Goal: Communication & Community: Answer question/provide support

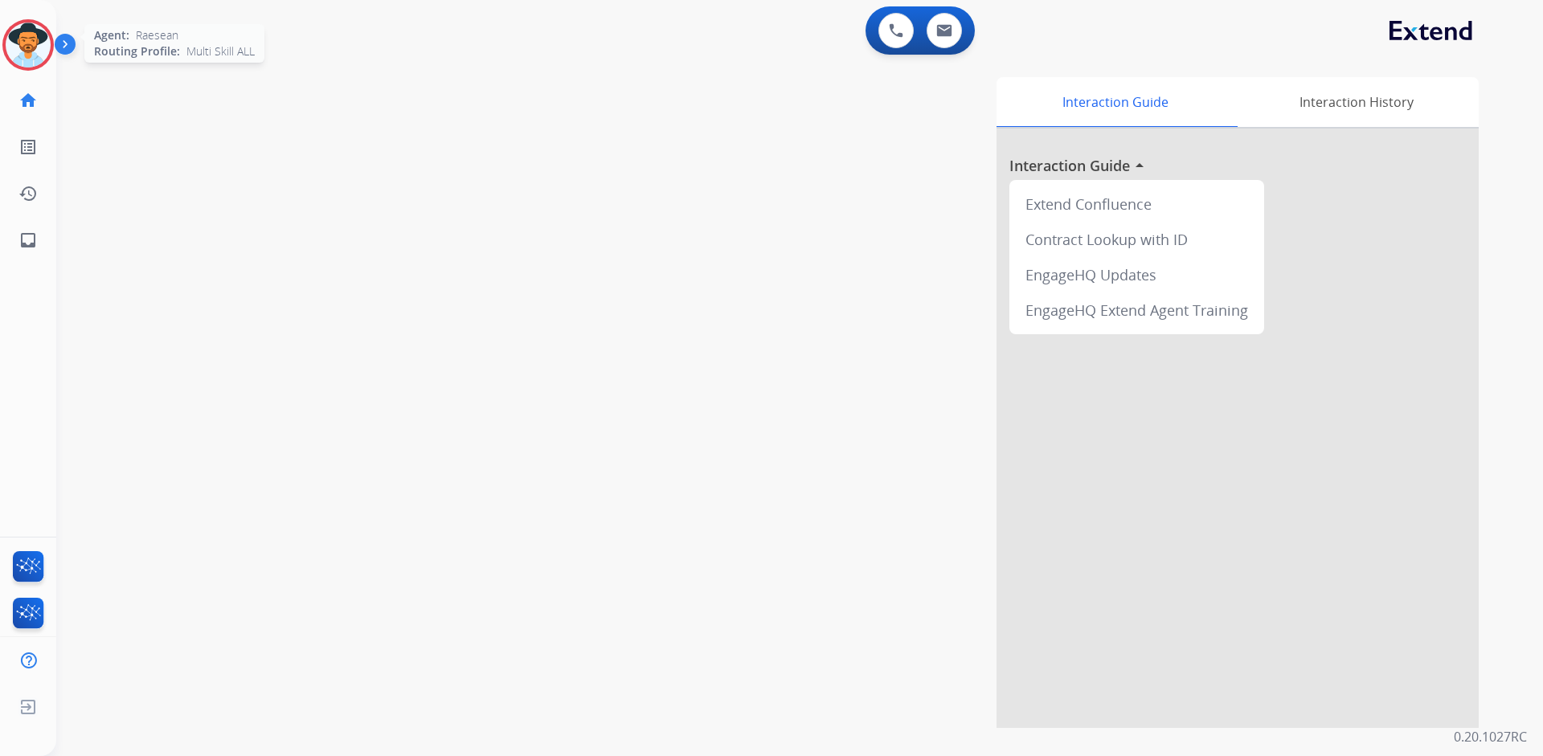
click at [36, 39] on img at bounding box center [28, 44] width 45 height 45
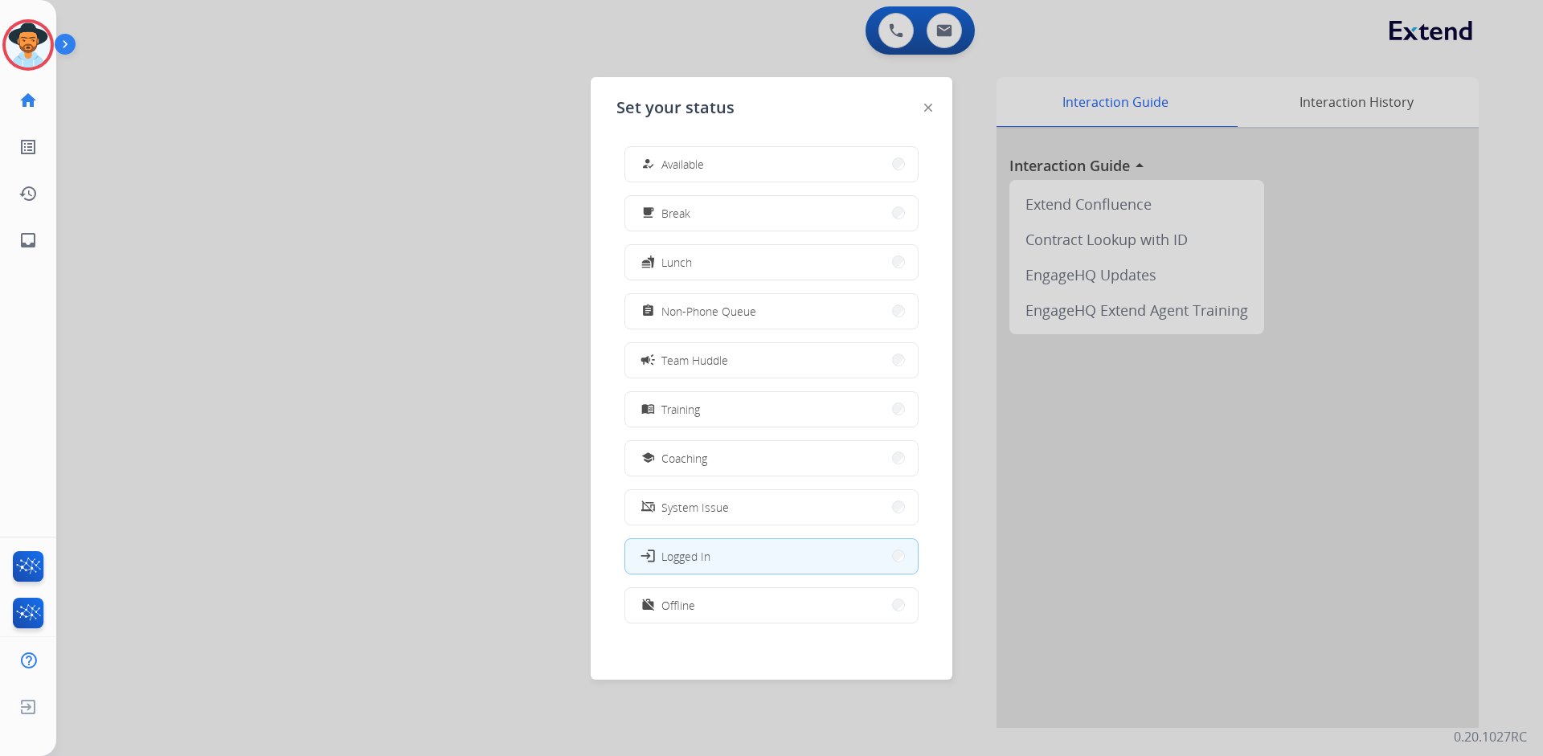
click at [288, 116] on div at bounding box center [771, 378] width 1543 height 756
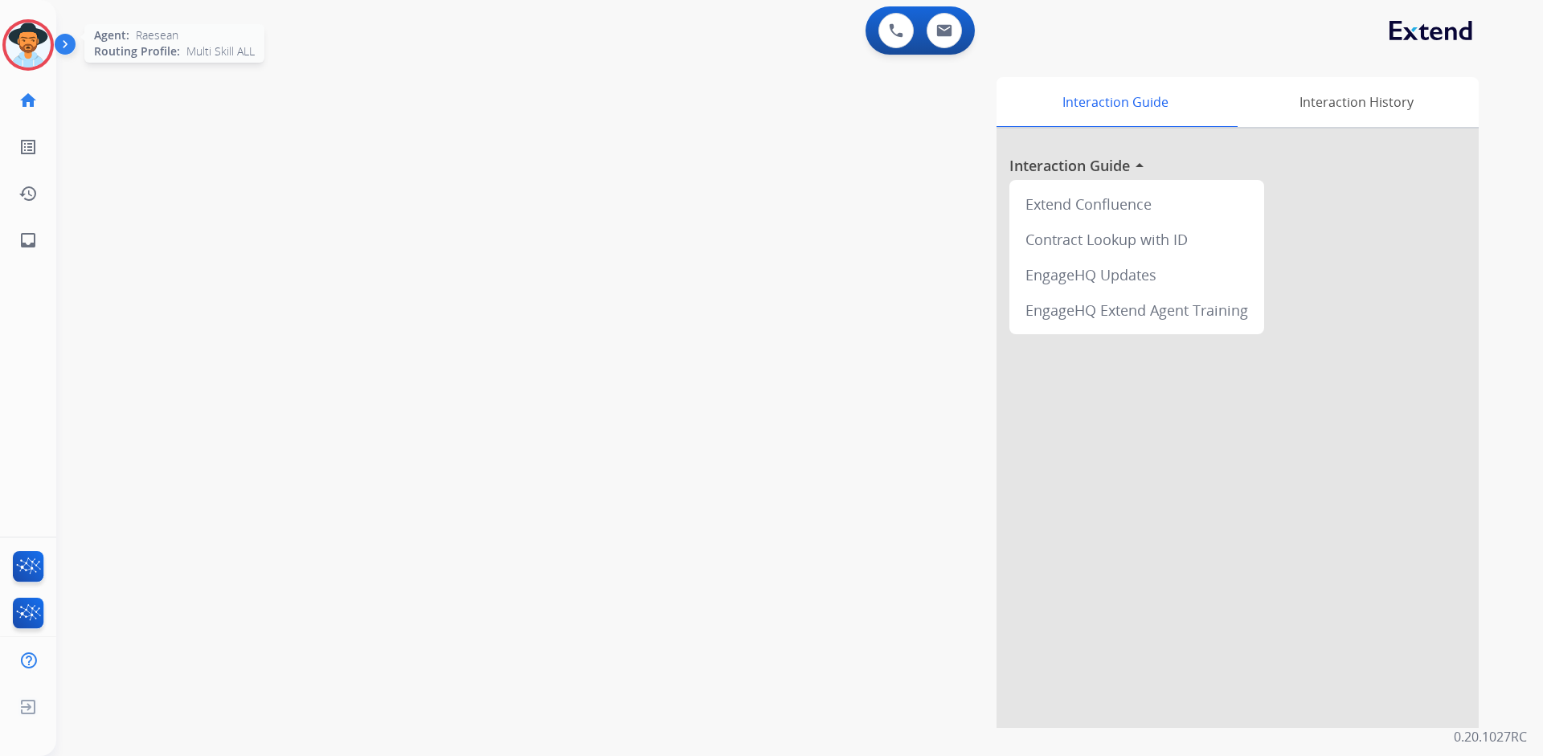
click at [33, 53] on img at bounding box center [28, 44] width 45 height 45
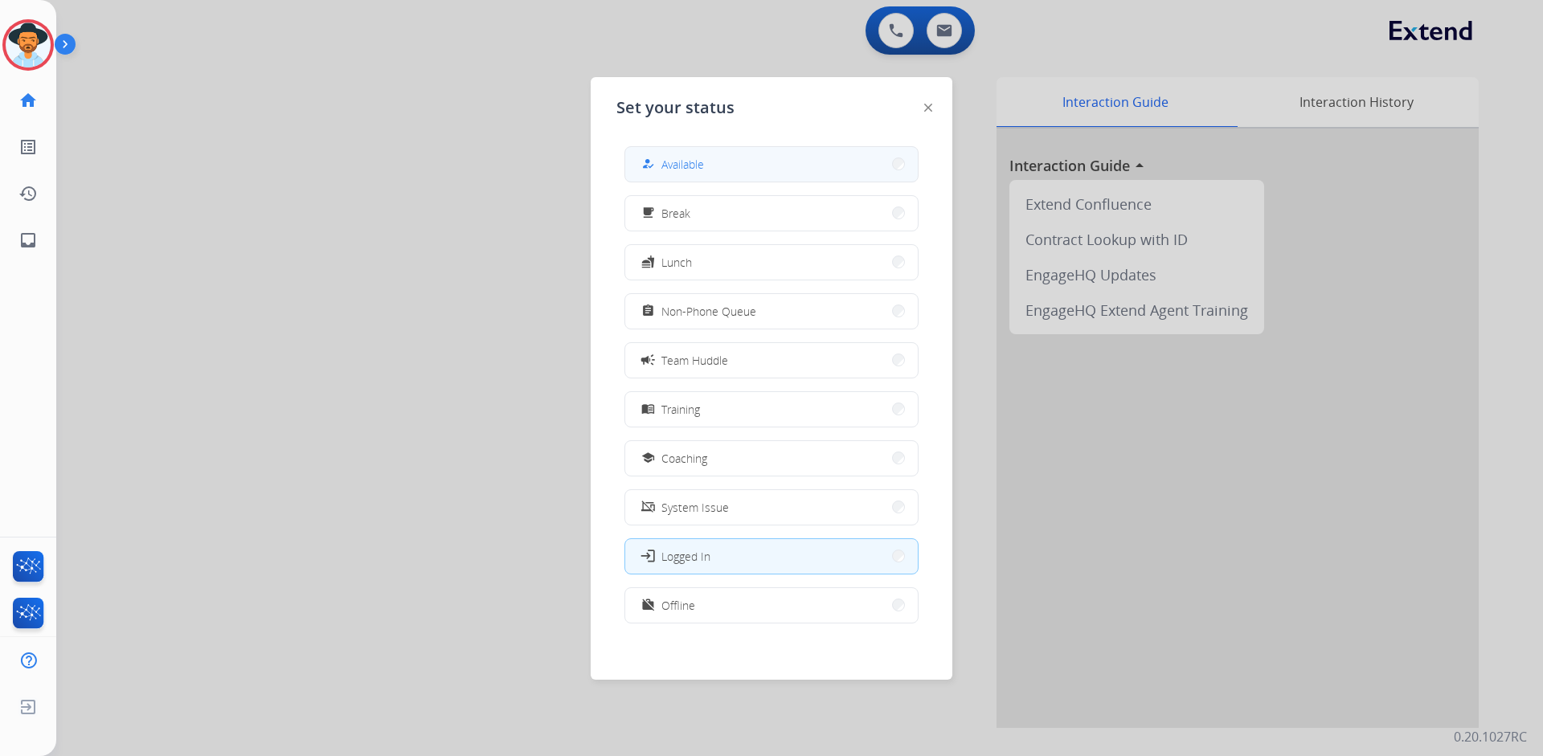
click at [796, 149] on button "how_to_reg Available" at bounding box center [771, 164] width 292 height 35
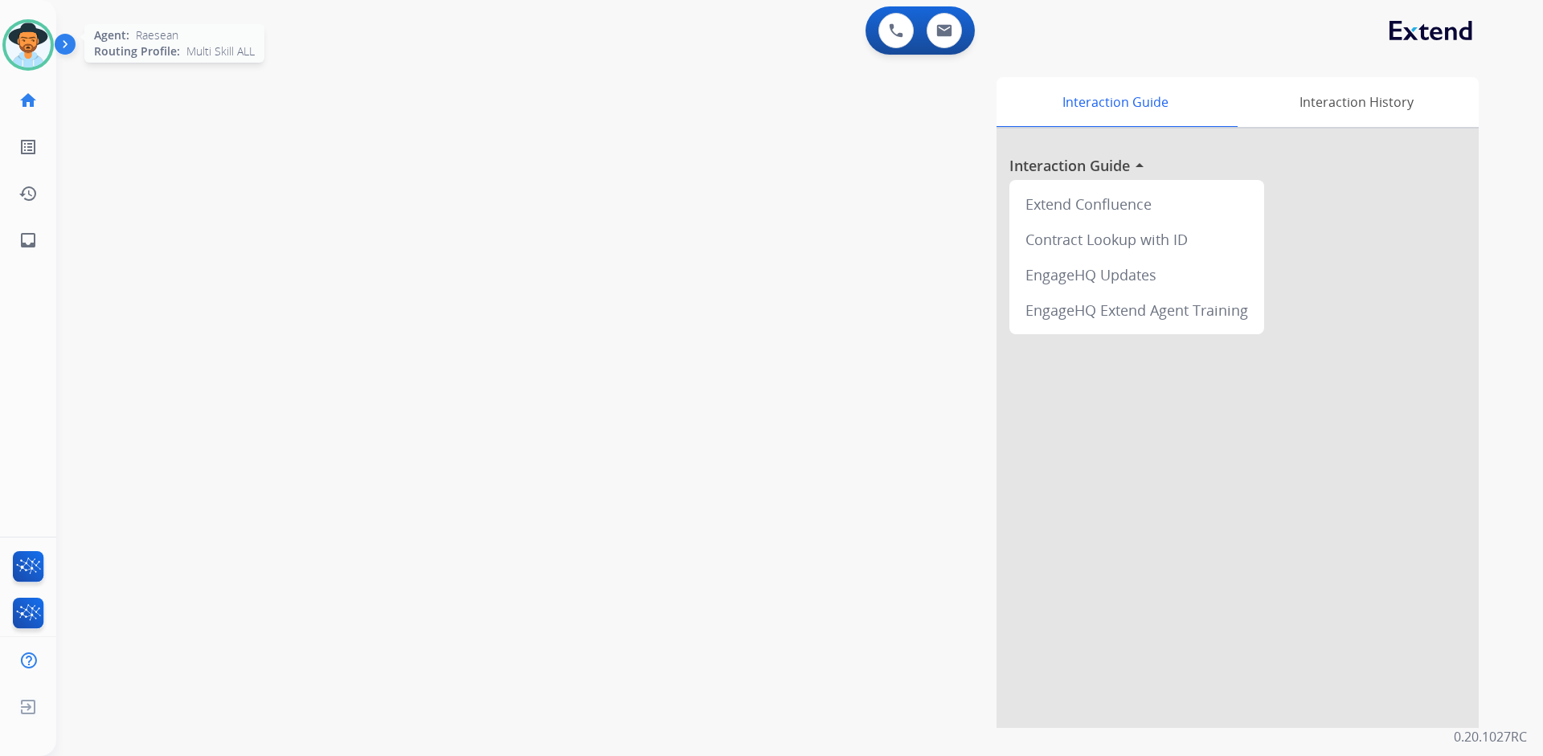
click at [44, 38] on img at bounding box center [28, 44] width 45 height 45
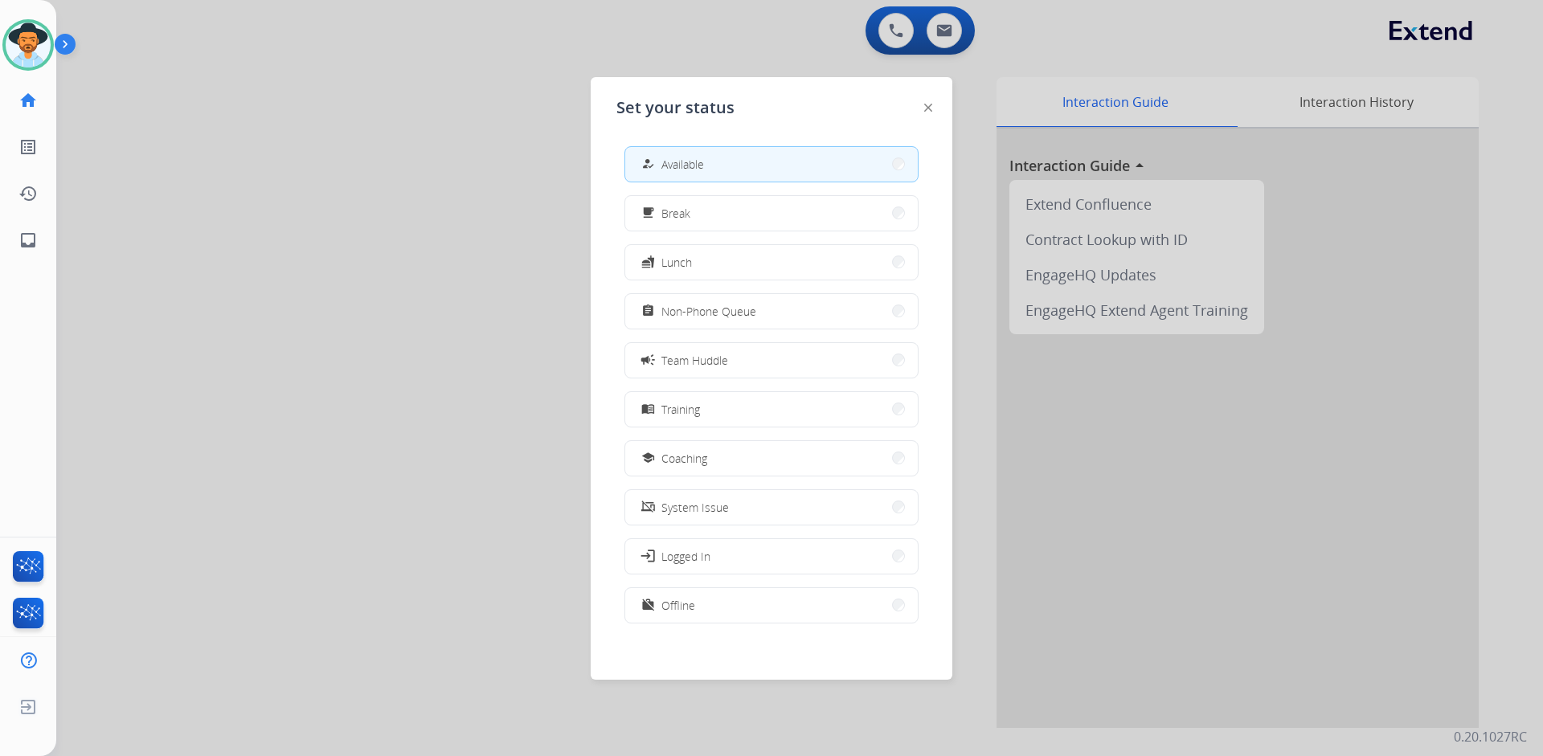
click at [484, 149] on div at bounding box center [771, 378] width 1543 height 756
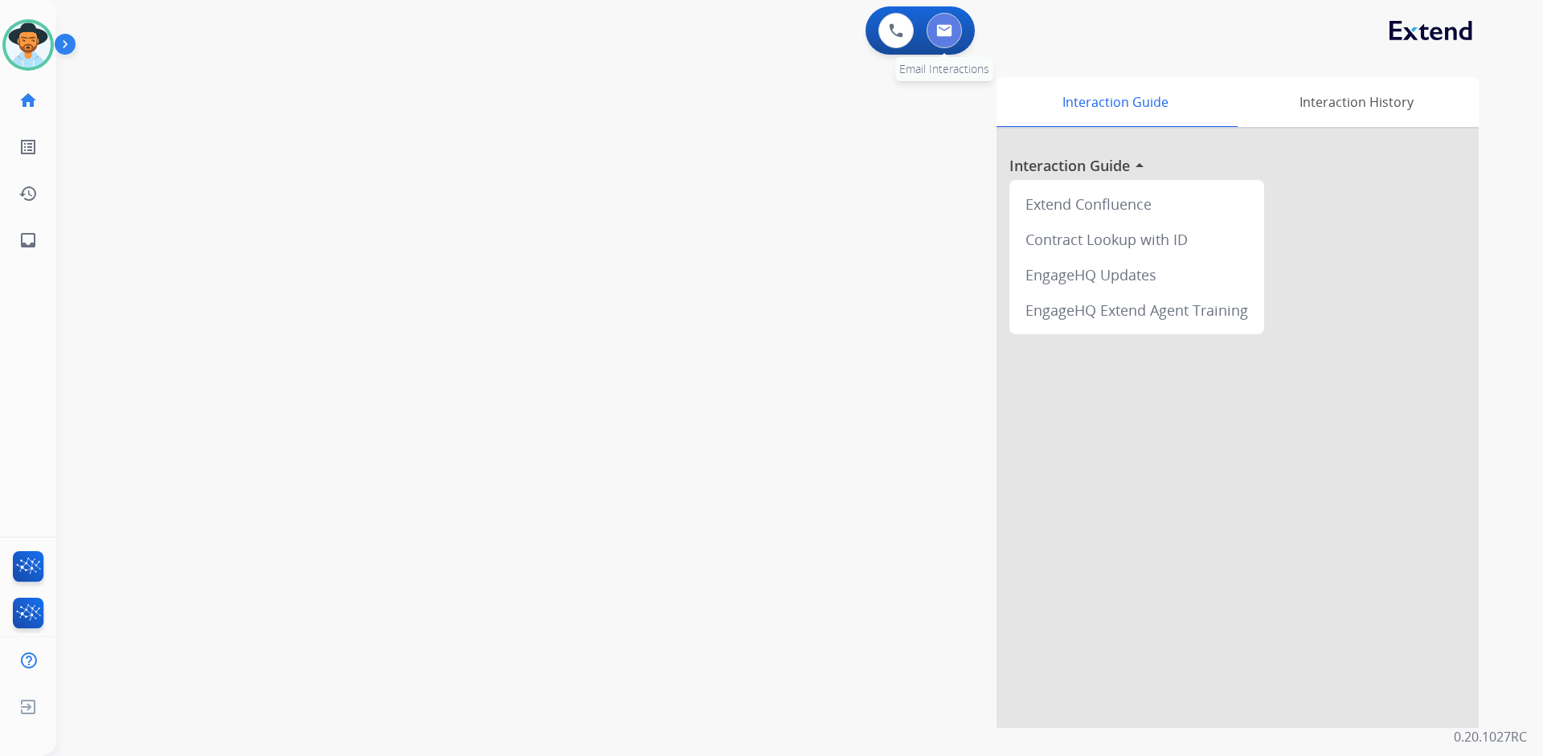
click at [948, 34] on img at bounding box center [944, 30] width 16 height 13
select select "**********"
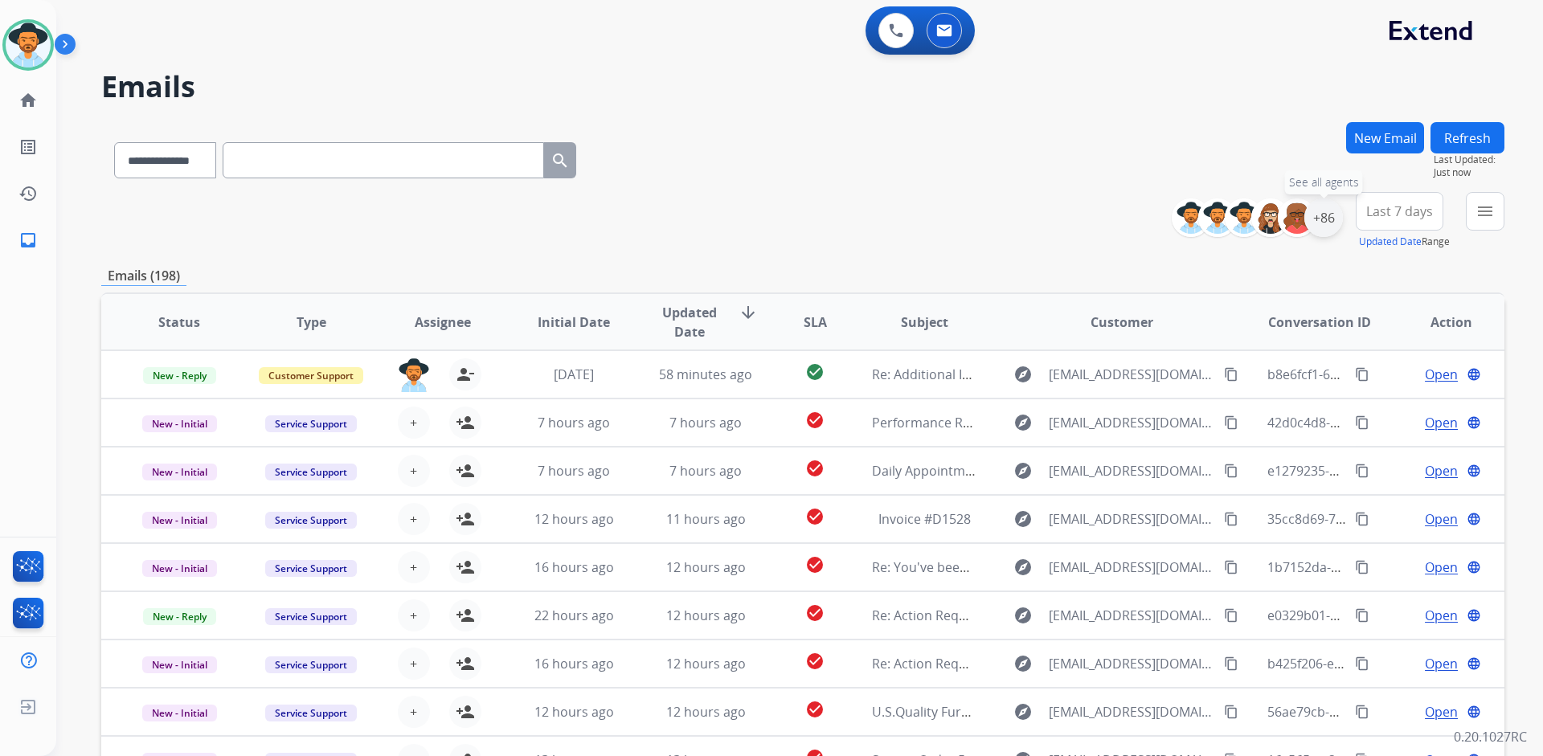
click at [1330, 219] on div "+86" at bounding box center [1323, 217] width 39 height 39
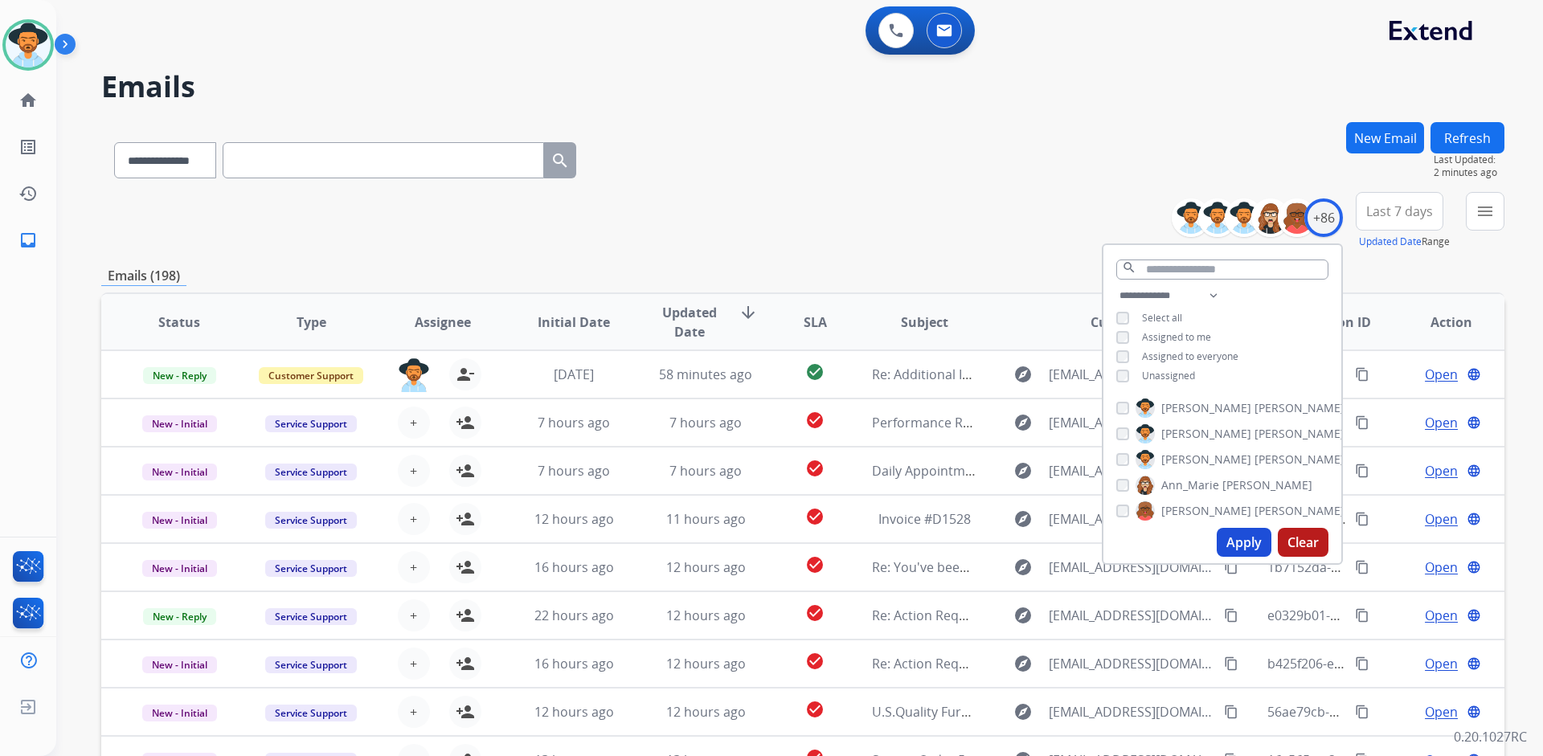
click at [1180, 370] on span "Unassigned" at bounding box center [1168, 376] width 53 height 14
click at [1246, 539] on button "Apply" at bounding box center [1243, 542] width 55 height 29
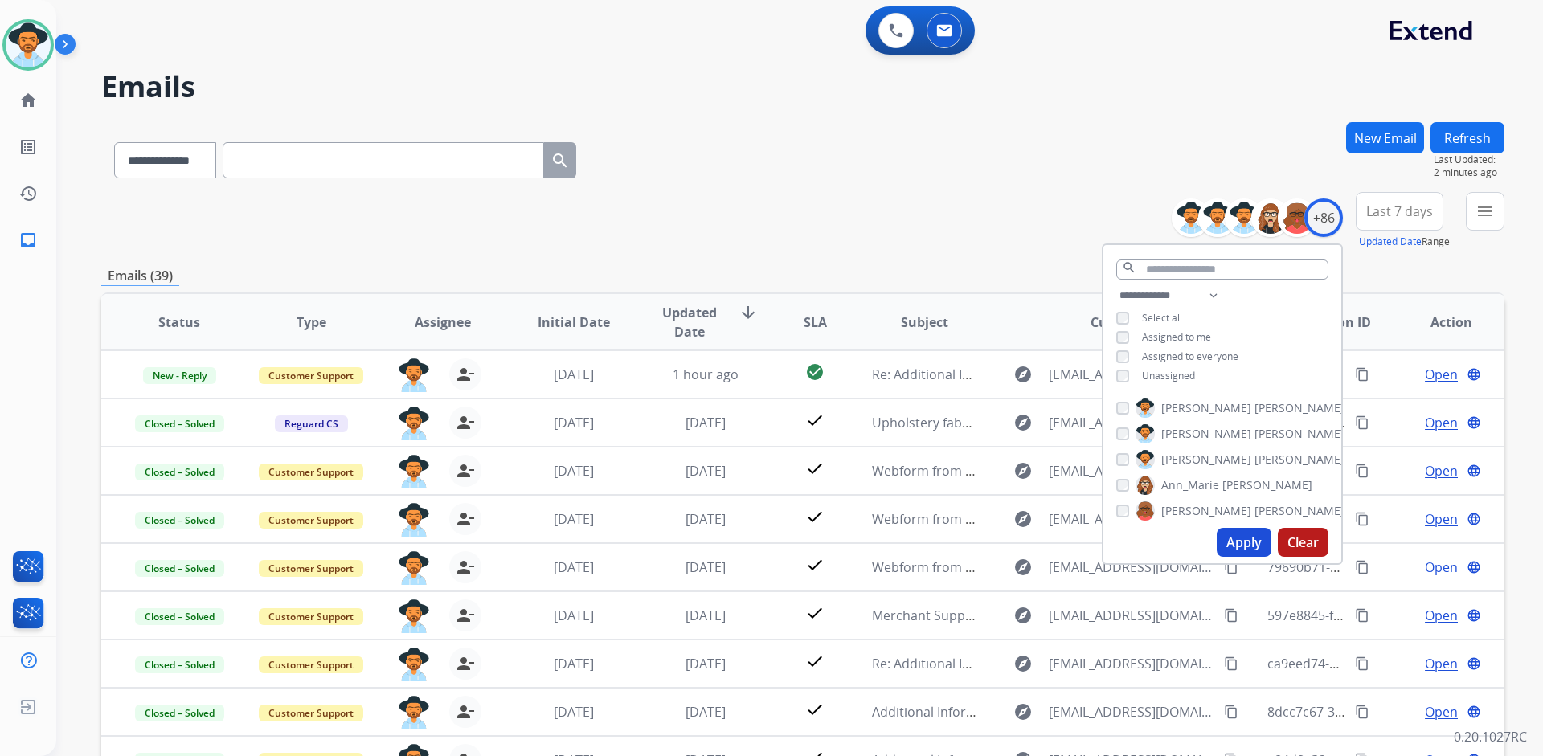
click at [1411, 209] on span "Last 7 days" at bounding box center [1399, 211] width 67 height 6
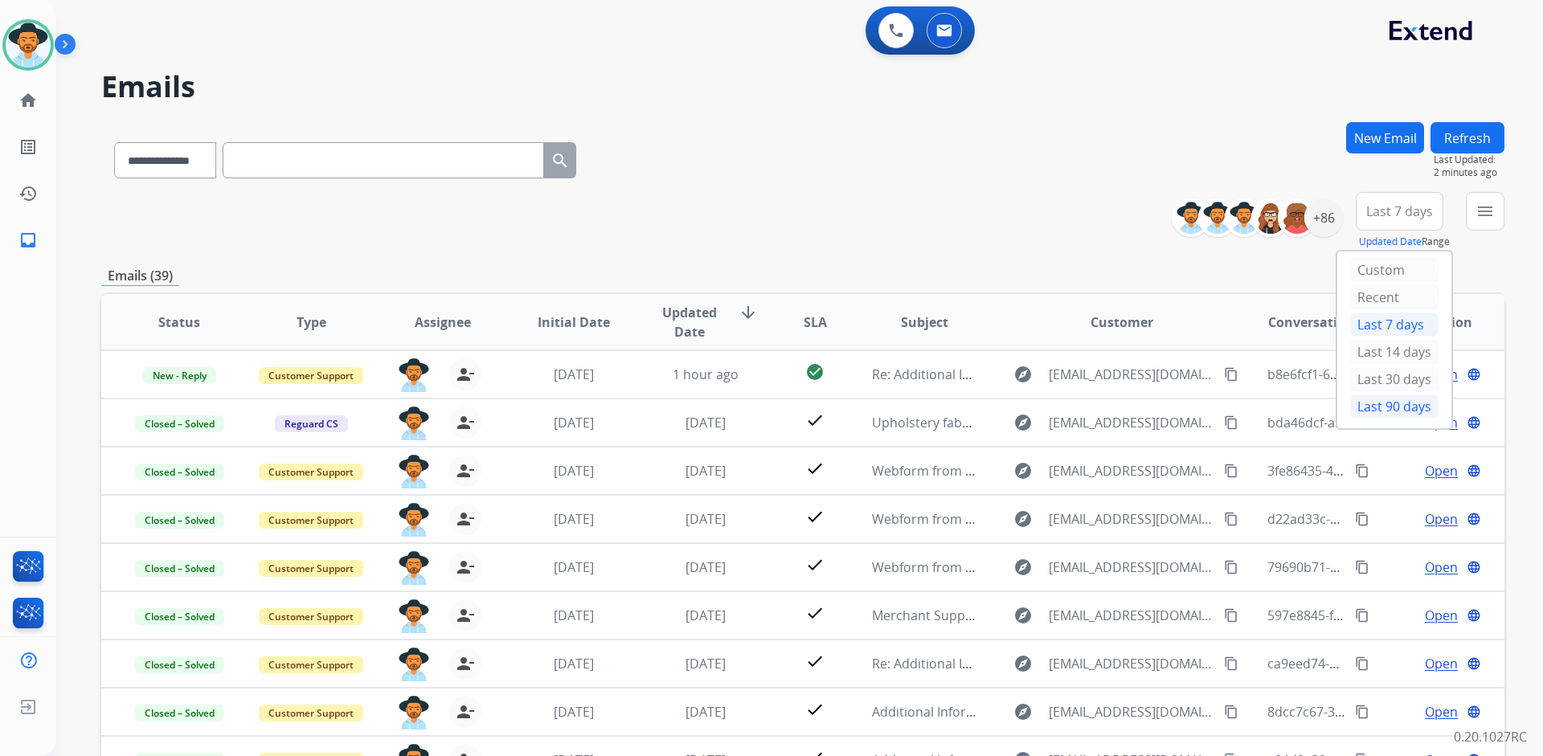
click at [1405, 409] on div "Last 90 days" at bounding box center [1394, 406] width 88 height 24
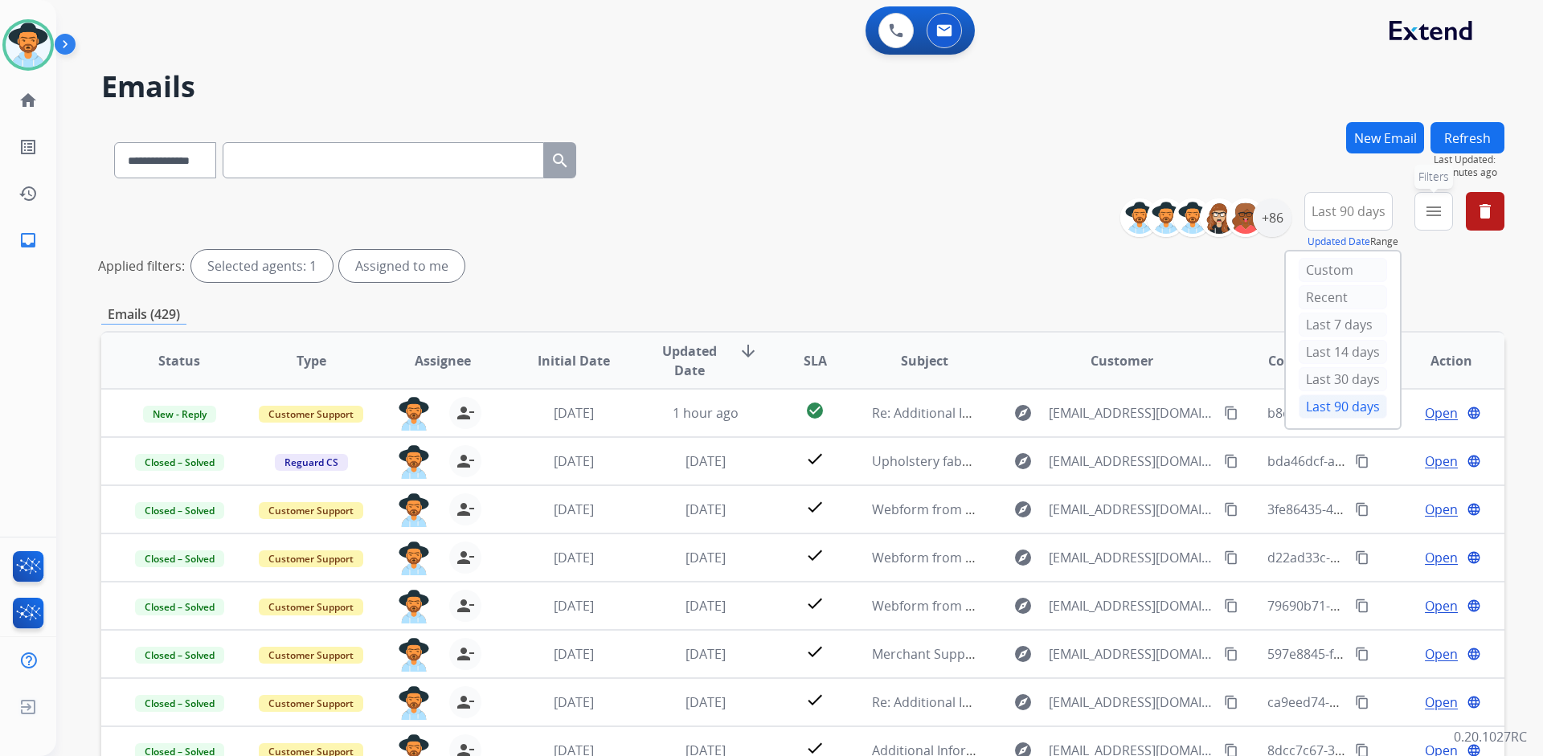
click at [1433, 220] on mat-icon "menu" at bounding box center [1433, 211] width 19 height 19
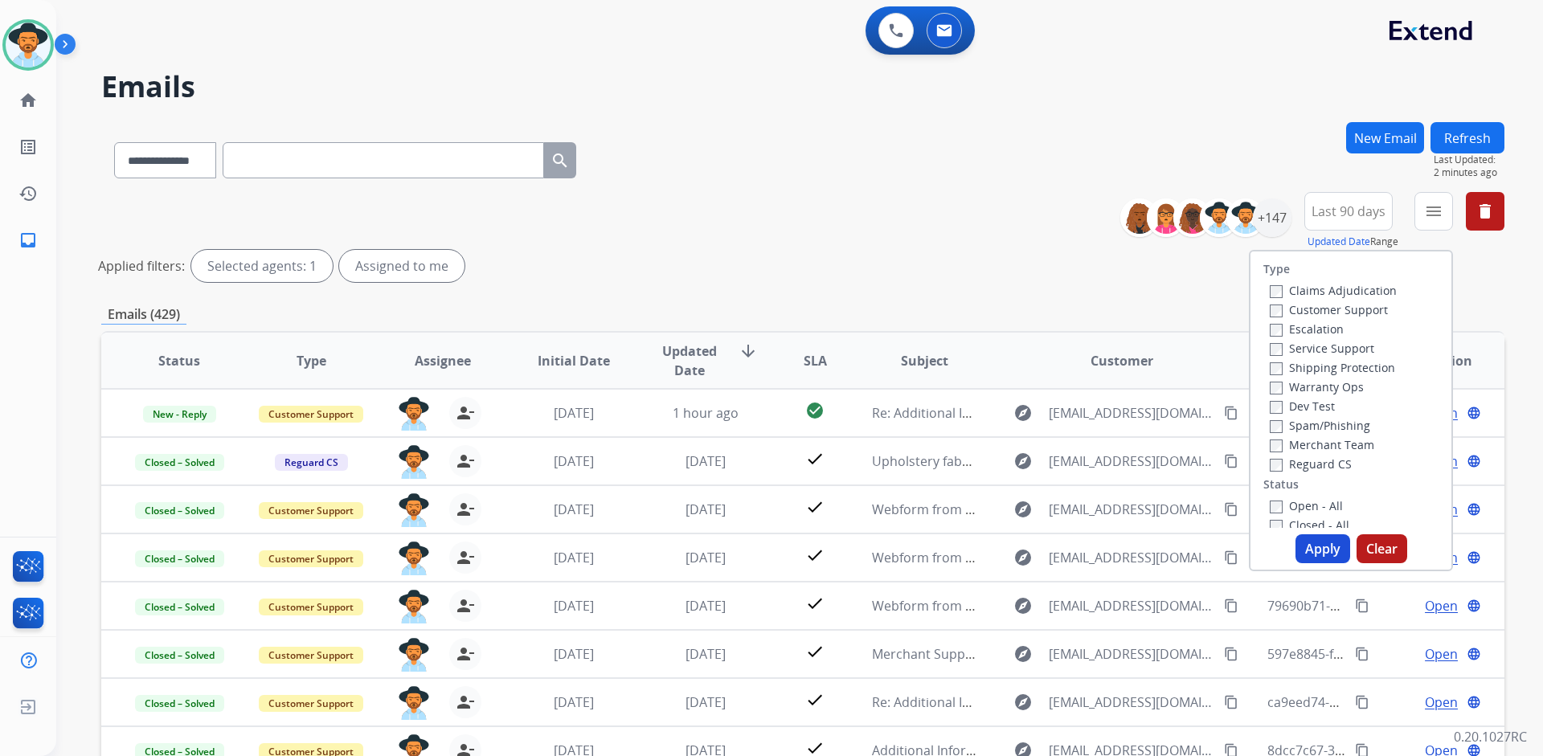
click at [1343, 311] on label "Customer Support" at bounding box center [1328, 309] width 118 height 15
click at [1347, 370] on label "Shipping Protection" at bounding box center [1331, 367] width 125 height 15
click at [1330, 457] on label "Reguard CS" at bounding box center [1310, 463] width 82 height 15
click at [1313, 505] on label "Open - All" at bounding box center [1305, 505] width 73 height 15
click at [1317, 542] on button "Apply" at bounding box center [1322, 548] width 55 height 29
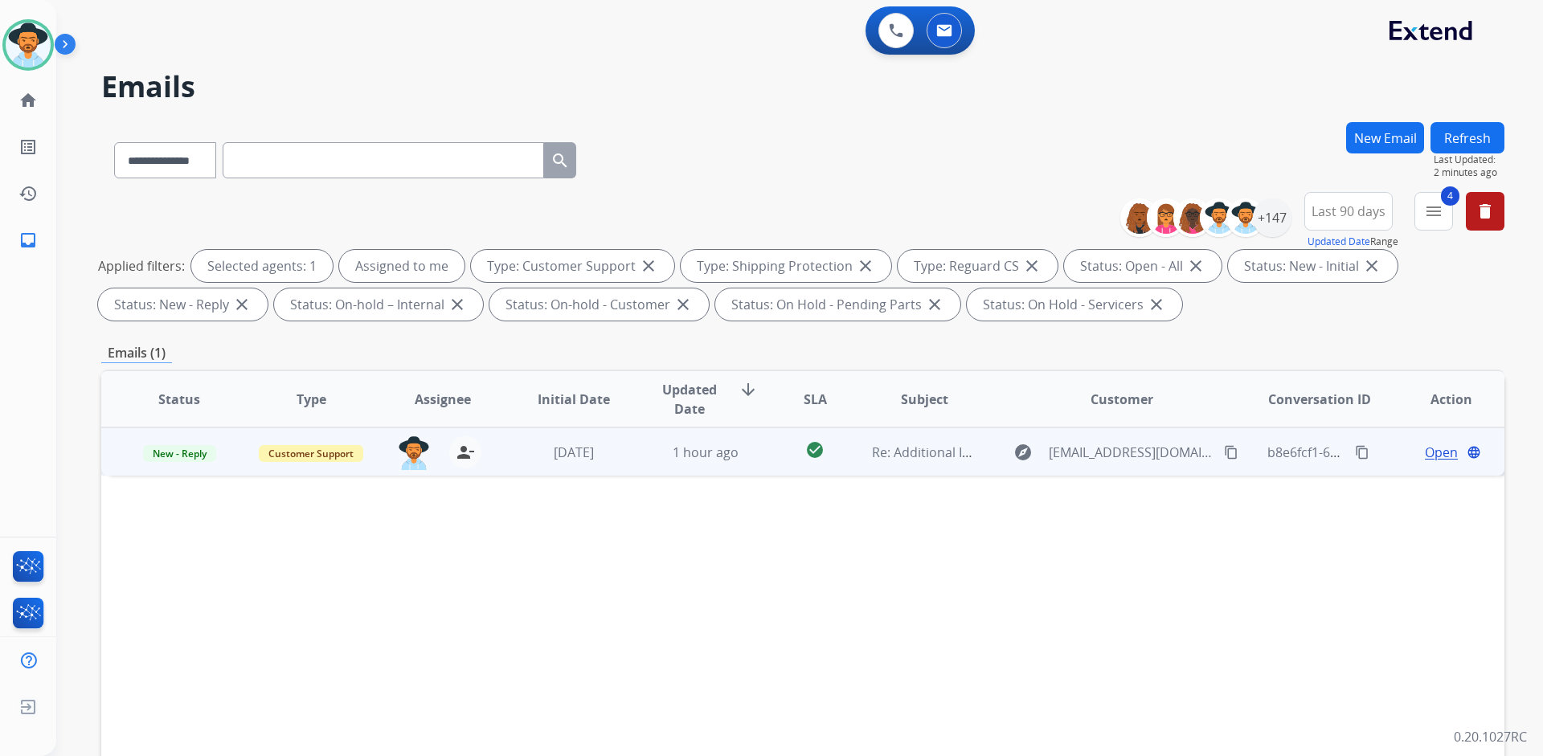
click at [1434, 450] on span "Open" at bounding box center [1441, 452] width 33 height 19
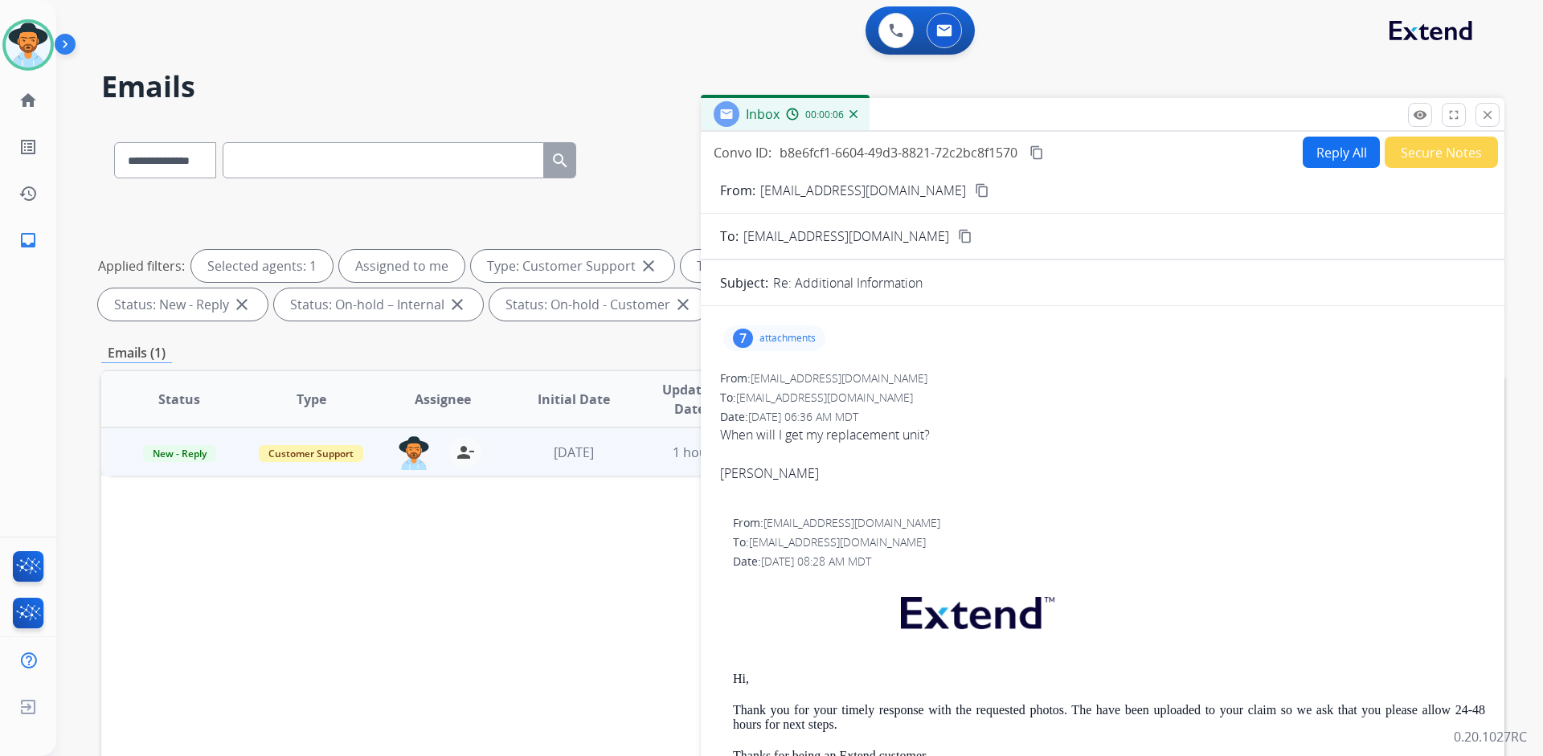
click at [975, 190] on mat-icon "content_copy" at bounding box center [982, 190] width 14 height 14
click at [803, 337] on p "attachments" at bounding box center [787, 338] width 56 height 13
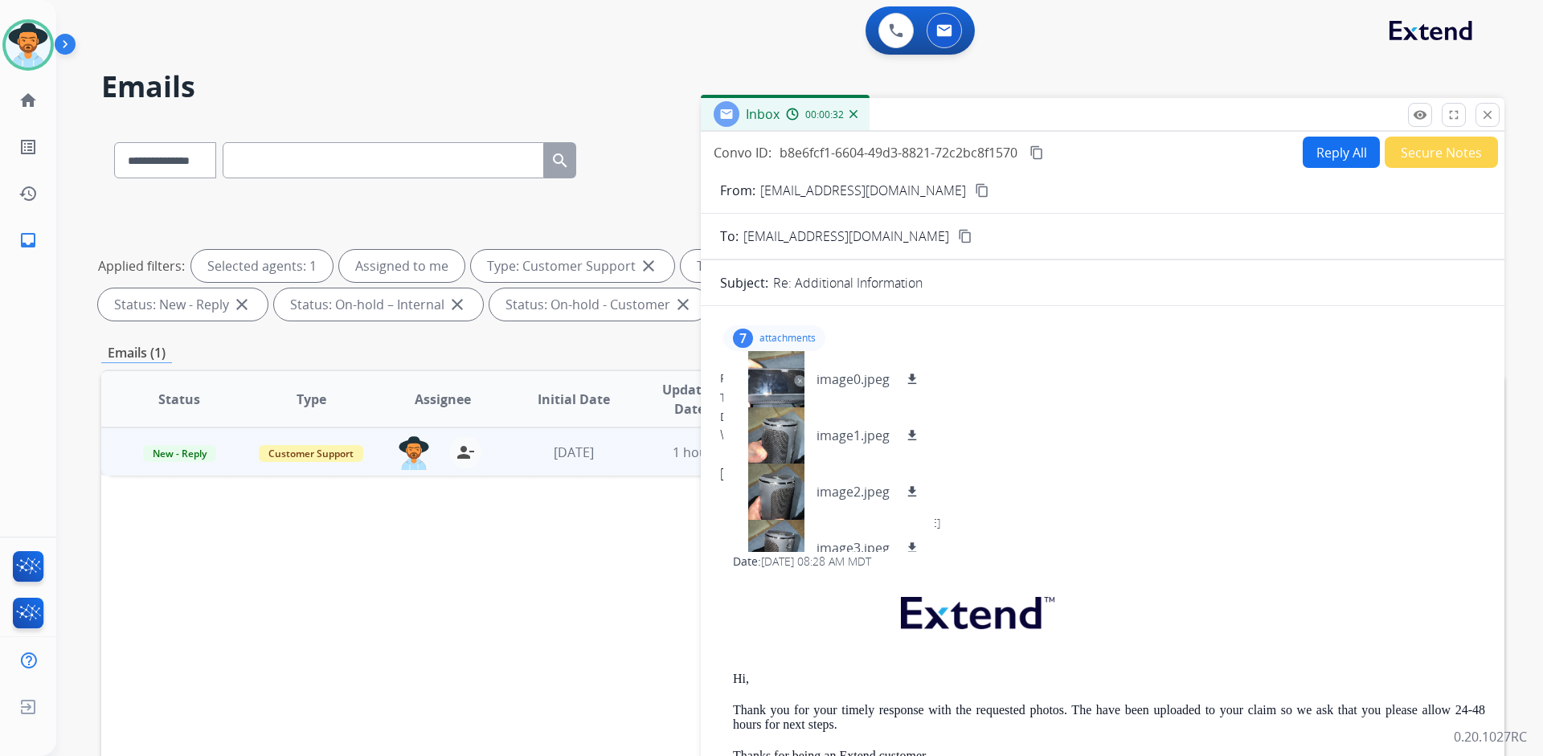
click at [1180, 375] on div "From: [EMAIL_ADDRESS][DOMAIN_NAME]" at bounding box center [1102, 378] width 765 height 16
click at [802, 337] on p "attachments" at bounding box center [787, 338] width 56 height 13
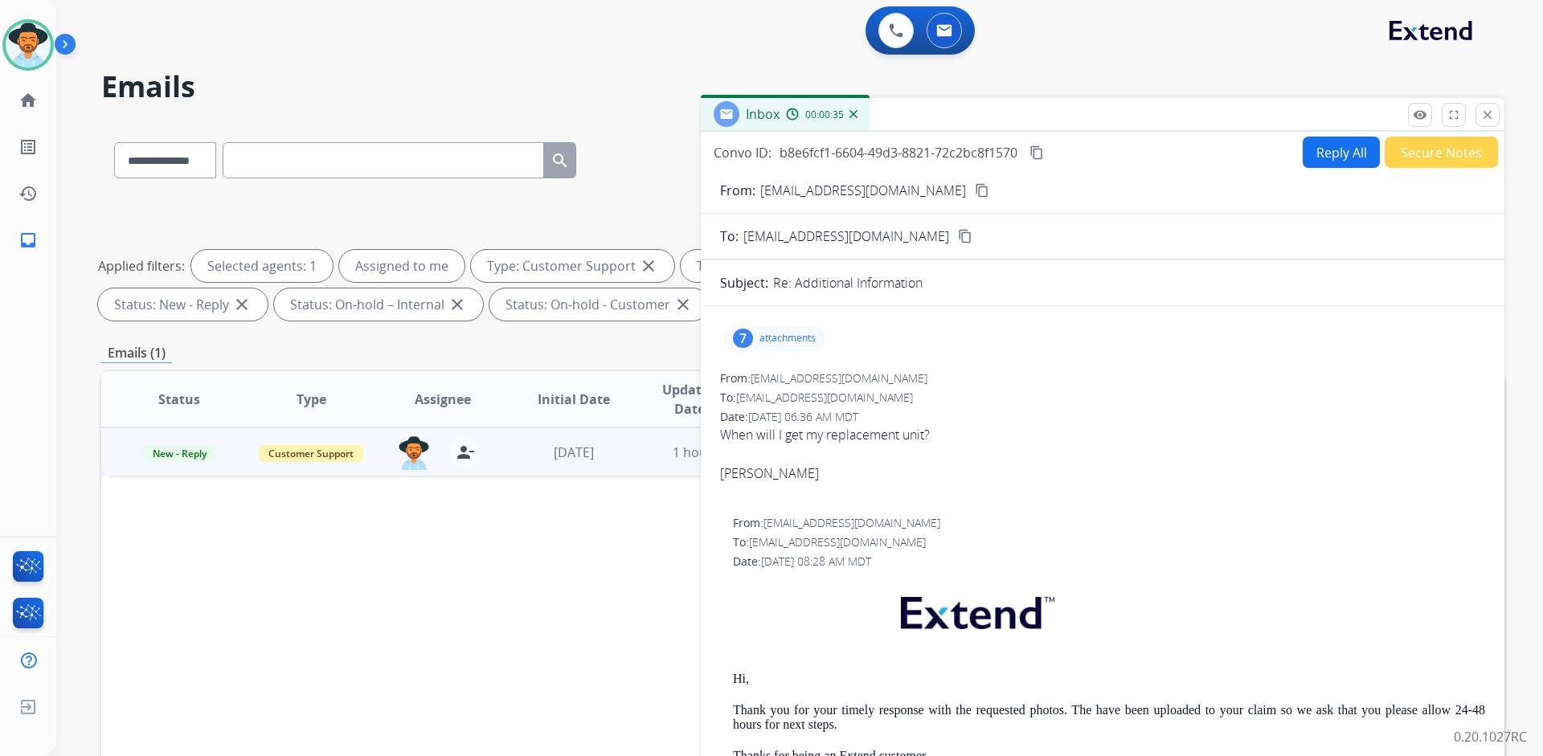
click at [775, 335] on p "attachments" at bounding box center [787, 338] width 56 height 13
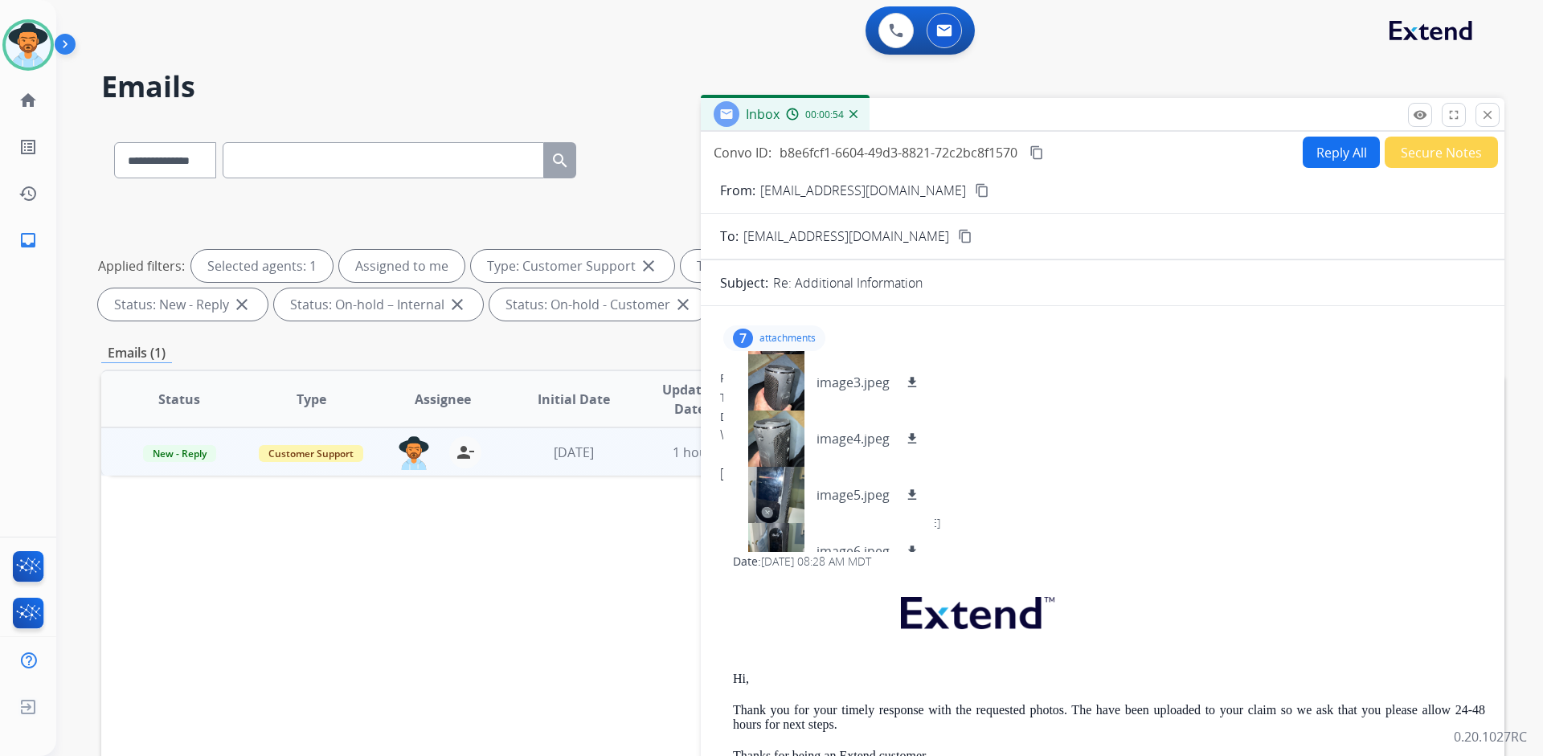
scroll to position [193, 0]
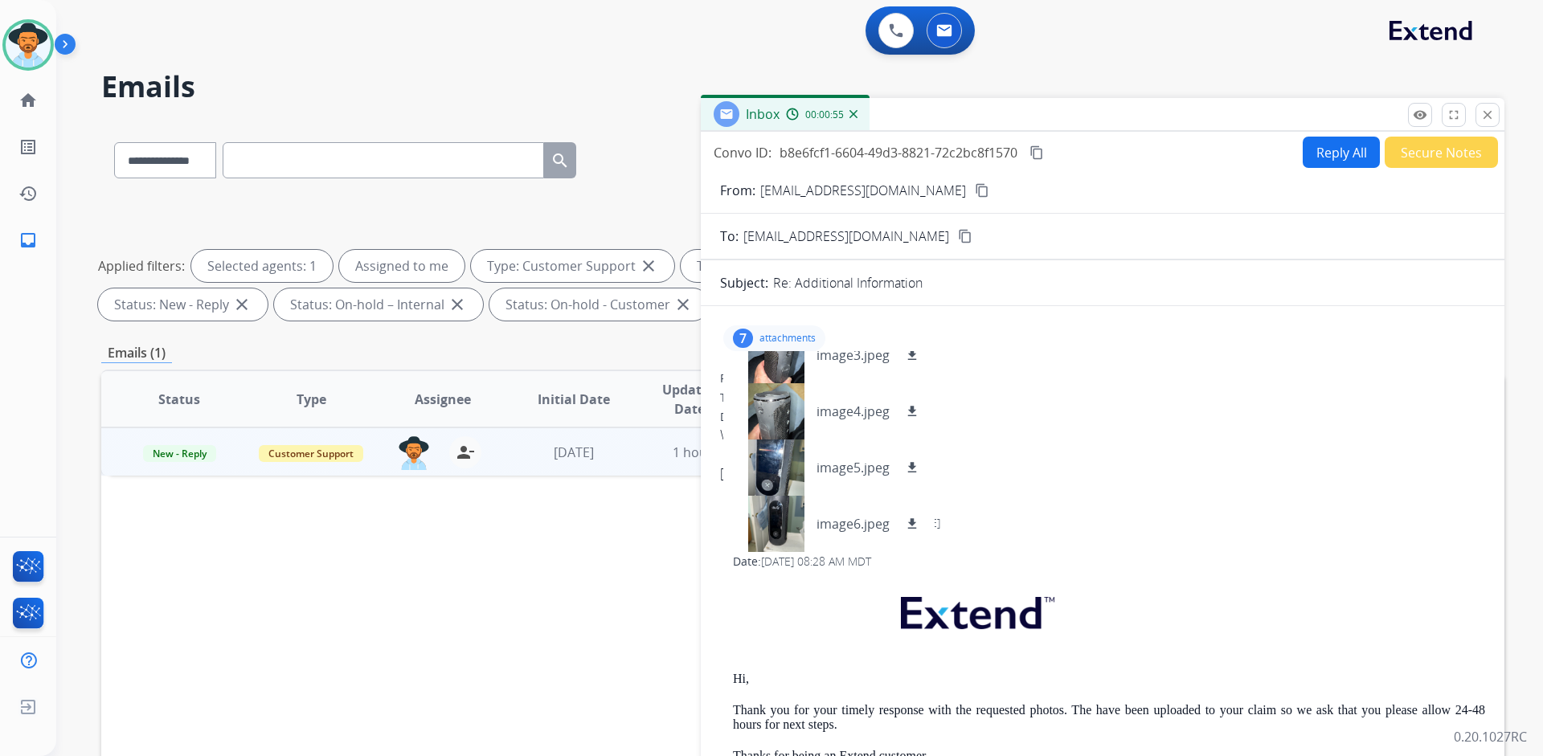
click at [797, 336] on p "attachments" at bounding box center [787, 338] width 56 height 13
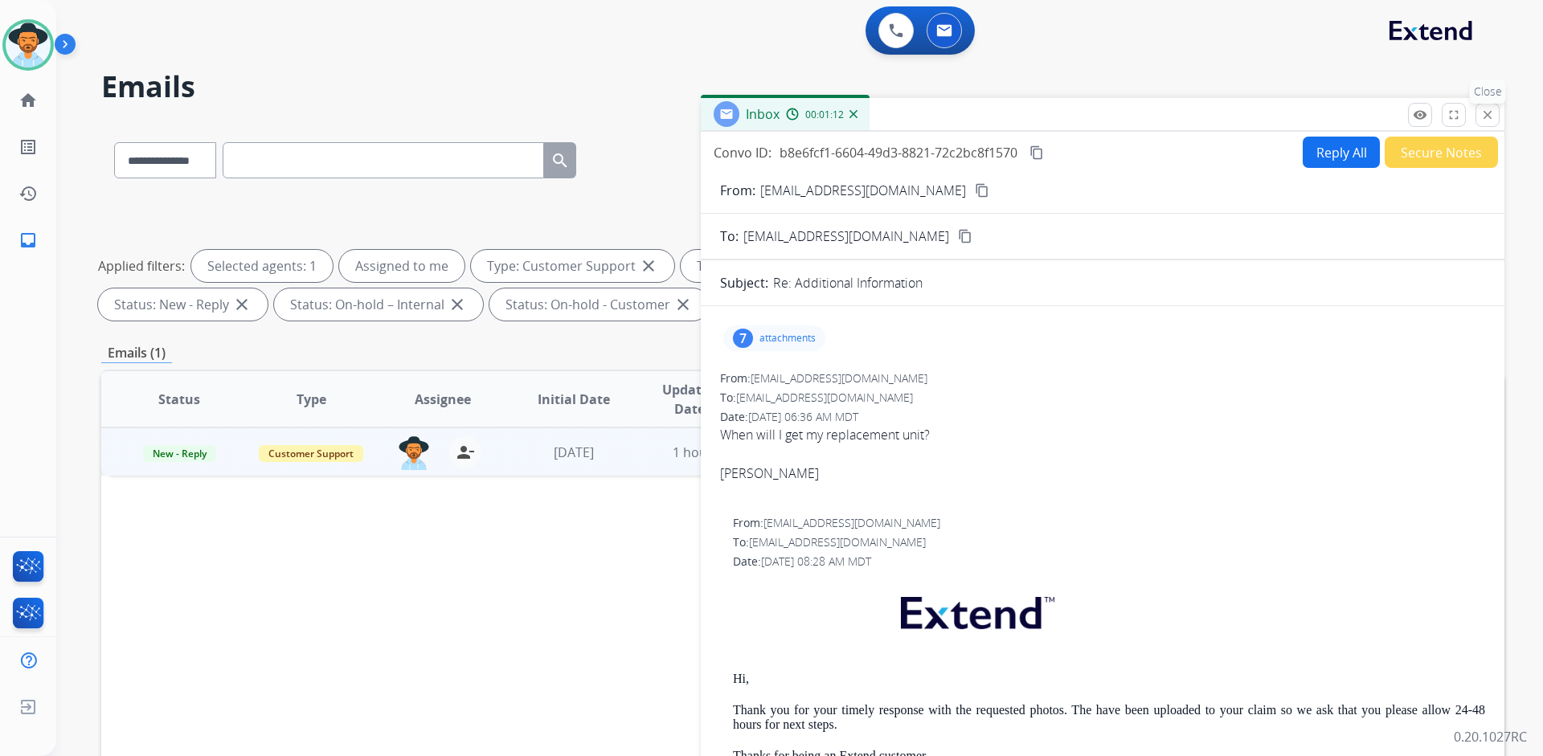
click at [1486, 121] on mat-icon "close" at bounding box center [1487, 115] width 14 height 14
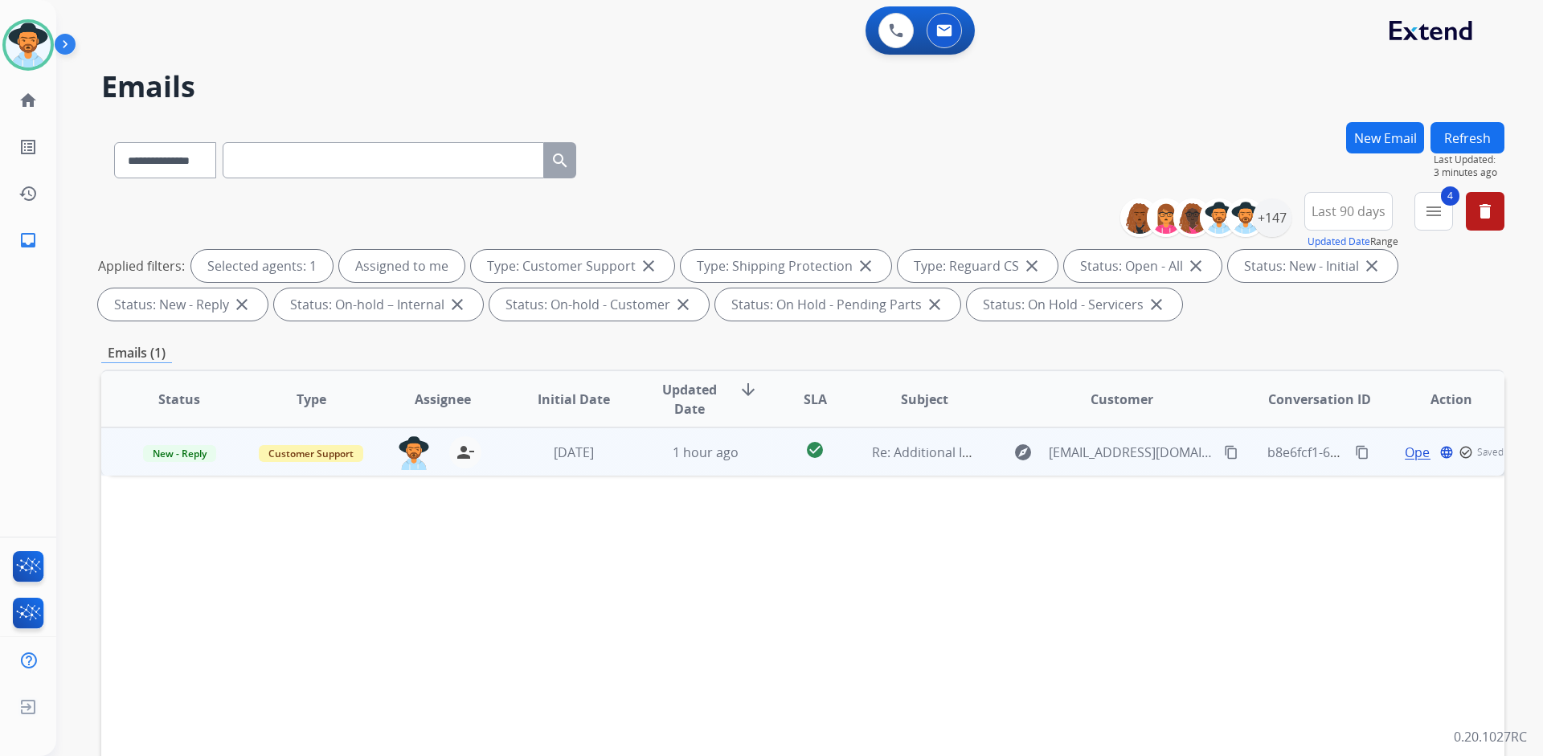
click at [1404, 449] on span "Open" at bounding box center [1420, 452] width 33 height 19
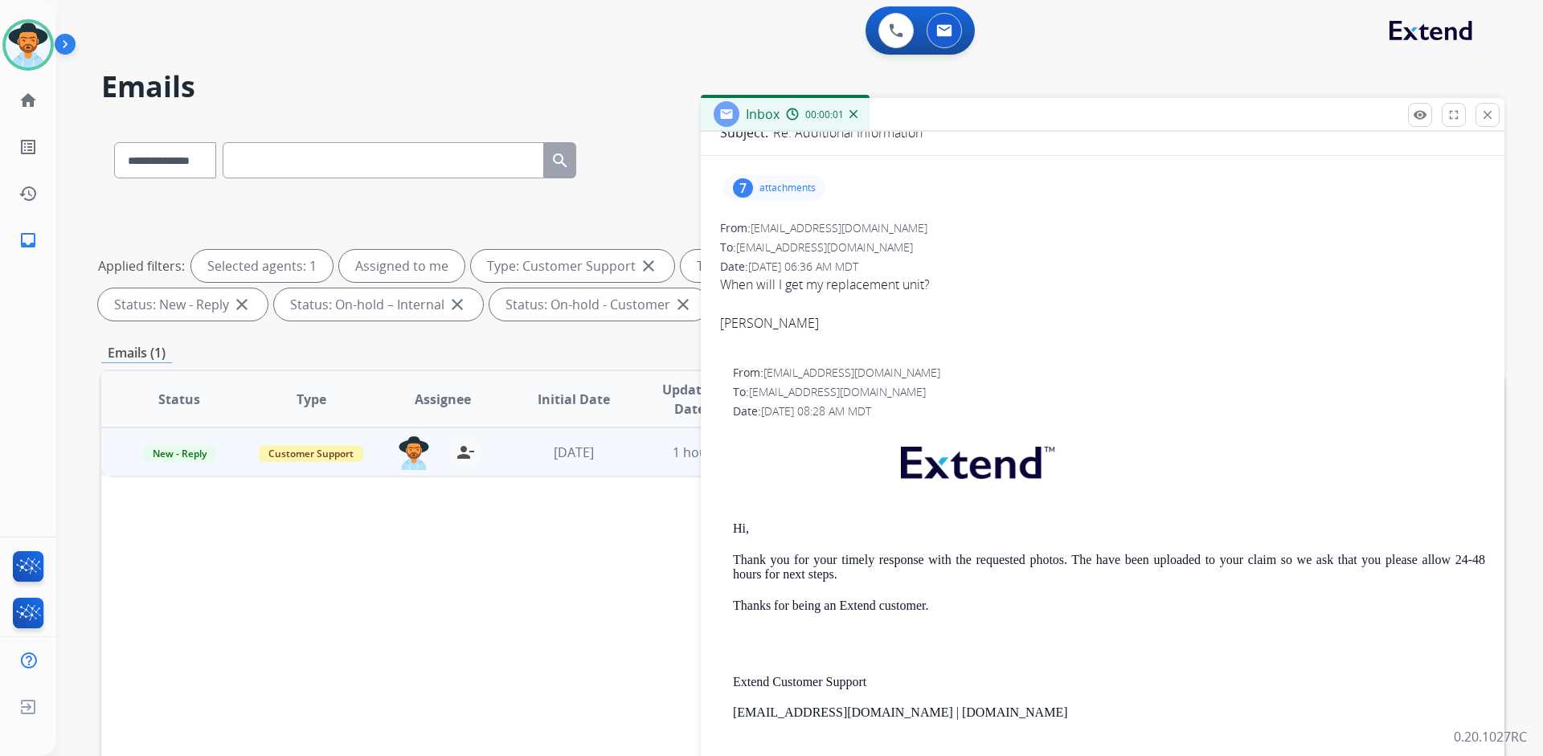
scroll to position [0, 0]
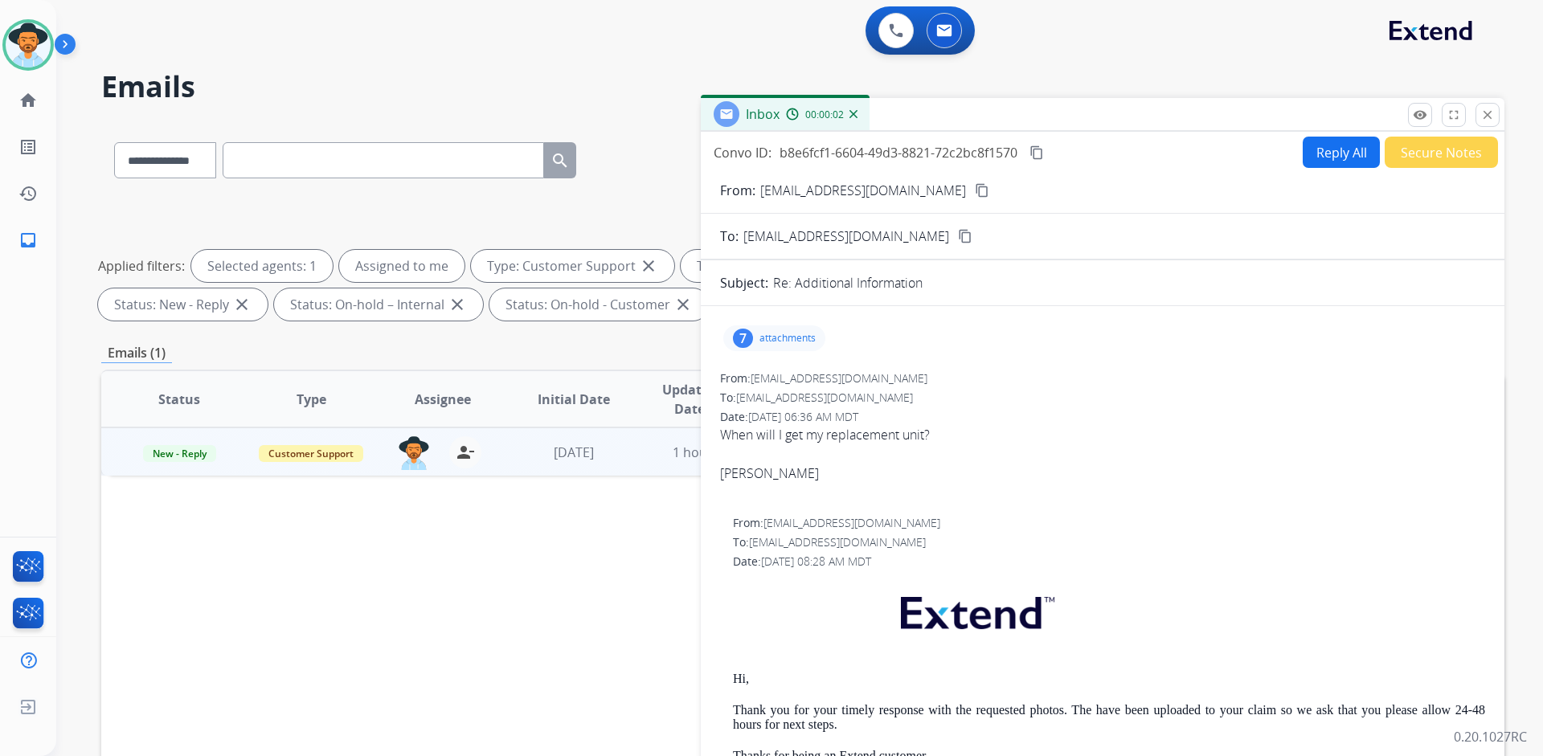
click at [795, 343] on p "attachments" at bounding box center [787, 338] width 56 height 13
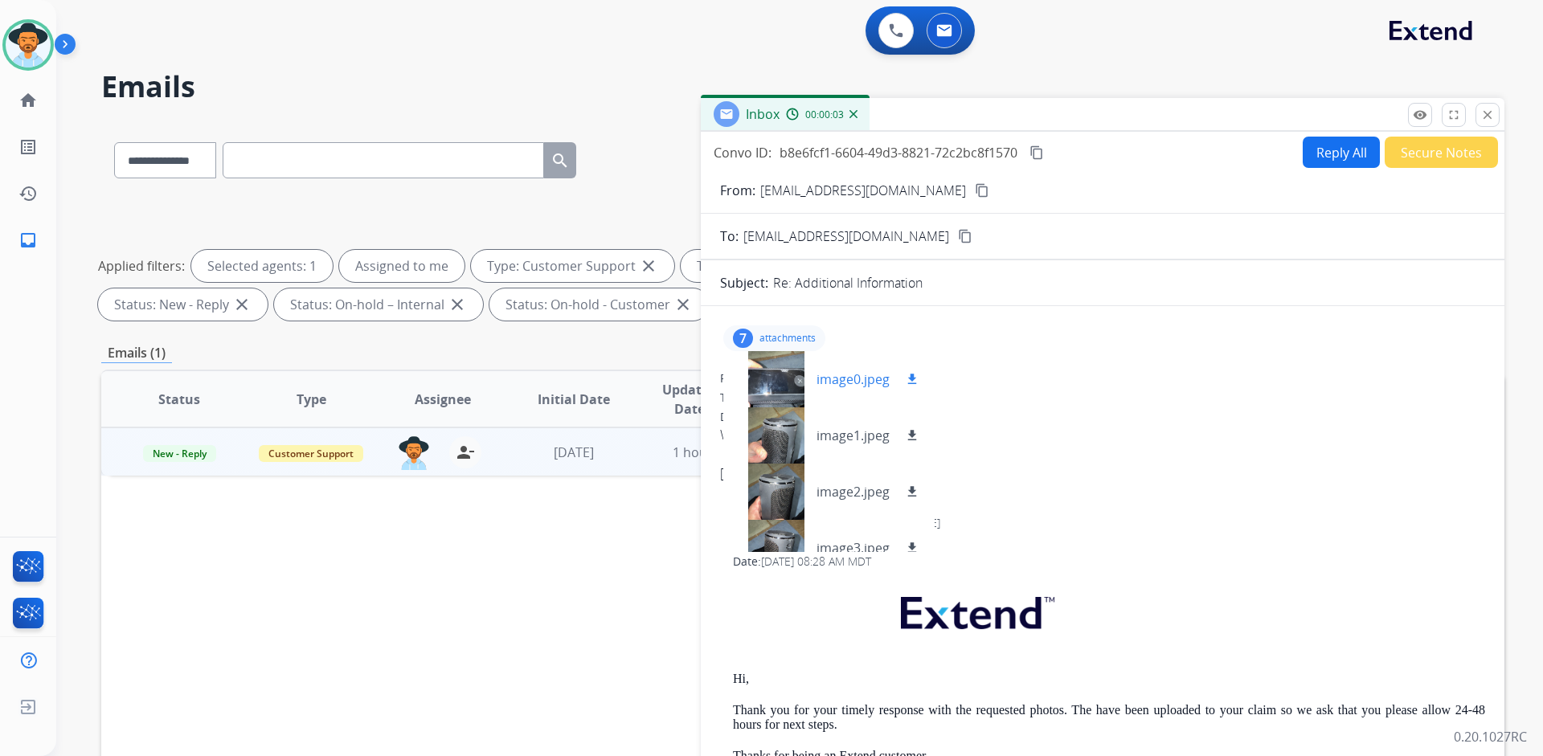
click at [788, 371] on div at bounding box center [776, 379] width 80 height 56
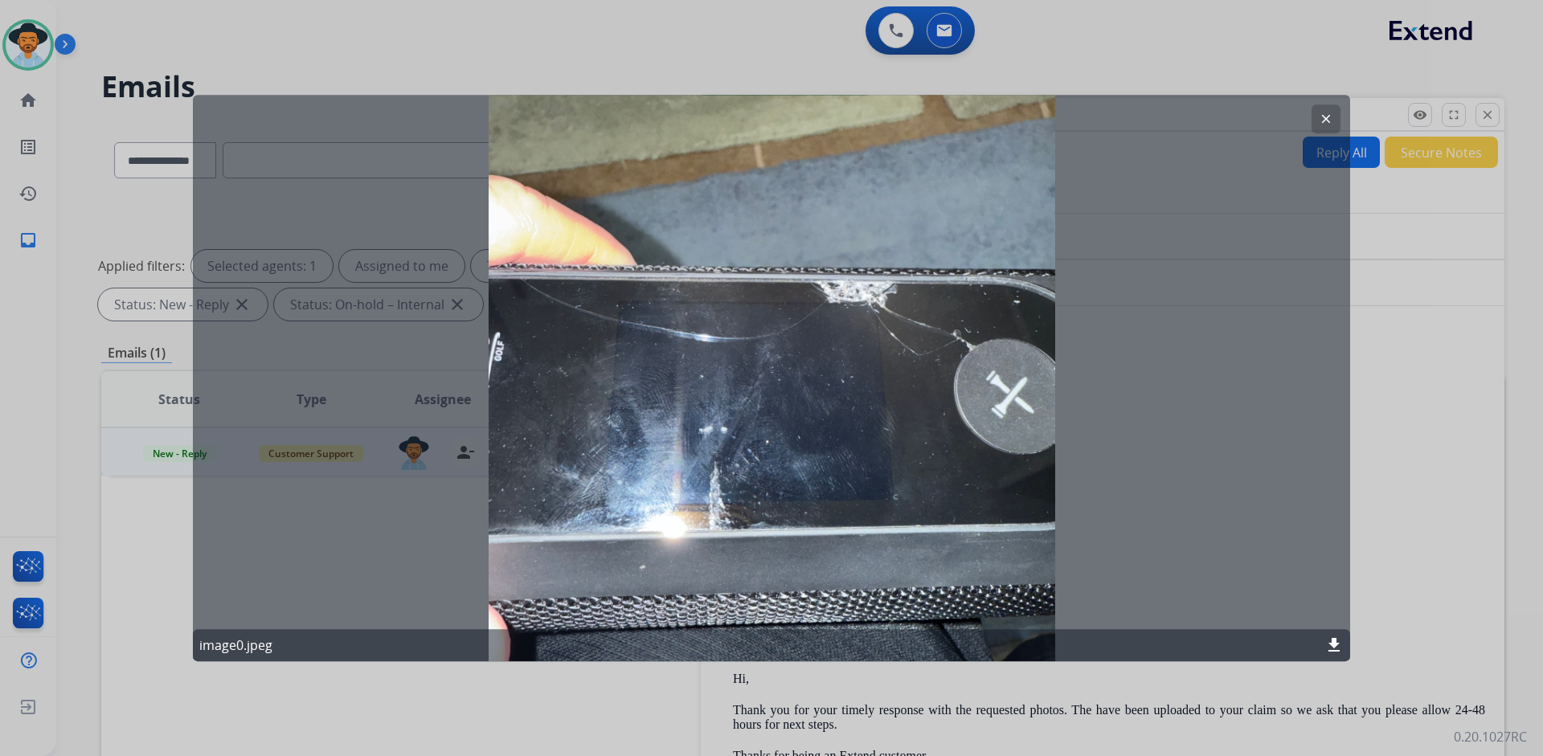
click at [1324, 117] on mat-icon "clear" at bounding box center [1325, 119] width 14 height 14
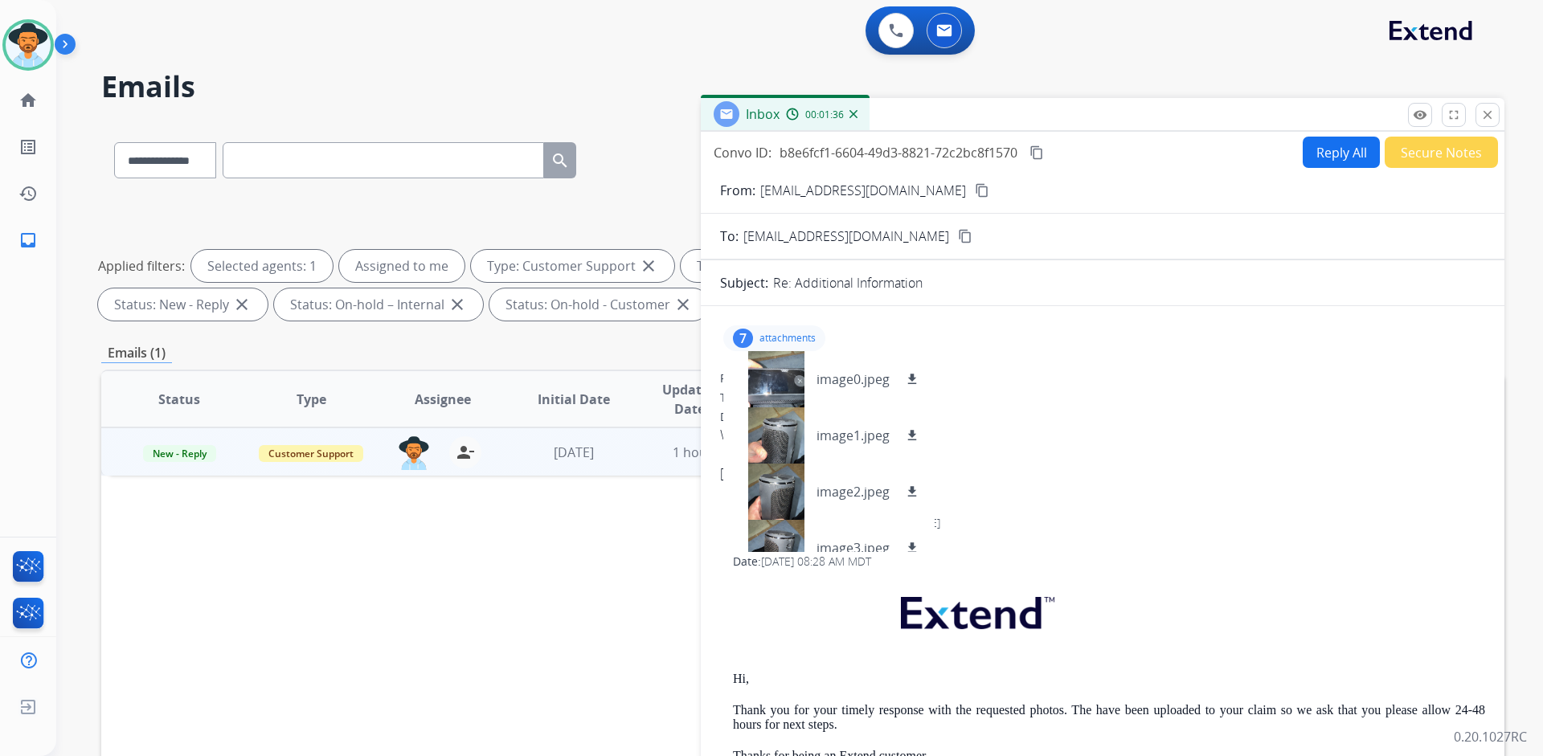
click at [798, 333] on p "attachments" at bounding box center [787, 338] width 56 height 13
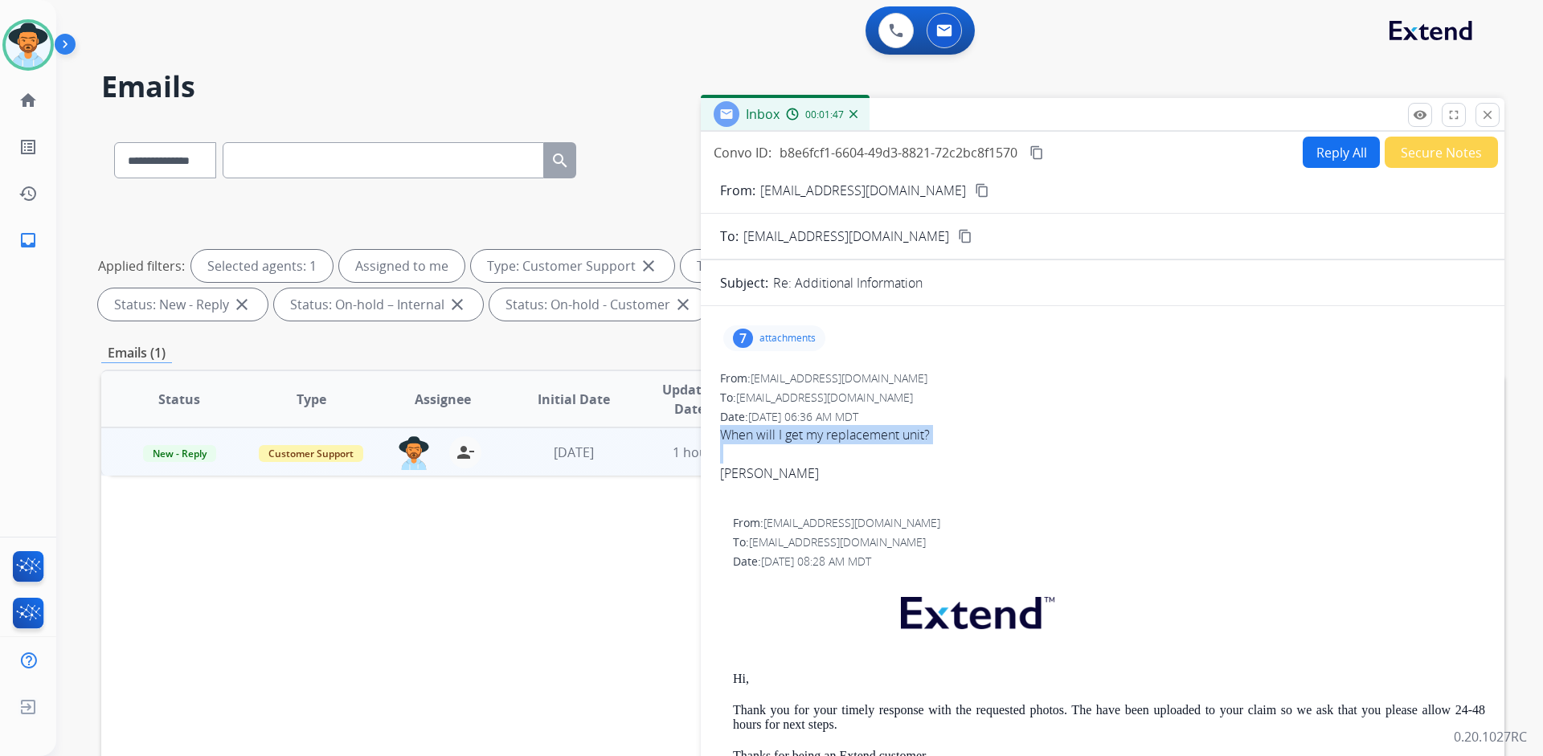
drag, startPoint x: 714, startPoint y: 433, endPoint x: 957, endPoint y: 447, distance: 243.0
click at [963, 431] on span "When will I get my replacement unit? Rob" at bounding box center [1102, 463] width 765 height 77
click at [787, 329] on div "7 attachments" at bounding box center [774, 338] width 102 height 26
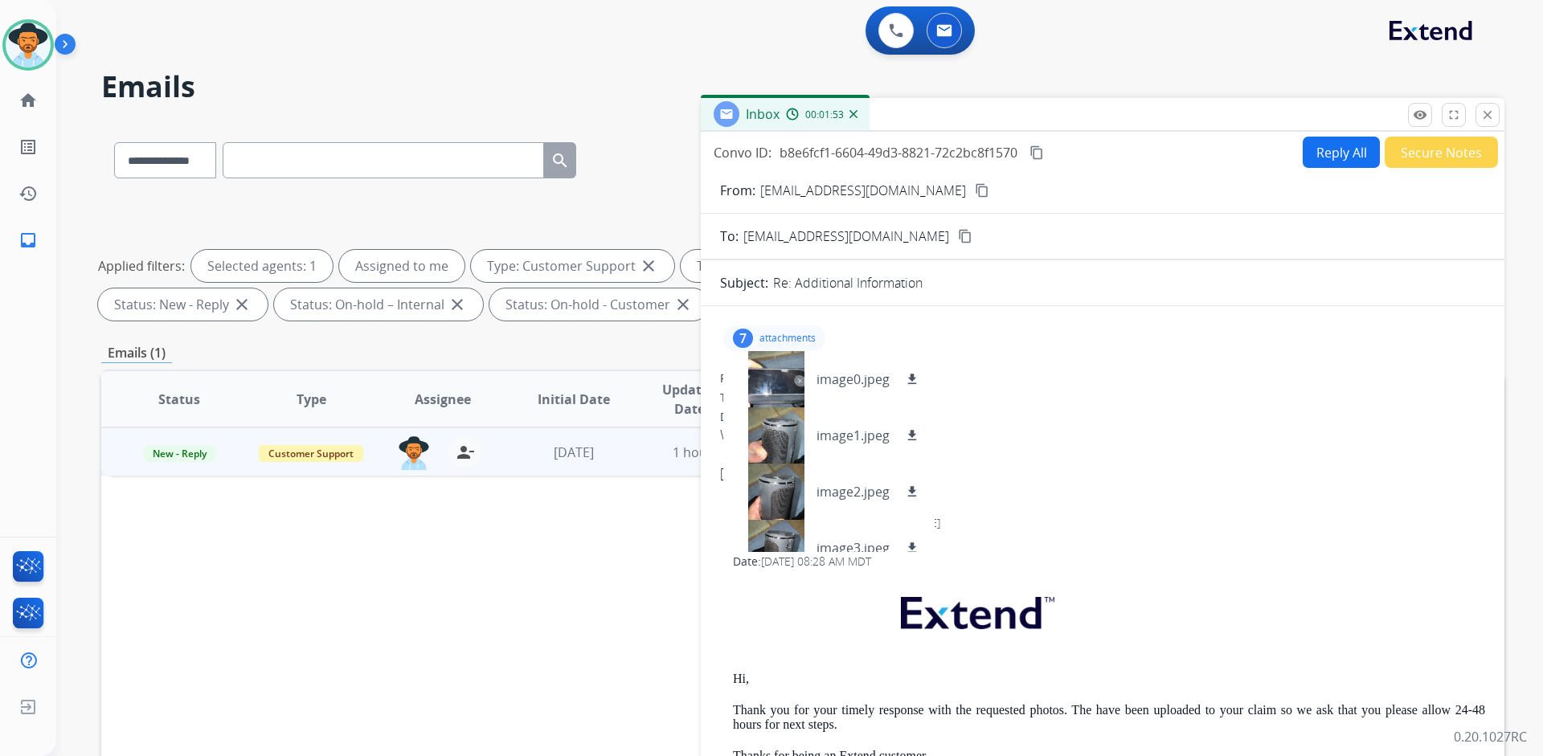
drag, startPoint x: 1201, startPoint y: 407, endPoint x: 1322, endPoint y: 290, distance: 167.6
click at [1205, 405] on div "From: [EMAIL_ADDRESS][DOMAIN_NAME] To: [EMAIL_ADDRESS][DOMAIN_NAME] Date: [DATE…" at bounding box center [1102, 436] width 765 height 132
click at [744, 337] on div "7" at bounding box center [743, 338] width 20 height 19
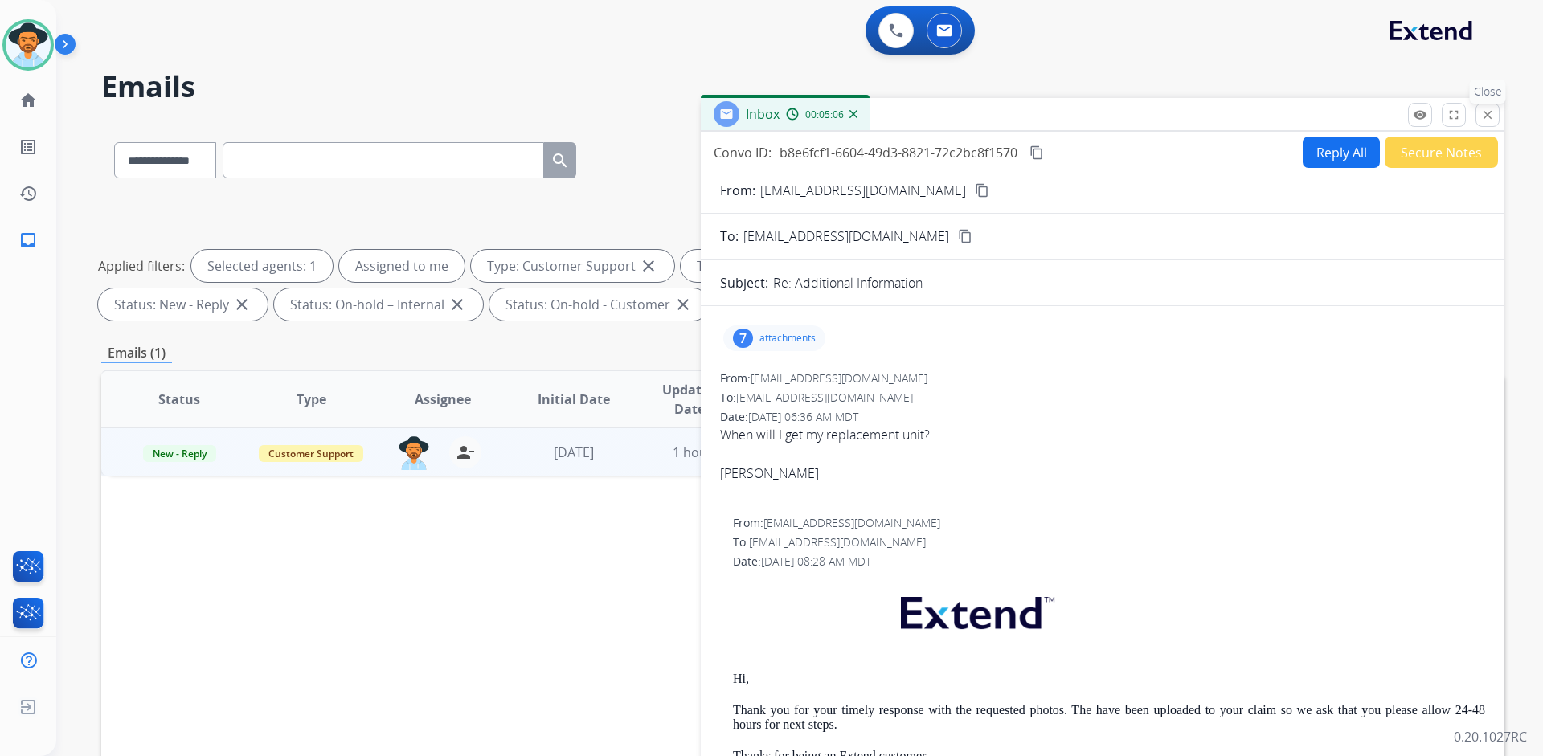
click at [1484, 117] on mat-icon "close" at bounding box center [1487, 115] width 14 height 14
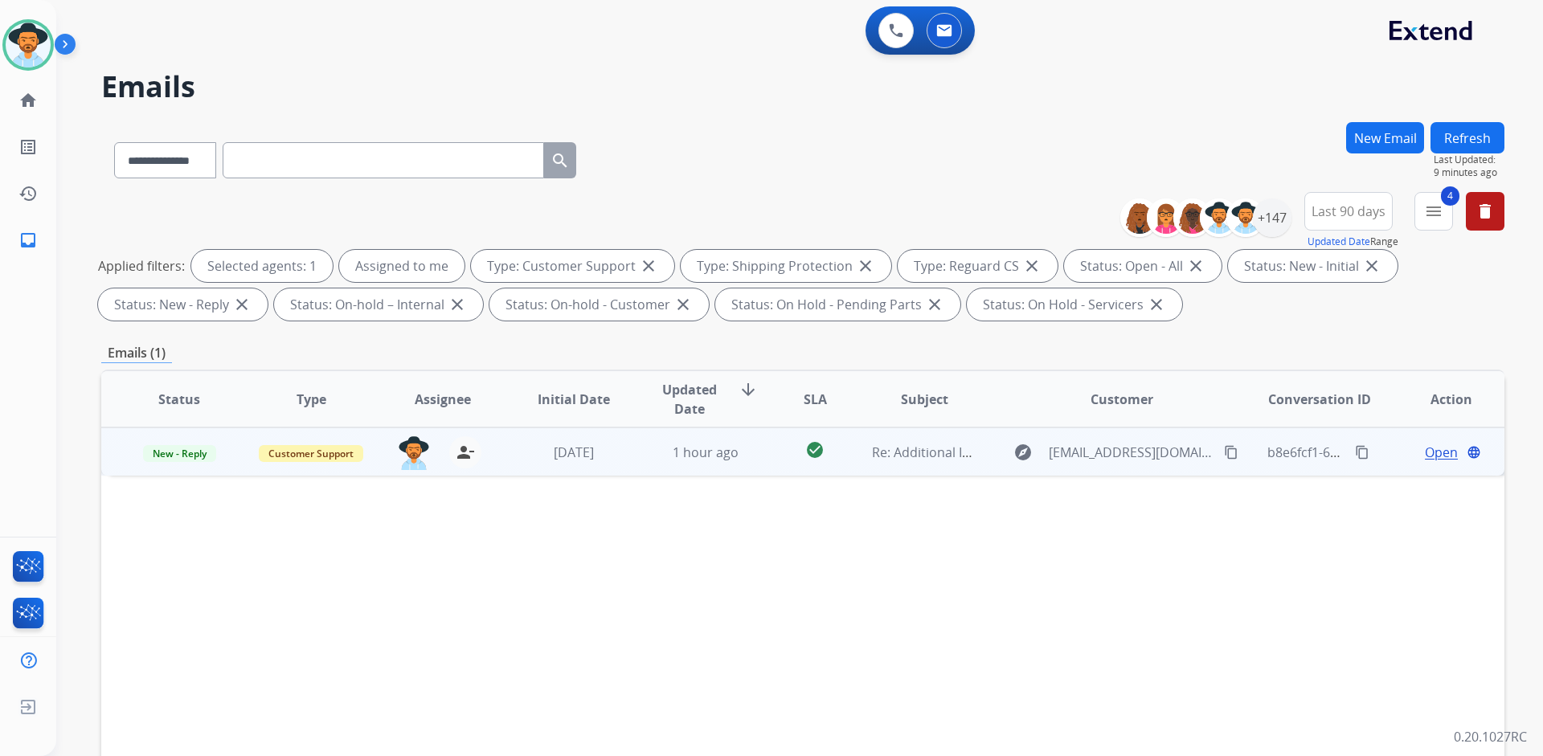
click at [1425, 454] on span "Open" at bounding box center [1441, 452] width 33 height 19
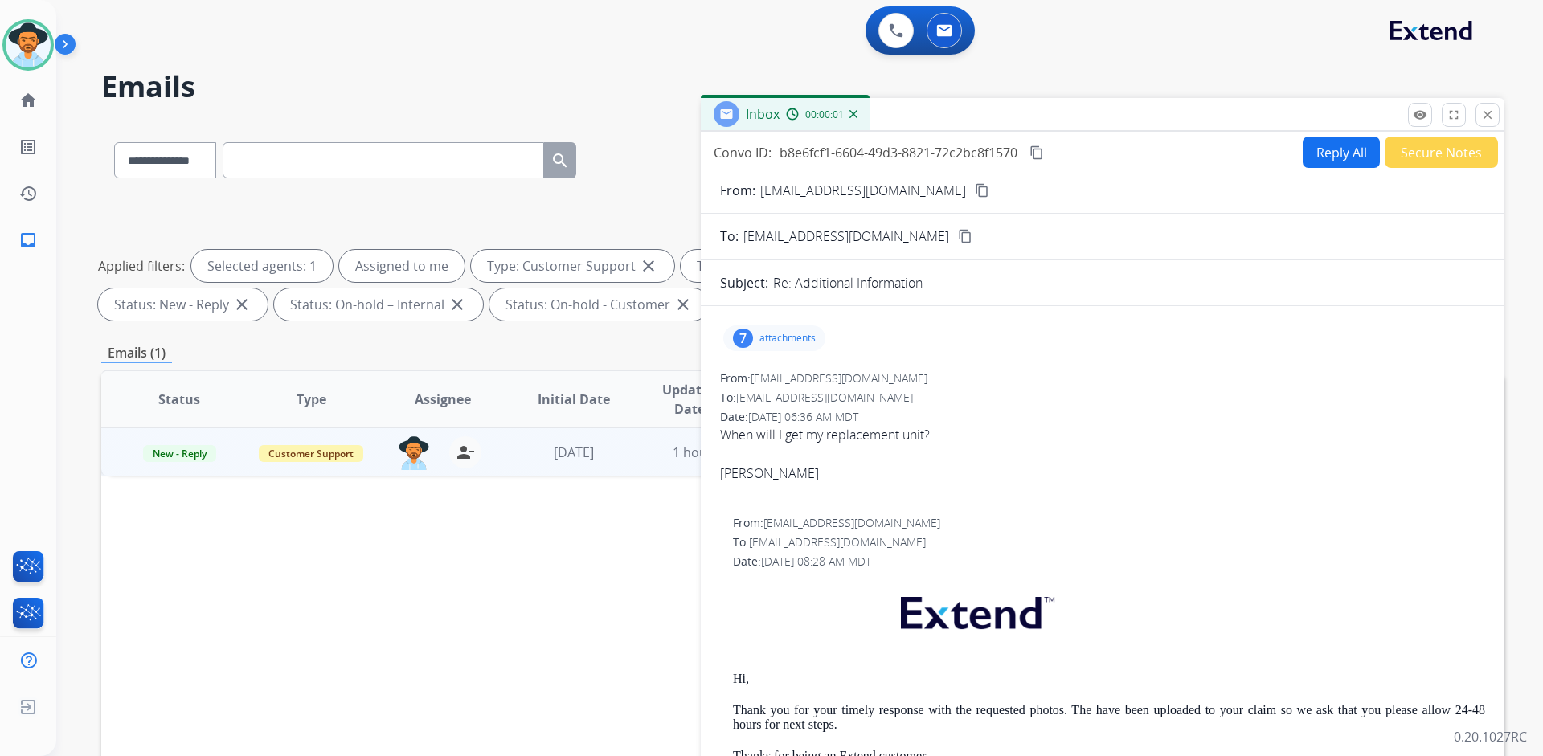
click at [803, 345] on div "7 attachments" at bounding box center [774, 338] width 102 height 26
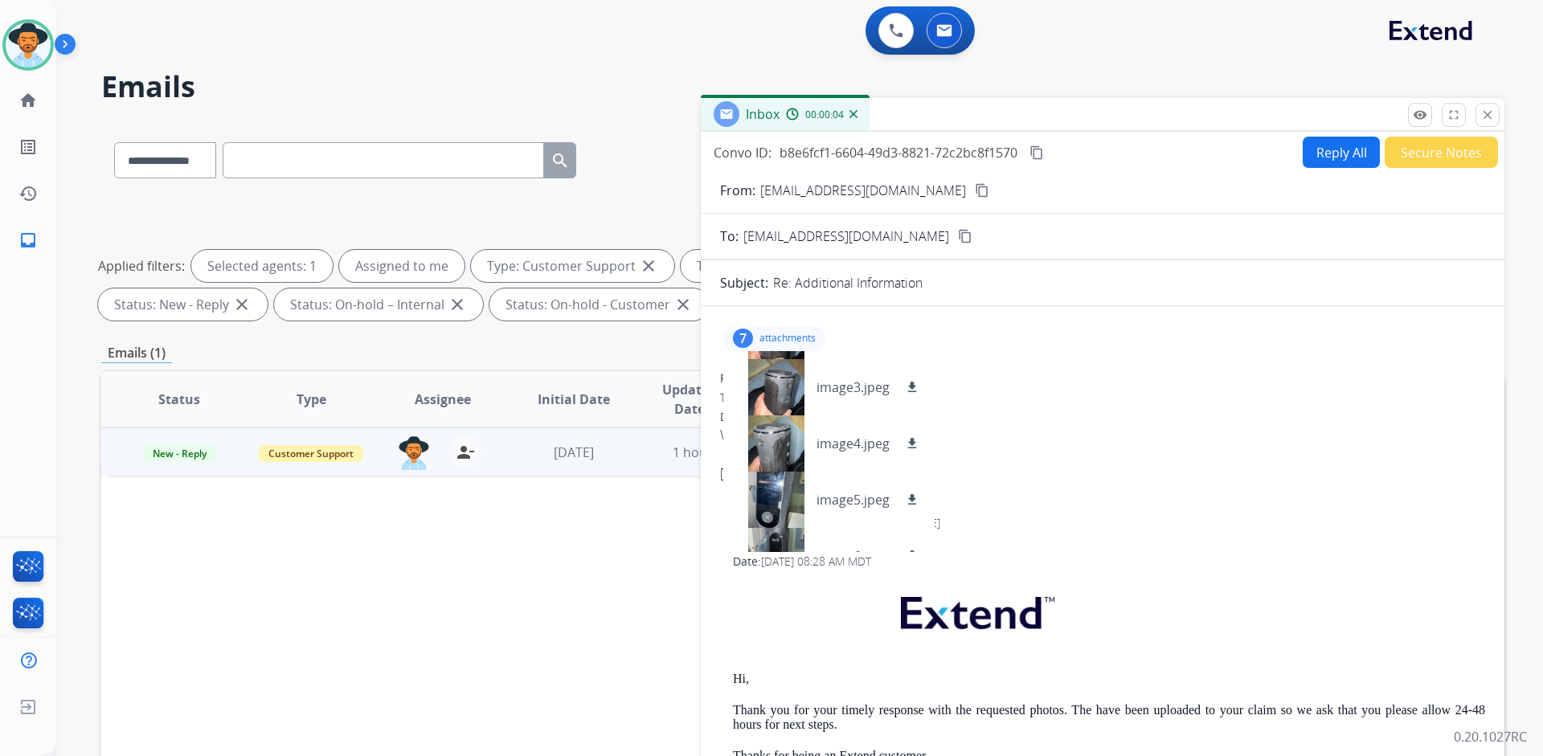
scroll to position [193, 0]
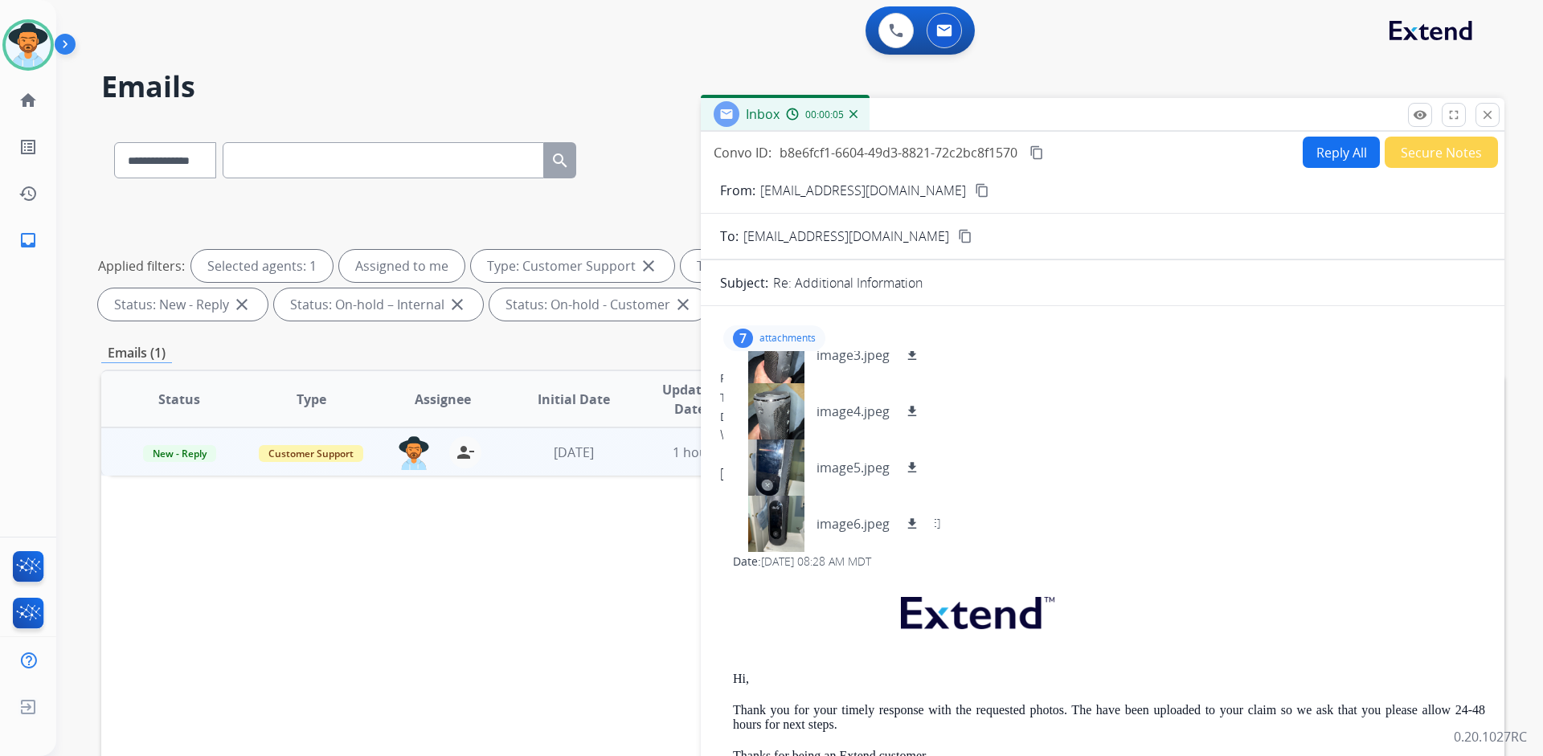
click at [1164, 442] on span "When will I get my replacement unit? Rob" at bounding box center [1102, 463] width 765 height 77
click at [770, 339] on p "attachments" at bounding box center [787, 338] width 56 height 13
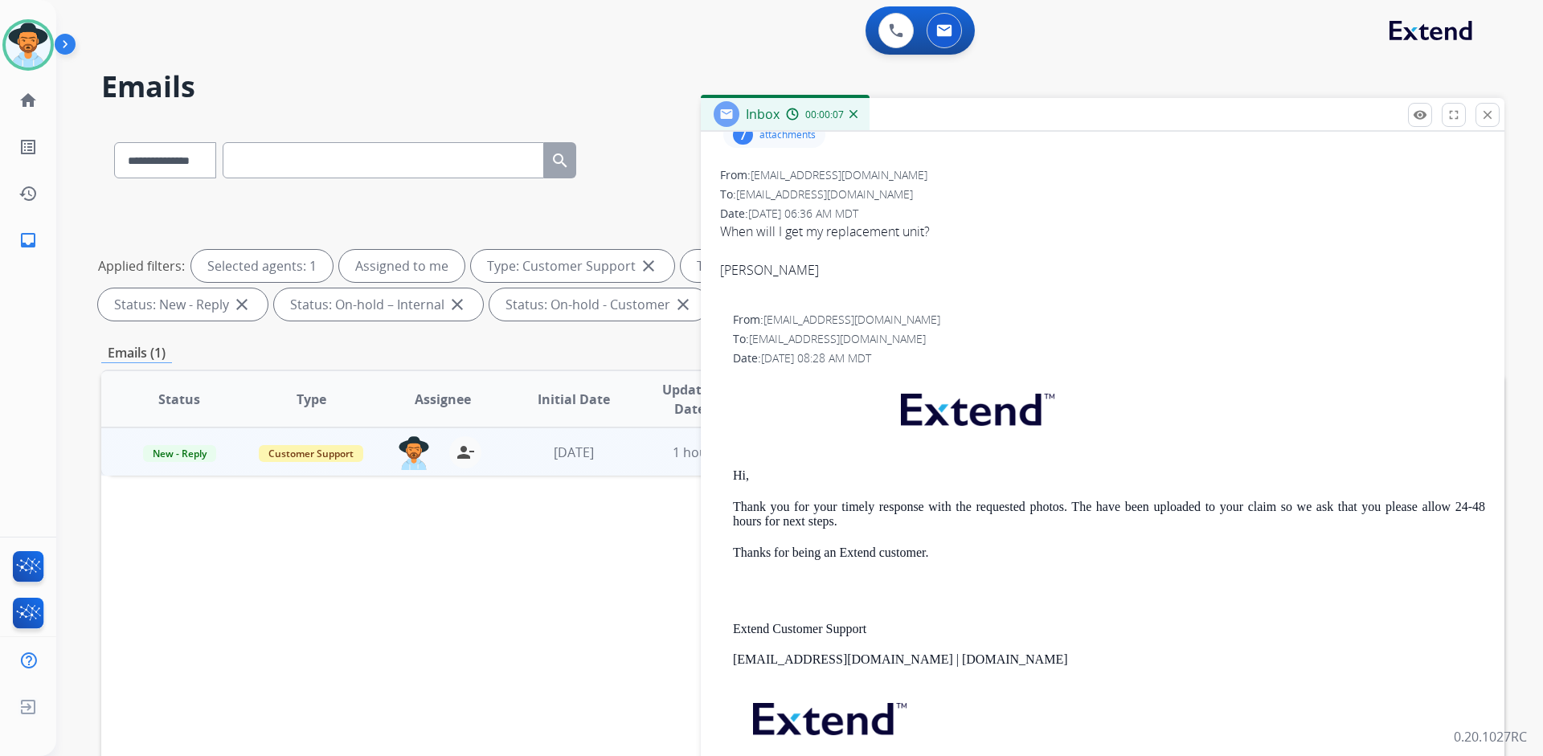
scroll to position [241, 0]
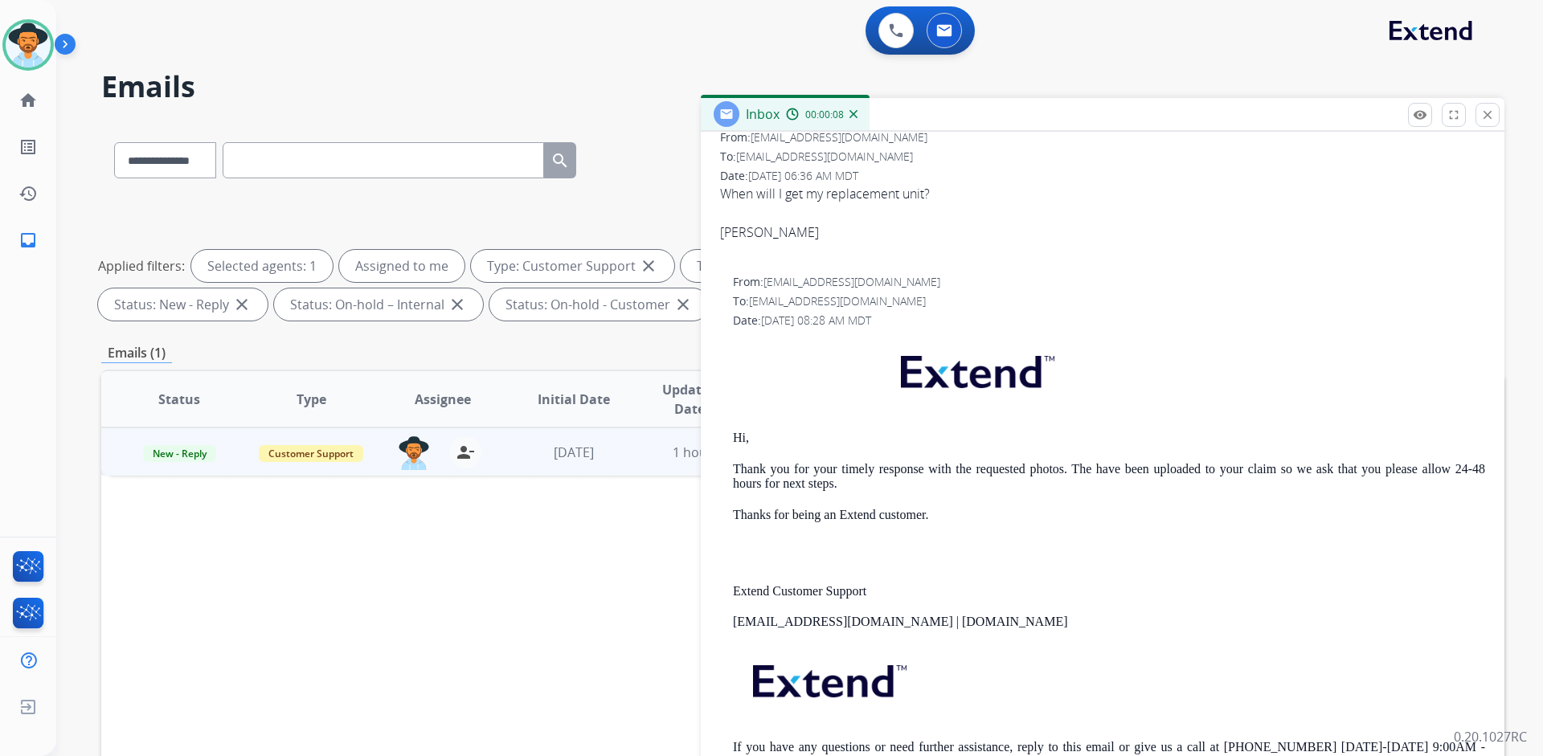
click at [767, 438] on p "Hi," at bounding box center [1109, 438] width 752 height 14
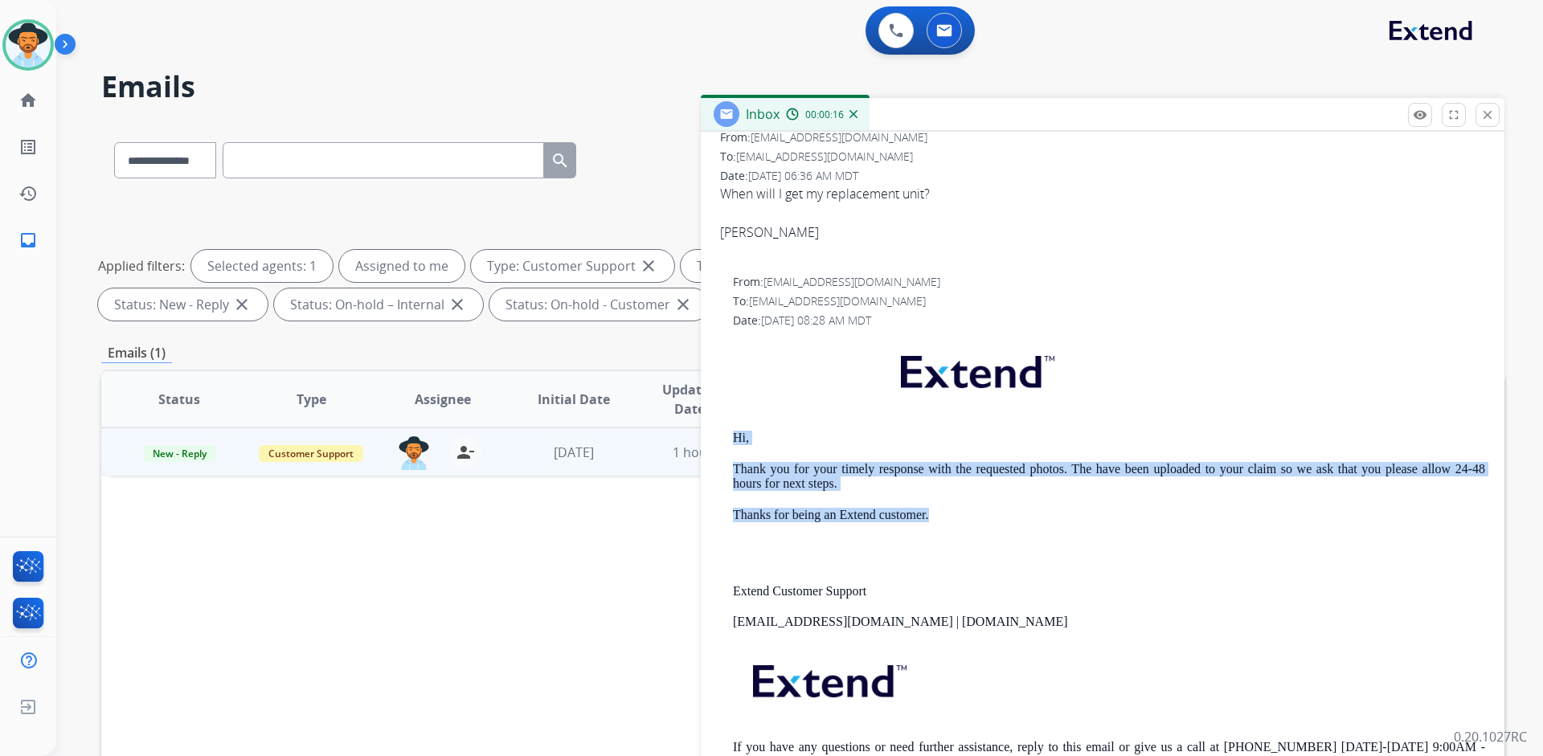
drag, startPoint x: 731, startPoint y: 437, endPoint x: 946, endPoint y: 513, distance: 227.7
click at [946, 513] on div "From: [EMAIL_ADDRESS][DOMAIN_NAME] To: [EMAIL_ADDRESS][DOMAIN_NAME] Date: [DATE…" at bounding box center [1102, 534] width 765 height 521
copy div "Hi, Thank you for your timely response with the requested photos. The have been…"
click at [844, 424] on div "Hi, Thank you for your timely response with the requested photos. The have been…" at bounding box center [1109, 566] width 752 height 459
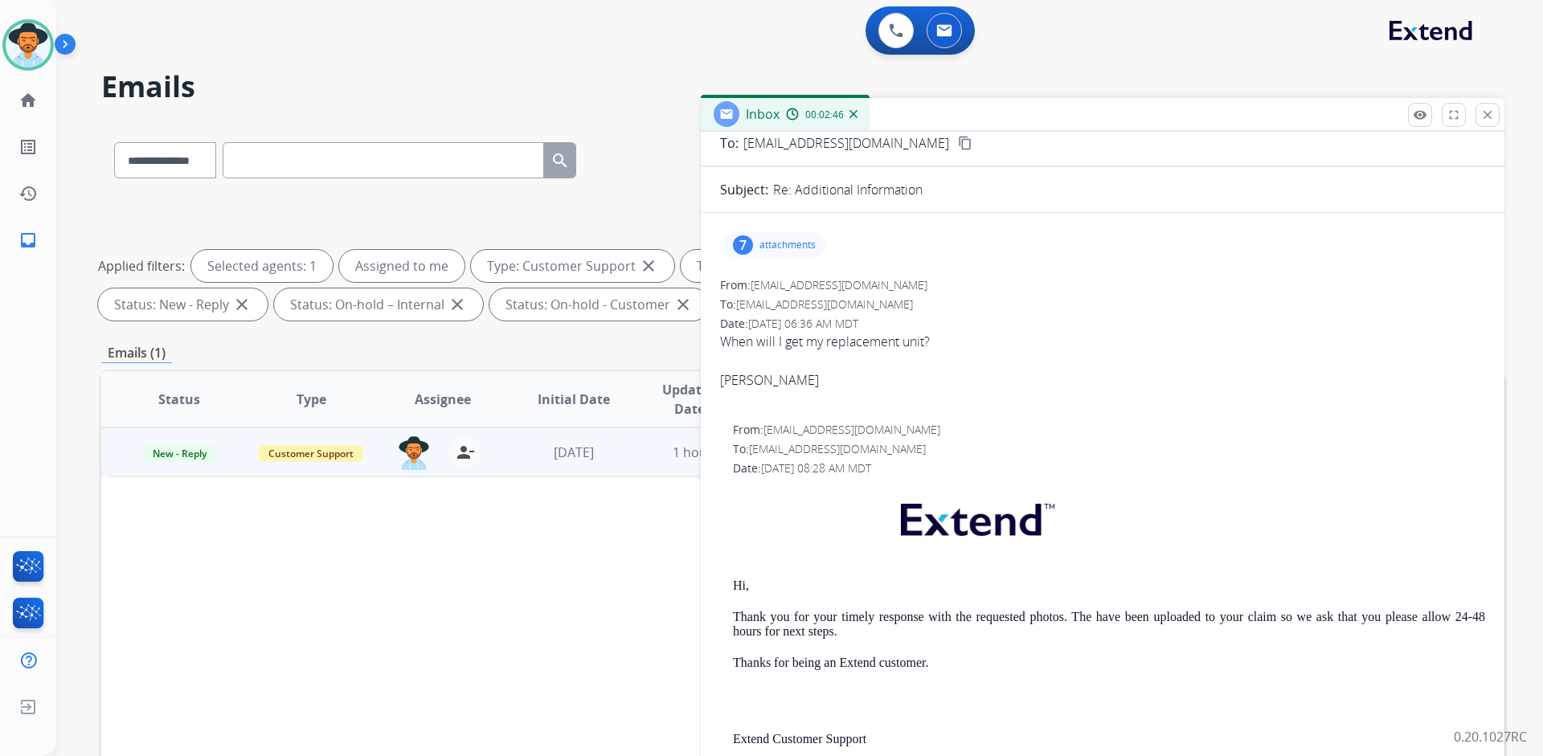
scroll to position [0, 0]
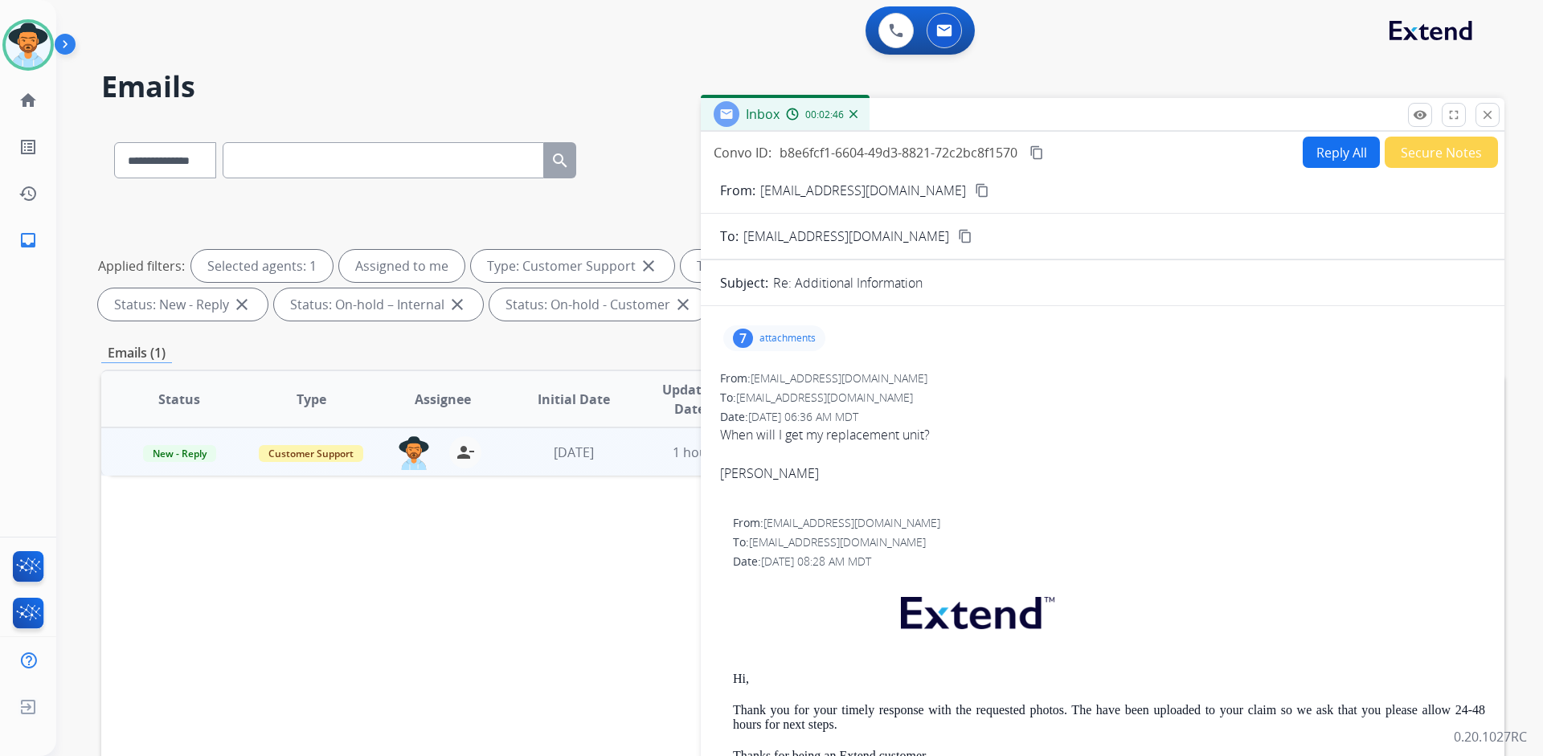
click at [1317, 149] on button "Reply All" at bounding box center [1340, 152] width 77 height 31
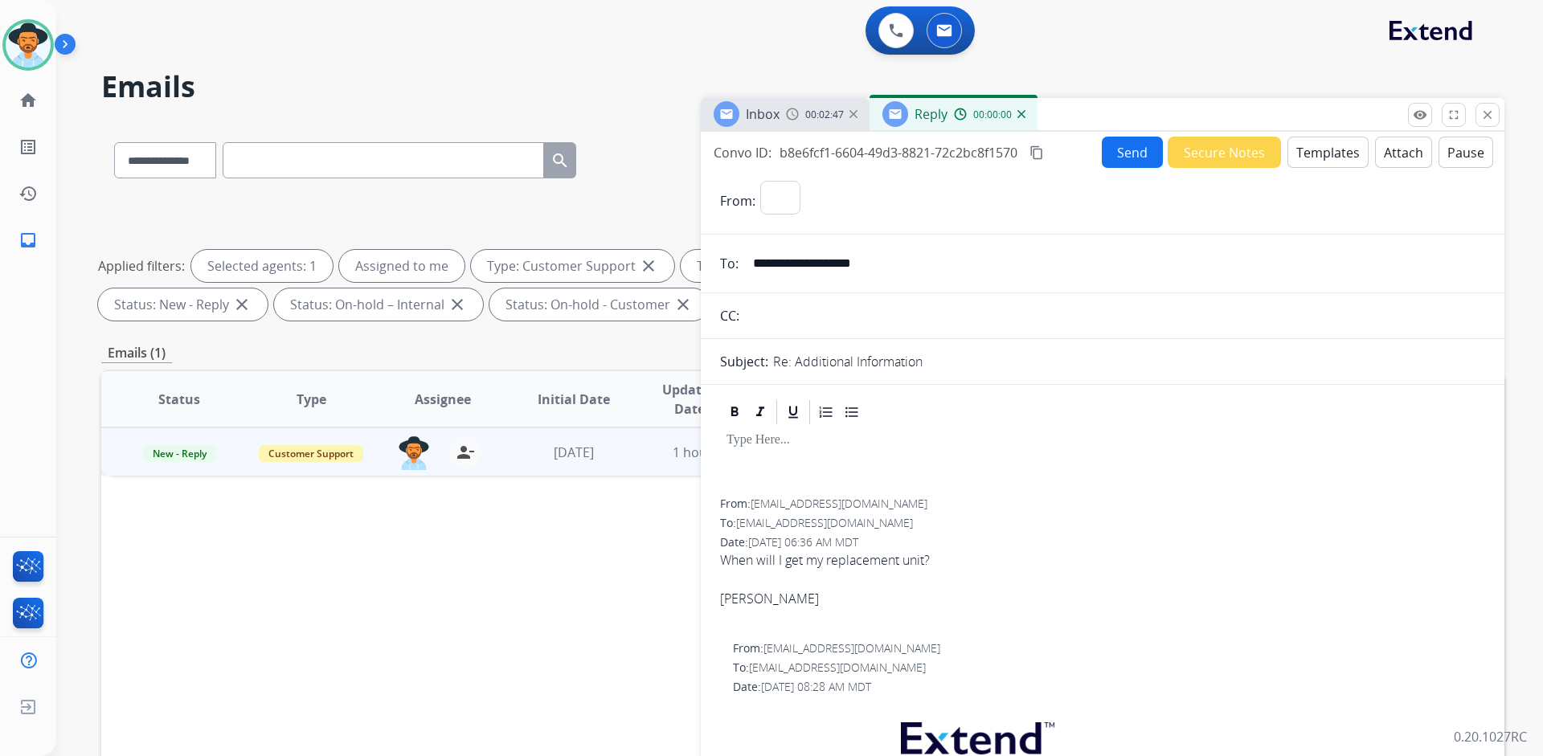
select select "**********"
click at [1327, 161] on button "Templates" at bounding box center [1327, 152] width 81 height 31
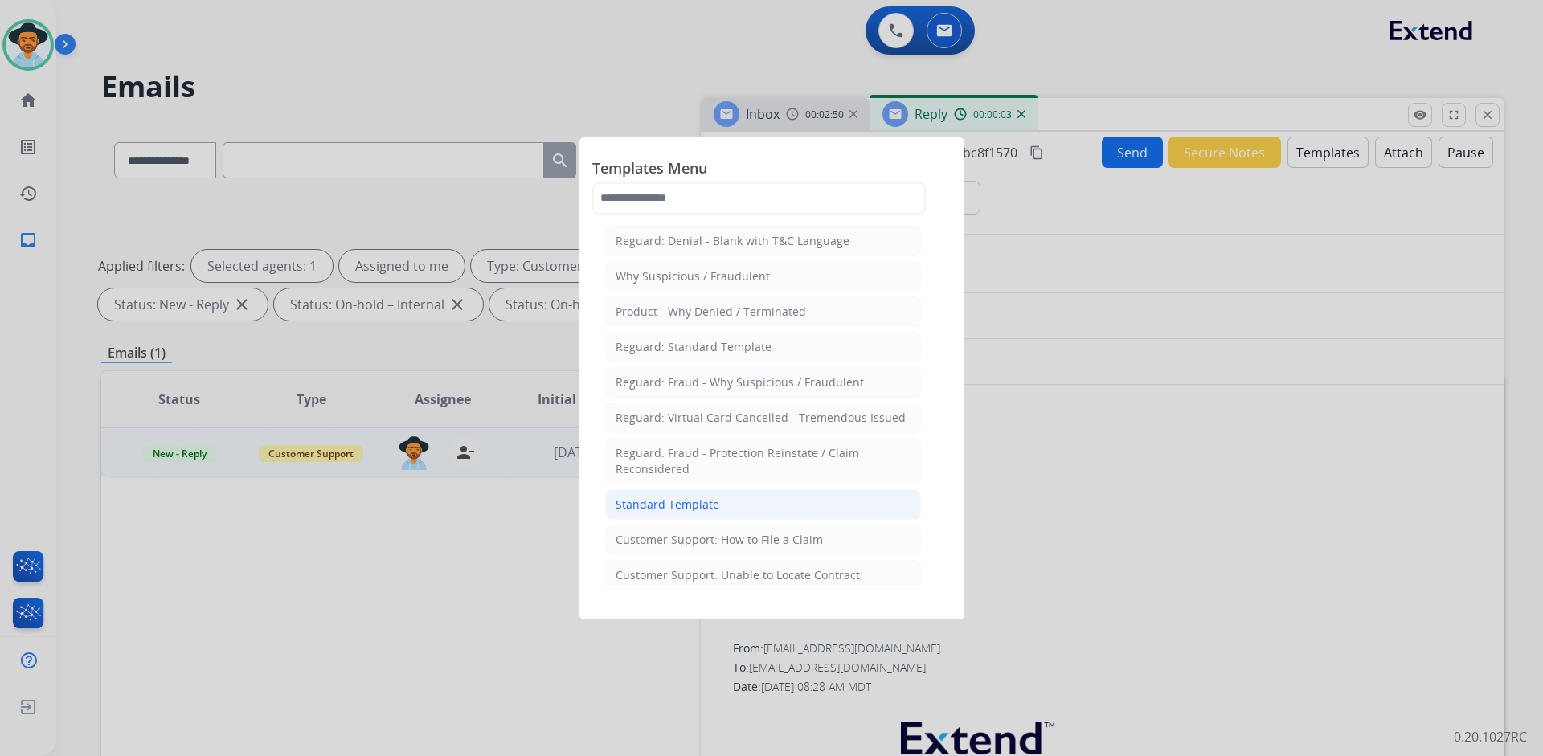
click at [683, 491] on li "Standard Template" at bounding box center [763, 504] width 316 height 31
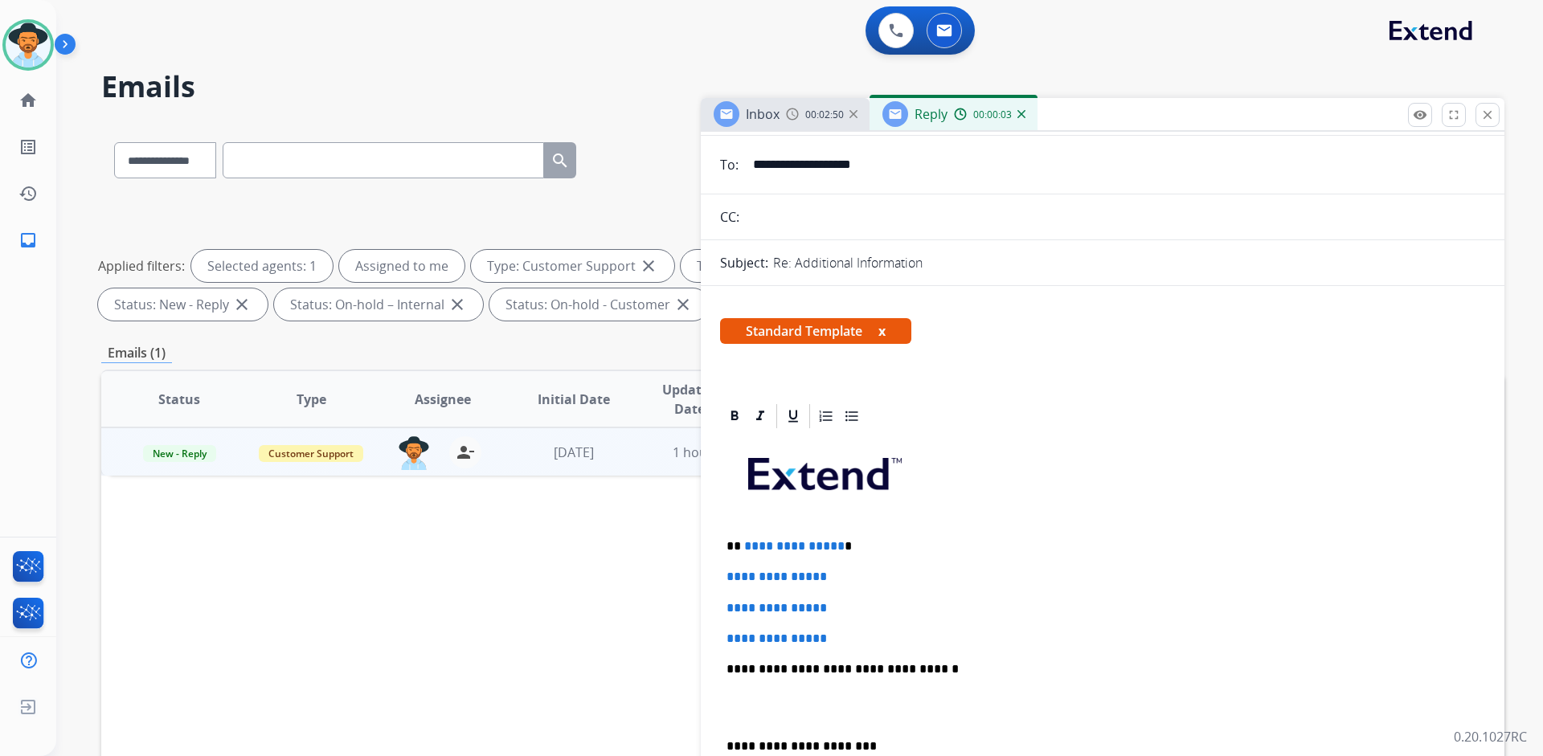
scroll to position [161, 0]
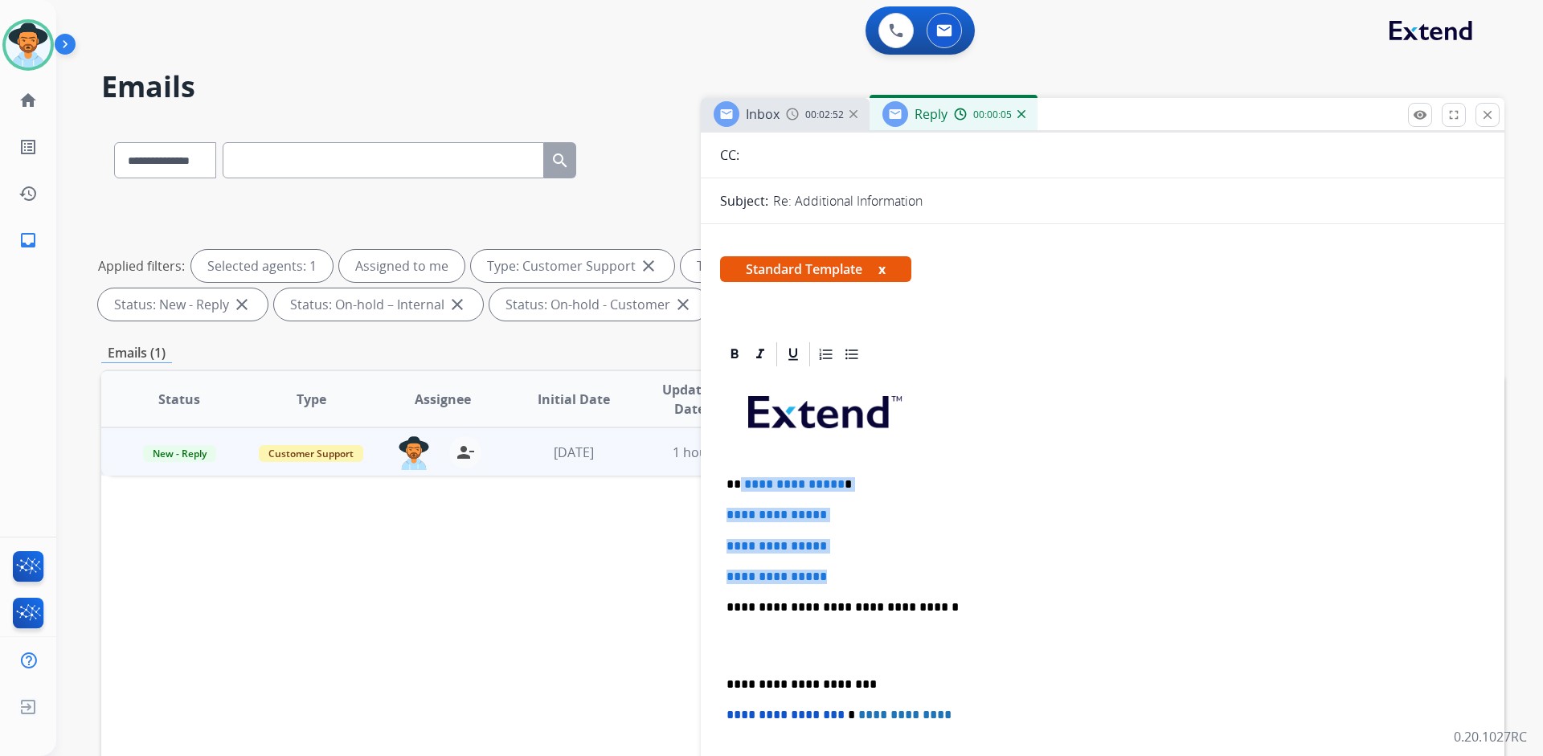
drag, startPoint x: 839, startPoint y: 579, endPoint x: 738, endPoint y: 480, distance: 140.9
click at [738, 480] on div "**********" at bounding box center [1102, 645] width 765 height 553
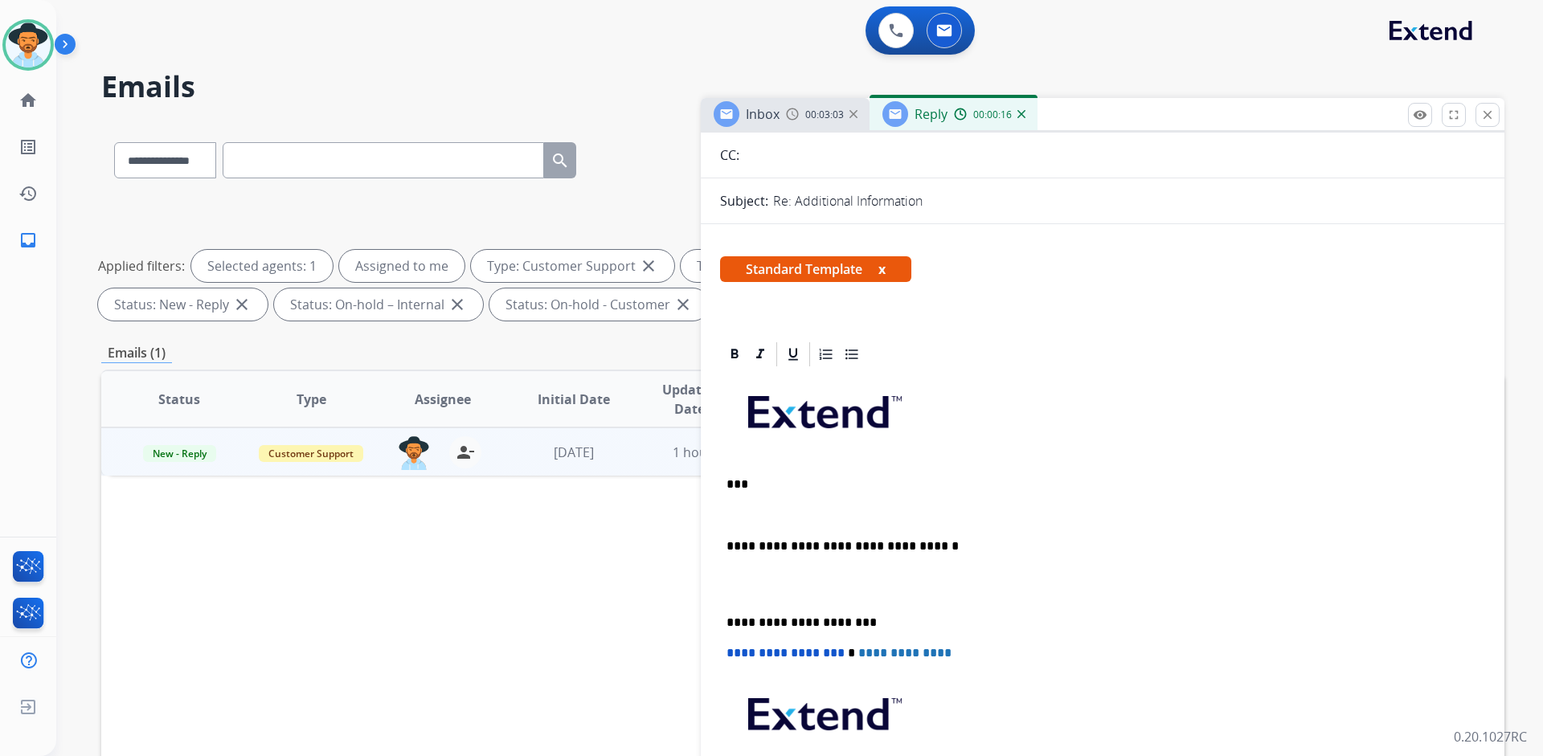
click at [740, 484] on p "***" at bounding box center [1095, 484] width 739 height 14
click at [729, 512] on p at bounding box center [1102, 515] width 752 height 14
click at [817, 515] on p "**********" at bounding box center [1095, 515] width 739 height 14
click at [901, 518] on p "**********" at bounding box center [1095, 515] width 739 height 14
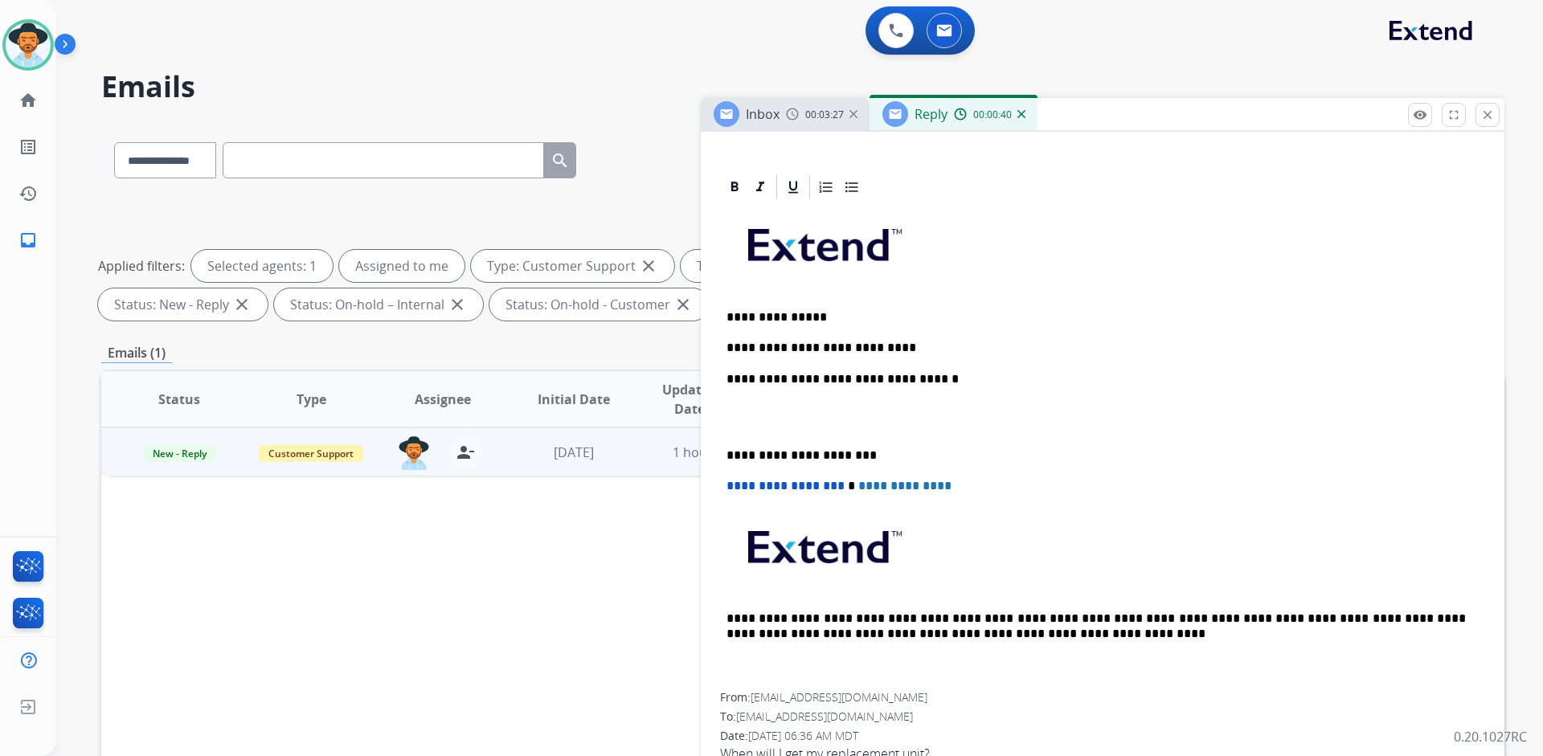
scroll to position [321, 0]
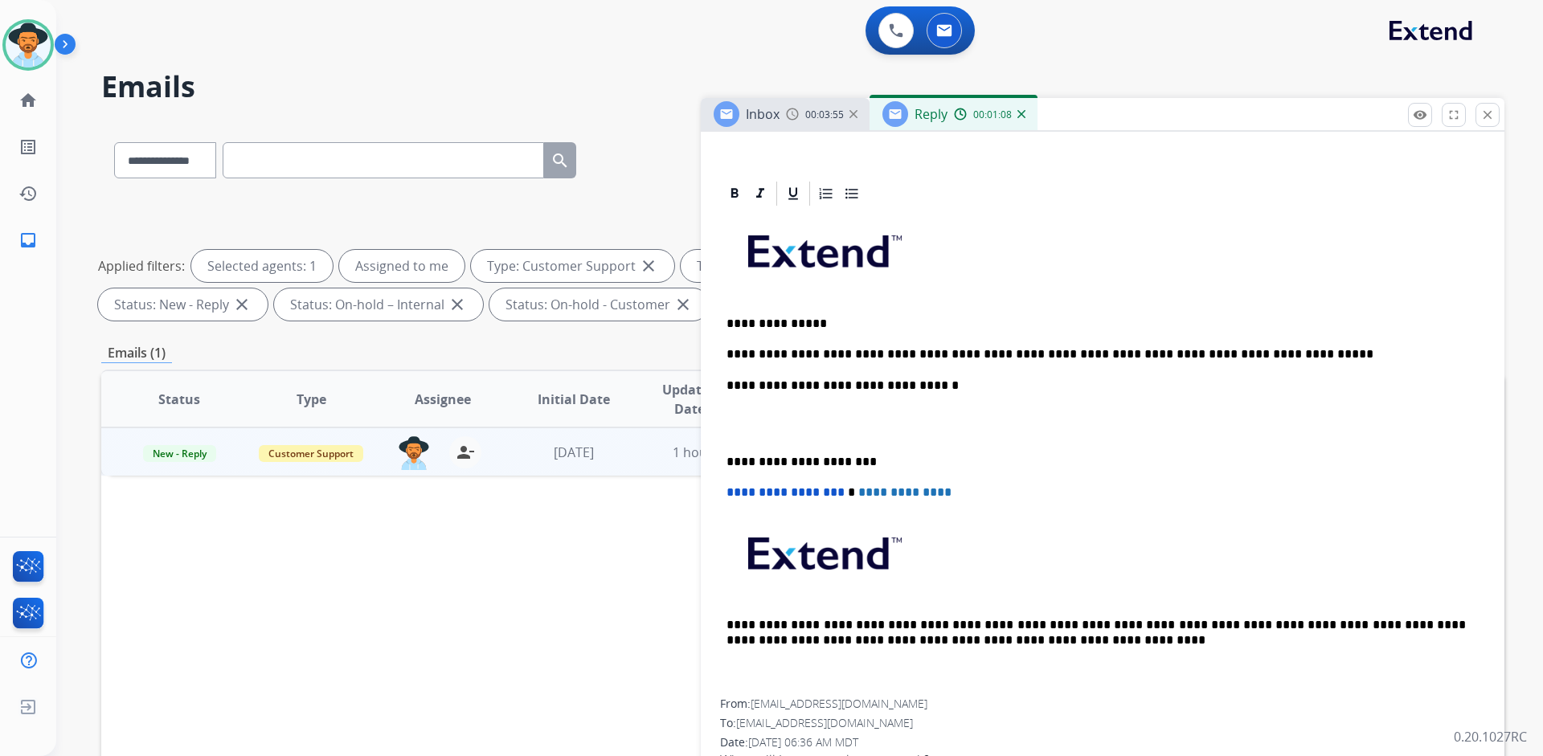
click at [1282, 348] on p "**********" at bounding box center [1095, 354] width 739 height 14
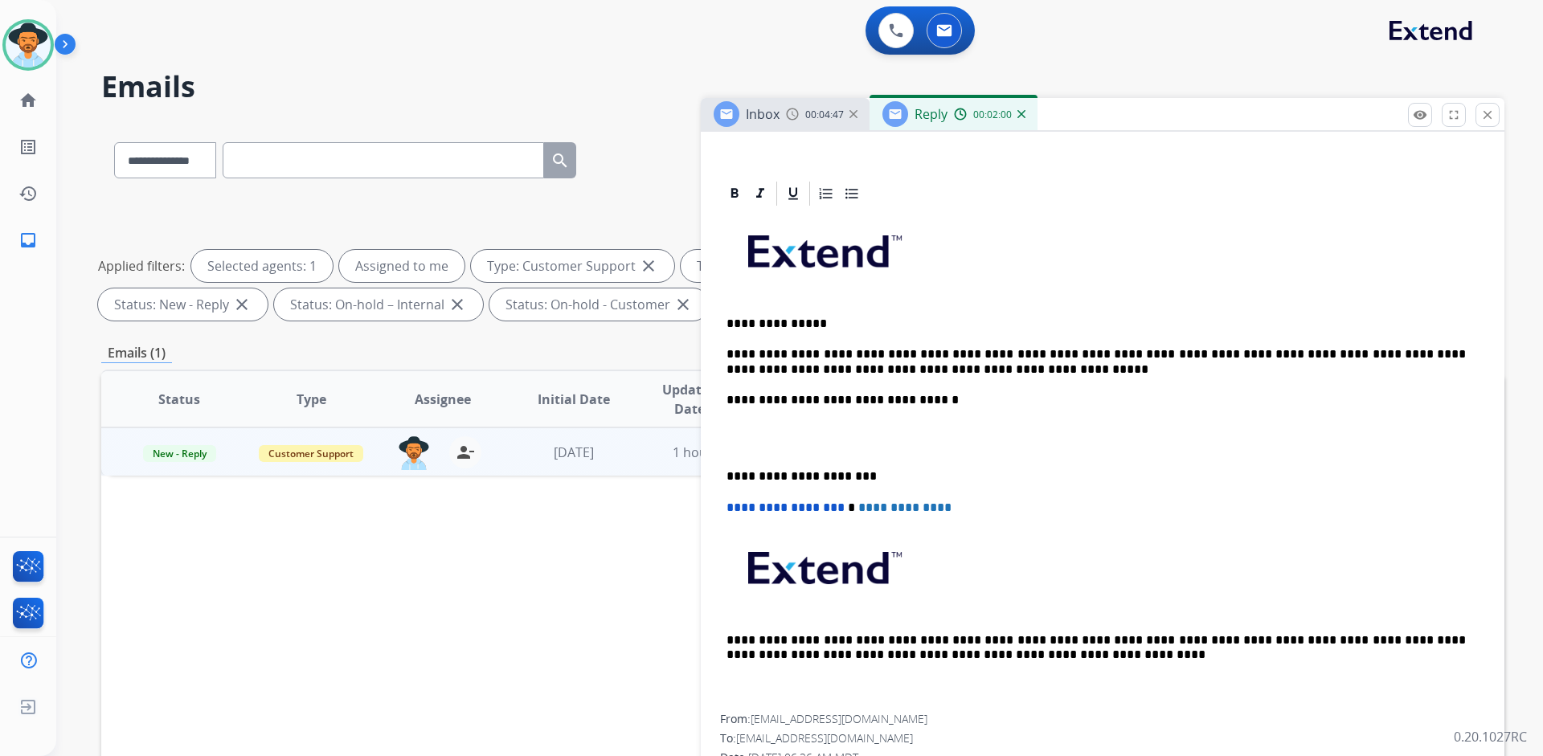
click at [761, 366] on p "**********" at bounding box center [1095, 362] width 739 height 30
click at [942, 373] on p "**********" at bounding box center [1095, 362] width 739 height 30
click at [37, 27] on img at bounding box center [28, 44] width 45 height 45
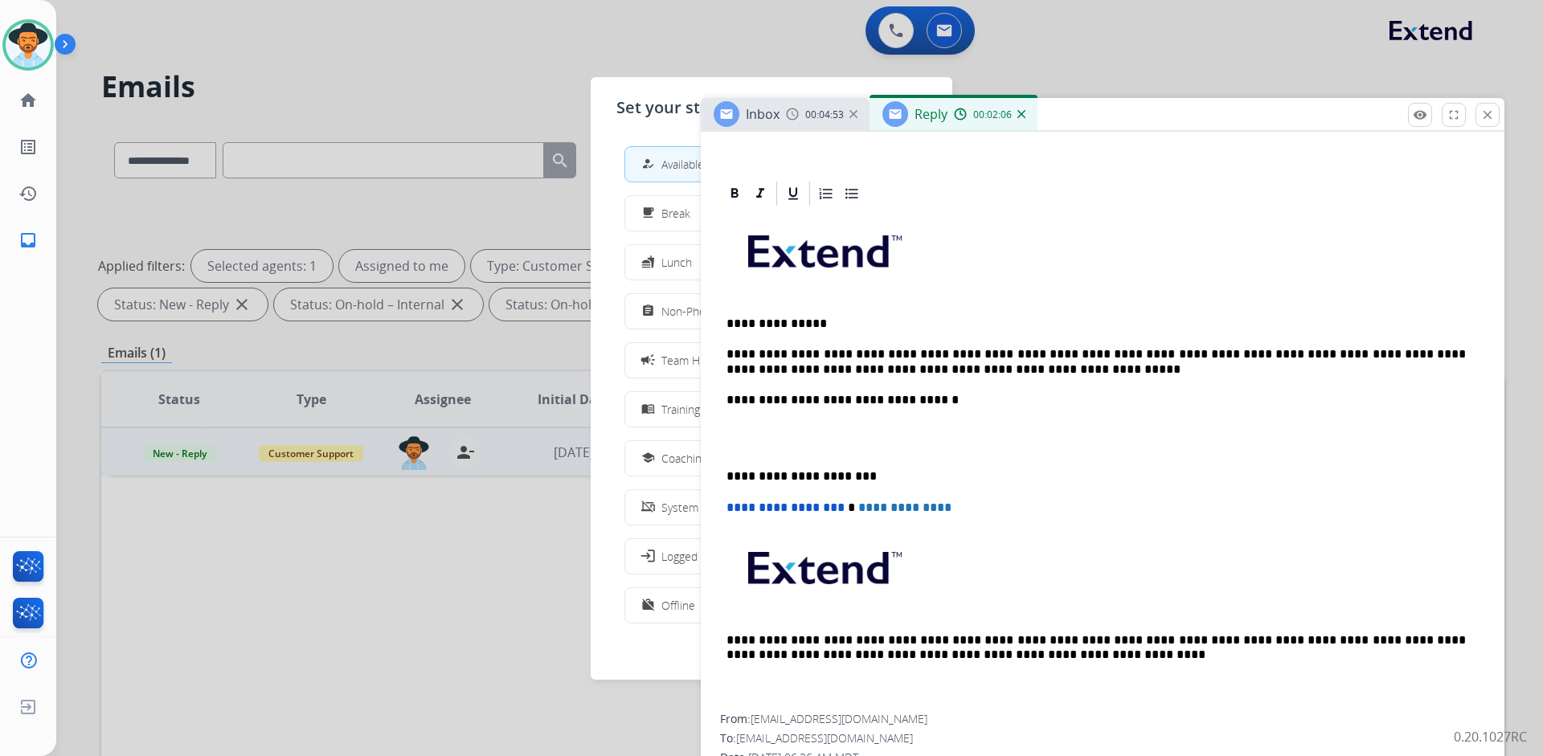
click at [399, 63] on div at bounding box center [771, 378] width 1543 height 756
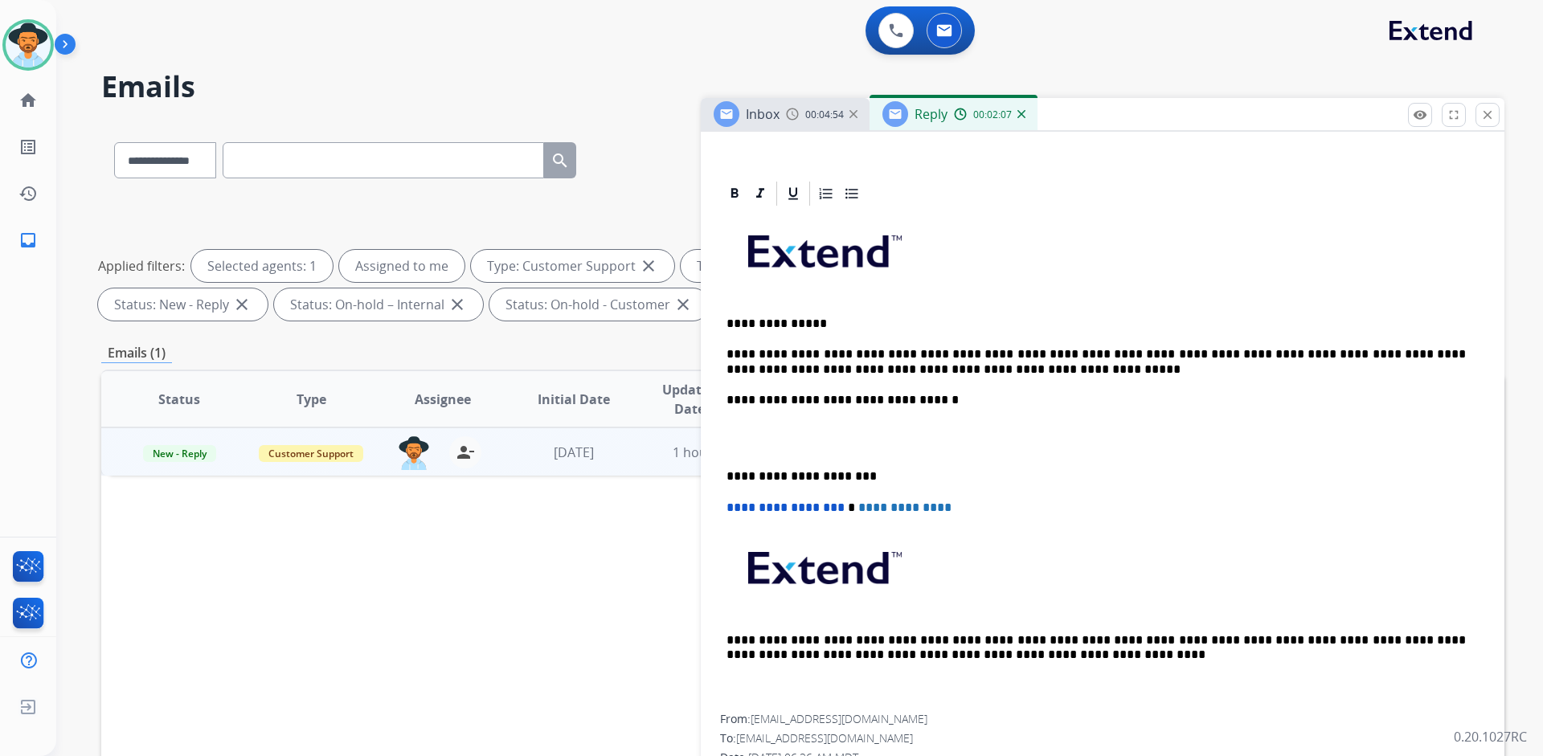
click at [982, 374] on p "**********" at bounding box center [1095, 362] width 739 height 30
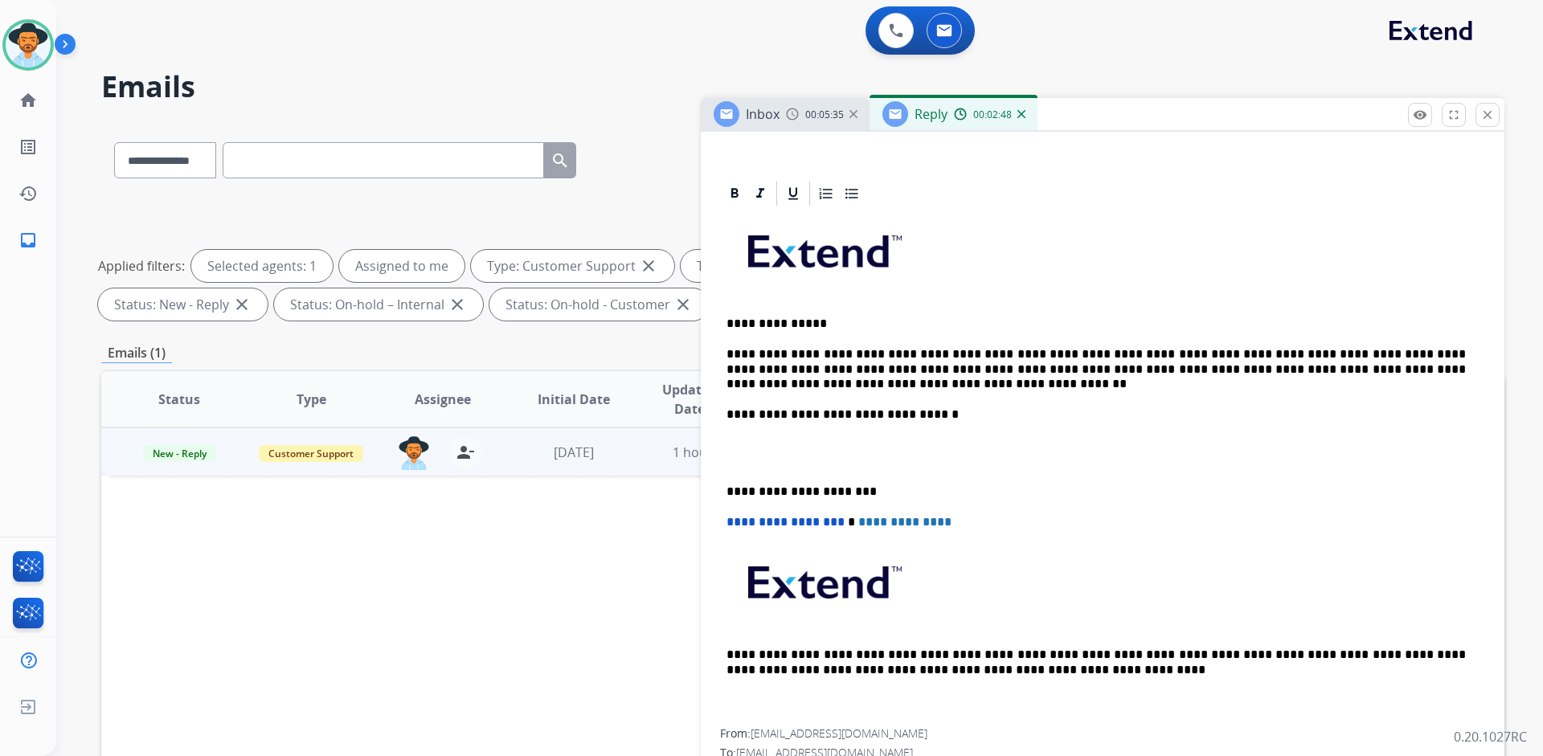
click at [1061, 369] on p "**********" at bounding box center [1095, 369] width 739 height 44
drag, startPoint x: 1090, startPoint y: 370, endPoint x: 1065, endPoint y: 370, distance: 25.7
click at [1065, 370] on p "**********" at bounding box center [1095, 369] width 739 height 44
click at [1250, 371] on p "**********" at bounding box center [1095, 369] width 739 height 44
click at [783, 385] on p "**********" at bounding box center [1095, 369] width 739 height 44
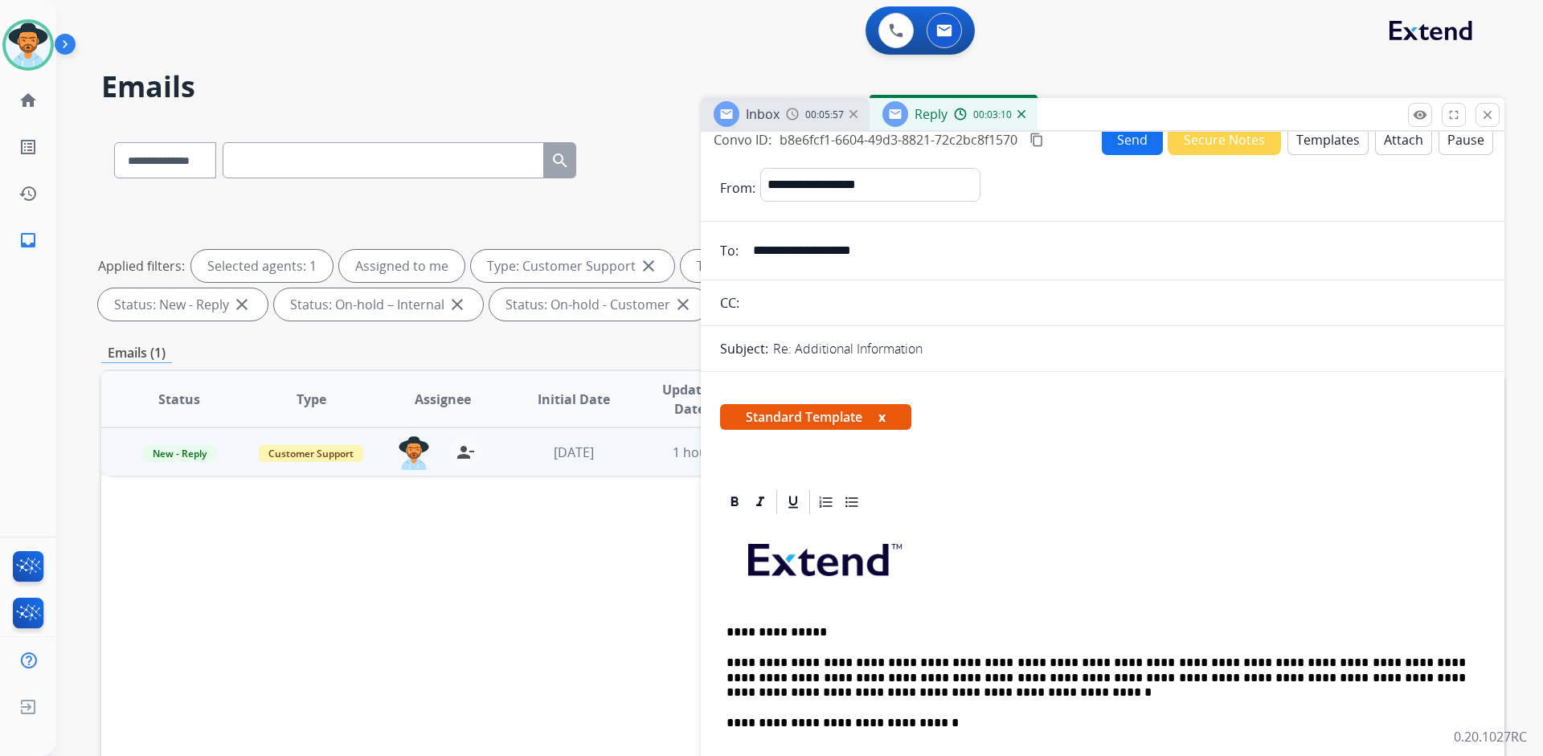
scroll to position [0, 0]
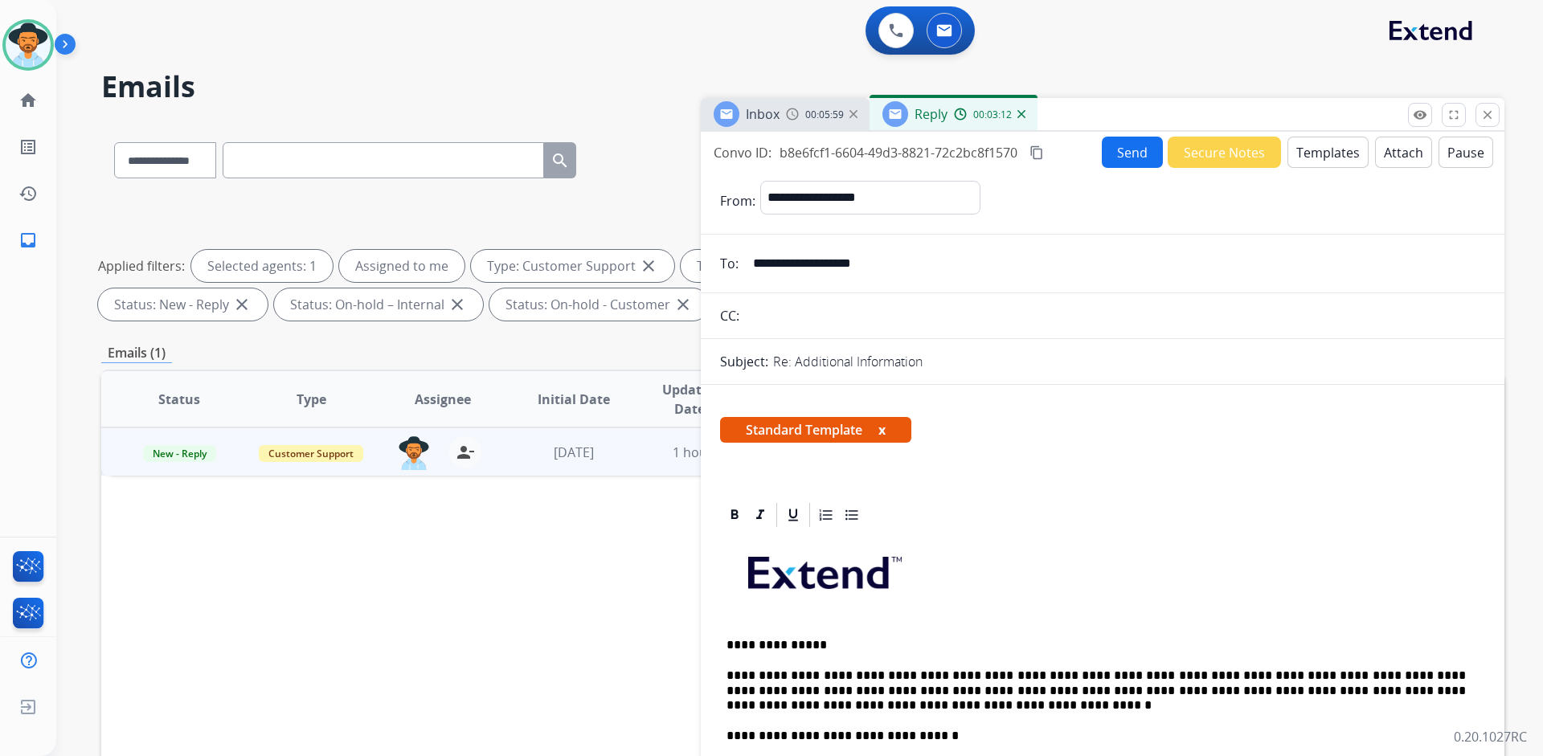
click at [1041, 149] on mat-icon "content_copy" at bounding box center [1036, 152] width 14 height 14
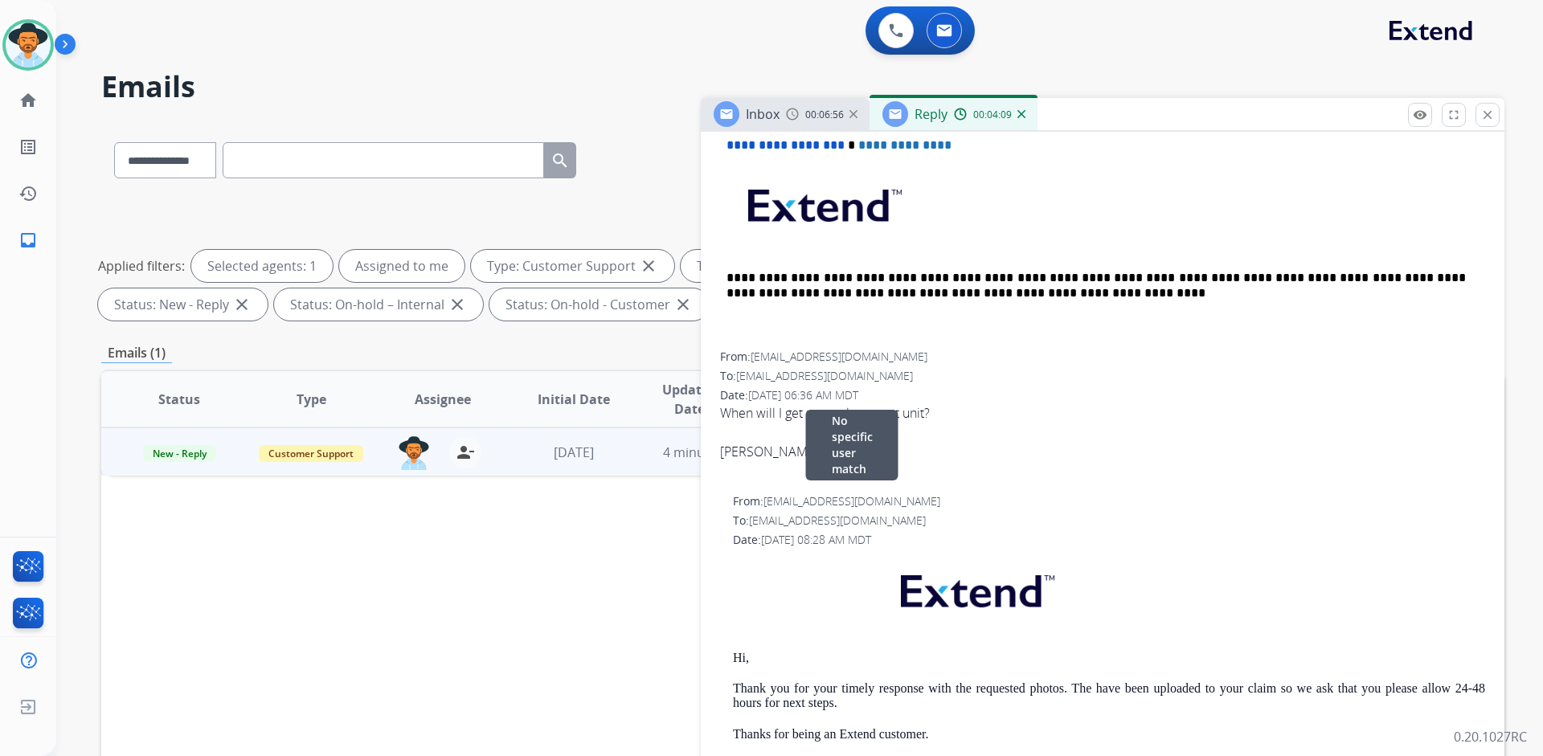
scroll to position [723, 0]
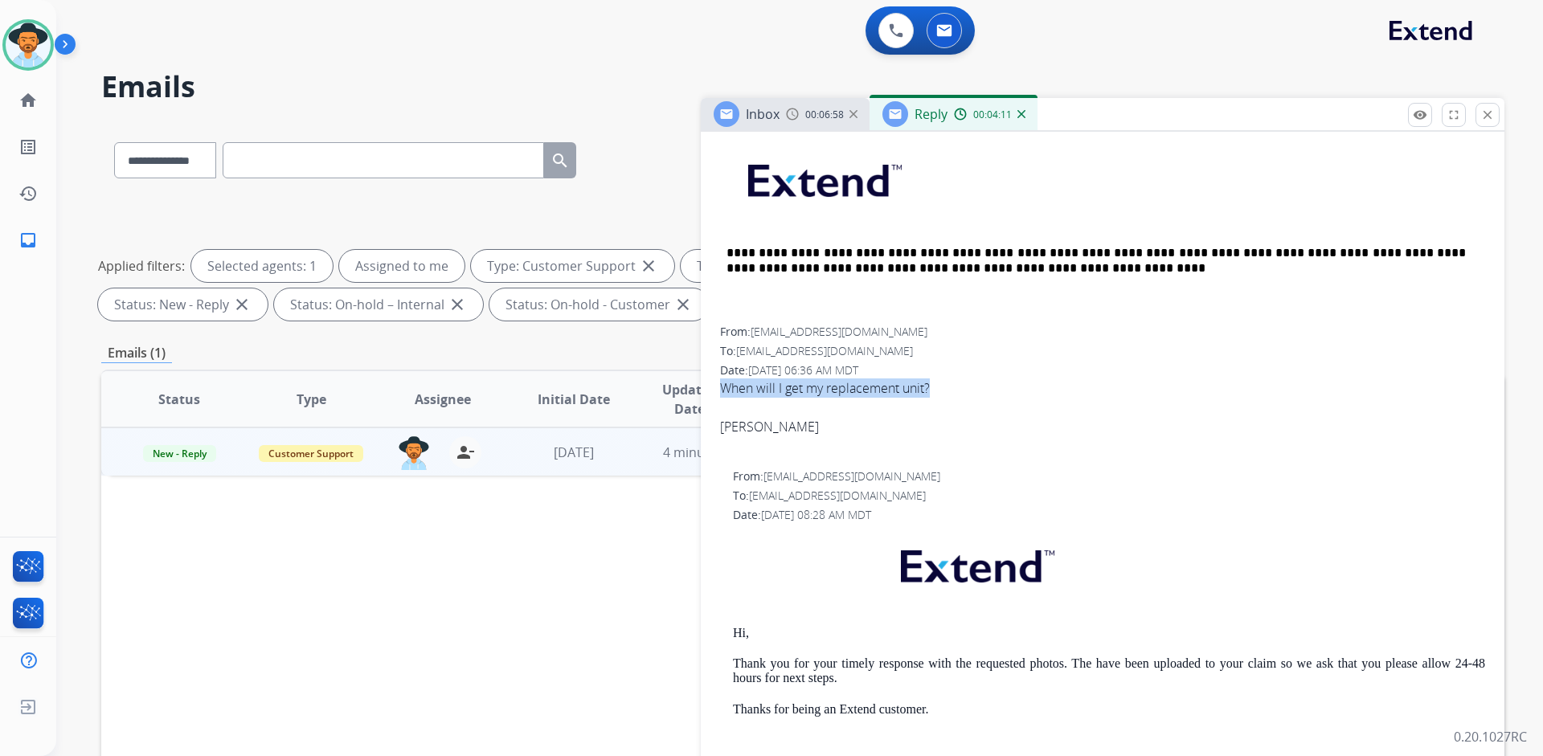
drag, startPoint x: 718, startPoint y: 387, endPoint x: 940, endPoint y: 385, distance: 221.8
copy span "When will I get my replacement unit?"
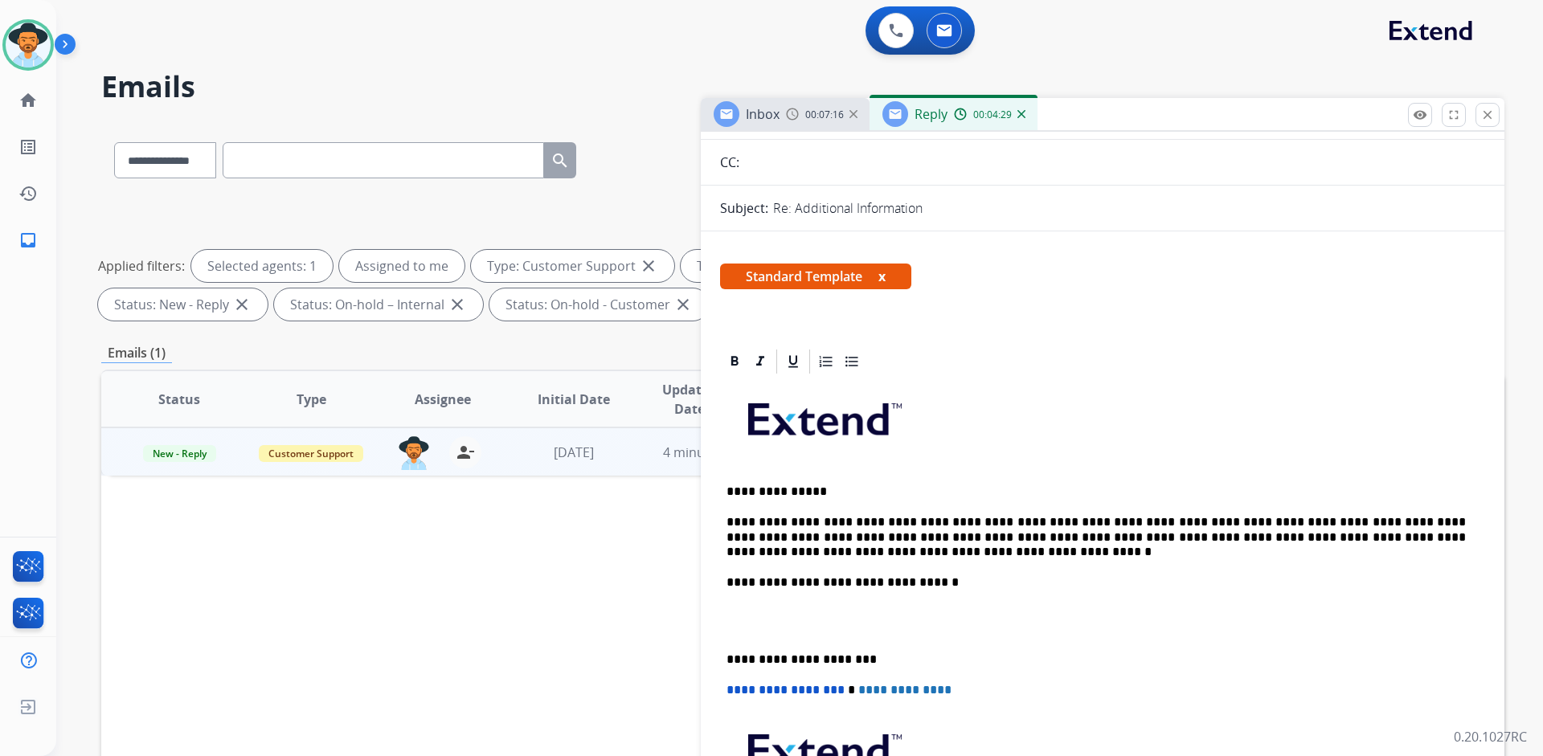
scroll to position [161, 0]
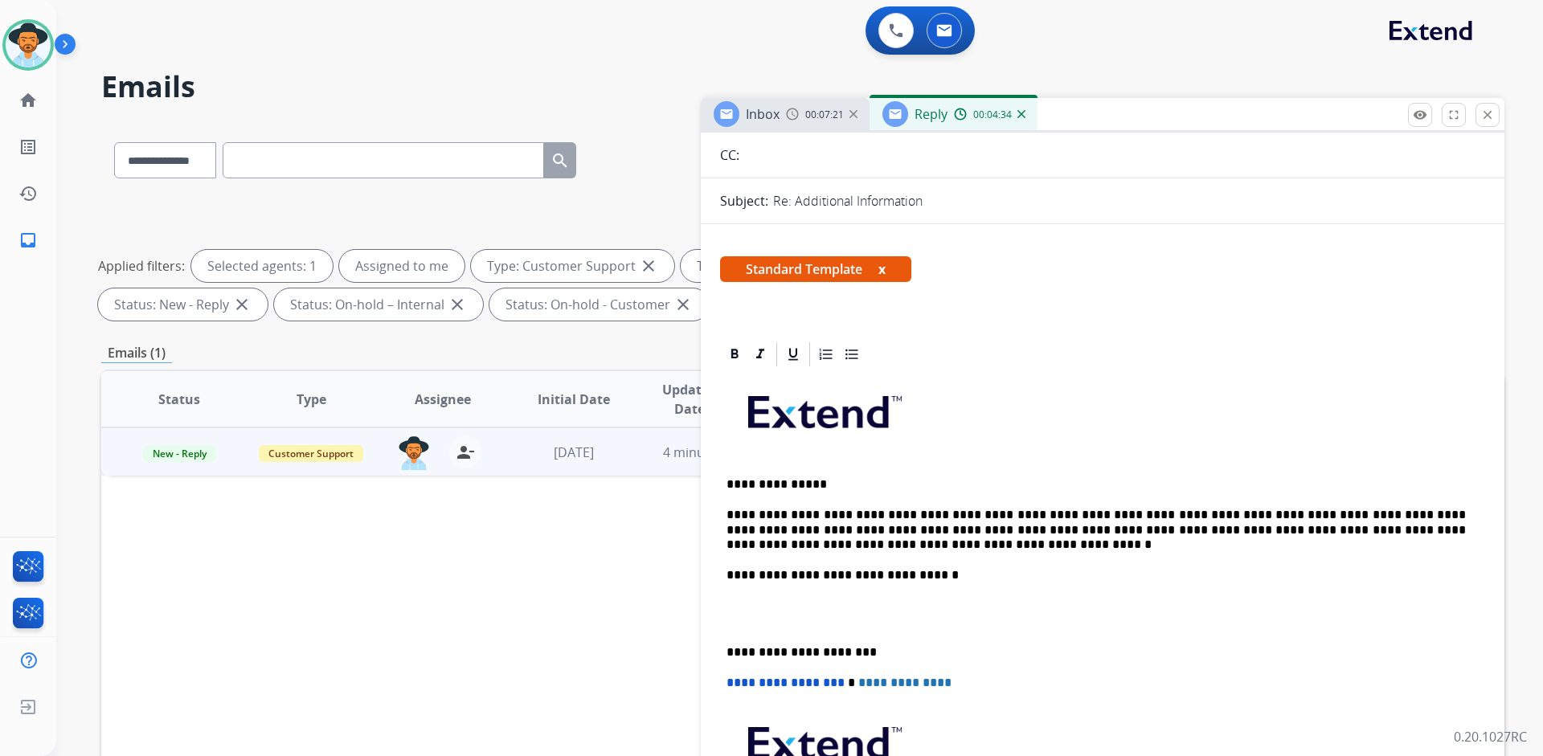
click at [907, 514] on p "**********" at bounding box center [1095, 530] width 739 height 44
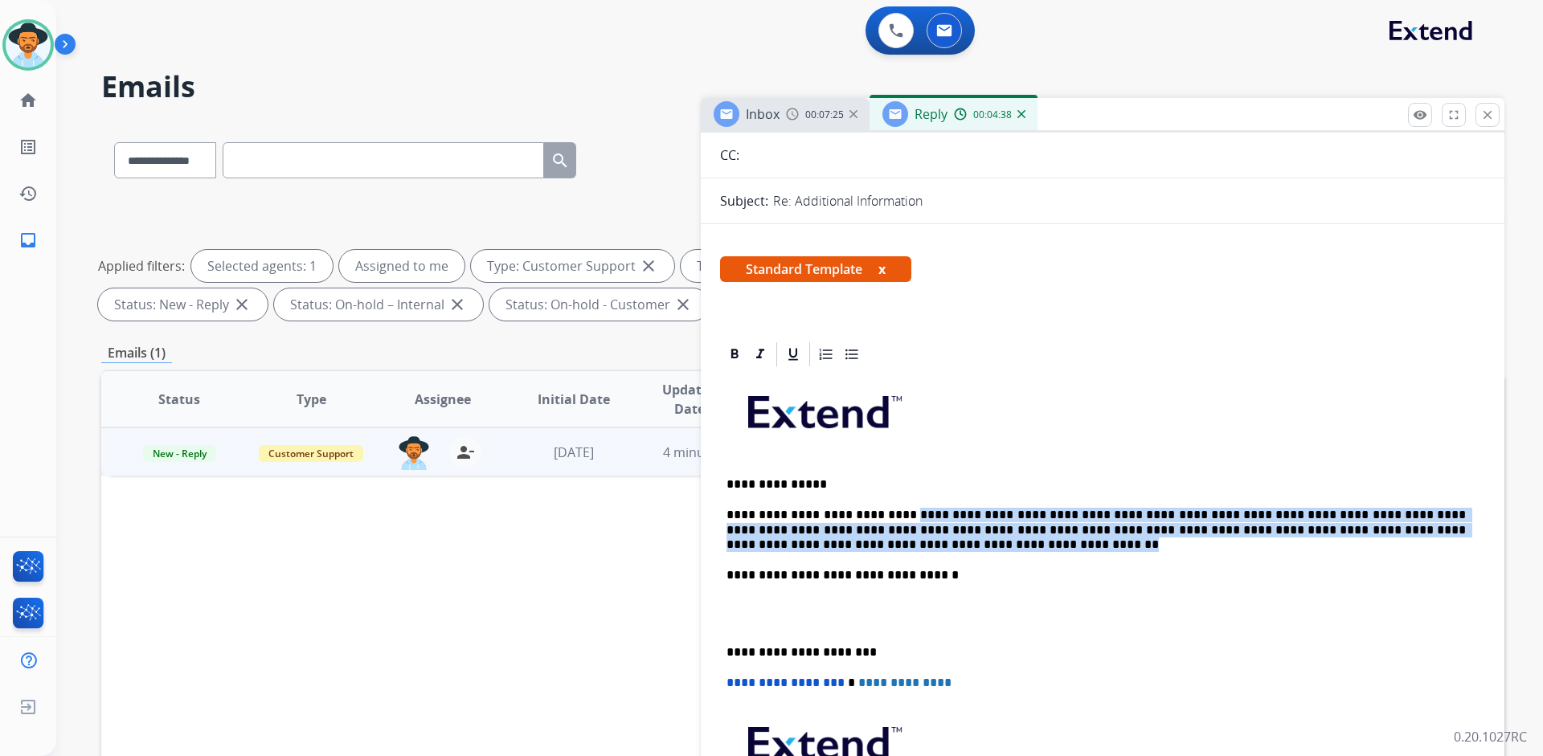
drag, startPoint x: 889, startPoint y: 513, endPoint x: 825, endPoint y: 548, distance: 72.3
click at [825, 548] on p "**********" at bounding box center [1095, 530] width 739 height 44
copy p "**********"
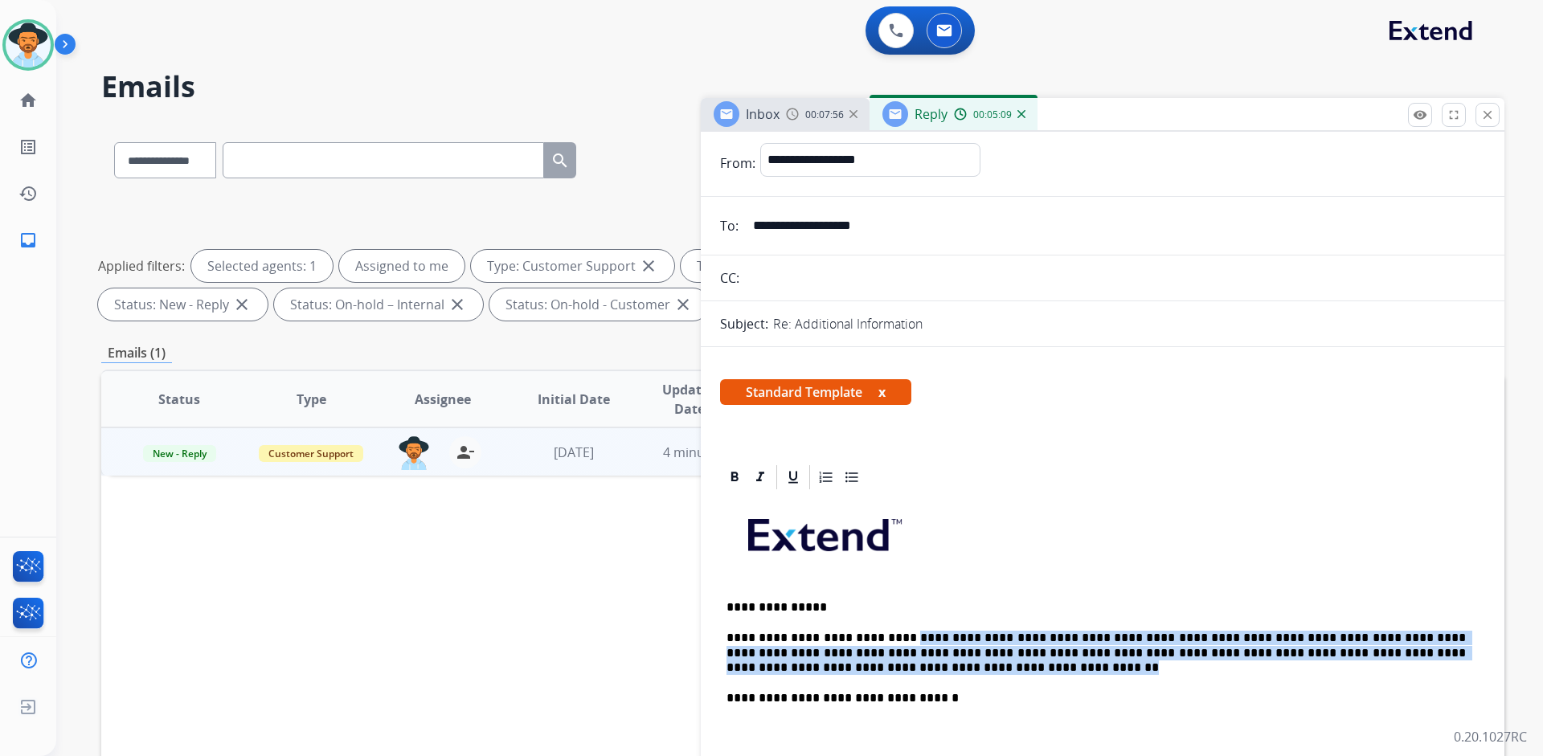
scroll to position [0, 0]
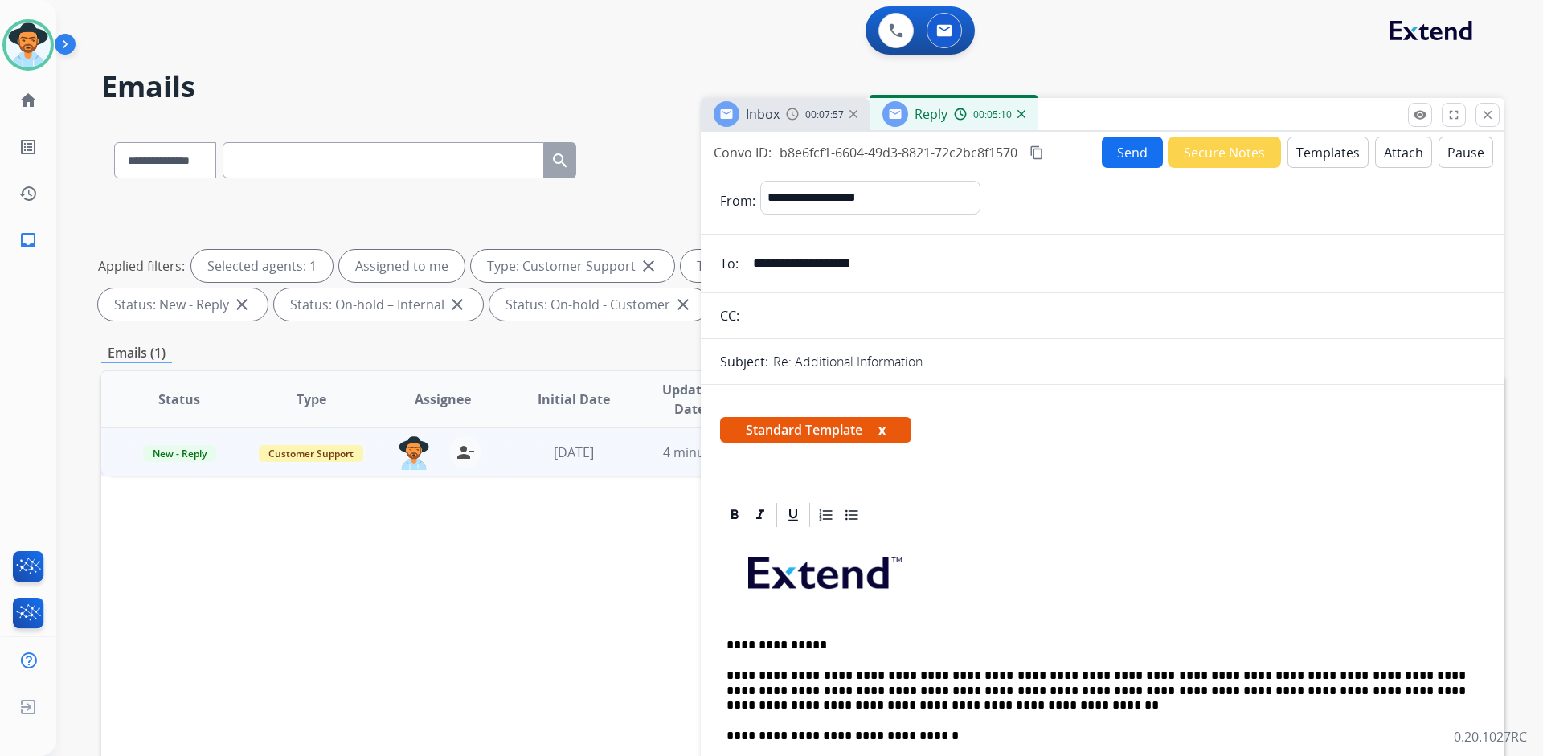
click at [1083, 471] on div "Standard Template x" at bounding box center [1102, 436] width 803 height 77
click at [1134, 148] on button "Send" at bounding box center [1132, 152] width 61 height 31
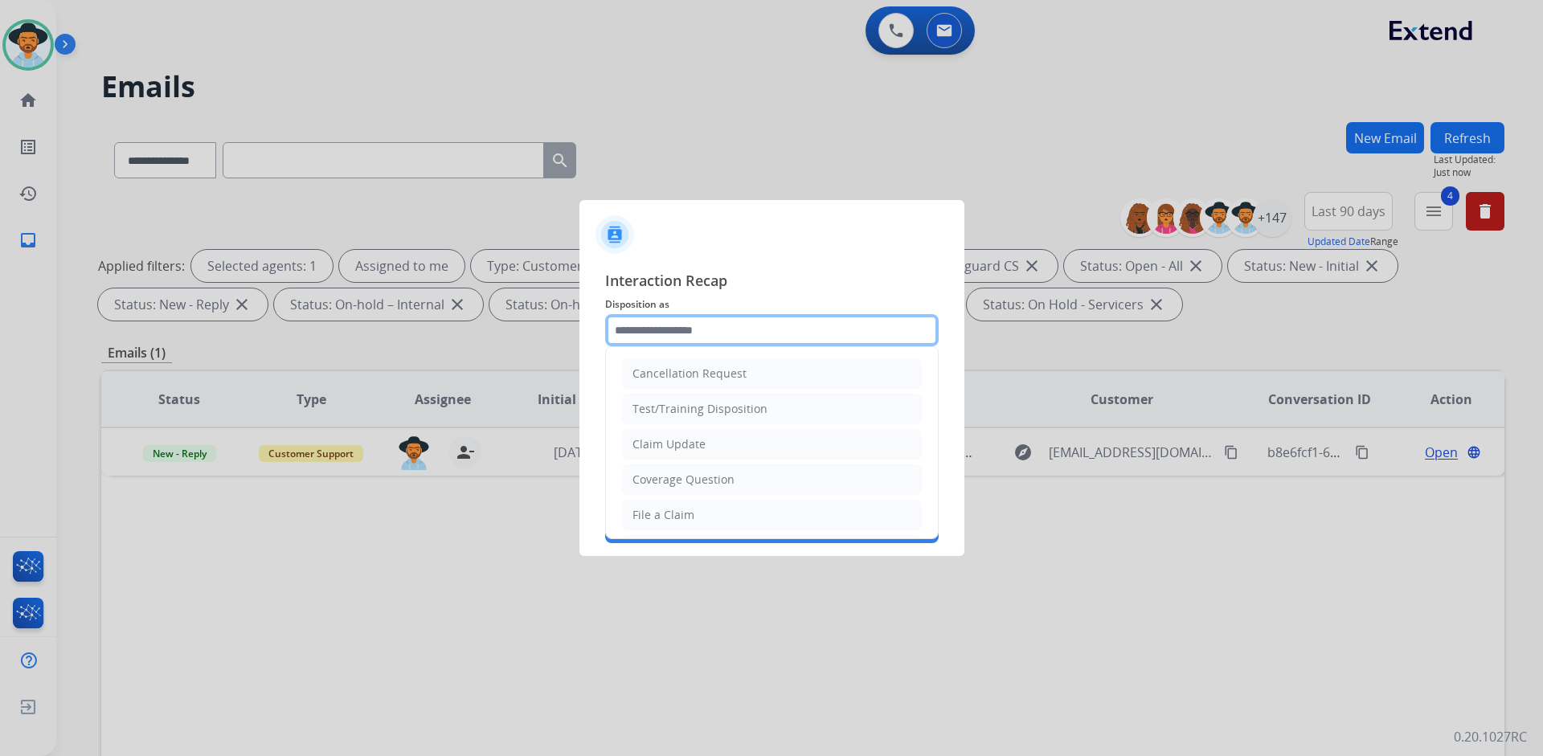
click at [797, 325] on input "text" at bounding box center [771, 330] width 333 height 32
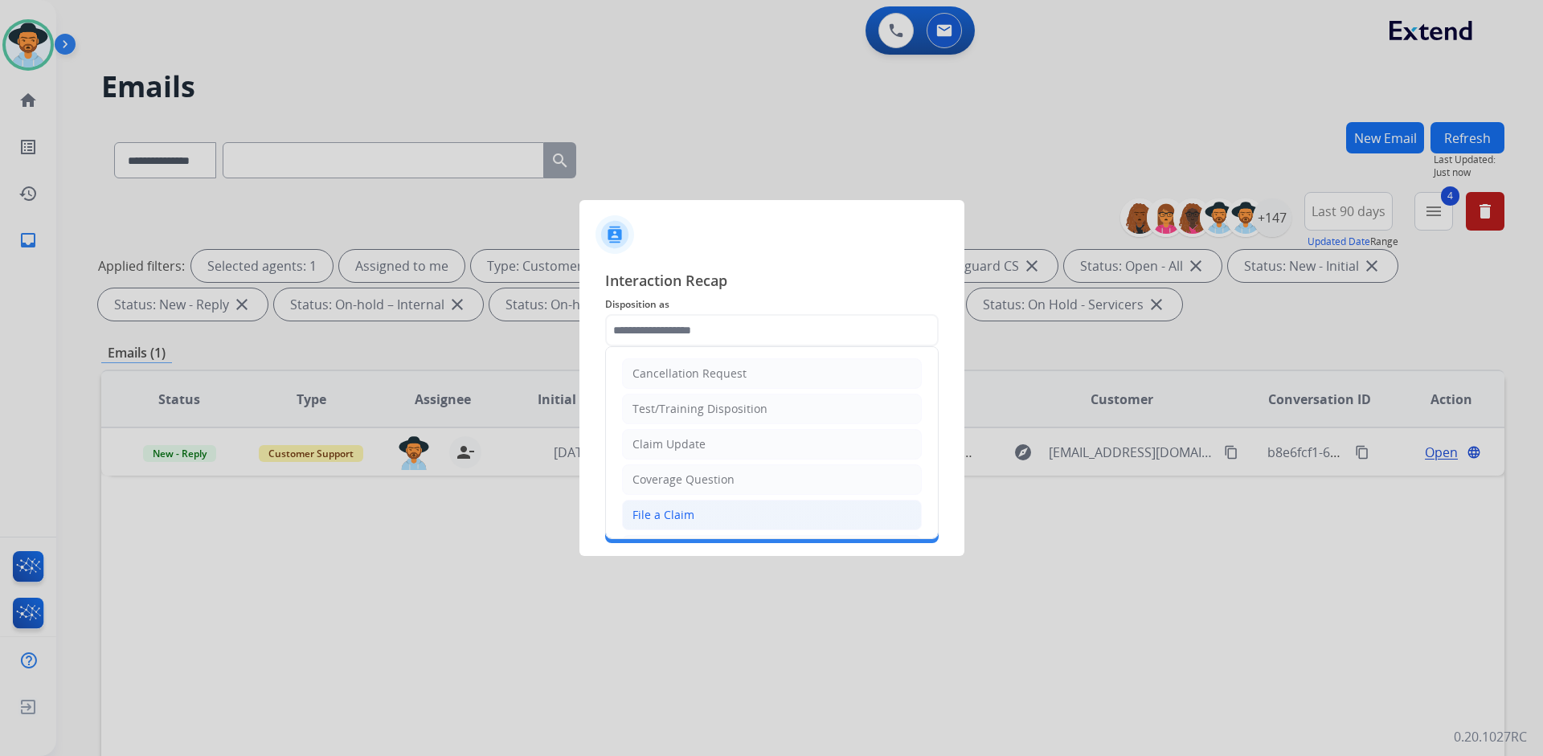
click at [723, 502] on li "File a Claim" at bounding box center [772, 515] width 300 height 31
type input "**********"
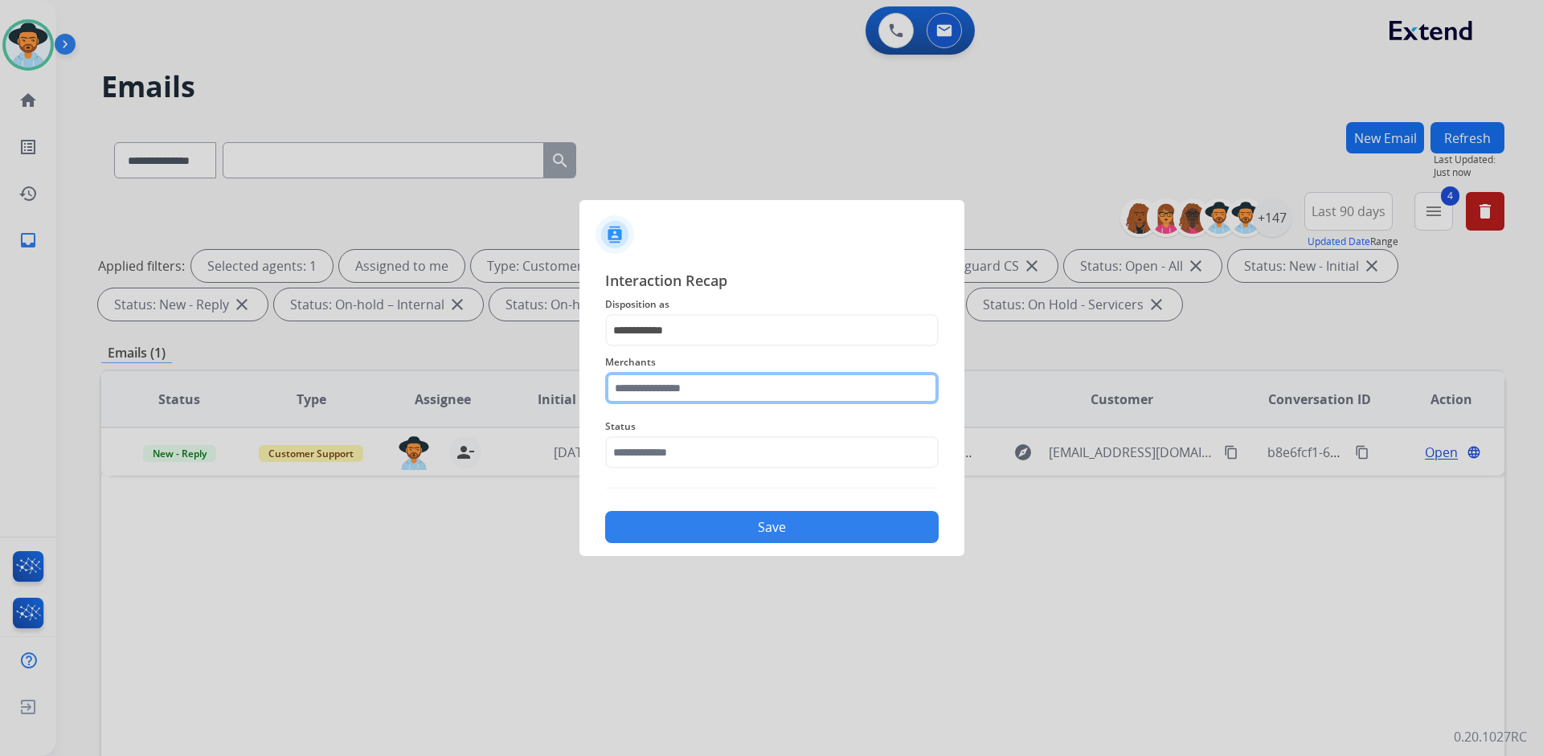
click at [709, 383] on input "text" at bounding box center [771, 388] width 333 height 32
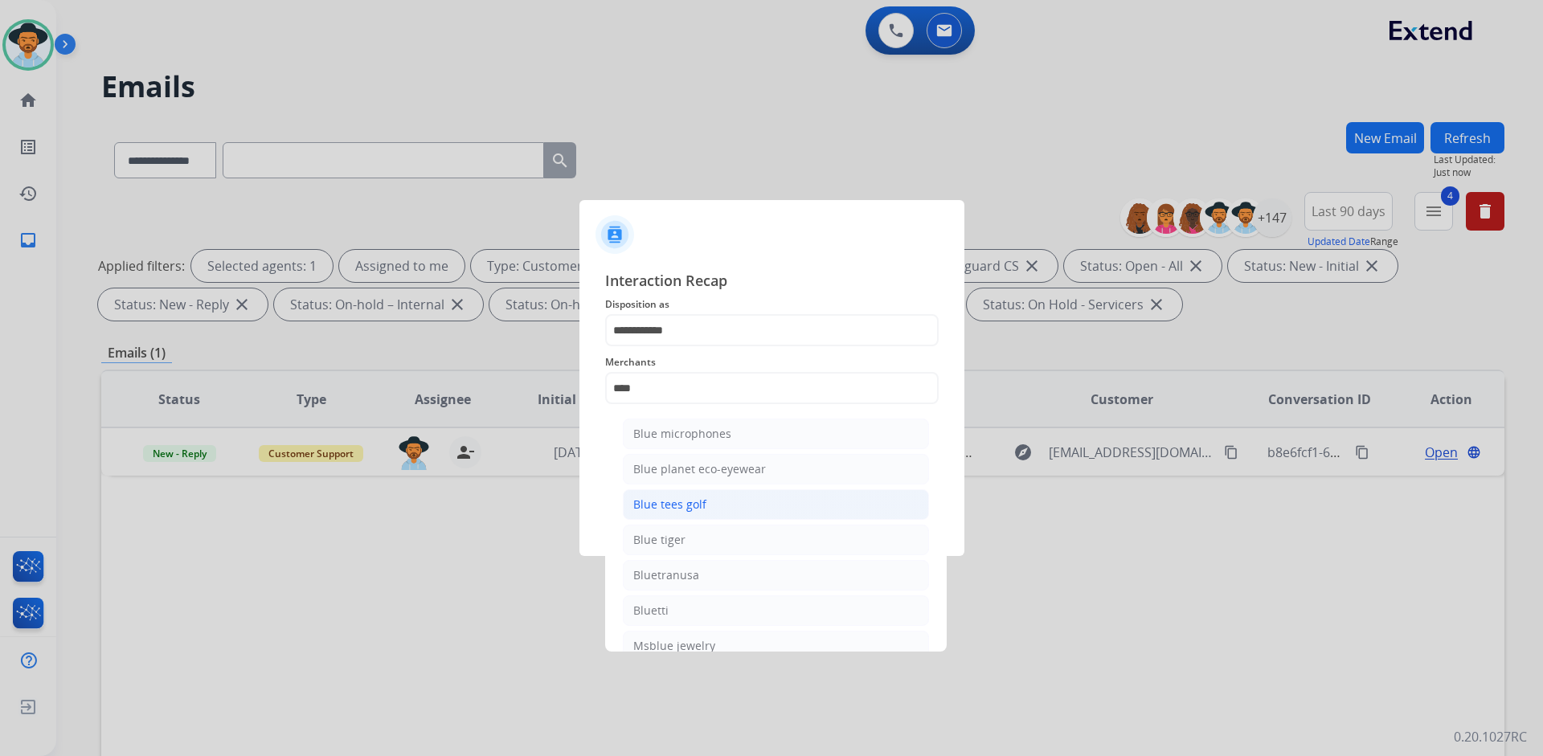
click at [672, 506] on div "Blue tees golf" at bounding box center [669, 505] width 73 height 16
type input "**********"
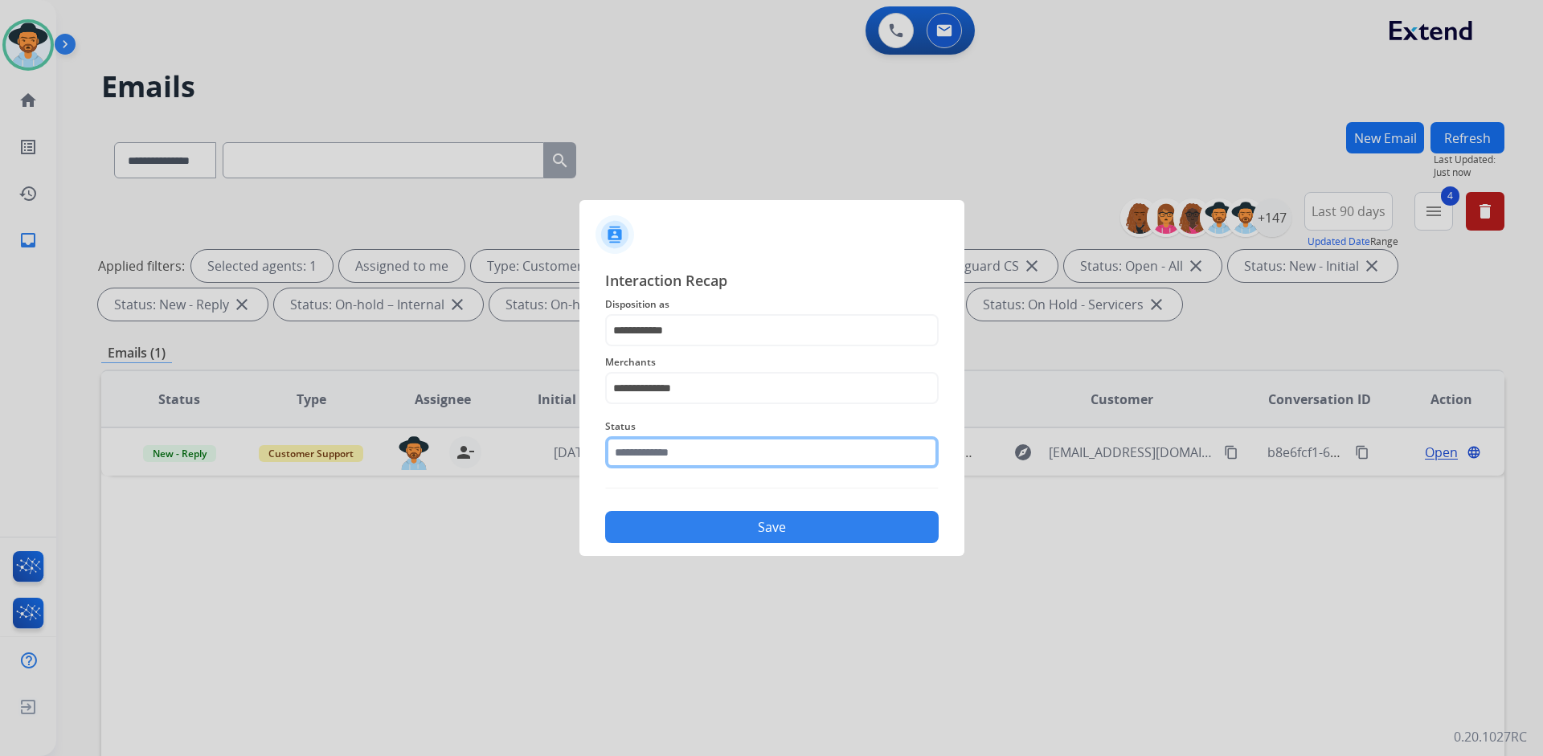
click at [696, 438] on input "text" at bounding box center [771, 452] width 333 height 32
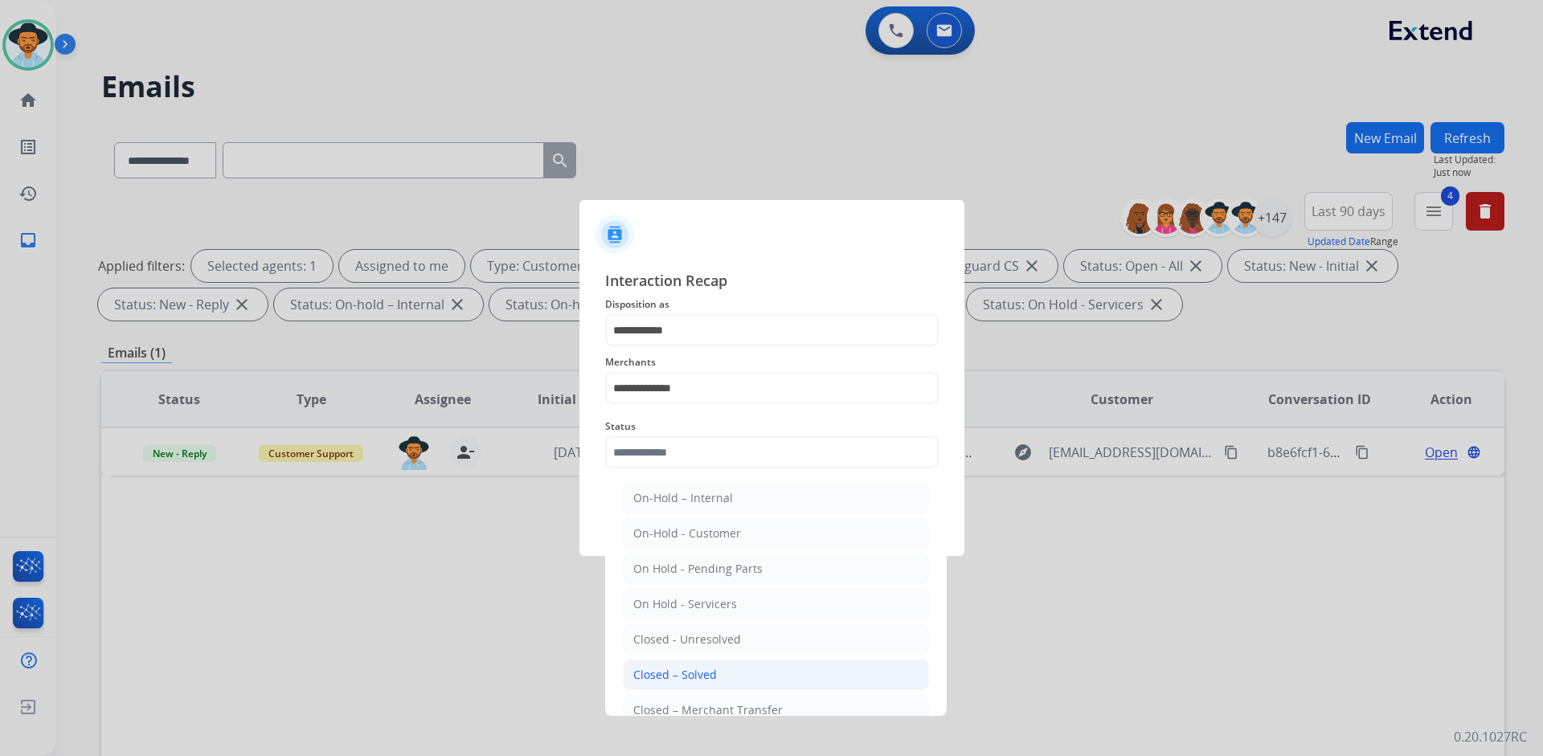
click at [694, 683] on div "Closed – Solved" at bounding box center [675, 675] width 84 height 16
type input "**********"
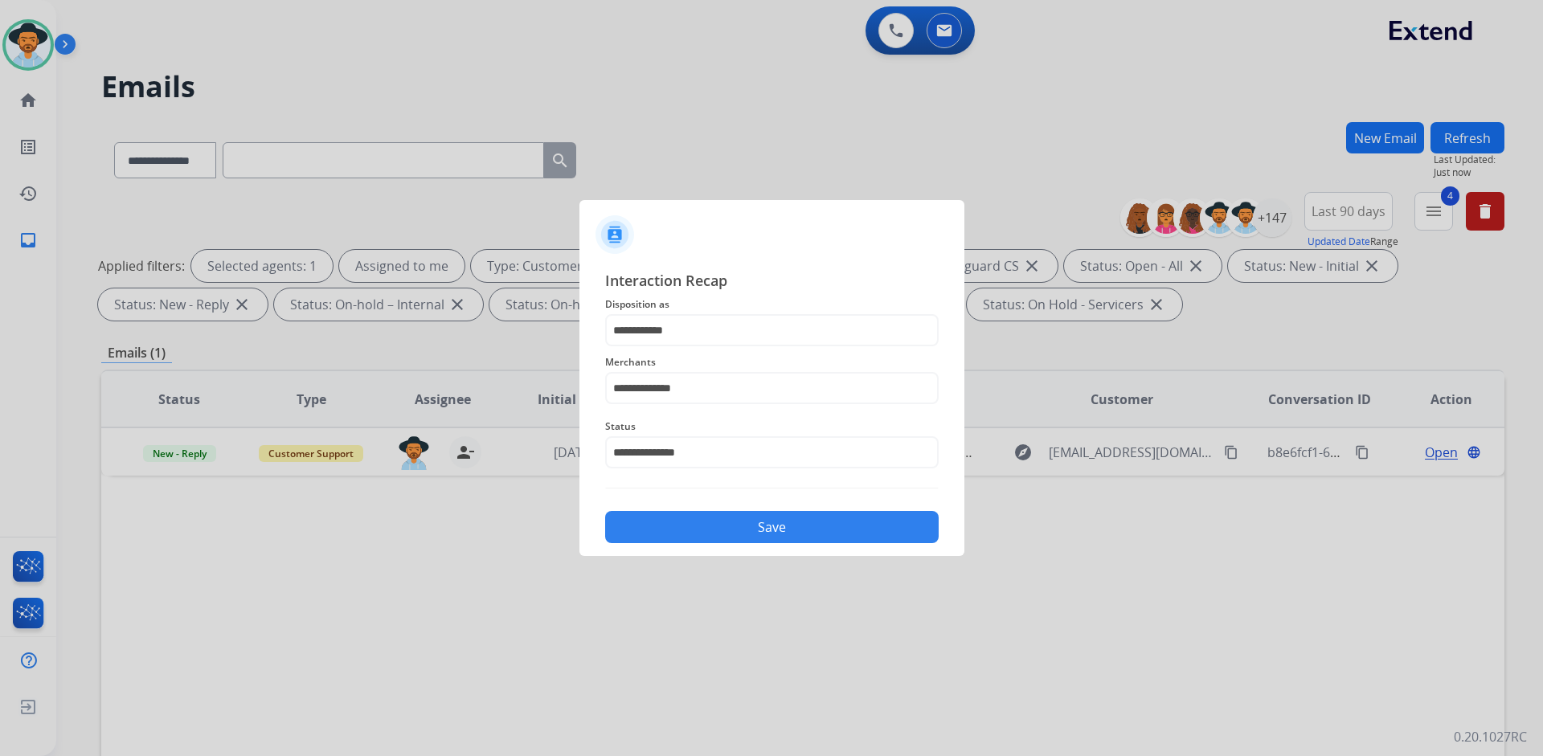
click at [781, 530] on button "Save" at bounding box center [771, 527] width 333 height 32
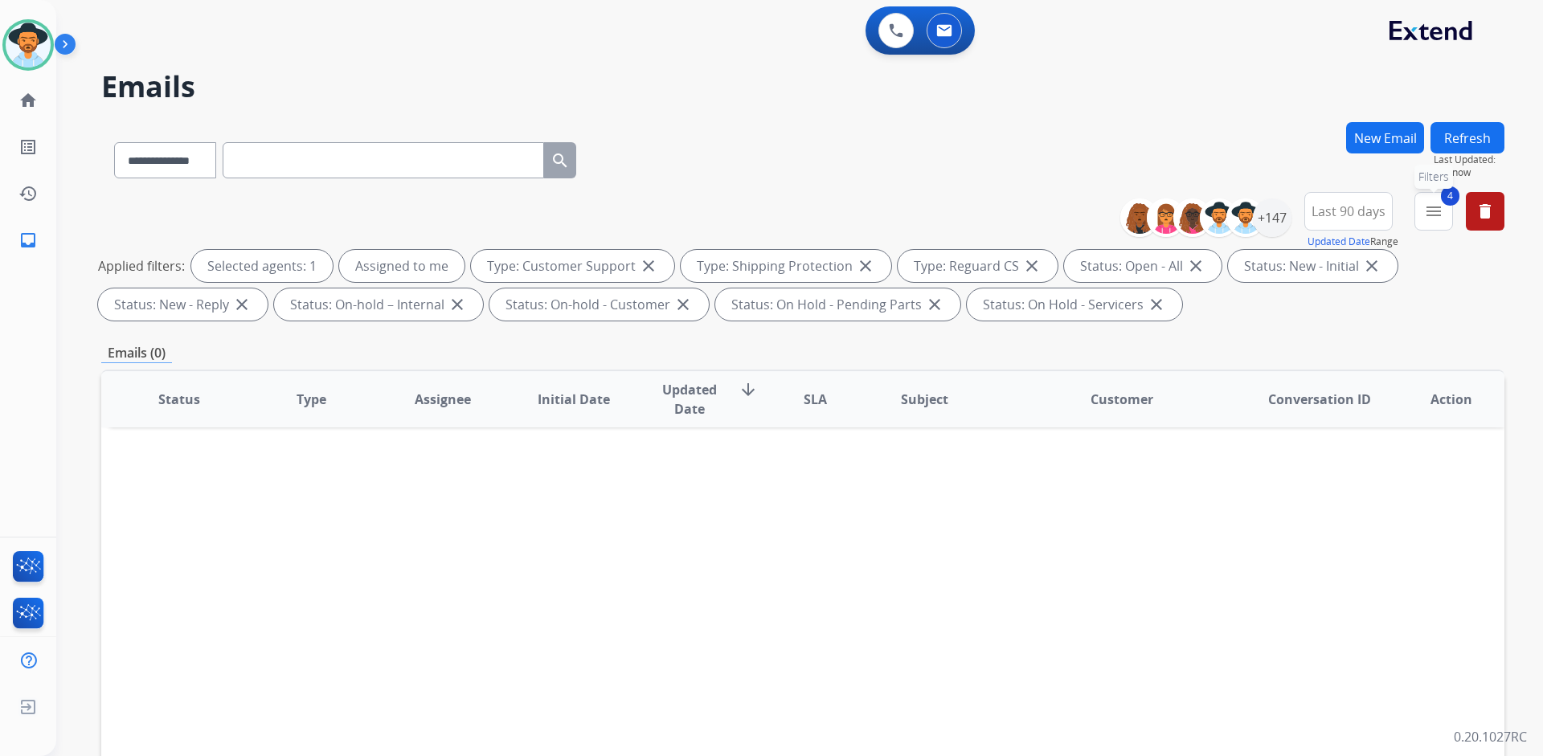
click at [1421, 213] on button "4 menu Filters" at bounding box center [1433, 211] width 39 height 39
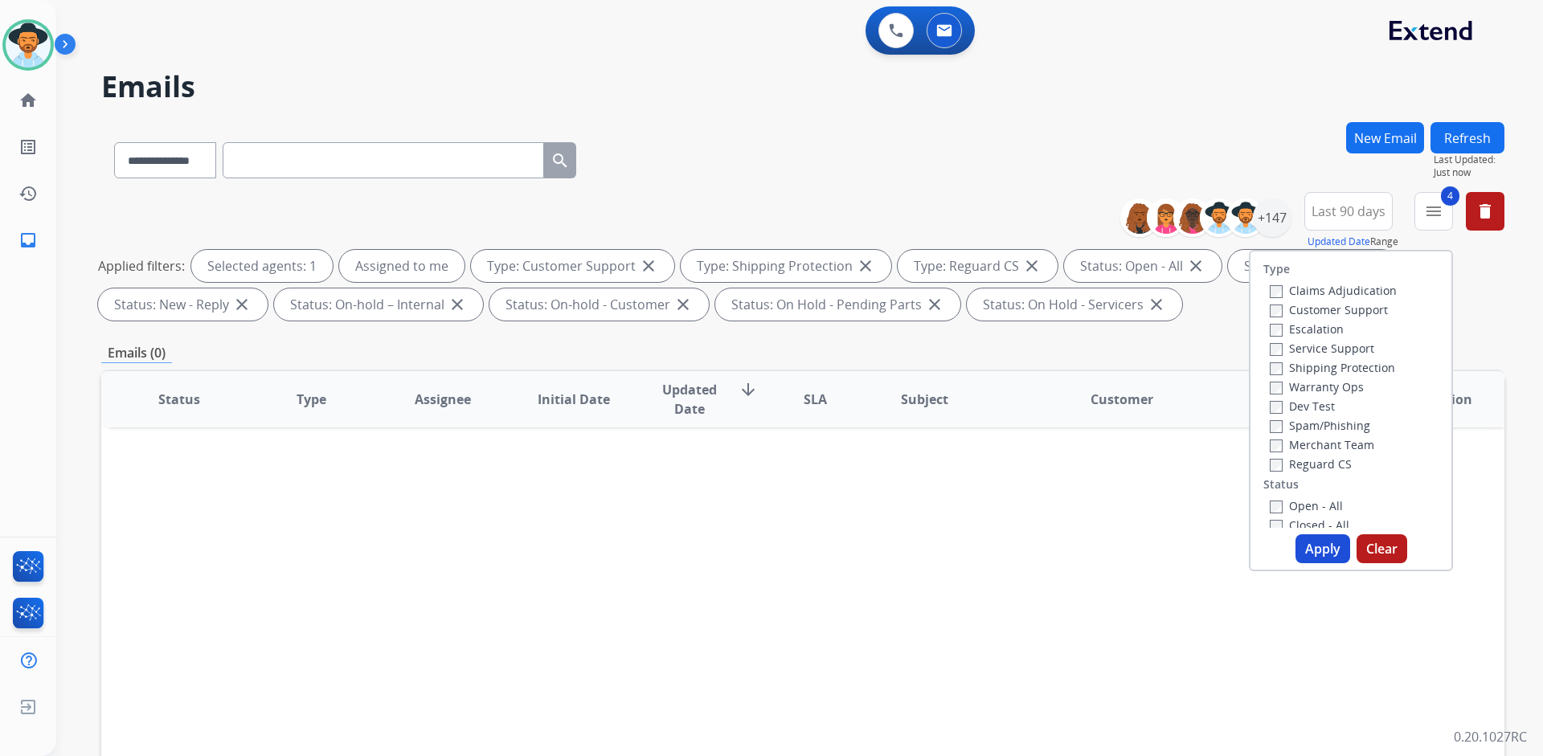
click at [1322, 547] on button "Apply" at bounding box center [1322, 548] width 55 height 29
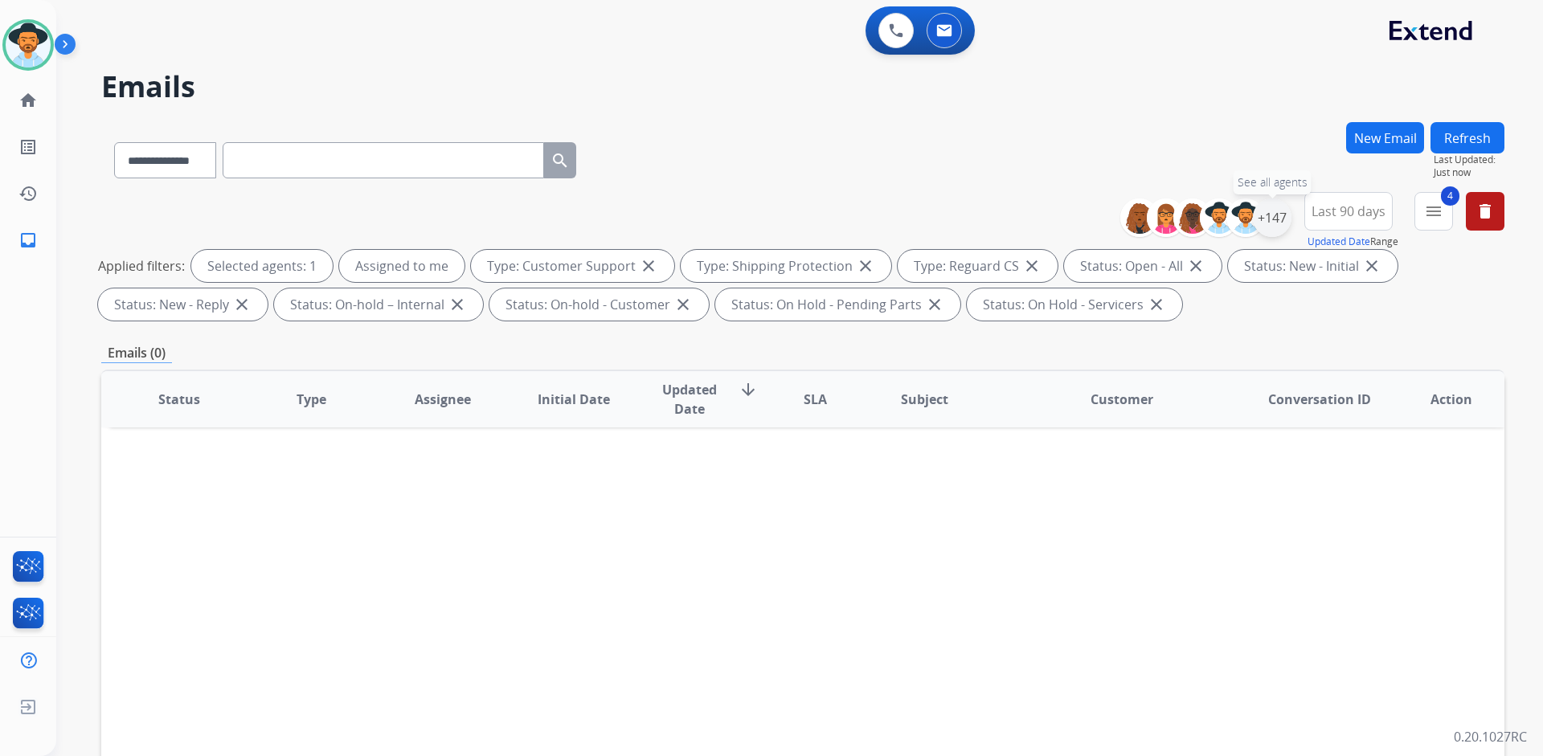
click at [1284, 223] on div "+147" at bounding box center [1272, 217] width 39 height 39
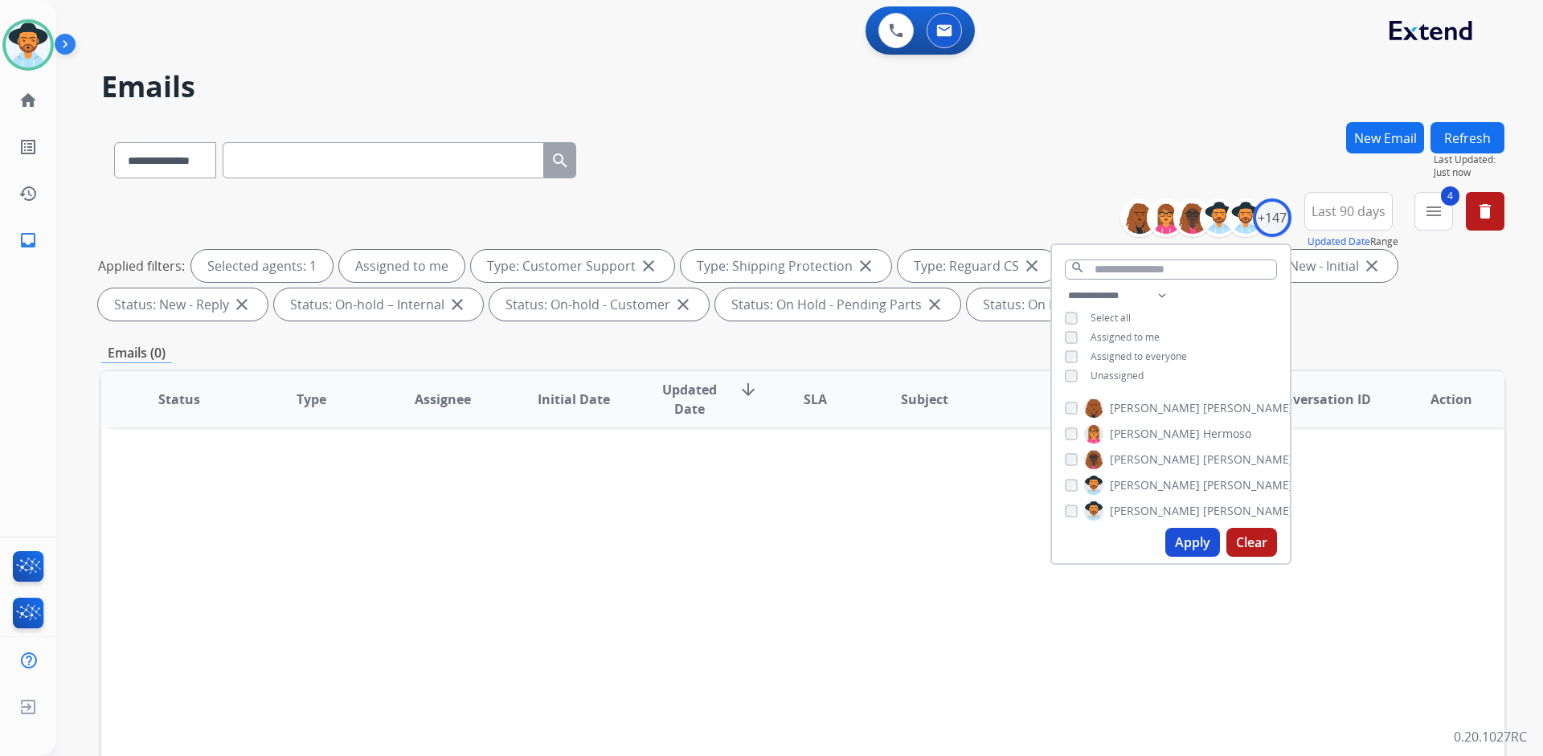
click at [1129, 337] on span "Assigned to me" at bounding box center [1124, 337] width 69 height 14
click at [1130, 374] on span "Unassigned" at bounding box center [1116, 376] width 53 height 14
click at [1184, 544] on button "Apply" at bounding box center [1192, 542] width 55 height 29
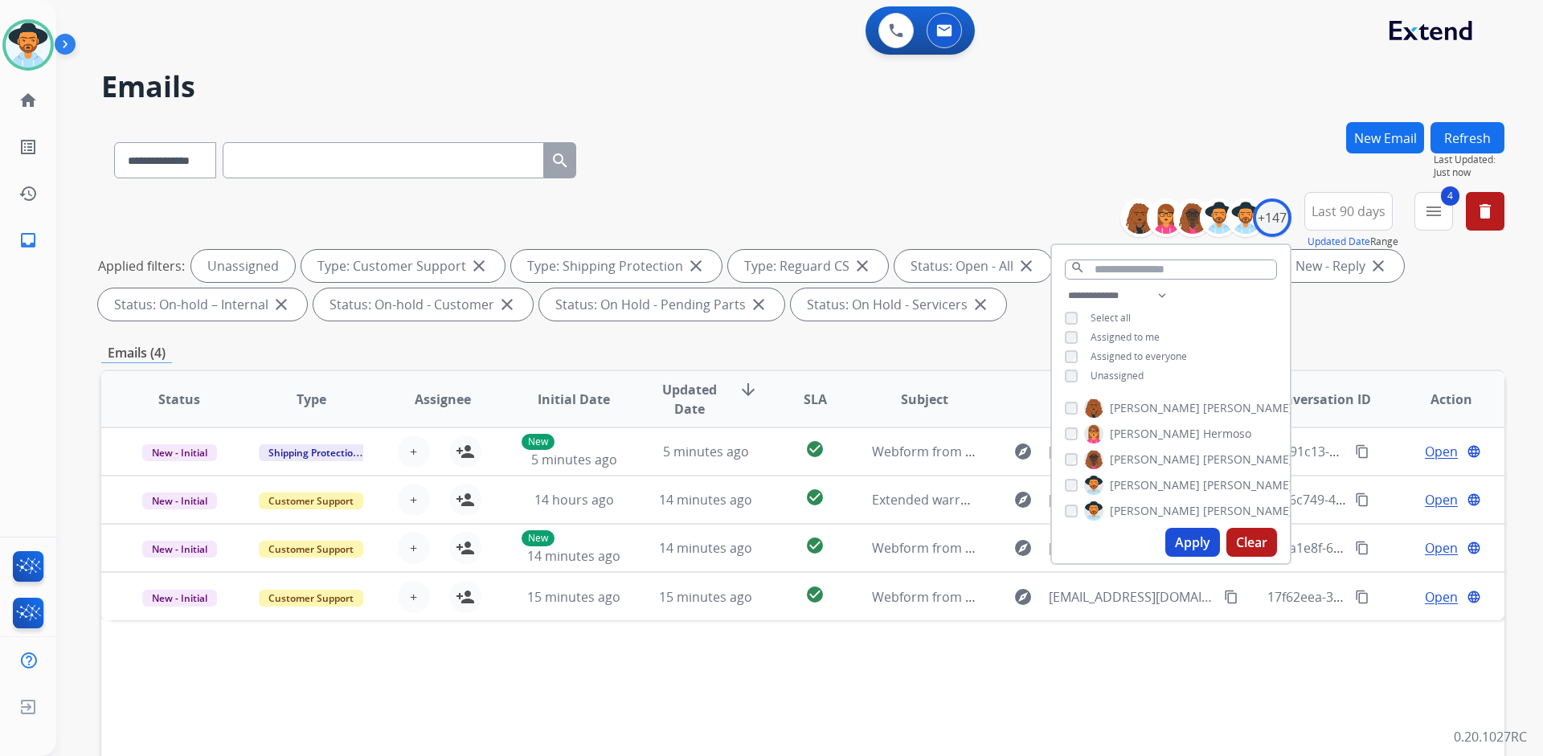
click at [886, 701] on div "Status Type Assignee Initial Date Updated Date arrow_downward SLA Subject Custo…" at bounding box center [802, 639] width 1403 height 538
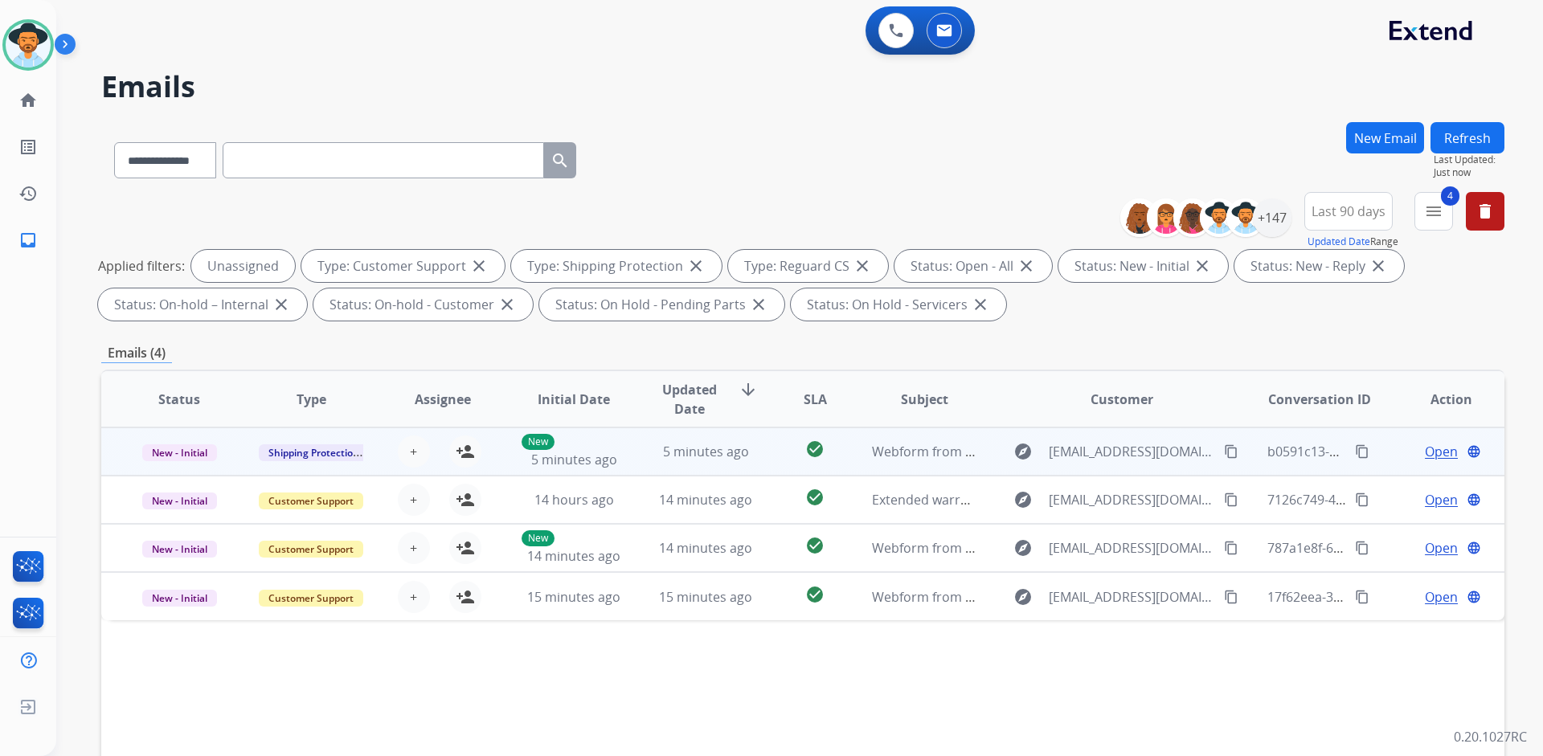
click at [117, 452] on td "New - Initial" at bounding box center [167, 451] width 132 height 48
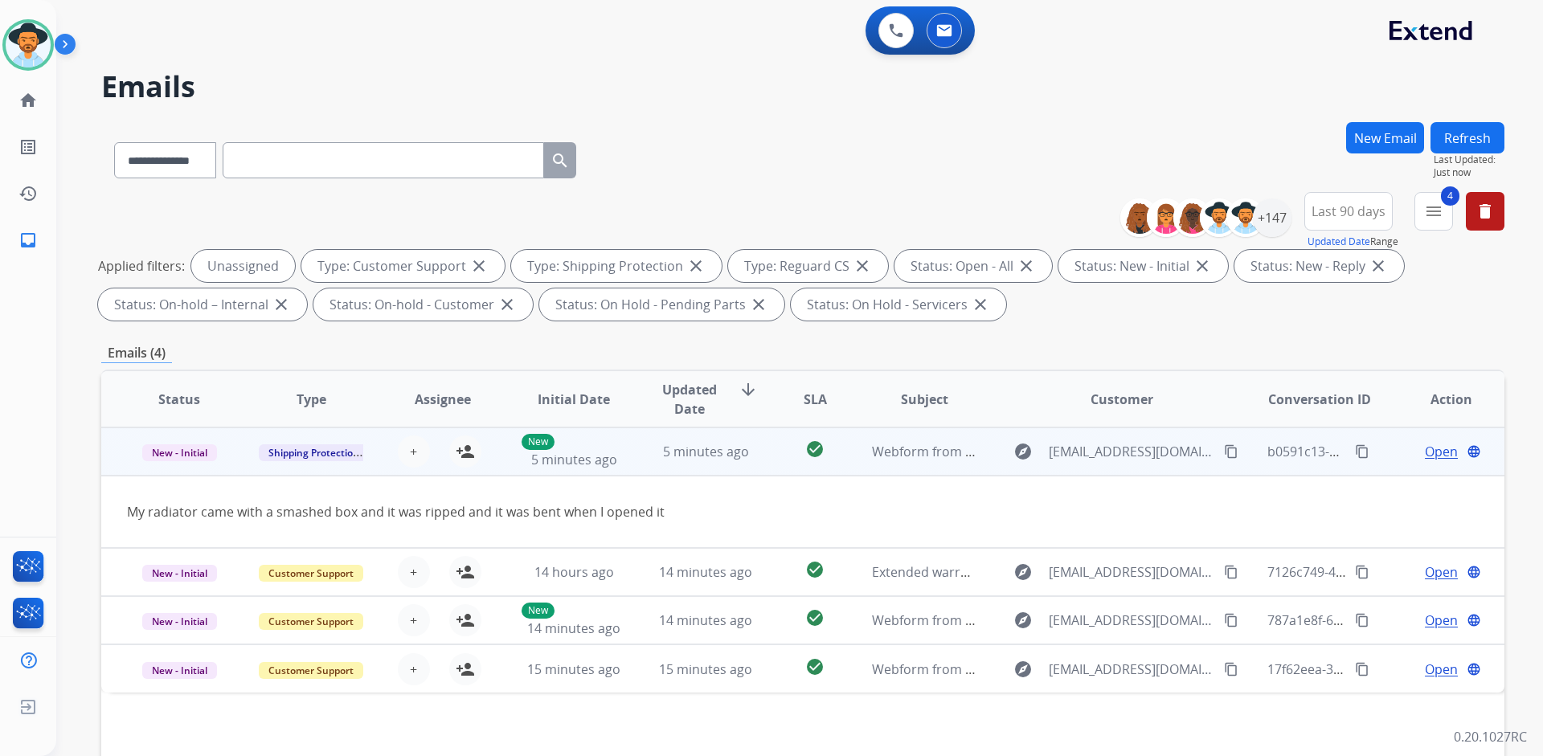
click at [117, 452] on td "New - Initial" at bounding box center [167, 451] width 132 height 48
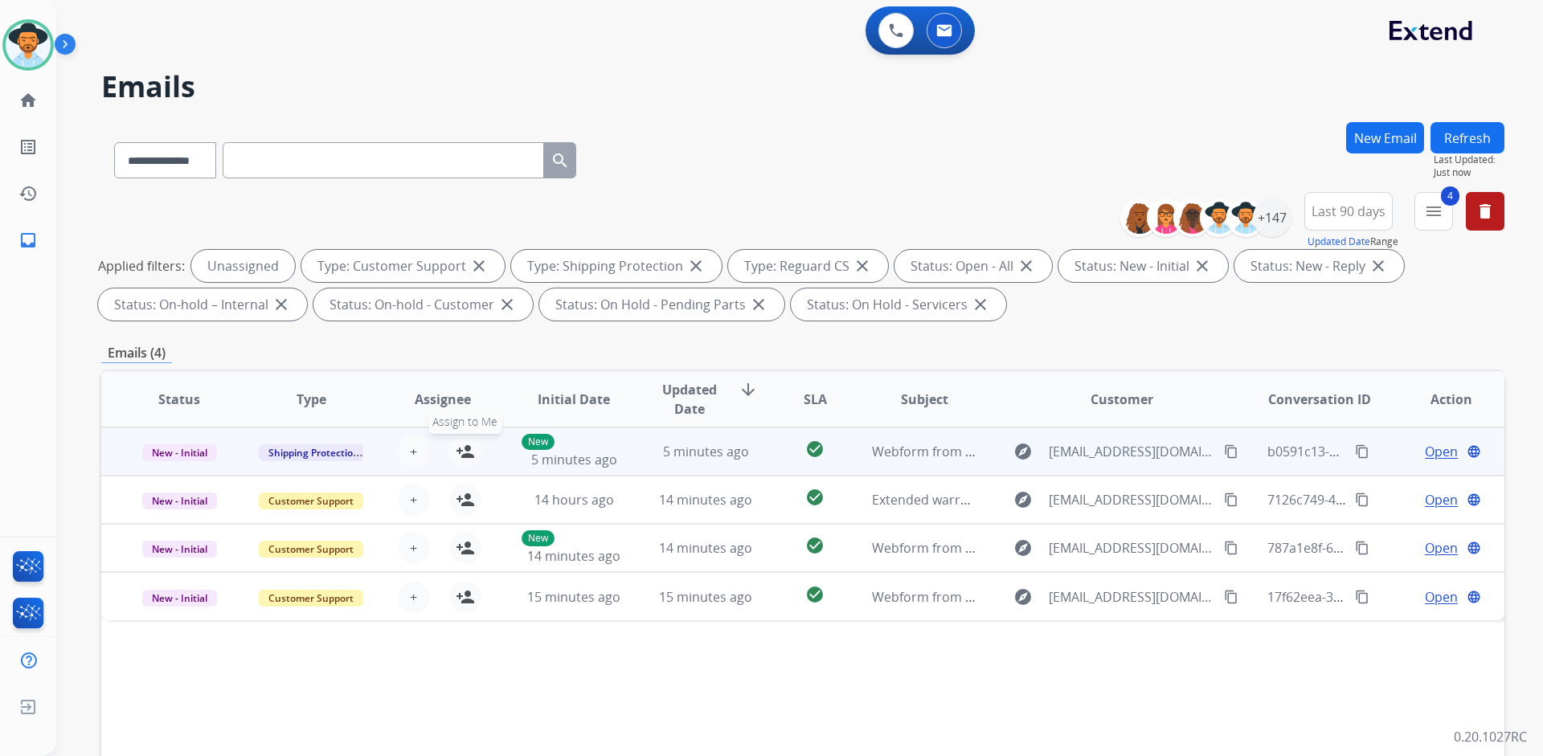
click at [466, 453] on mat-icon "person_add" at bounding box center [465, 451] width 19 height 19
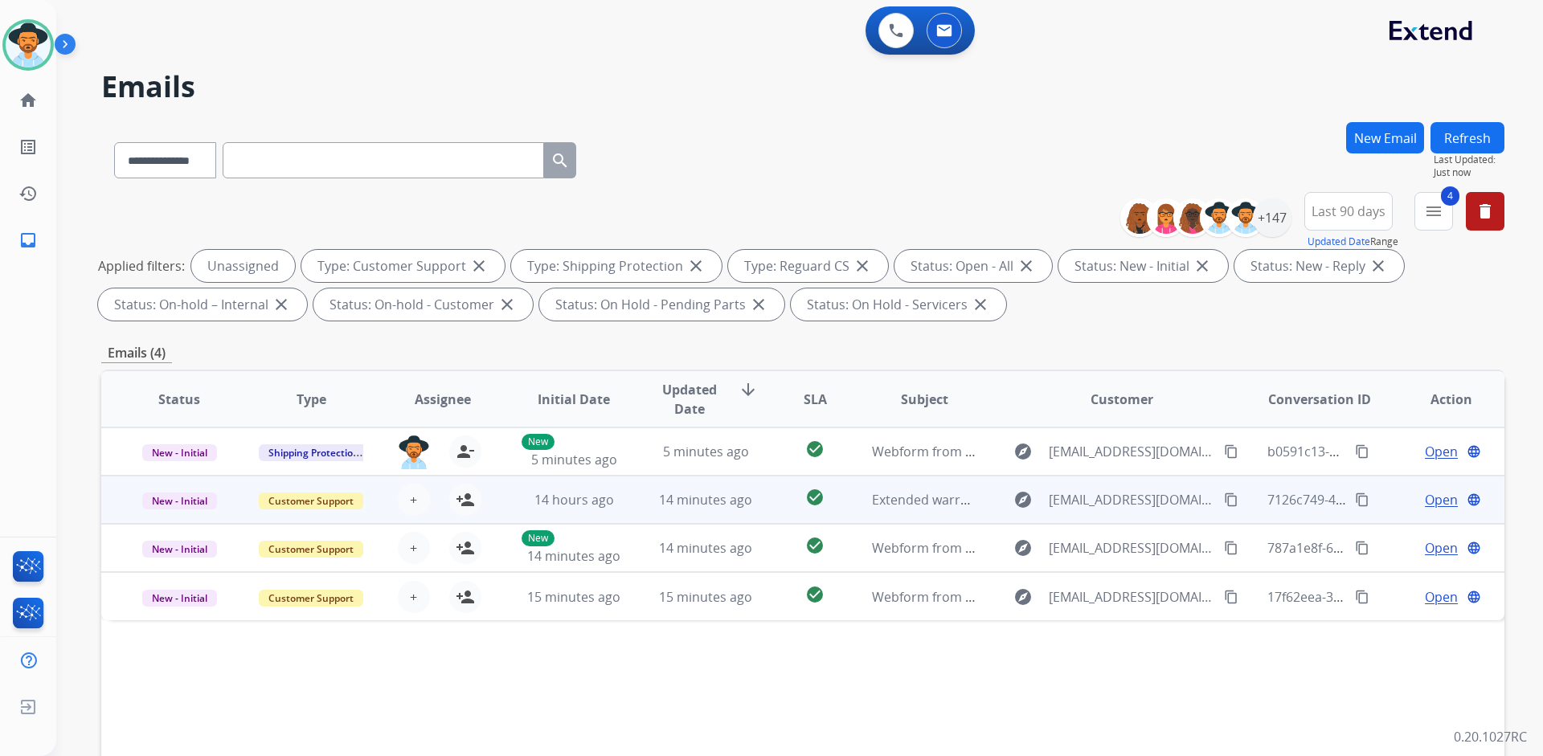
click at [120, 489] on td "New - Initial" at bounding box center [167, 500] width 132 height 48
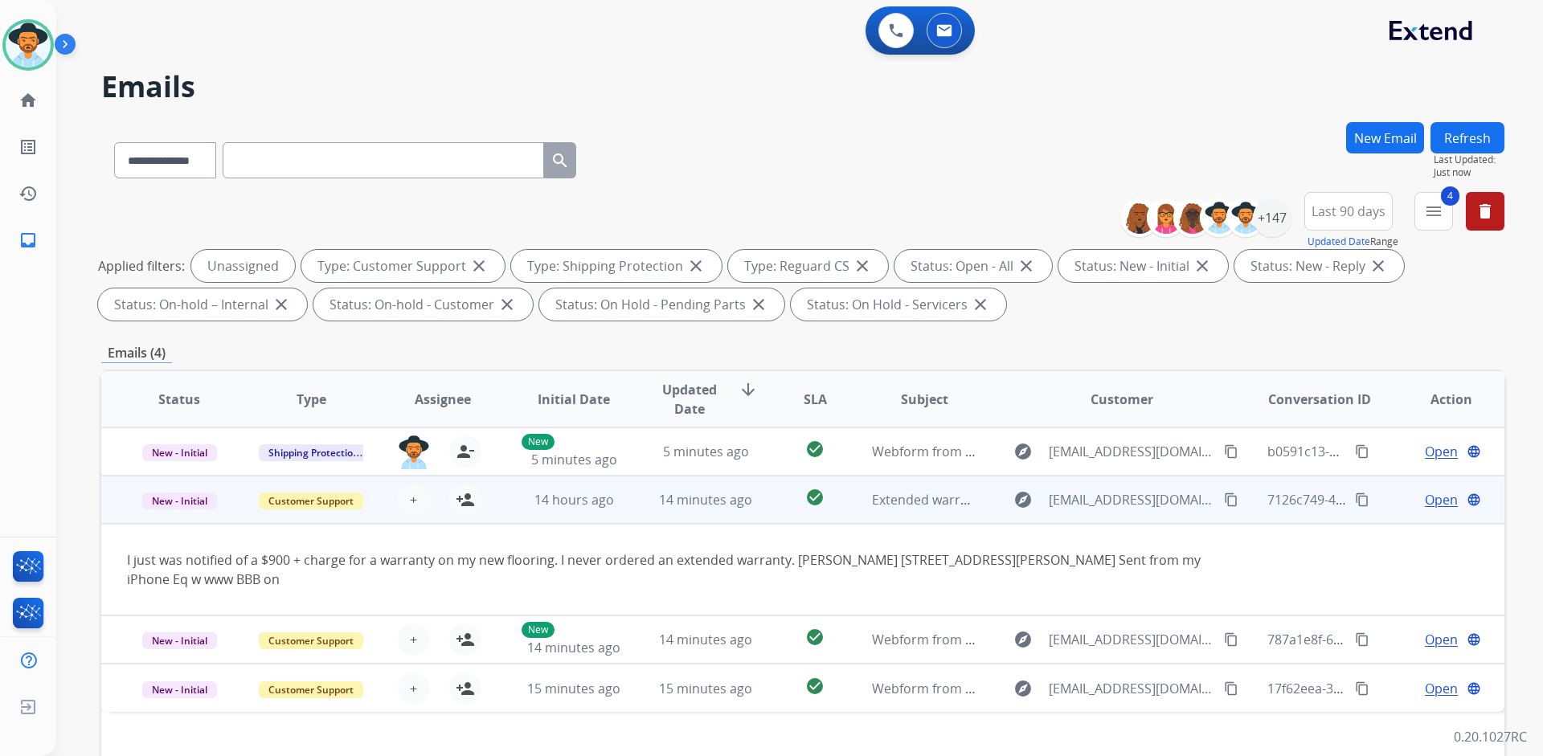
click at [120, 489] on td "New - Initial" at bounding box center [167, 500] width 132 height 48
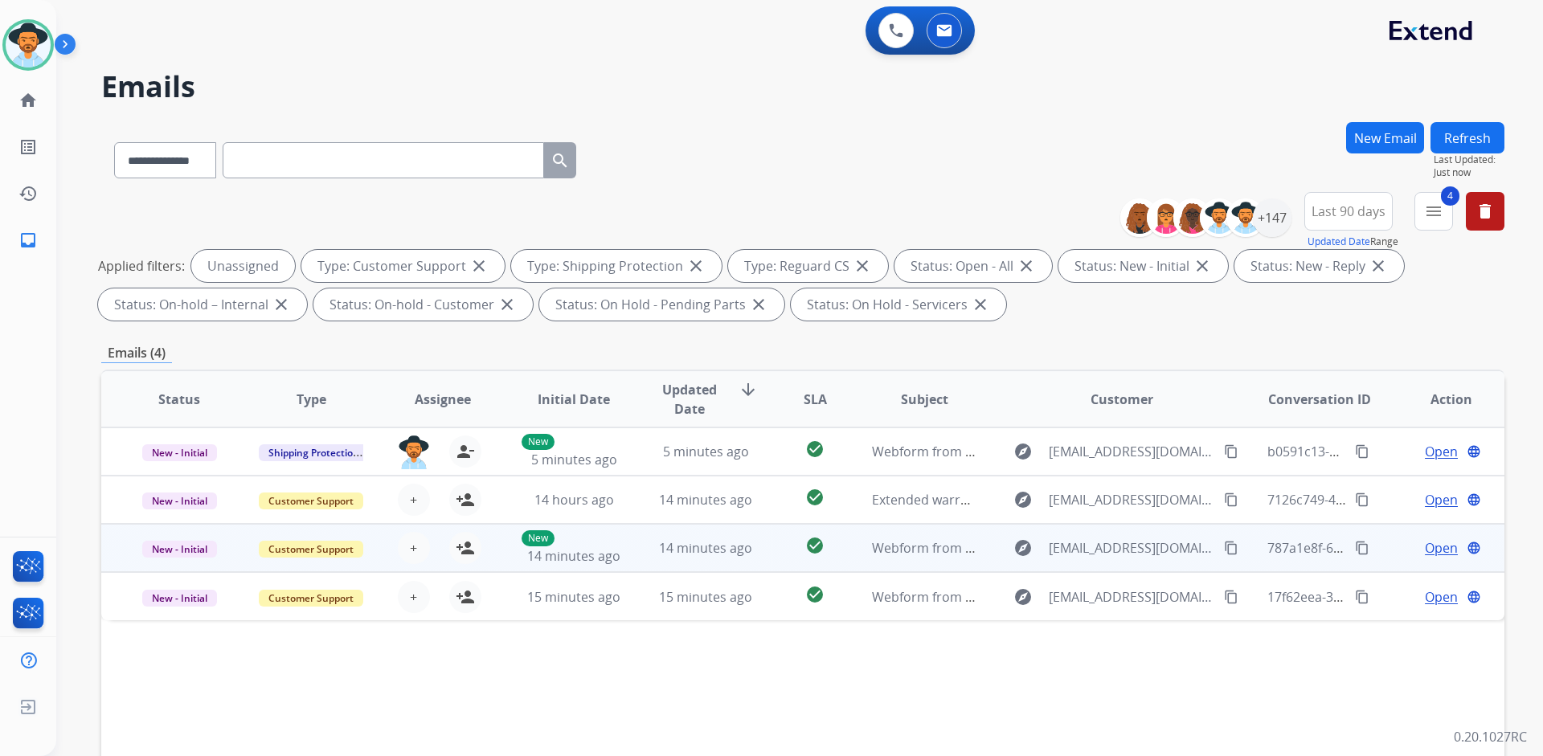
click at [125, 540] on td "New - Initial" at bounding box center [167, 548] width 132 height 48
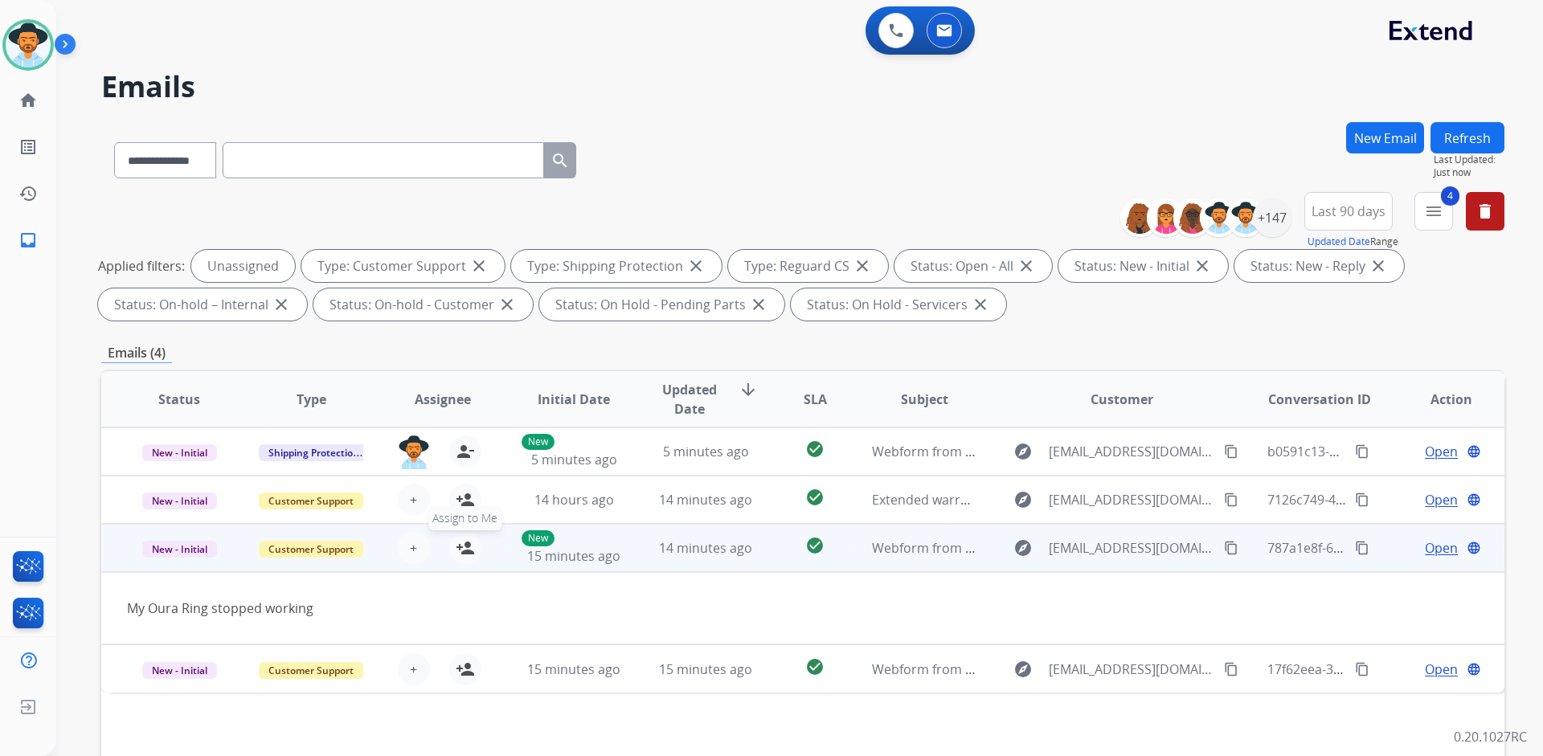
click at [468, 550] on mat-icon "person_add" at bounding box center [465, 547] width 19 height 19
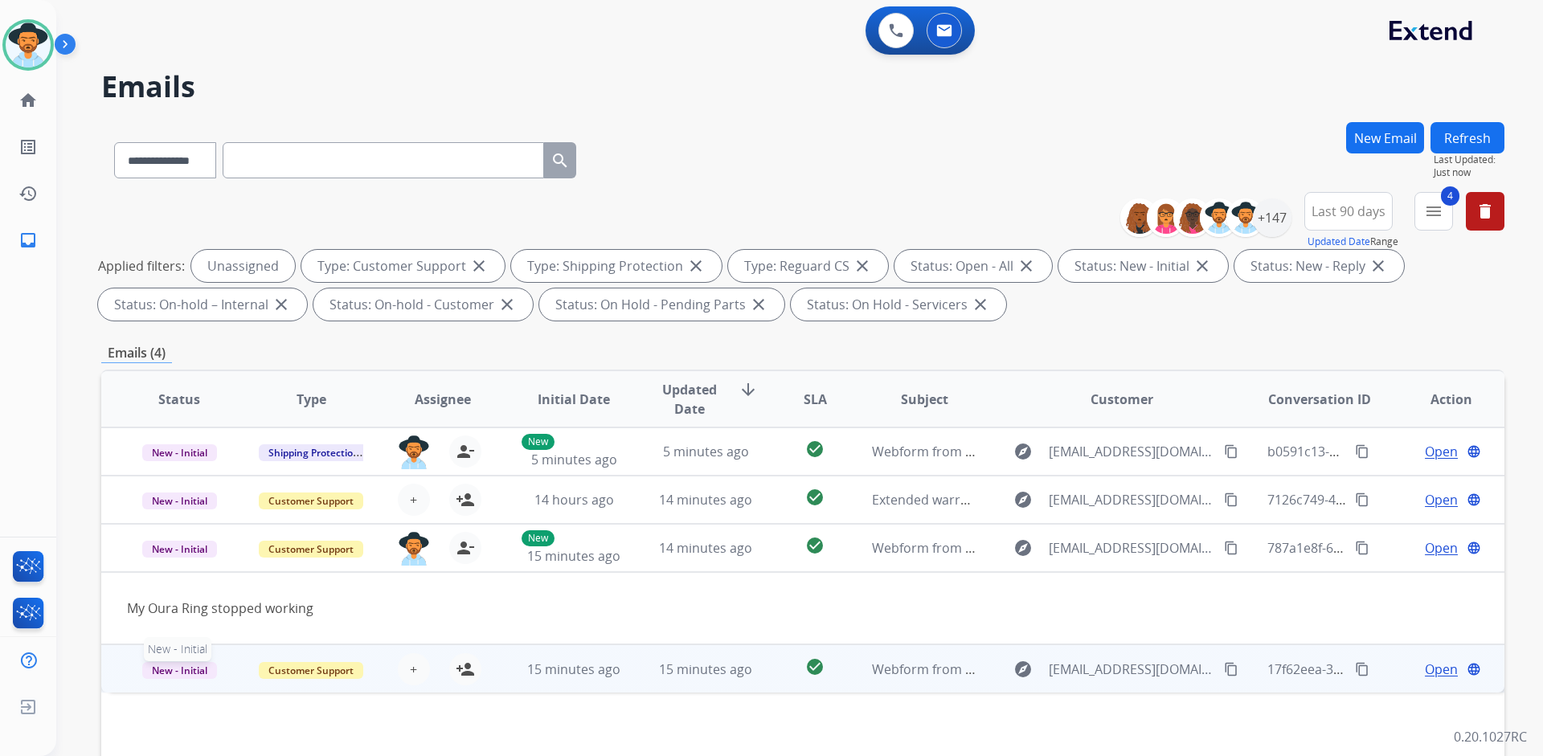
click at [132, 671] on p "New - Initial" at bounding box center [179, 669] width 105 height 19
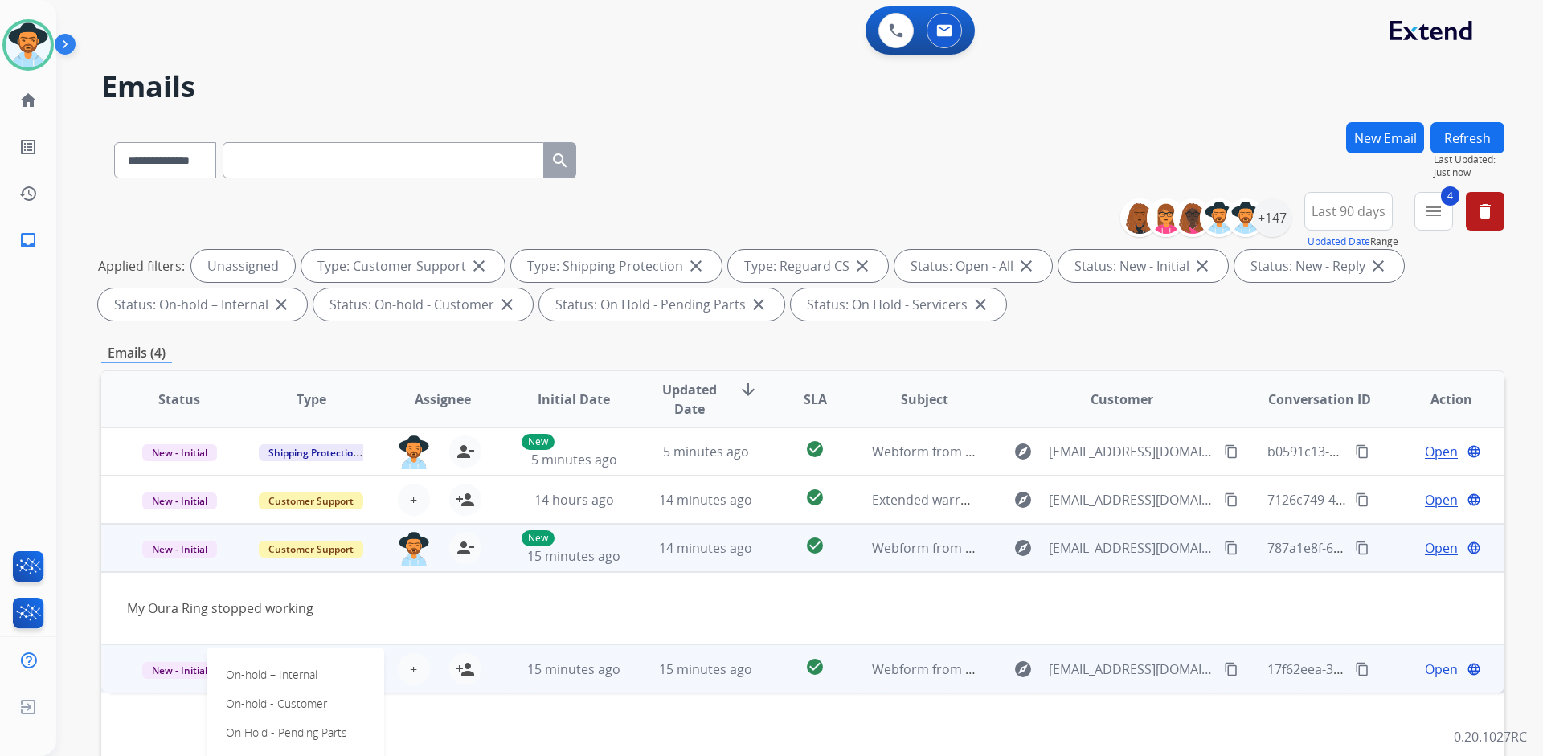
scroll to position [26, 0]
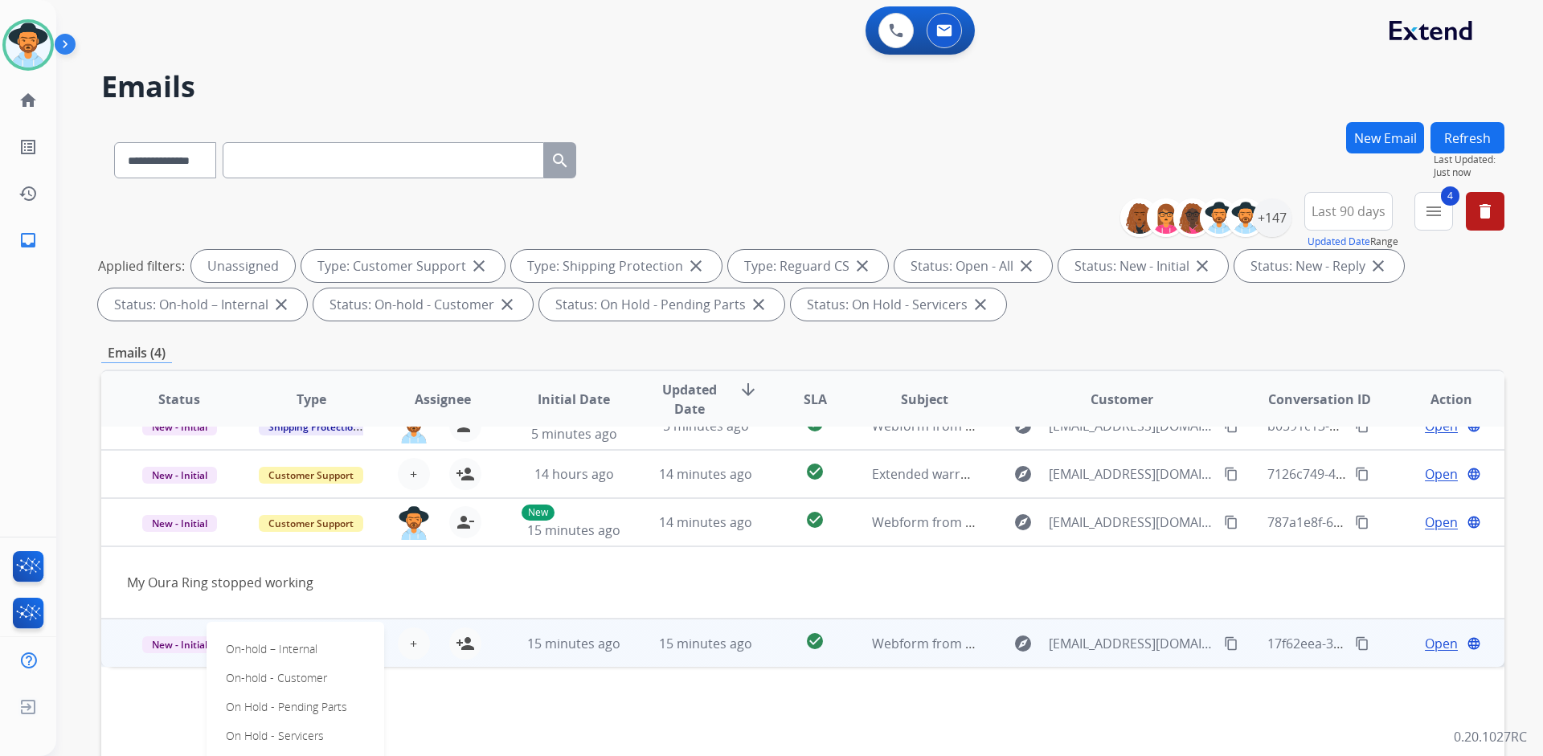
click at [112, 640] on td "New - Initial On-hold – Internal On-hold - Customer On Hold - Pending Parts On …" at bounding box center [167, 643] width 132 height 48
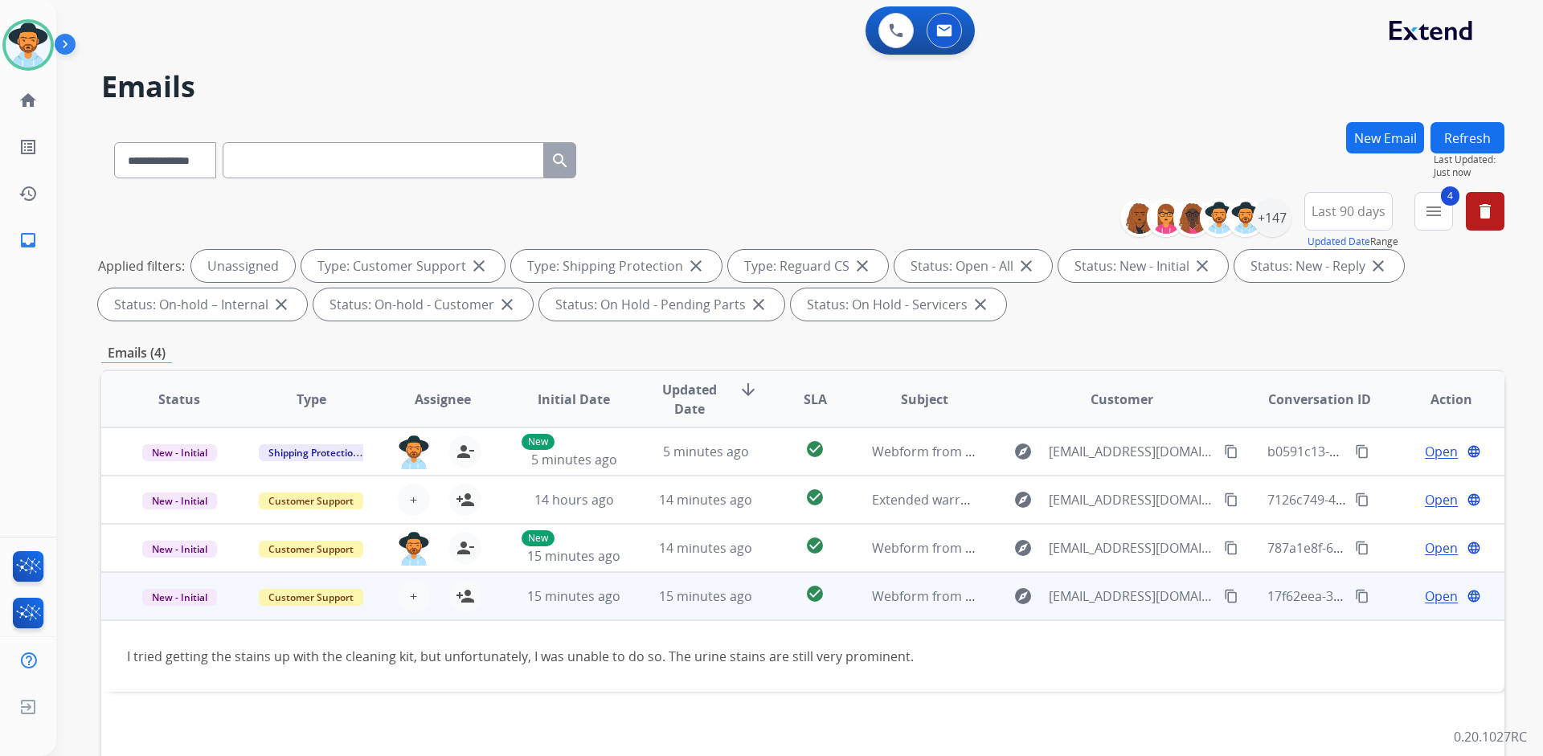
scroll to position [80, 0]
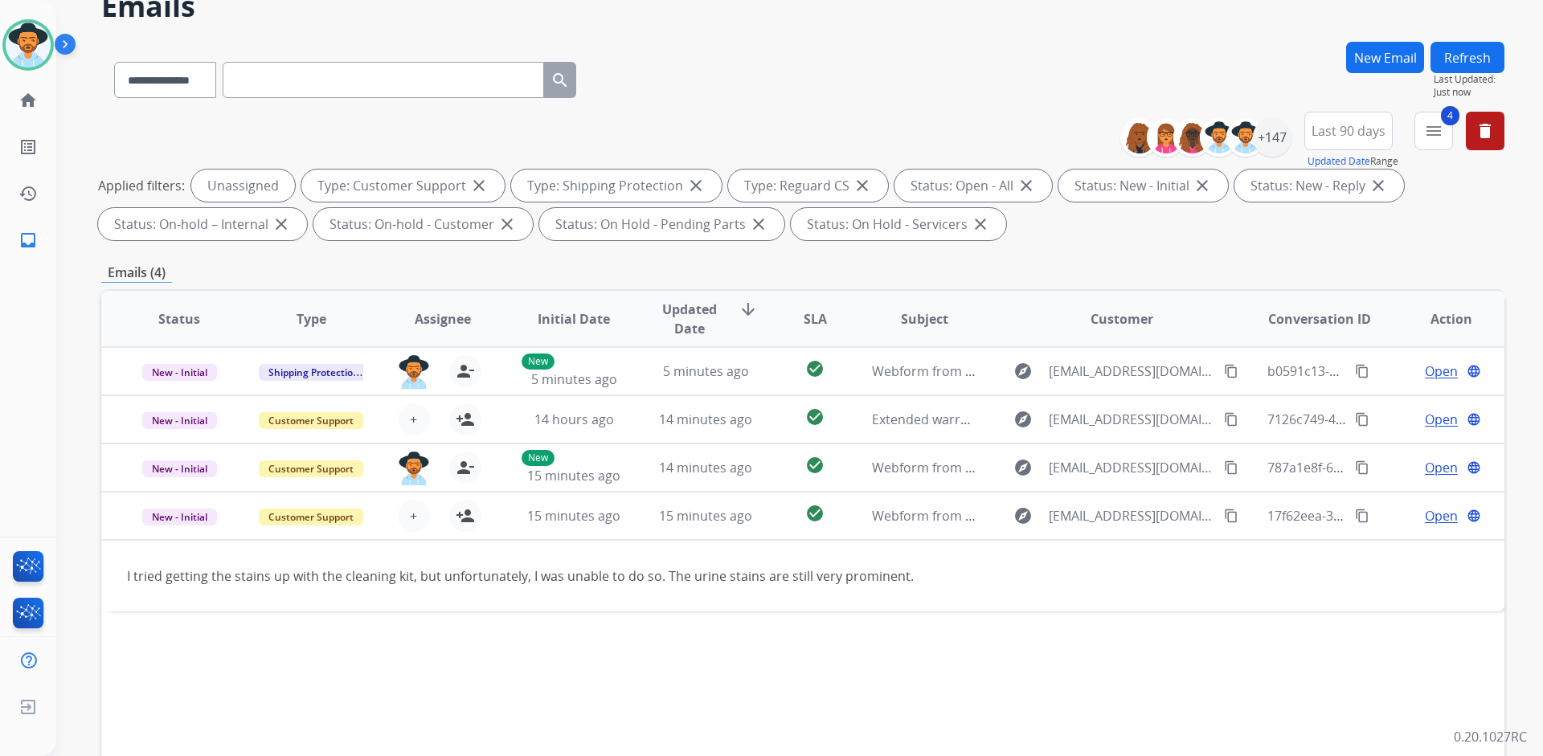
click at [648, 664] on div "Status Type Assignee Initial Date Updated Date arrow_downward SLA Subject Custo…" at bounding box center [802, 558] width 1403 height 538
click at [1332, 130] on span "Last 90 days" at bounding box center [1348, 131] width 74 height 6
click at [1274, 137] on div "+147" at bounding box center [1272, 137] width 39 height 39
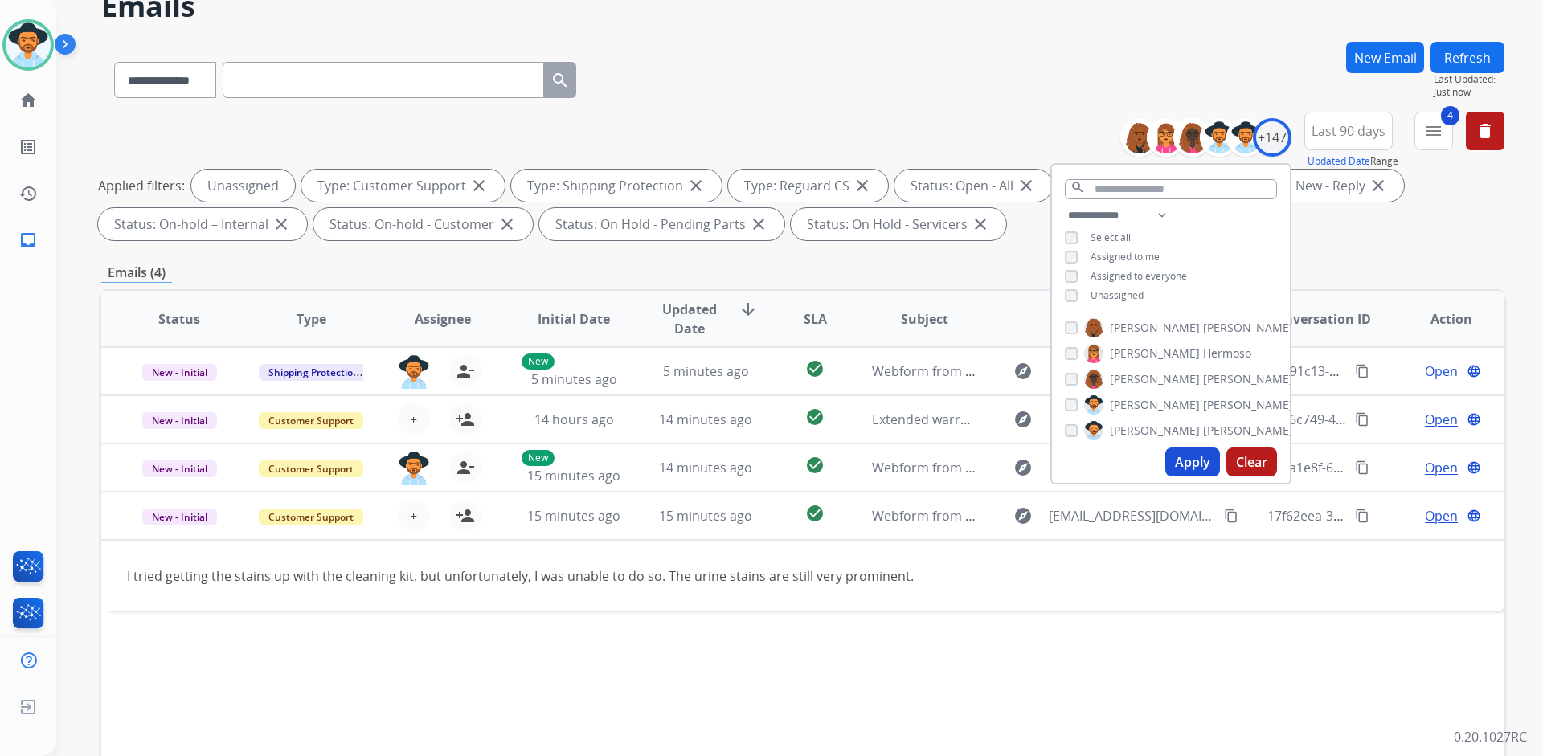
click at [1125, 292] on span "Unassigned" at bounding box center [1116, 295] width 53 height 14
click at [1125, 247] on div "**********" at bounding box center [1171, 257] width 238 height 103
click at [1126, 253] on span "Assigned to me" at bounding box center [1124, 257] width 69 height 14
click at [1192, 460] on button "Apply" at bounding box center [1192, 462] width 55 height 29
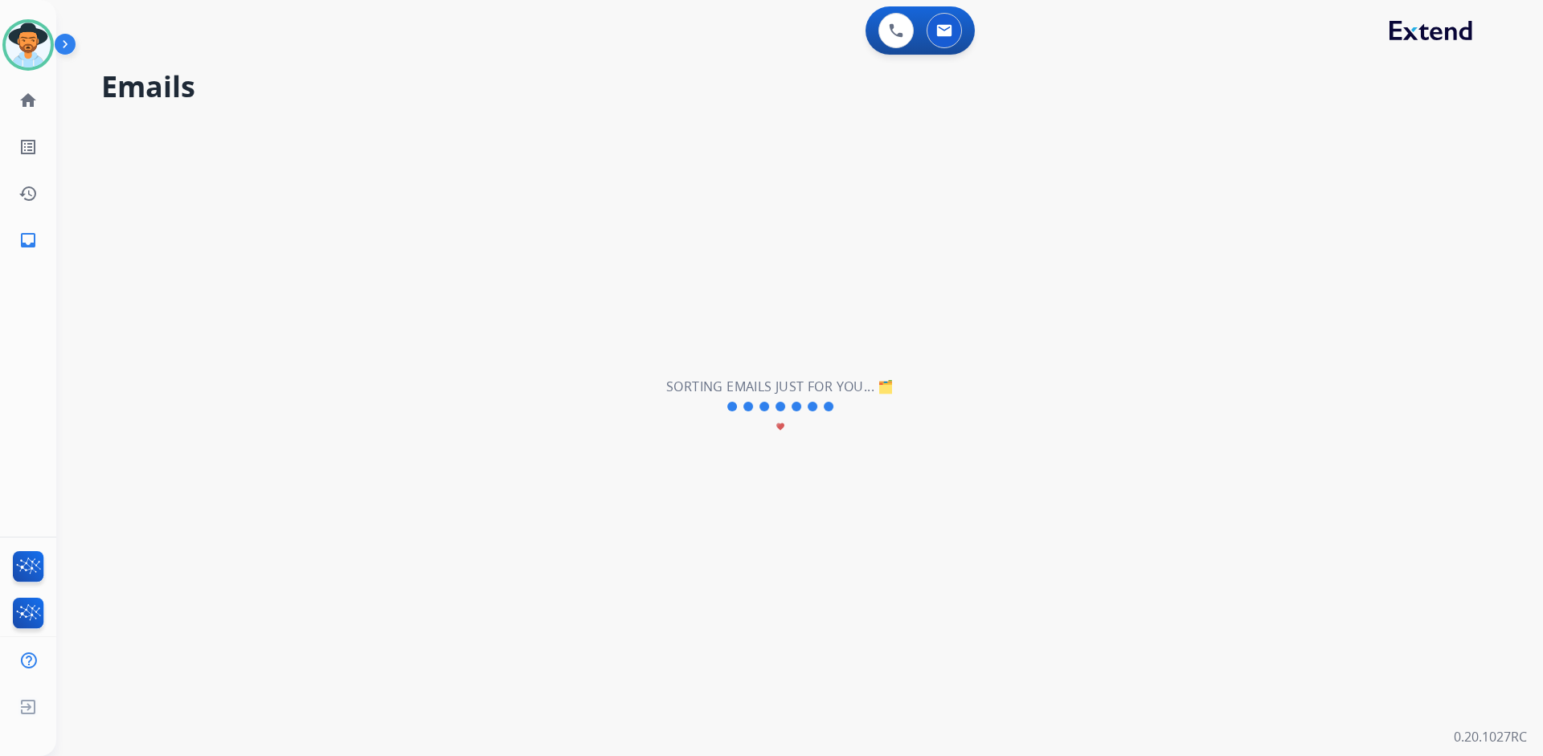
scroll to position [0, 0]
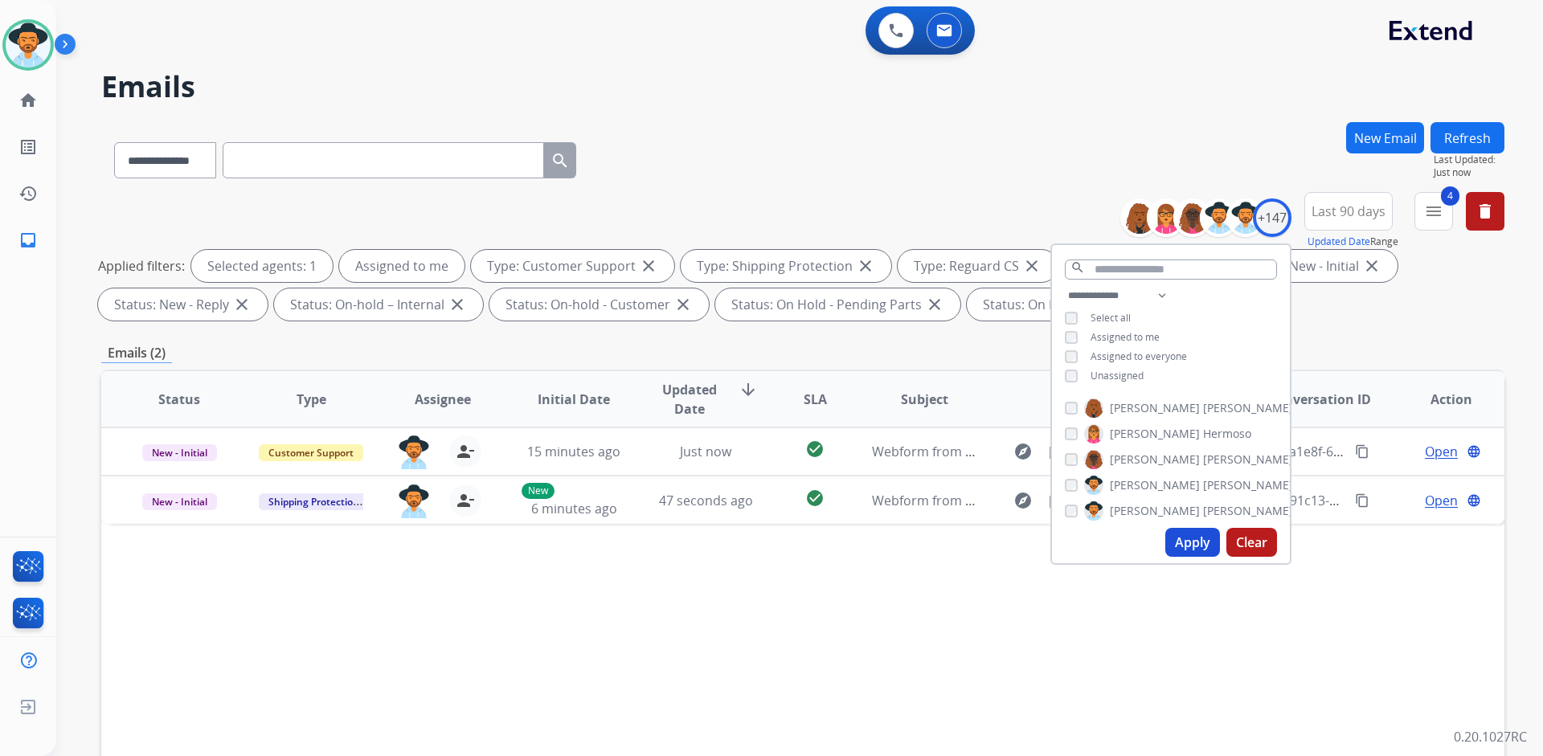
click at [1196, 546] on button "Apply" at bounding box center [1192, 542] width 55 height 29
drag, startPoint x: 1393, startPoint y: 529, endPoint x: 1425, endPoint y: 528, distance: 32.2
click at [1393, 529] on div "Status Type Assignee Initial Date Updated Date arrow_downward SLA Subject Custo…" at bounding box center [802, 639] width 1403 height 538
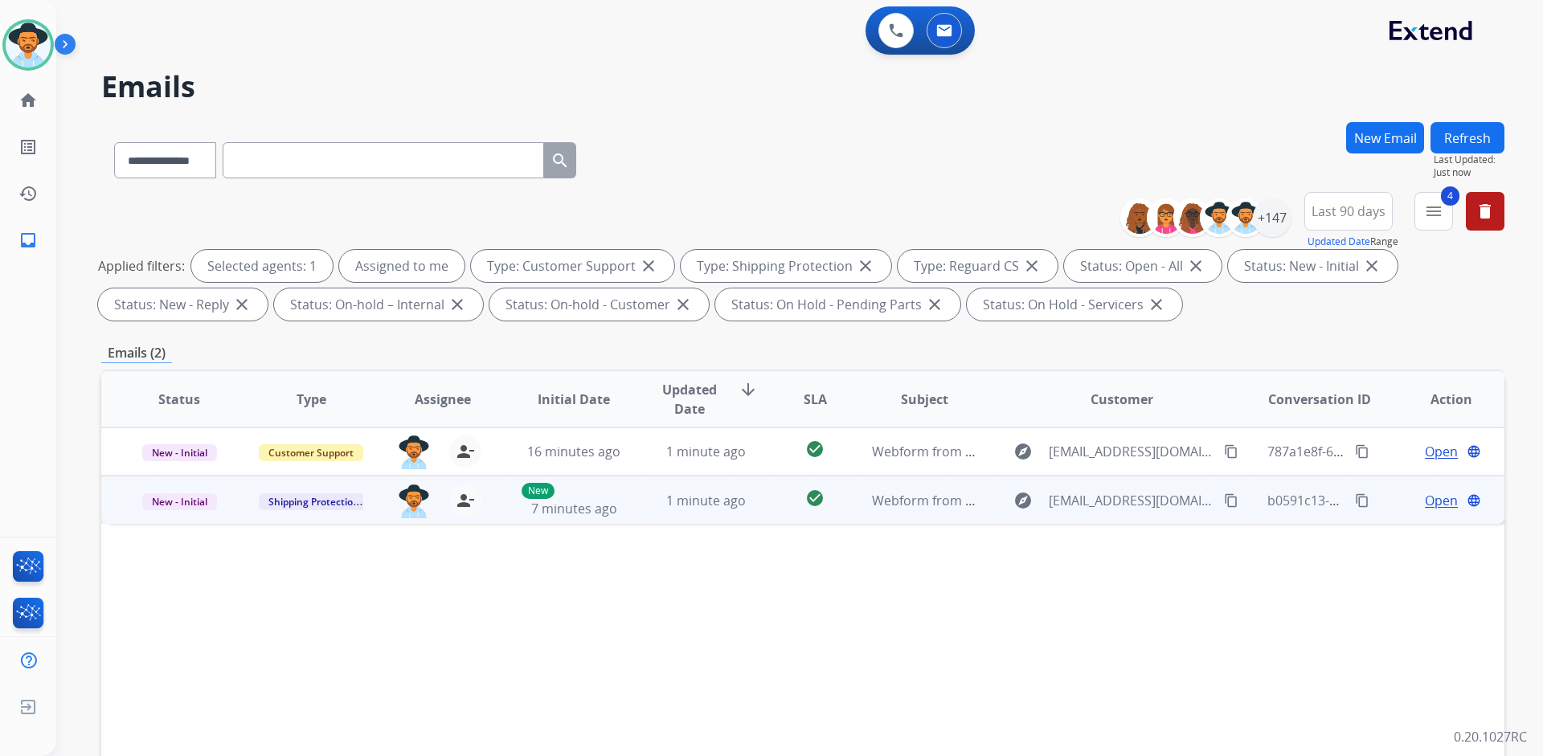
click at [1443, 501] on span "Open" at bounding box center [1441, 500] width 33 height 19
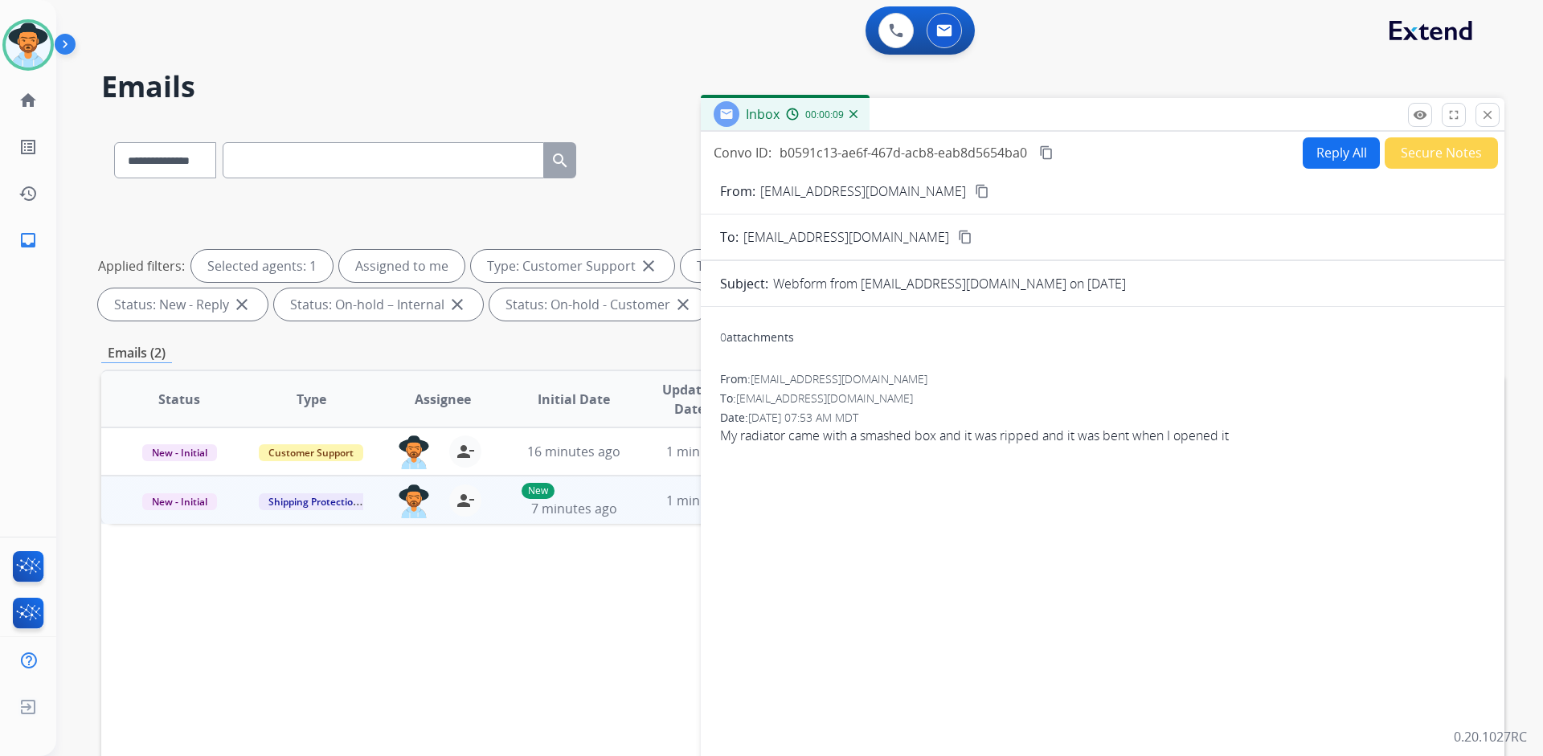
click at [975, 194] on mat-icon "content_copy" at bounding box center [982, 191] width 14 height 14
click at [1312, 154] on button "Reply All" at bounding box center [1340, 152] width 77 height 31
select select "**********"
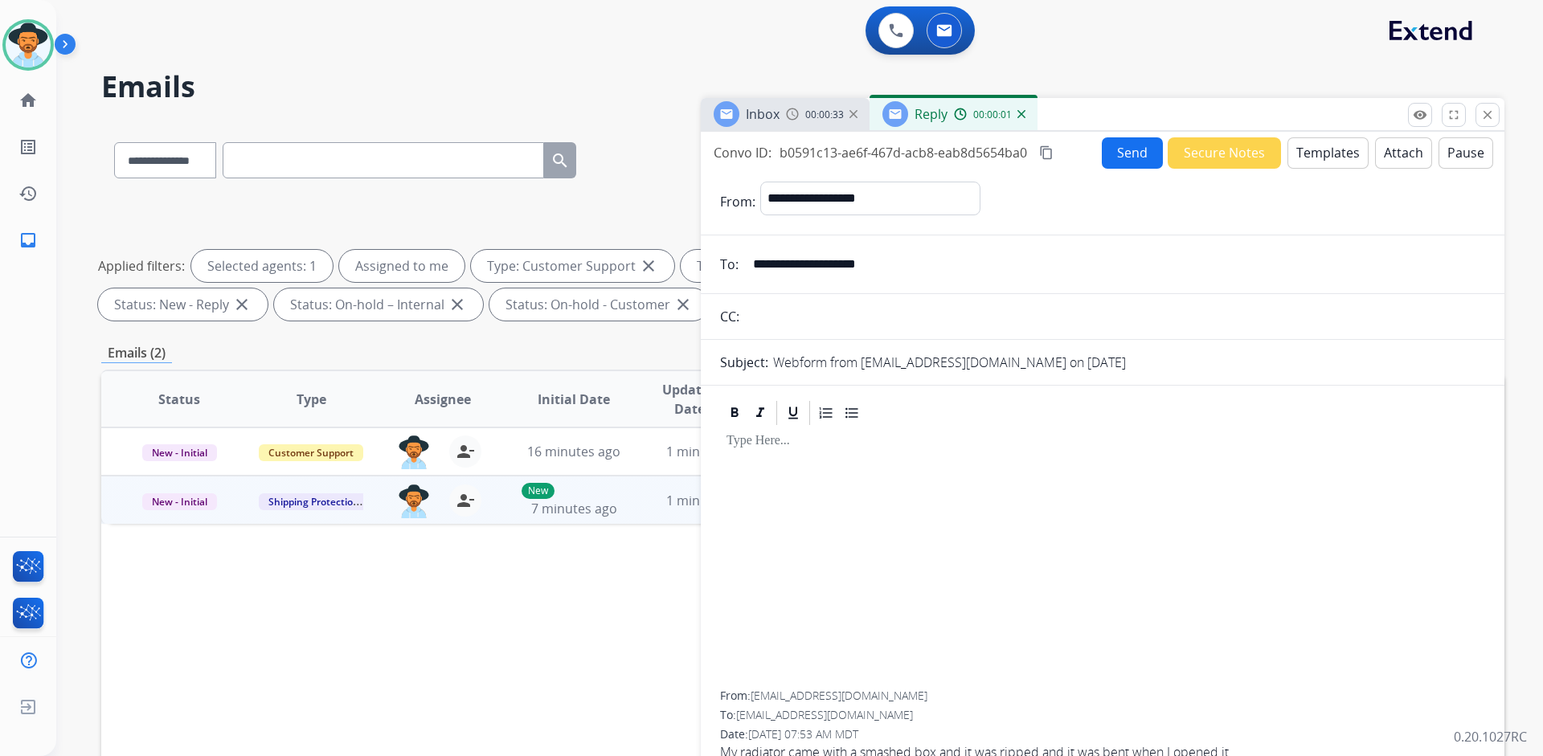
click at [1313, 156] on button "Templates" at bounding box center [1327, 152] width 81 height 31
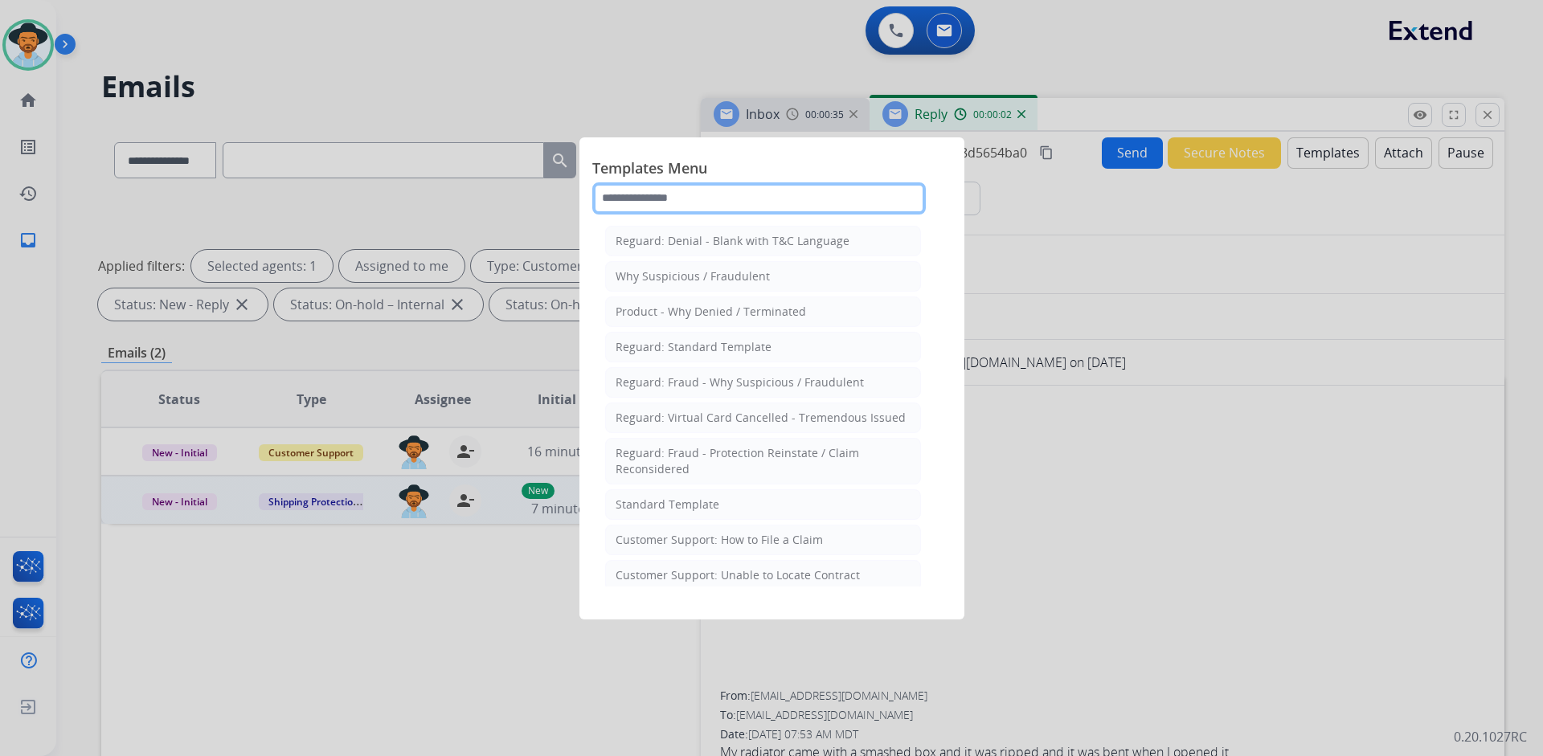
click at [762, 202] on input "text" at bounding box center [758, 198] width 333 height 32
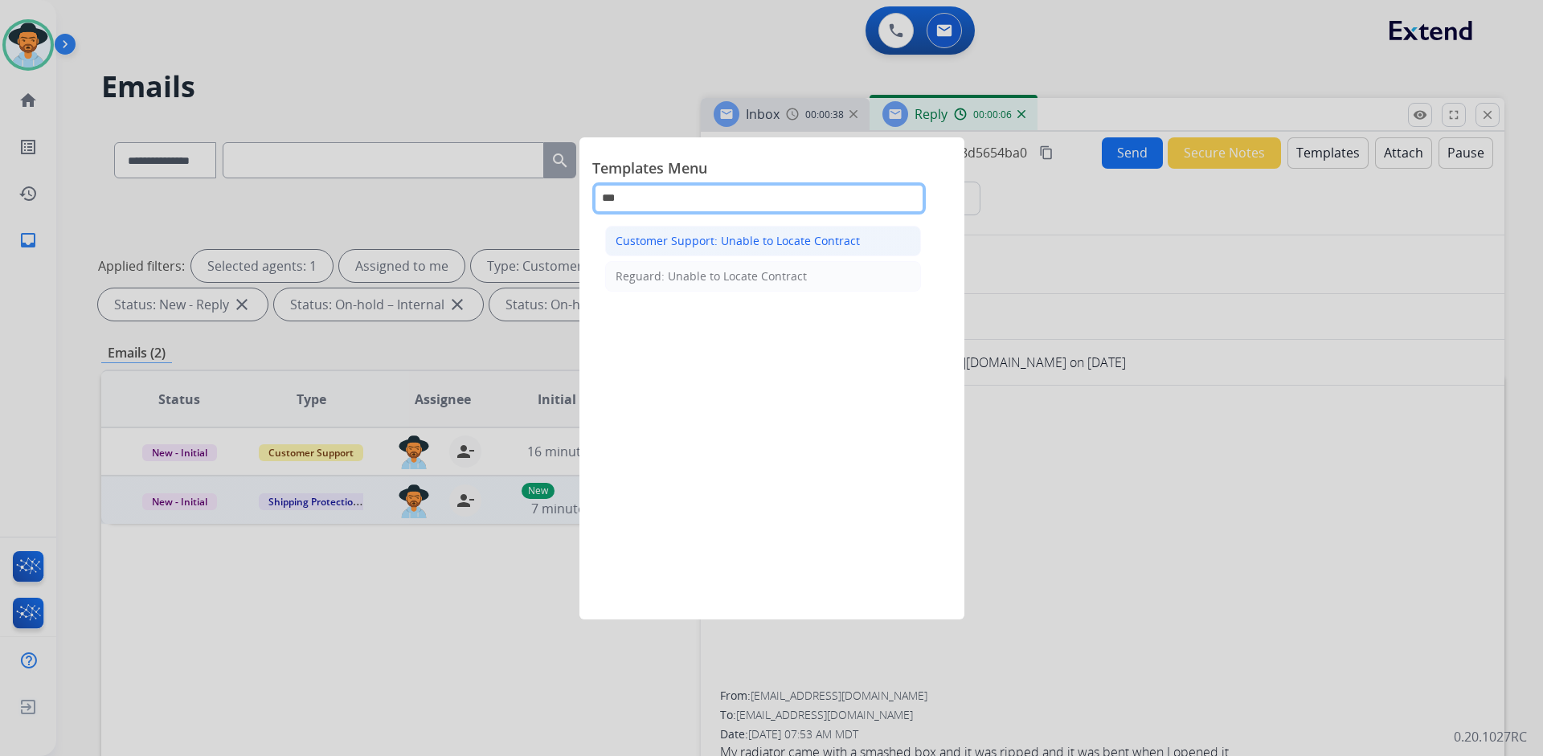
type input "***"
click at [770, 238] on div "Customer Support: Unable to Locate Contract" at bounding box center [737, 241] width 244 height 16
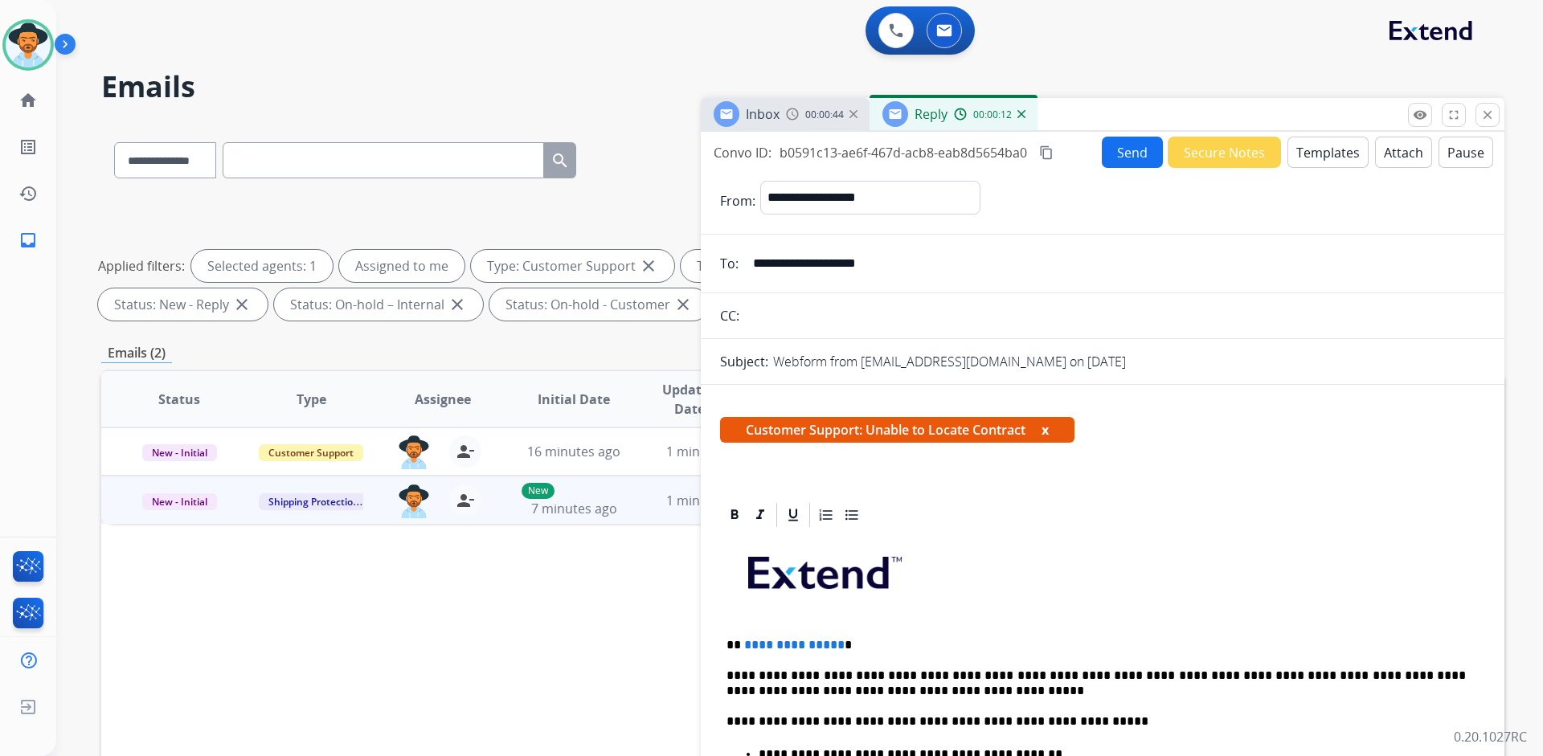
click at [799, 111] on div "00:00:44" at bounding box center [821, 114] width 71 height 14
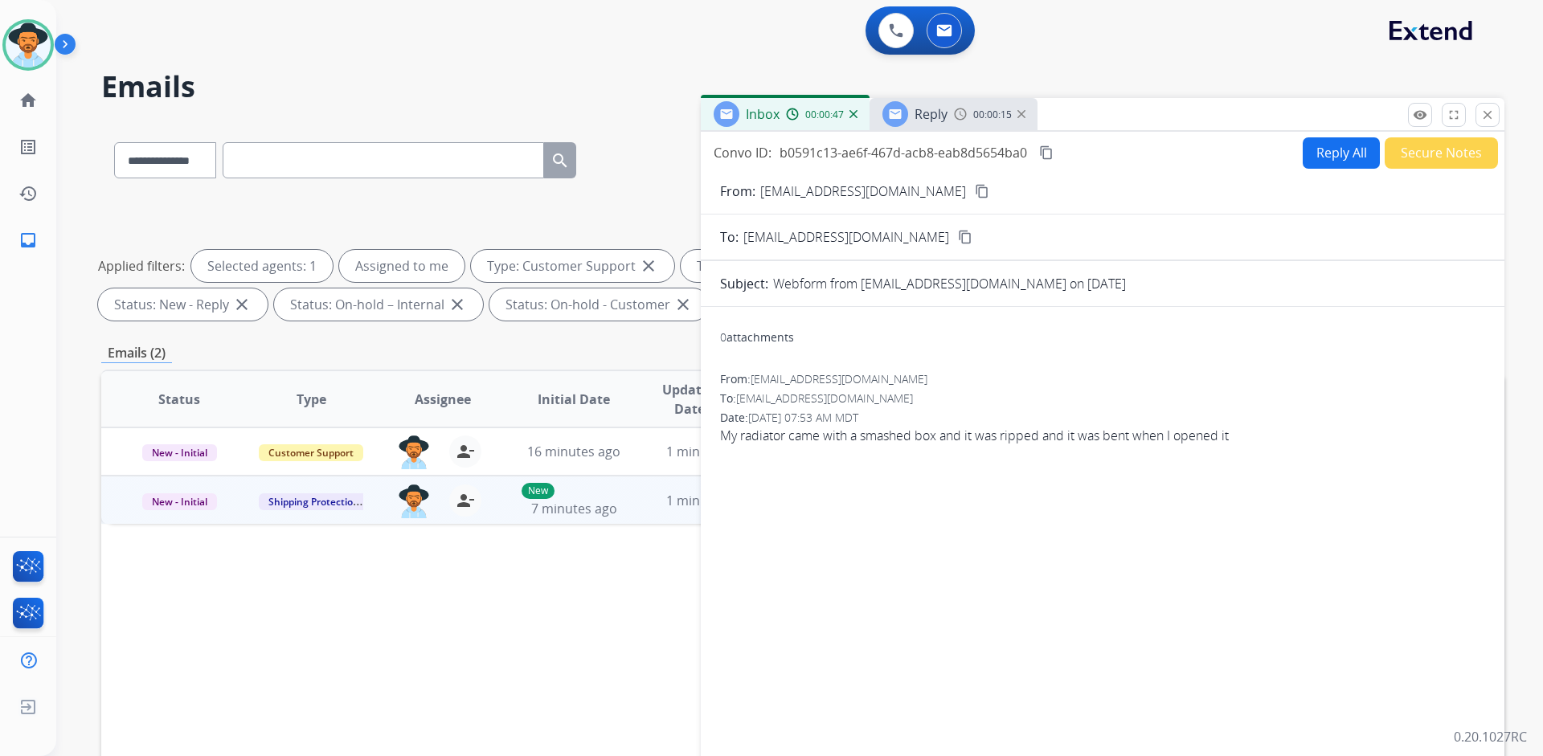
click at [927, 115] on span "Reply" at bounding box center [930, 114] width 33 height 18
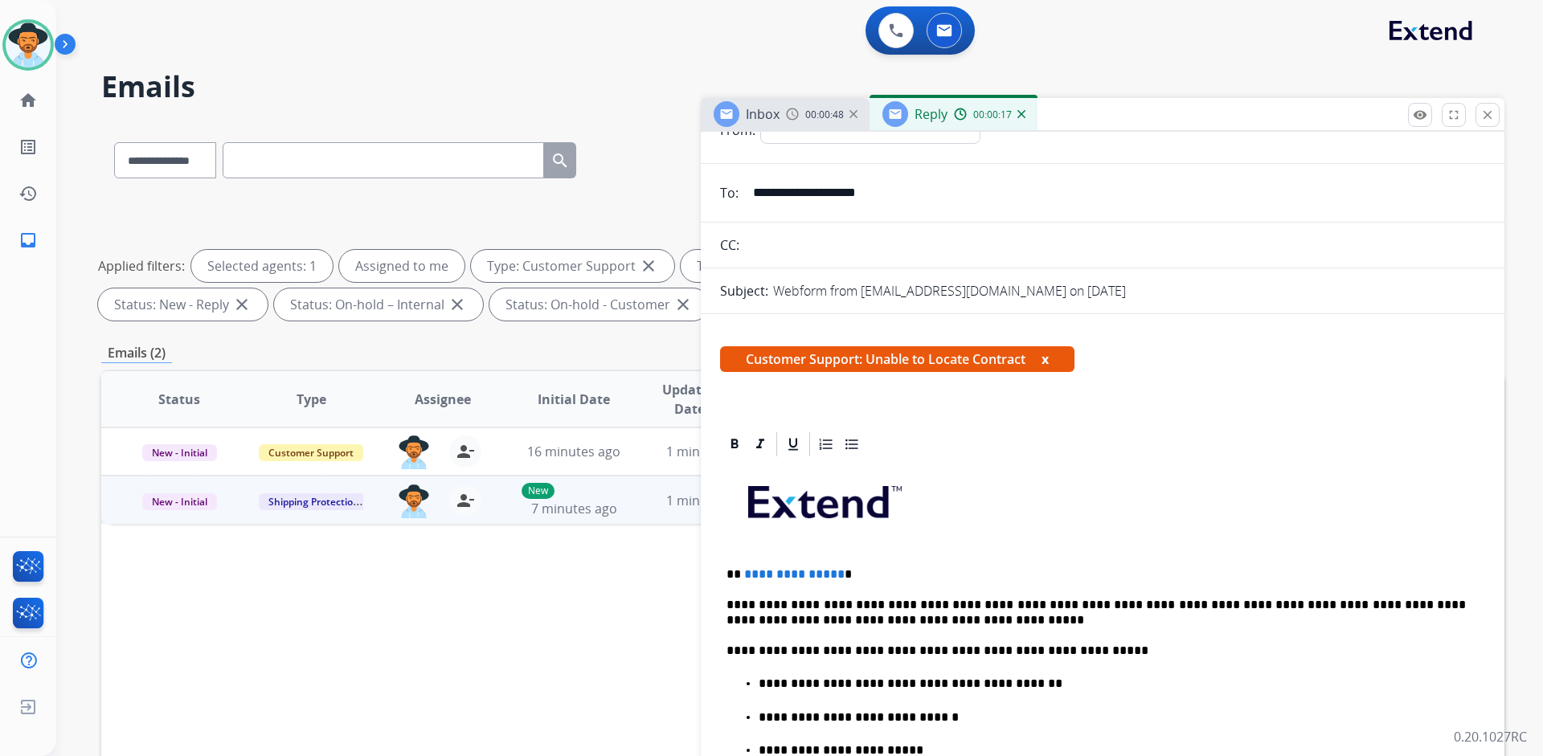
scroll to position [80, 0]
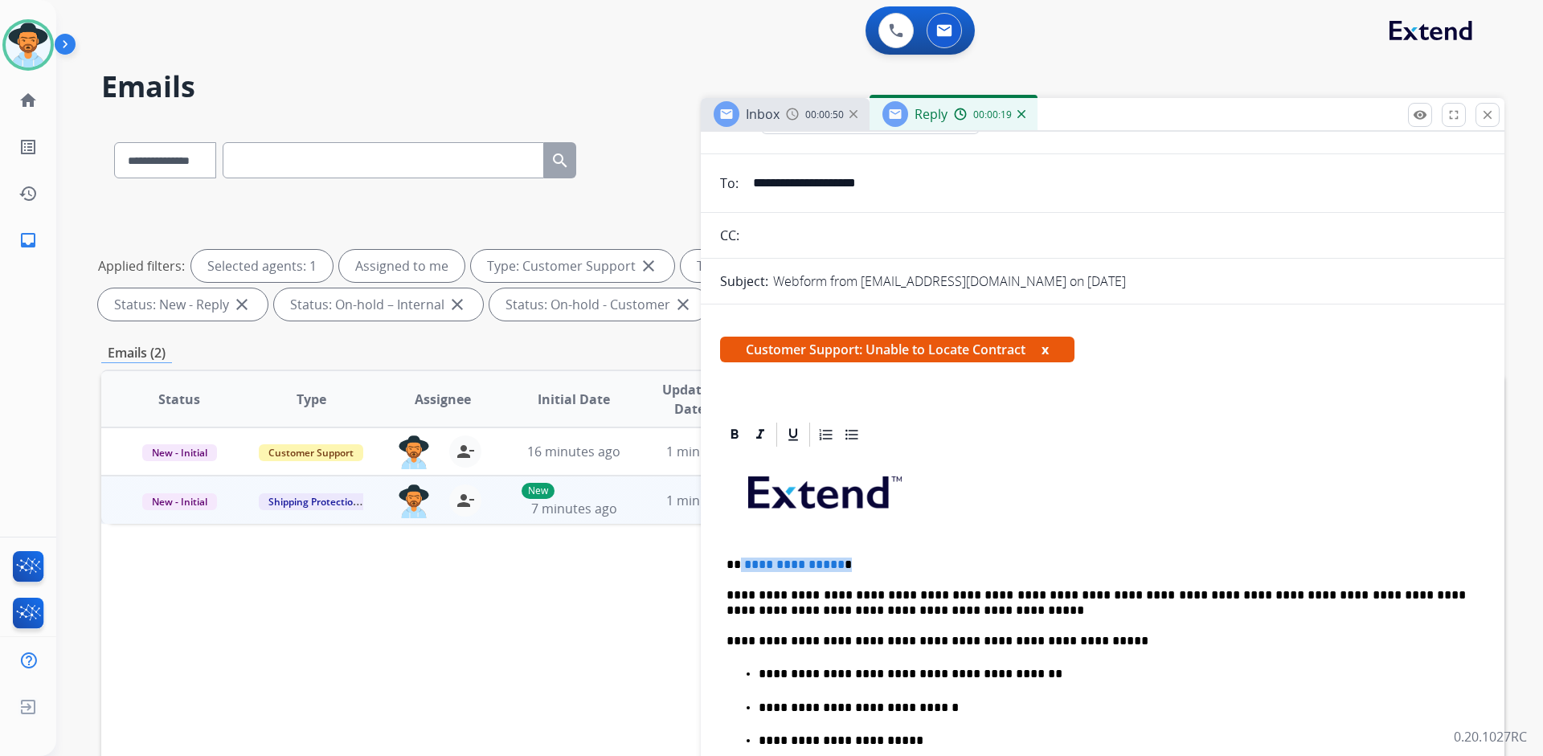
drag, startPoint x: 843, startPoint y: 564, endPoint x: 741, endPoint y: 565, distance: 102.0
click at [741, 565] on p "**********" at bounding box center [1095, 565] width 739 height 14
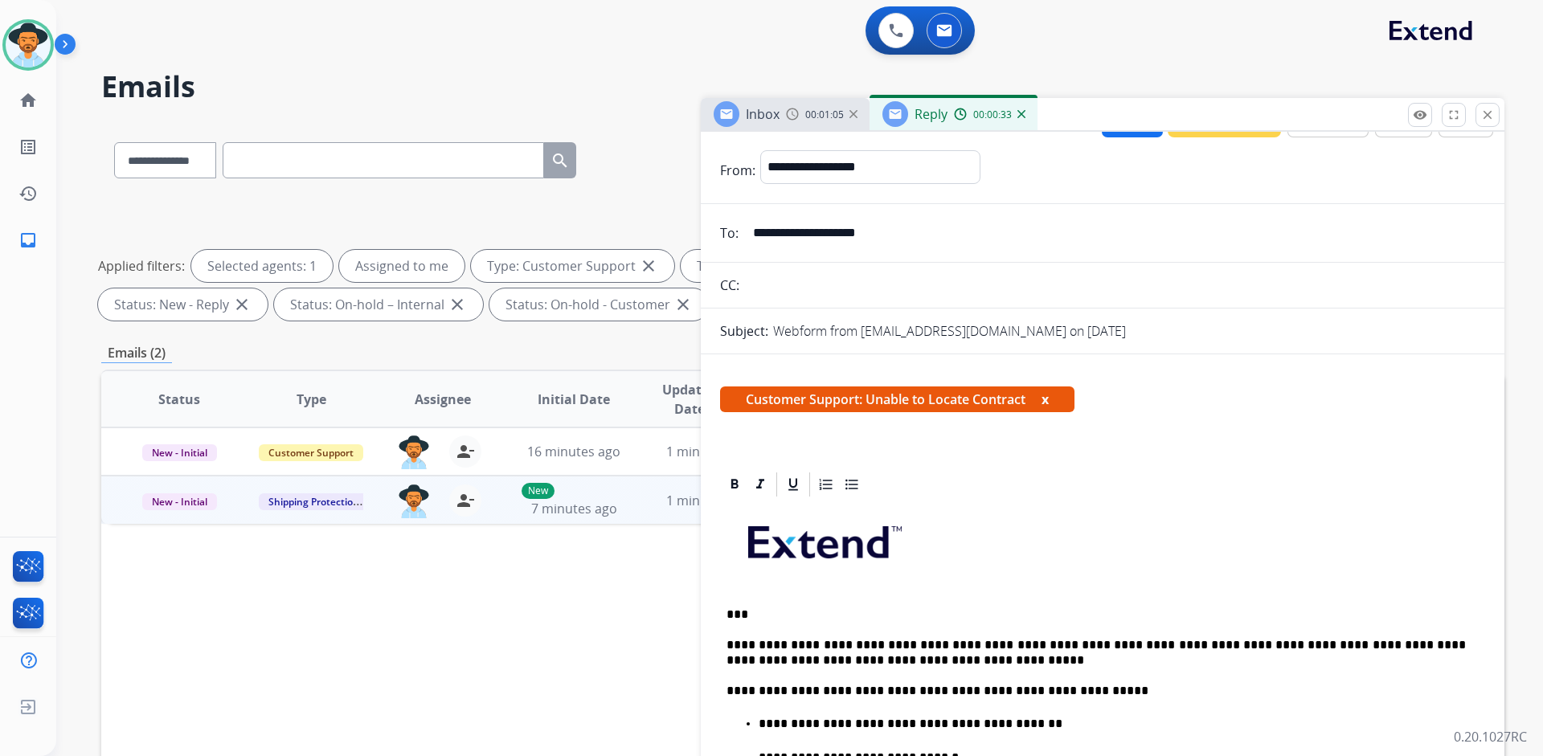
scroll to position [0, 0]
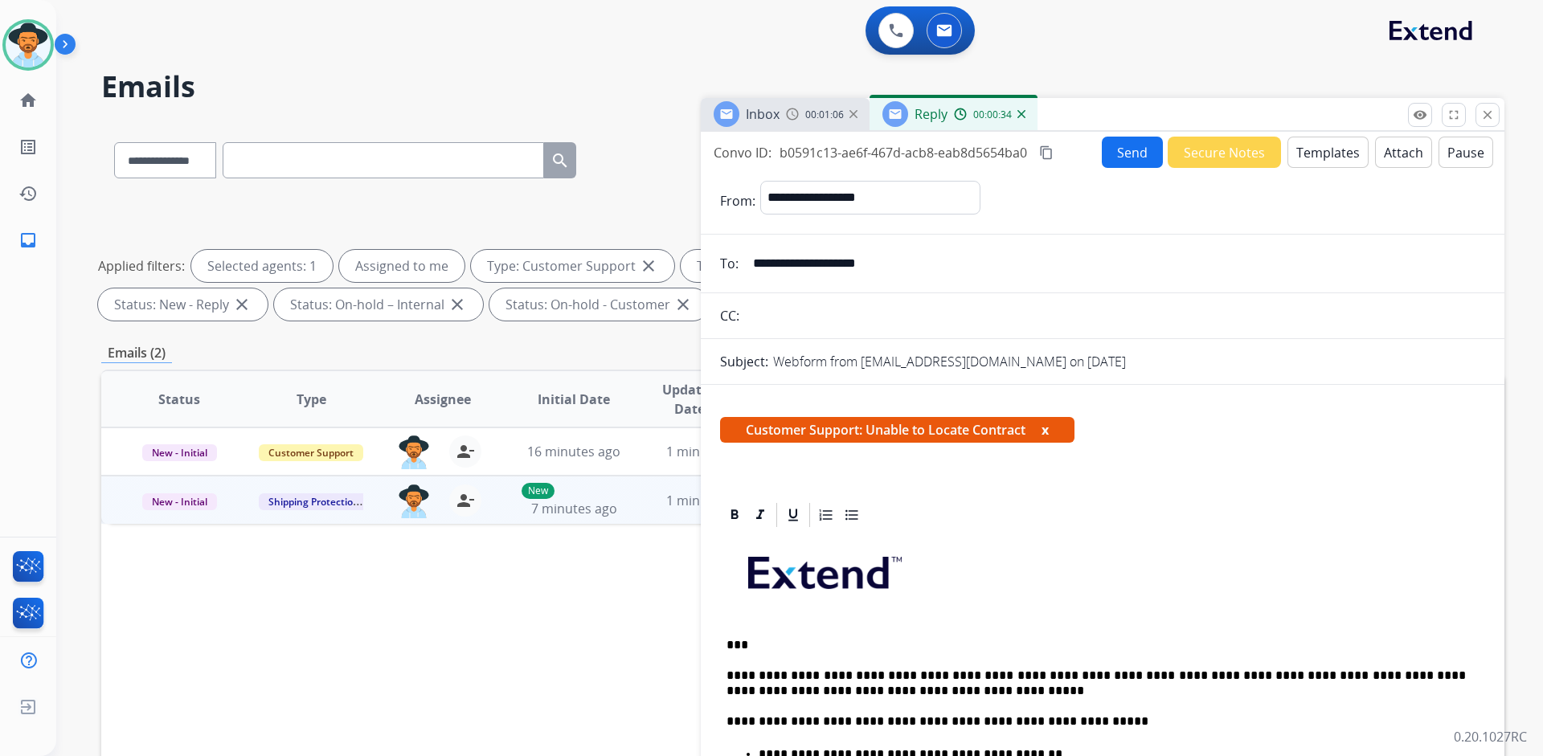
click at [1124, 153] on button "Send" at bounding box center [1132, 152] width 61 height 31
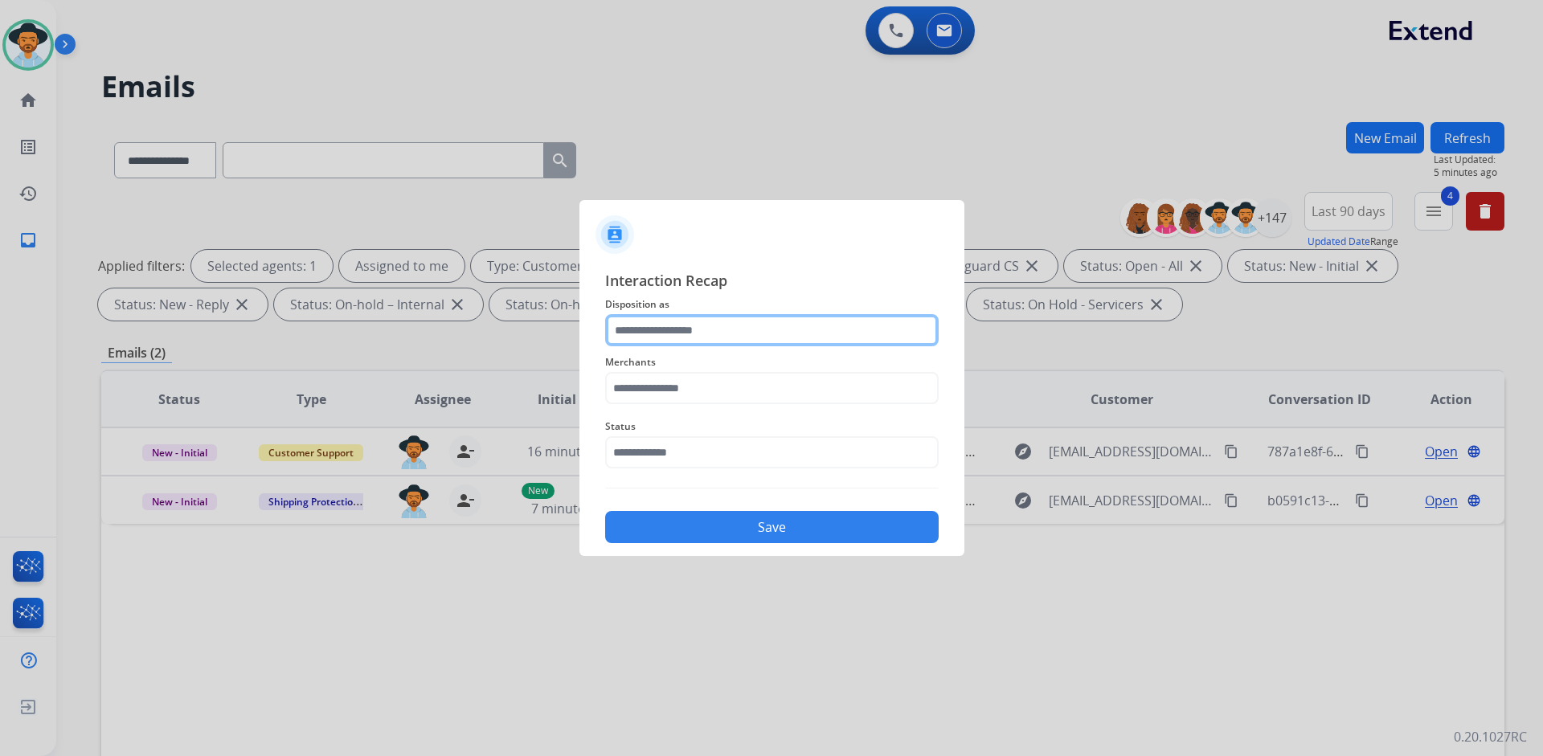
click at [775, 326] on input "text" at bounding box center [771, 330] width 333 height 32
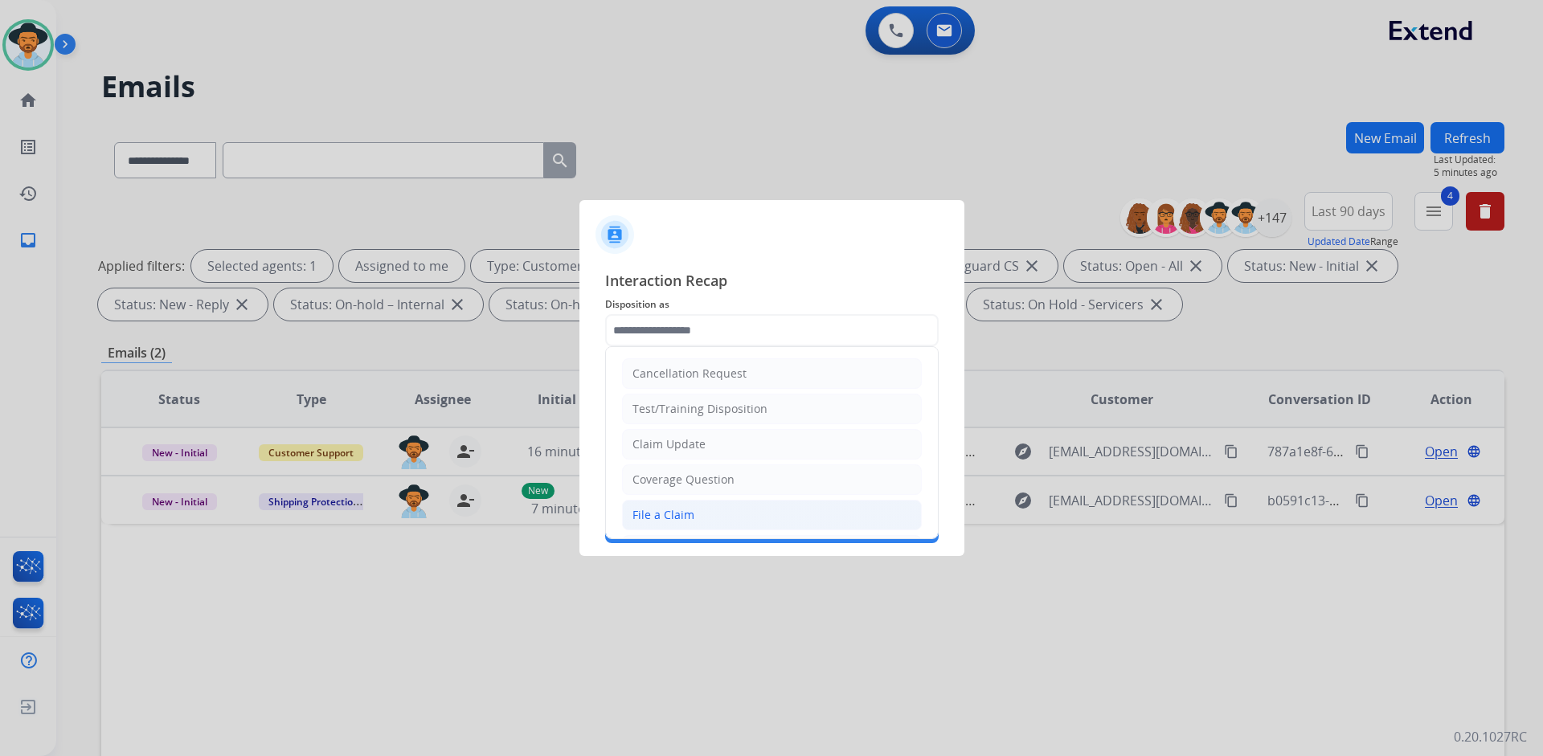
click at [701, 509] on li "File a Claim" at bounding box center [772, 515] width 300 height 31
type input "**********"
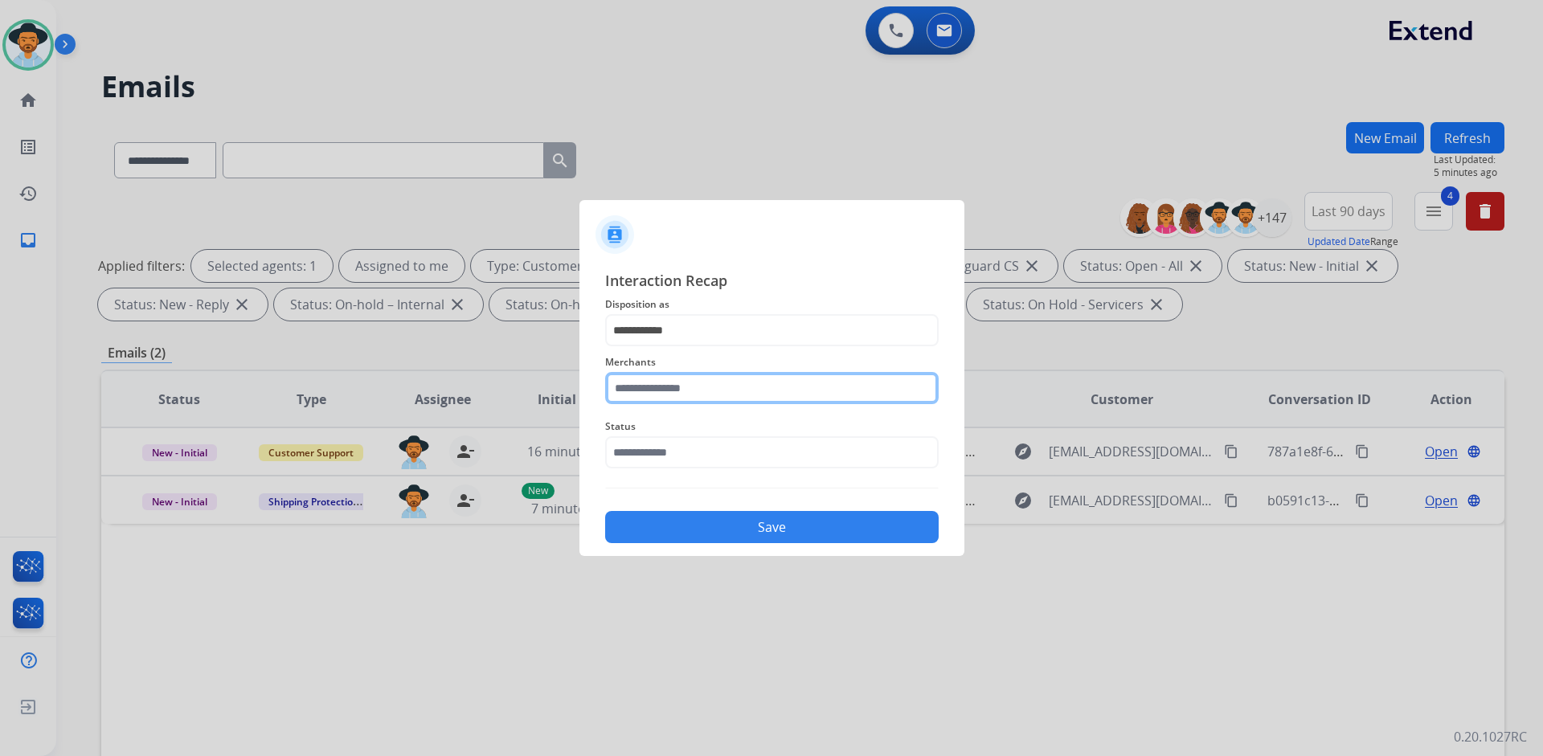
click at [750, 386] on input "text" at bounding box center [771, 388] width 333 height 32
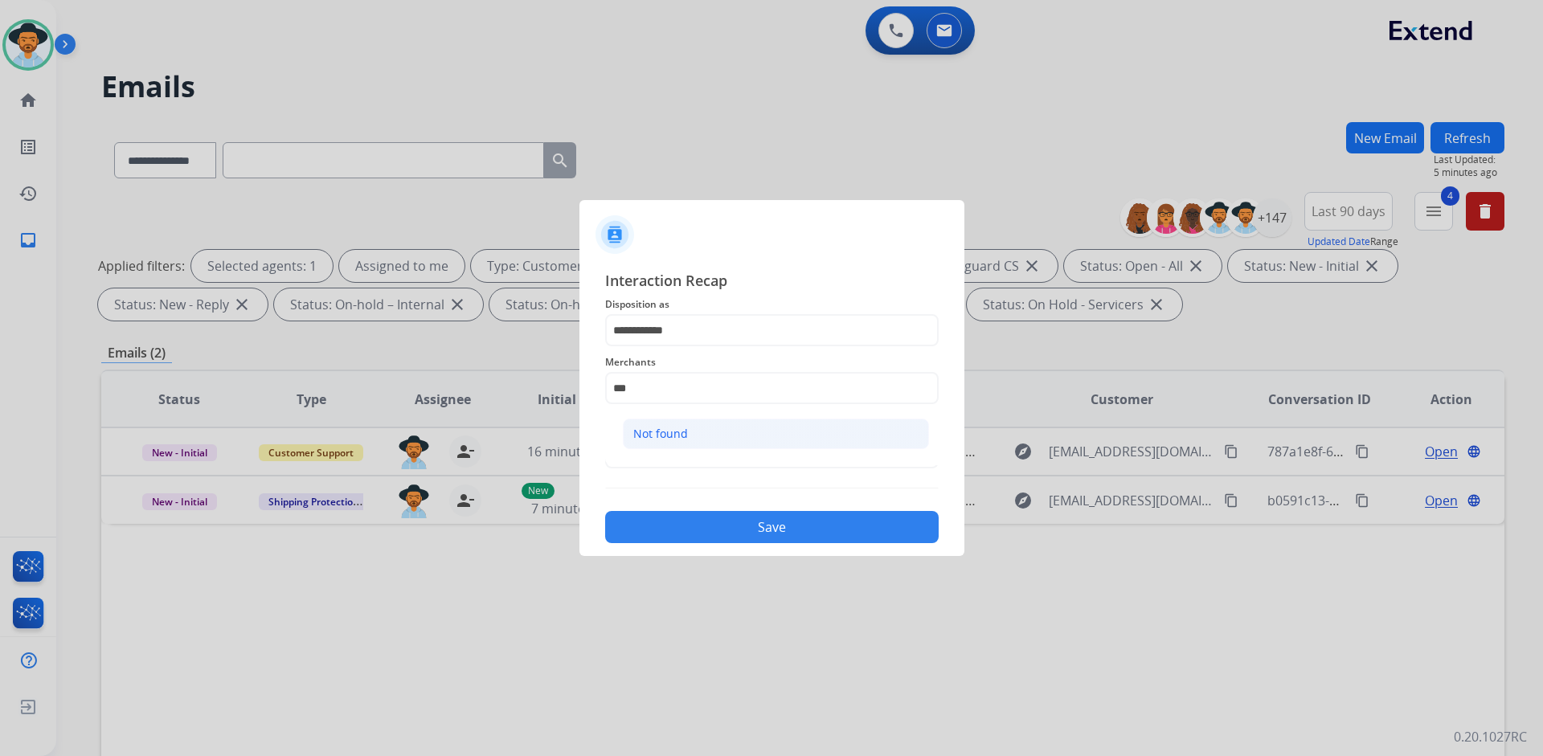
click at [782, 439] on li "Not found" at bounding box center [776, 434] width 306 height 31
type input "*********"
click at [726, 458] on input "text" at bounding box center [771, 452] width 333 height 32
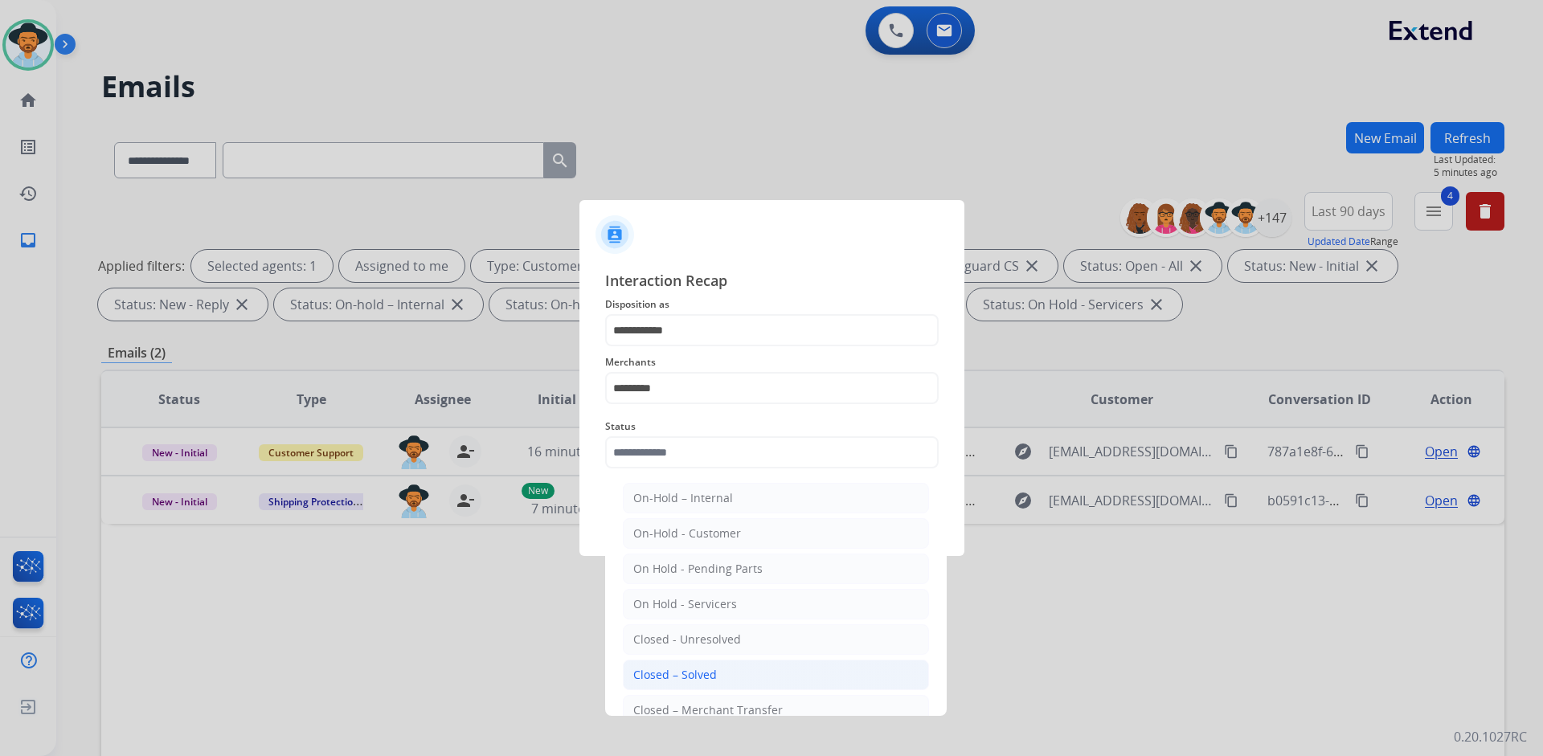
click at [695, 675] on div "Closed – Solved" at bounding box center [675, 675] width 84 height 16
type input "**********"
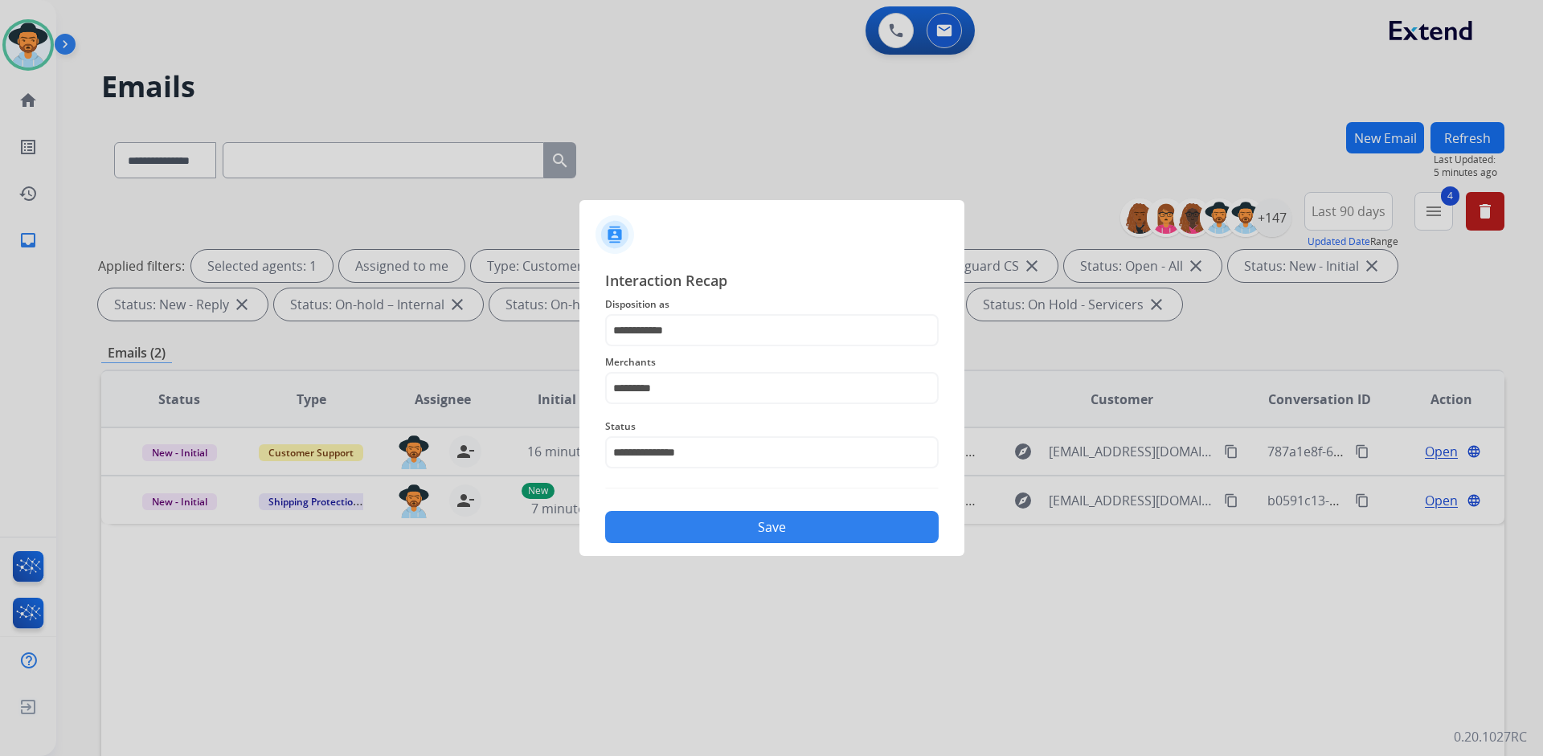
click at [814, 527] on button "Save" at bounding box center [771, 527] width 333 height 32
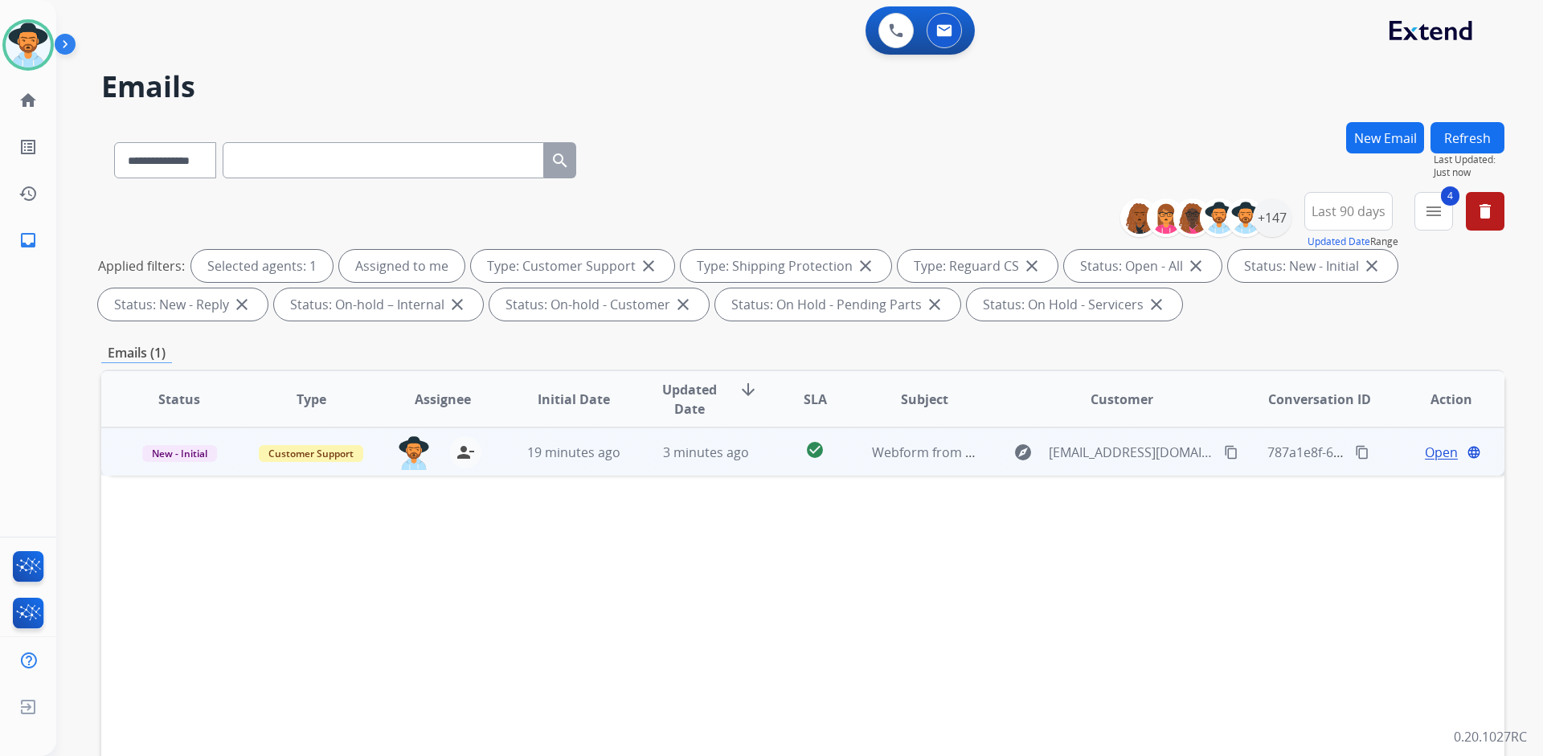
click at [1425, 450] on span "Open" at bounding box center [1441, 452] width 33 height 19
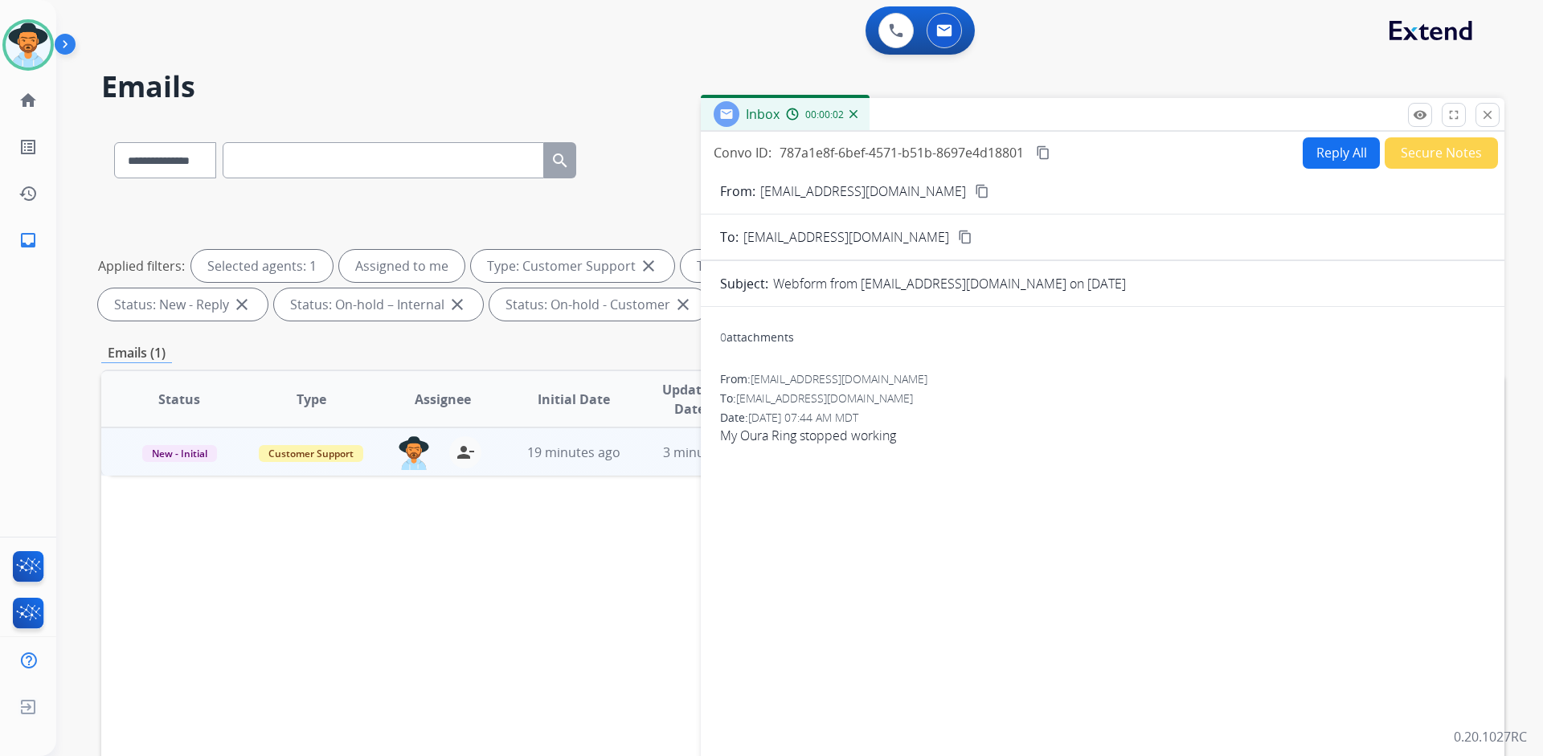
click at [975, 189] on mat-icon "content_copy" at bounding box center [982, 191] width 14 height 14
click at [975, 195] on mat-icon "content_copy" at bounding box center [982, 191] width 14 height 14
click at [1339, 159] on button "Reply All" at bounding box center [1340, 152] width 77 height 31
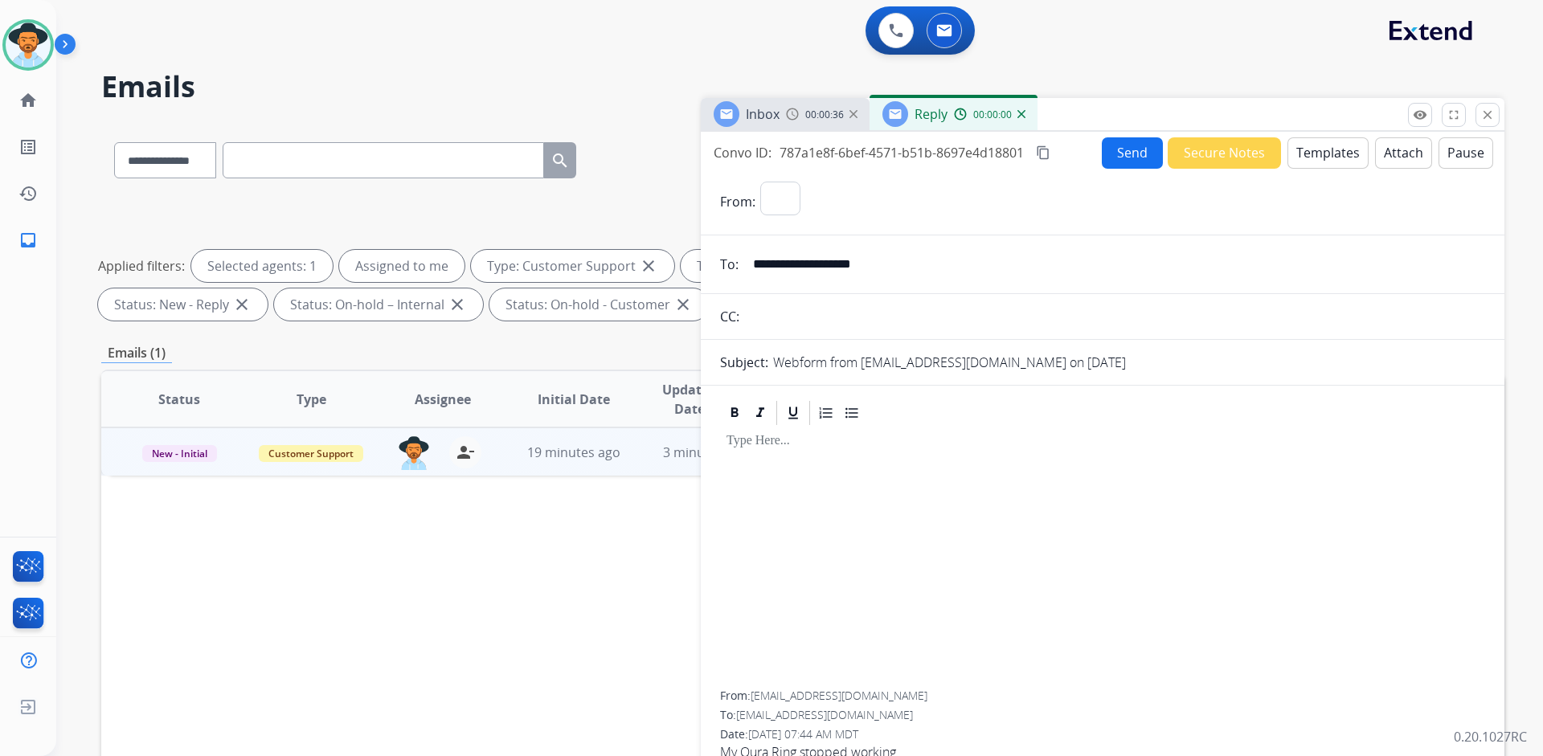
select select "**********"
click at [1330, 157] on button "Templates" at bounding box center [1327, 152] width 81 height 31
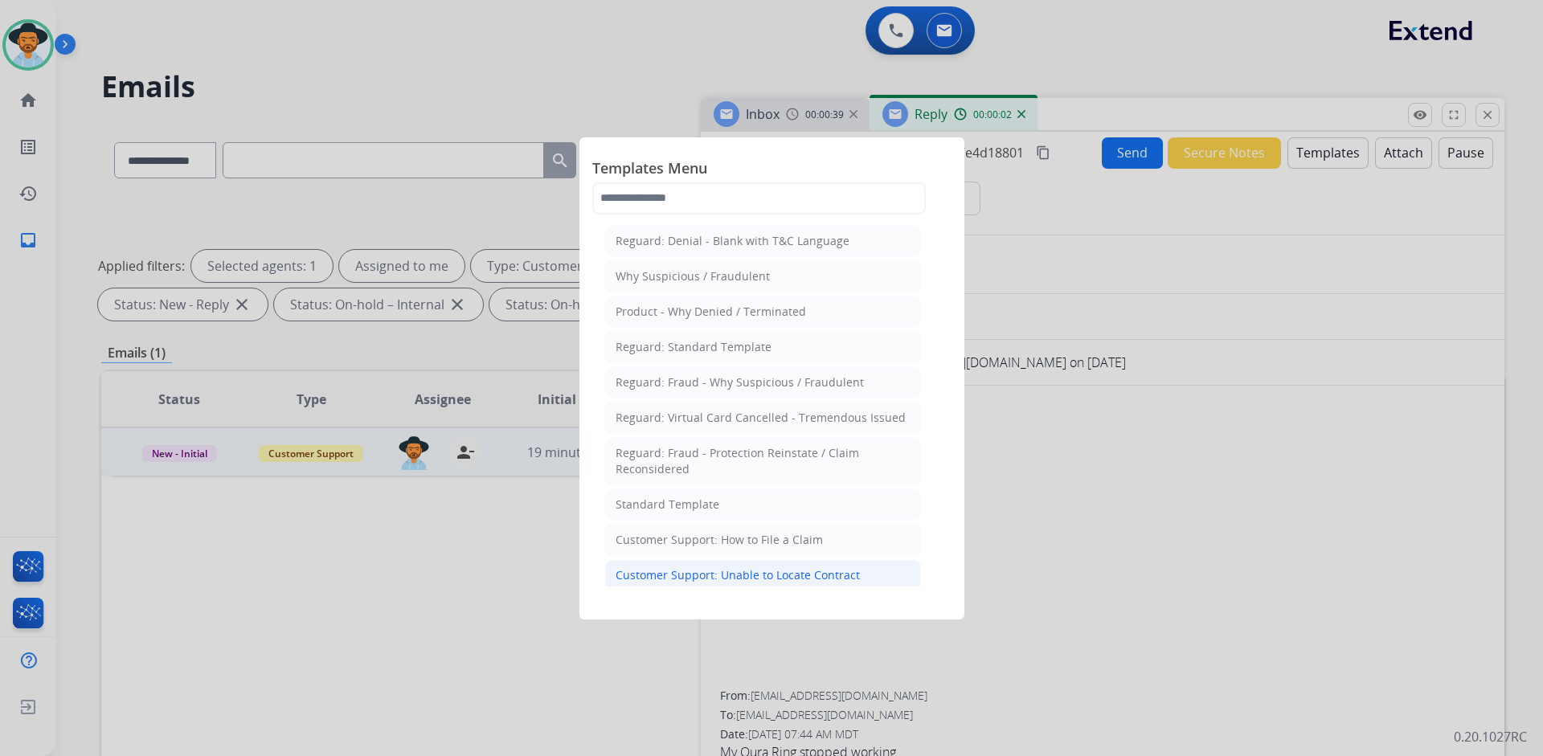
click at [738, 572] on div "Customer Support: Unable to Locate Contract" at bounding box center [737, 575] width 244 height 16
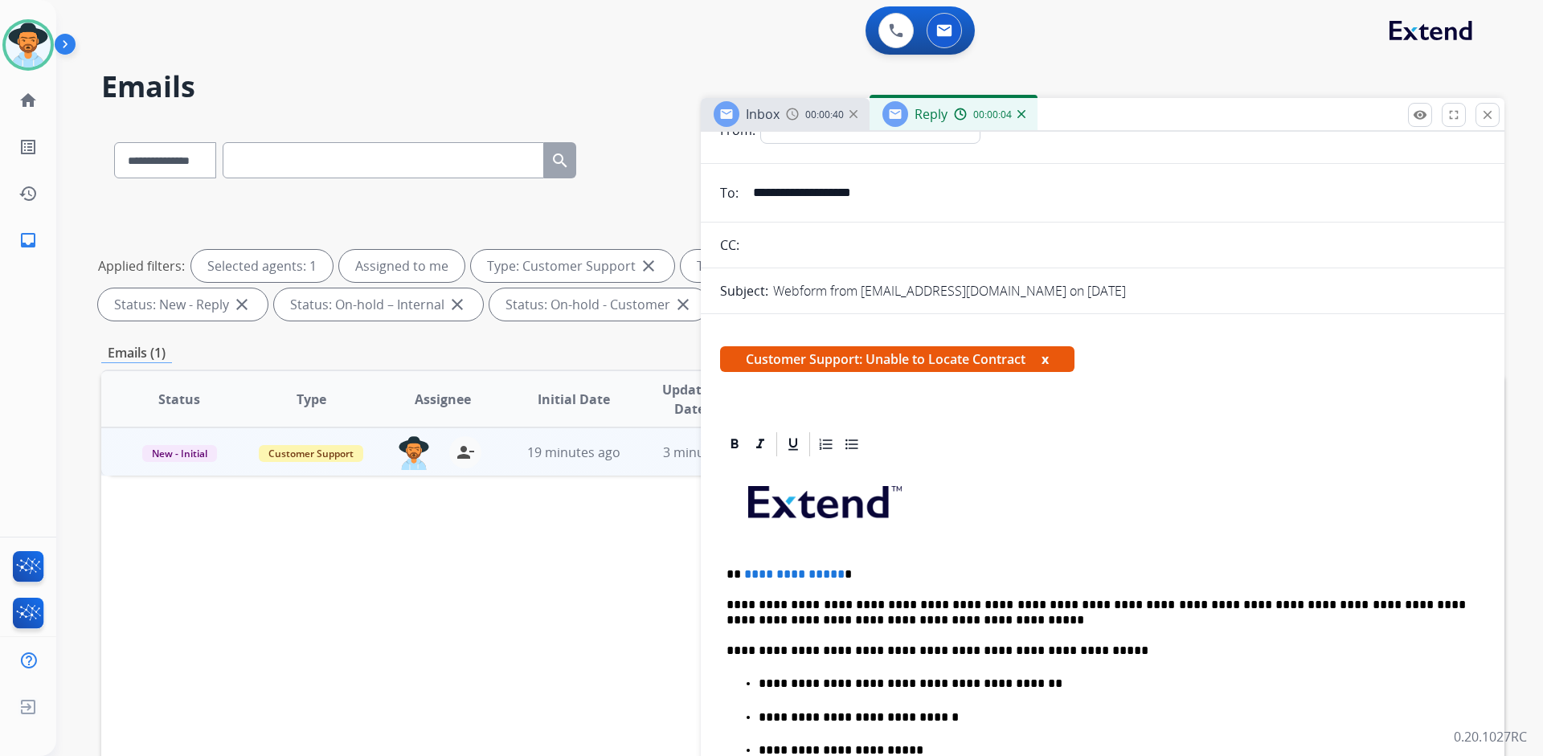
scroll to position [80, 0]
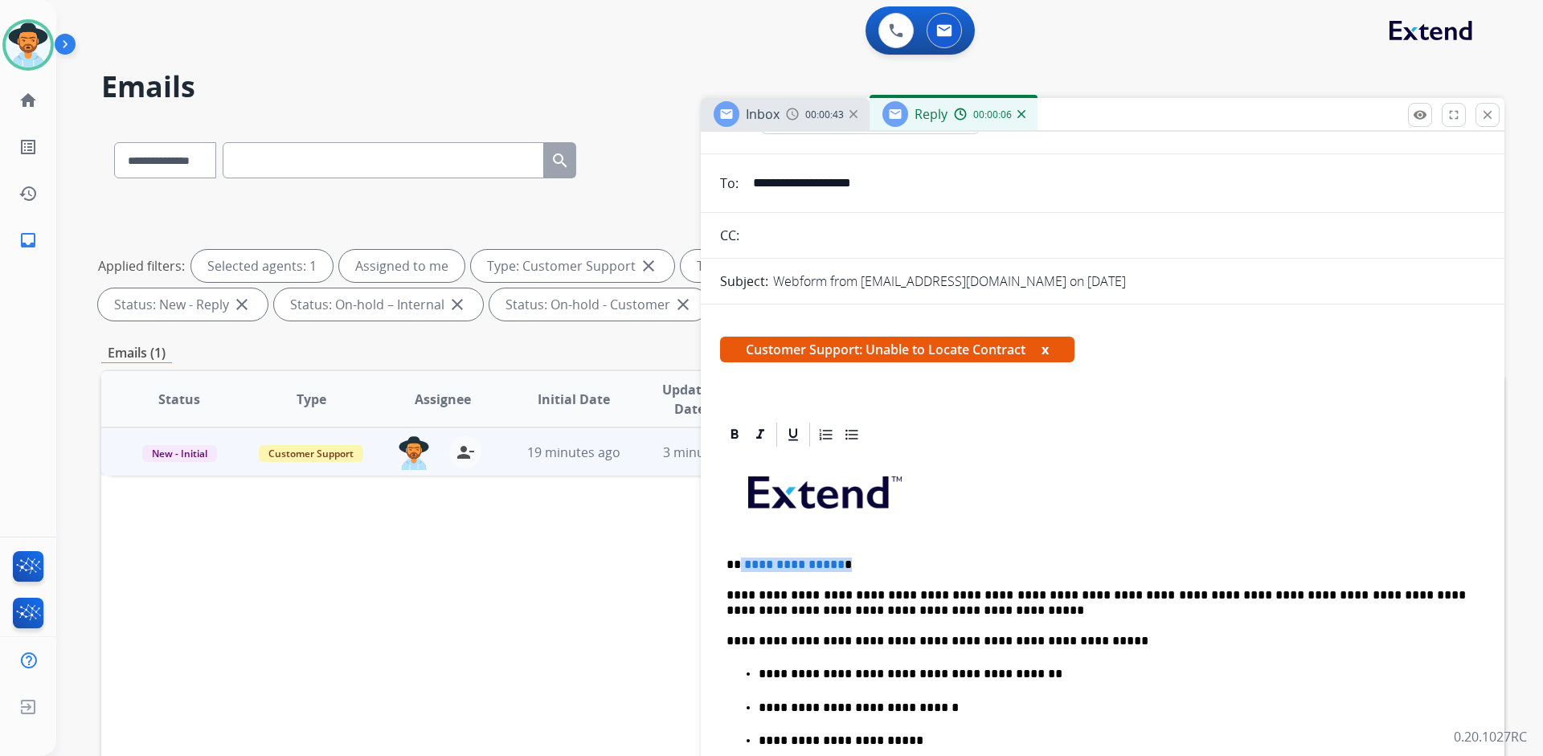
drag, startPoint x: 843, startPoint y: 568, endPoint x: 740, endPoint y: 564, distance: 102.9
click at [740, 564] on p "**********" at bounding box center [1095, 565] width 739 height 14
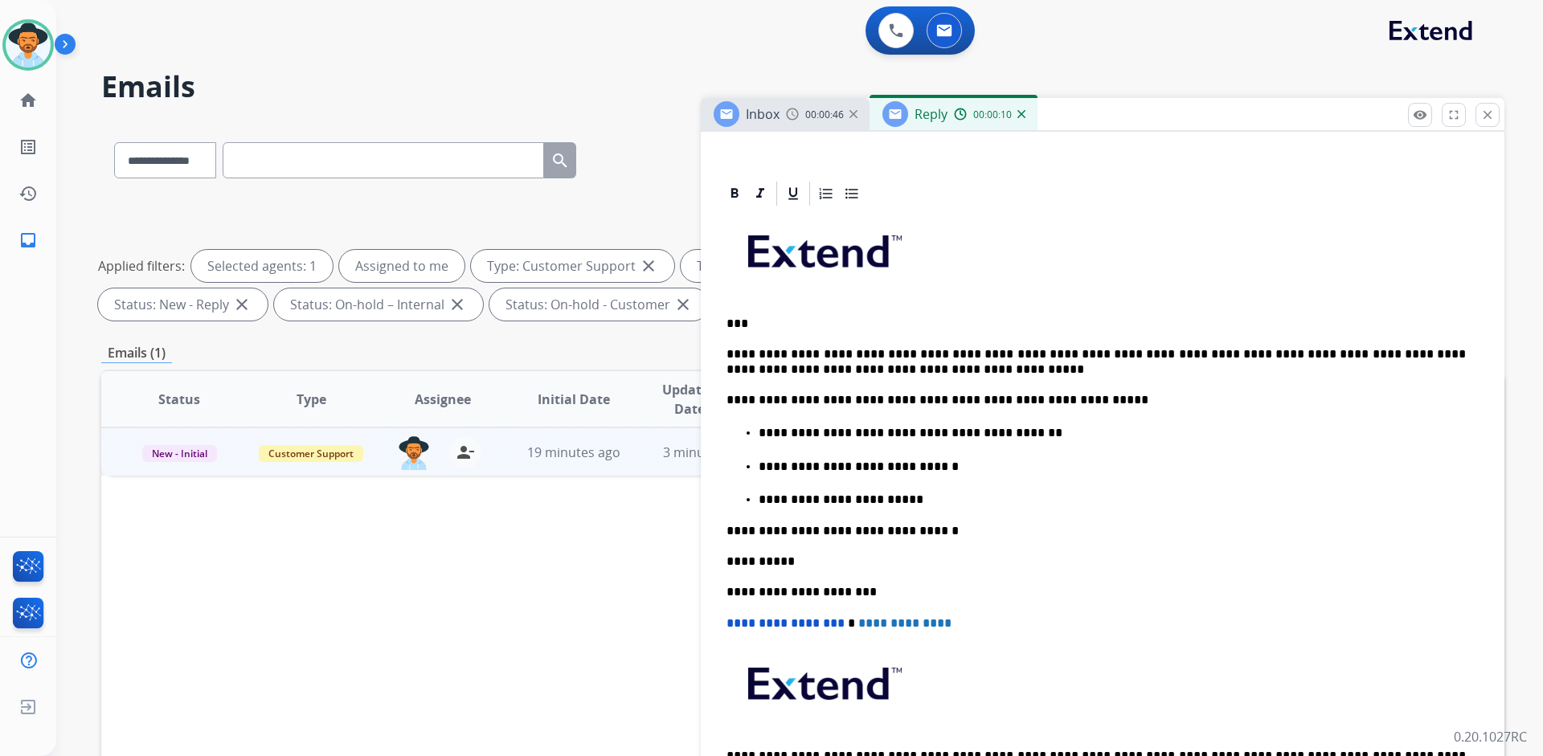
scroll to position [0, 0]
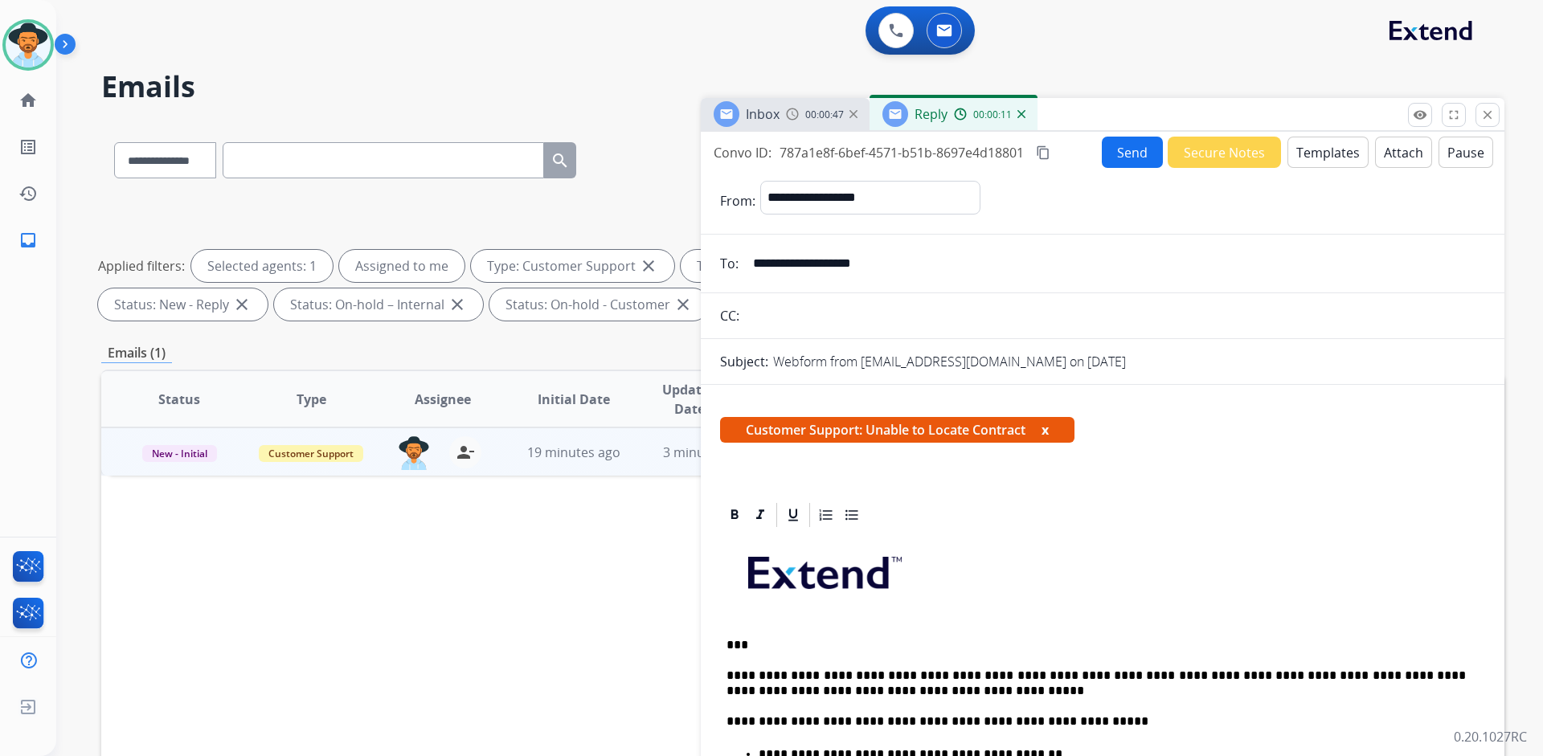
click at [1117, 155] on button "Send" at bounding box center [1132, 152] width 61 height 31
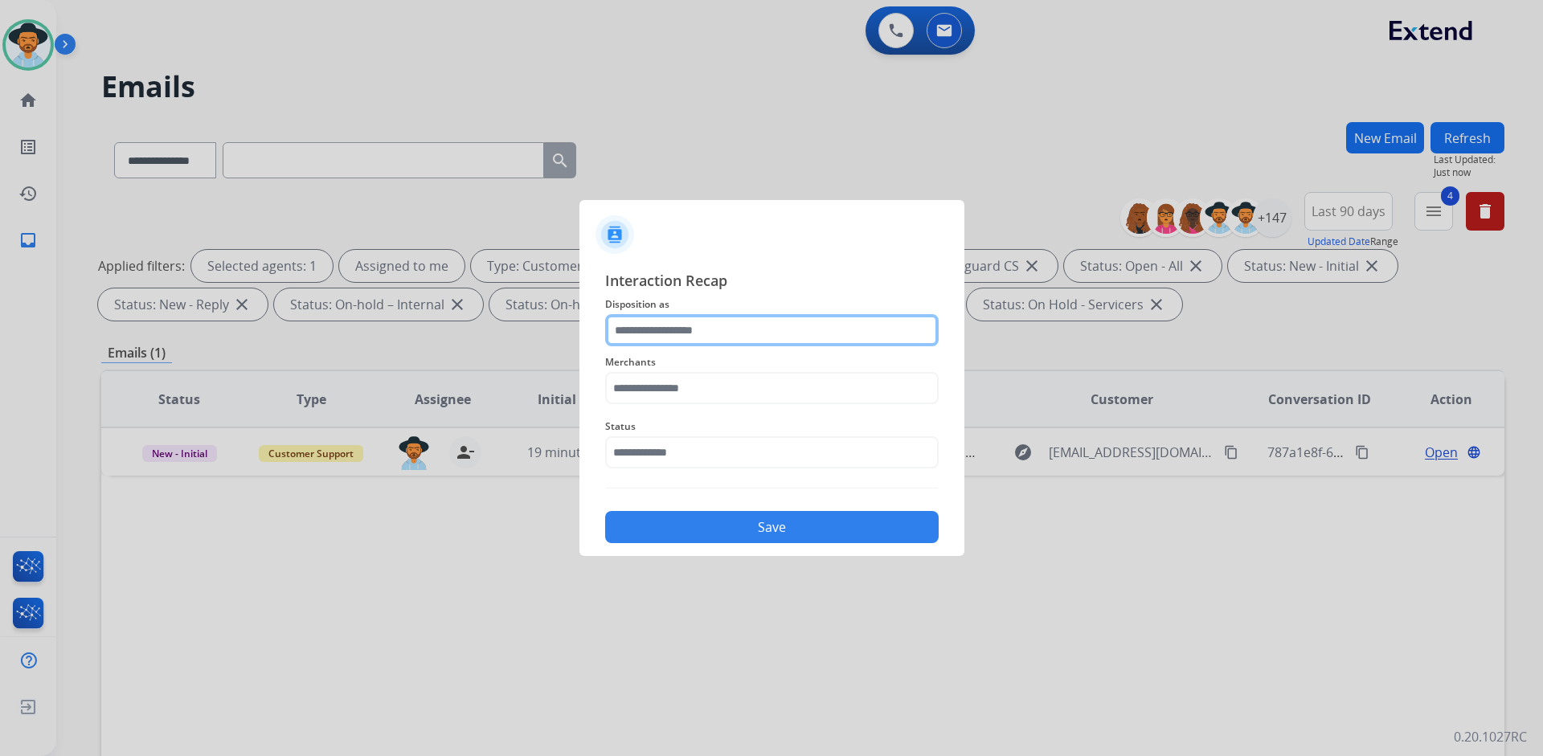
click at [791, 329] on input "text" at bounding box center [771, 330] width 333 height 32
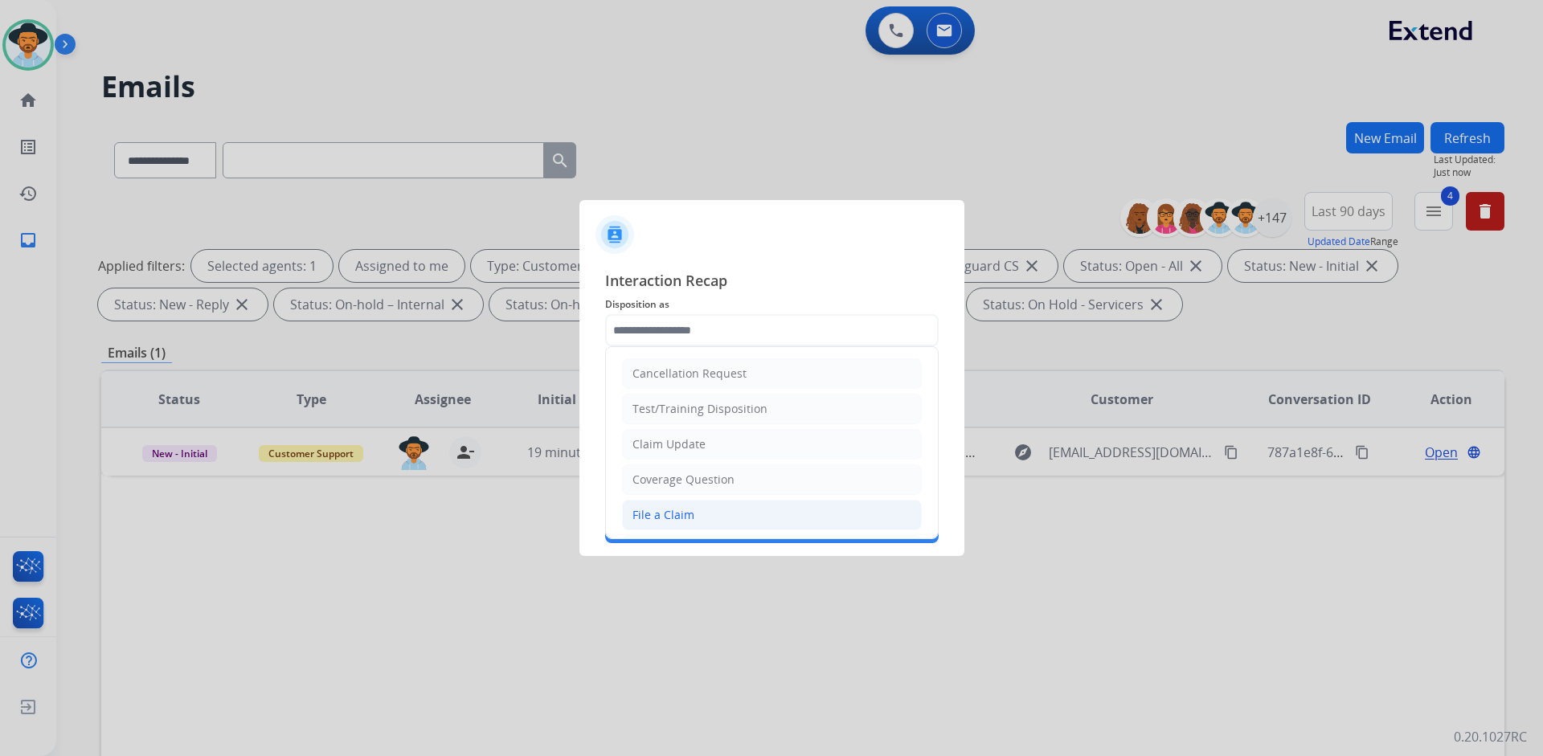
click at [711, 509] on li "File a Claim" at bounding box center [772, 515] width 300 height 31
type input "**********"
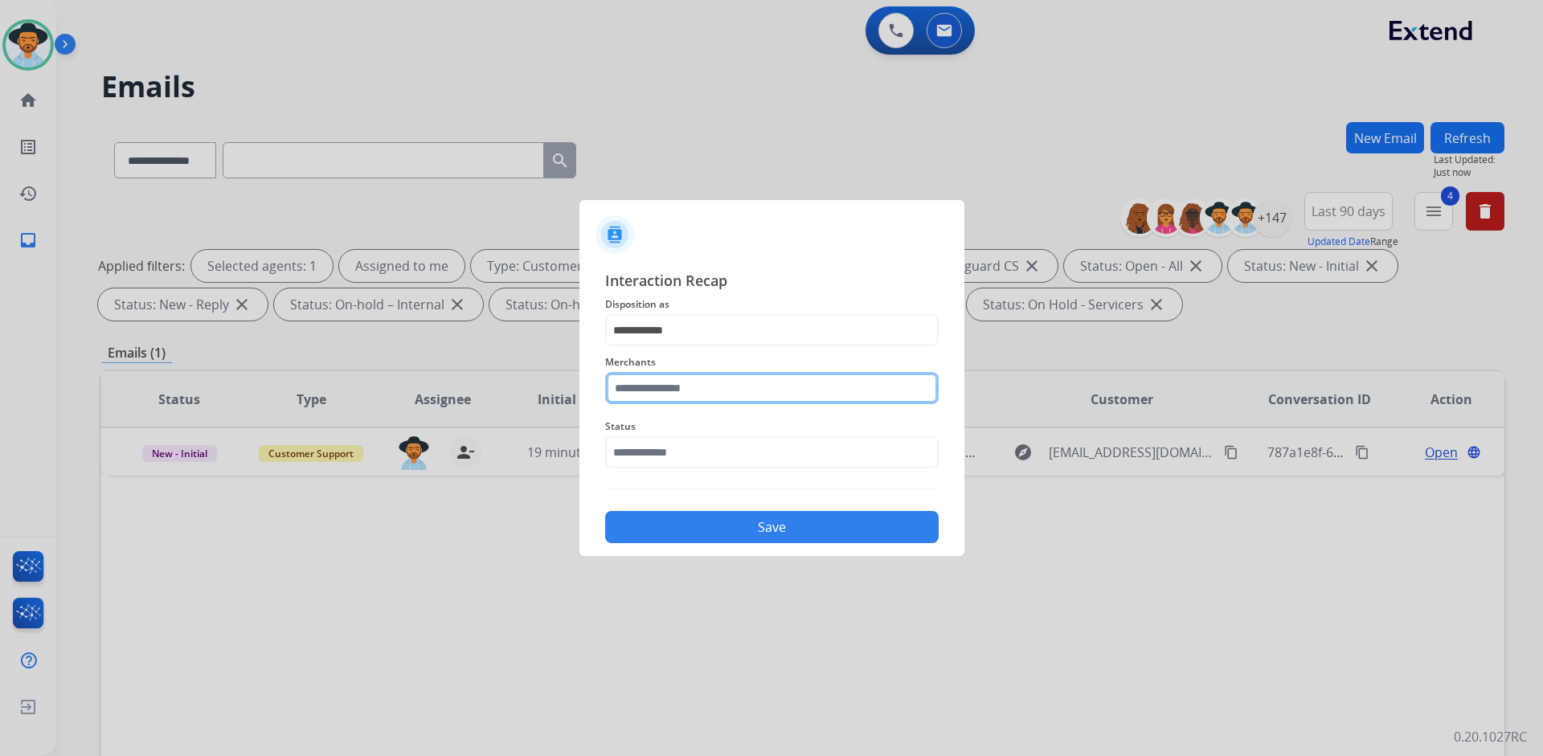
click at [726, 391] on input "text" at bounding box center [771, 388] width 333 height 32
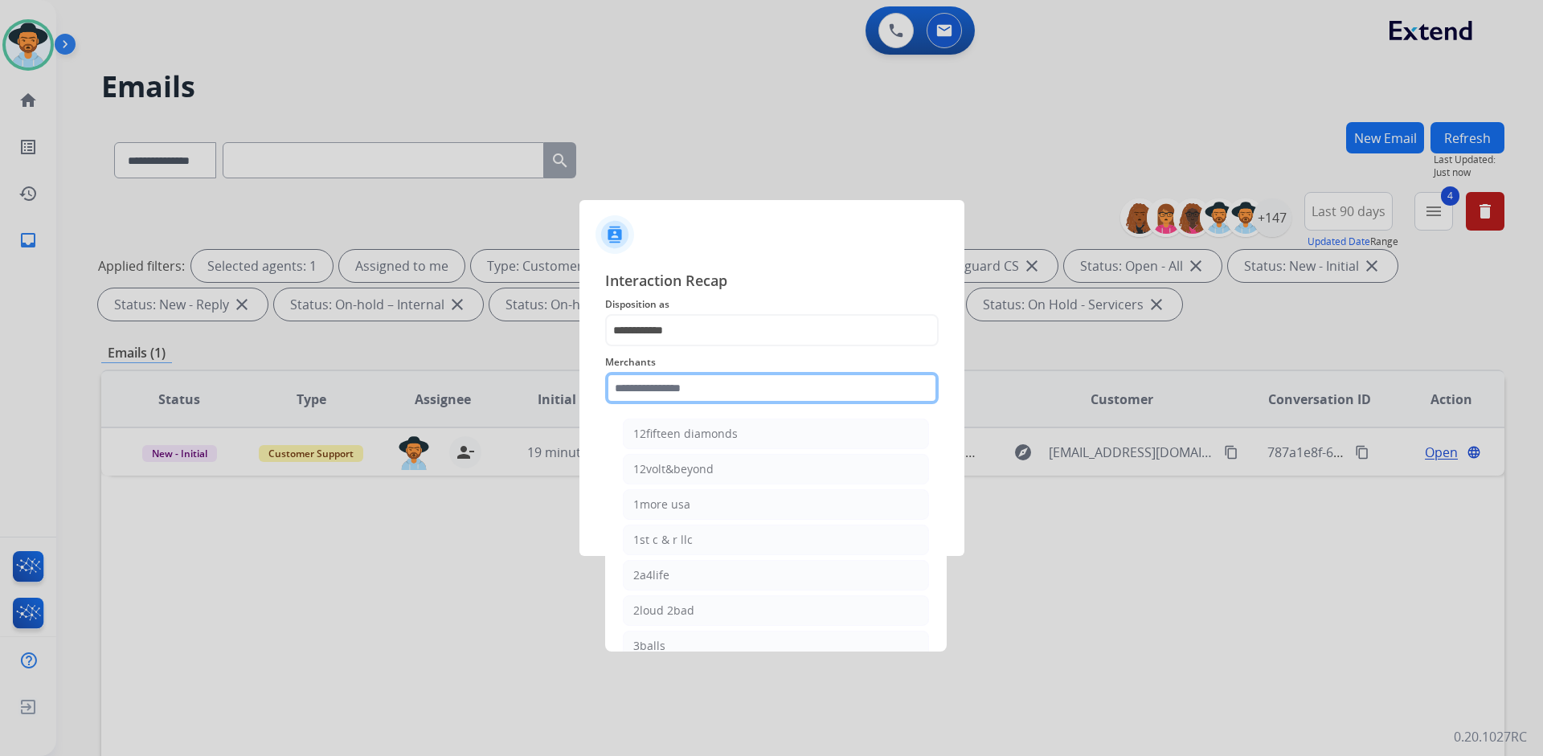
type input "*"
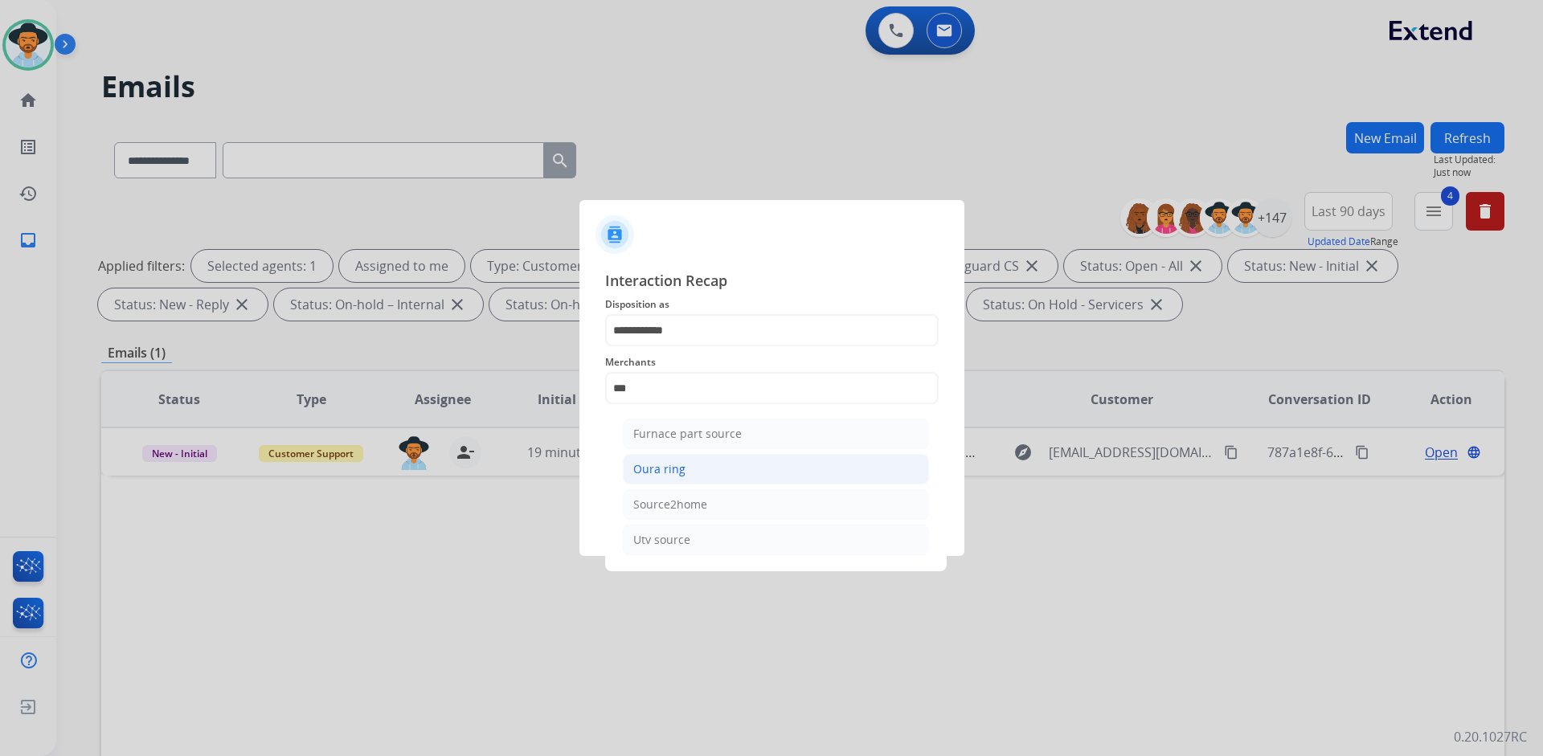
click at [675, 468] on div "Oura ring" at bounding box center [659, 469] width 52 height 16
type input "*********"
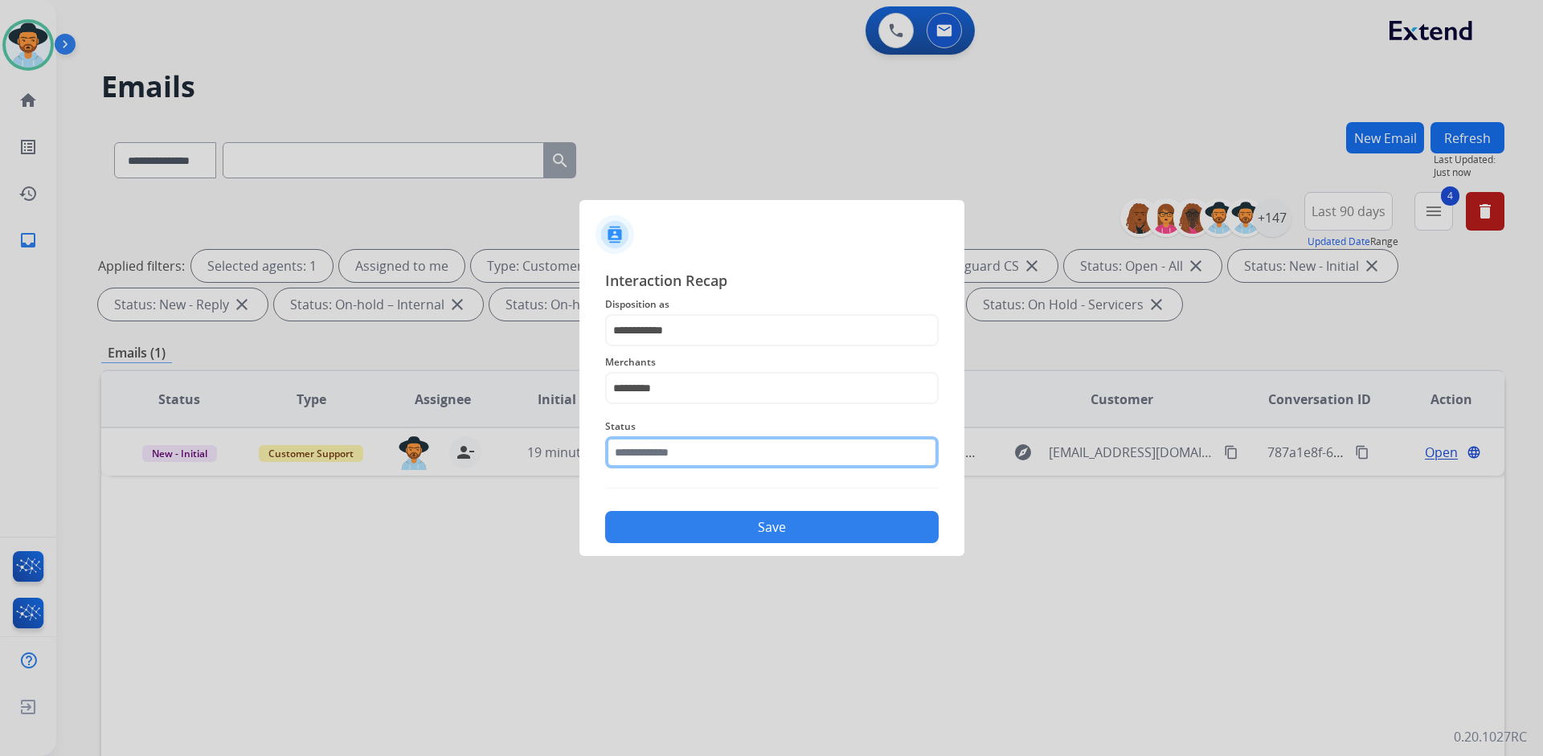
click at [678, 449] on input "text" at bounding box center [771, 452] width 333 height 32
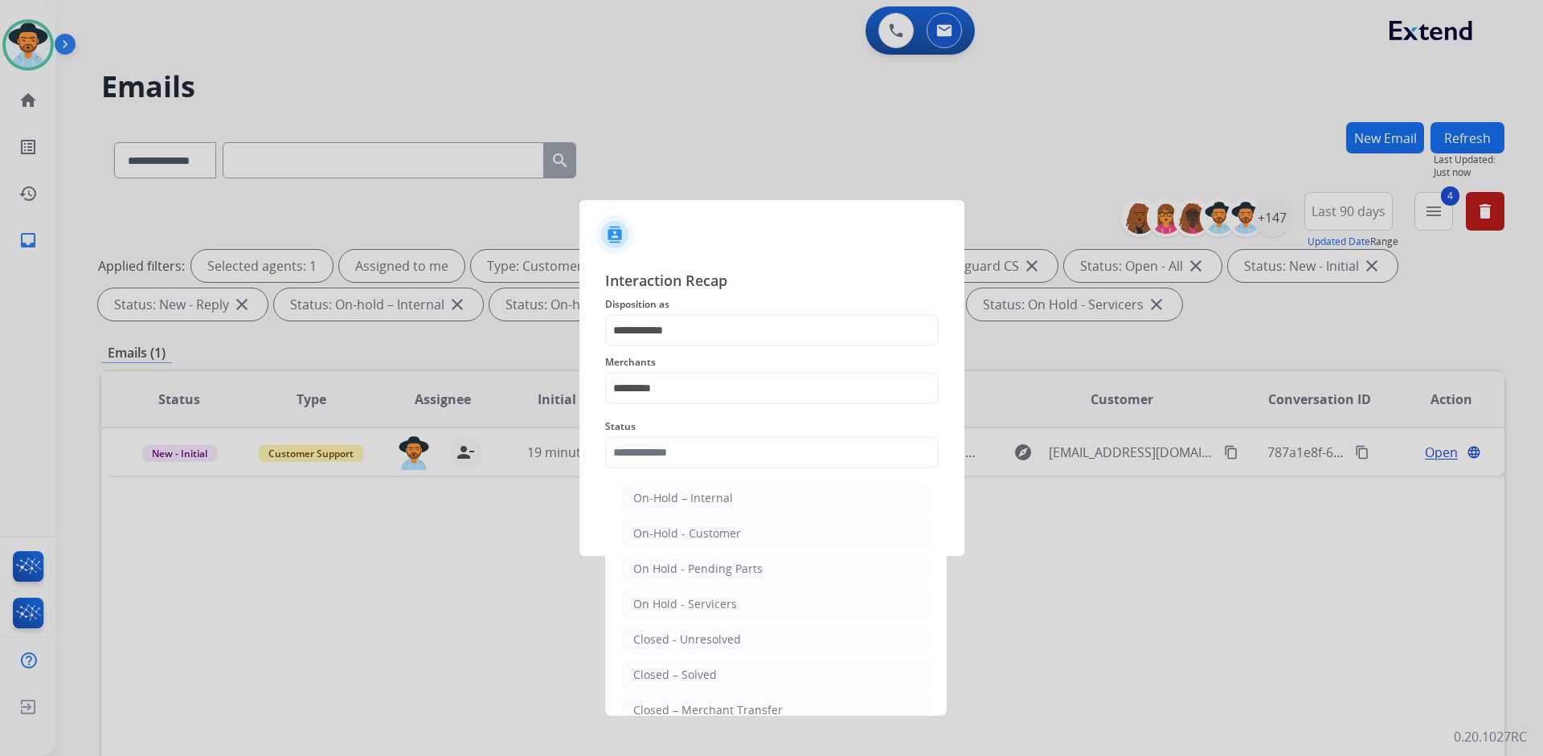
drag, startPoint x: 717, startPoint y: 668, endPoint x: 728, endPoint y: 623, distance: 47.2
click at [717, 668] on li "Closed – Solved" at bounding box center [776, 675] width 306 height 31
type input "**********"
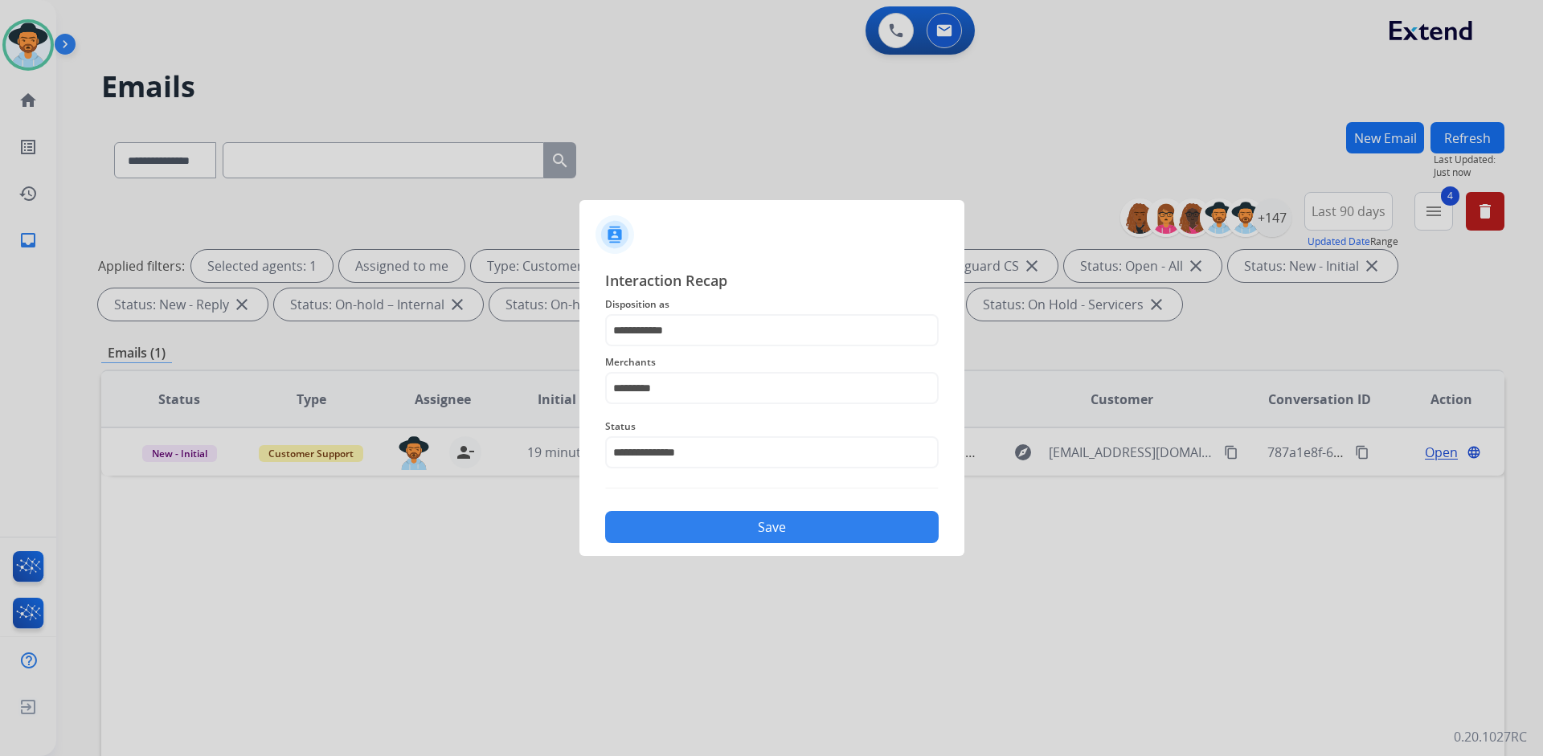
click at [736, 518] on button "Save" at bounding box center [771, 527] width 333 height 32
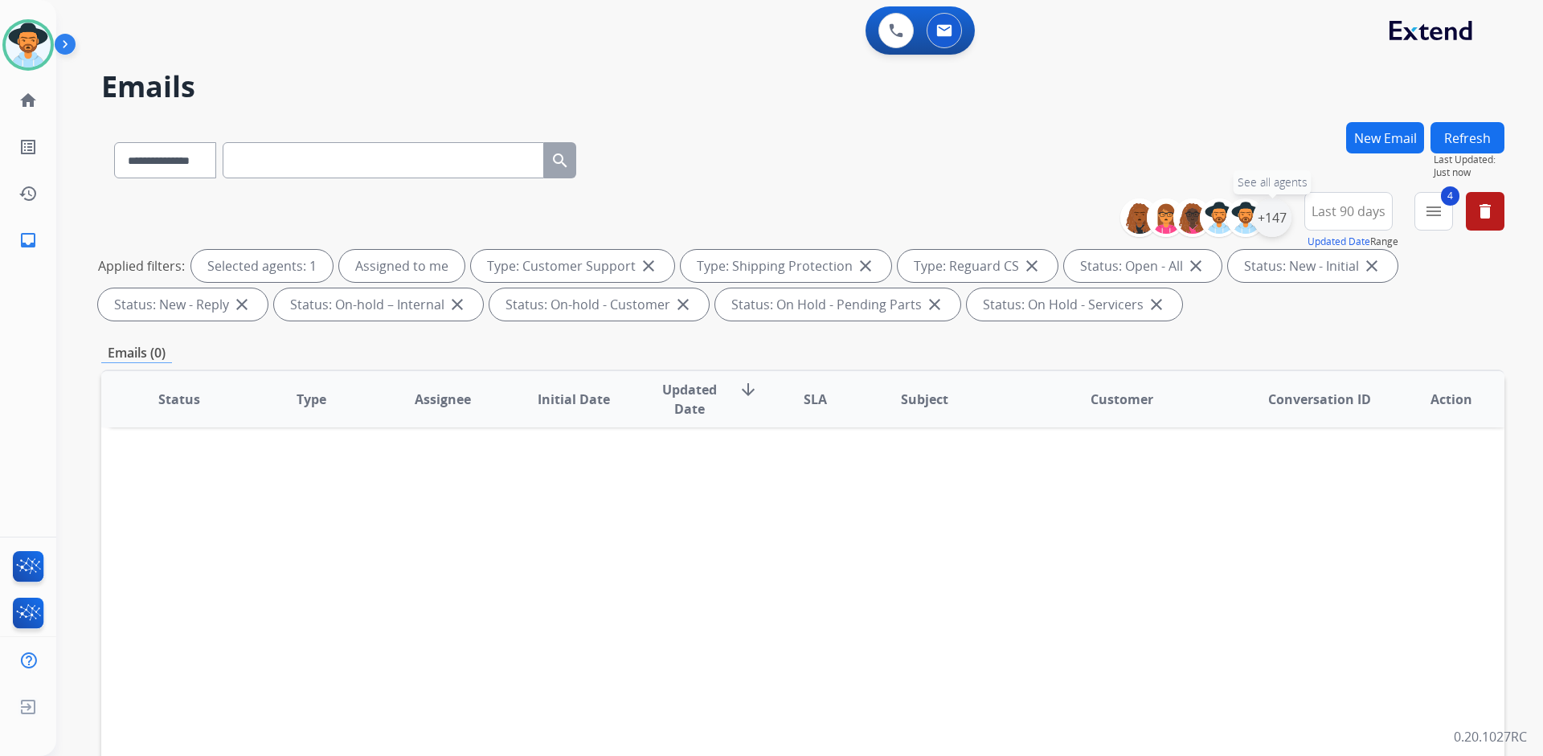
click at [1264, 218] on div "+147" at bounding box center [1272, 217] width 39 height 39
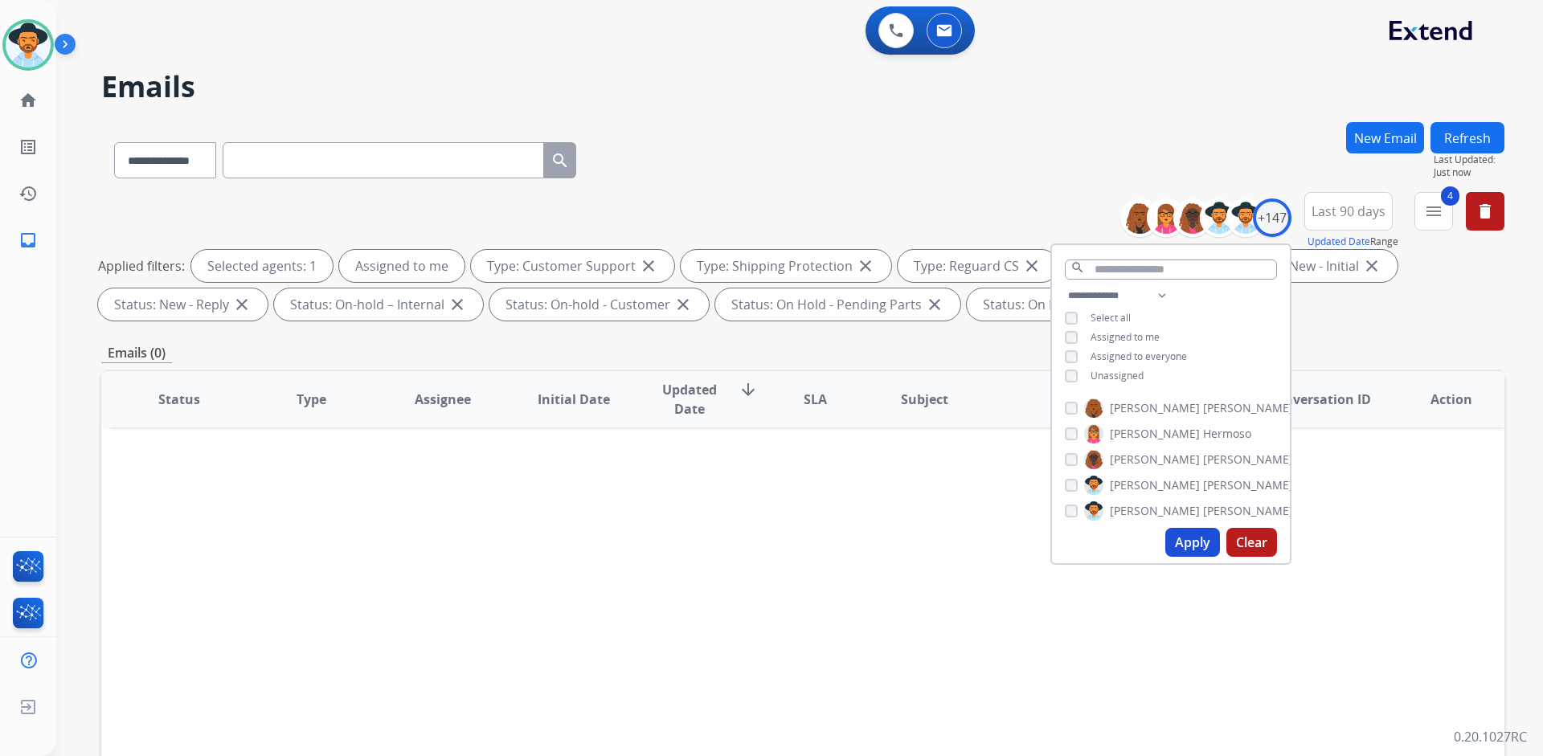
click at [1122, 333] on span "Assigned to me" at bounding box center [1124, 337] width 69 height 14
click at [1126, 373] on span "Unassigned" at bounding box center [1116, 376] width 53 height 14
click at [1180, 538] on button "Apply" at bounding box center [1192, 542] width 55 height 29
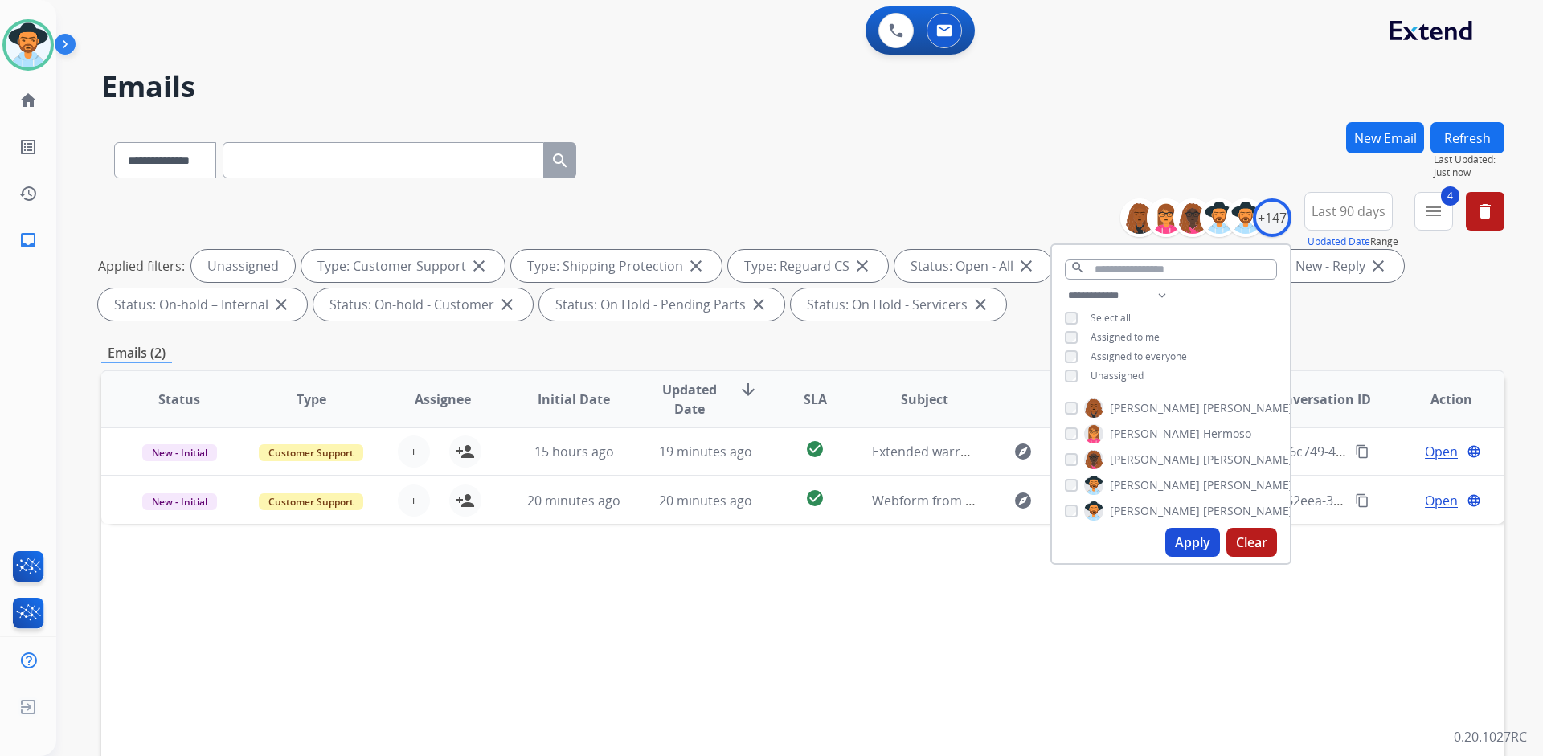
click at [900, 545] on div "Status Type Assignee Initial Date Updated Date arrow_downward SLA Subject Custo…" at bounding box center [802, 639] width 1403 height 538
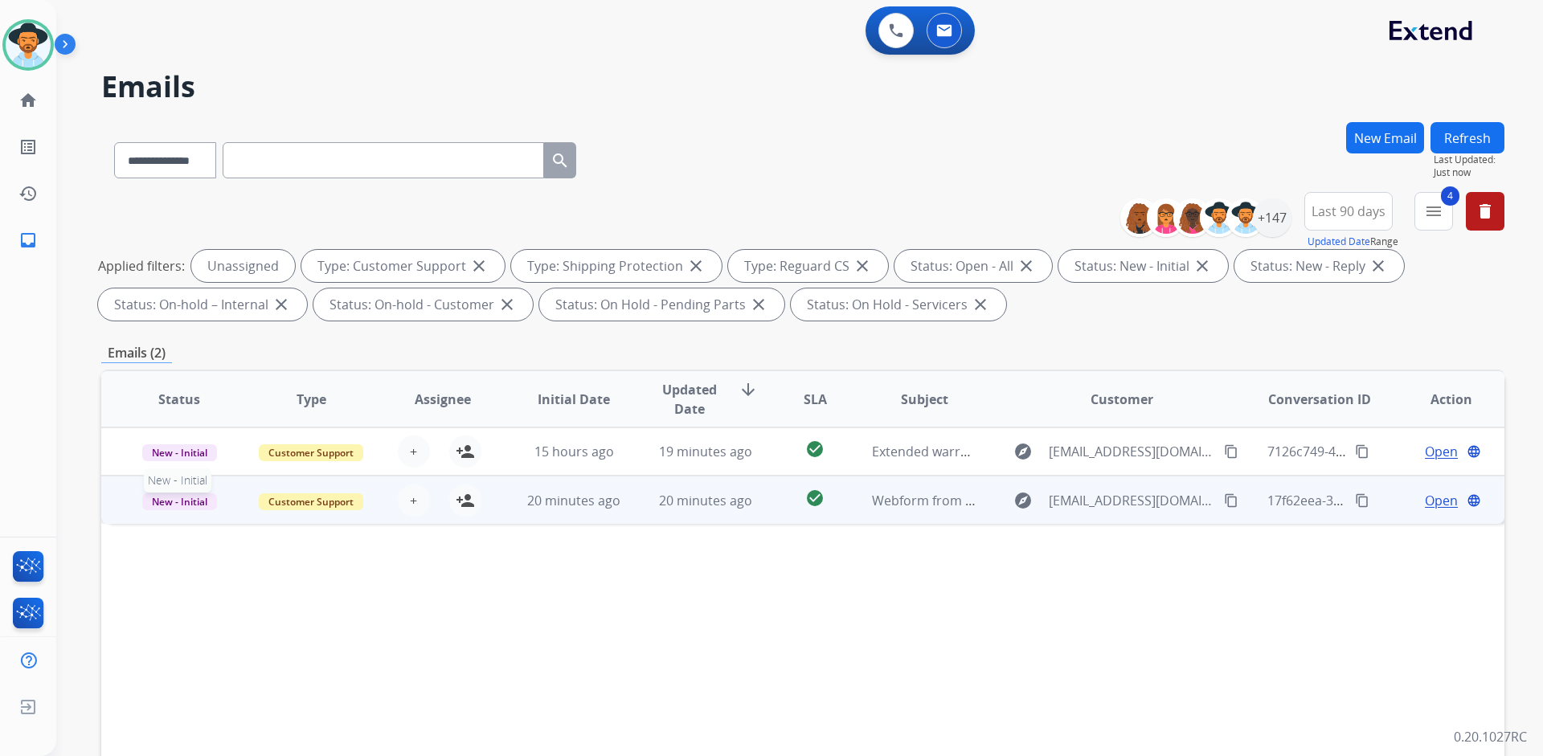
click at [123, 504] on td "New - Initial New - Initial" at bounding box center [167, 500] width 132 height 48
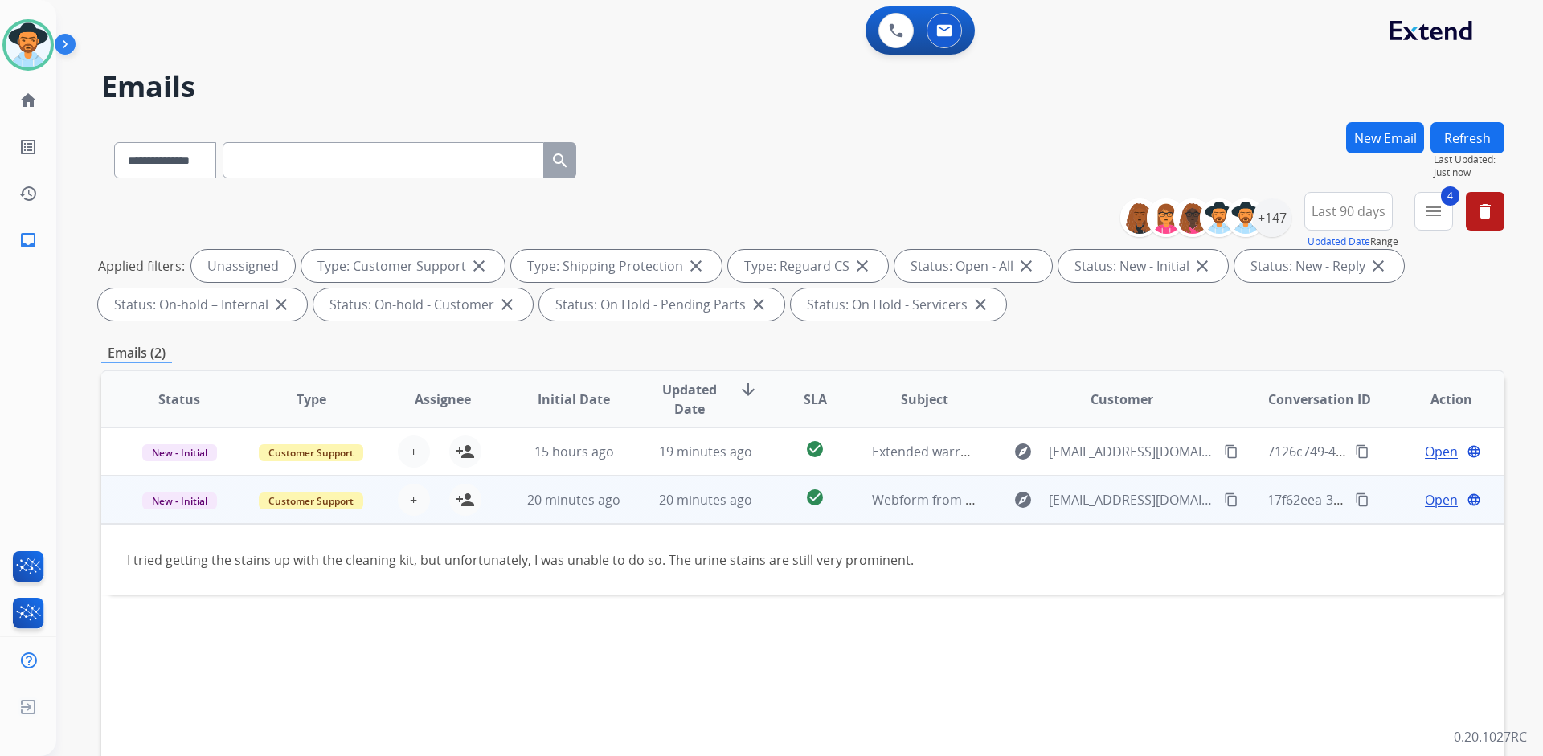
click at [123, 502] on td "New - Initial" at bounding box center [167, 500] width 132 height 48
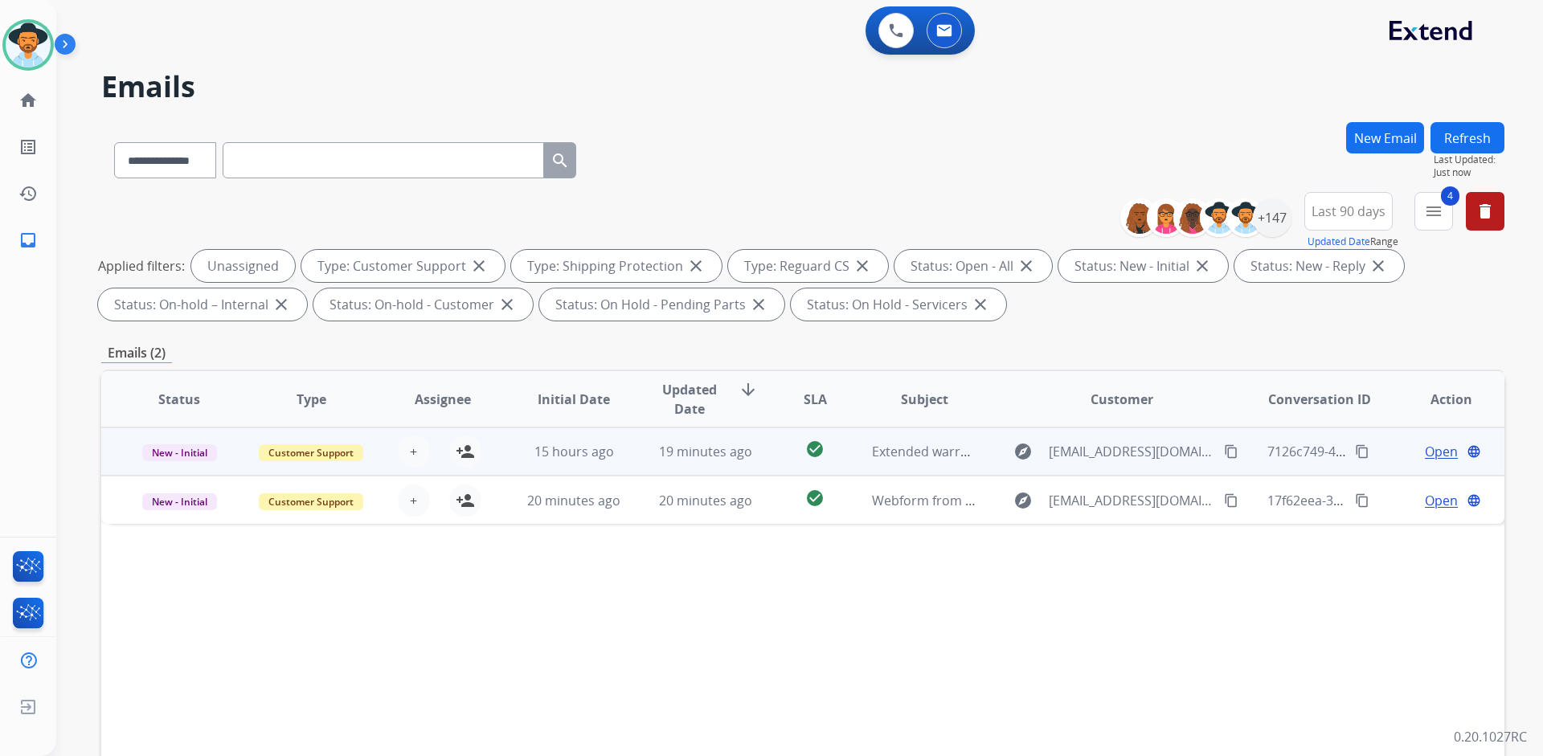
click at [118, 448] on td "New - Initial" at bounding box center [167, 451] width 132 height 48
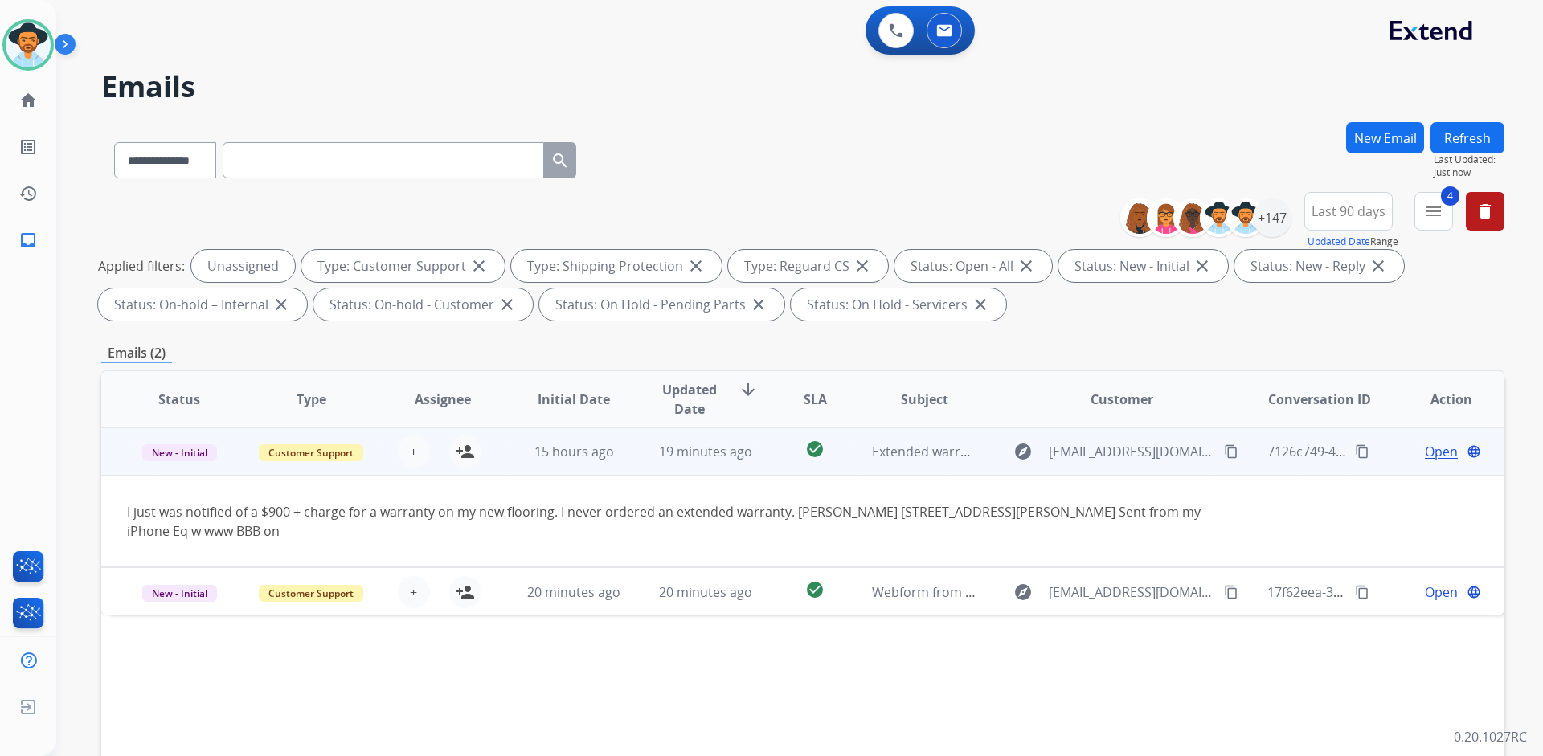
click at [1224, 453] on mat-icon "content_copy" at bounding box center [1231, 451] width 14 height 14
click at [1425, 452] on span "Open" at bounding box center [1441, 451] width 33 height 19
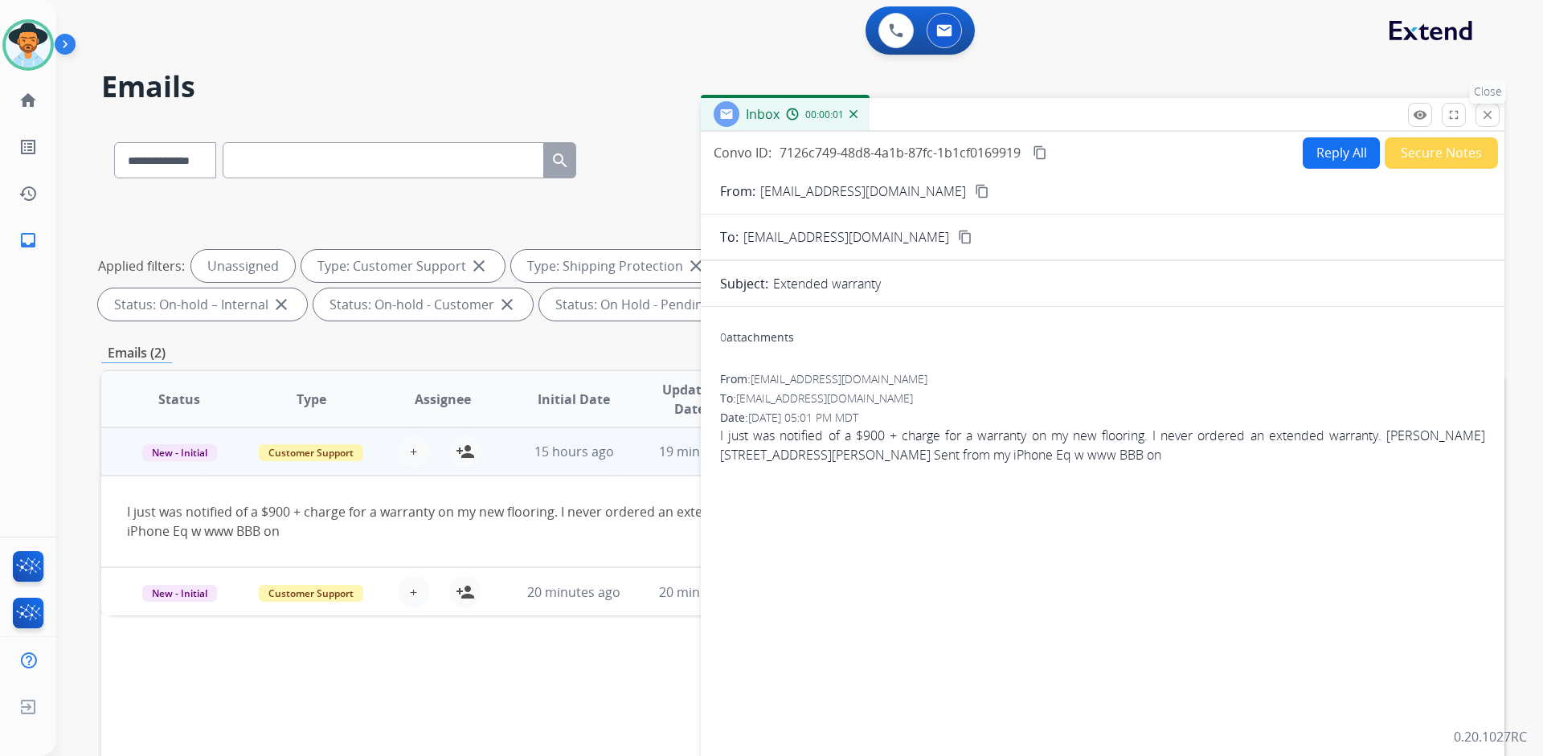
click at [1494, 112] on button "close Close" at bounding box center [1487, 115] width 24 height 24
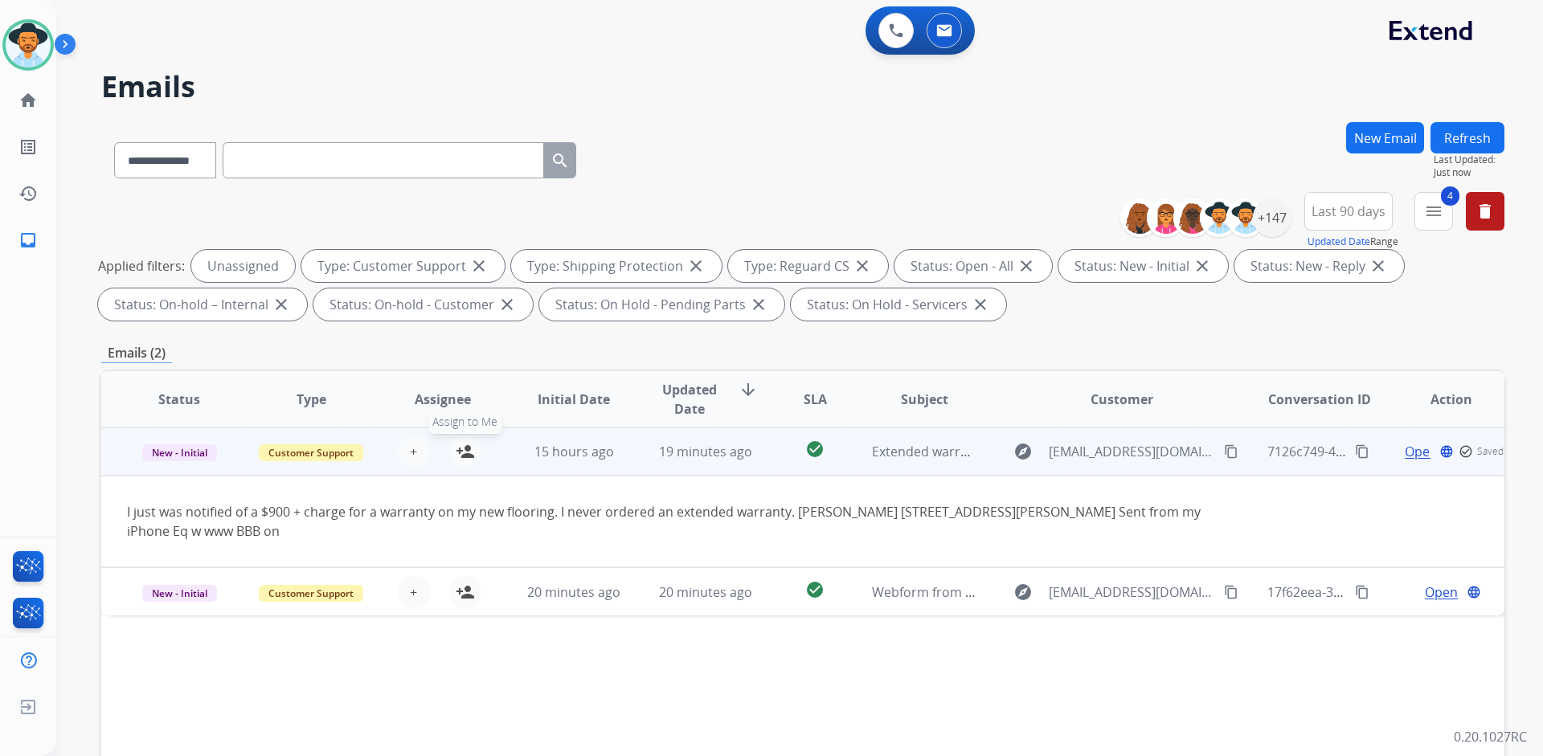
click at [459, 442] on mat-icon "person_add" at bounding box center [465, 451] width 19 height 19
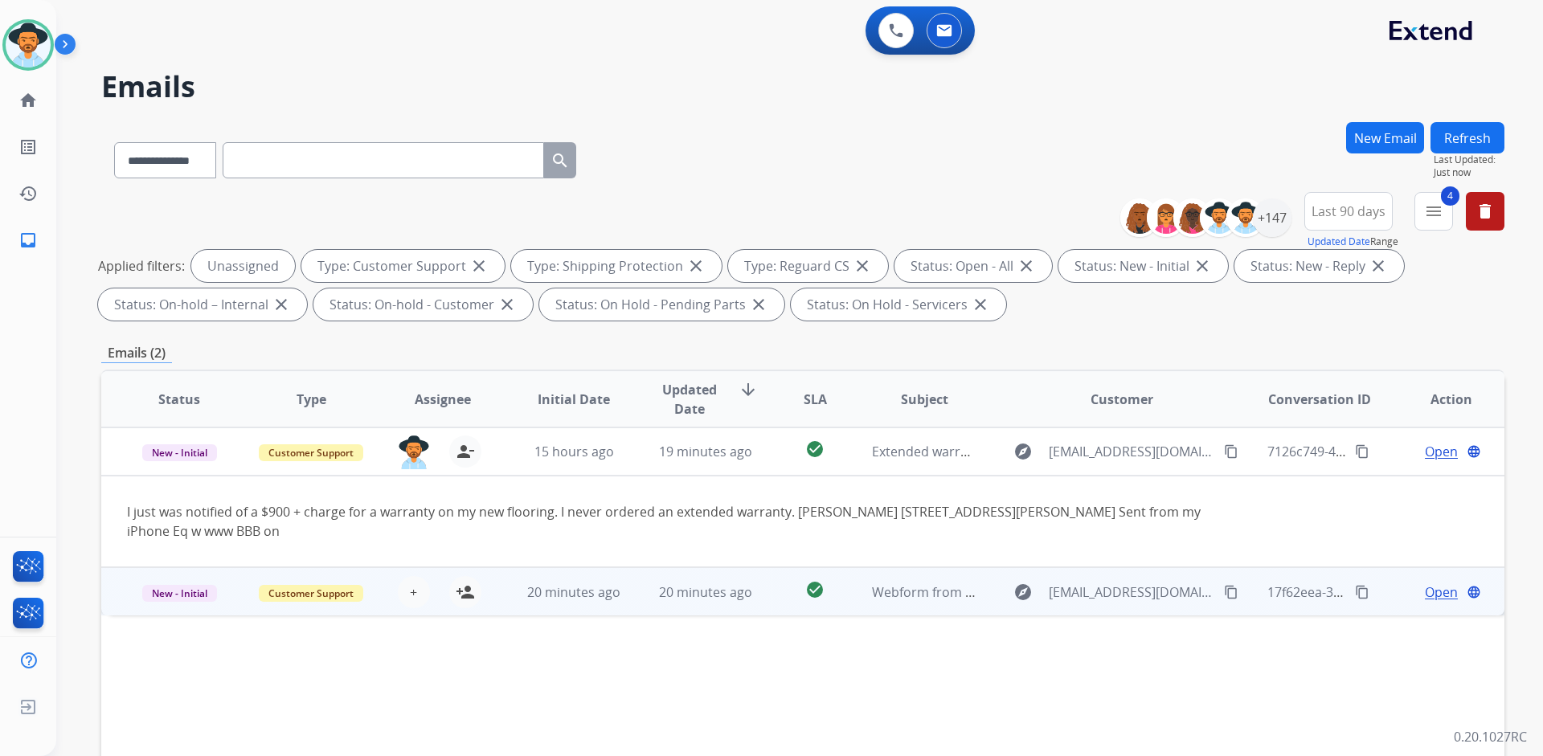
click at [1432, 597] on span "Open" at bounding box center [1441, 592] width 33 height 19
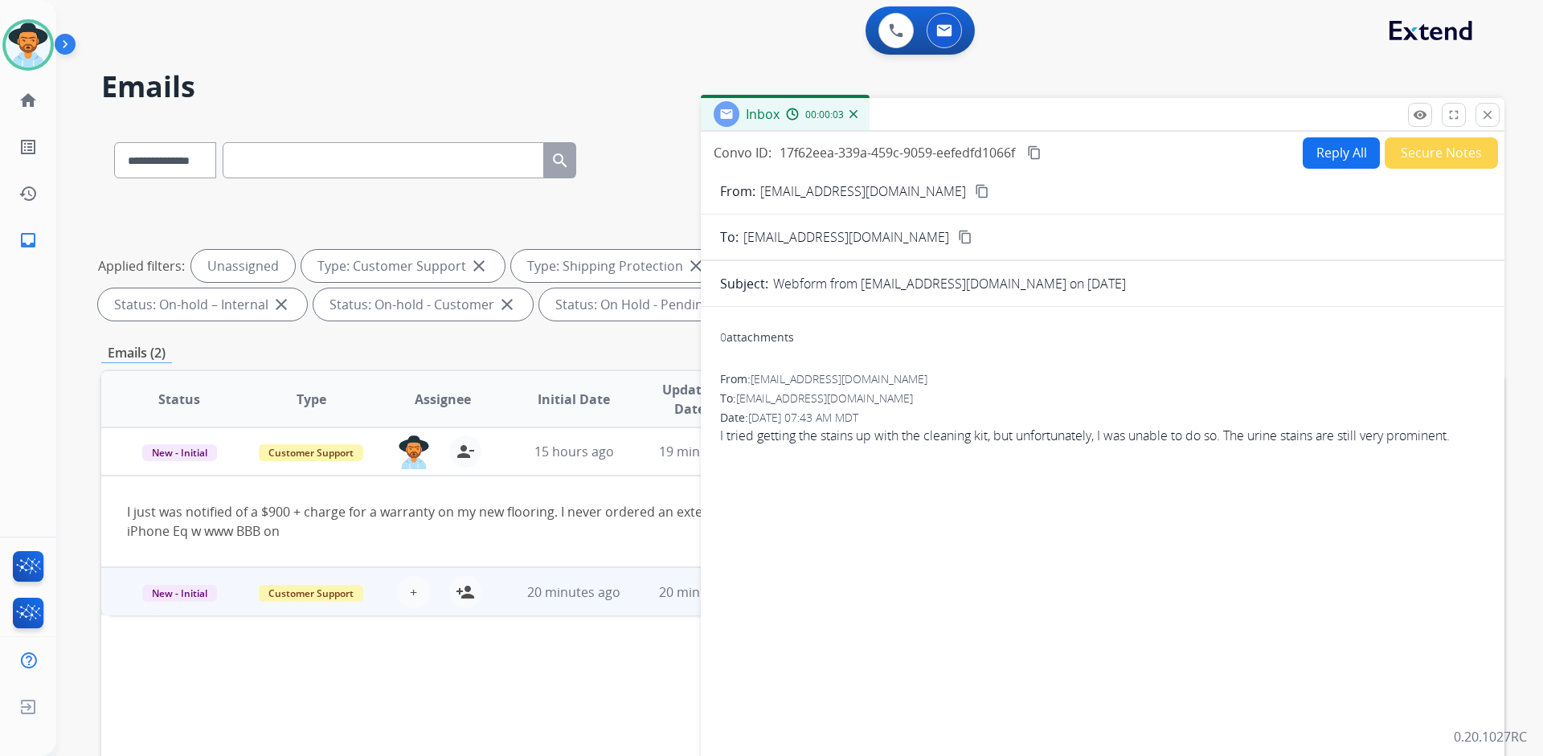
click at [975, 190] on mat-icon "content_copy" at bounding box center [982, 191] width 14 height 14
click at [1485, 114] on mat-icon "close" at bounding box center [1487, 115] width 14 height 14
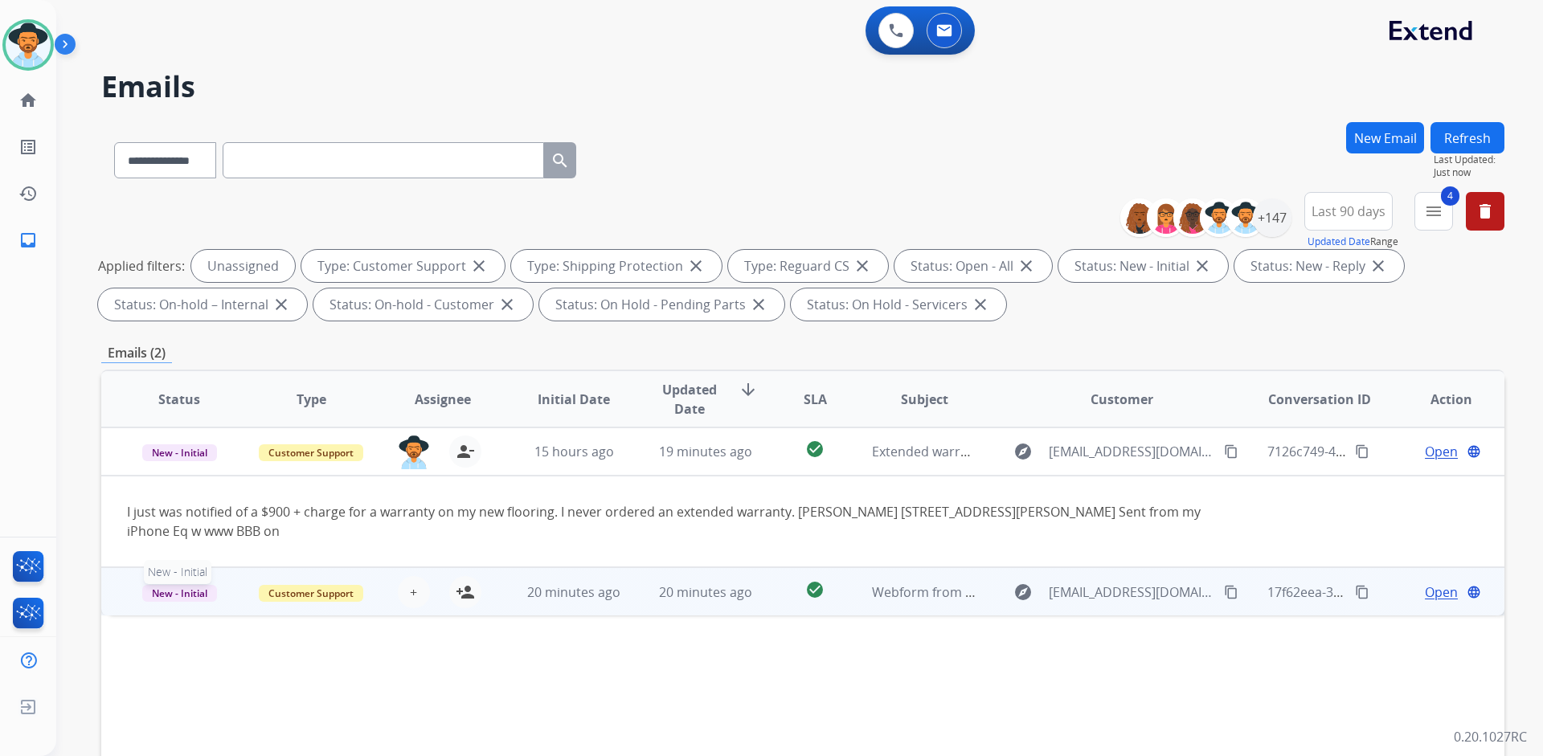
click at [131, 597] on p "New - Initial" at bounding box center [179, 592] width 105 height 19
click at [125, 595] on td "New - Initial On-hold – Internal On-hold - Customer On Hold - Pending Parts On …" at bounding box center [167, 591] width 132 height 48
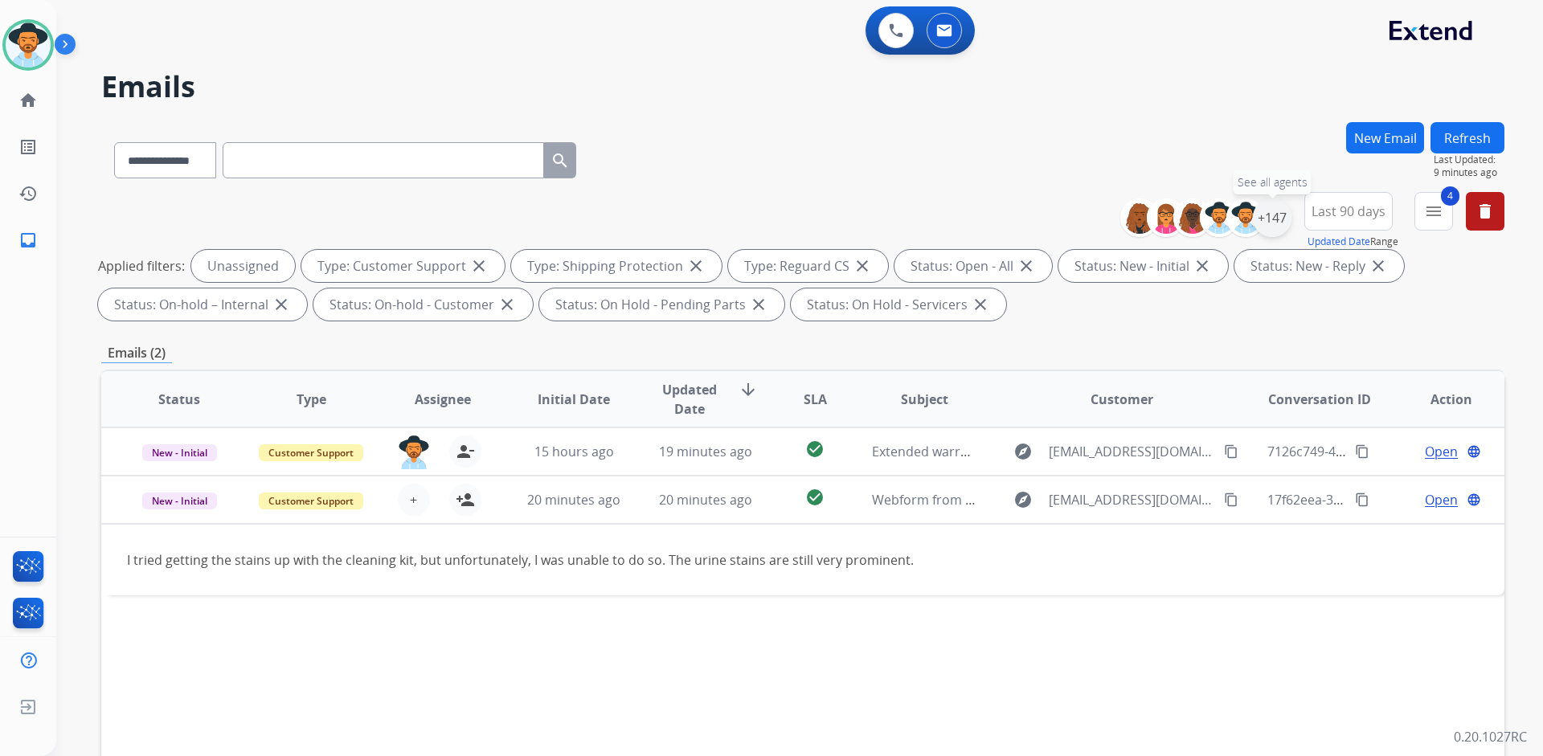
click at [1273, 225] on div "+147" at bounding box center [1272, 217] width 39 height 39
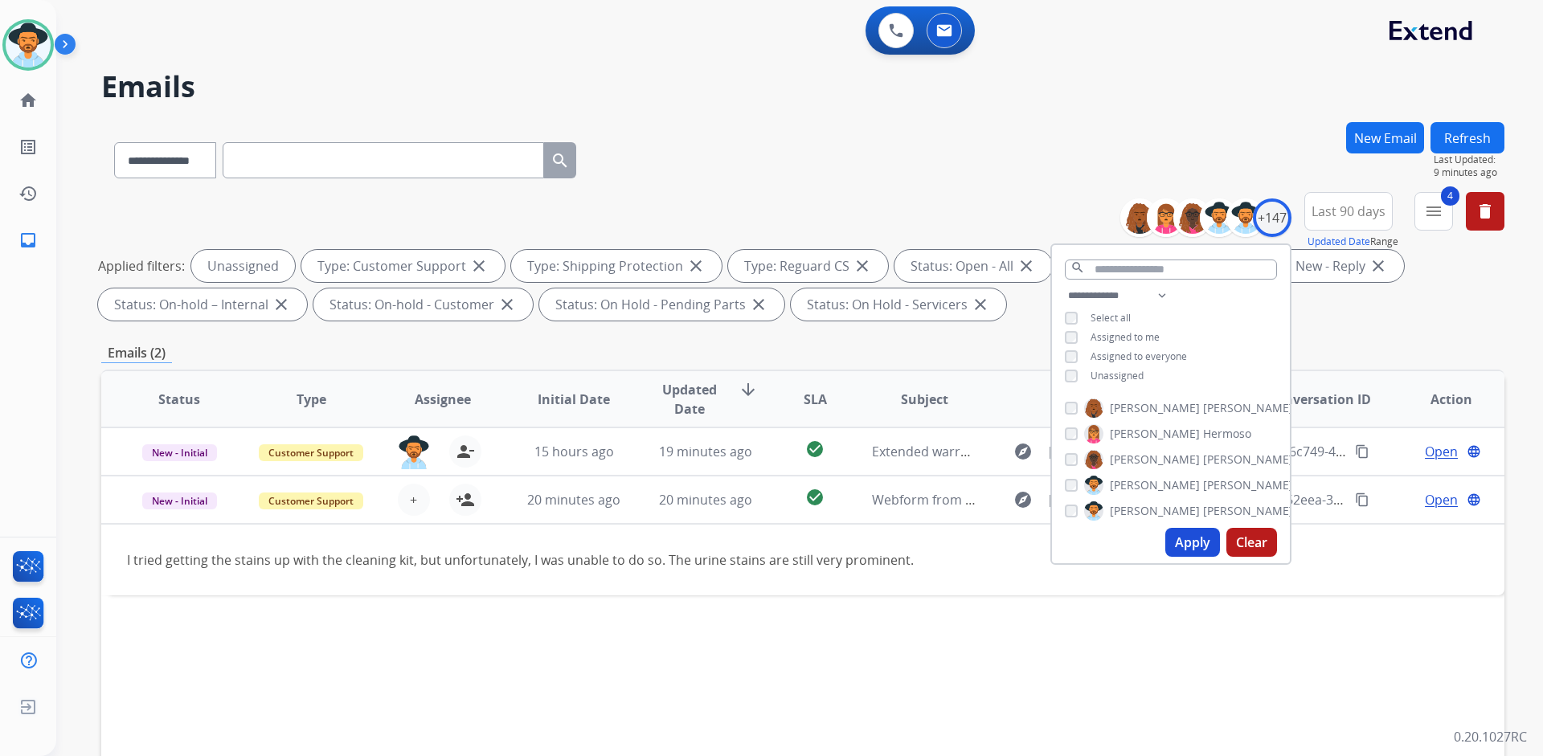
click at [1112, 378] on span "Unassigned" at bounding box center [1116, 376] width 53 height 14
click at [1134, 330] on span "Assigned to me" at bounding box center [1124, 337] width 69 height 14
click at [1192, 538] on button "Apply" at bounding box center [1192, 542] width 55 height 29
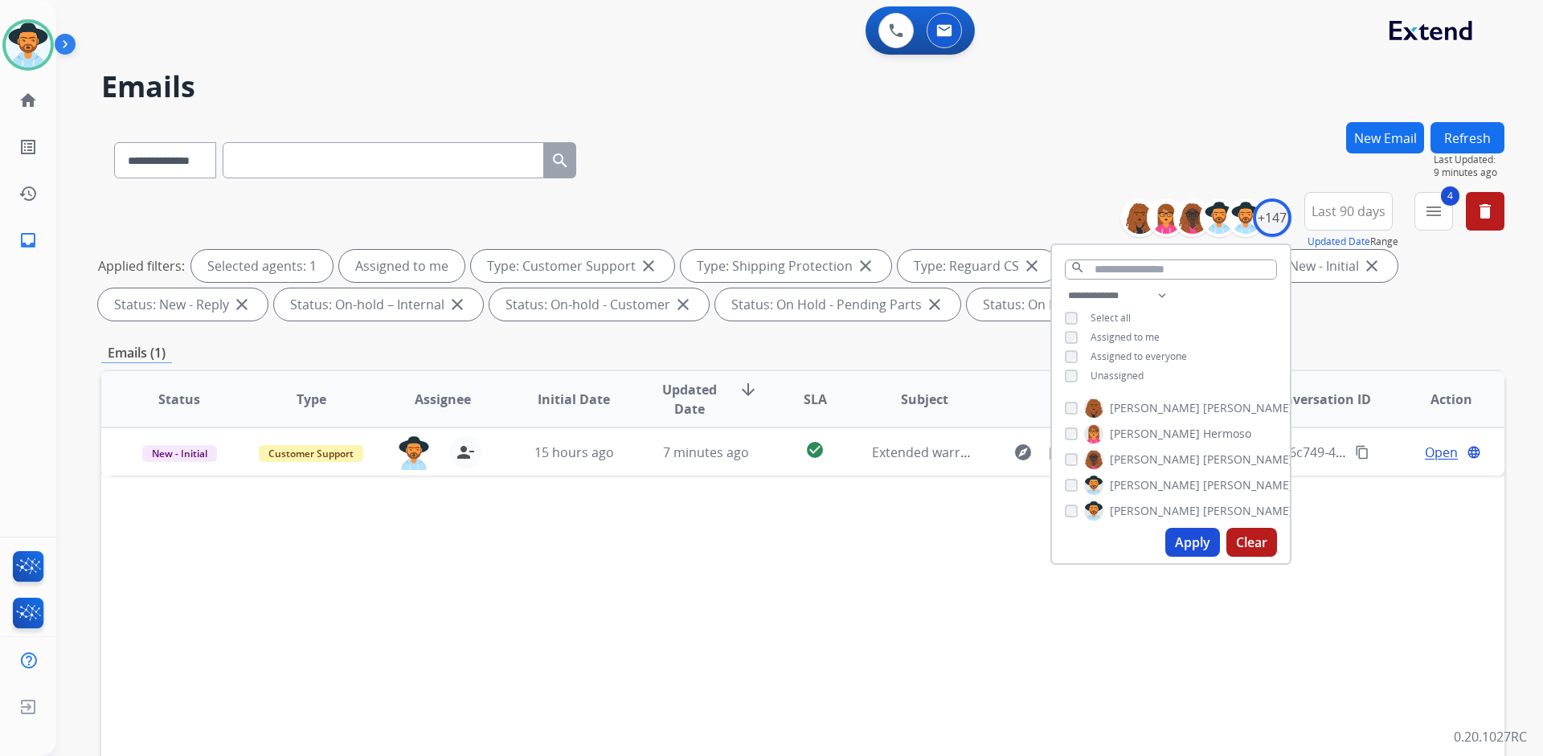
click at [926, 635] on div "Status Type Assignee Initial Date Updated Date arrow_downward SLA Subject Custo…" at bounding box center [802, 639] width 1403 height 538
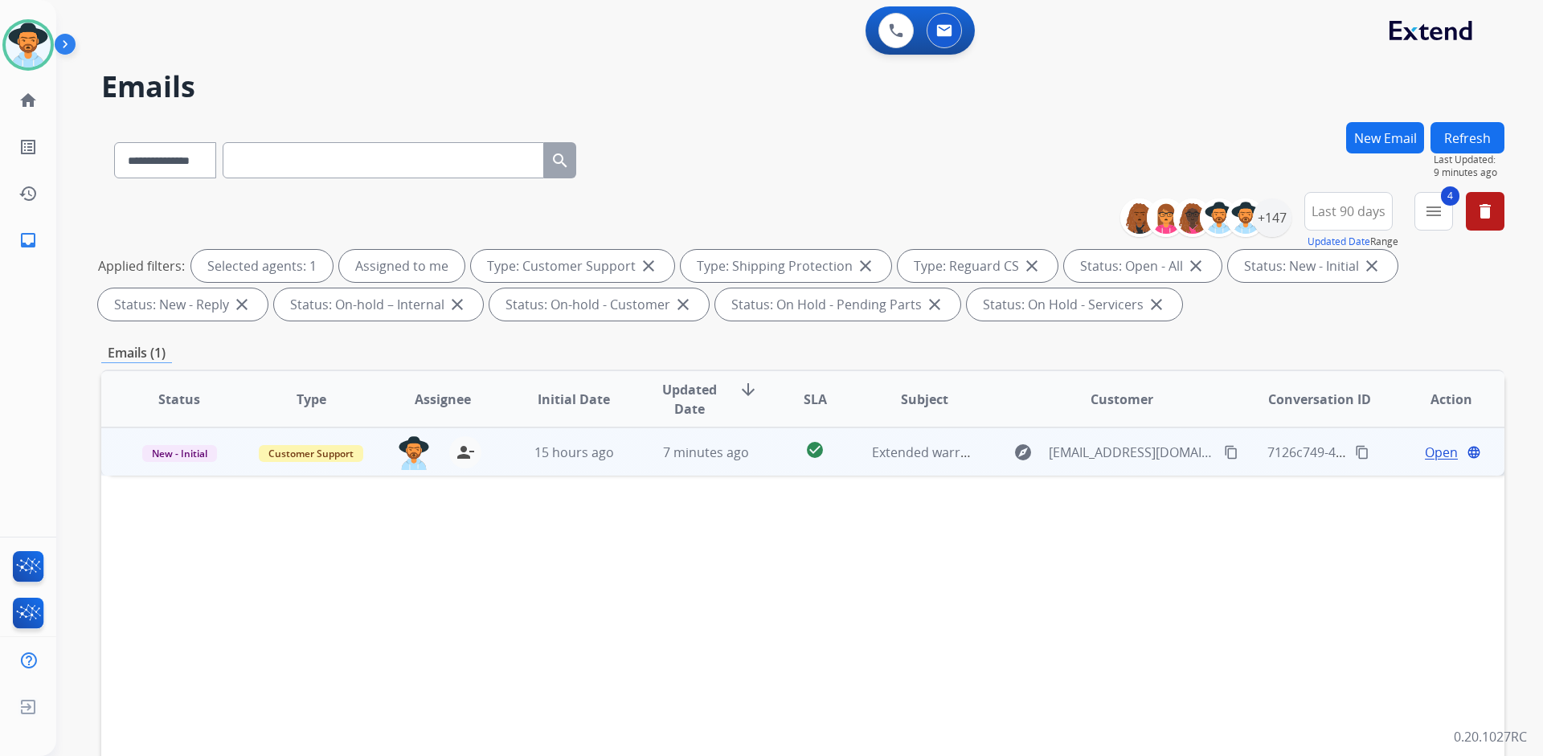
click at [1436, 455] on span "Open" at bounding box center [1441, 452] width 33 height 19
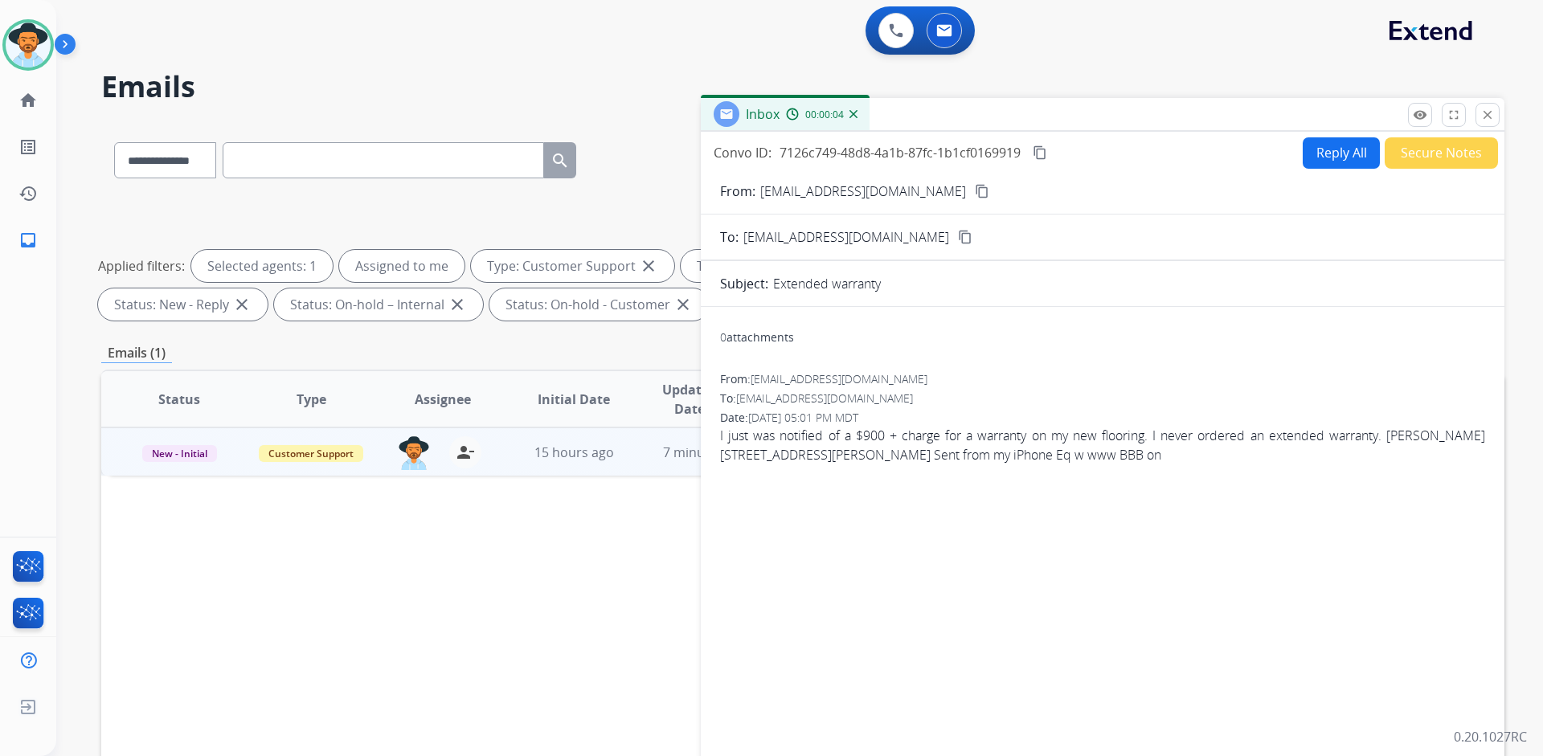
click at [1322, 149] on button "Reply All" at bounding box center [1340, 152] width 77 height 31
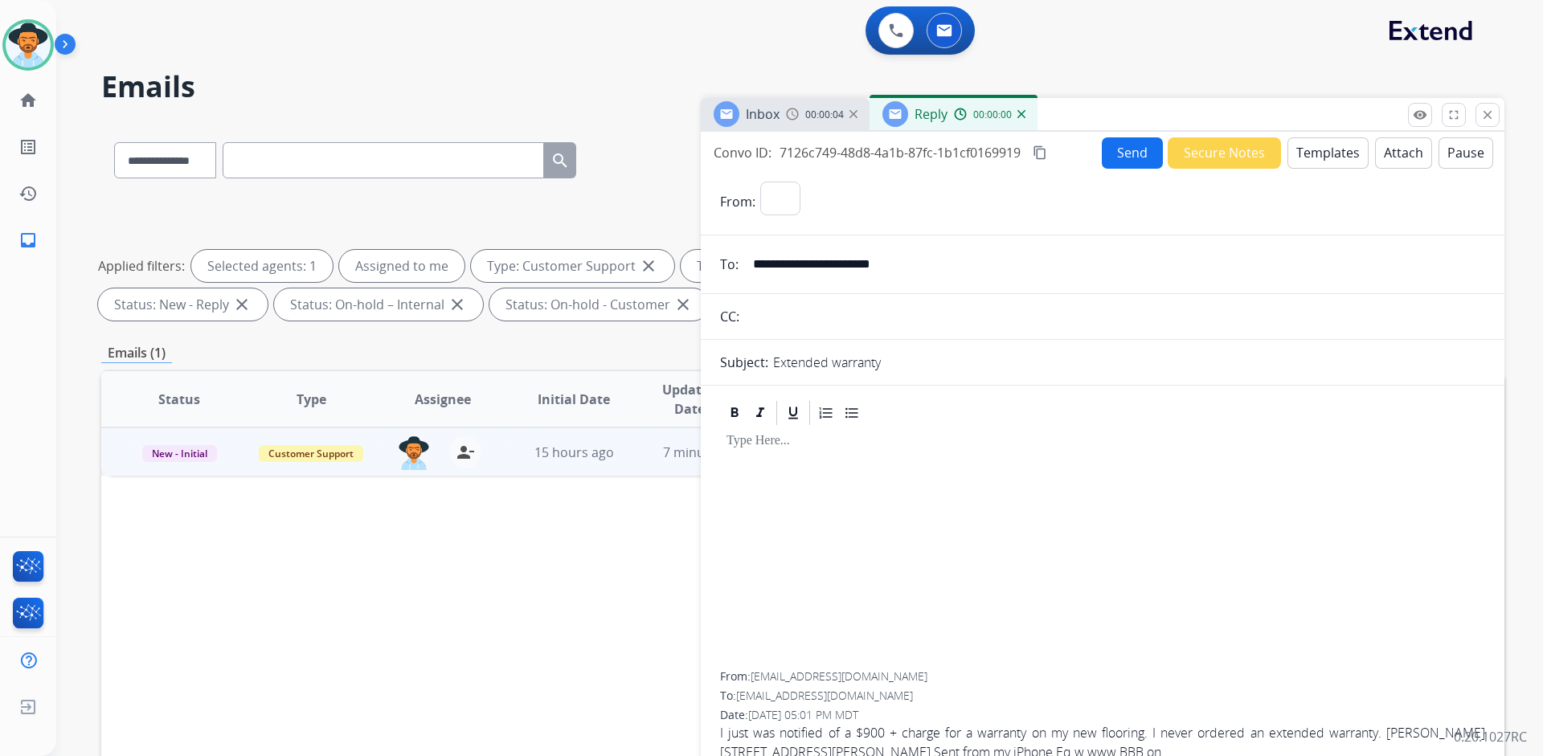
select select "**********"
click at [1319, 151] on button "Templates" at bounding box center [1327, 152] width 81 height 31
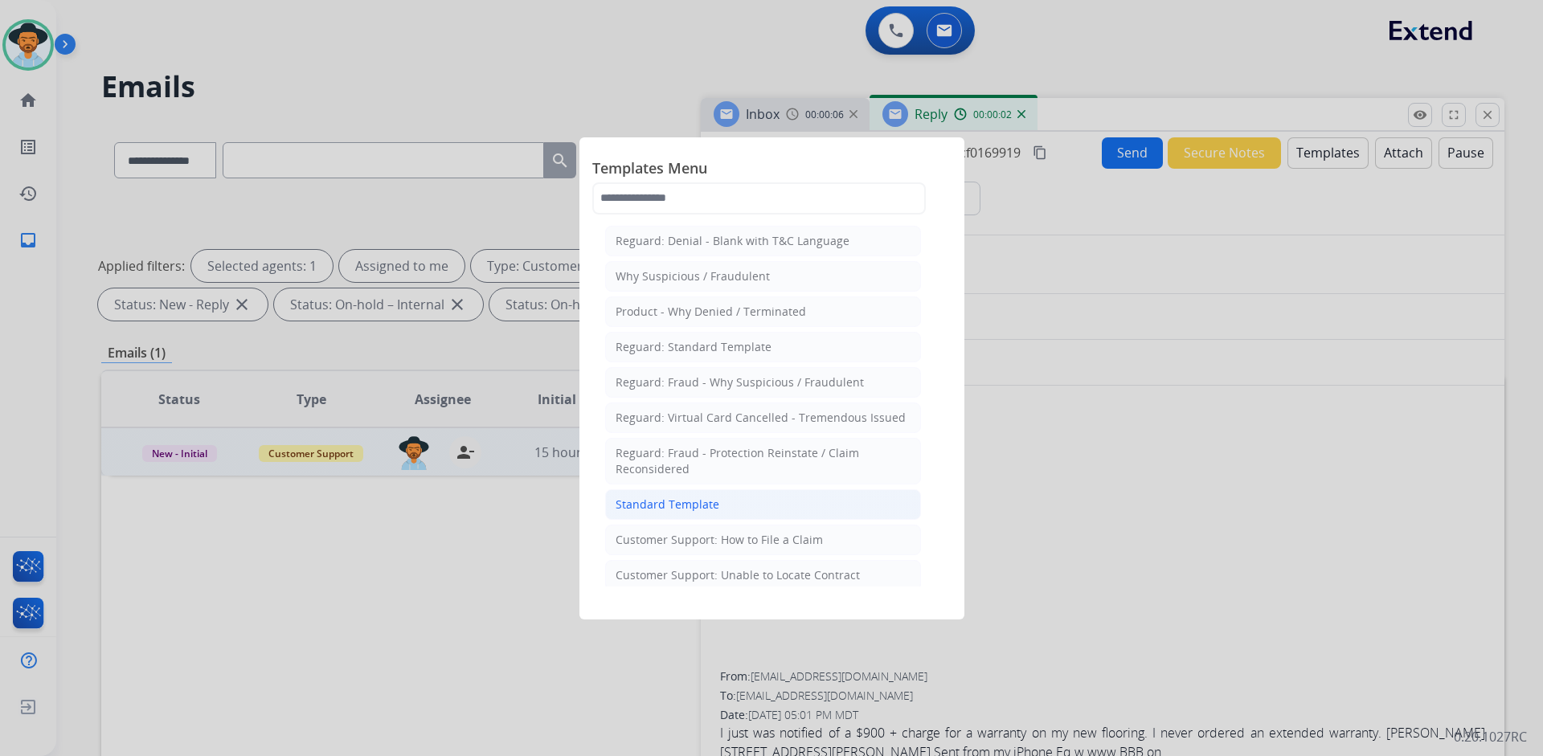
click at [675, 505] on div "Standard Template" at bounding box center [667, 505] width 104 height 16
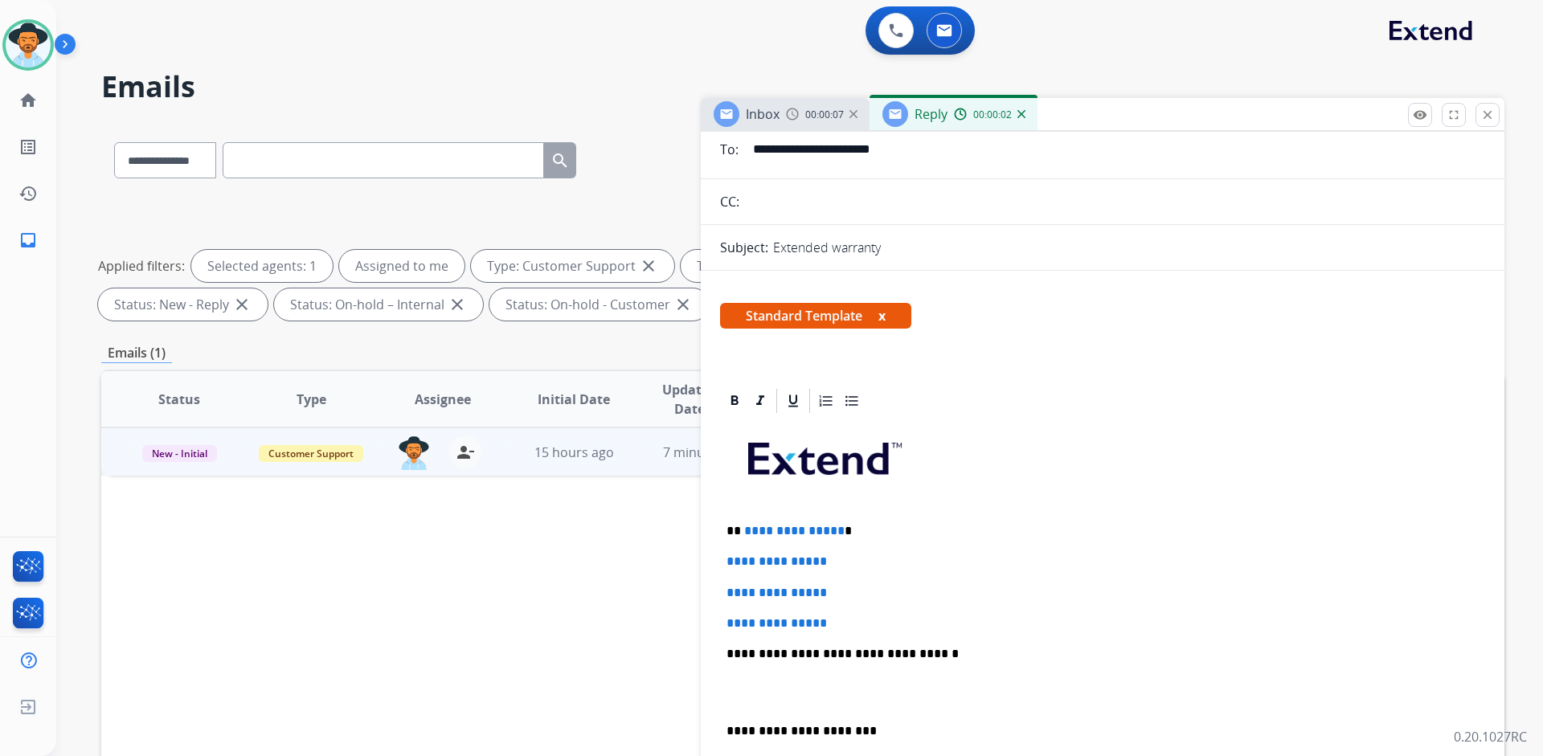
scroll to position [321, 0]
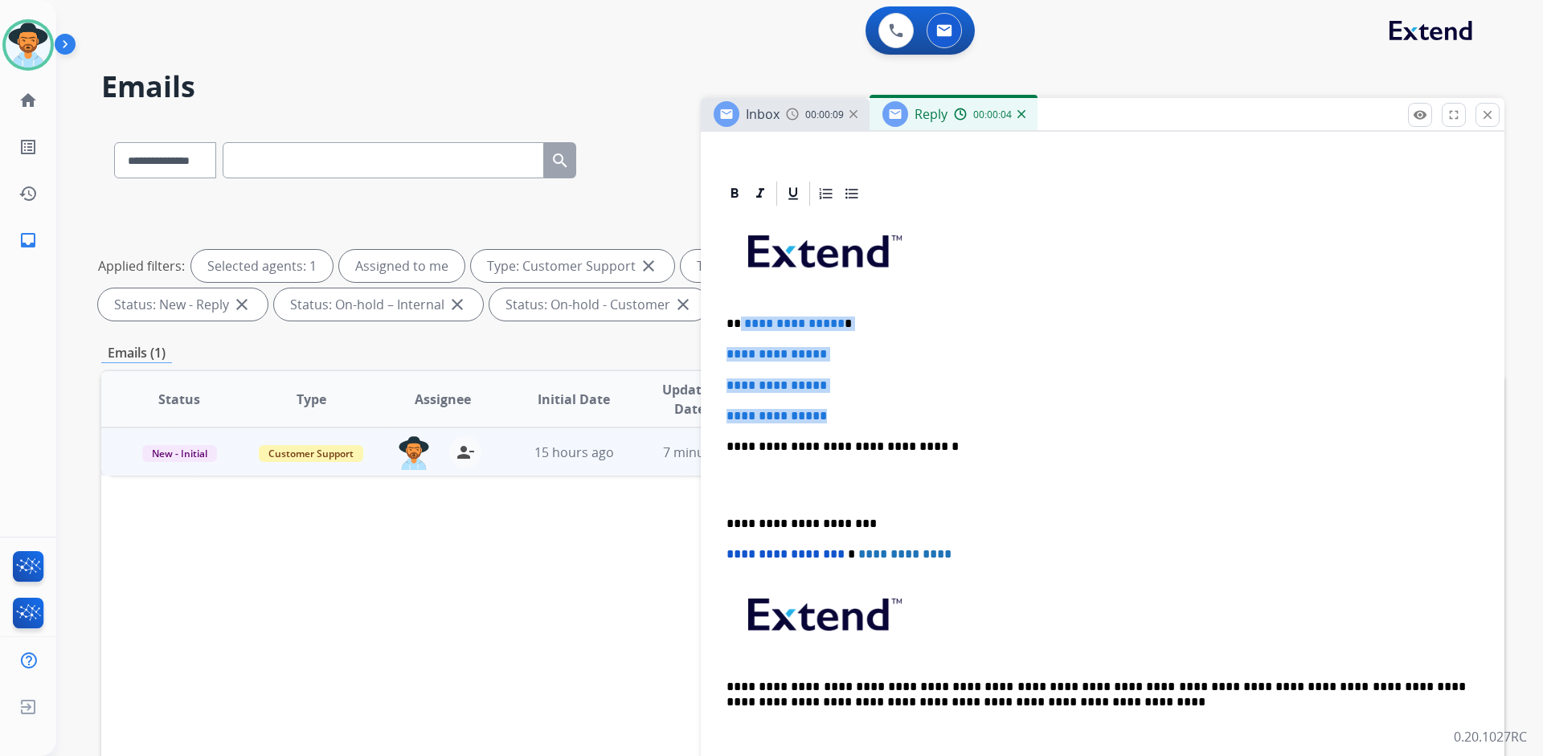
drag, startPoint x: 836, startPoint y: 418, endPoint x: 738, endPoint y: 321, distance: 137.5
click at [738, 321] on div "**********" at bounding box center [1102, 484] width 765 height 553
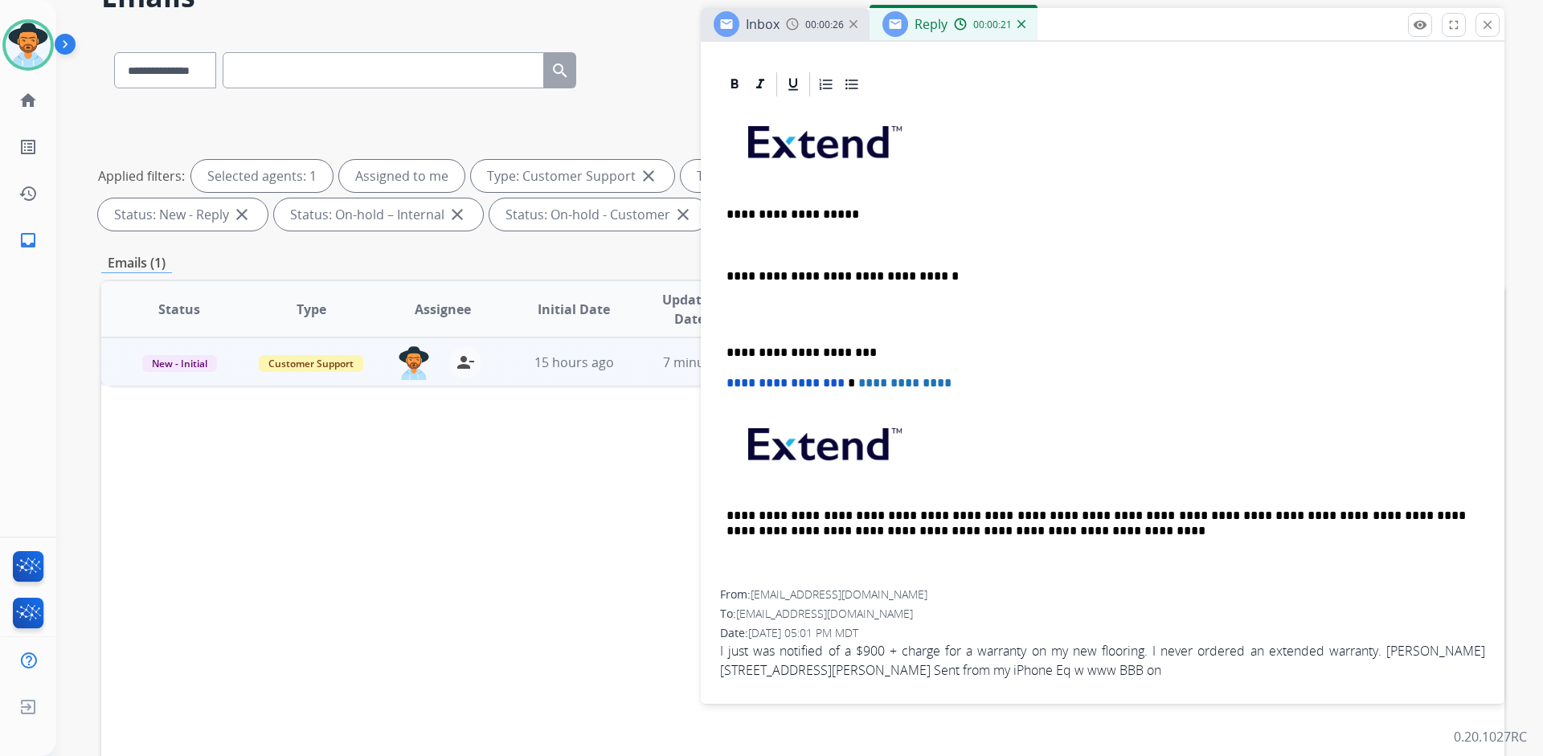
scroll to position [161, 0]
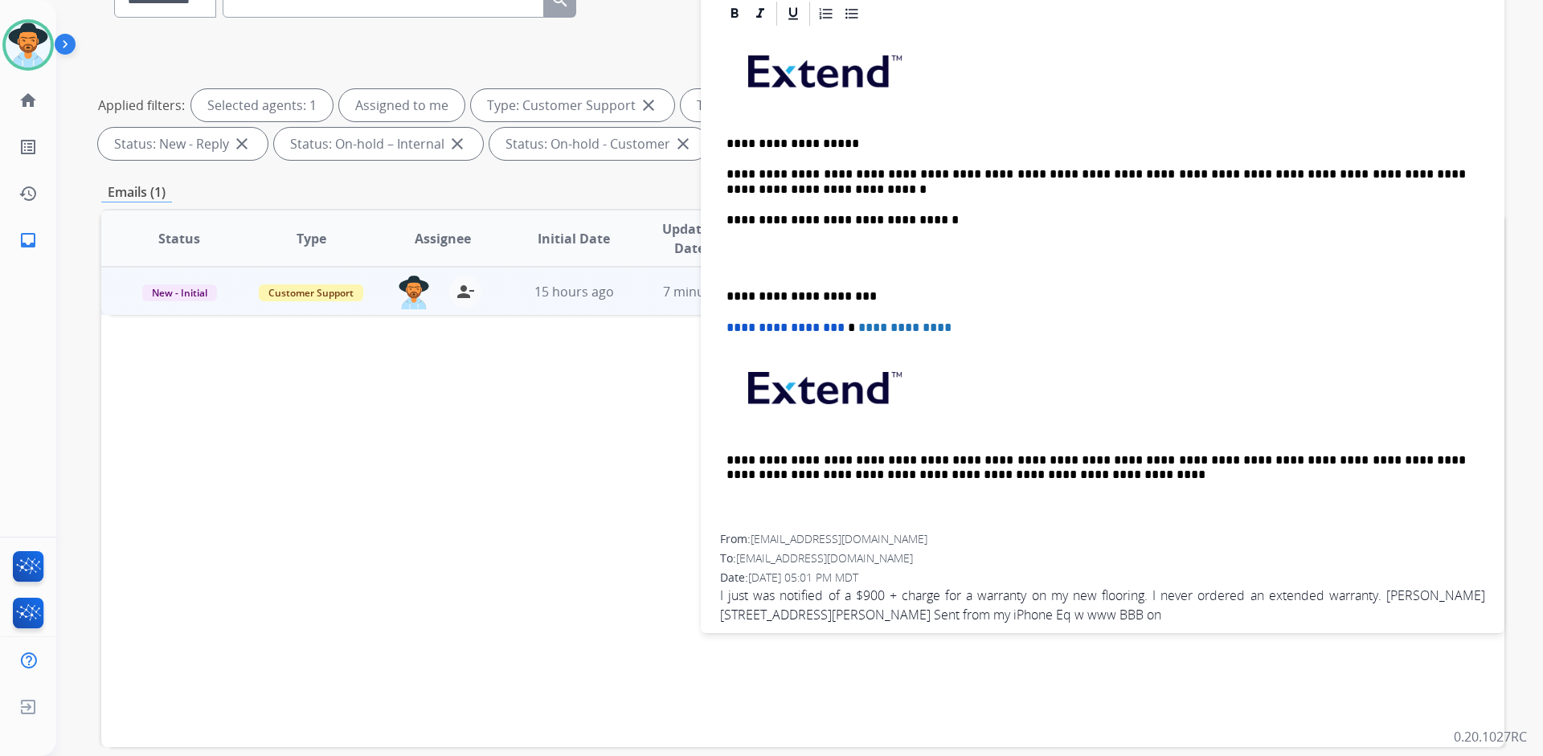
click at [1234, 175] on p "**********" at bounding box center [1095, 182] width 739 height 30
click at [773, 190] on p "**********" at bounding box center [1095, 182] width 739 height 30
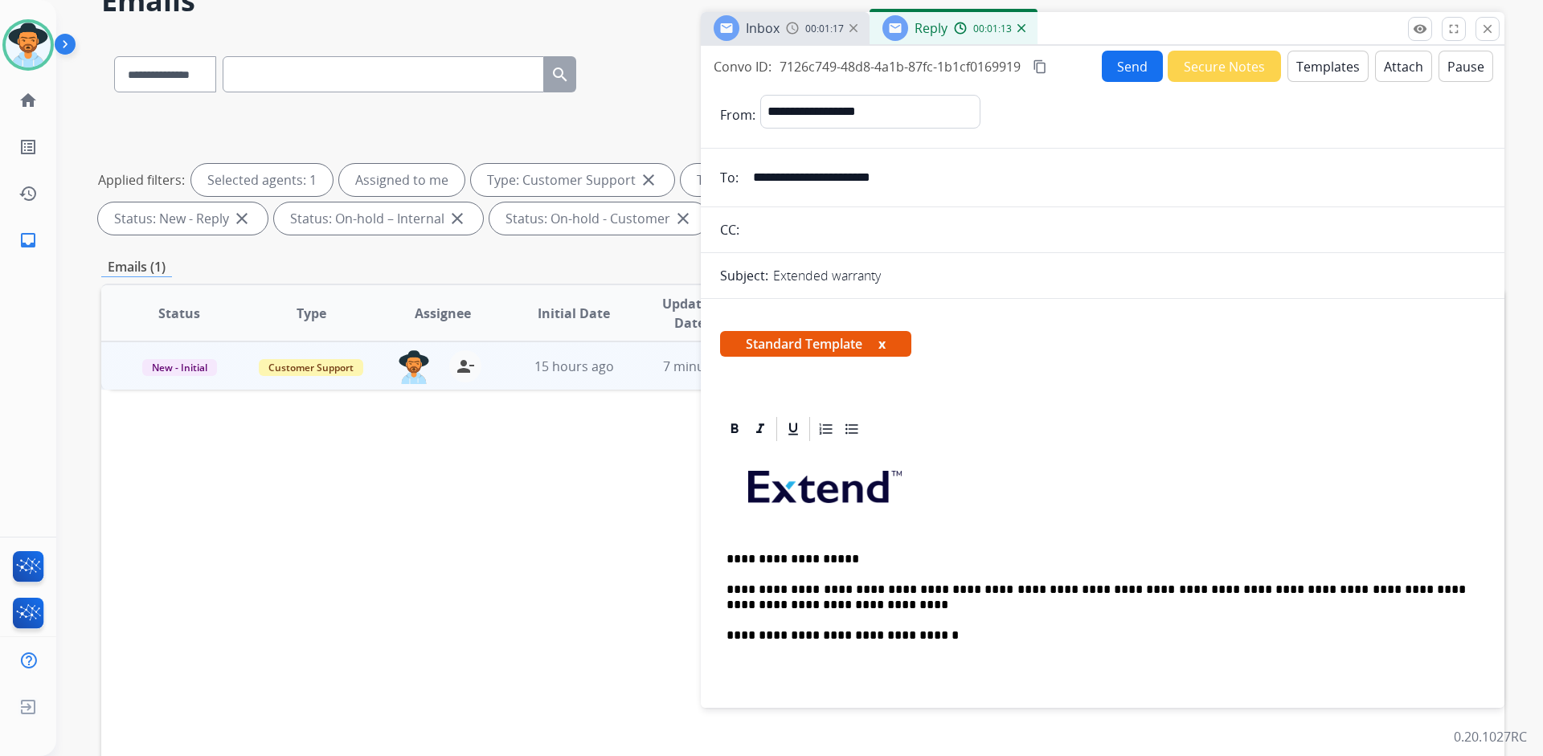
scroll to position [0, 0]
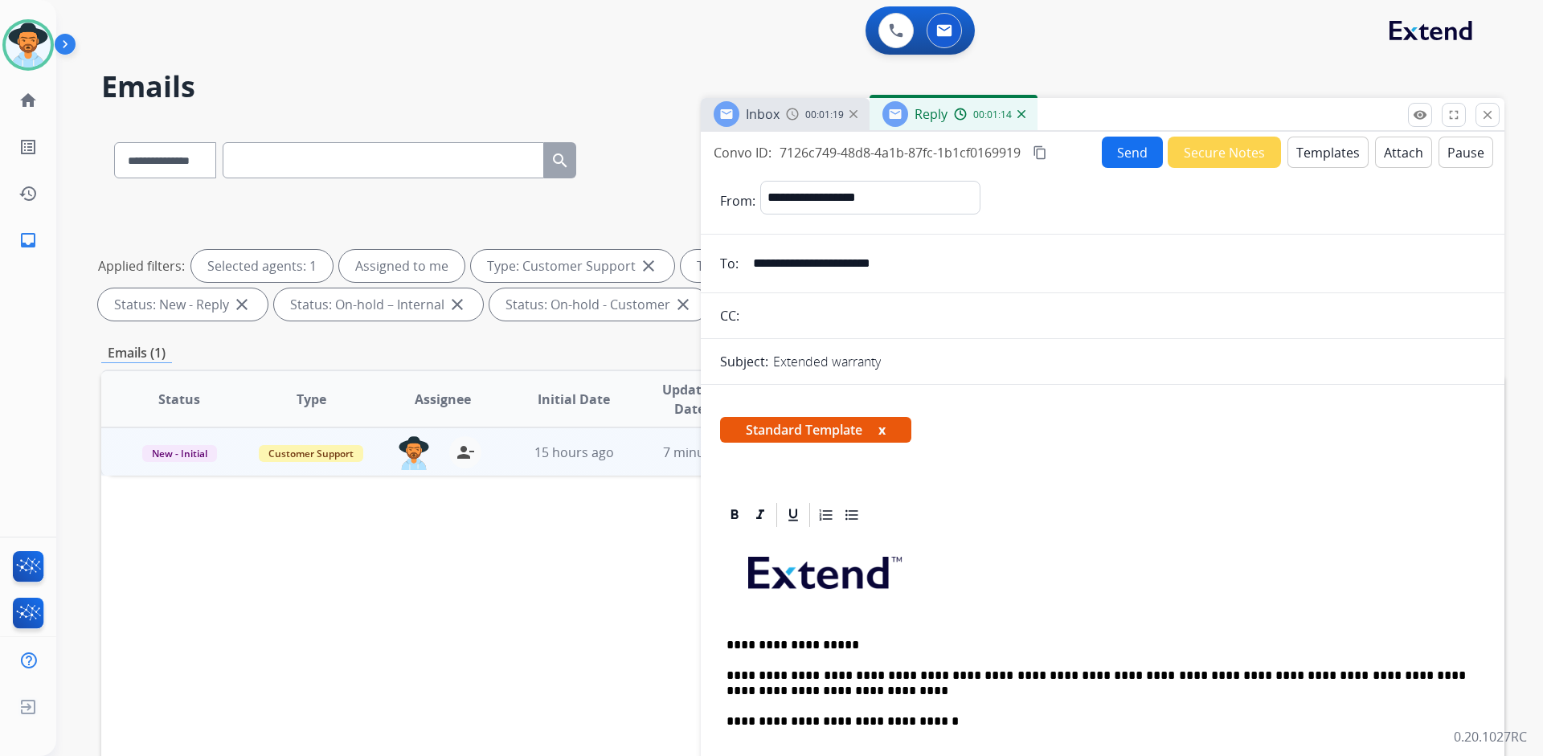
click at [1042, 149] on mat-icon "content_copy" at bounding box center [1039, 152] width 14 height 14
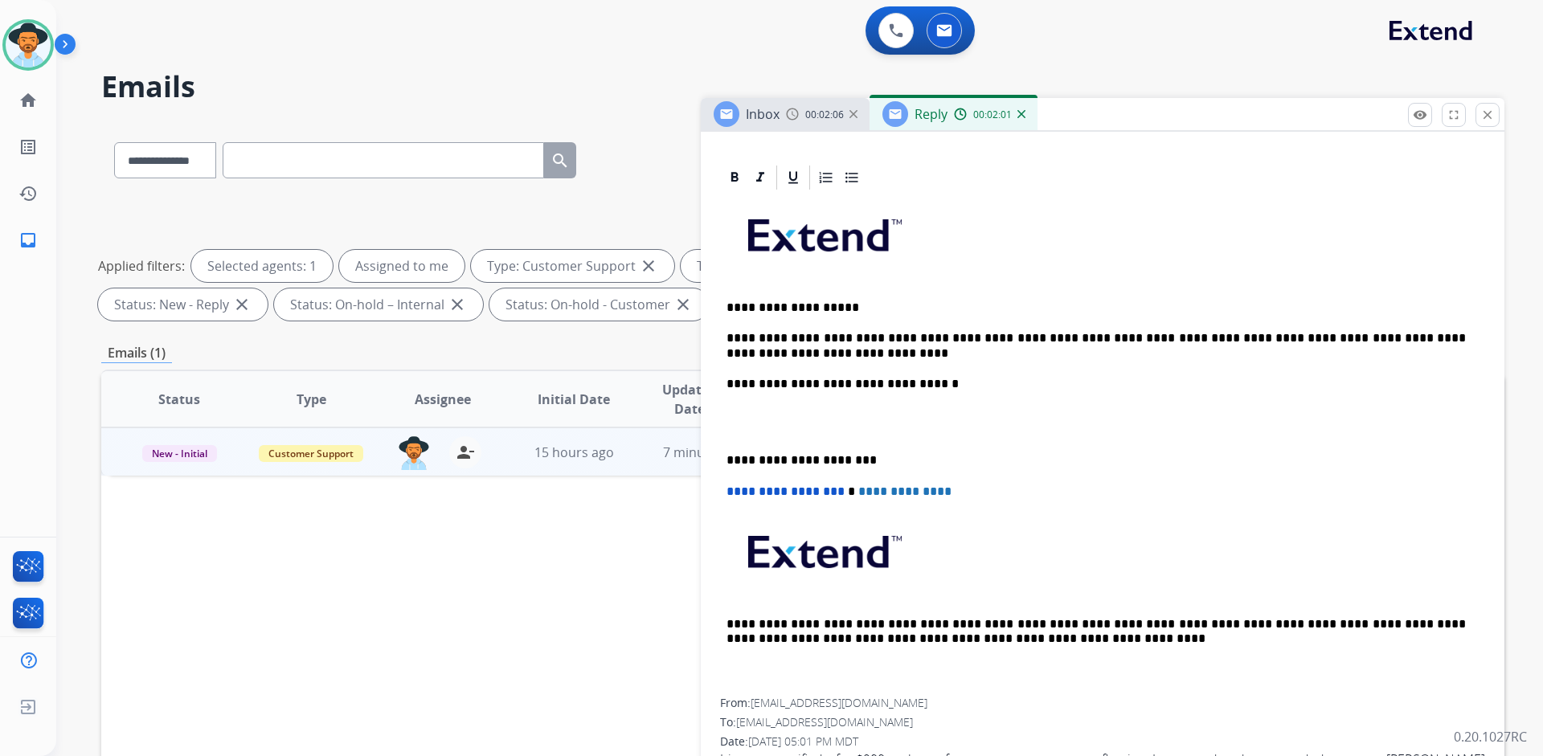
scroll to position [356, 0]
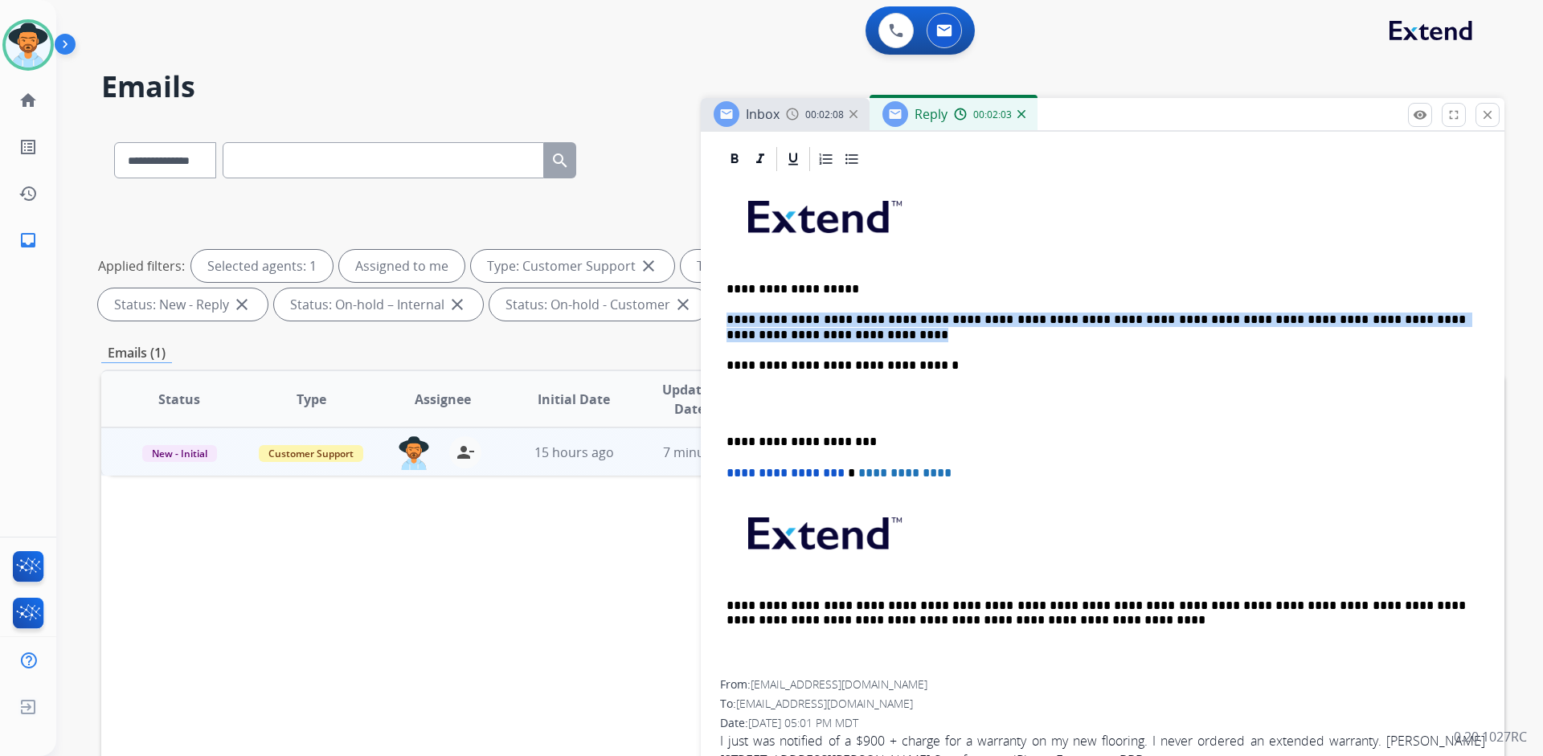
drag, startPoint x: 726, startPoint y: 318, endPoint x: 778, endPoint y: 339, distance: 56.2
click at [778, 339] on div "**********" at bounding box center [1102, 427] width 765 height 506
copy p "**********"
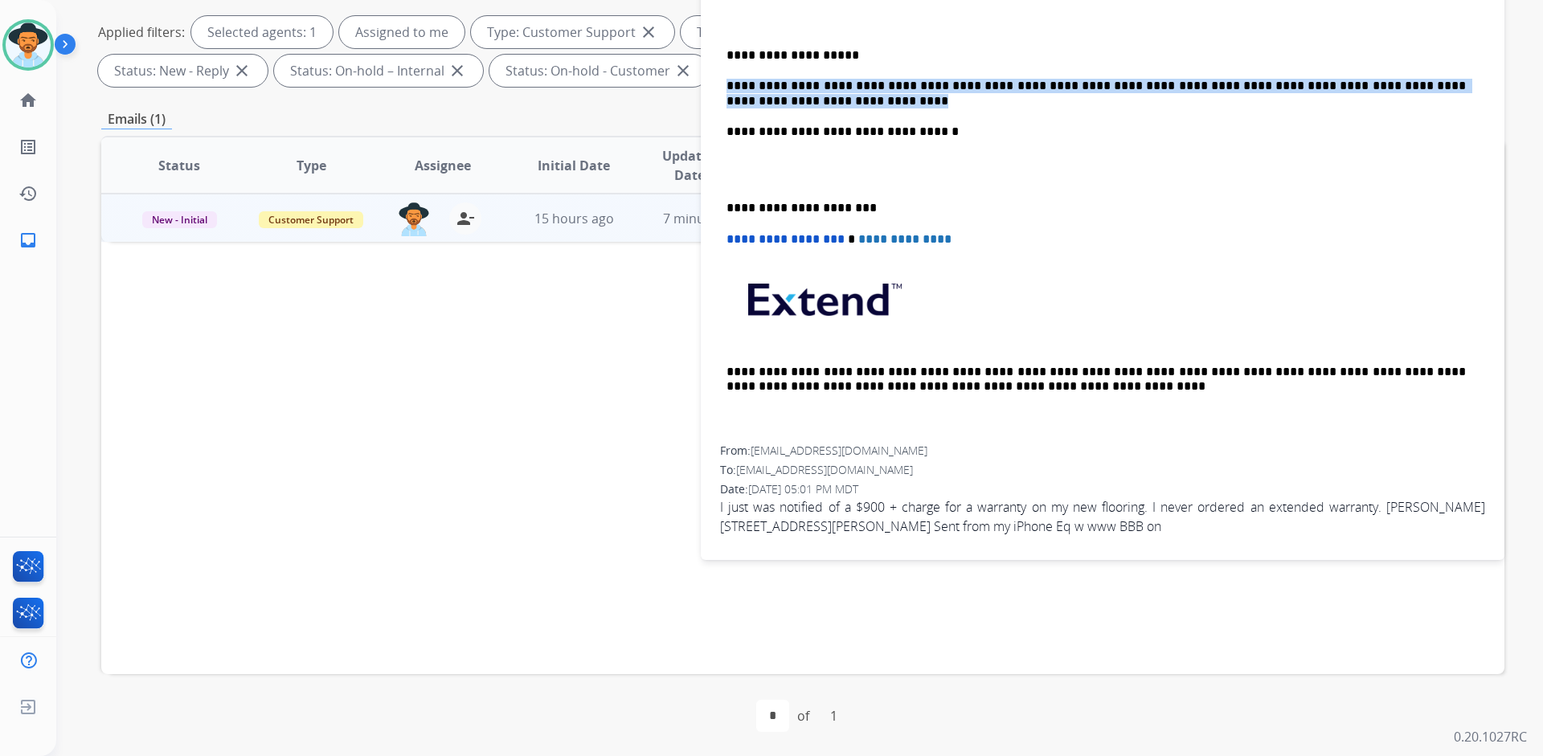
scroll to position [235, 0]
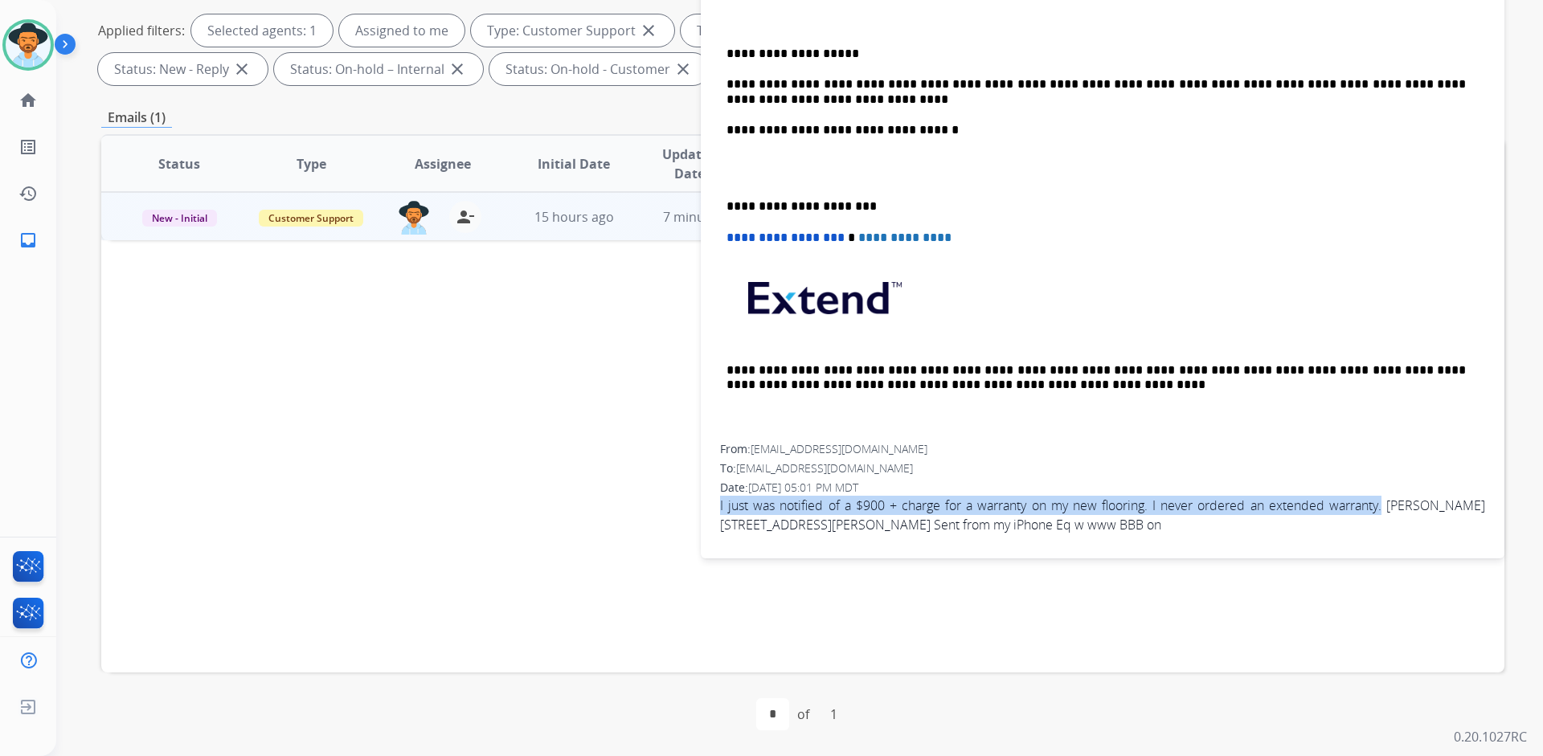
drag, startPoint x: 720, startPoint y: 505, endPoint x: 1367, endPoint y: 505, distance: 646.8
click at [1367, 505] on span "I just was notified of a $900 + charge for a warranty on my new flooring. I nev…" at bounding box center [1102, 515] width 765 height 39
copy span "I just was notified of a $900 + charge for a warranty on my new flooring. I nev…"
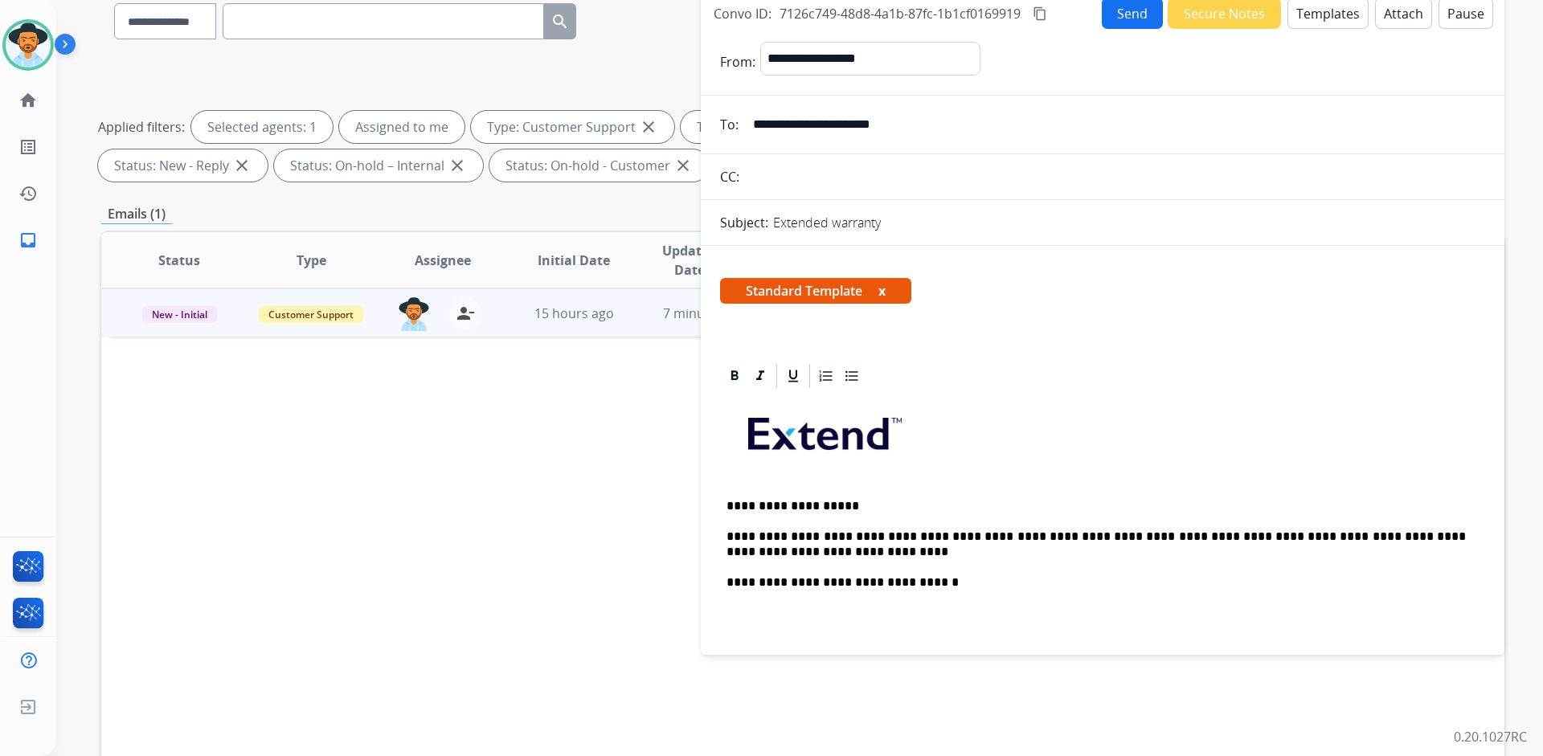
scroll to position [0, 0]
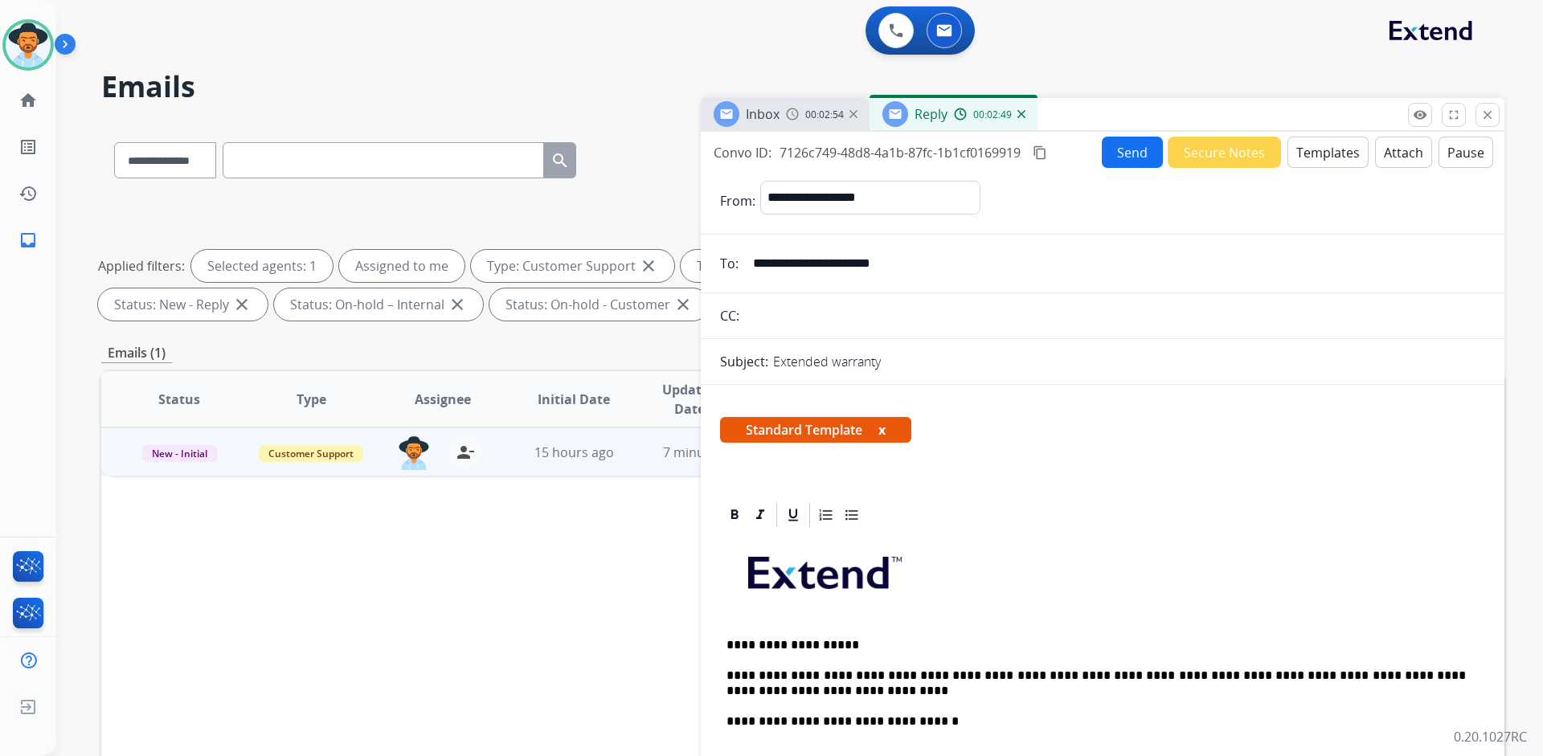
click at [1123, 150] on button "Send" at bounding box center [1132, 152] width 61 height 31
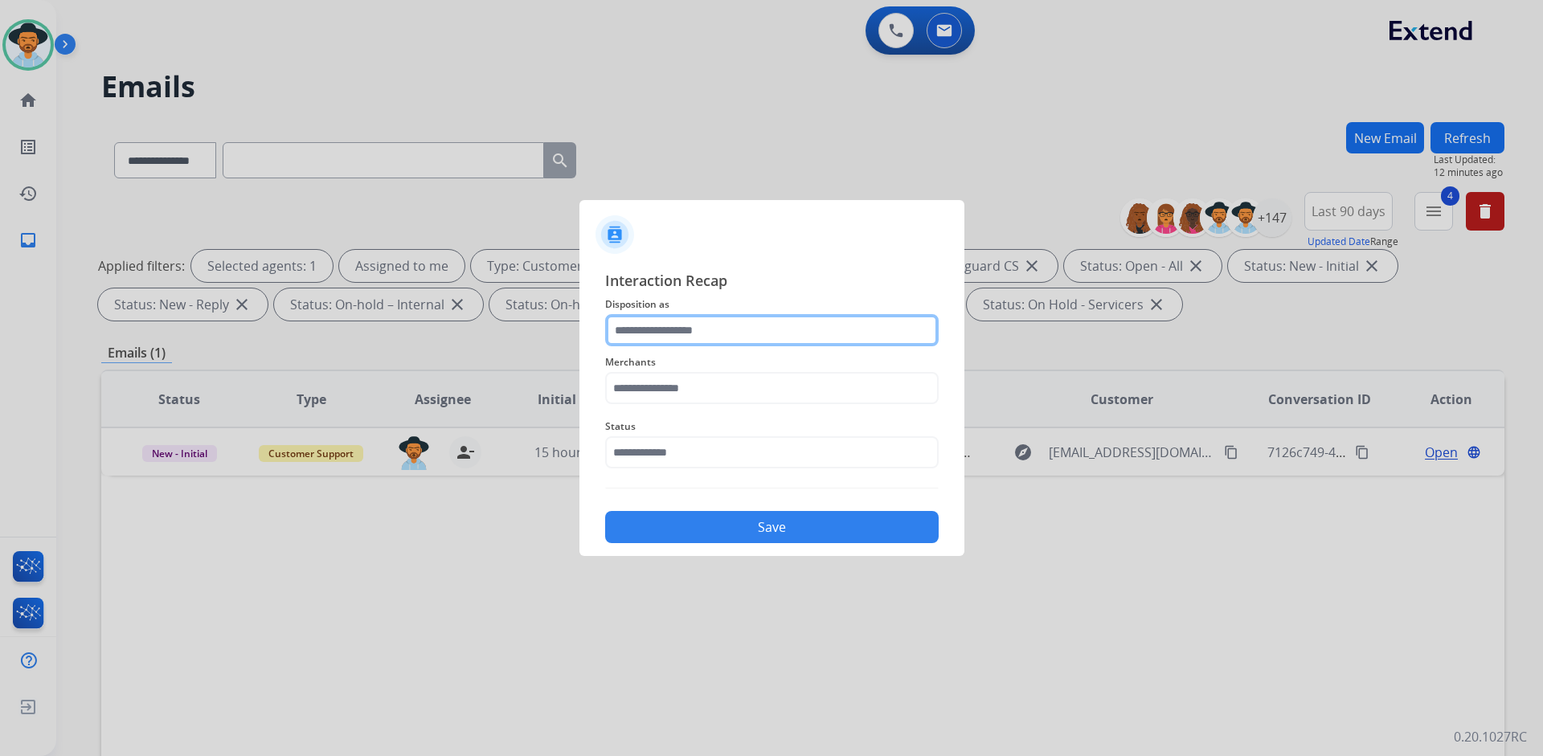
click at [675, 336] on input "text" at bounding box center [771, 330] width 333 height 32
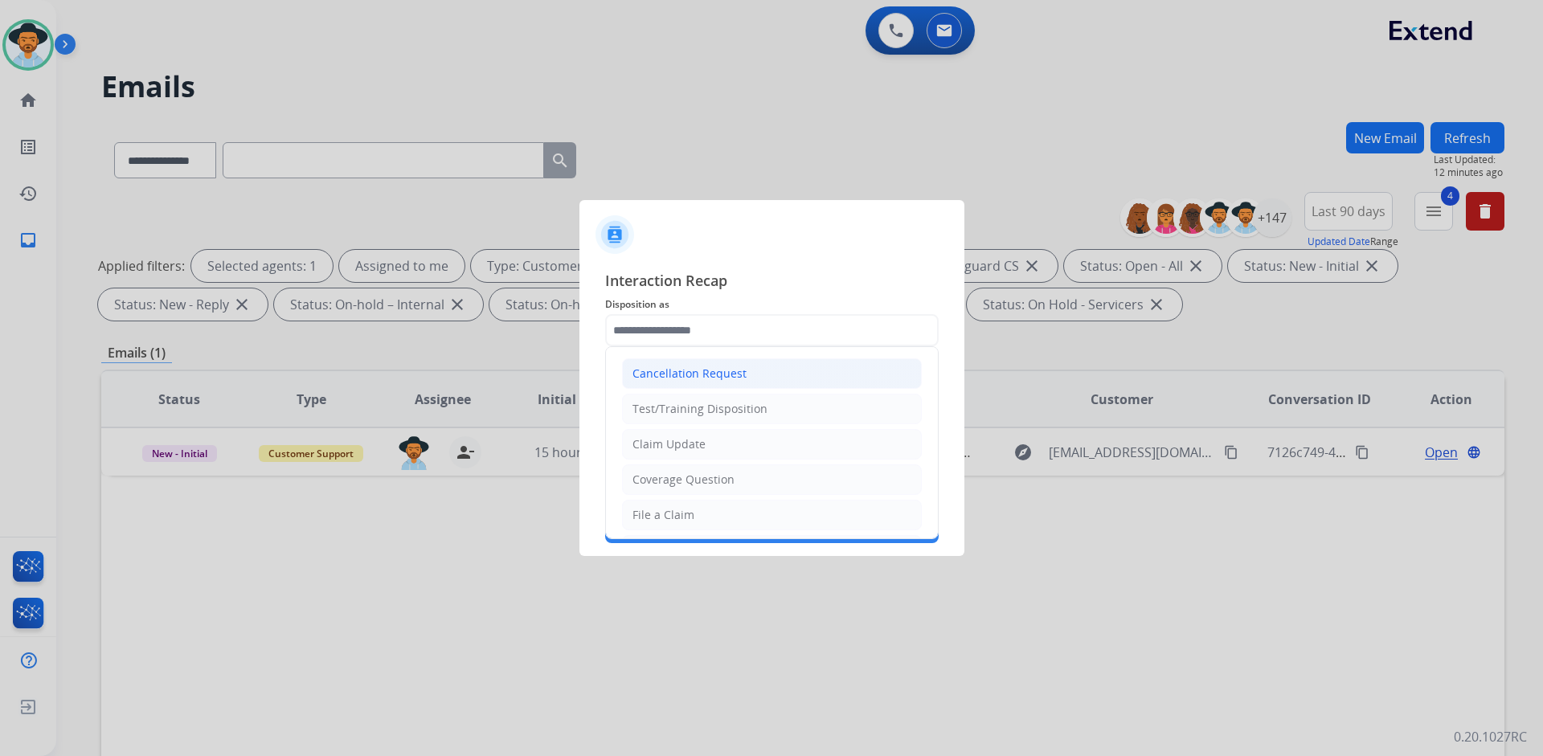
click at [750, 367] on li "Cancellation Request" at bounding box center [772, 373] width 300 height 31
type input "**********"
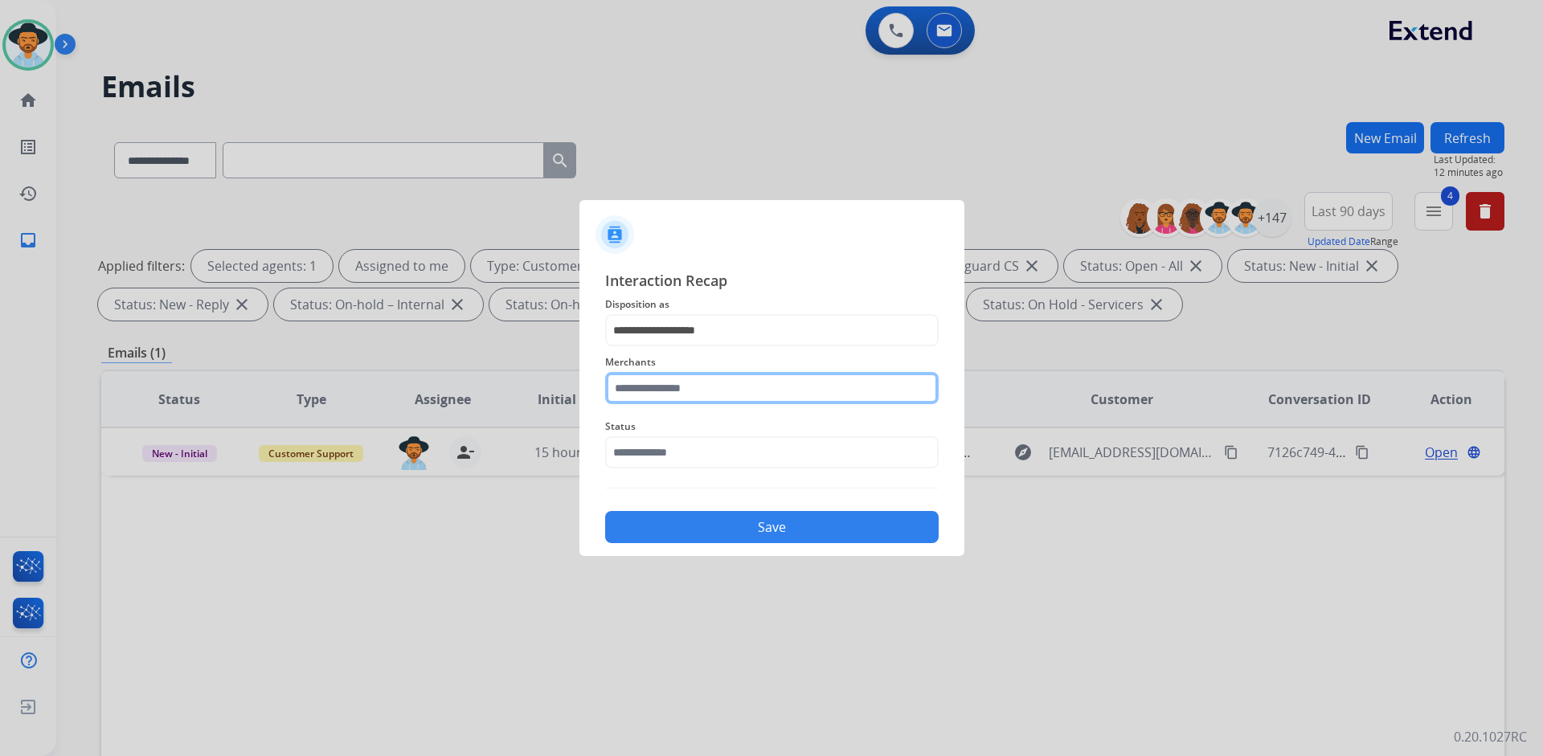
click at [689, 386] on input "text" at bounding box center [771, 388] width 333 height 32
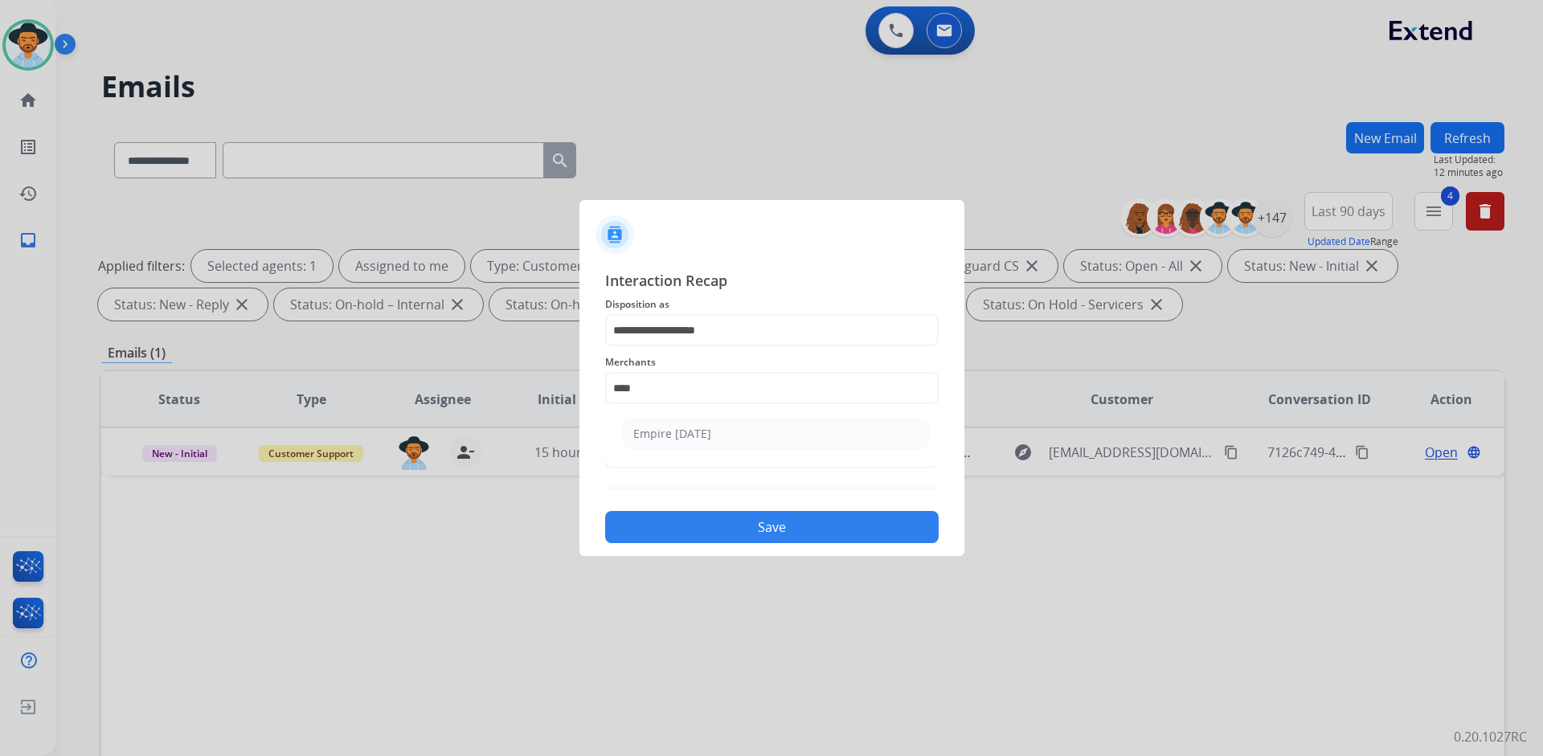
click at [709, 433] on li "Empire [DATE]" at bounding box center [776, 434] width 306 height 31
type input "**********"
click at [696, 452] on input "text" at bounding box center [771, 452] width 333 height 32
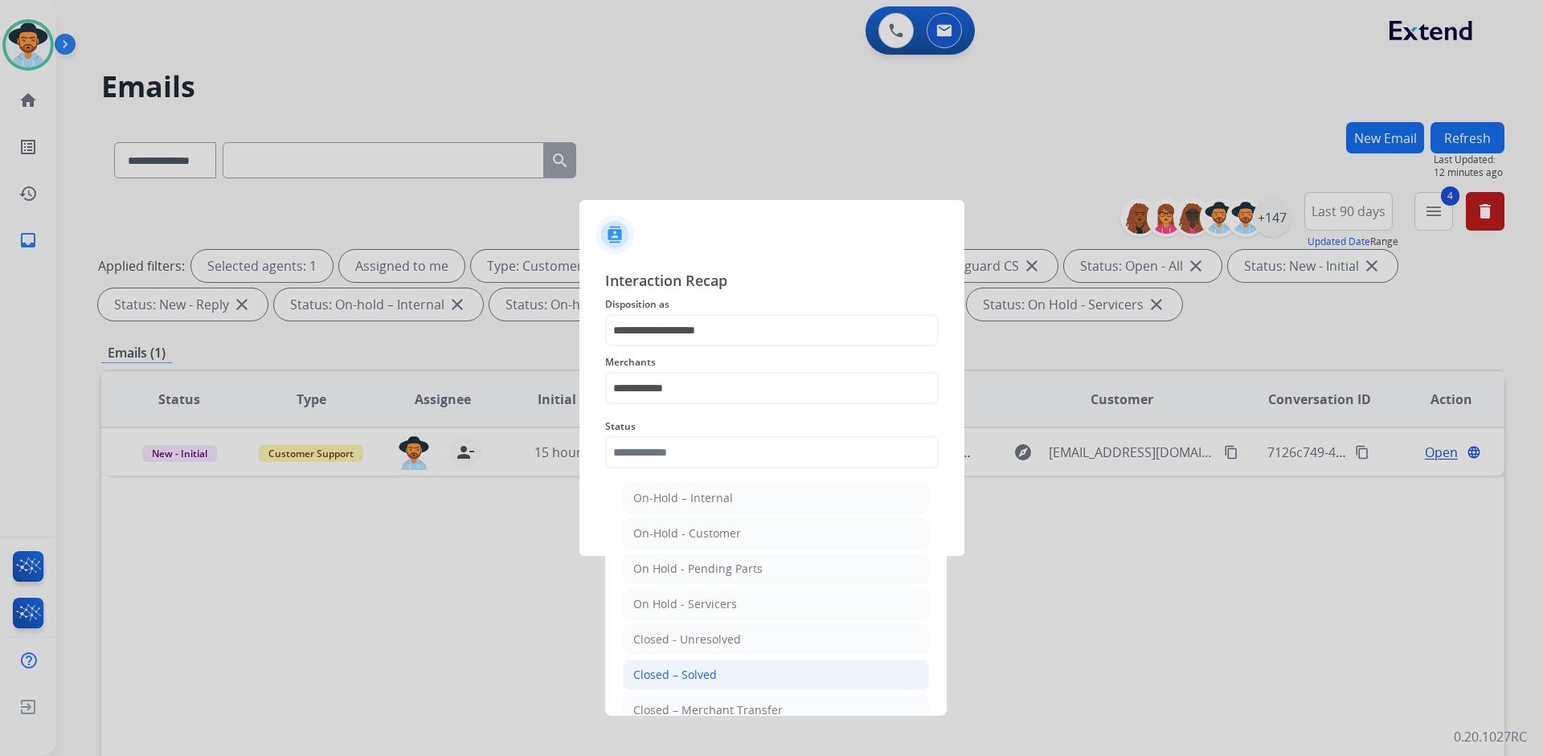
click at [708, 677] on div "Closed – Solved" at bounding box center [675, 675] width 84 height 16
type input "**********"
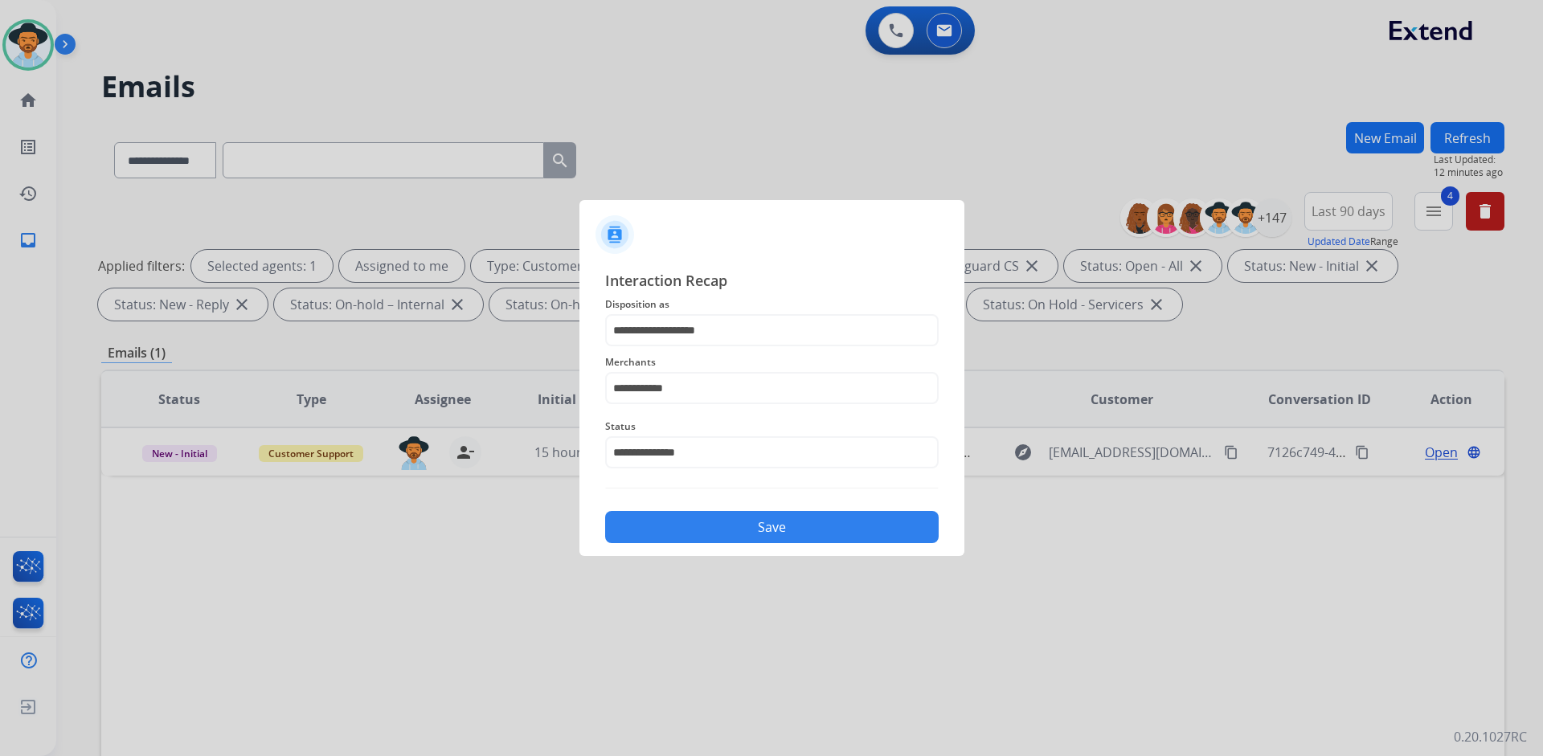
click at [752, 530] on button "Save" at bounding box center [771, 527] width 333 height 32
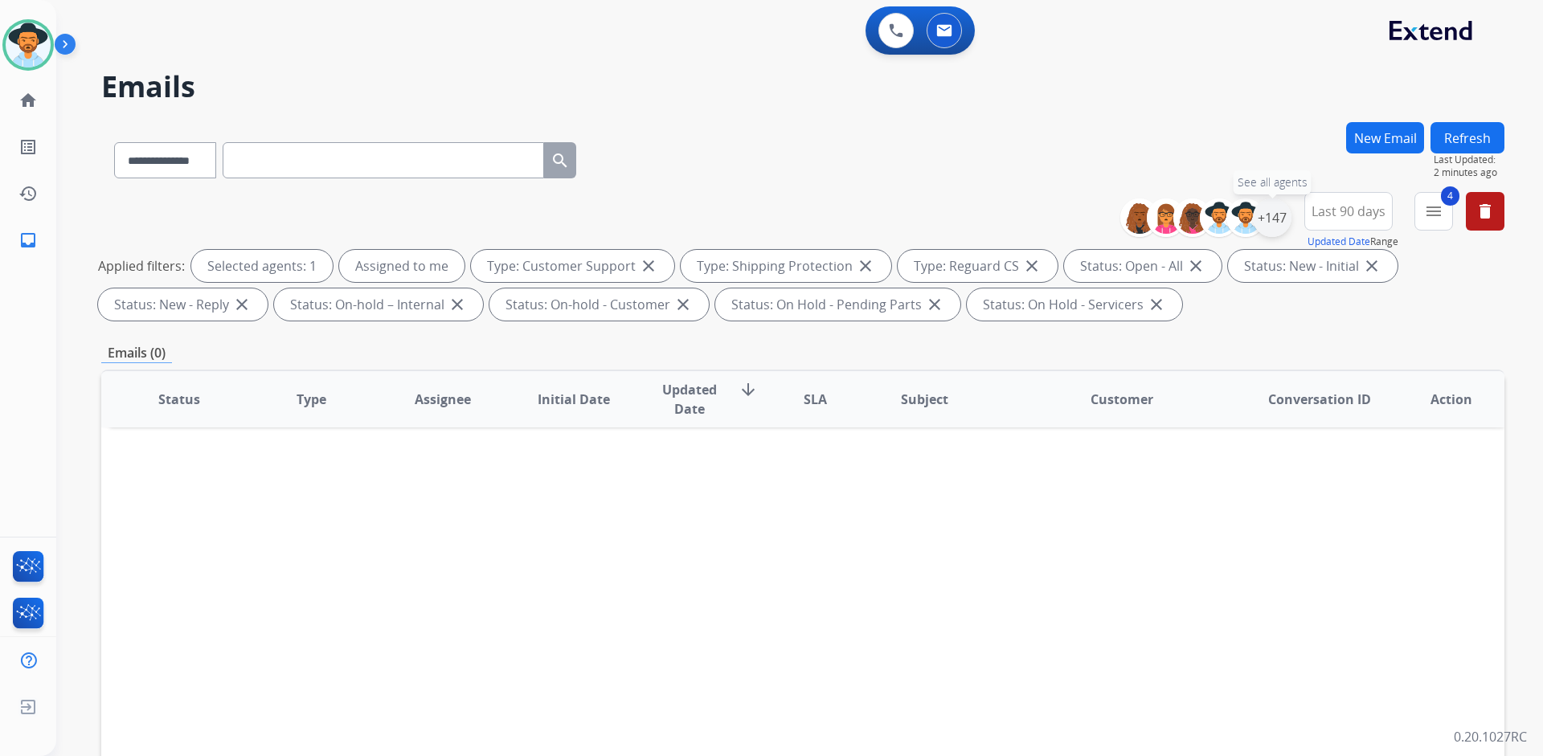
click at [1275, 223] on div "+147" at bounding box center [1272, 217] width 39 height 39
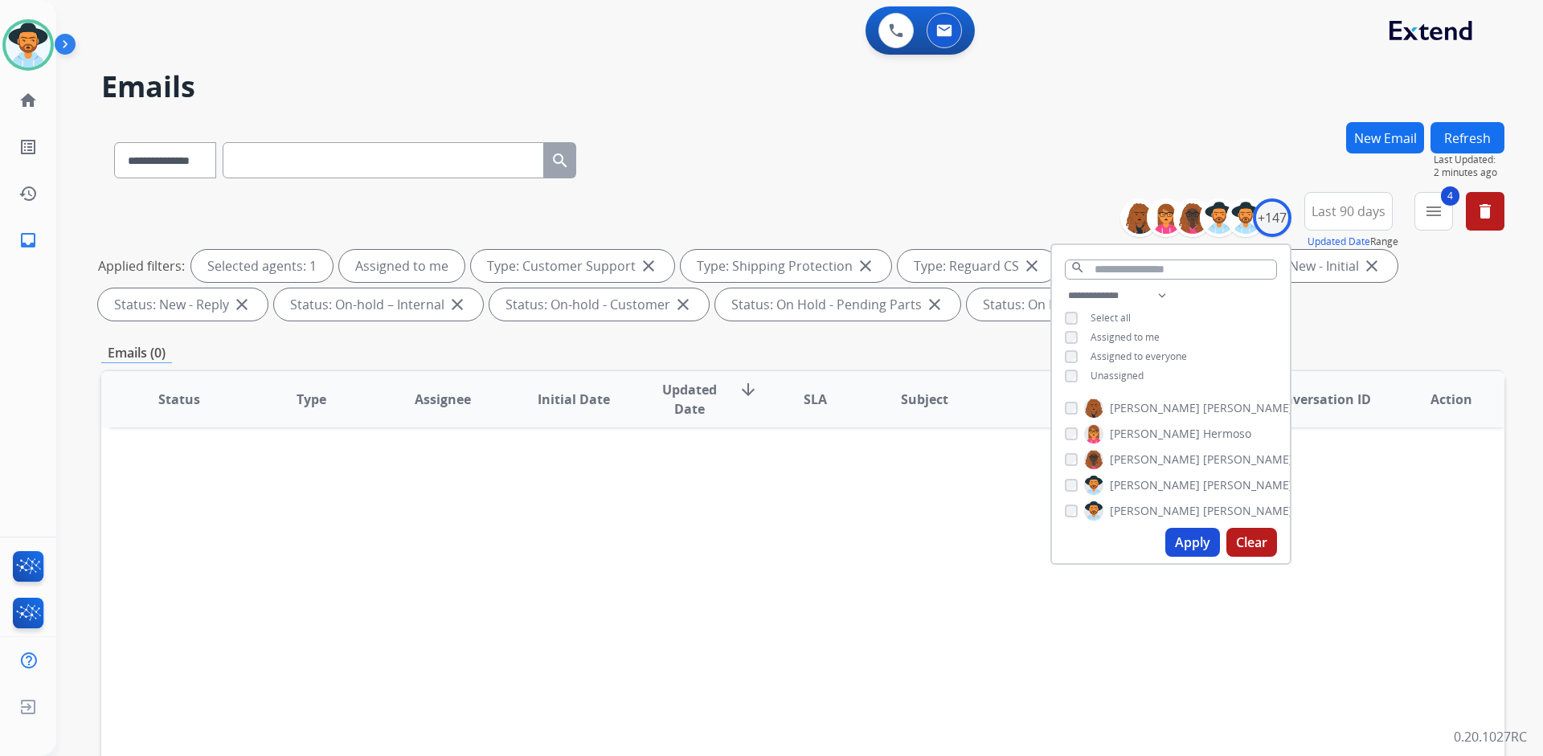
click at [1192, 539] on button "Apply" at bounding box center [1192, 542] width 55 height 29
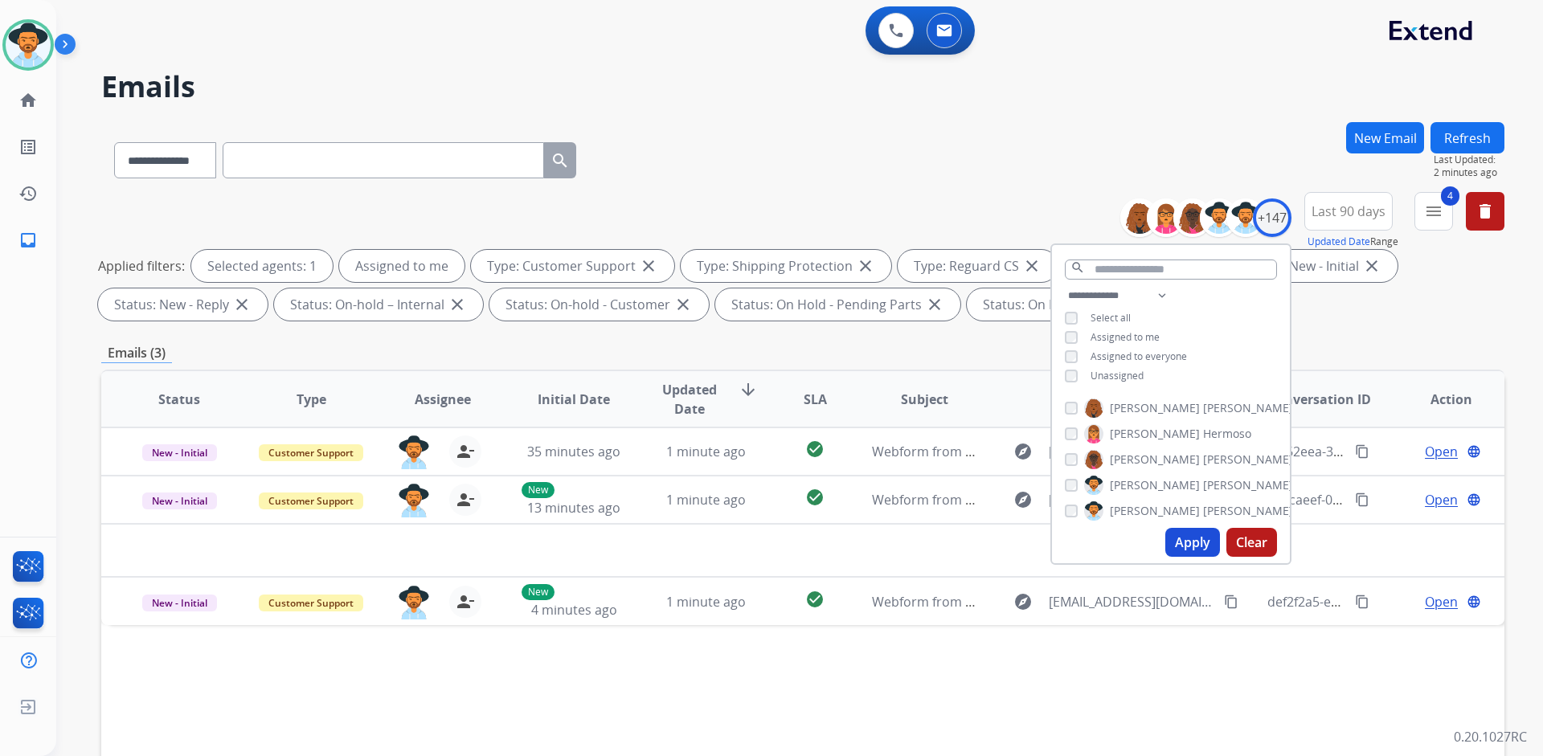
click at [959, 685] on div "Status Type Assignee Initial Date Updated Date arrow_downward SLA Subject Custo…" at bounding box center [802, 639] width 1403 height 538
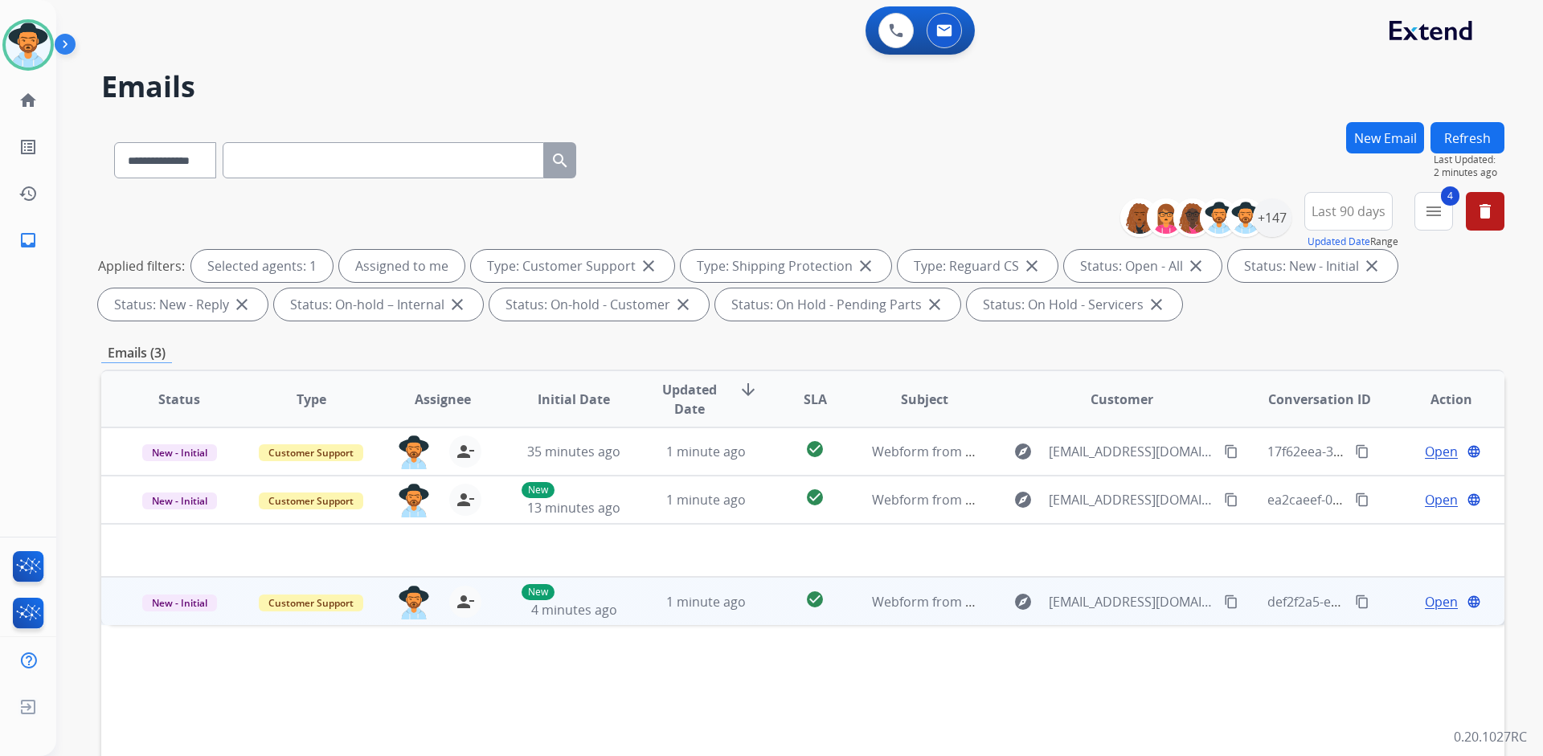
click at [1426, 598] on span "Open" at bounding box center [1441, 601] width 33 height 19
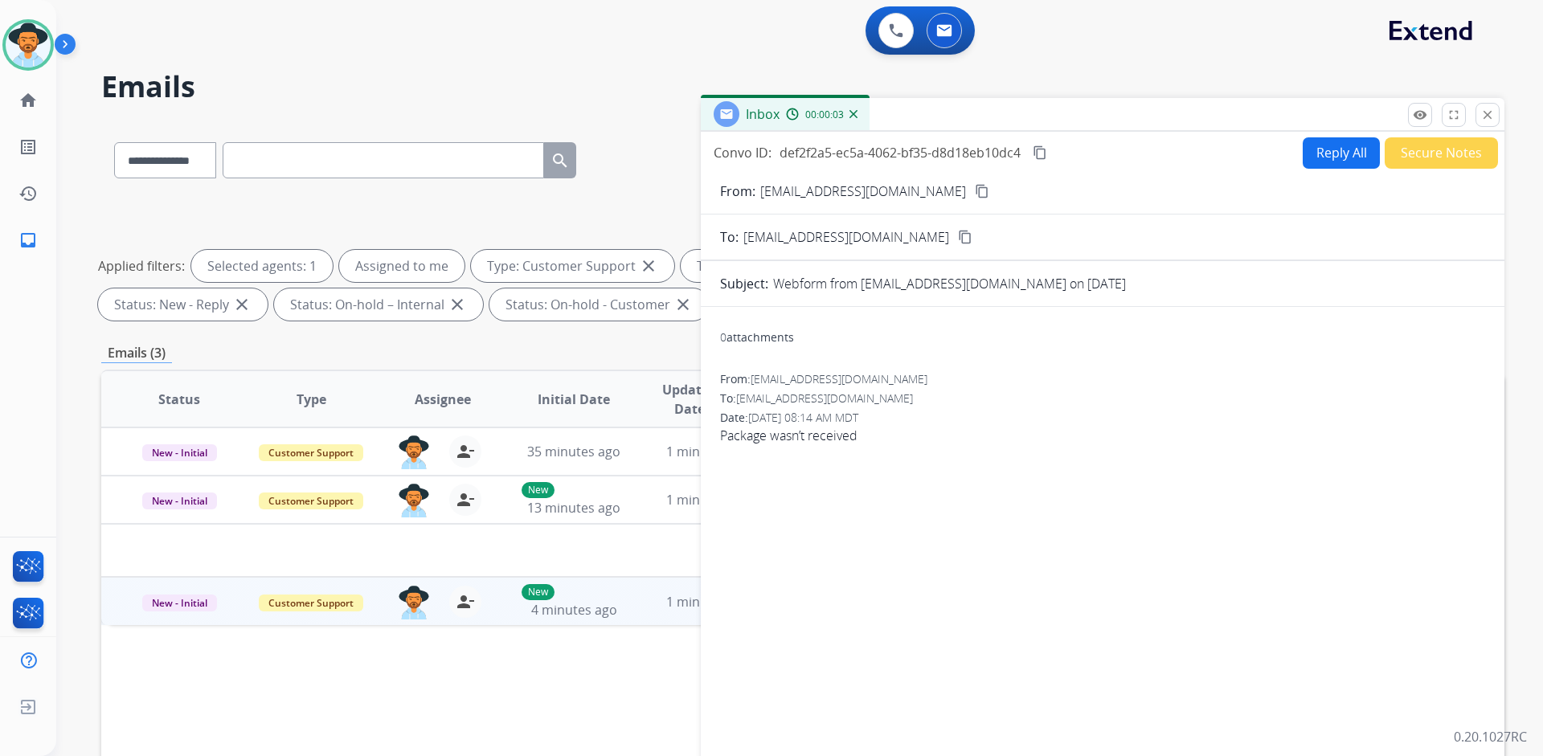
click at [975, 190] on mat-icon "content_copy" at bounding box center [982, 191] width 14 height 14
click at [975, 185] on mat-icon "content_copy" at bounding box center [982, 191] width 14 height 14
click at [47, 40] on img at bounding box center [28, 44] width 45 height 45
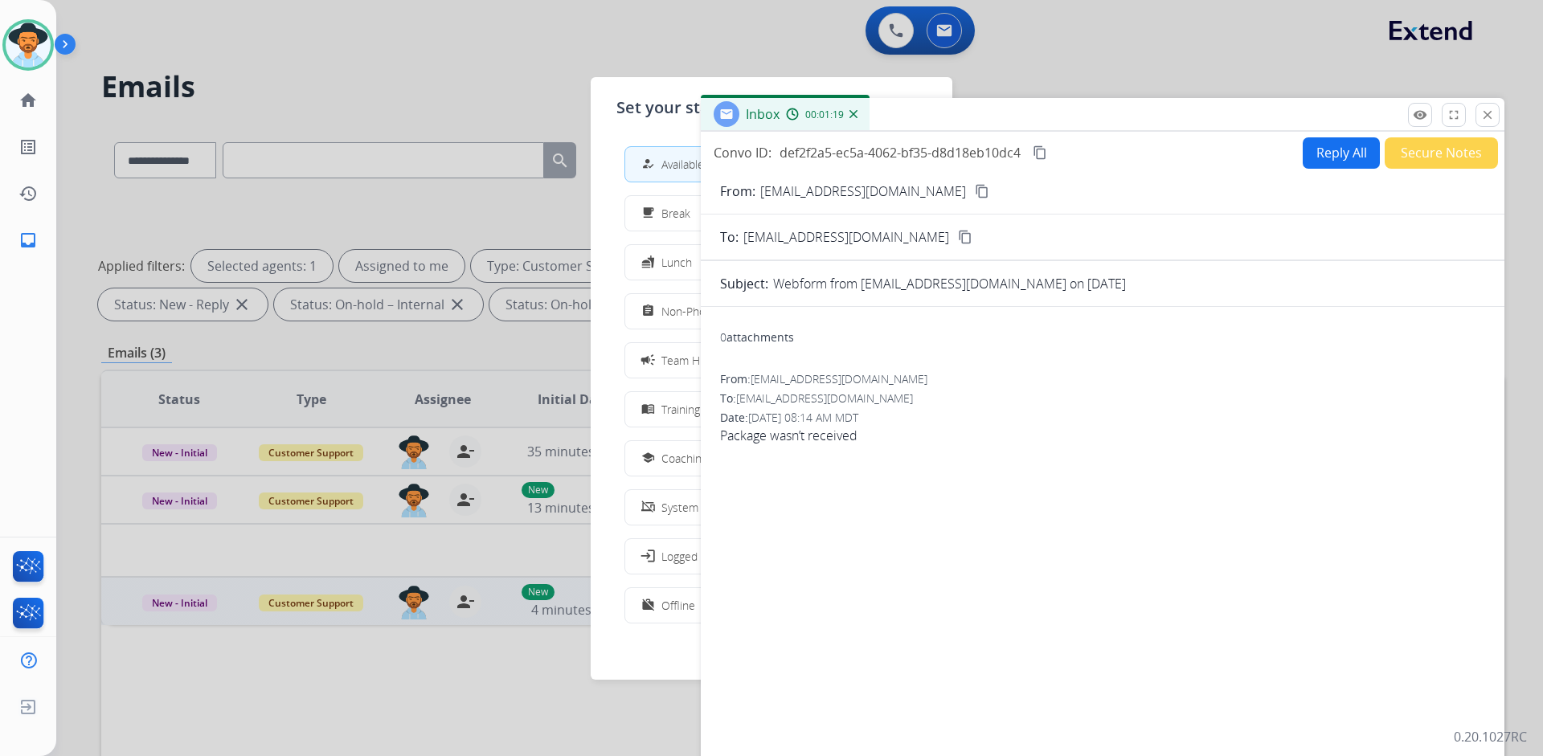
click at [451, 84] on div at bounding box center [771, 378] width 1543 height 756
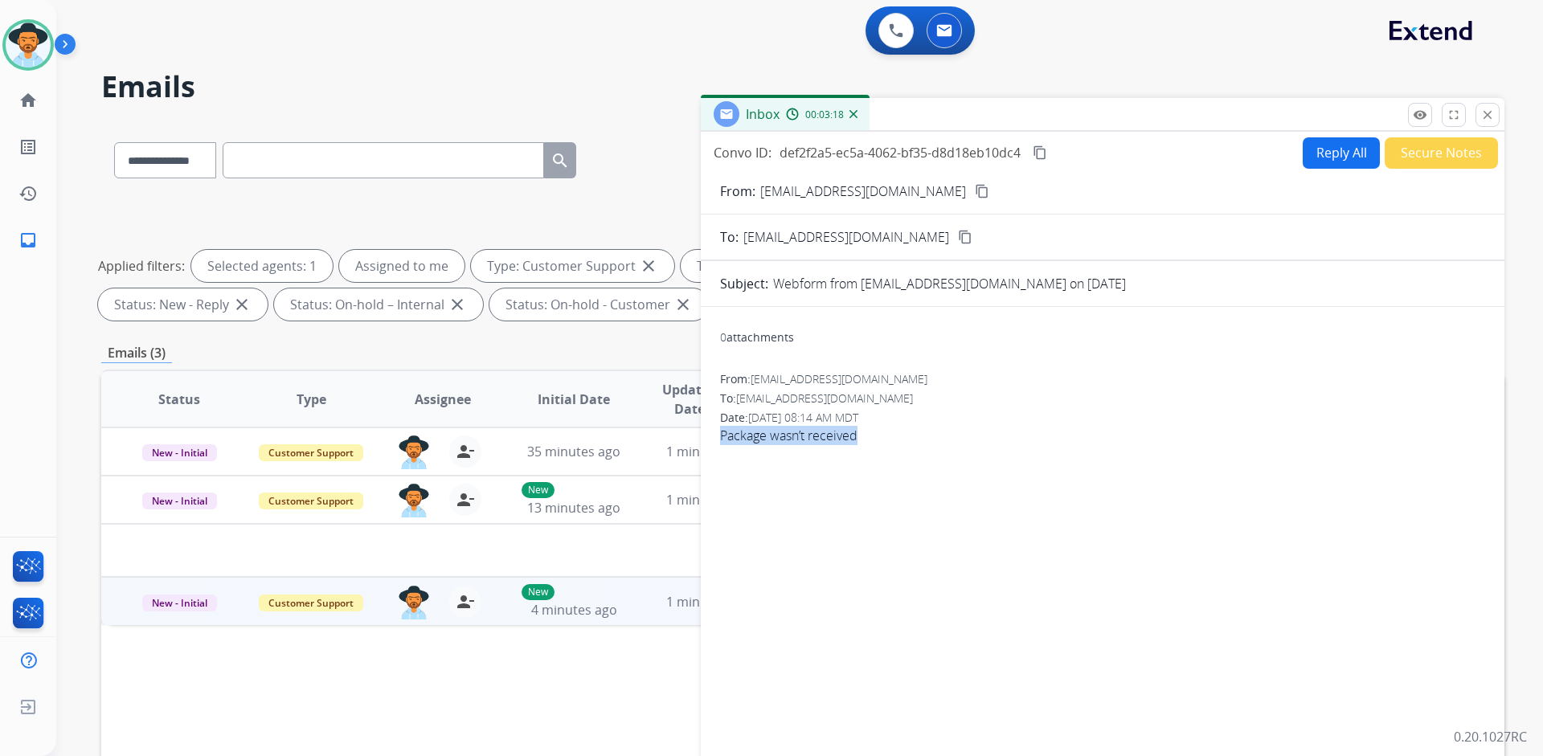
drag, startPoint x: 851, startPoint y: 435, endPoint x: 721, endPoint y: 440, distance: 130.2
click at [721, 440] on span "Package wasn’t received" at bounding box center [1102, 435] width 765 height 19
copy span "Package wasn’t received"
click at [1035, 406] on div "To: support@extend.com" at bounding box center [1102, 398] width 765 height 16
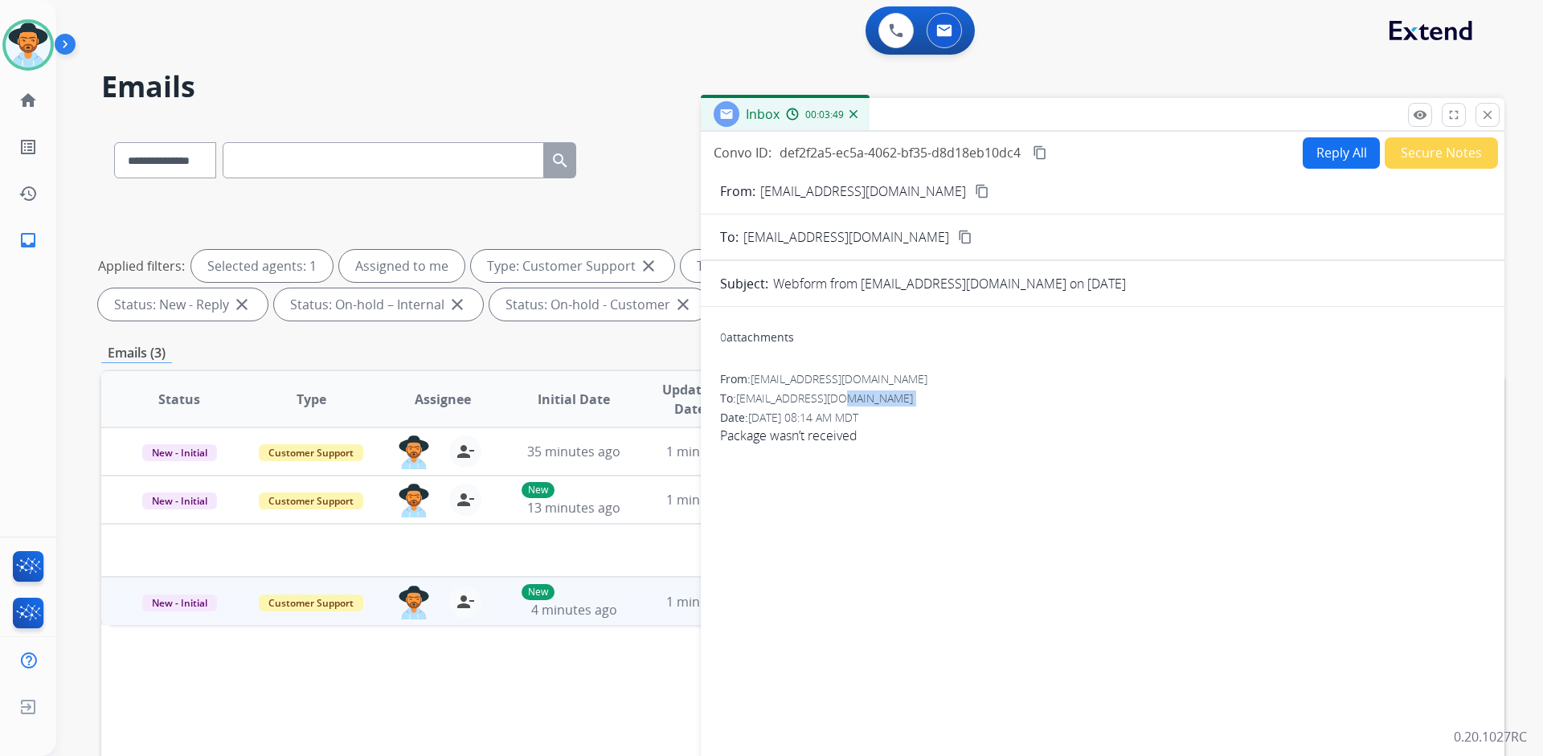
click at [1314, 152] on button "Reply All" at bounding box center [1340, 152] width 77 height 31
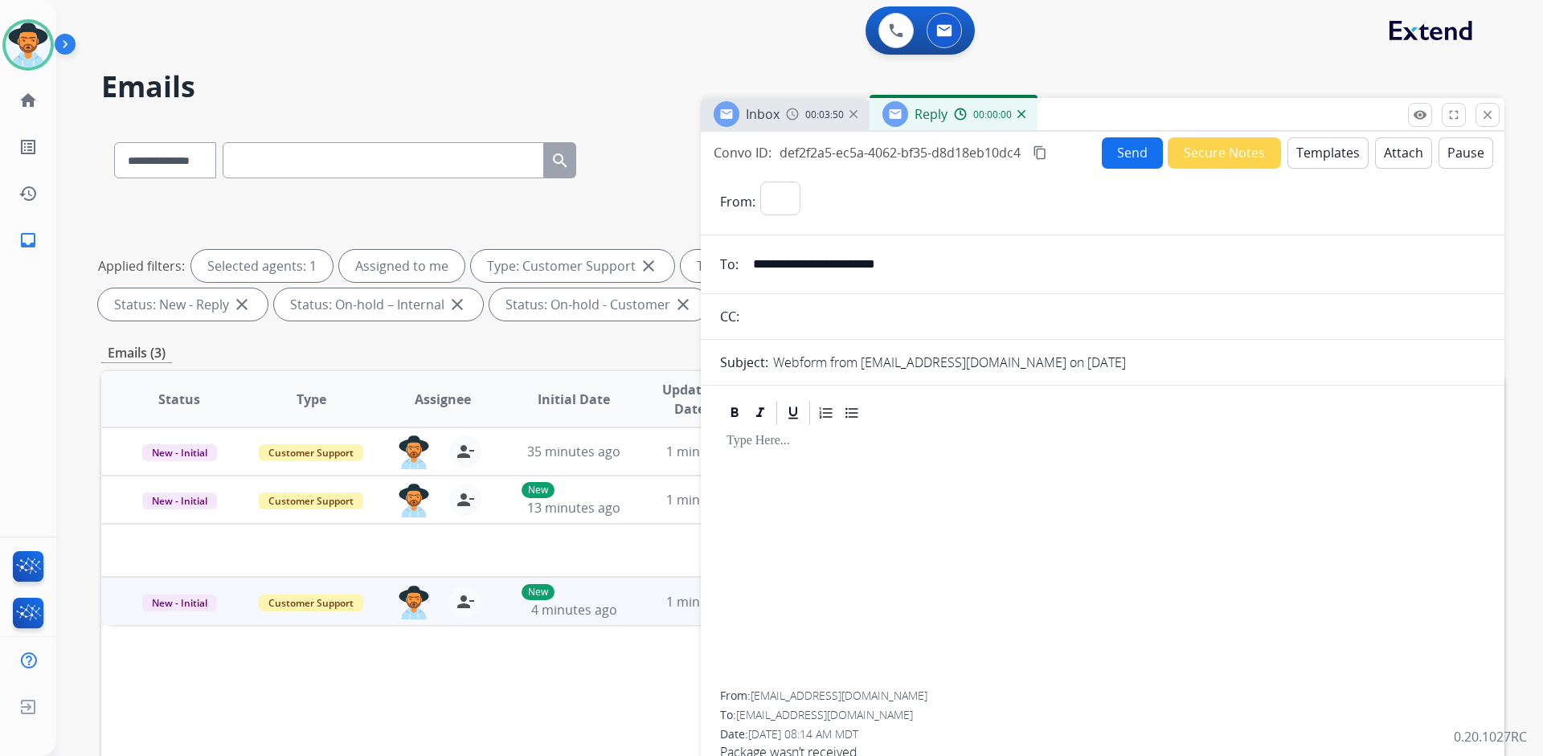
select select "**********"
click at [1333, 152] on button "Templates" at bounding box center [1327, 152] width 81 height 31
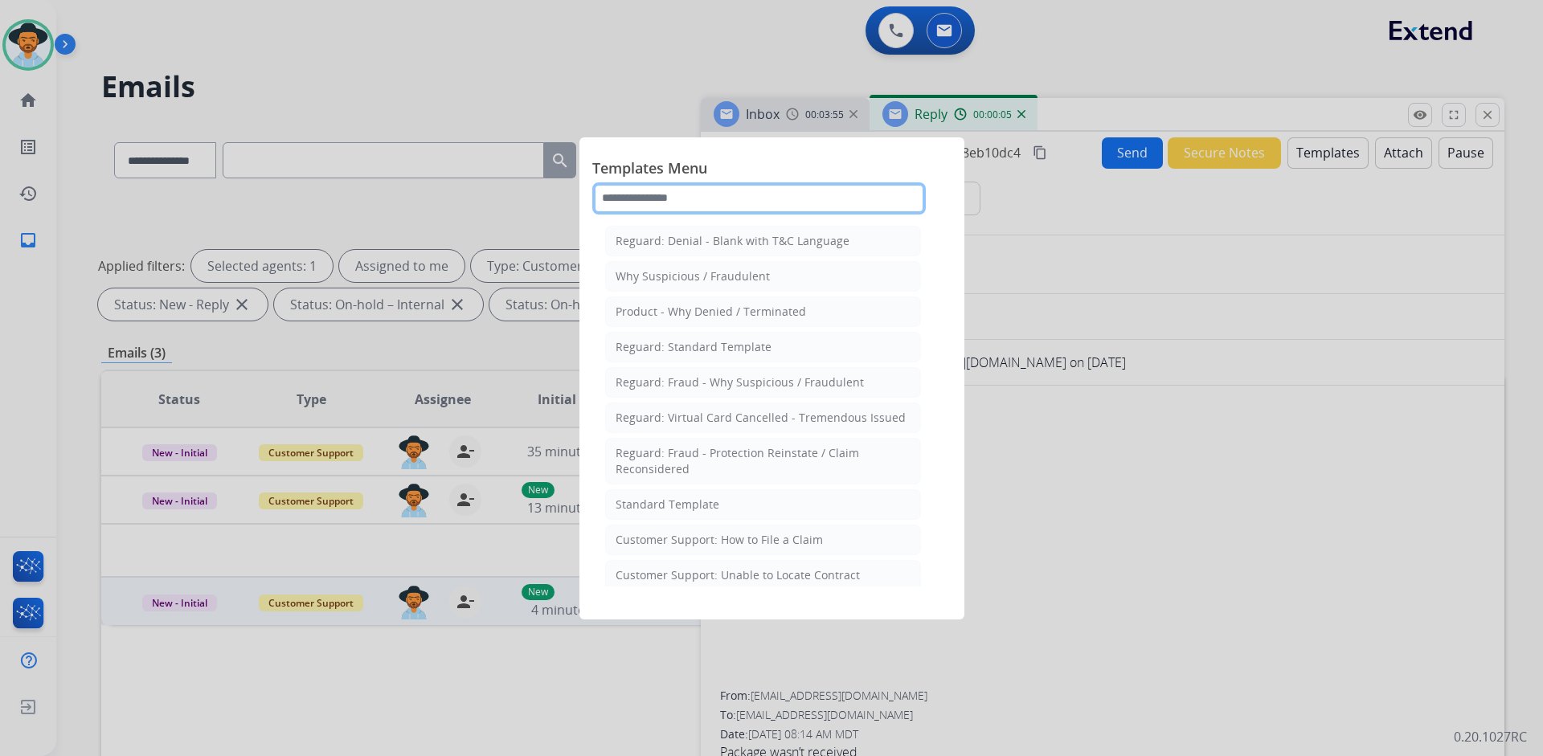
click at [803, 201] on input "text" at bounding box center [758, 198] width 333 height 32
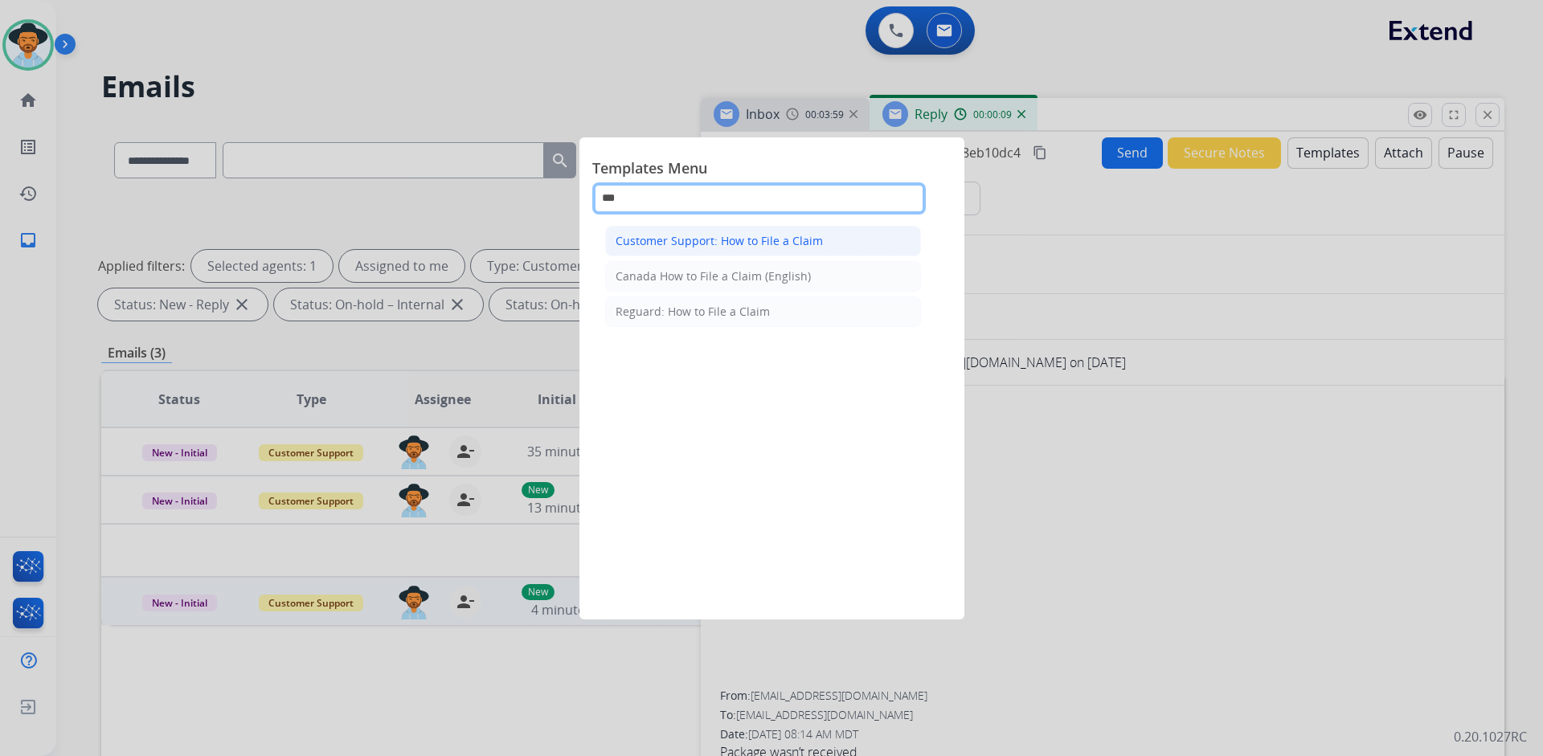
type input "***"
click at [755, 236] on div "Customer Support: How to File a Claim" at bounding box center [718, 241] width 207 height 16
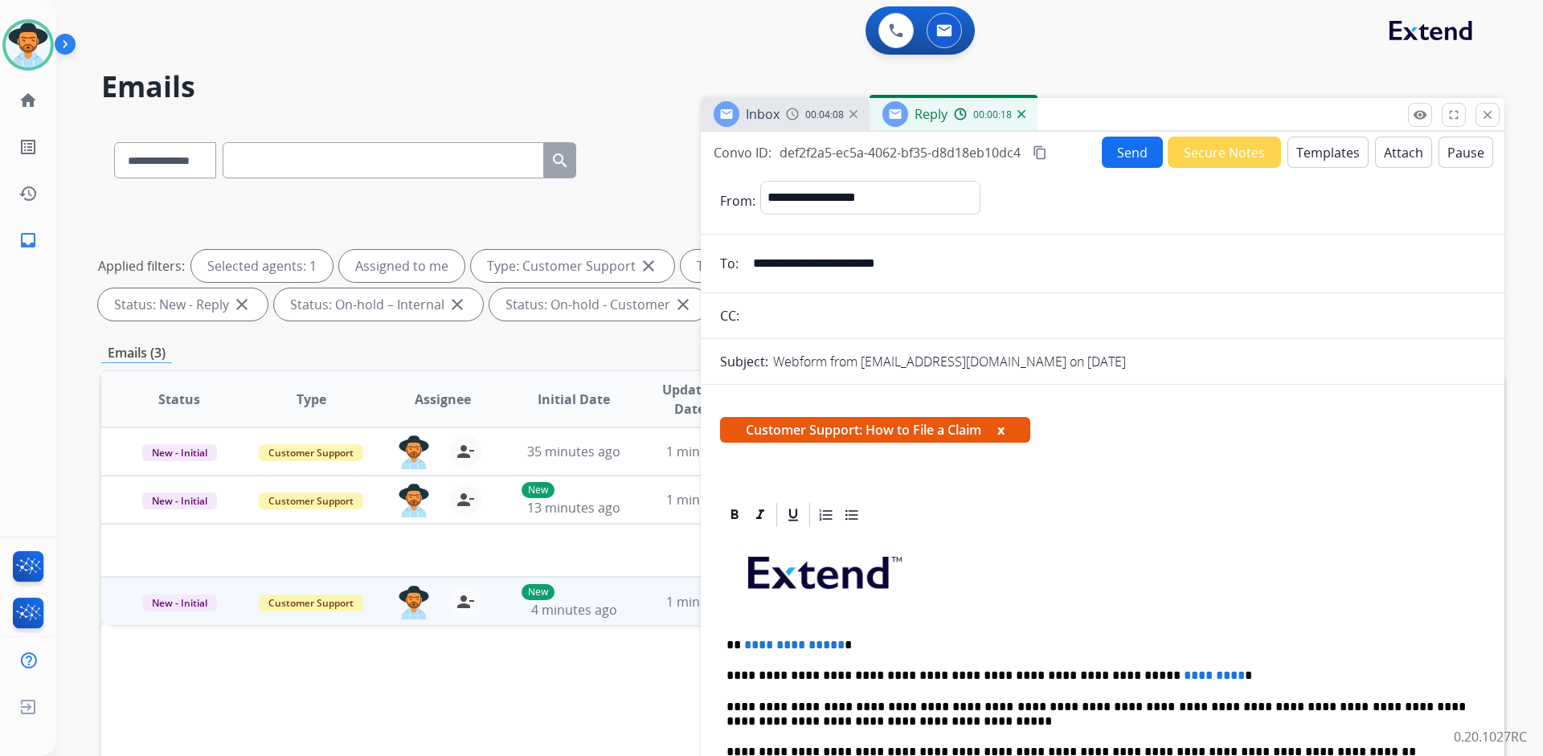
click at [984, 435] on span "Customer Support: How to File a Claim x" at bounding box center [875, 430] width 310 height 26
click at [1211, 415] on div "Customer Support: How to File a Claim x" at bounding box center [1102, 436] width 803 height 77
drag, startPoint x: 987, startPoint y: 430, endPoint x: 870, endPoint y: 432, distance: 117.3
click at [870, 432] on span "Customer Support: How to File a Claim x" at bounding box center [875, 430] width 310 height 26
copy span "How to File a Claim"
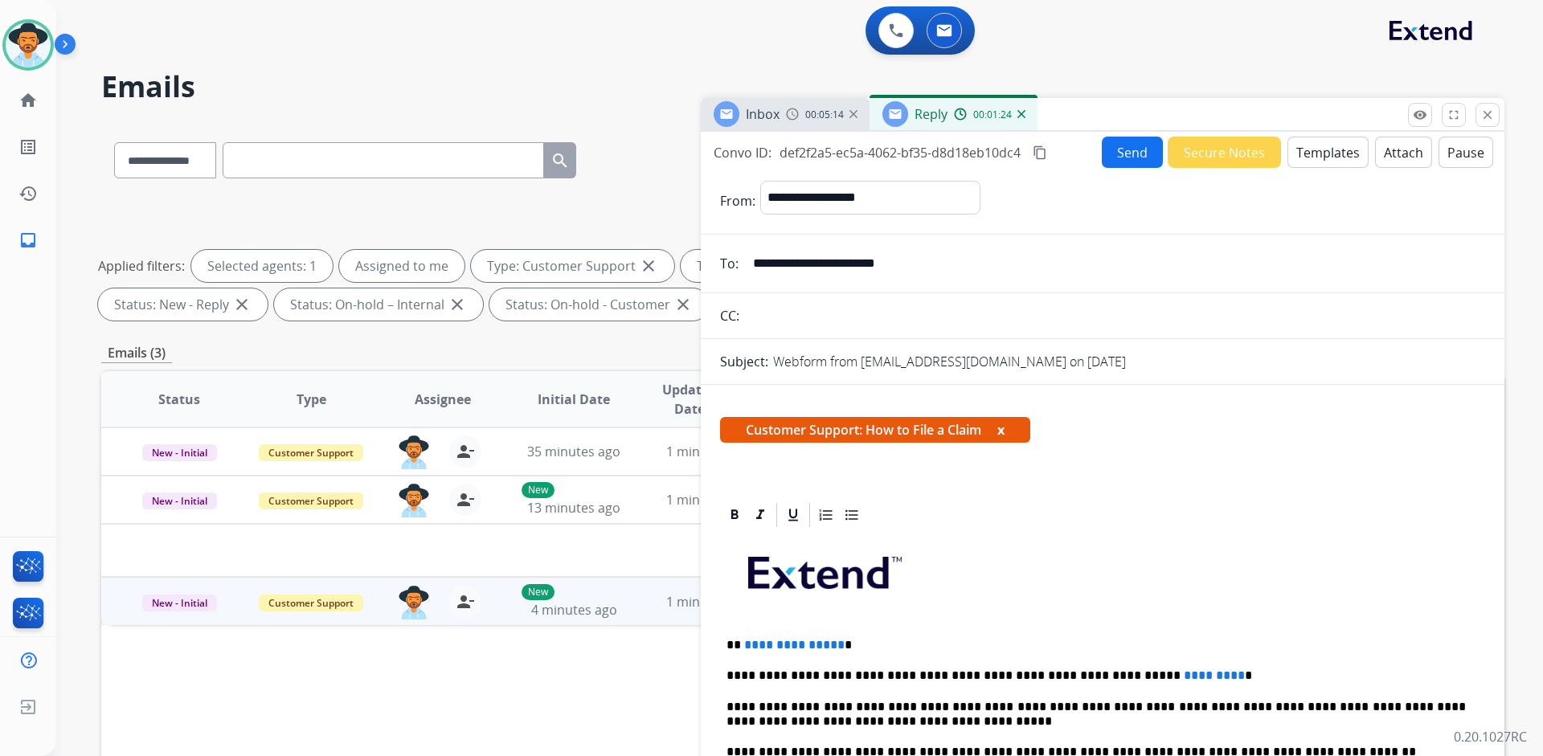
click at [1037, 147] on mat-icon "content_copy" at bounding box center [1039, 152] width 14 height 14
click at [1167, 442] on div "Customer Support: How to File a Claim x" at bounding box center [1102, 436] width 765 height 39
click at [1166, 439] on div "Customer Support: How to File a Claim x" at bounding box center [1102, 436] width 765 height 39
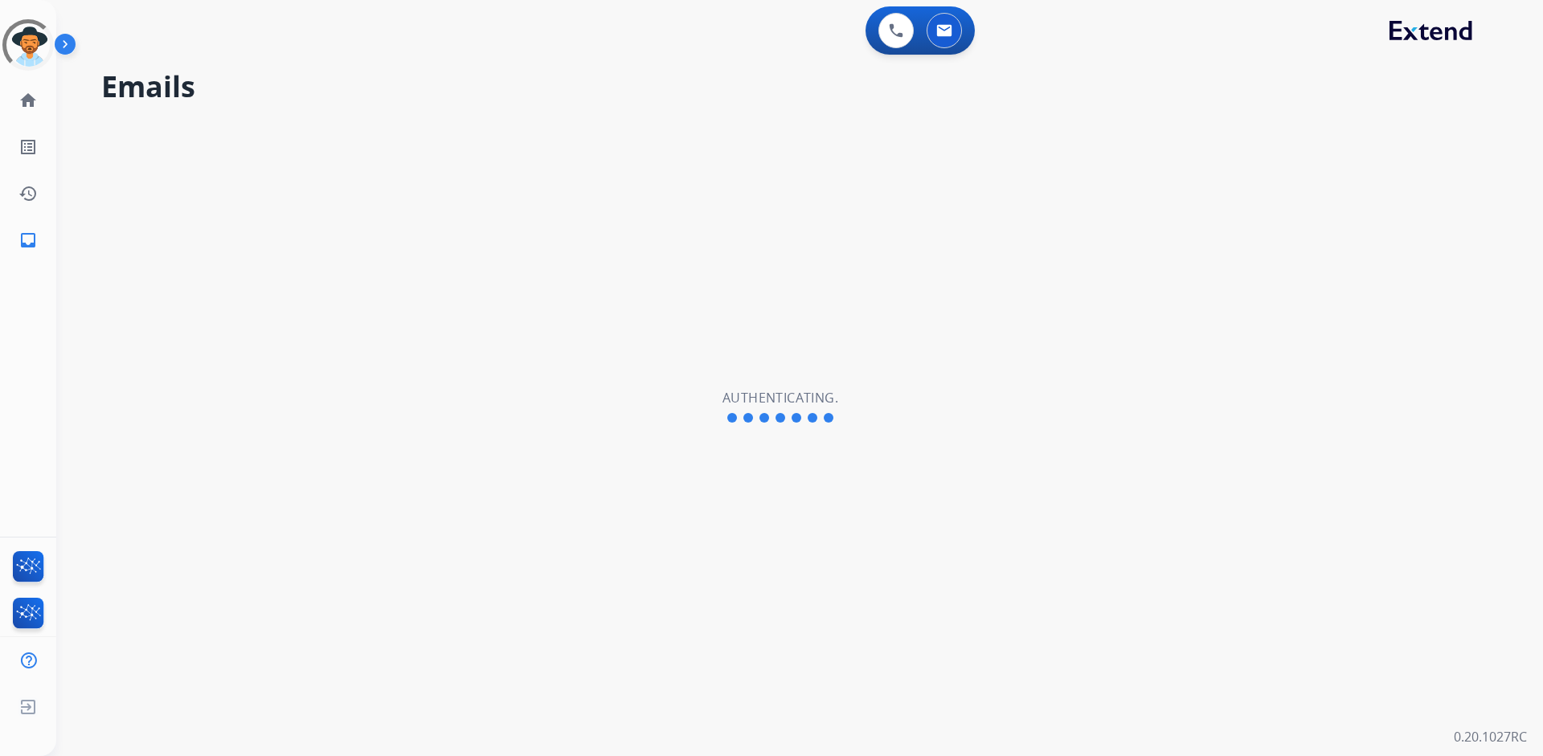
select select "**********"
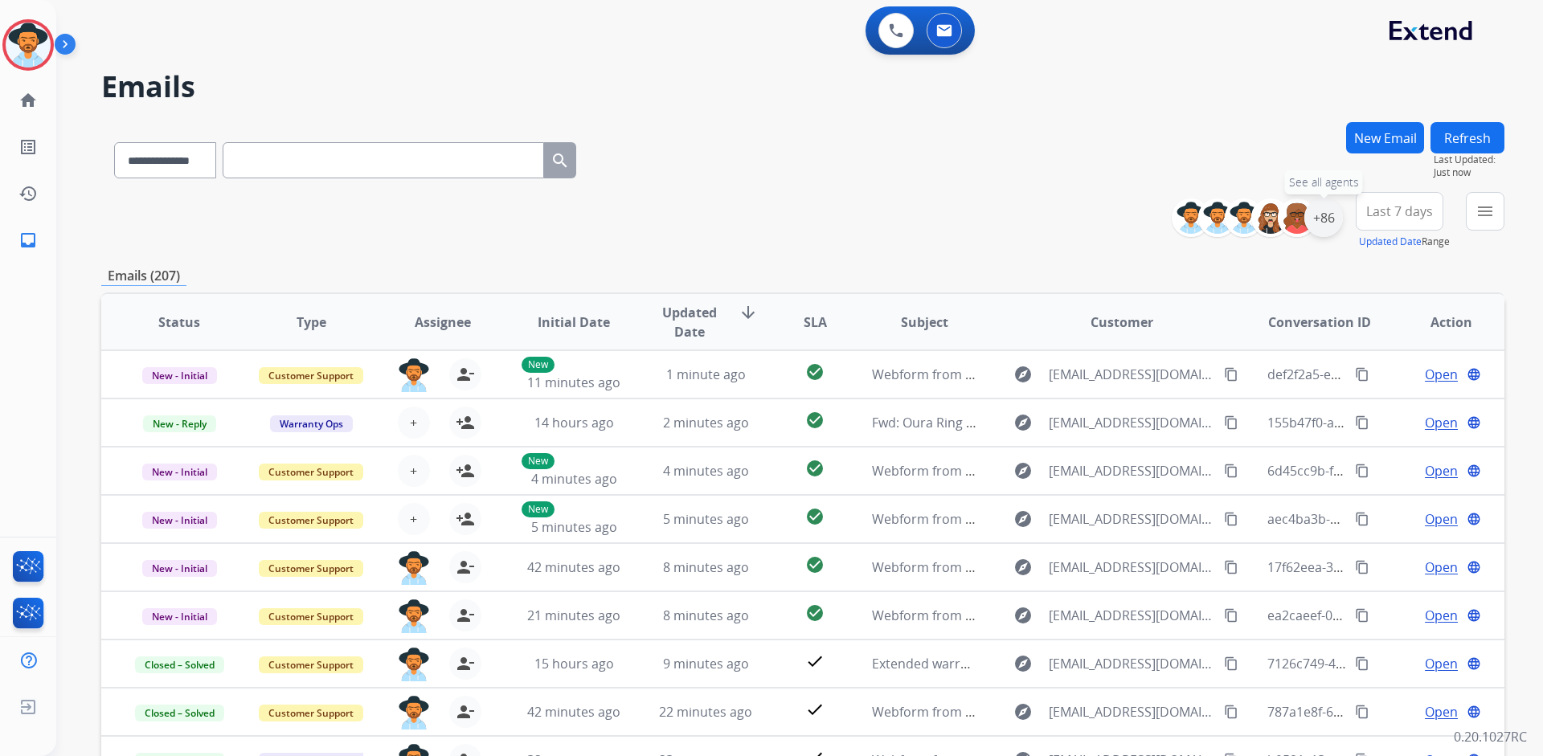
click at [1322, 219] on div "+86" at bounding box center [1323, 217] width 39 height 39
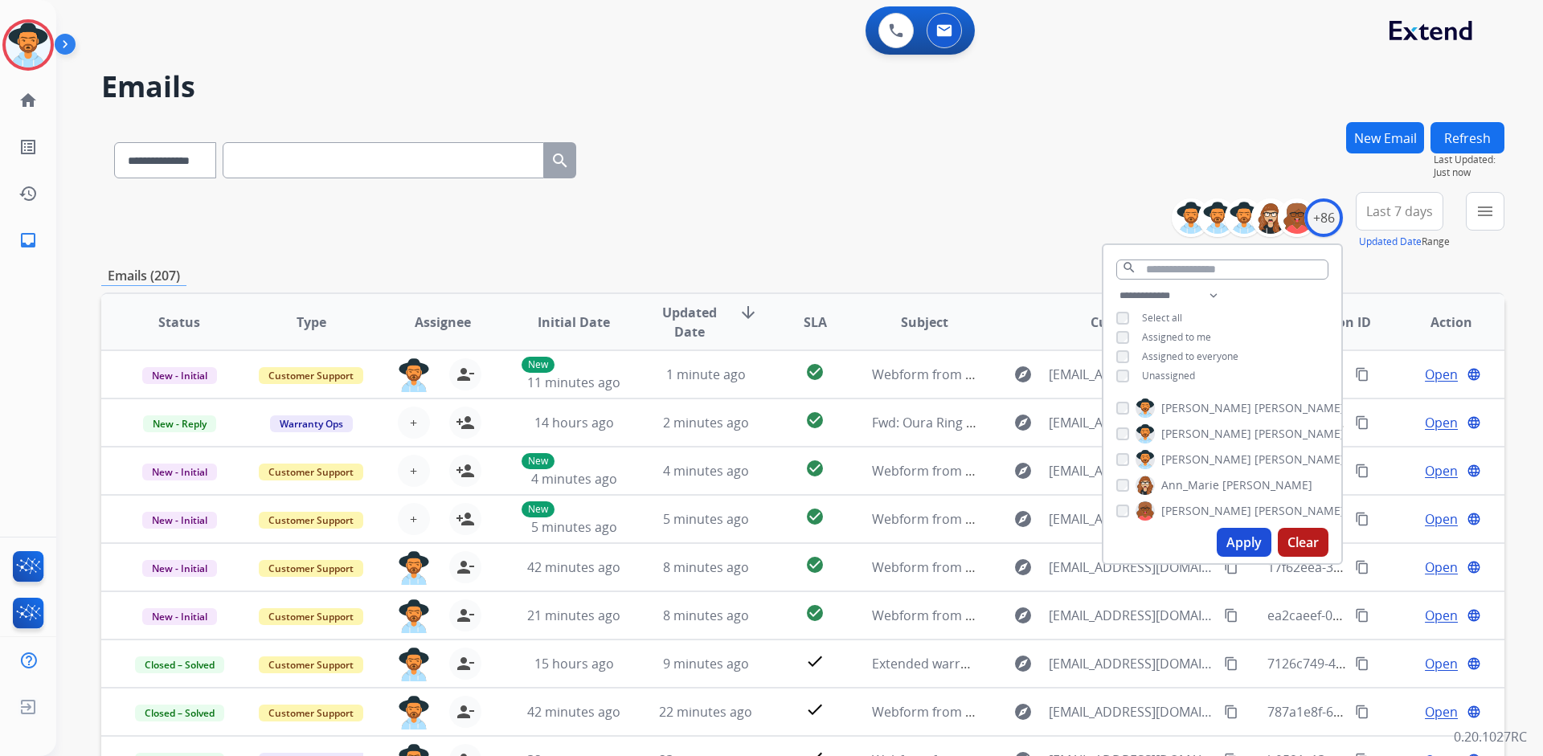
click at [1155, 370] on span "Unassigned" at bounding box center [1168, 376] width 53 height 14
click at [1227, 535] on button "Apply" at bounding box center [1243, 542] width 55 height 29
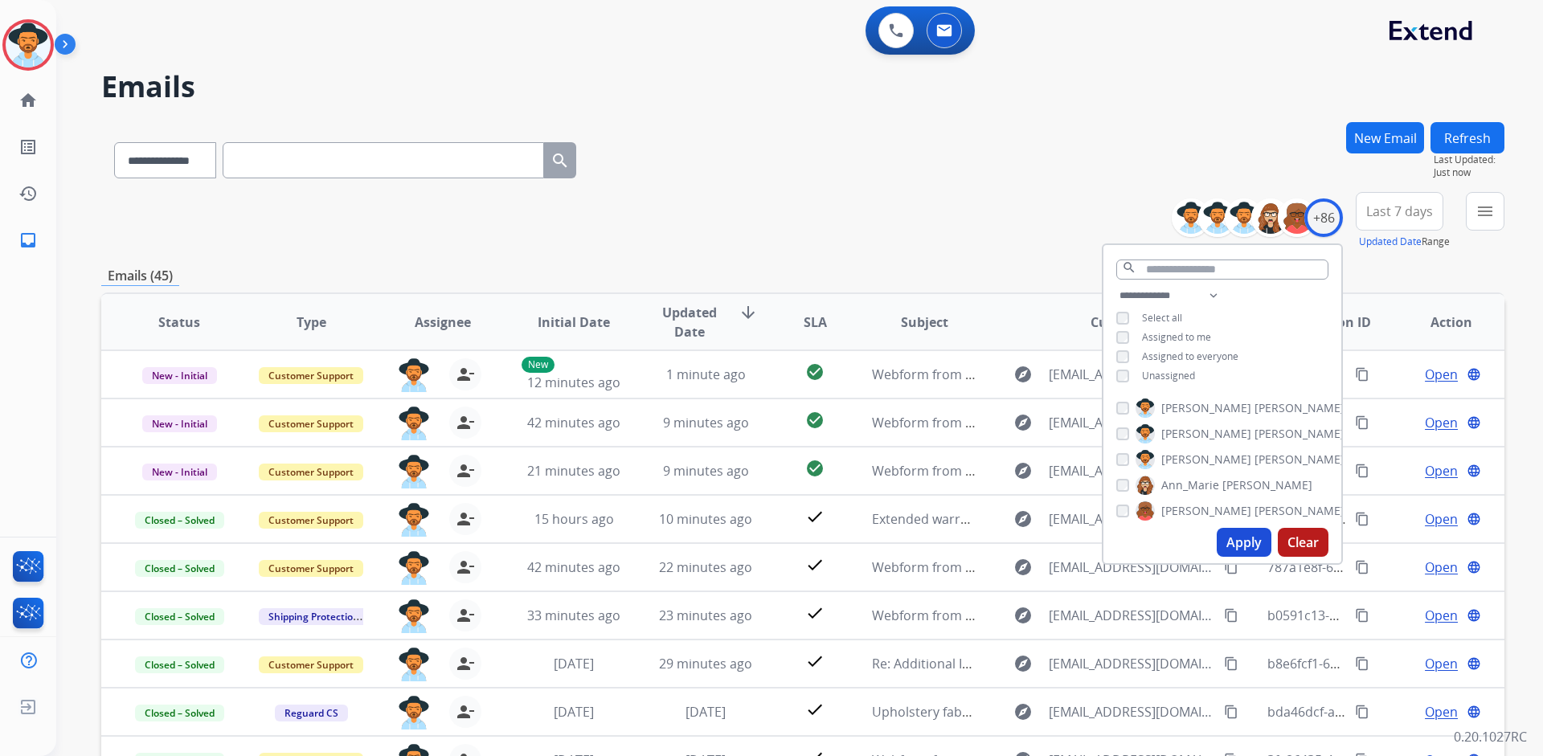
click at [1413, 269] on div "Emails (45)" at bounding box center [802, 276] width 1403 height 20
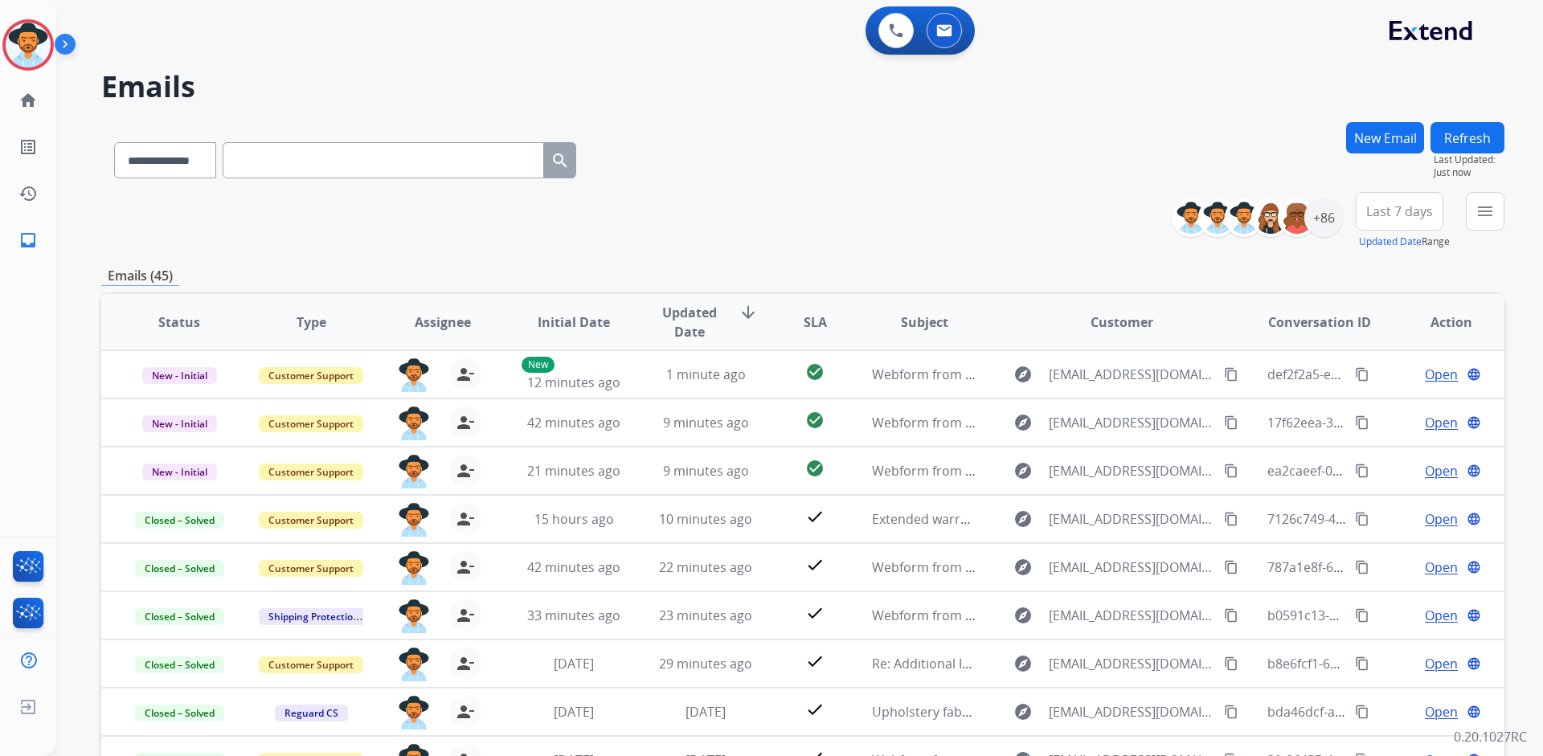
click at [1392, 213] on span "Last 7 days" at bounding box center [1399, 211] width 67 height 6
click at [1367, 405] on div "Last 90 days" at bounding box center [1394, 406] width 88 height 24
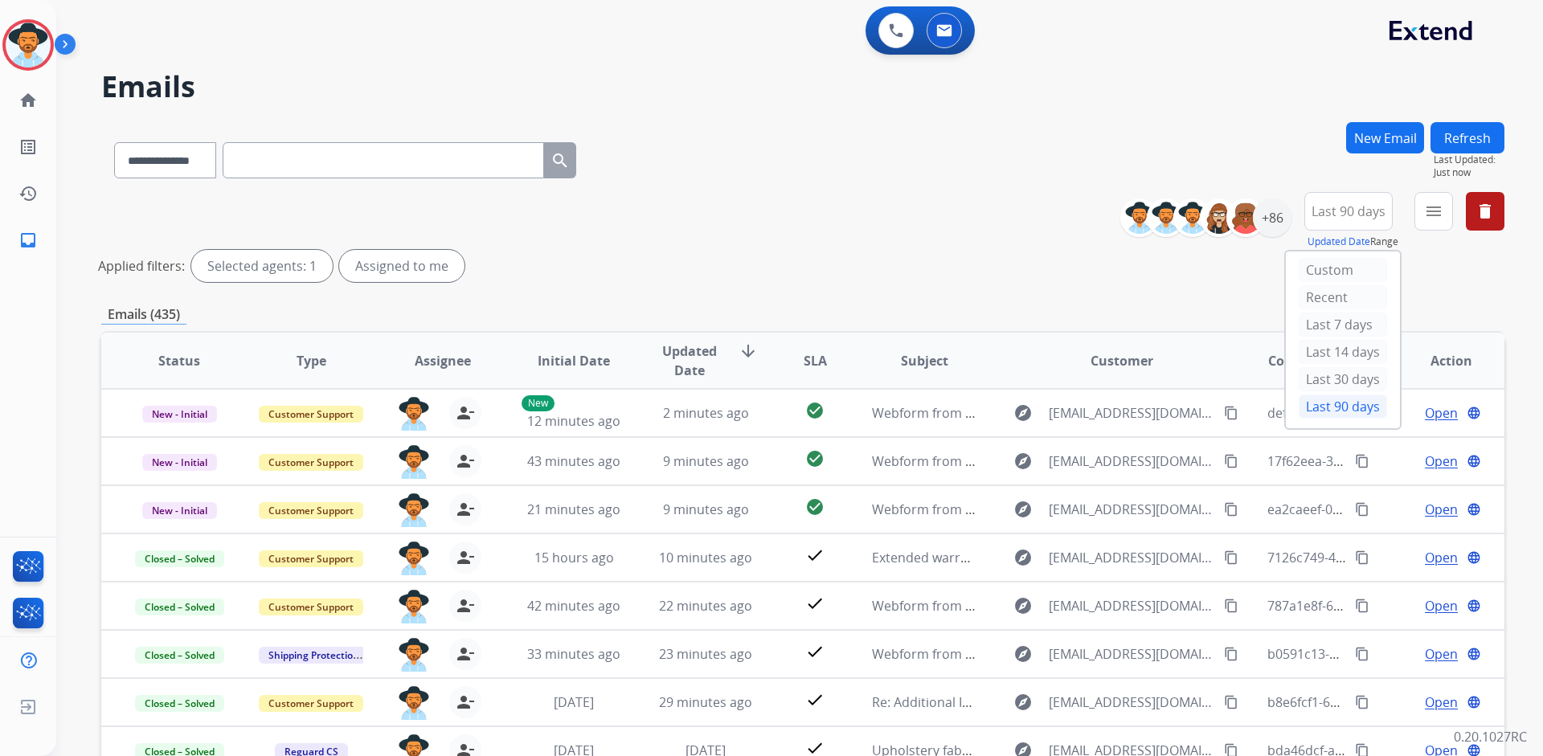
click at [1436, 217] on mat-icon "menu" at bounding box center [1433, 211] width 19 height 19
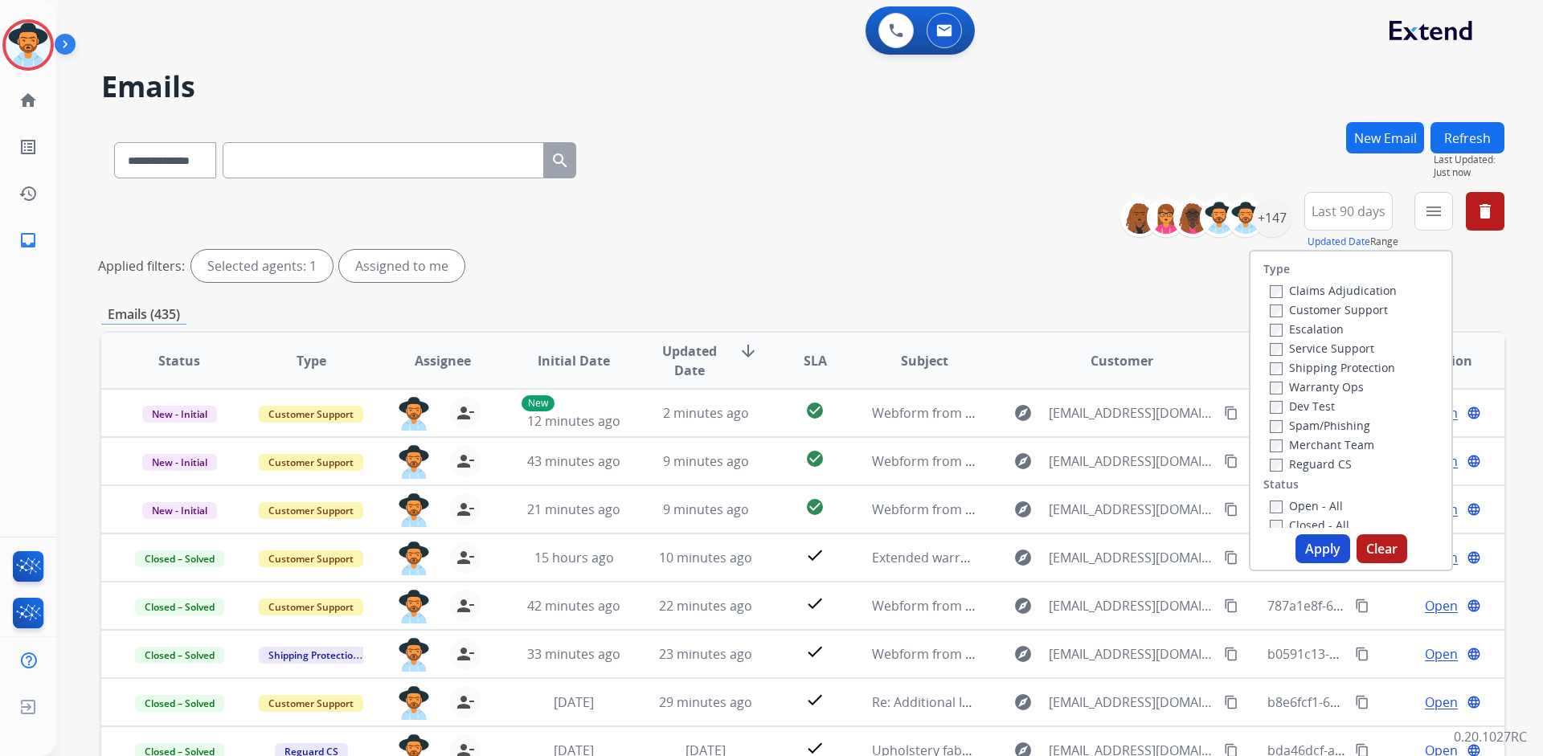
click at [1359, 316] on label "Customer Support" at bounding box center [1328, 309] width 118 height 15
click at [1355, 363] on label "Shipping Protection" at bounding box center [1331, 367] width 125 height 15
click at [1314, 462] on label "Reguard CS" at bounding box center [1310, 463] width 82 height 15
click at [1308, 502] on label "Open - All" at bounding box center [1305, 505] width 73 height 15
click at [1310, 545] on button "Apply" at bounding box center [1322, 548] width 55 height 29
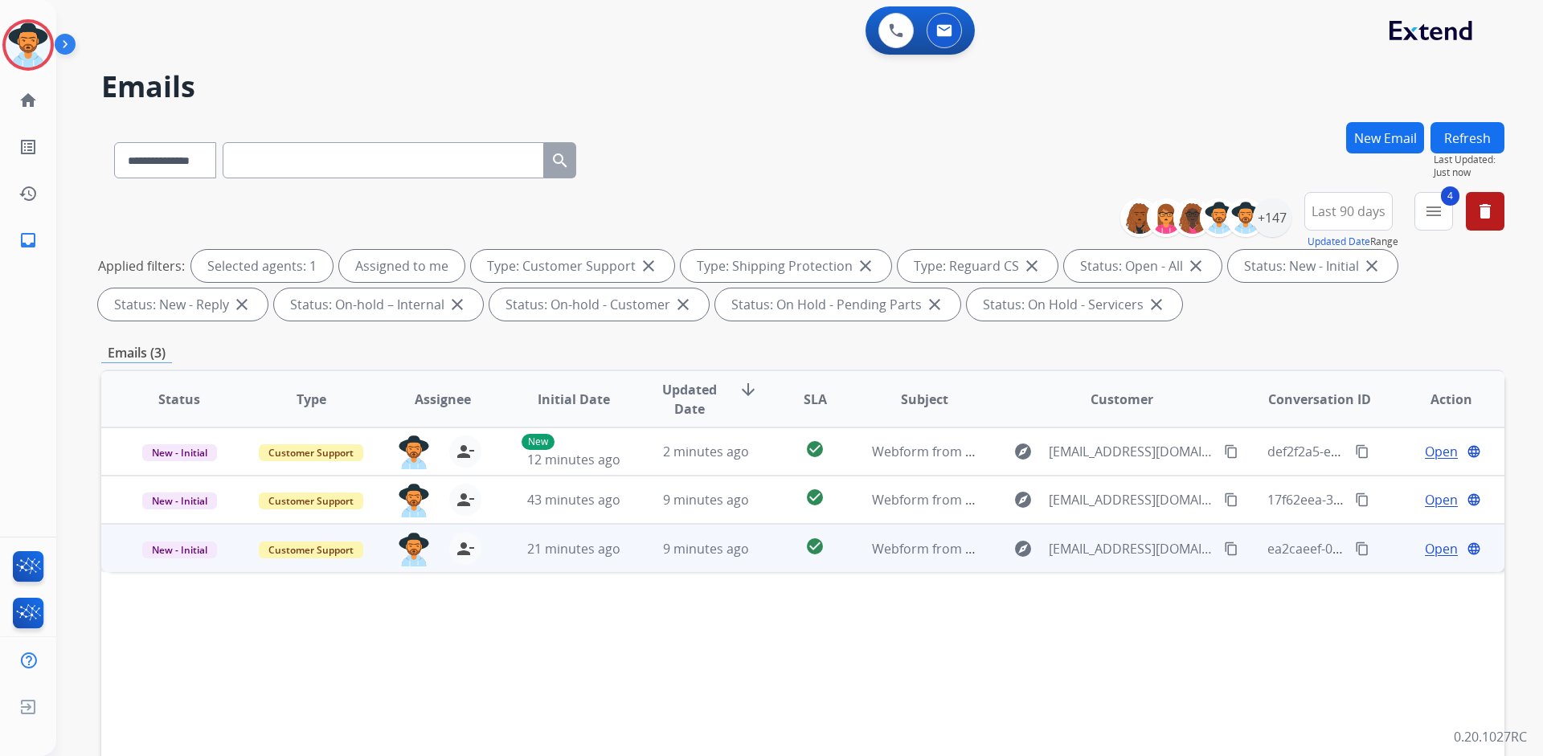
click at [1425, 547] on span "Open" at bounding box center [1441, 548] width 33 height 19
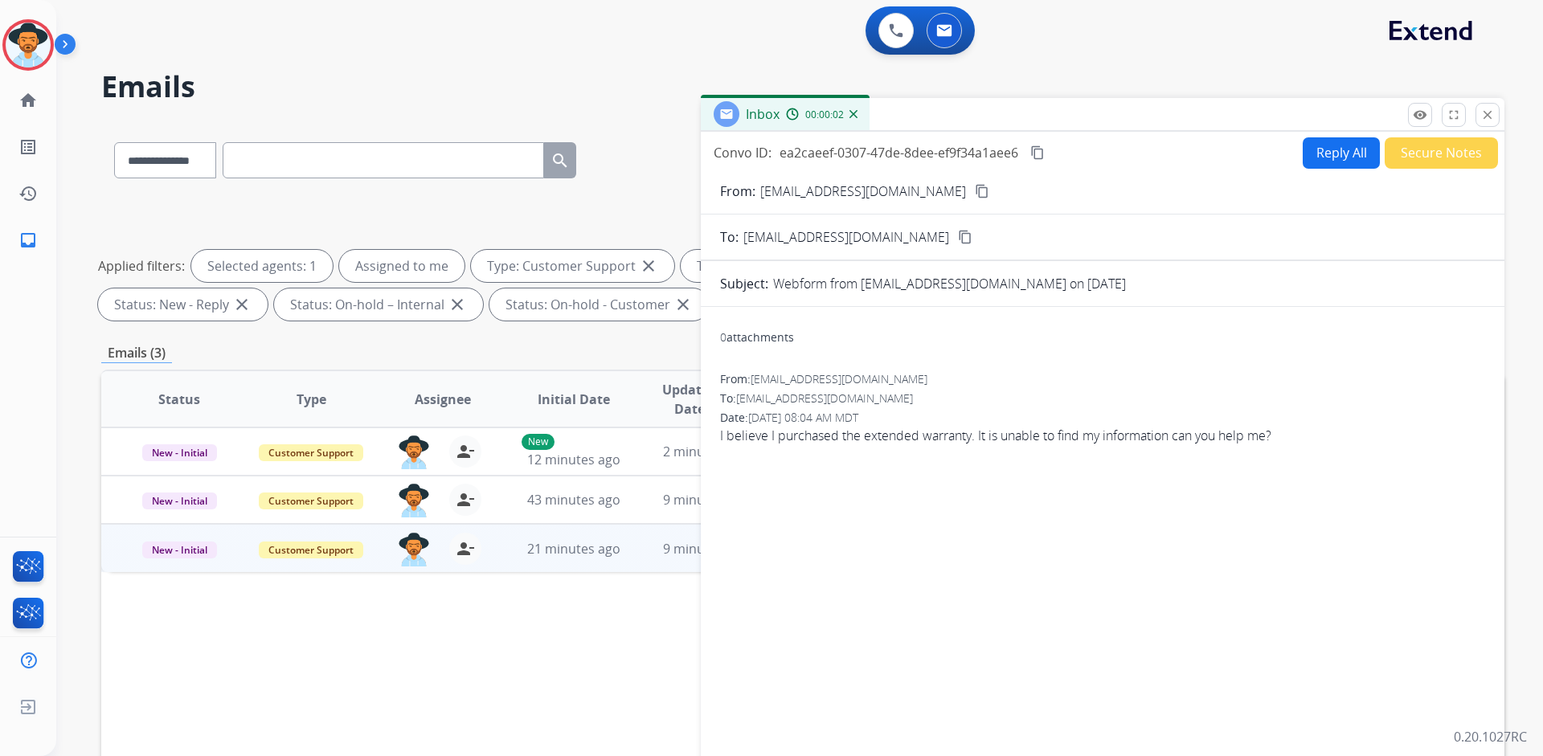
drag, startPoint x: 1488, startPoint y: 123, endPoint x: 1475, endPoint y: 139, distance: 20.6
click at [1488, 122] on button "close Close" at bounding box center [1487, 115] width 24 height 24
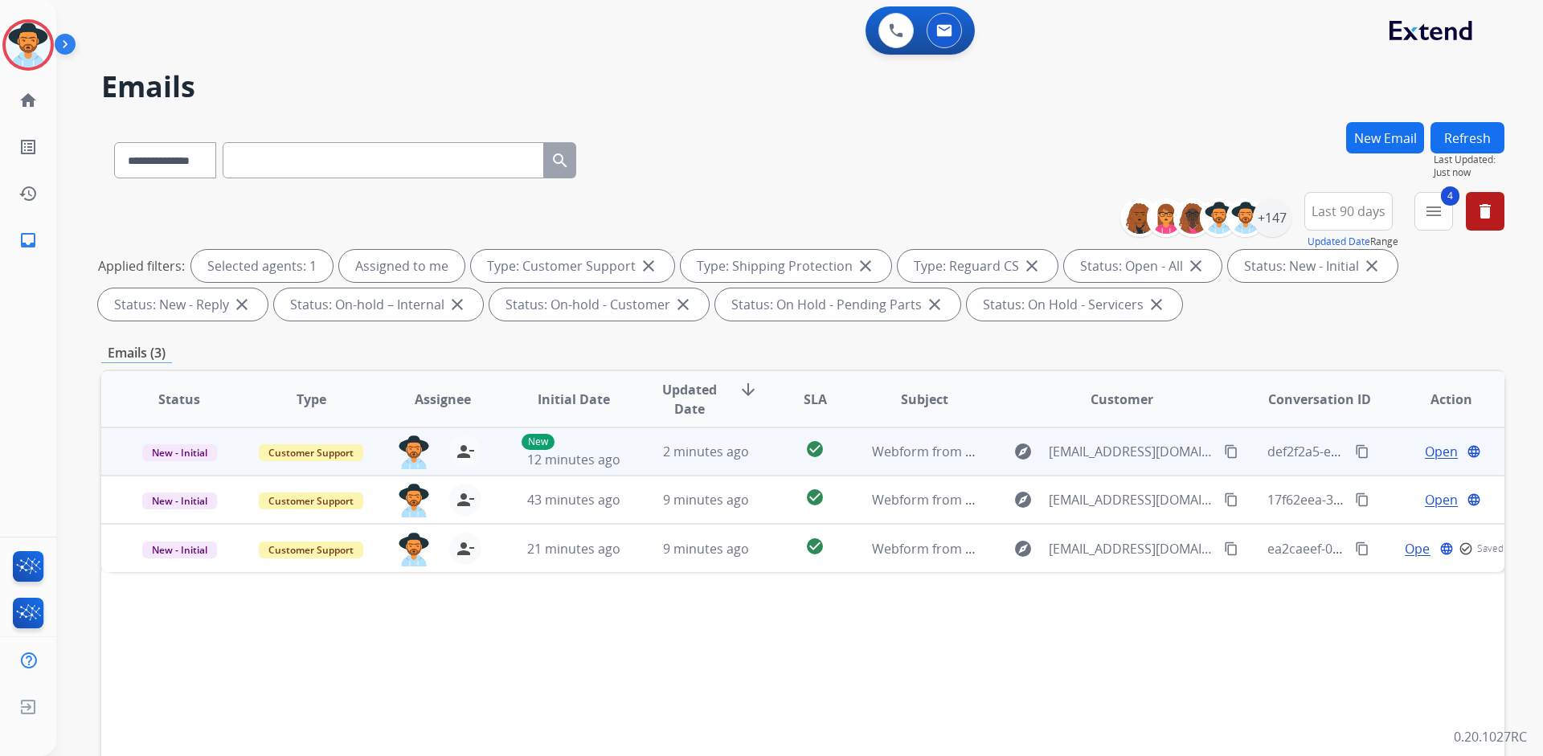
click at [1426, 444] on span "Open" at bounding box center [1441, 451] width 33 height 19
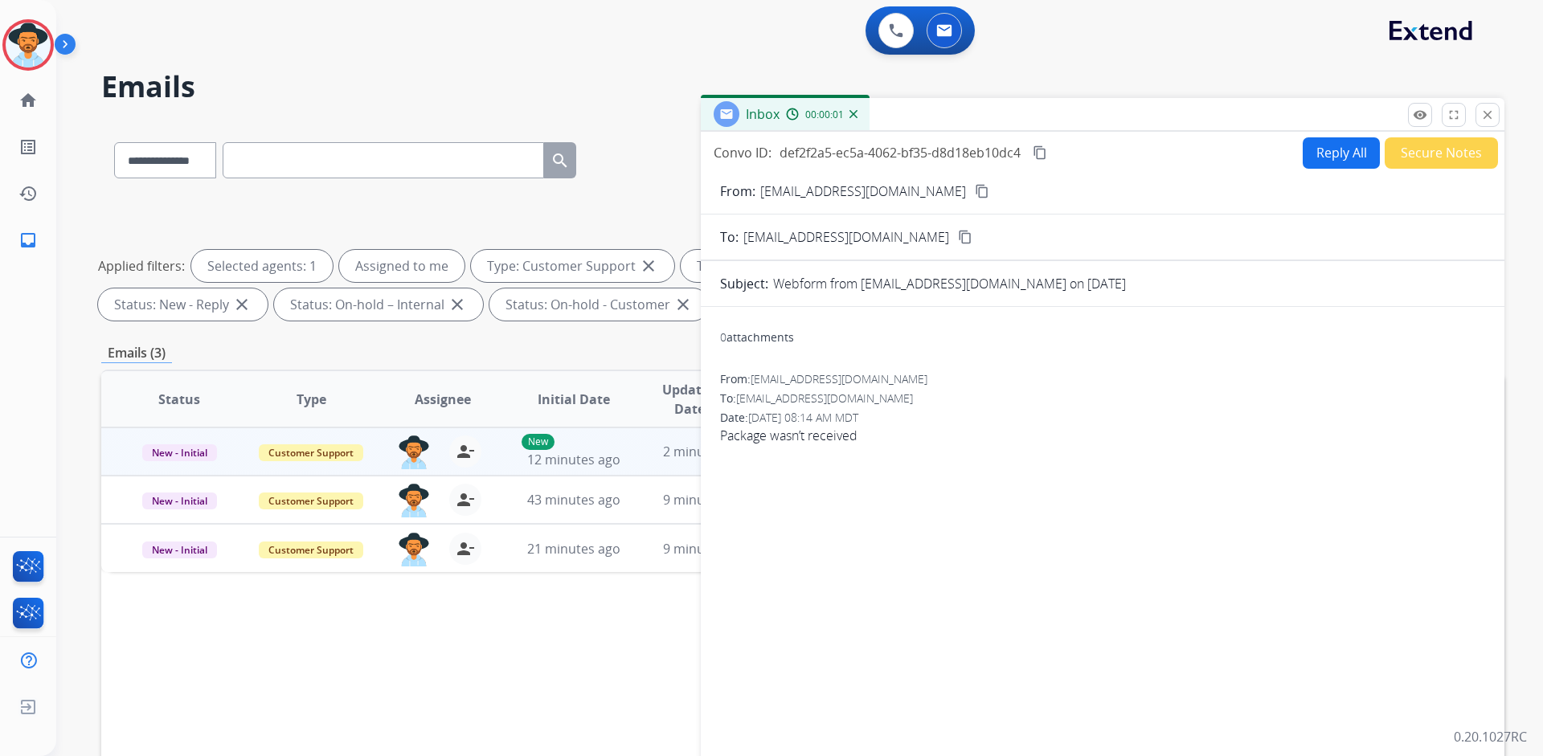
click at [1322, 157] on button "Reply All" at bounding box center [1340, 152] width 77 height 31
select select "**********"
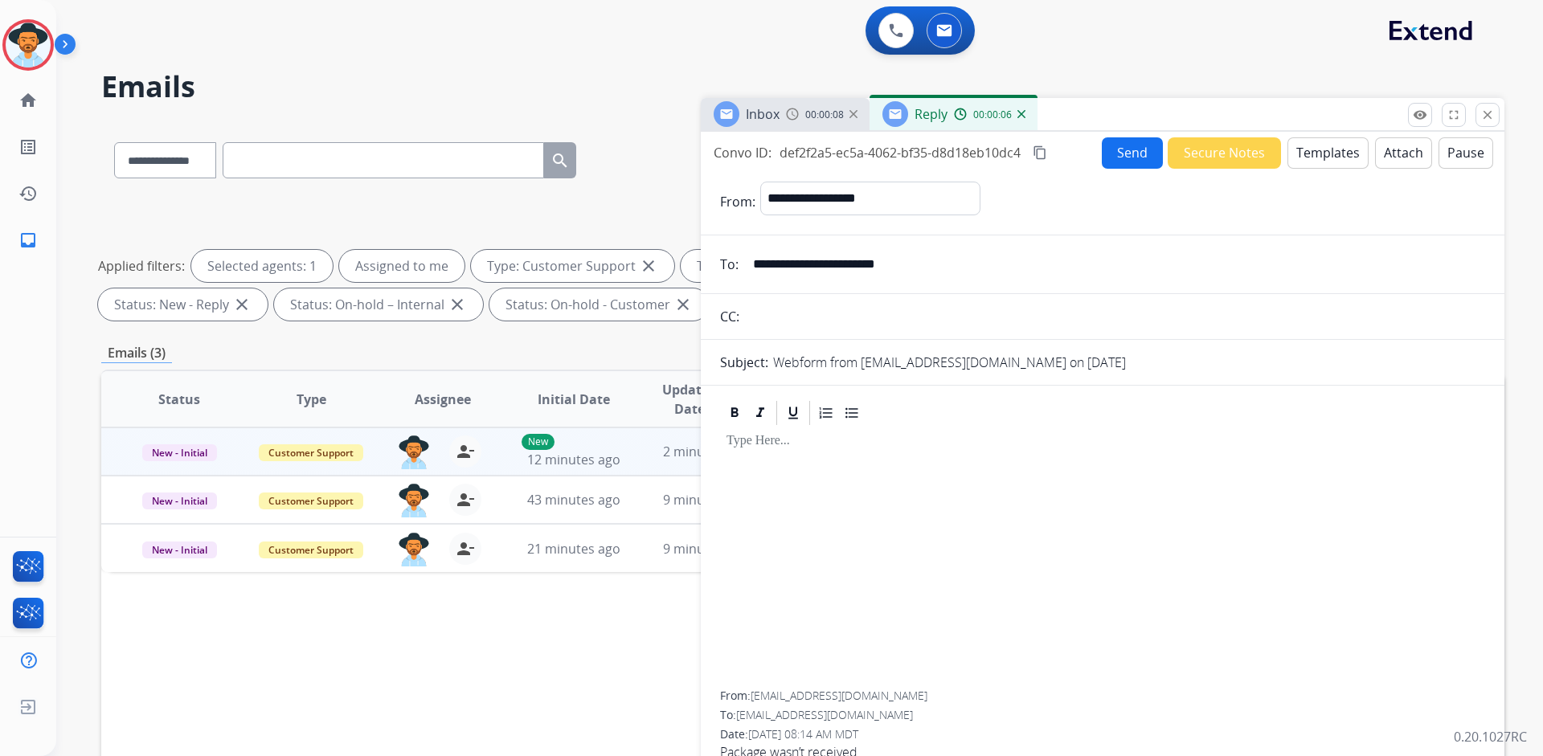
click at [1334, 150] on button "Templates" at bounding box center [1327, 152] width 81 height 31
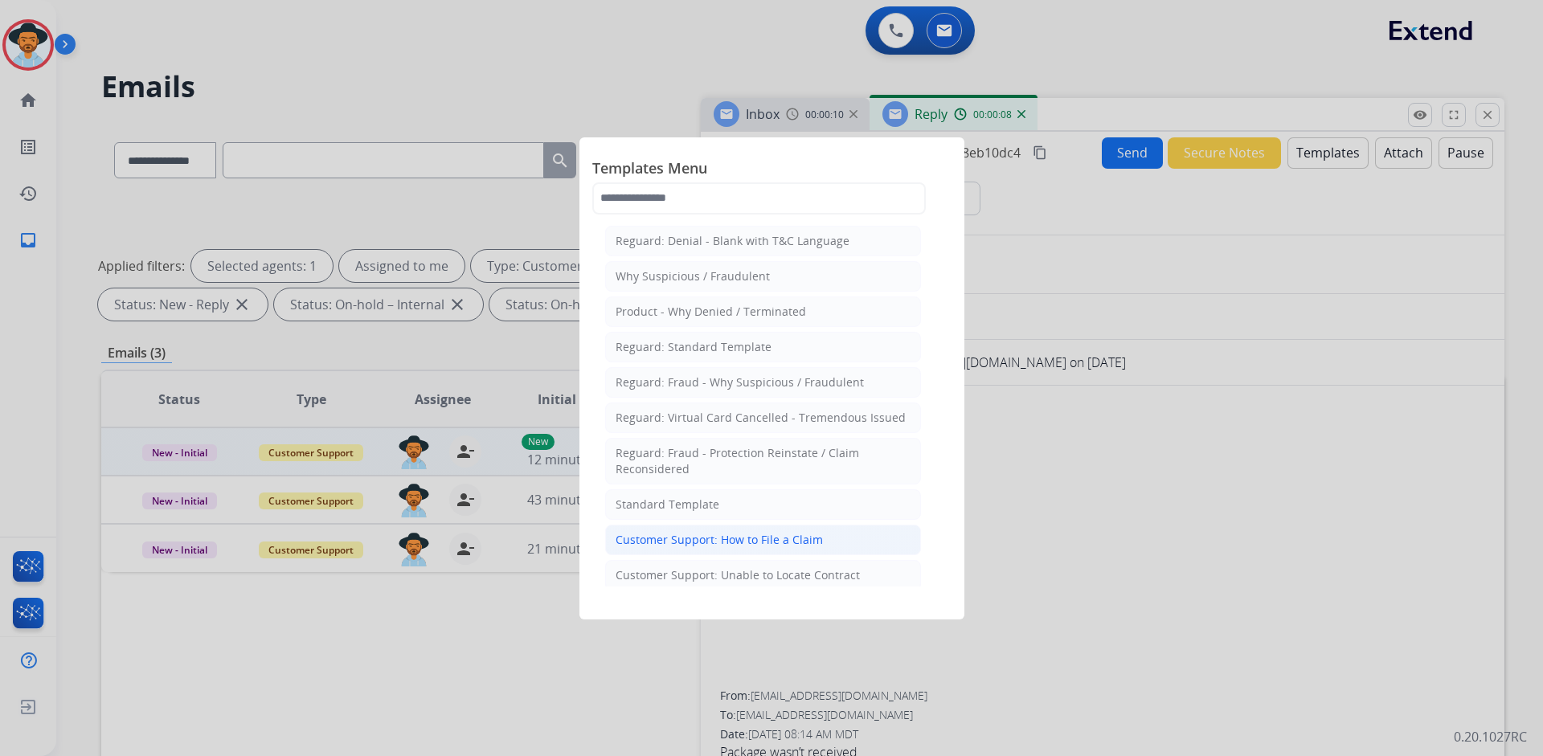
click at [713, 541] on div "Customer Support: How to File a Claim" at bounding box center [718, 540] width 207 height 16
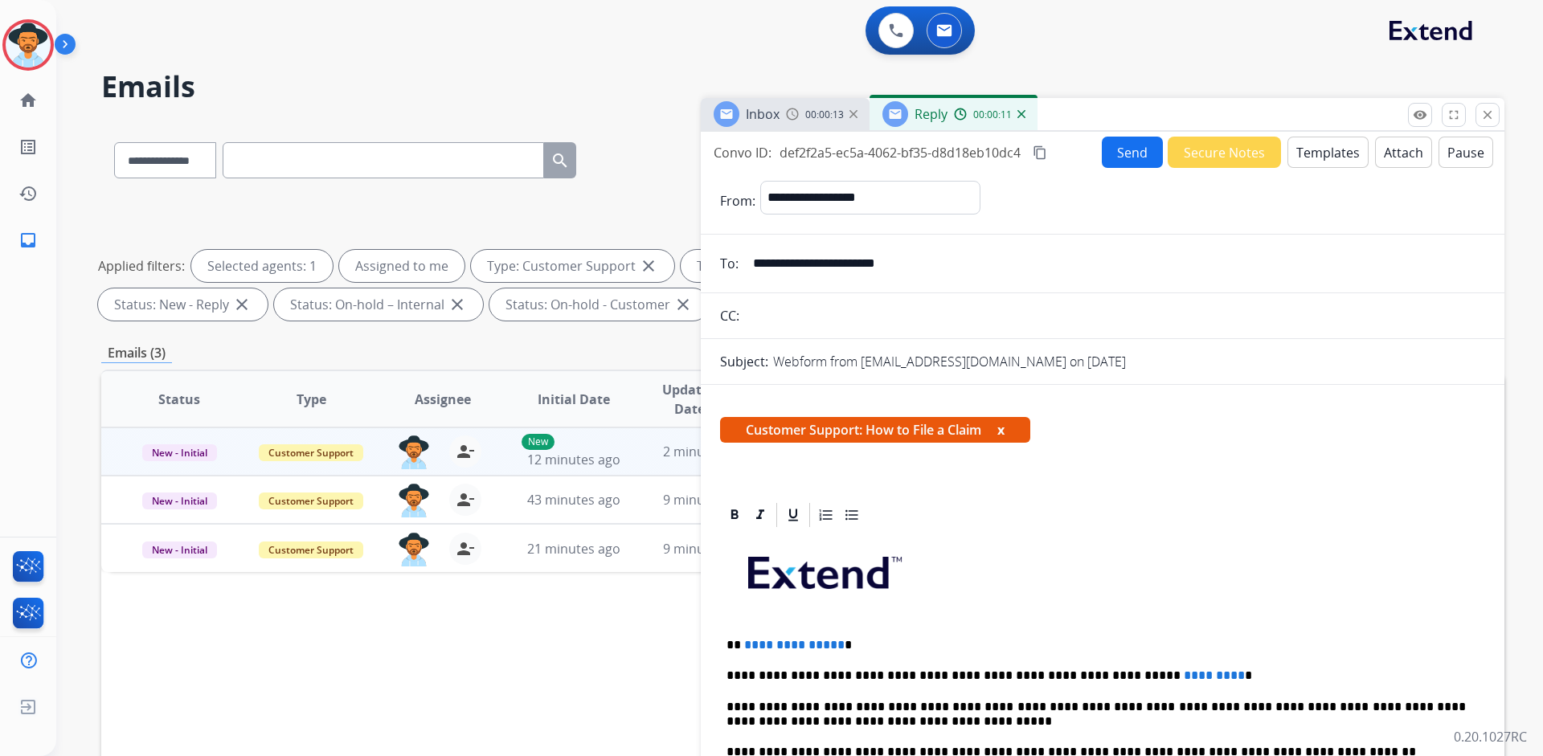
drag, startPoint x: 742, startPoint y: 431, endPoint x: 991, endPoint y: 423, distance: 249.2
click at [991, 423] on span "Customer Support: How to File a Claim x" at bounding box center [875, 430] width 310 height 26
copy span "Customer Support: How to File a Claim"
click at [1200, 369] on div "Webform from [EMAIL_ADDRESS][DOMAIN_NAME] on [DATE]" at bounding box center [1129, 361] width 712 height 19
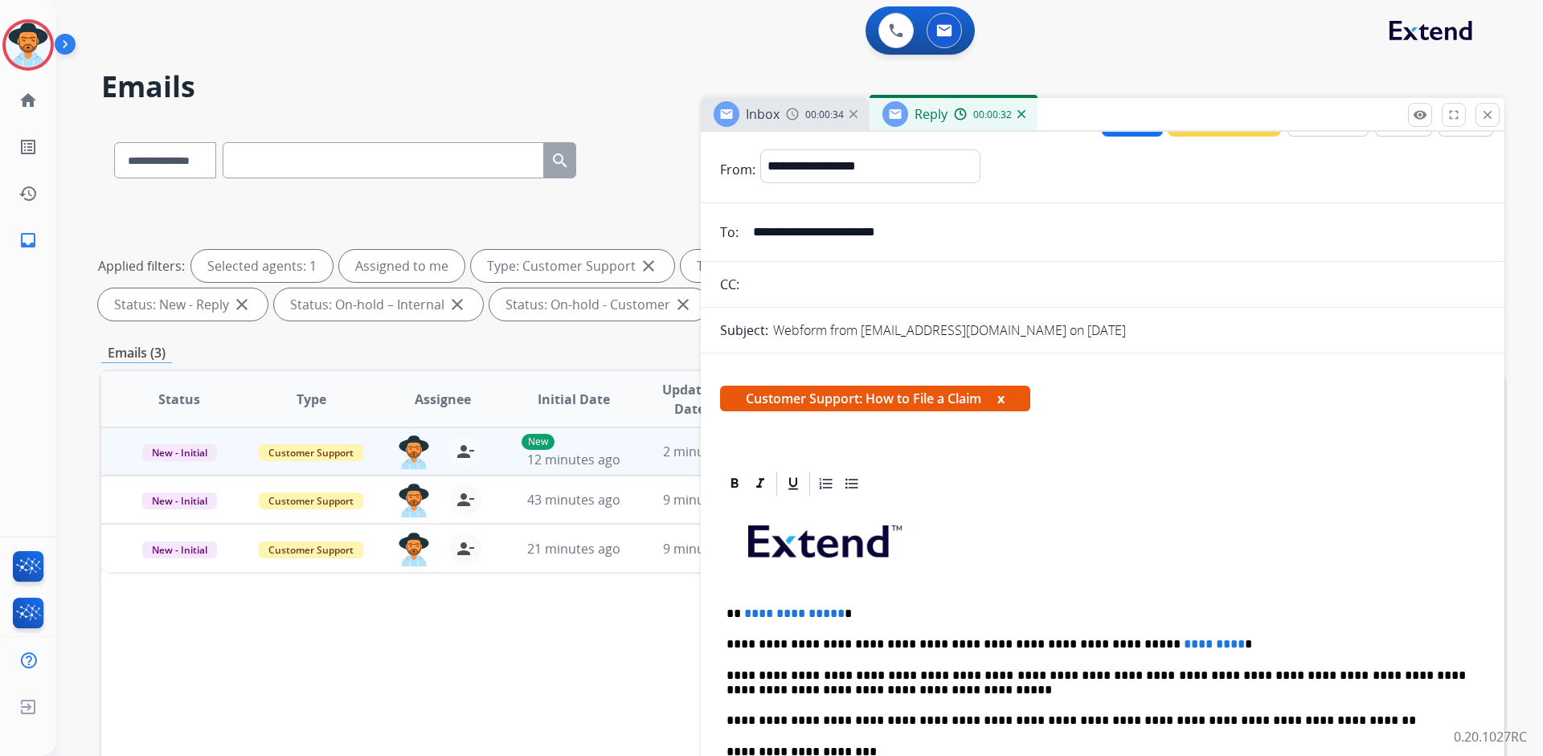
scroll to position [80, 0]
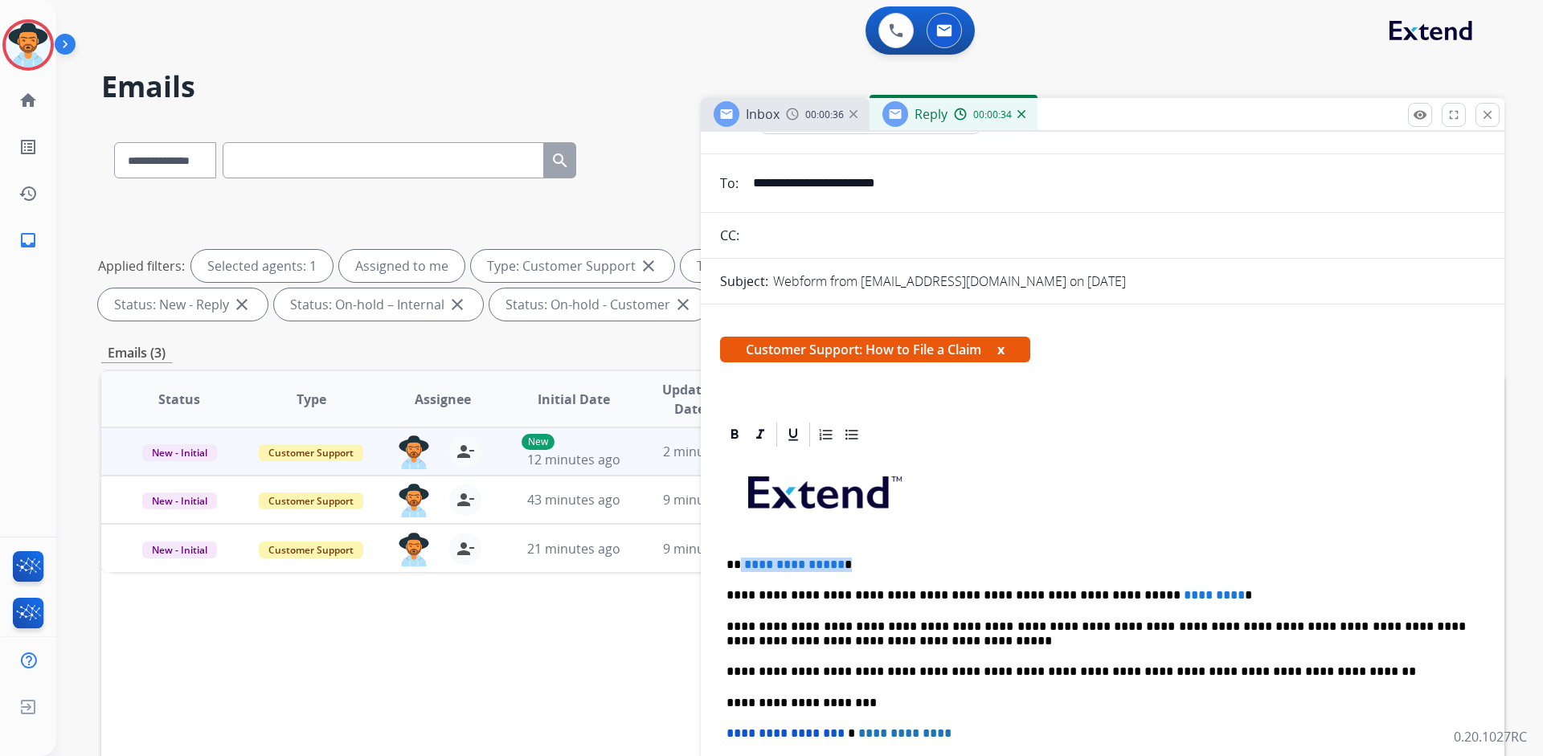
drag, startPoint x: 840, startPoint y: 567, endPoint x: 740, endPoint y: 561, distance: 99.8
click at [740, 561] on p "**********" at bounding box center [1095, 565] width 739 height 14
drag, startPoint x: 1171, startPoint y: 595, endPoint x: 1092, endPoint y: 591, distance: 79.6
click at [1092, 591] on p "**********" at bounding box center [1095, 595] width 739 height 14
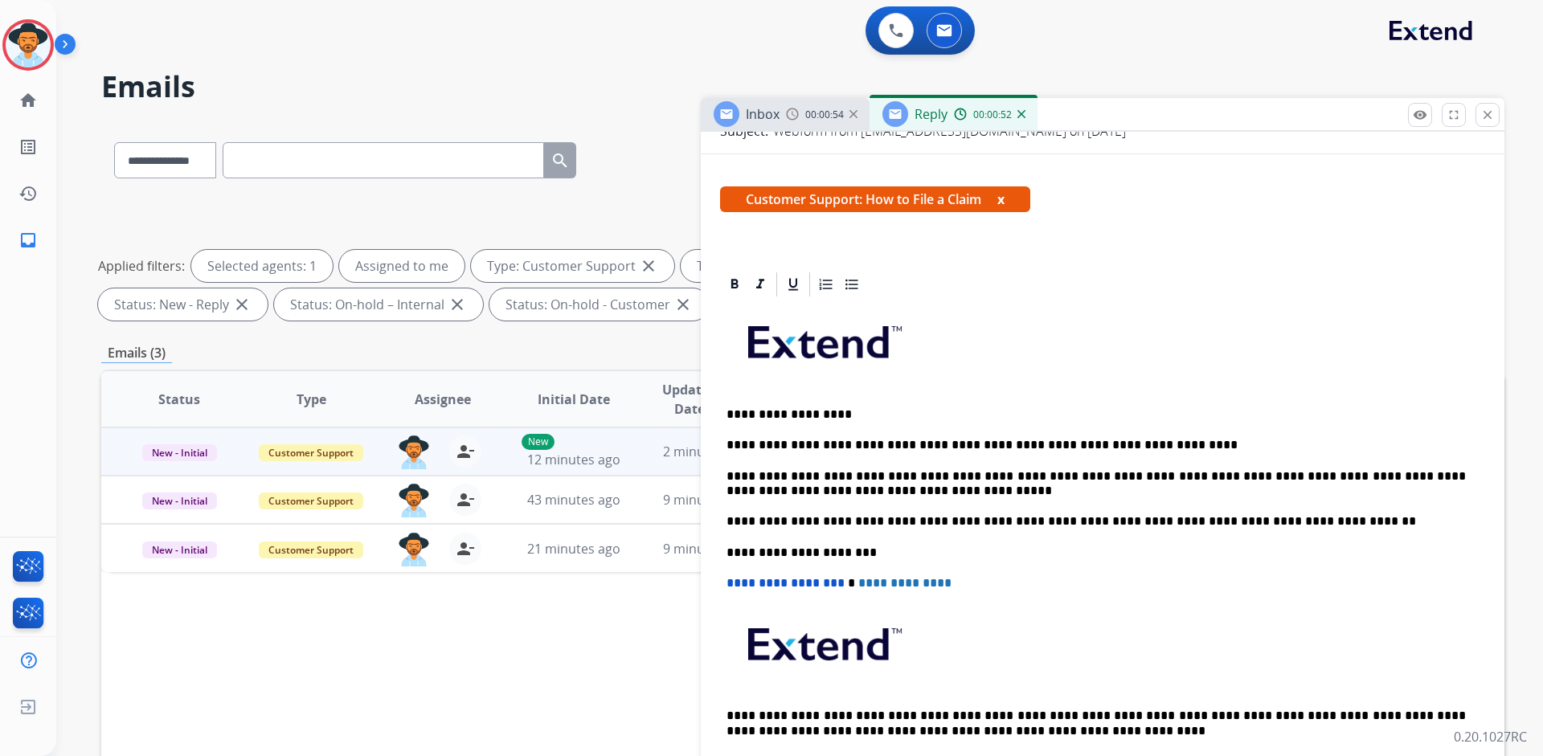
scroll to position [0, 0]
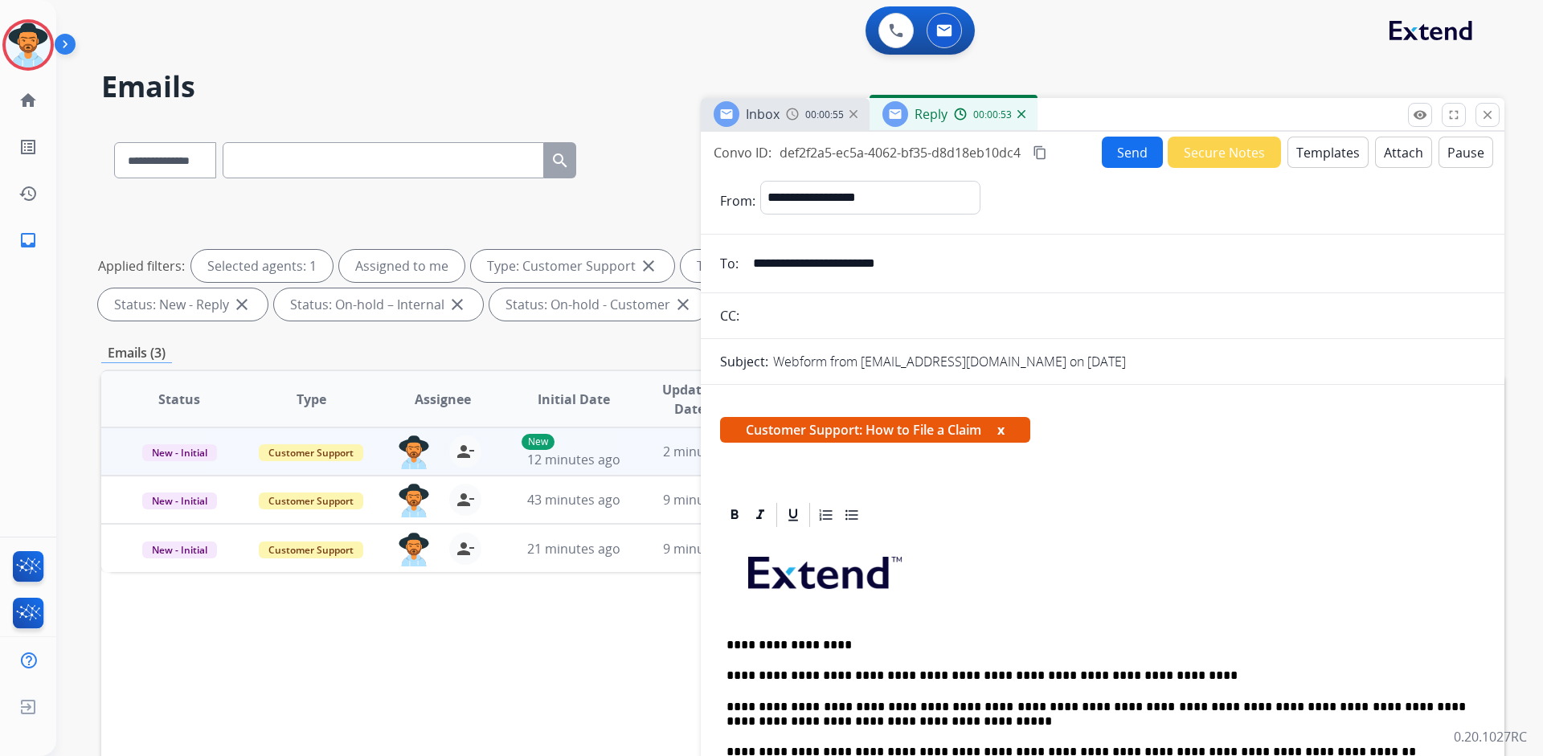
click at [1125, 153] on button "Send" at bounding box center [1132, 152] width 61 height 31
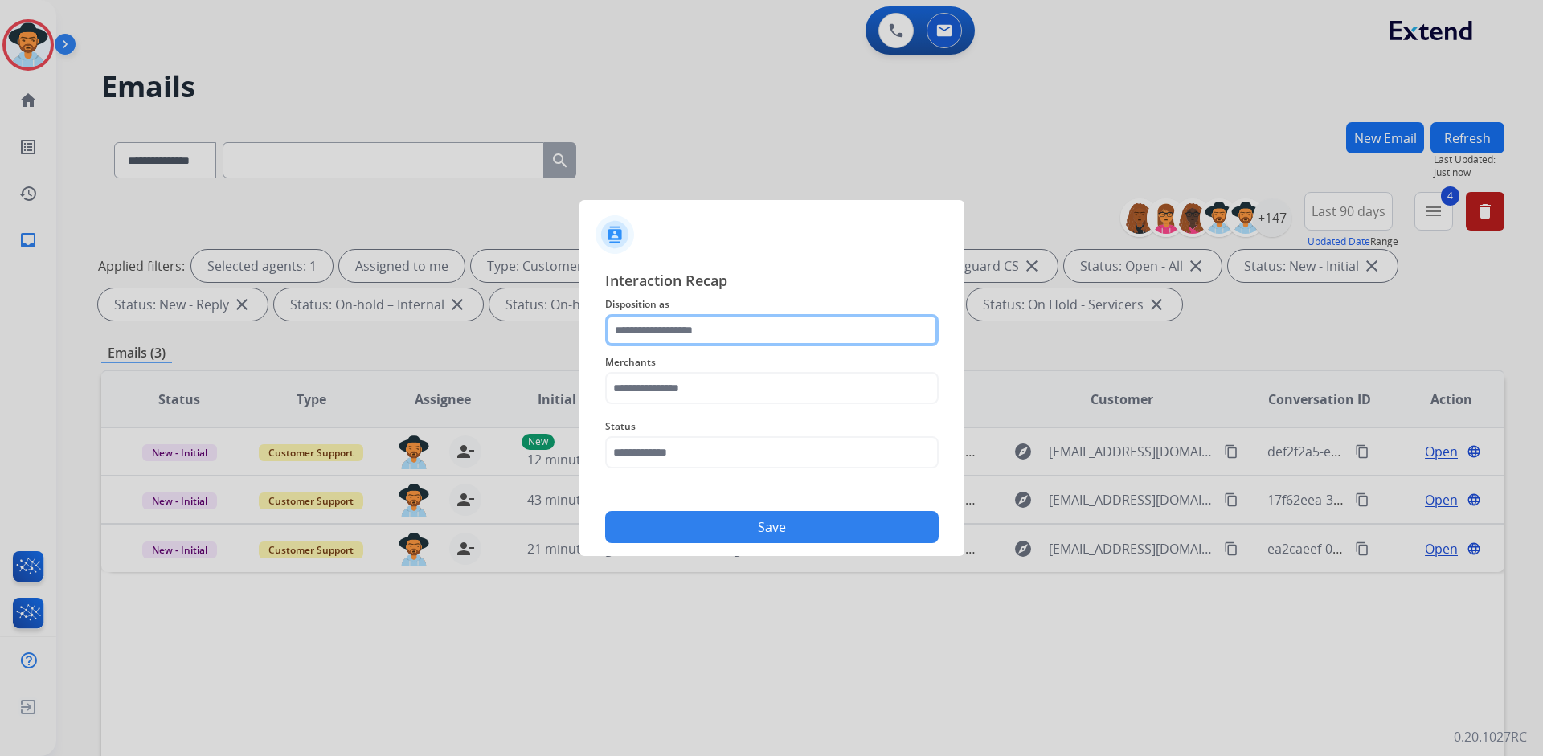
click at [767, 320] on input "text" at bounding box center [771, 330] width 333 height 32
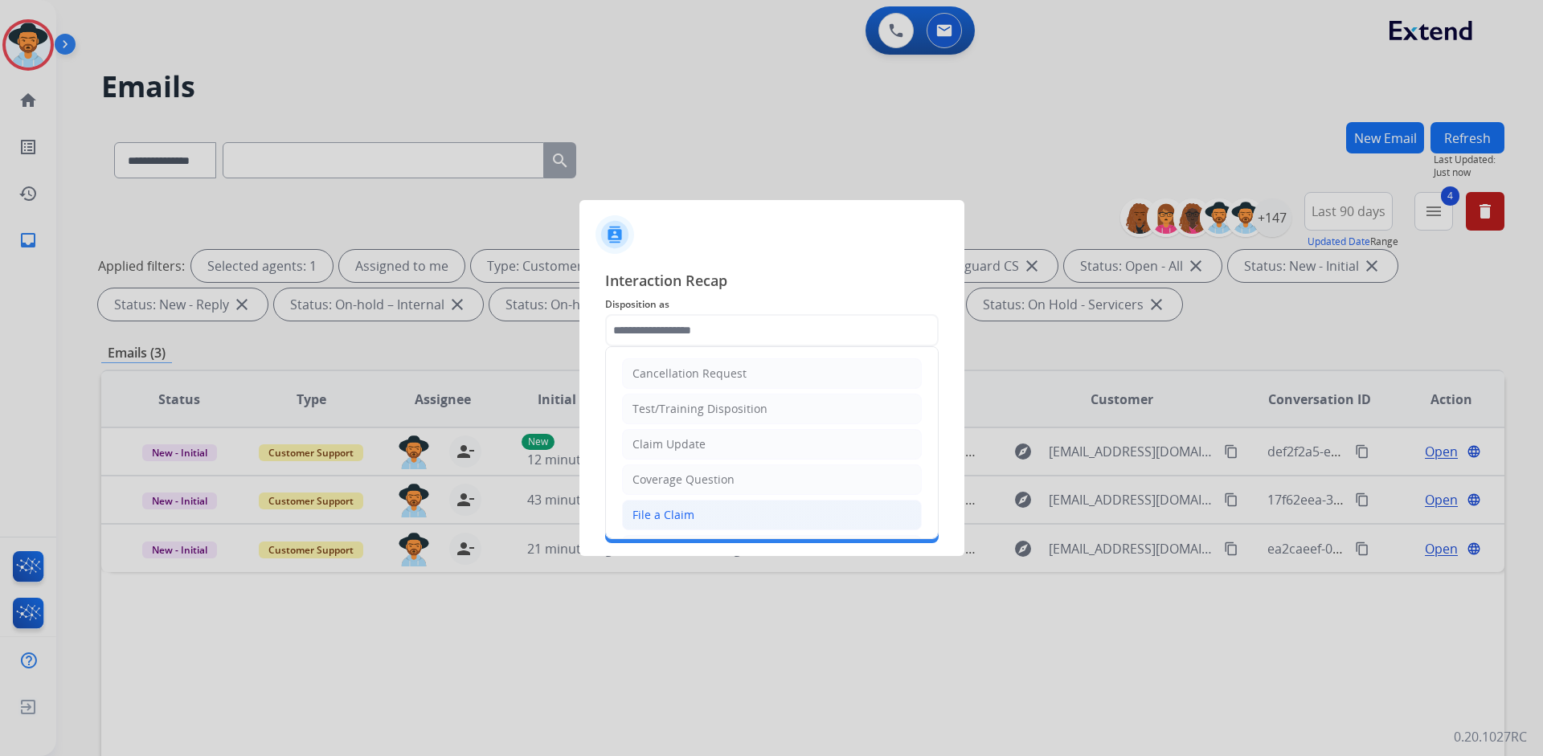
click at [719, 513] on li "File a Claim" at bounding box center [772, 515] width 300 height 31
type input "**********"
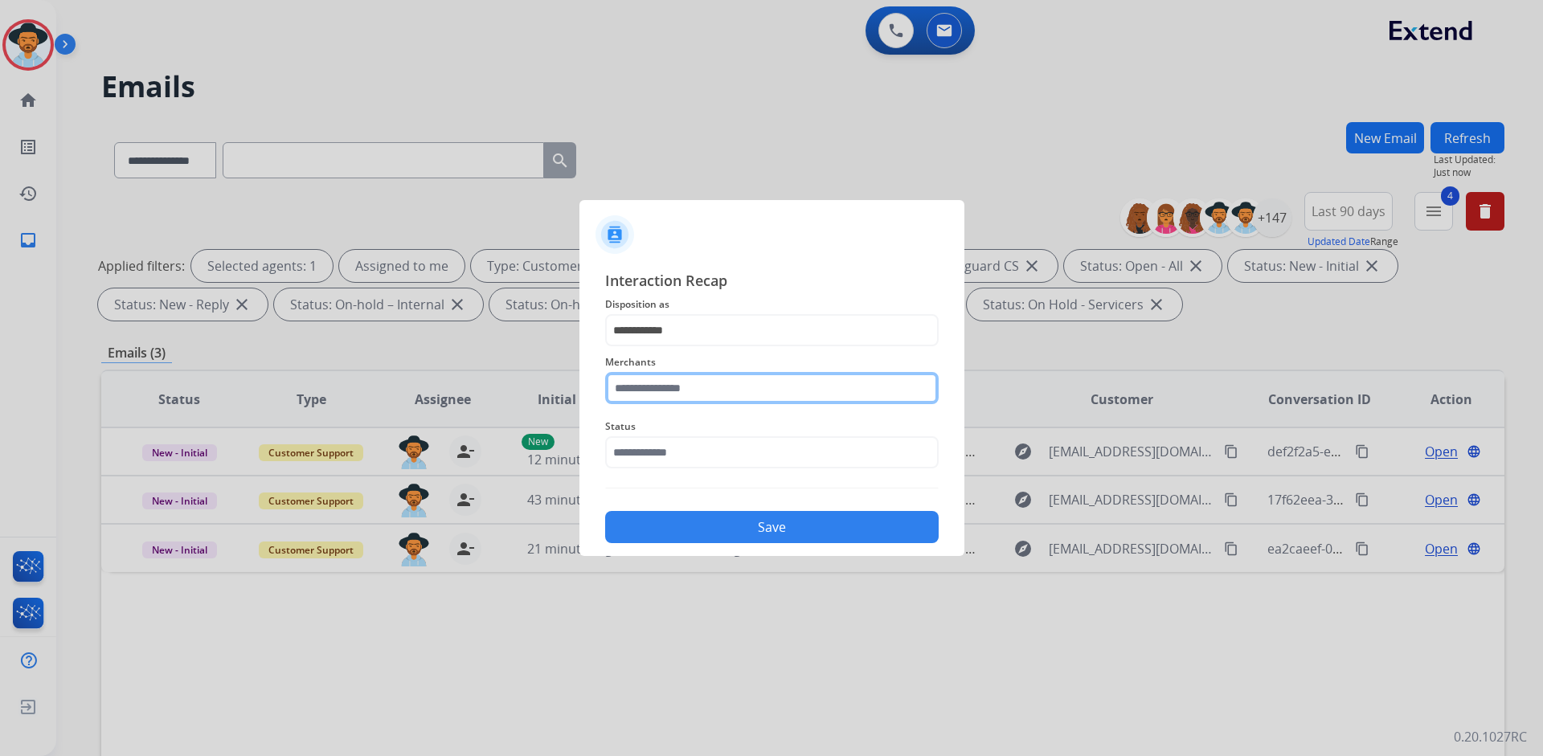
click at [722, 389] on input "text" at bounding box center [771, 388] width 333 height 32
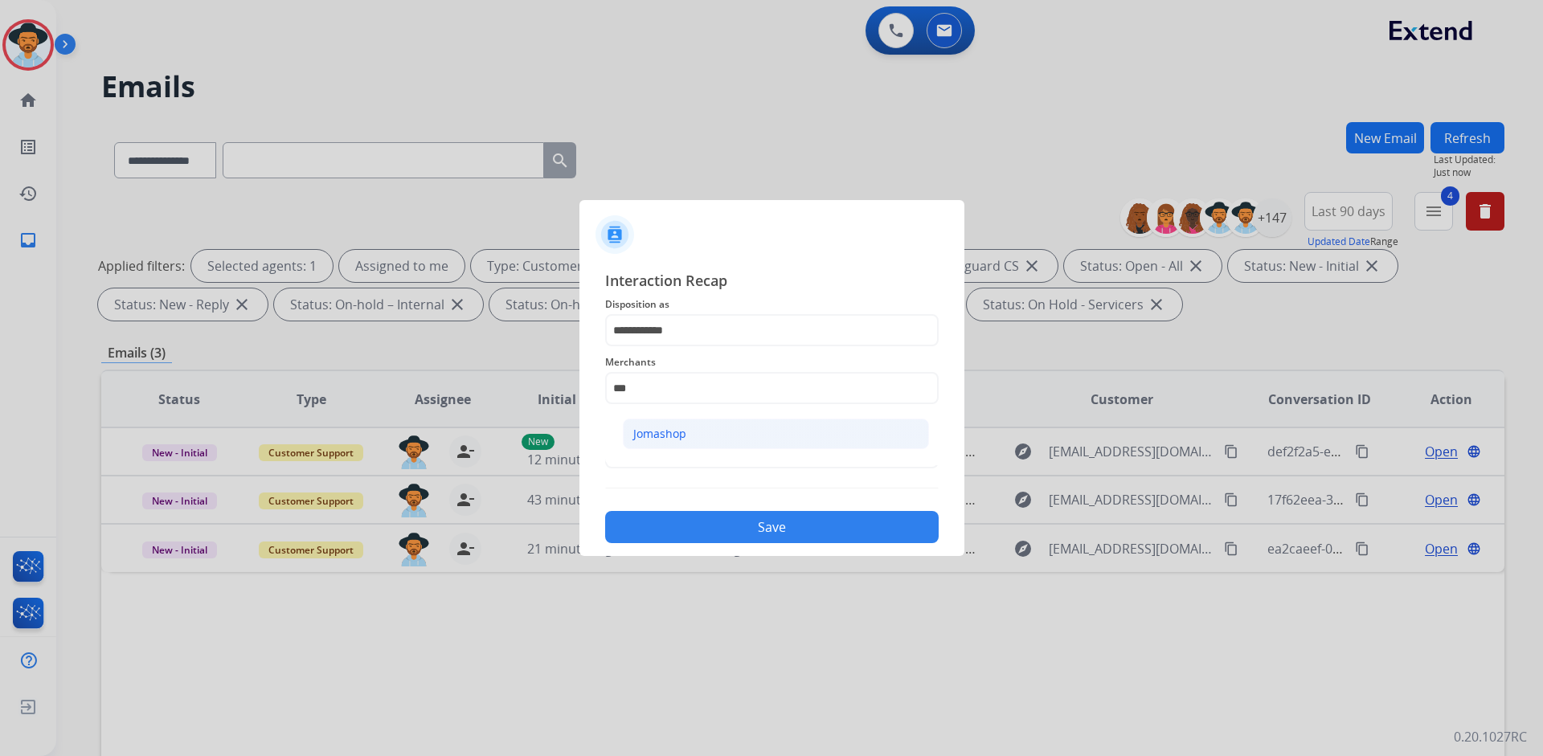
click at [770, 435] on li "Jomashop" at bounding box center [776, 434] width 306 height 31
type input "********"
click at [726, 442] on input "text" at bounding box center [771, 452] width 333 height 32
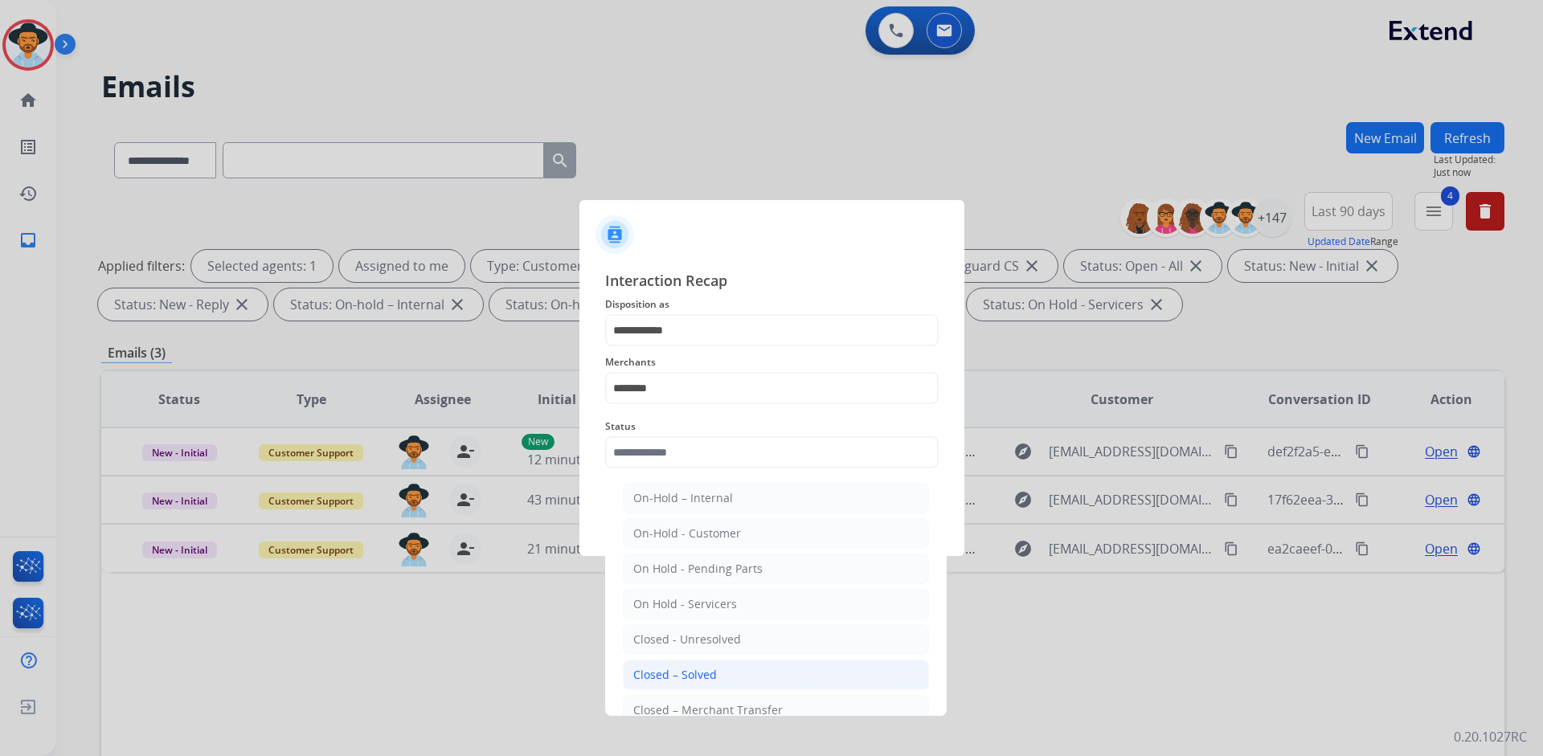
click at [717, 669] on li "Closed – Solved" at bounding box center [776, 675] width 306 height 31
type input "**********"
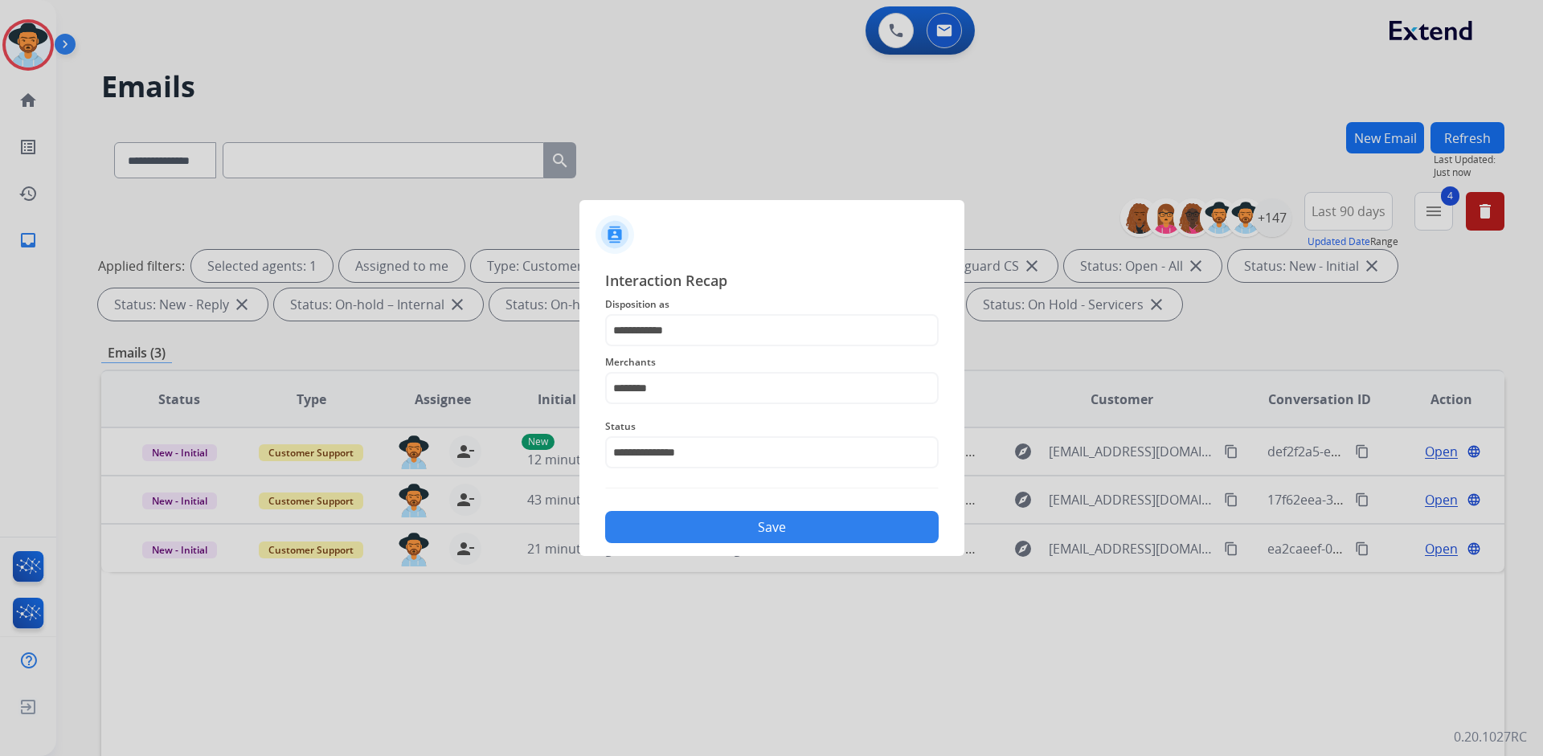
click at [777, 514] on button "Save" at bounding box center [771, 527] width 333 height 32
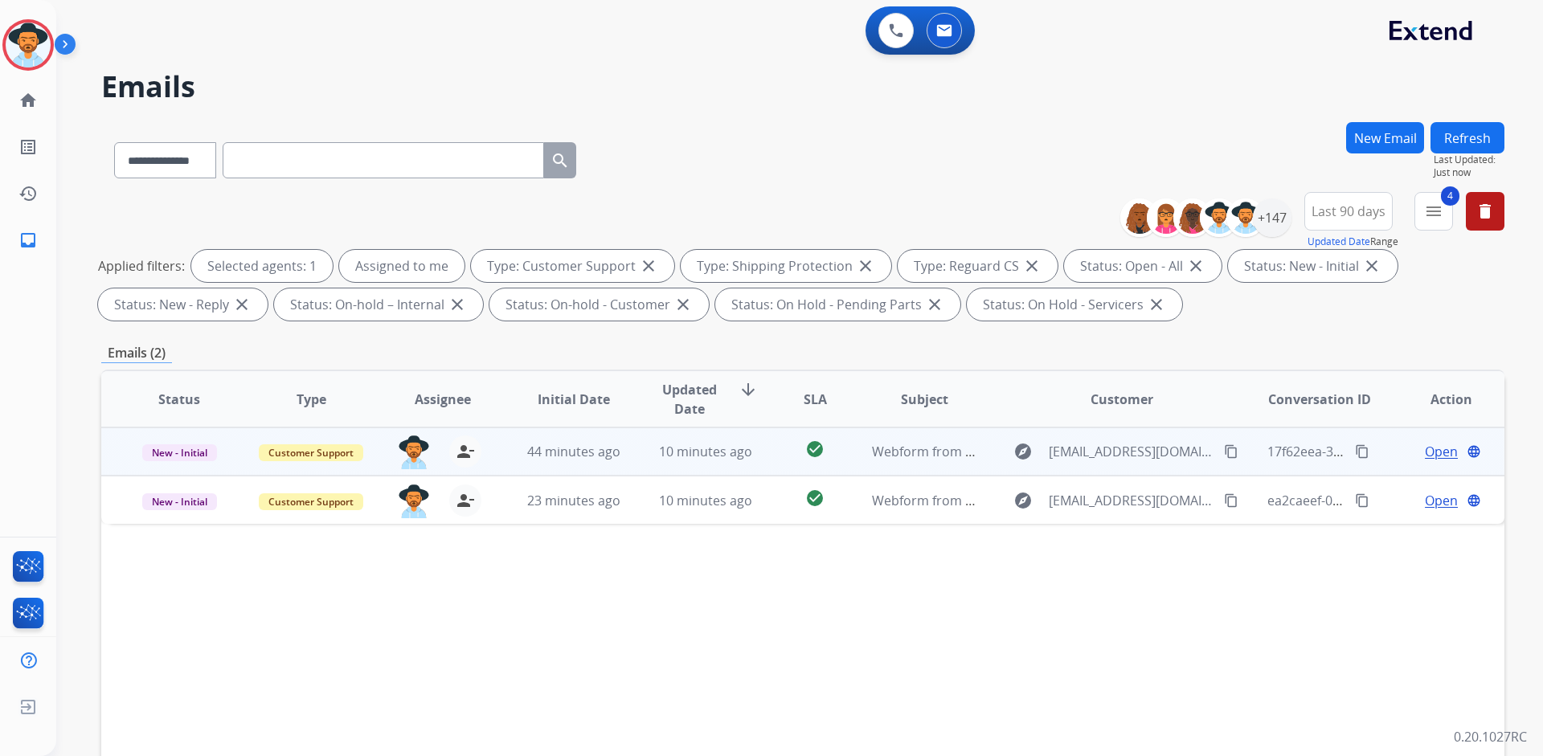
click at [1425, 455] on span "Open" at bounding box center [1441, 451] width 33 height 19
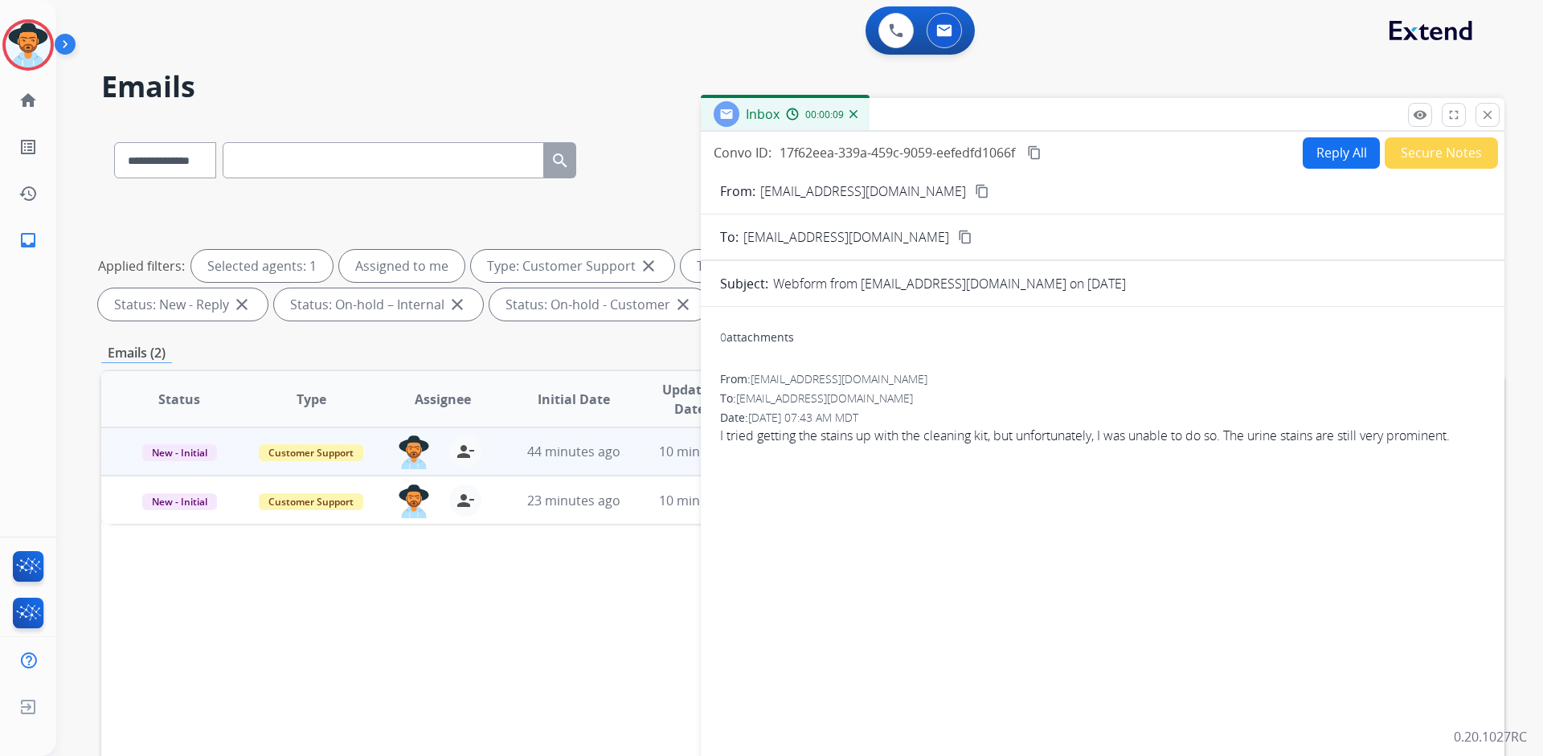
click at [850, 115] on img at bounding box center [853, 114] width 8 height 8
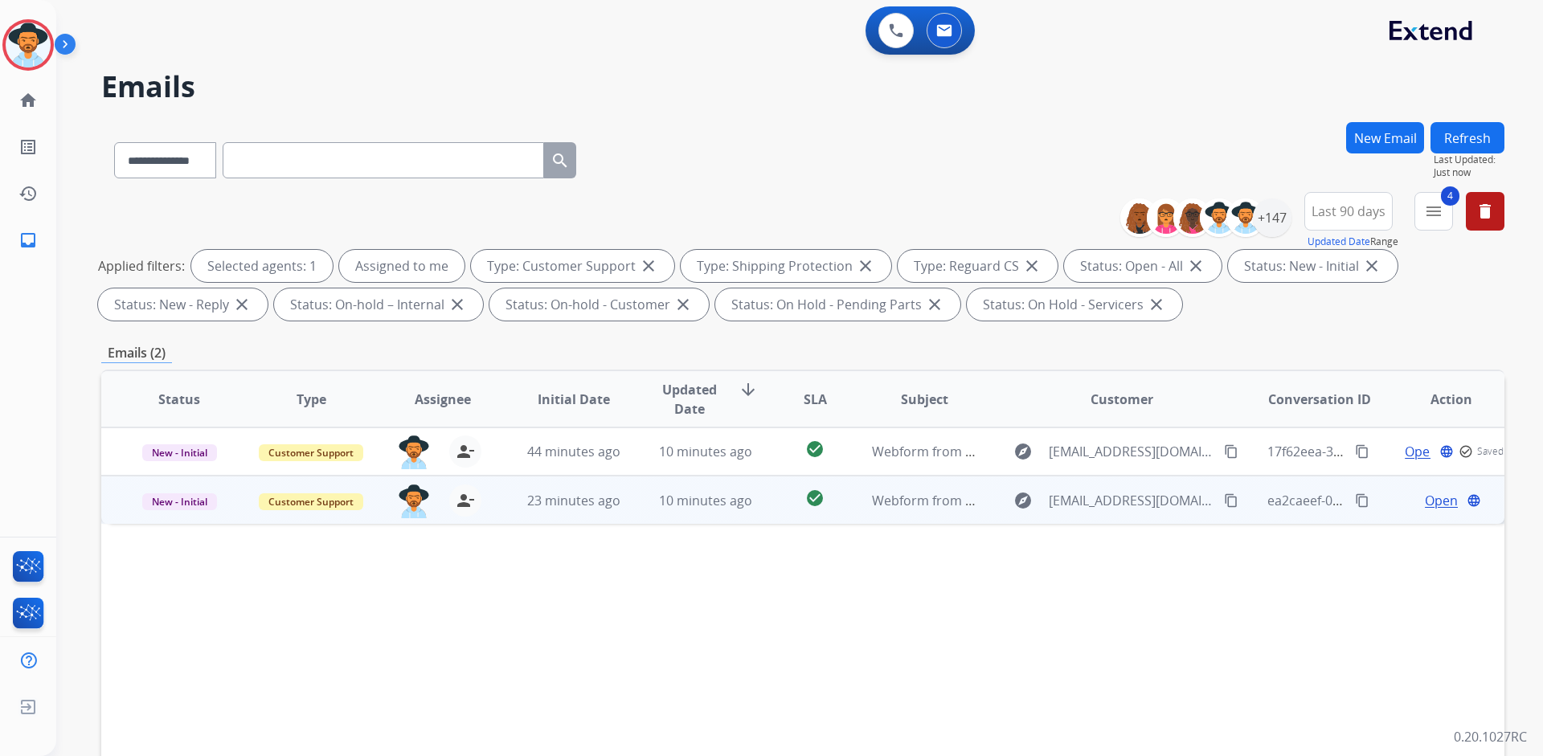
click at [1425, 499] on span "Open" at bounding box center [1441, 500] width 33 height 19
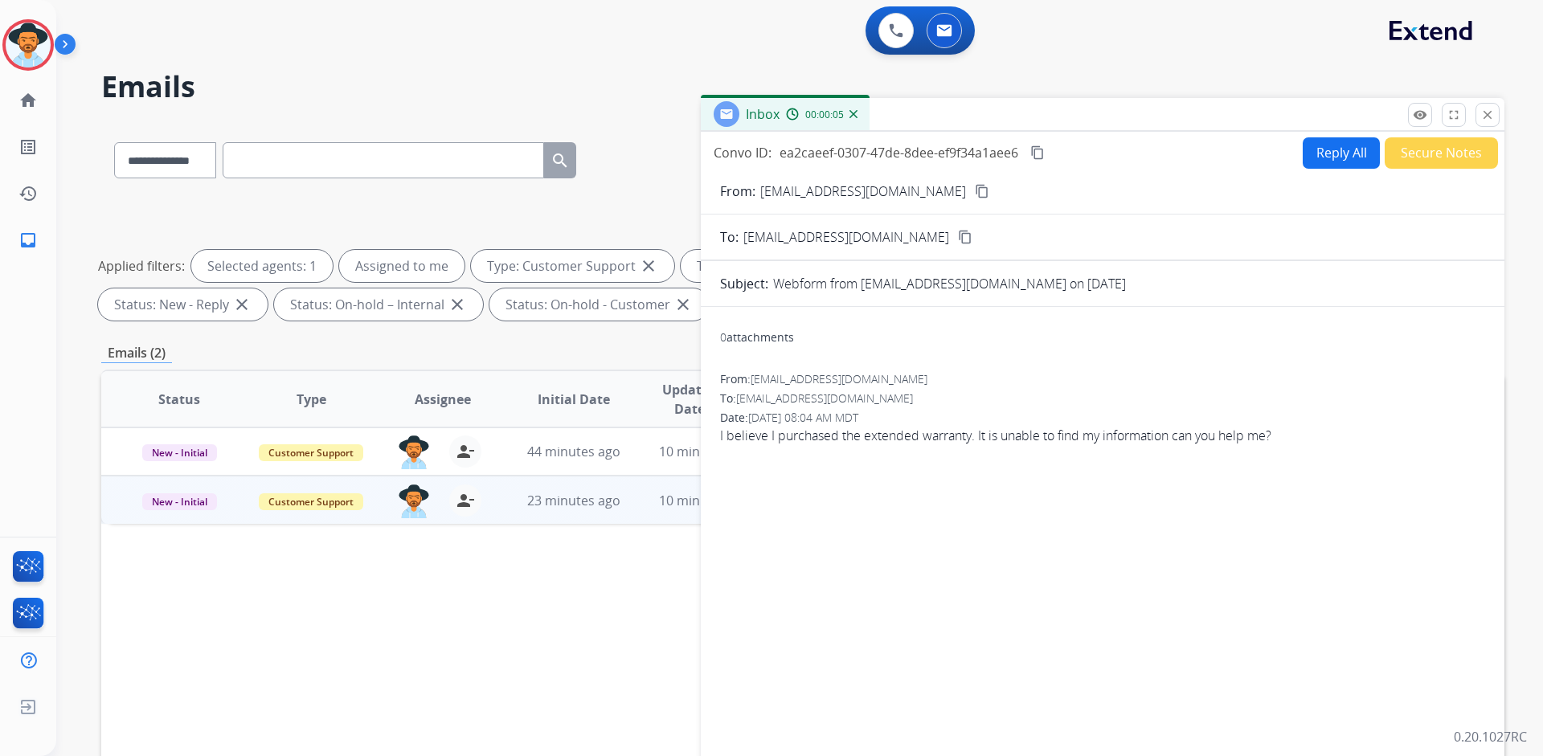
click at [972, 182] on button "content_copy" at bounding box center [981, 191] width 19 height 19
click at [1332, 149] on button "Reply All" at bounding box center [1340, 152] width 77 height 31
select select "**********"
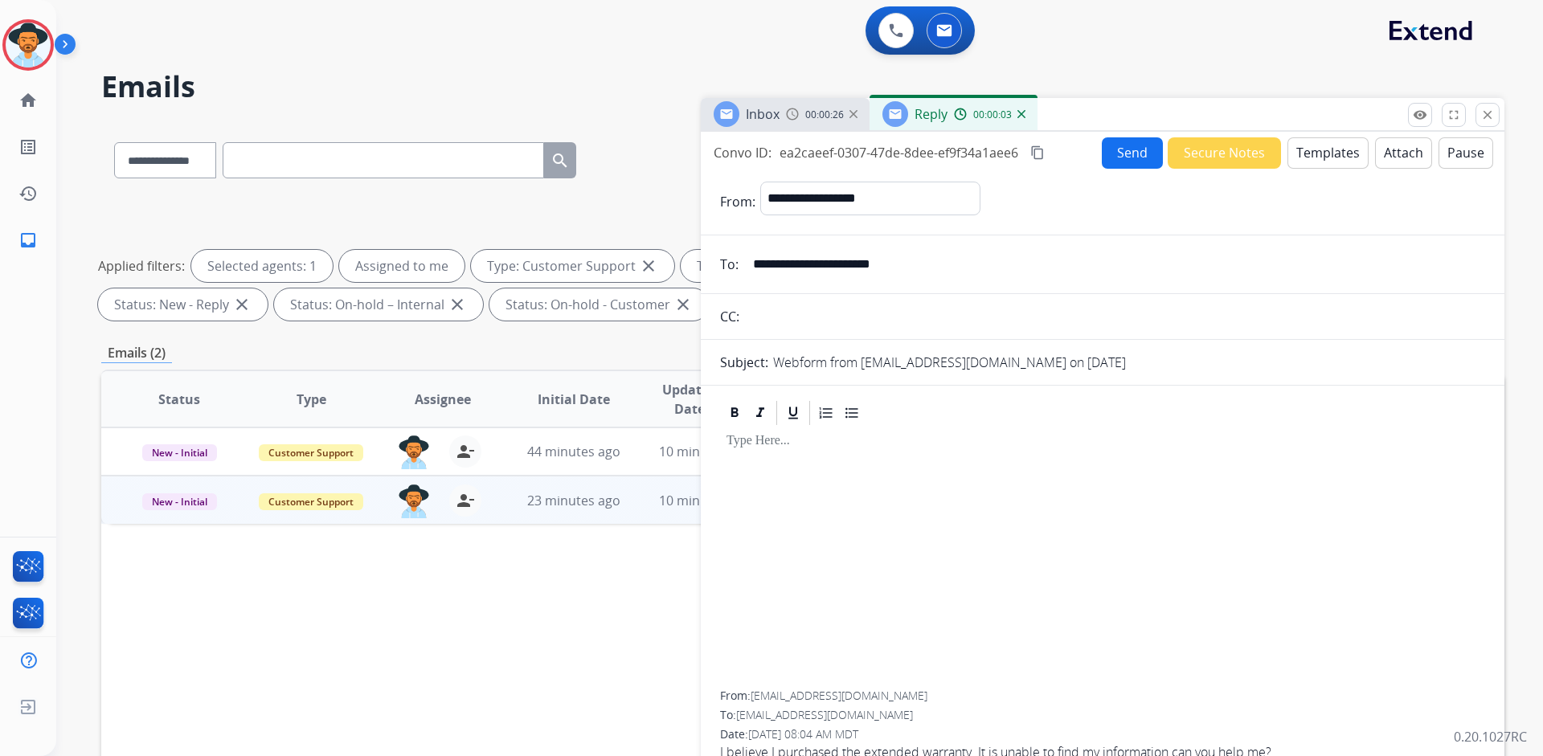
click at [1314, 155] on button "Templates" at bounding box center [1327, 152] width 81 height 31
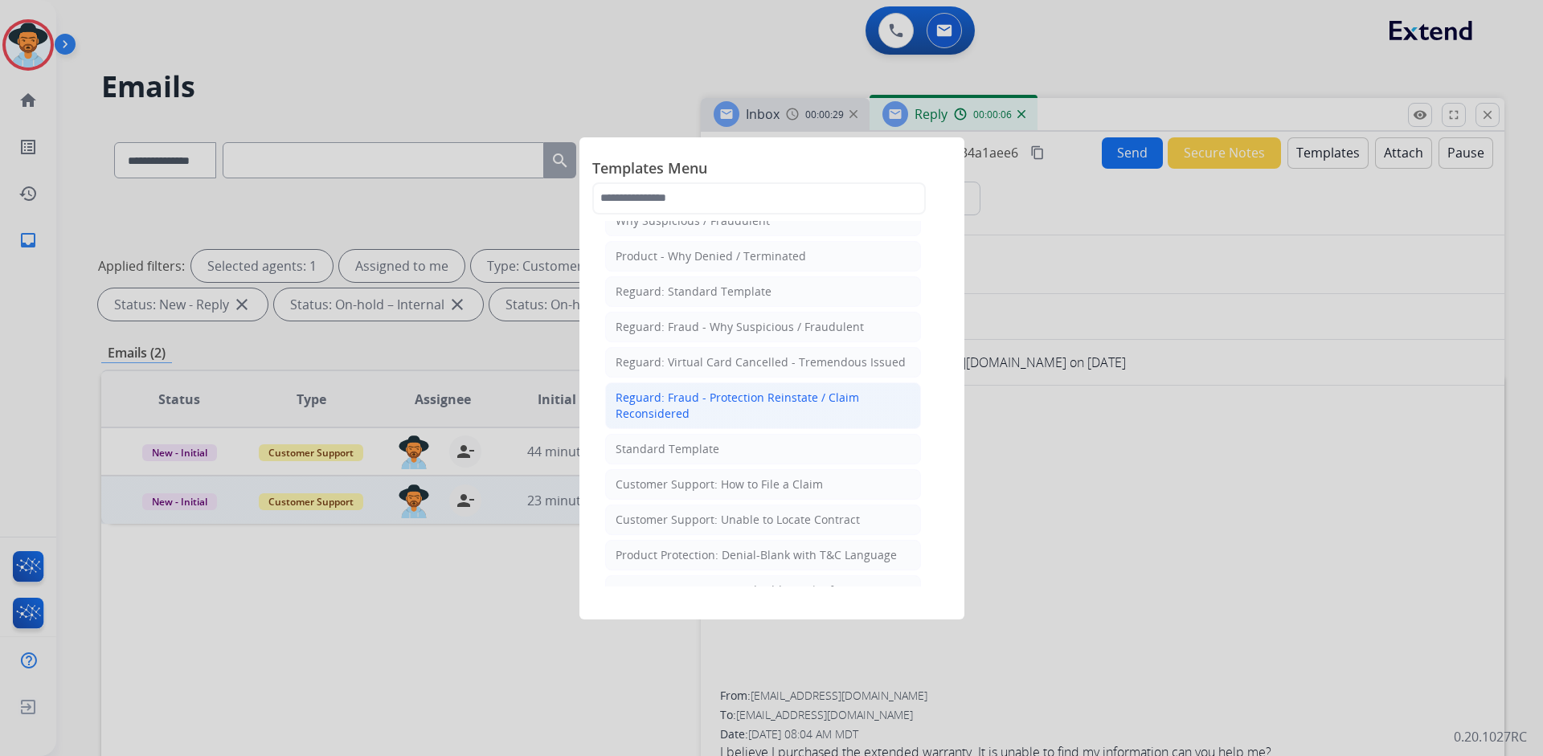
scroll to position [80, 0]
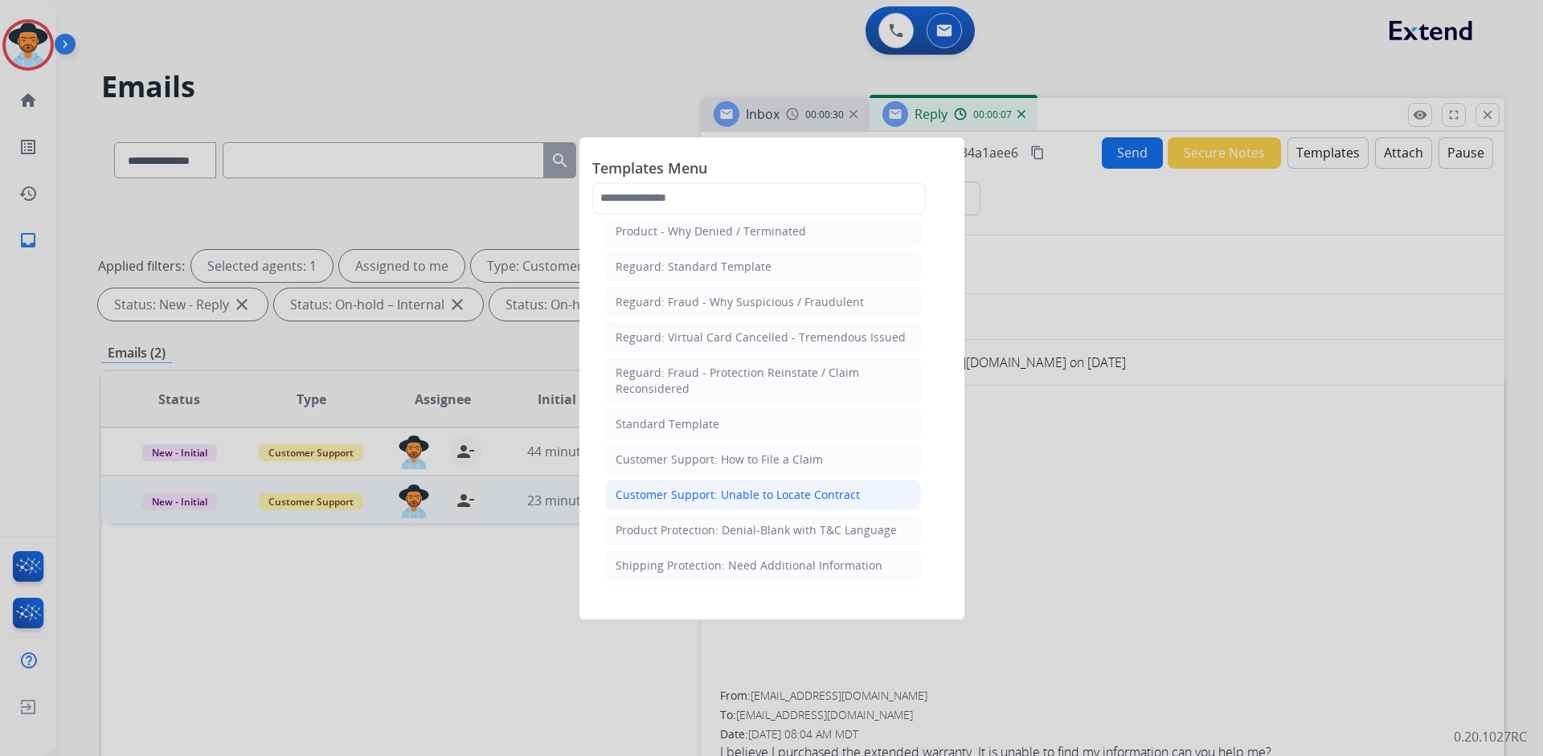
click at [795, 497] on div "Customer Support: Unable to Locate Contract" at bounding box center [737, 495] width 244 height 16
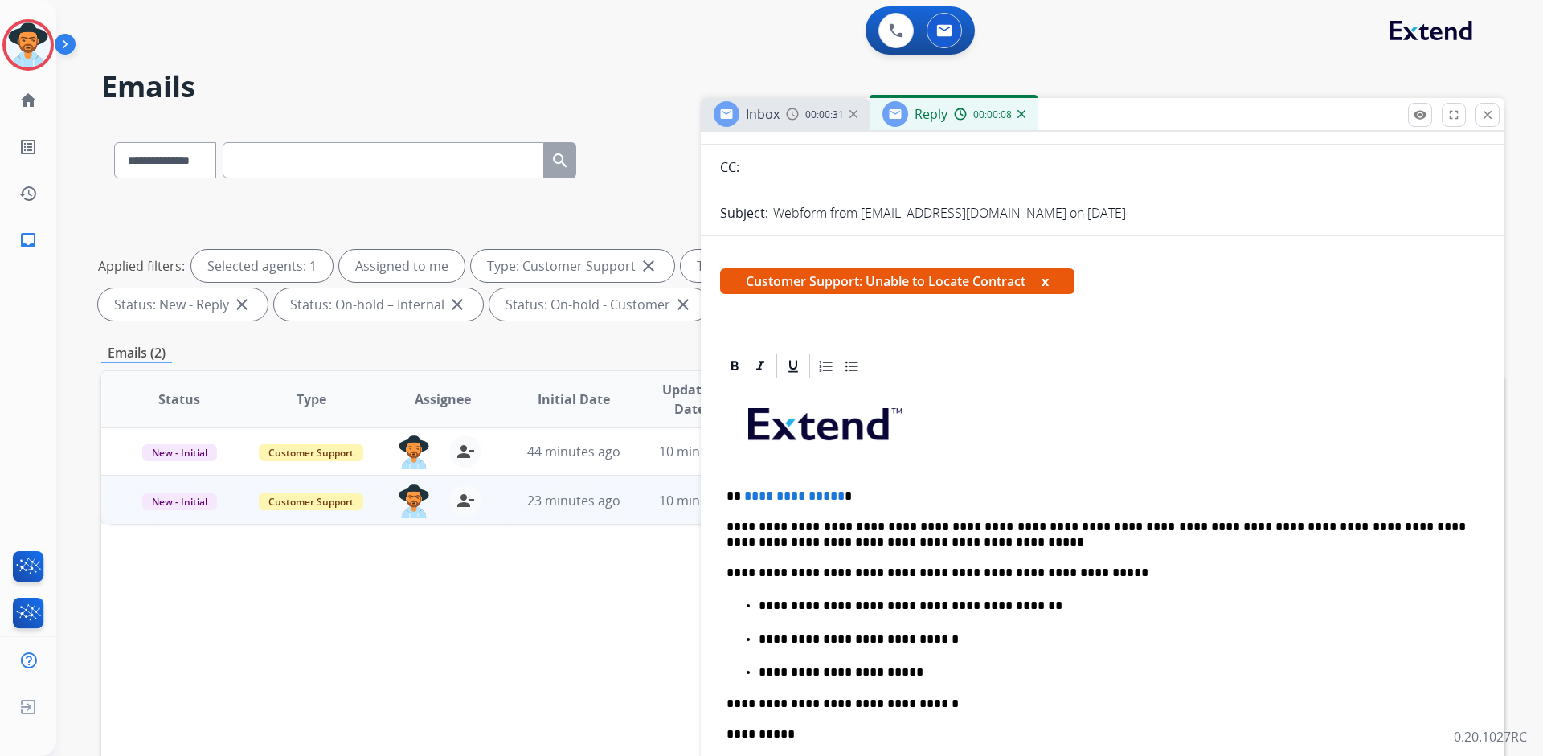
scroll to position [161, 0]
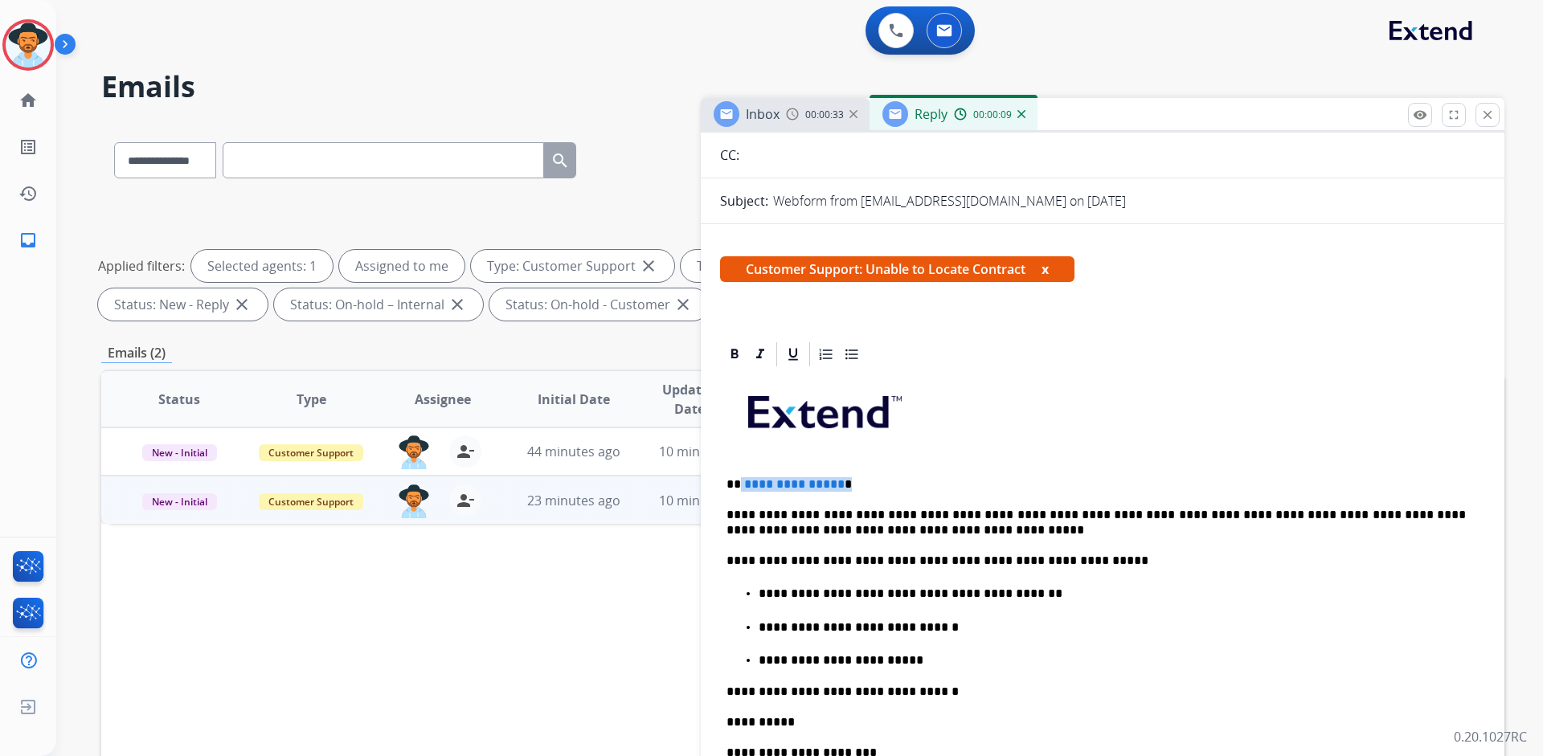
drag, startPoint x: 844, startPoint y: 486, endPoint x: 741, endPoint y: 484, distance: 102.9
click at [741, 484] on p "**********" at bounding box center [1095, 484] width 739 height 14
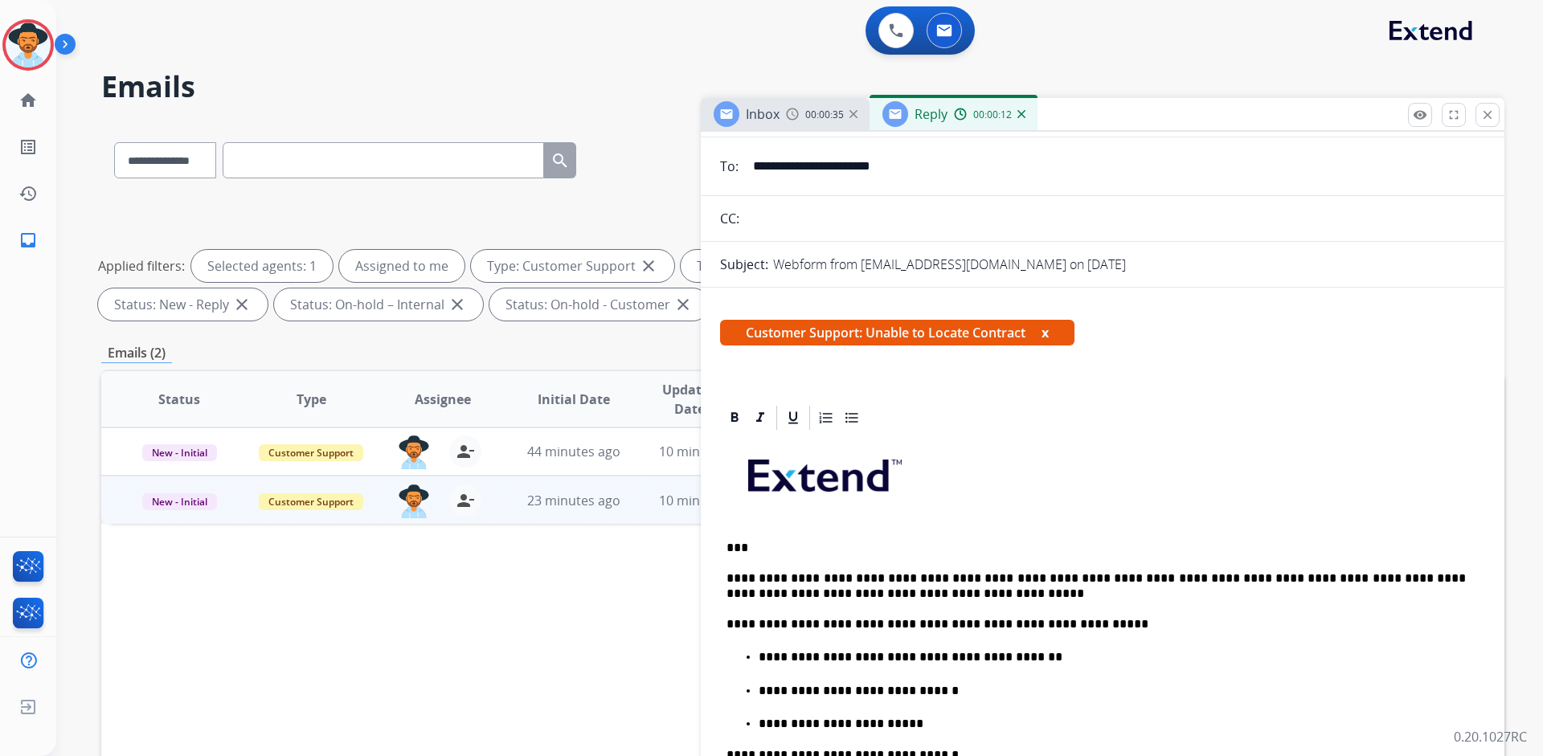
scroll to position [0, 0]
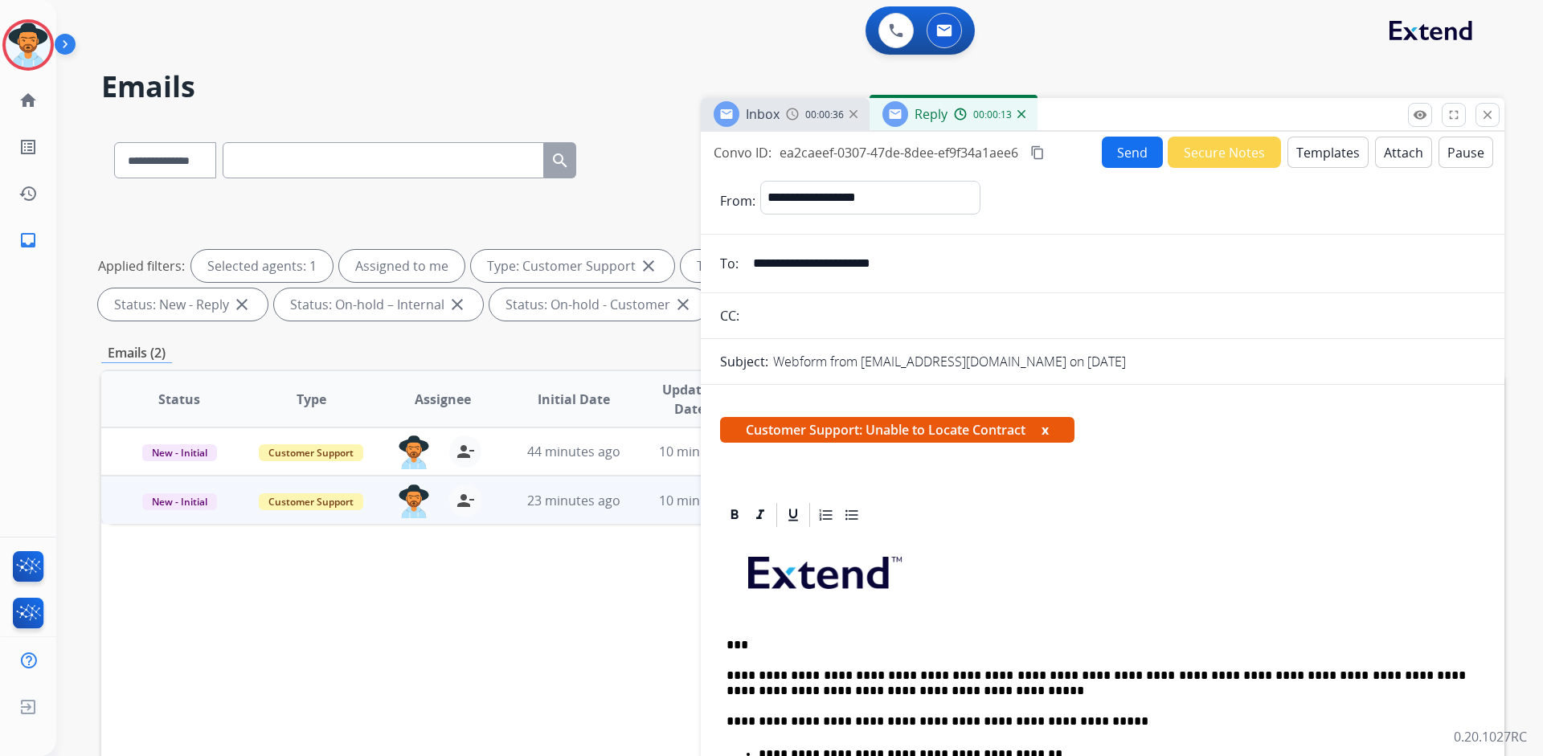
click at [1102, 153] on button "Send" at bounding box center [1132, 152] width 61 height 31
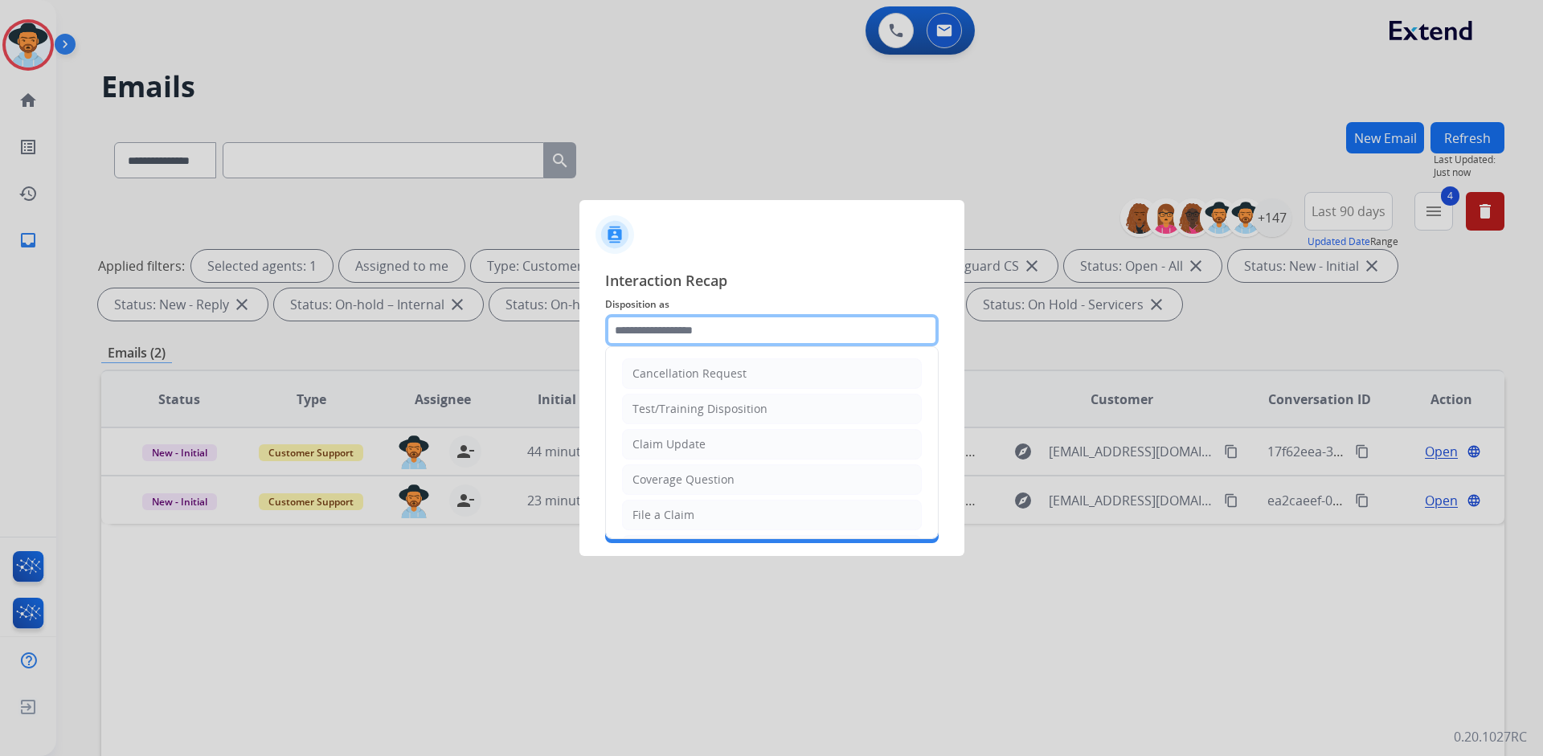
click at [755, 333] on input "text" at bounding box center [771, 330] width 333 height 32
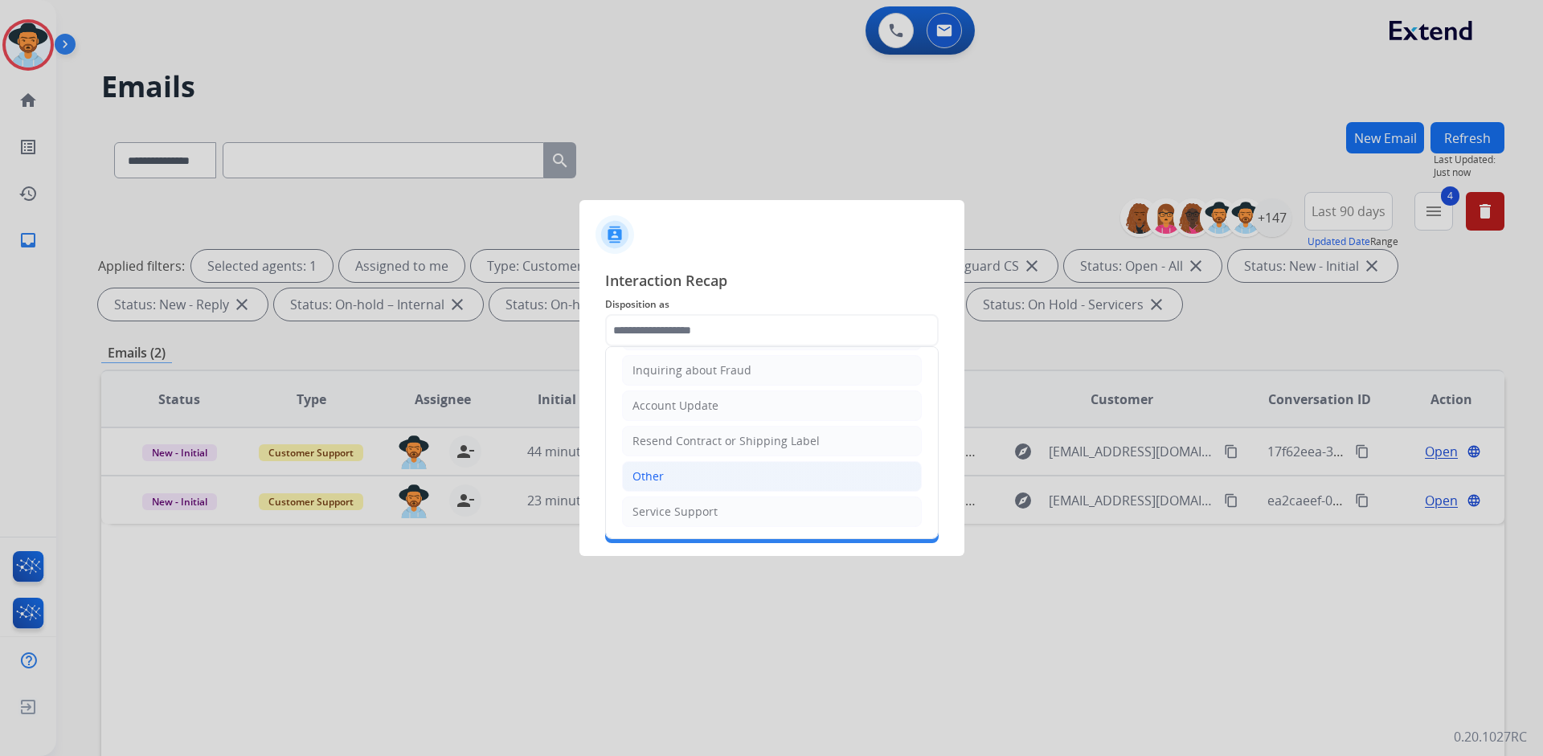
click at [706, 475] on li "Other" at bounding box center [772, 476] width 300 height 31
type input "*****"
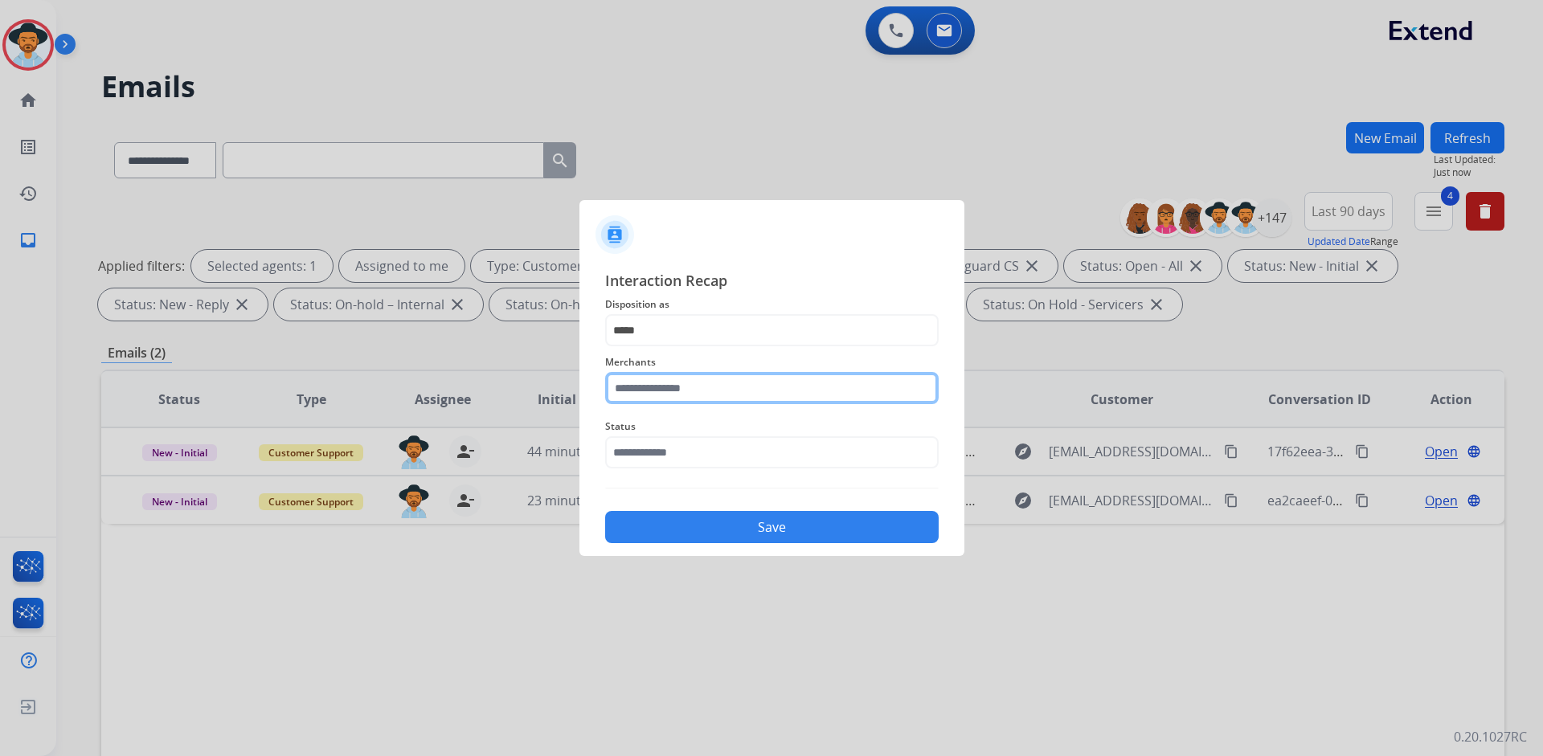
click at [726, 386] on input "text" at bounding box center [771, 388] width 333 height 32
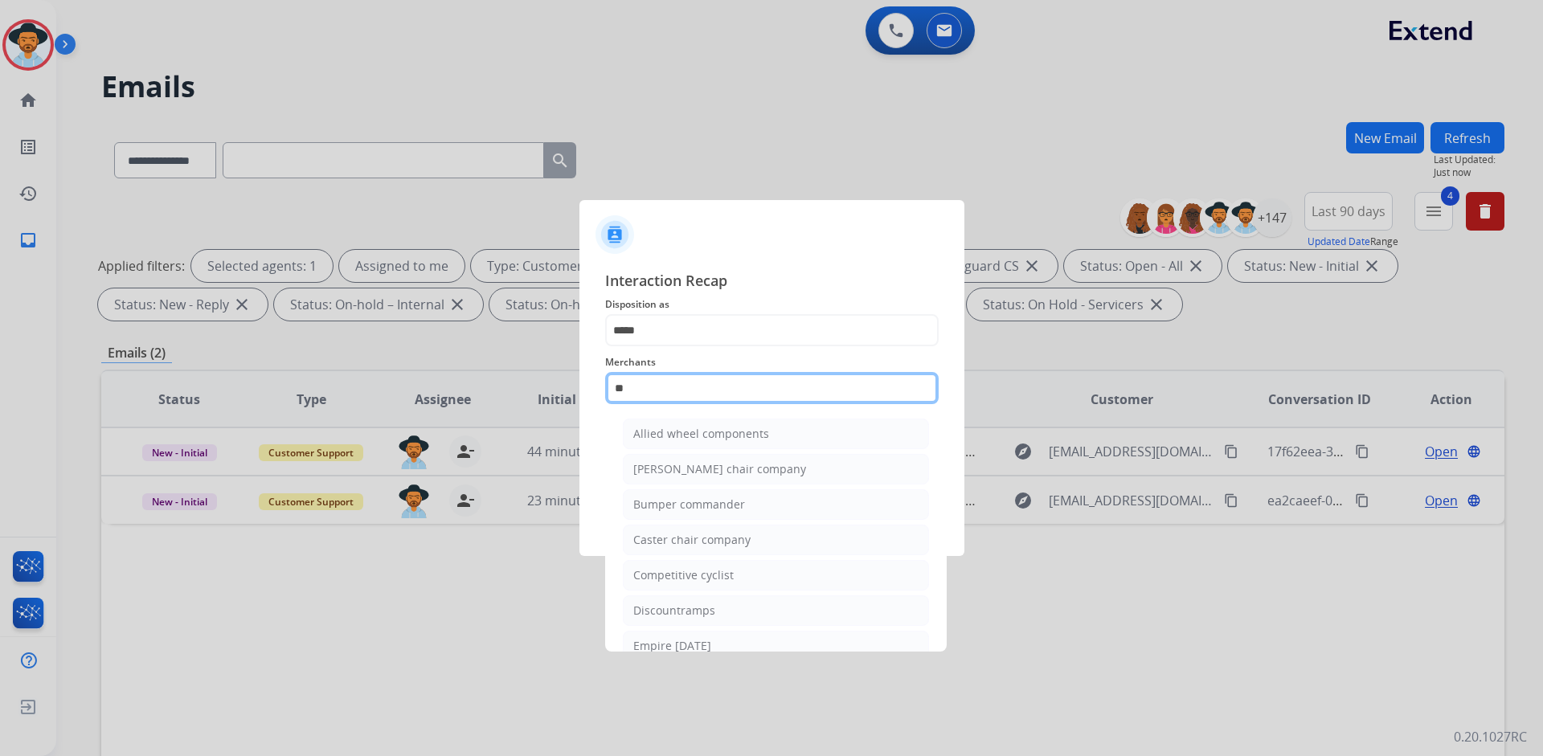
type input "*"
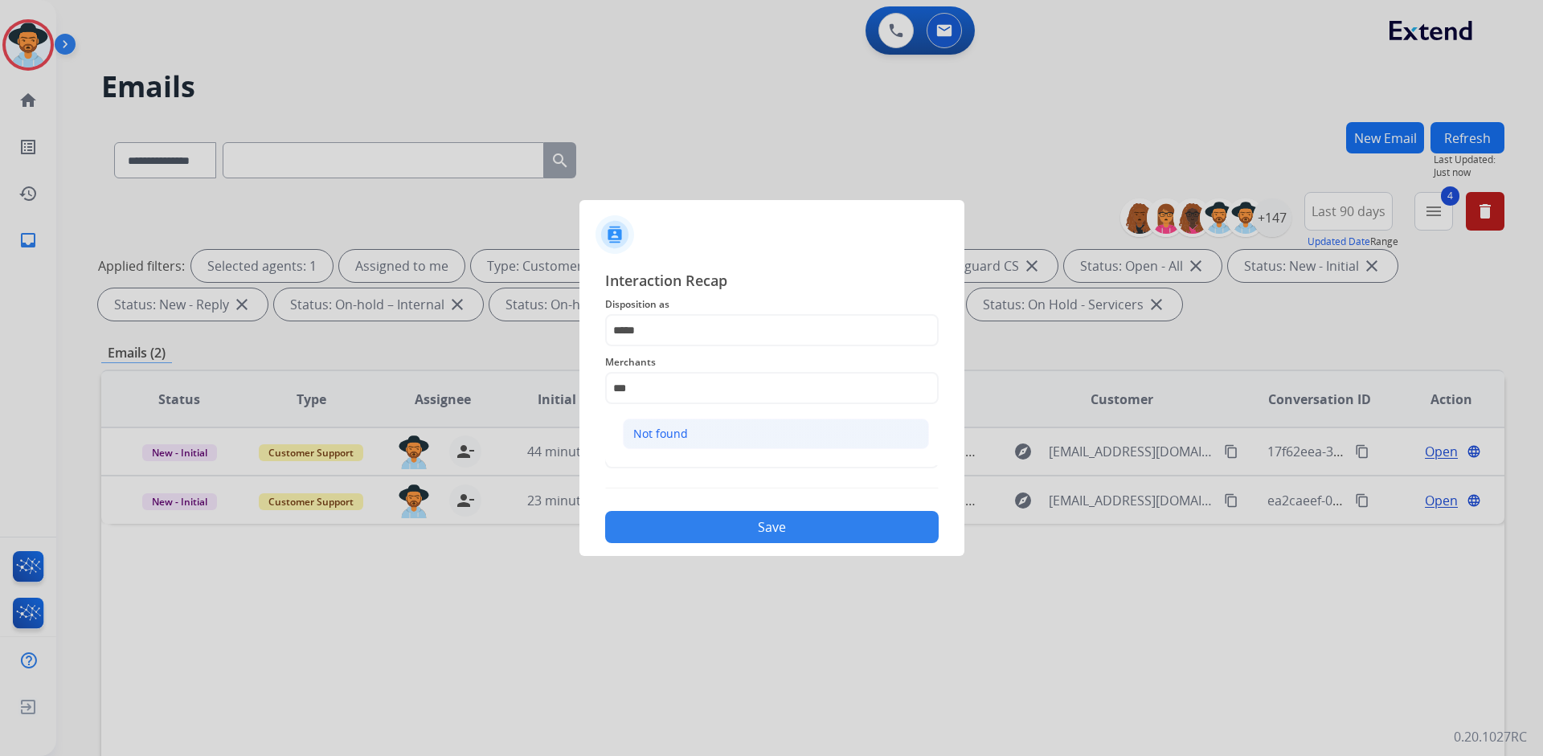
click at [702, 436] on li "Not found" at bounding box center [776, 434] width 306 height 31
type input "*********"
click at [706, 456] on input "text" at bounding box center [771, 452] width 333 height 32
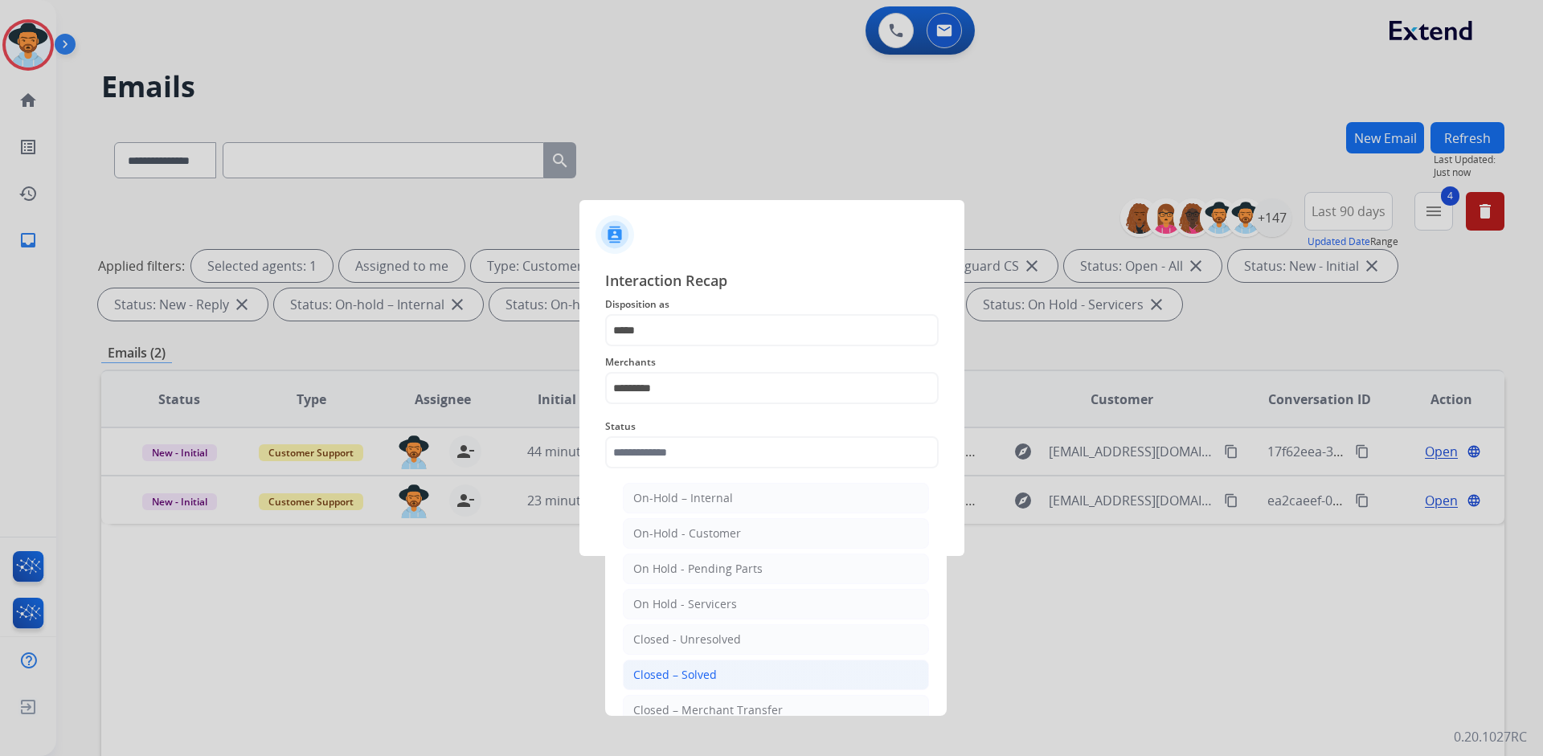
click at [705, 667] on div "Closed – Solved" at bounding box center [675, 675] width 84 height 16
type input "**********"
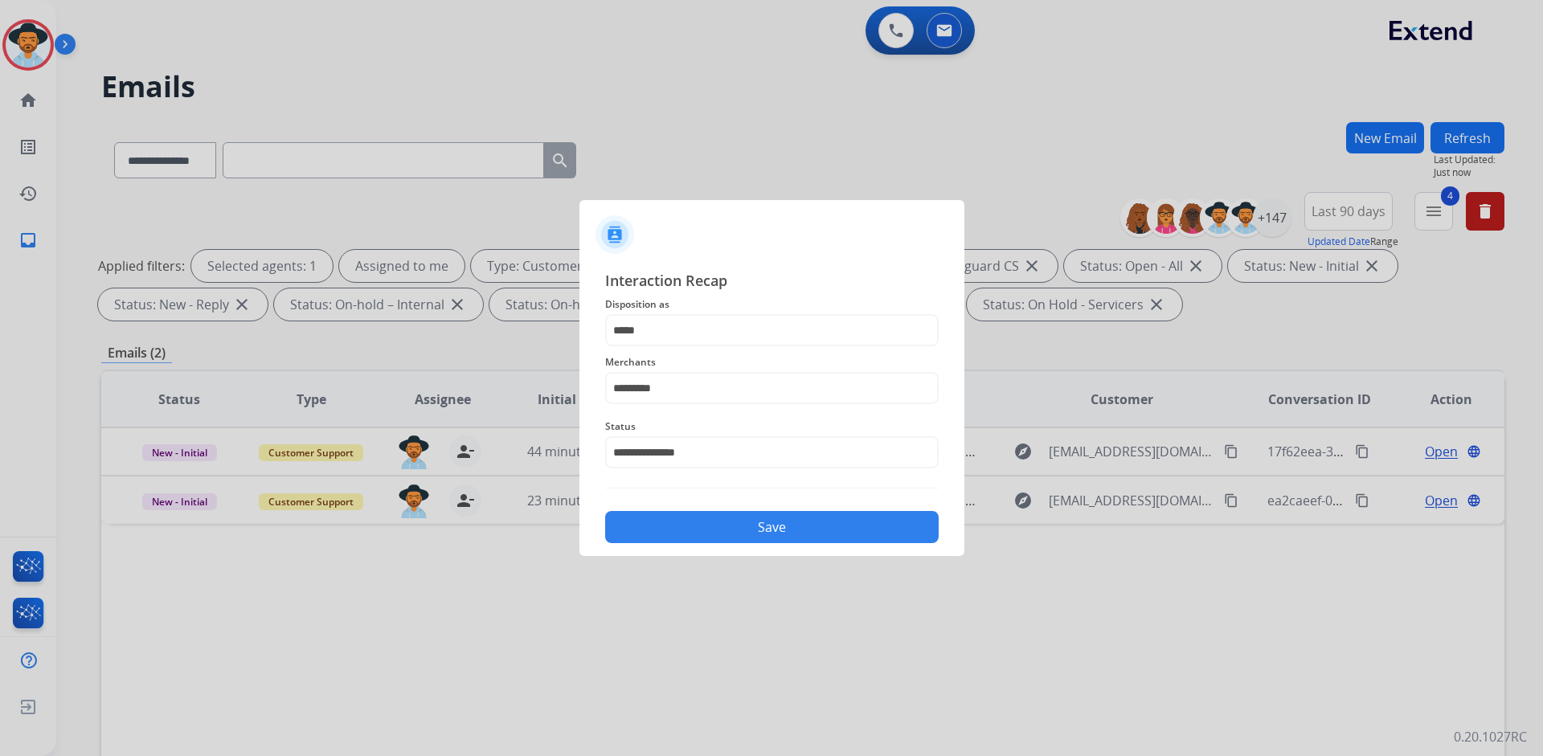
click at [786, 532] on button "Save" at bounding box center [771, 527] width 333 height 32
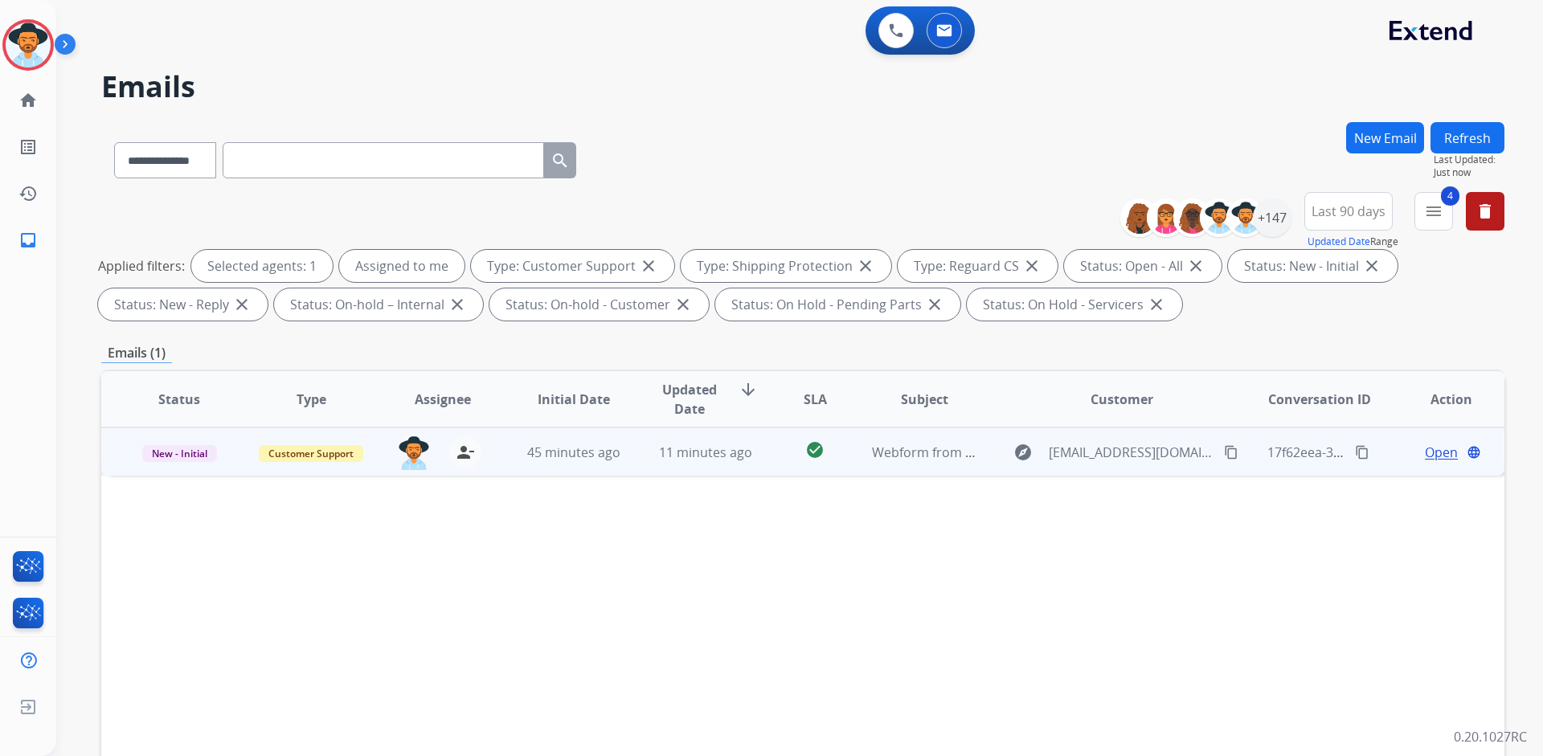
click at [1428, 448] on span "Open" at bounding box center [1441, 452] width 33 height 19
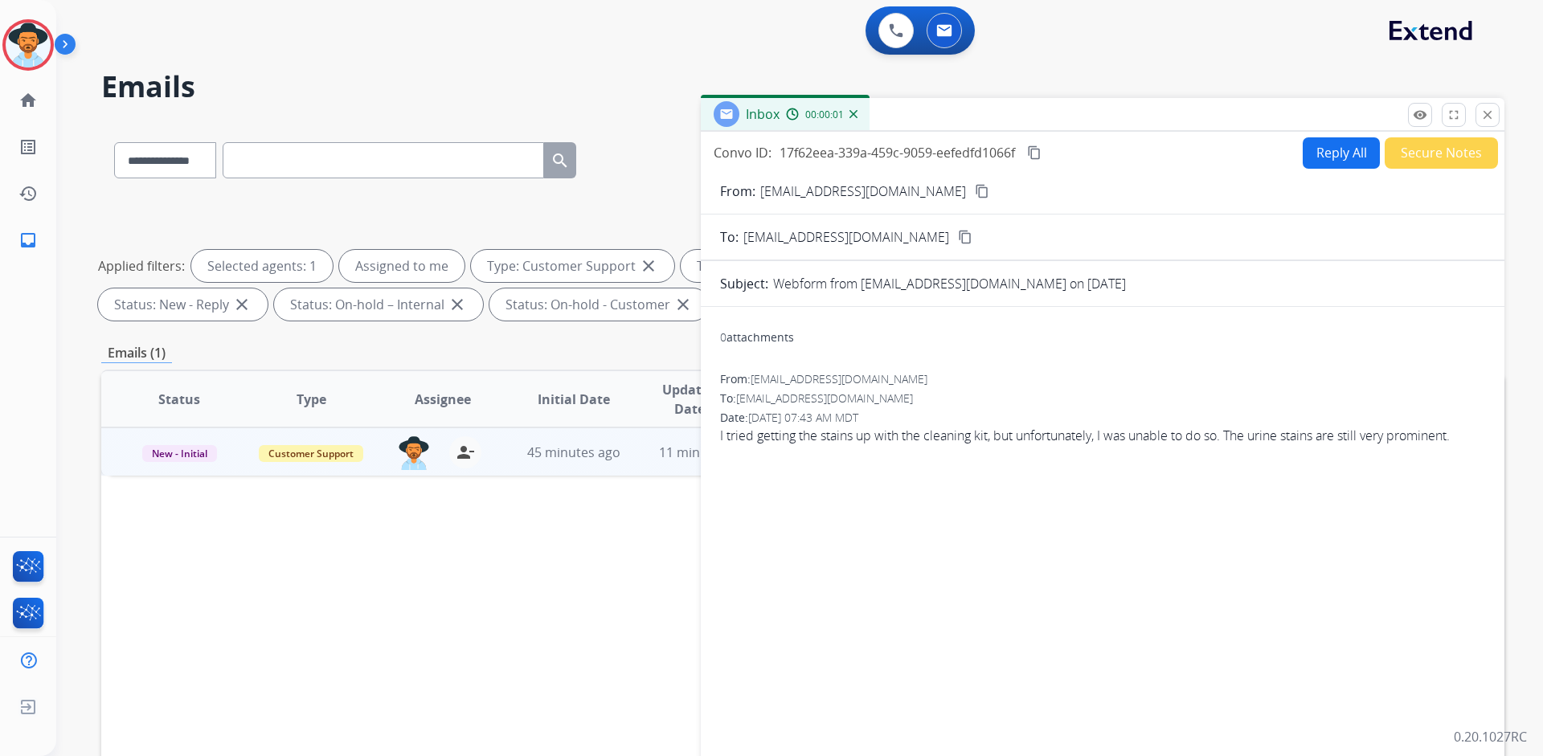
click at [975, 190] on mat-icon "content_copy" at bounding box center [982, 191] width 14 height 14
click at [1343, 157] on button "Reply All" at bounding box center [1340, 152] width 77 height 31
select select "**********"
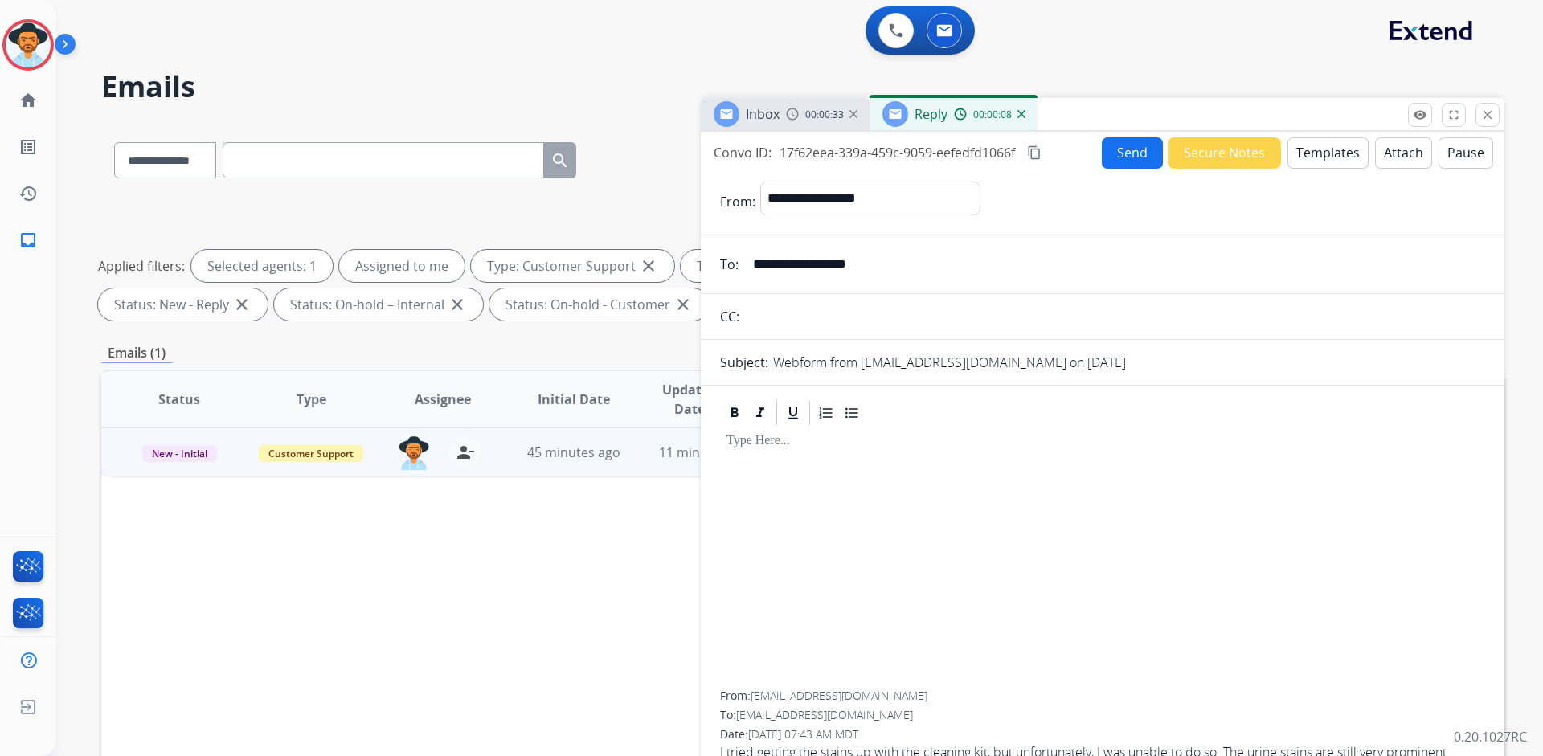
click at [1318, 157] on button "Templates" at bounding box center [1327, 152] width 81 height 31
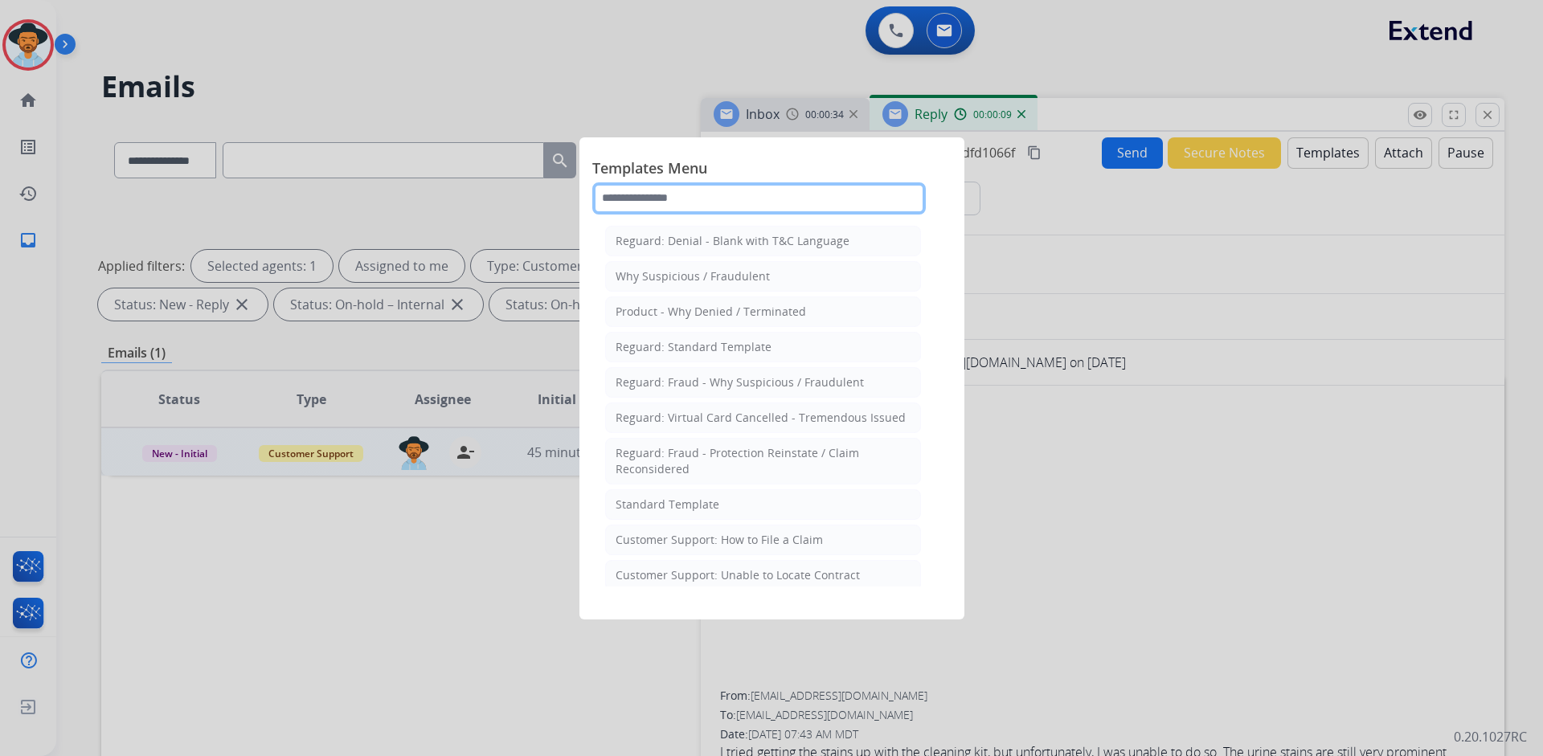
click at [790, 190] on input "text" at bounding box center [758, 198] width 333 height 32
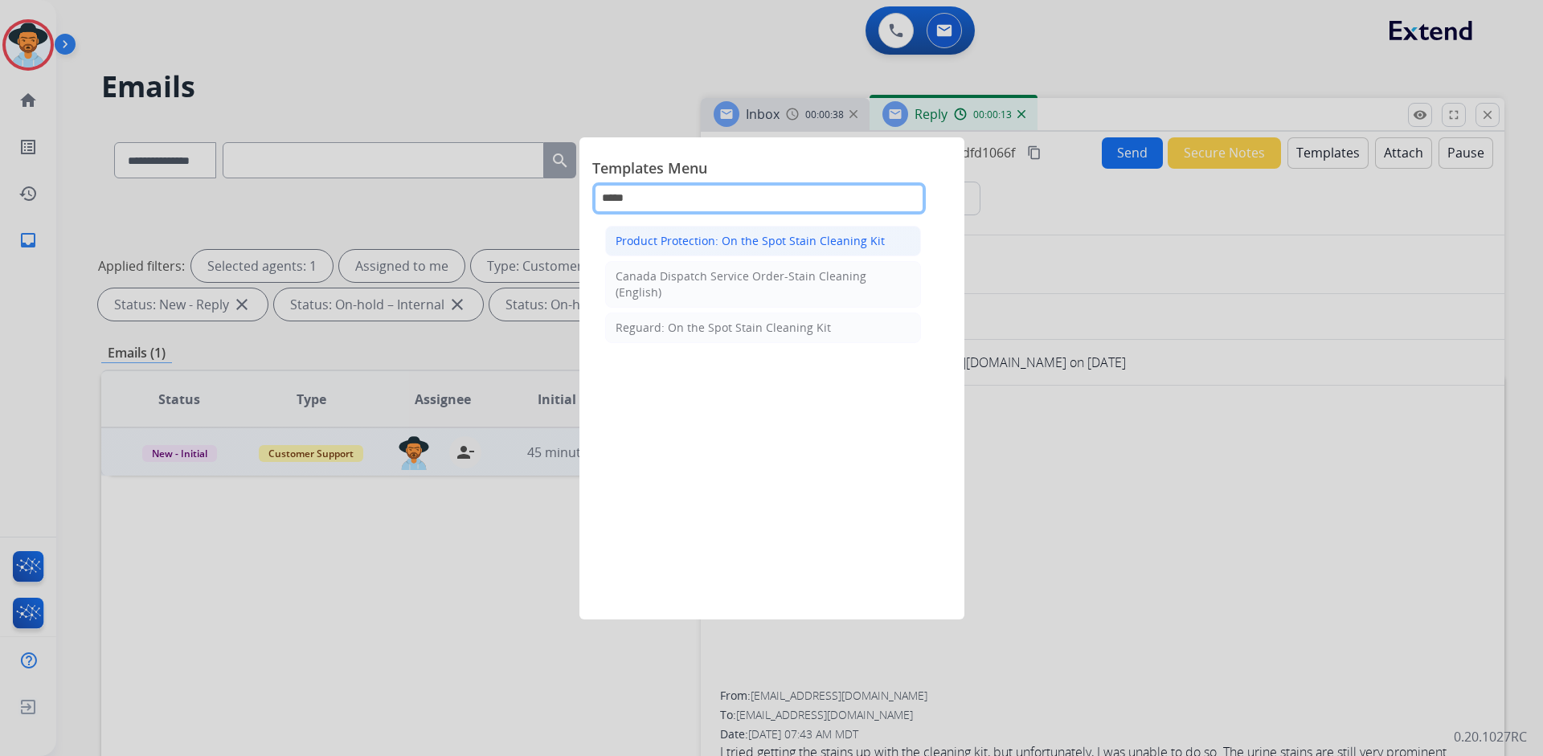
type input "*****"
click at [755, 239] on div "Product Protection: On the Spot Stain Cleaning Kit" at bounding box center [749, 241] width 269 height 16
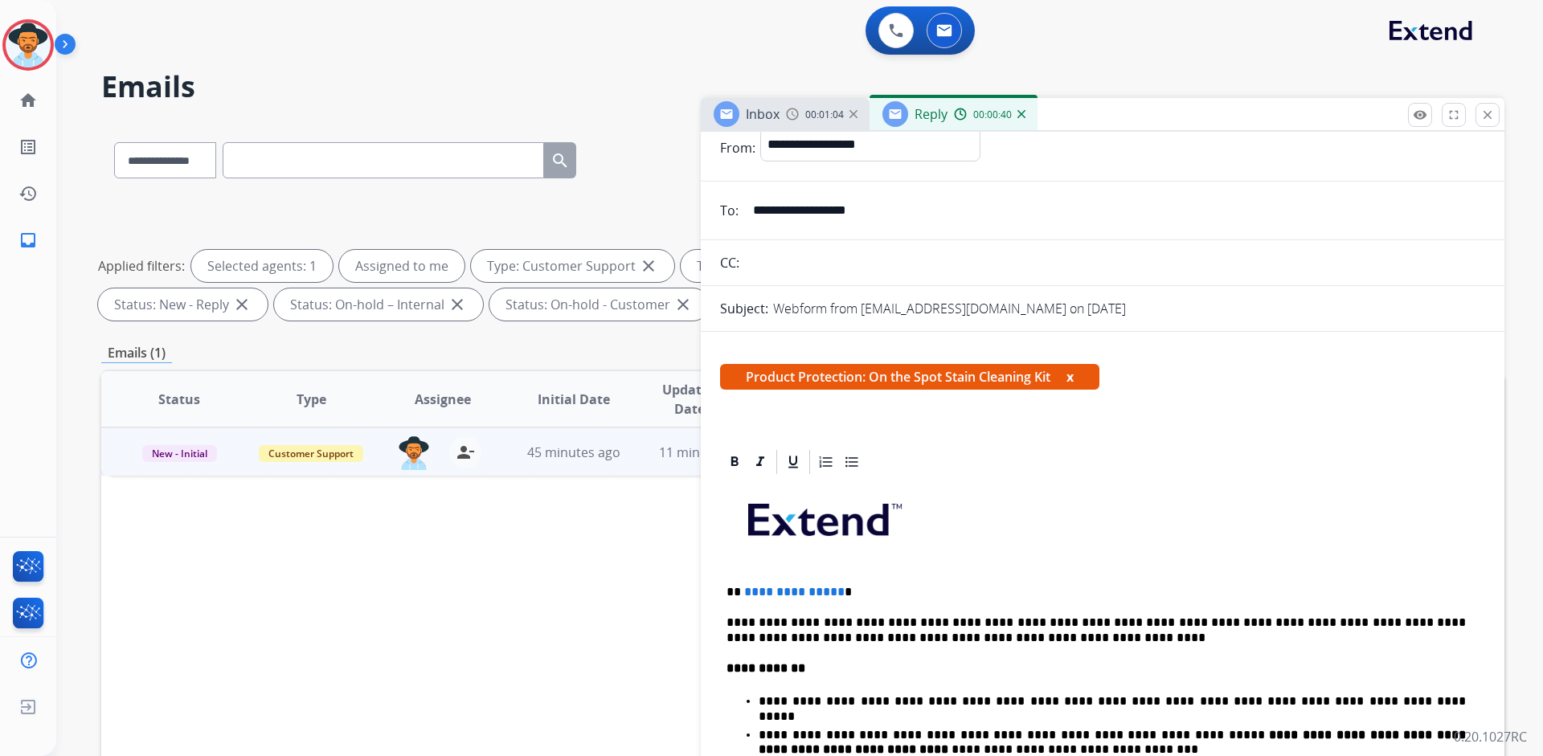
scroll to position [0, 0]
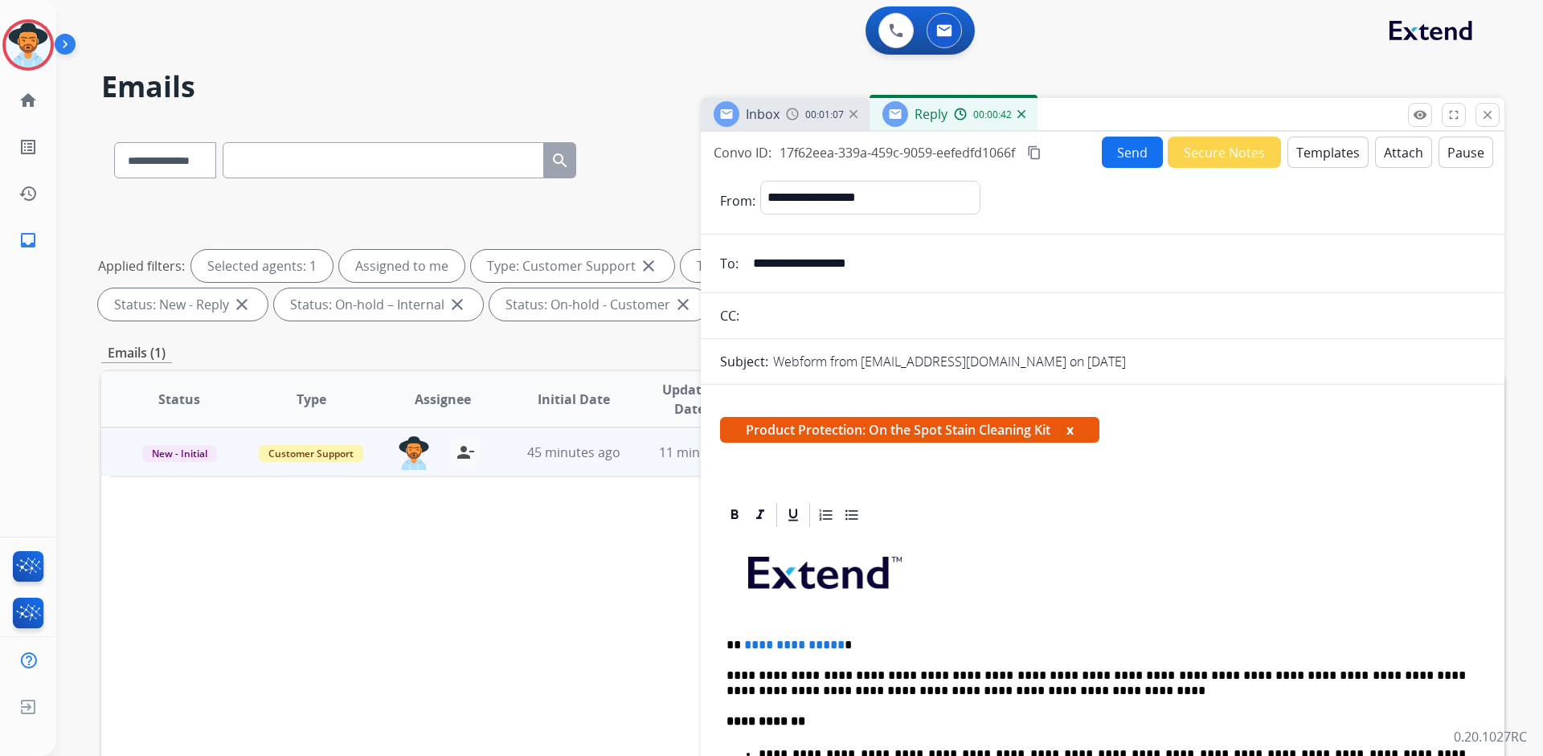
click at [1314, 156] on button "Templates" at bounding box center [1327, 152] width 81 height 31
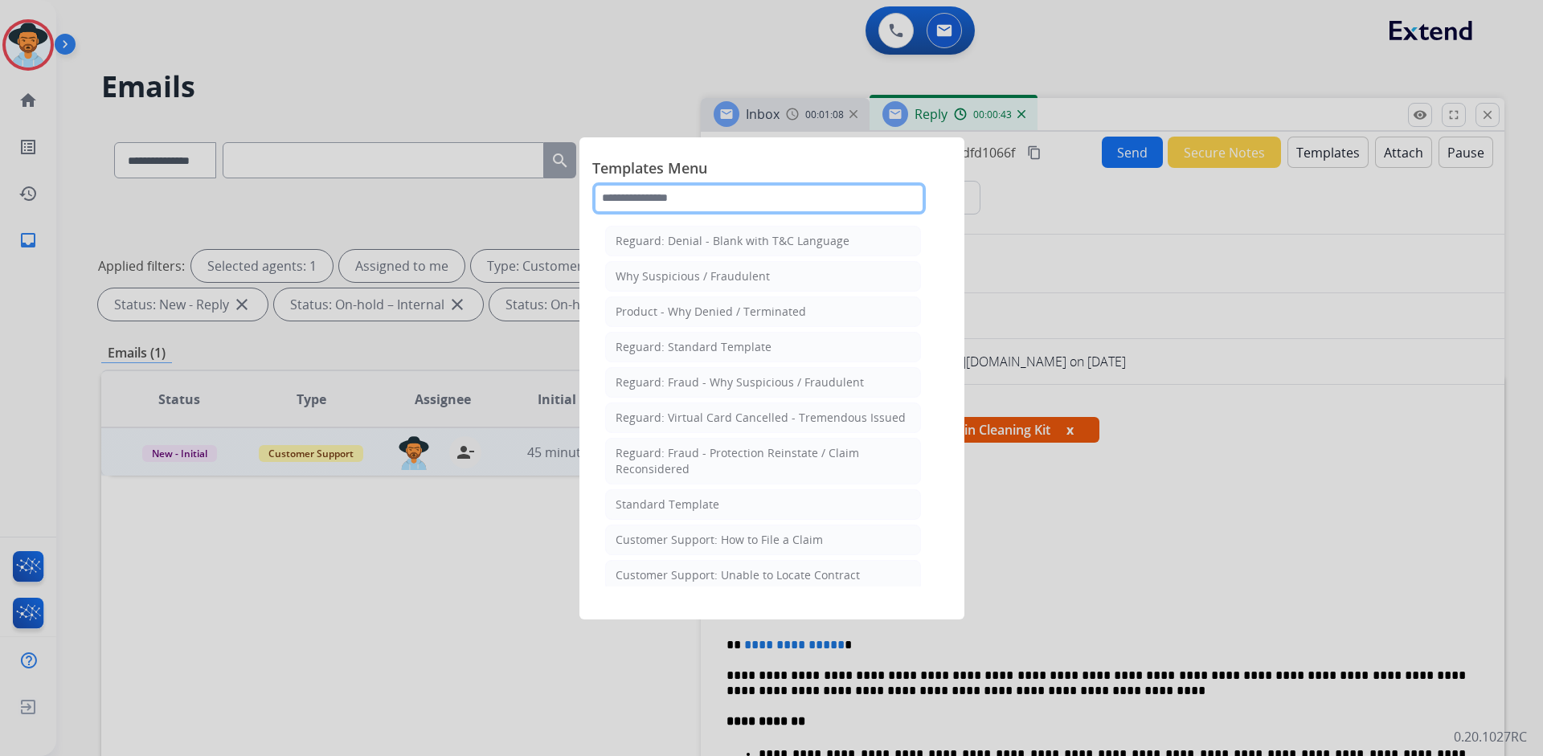
click at [803, 195] on input "text" at bounding box center [758, 198] width 333 height 32
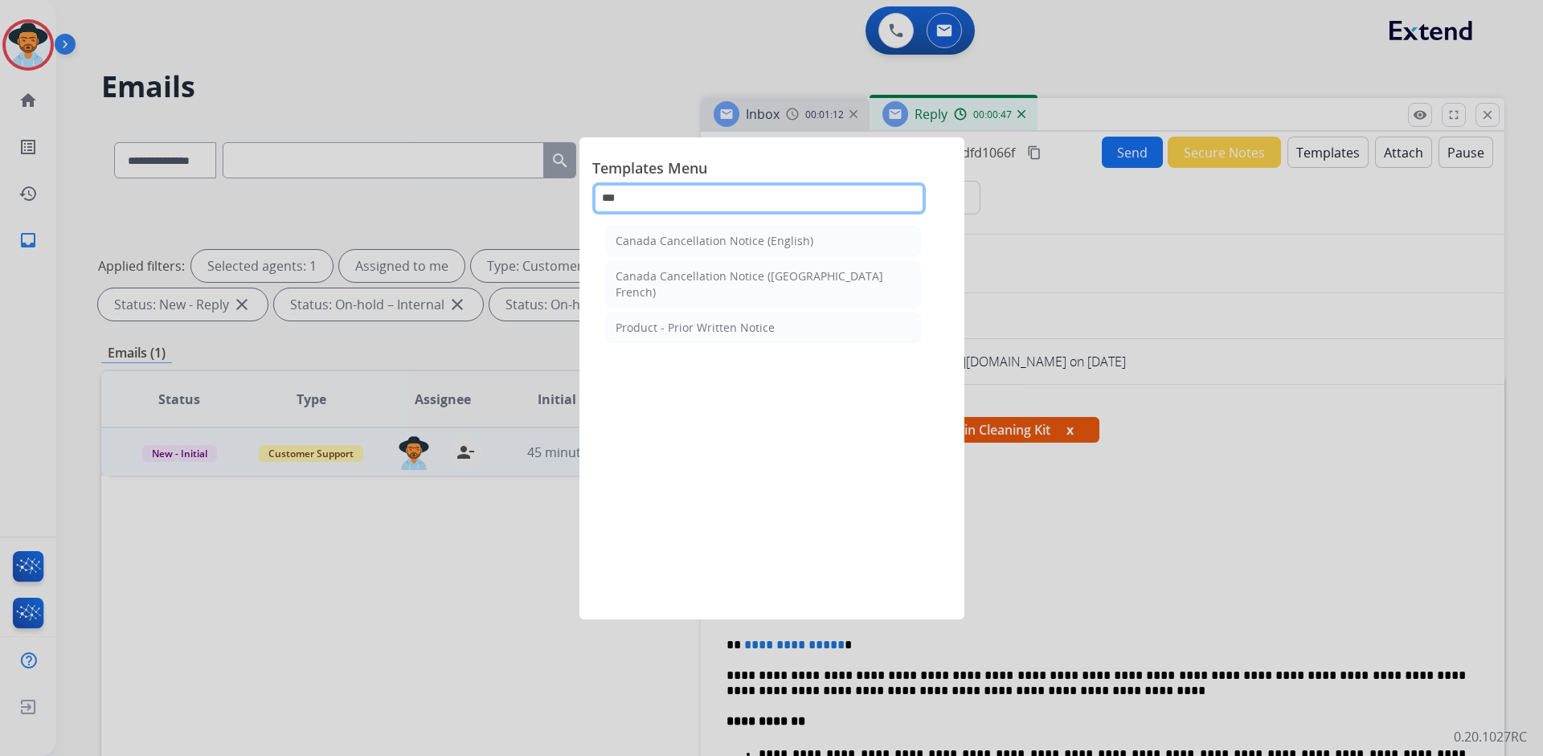
drag, startPoint x: 632, startPoint y: 203, endPoint x: 583, endPoint y: 207, distance: 49.2
click at [583, 207] on div "Templates Menu *** Canada Cancellation Notice (English) Canada Cancellation Not…" at bounding box center [771, 378] width 385 height 482
type input "***"
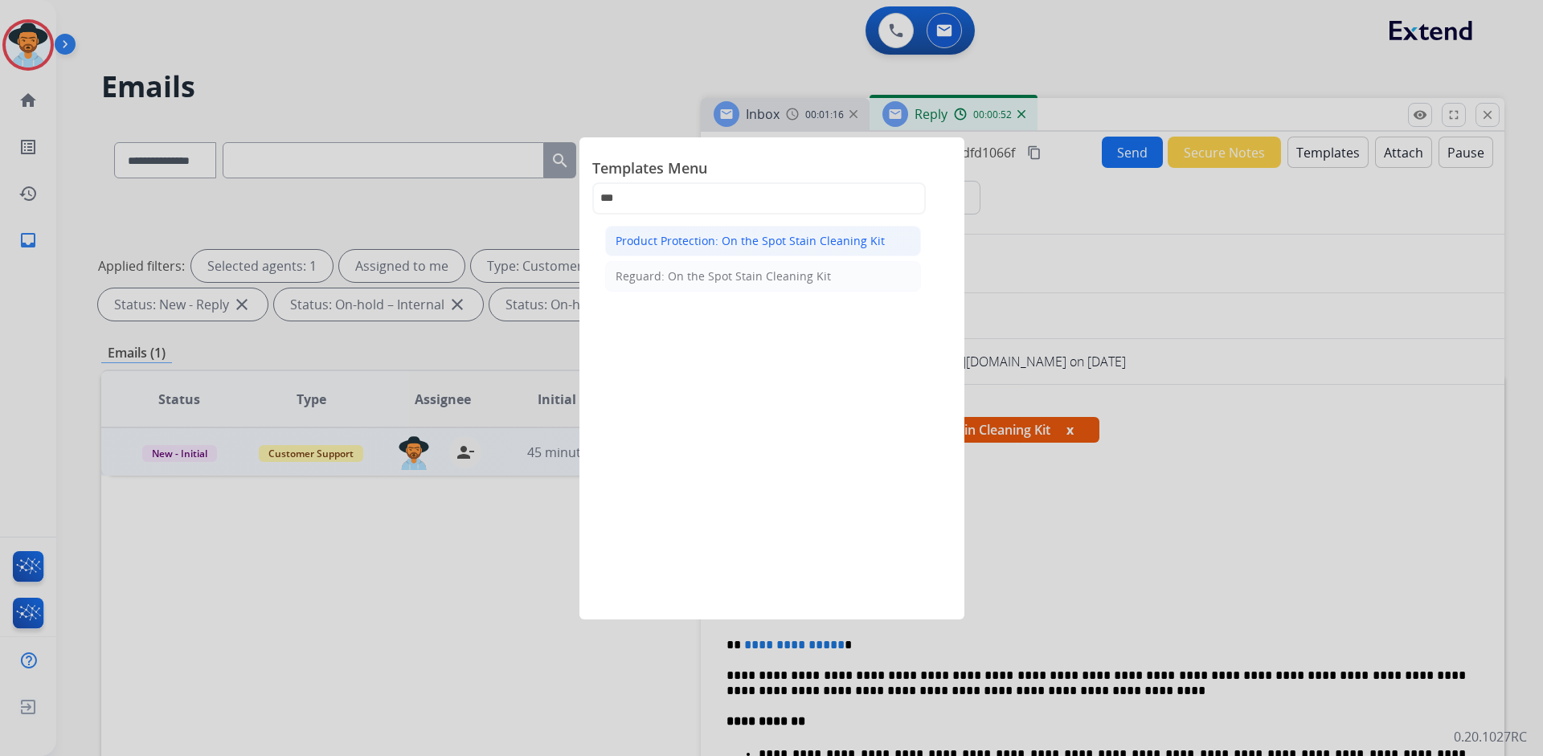
click at [823, 245] on div "Product Protection: On the Spot Stain Cleaning Kit" at bounding box center [749, 241] width 269 height 16
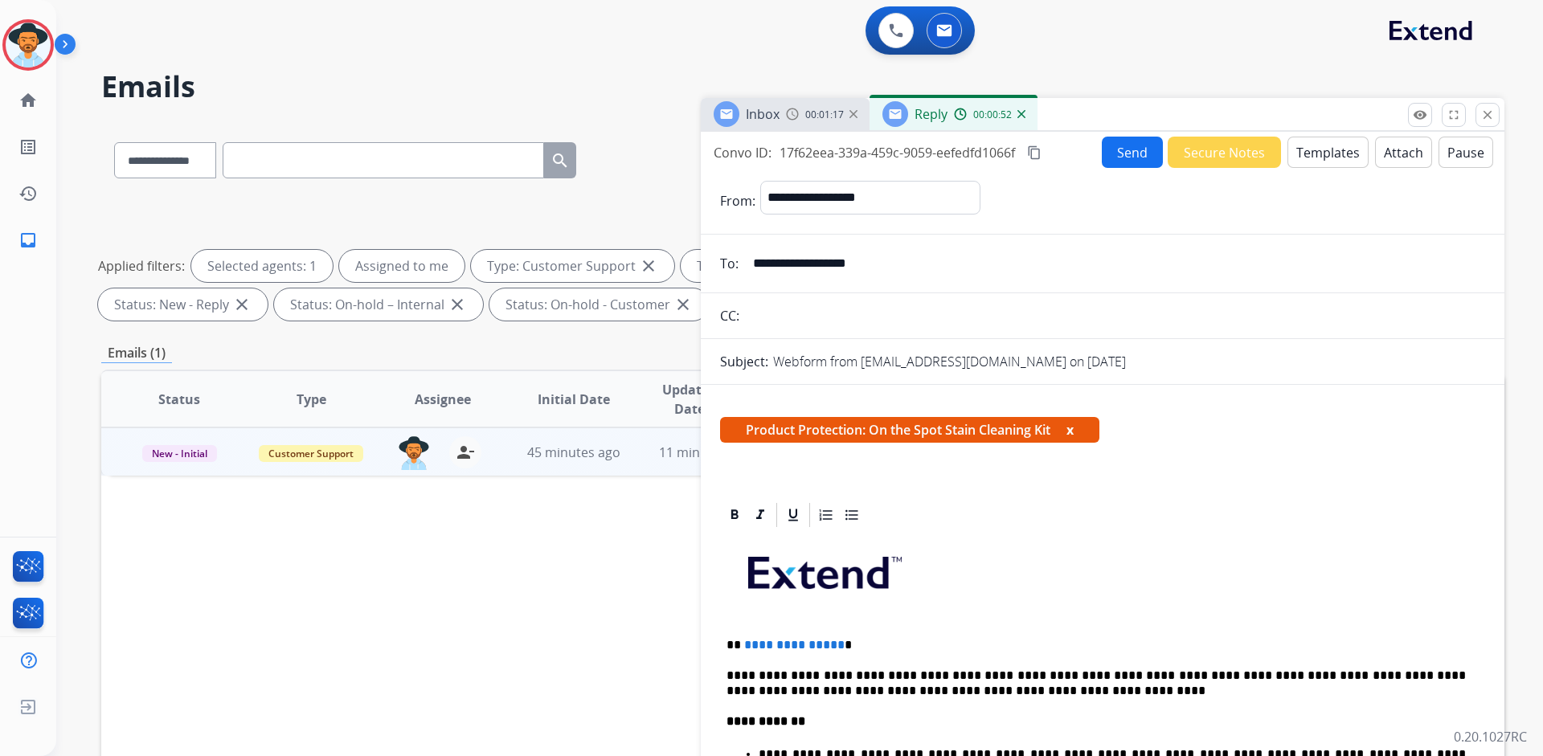
click at [1185, 575] on p at bounding box center [1102, 579] width 752 height 86
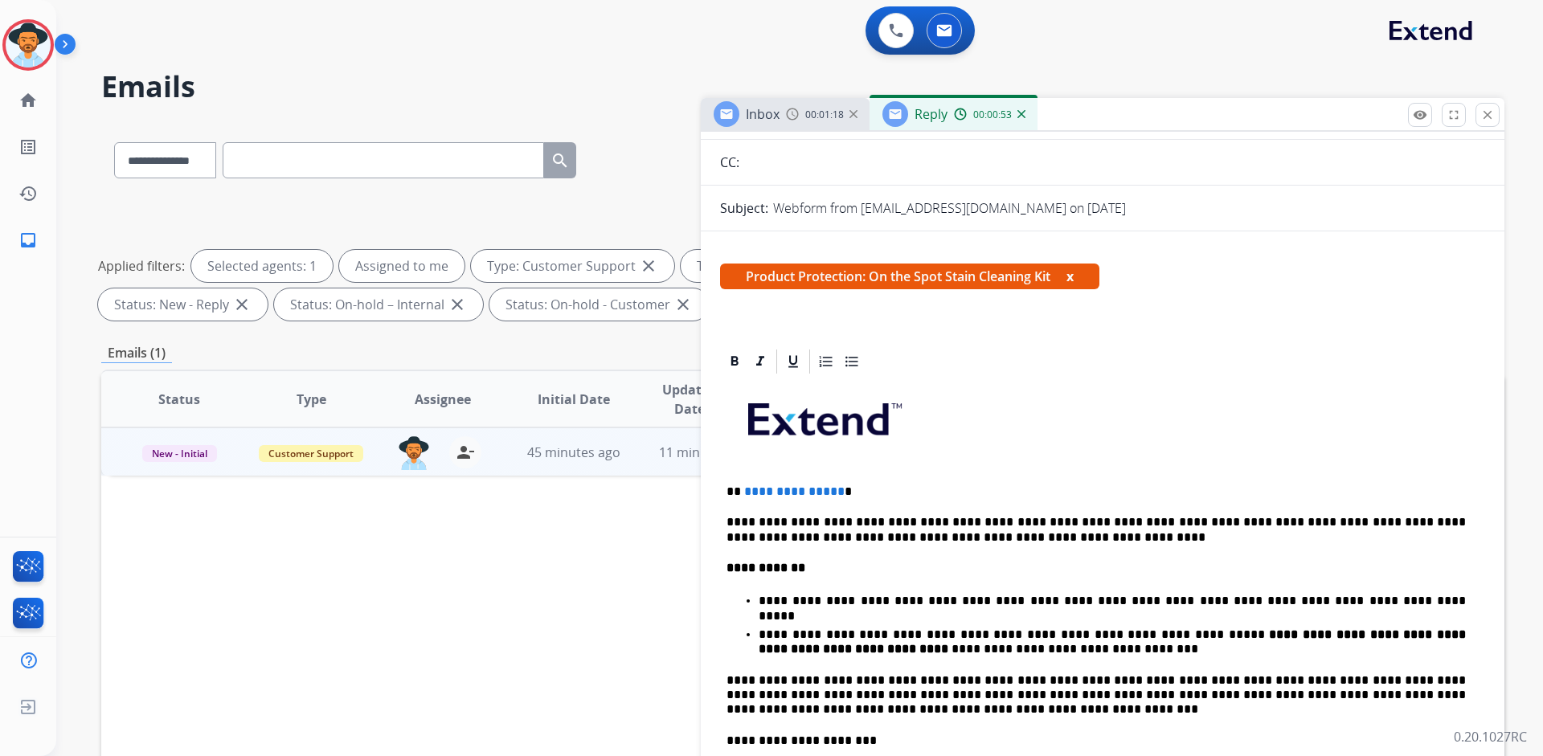
scroll to position [161, 0]
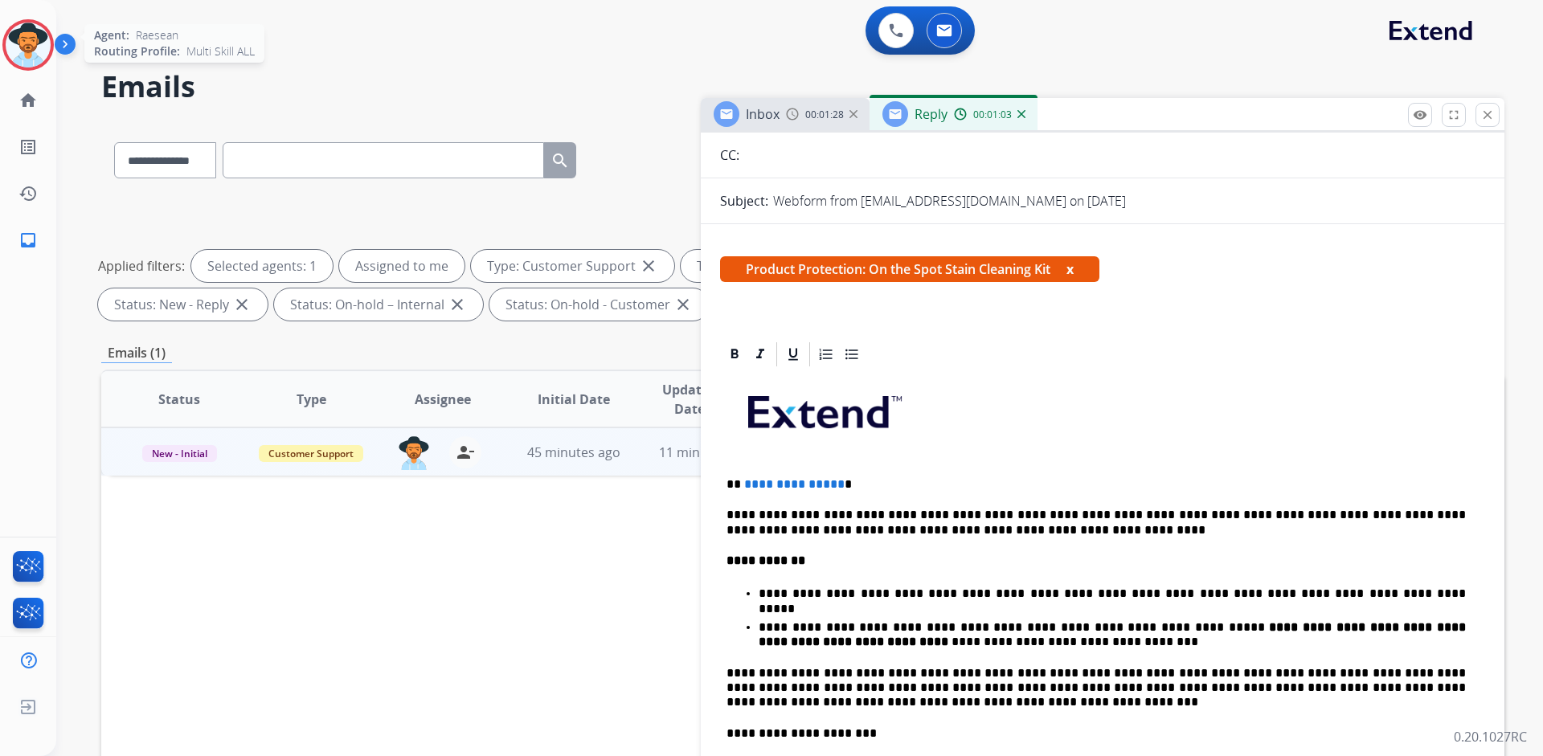
click at [30, 50] on img at bounding box center [28, 44] width 45 height 45
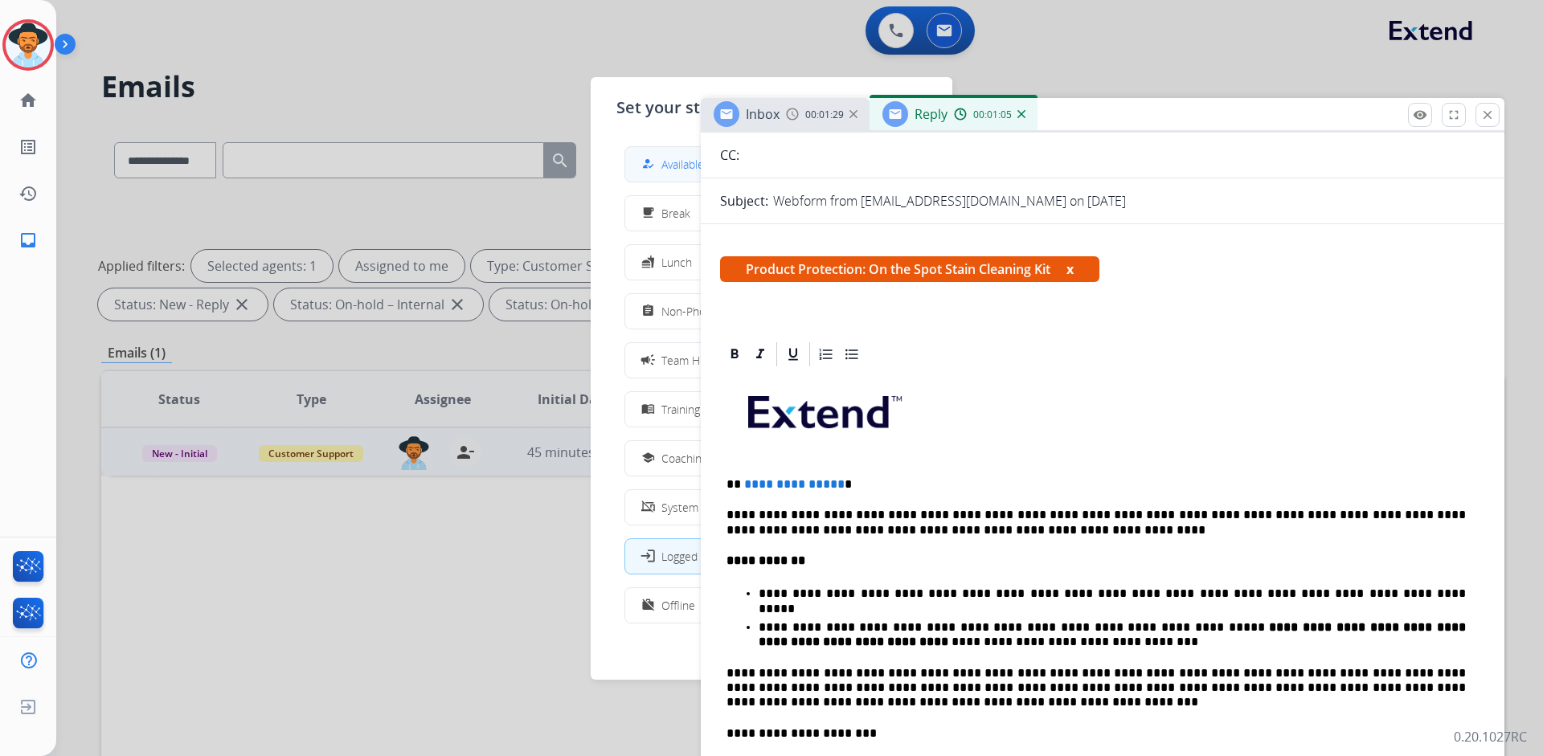
click at [672, 155] on div "how_to_reg Available" at bounding box center [671, 163] width 66 height 19
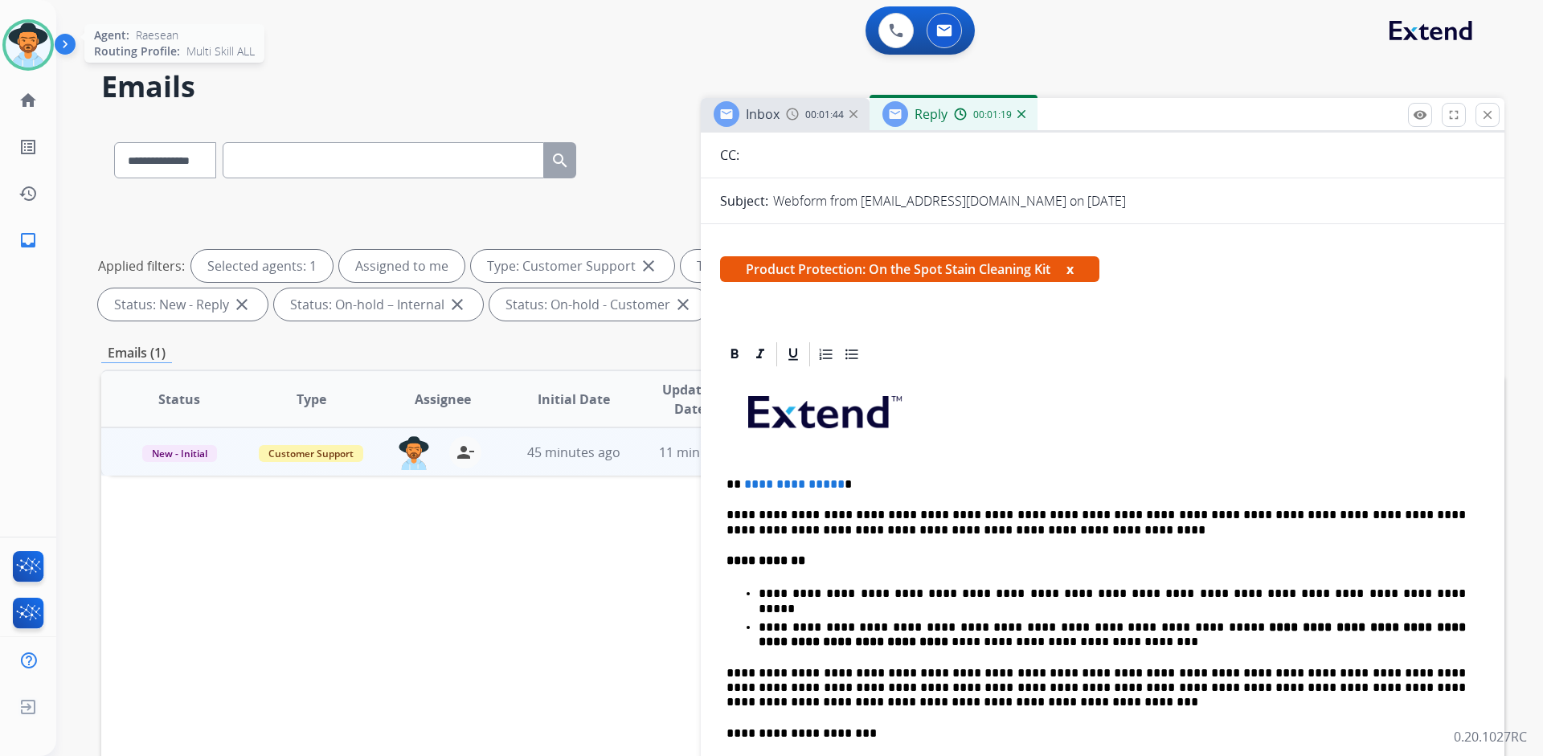
click at [18, 35] on img at bounding box center [28, 44] width 45 height 45
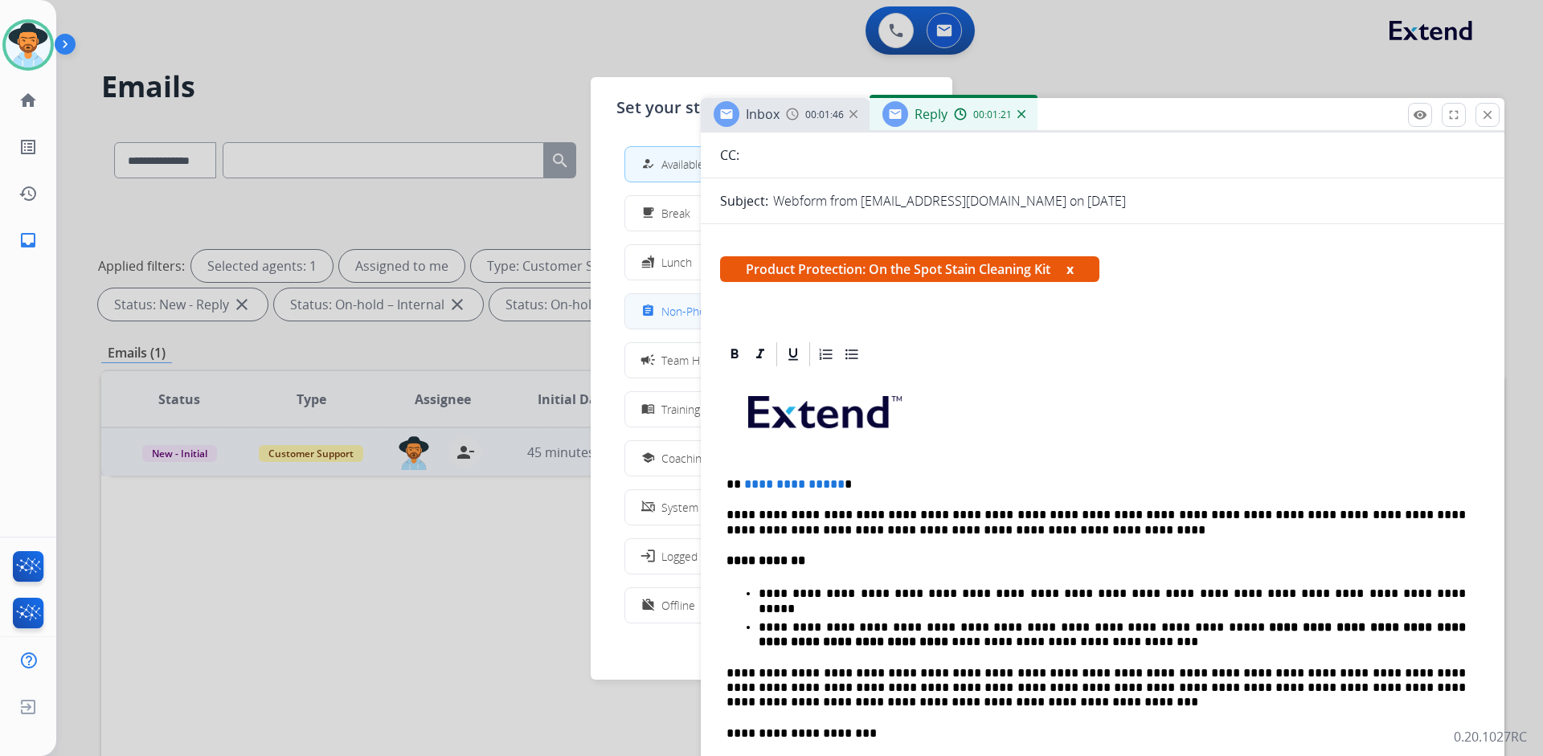
click at [679, 310] on span "Non-Phone Queue" at bounding box center [708, 311] width 95 height 17
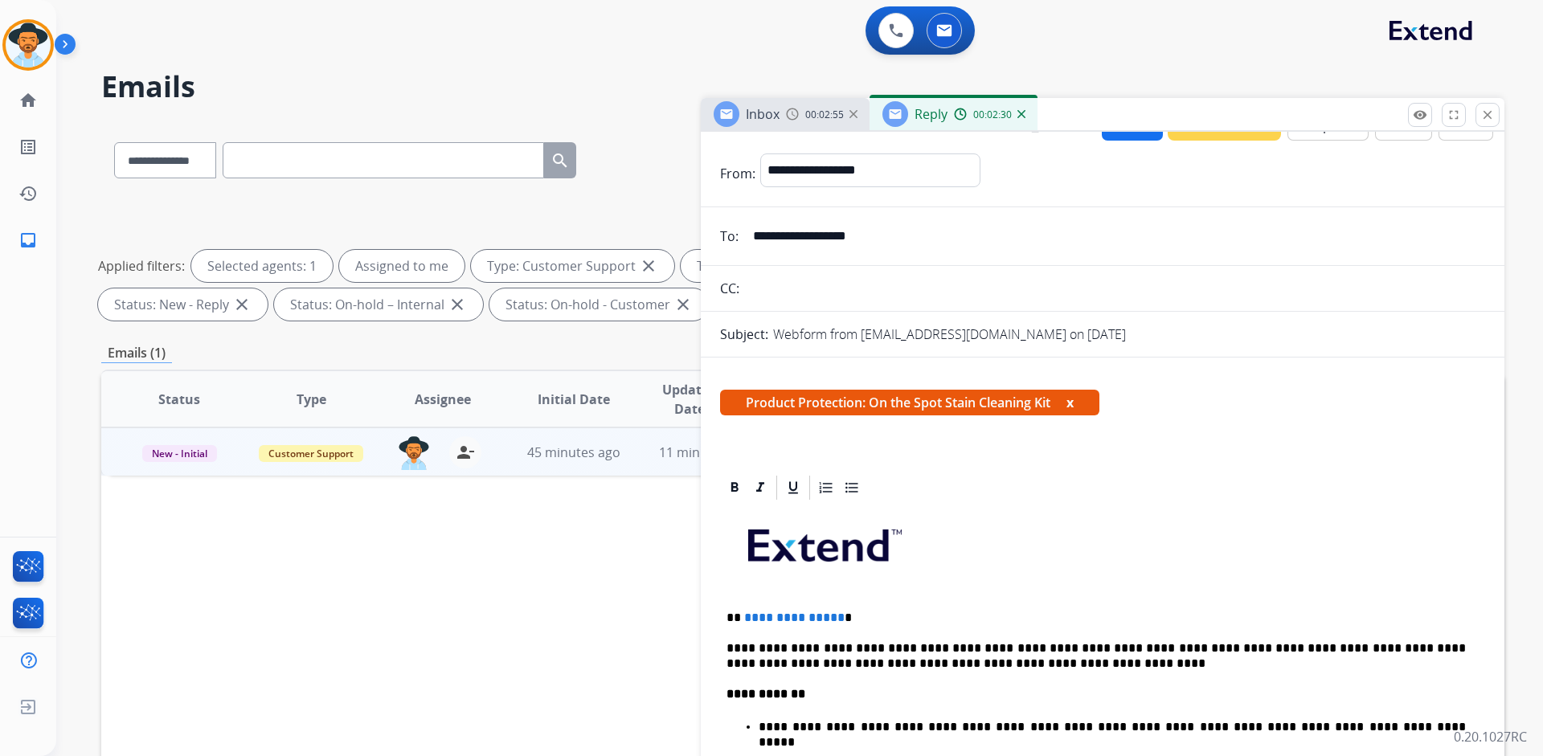
scroll to position [0, 0]
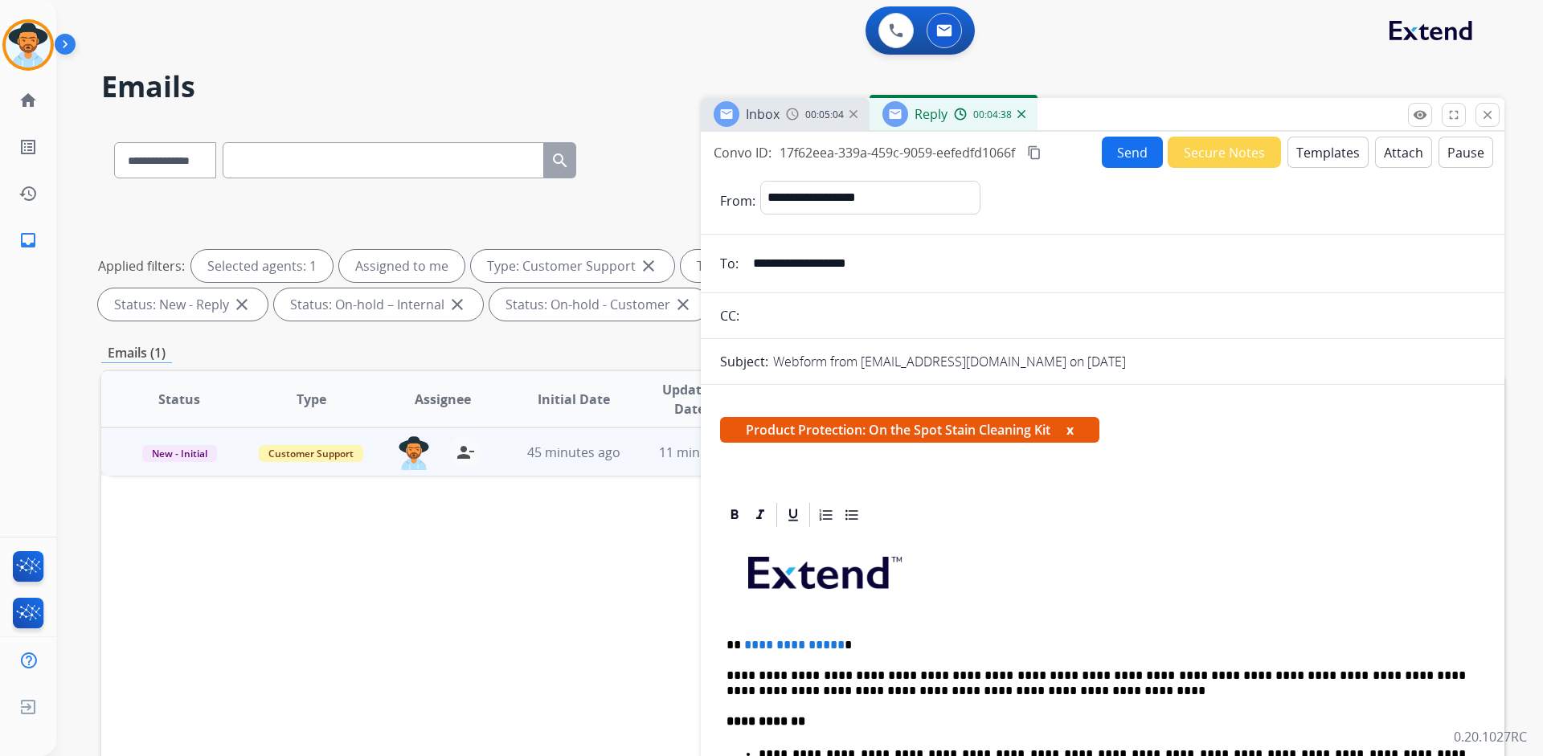
click at [1319, 153] on button "Templates" at bounding box center [1327, 152] width 81 height 31
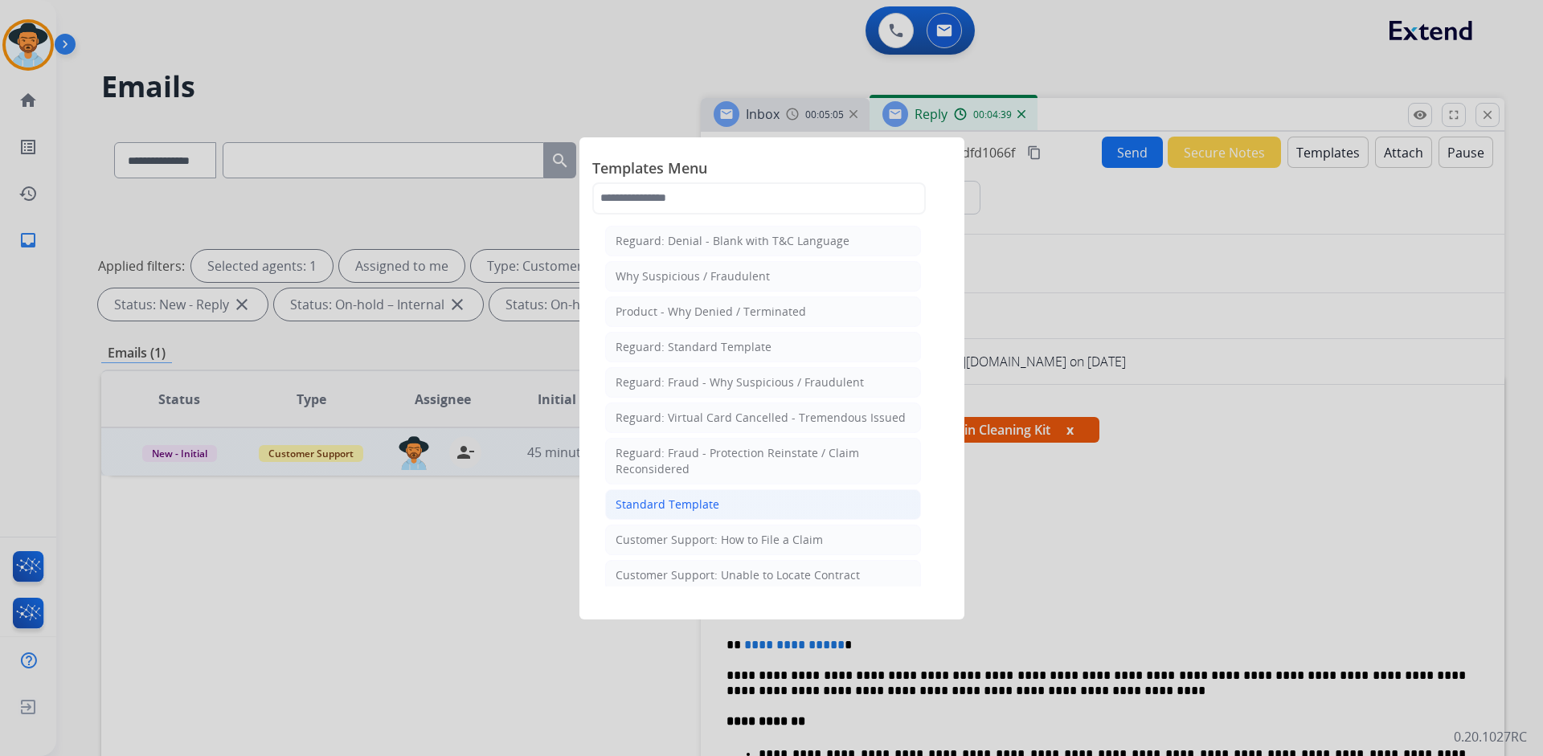
click at [735, 503] on li "Standard Template" at bounding box center [763, 504] width 316 height 31
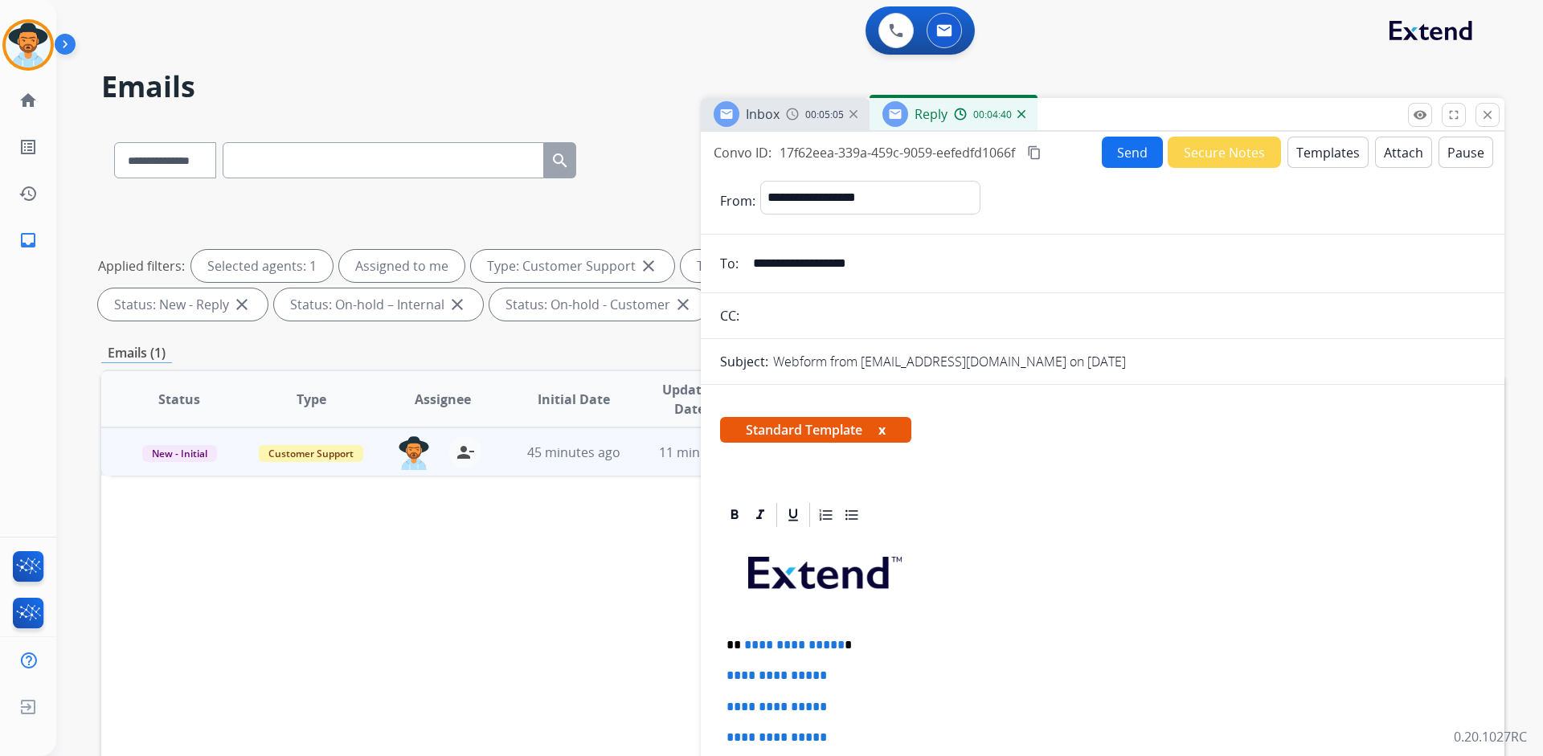
scroll to position [80, 0]
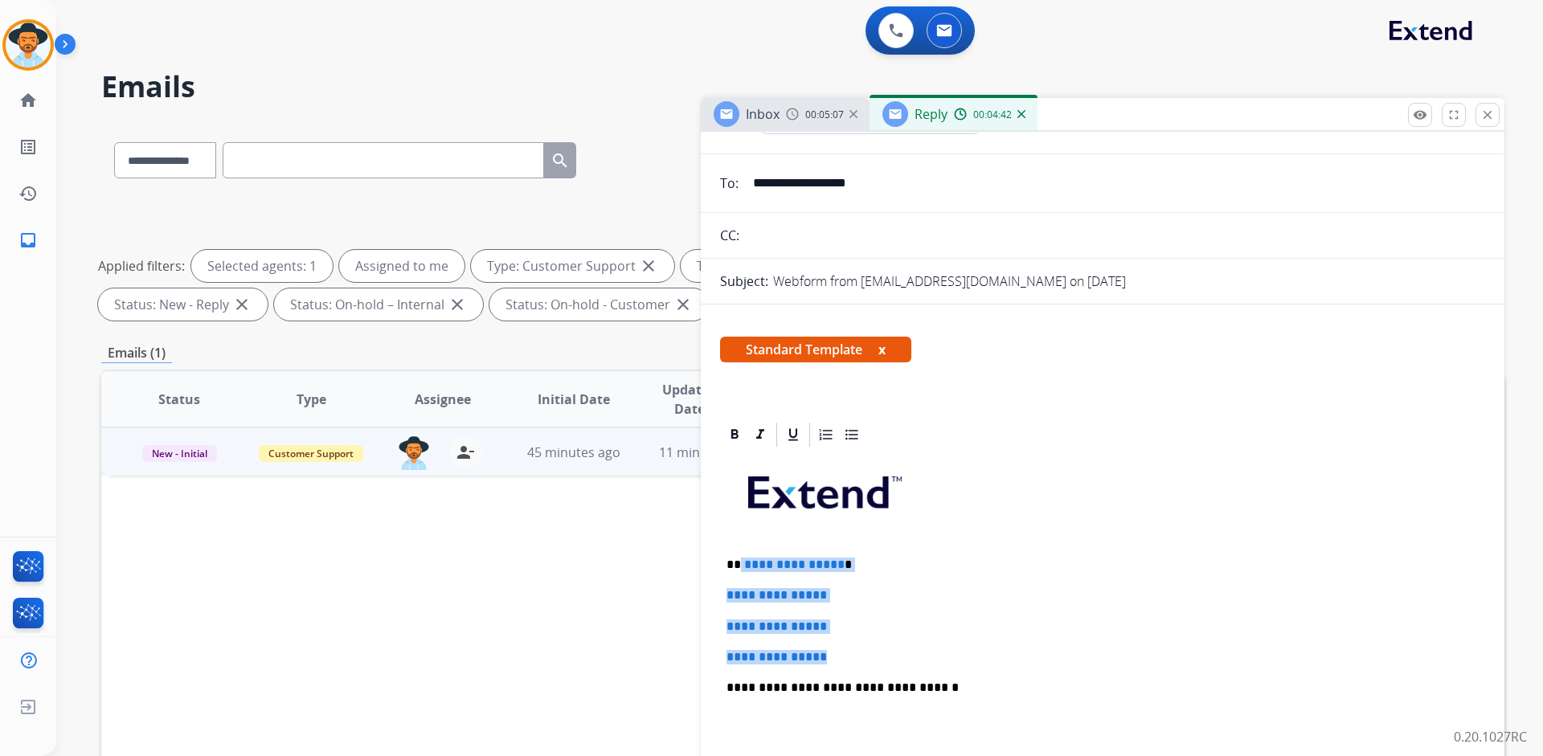
drag, startPoint x: 836, startPoint y: 659, endPoint x: 740, endPoint y: 563, distance: 135.8
click at [740, 563] on div "**********" at bounding box center [1102, 725] width 765 height 553
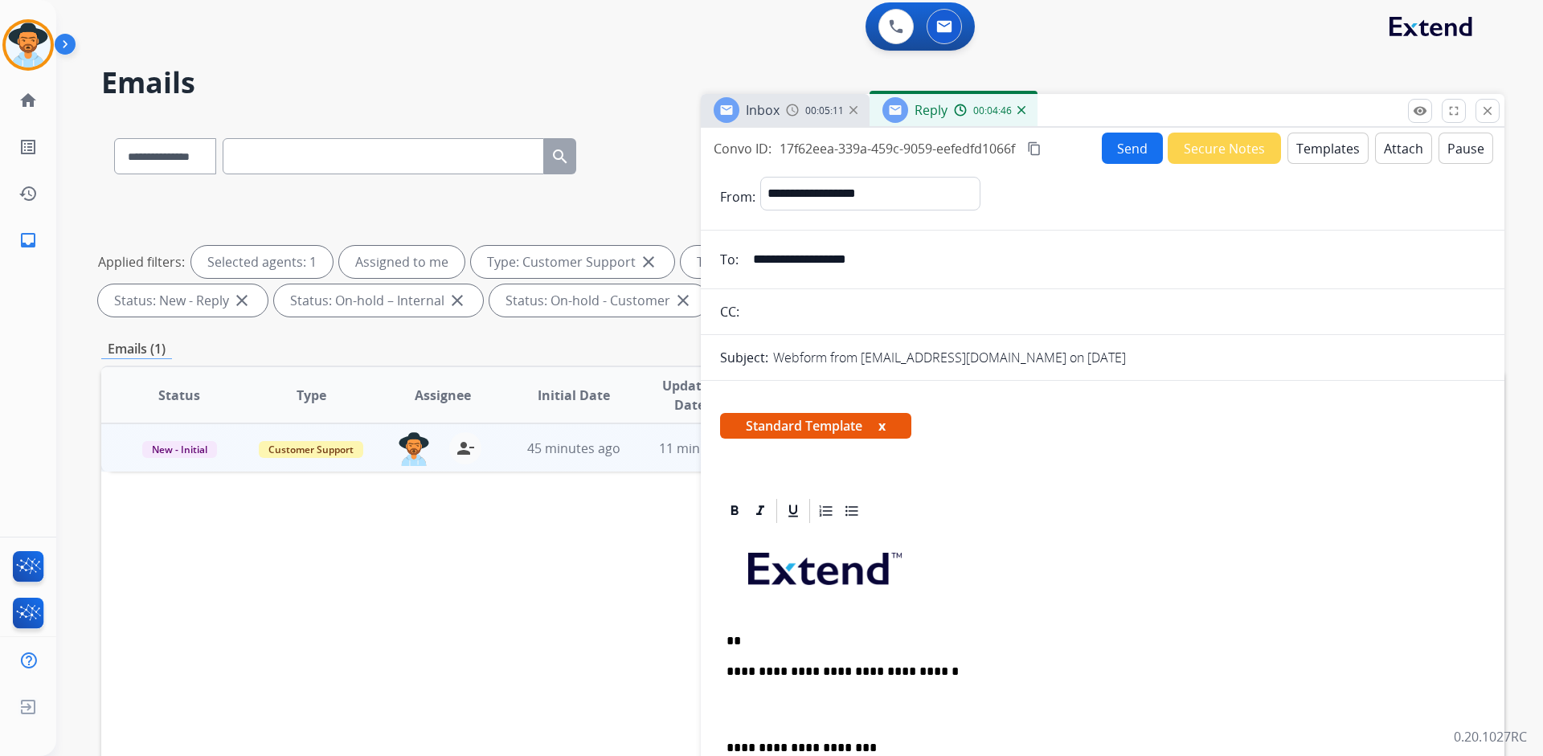
scroll to position [0, 0]
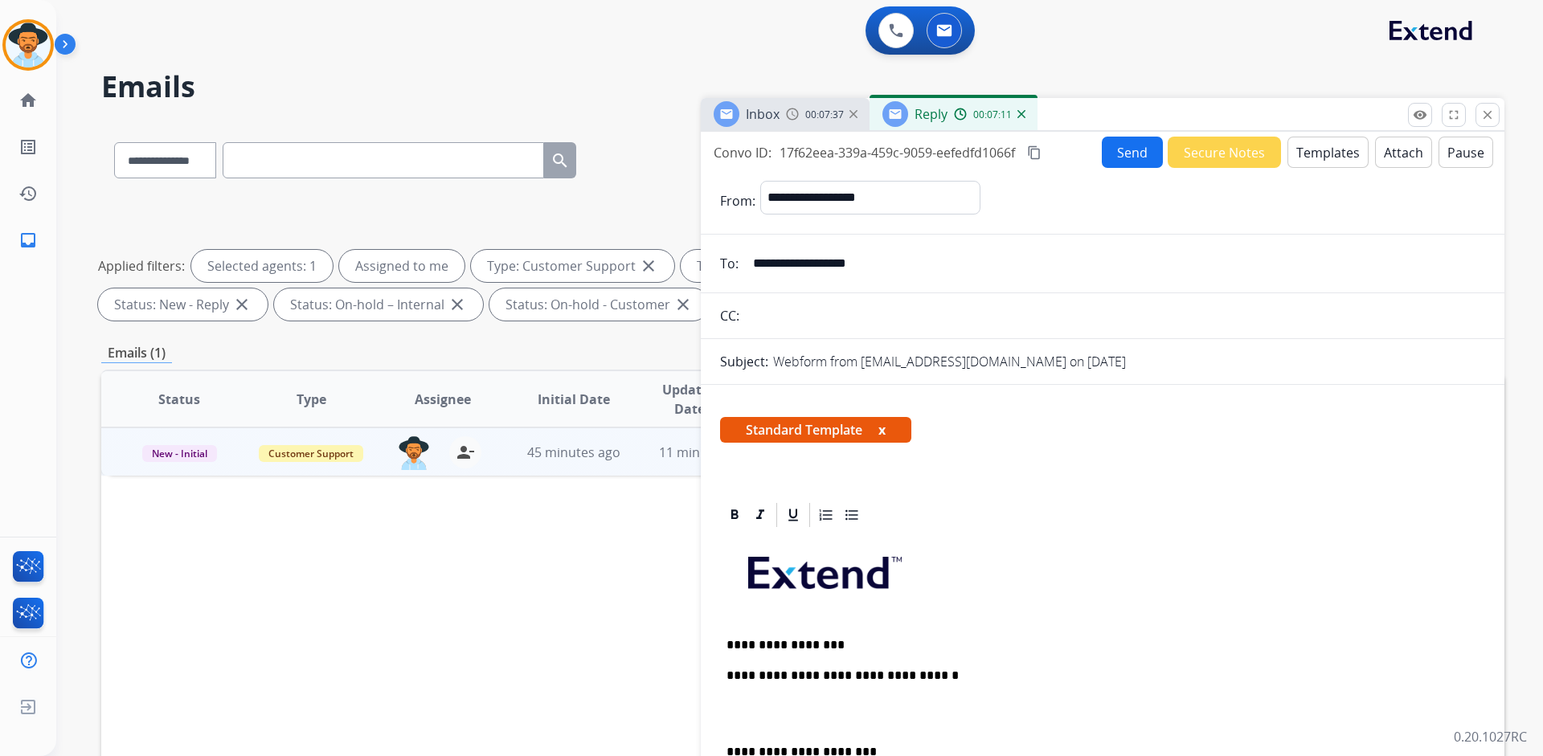
drag, startPoint x: 35, startPoint y: 47, endPoint x: 55, endPoint y: 47, distance: 19.3
click at [35, 47] on img at bounding box center [28, 44] width 45 height 45
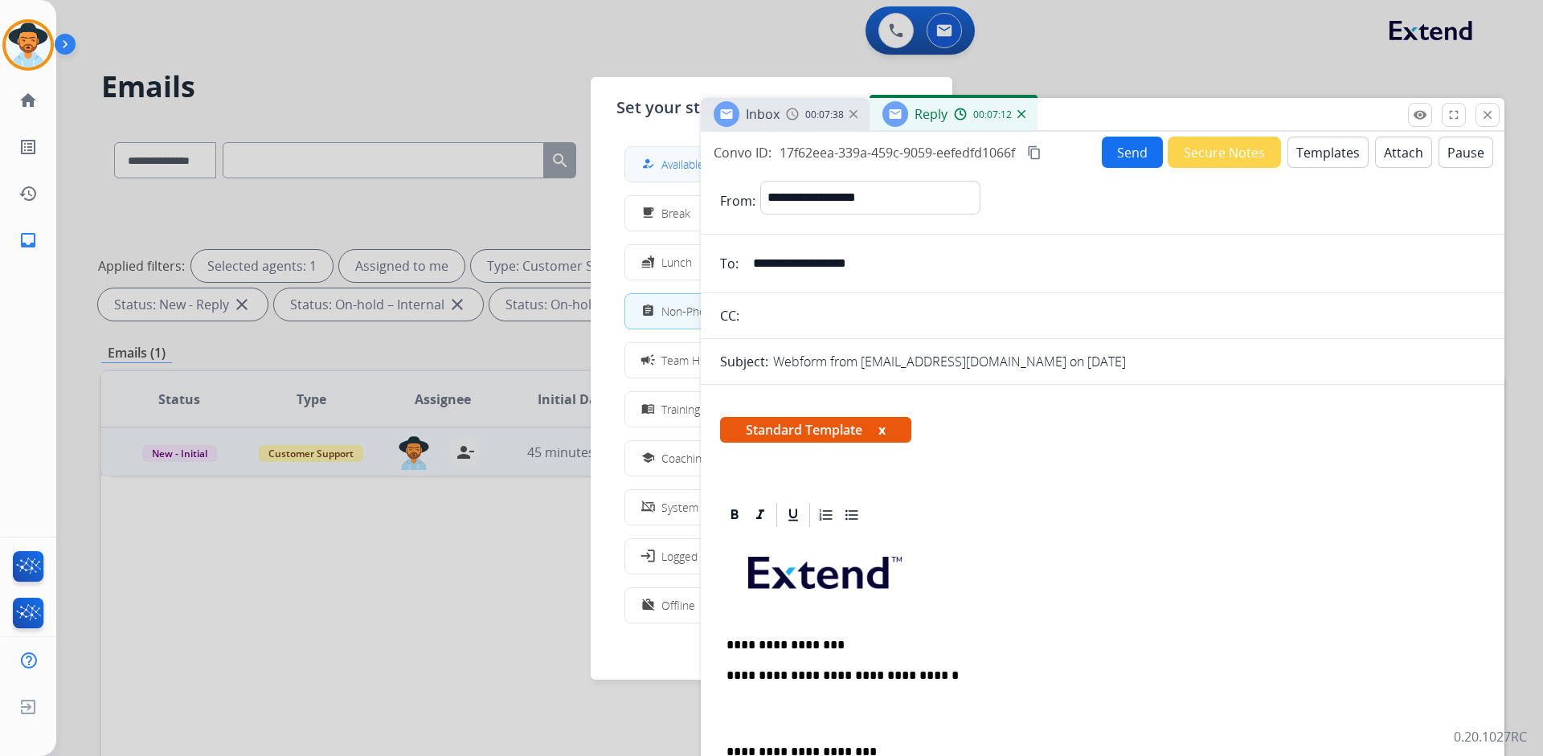
click at [658, 156] on div "how_to_reg" at bounding box center [649, 163] width 23 height 19
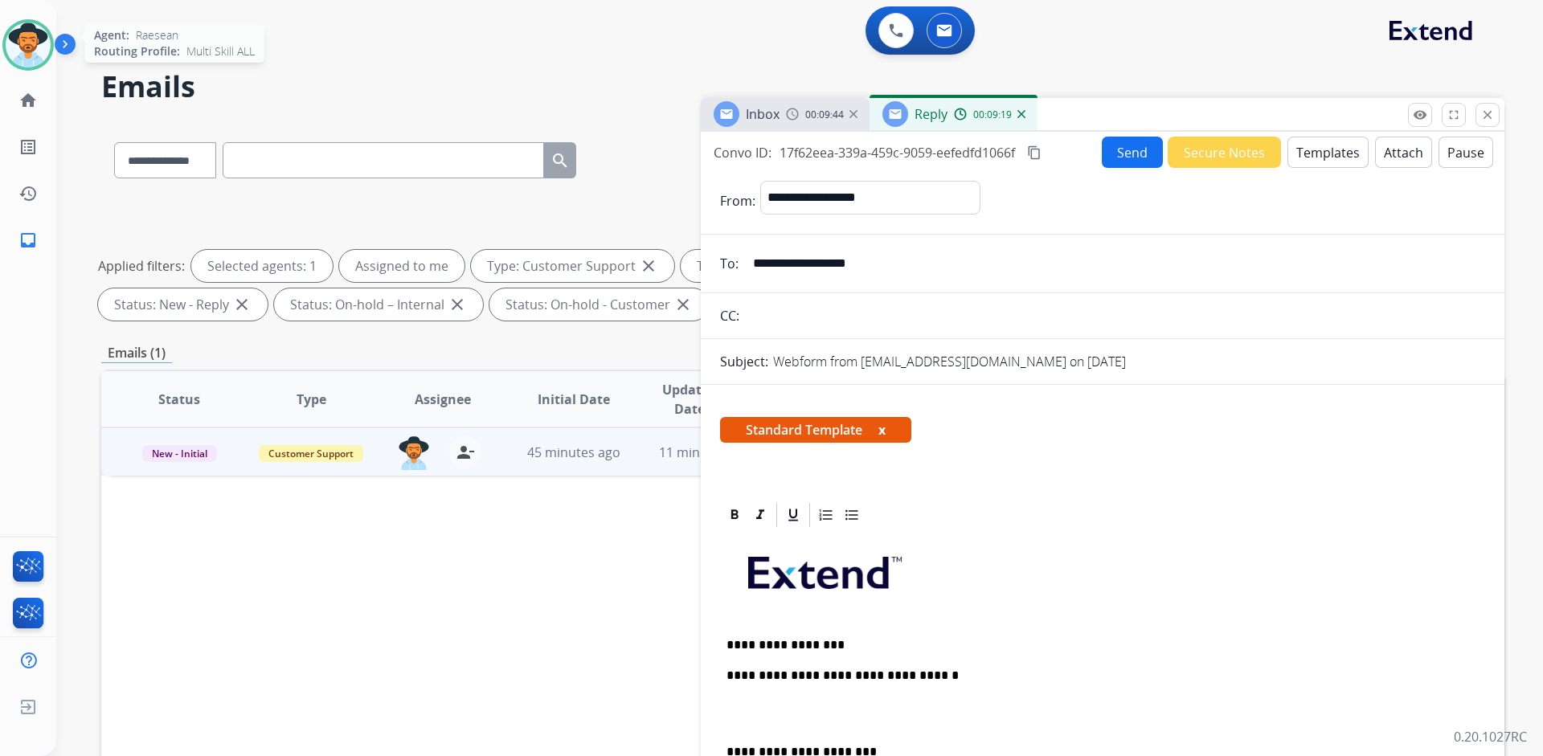
click at [26, 51] on img at bounding box center [28, 44] width 45 height 45
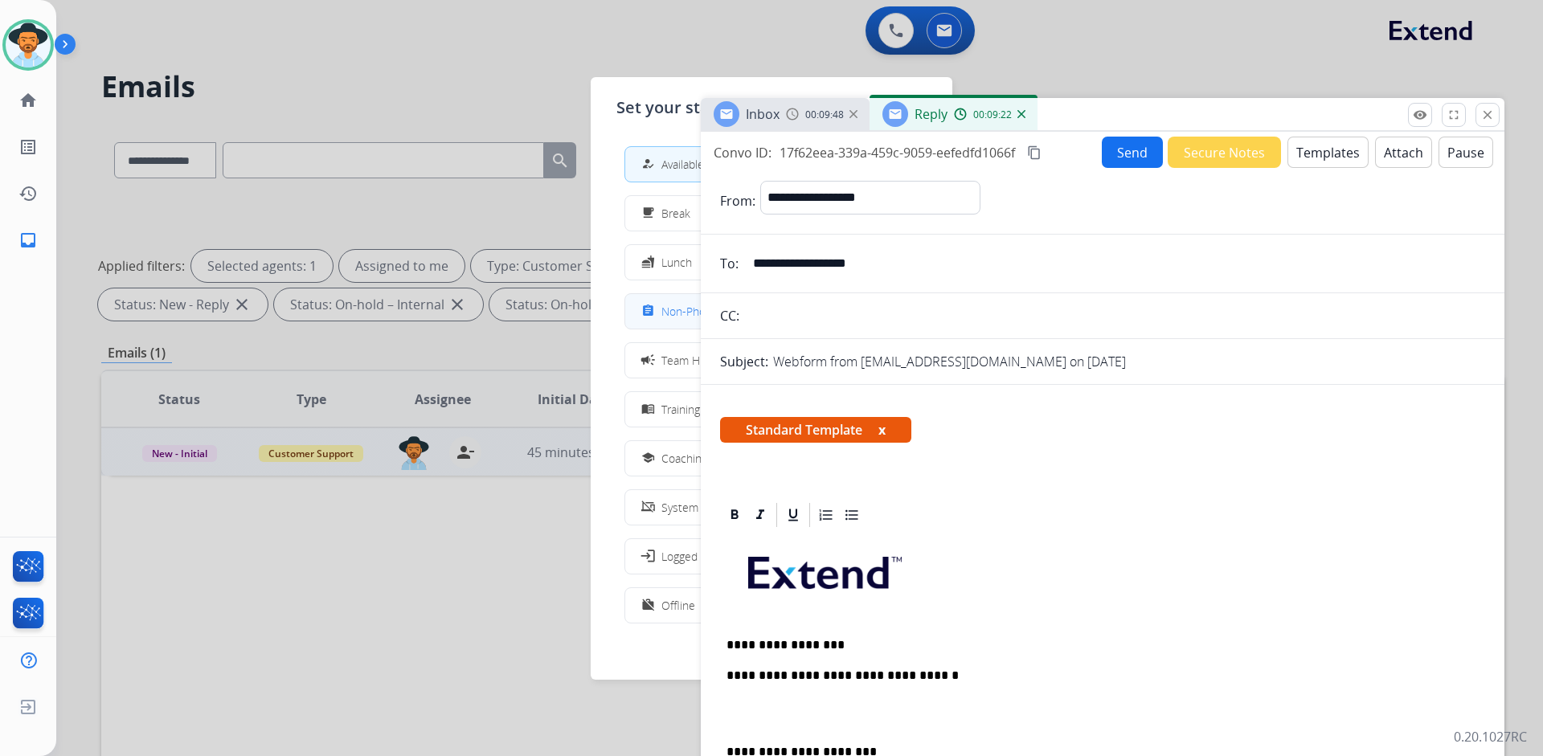
click at [677, 313] on span "Non-Phone Queue" at bounding box center [708, 311] width 95 height 17
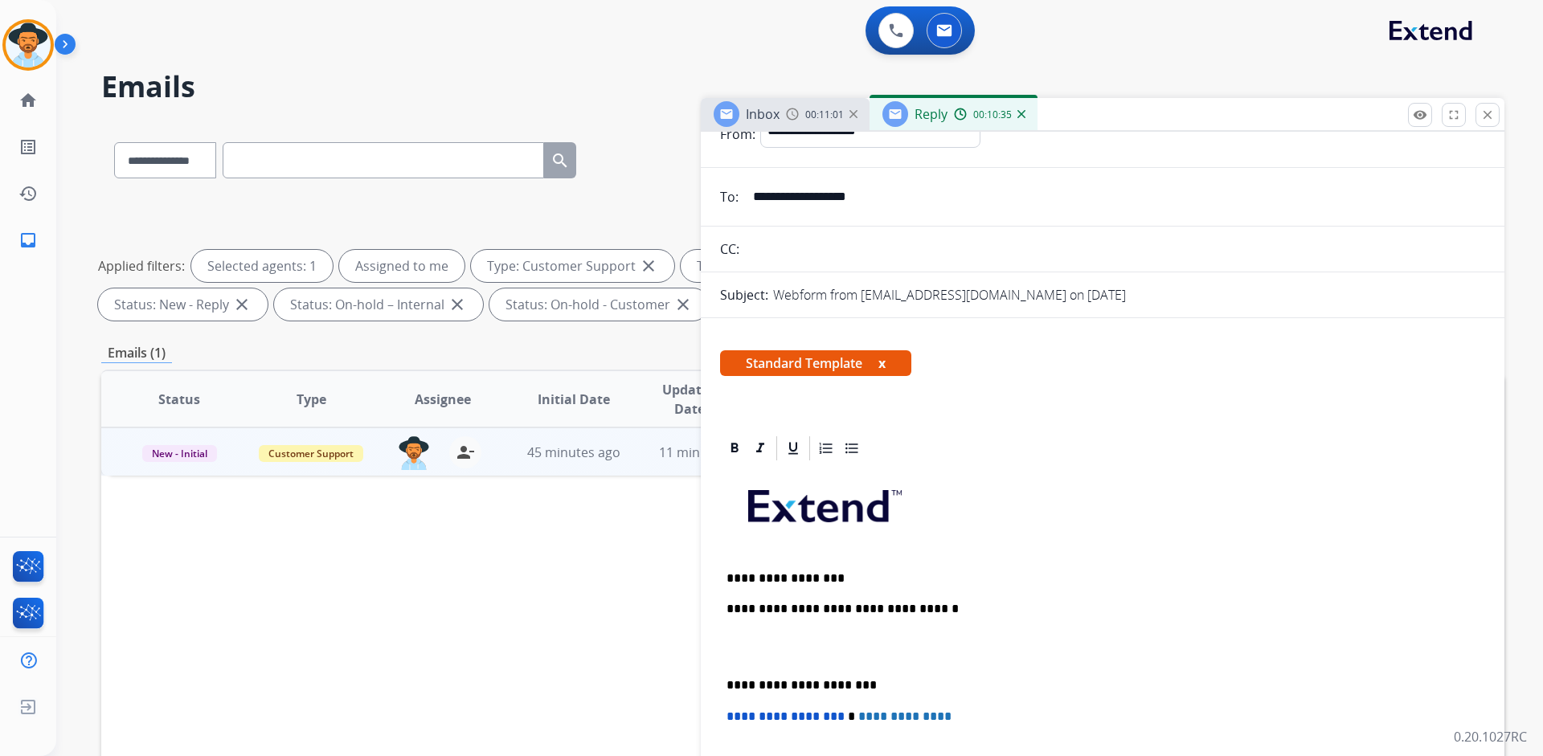
scroll to position [161, 0]
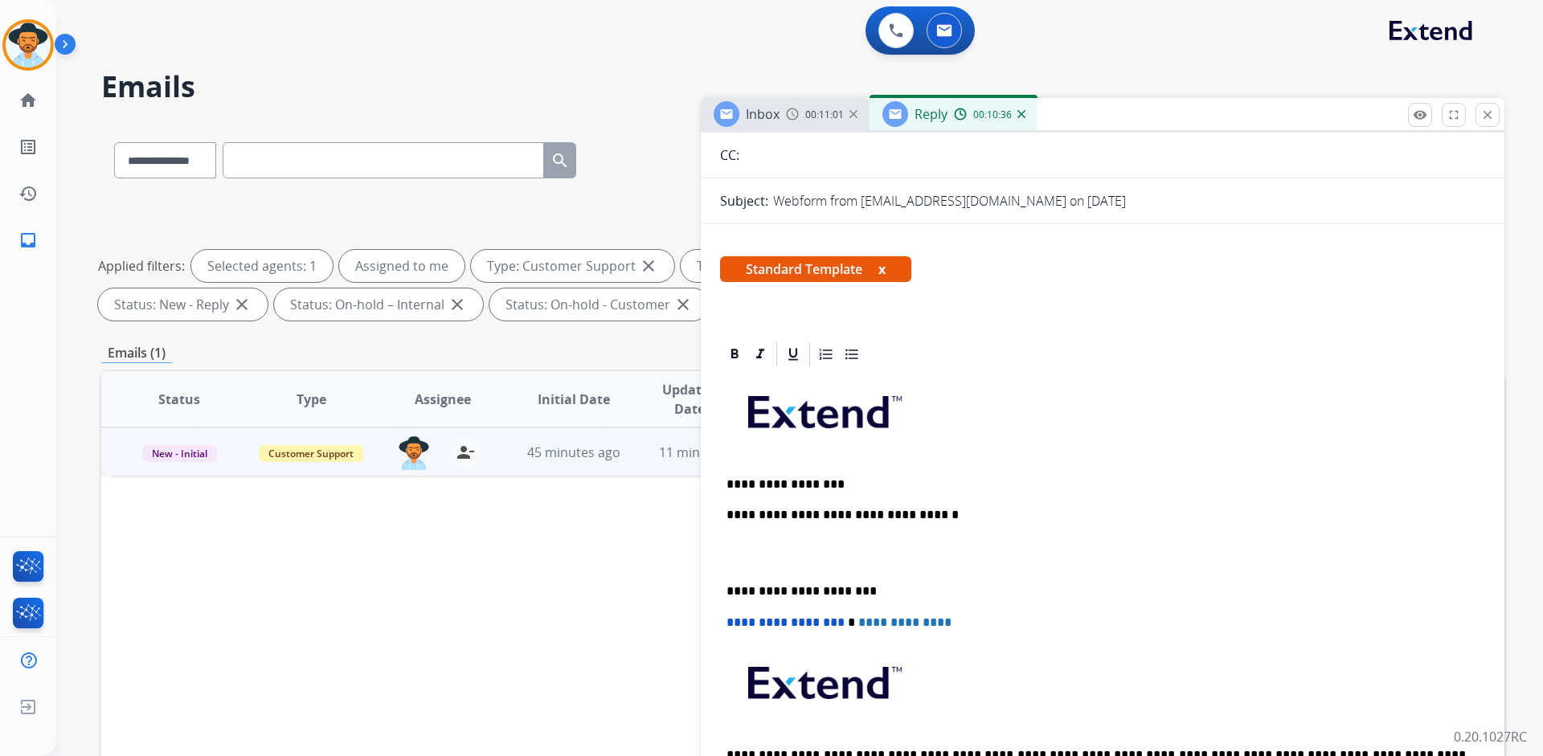
click at [858, 484] on p "**********" at bounding box center [1095, 484] width 739 height 14
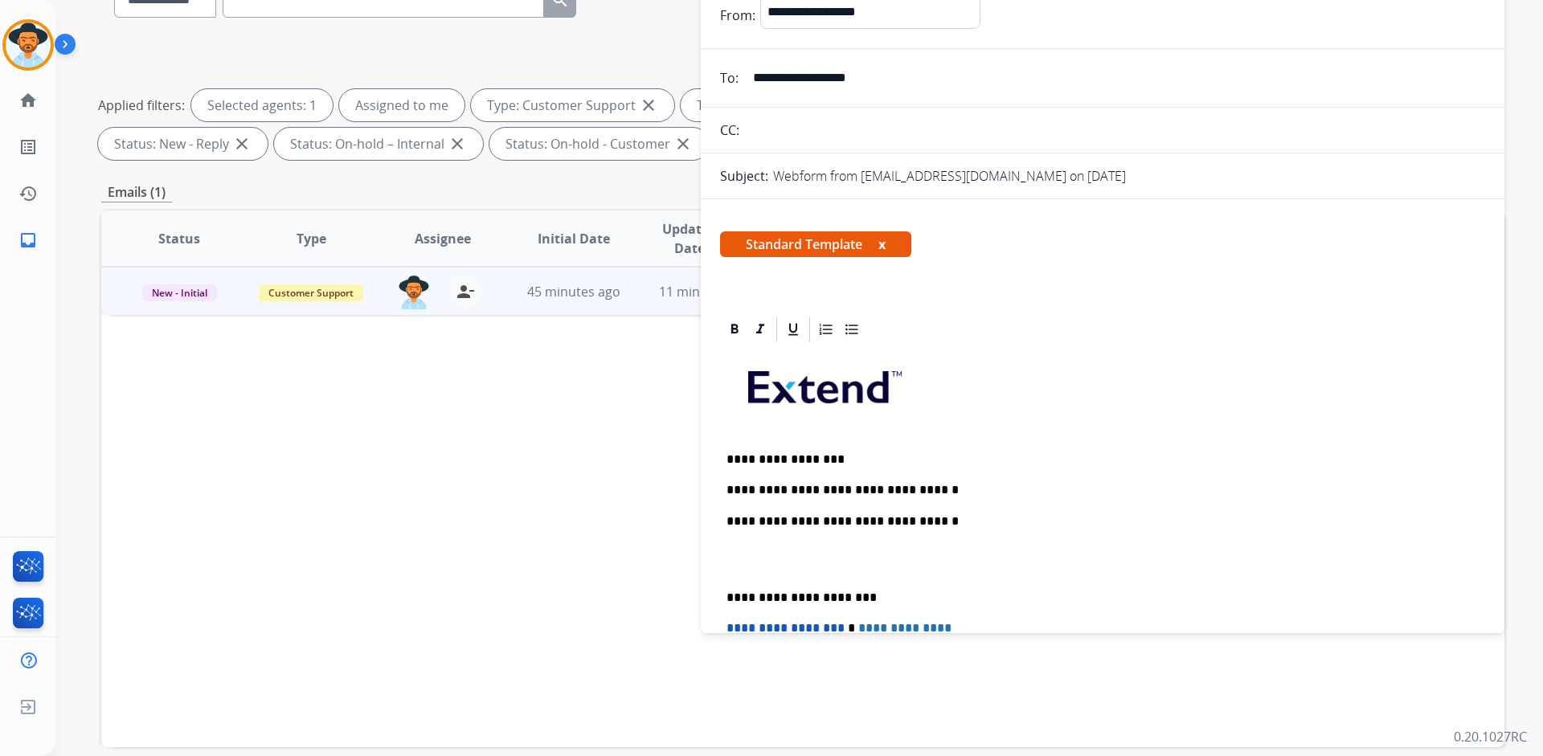
scroll to position [0, 0]
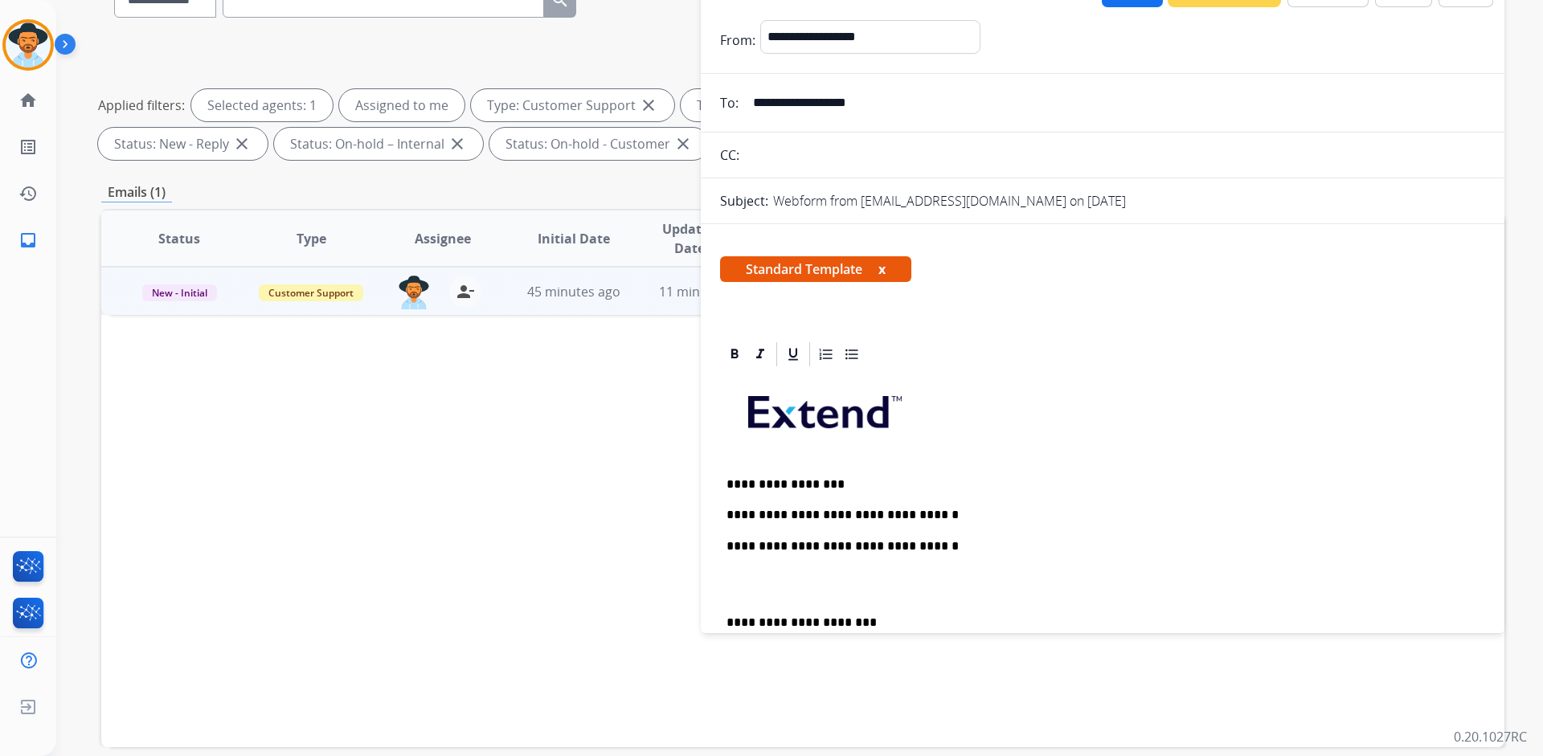
click at [935, 505] on div "**********" at bounding box center [1102, 614] width 765 height 491
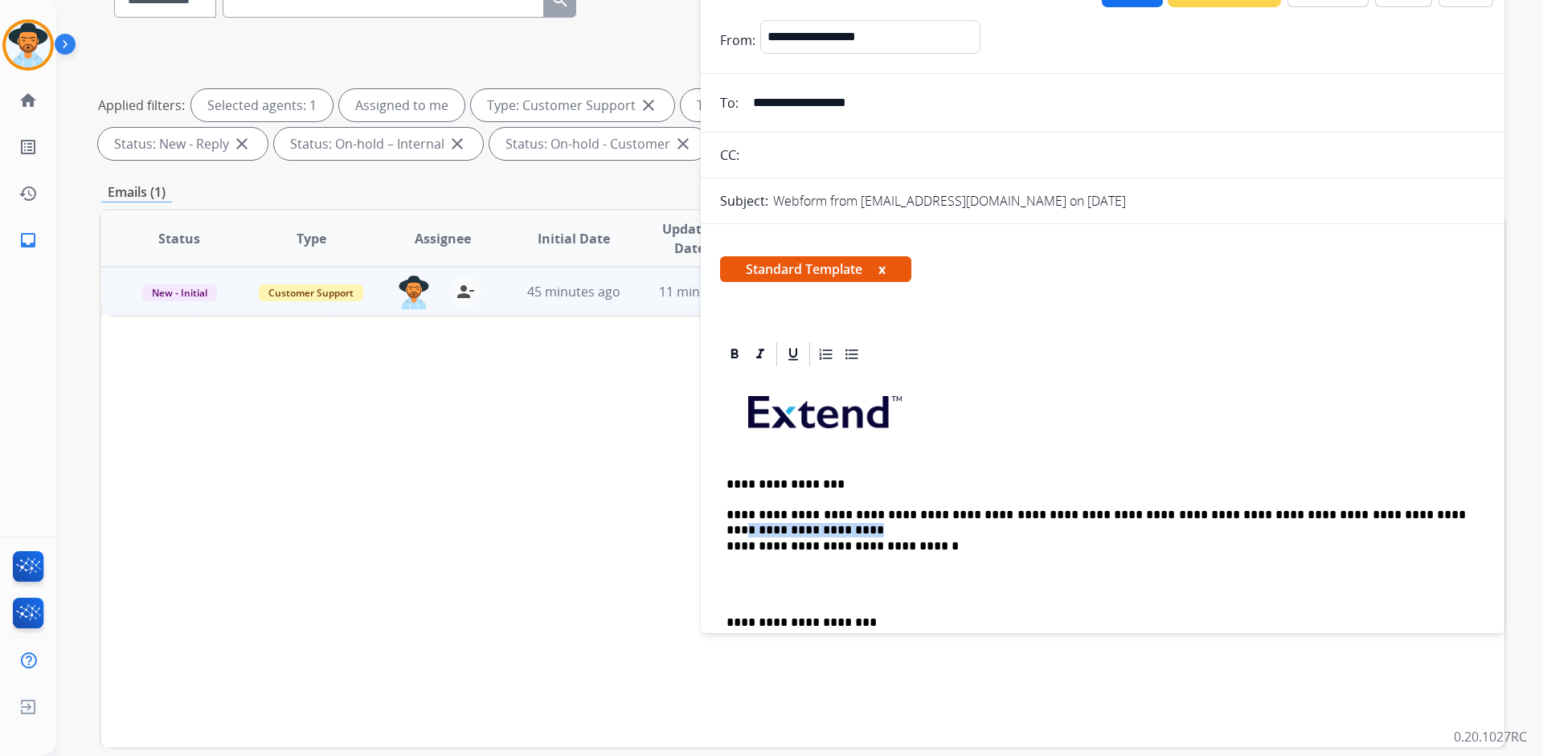
drag, startPoint x: 1443, startPoint y: 516, endPoint x: 1336, endPoint y: 518, distance: 106.9
click at [1336, 518] on p "**********" at bounding box center [1095, 515] width 739 height 14
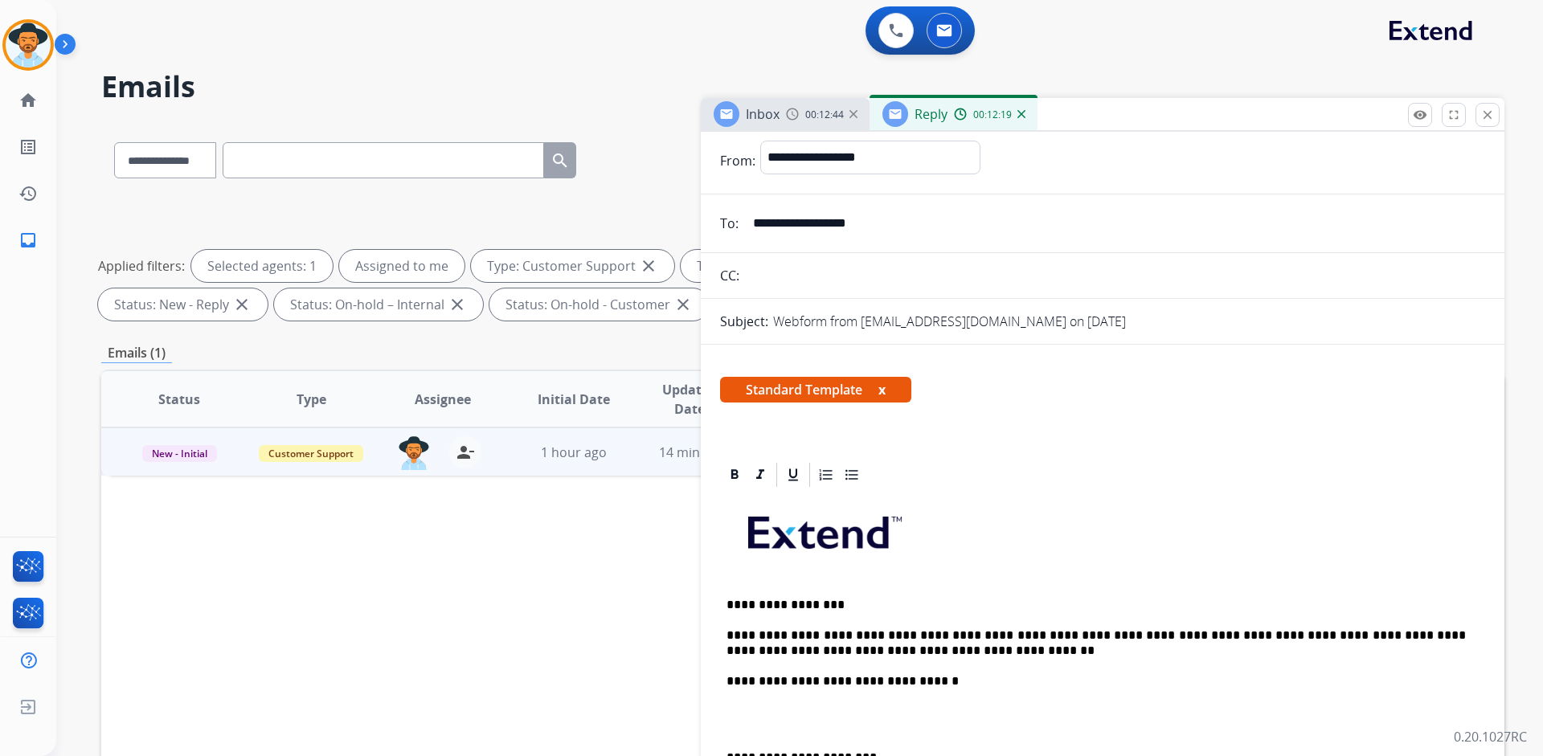
scroll to position [80, 0]
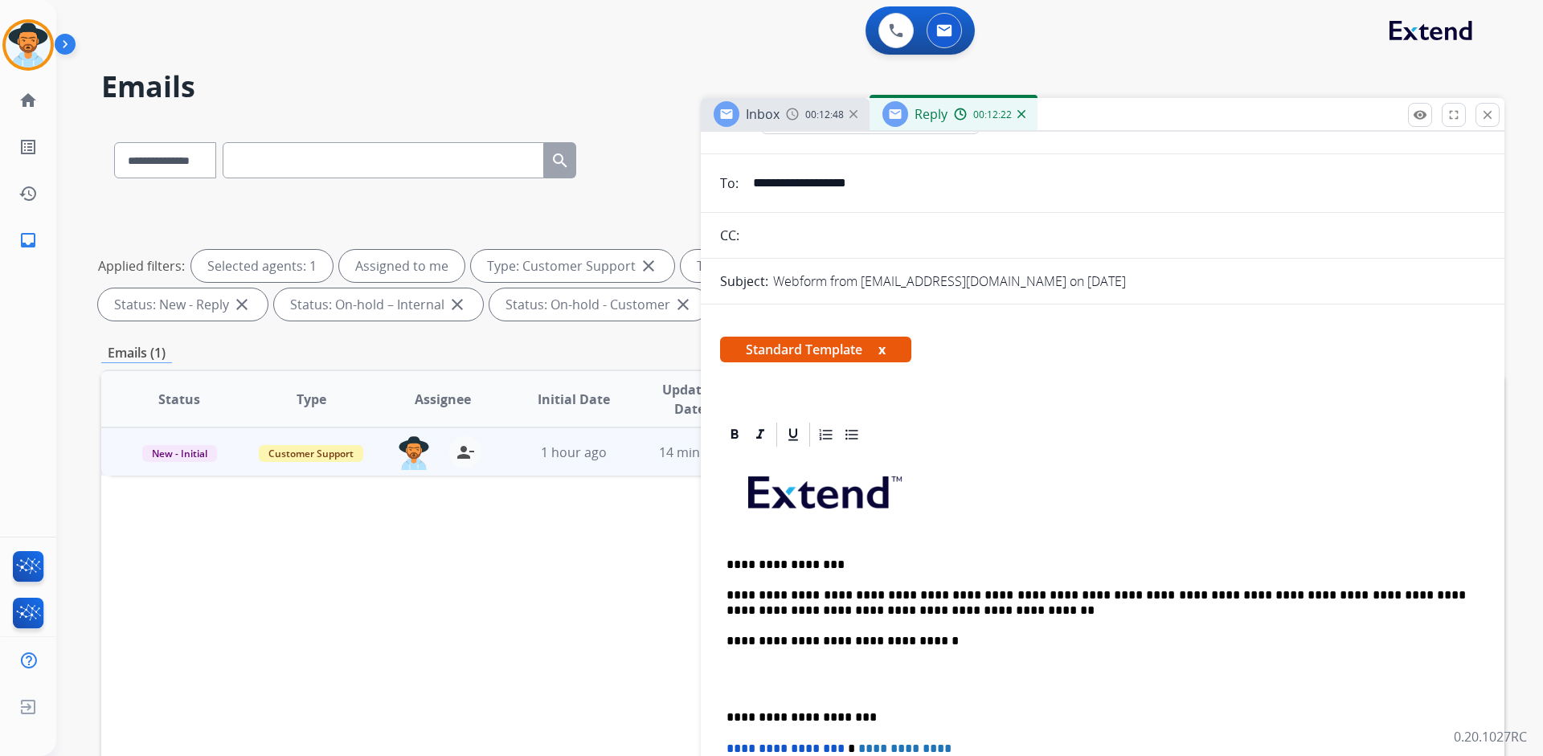
click at [1372, 595] on p "**********" at bounding box center [1095, 603] width 739 height 30
click at [922, 607] on p "**********" at bounding box center [1095, 603] width 739 height 30
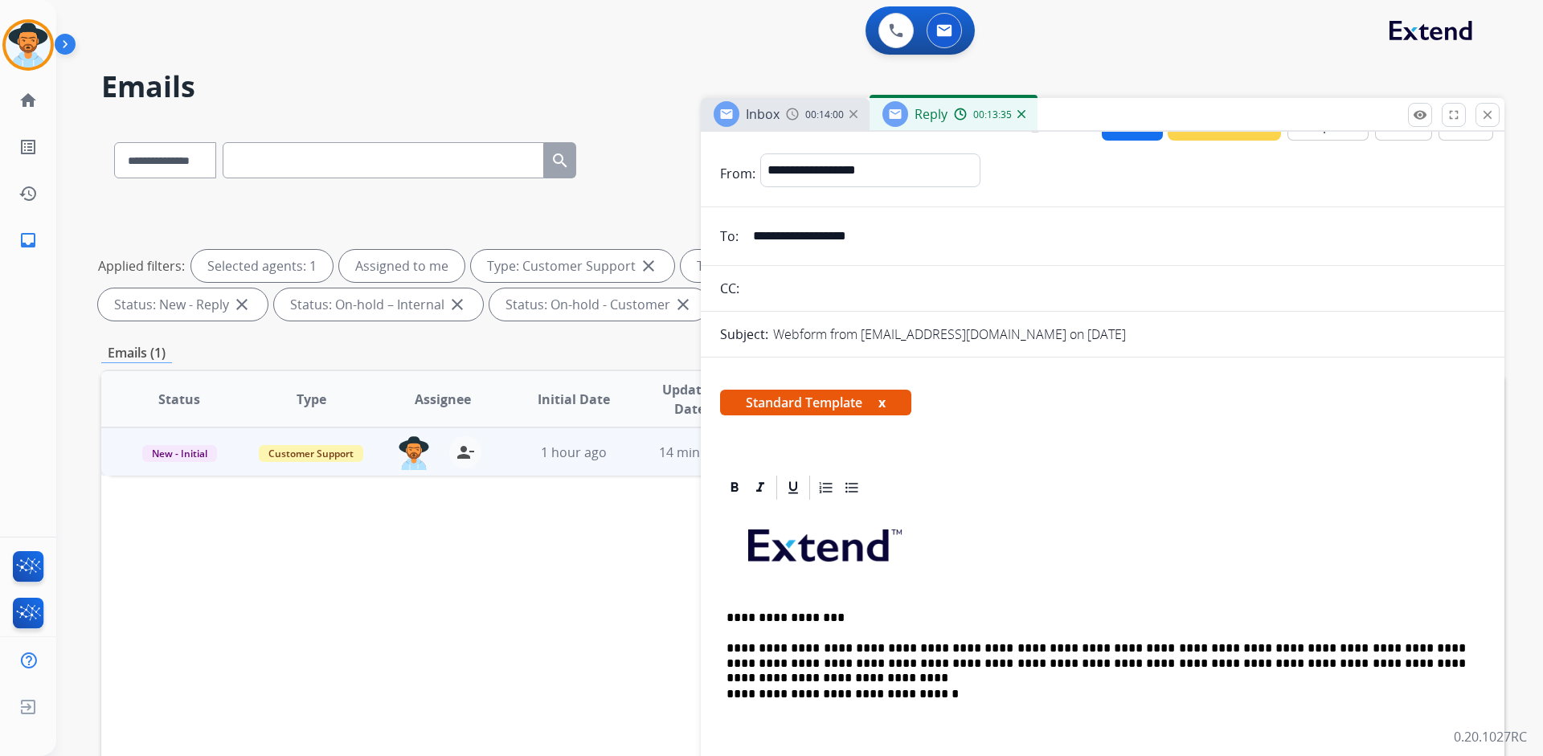
scroll to position [0, 0]
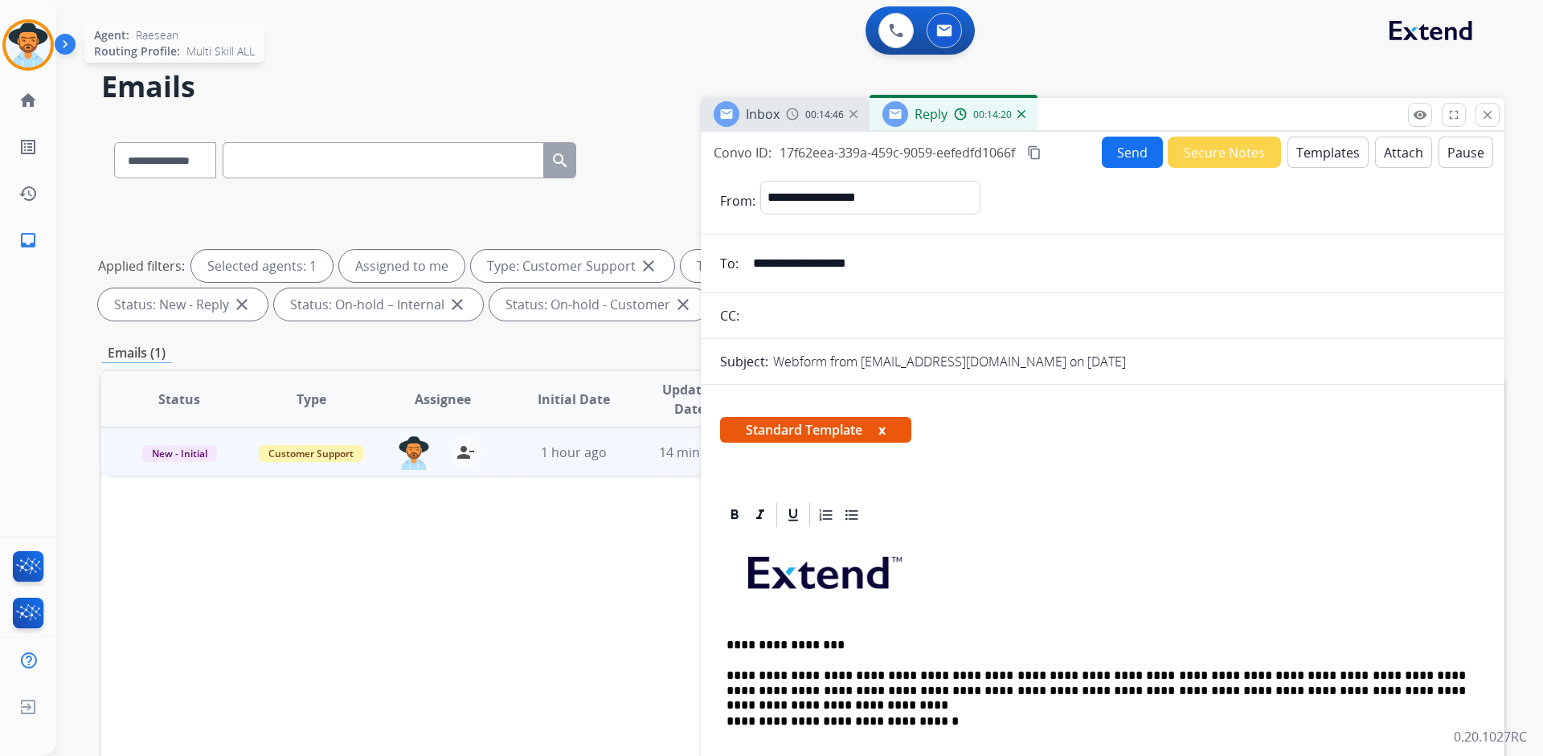
click at [30, 41] on img at bounding box center [28, 44] width 45 height 45
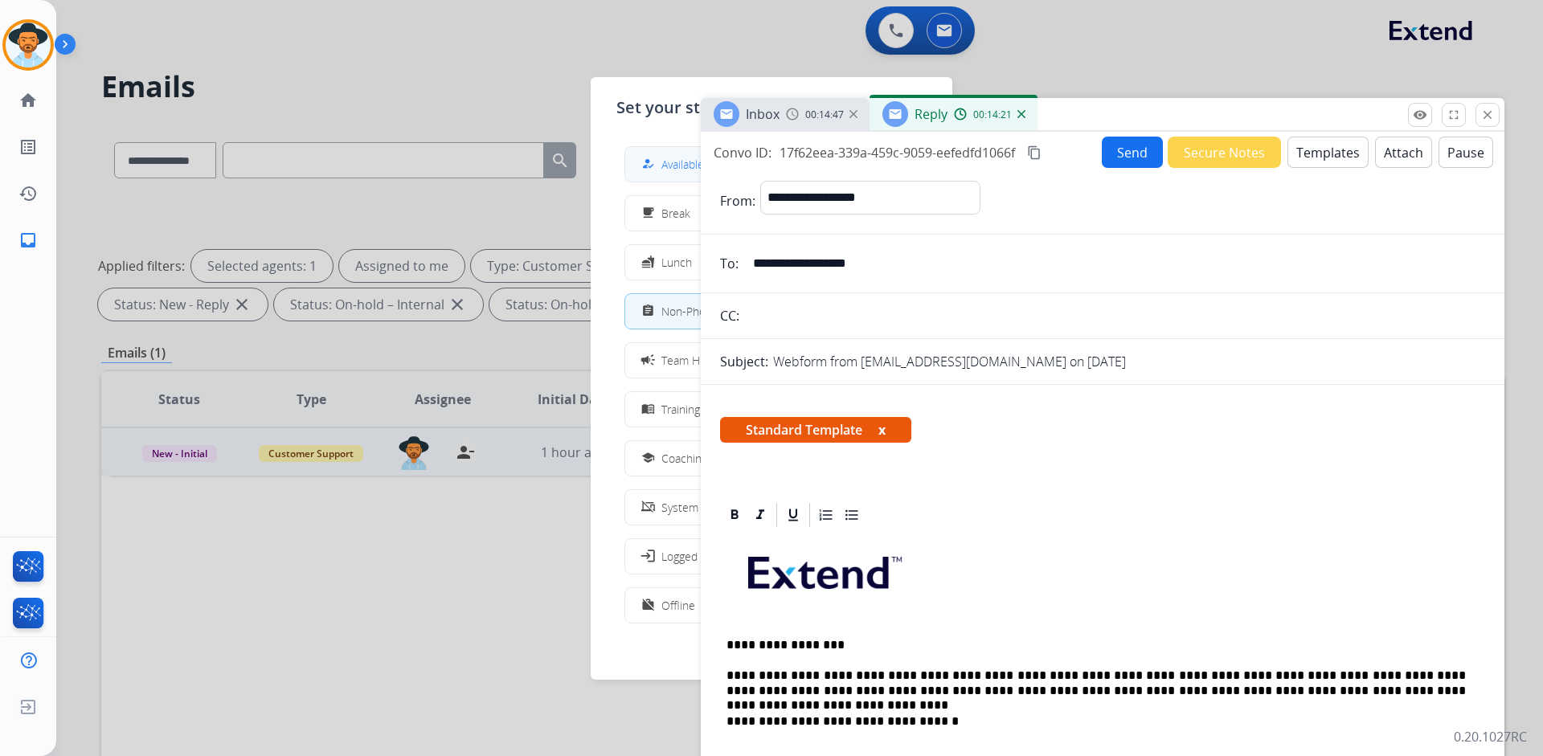
click at [665, 163] on div "how_to_reg Available" at bounding box center [671, 163] width 66 height 19
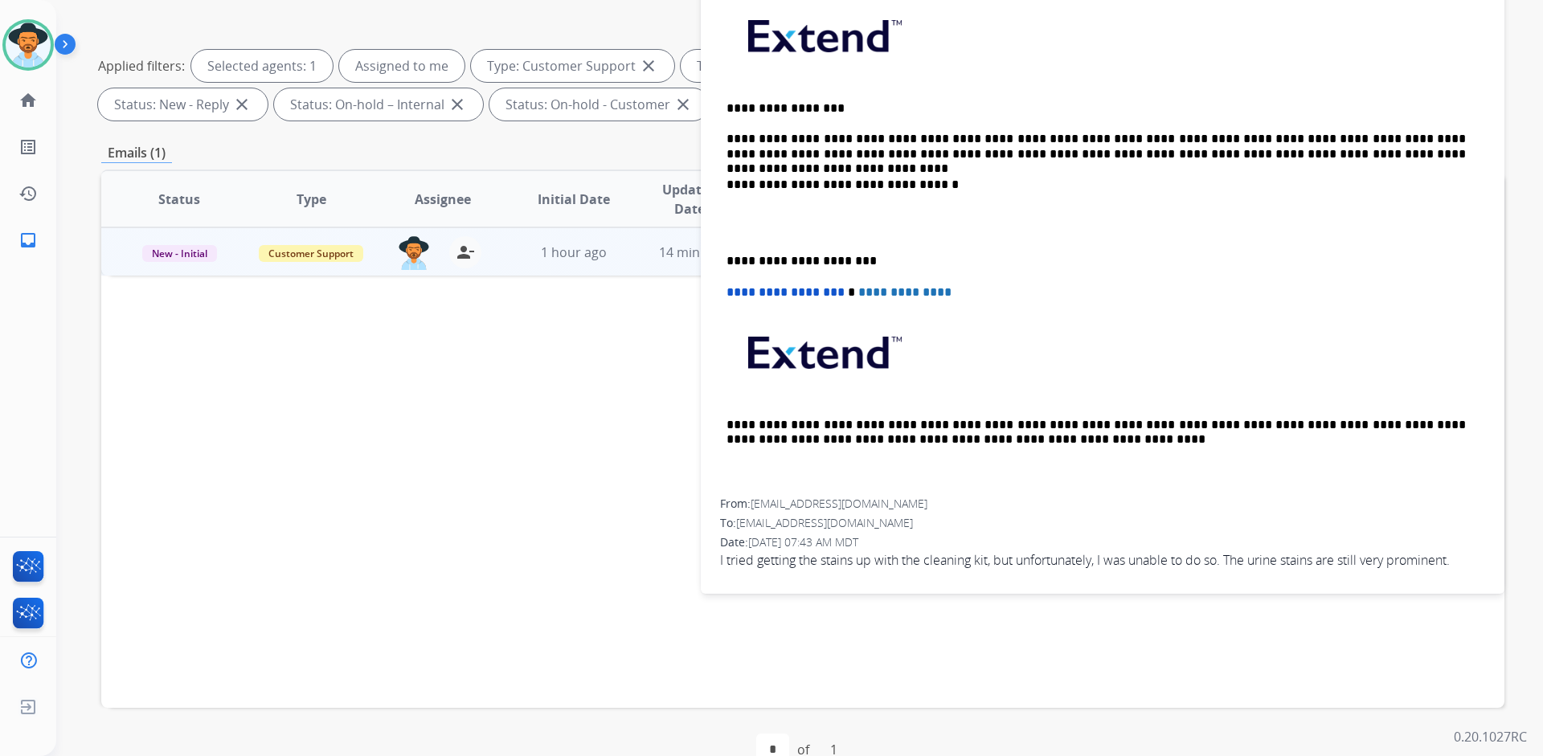
scroll to position [235, 0]
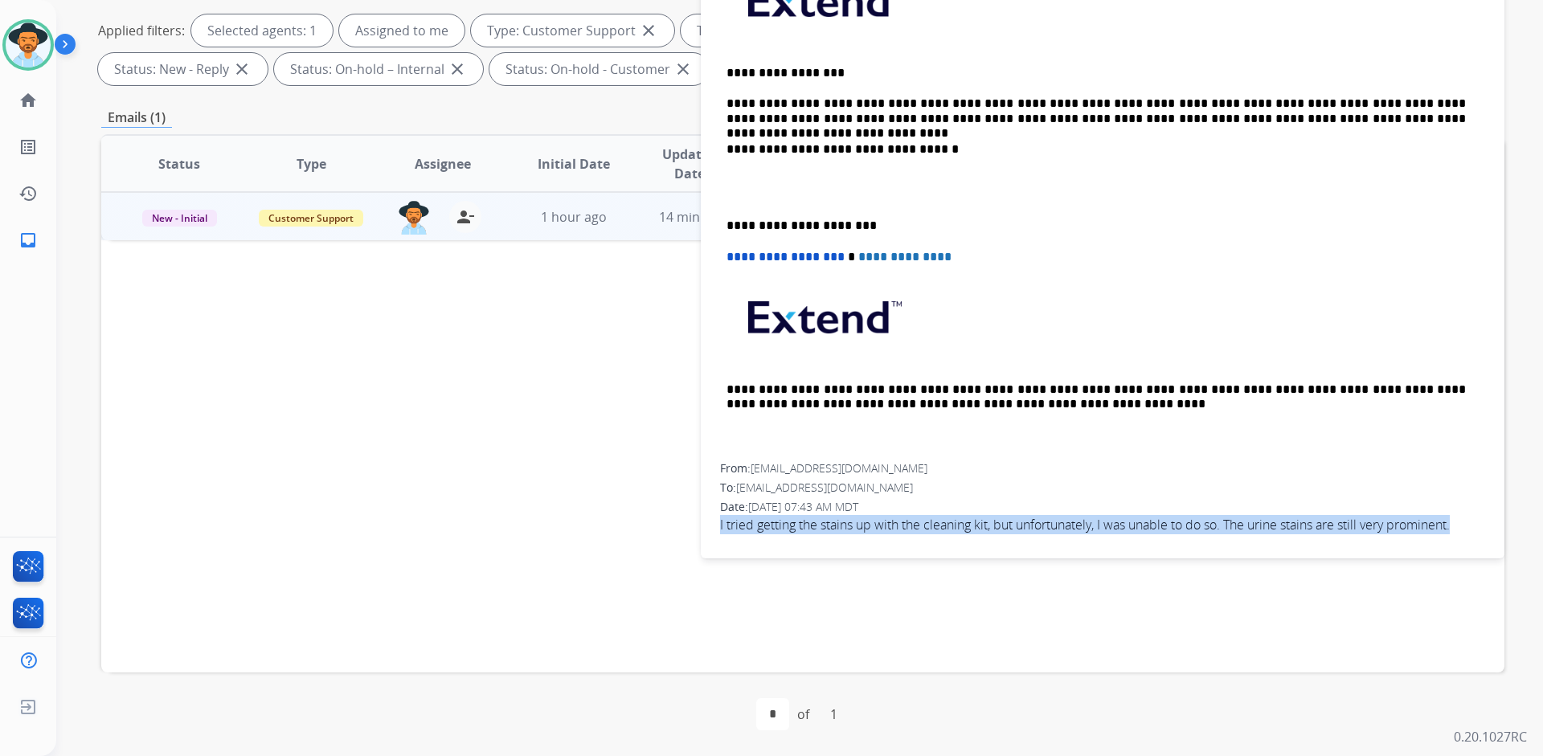
drag, startPoint x: 718, startPoint y: 521, endPoint x: 1465, endPoint y: 530, distance: 746.5
click at [1465, 530] on div "**********" at bounding box center [1102, 237] width 803 height 619
copy span "I tried getting the stains up with the cleaning kit, but unfortunately, I was u…"
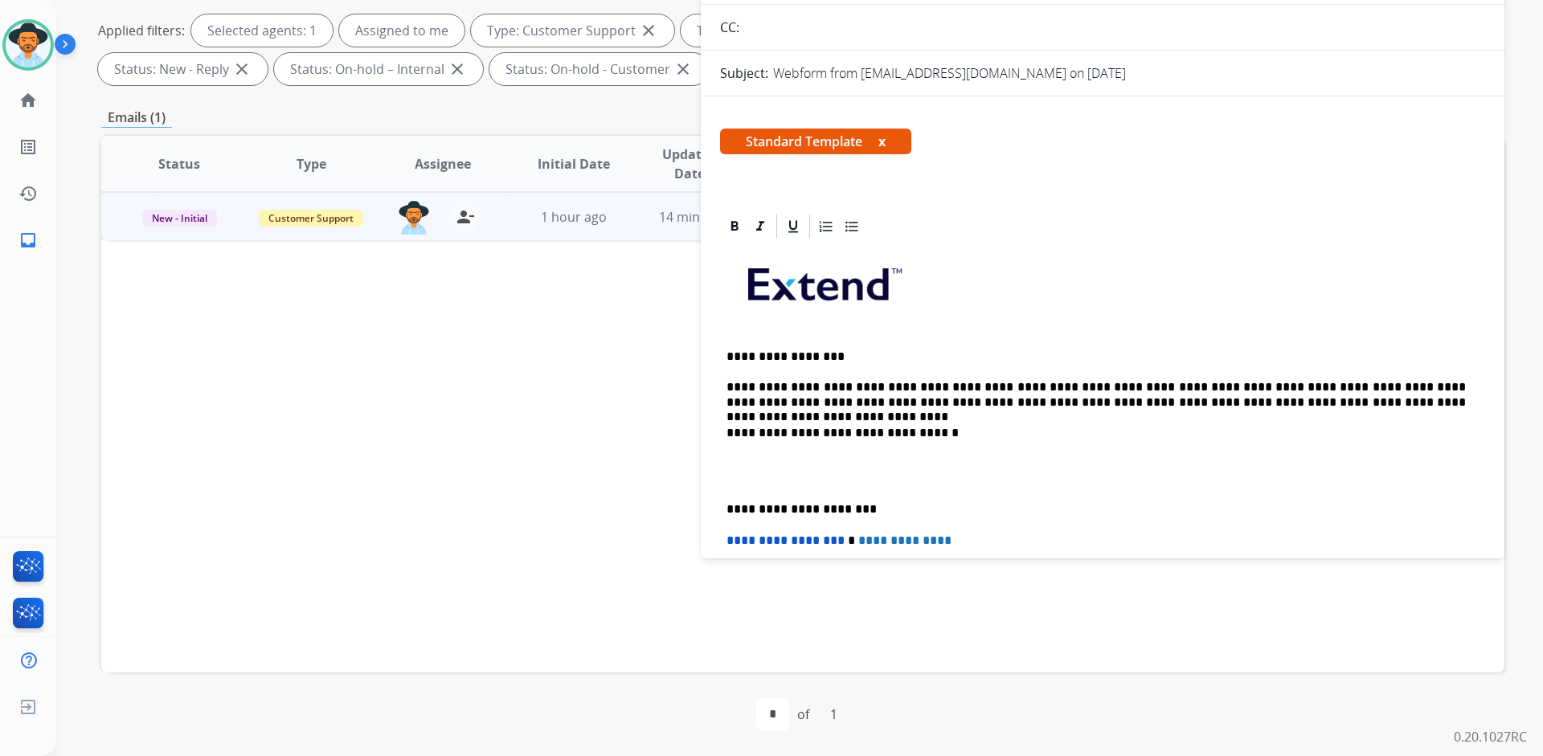
scroll to position [80, 0]
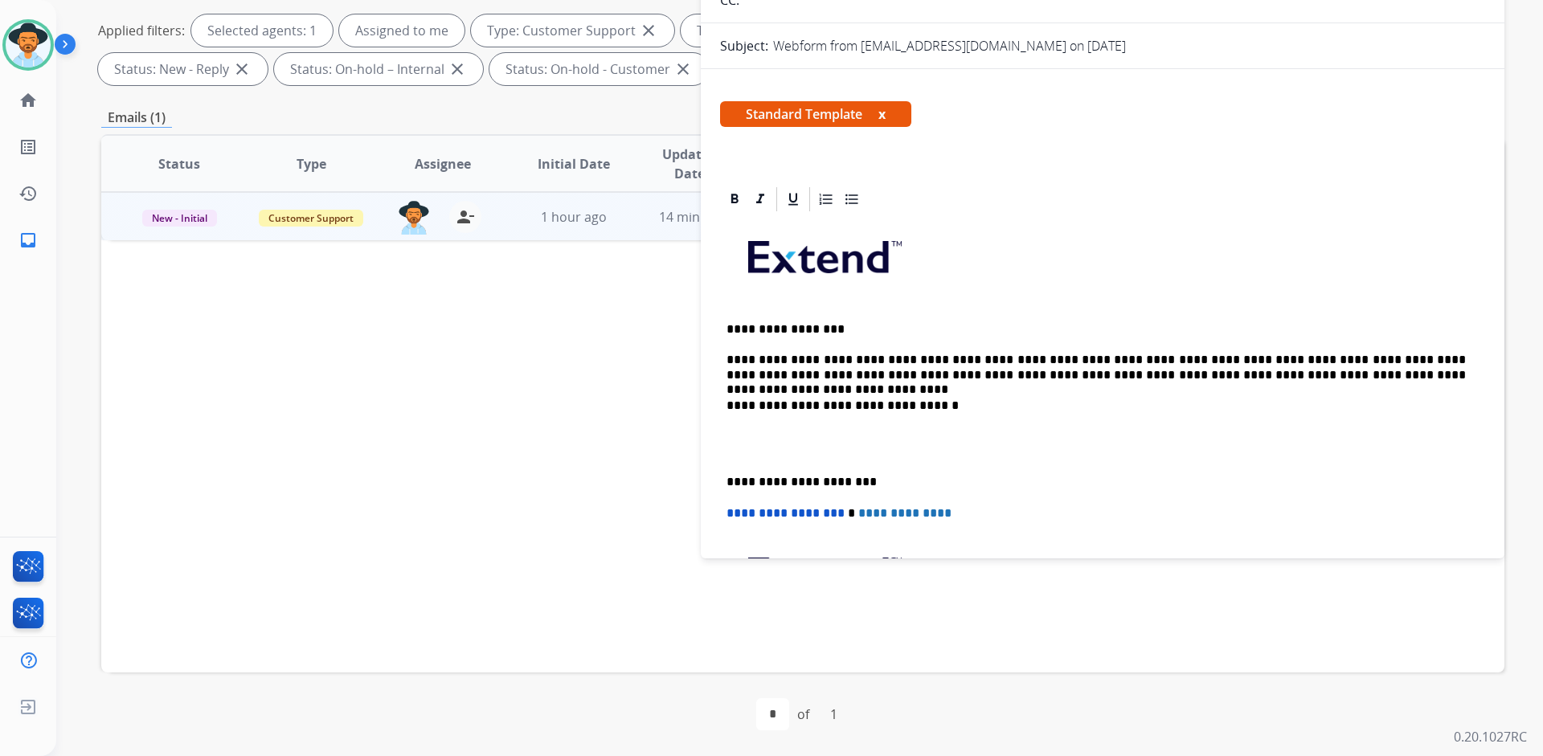
drag, startPoint x: 1022, startPoint y: 422, endPoint x: 1008, endPoint y: 419, distance: 14.8
click at [1022, 422] on div "**********" at bounding box center [1102, 467] width 765 height 506
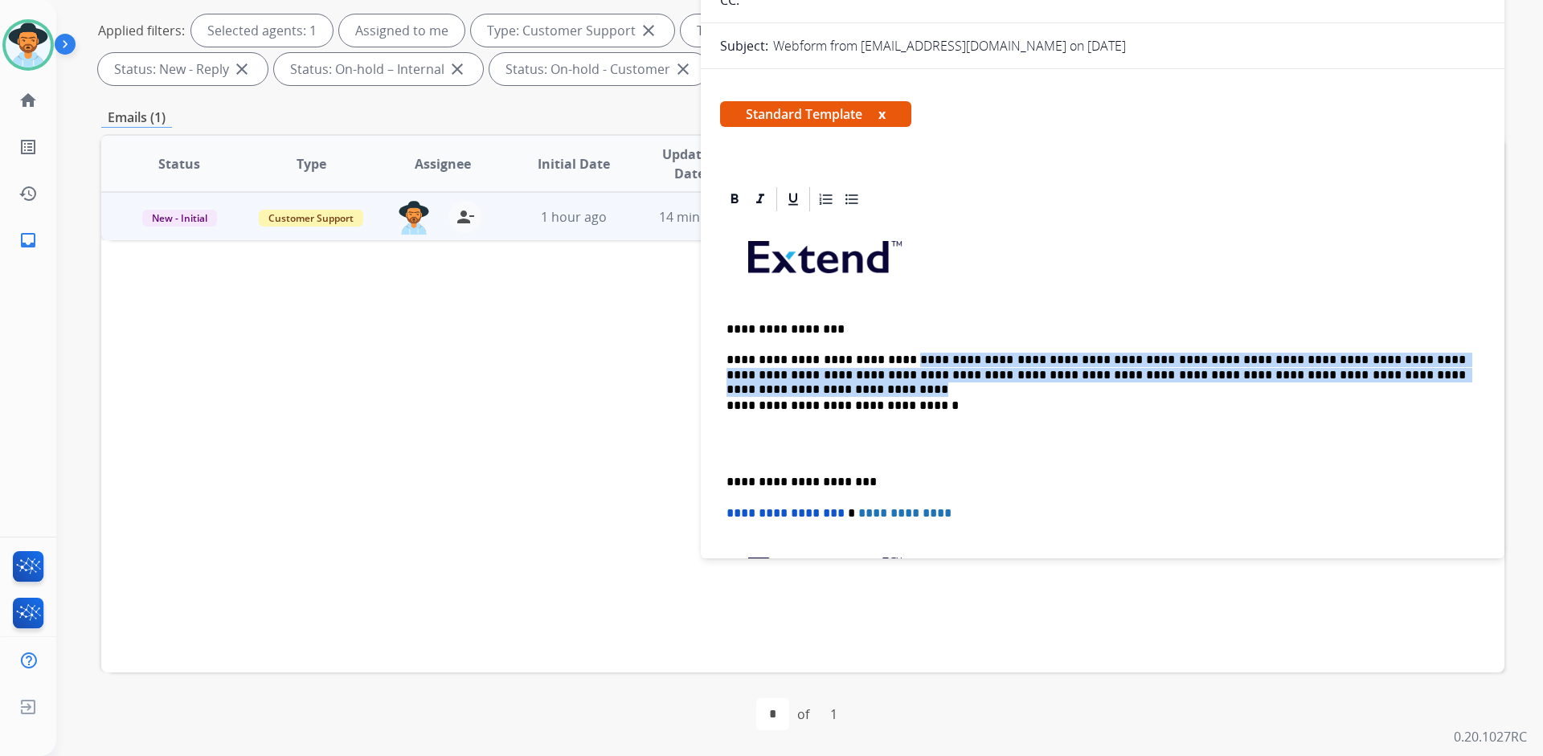
drag, startPoint x: 890, startPoint y: 359, endPoint x: 1379, endPoint y: 376, distance: 488.8
click at [1379, 376] on p "**********" at bounding box center [1095, 368] width 739 height 30
click at [1383, 376] on p "**********" at bounding box center [1095, 368] width 739 height 30
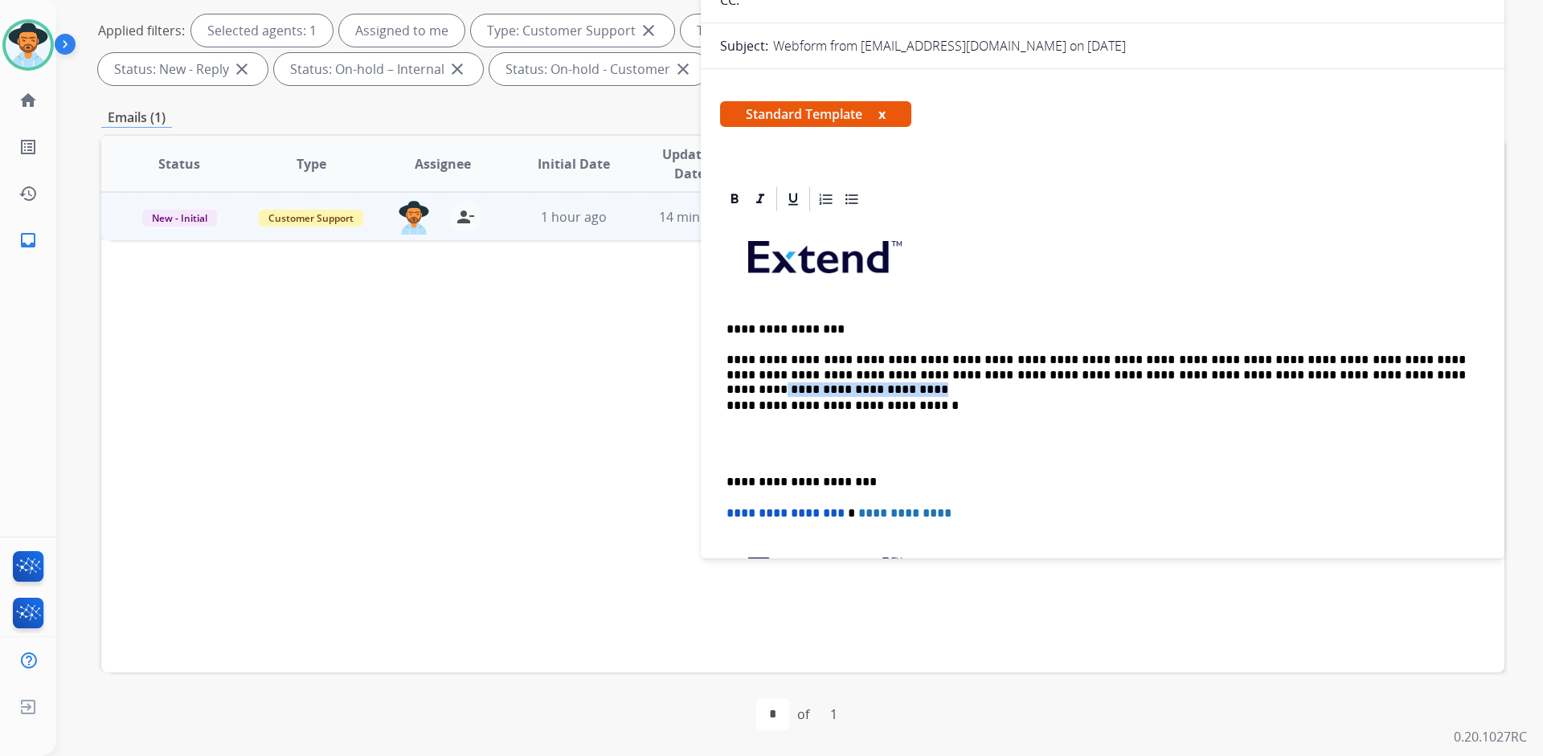
drag, startPoint x: 1383, startPoint y: 376, endPoint x: 1249, endPoint y: 373, distance: 134.2
click at [1249, 373] on p "**********" at bounding box center [1095, 368] width 739 height 30
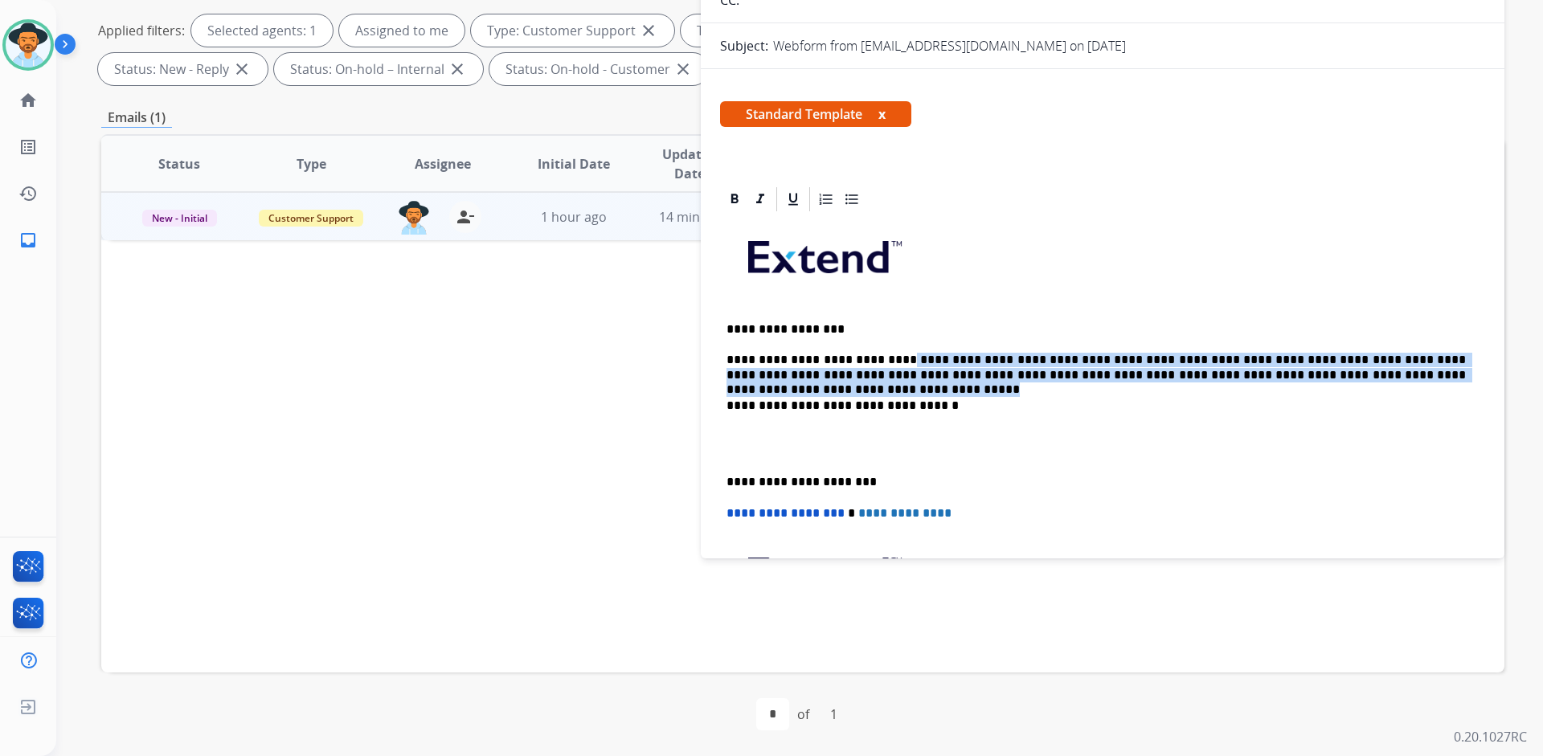
drag, startPoint x: 888, startPoint y: 358, endPoint x: 1429, endPoint y: 376, distance: 541.8
click at [1429, 376] on p "**********" at bounding box center [1095, 368] width 739 height 30
copy p "**********"
click at [35, 40] on img at bounding box center [28, 44] width 45 height 45
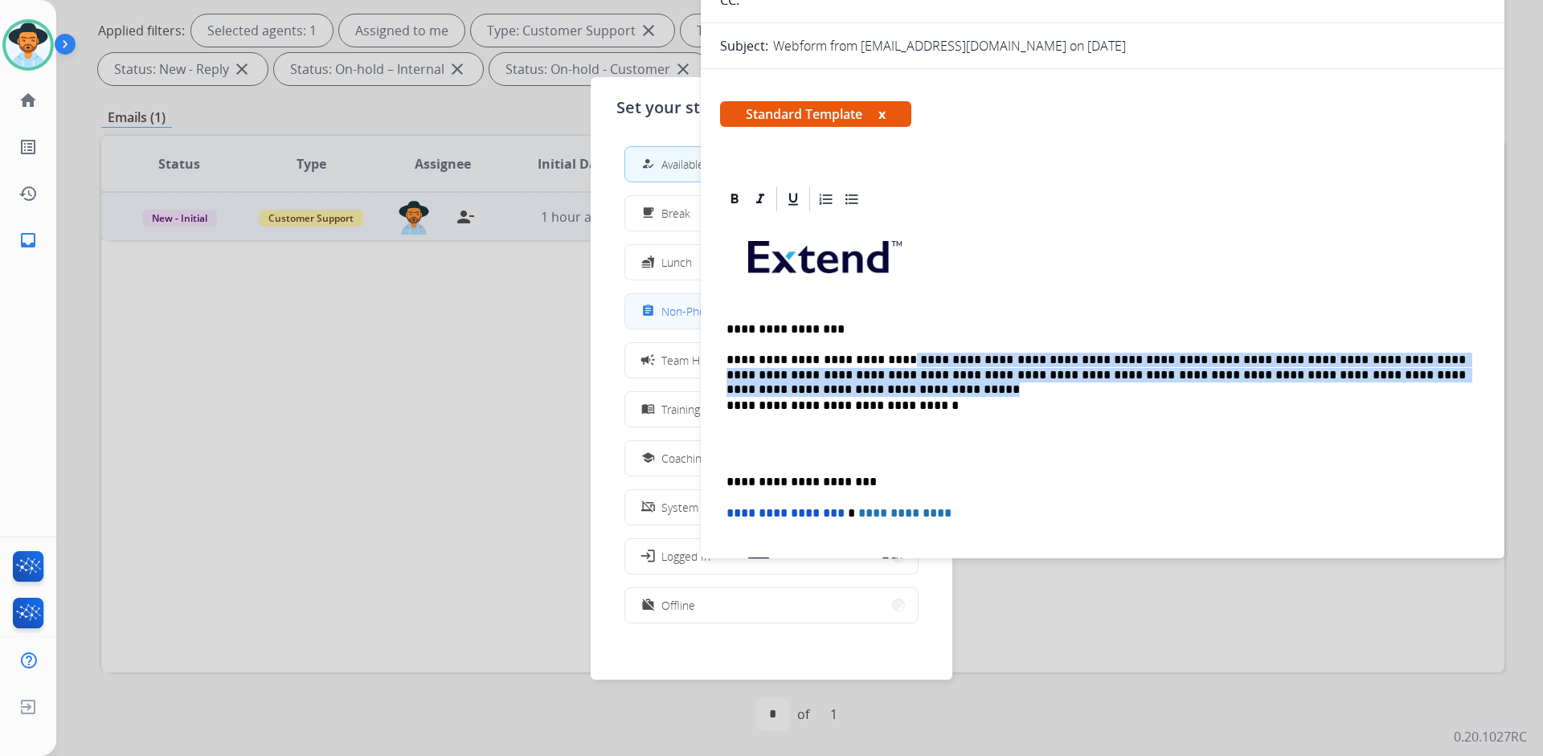
click at [675, 316] on span "Non-Phone Queue" at bounding box center [708, 311] width 95 height 17
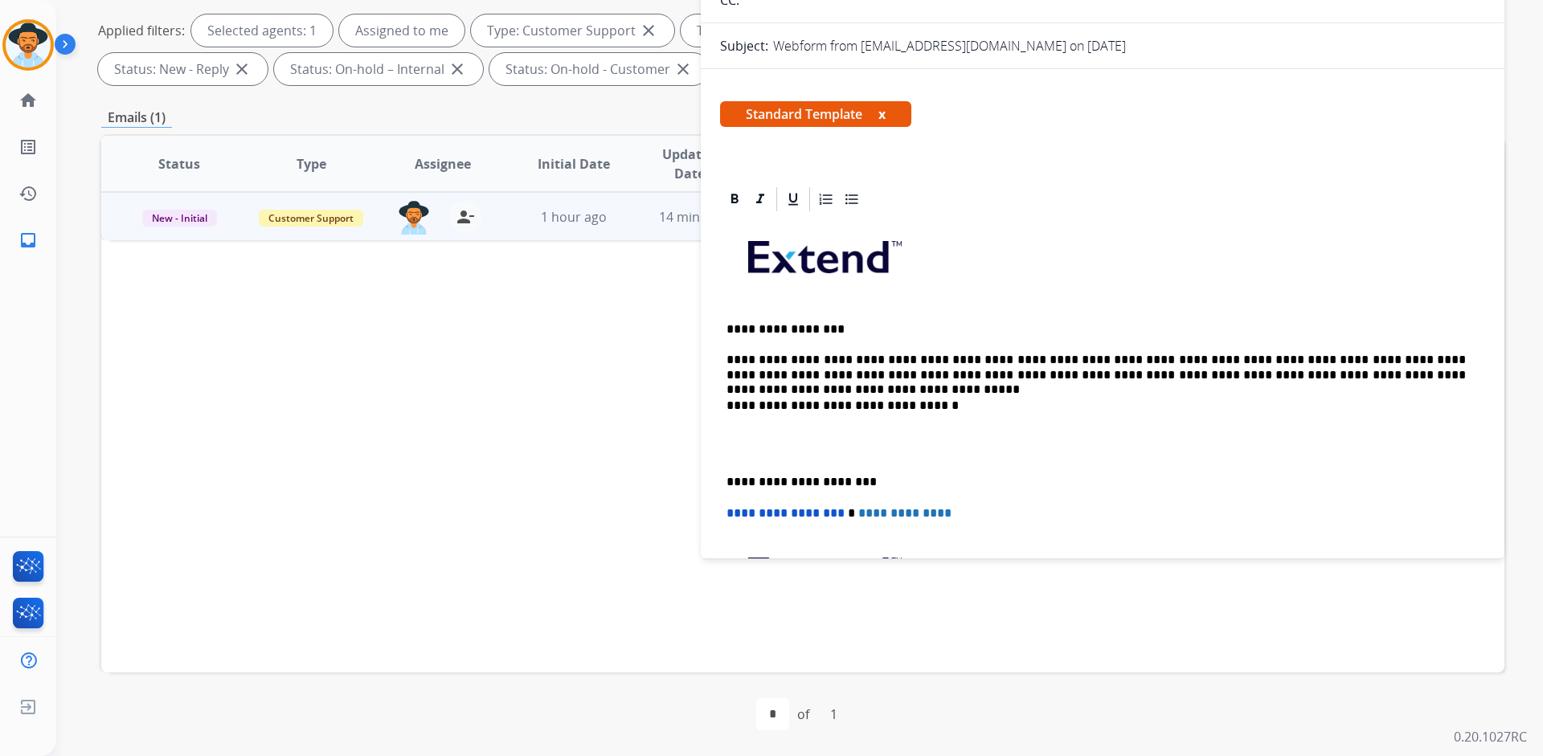
click at [997, 407] on p "**********" at bounding box center [1095, 406] width 739 height 14
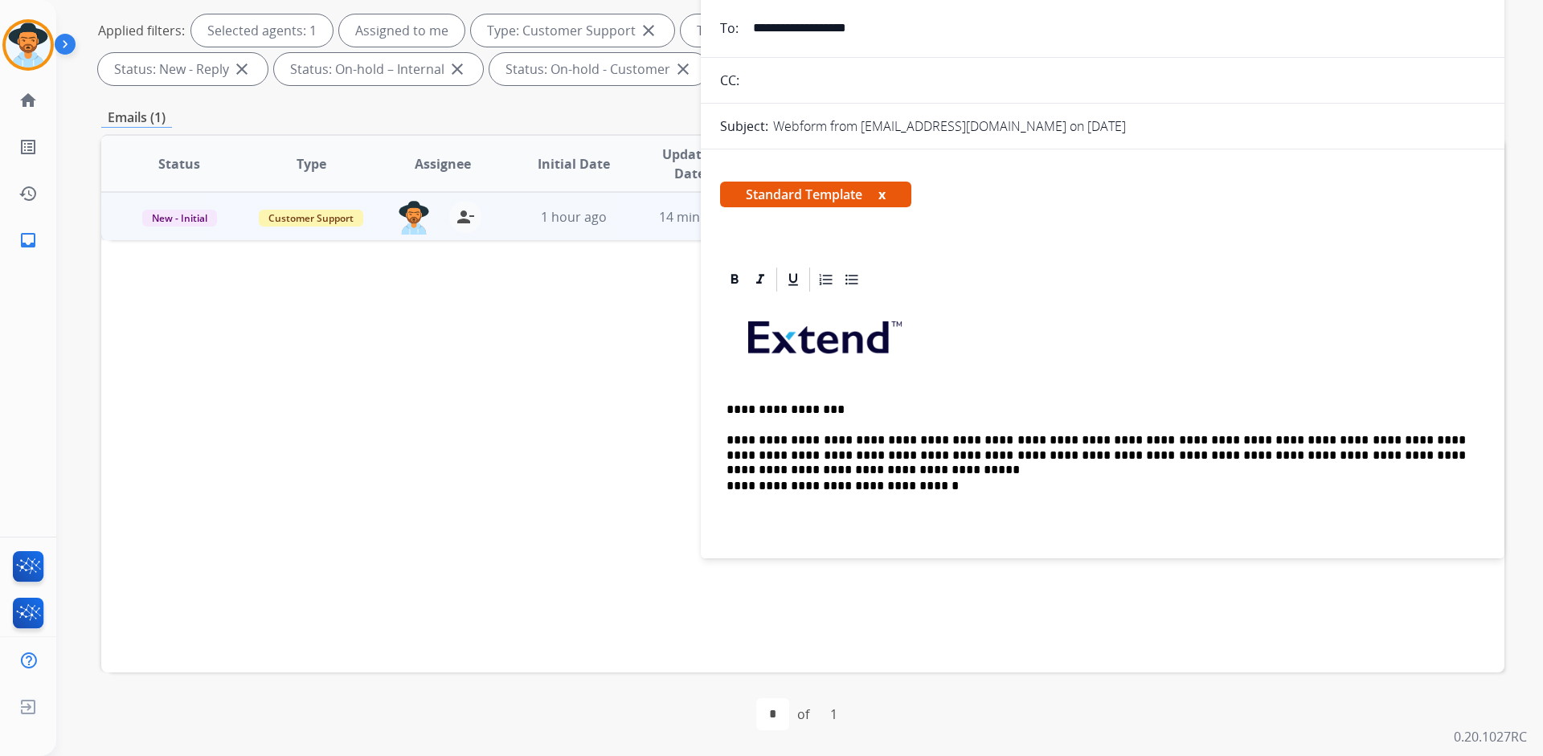
scroll to position [0, 0]
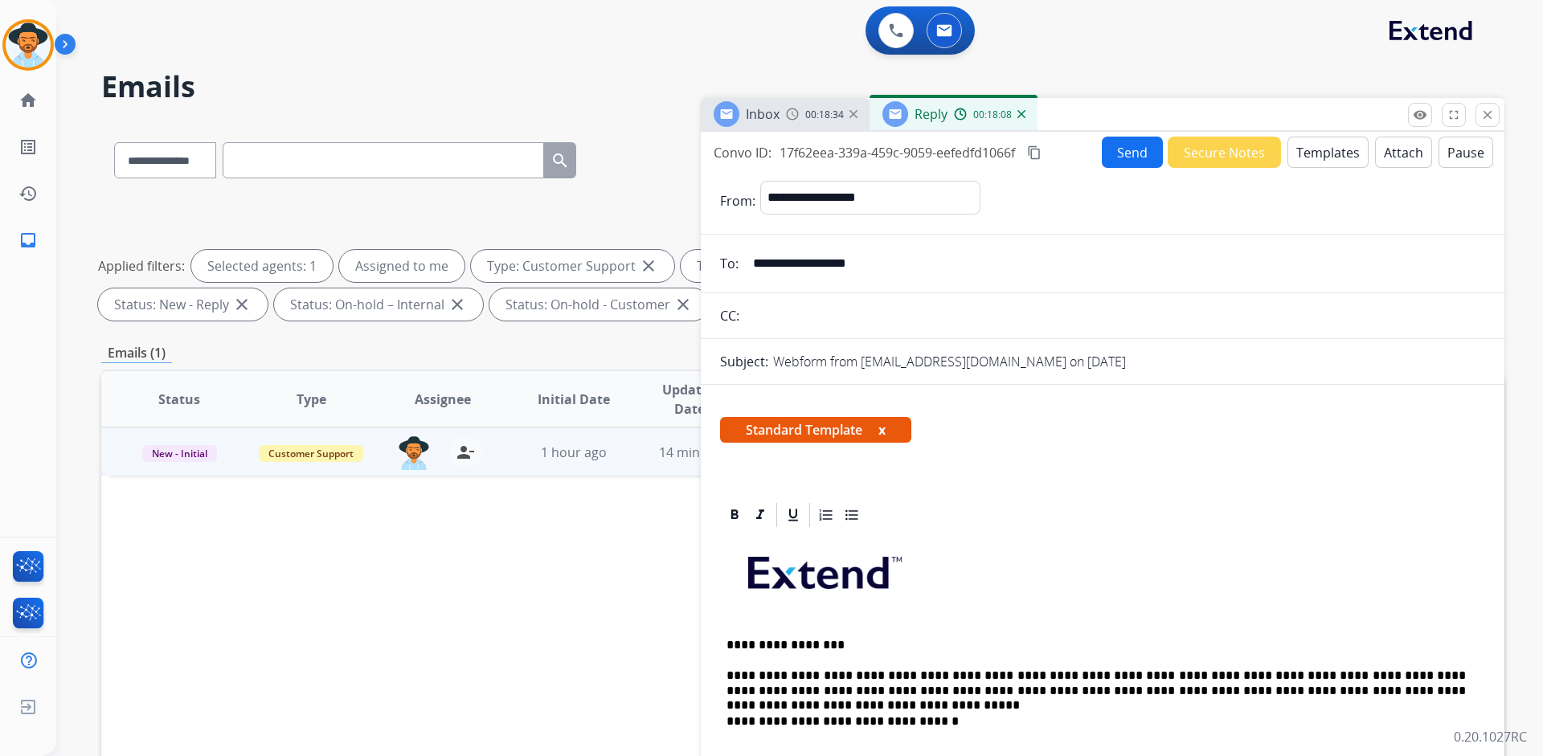
click at [1036, 153] on mat-icon "content_copy" at bounding box center [1034, 152] width 14 height 14
click at [1114, 151] on button "Send" at bounding box center [1132, 152] width 61 height 31
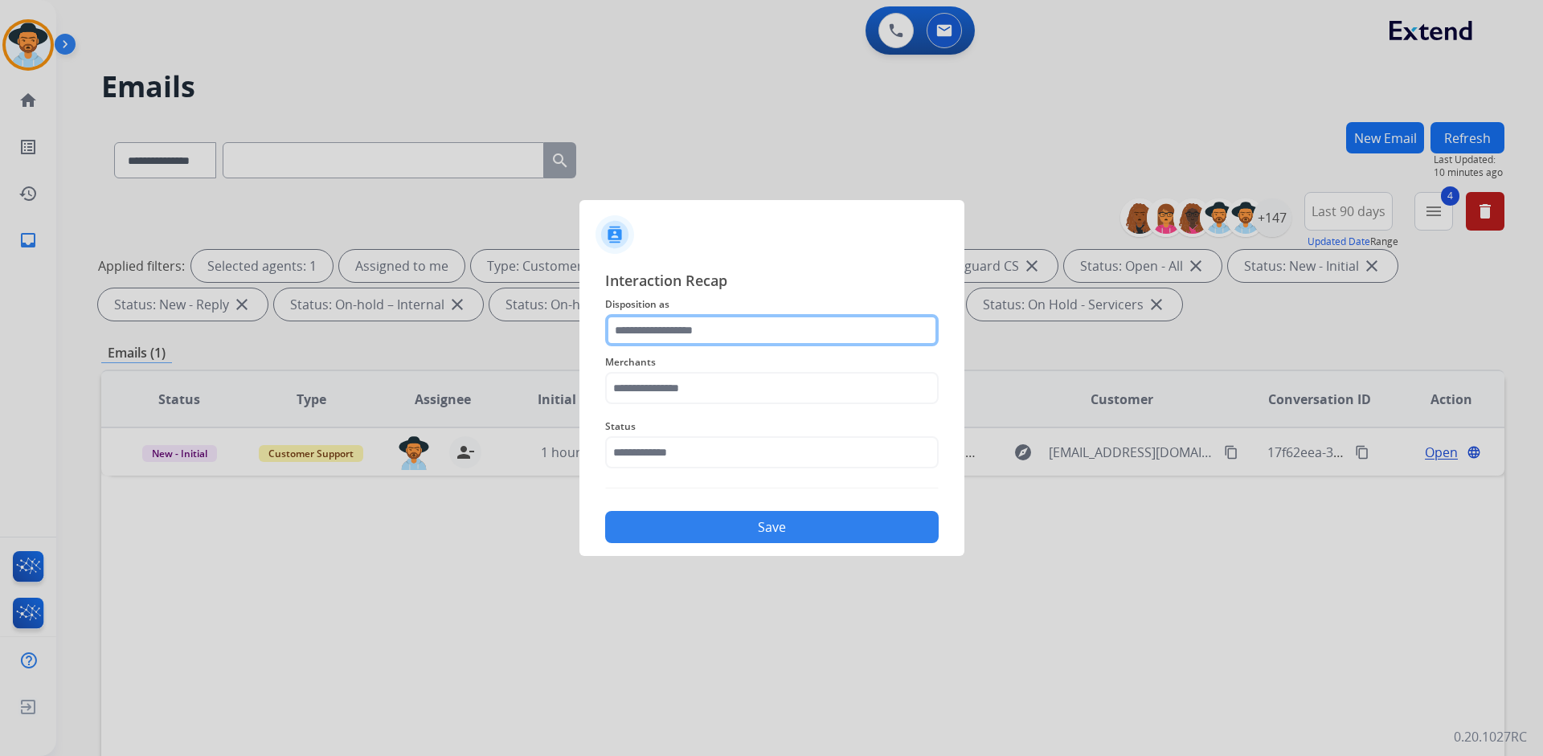
click at [737, 325] on input "text" at bounding box center [771, 330] width 333 height 32
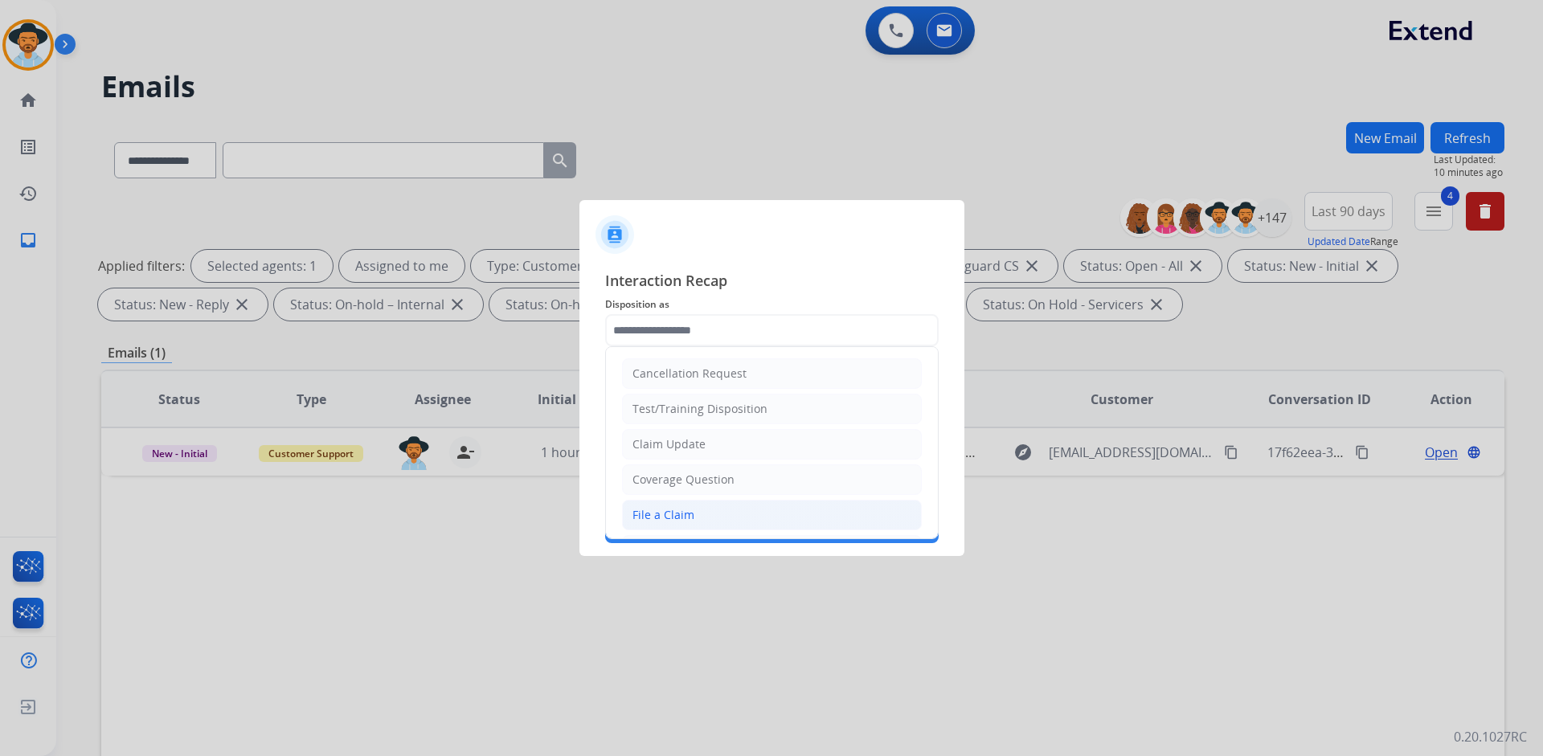
click at [711, 505] on li "File a Claim" at bounding box center [772, 515] width 300 height 31
type input "**********"
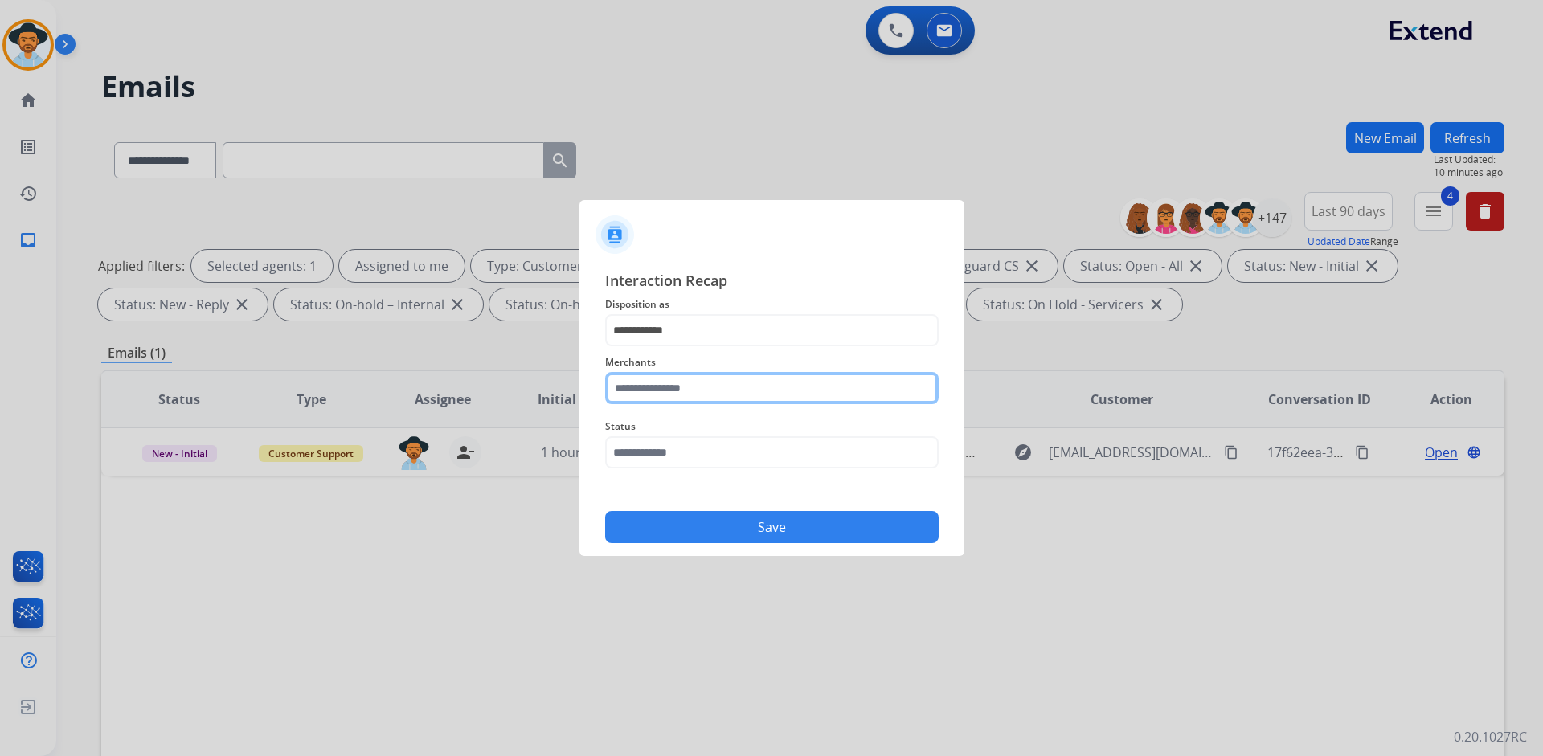
click at [711, 386] on input "text" at bounding box center [771, 388] width 333 height 32
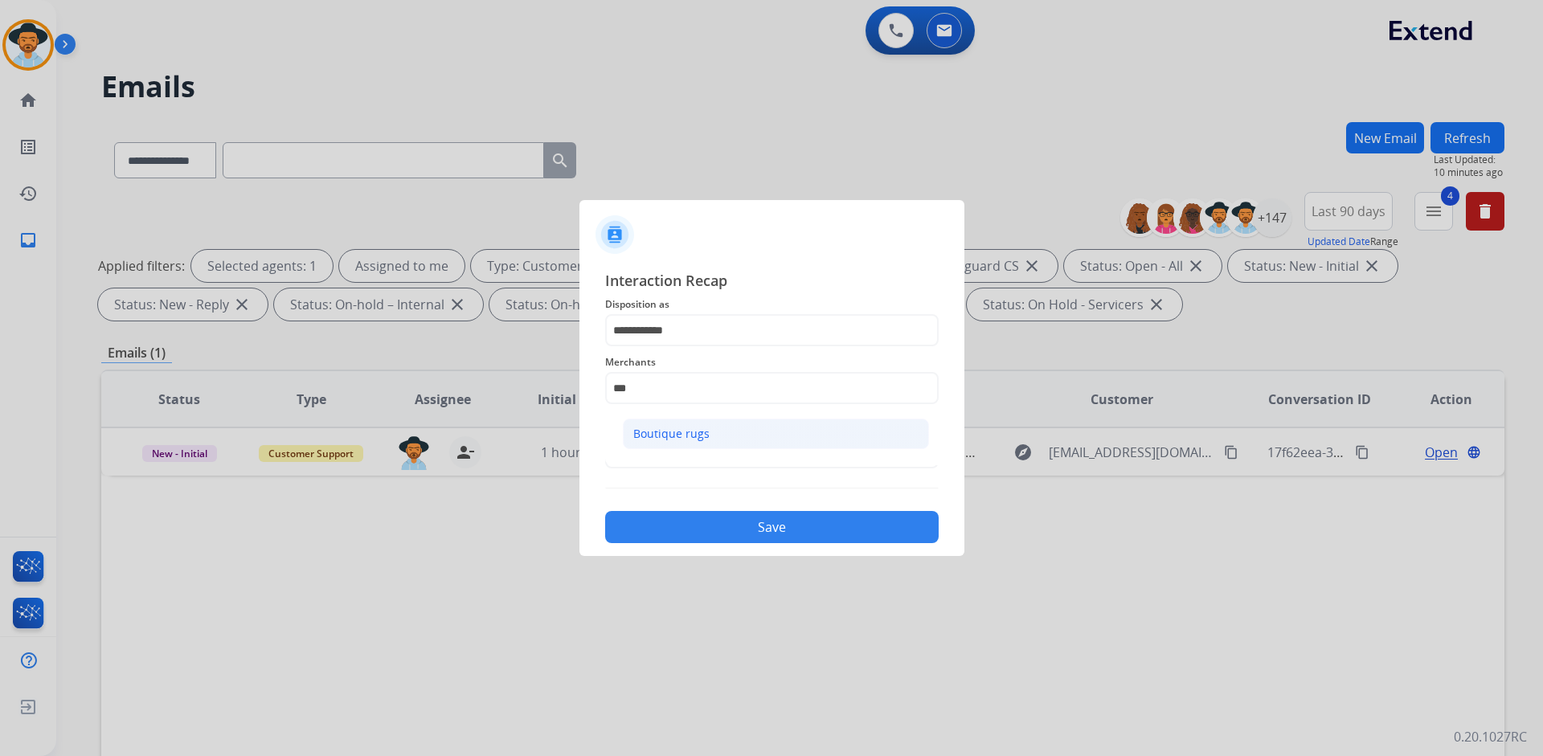
click at [717, 430] on li "Boutique rugs" at bounding box center [776, 434] width 306 height 31
type input "**********"
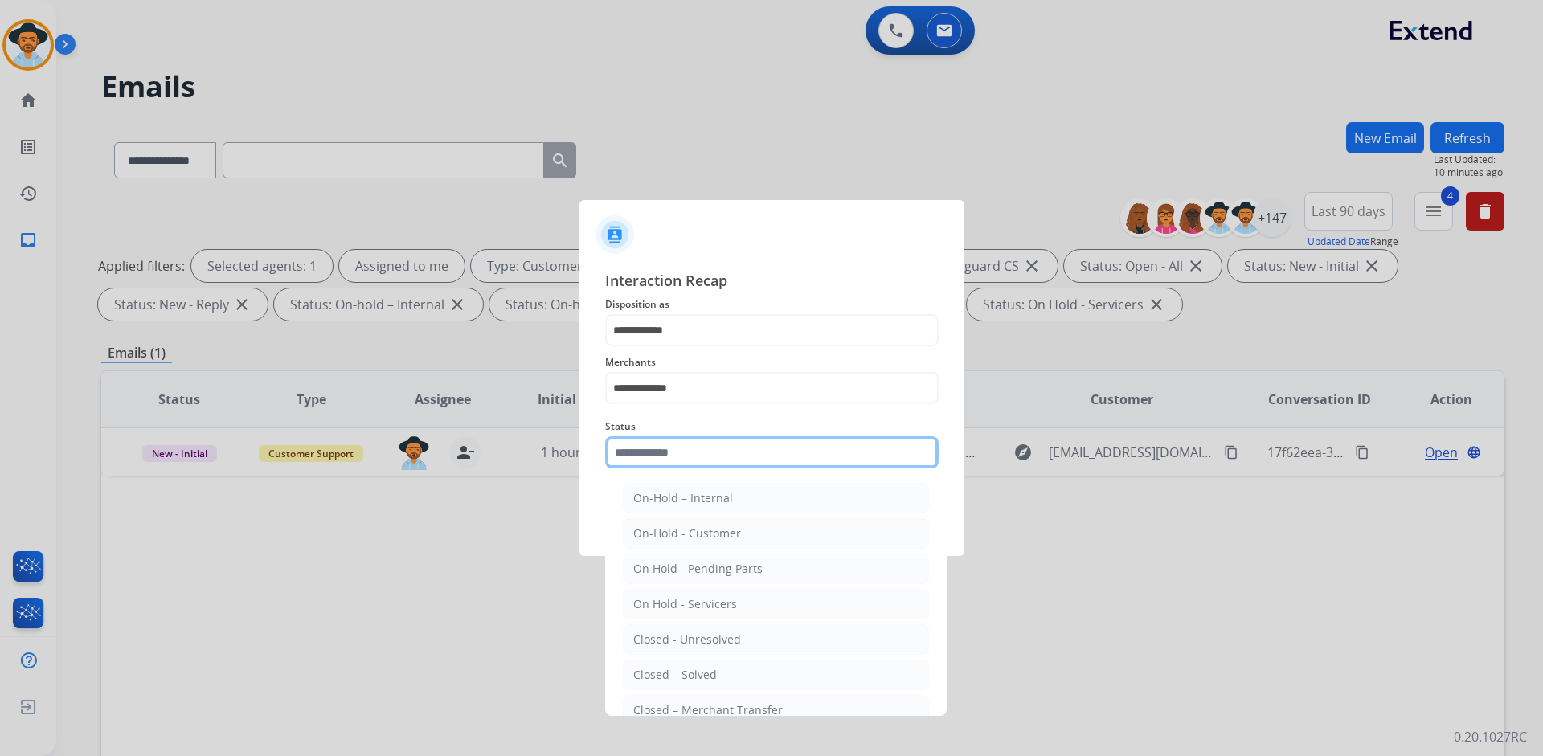
click at [699, 458] on input "text" at bounding box center [771, 452] width 333 height 32
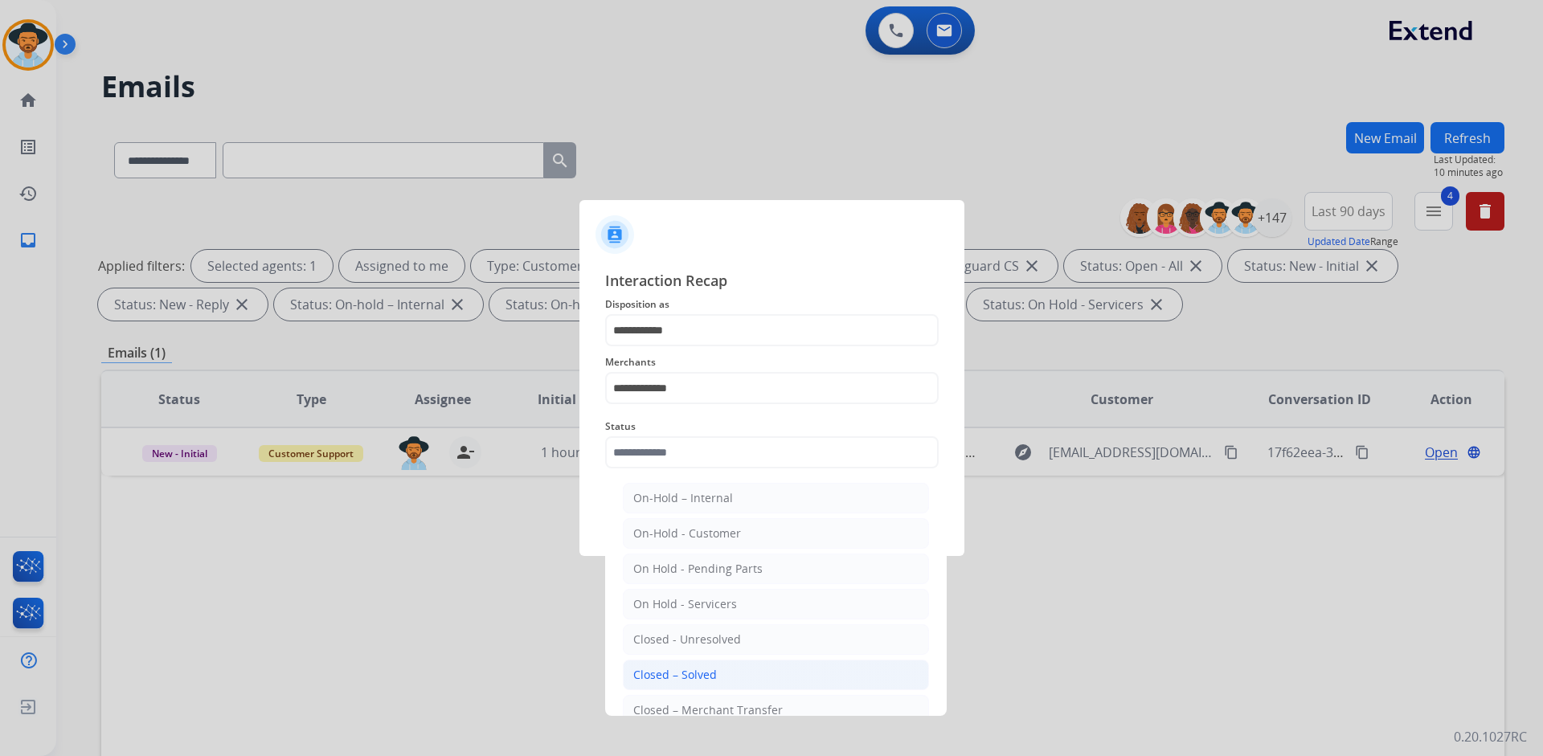
click at [686, 674] on div "Closed – Solved" at bounding box center [675, 675] width 84 height 16
type input "**********"
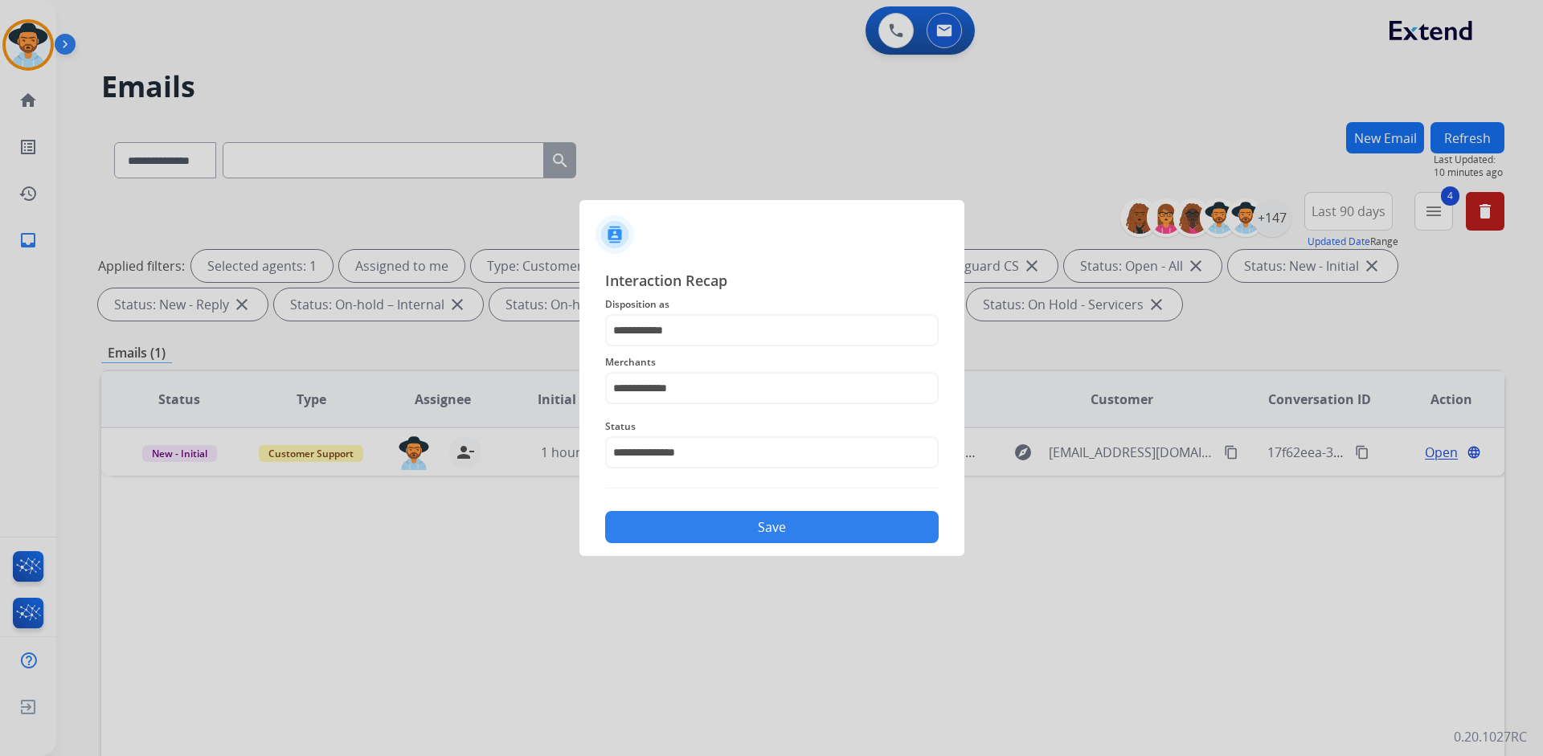
click at [767, 524] on button "Save" at bounding box center [771, 527] width 333 height 32
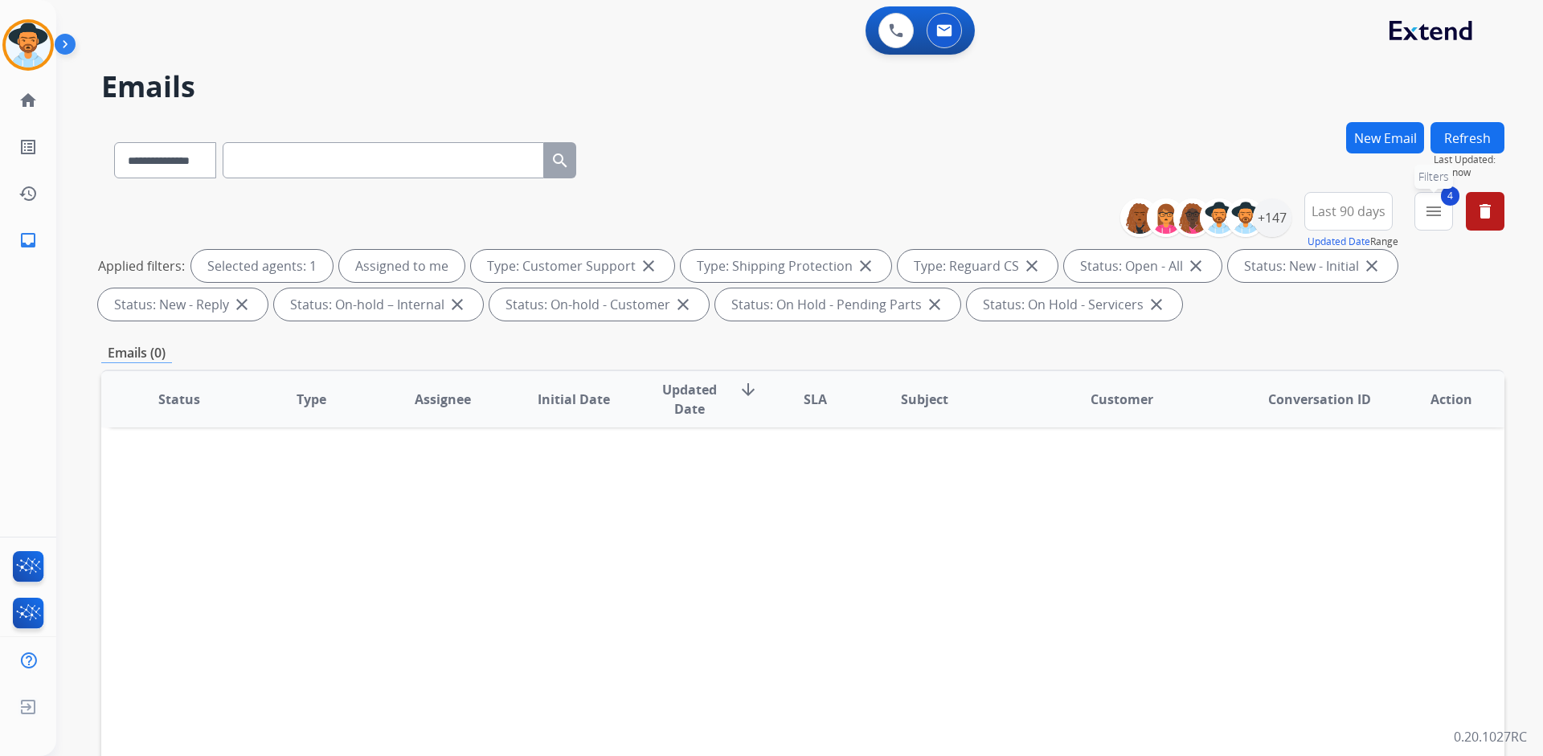
click at [1428, 207] on mat-icon "menu" at bounding box center [1433, 211] width 19 height 19
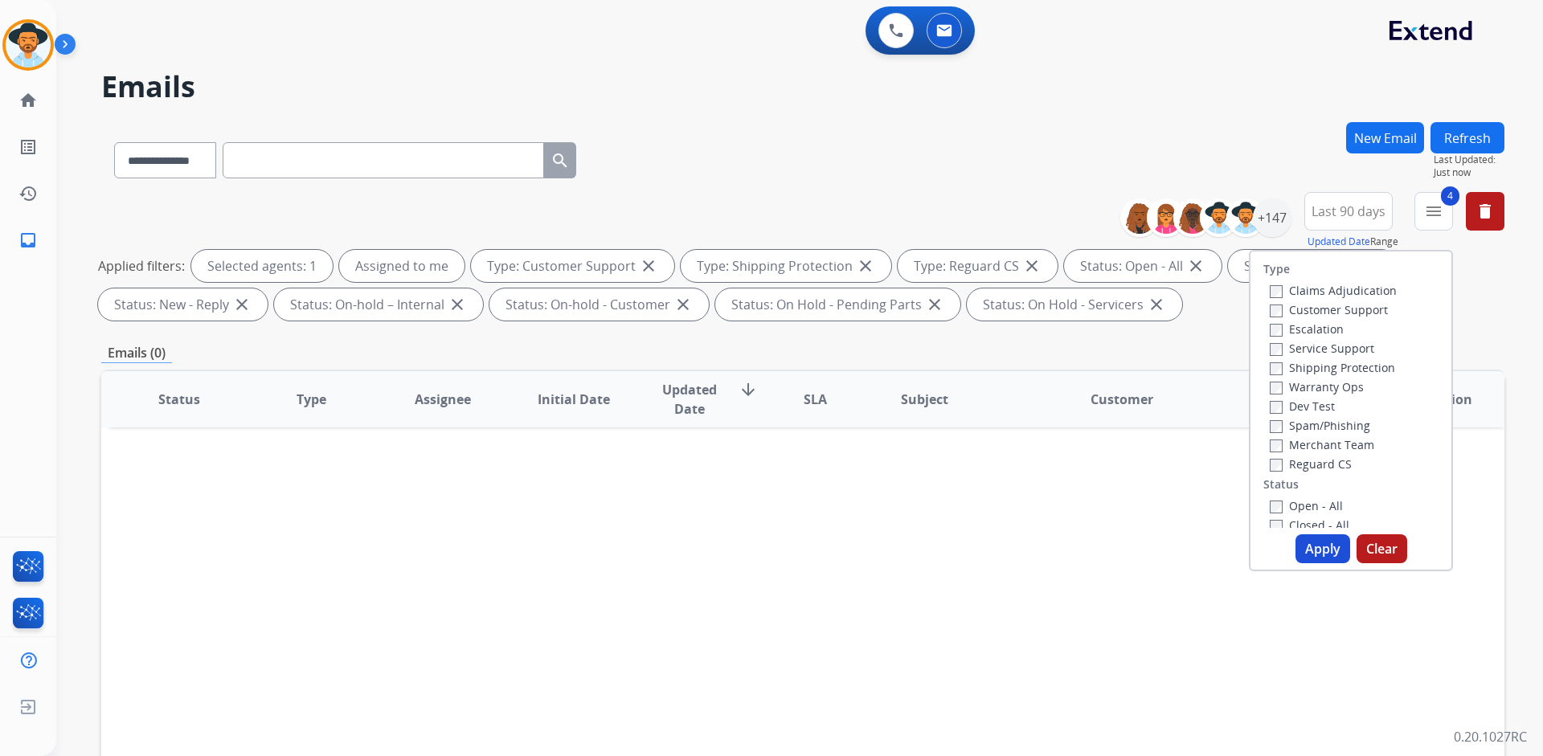
click at [1304, 543] on button "Apply" at bounding box center [1322, 548] width 55 height 29
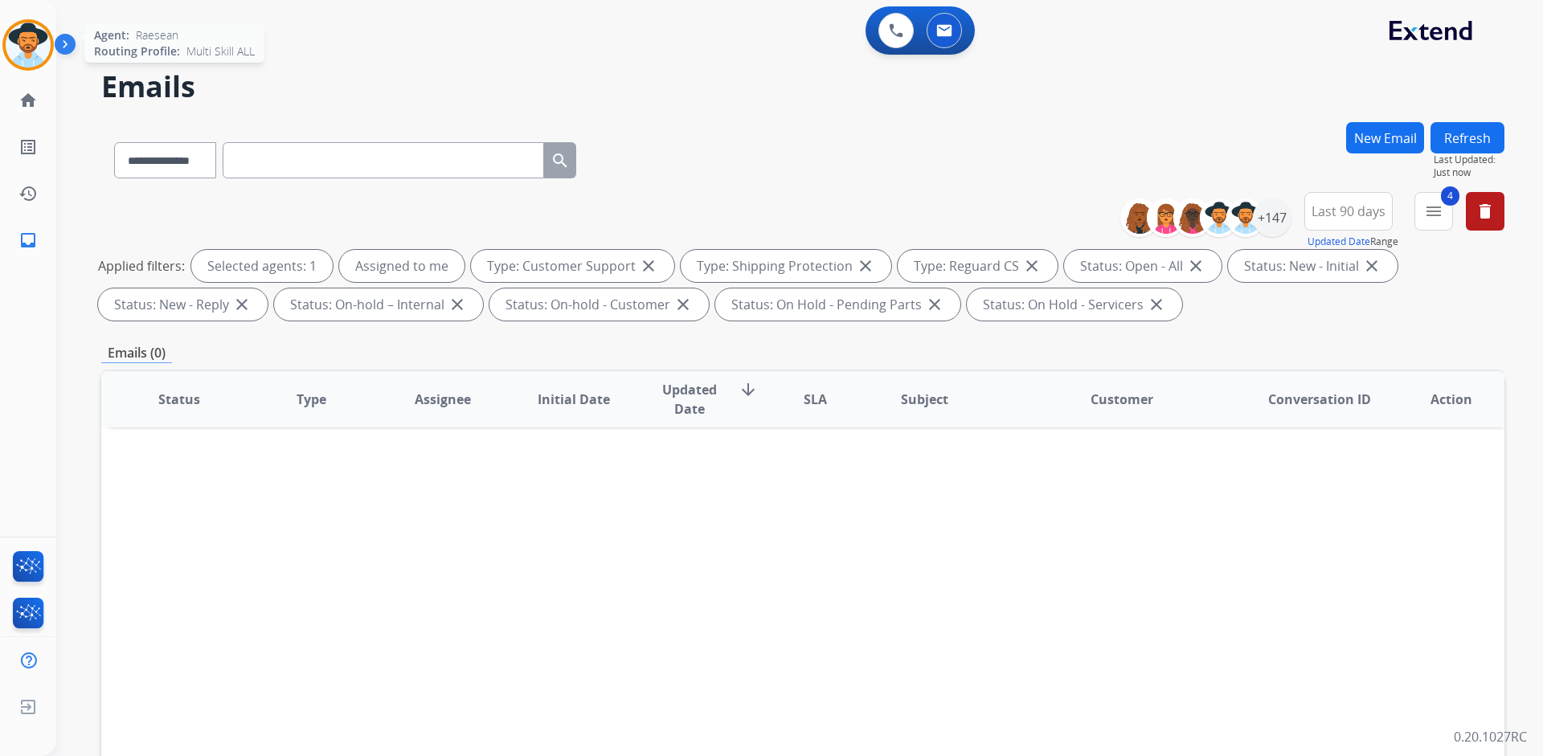
click at [43, 40] on img at bounding box center [28, 44] width 45 height 45
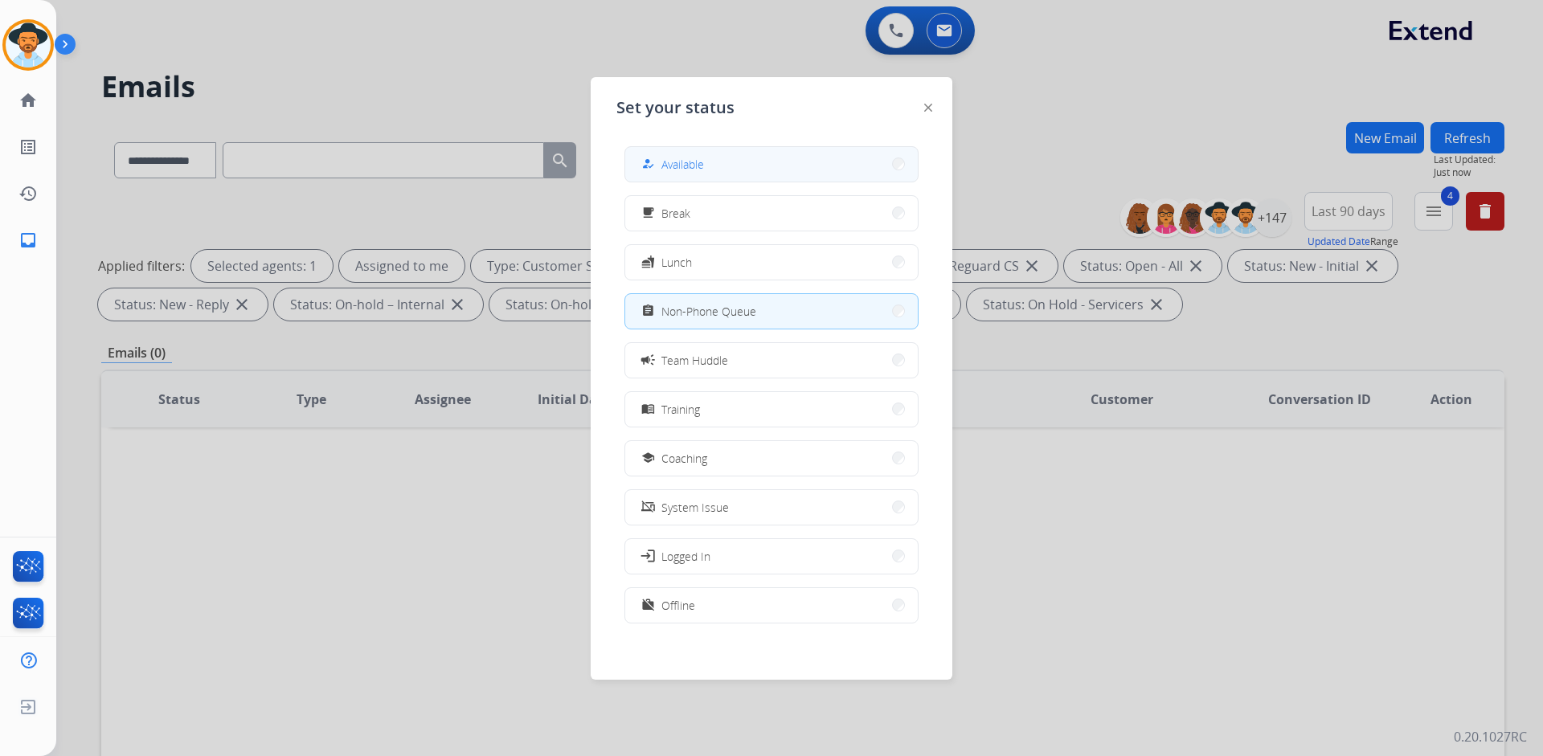
click at [740, 166] on button "how_to_reg Available" at bounding box center [771, 164] width 292 height 35
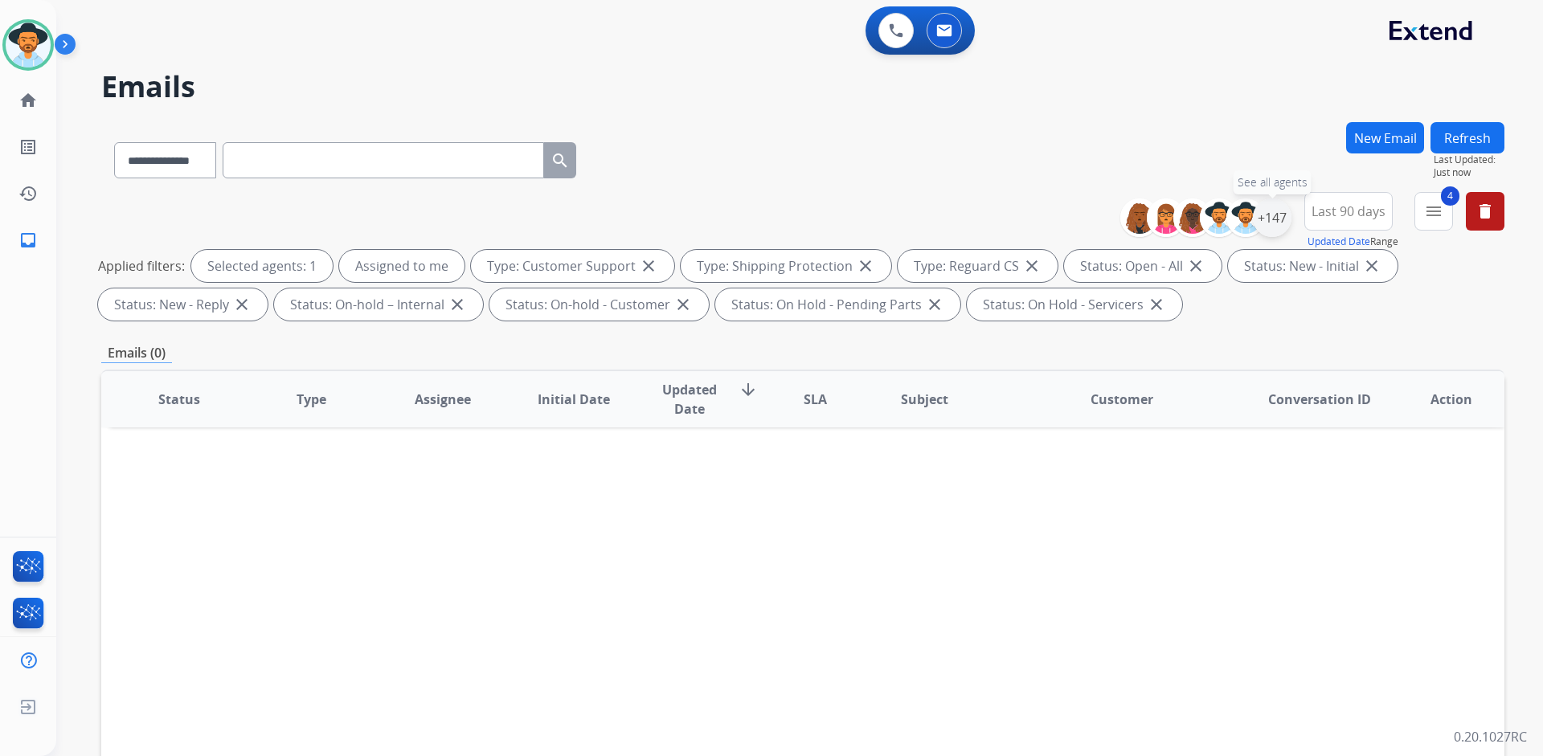
click at [1279, 219] on div "+147" at bounding box center [1272, 217] width 39 height 39
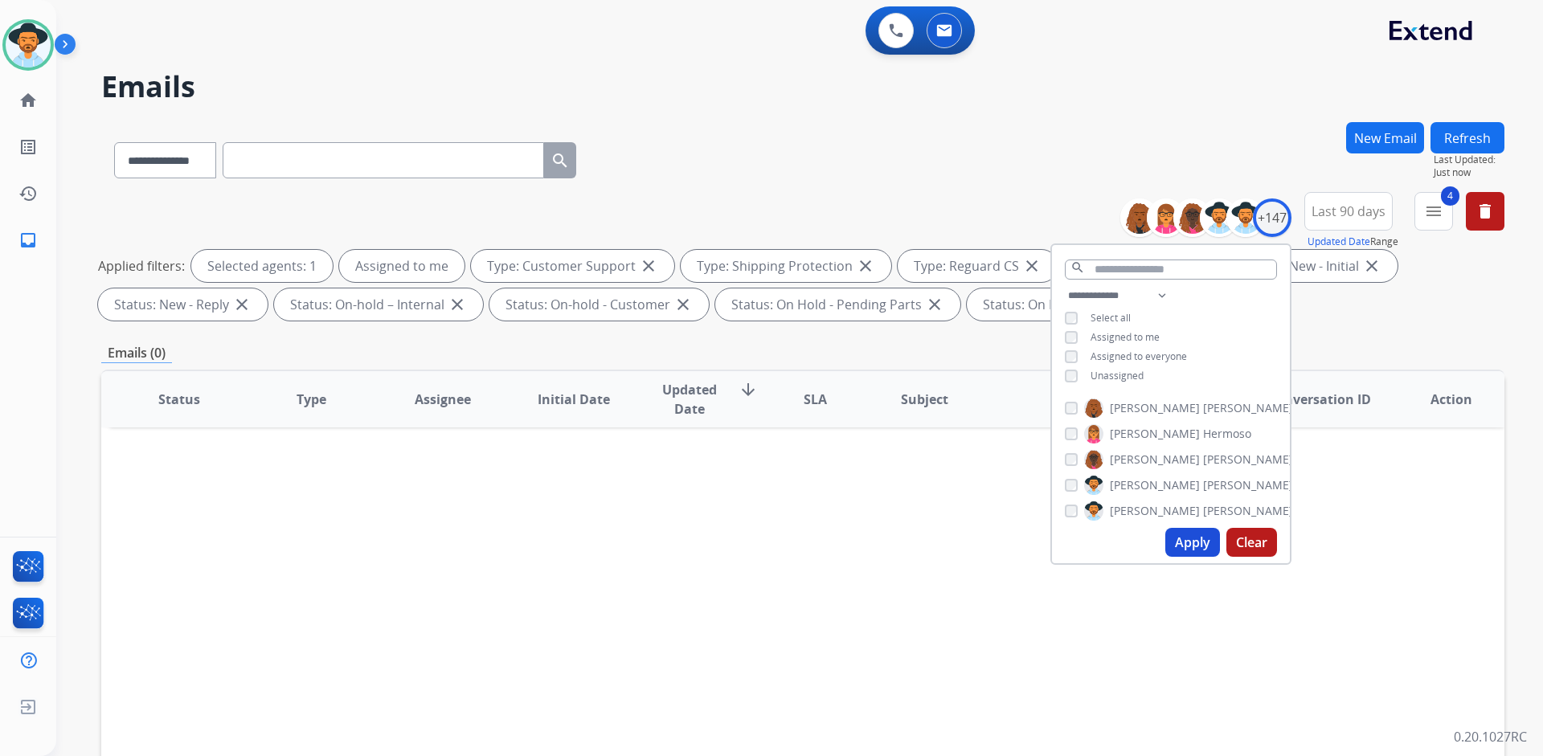
click at [1112, 365] on div "**********" at bounding box center [1171, 337] width 238 height 103
drag, startPoint x: 1113, startPoint y: 371, endPoint x: 1120, endPoint y: 350, distance: 22.1
click at [1114, 371] on span "Unassigned" at bounding box center [1116, 376] width 53 height 14
click at [1125, 333] on span "Assigned to me" at bounding box center [1124, 337] width 69 height 14
click at [1187, 542] on button "Apply" at bounding box center [1192, 542] width 55 height 29
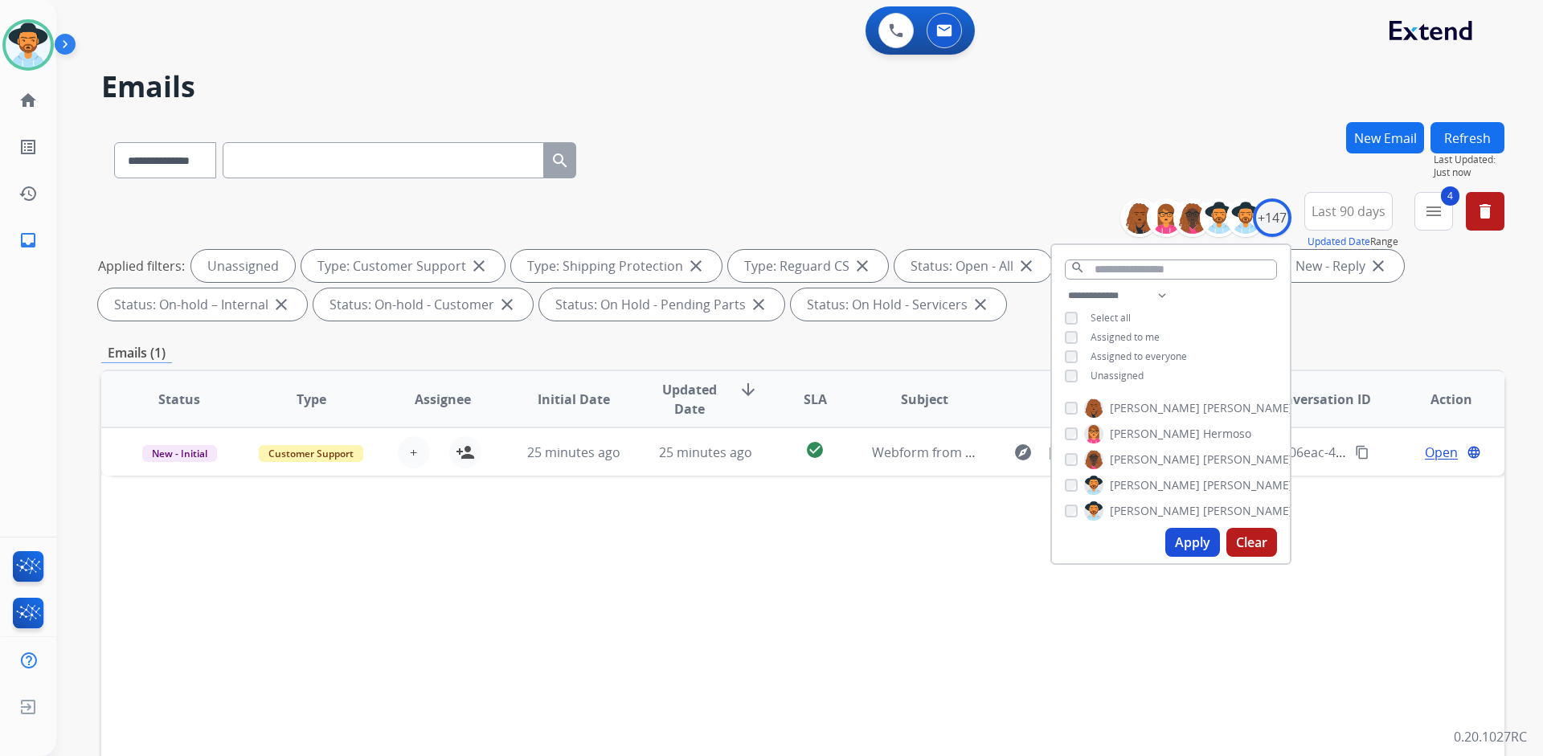
click at [1404, 524] on div "Status Type Assignee Initial Date Updated Date arrow_downward SLA Subject Custo…" at bounding box center [802, 639] width 1403 height 538
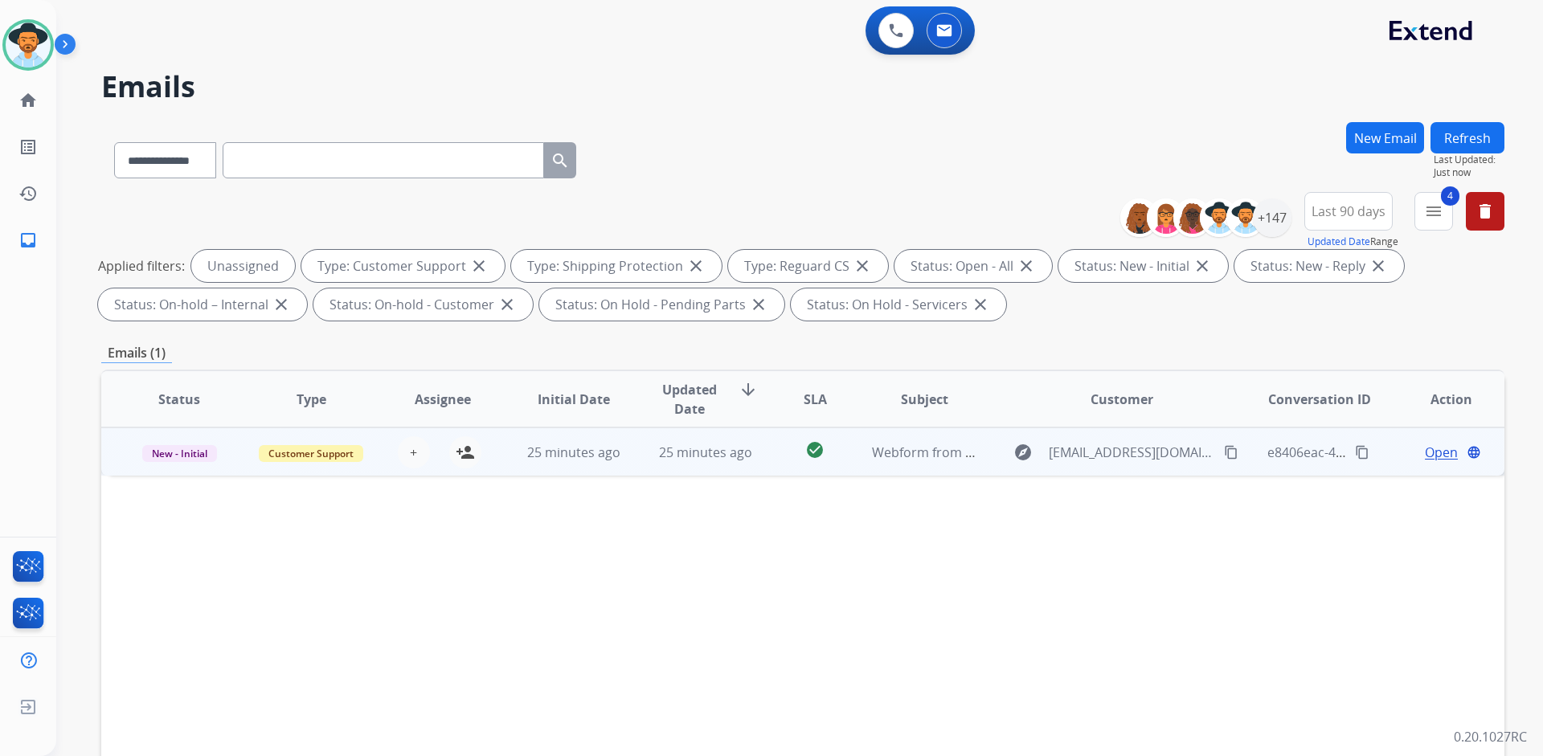
click at [1433, 446] on span "Open" at bounding box center [1441, 452] width 33 height 19
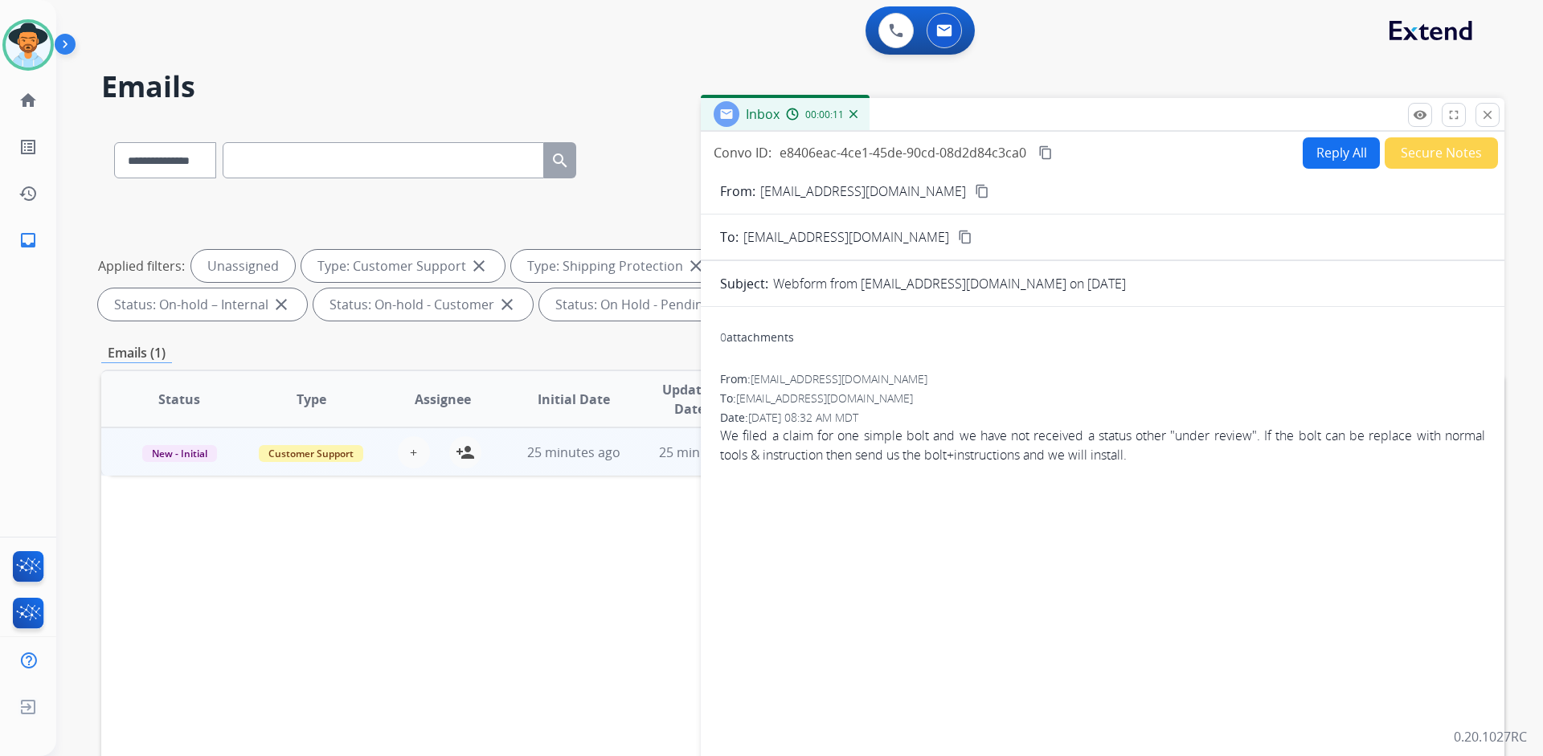
click at [975, 192] on mat-icon "content_copy" at bounding box center [982, 191] width 14 height 14
click at [1330, 150] on button "Reply All" at bounding box center [1340, 152] width 77 height 31
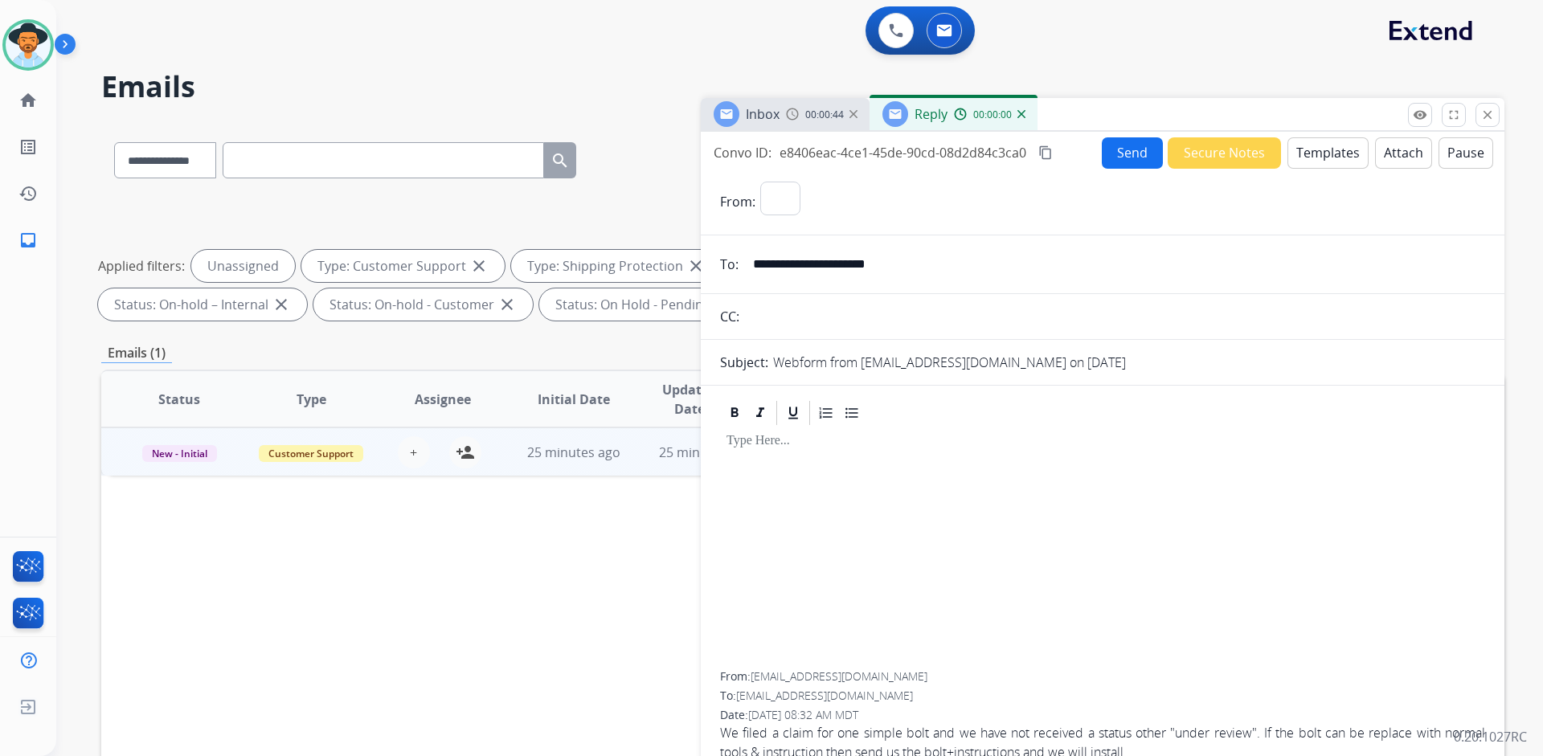
select select "**********"
click at [1326, 161] on button "Templates" at bounding box center [1327, 152] width 81 height 31
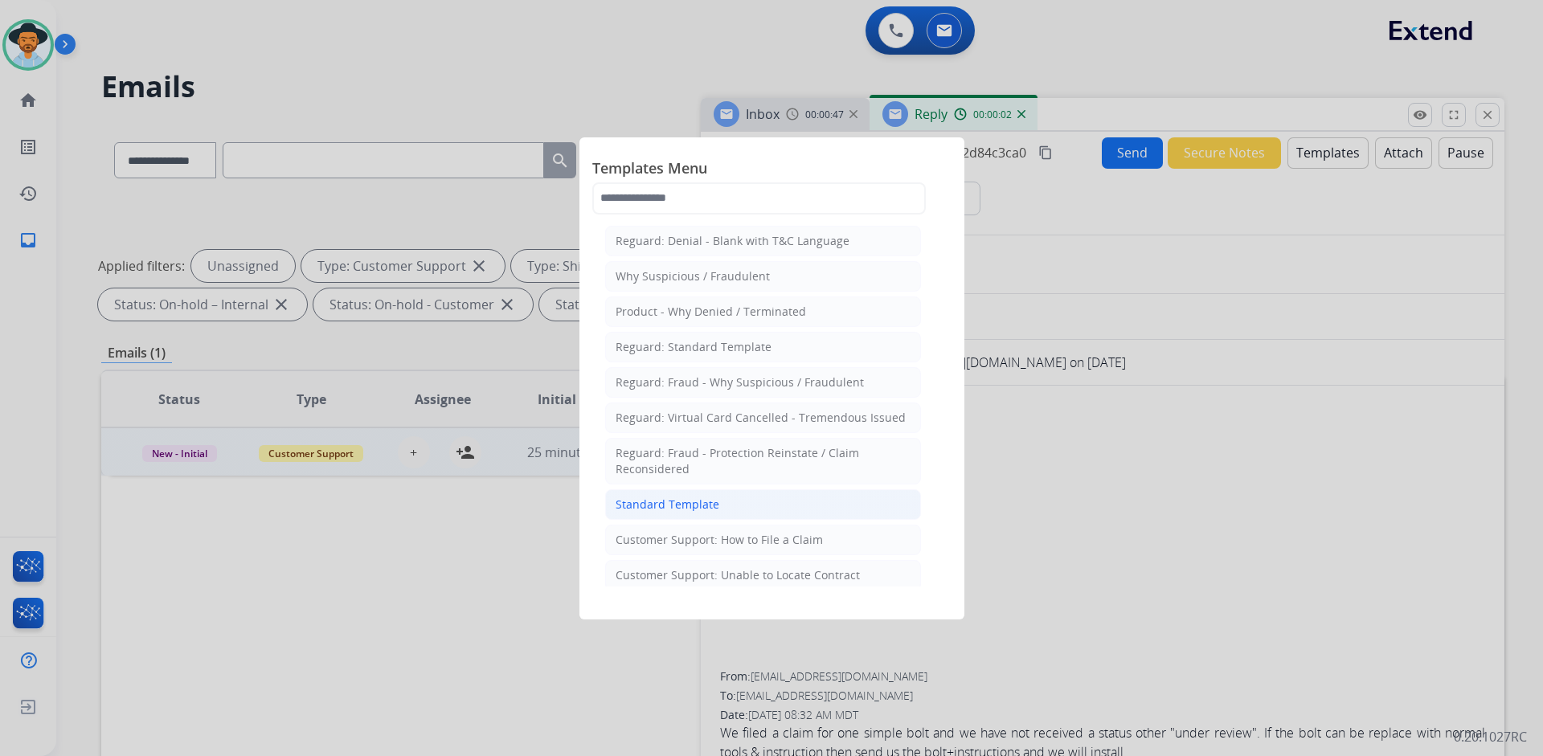
click at [665, 505] on div "Standard Template" at bounding box center [667, 505] width 104 height 16
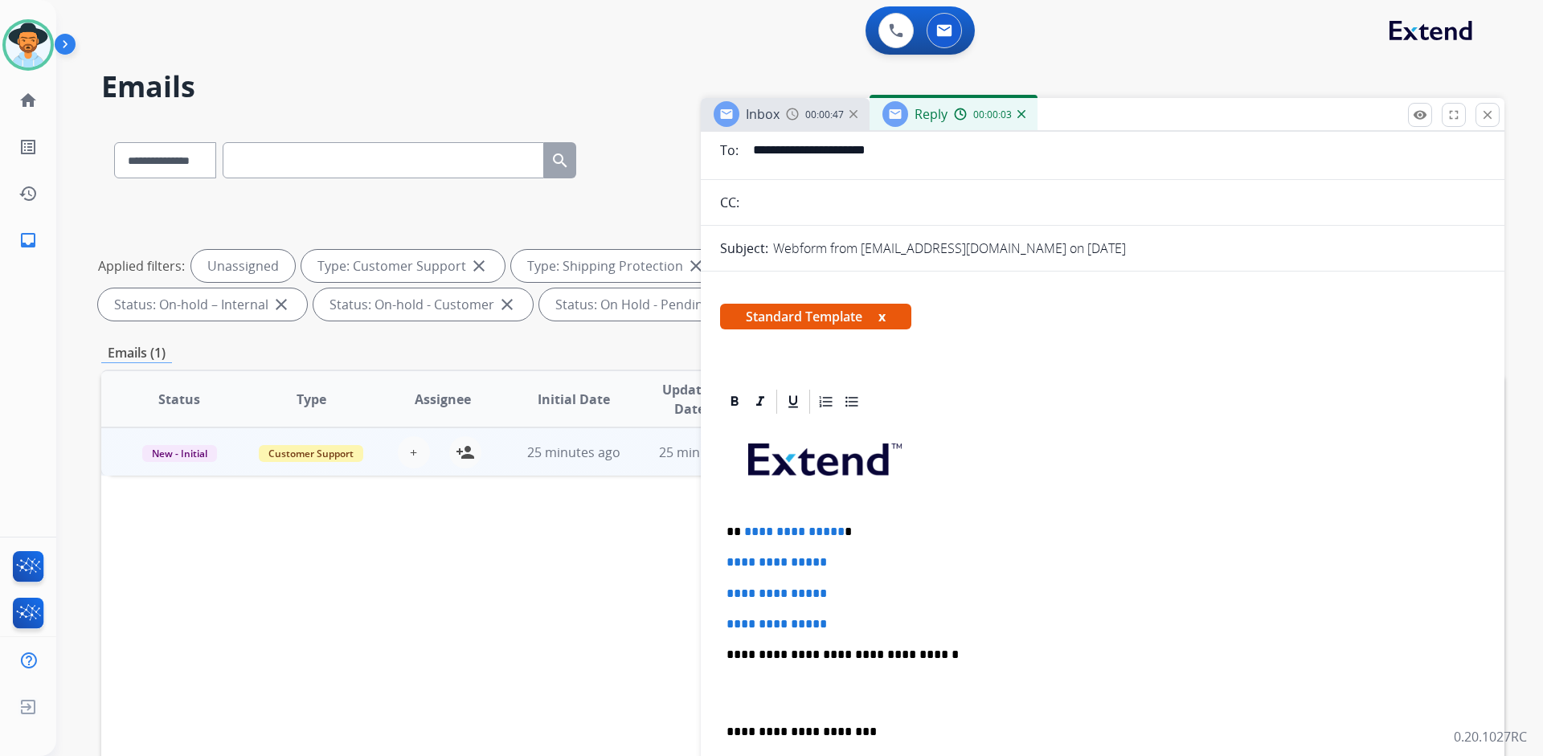
scroll to position [241, 0]
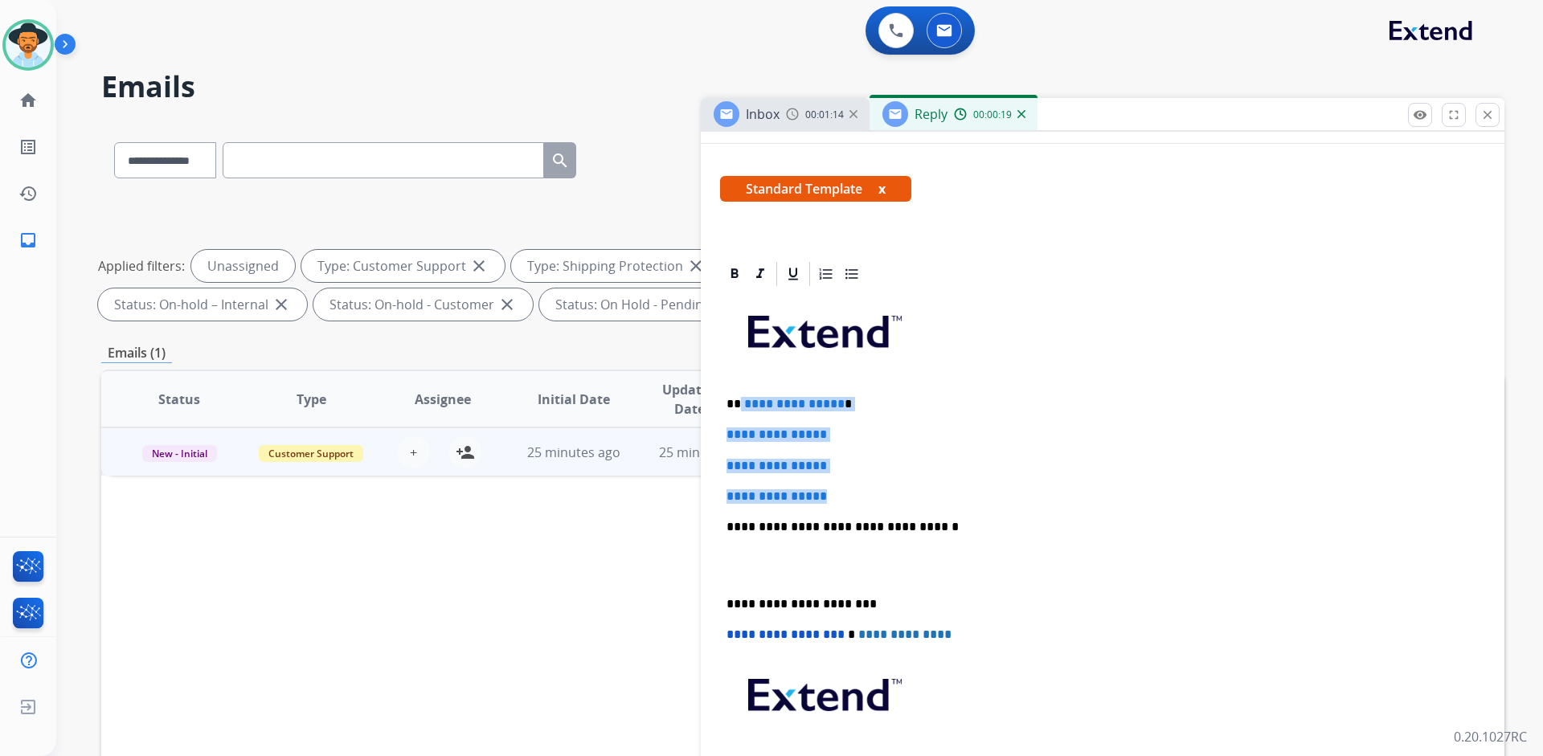
drag, startPoint x: 840, startPoint y: 497, endPoint x: 740, endPoint y: 404, distance: 135.9
click at [740, 404] on div "**********" at bounding box center [1102, 564] width 765 height 553
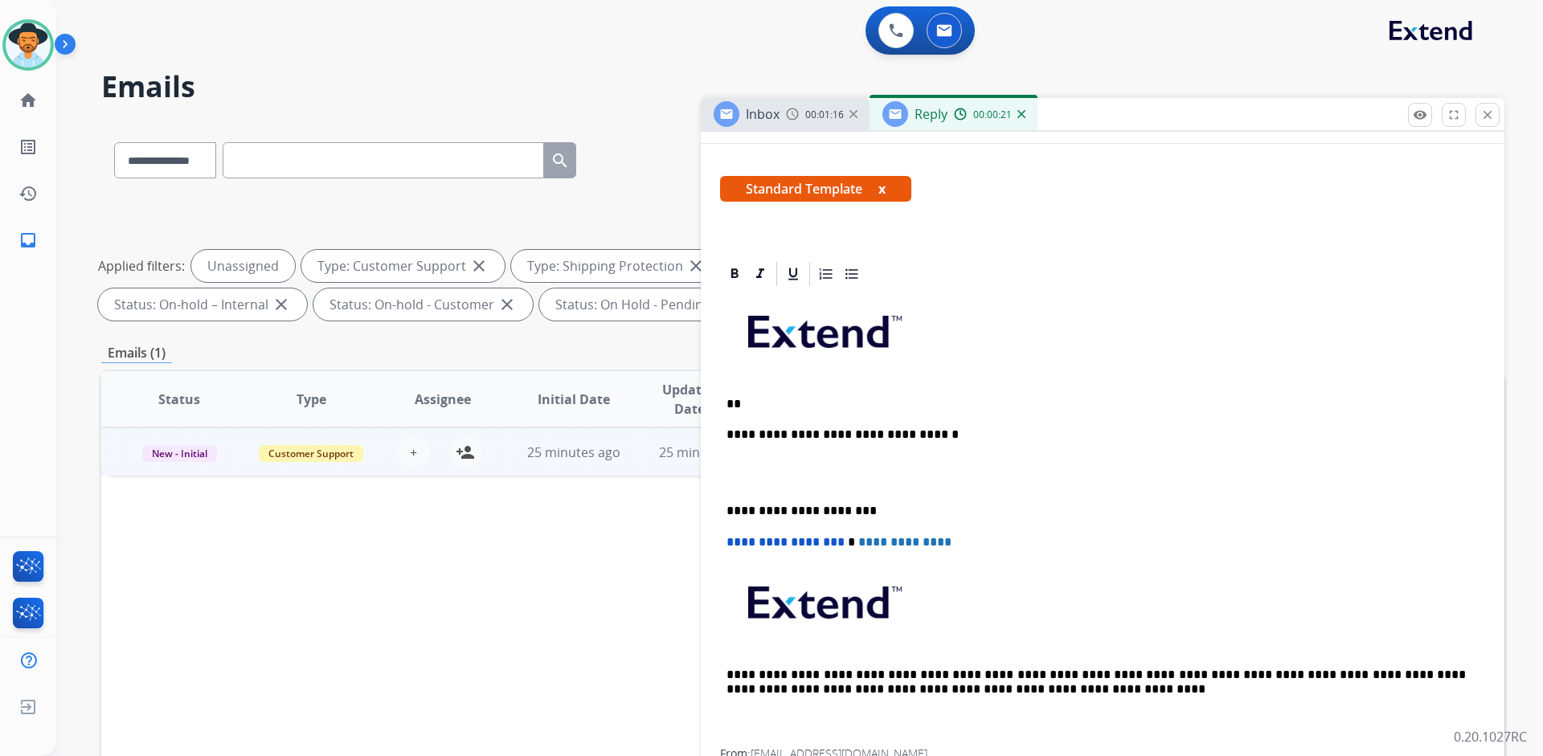
paste div
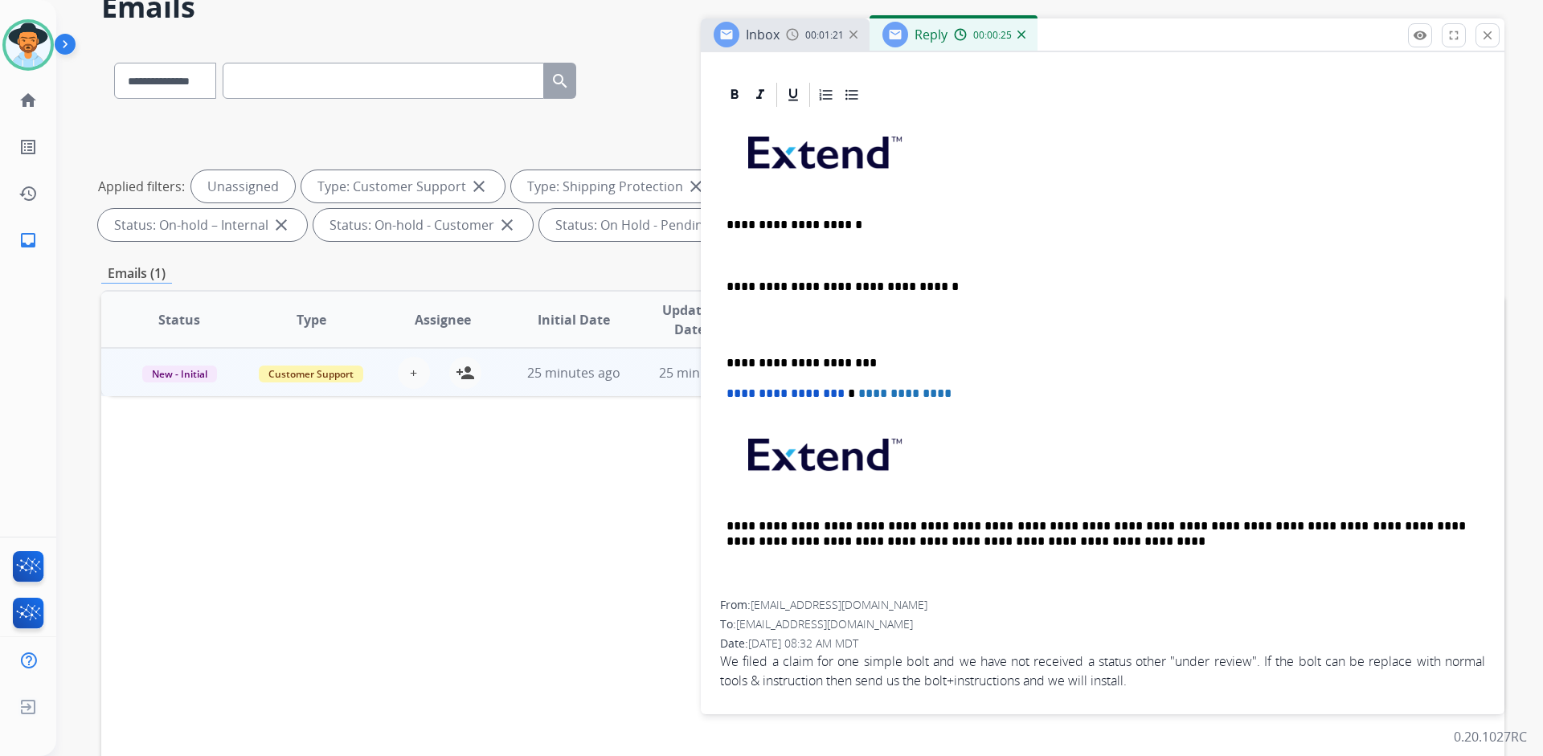
scroll to position [80, 0]
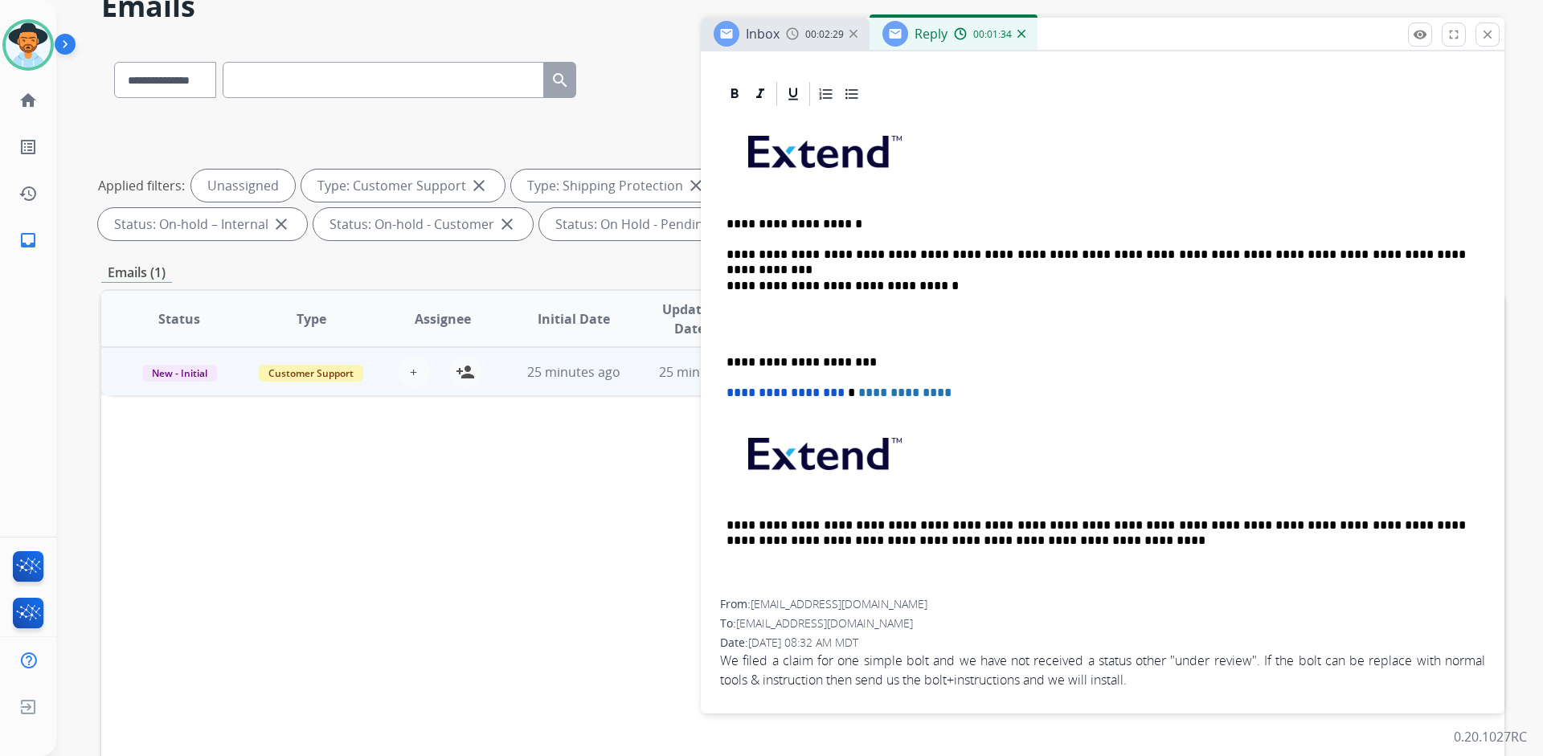
click at [1407, 256] on p "**********" at bounding box center [1095, 254] width 739 height 14
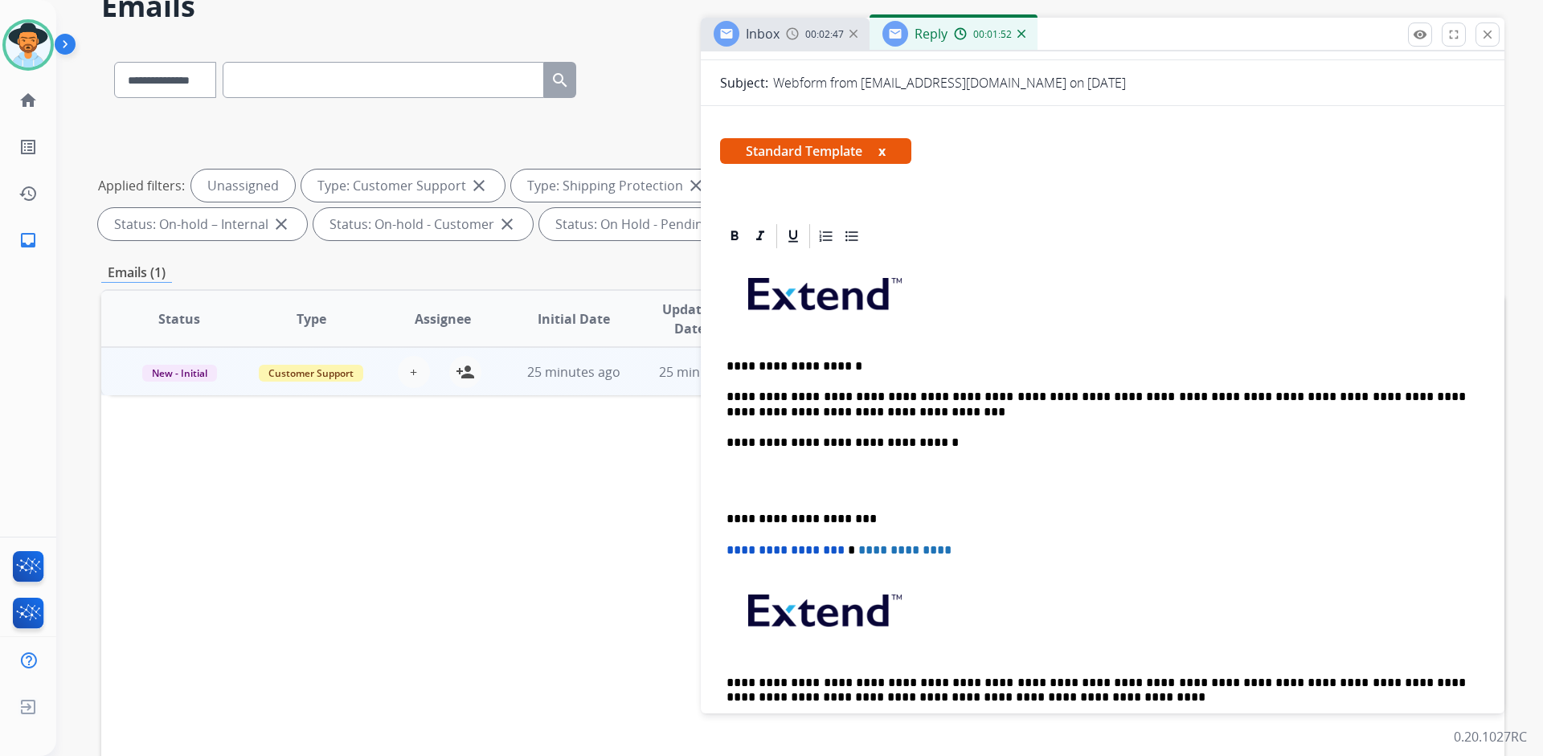
scroll to position [0, 0]
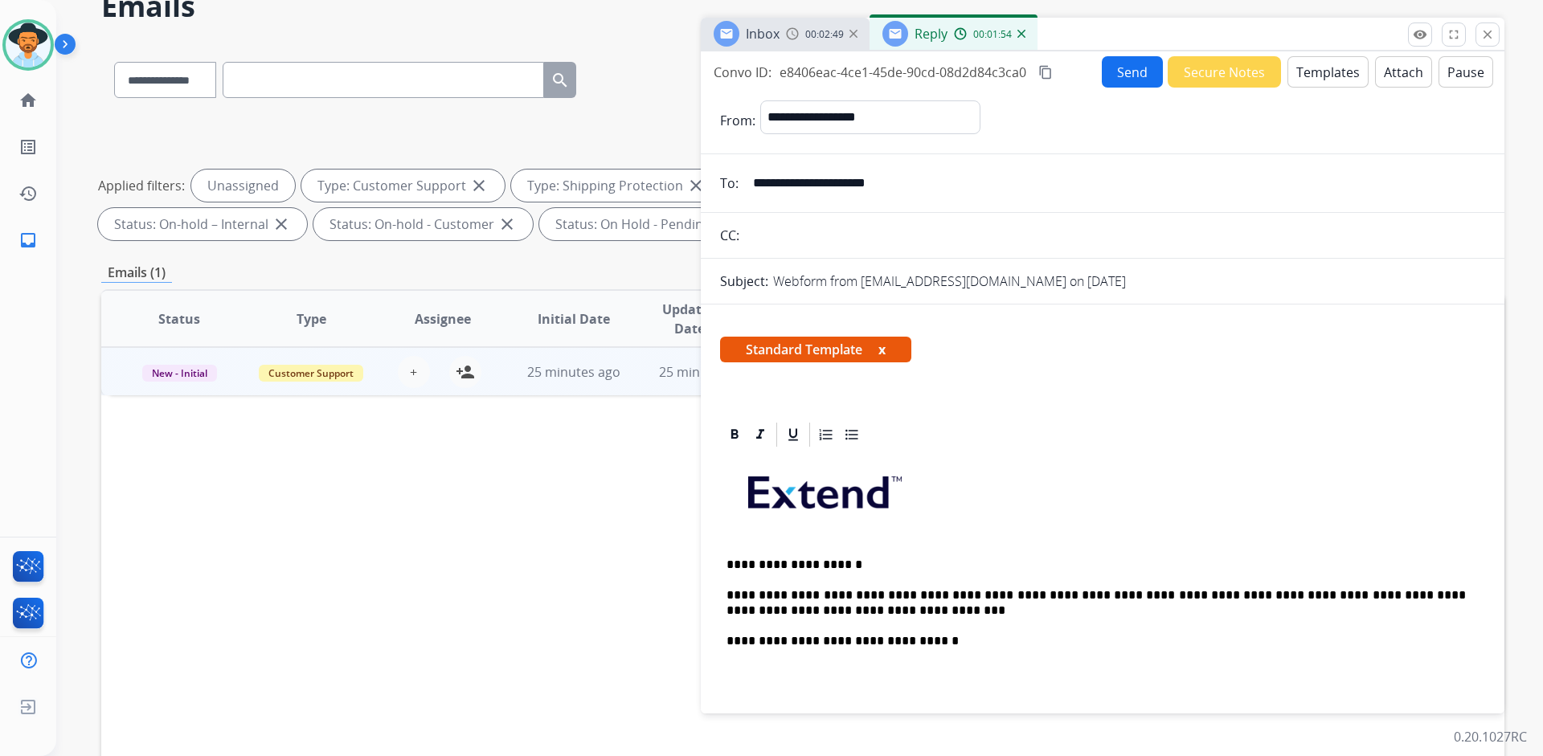
click at [1044, 66] on mat-icon "content_copy" at bounding box center [1045, 72] width 14 height 14
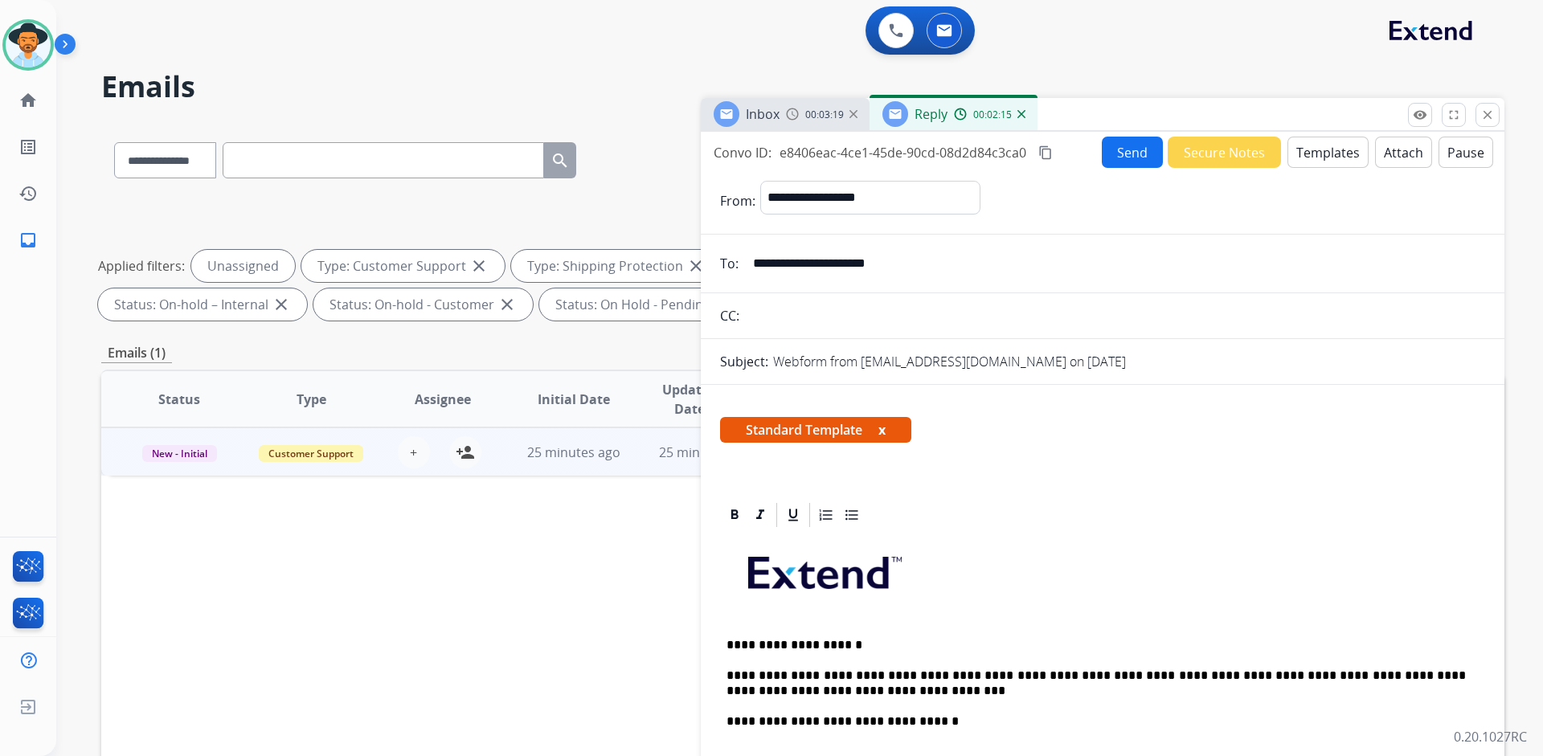
click at [803, 119] on div "00:03:19" at bounding box center [821, 114] width 71 height 14
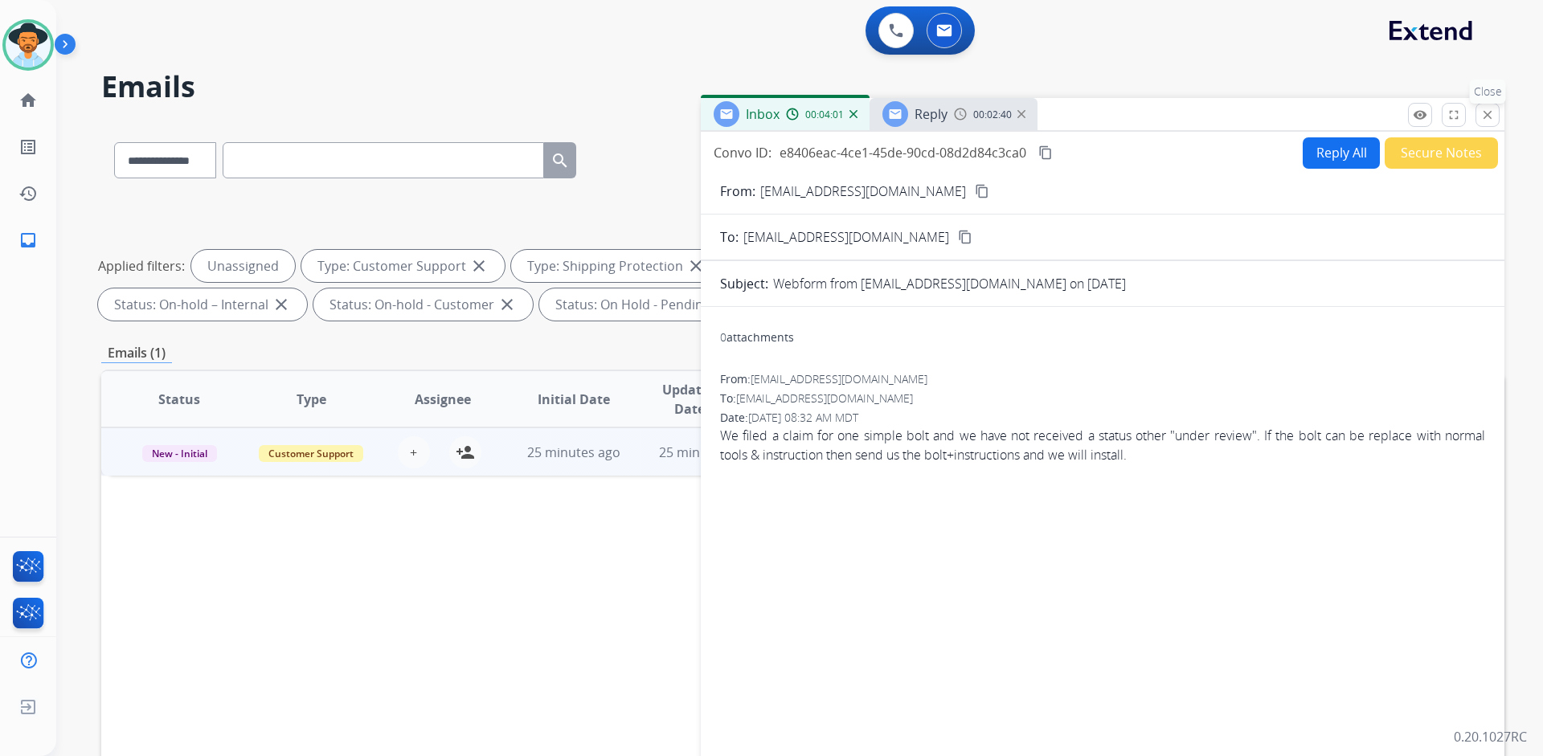
click at [1494, 112] on mat-icon "close" at bounding box center [1487, 115] width 14 height 14
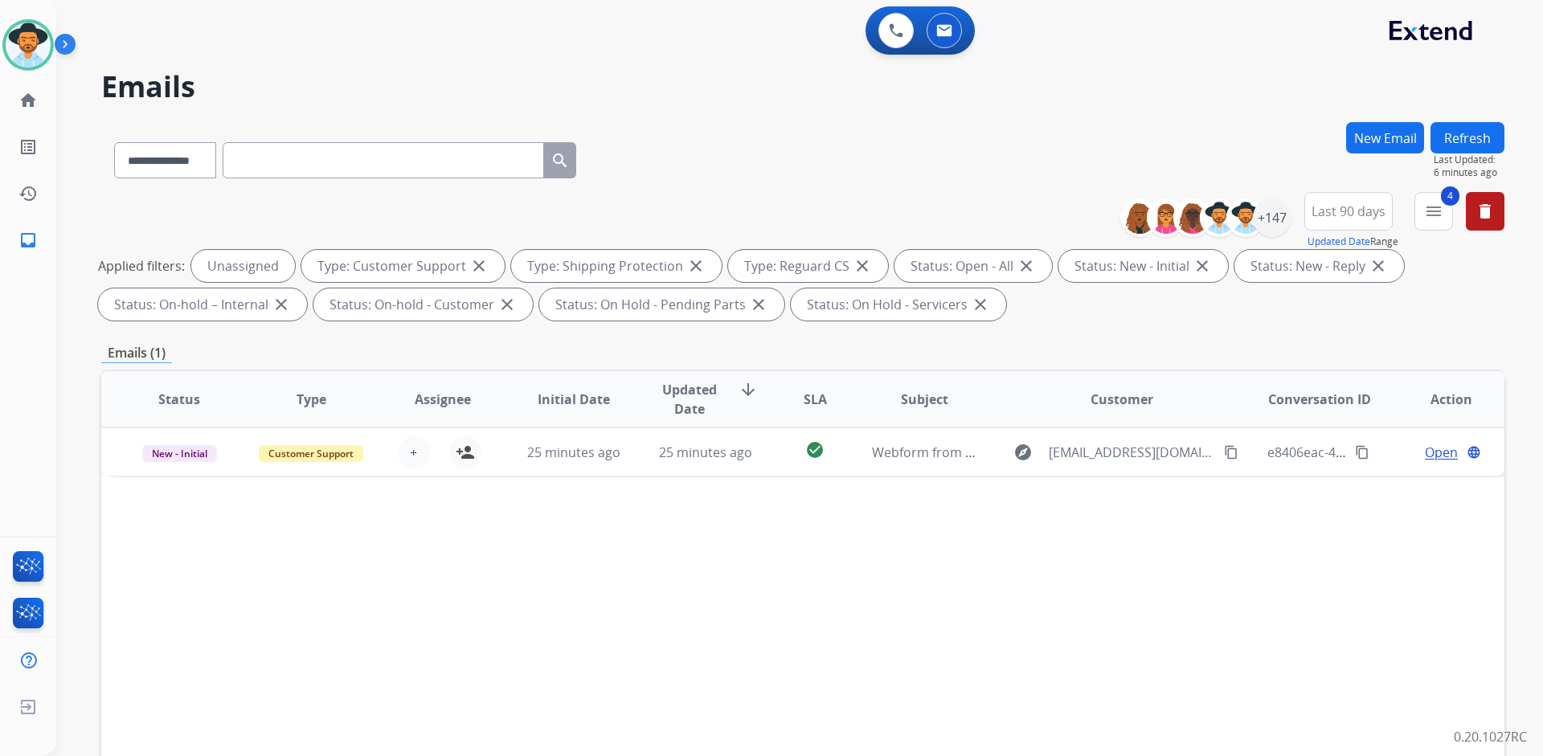
paste input "**********"
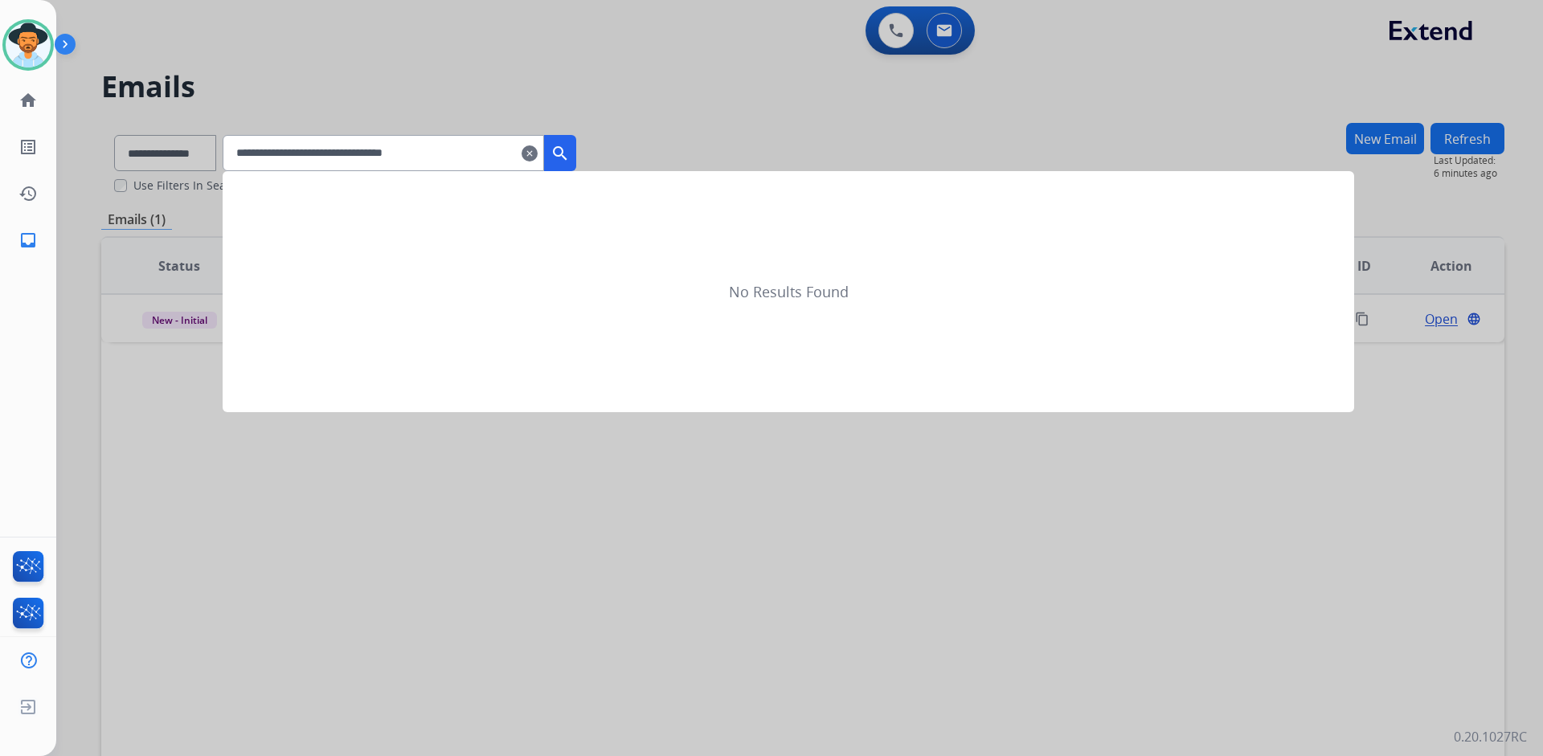
type input "**********"
click at [570, 147] on mat-icon "search" at bounding box center [559, 153] width 19 height 19
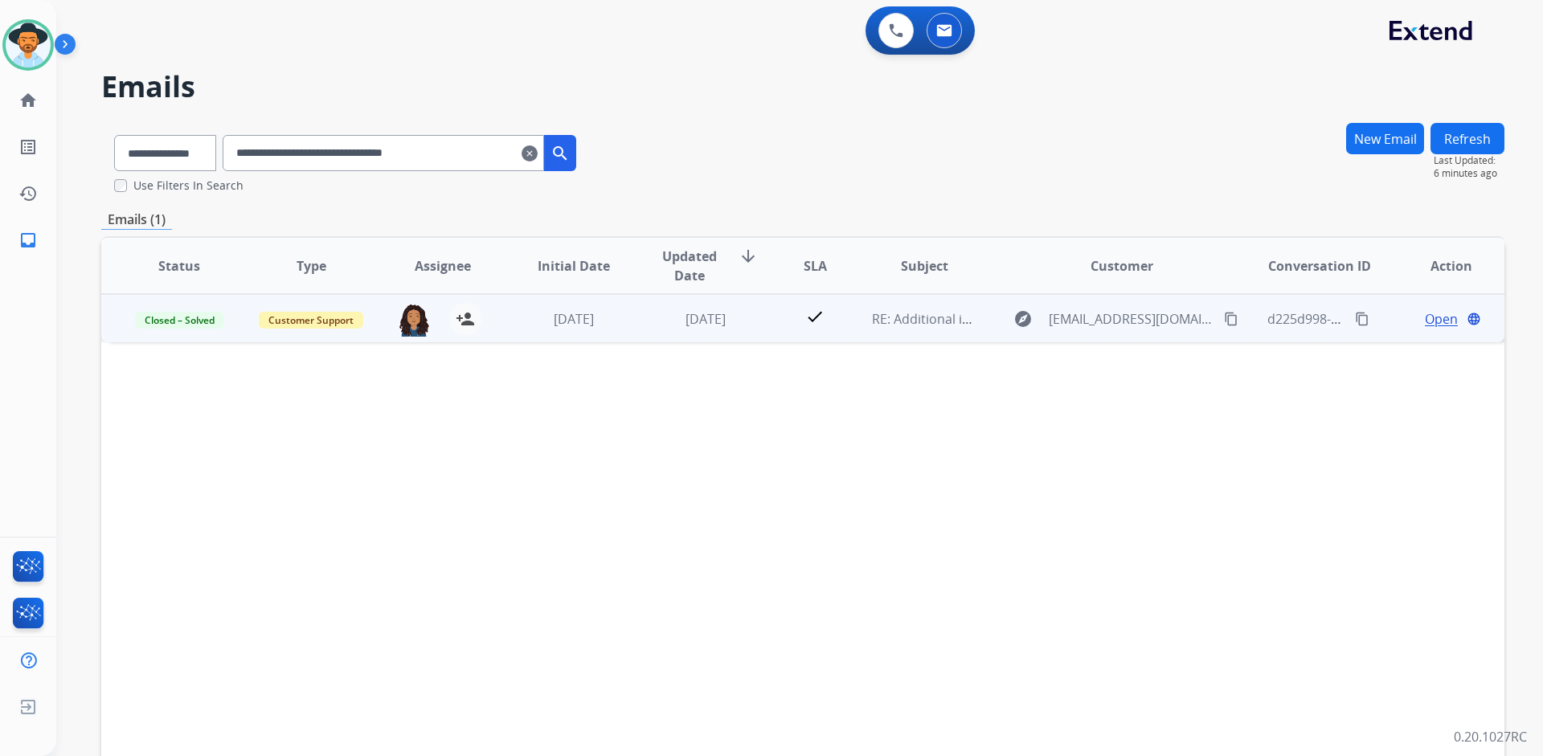
click at [1436, 323] on span "Open" at bounding box center [1441, 318] width 33 height 19
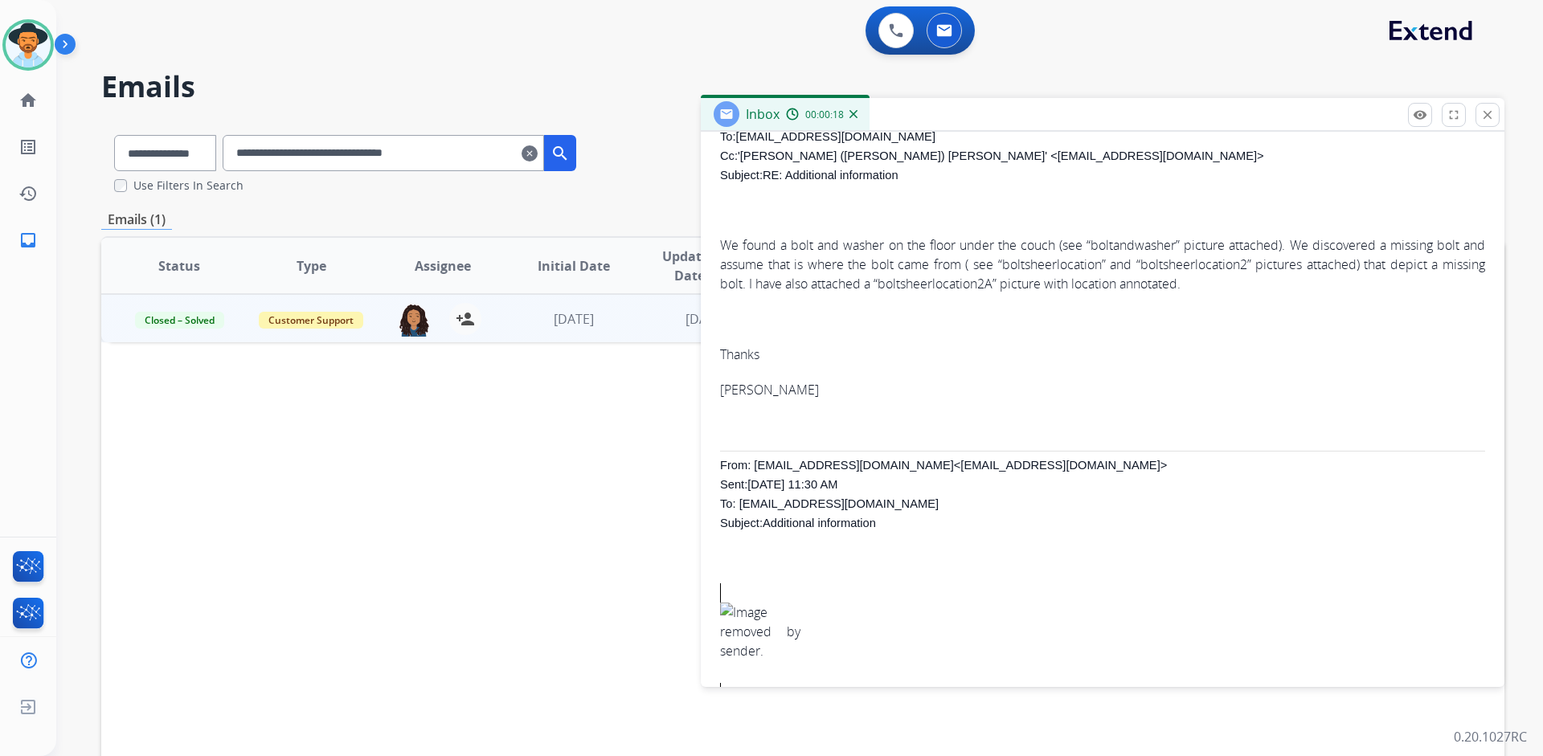
scroll to position [643, 0]
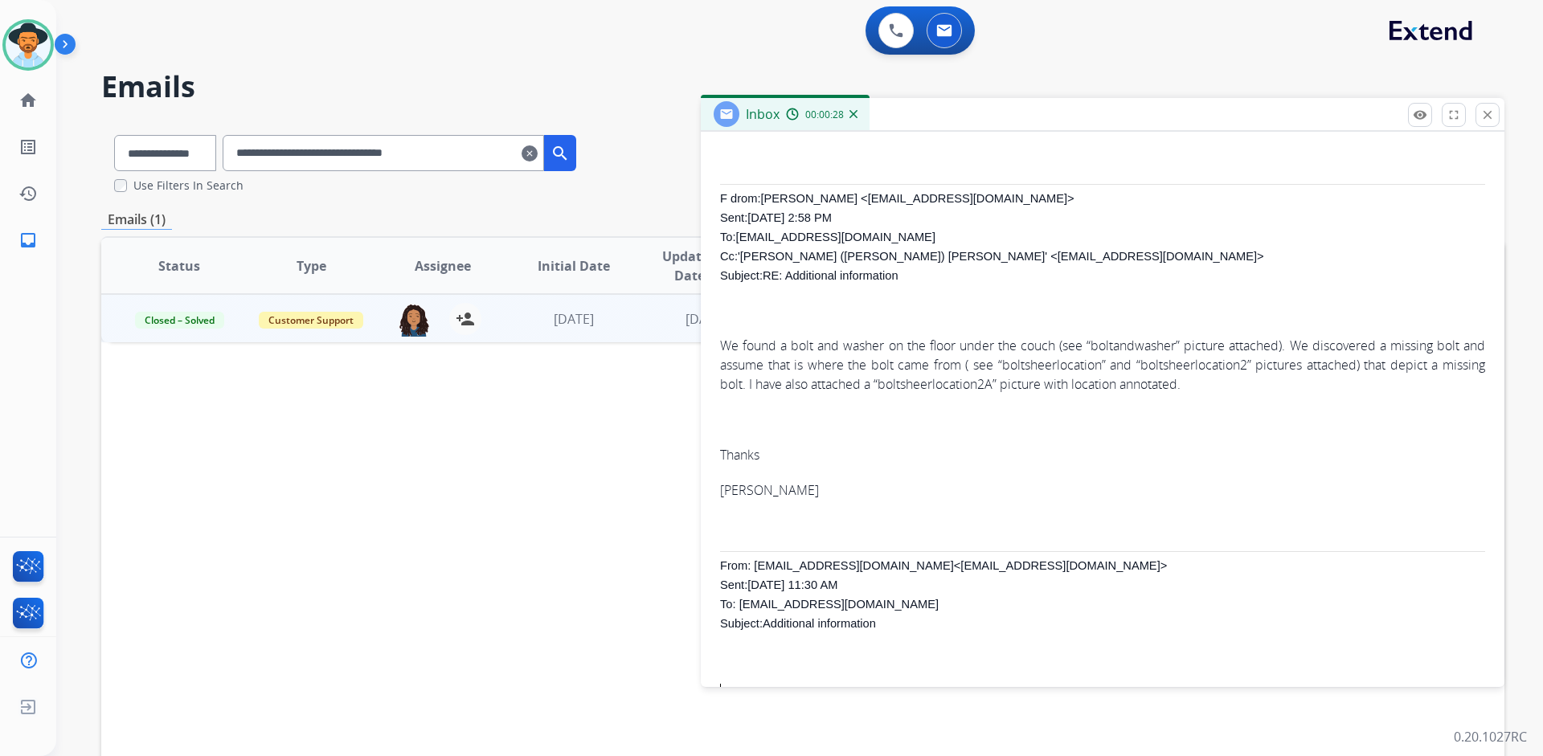
click at [1214, 406] on div "To Extend support: The email used to purchase the sofa and warranty form extend…" at bounding box center [1102, 554] width 765 height 1455
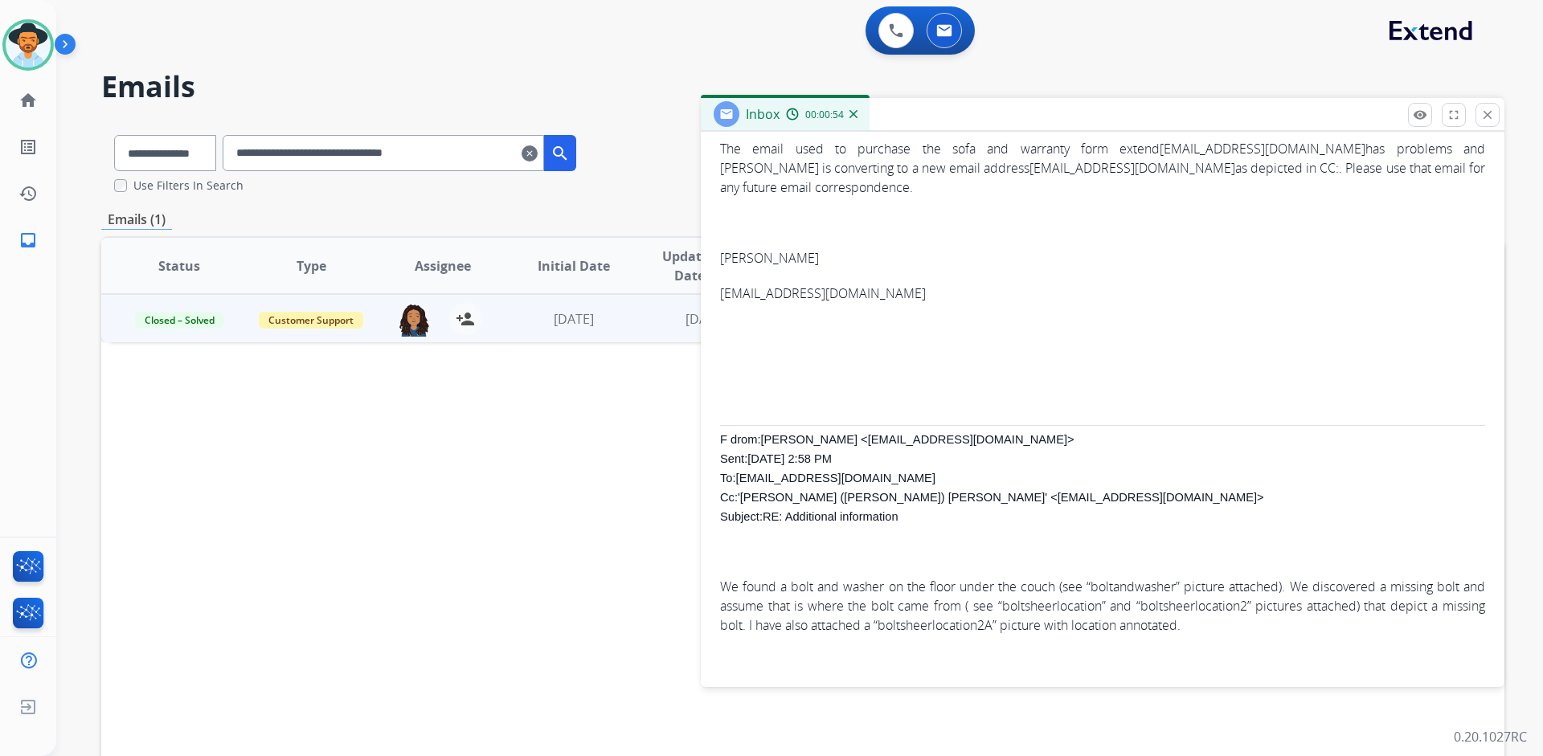
scroll to position [0, 0]
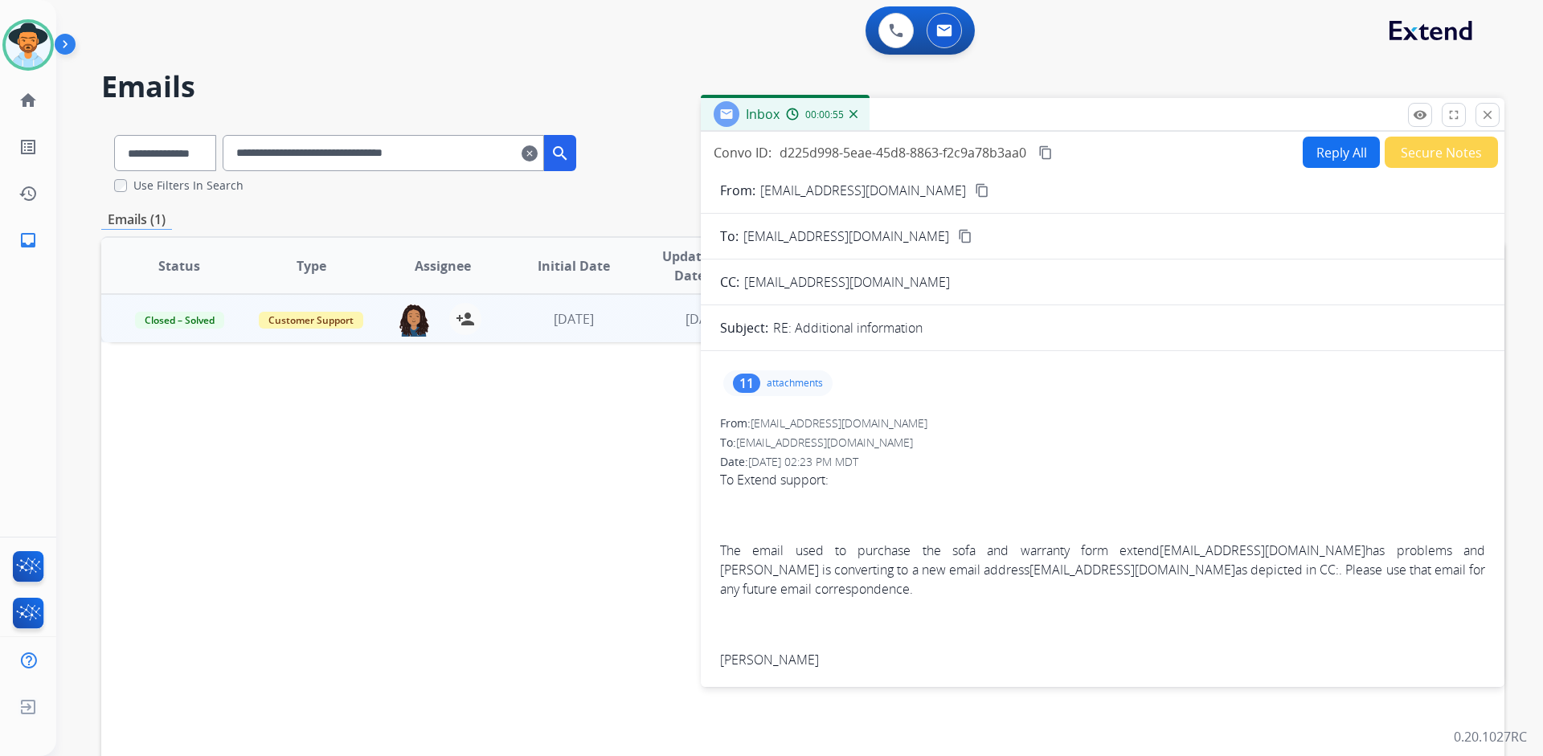
click at [818, 379] on p "attachments" at bounding box center [794, 383] width 56 height 13
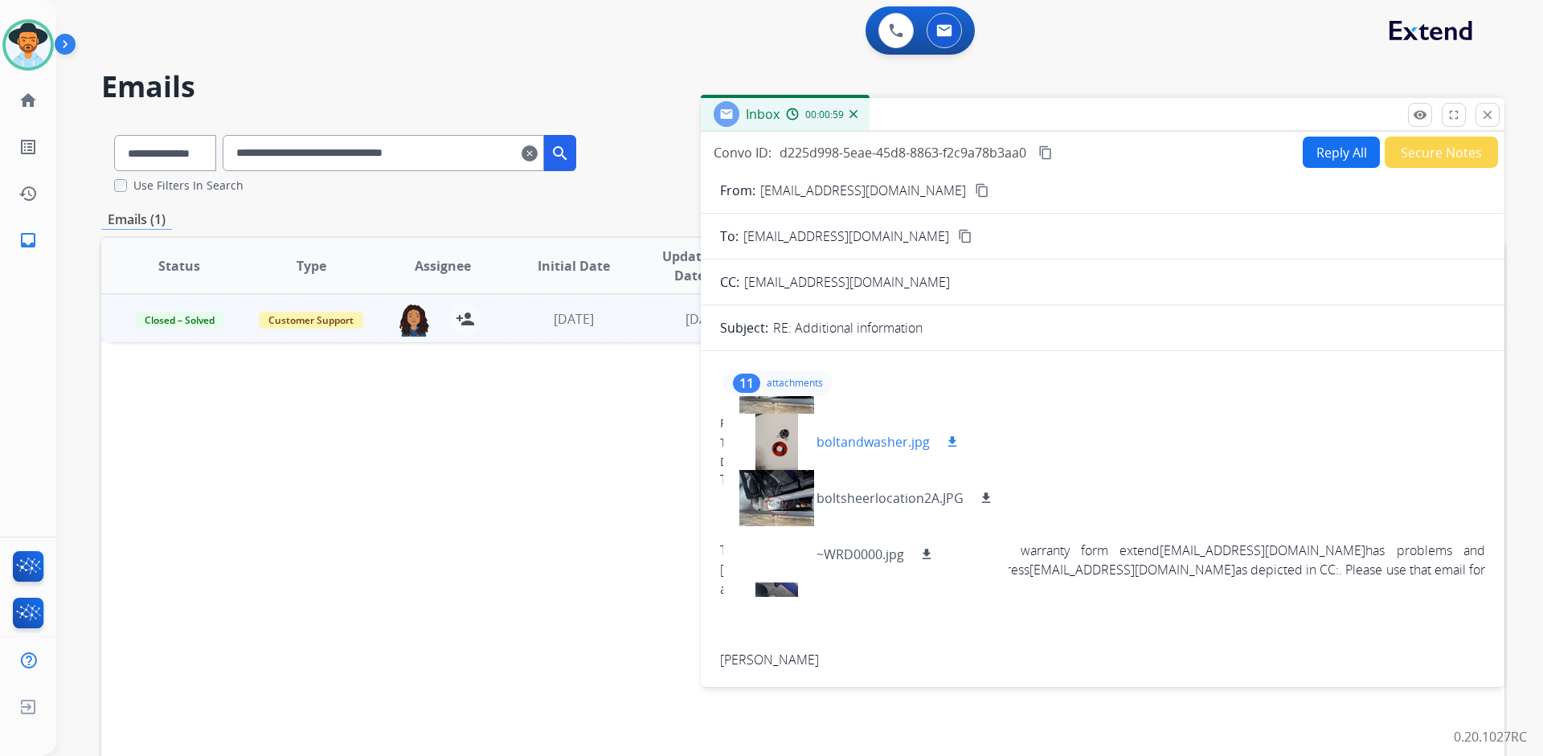
scroll to position [208, 0]
click at [775, 443] on div at bounding box center [776, 441] width 80 height 56
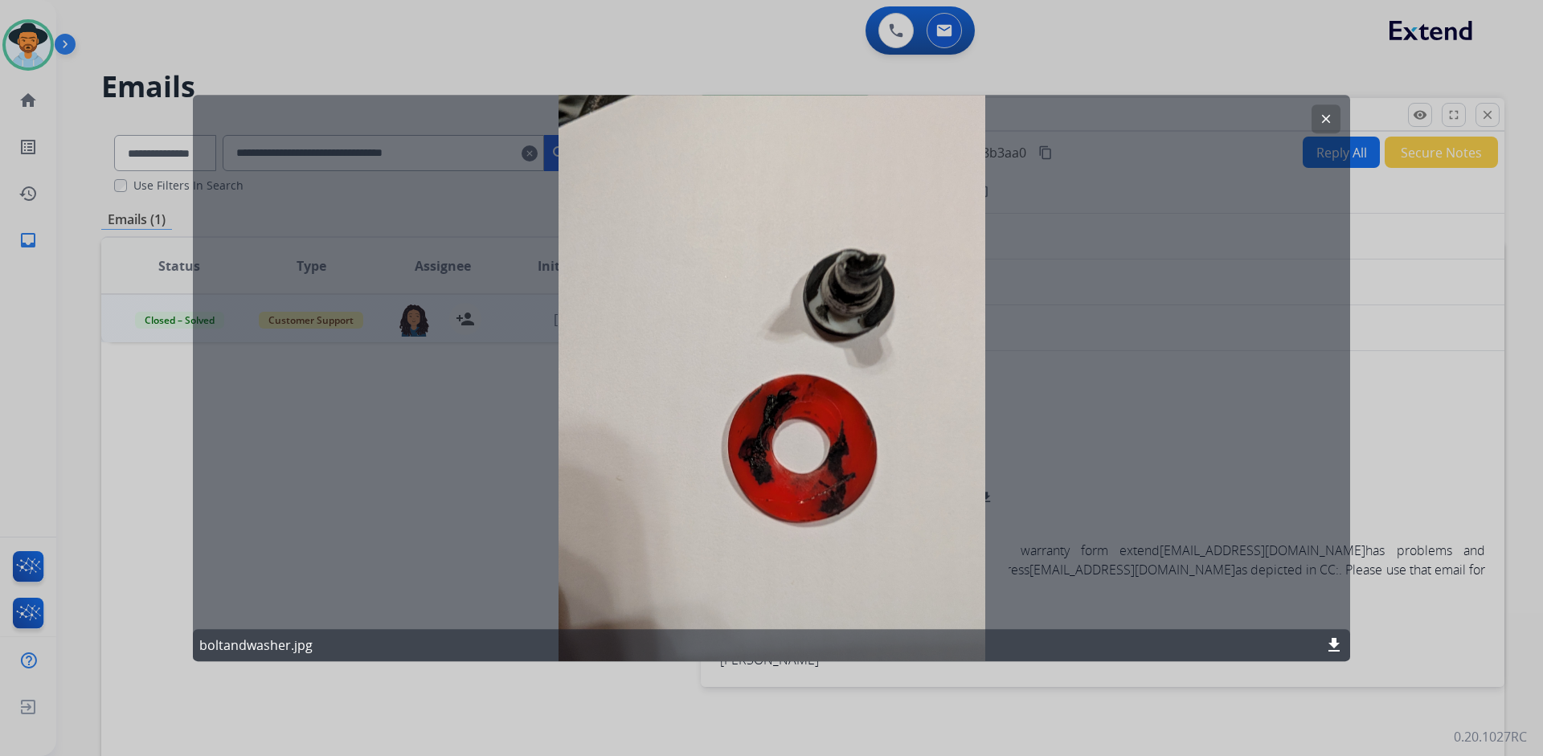
click at [1317, 112] on button "clear" at bounding box center [1325, 118] width 29 height 29
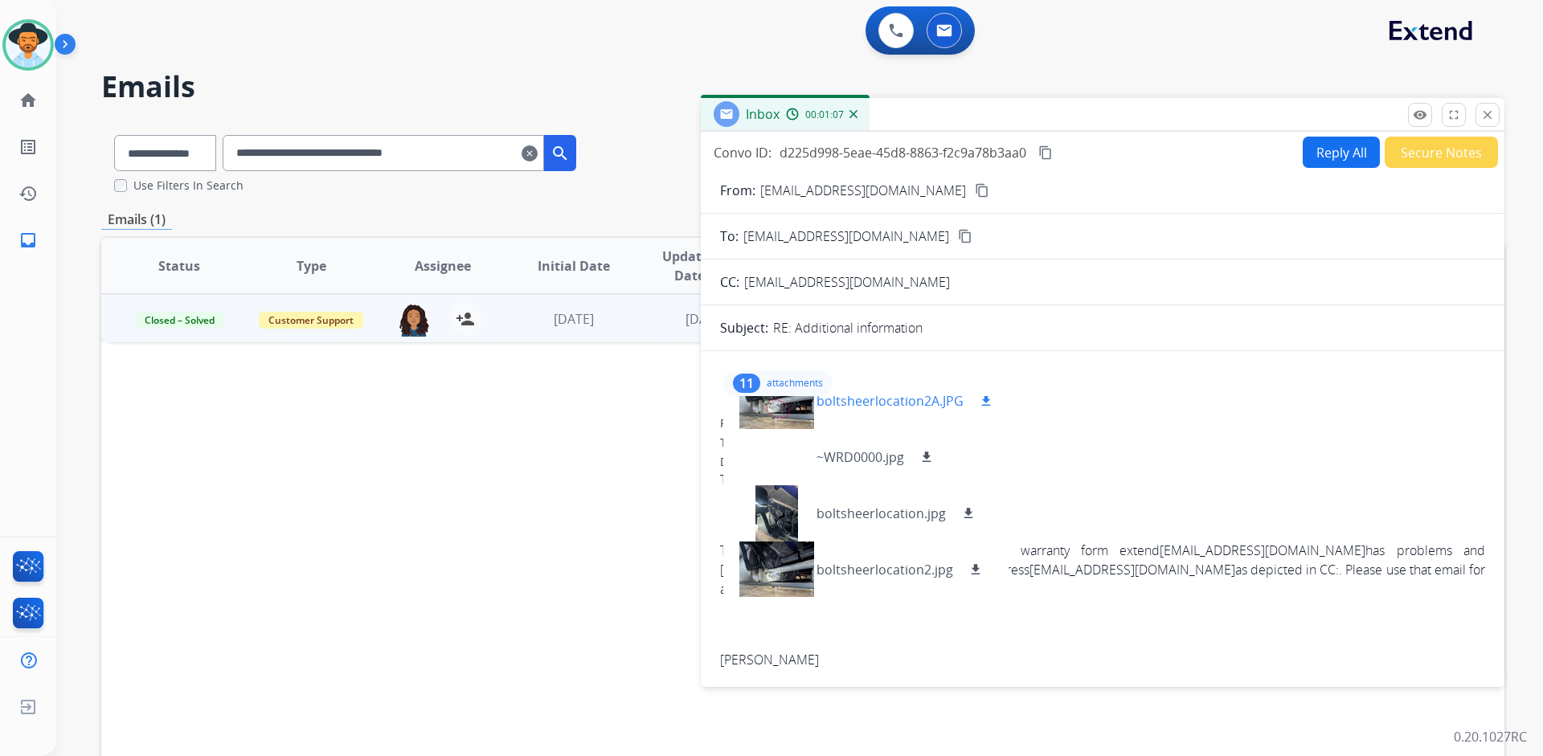
scroll to position [369, 0]
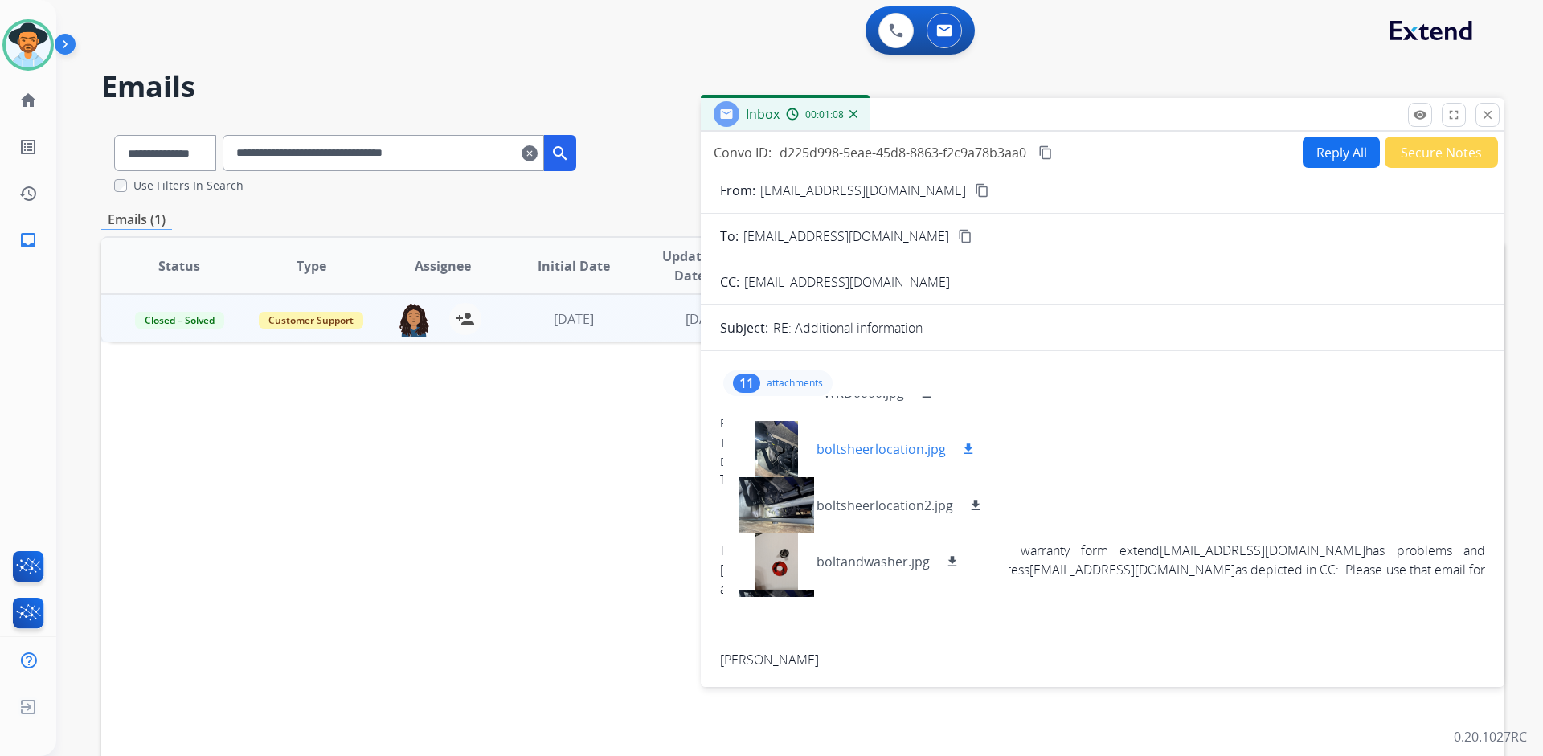
click at [776, 453] on div at bounding box center [776, 449] width 80 height 56
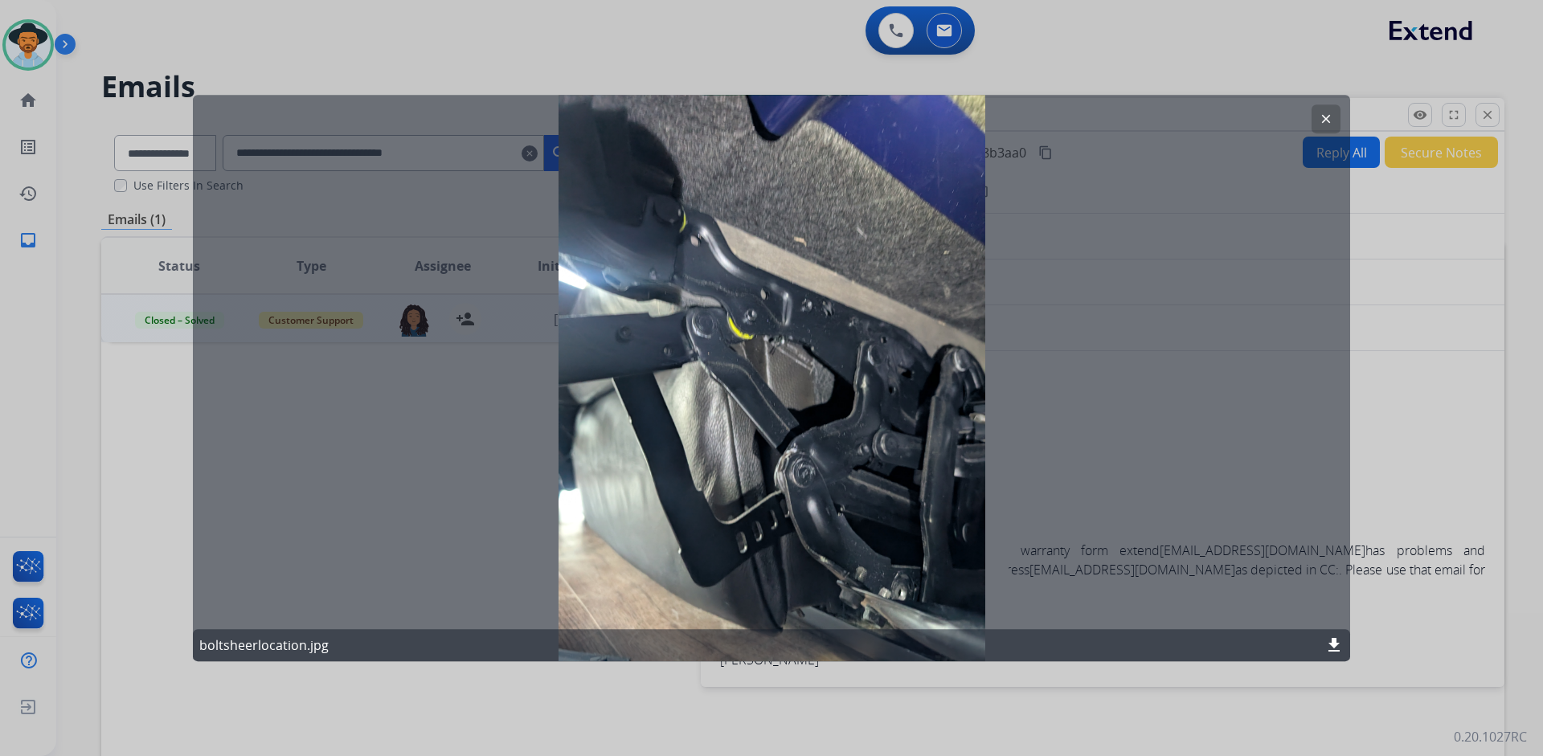
click at [1320, 118] on mat-icon "clear" at bounding box center [1325, 119] width 14 height 14
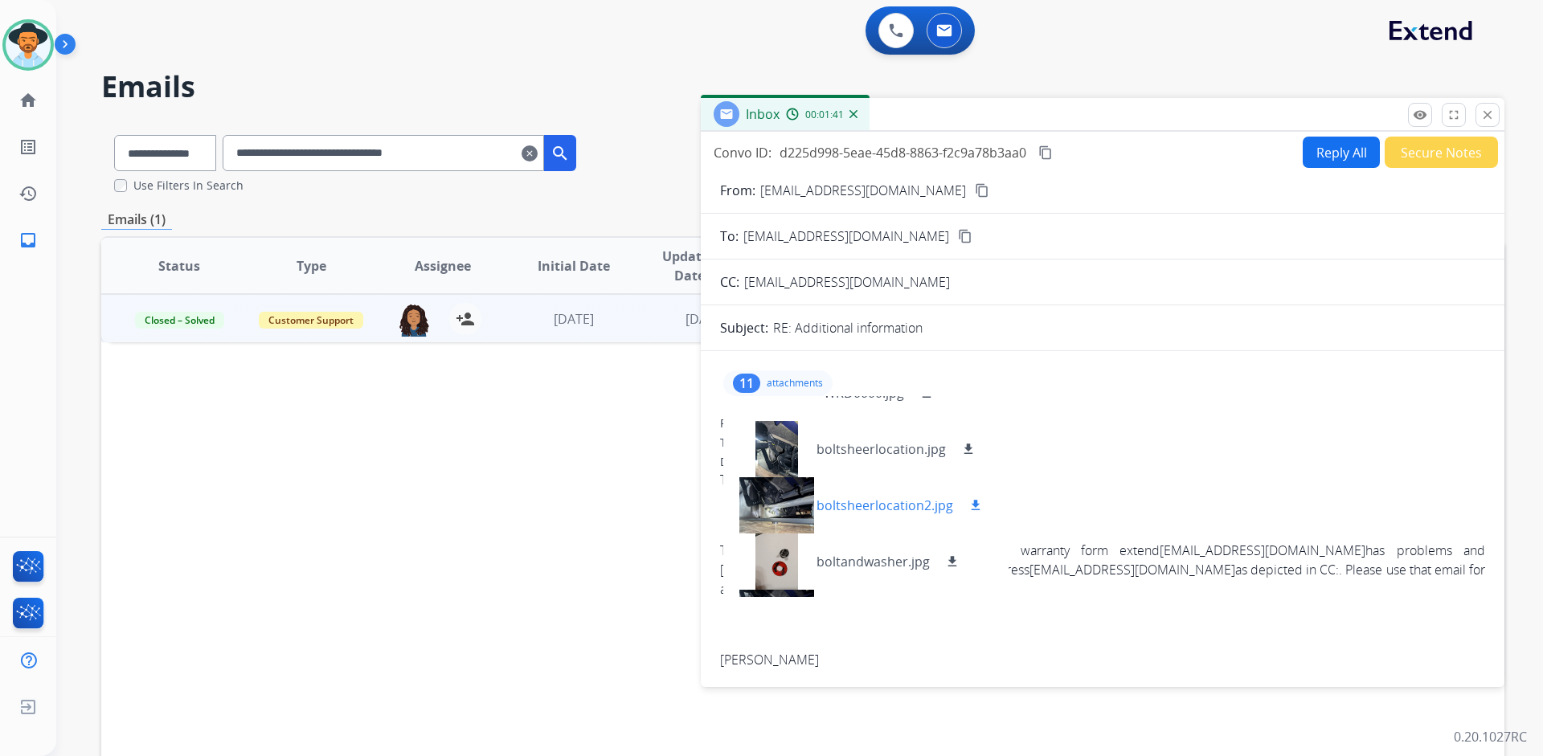
click at [784, 520] on div at bounding box center [776, 505] width 80 height 56
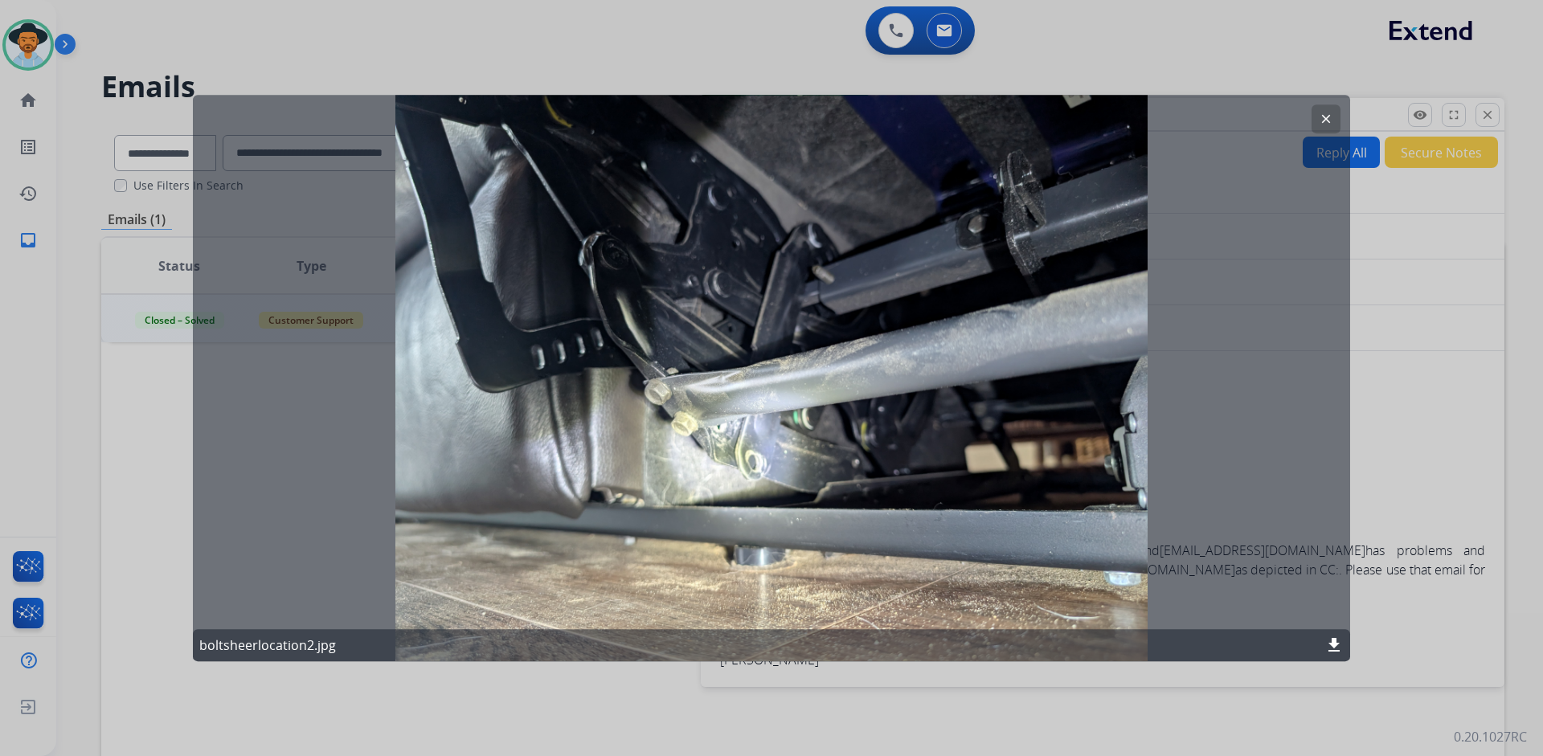
click at [1329, 116] on mat-icon "clear" at bounding box center [1325, 119] width 14 height 14
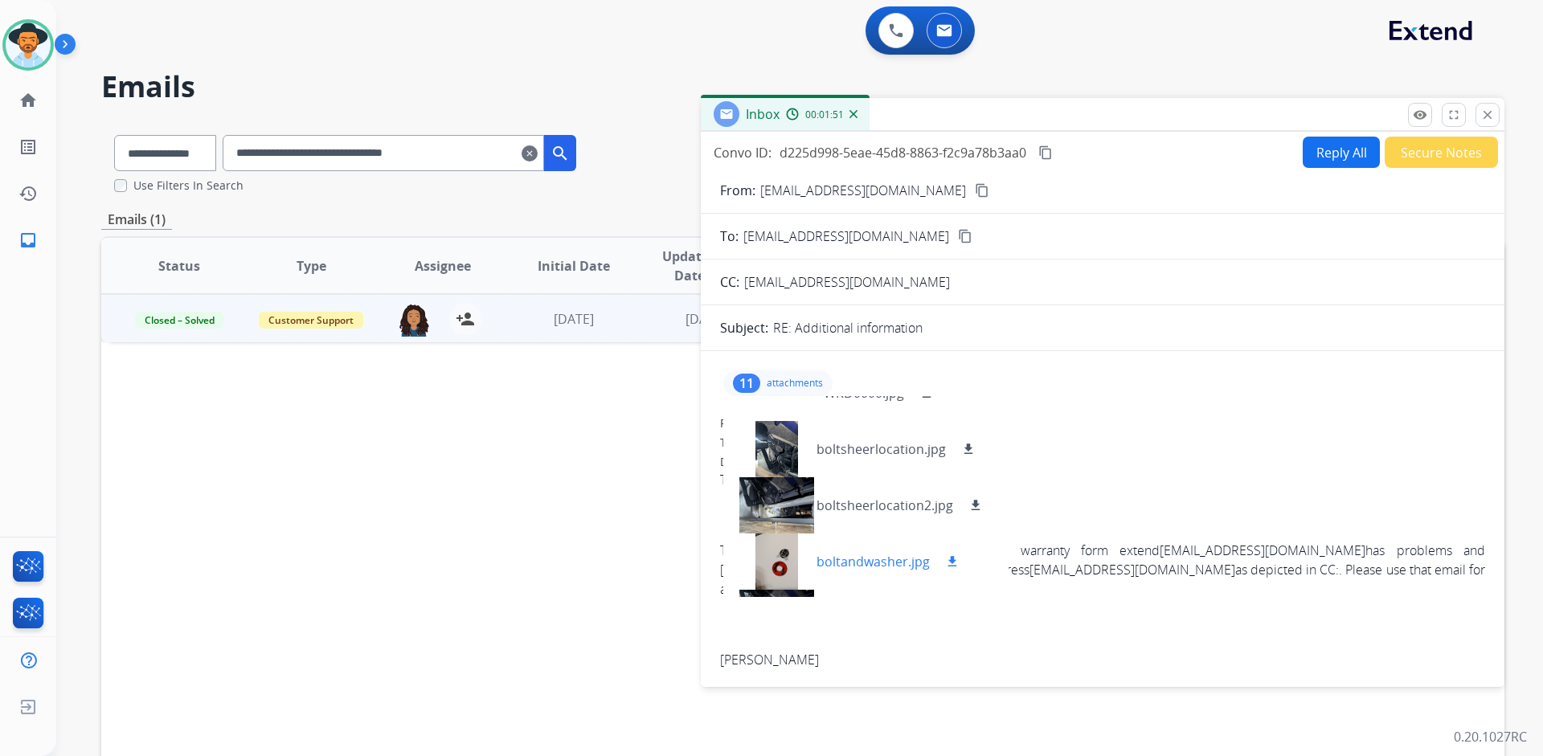
click at [802, 551] on div at bounding box center [776, 561] width 80 height 56
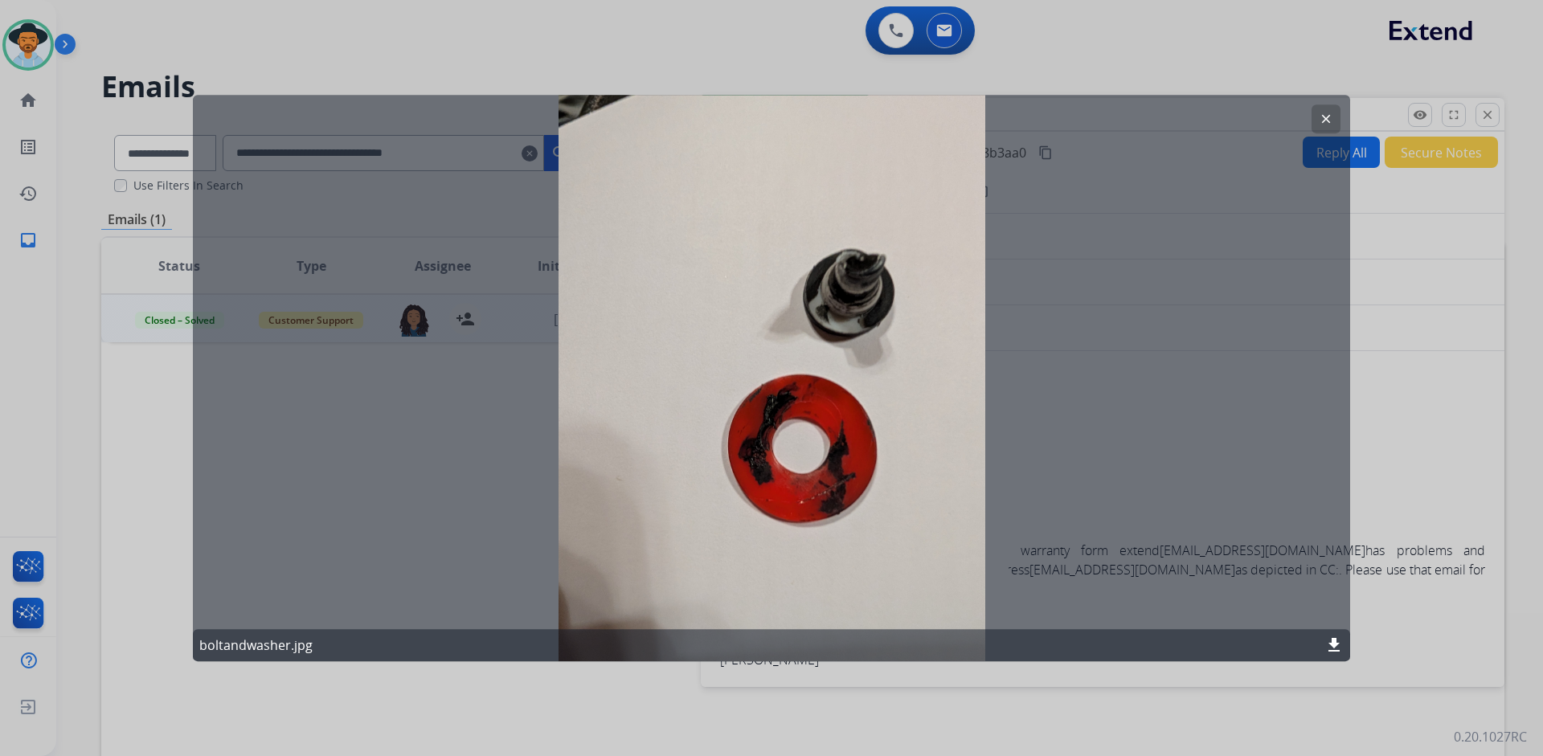
click at [1332, 117] on mat-icon "clear" at bounding box center [1325, 119] width 14 height 14
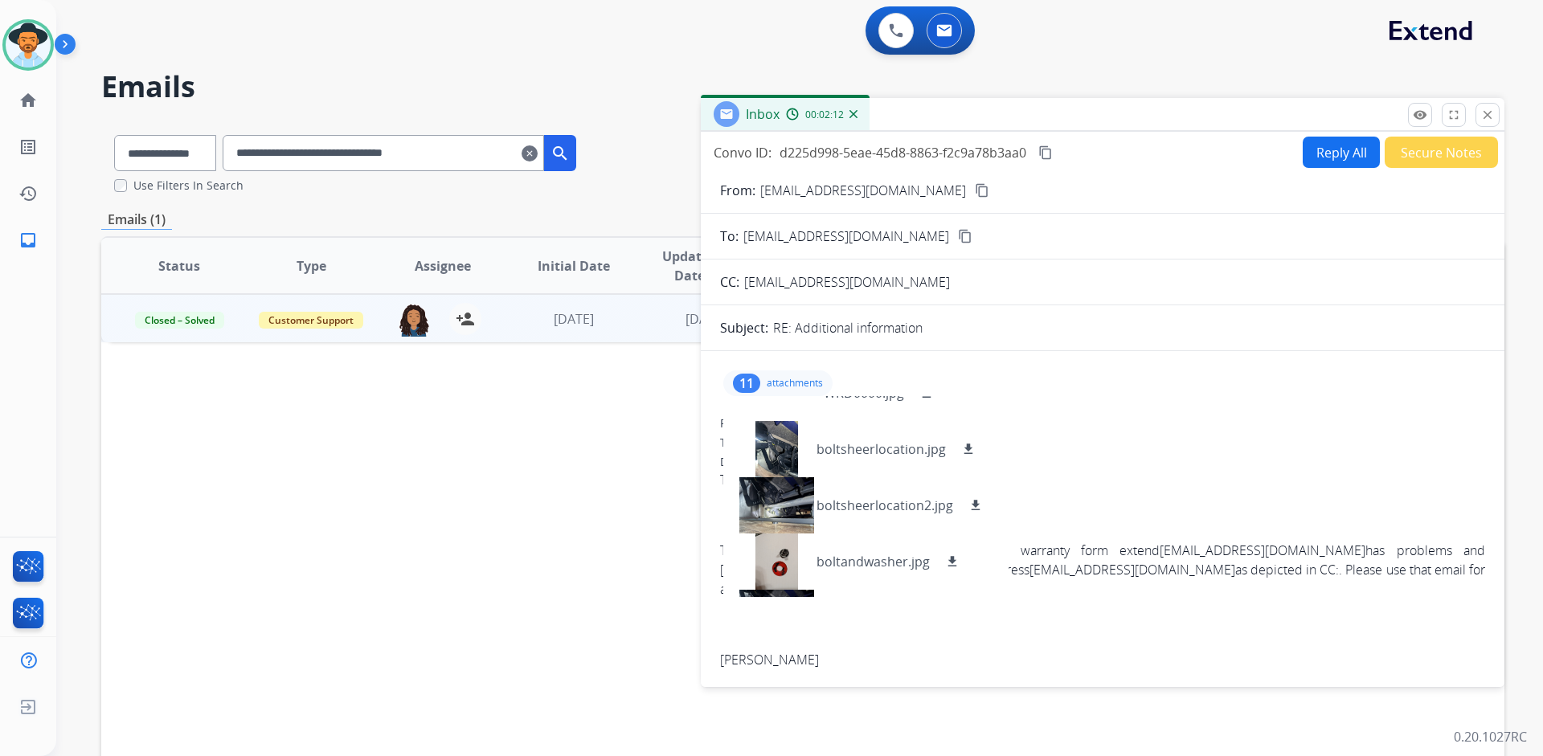
click at [799, 378] on p "attachments" at bounding box center [794, 383] width 56 height 13
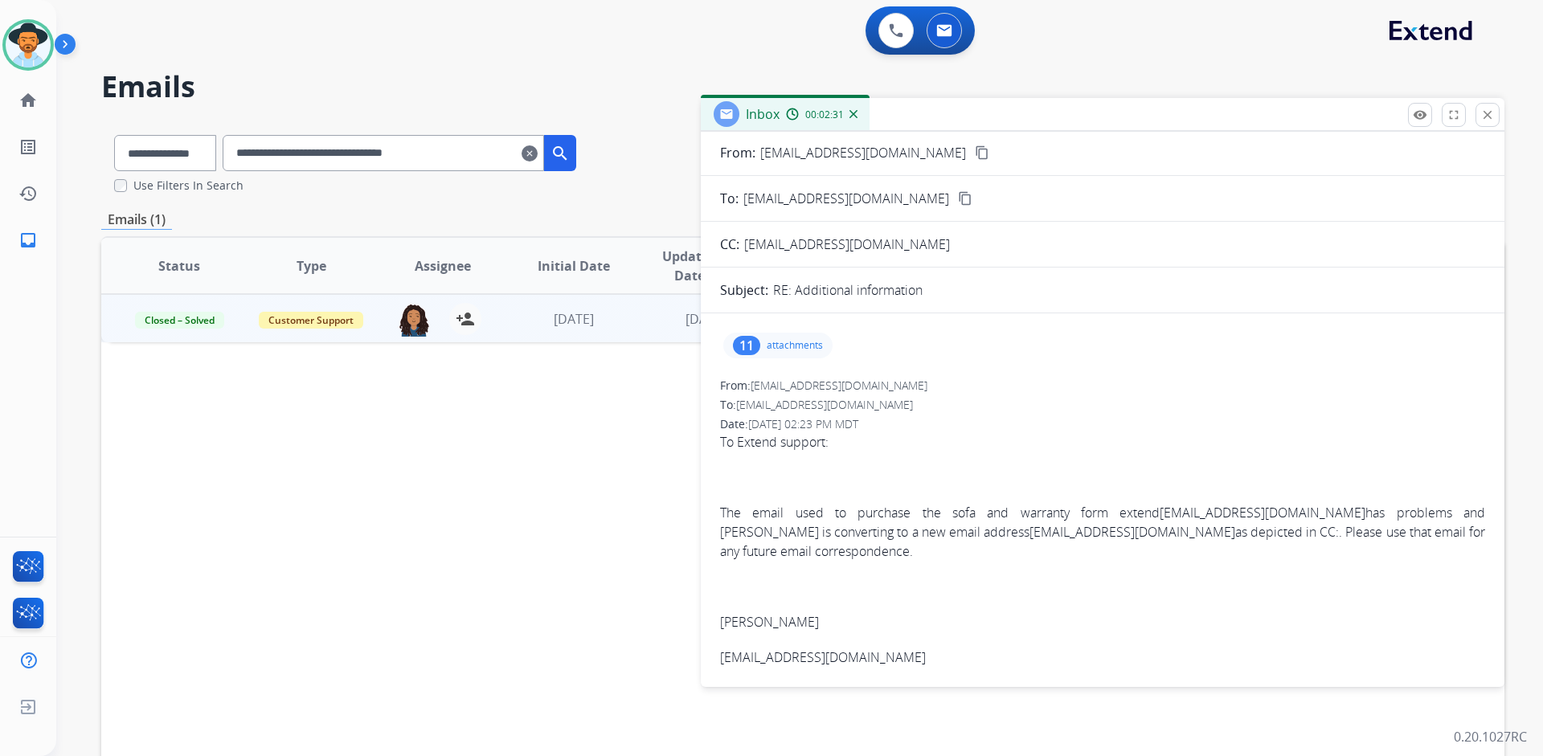
scroll to position [0, 0]
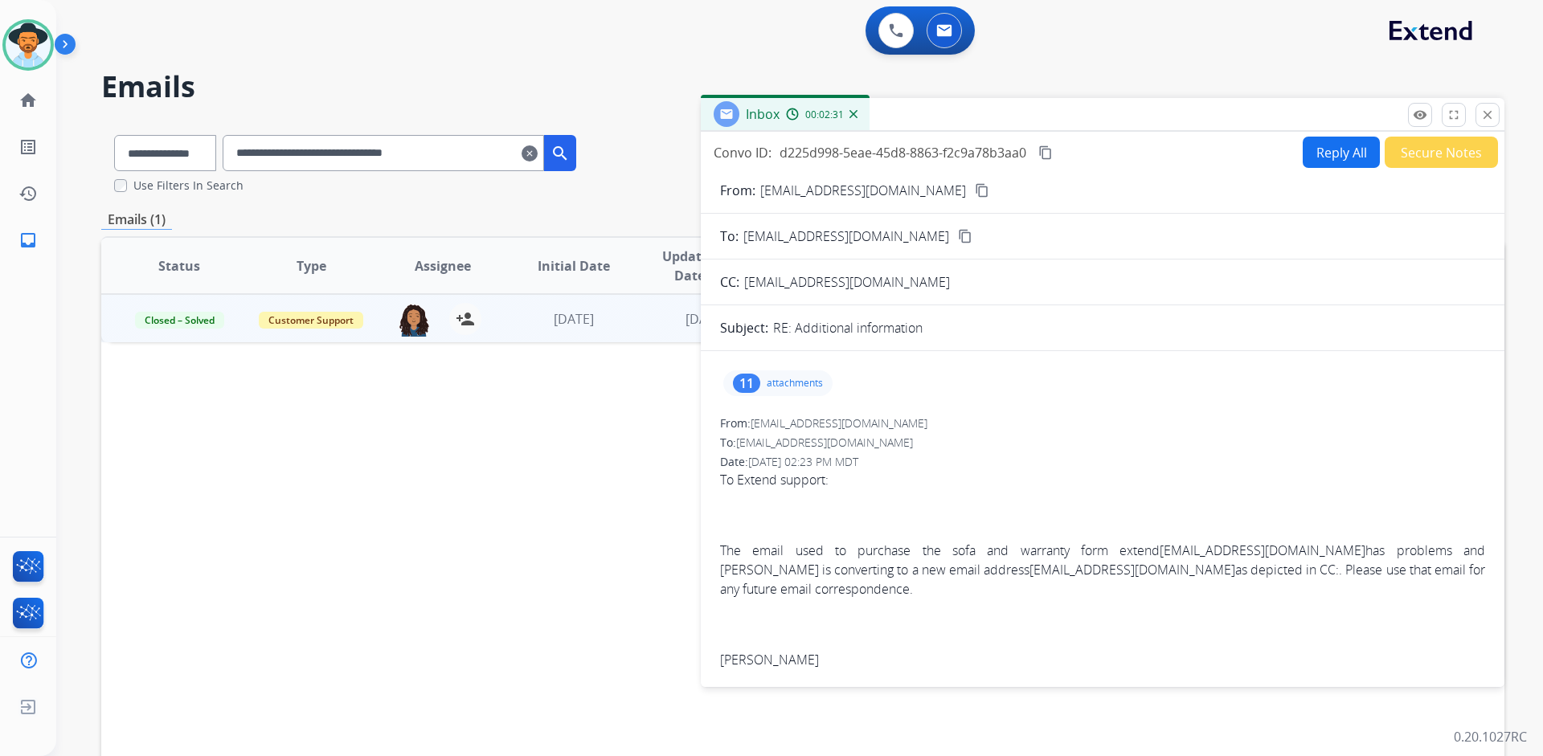
click at [790, 374] on div "11 attachments" at bounding box center [777, 383] width 109 height 26
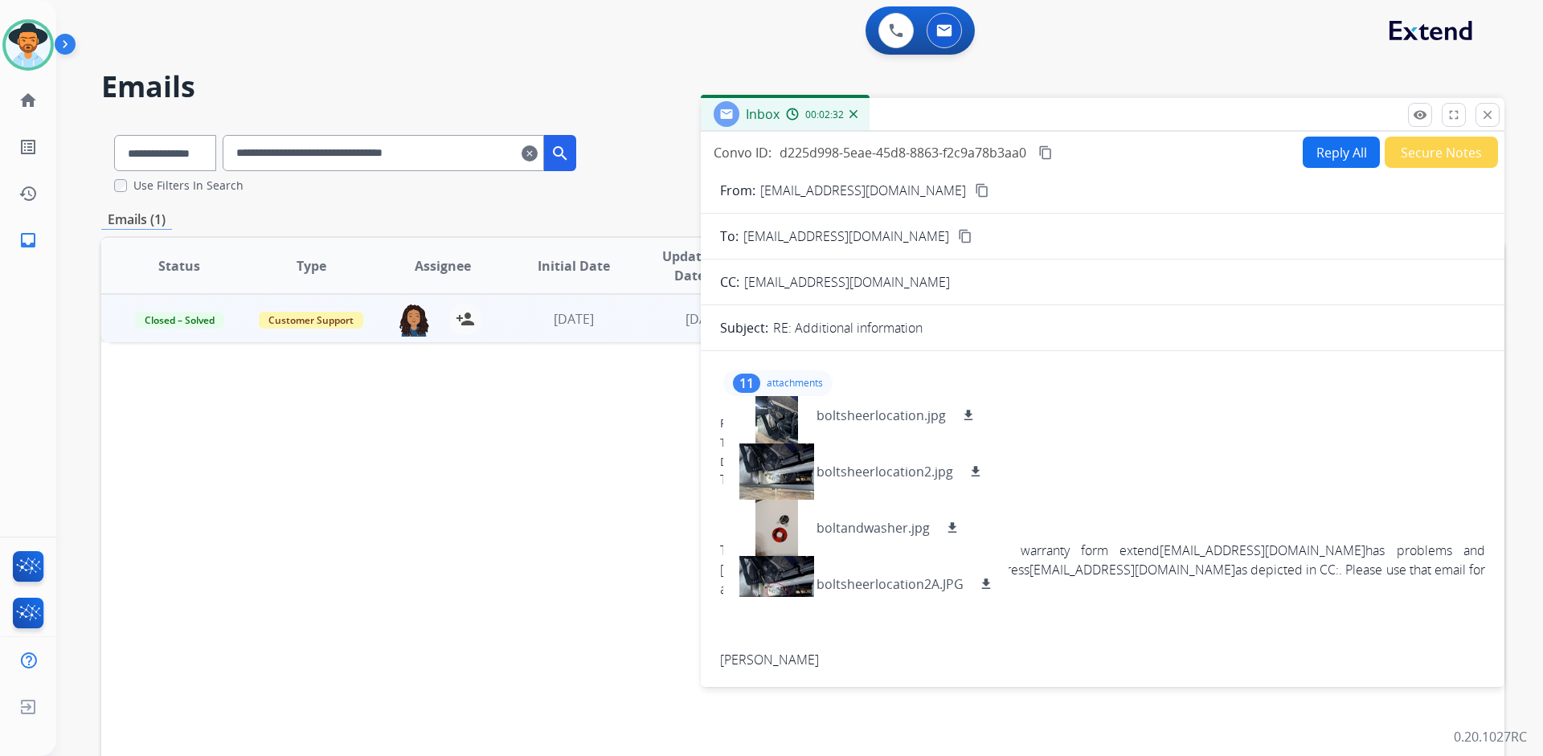
scroll to position [161, 0]
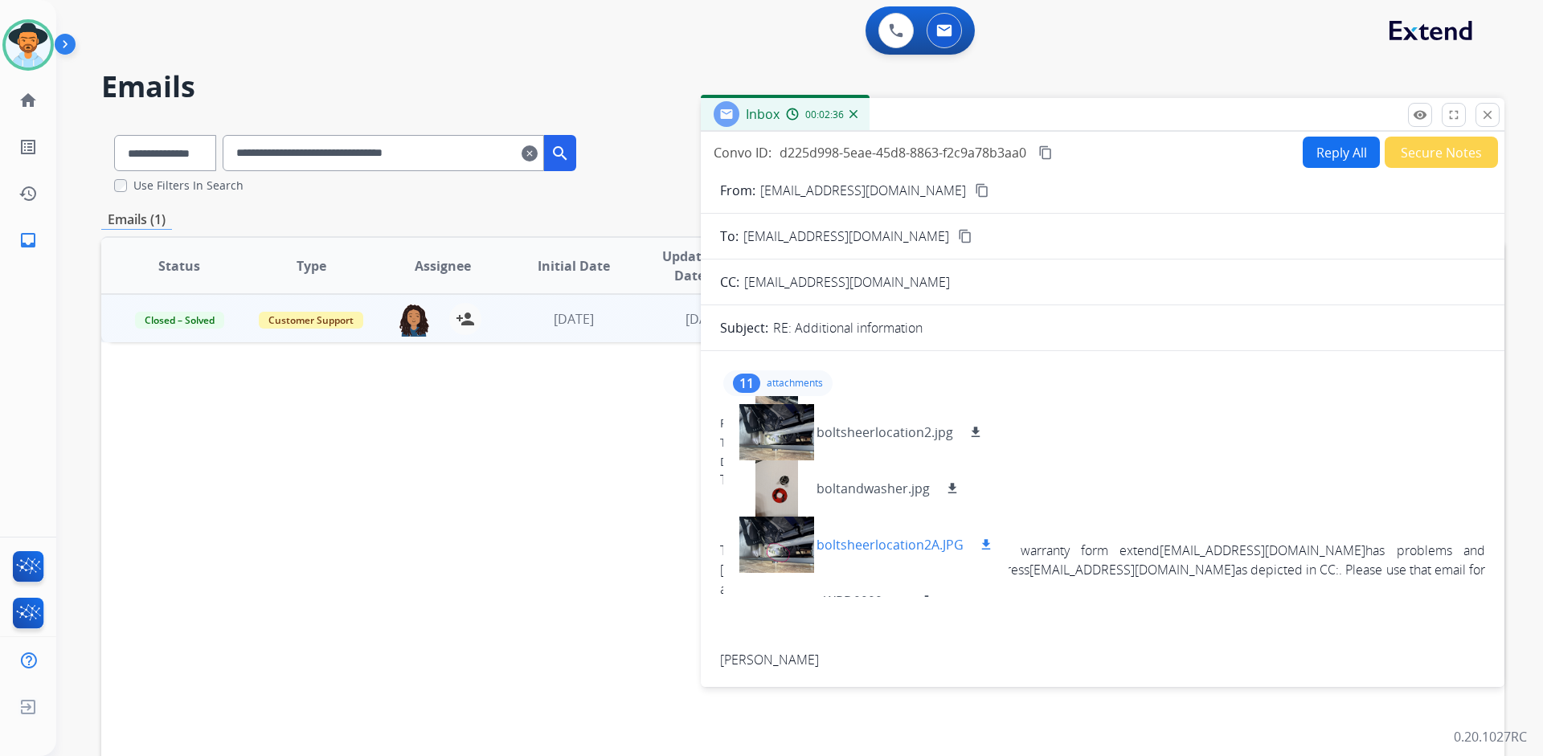
click at [824, 537] on p "boltsheerlocation2A.JPG" at bounding box center [889, 544] width 147 height 19
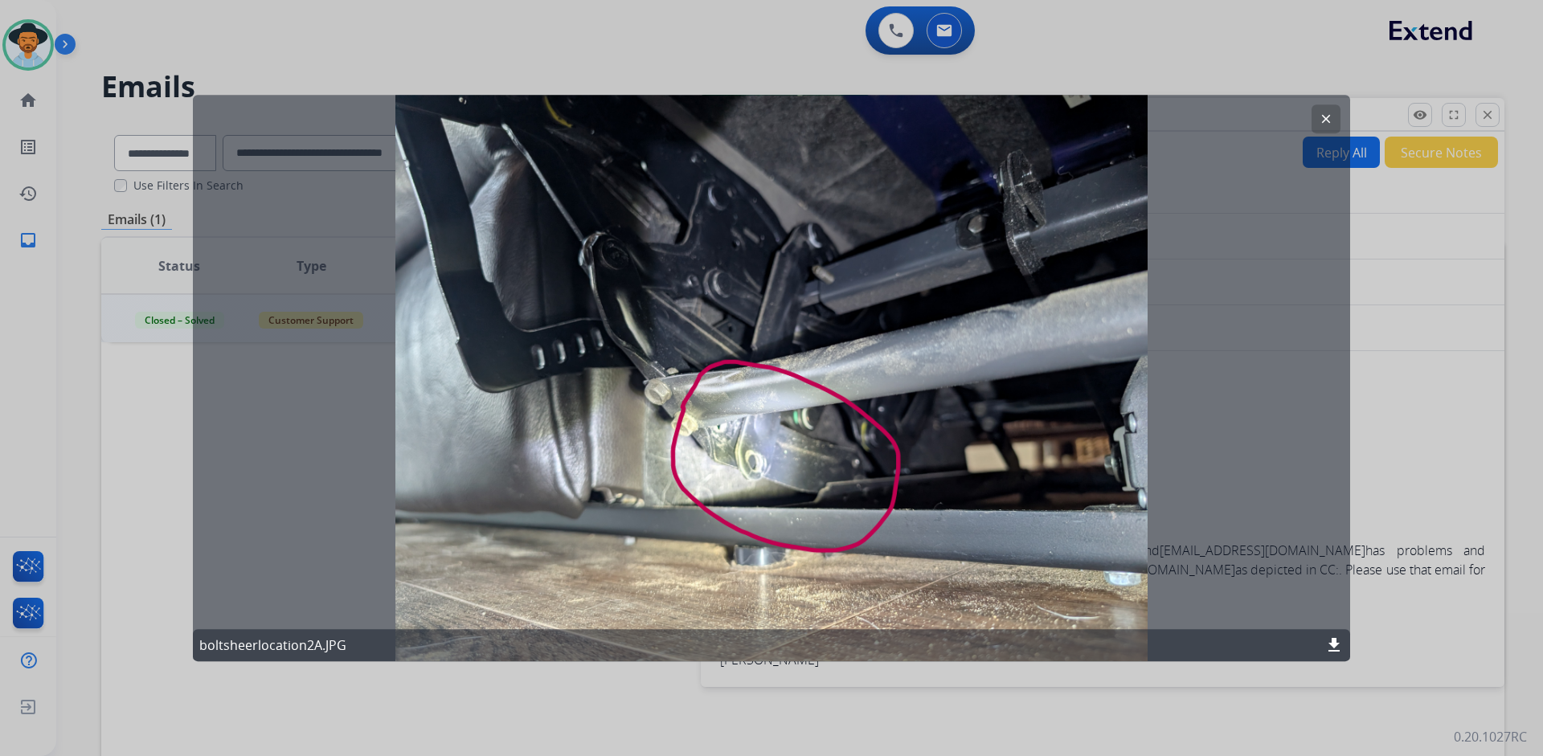
click at [1327, 117] on mat-icon "clear" at bounding box center [1325, 119] width 14 height 14
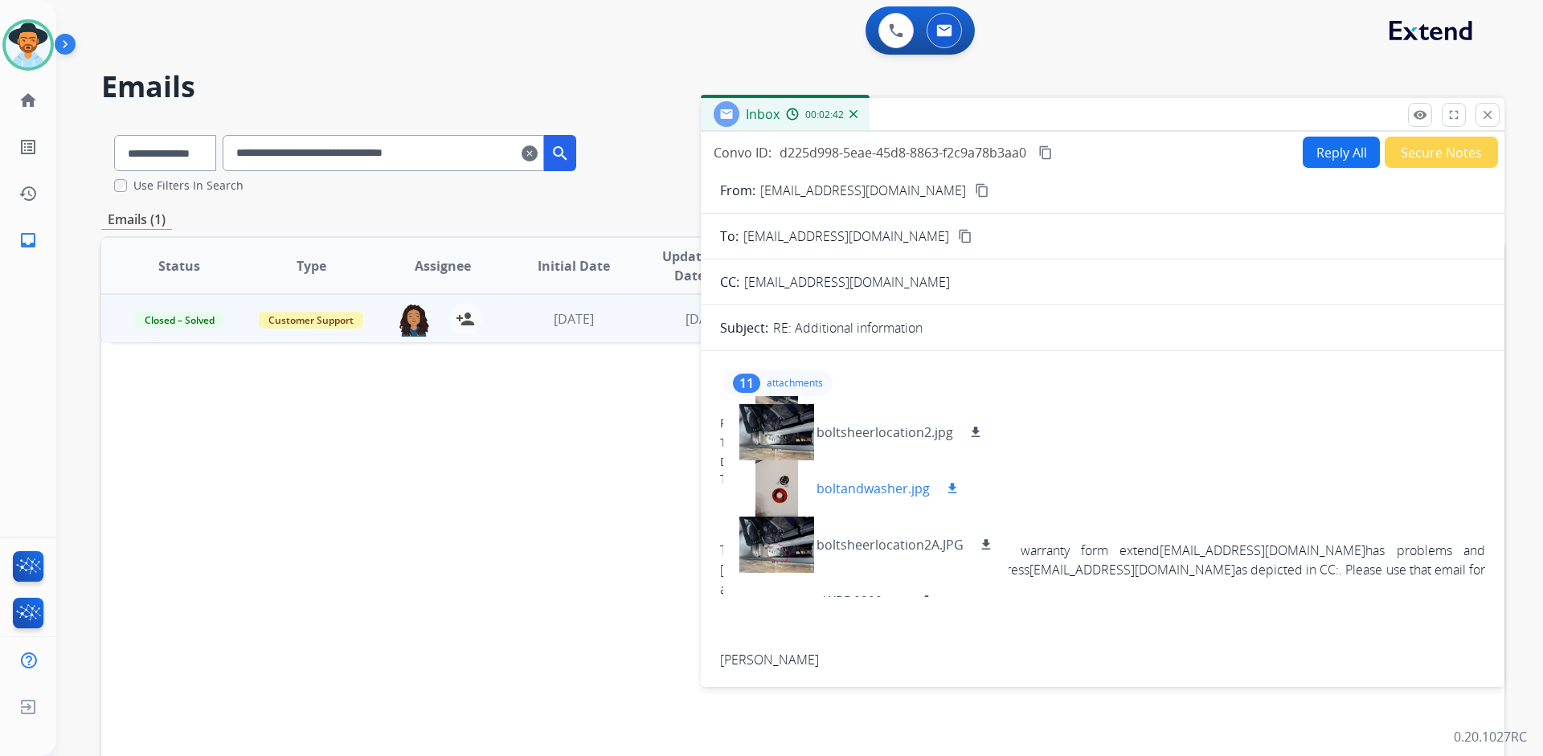
scroll to position [241, 0]
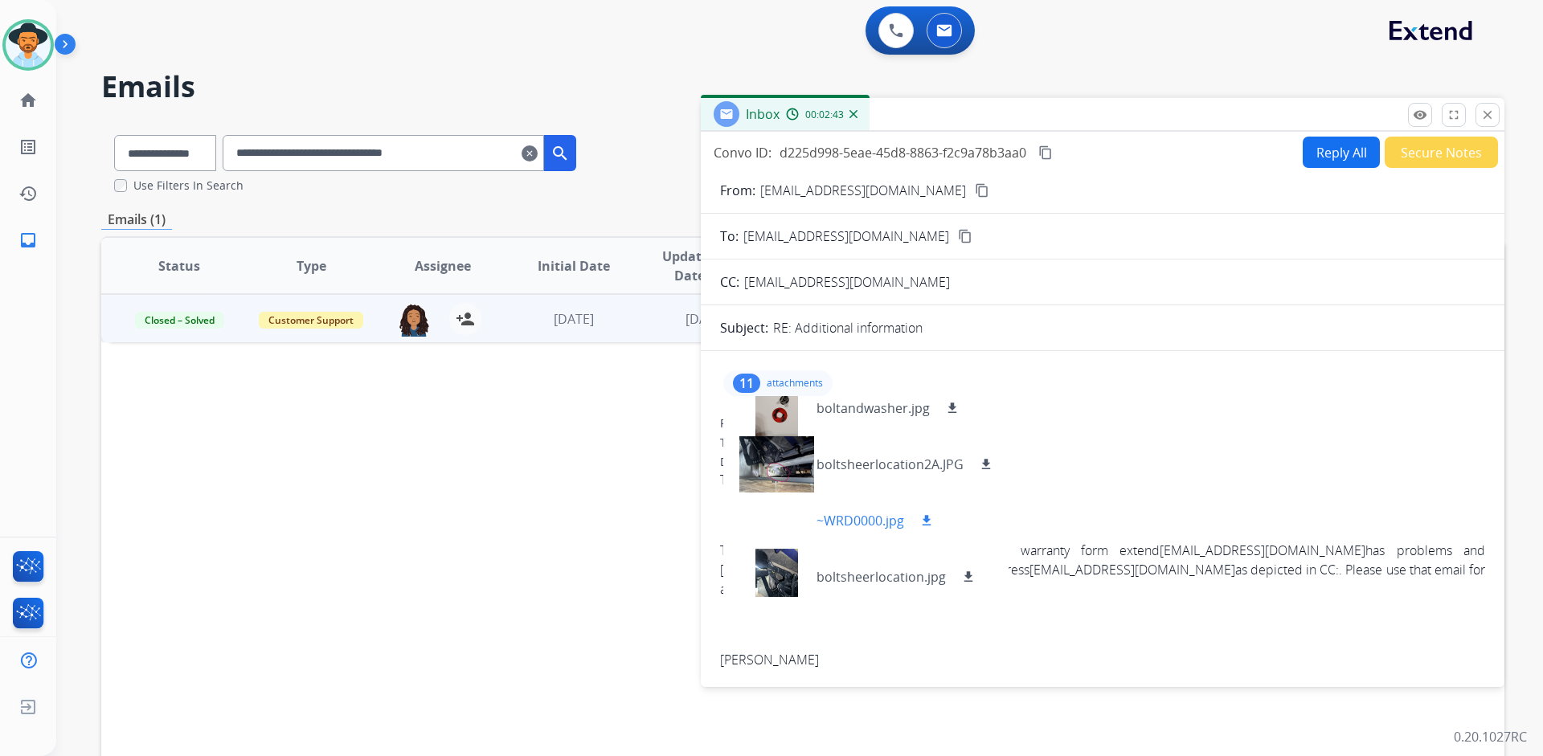
click at [766, 517] on div at bounding box center [776, 521] width 80 height 56
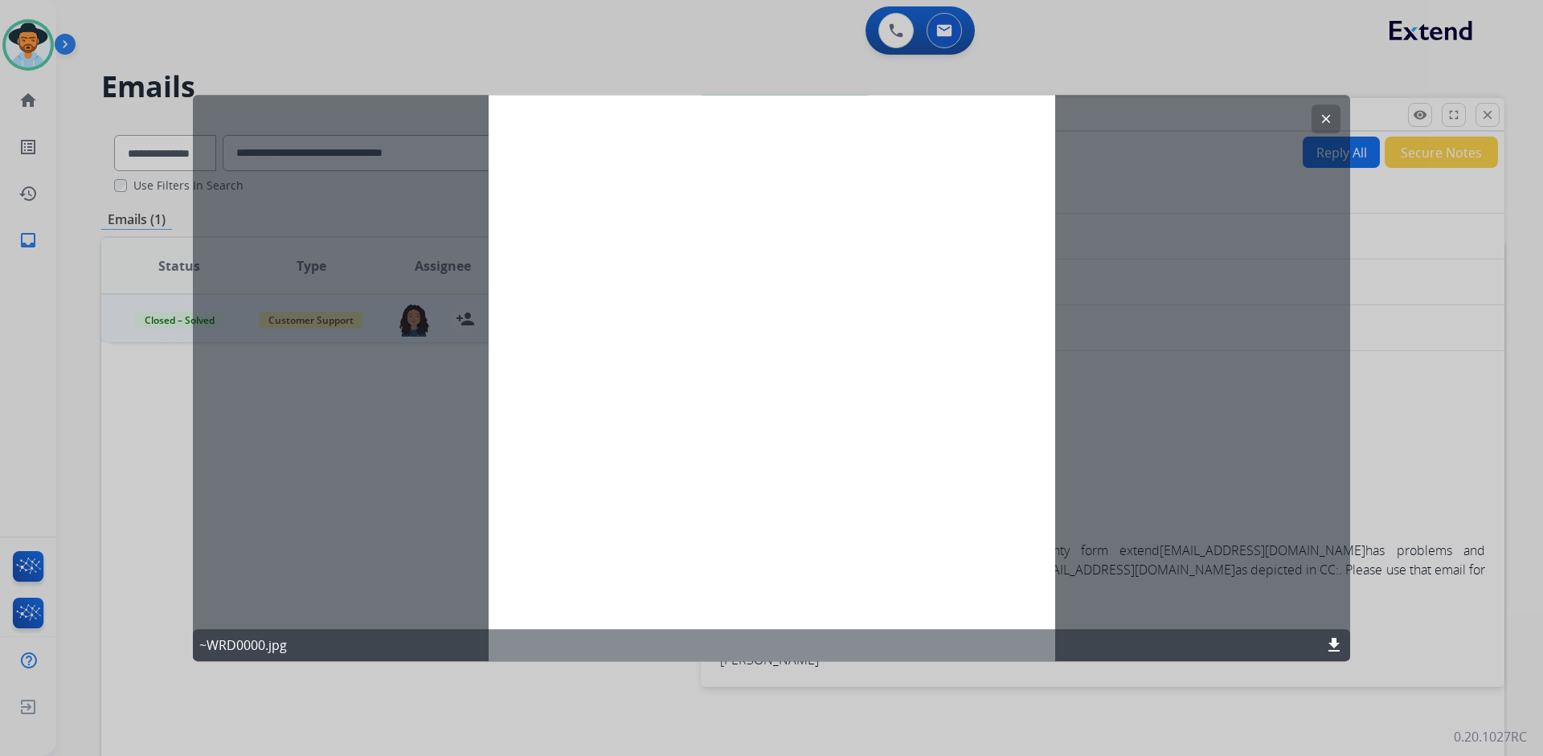
click at [1332, 643] on mat-icon "download" at bounding box center [1333, 645] width 19 height 19
click at [1328, 117] on mat-icon "clear" at bounding box center [1325, 119] width 14 height 14
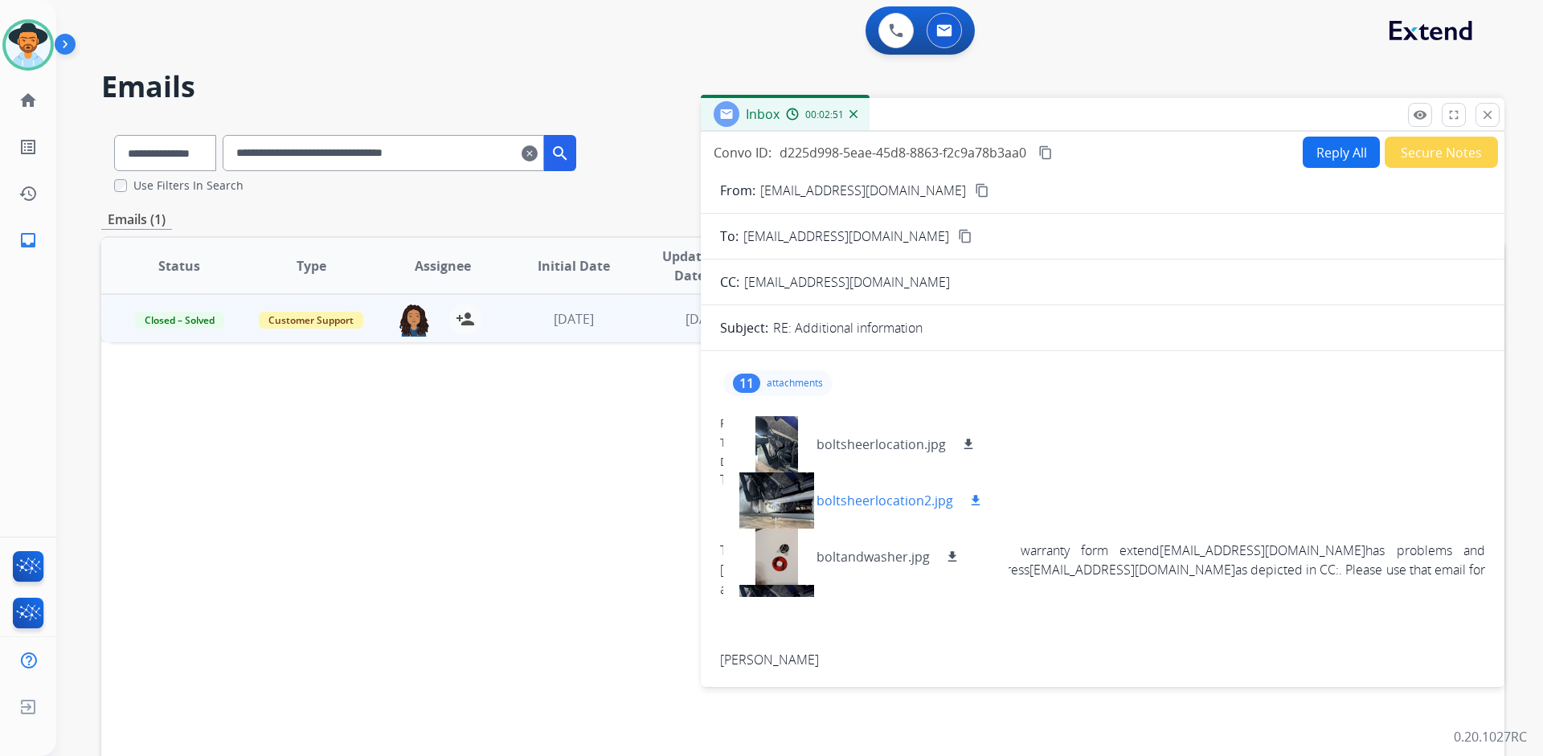
scroll to position [402, 0]
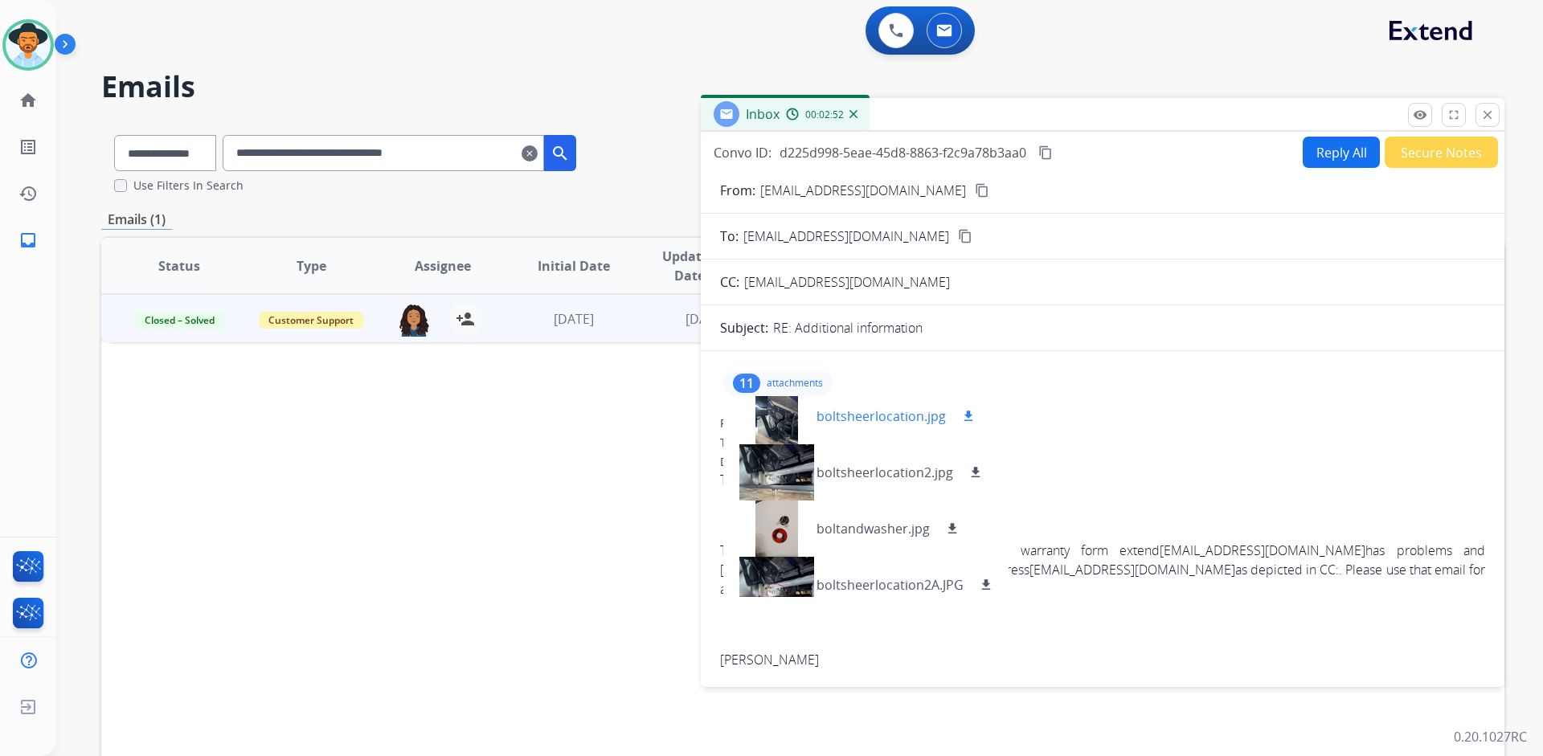
click at [794, 413] on div at bounding box center [776, 416] width 80 height 56
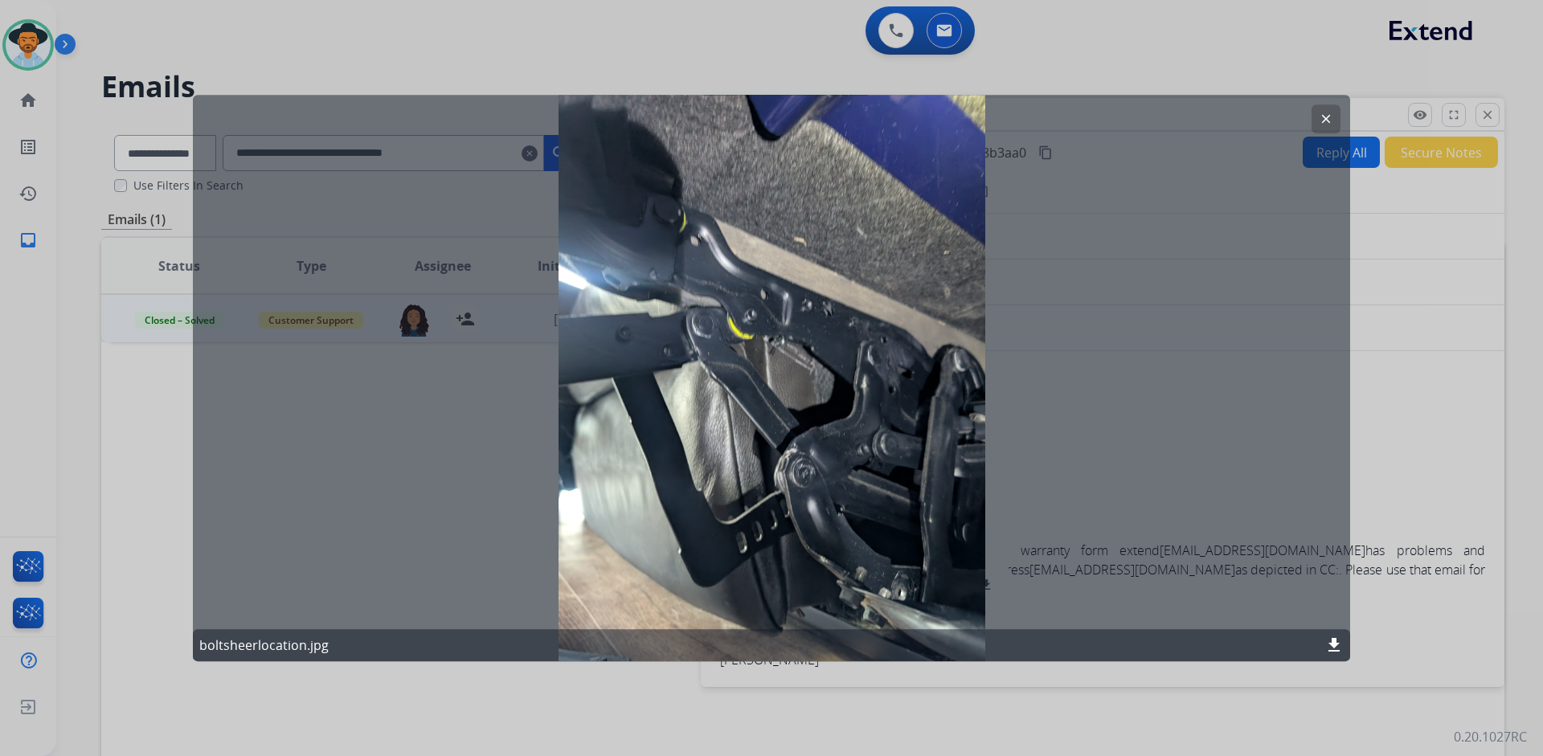
click at [1324, 123] on mat-icon "clear" at bounding box center [1325, 119] width 14 height 14
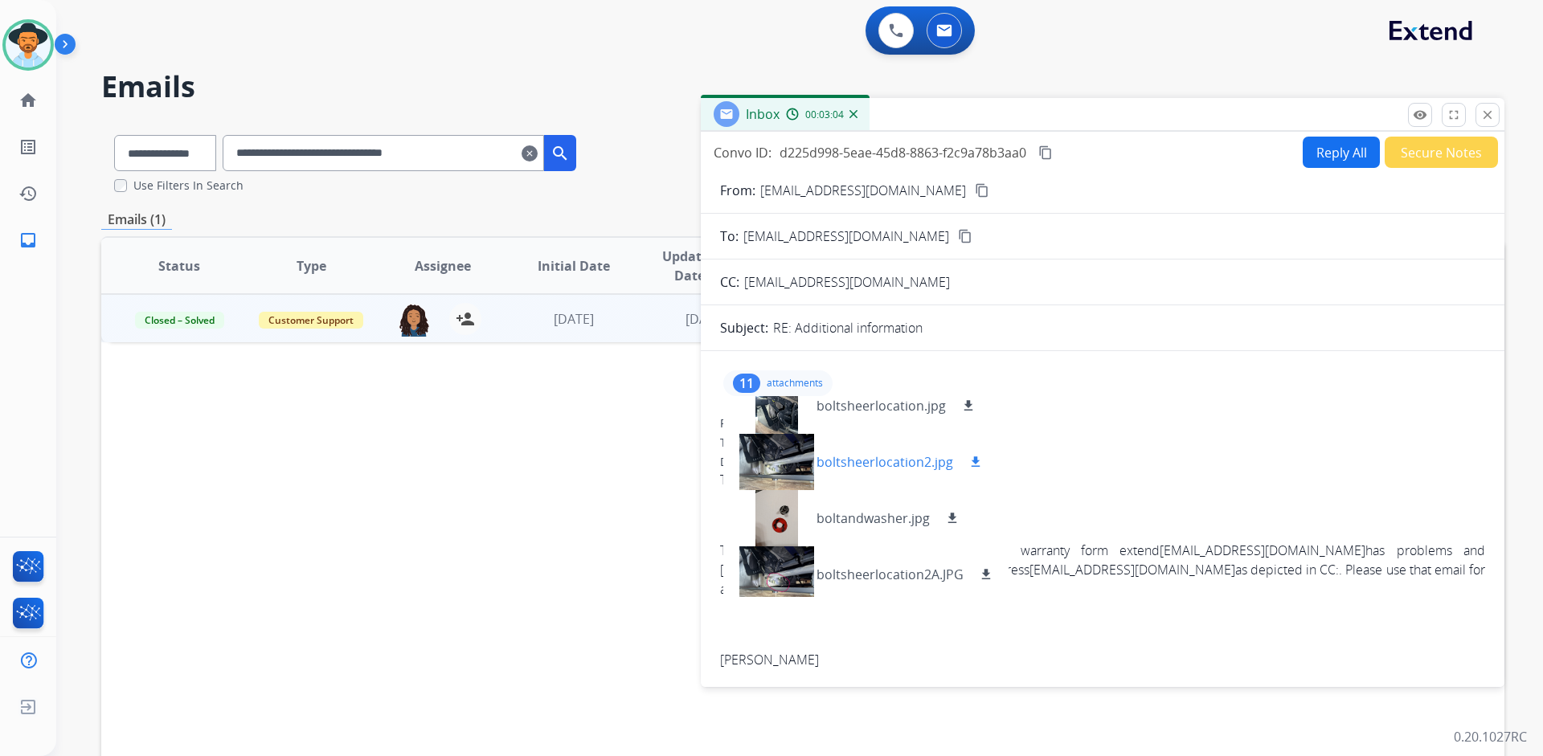
scroll to position [418, 0]
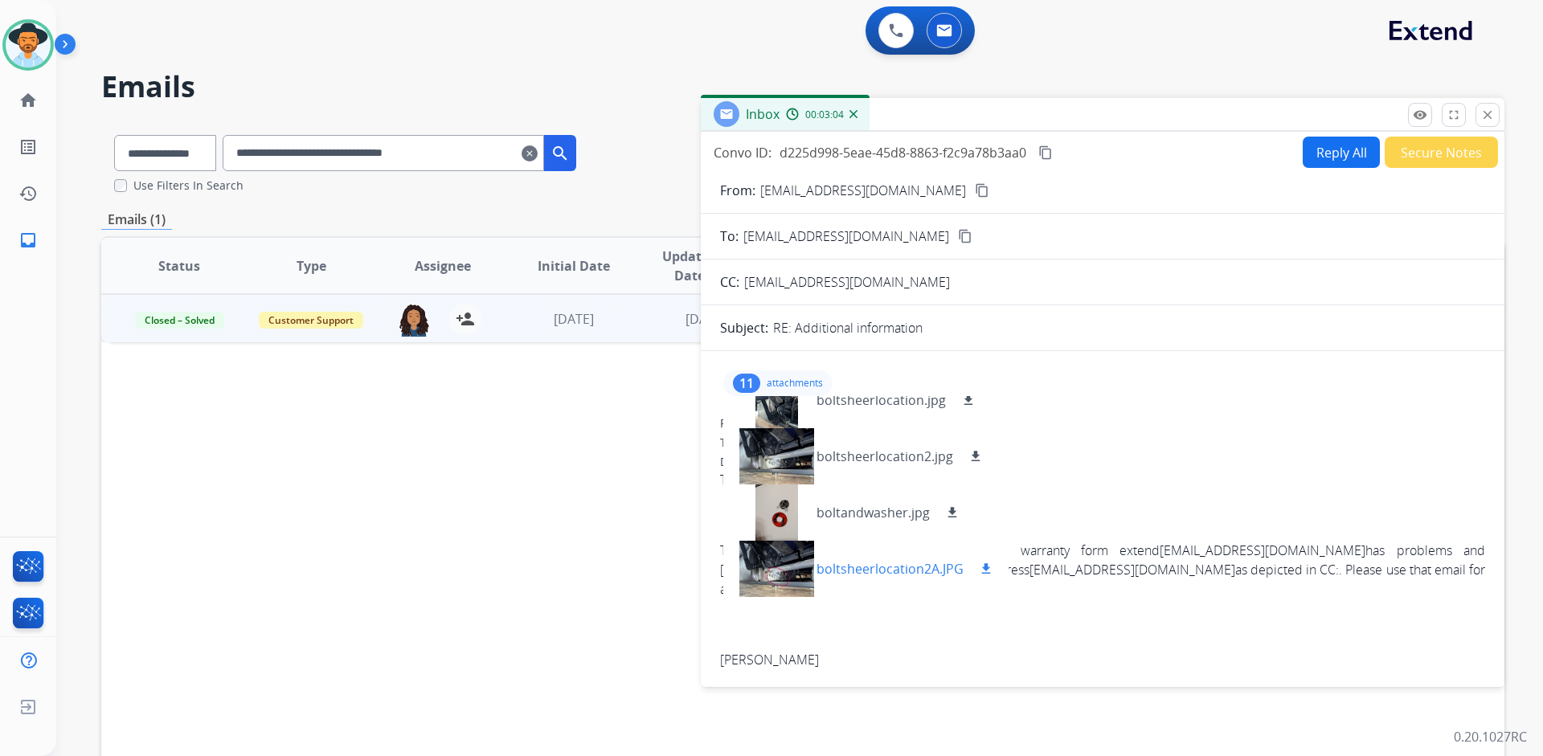
click at [750, 587] on div at bounding box center [776, 569] width 80 height 56
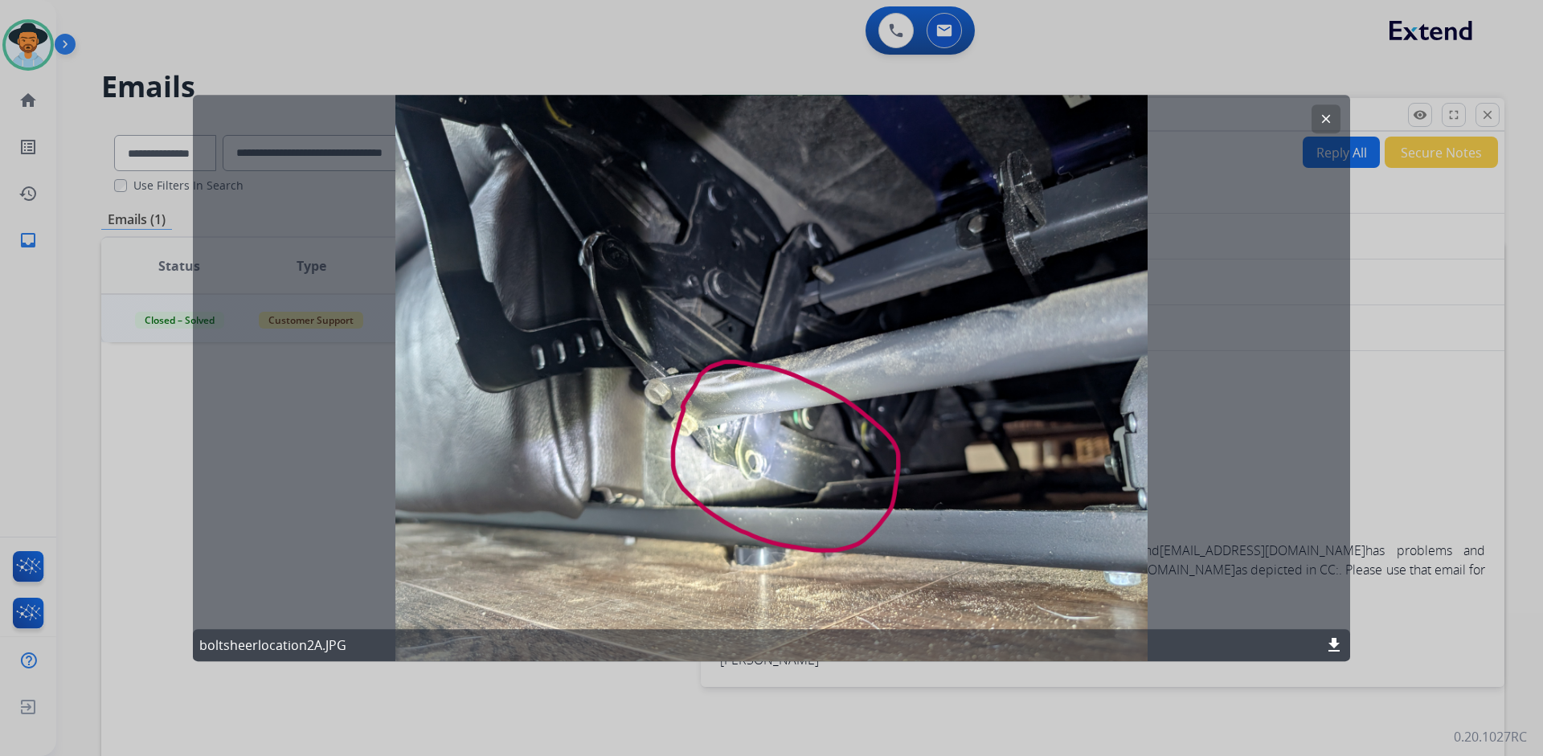
click at [1323, 119] on mat-icon "clear" at bounding box center [1325, 119] width 14 height 14
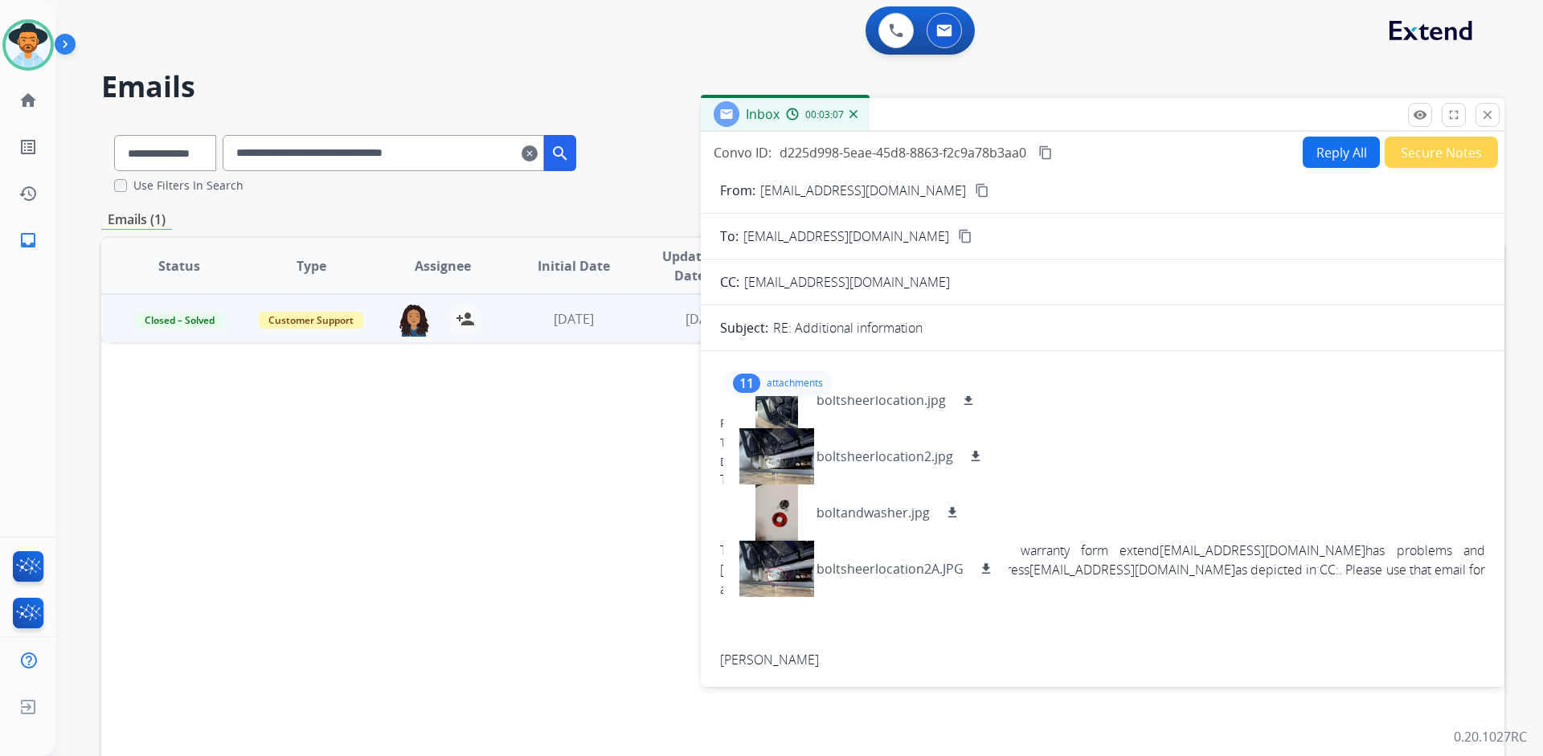
click at [799, 378] on p "attachments" at bounding box center [794, 383] width 56 height 13
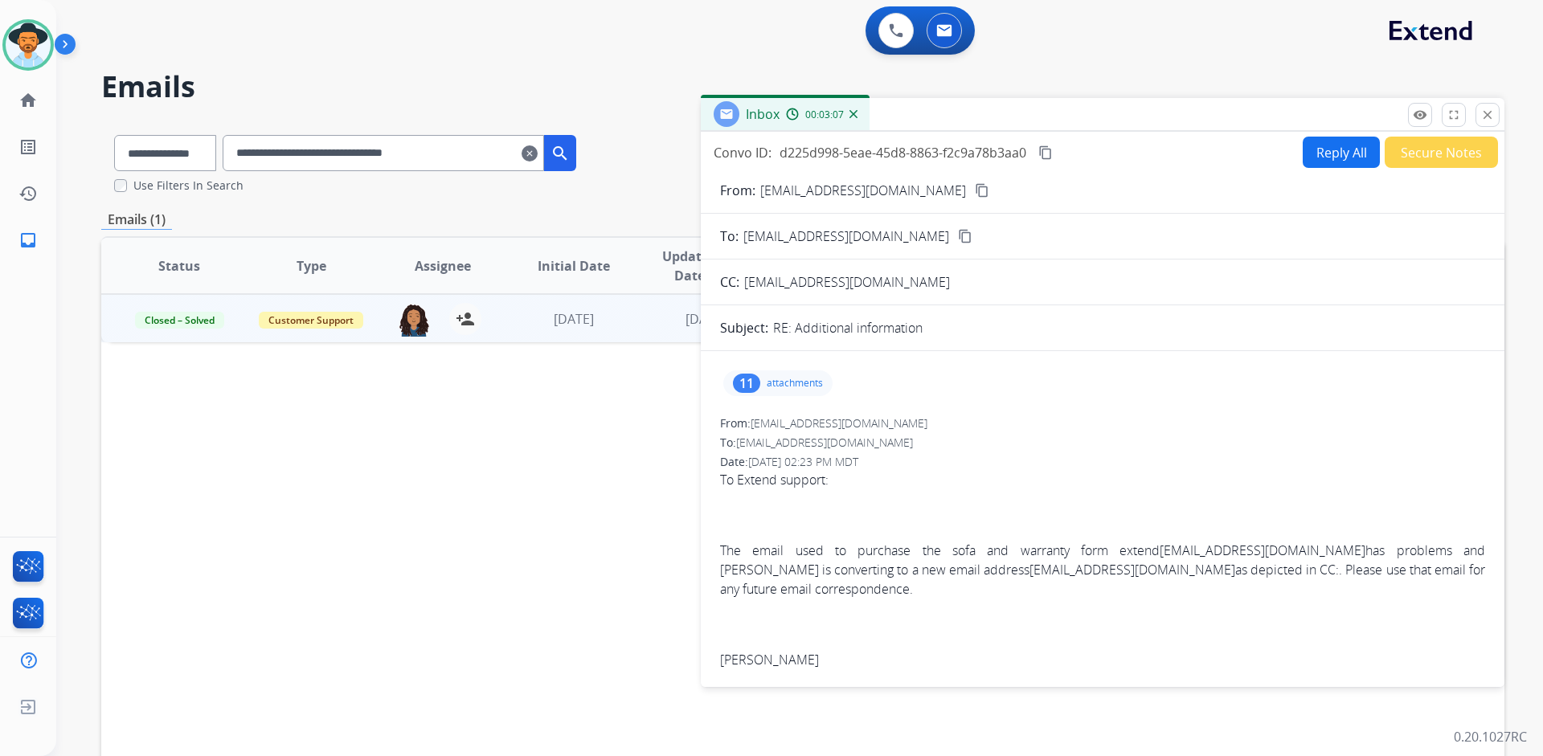
click at [1273, 394] on div "11 attachments" at bounding box center [1102, 383] width 765 height 39
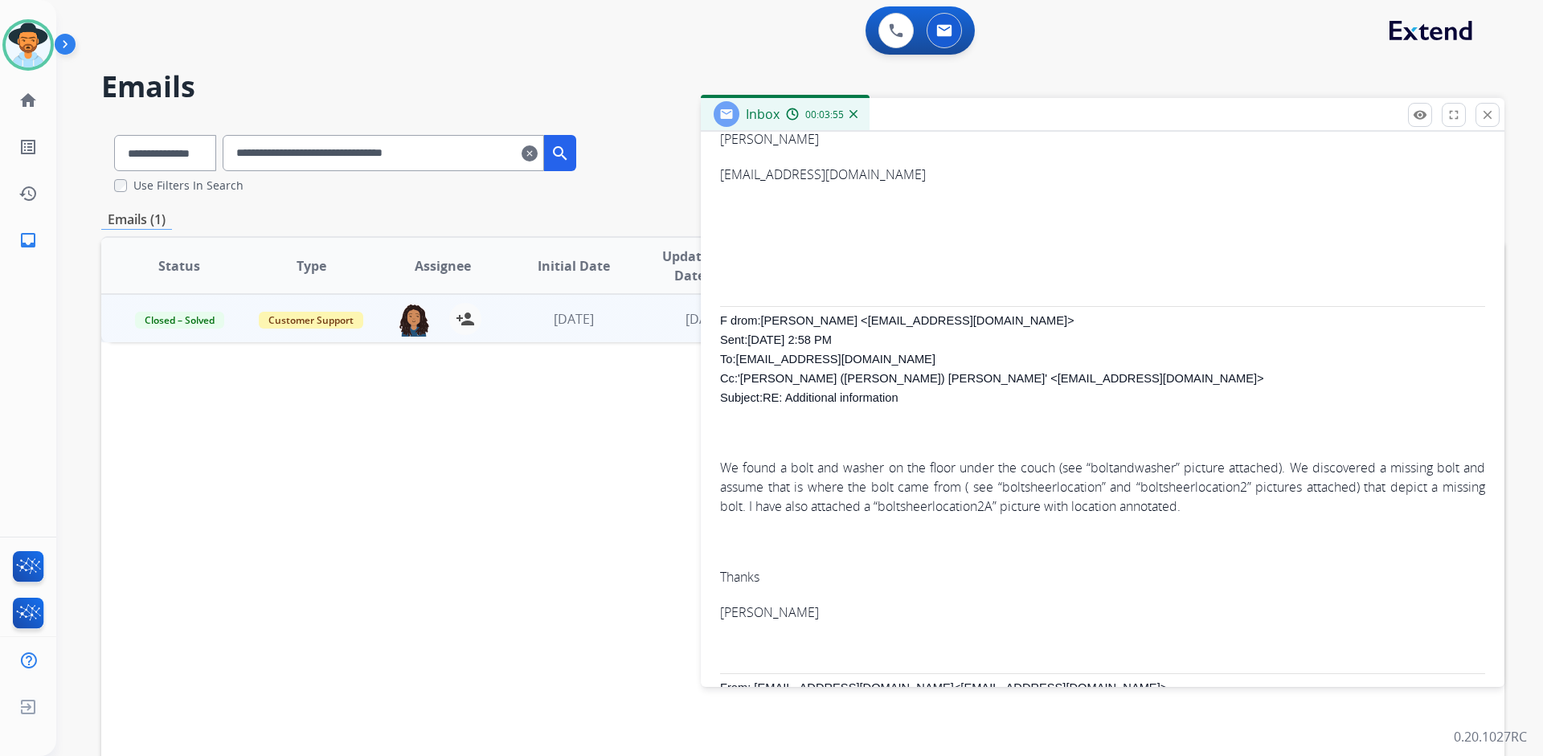
scroll to position [482, 0]
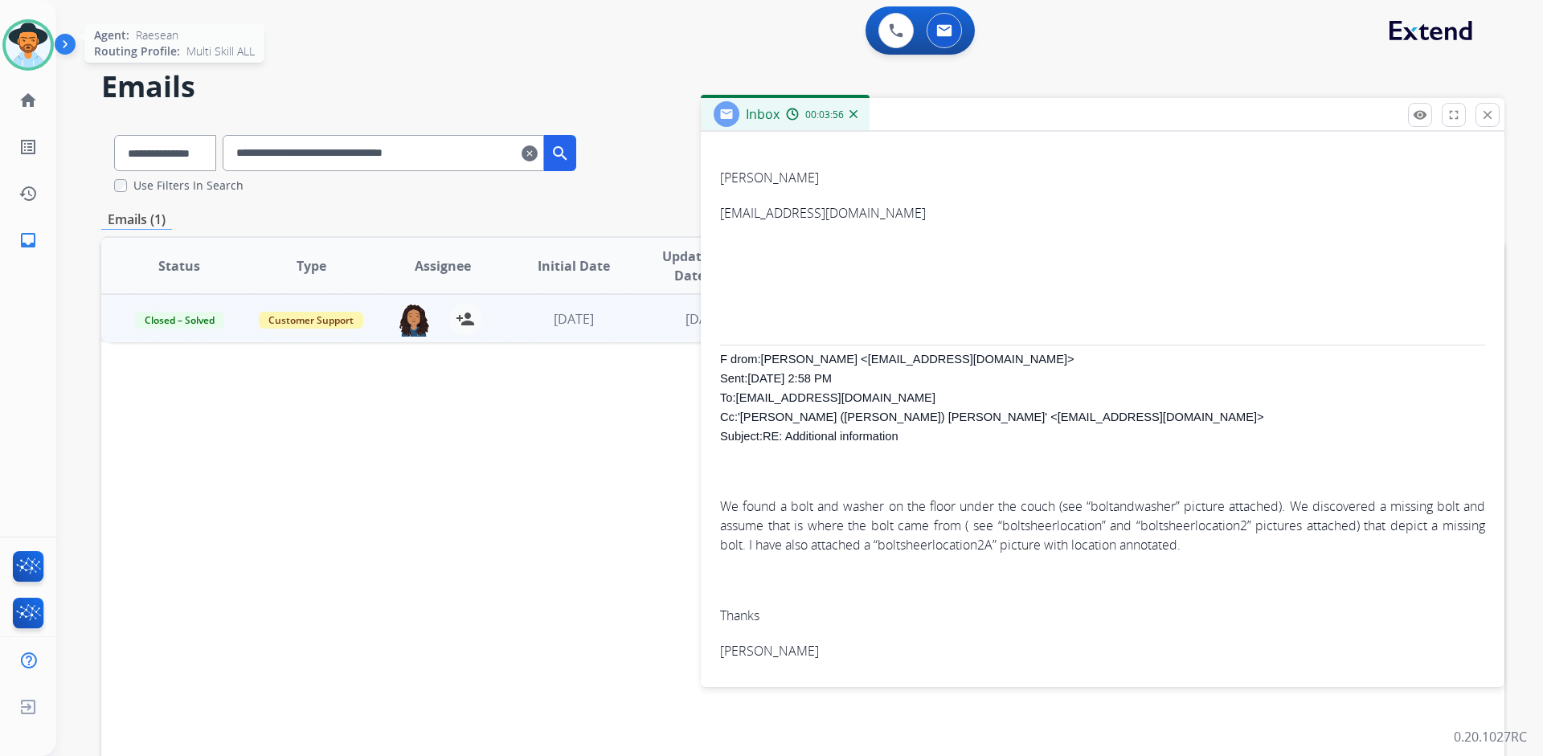
click at [24, 48] on img at bounding box center [28, 44] width 45 height 45
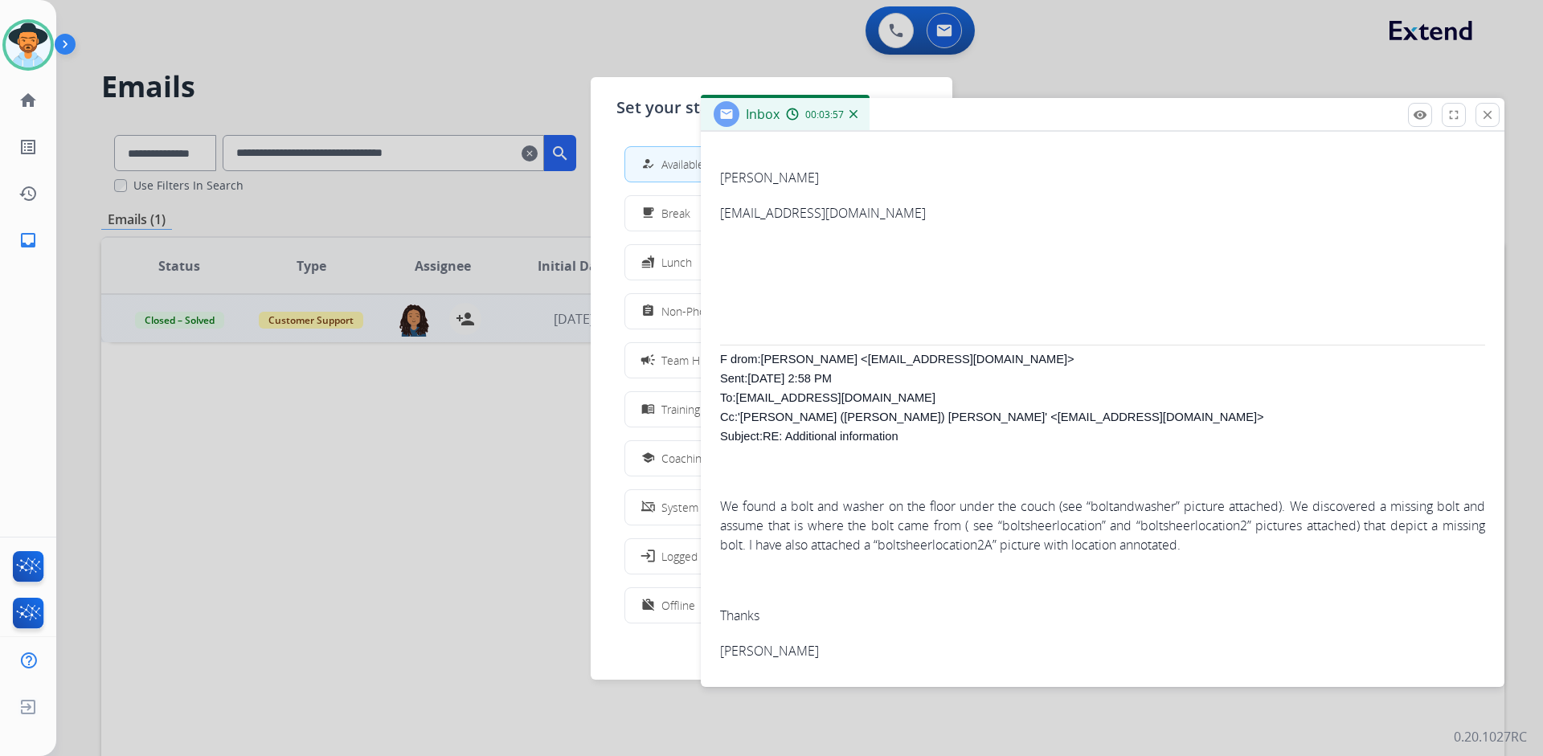
click at [441, 67] on div at bounding box center [771, 378] width 1543 height 756
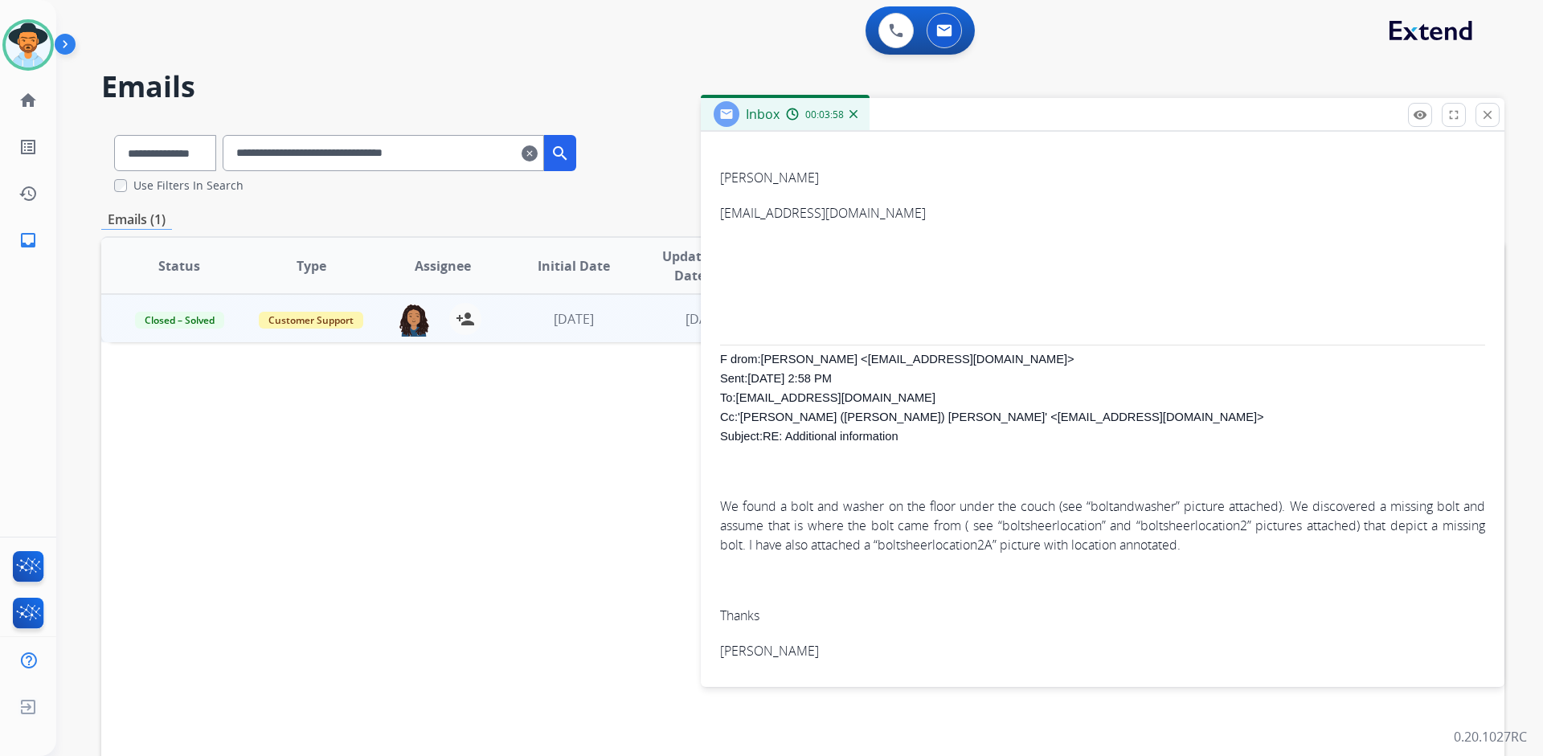
click at [538, 158] on mat-icon "clear" at bounding box center [529, 153] width 16 height 19
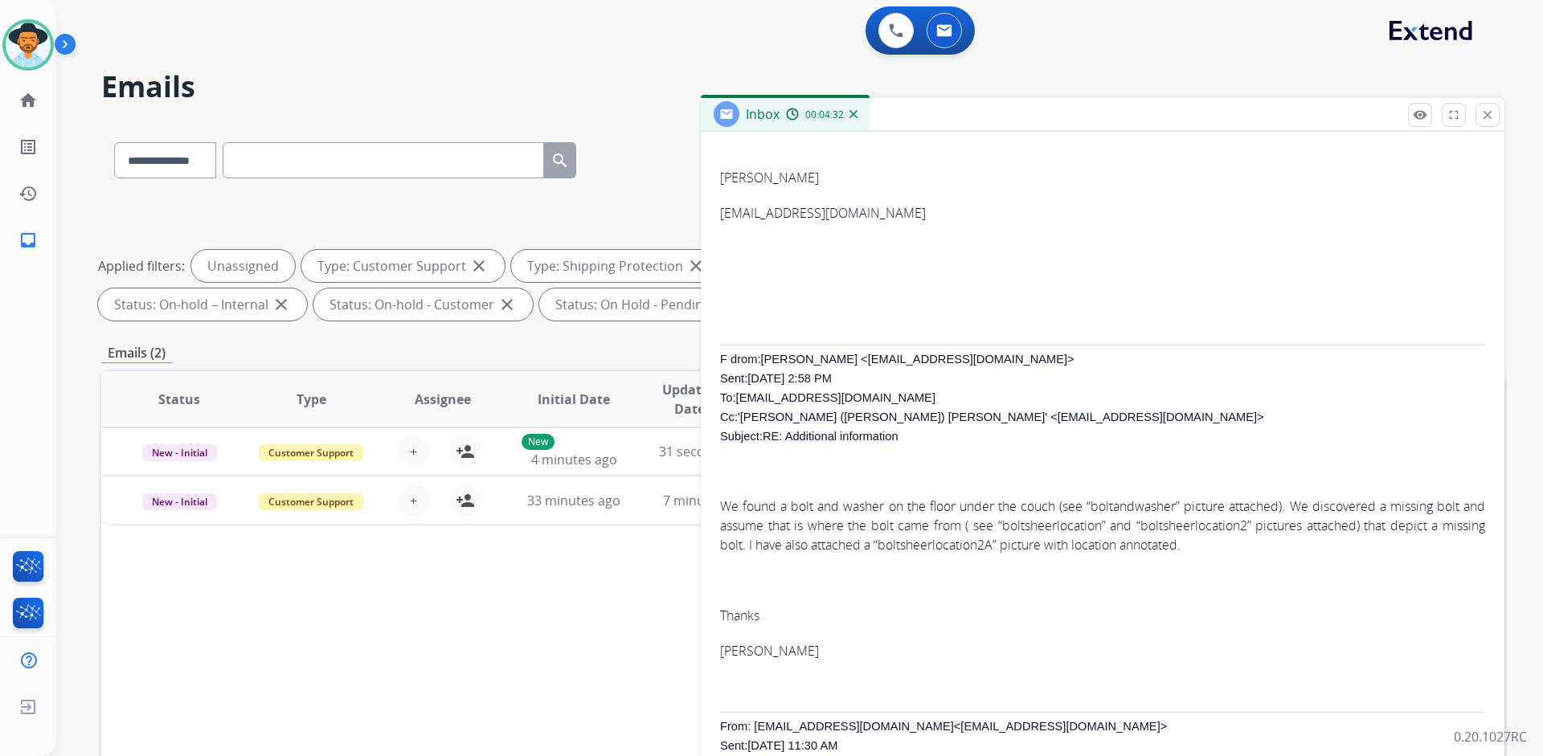
scroll to position [562, 0]
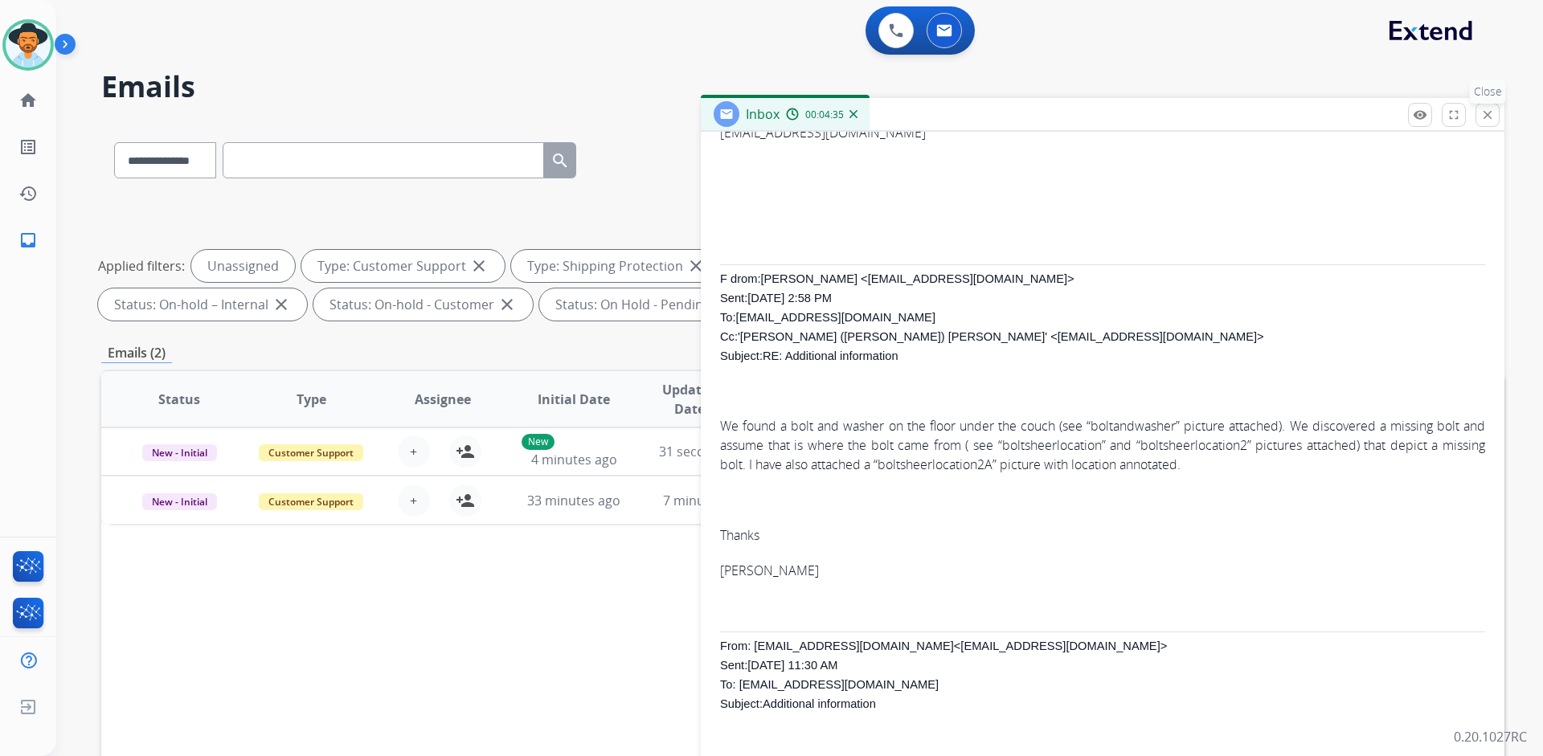
click at [1488, 120] on mat-icon "close" at bounding box center [1487, 115] width 14 height 14
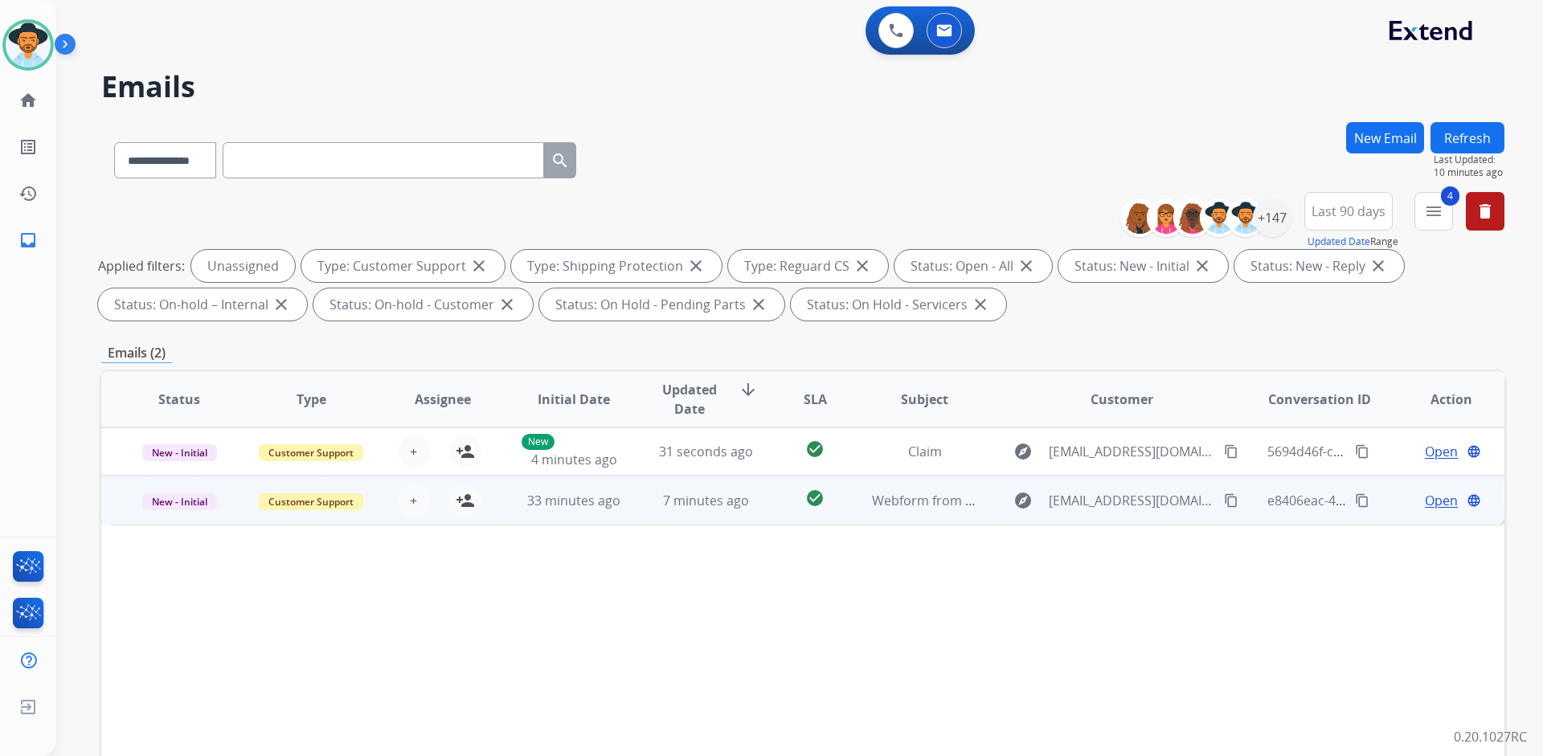
click at [1425, 501] on span "Open" at bounding box center [1441, 500] width 33 height 19
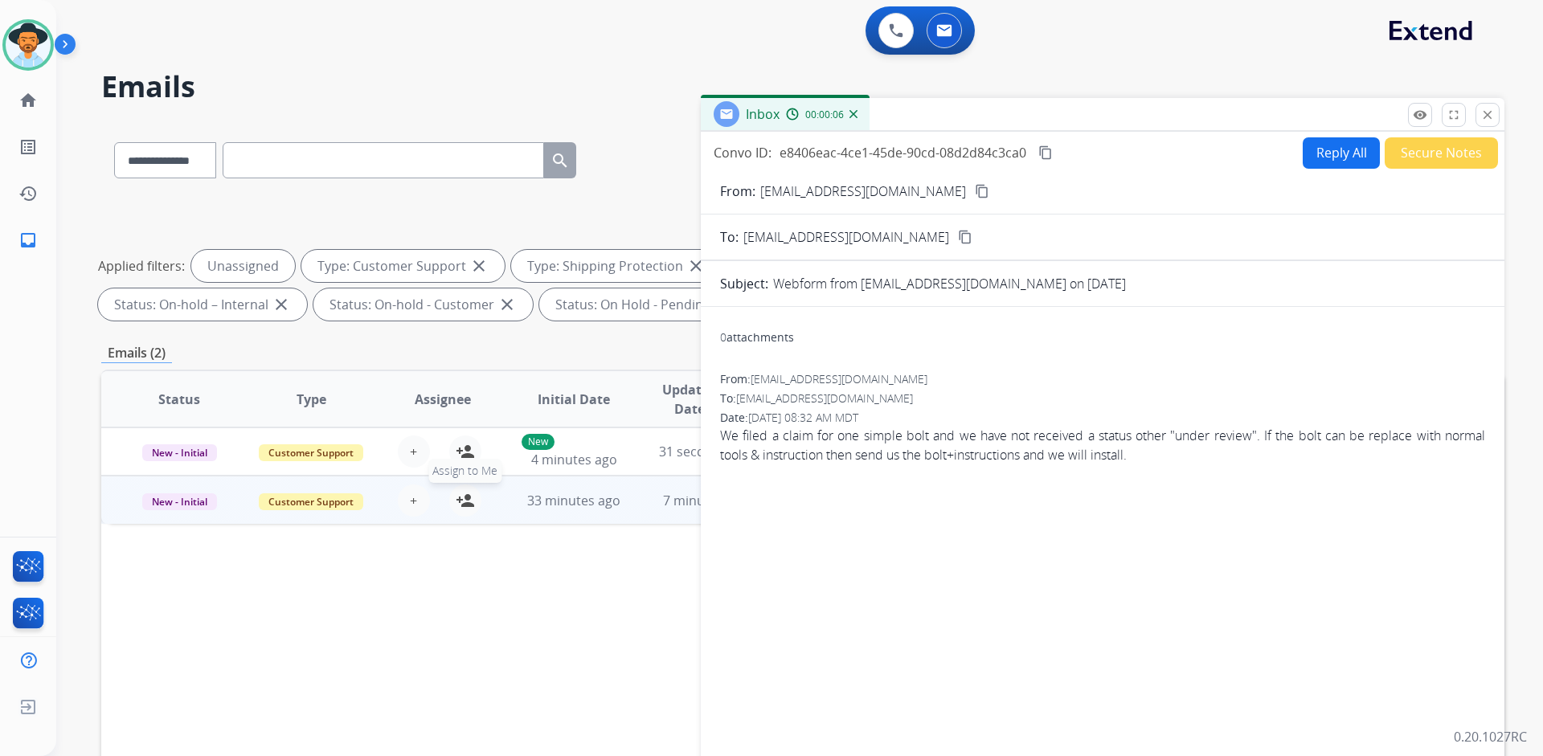
click at [465, 502] on mat-icon "person_add" at bounding box center [465, 500] width 19 height 19
click at [1493, 113] on mat-icon "close" at bounding box center [1487, 115] width 14 height 14
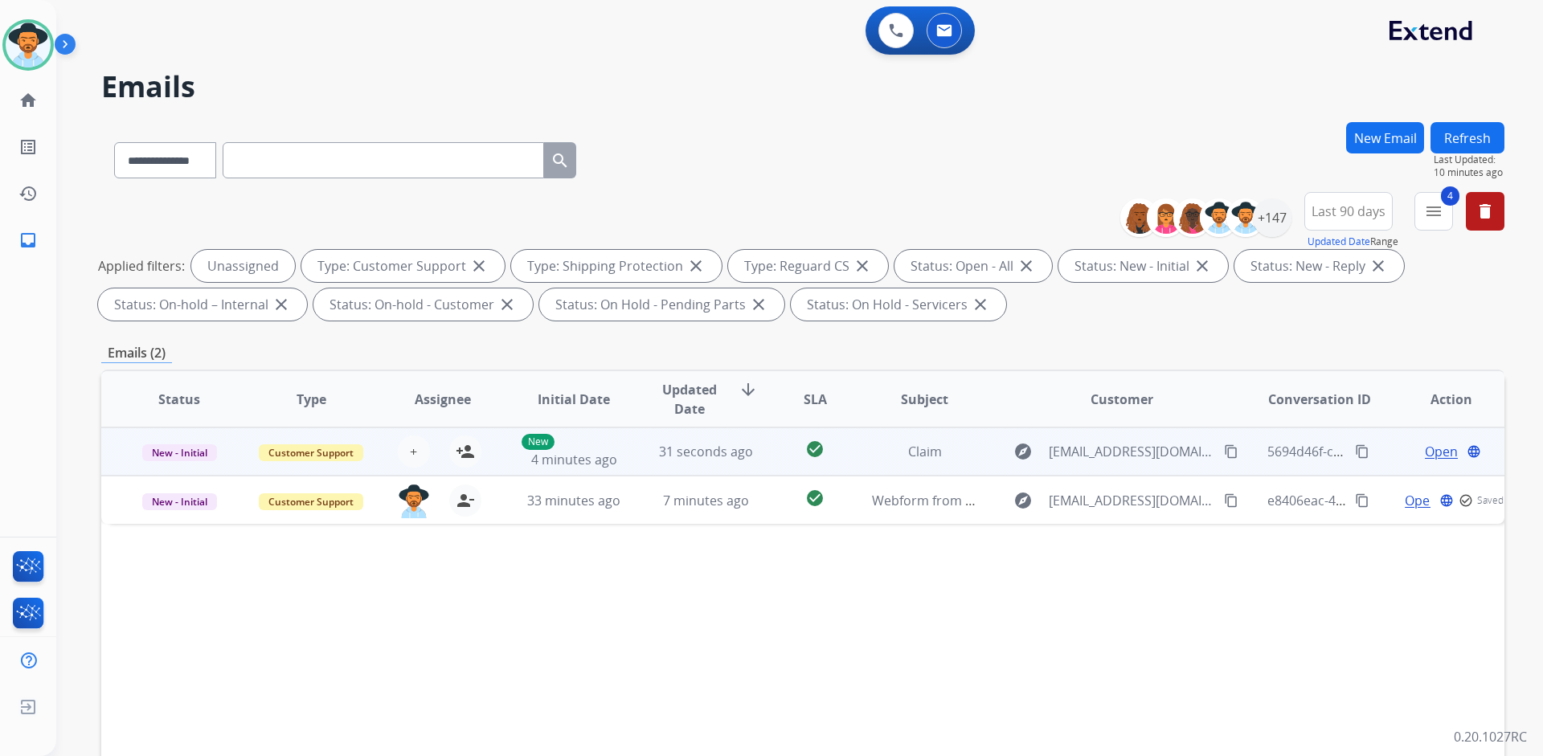
click at [1425, 450] on span "Open" at bounding box center [1441, 451] width 33 height 19
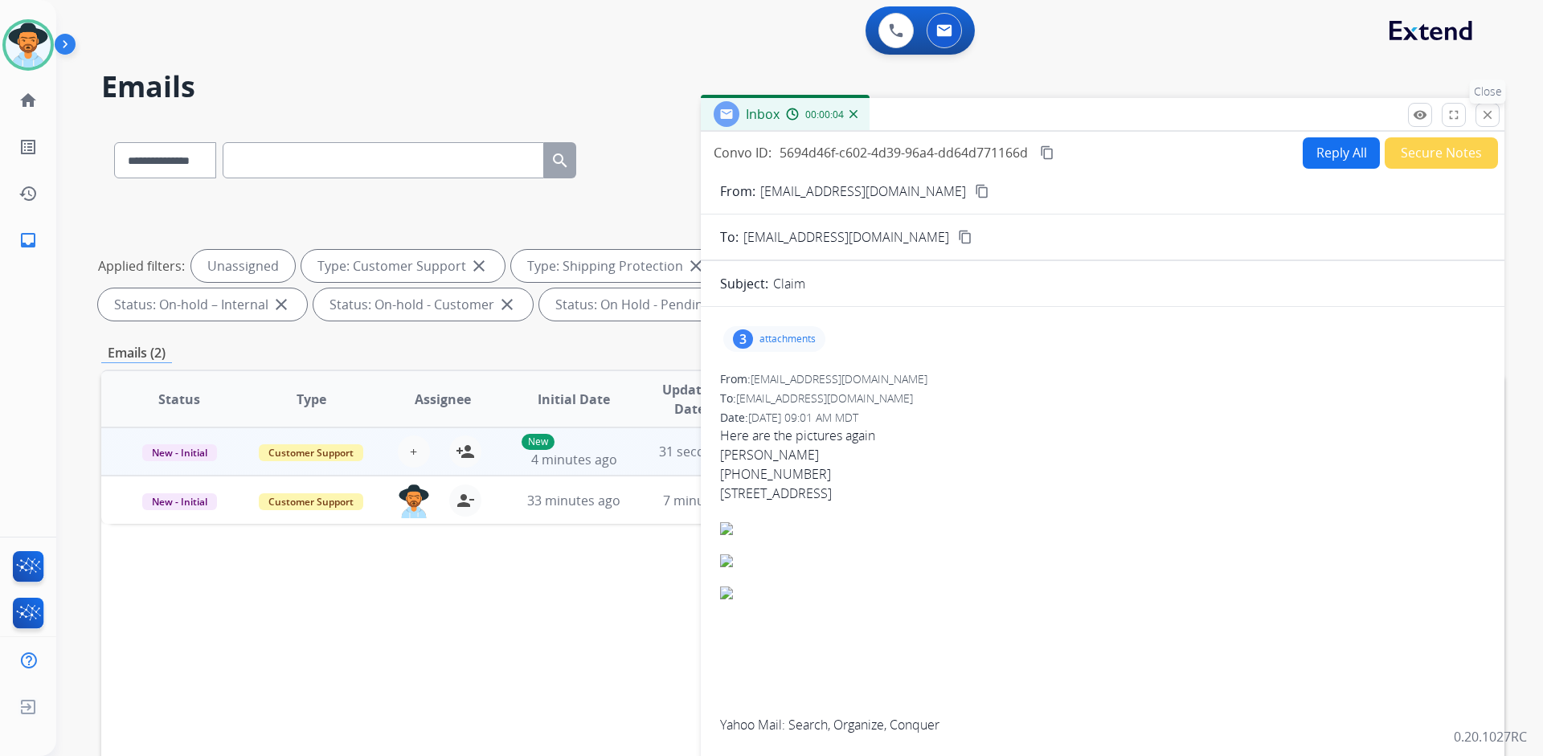
click at [1488, 121] on mat-icon "close" at bounding box center [1487, 115] width 14 height 14
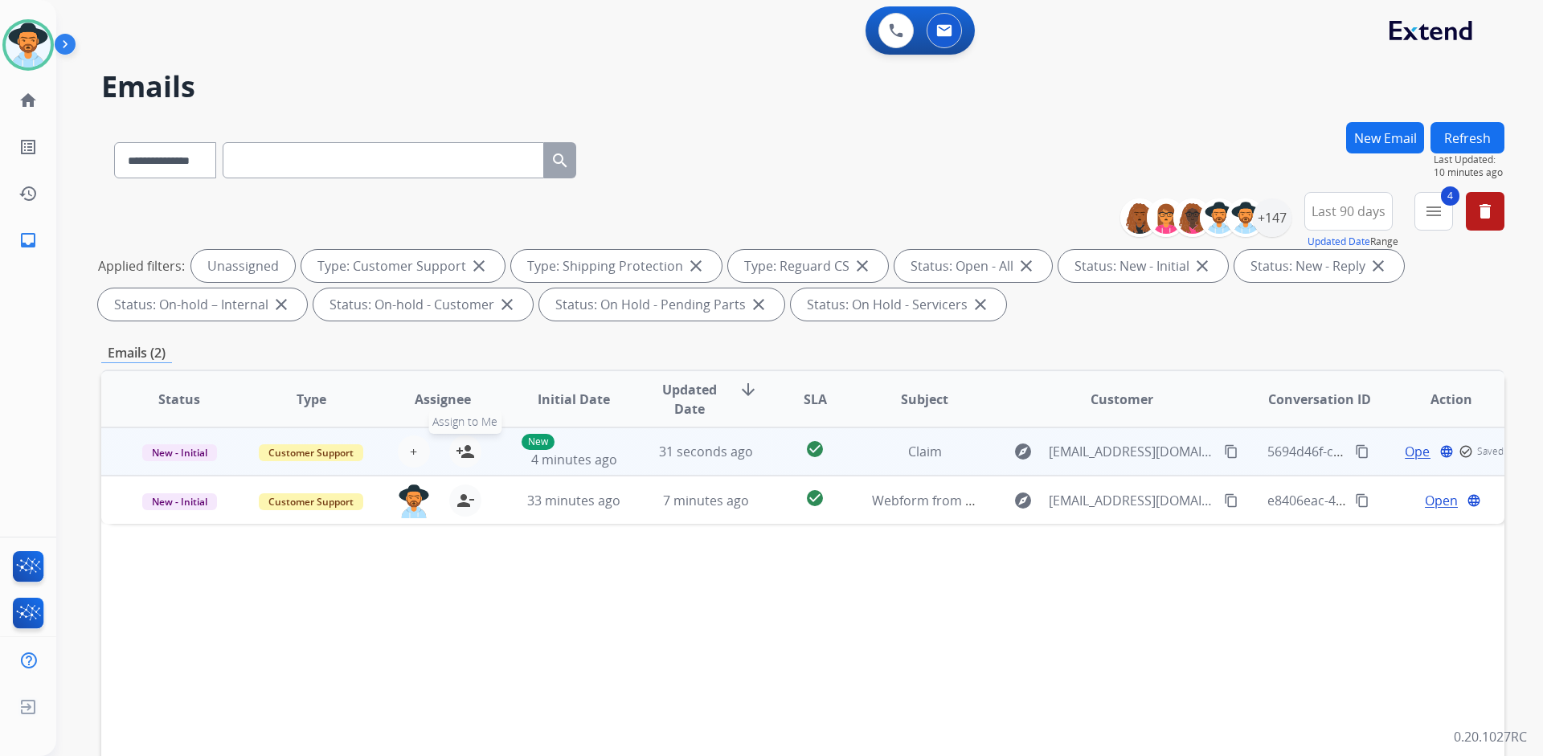
click at [458, 453] on mat-icon "person_add" at bounding box center [465, 451] width 19 height 19
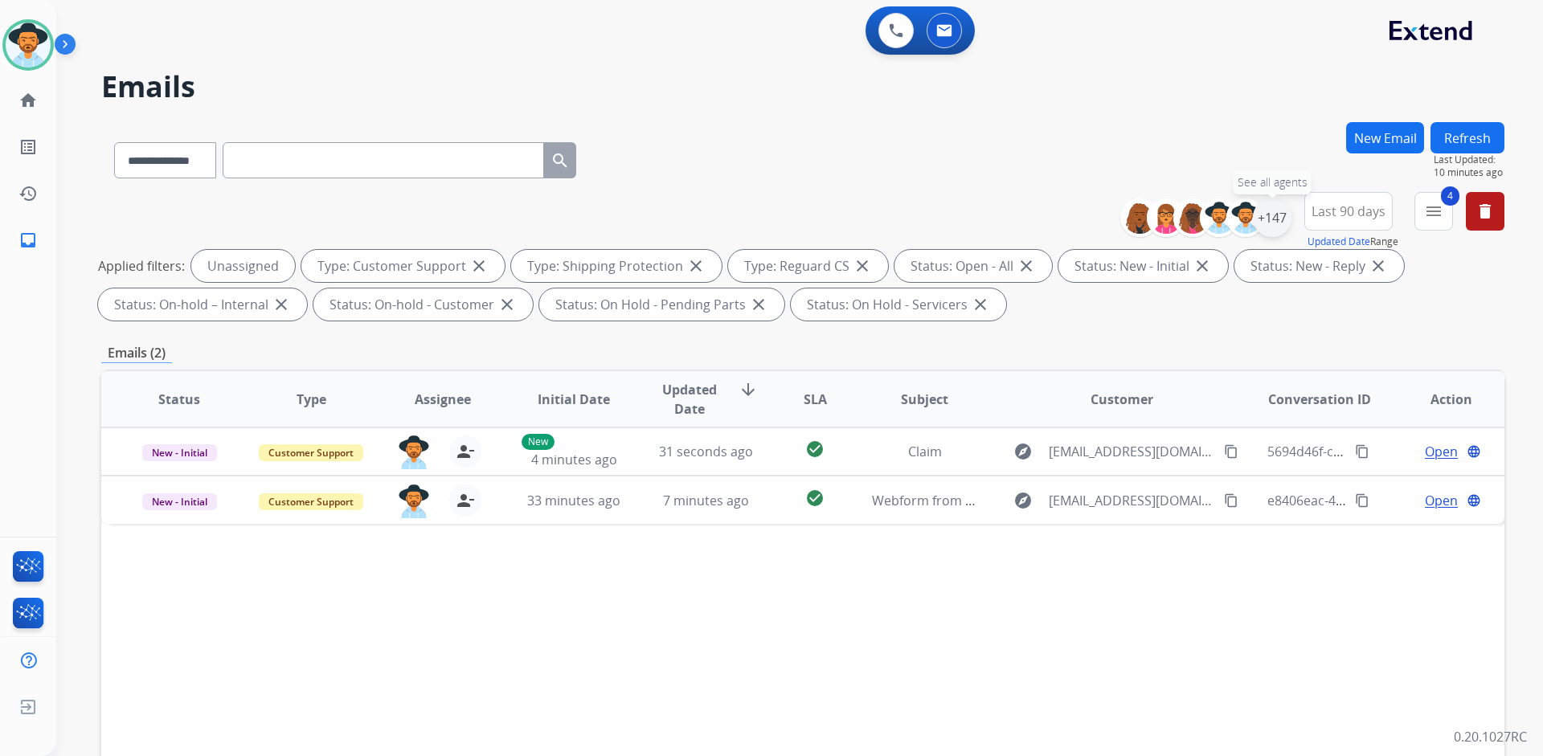
click at [1281, 223] on div "+147" at bounding box center [1272, 217] width 39 height 39
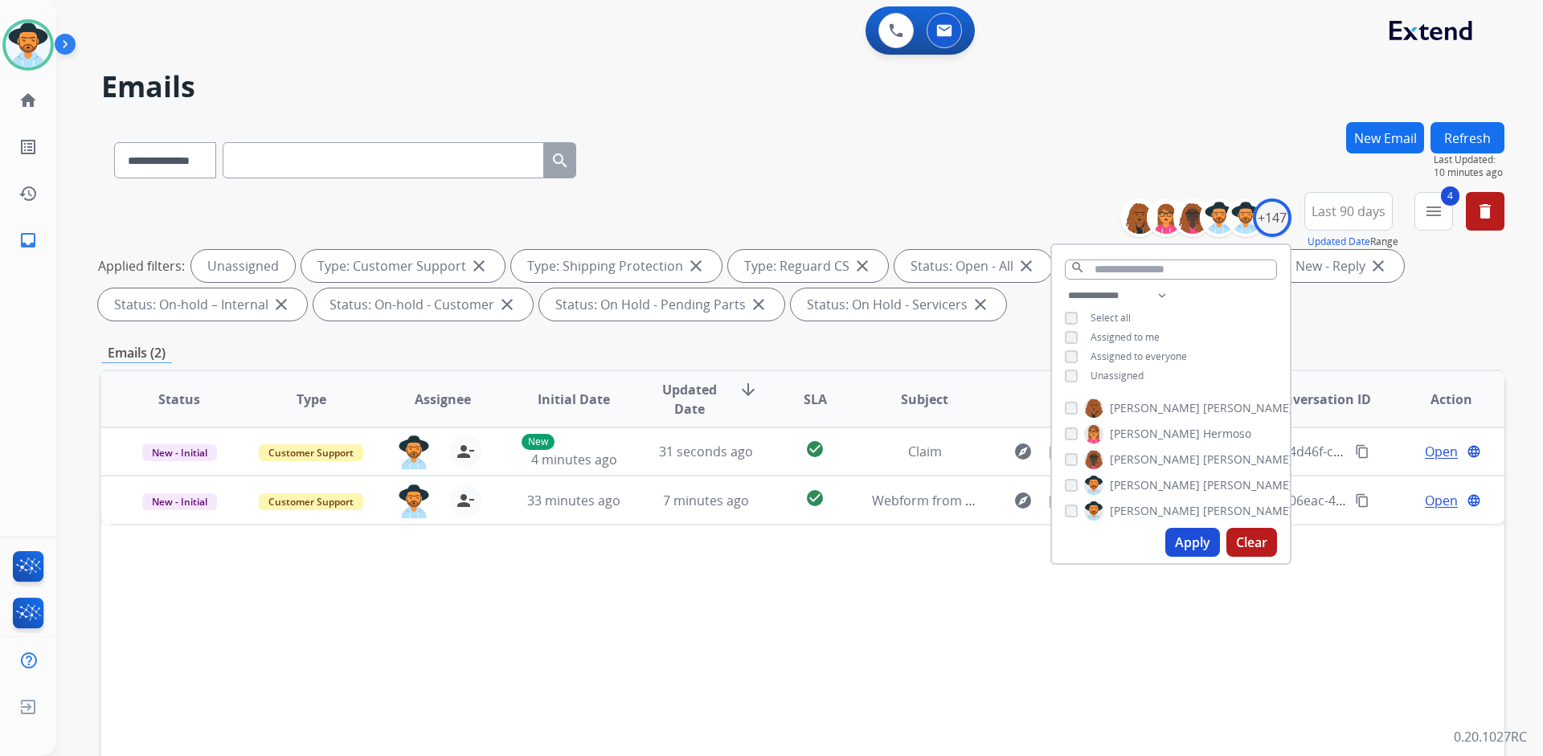
click at [1133, 330] on span "Assigned to me" at bounding box center [1124, 337] width 69 height 14
click at [1119, 370] on span "Unassigned" at bounding box center [1116, 376] width 53 height 14
click at [1203, 538] on button "Apply" at bounding box center [1192, 542] width 55 height 29
click at [1355, 230] on div "Last 90 days Updated Date Range Custom Recent Last 7 days Last 14 days Last 30 …" at bounding box center [1352, 221] width 97 height 58
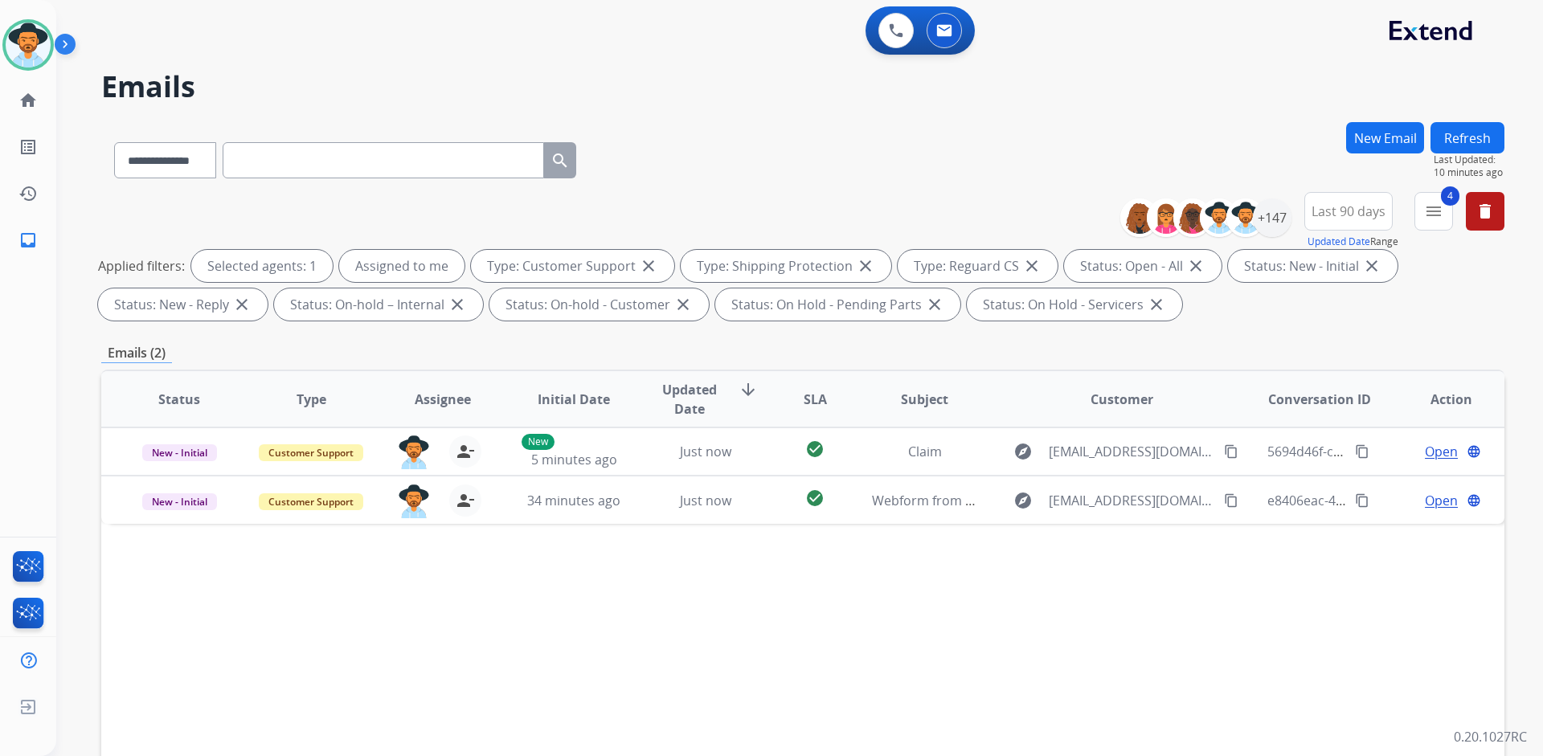
click at [1368, 187] on div "New Email" at bounding box center [1385, 157] width 78 height 70
click at [1363, 211] on span "Last 90 days" at bounding box center [1348, 211] width 74 height 6
click at [1442, 207] on mat-icon "menu" at bounding box center [1433, 211] width 19 height 19
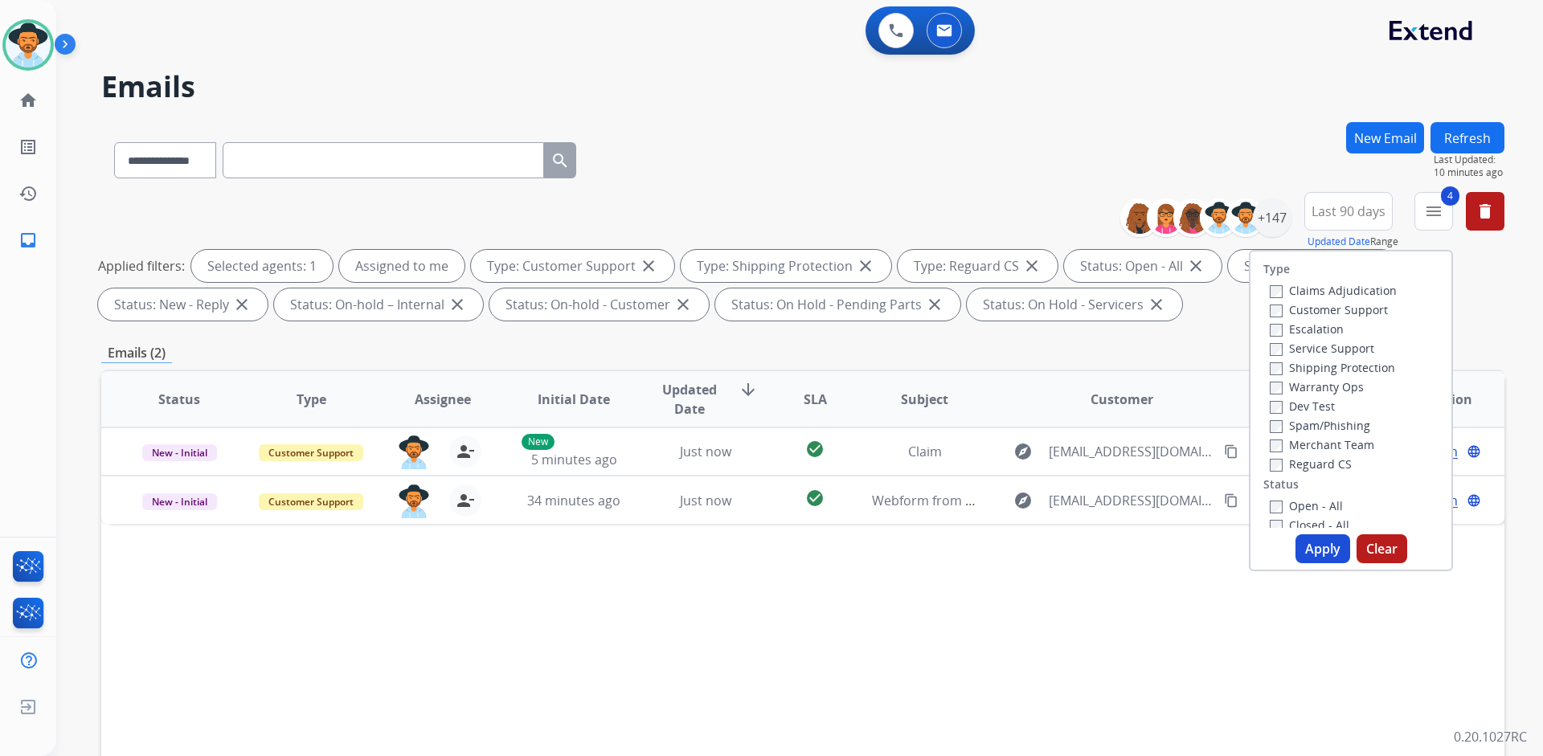
click at [1333, 549] on button "Apply" at bounding box center [1322, 548] width 55 height 29
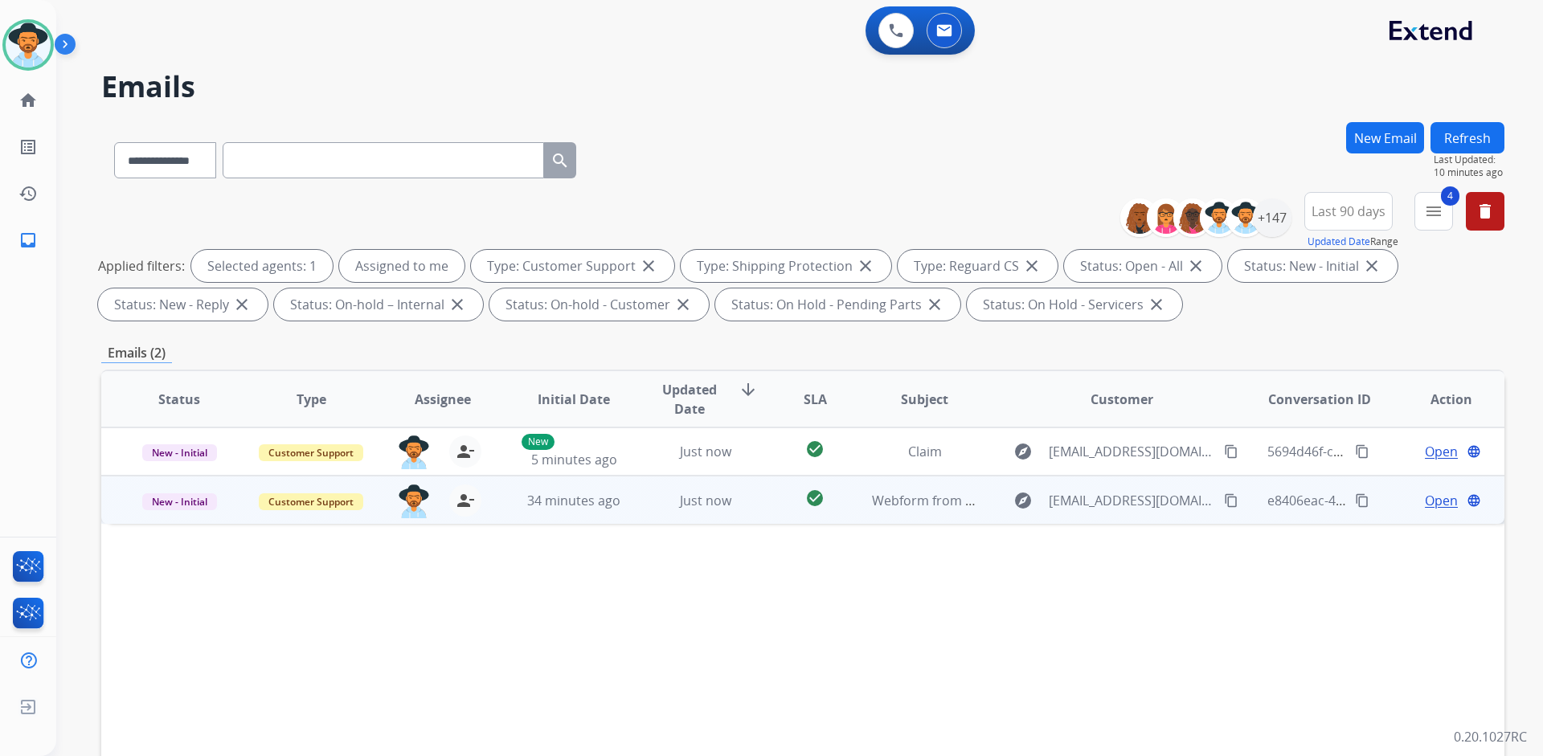
click at [1425, 497] on span "Open" at bounding box center [1441, 500] width 33 height 19
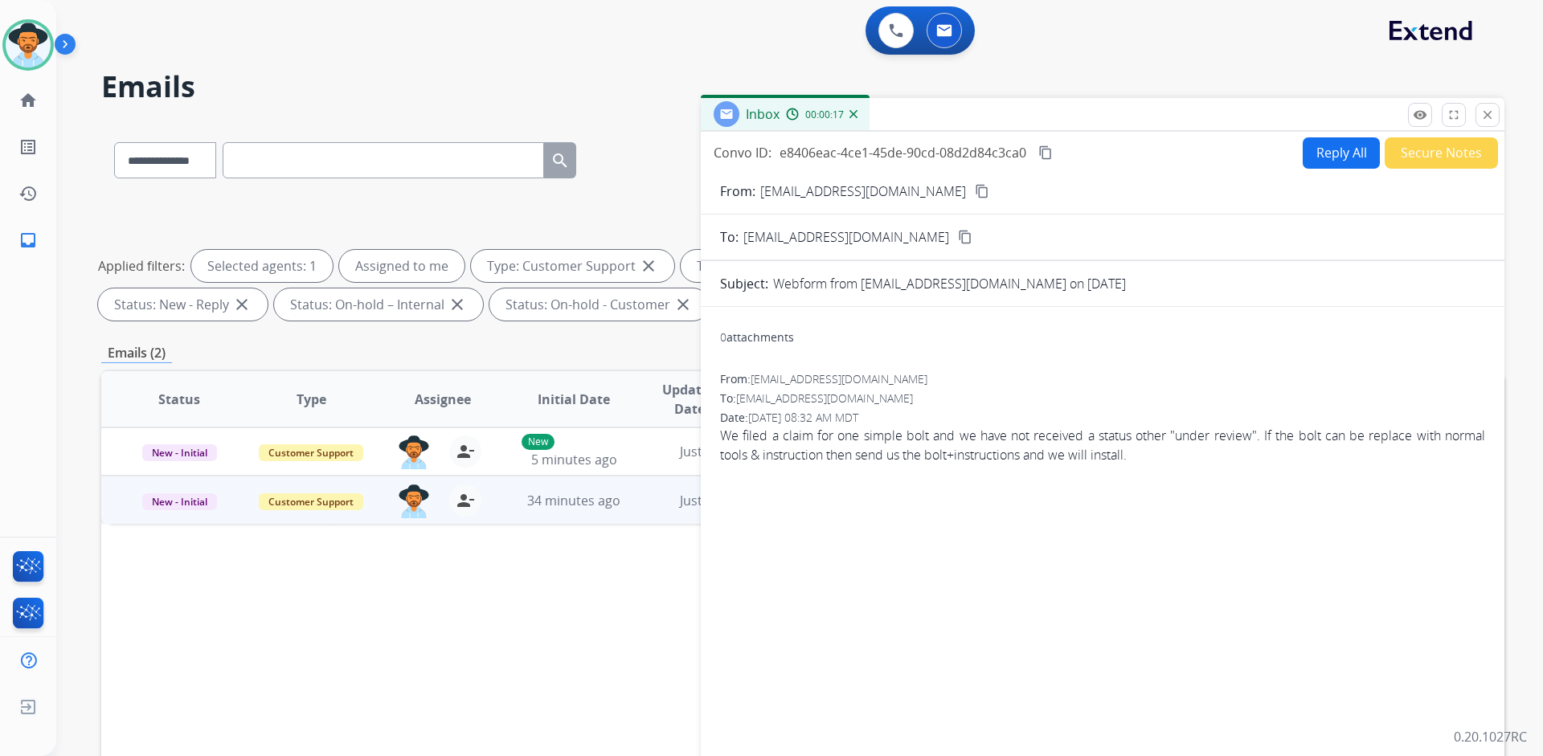
click at [975, 191] on mat-icon "content_copy" at bounding box center [982, 191] width 14 height 14
click at [1327, 157] on button "Reply All" at bounding box center [1340, 152] width 77 height 31
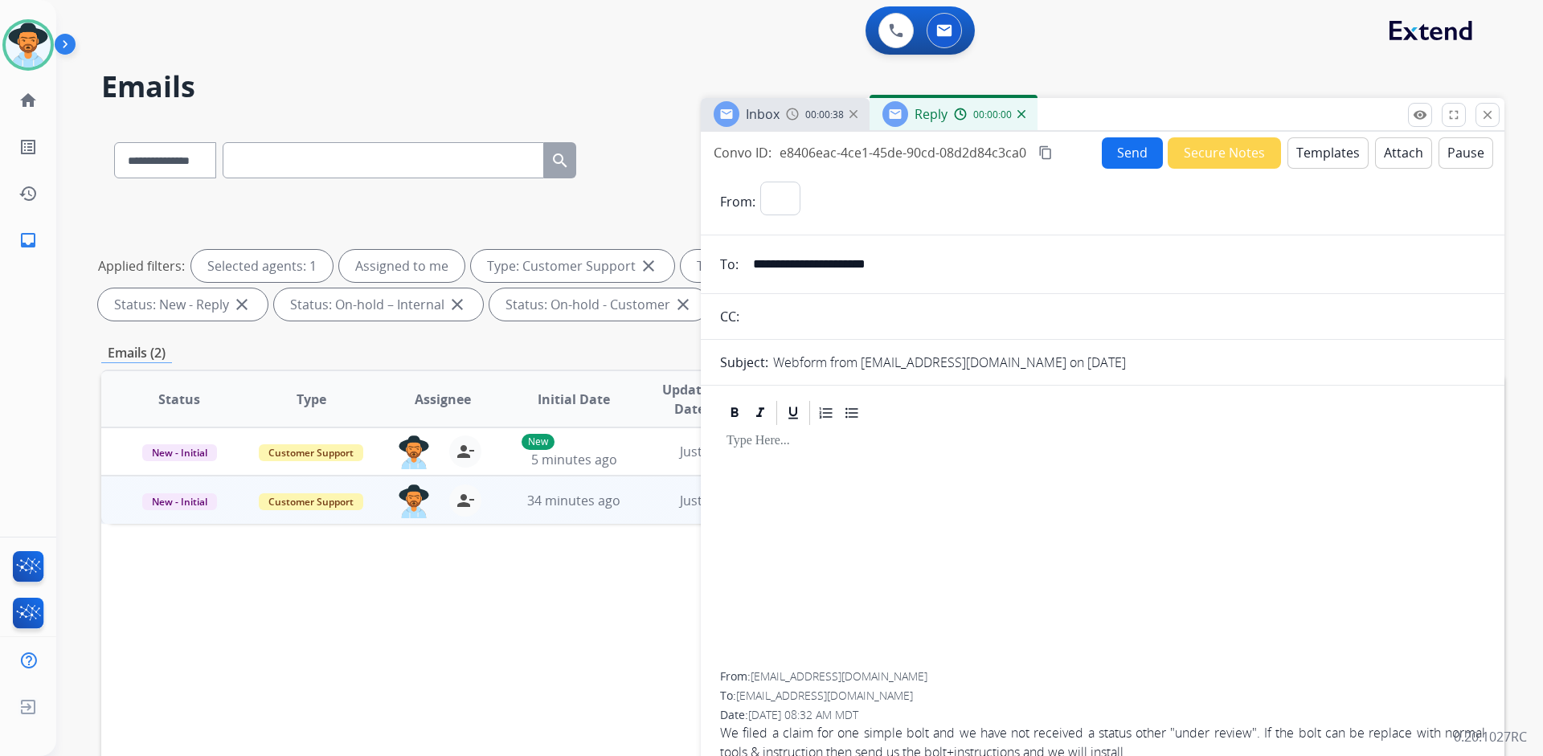
select select "**********"
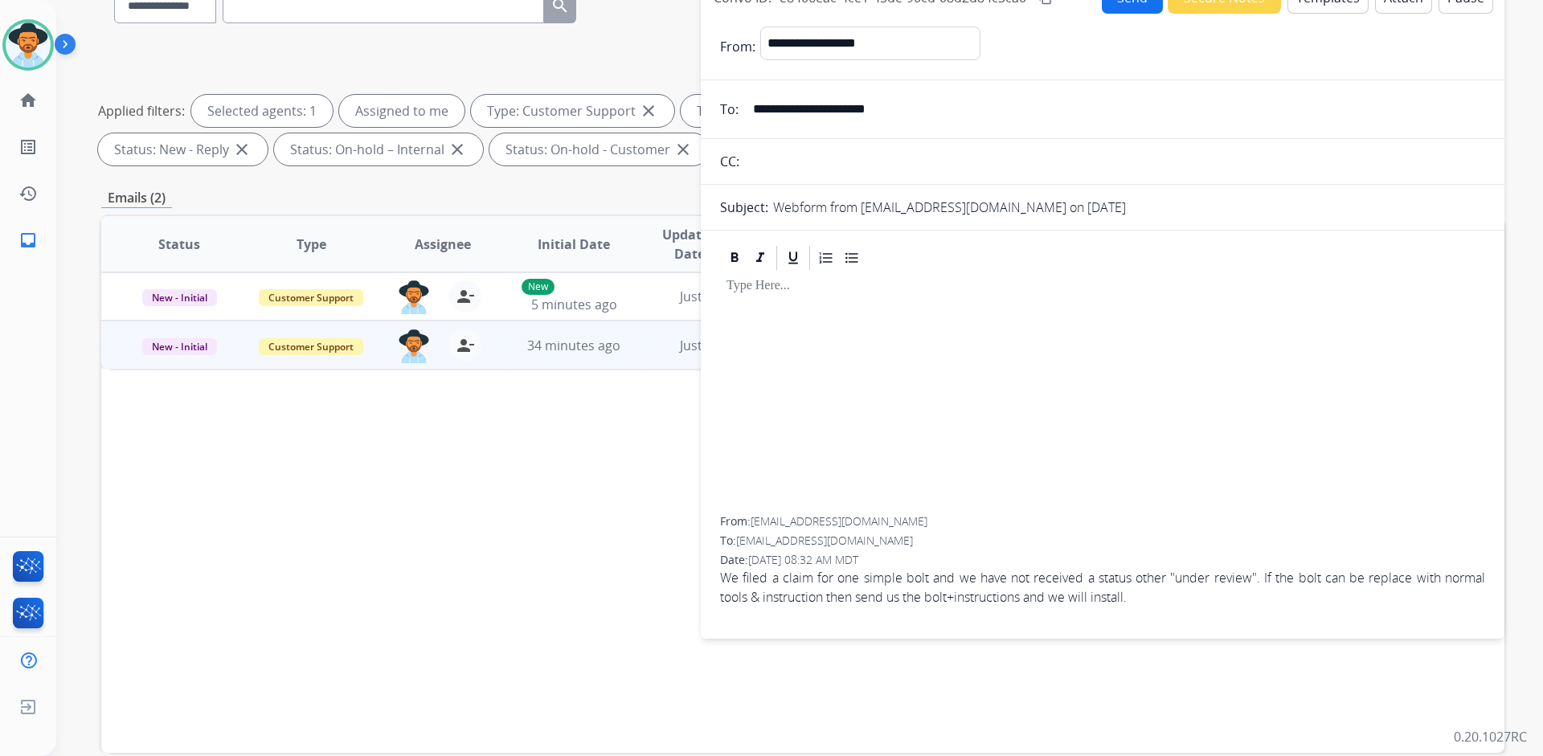
scroll to position [75, 0]
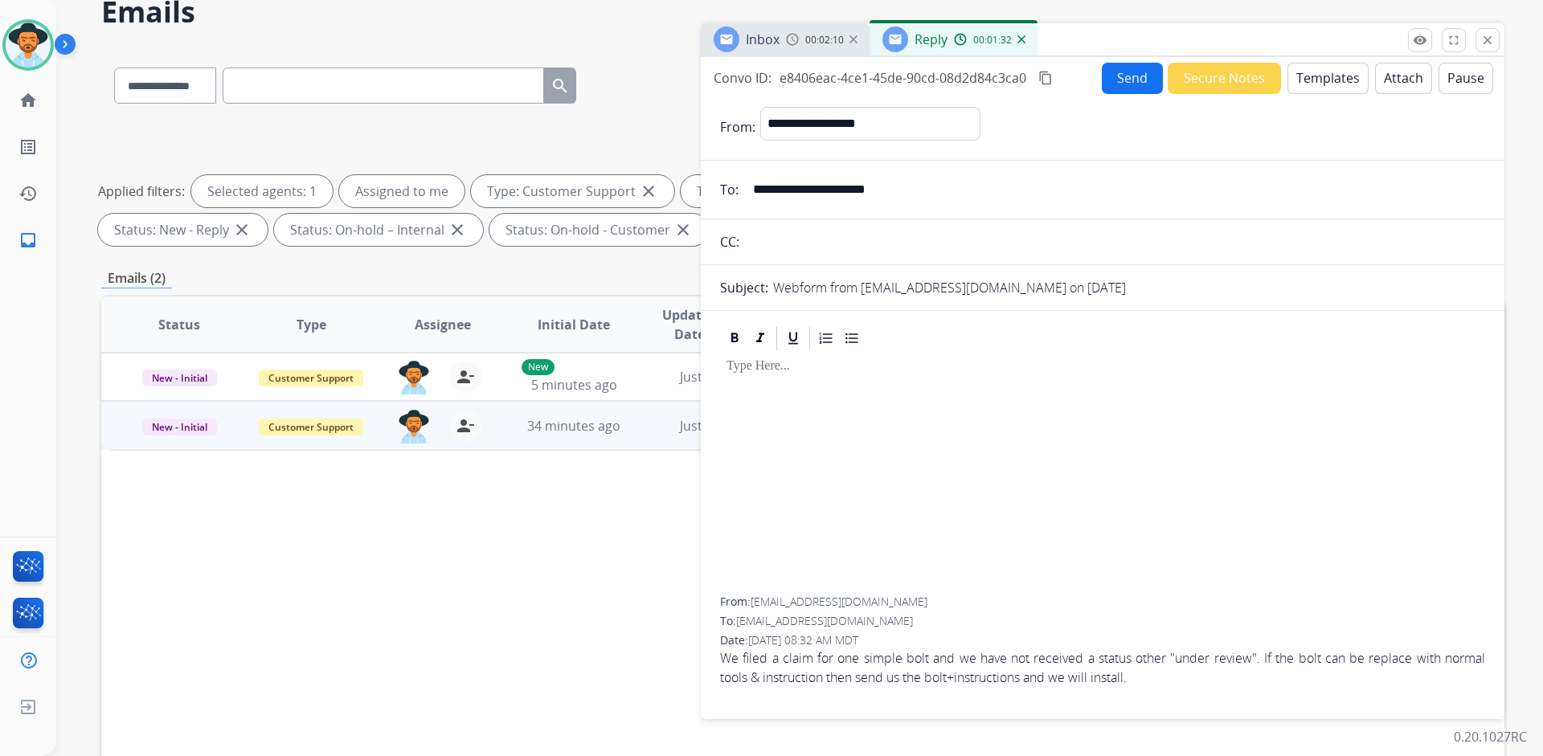
click at [1020, 39] on img at bounding box center [1021, 39] width 8 height 8
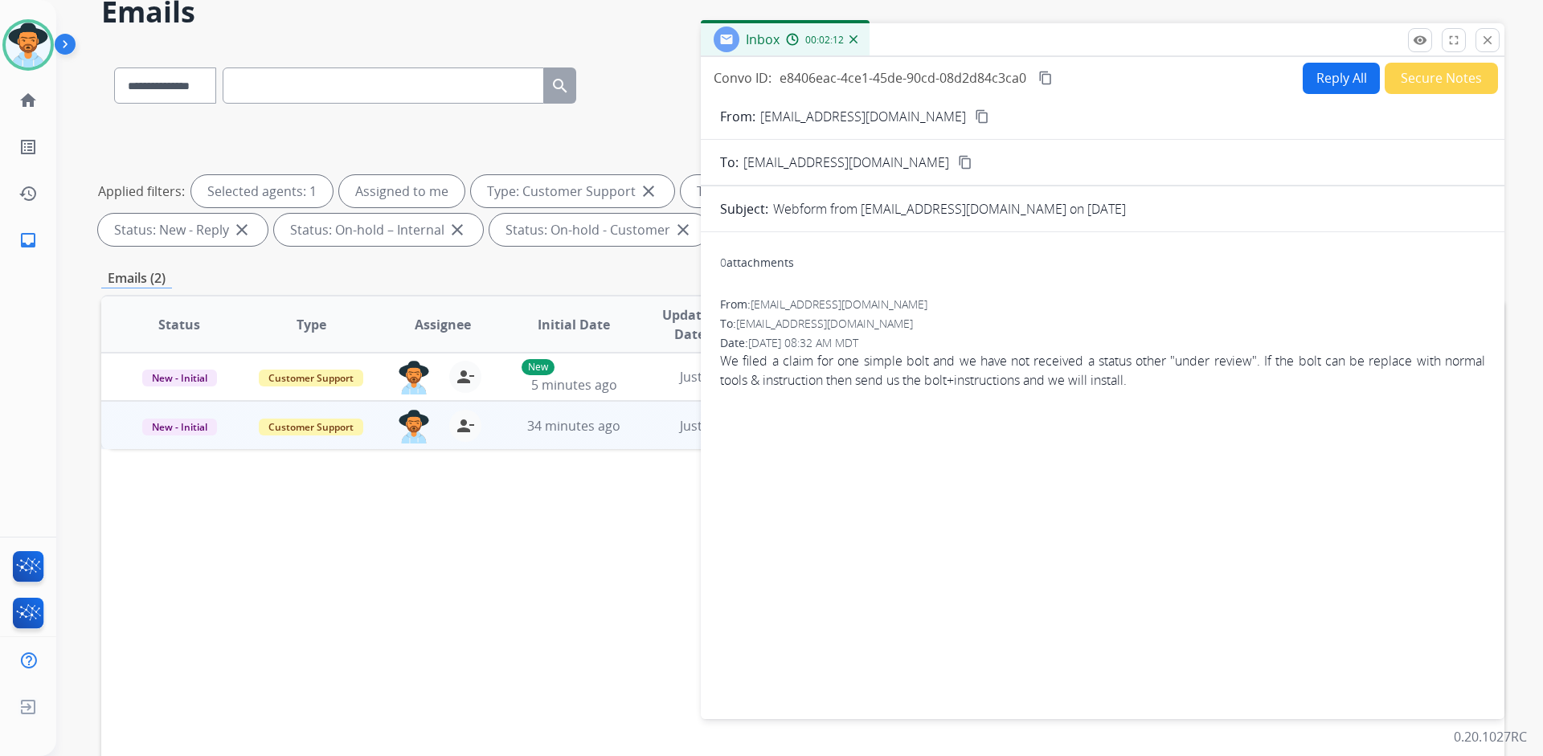
click at [852, 41] on img at bounding box center [853, 39] width 8 height 8
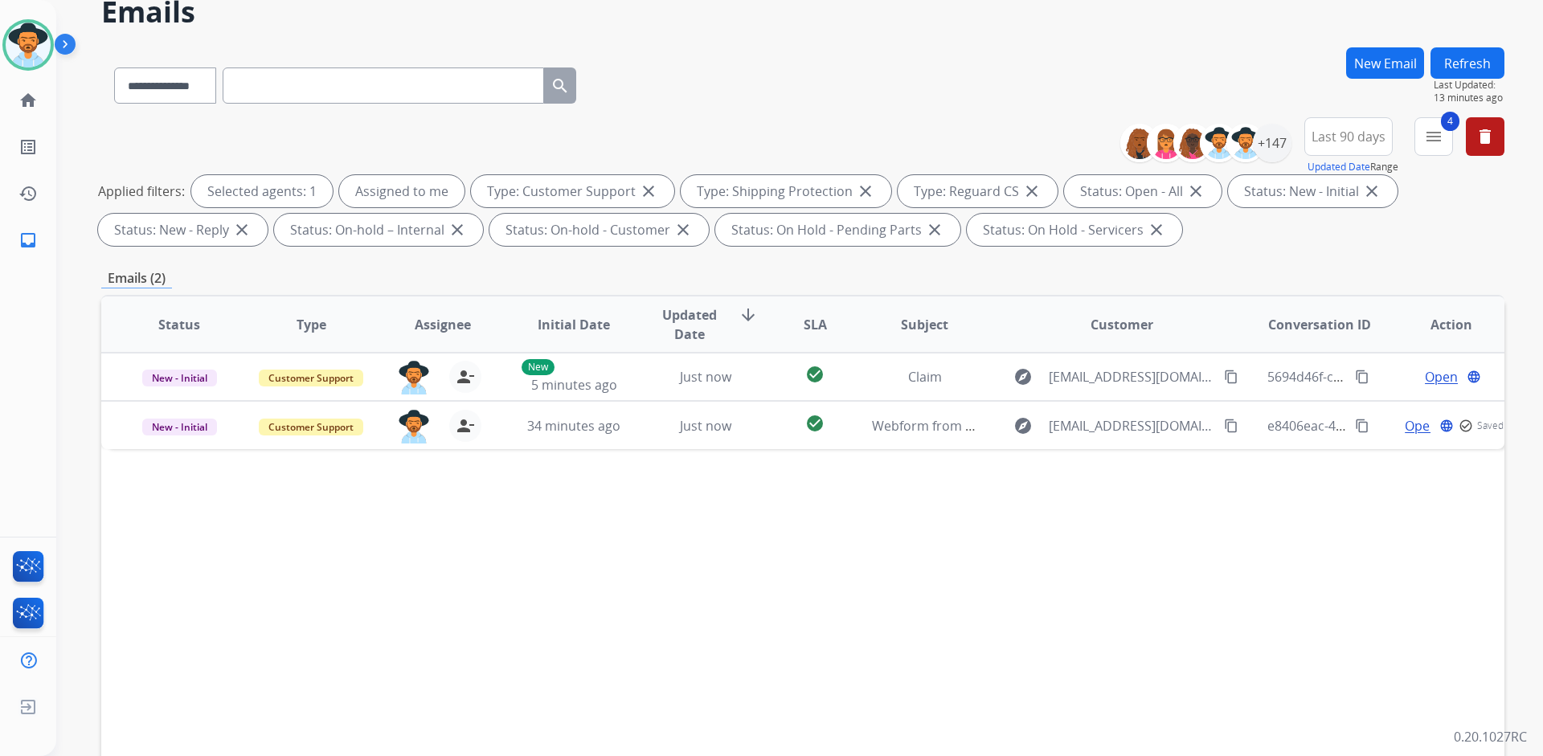
paste input "**********"
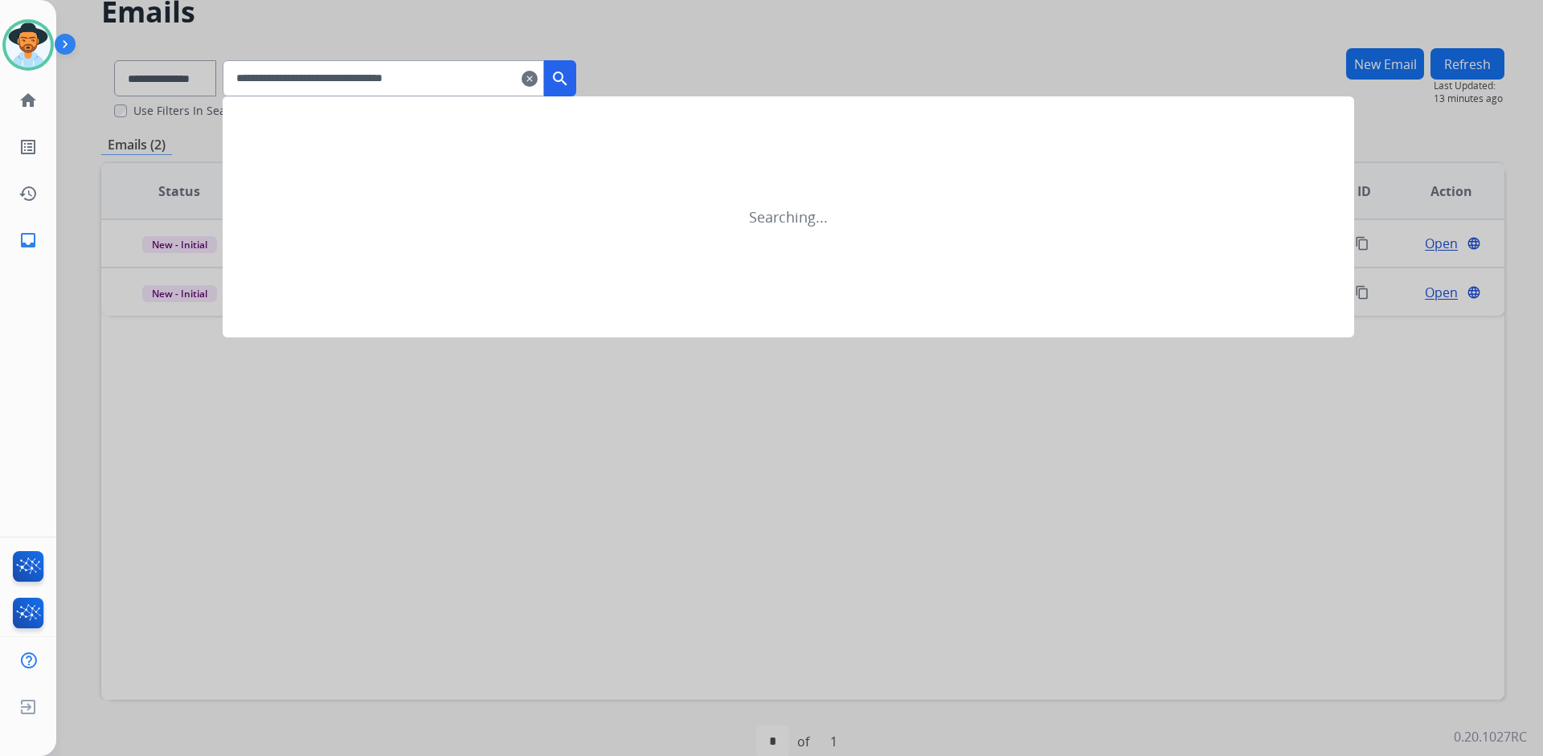
type input "**********"
click at [570, 84] on mat-icon "search" at bounding box center [559, 78] width 19 height 19
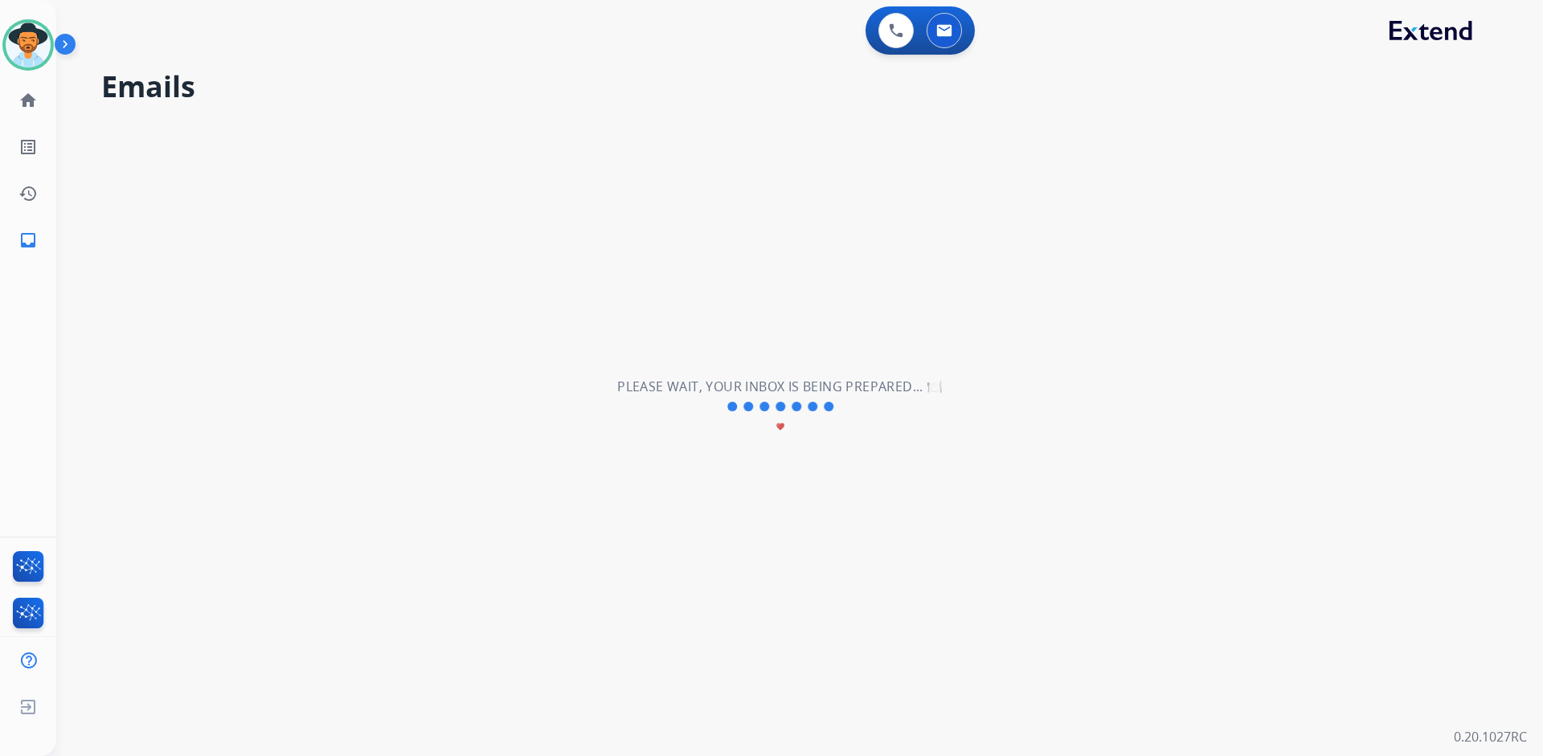
scroll to position [0, 0]
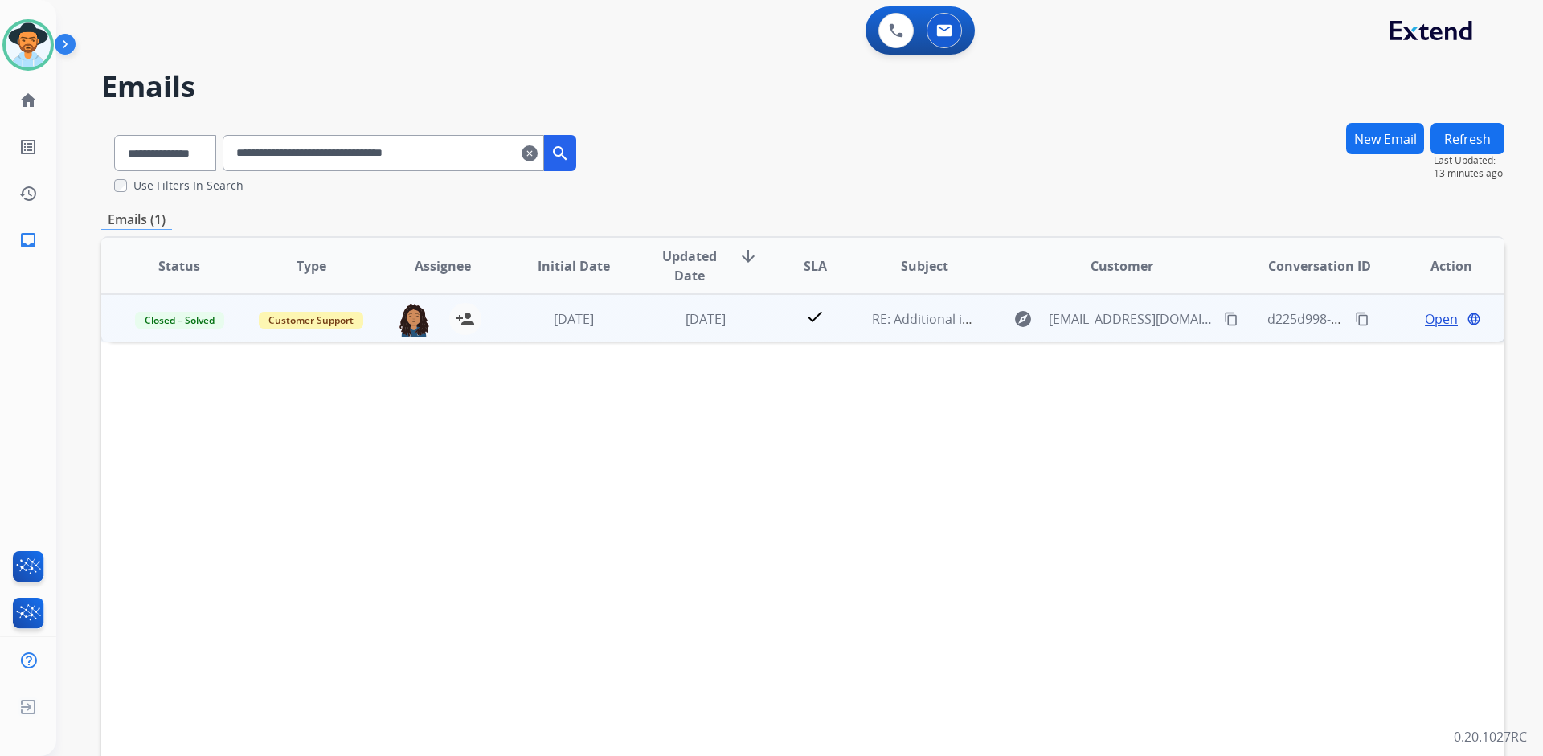
click at [1429, 321] on span "Open" at bounding box center [1441, 318] width 33 height 19
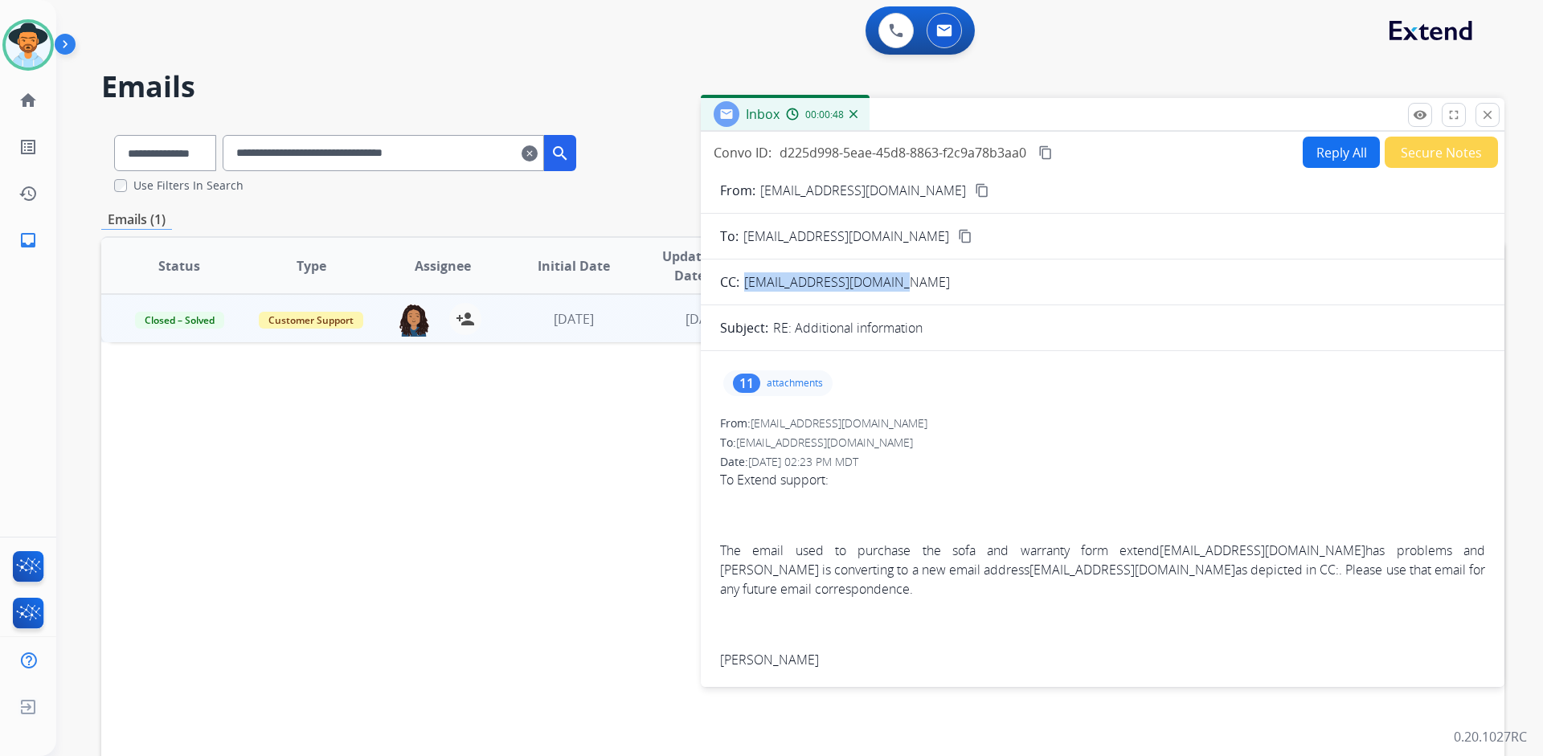
drag, startPoint x: 914, startPoint y: 280, endPoint x: 744, endPoint y: 280, distance: 169.5
click at [744, 280] on div "CC: dmwellingtong@gmail.com" at bounding box center [1102, 281] width 803 height 19
click at [1084, 428] on div "From: cjwillmastet@gmail.com" at bounding box center [1102, 423] width 765 height 16
click at [811, 389] on p "attachments" at bounding box center [794, 383] width 56 height 13
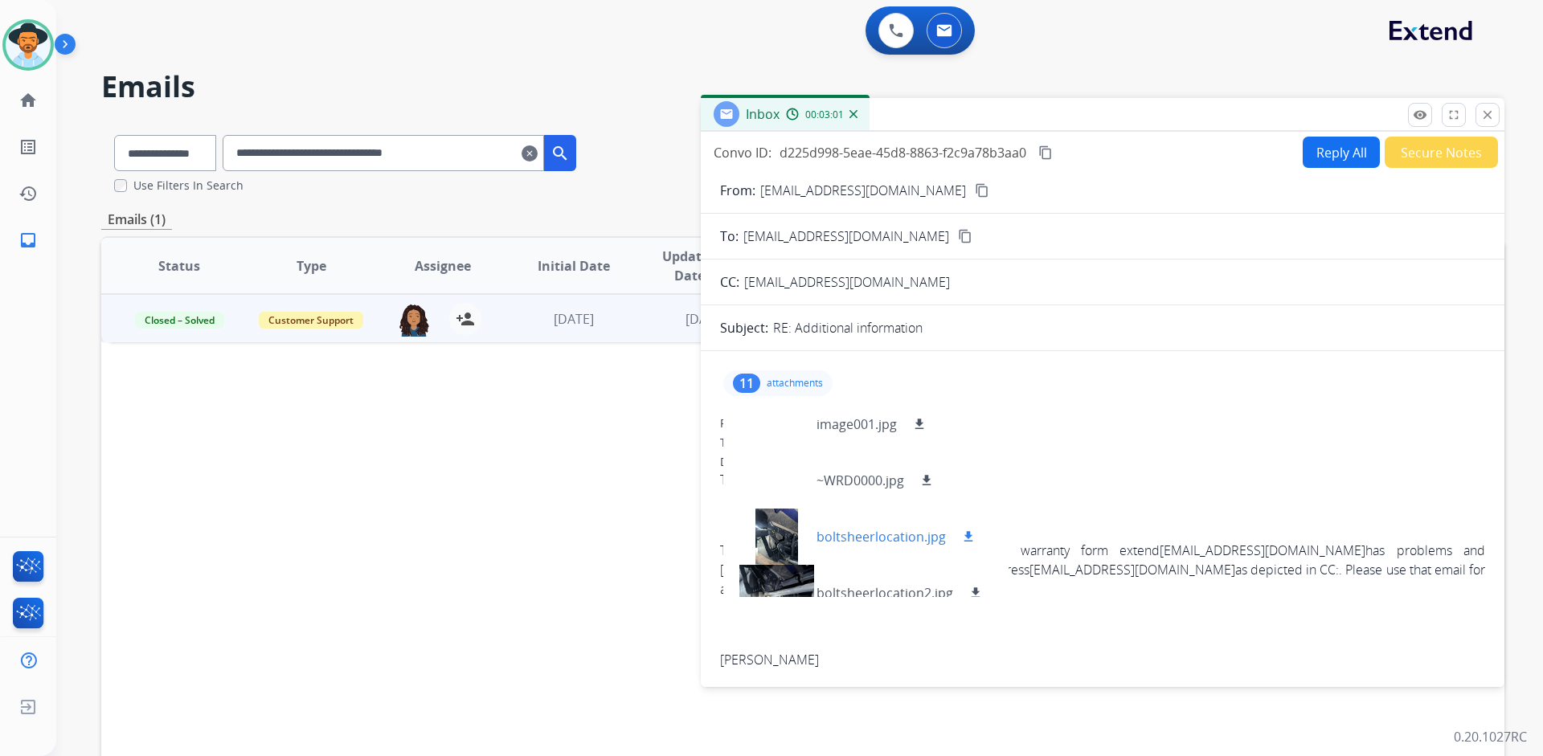
click at [792, 521] on div at bounding box center [776, 537] width 80 height 56
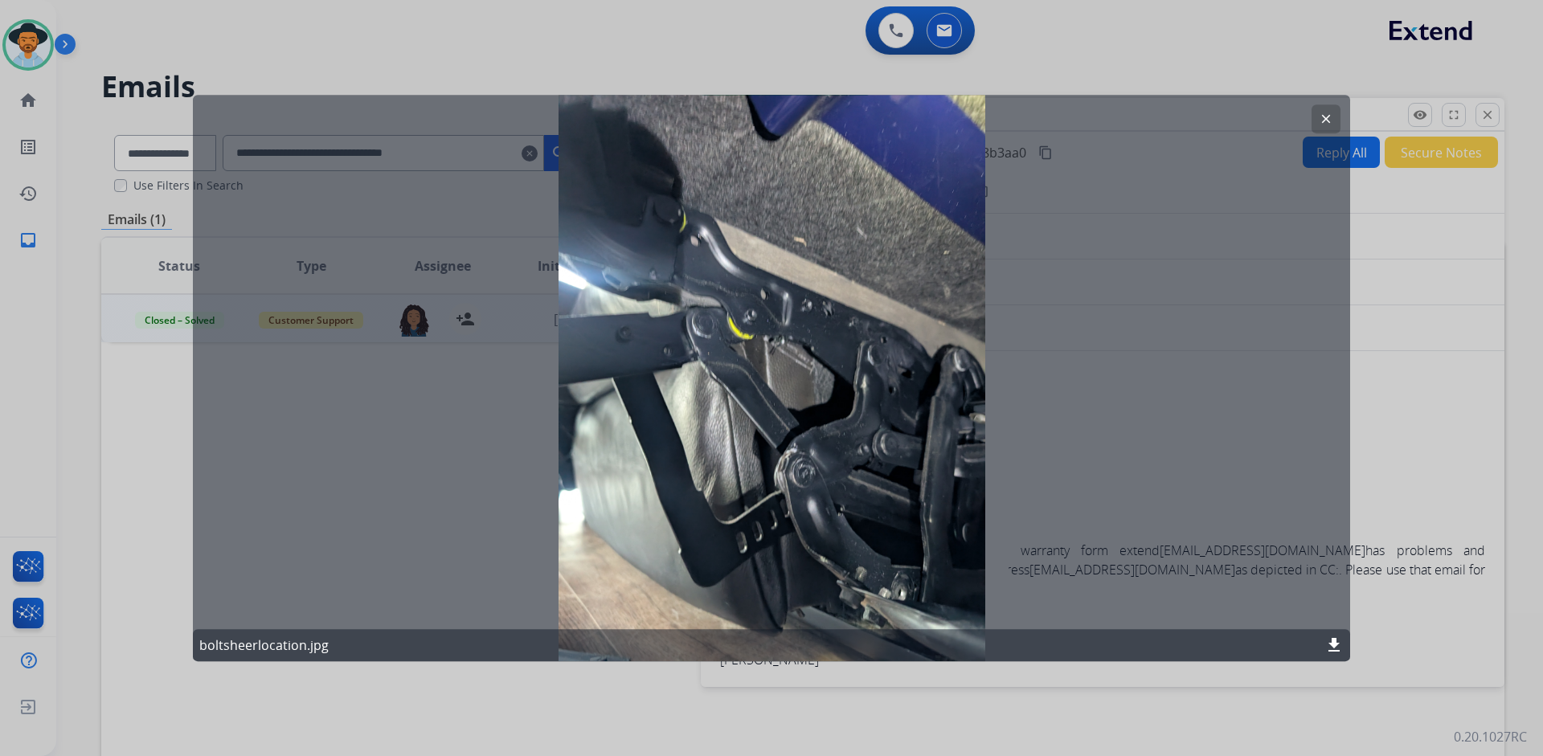
click at [1324, 118] on mat-icon "clear" at bounding box center [1325, 119] width 14 height 14
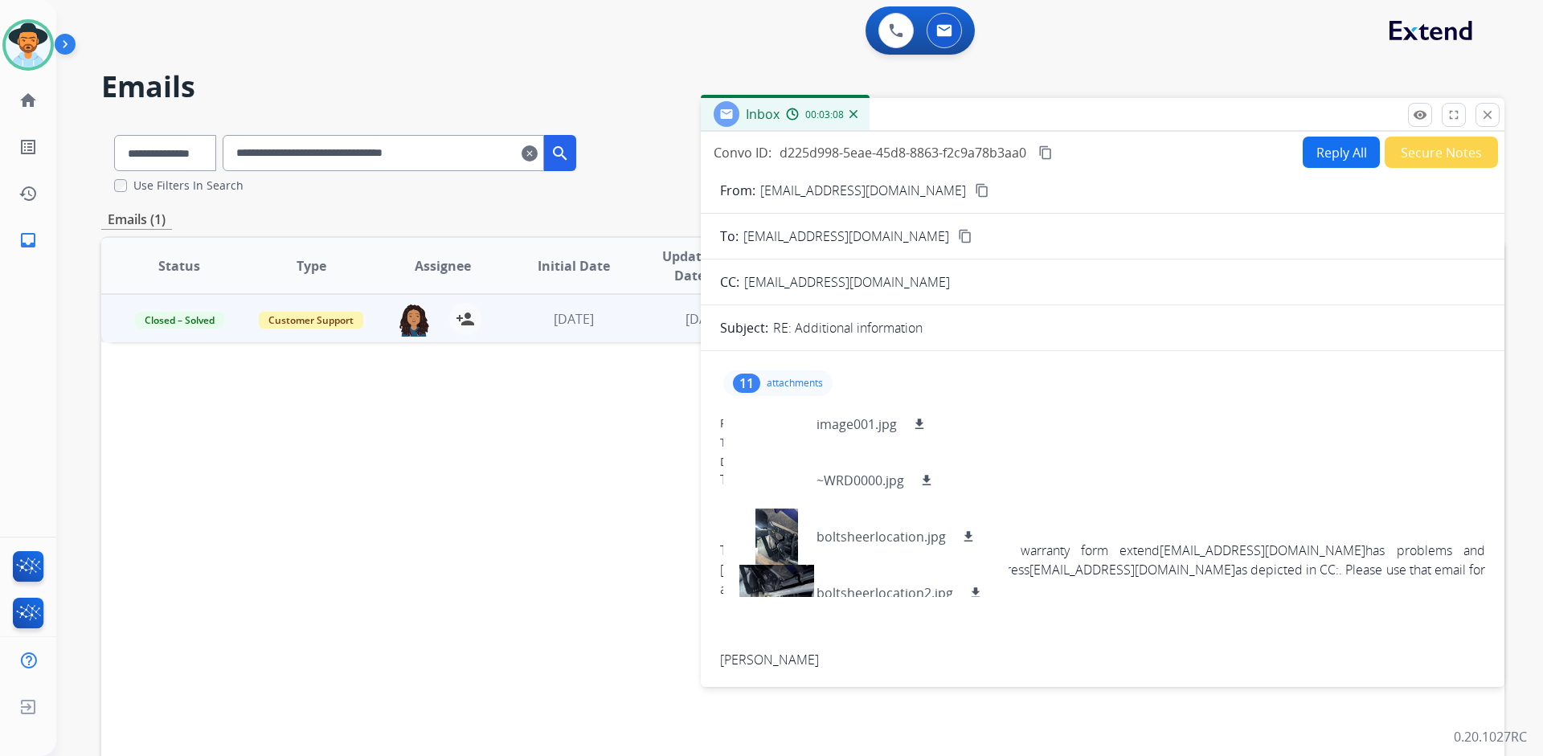
click at [805, 380] on p "attachments" at bounding box center [794, 383] width 56 height 13
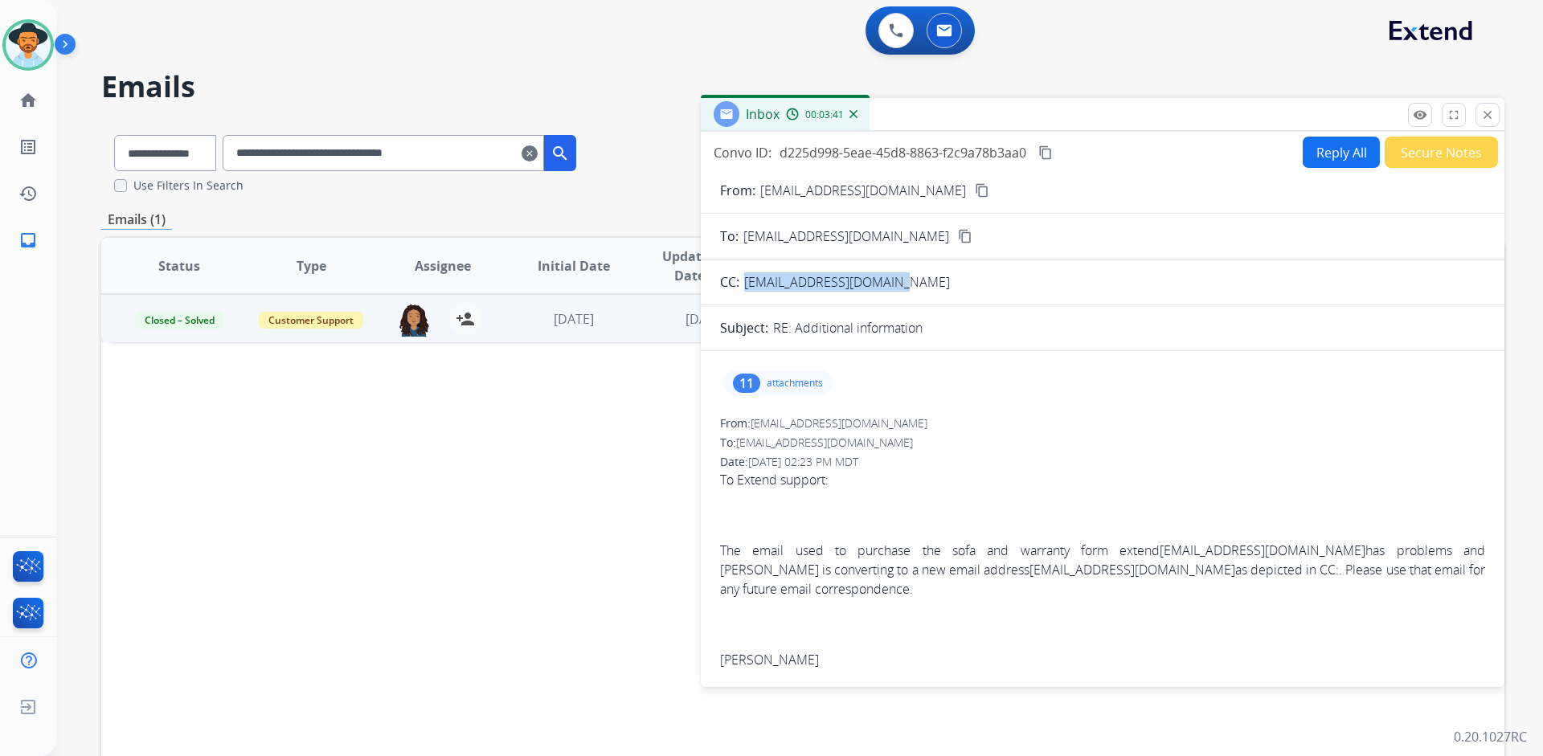
drag, startPoint x: 906, startPoint y: 280, endPoint x: 746, endPoint y: 280, distance: 159.9
click at [746, 280] on div "CC: dmwellingtong@gmail.com" at bounding box center [1102, 281] width 803 height 19
copy span "dmwellingtong@gmail.com"
click at [1026, 231] on div "To: support@extend.com content_copy" at bounding box center [1102, 236] width 803 height 19
click at [975, 188] on mat-icon "content_copy" at bounding box center [982, 190] width 14 height 14
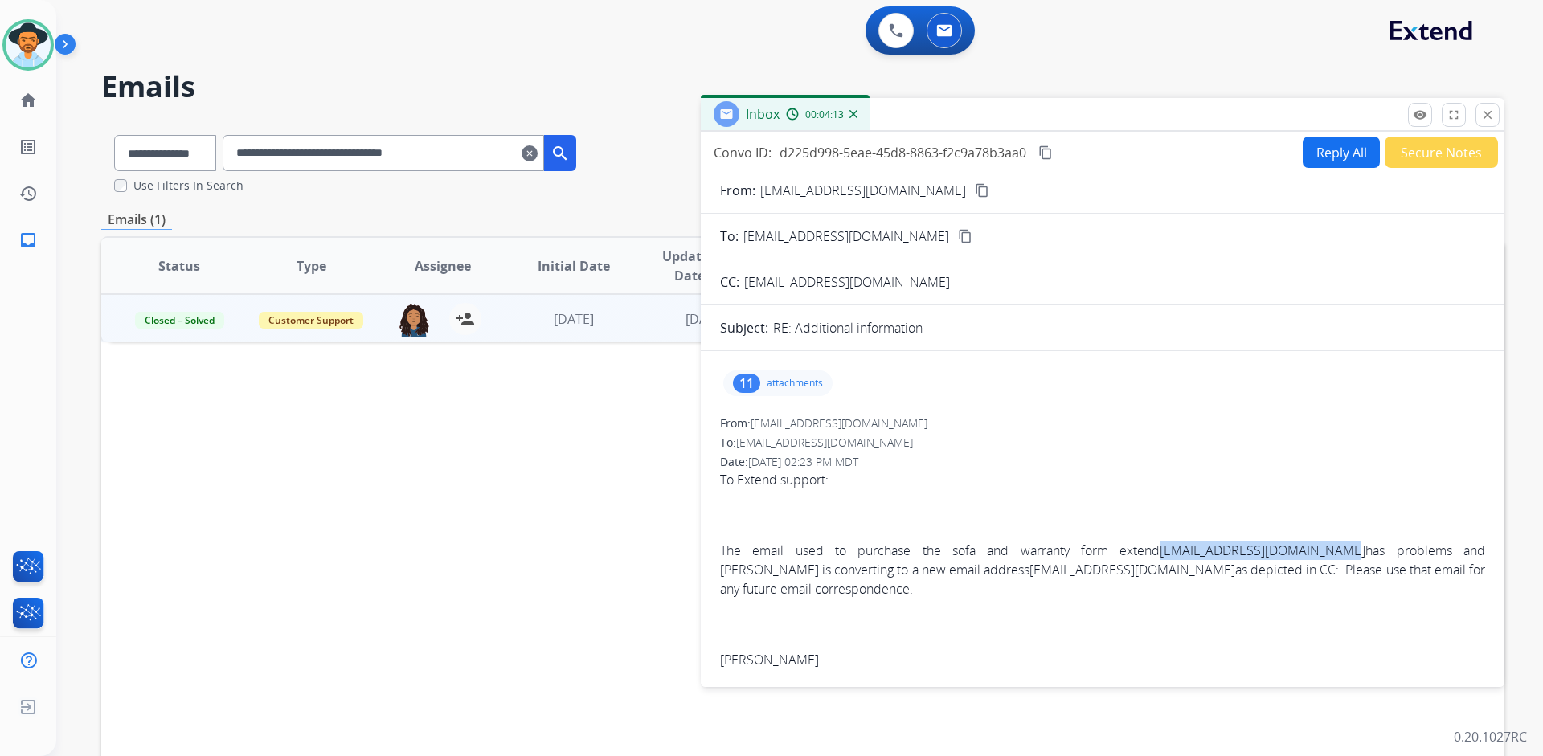
drag, startPoint x: 1309, startPoint y: 550, endPoint x: 1130, endPoint y: 555, distance: 179.3
click at [1130, 555] on p "The email used to purchase the sofa and warranty form extend dmwellington@winds…" at bounding box center [1102, 570] width 765 height 58
copy link "dmwellington@windstream.net"
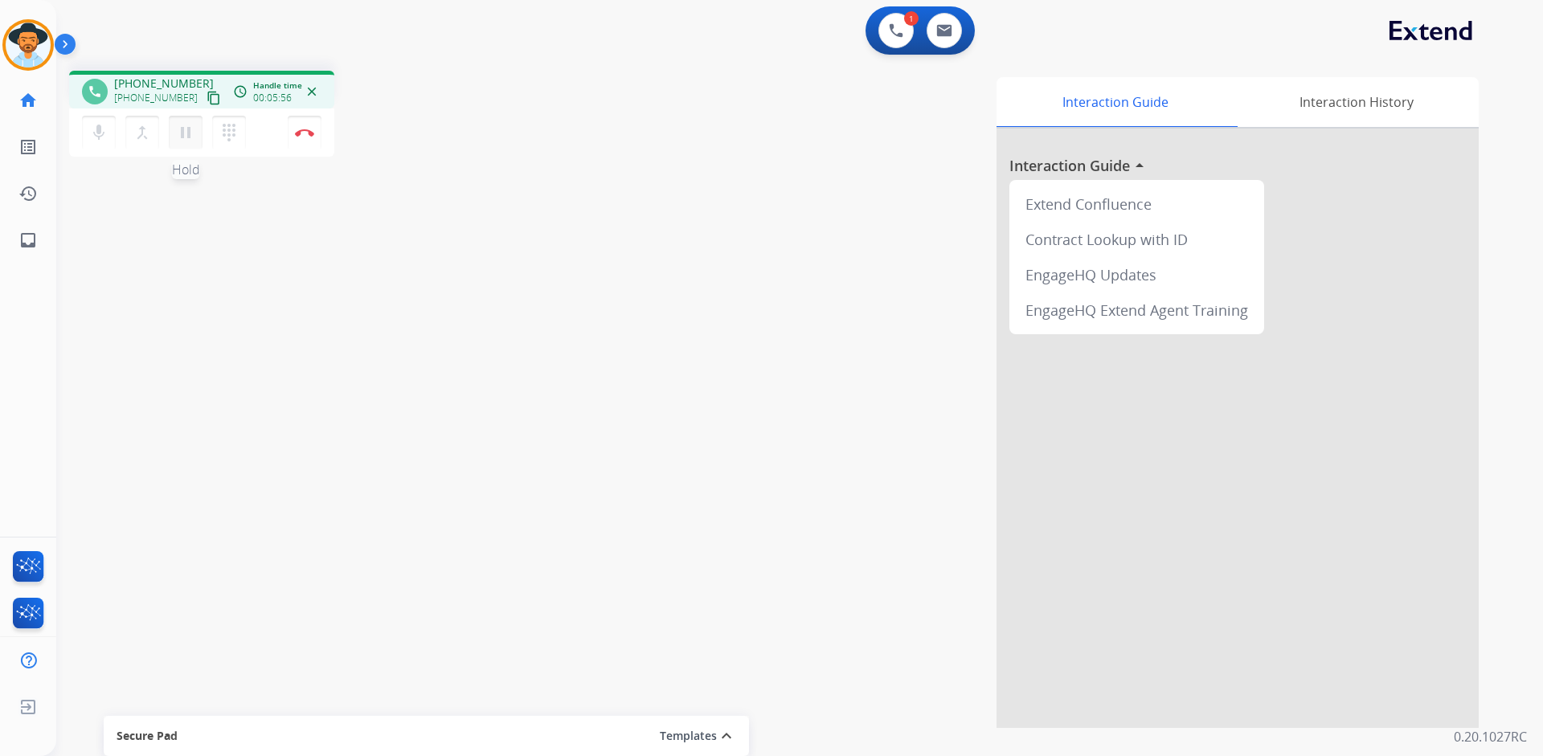
click at [187, 129] on mat-icon "pause" at bounding box center [185, 132] width 19 height 19
click at [181, 124] on mat-icon "play_arrow" at bounding box center [185, 132] width 19 height 19
click at [311, 128] on button "Disconnect" at bounding box center [305, 133] width 34 height 34
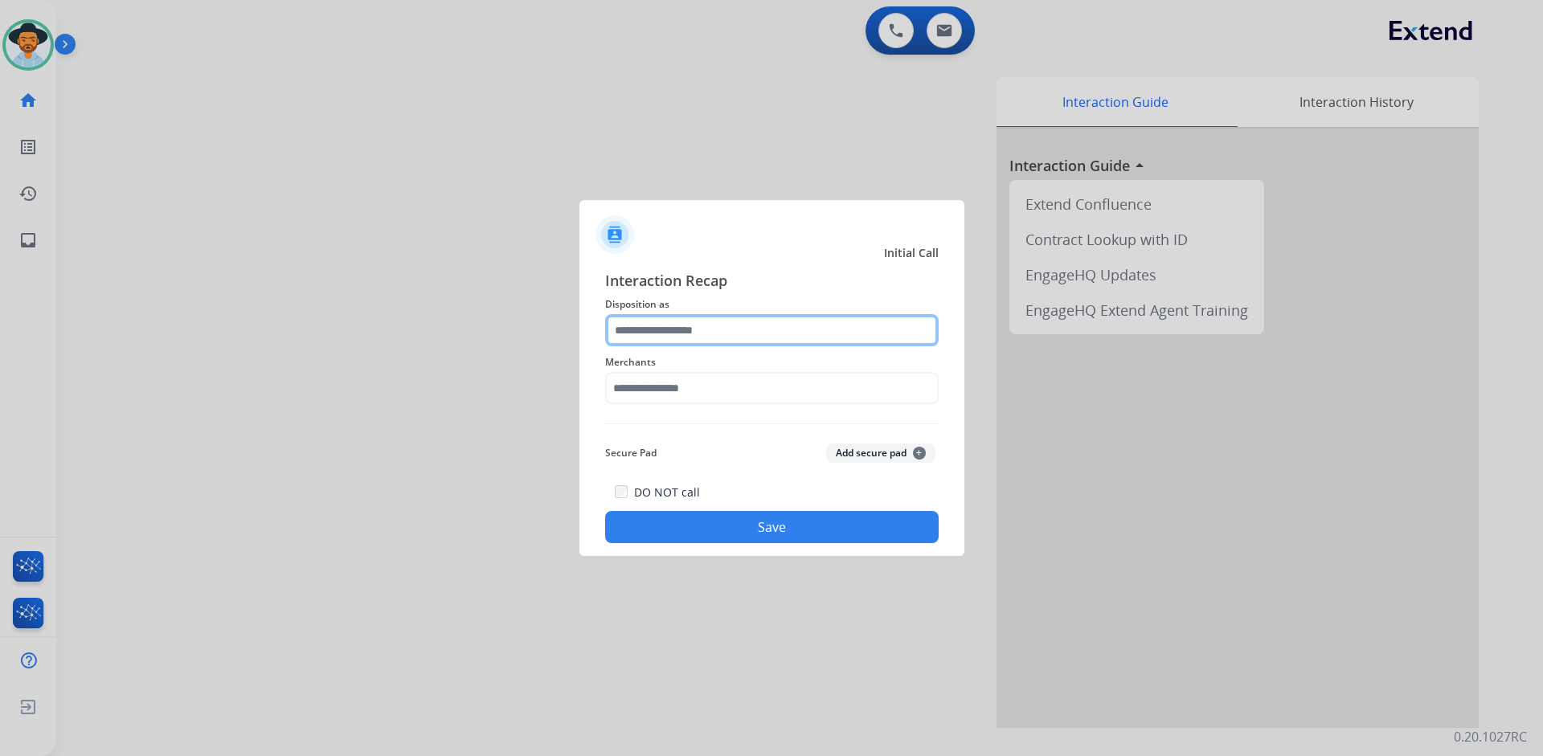
click at [711, 330] on input "text" at bounding box center [771, 330] width 333 height 32
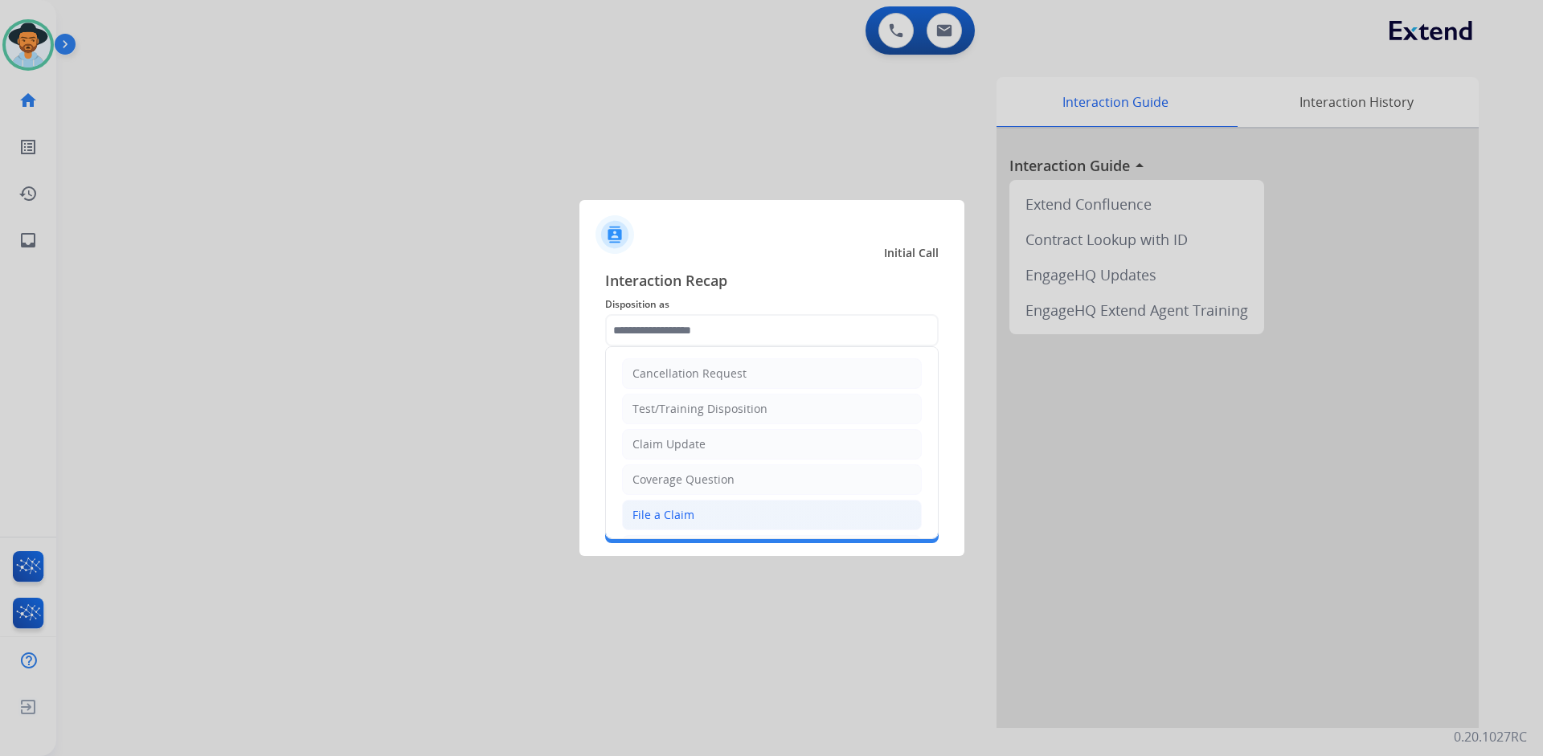
click at [679, 515] on div "File a Claim" at bounding box center [663, 515] width 62 height 16
type input "**********"
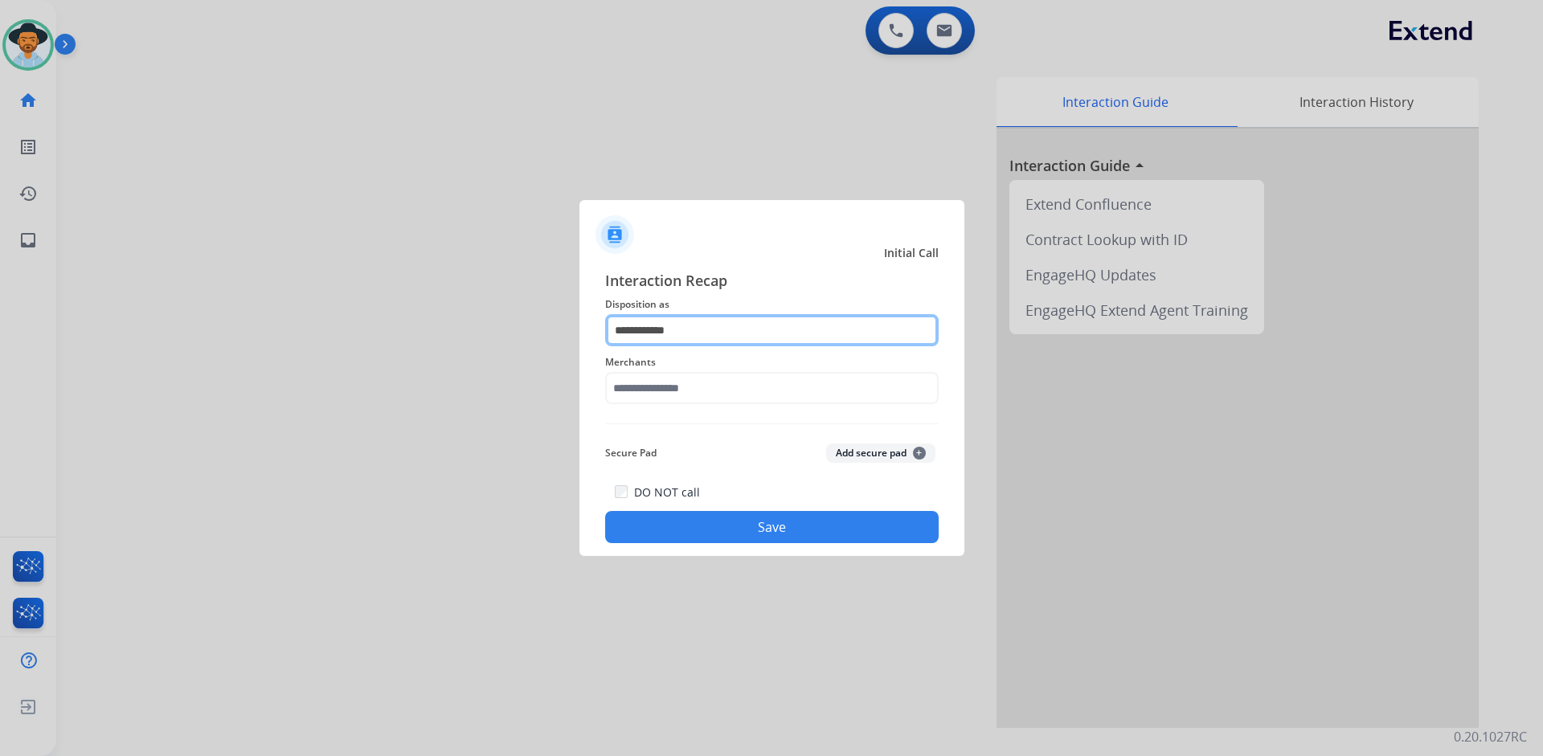
click at [728, 324] on input "**********" at bounding box center [771, 330] width 333 height 32
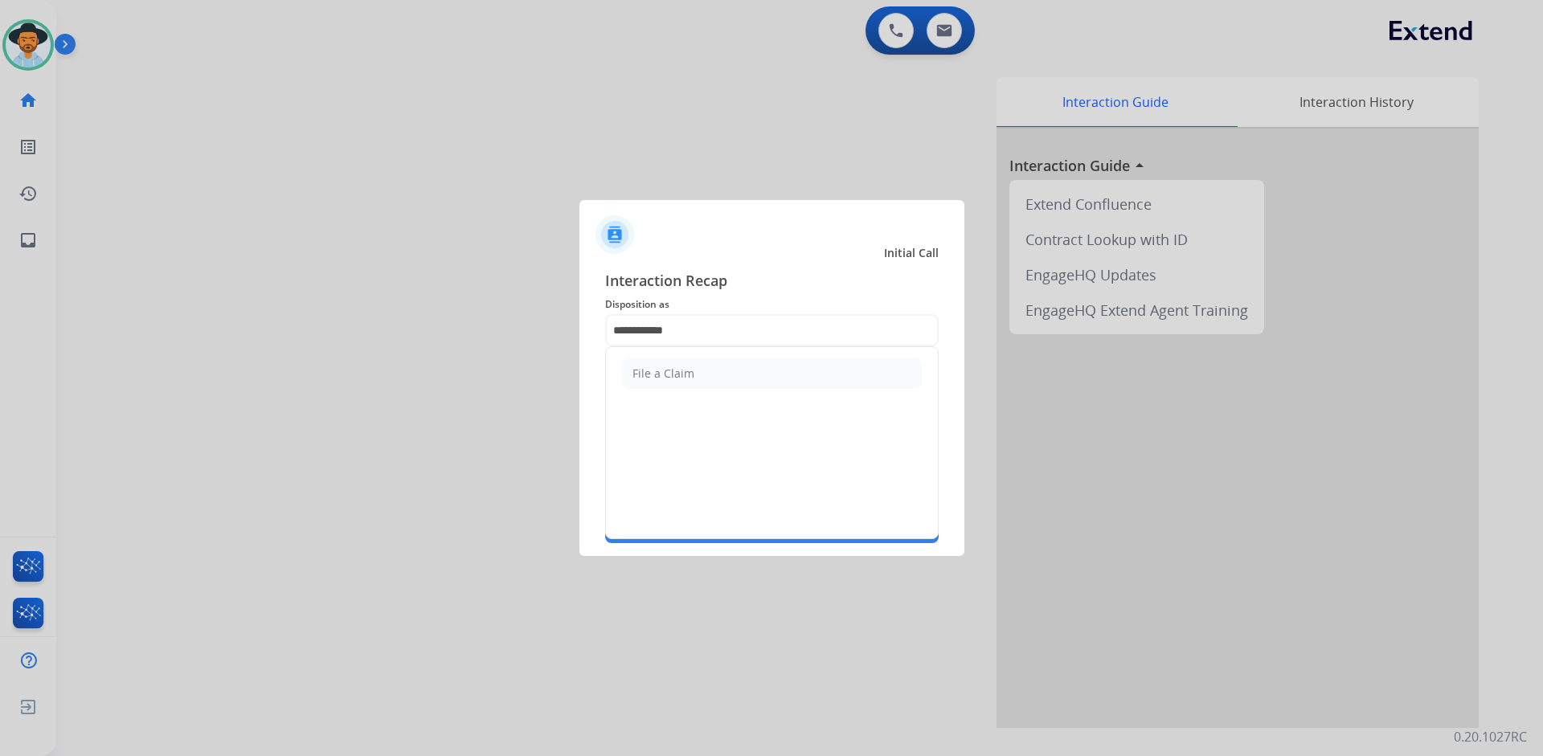
click at [816, 284] on span "Interaction Recap" at bounding box center [771, 282] width 333 height 26
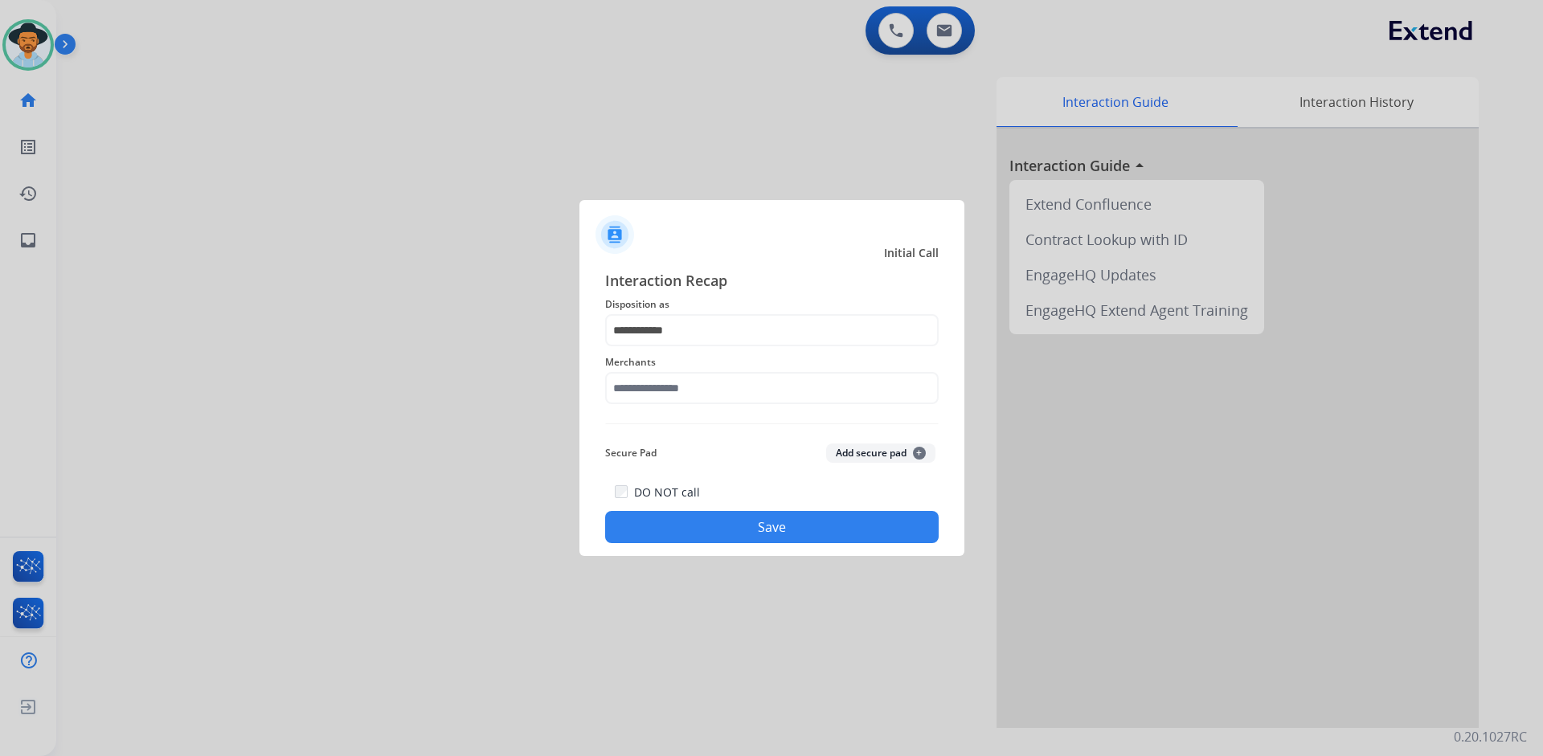
click at [807, 284] on span "Interaction Recap" at bounding box center [771, 282] width 333 height 26
drag, startPoint x: 684, startPoint y: 400, endPoint x: 701, endPoint y: 381, distance: 25.6
click at [685, 398] on input "text" at bounding box center [771, 388] width 333 height 32
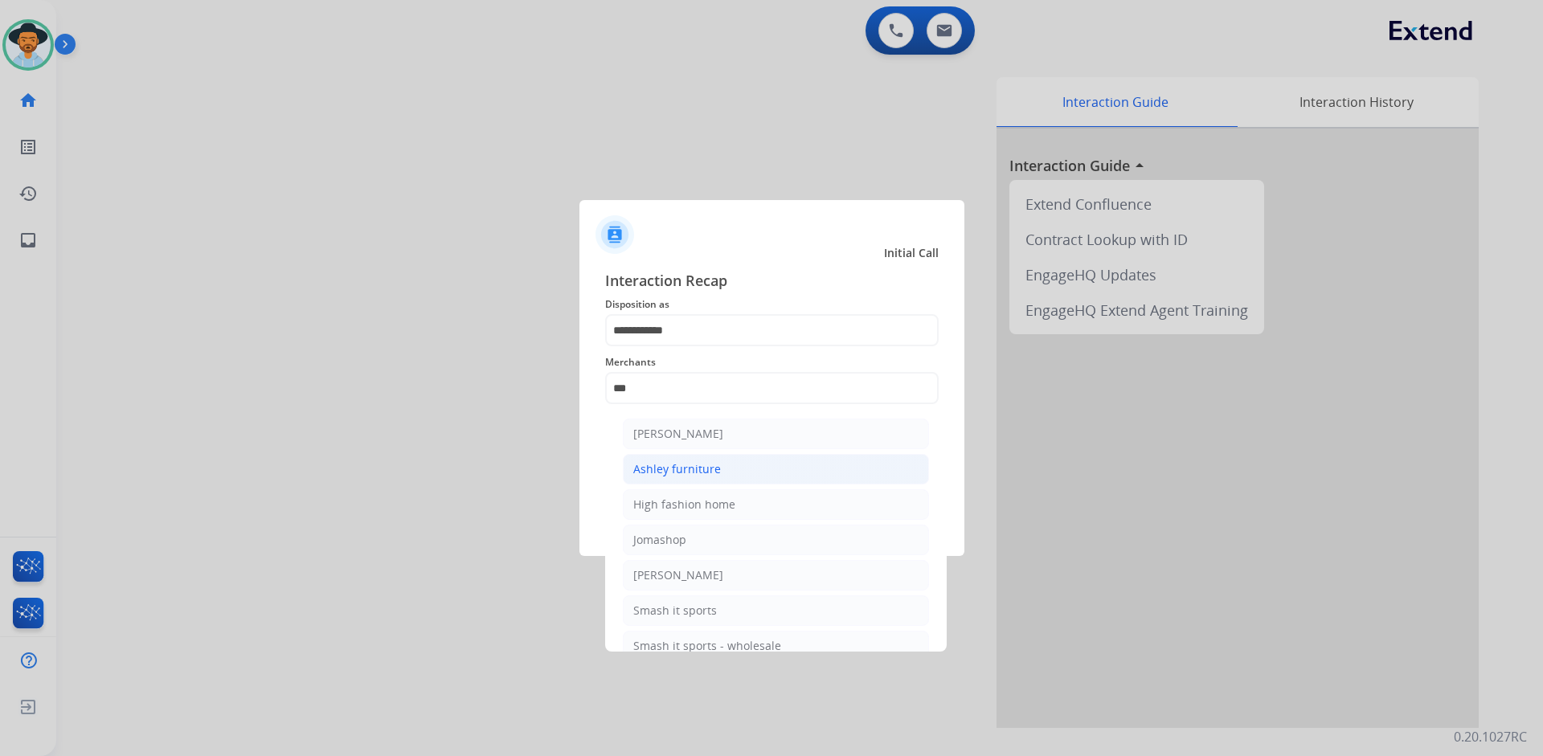
click at [719, 463] on li "Ashley furniture" at bounding box center [776, 469] width 306 height 31
type input "**********"
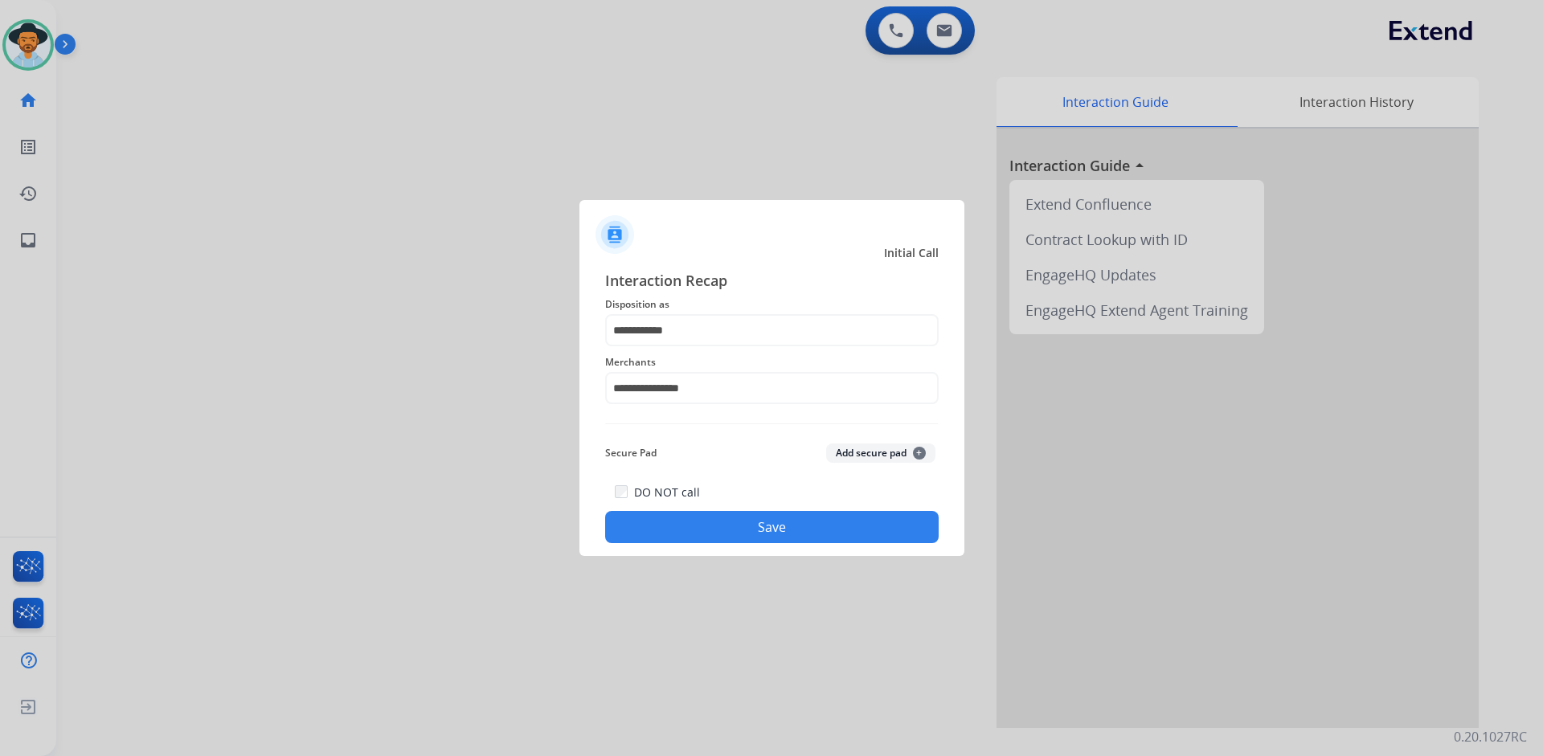
click at [758, 527] on button "Save" at bounding box center [771, 527] width 333 height 32
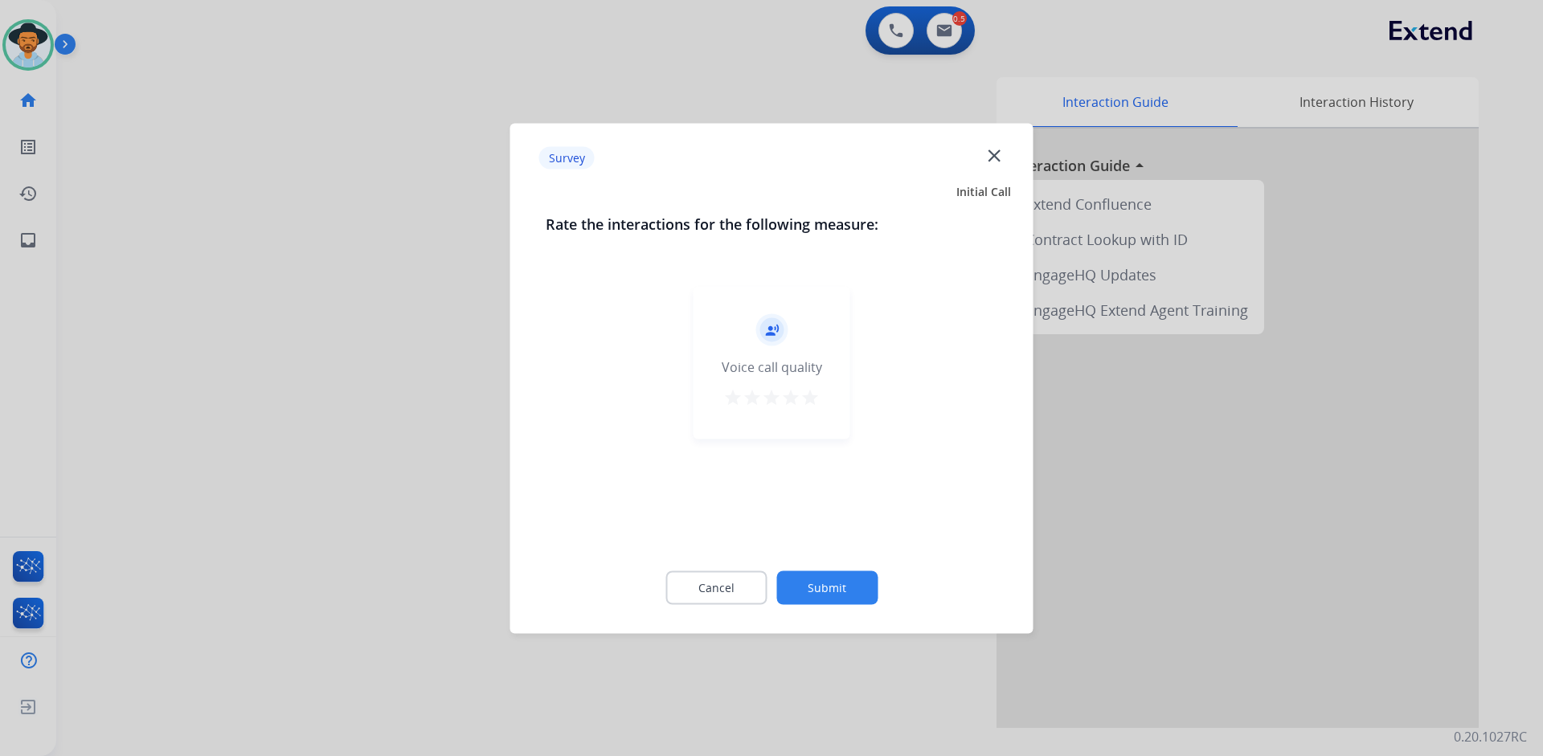
click at [840, 581] on button "Submit" at bounding box center [826, 587] width 101 height 34
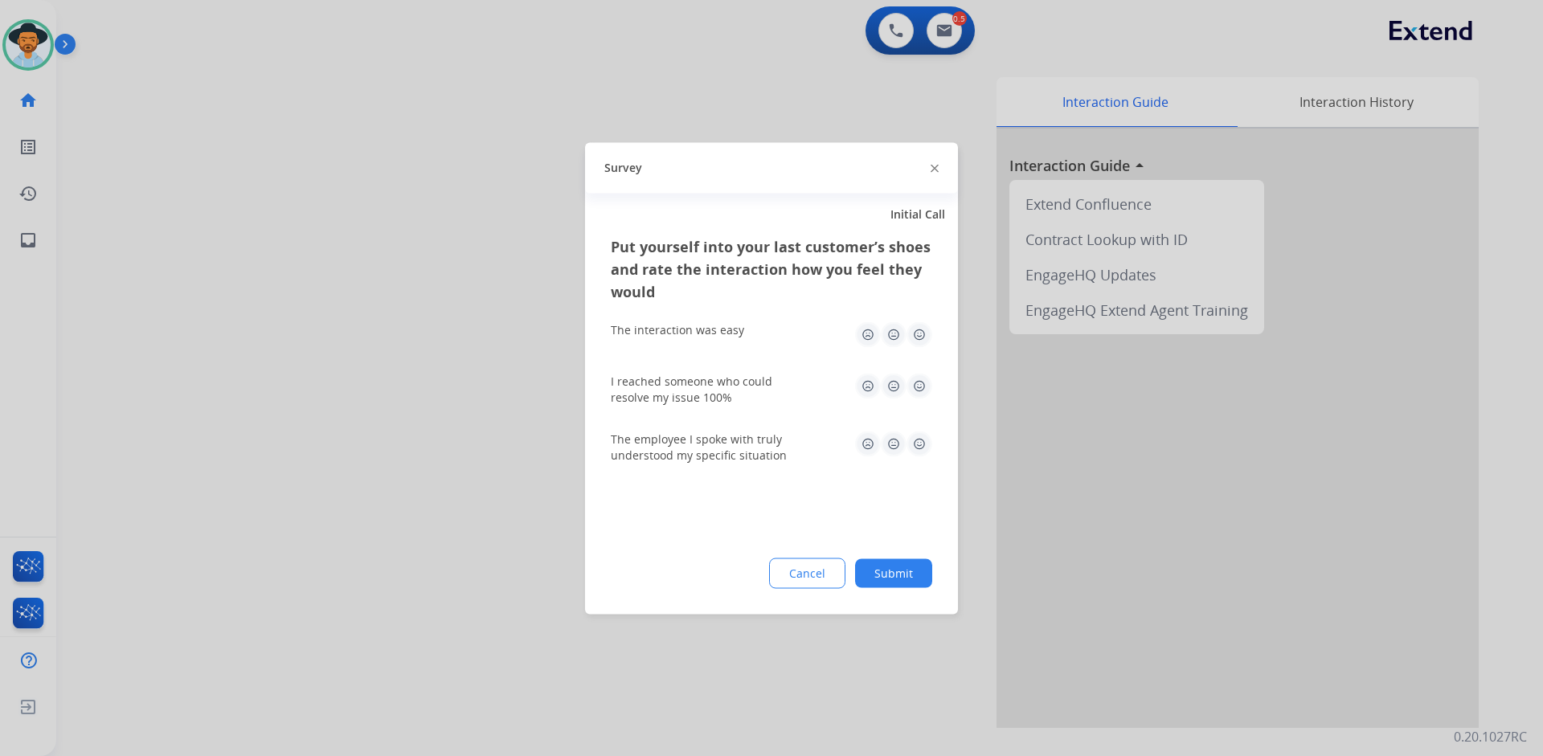
click at [902, 564] on button "Submit" at bounding box center [893, 572] width 77 height 29
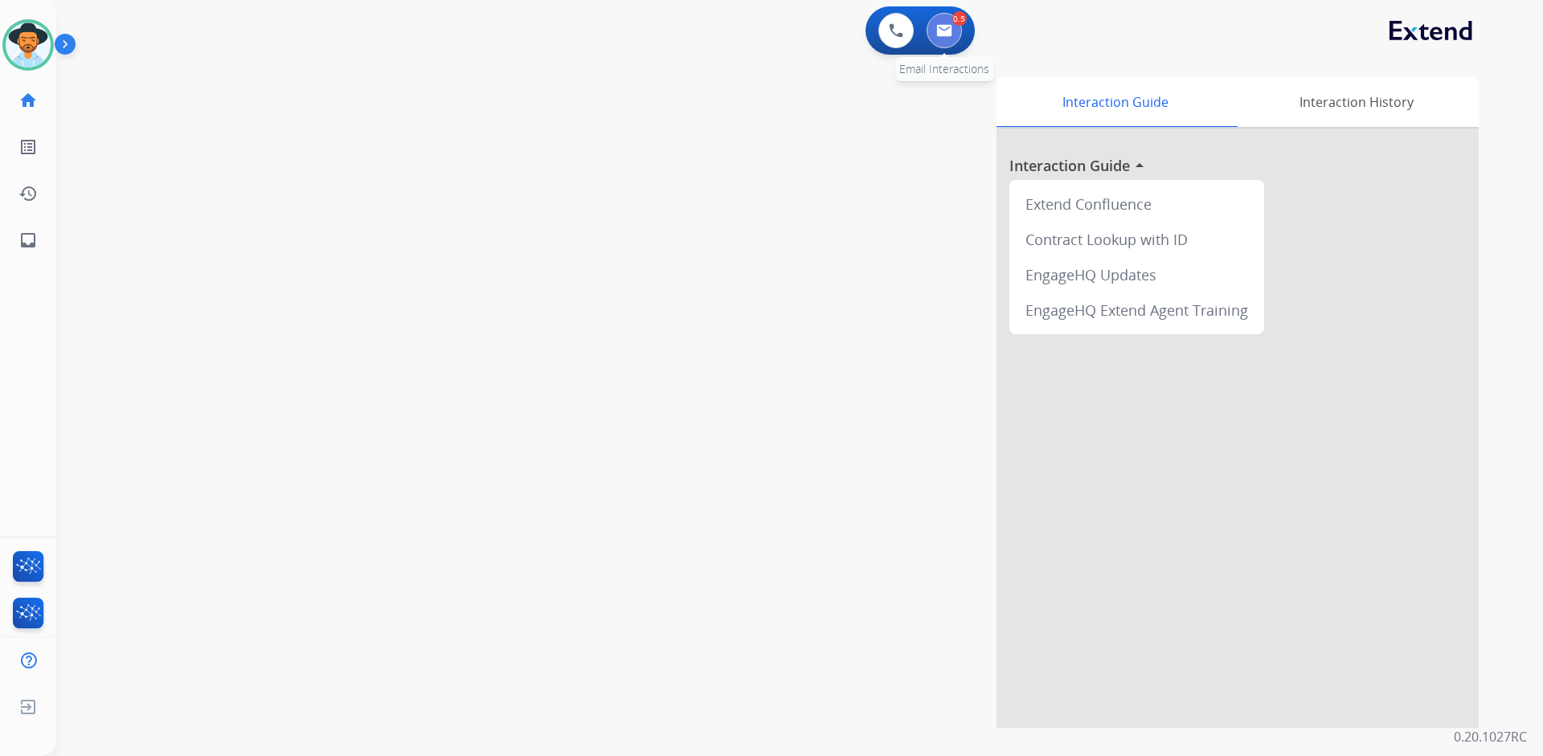
click at [952, 36] on button at bounding box center [943, 30] width 35 height 35
select select "**********"
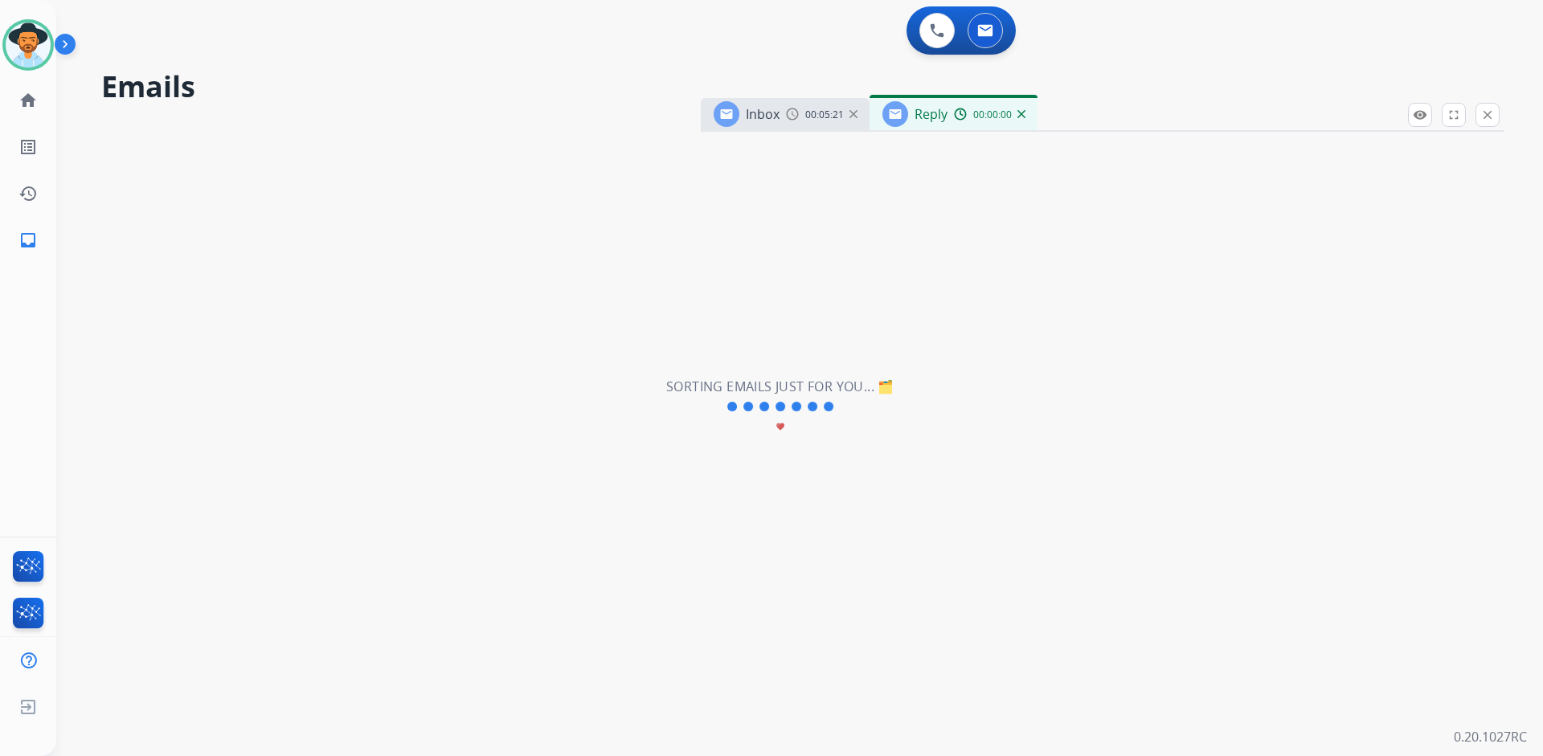
select select "**********"
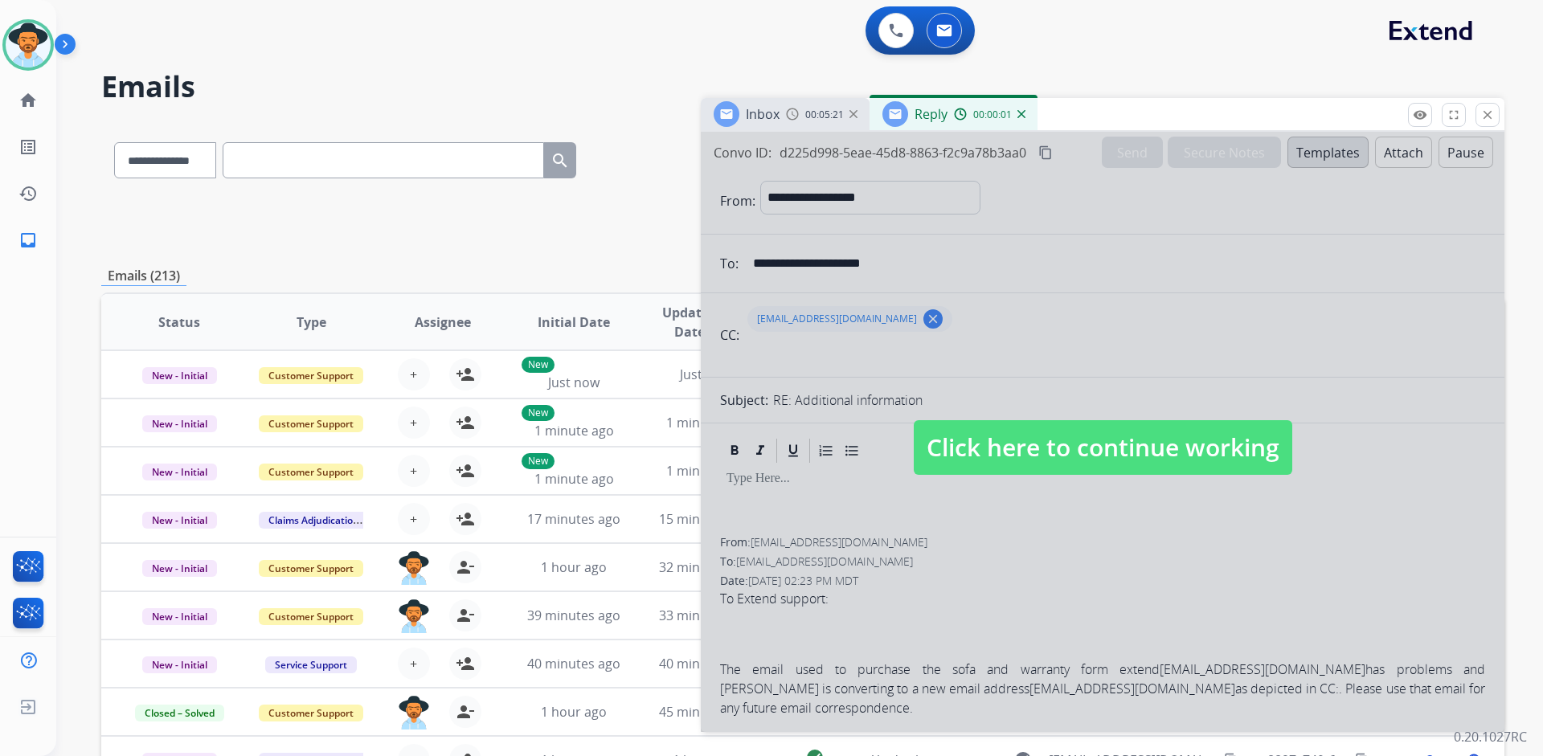
click at [1016, 428] on span "Click here to continue working" at bounding box center [1103, 447] width 378 height 55
select select
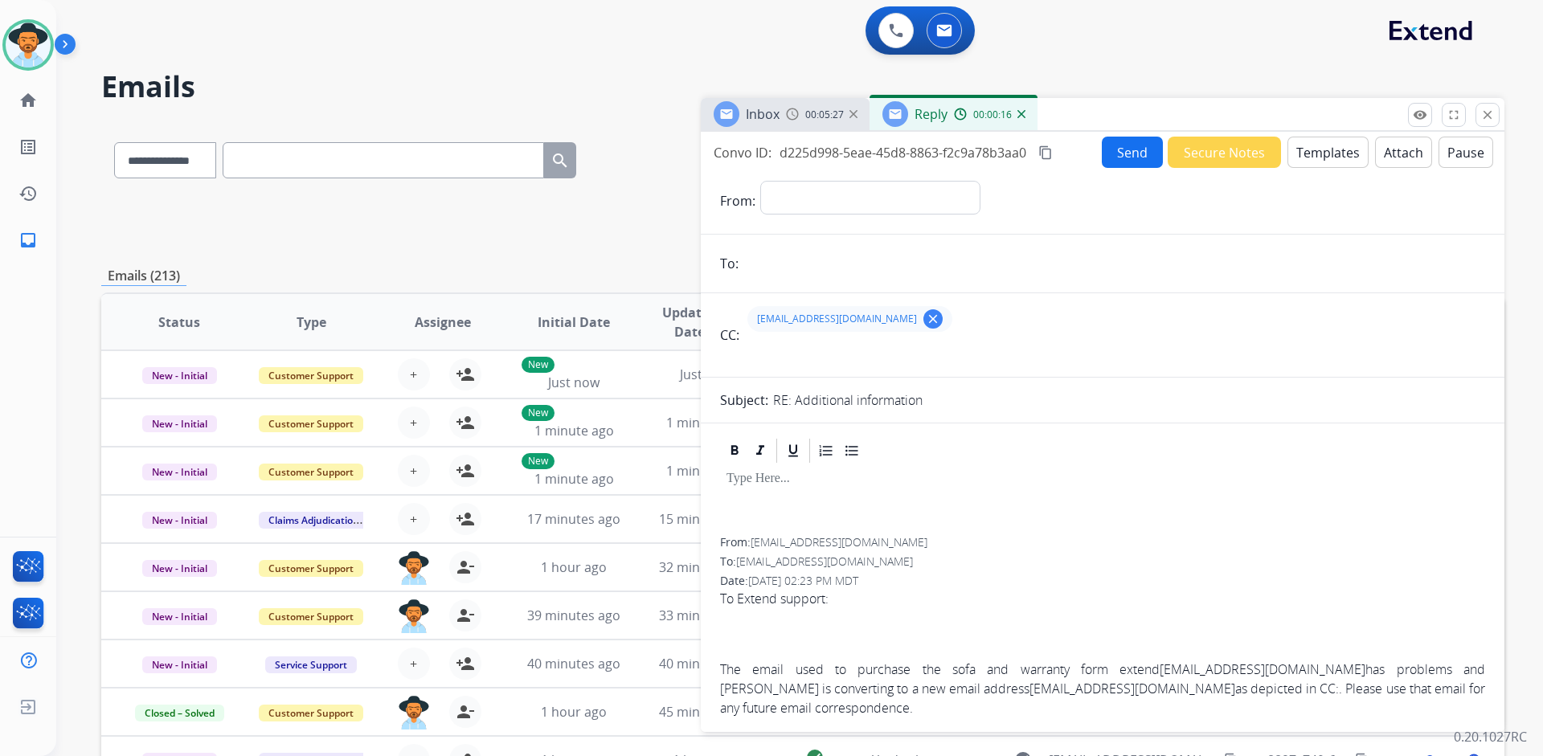
scroll to position [80, 0]
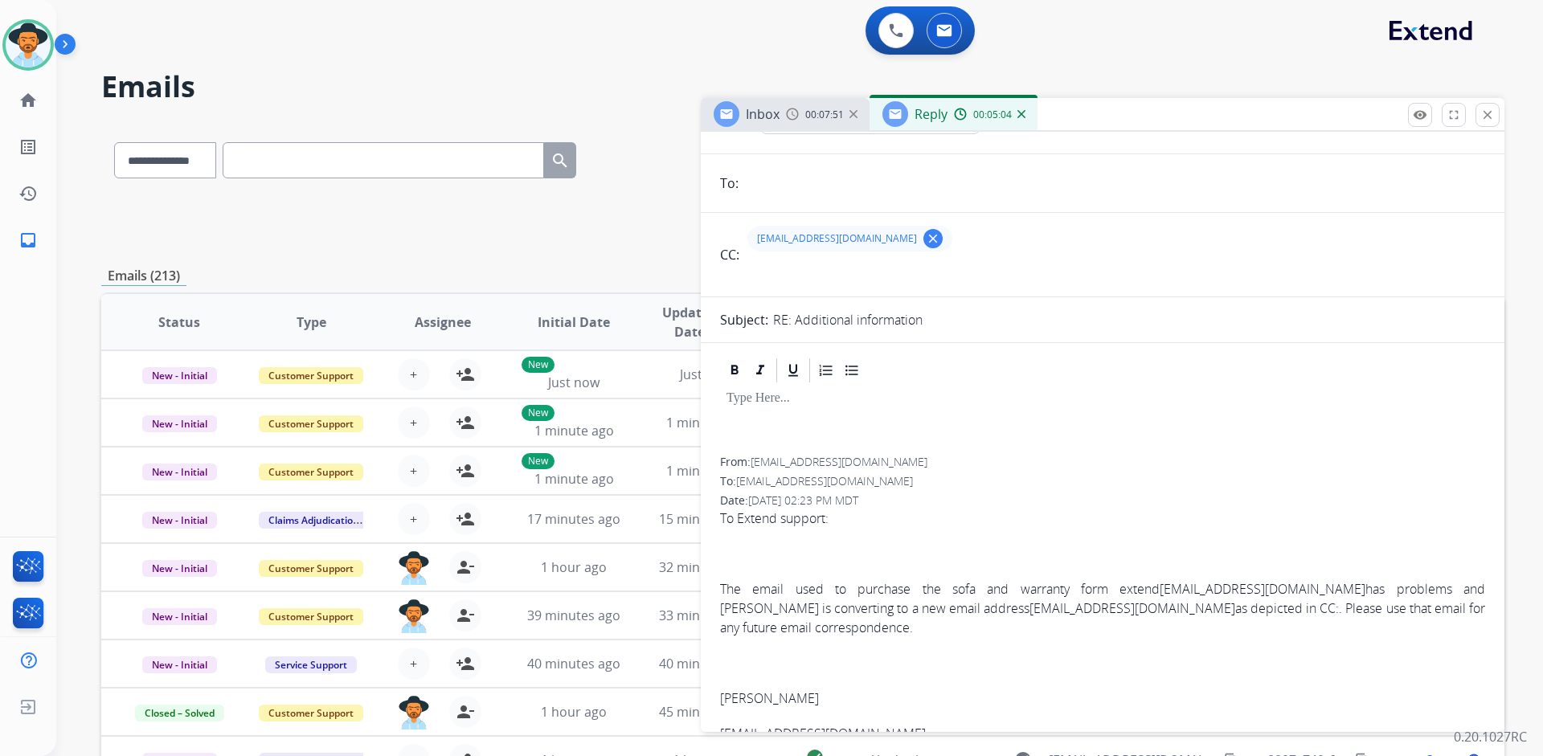
click at [1023, 116] on img at bounding box center [1021, 114] width 8 height 8
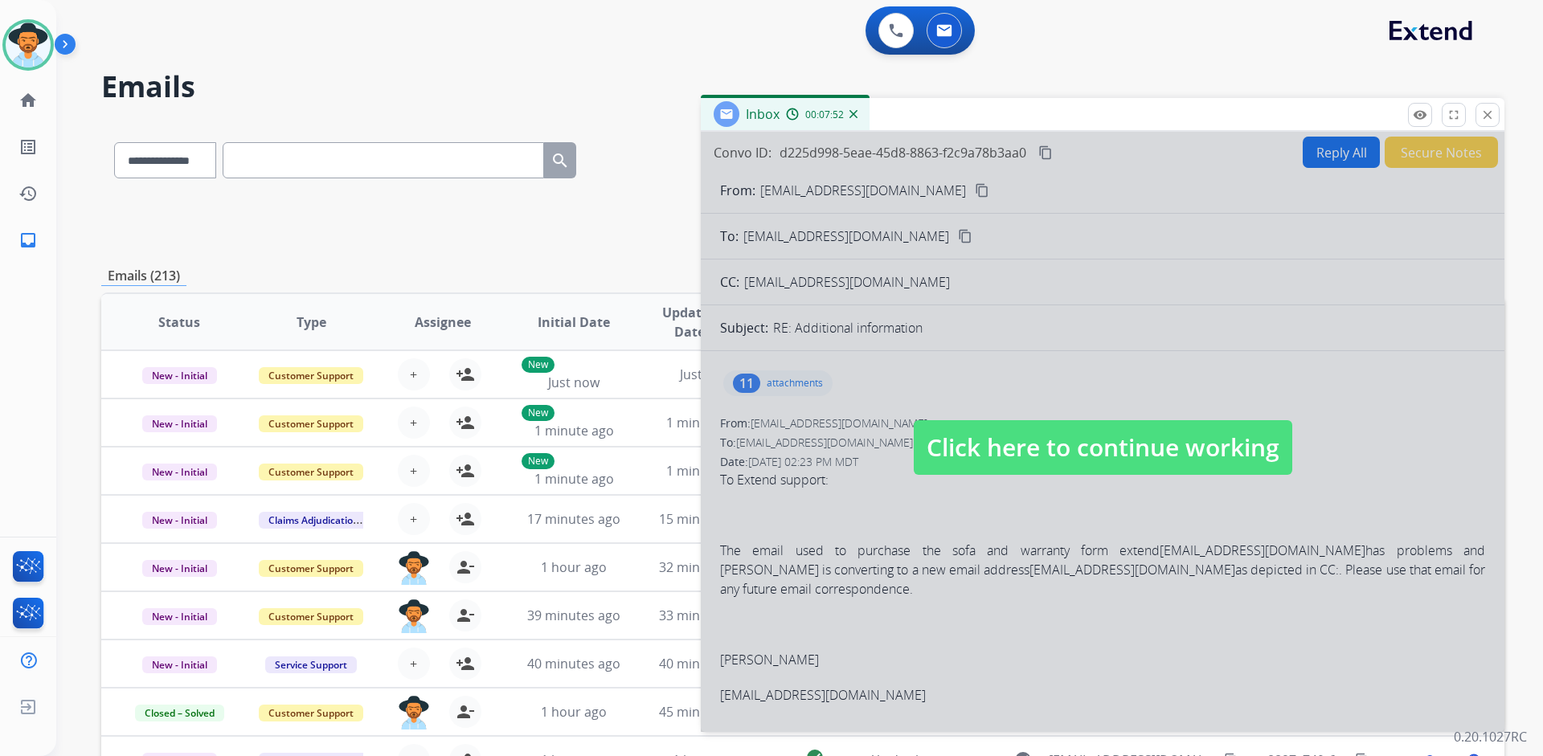
click at [852, 115] on img at bounding box center [853, 114] width 8 height 8
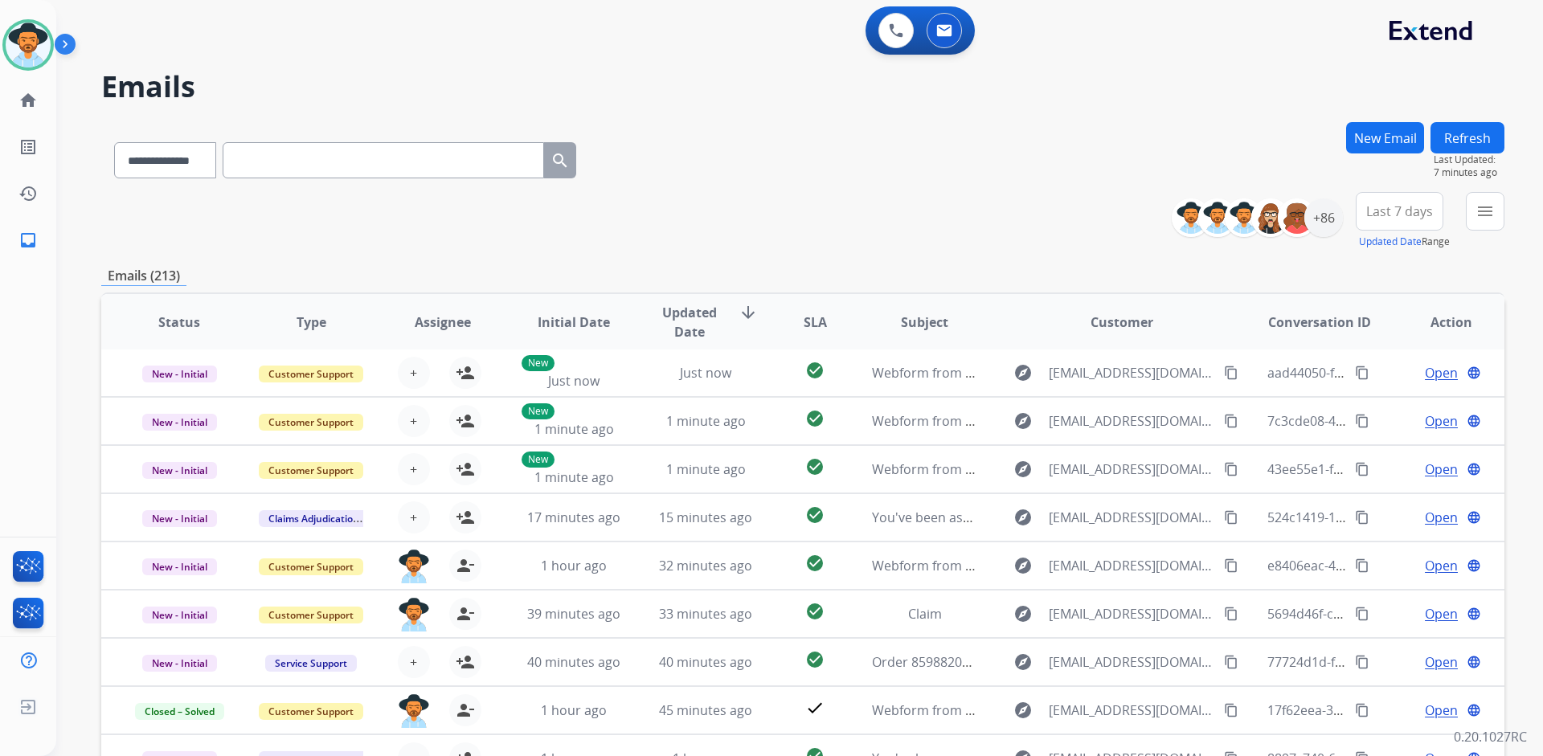
scroll to position [0, 0]
click at [1330, 223] on div "+86" at bounding box center [1323, 217] width 39 height 39
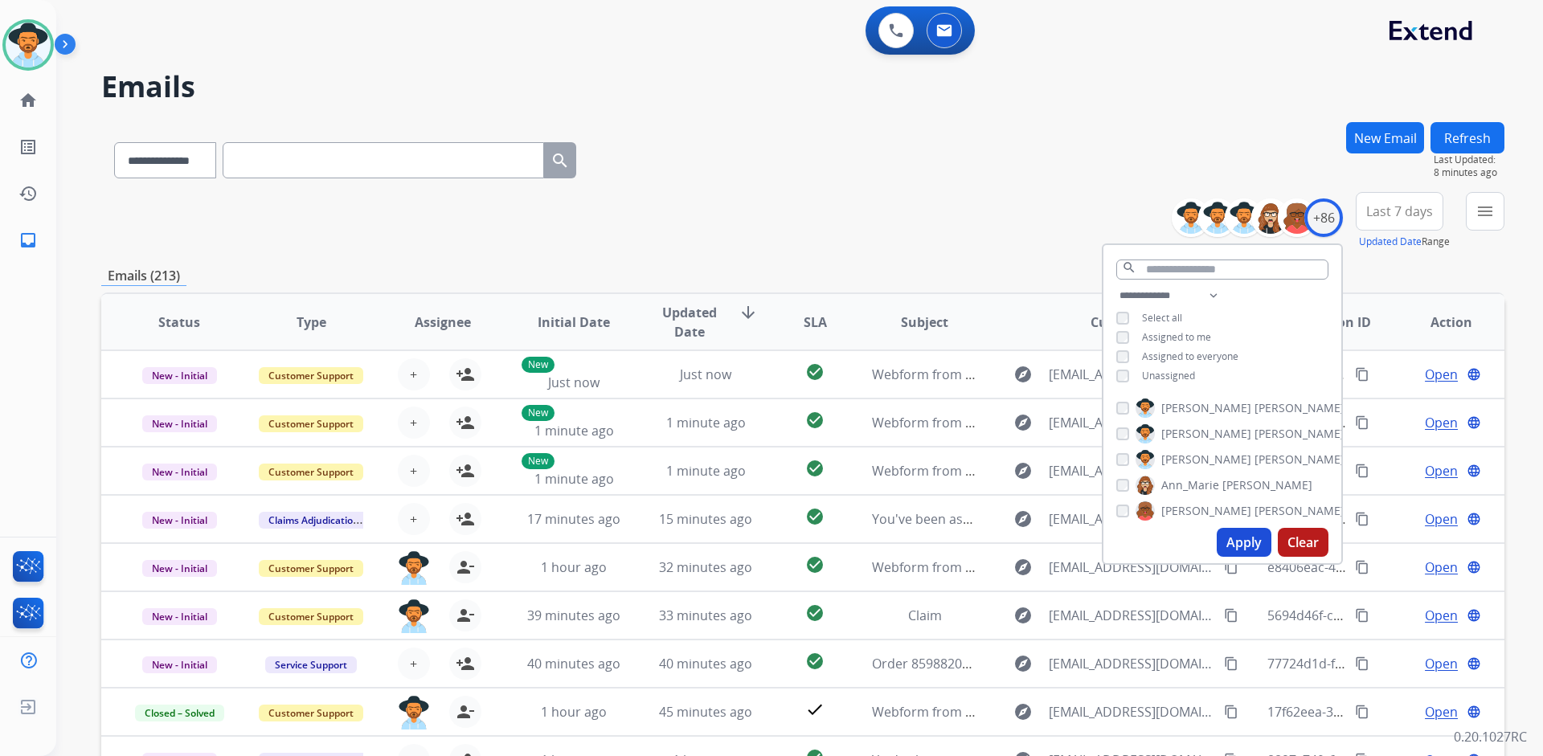
click at [1167, 369] on span "Unassigned" at bounding box center [1168, 376] width 53 height 14
click at [1243, 551] on button "Apply" at bounding box center [1243, 542] width 55 height 29
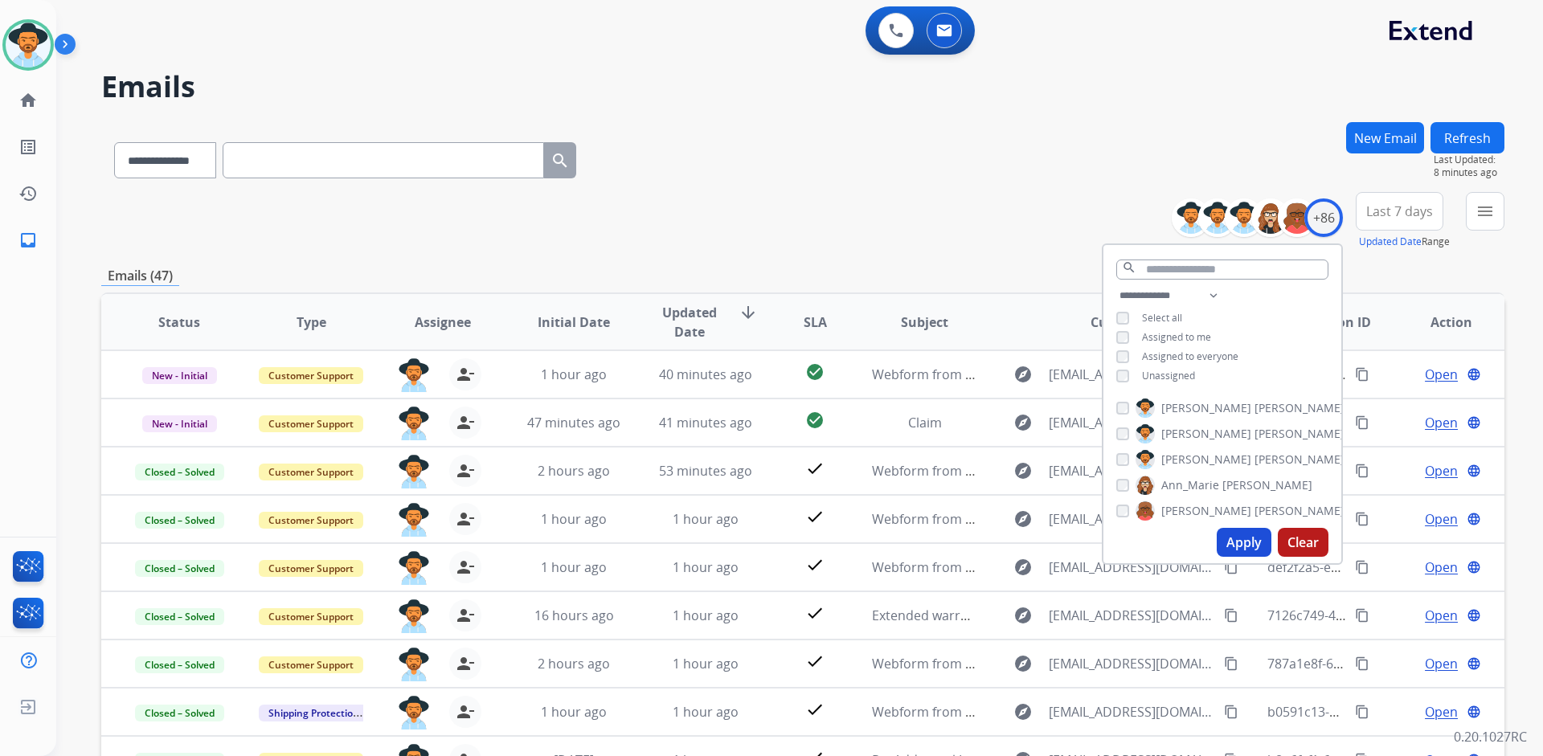
click at [1401, 208] on span "Last 7 days" at bounding box center [1399, 211] width 67 height 6
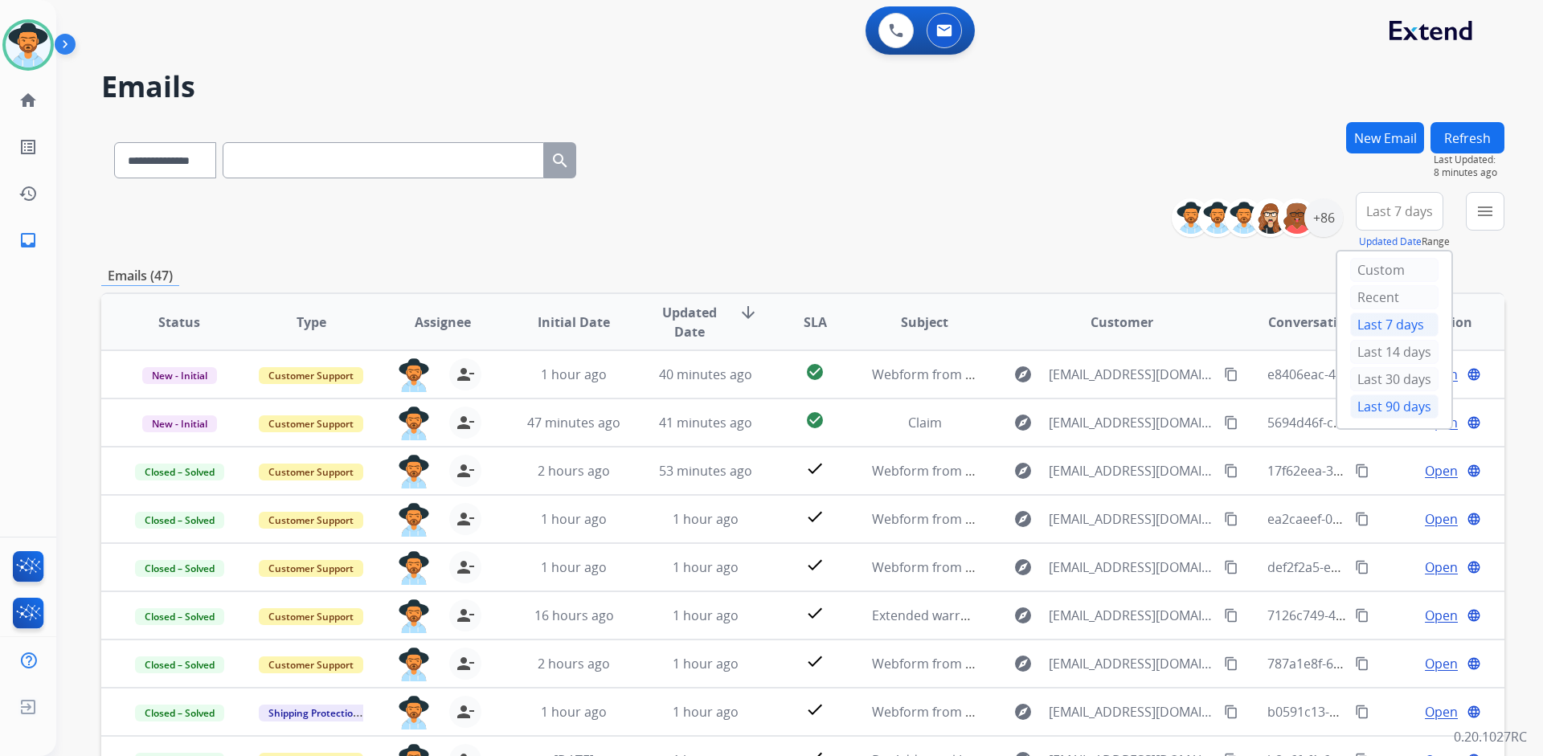
click at [1380, 404] on div "Last 90 days" at bounding box center [1394, 406] width 88 height 24
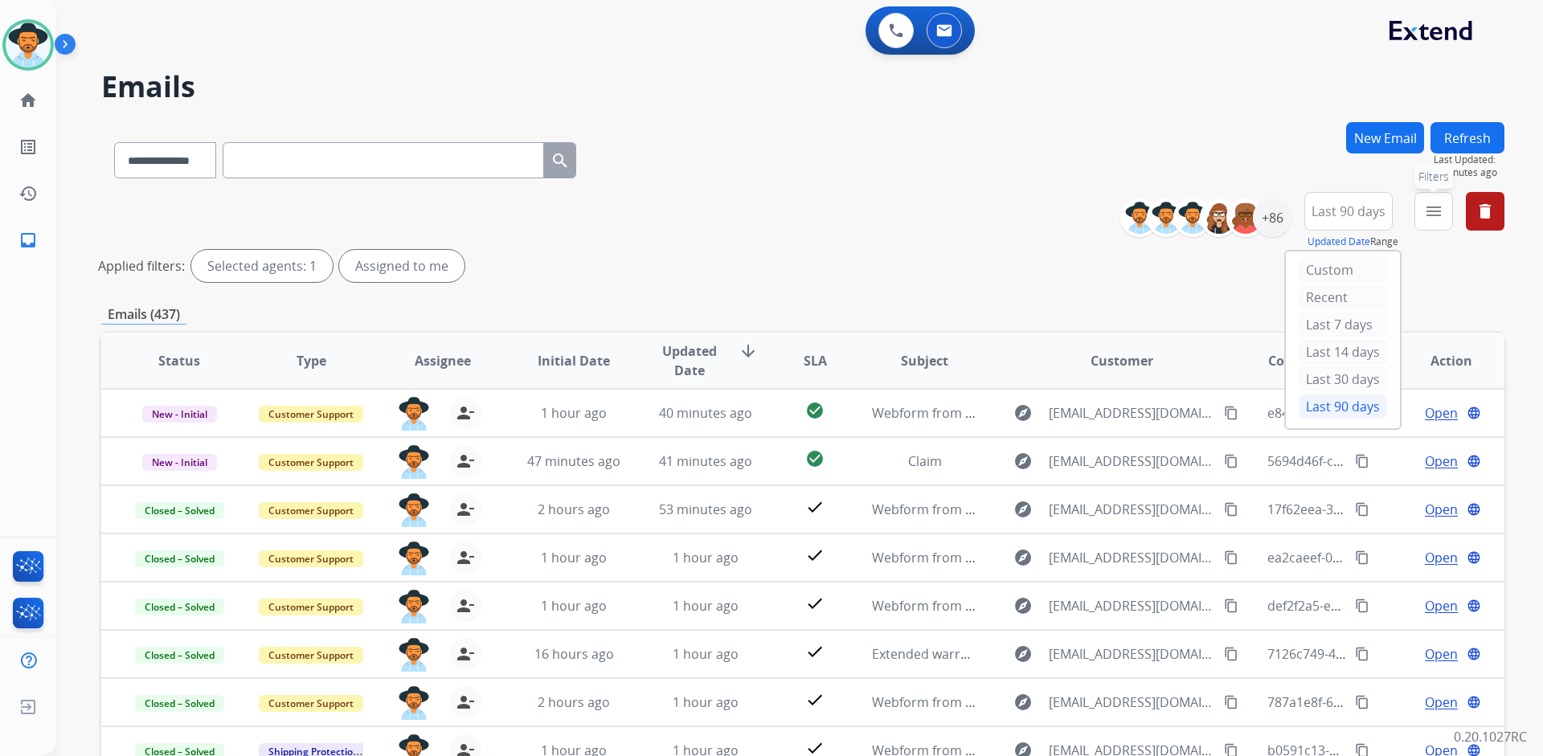
click at [1440, 209] on mat-icon "menu" at bounding box center [1433, 211] width 19 height 19
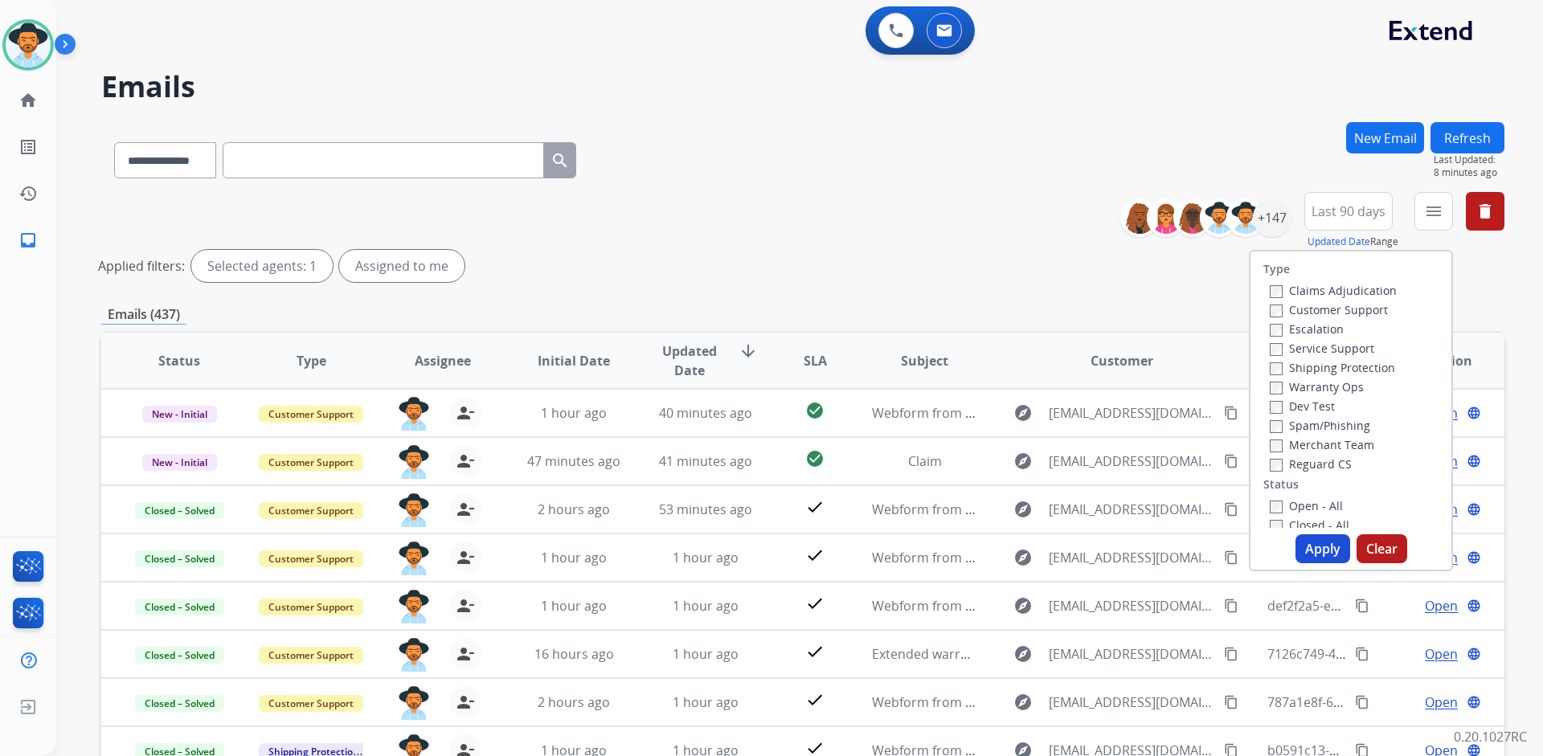
click at [1343, 313] on label "Customer Support" at bounding box center [1328, 309] width 118 height 15
click at [1344, 363] on label "Shipping Protection" at bounding box center [1331, 367] width 125 height 15
click at [1322, 468] on label "Reguard CS" at bounding box center [1310, 463] width 82 height 15
click at [1312, 509] on label "Open - All" at bounding box center [1305, 505] width 73 height 15
click at [1314, 557] on button "Apply" at bounding box center [1322, 548] width 55 height 29
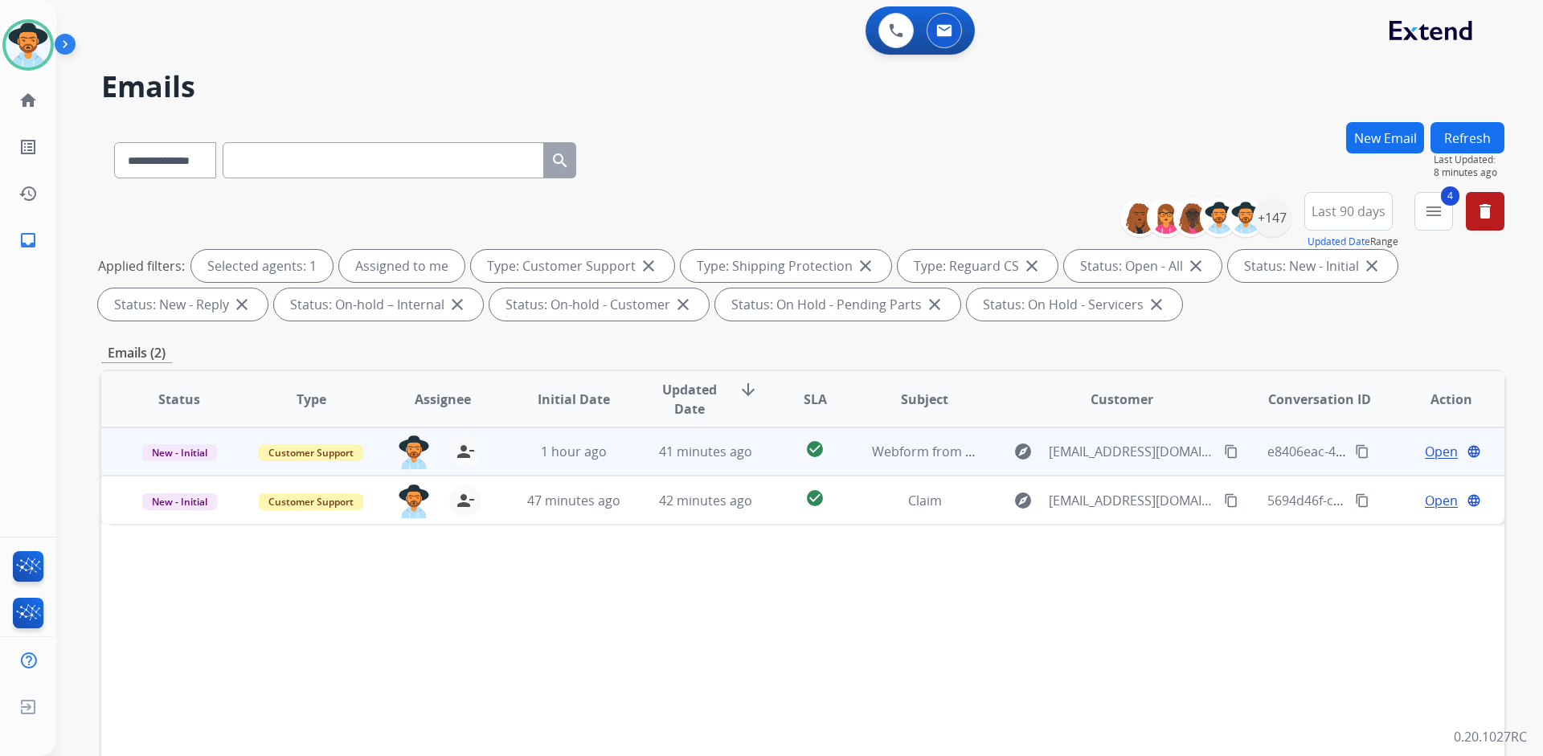
click at [1437, 449] on span "Open" at bounding box center [1441, 451] width 33 height 19
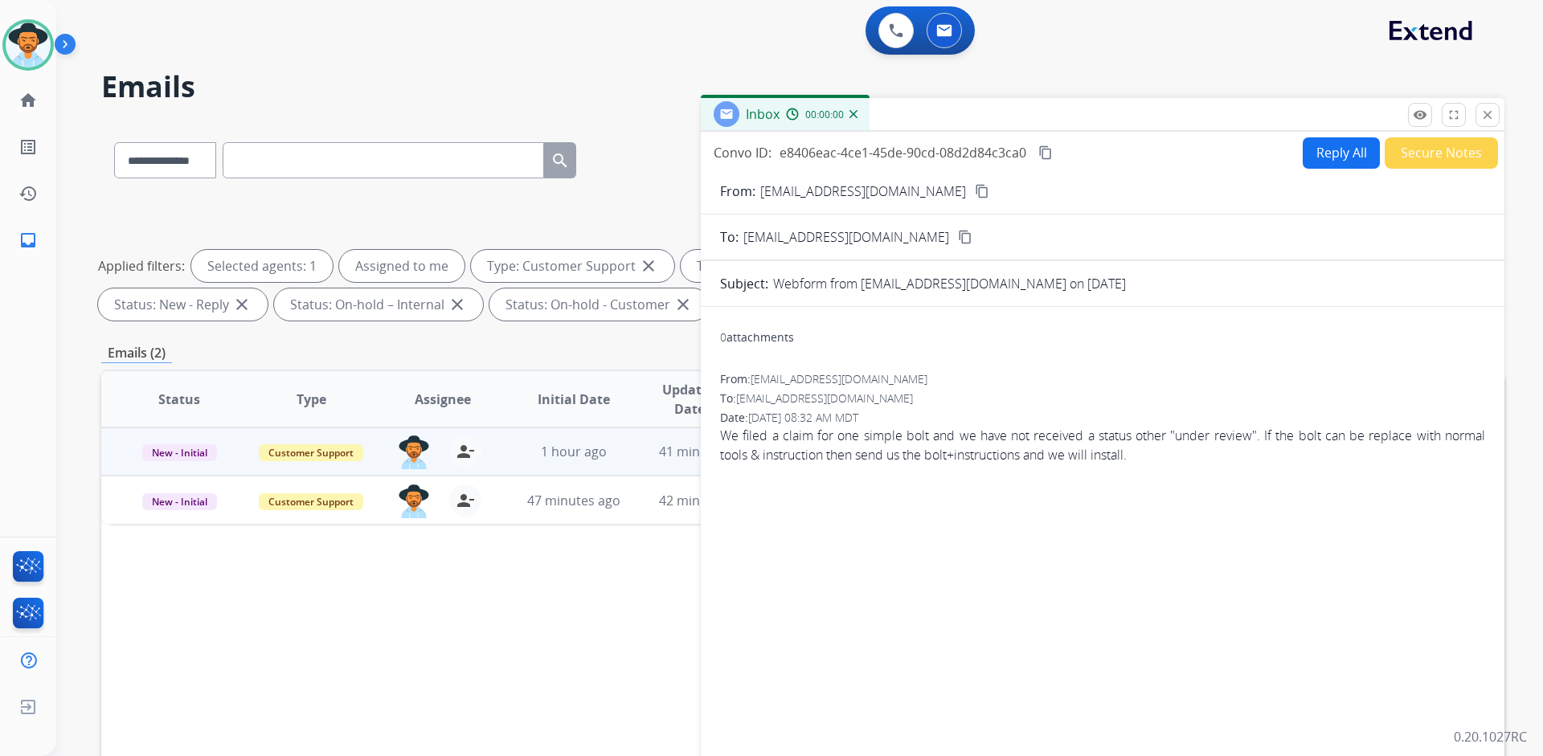
click at [1406, 161] on button "Secure Notes" at bounding box center [1440, 152] width 113 height 31
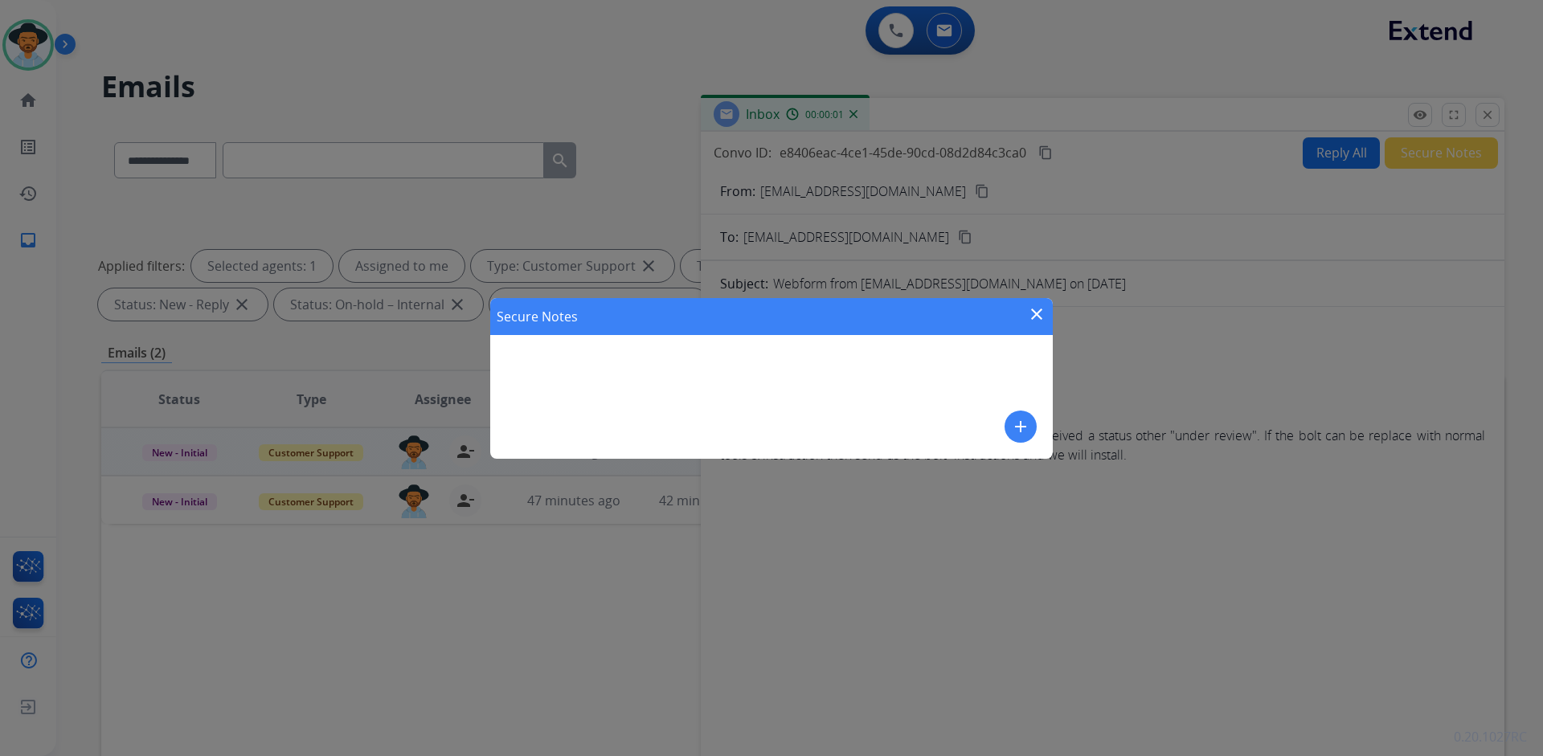
click at [1005, 422] on button "add" at bounding box center [1020, 427] width 32 height 32
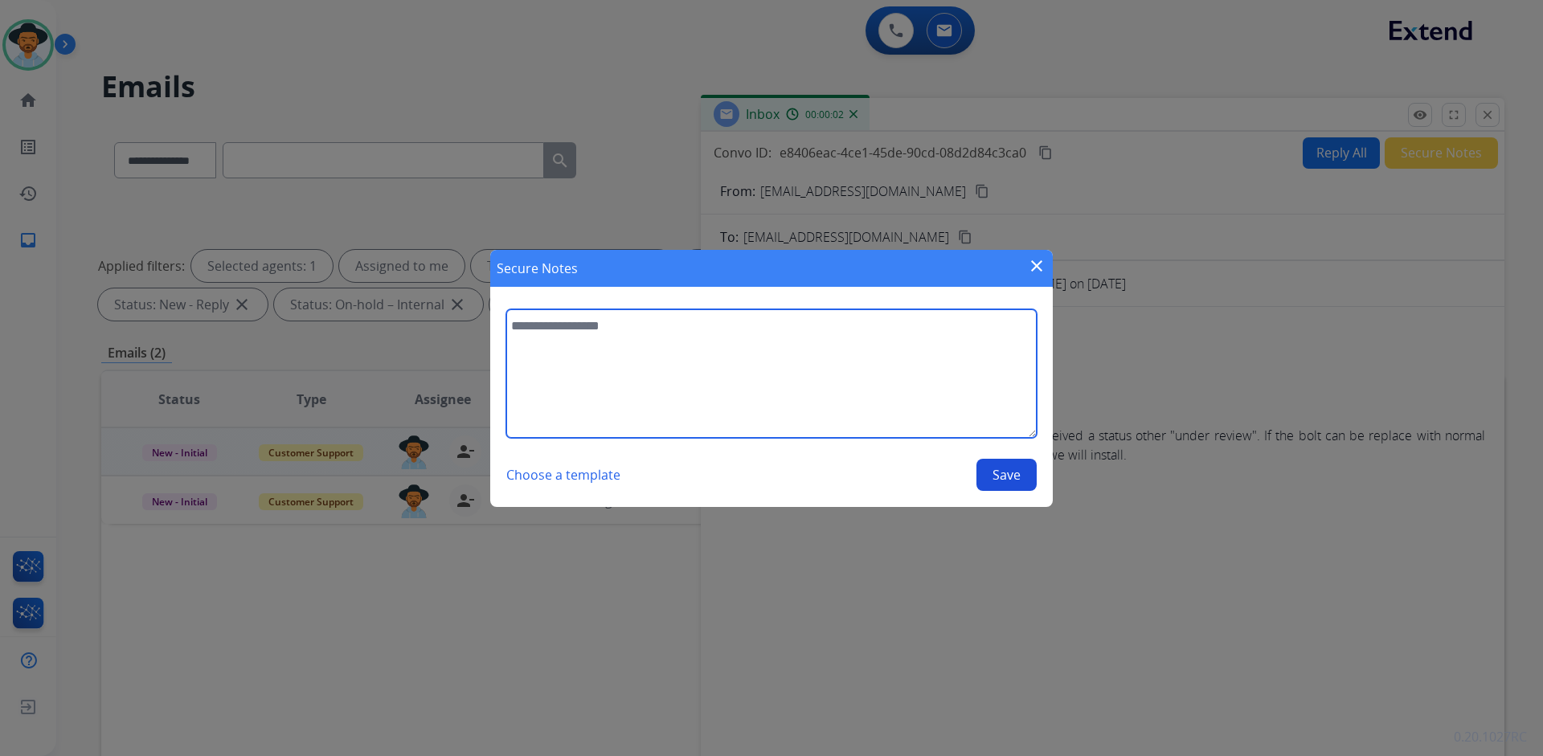
click at [820, 370] on textarea at bounding box center [771, 373] width 530 height 129
click at [706, 346] on textarea "**********" at bounding box center [771, 373] width 530 height 129
type textarea "**********"
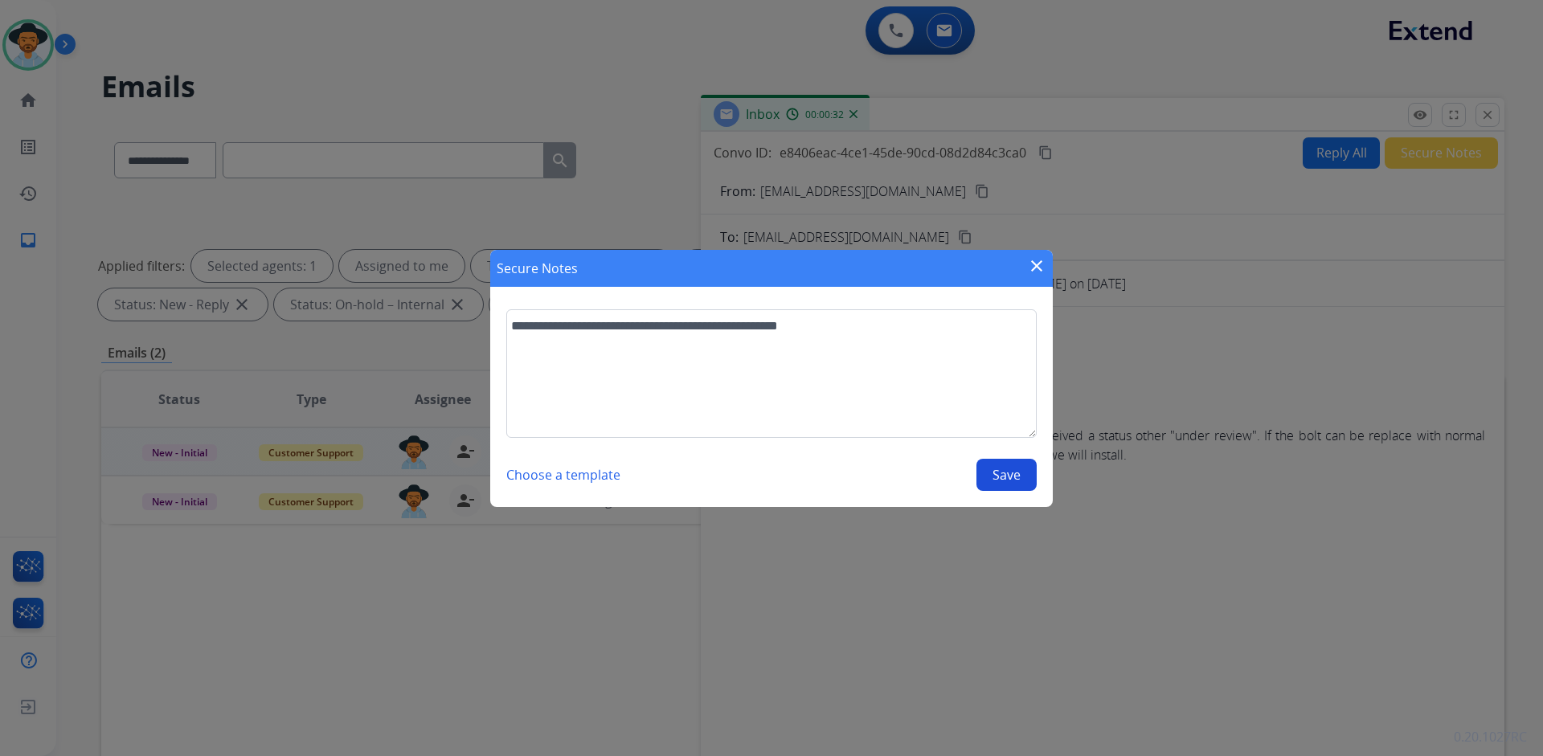
click at [1006, 468] on button "Save" at bounding box center [1006, 475] width 60 height 32
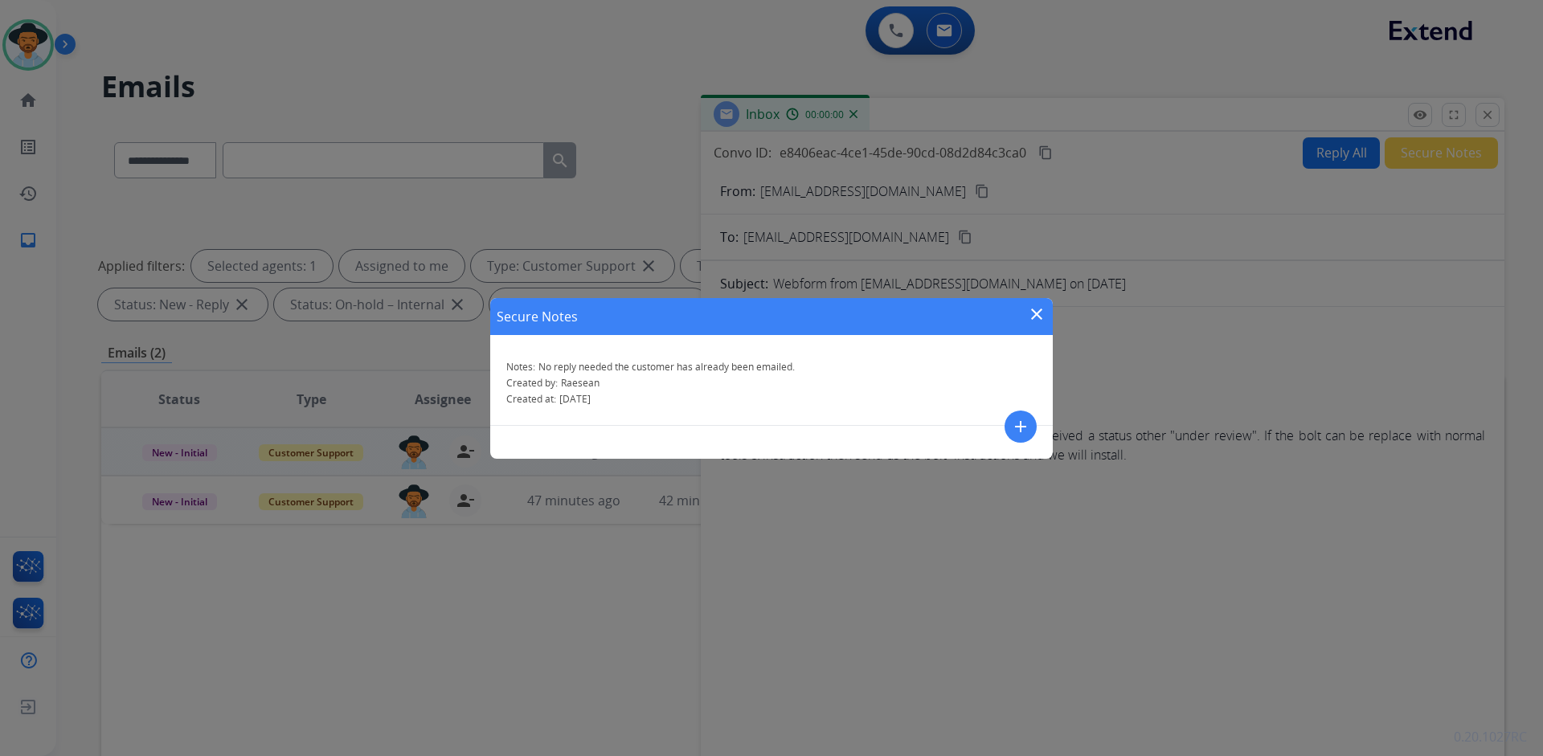
click at [1037, 314] on mat-icon "close" at bounding box center [1036, 314] width 19 height 19
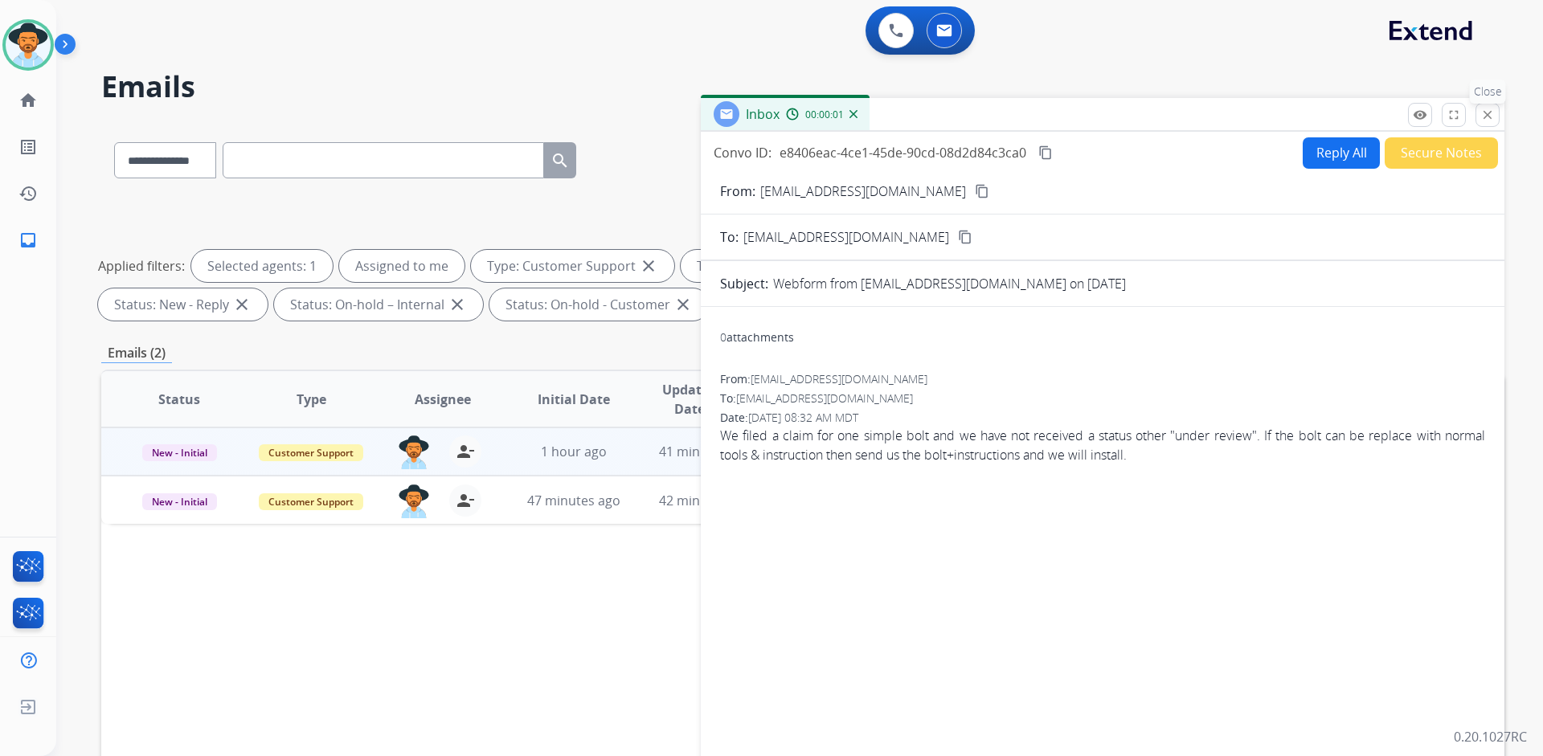
click at [1489, 112] on mat-icon "close" at bounding box center [1487, 115] width 14 height 14
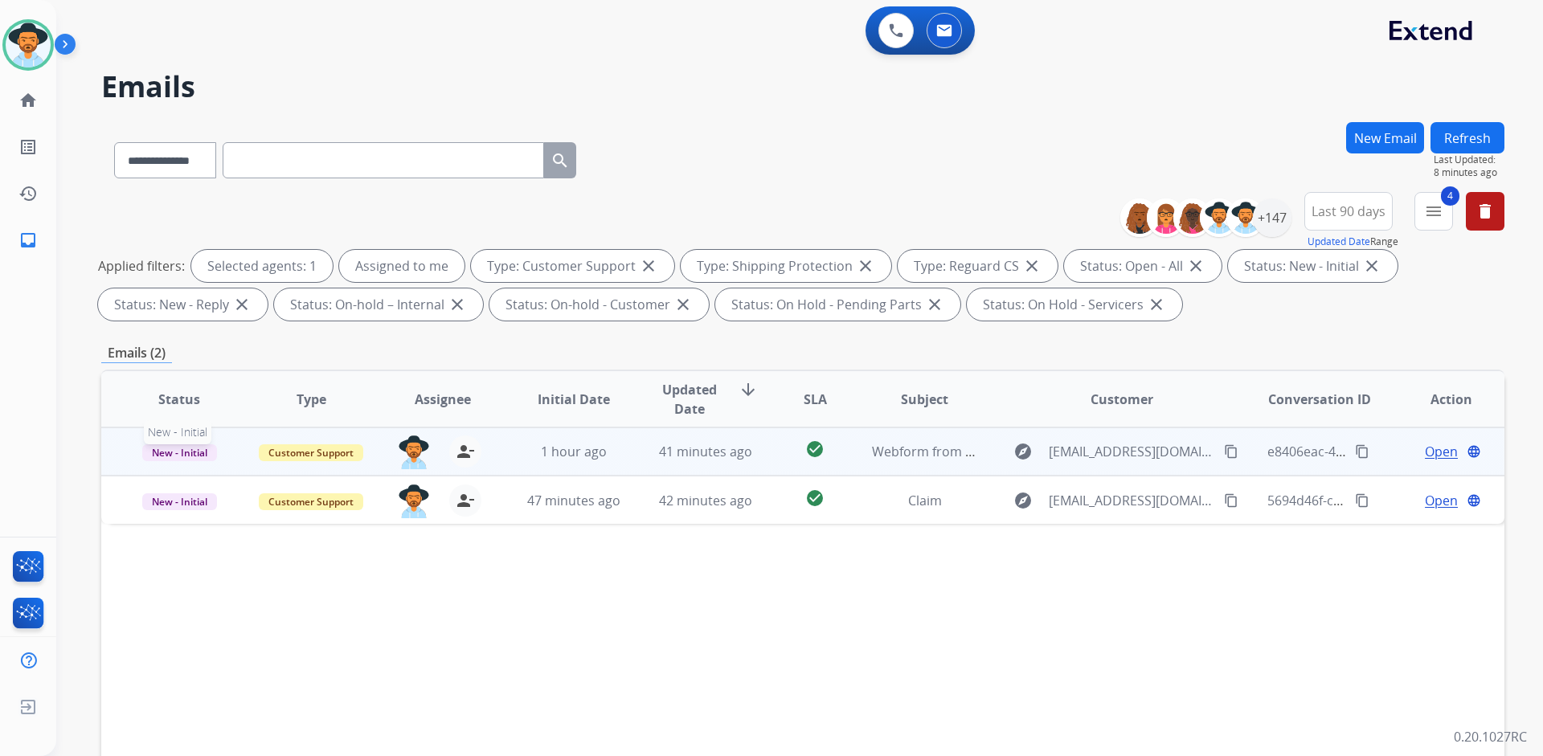
click at [190, 454] on span "New - Initial" at bounding box center [179, 452] width 75 height 17
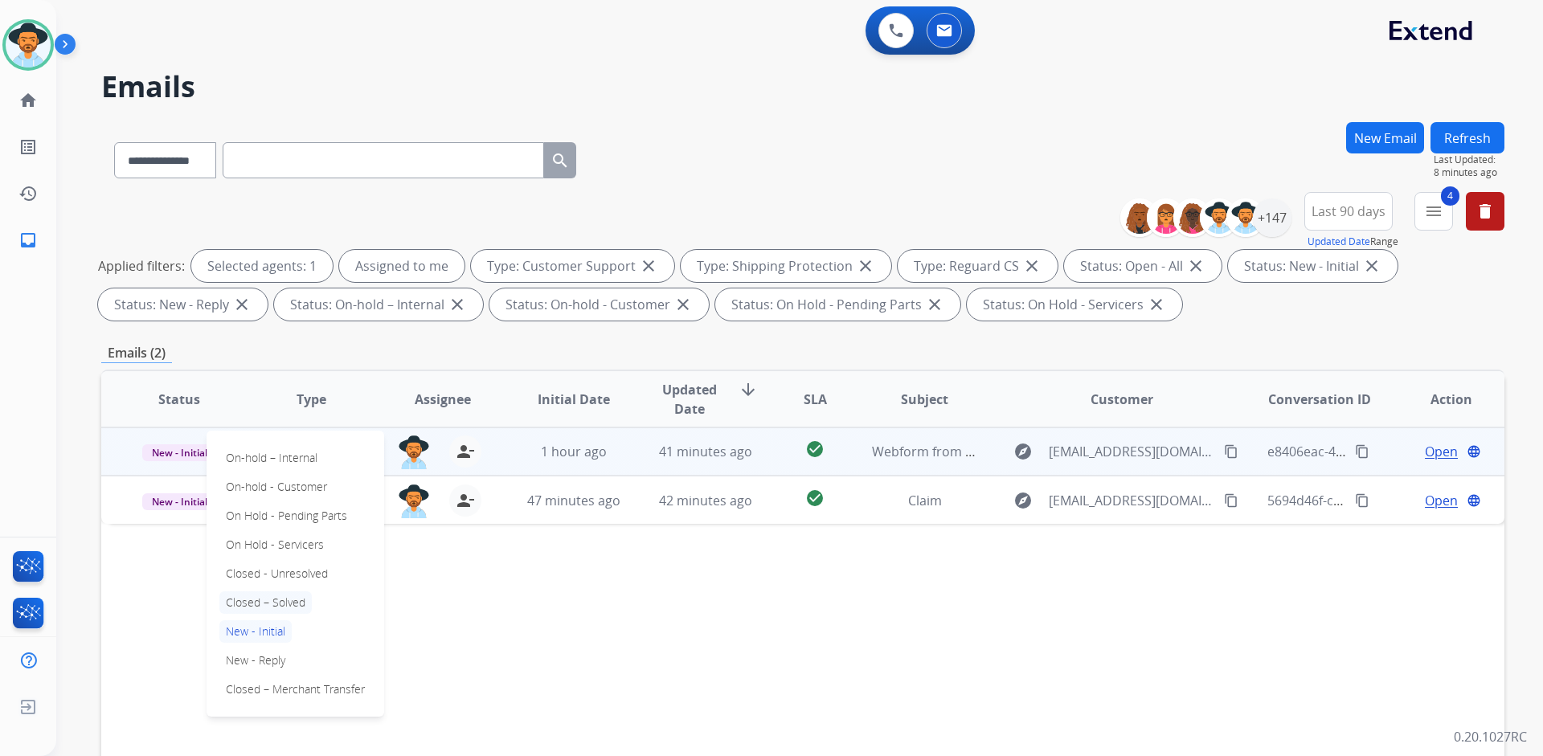
click at [294, 603] on p "Closed – Solved" at bounding box center [265, 602] width 92 height 22
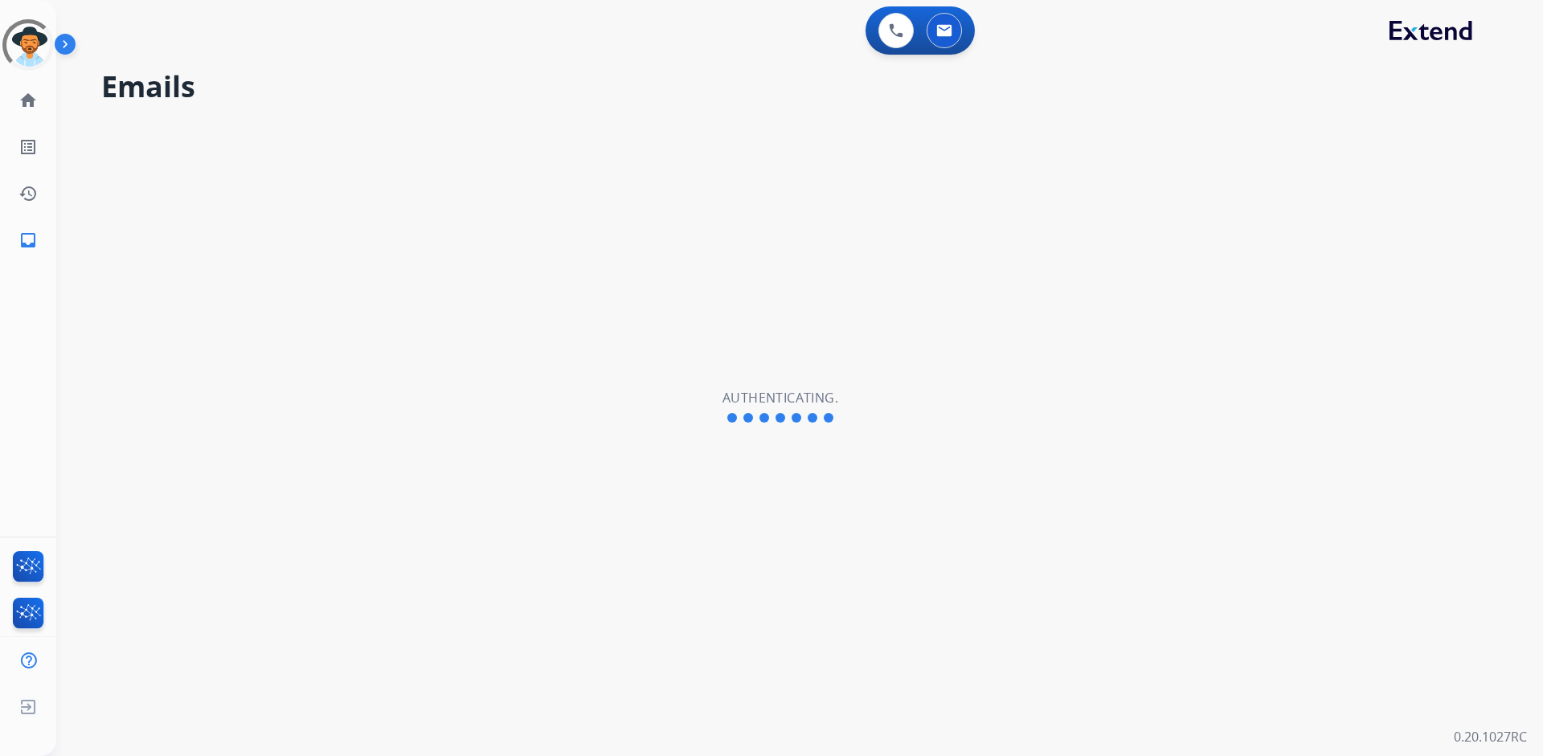
select select "**********"
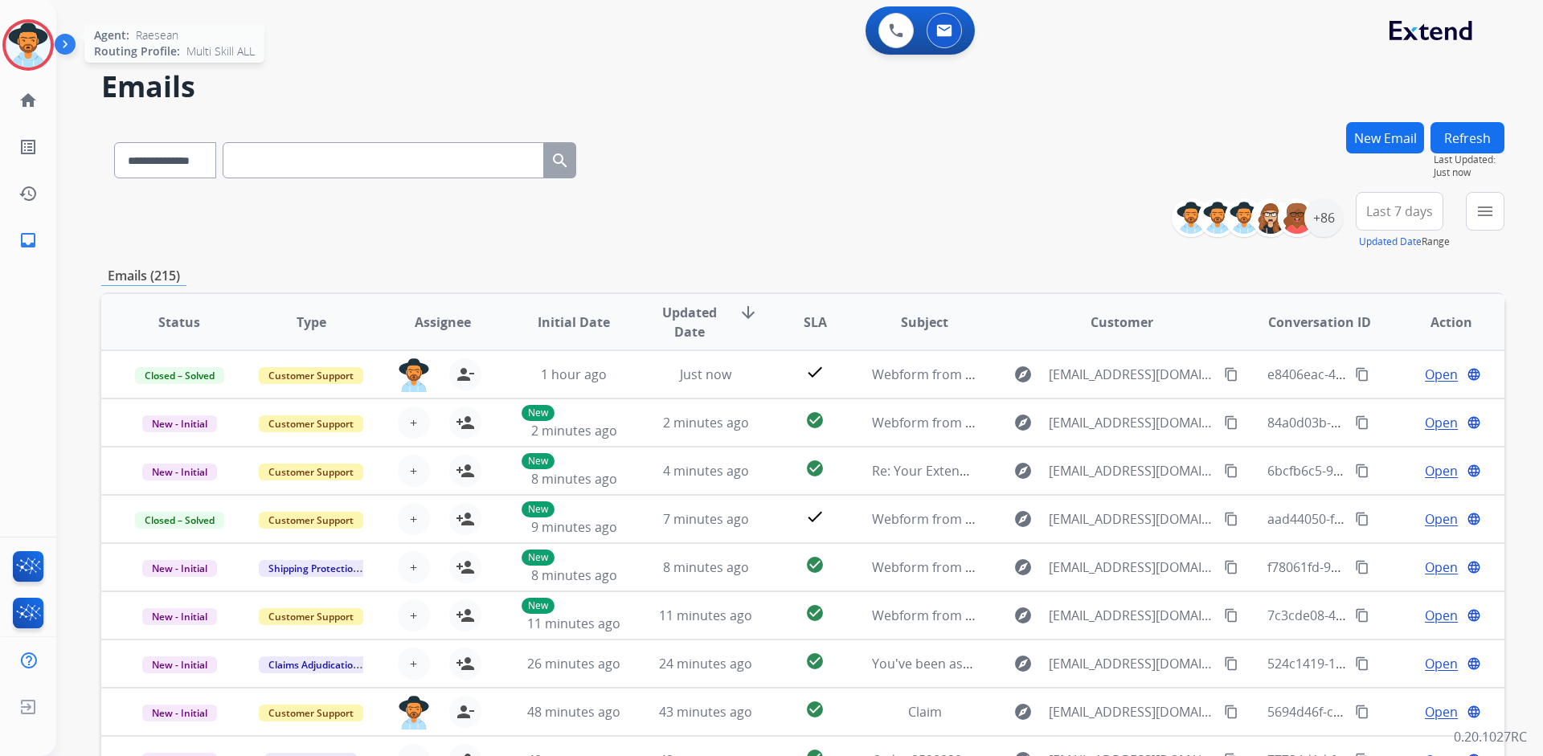
click at [43, 43] on img at bounding box center [28, 44] width 45 height 45
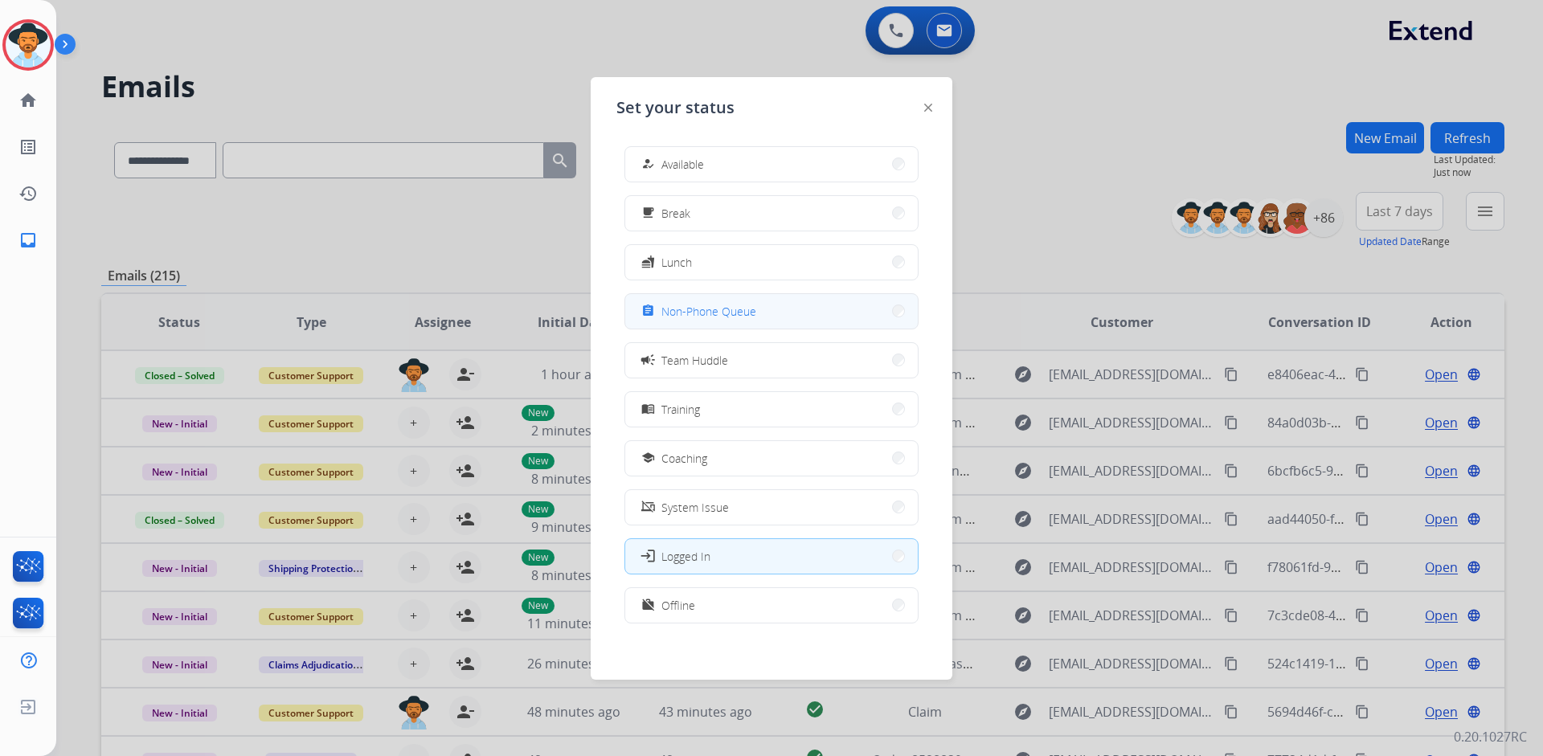
click at [763, 310] on button "assignment Non-Phone Queue" at bounding box center [771, 311] width 292 height 35
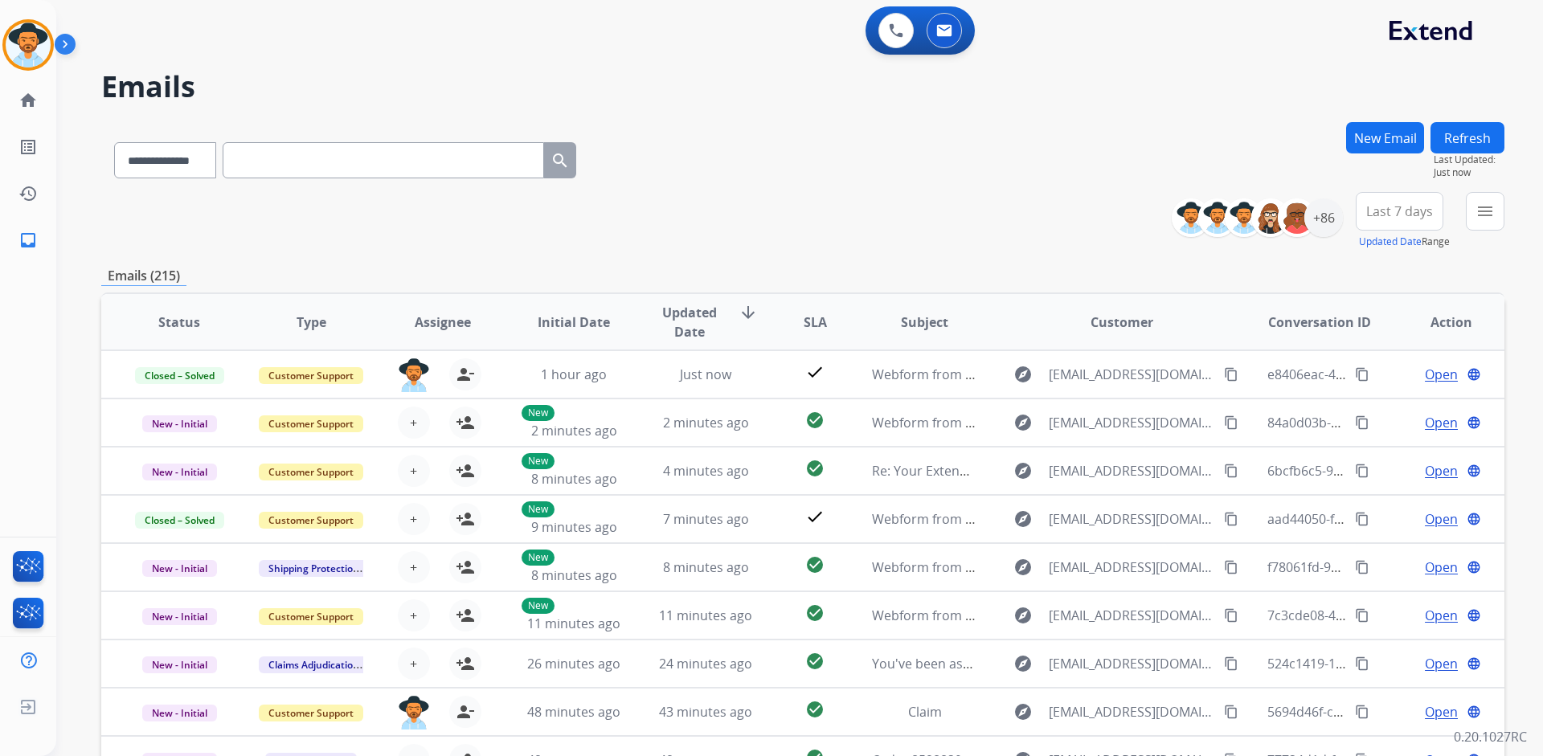
click at [1335, 231] on div "+86" at bounding box center [1262, 217] width 159 height 39
click at [1332, 227] on div "+86" at bounding box center [1323, 217] width 39 height 39
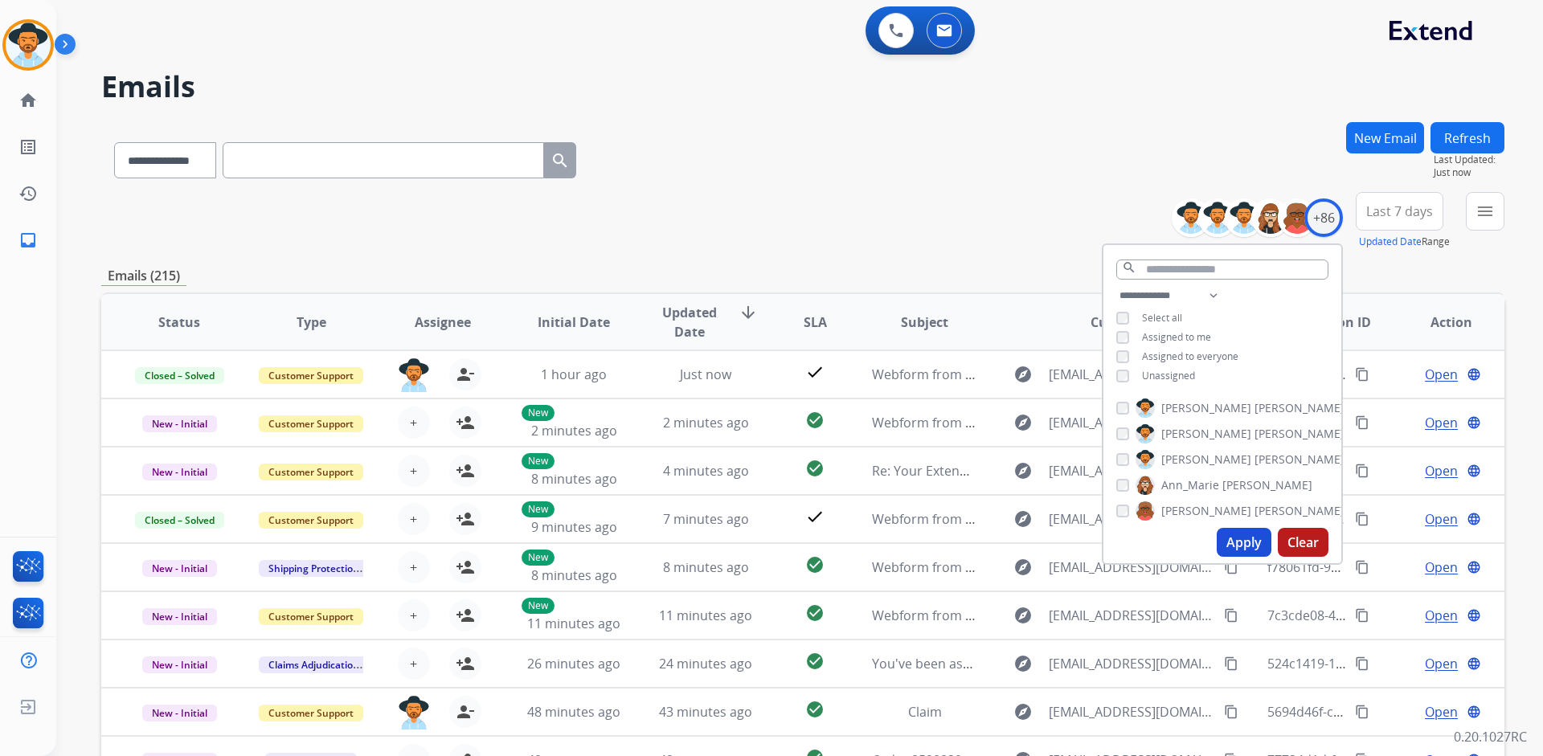
click at [1175, 369] on span "Unassigned" at bounding box center [1168, 376] width 53 height 14
click at [1257, 542] on button "Apply" at bounding box center [1243, 542] width 55 height 29
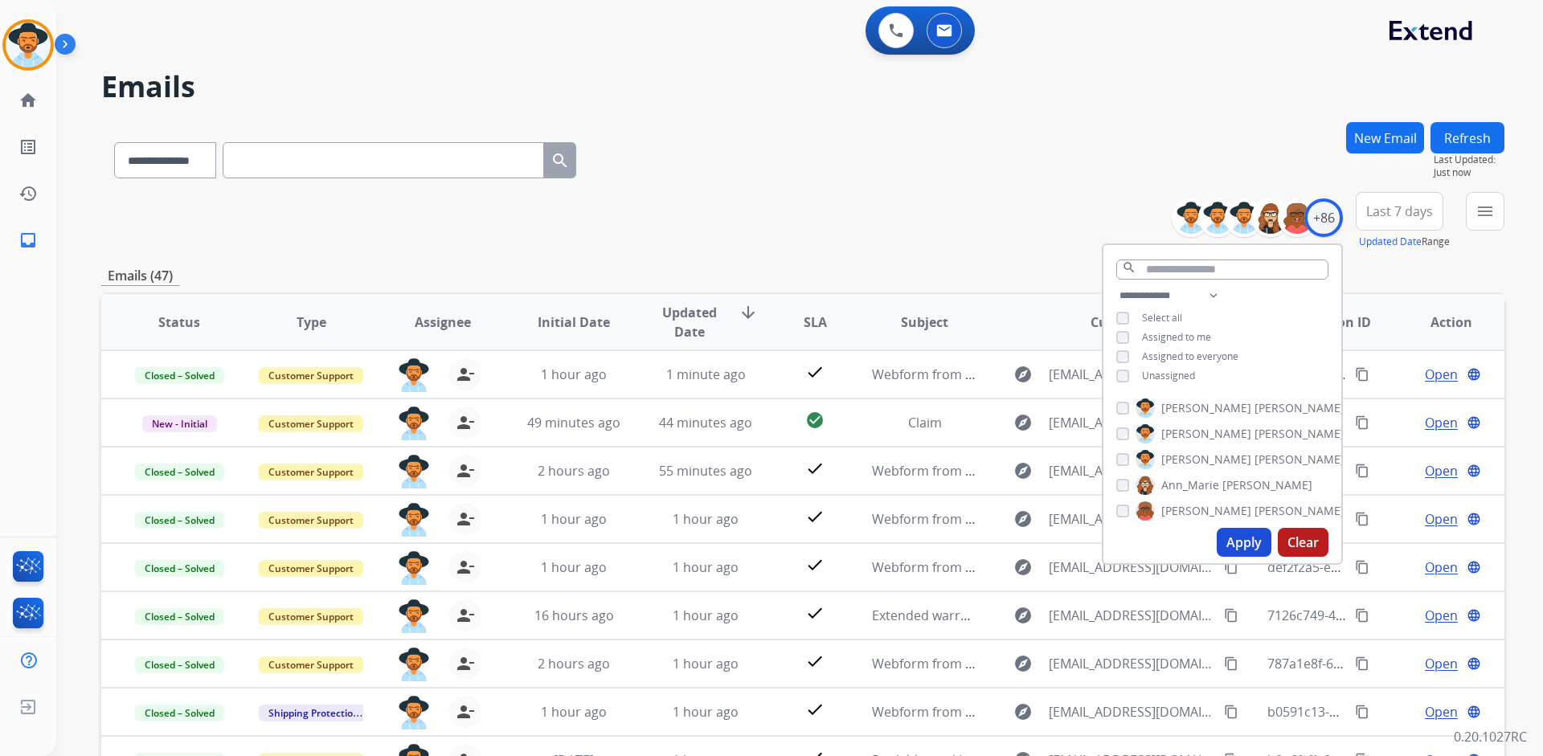
click at [1394, 208] on span "Last 7 days" at bounding box center [1399, 211] width 67 height 6
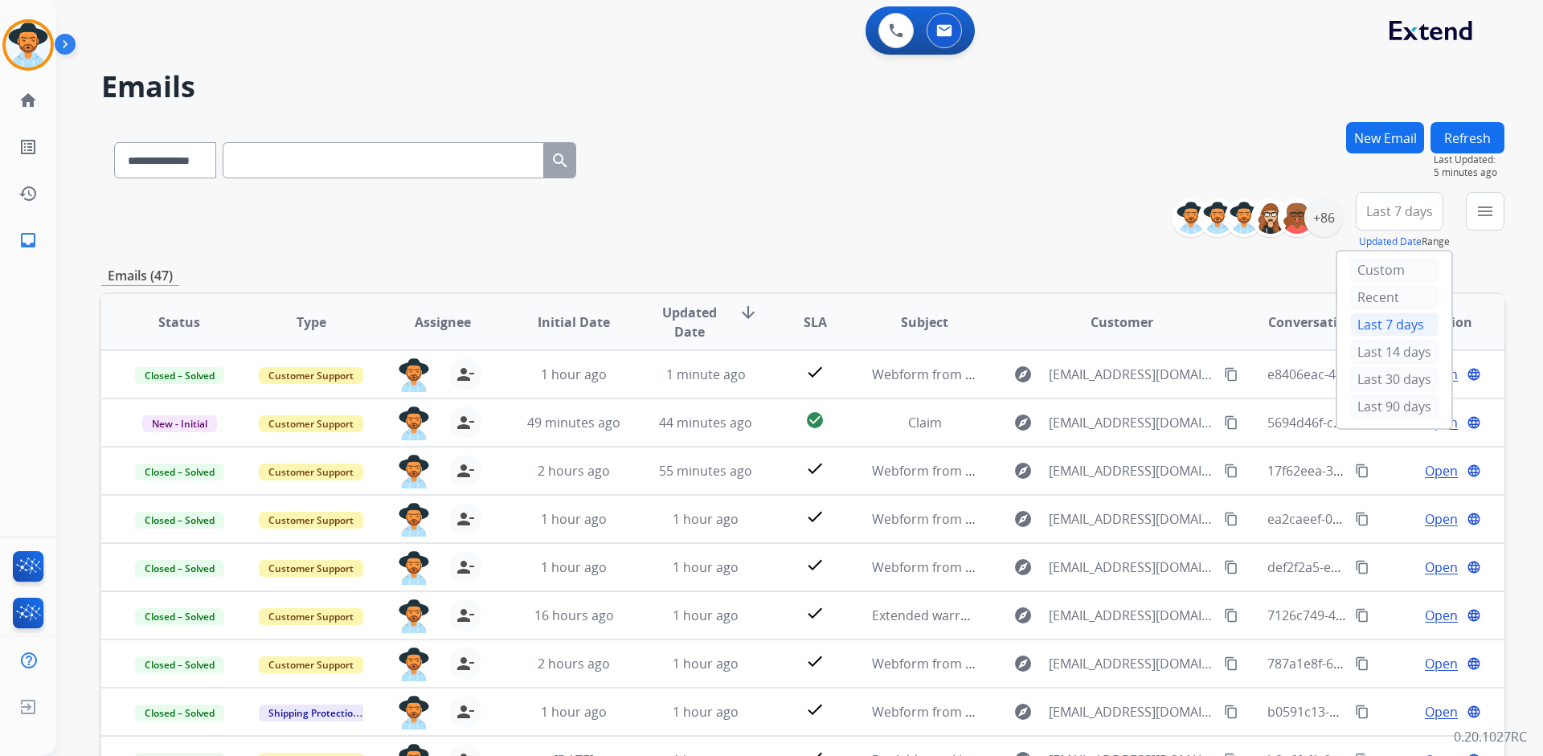
click at [1417, 208] on span "Last 7 days" at bounding box center [1399, 211] width 67 height 6
click at [1417, 209] on span "Last 7 days" at bounding box center [1399, 211] width 67 height 6
click at [1388, 403] on div "Last 90 days" at bounding box center [1394, 406] width 88 height 24
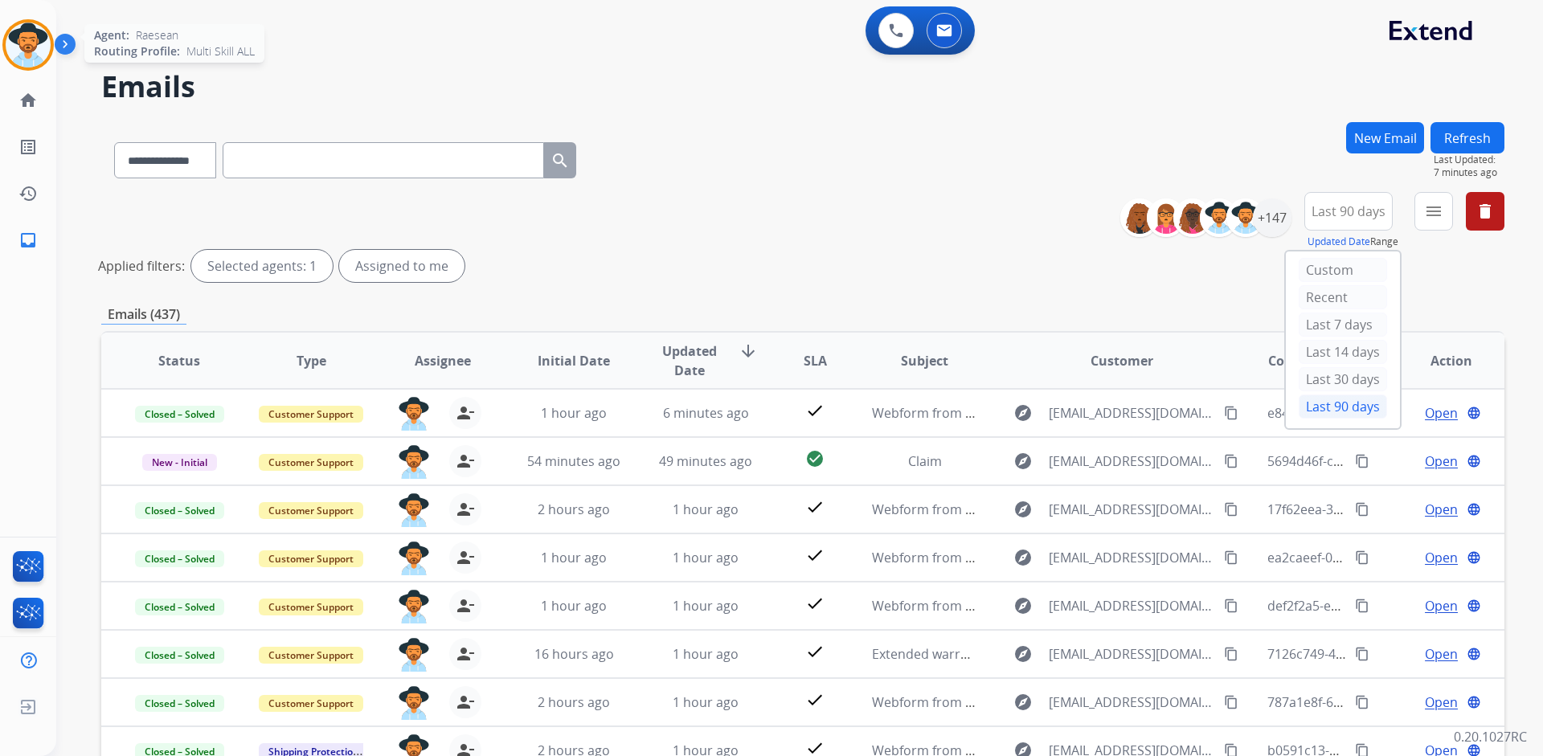
click at [10, 39] on img at bounding box center [28, 44] width 45 height 45
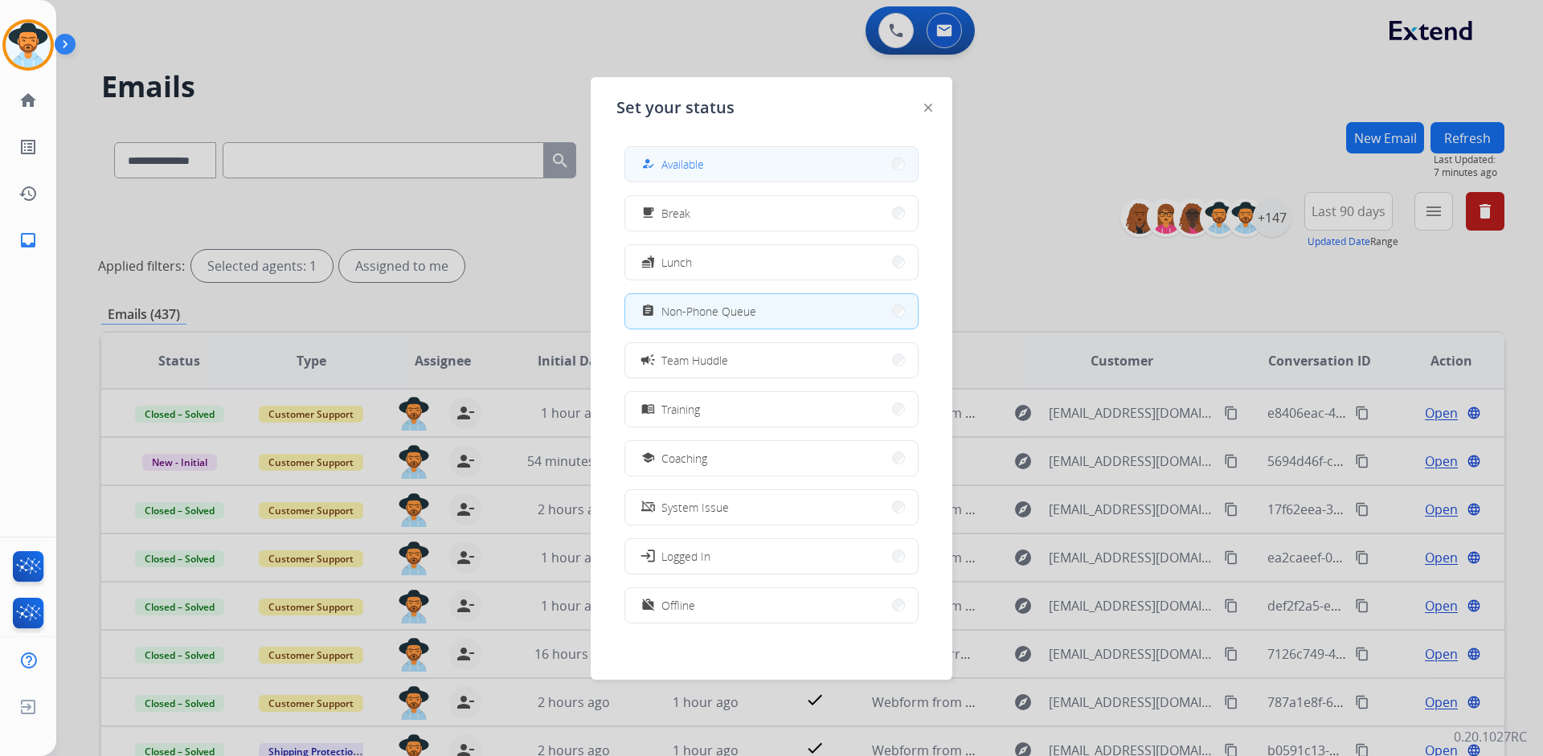
click at [713, 153] on button "how_to_reg Available" at bounding box center [771, 164] width 292 height 35
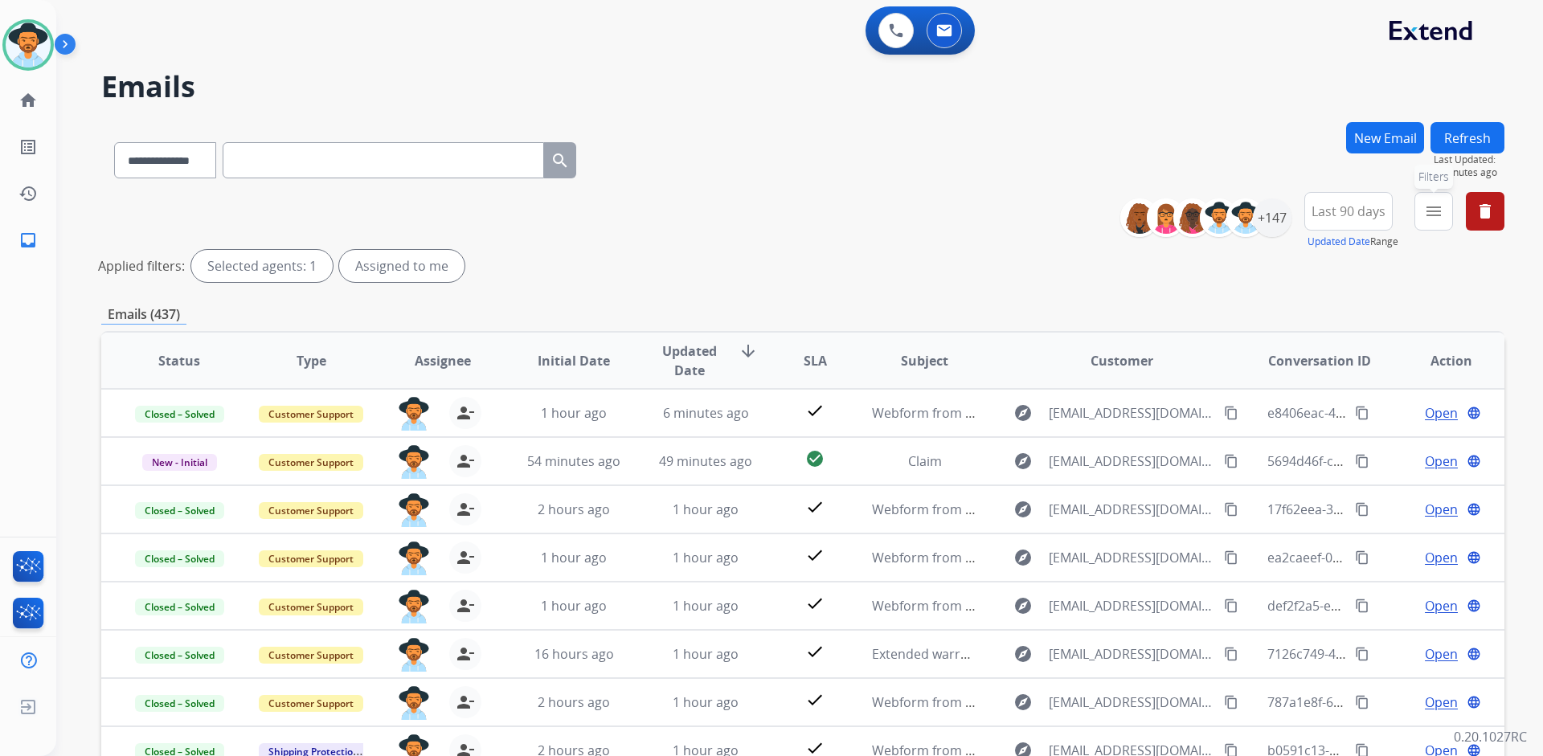
click at [1445, 228] on button "menu Filters" at bounding box center [1433, 211] width 39 height 39
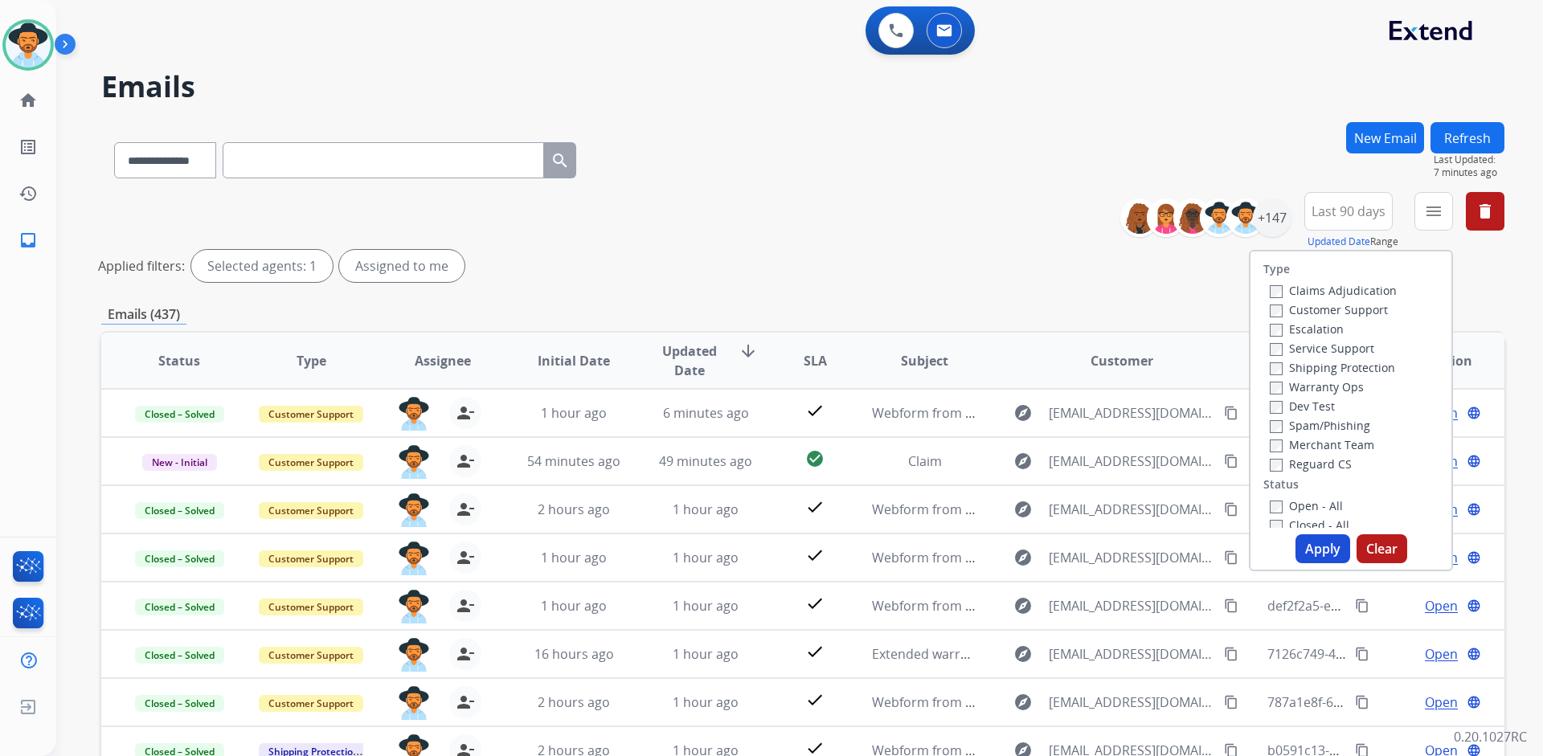
click at [1365, 310] on label "Customer Support" at bounding box center [1328, 309] width 118 height 15
click at [1375, 369] on label "Shipping Protection" at bounding box center [1331, 367] width 125 height 15
click at [1323, 463] on label "Reguard CS" at bounding box center [1310, 463] width 82 height 15
click at [1321, 502] on label "Open - All" at bounding box center [1305, 505] width 73 height 15
click at [1309, 554] on button "Apply" at bounding box center [1322, 548] width 55 height 29
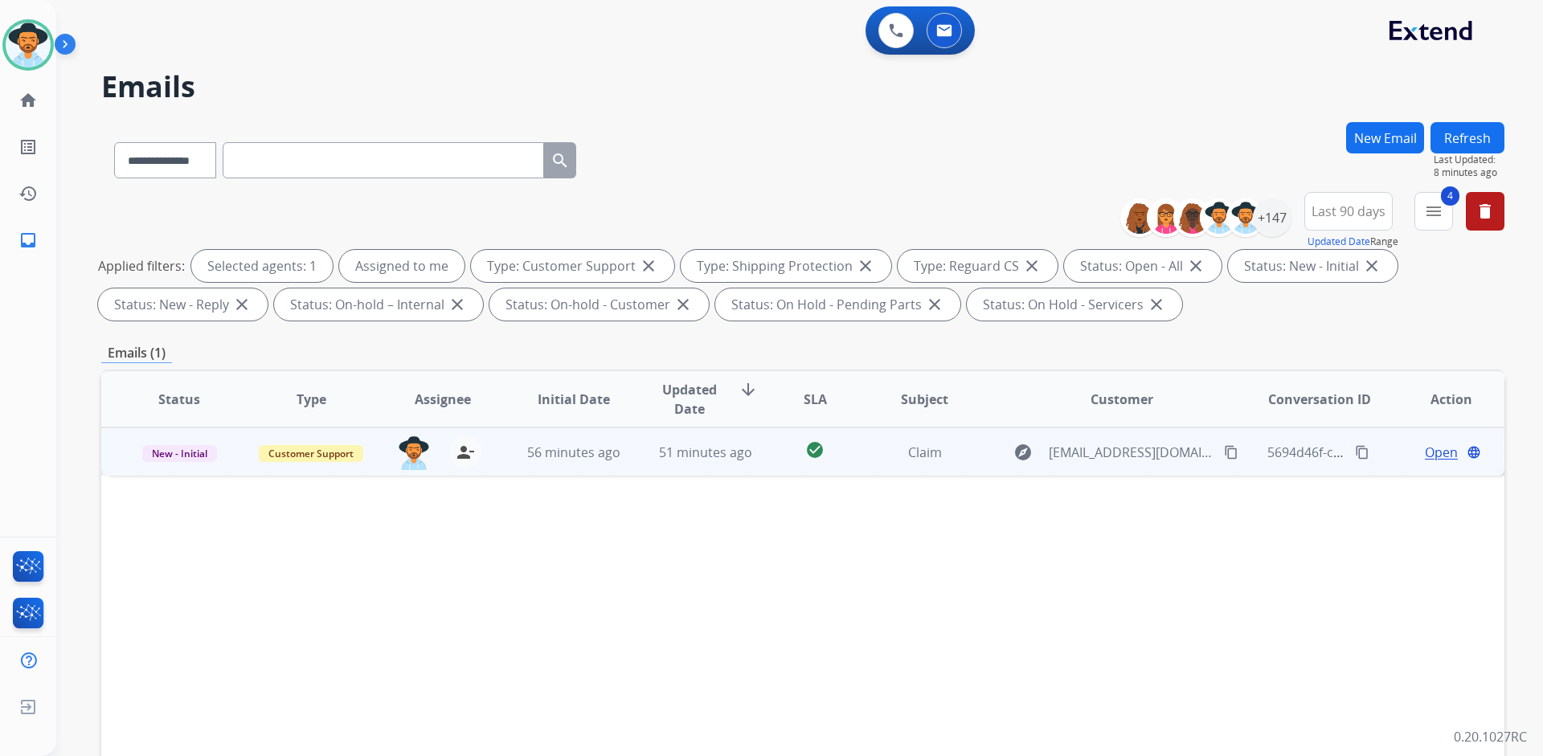
click at [1425, 456] on span "Open" at bounding box center [1441, 452] width 33 height 19
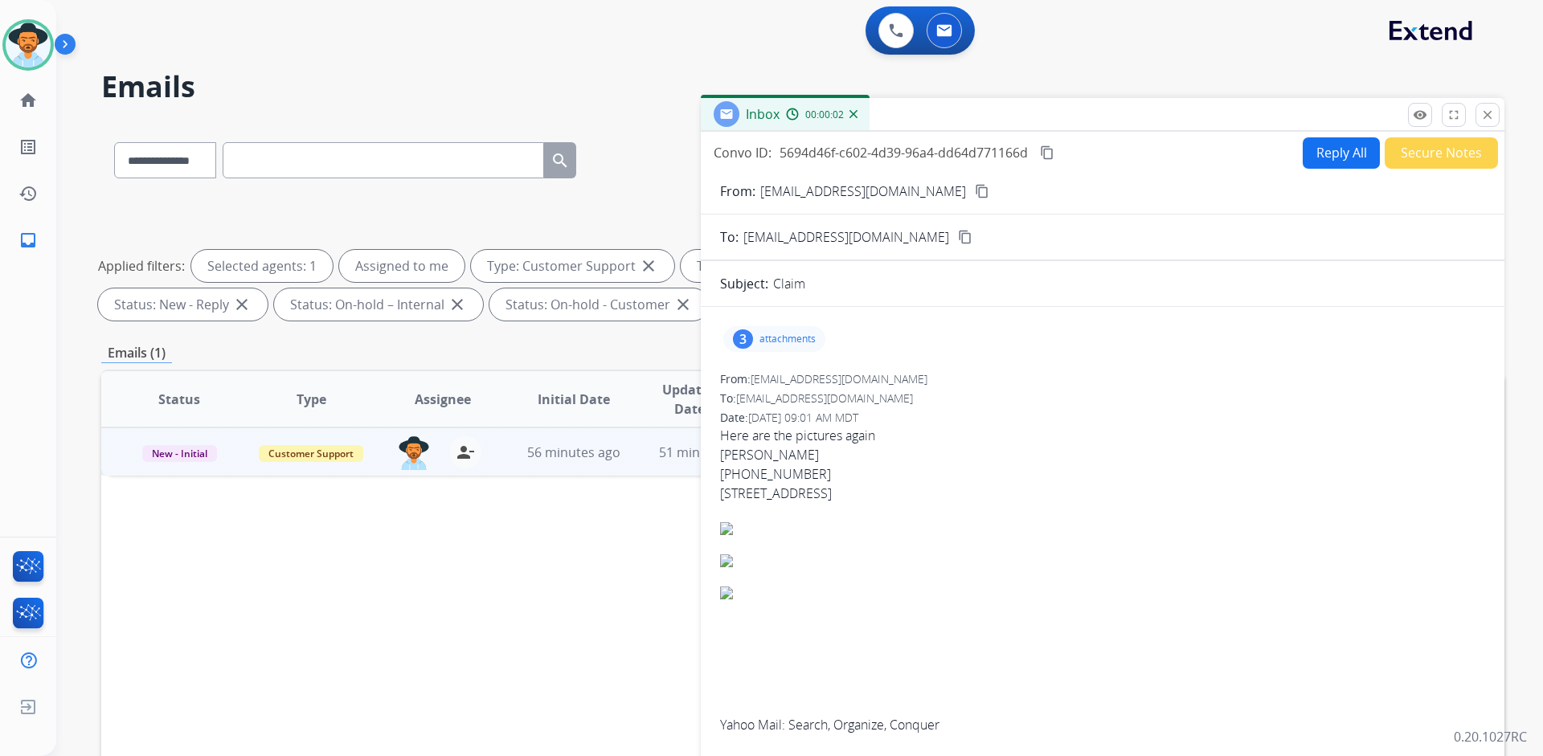
click at [778, 339] on p "attachments" at bounding box center [787, 339] width 56 height 13
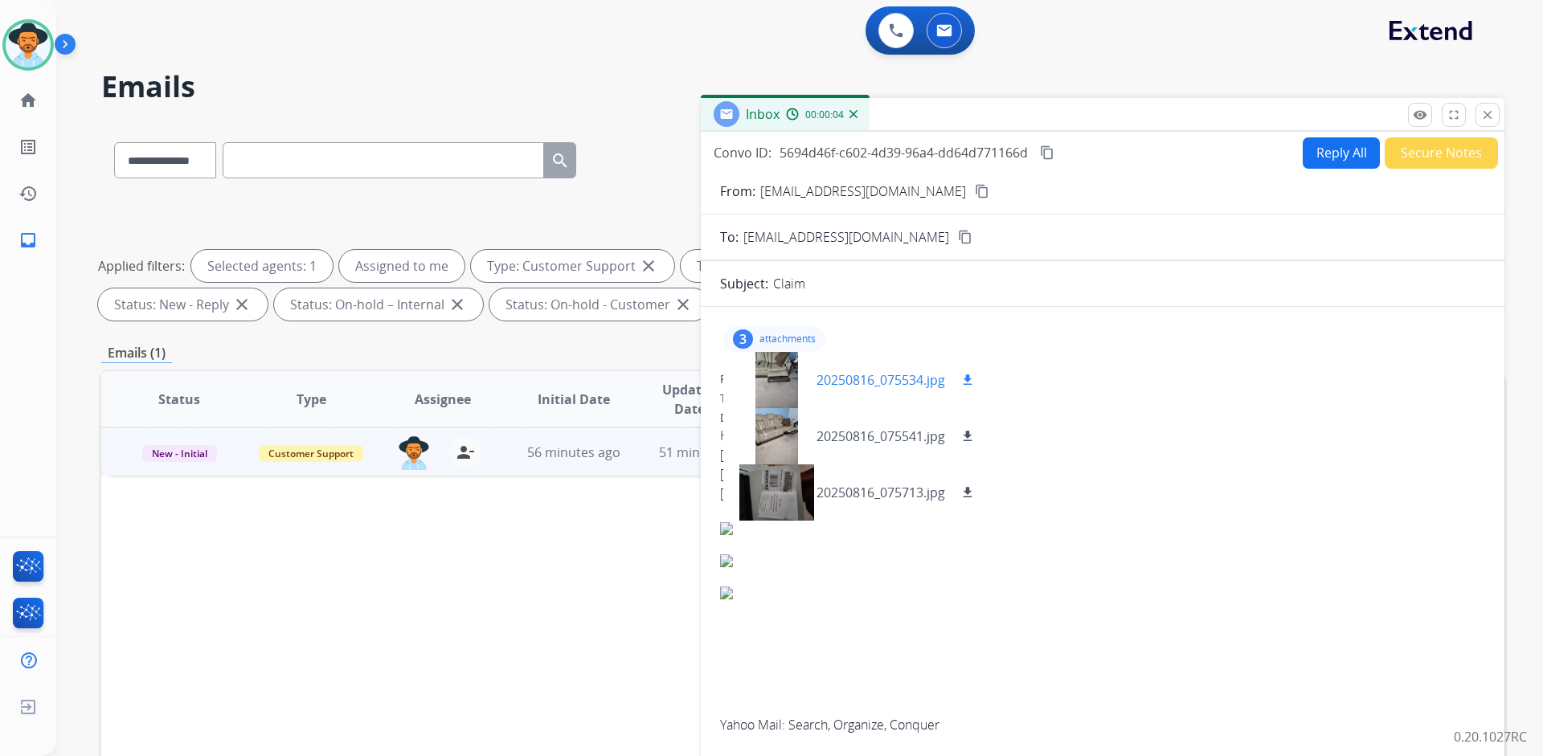
click at [794, 374] on div at bounding box center [776, 380] width 80 height 56
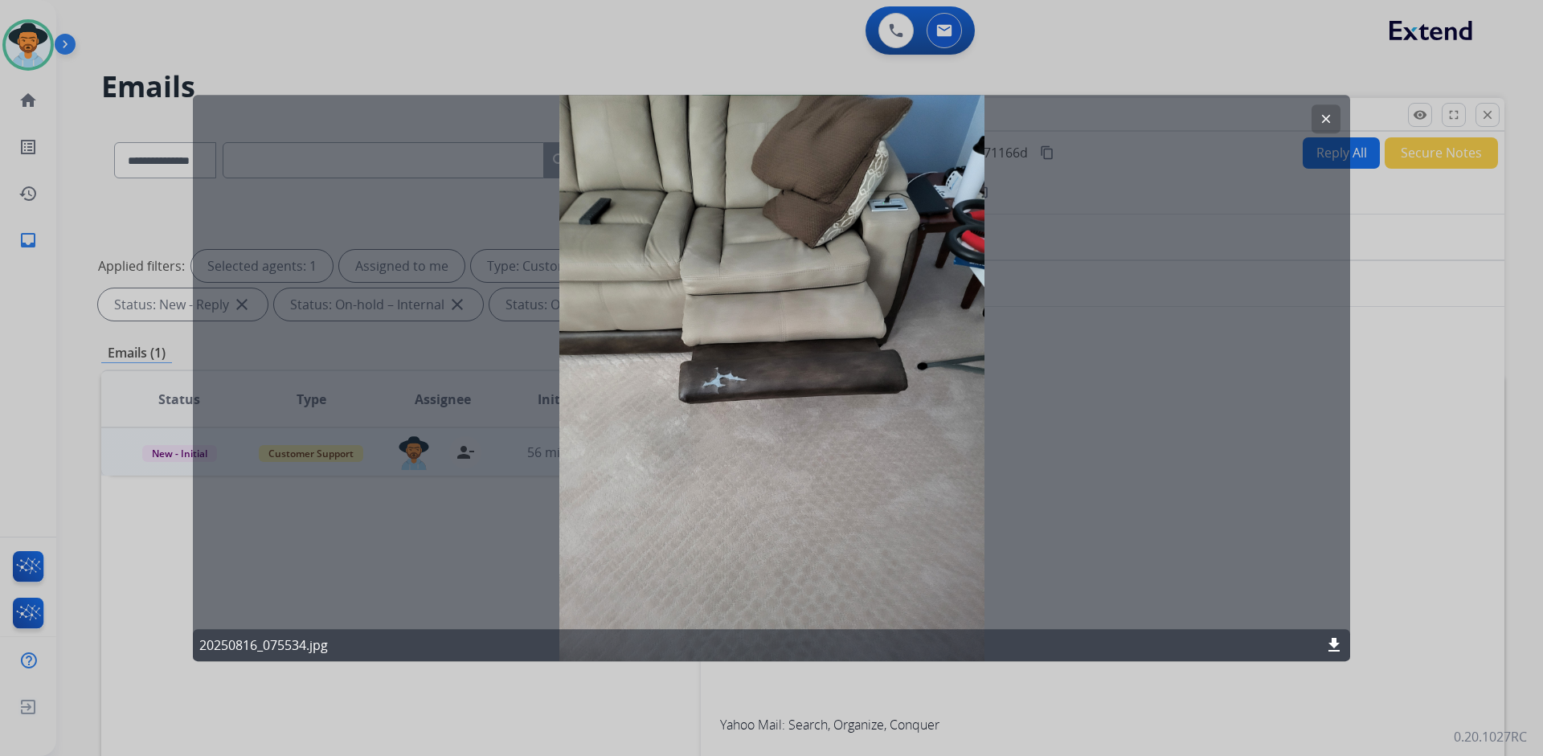
drag, startPoint x: 1331, startPoint y: 117, endPoint x: 1201, endPoint y: 188, distance: 147.4
click at [1329, 118] on mat-icon "clear" at bounding box center [1325, 119] width 14 height 14
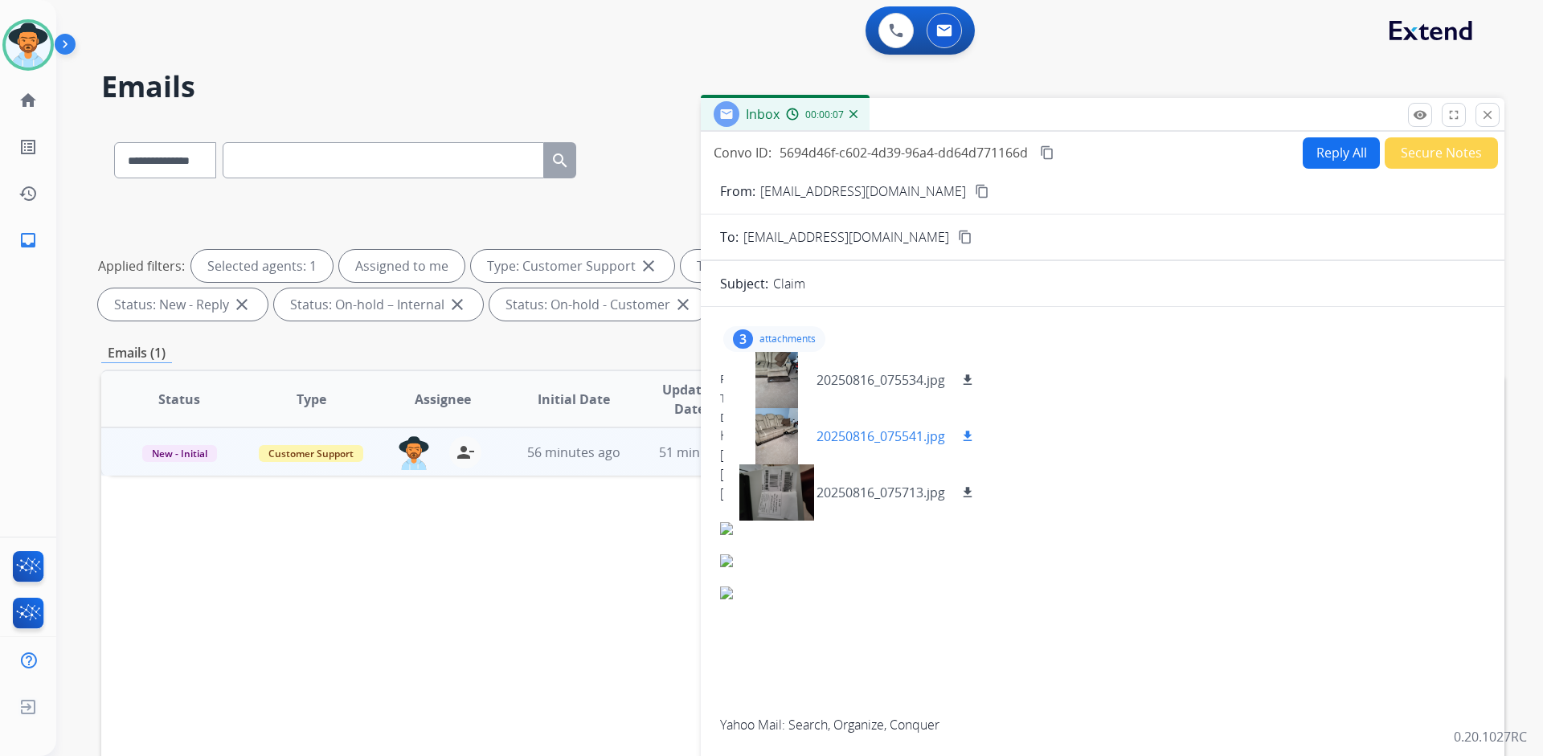
click at [786, 417] on div at bounding box center [776, 436] width 80 height 56
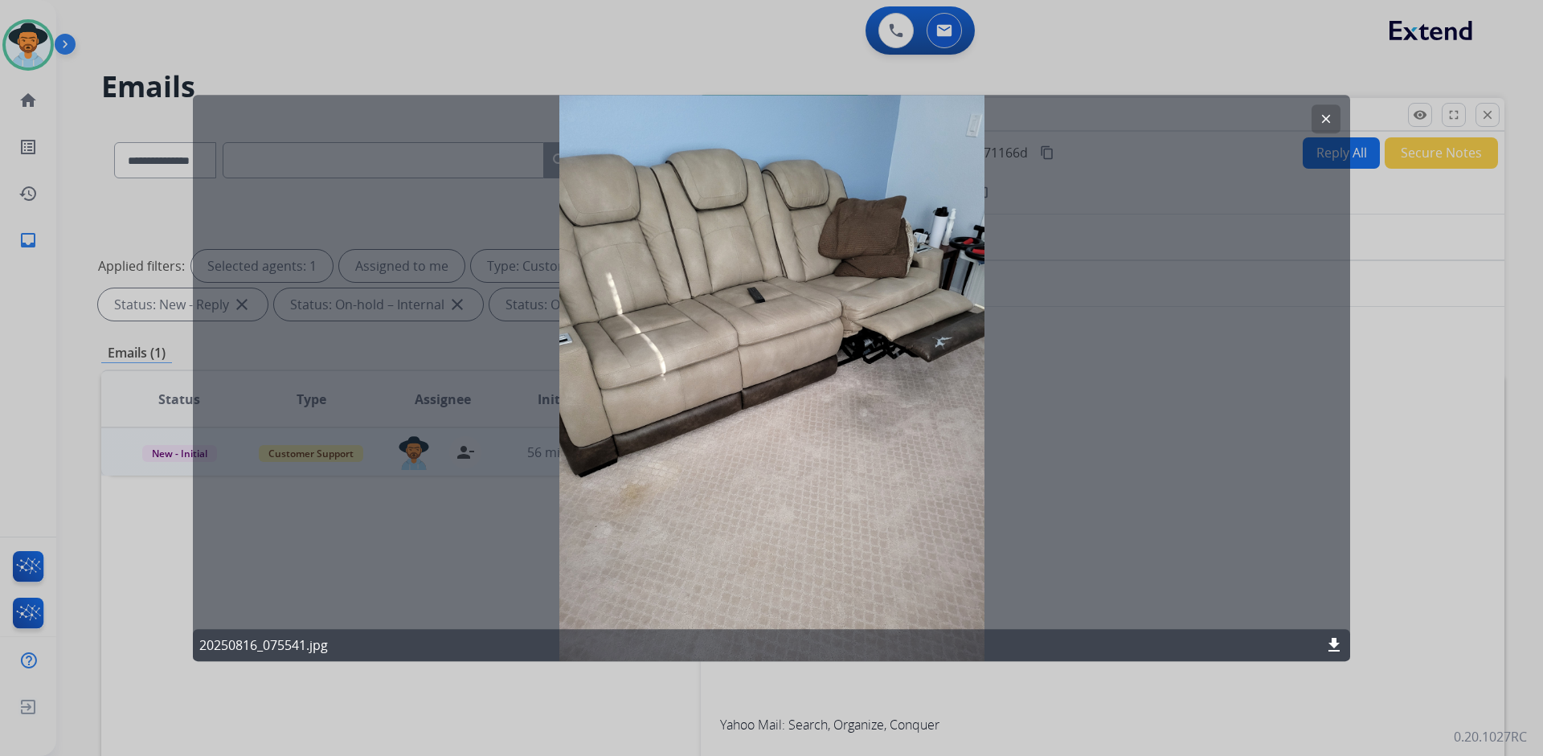
click at [1327, 120] on mat-icon "clear" at bounding box center [1325, 119] width 14 height 14
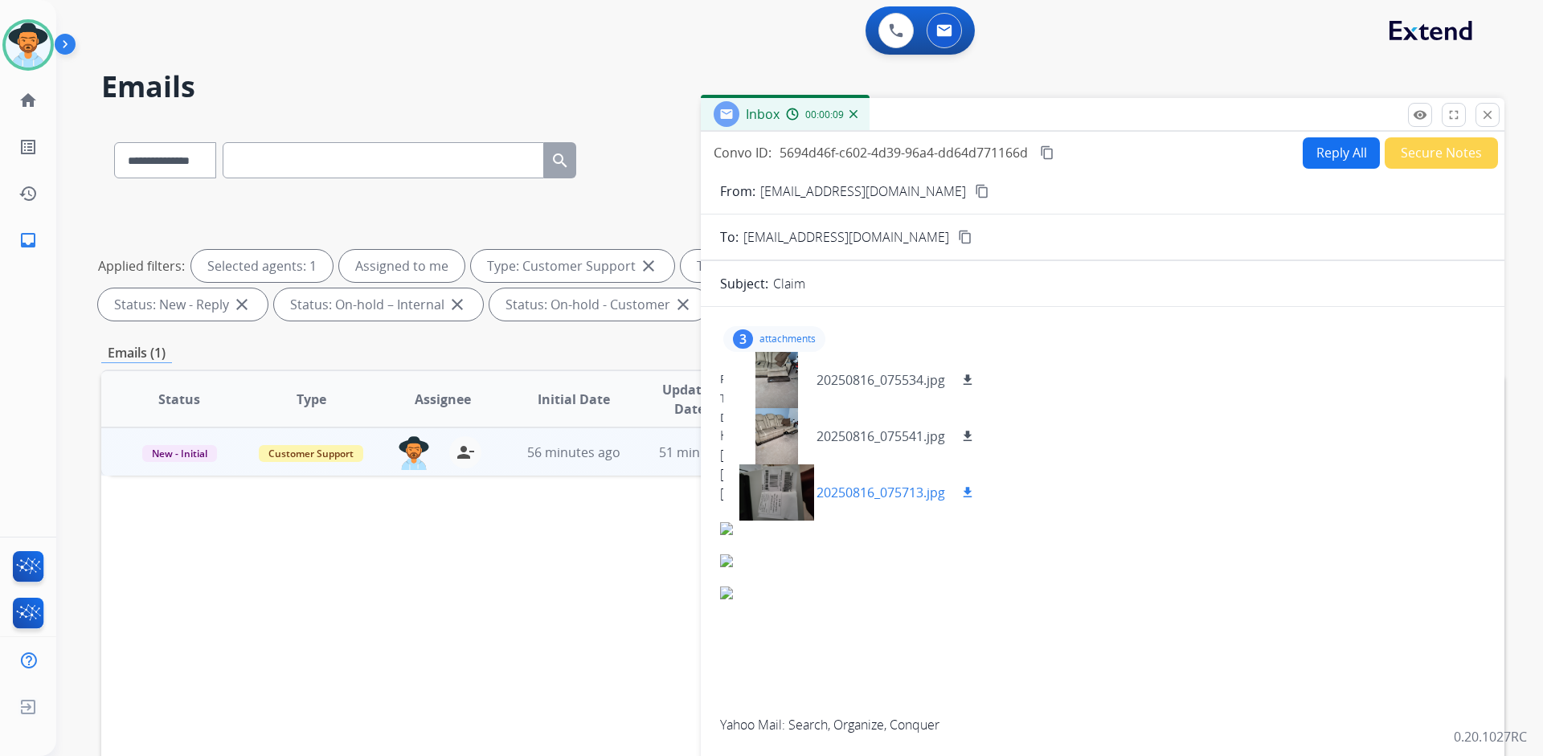
click at [783, 515] on div at bounding box center [776, 492] width 80 height 56
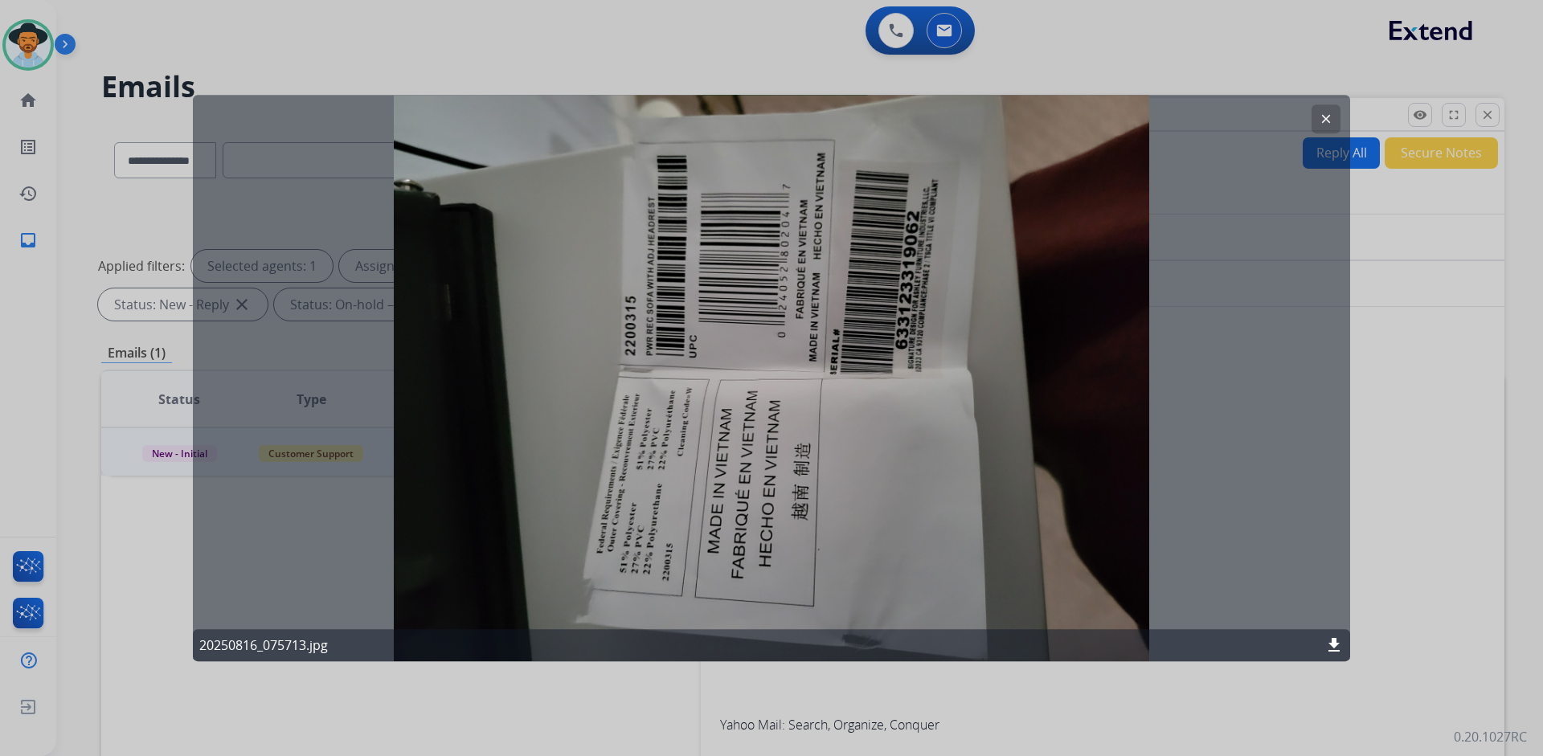
click at [1335, 117] on button "clear" at bounding box center [1325, 118] width 29 height 29
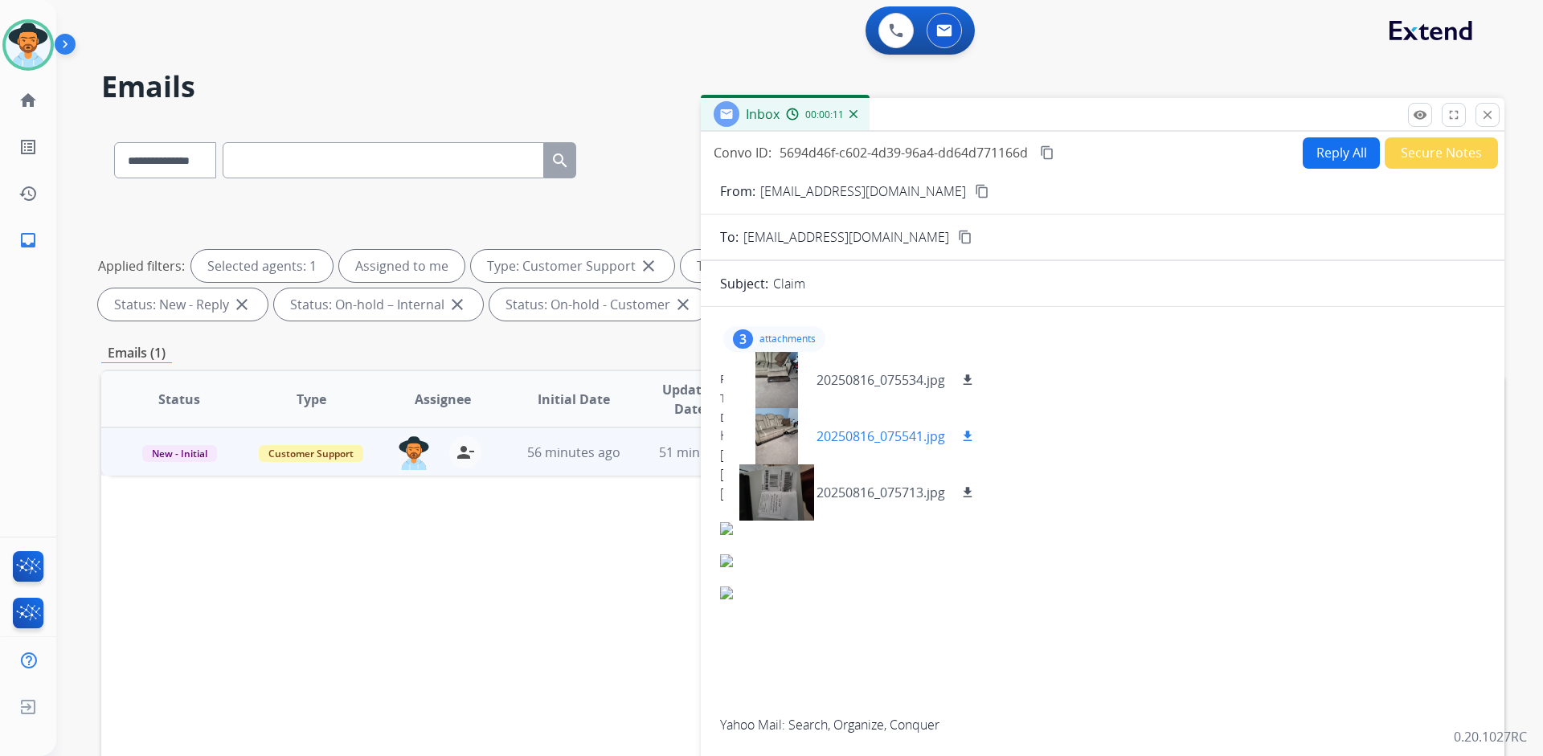
click at [764, 439] on div at bounding box center [776, 436] width 80 height 56
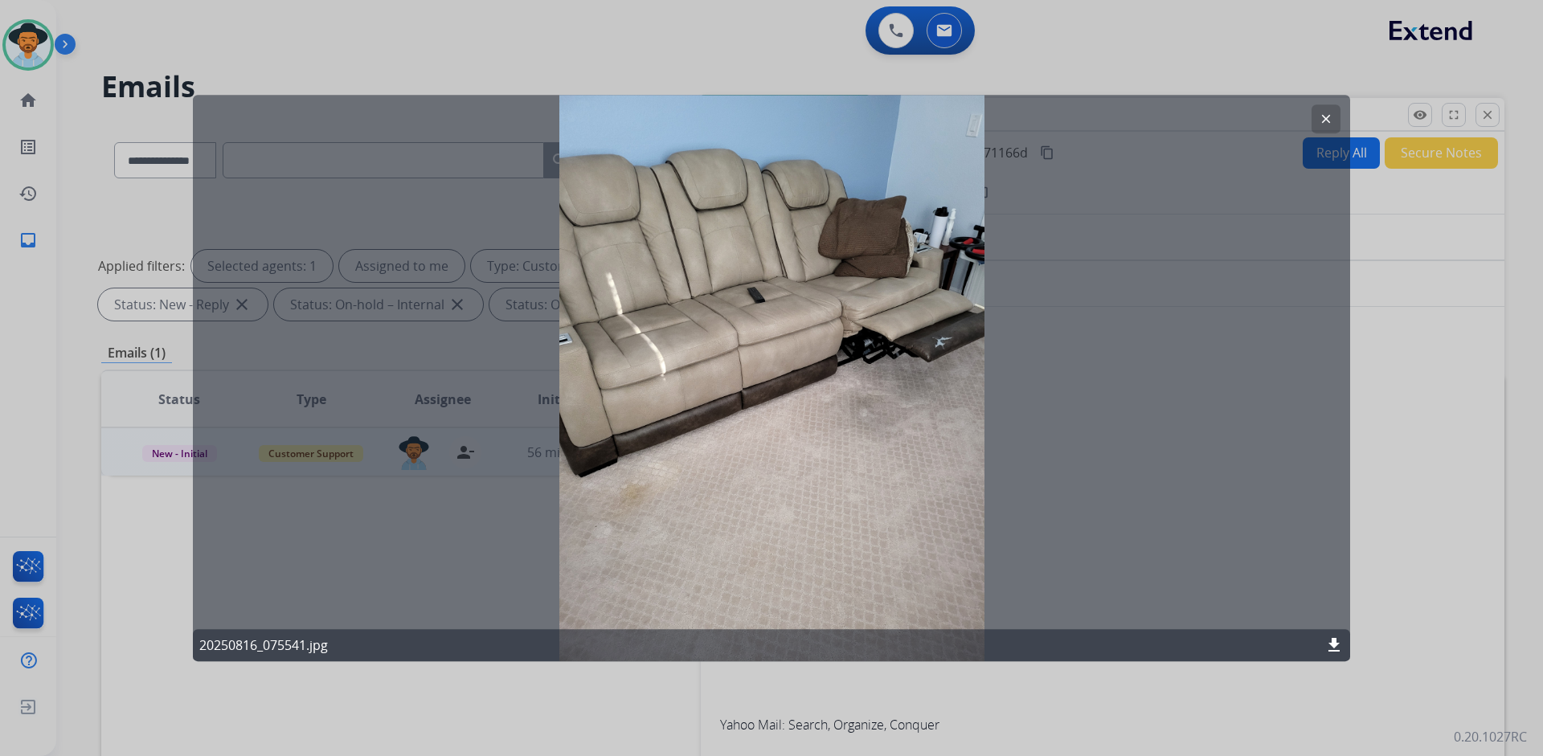
click at [1331, 117] on mat-icon "clear" at bounding box center [1325, 119] width 14 height 14
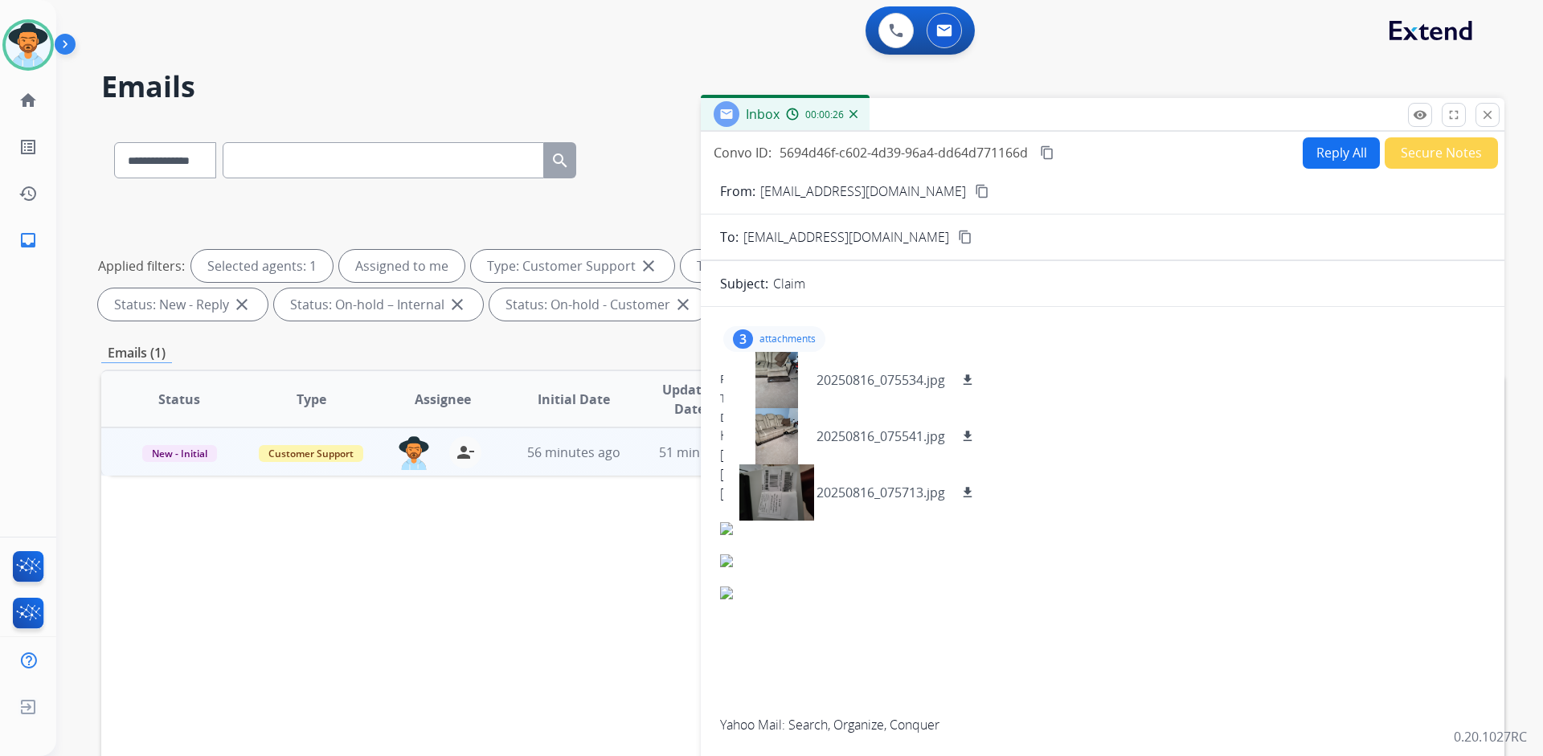
click at [975, 191] on mat-icon "content_copy" at bounding box center [982, 191] width 14 height 14
click at [790, 323] on div "3 attachments 20250816_075534.jpg download 20250816_075541.jpg download 2025081…" at bounding box center [1102, 339] width 765 height 39
click at [785, 333] on p "attachments" at bounding box center [787, 339] width 56 height 13
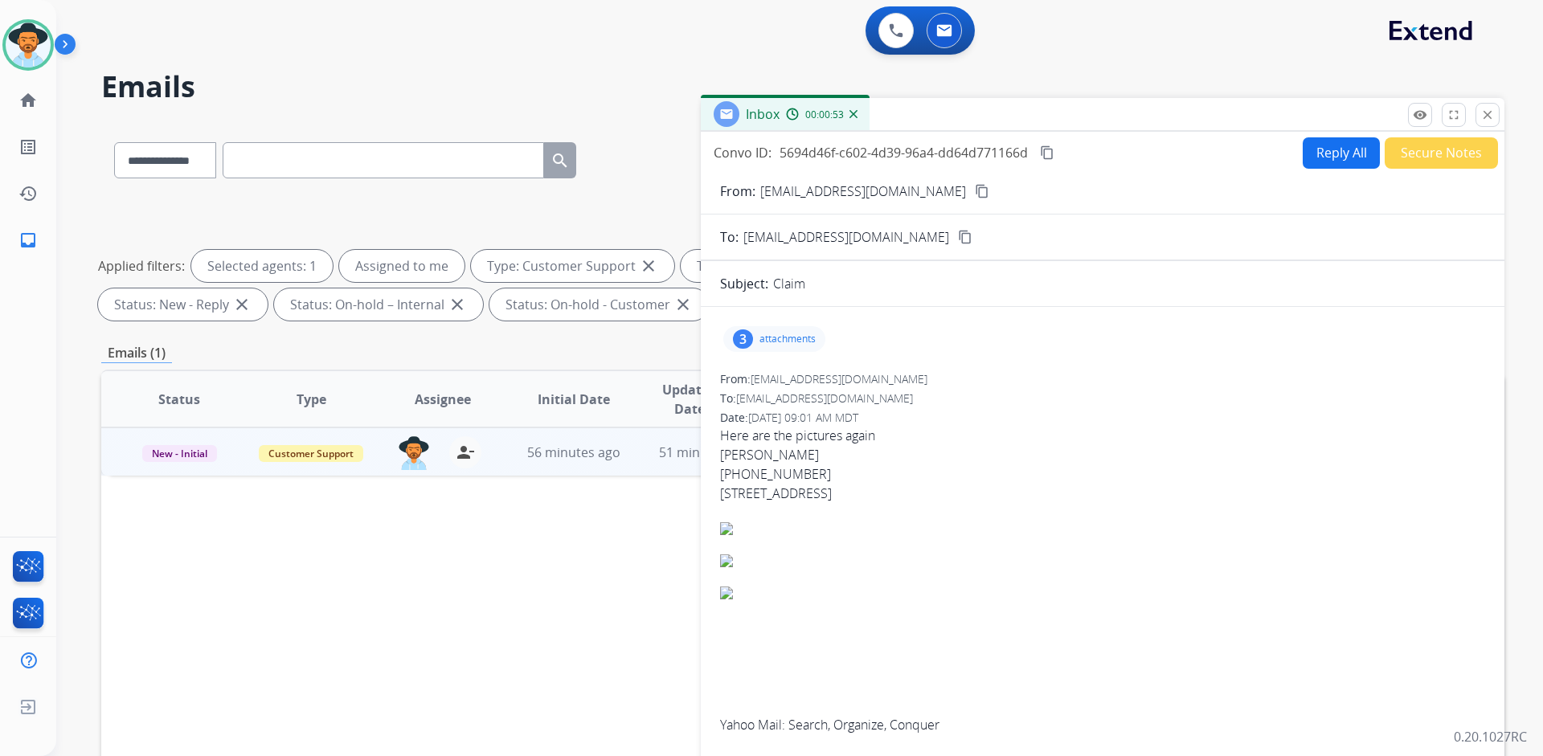
click at [1070, 407] on div "From: bobbarcelon@yahoo.com To: support@extend.com Date: 08/16/2025 - 09:01 AM …" at bounding box center [1102, 552] width 765 height 363
click at [1412, 148] on button "Secure Notes" at bounding box center [1440, 152] width 113 height 31
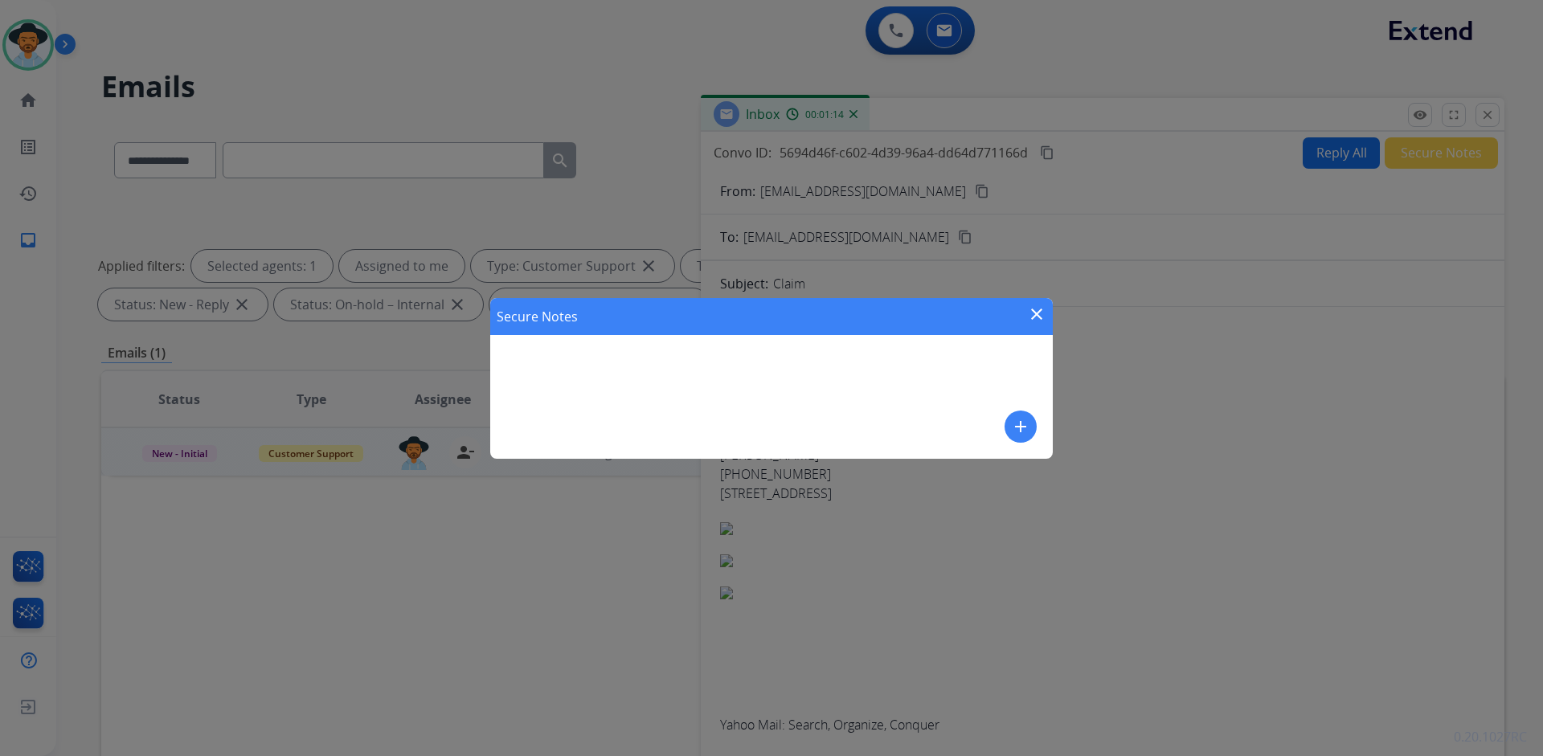
click at [1024, 423] on mat-icon "add" at bounding box center [1020, 426] width 19 height 19
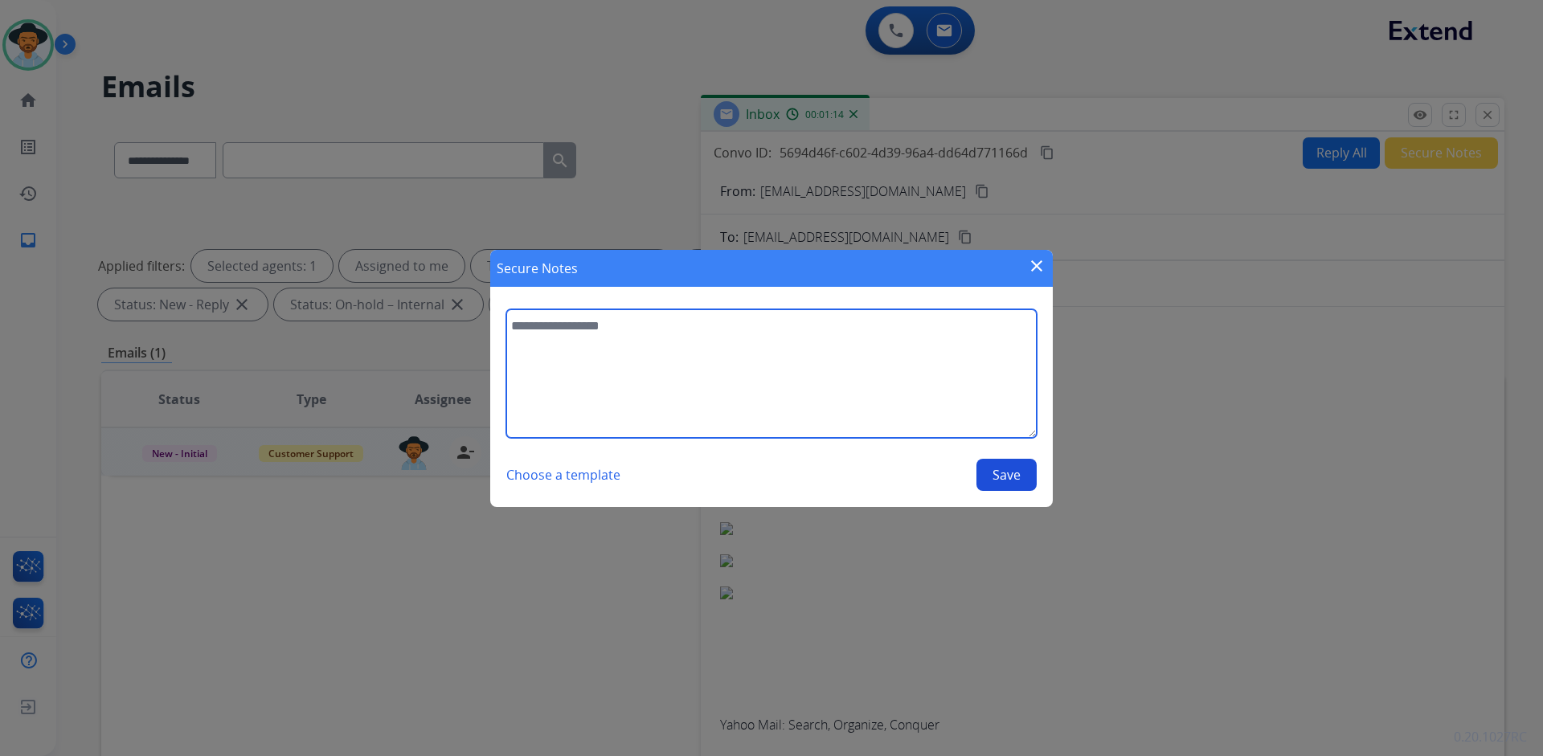
click at [738, 358] on textarea at bounding box center [771, 373] width 530 height 129
click at [723, 328] on textarea "**********" at bounding box center [771, 373] width 530 height 129
type textarea "**********"
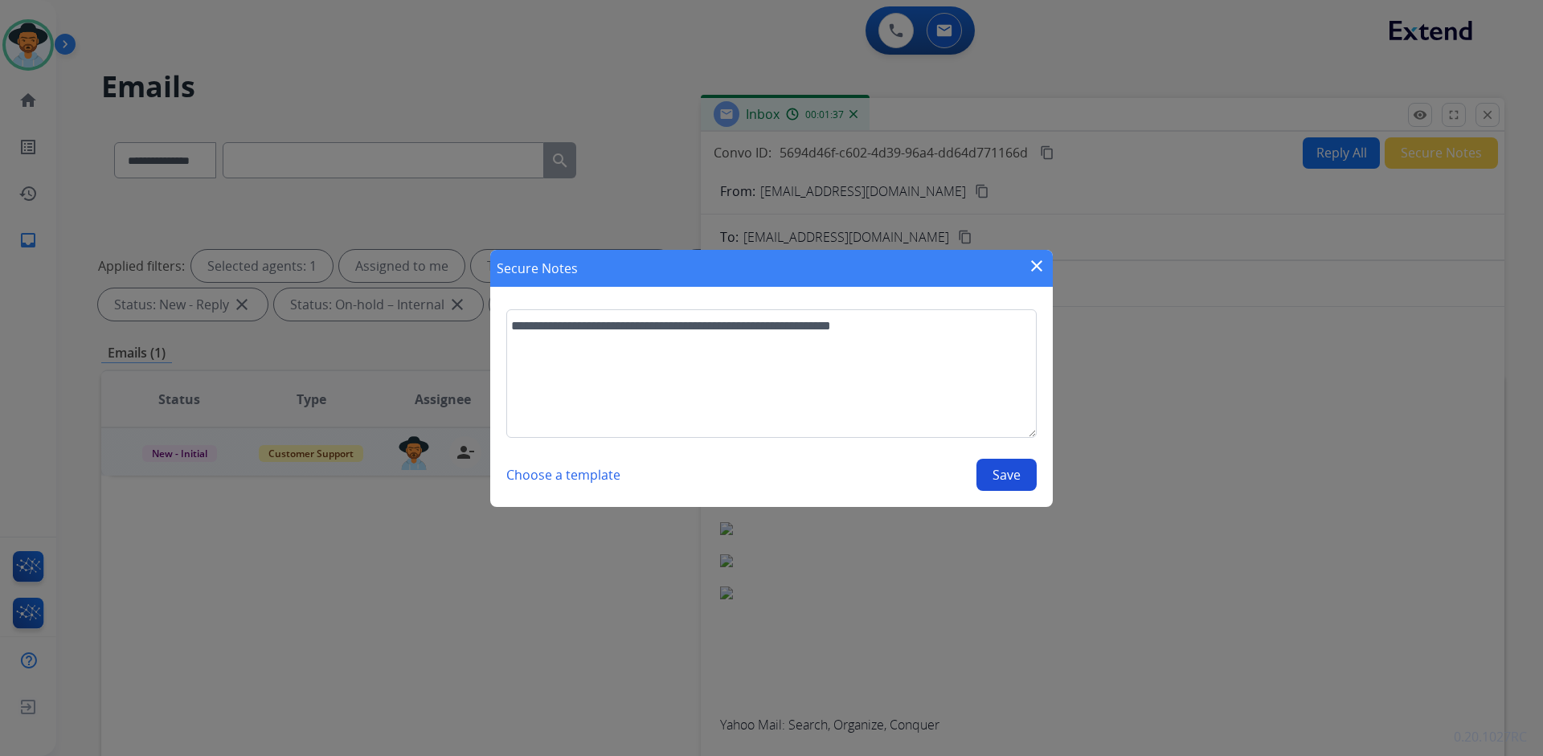
click at [1005, 471] on button "Save" at bounding box center [1006, 475] width 60 height 32
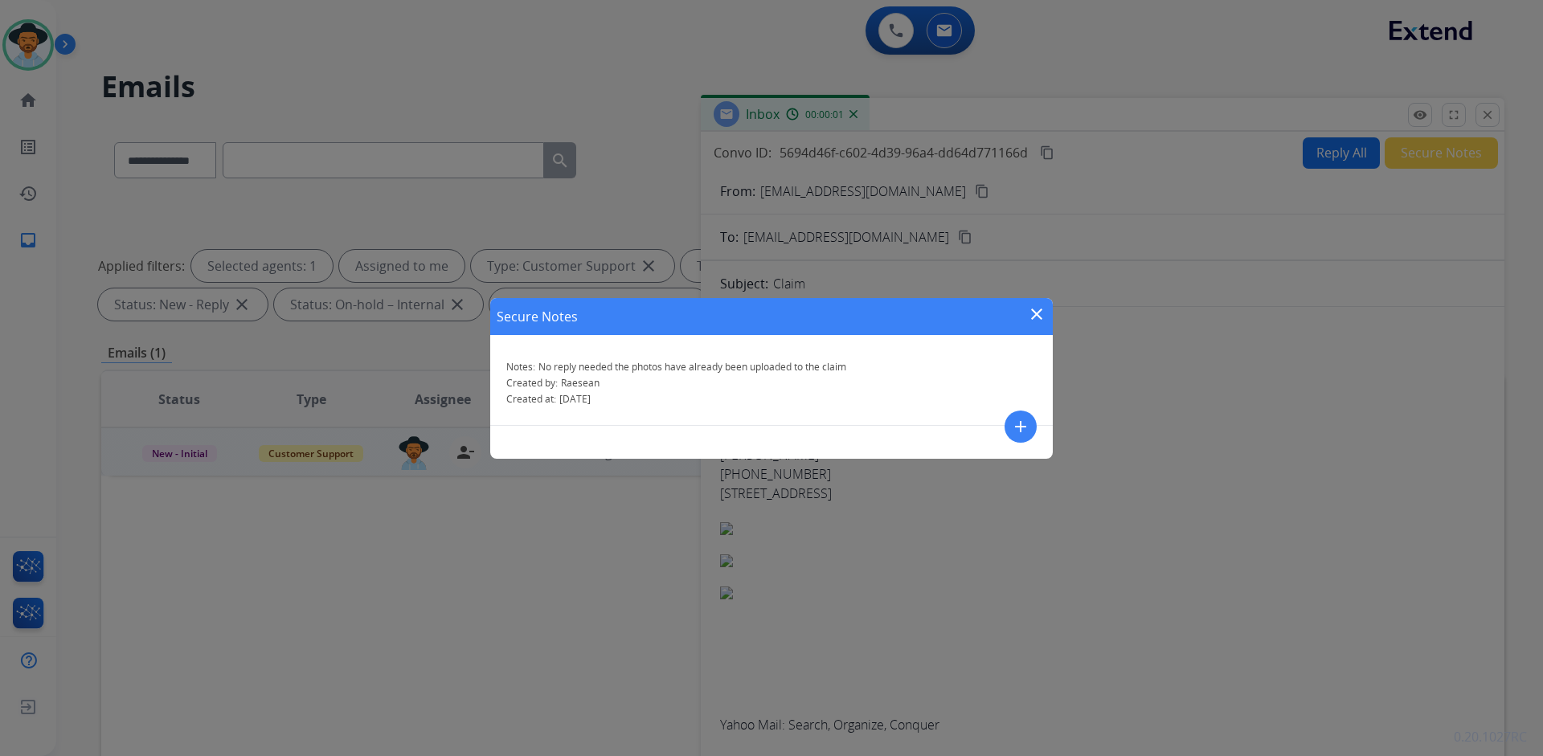
click at [1032, 316] on mat-icon "close" at bounding box center [1036, 314] width 19 height 19
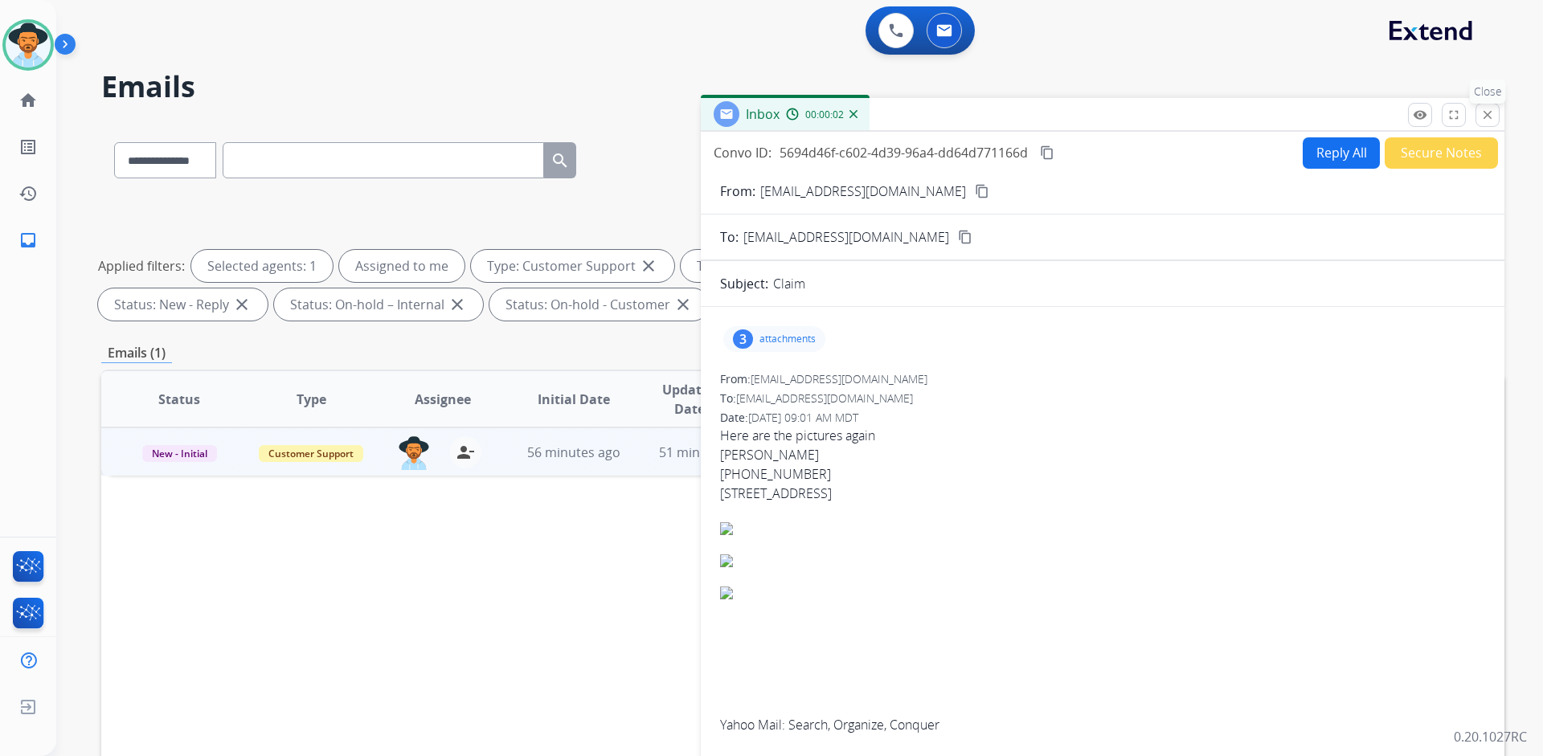
click at [1482, 110] on mat-icon "close" at bounding box center [1487, 115] width 14 height 14
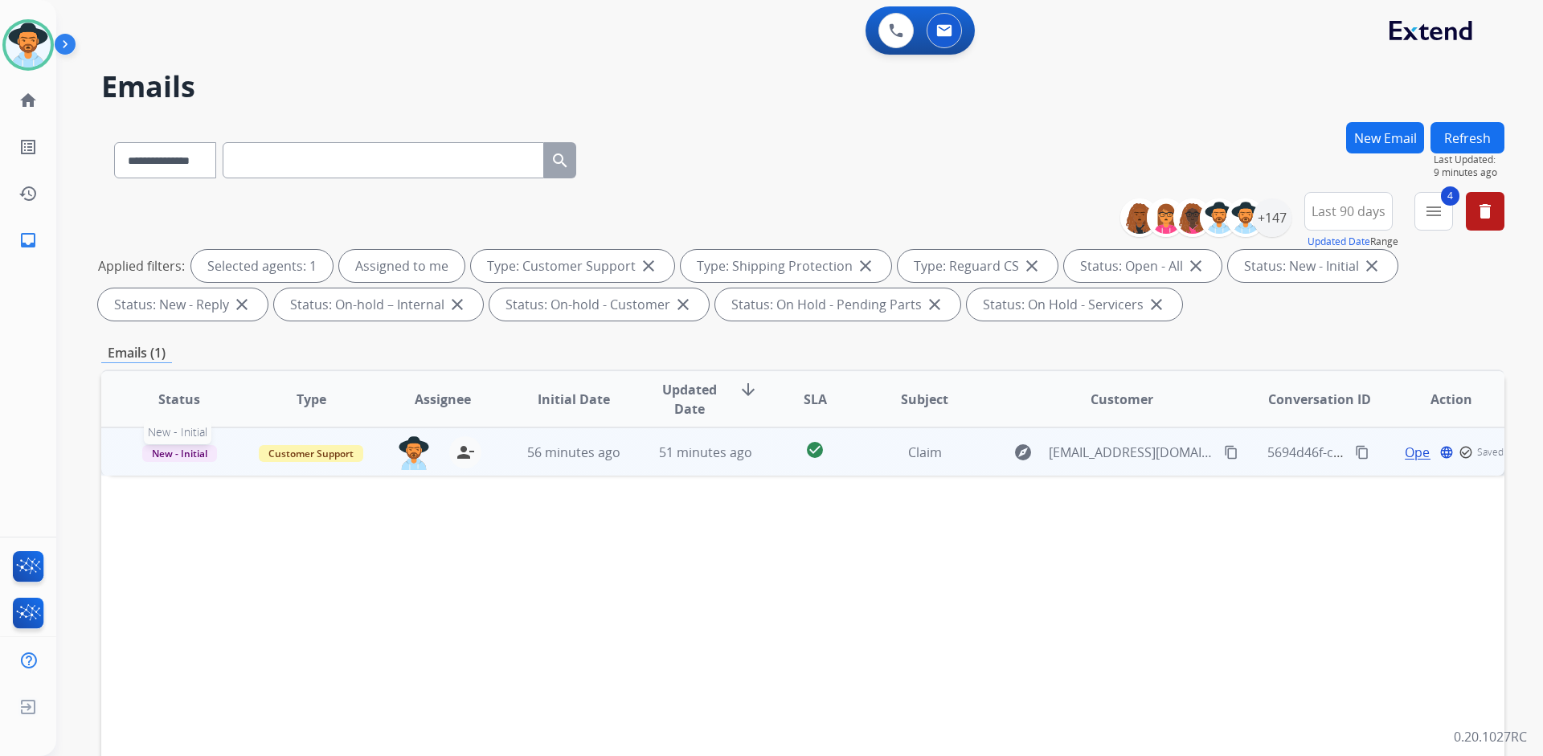
click at [188, 456] on span "New - Initial" at bounding box center [179, 453] width 75 height 17
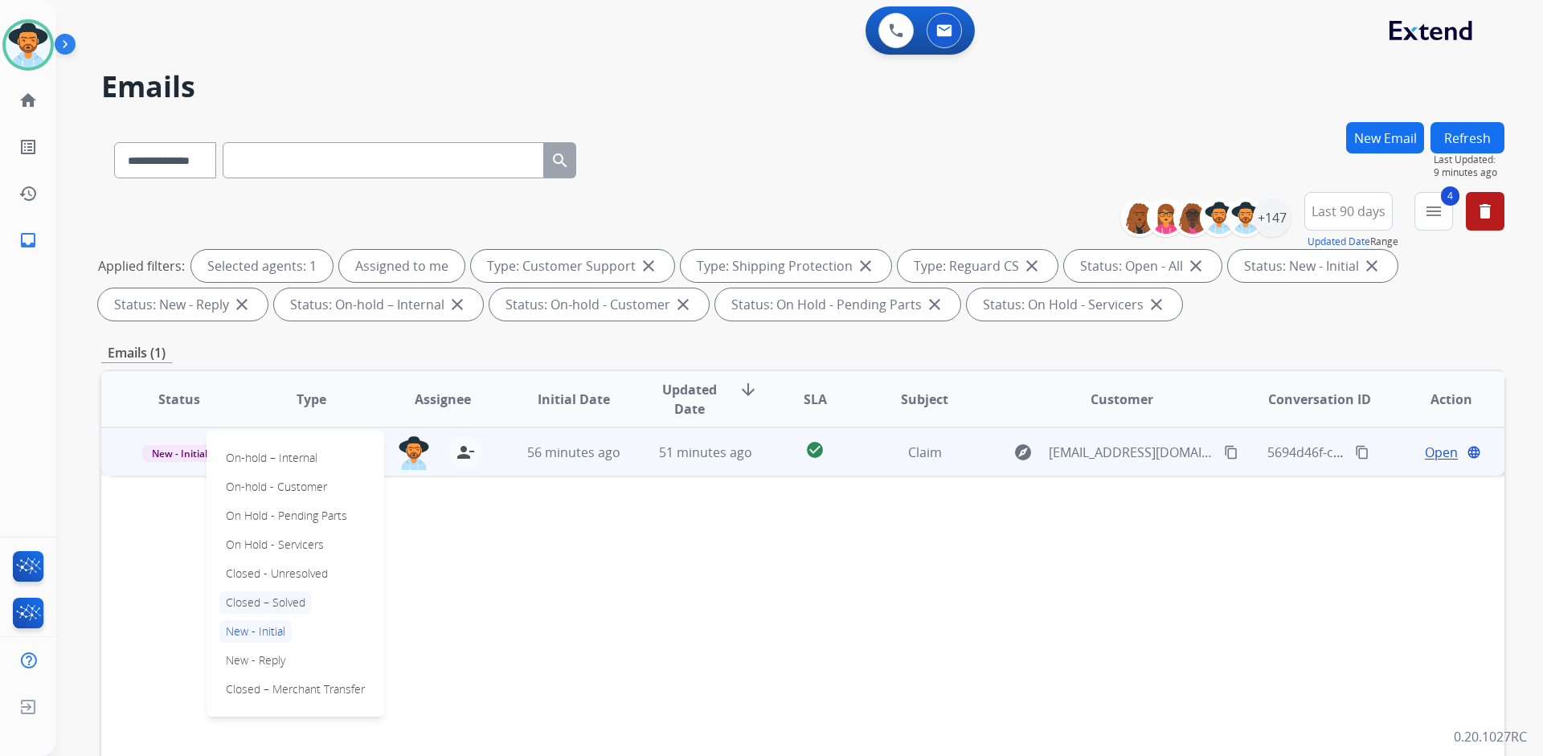
click at [293, 609] on p "Closed – Solved" at bounding box center [265, 602] width 92 height 22
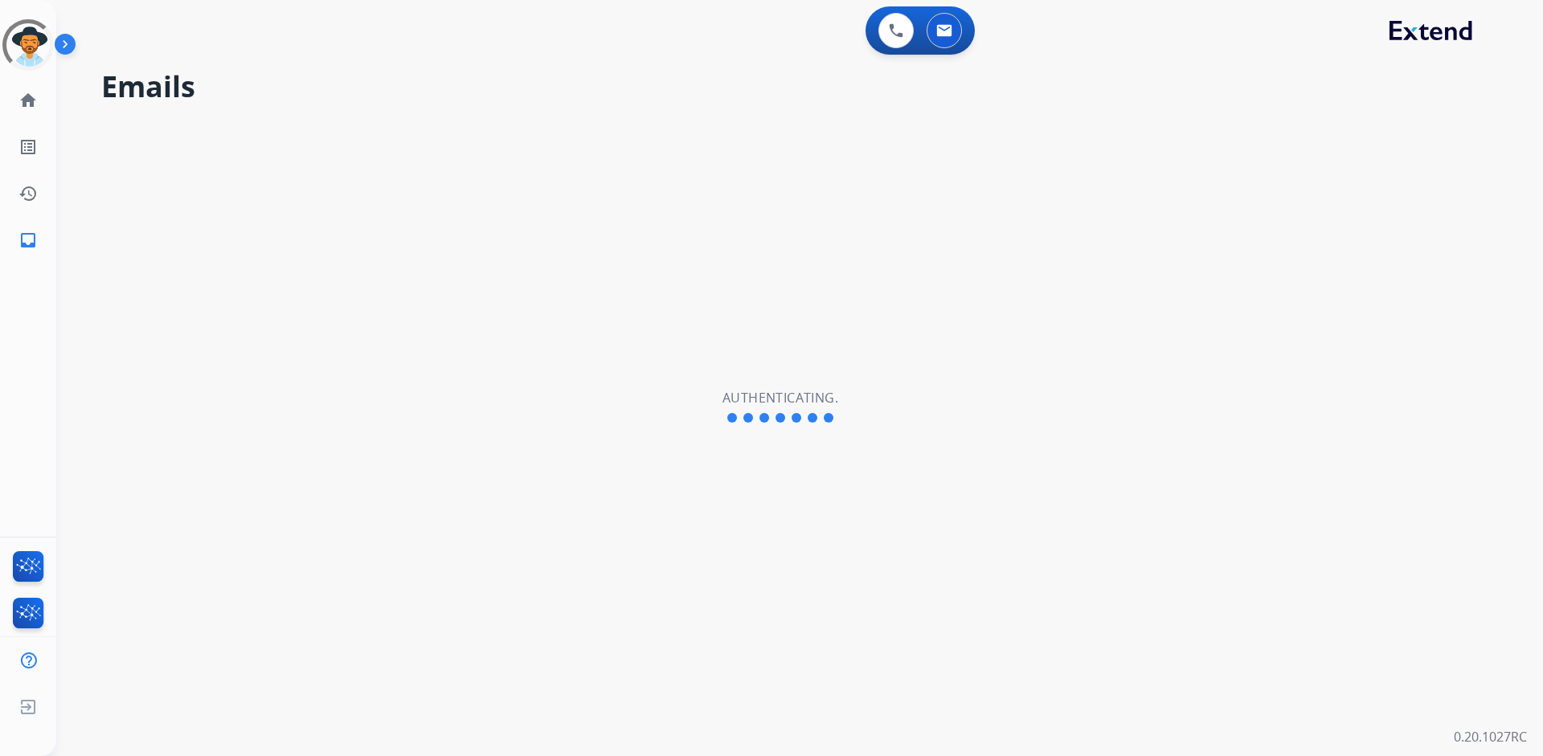
select select "**********"
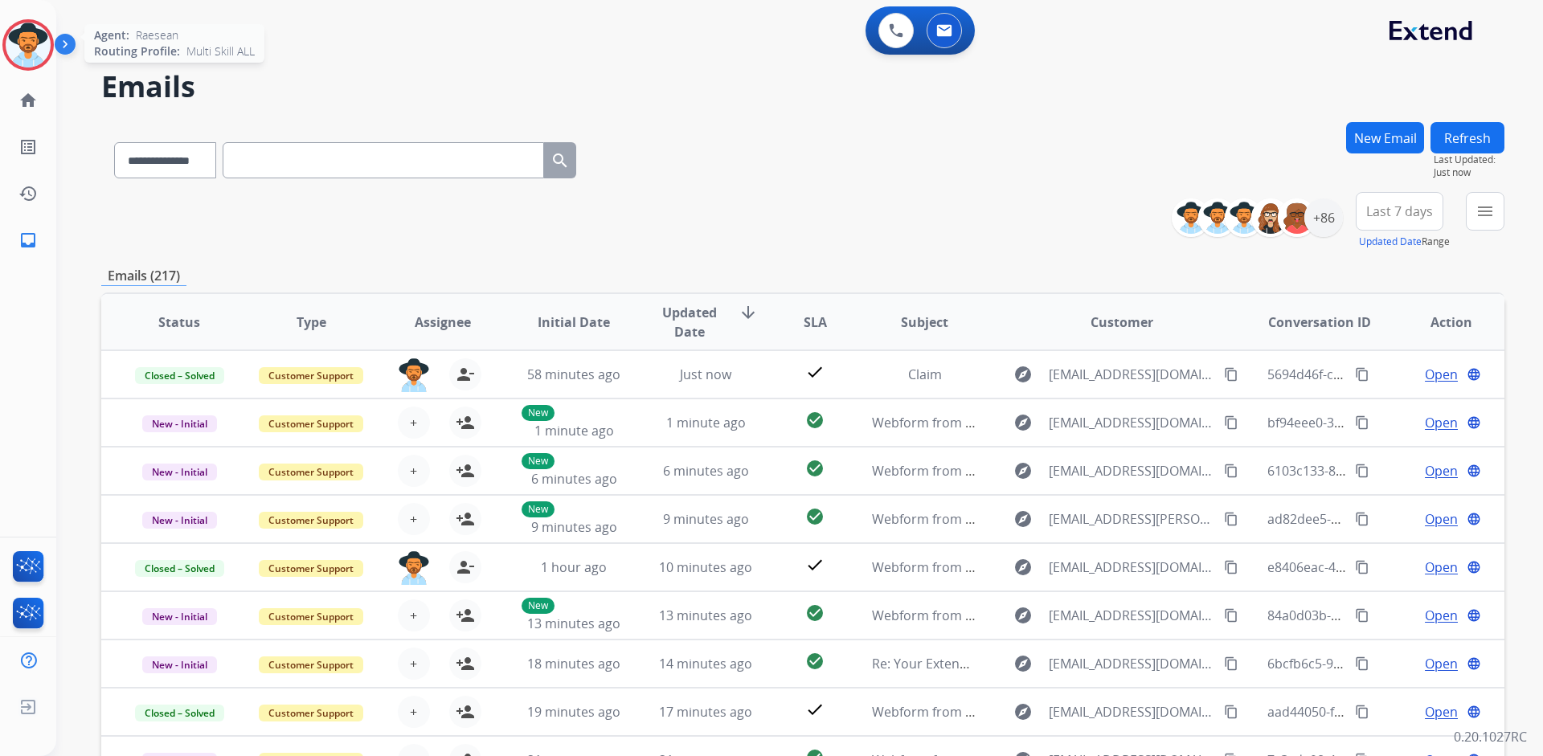
click at [27, 52] on img at bounding box center [28, 44] width 45 height 45
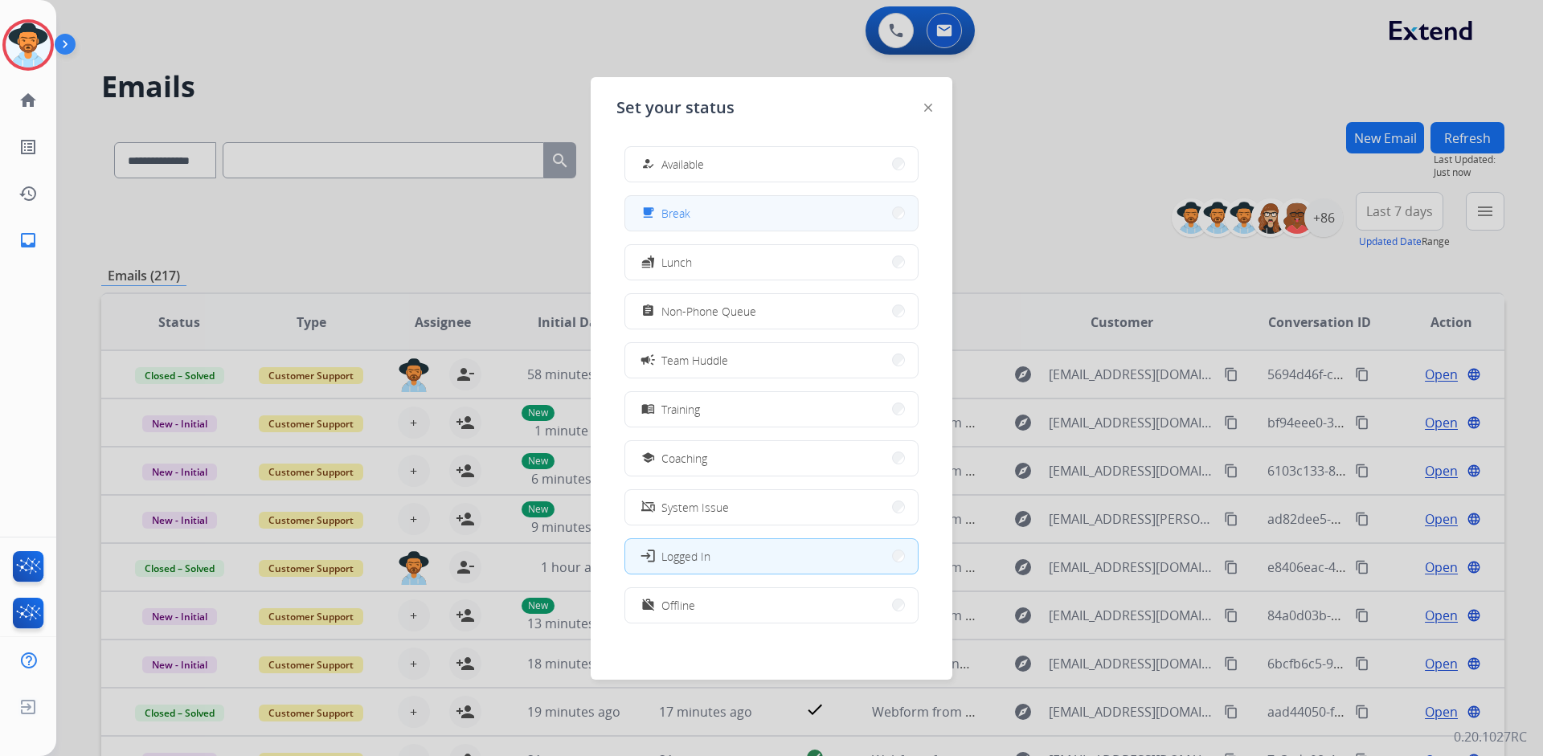
click at [775, 208] on button "free_breakfast Break" at bounding box center [771, 213] width 292 height 35
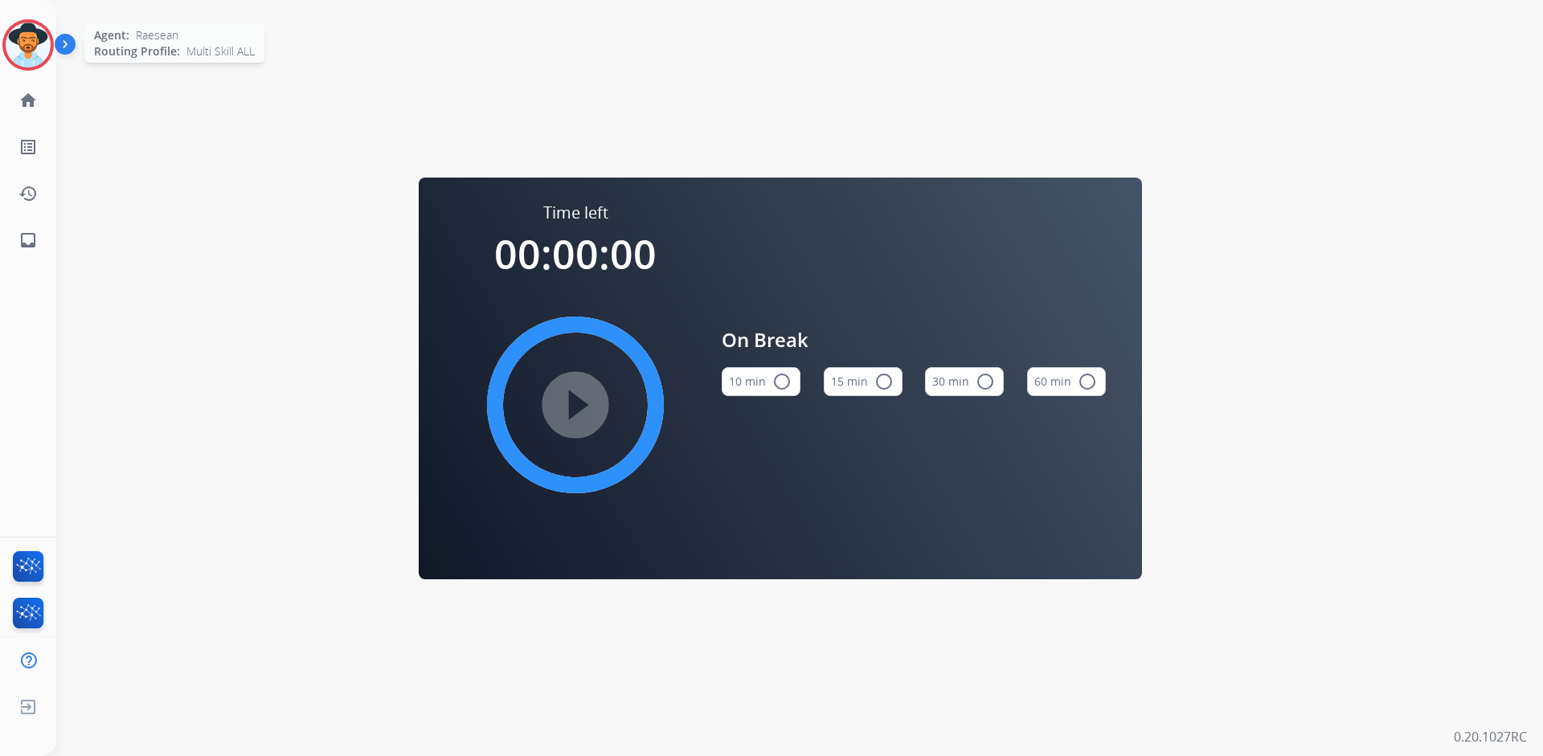
click at [32, 51] on img at bounding box center [28, 44] width 45 height 45
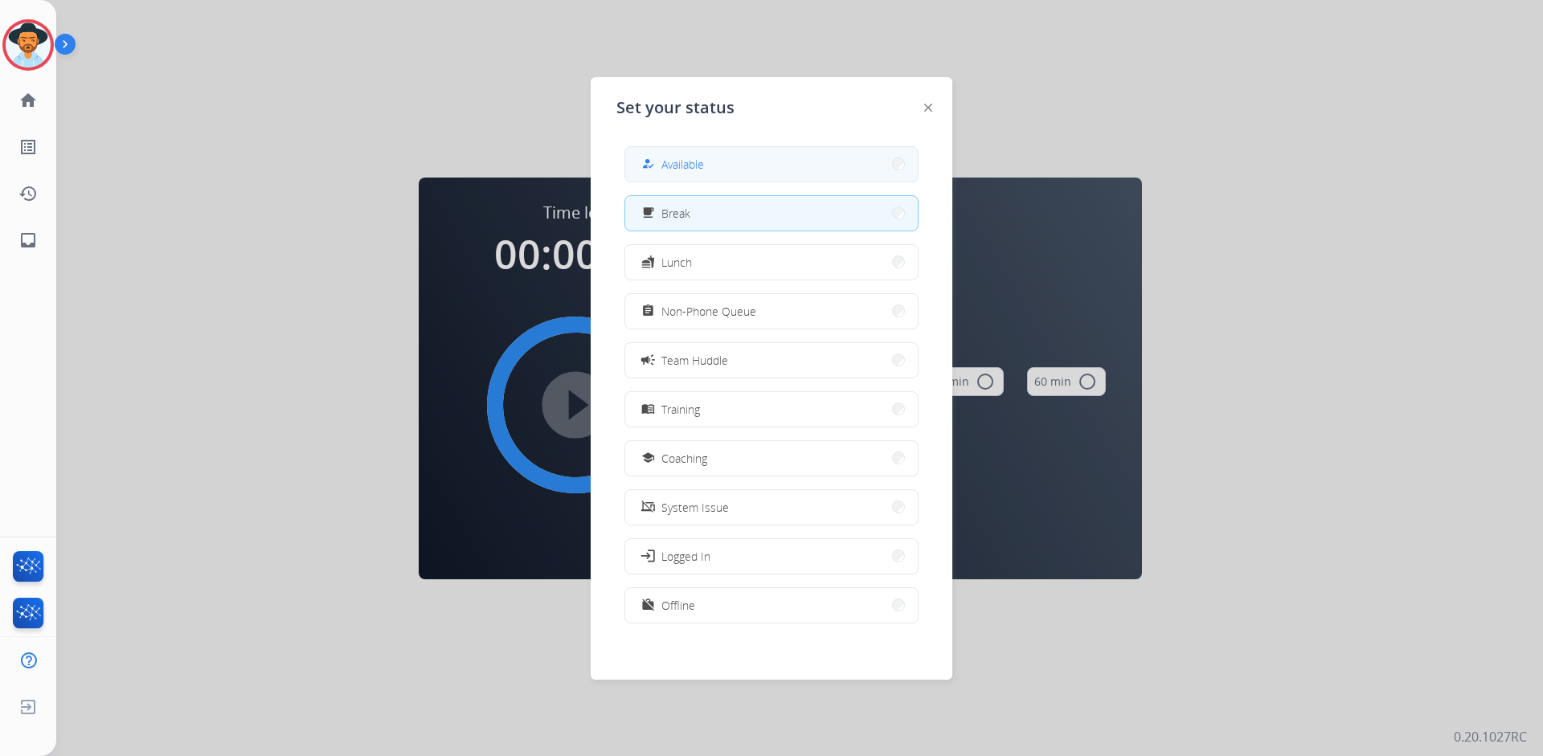
click at [742, 162] on button "how_to_reg Available" at bounding box center [771, 164] width 292 height 35
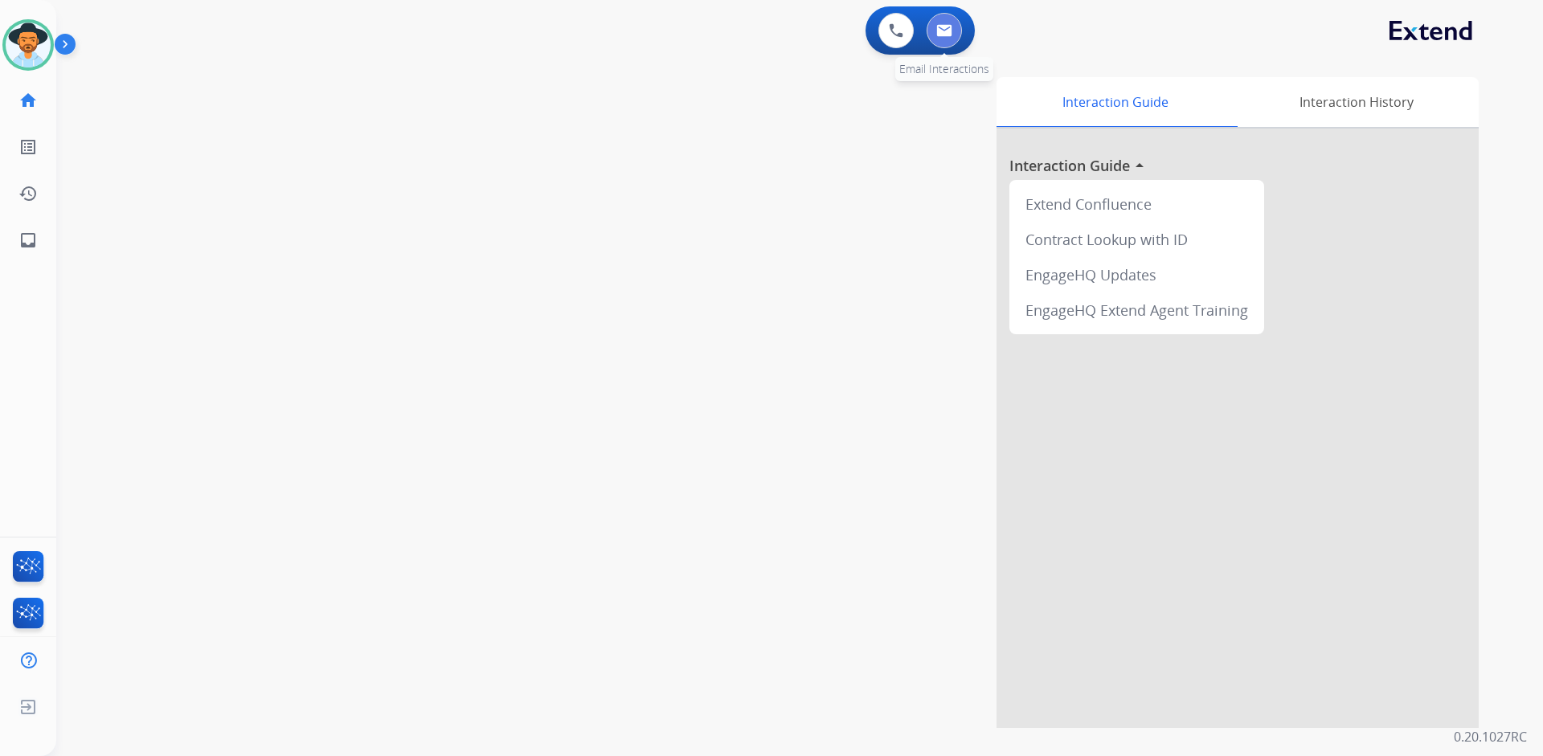
click at [949, 32] on img at bounding box center [944, 30] width 16 height 13
select select "**********"
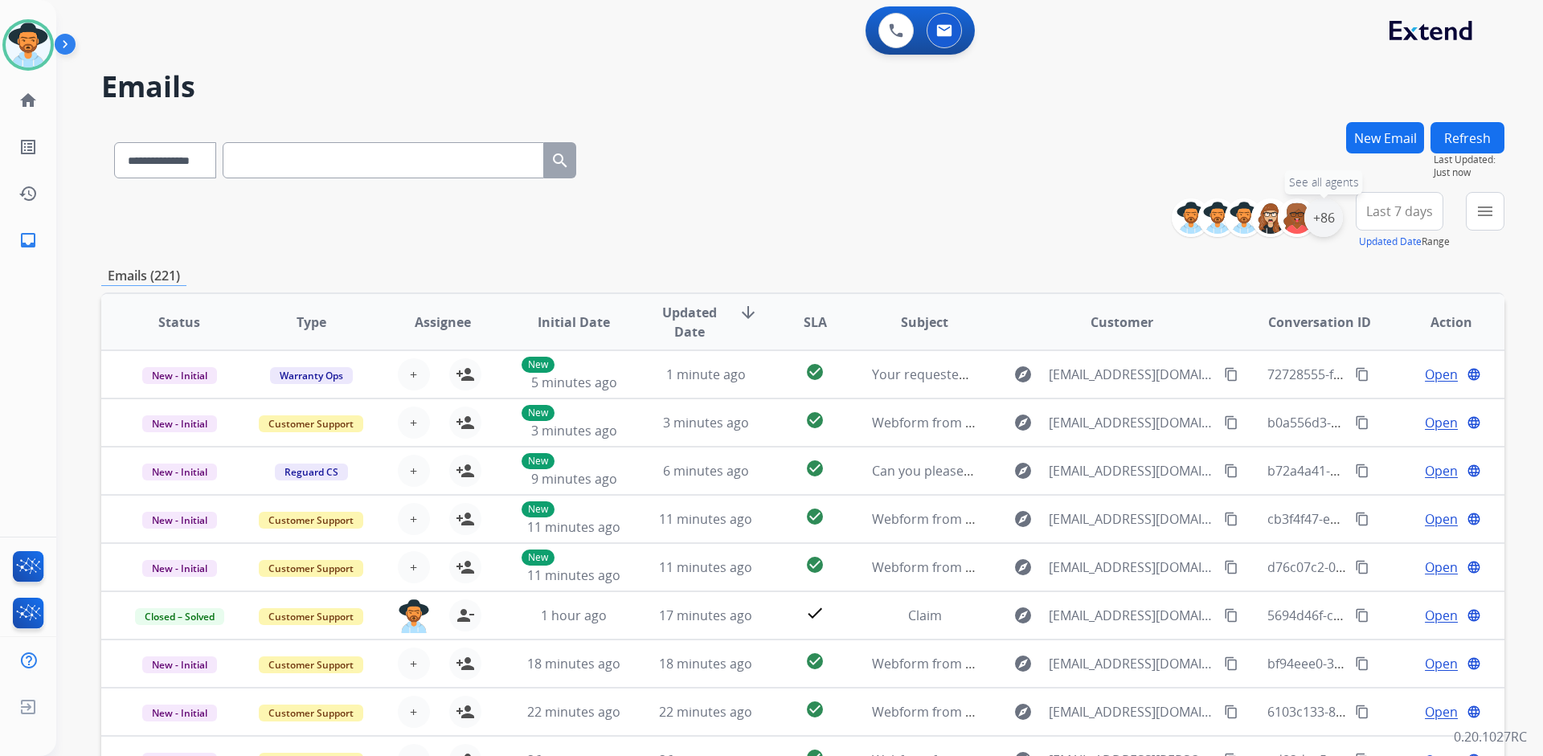
click at [1327, 223] on div "+86" at bounding box center [1323, 217] width 39 height 39
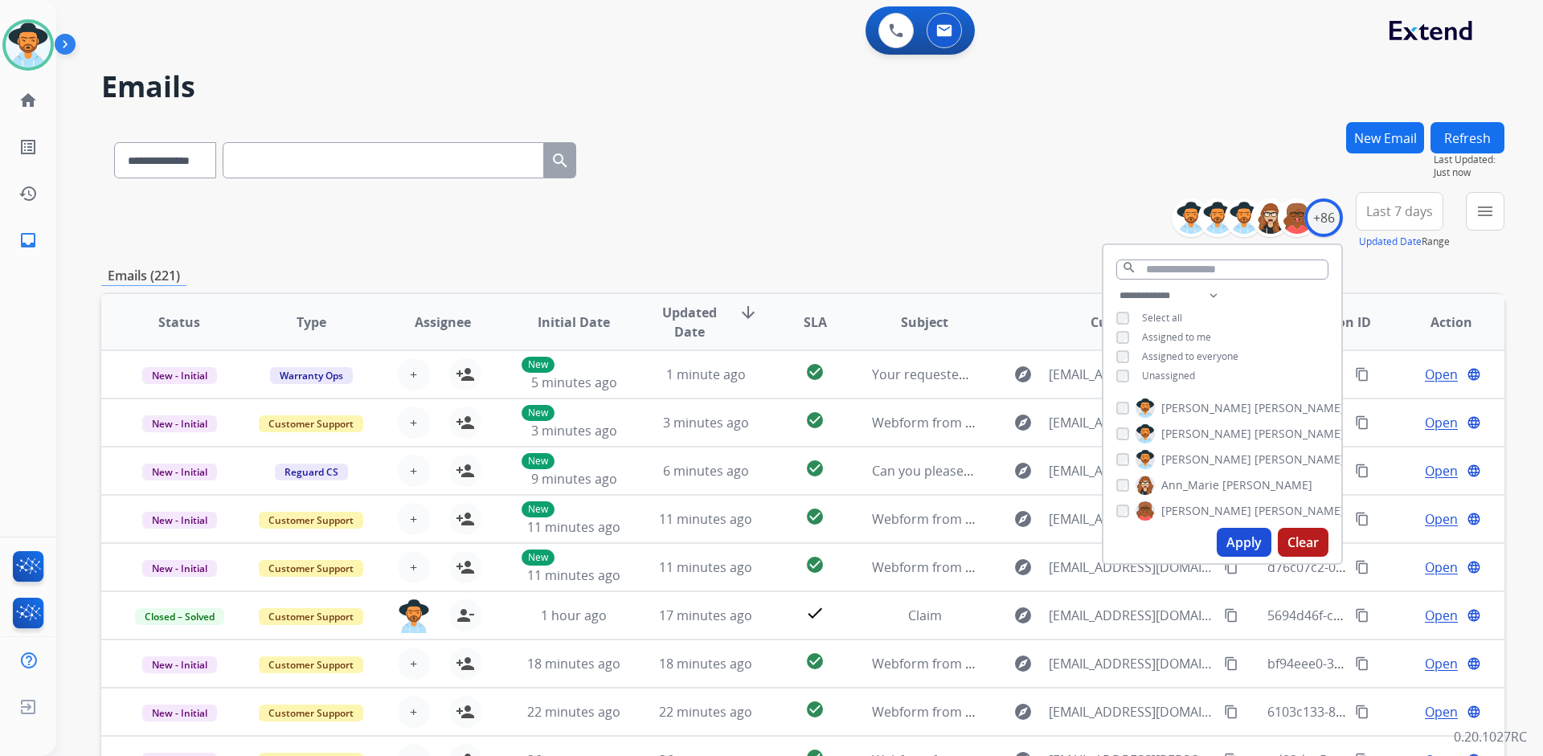
click at [1180, 333] on span "Assigned to me" at bounding box center [1176, 337] width 69 height 14
click at [1239, 539] on button "Apply" at bounding box center [1243, 542] width 55 height 29
click at [1379, 199] on button "Last 7 days" at bounding box center [1399, 211] width 88 height 39
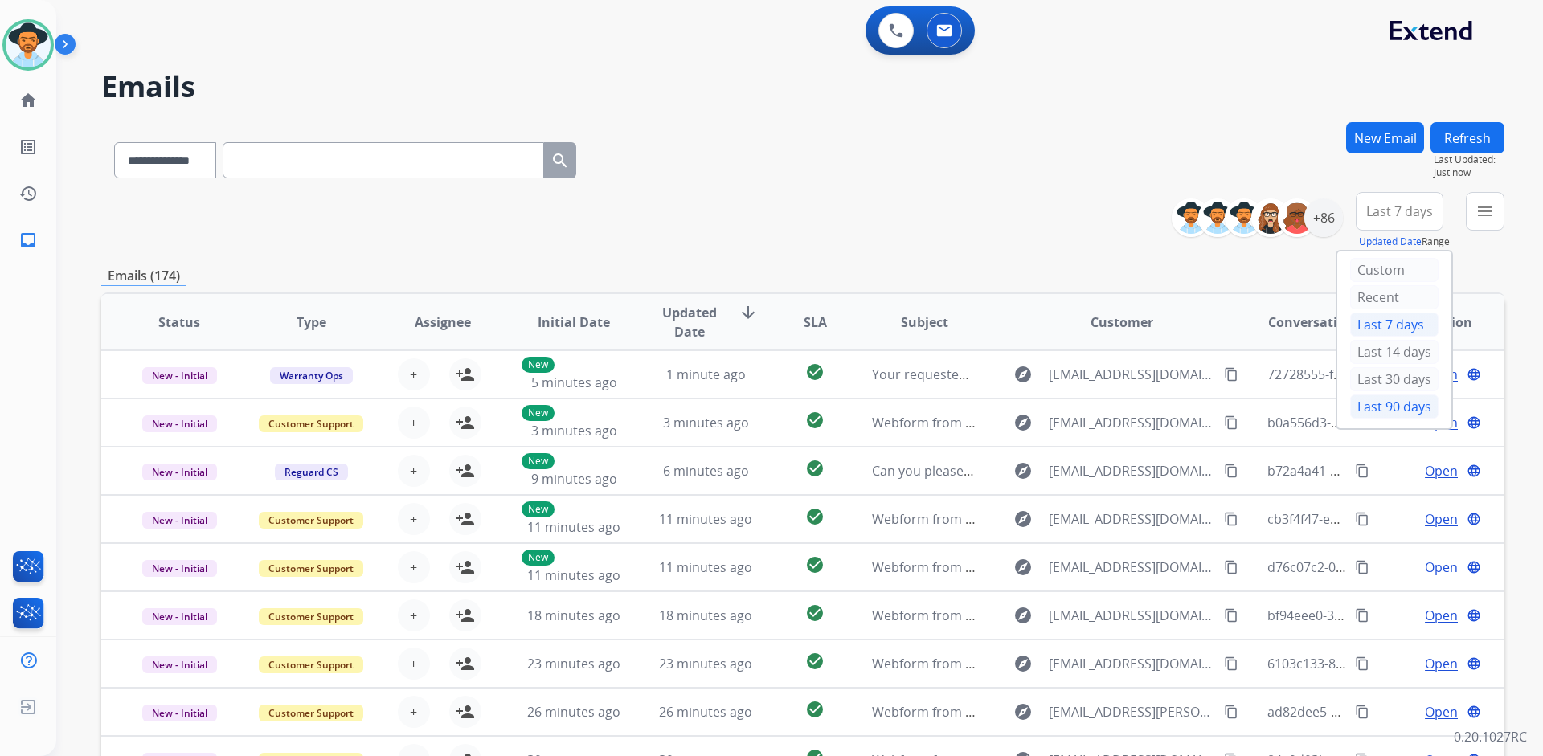
click at [1364, 406] on div "Last 90 days" at bounding box center [1394, 406] width 88 height 24
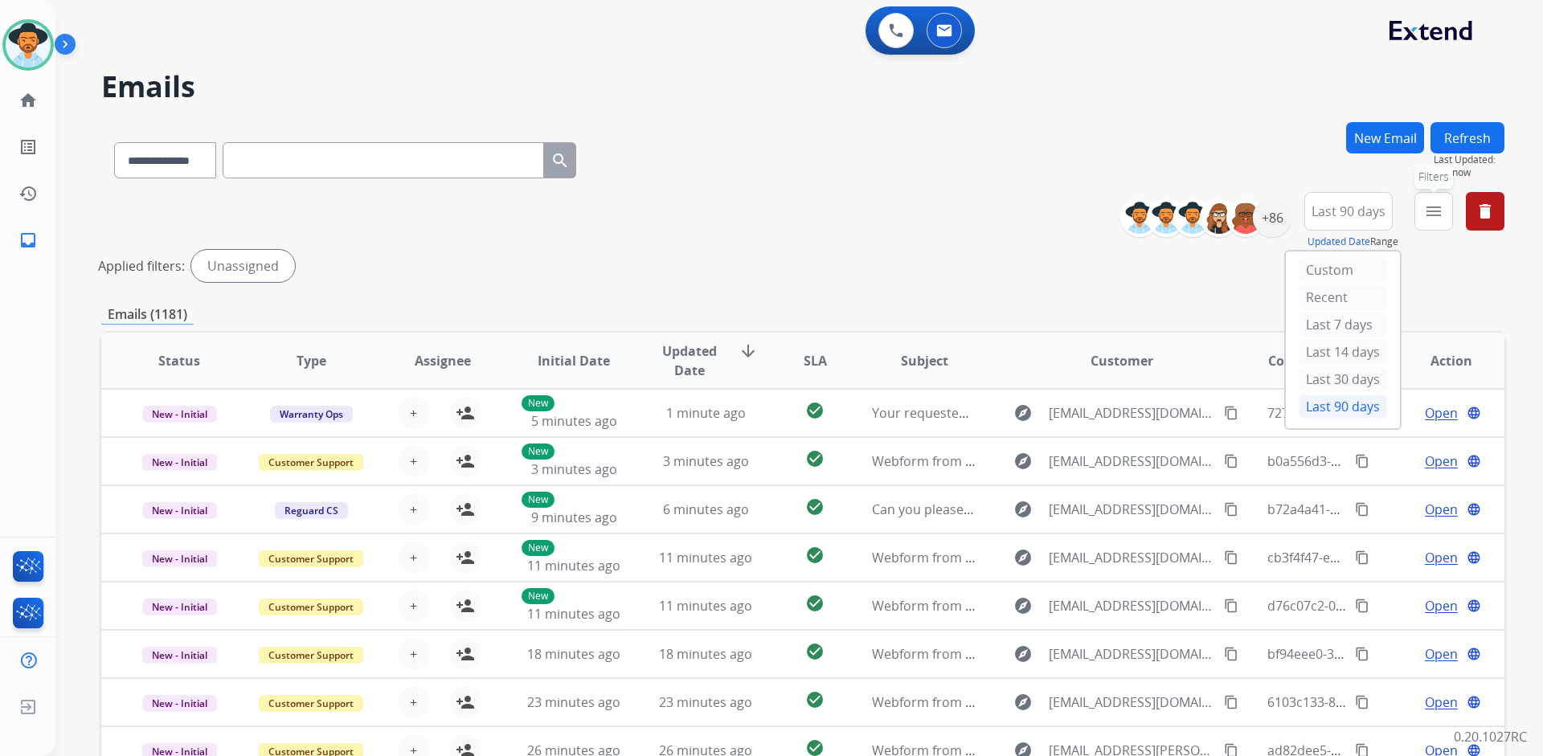
click at [1418, 223] on button "menu Filters" at bounding box center [1433, 211] width 39 height 39
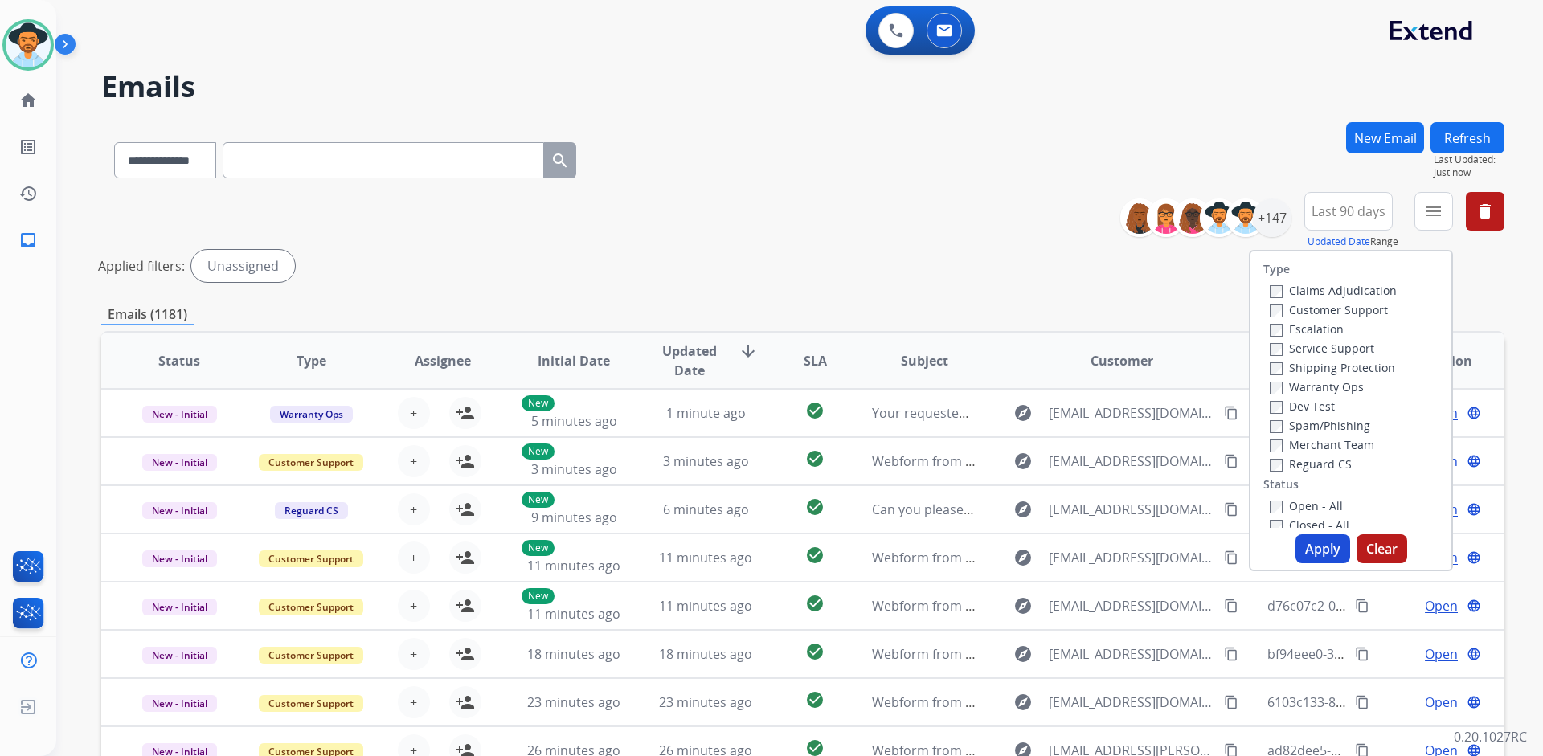
click at [1375, 306] on label "Customer Support" at bounding box center [1328, 309] width 118 height 15
click at [1358, 369] on label "Shipping Protection" at bounding box center [1331, 367] width 125 height 15
click at [1315, 465] on label "Reguard CS" at bounding box center [1310, 463] width 82 height 15
click at [1316, 506] on label "Open - All" at bounding box center [1305, 505] width 73 height 15
click at [1326, 553] on button "Apply" at bounding box center [1322, 548] width 55 height 29
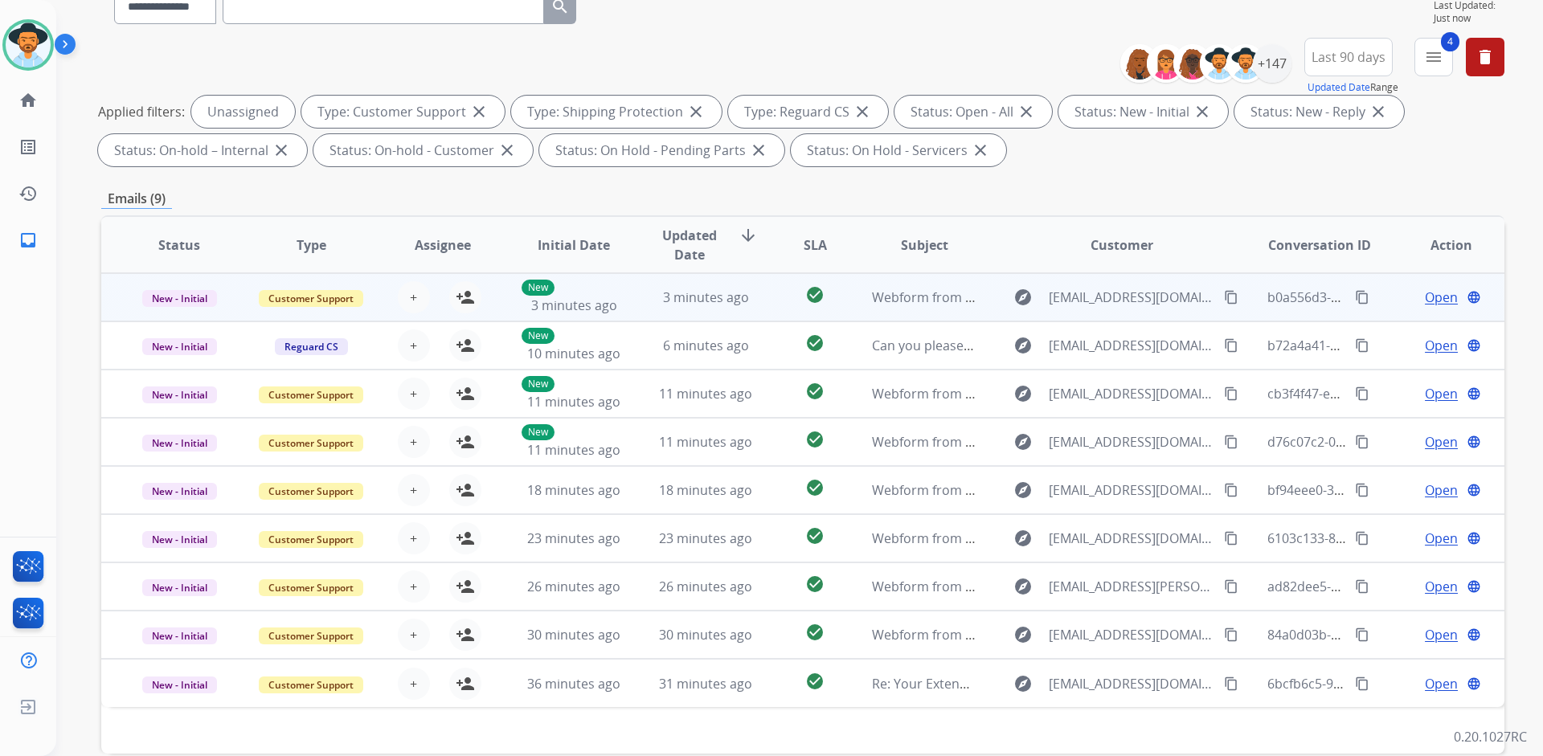
scroll to position [235, 0]
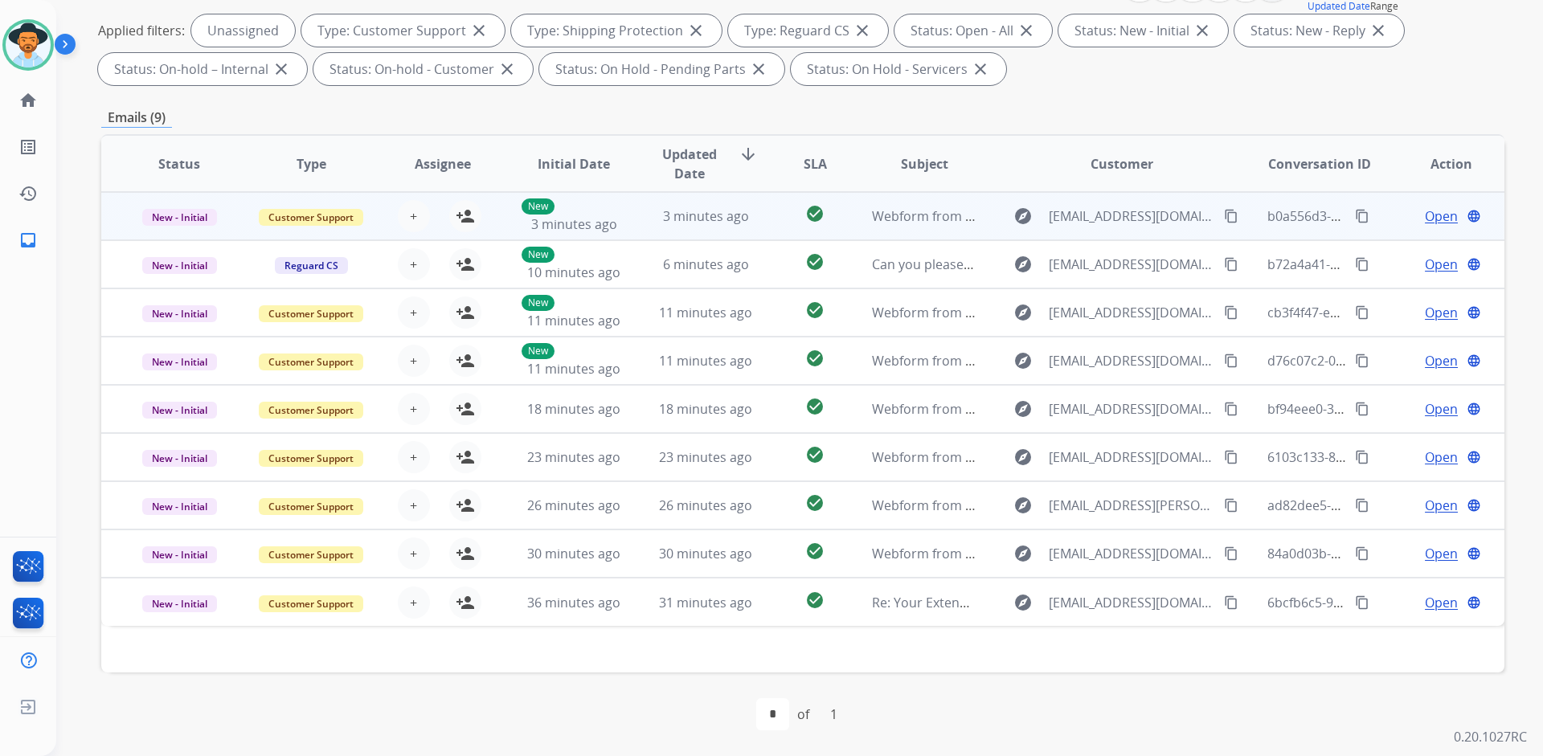
click at [121, 223] on td "New - Initial" at bounding box center [167, 216] width 132 height 48
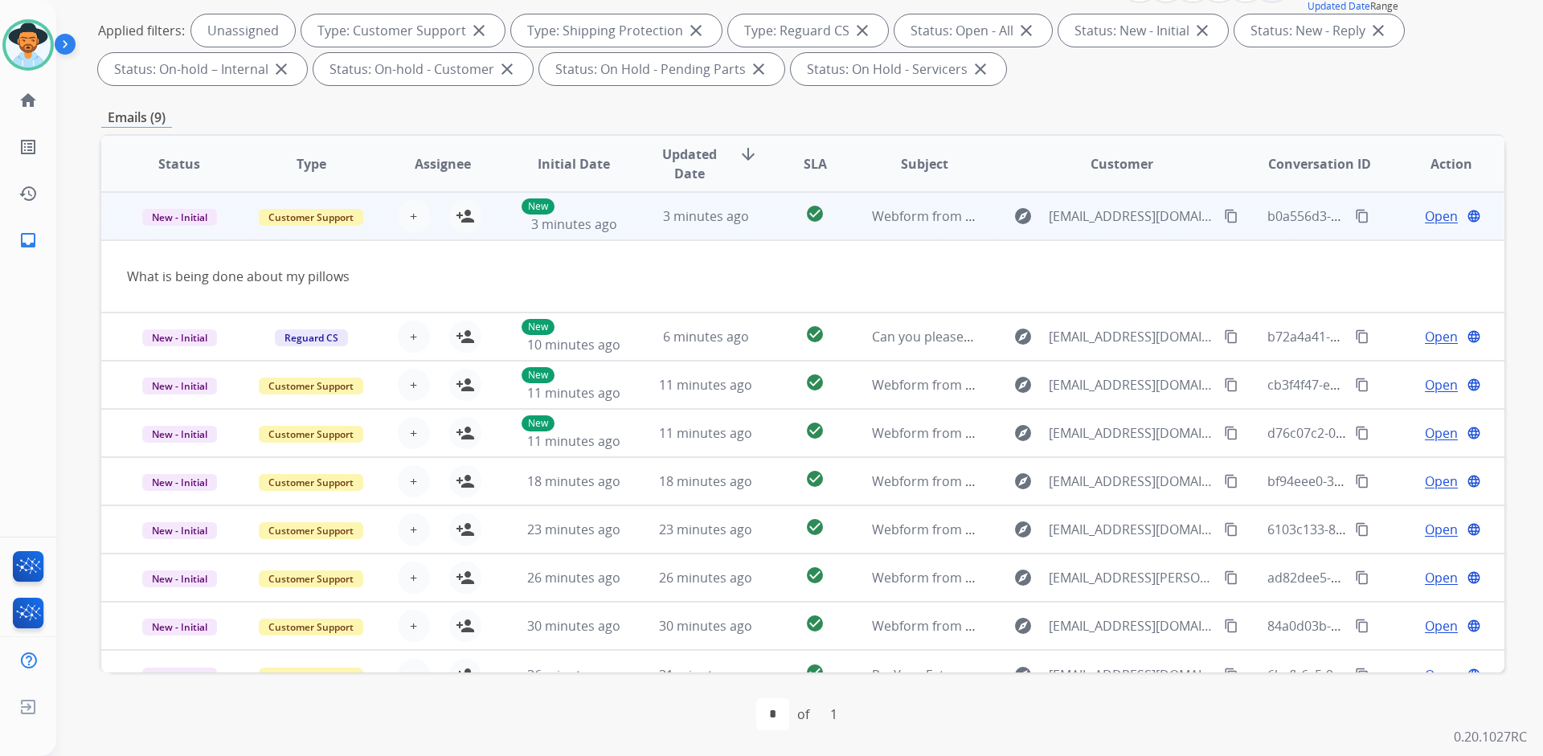
click at [121, 223] on td "New - Initial" at bounding box center [167, 216] width 132 height 48
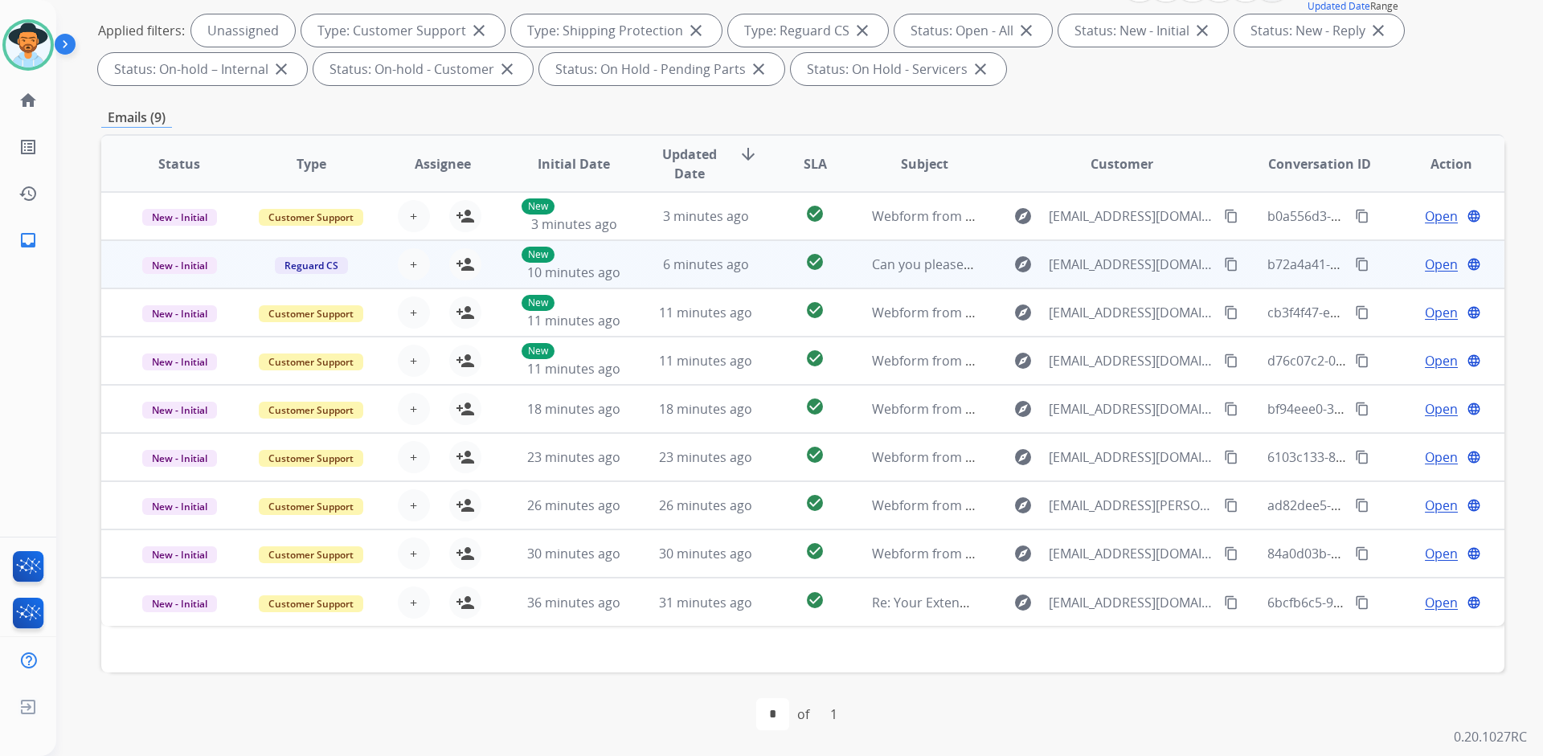
click at [119, 258] on td "New - Initial" at bounding box center [167, 264] width 132 height 48
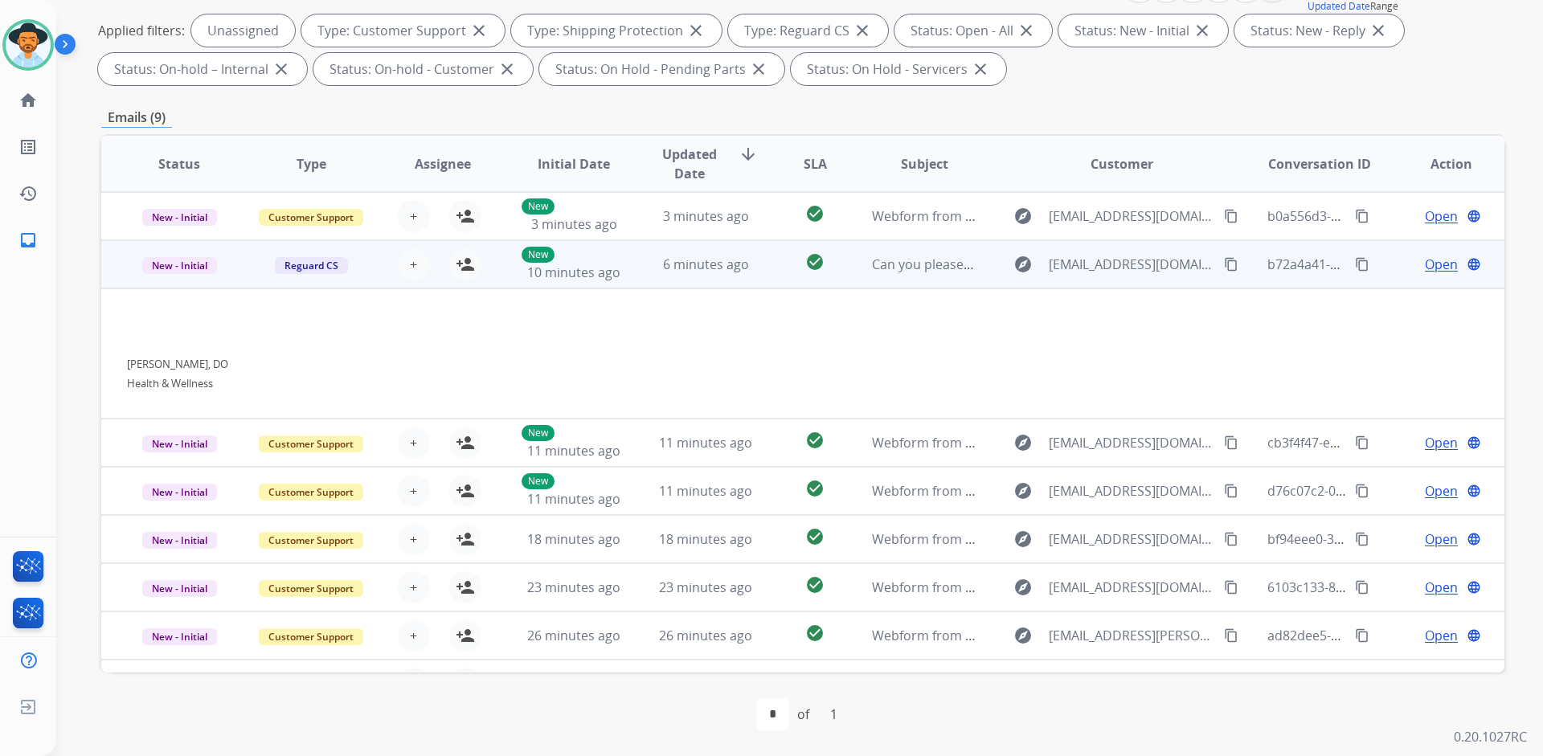
scroll to position [48, 0]
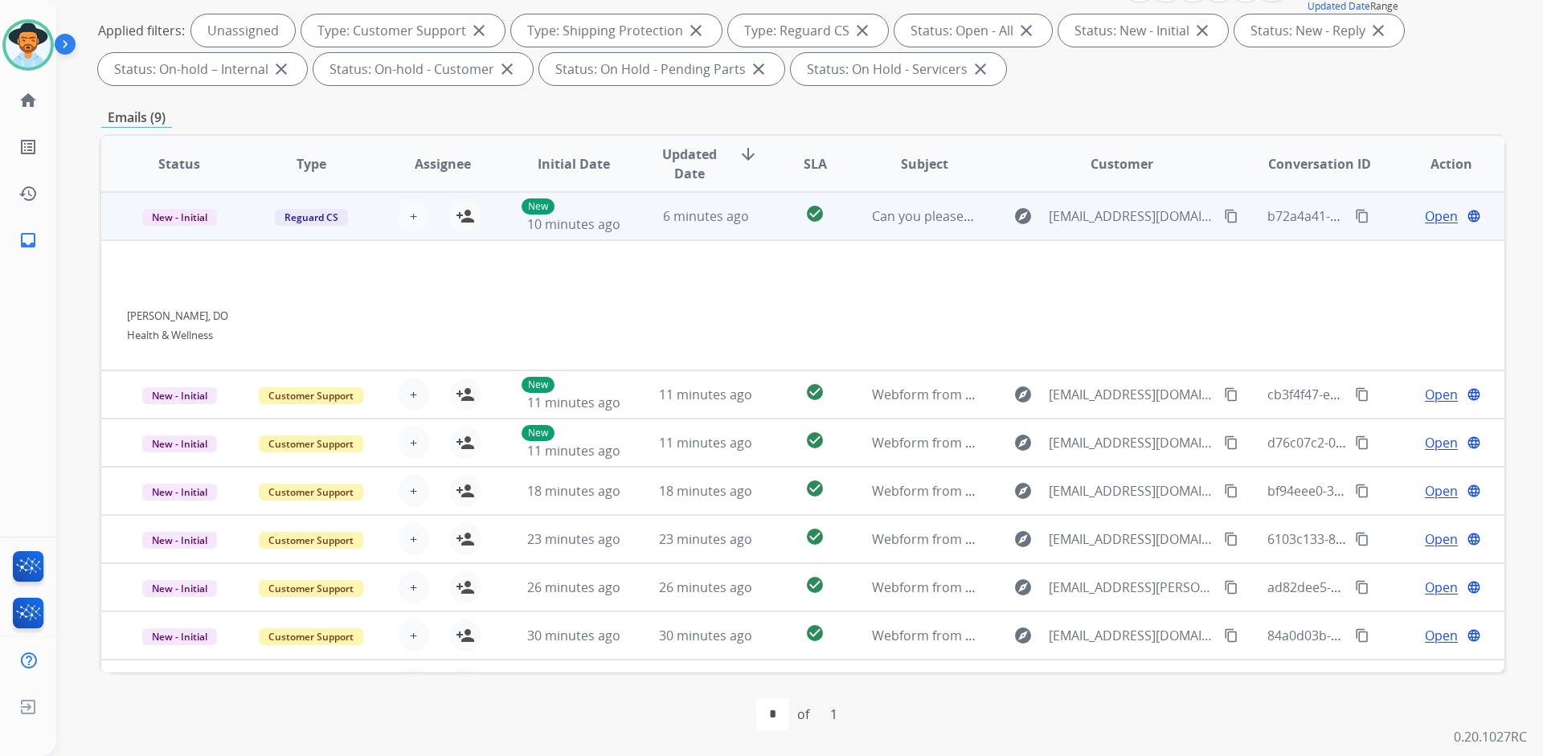
click at [120, 224] on td "New - Initial" at bounding box center [167, 216] width 132 height 48
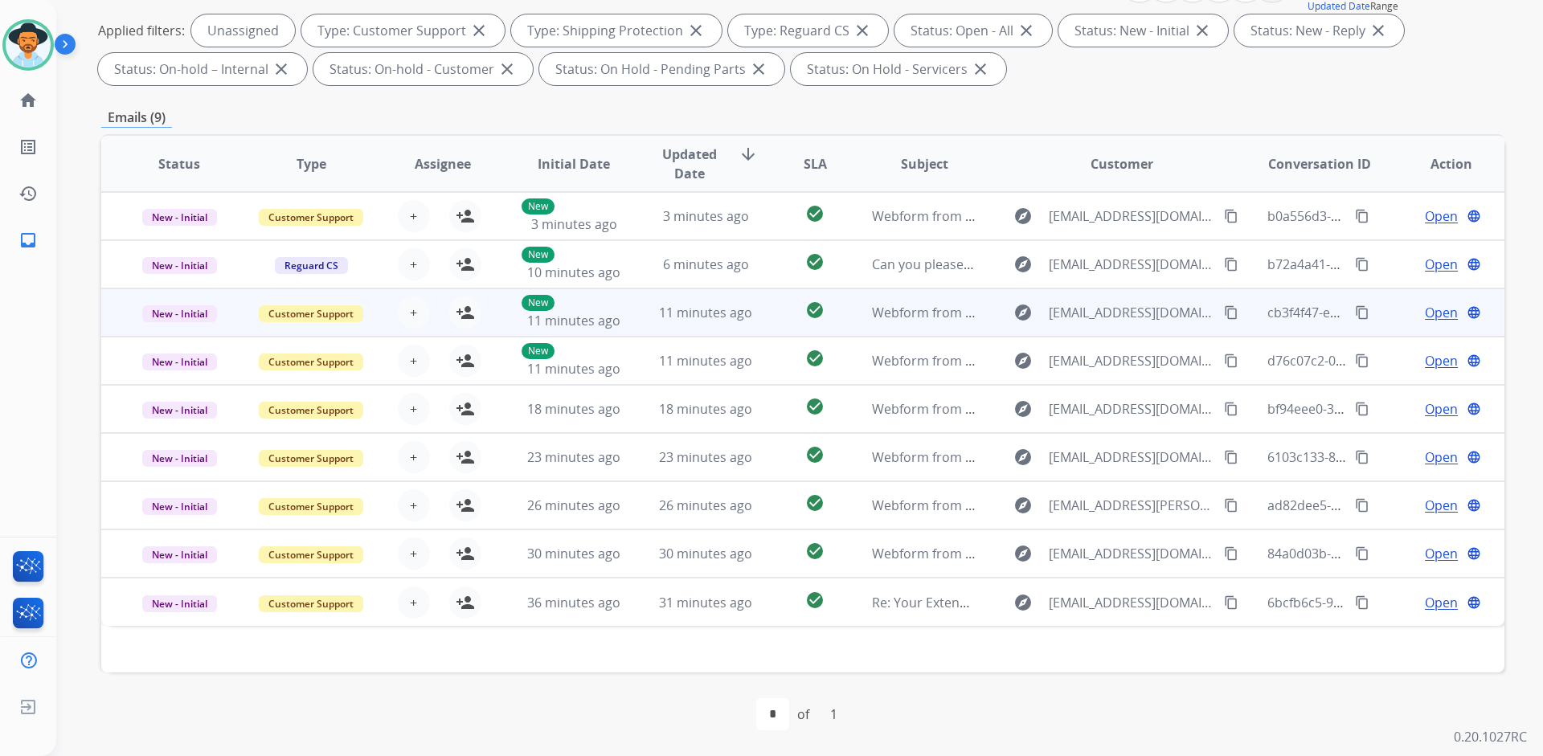
click at [121, 314] on td "New - Initial" at bounding box center [167, 312] width 132 height 48
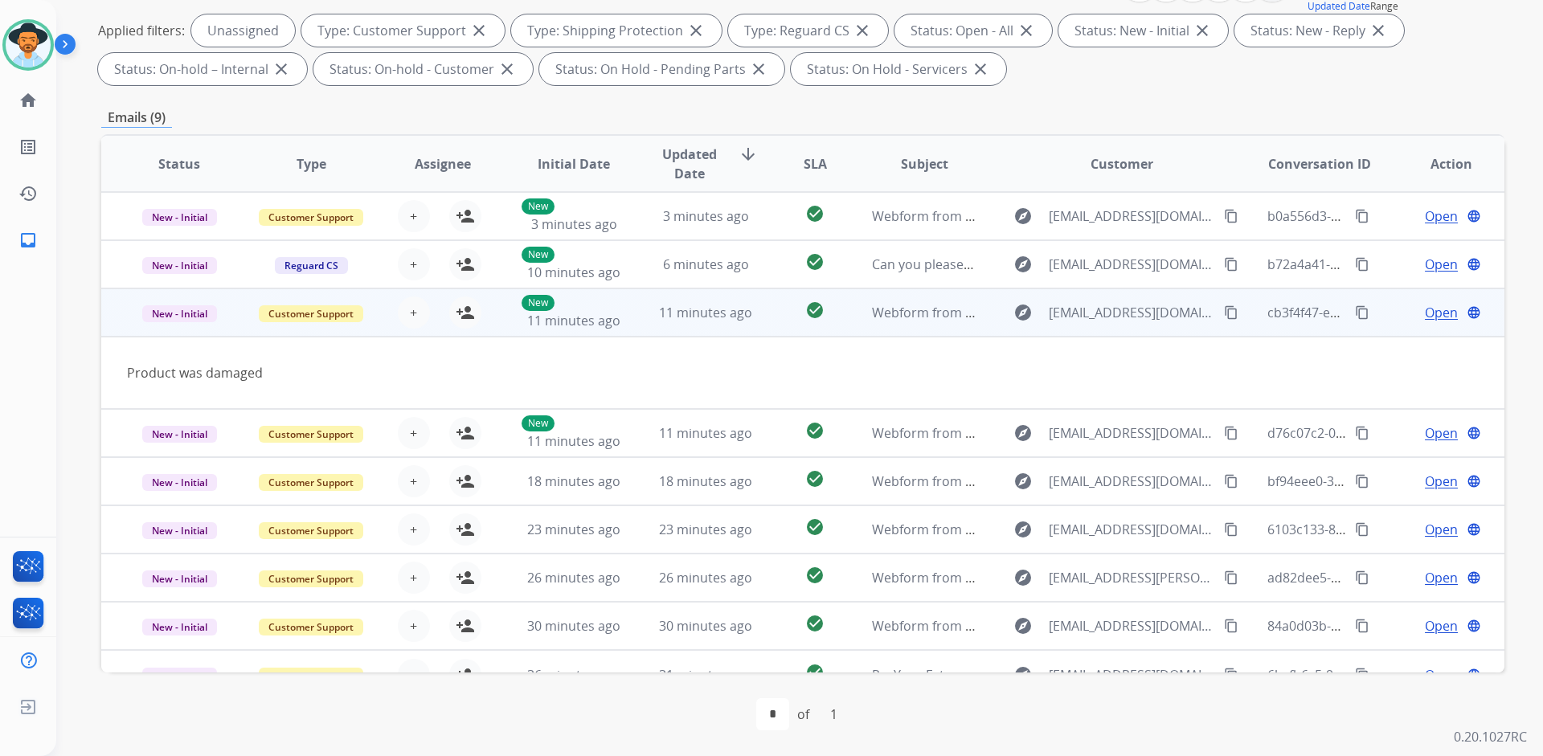
scroll to position [26, 0]
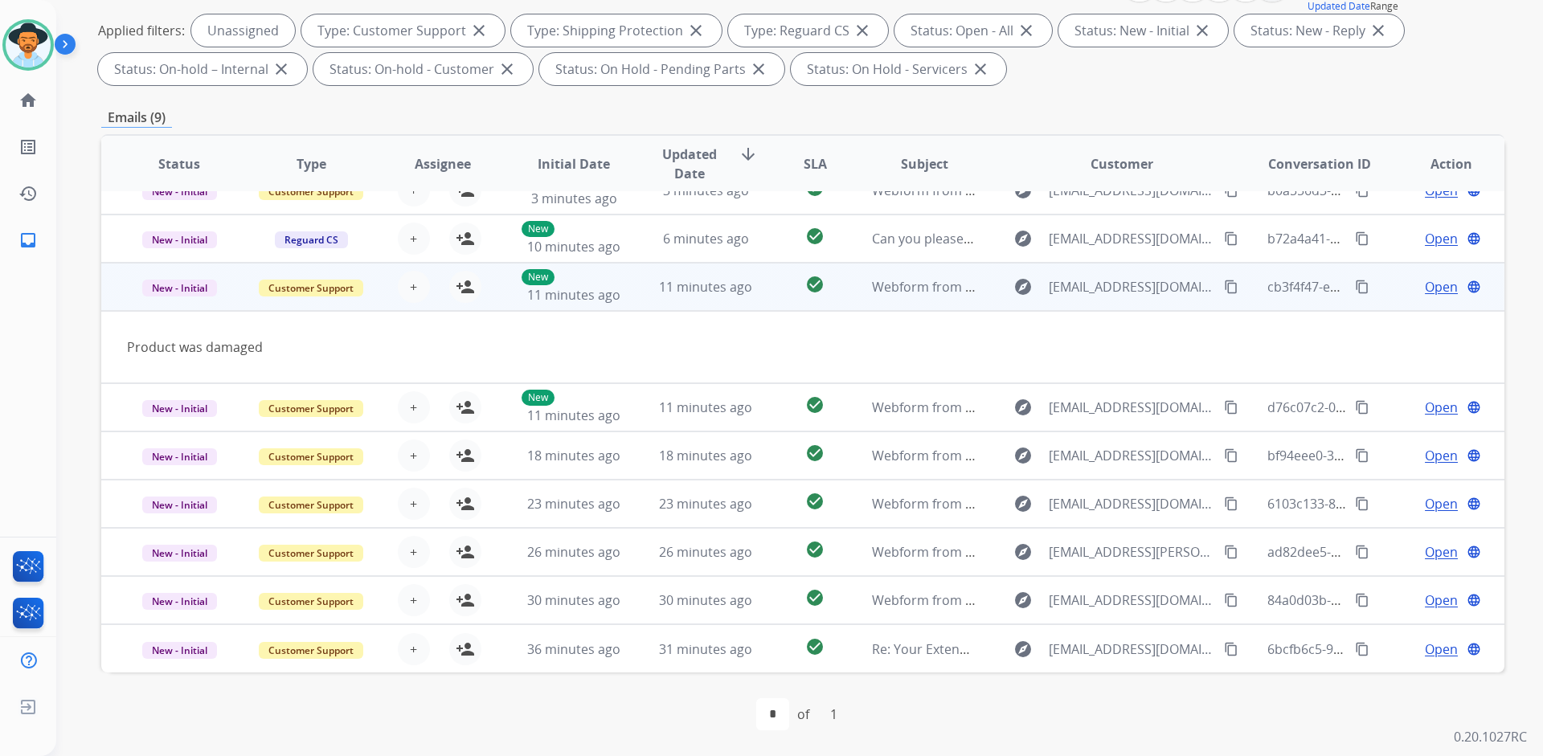
click at [128, 276] on td "New - Initial" at bounding box center [167, 287] width 132 height 48
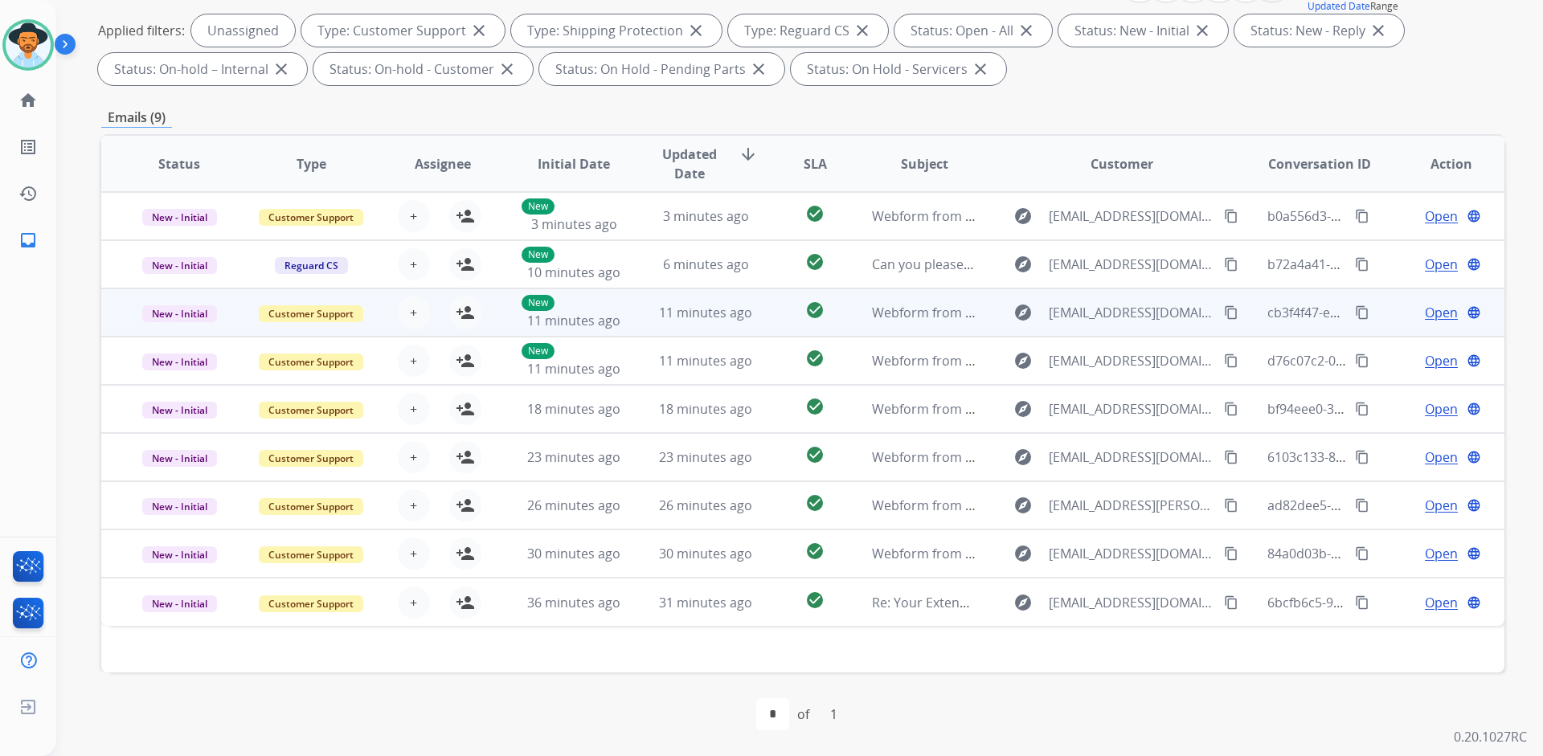
scroll to position [0, 0]
click at [461, 314] on mat-icon "person_add" at bounding box center [465, 312] width 19 height 19
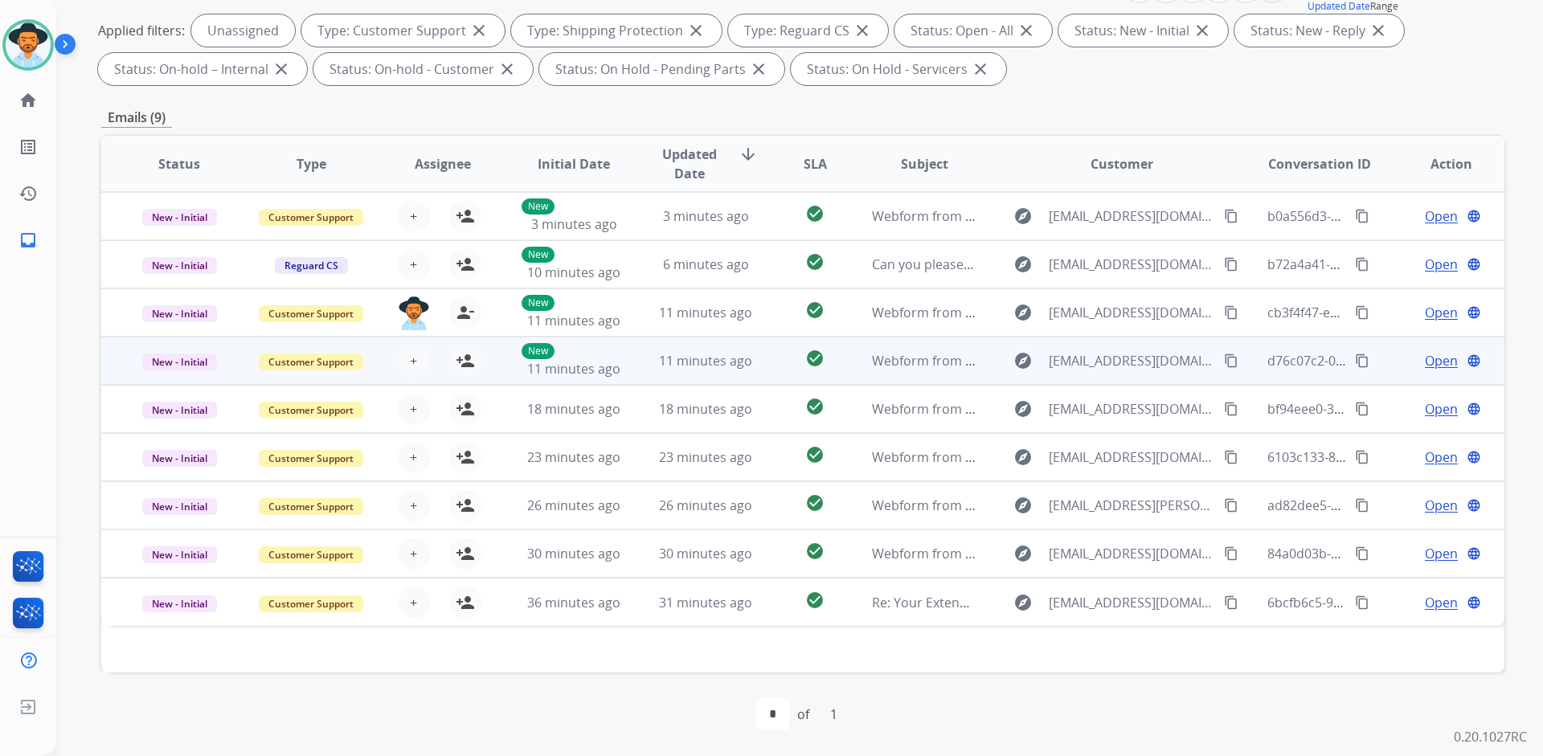
click at [121, 360] on td "New - Initial" at bounding box center [167, 361] width 132 height 48
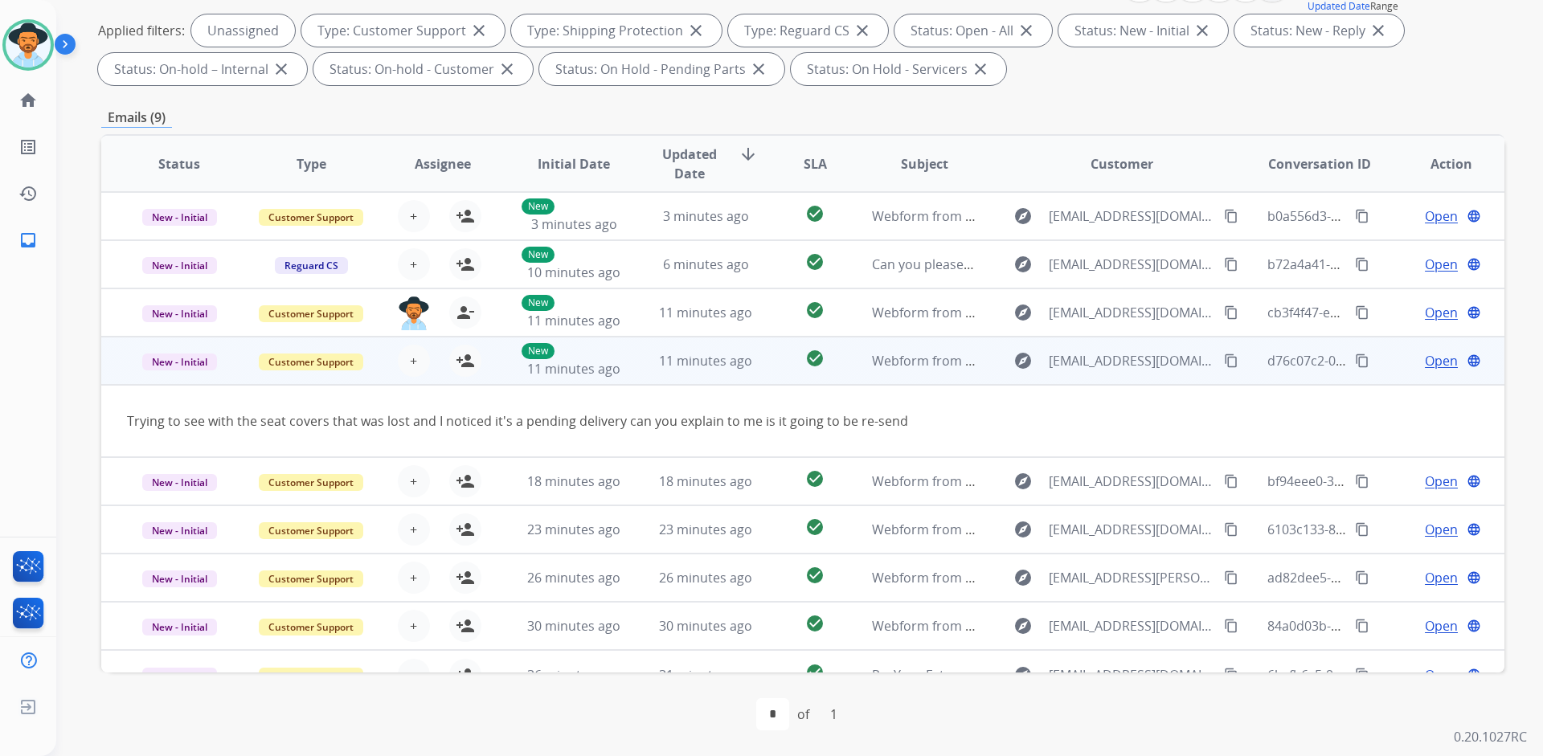
scroll to position [26, 0]
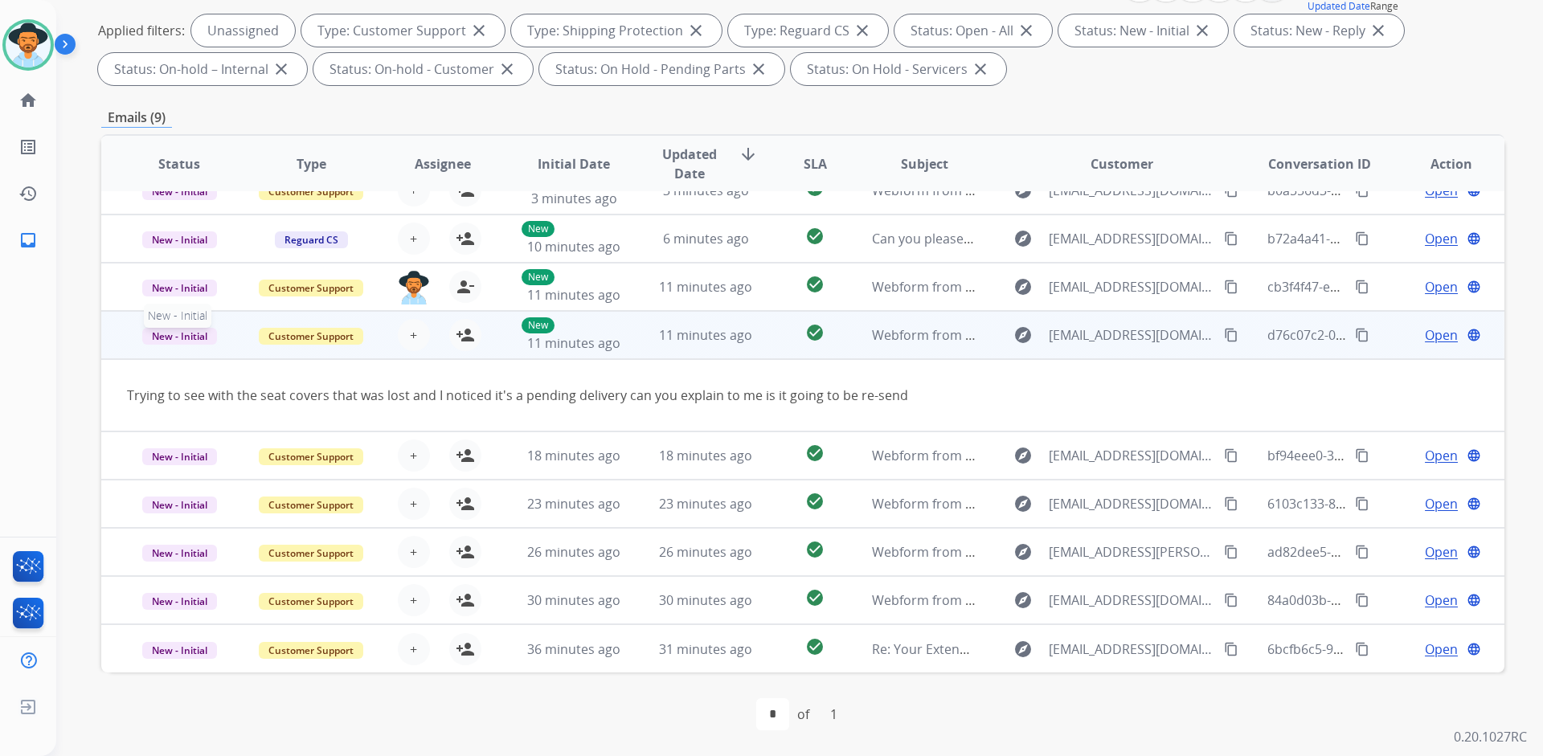
click at [129, 334] on p "New - Initial" at bounding box center [179, 334] width 105 height 19
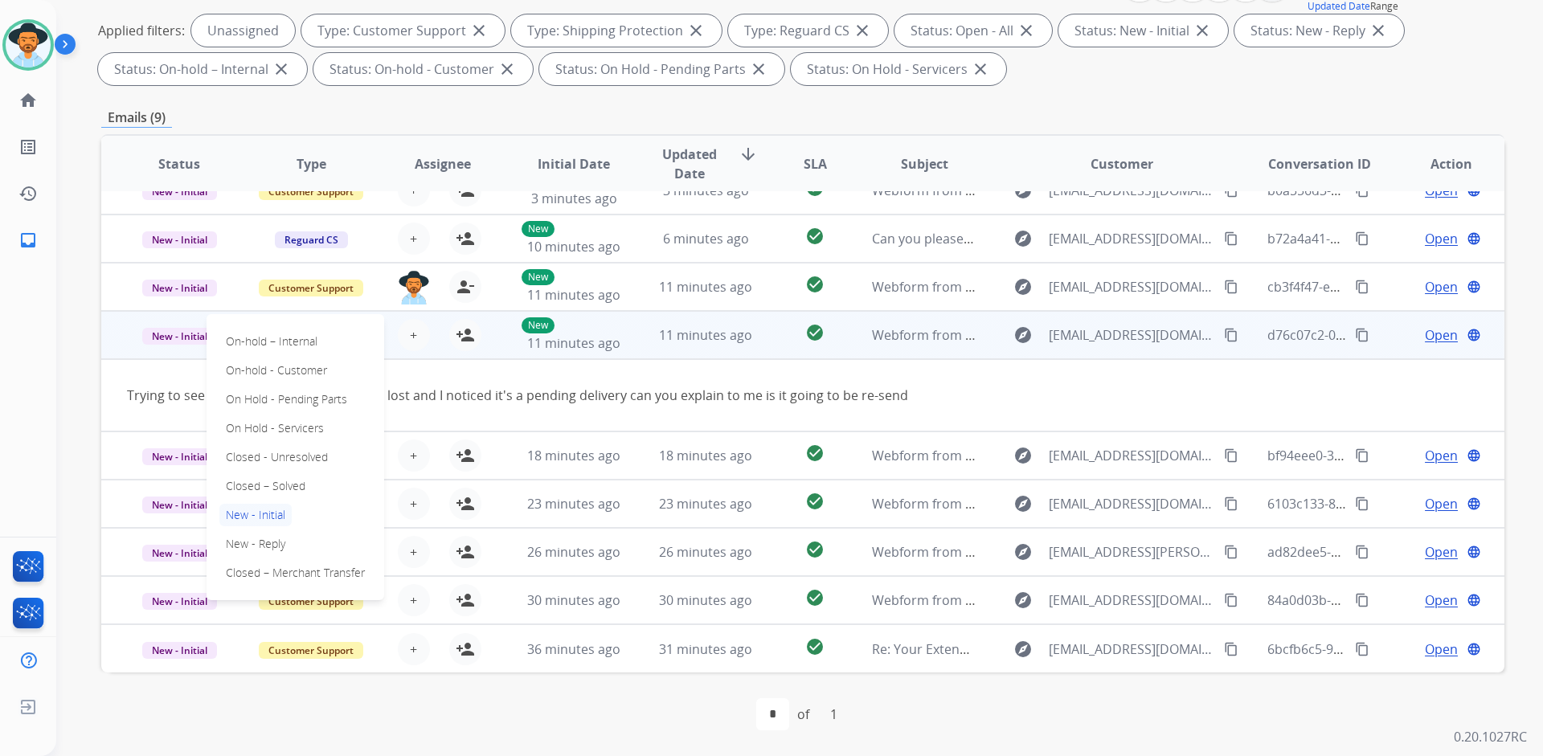
click at [112, 337] on td "New - Initial On-hold – Internal On-hold - Customer On Hold - Pending Parts On …" at bounding box center [167, 335] width 132 height 48
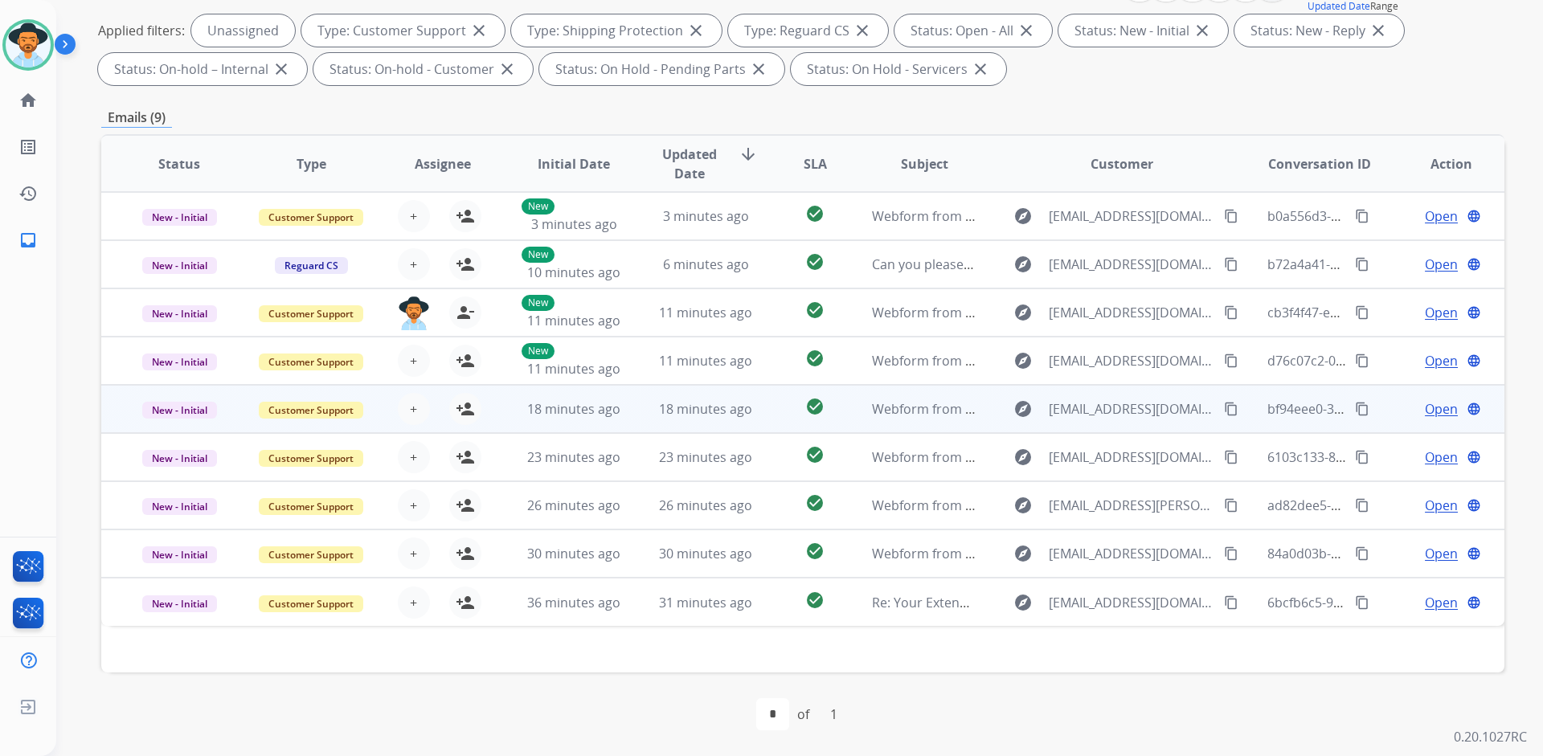
click at [120, 411] on td "New - Initial" at bounding box center [167, 409] width 132 height 48
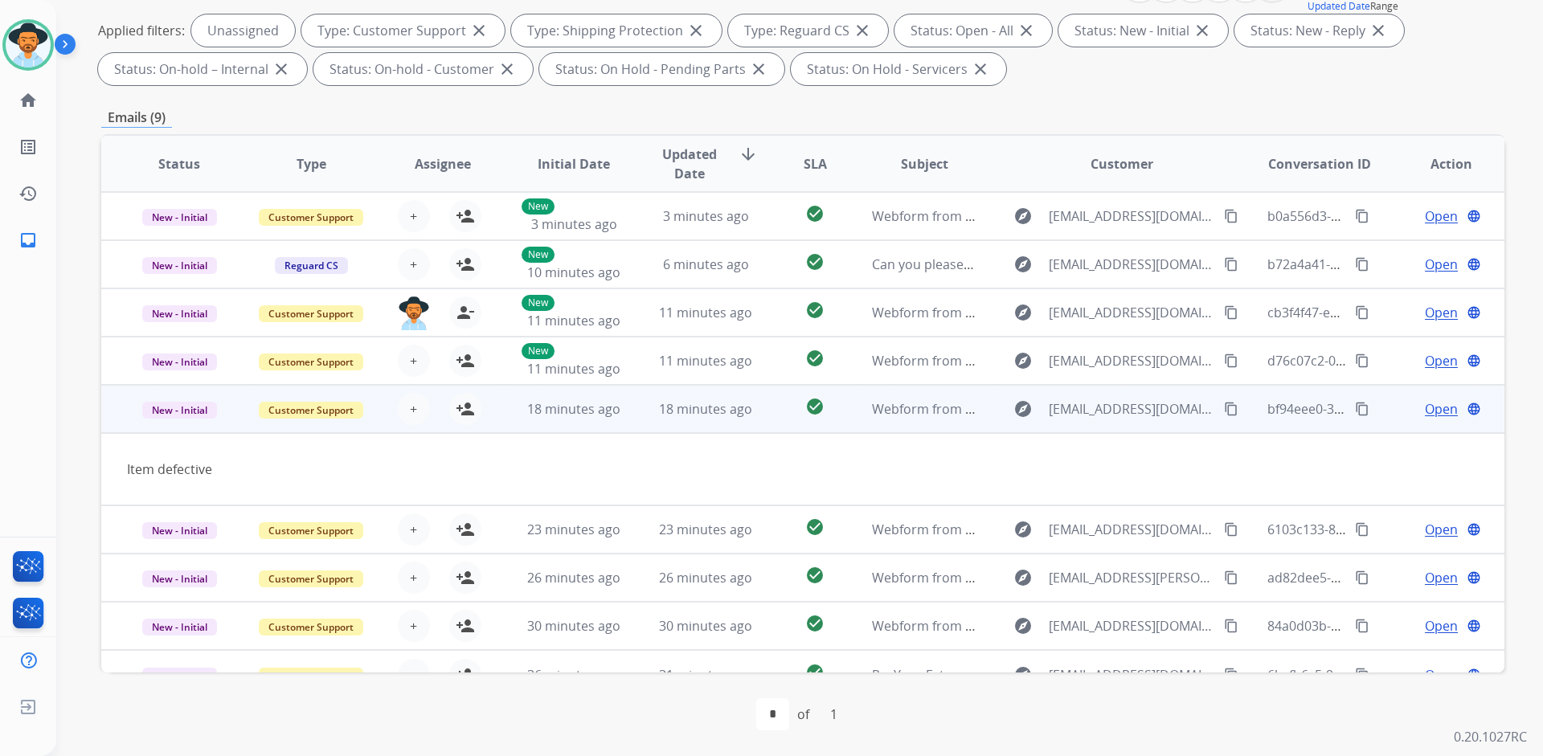
scroll to position [26, 0]
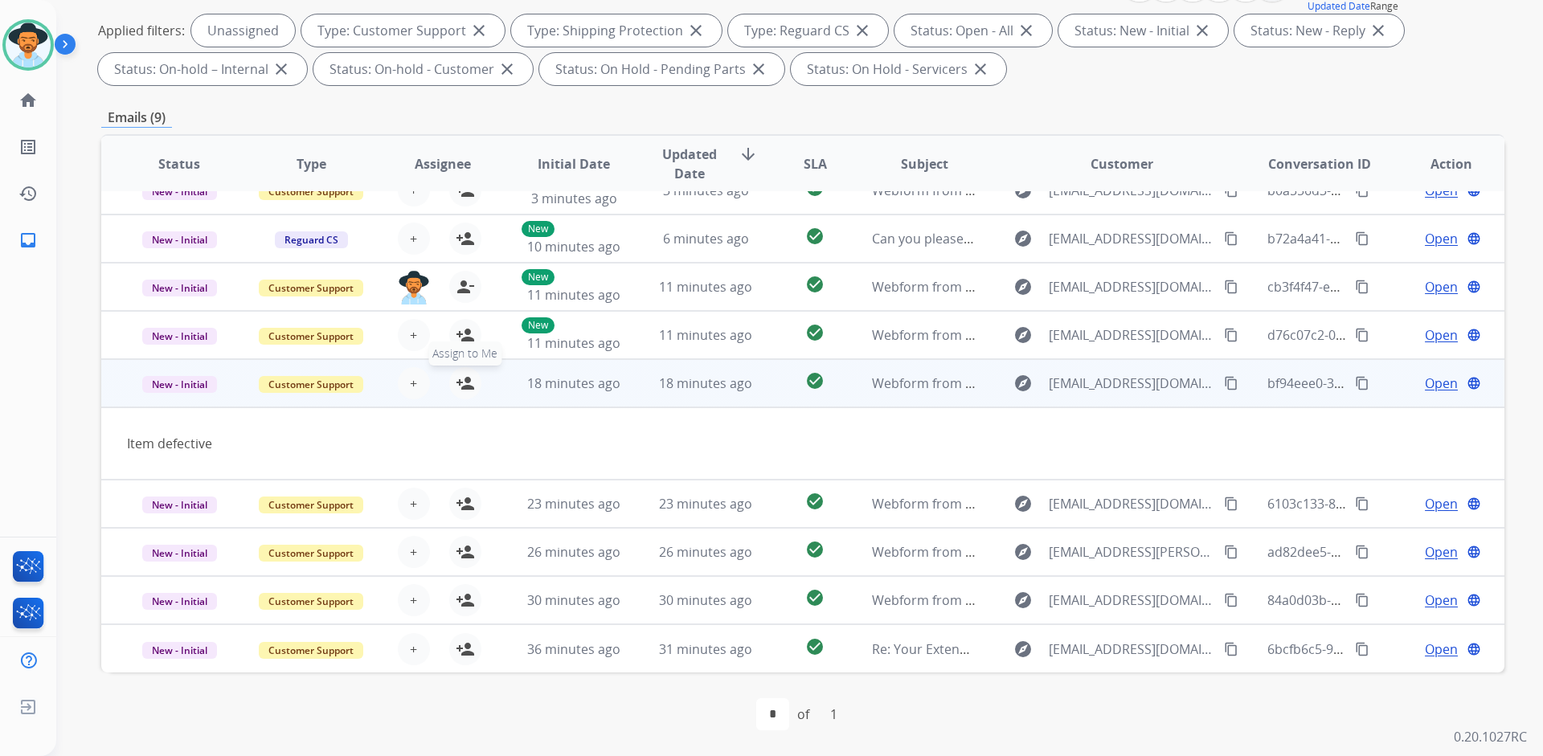
click at [461, 385] on mat-icon "person_add" at bounding box center [465, 383] width 19 height 19
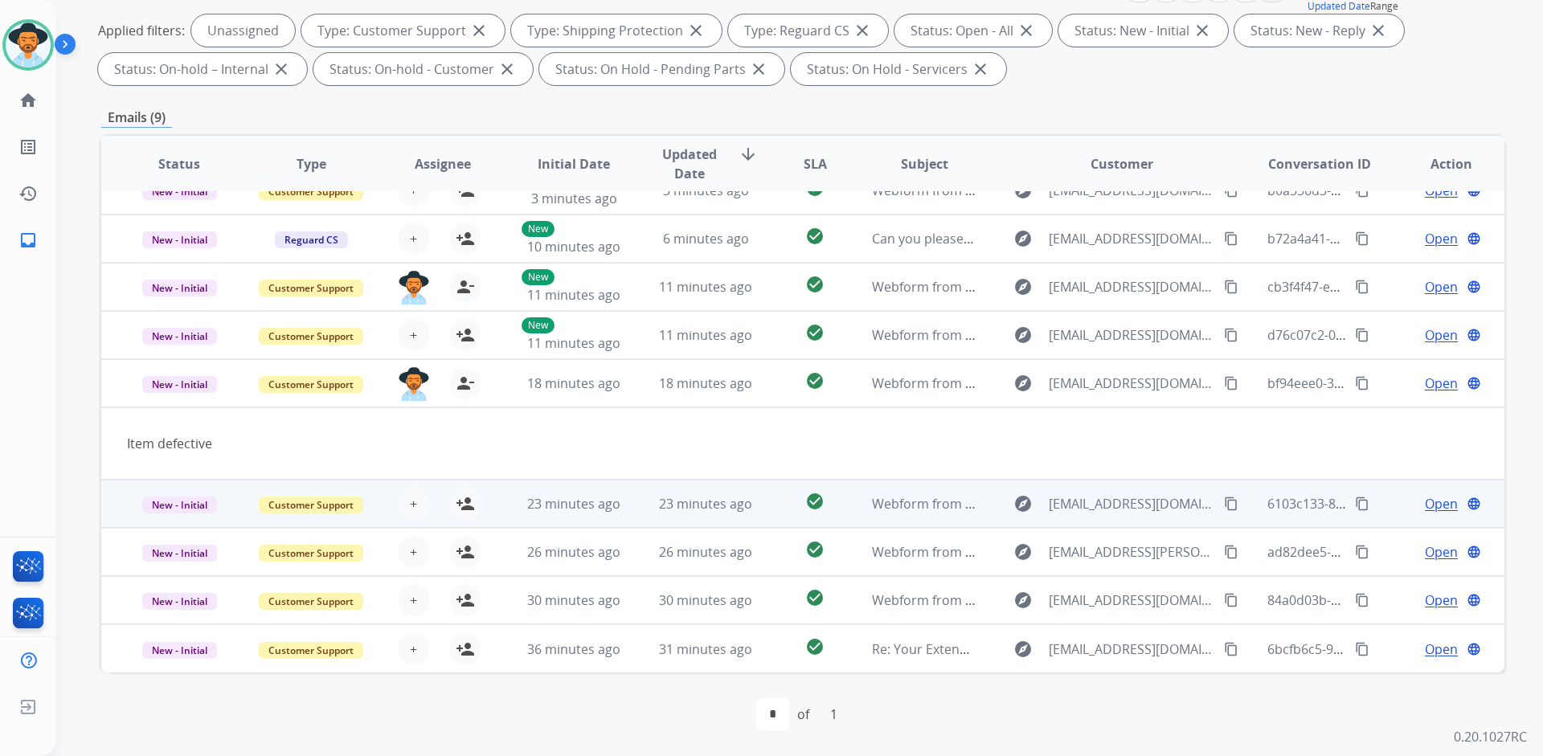
click at [117, 495] on td "New - Initial" at bounding box center [167, 504] width 132 height 48
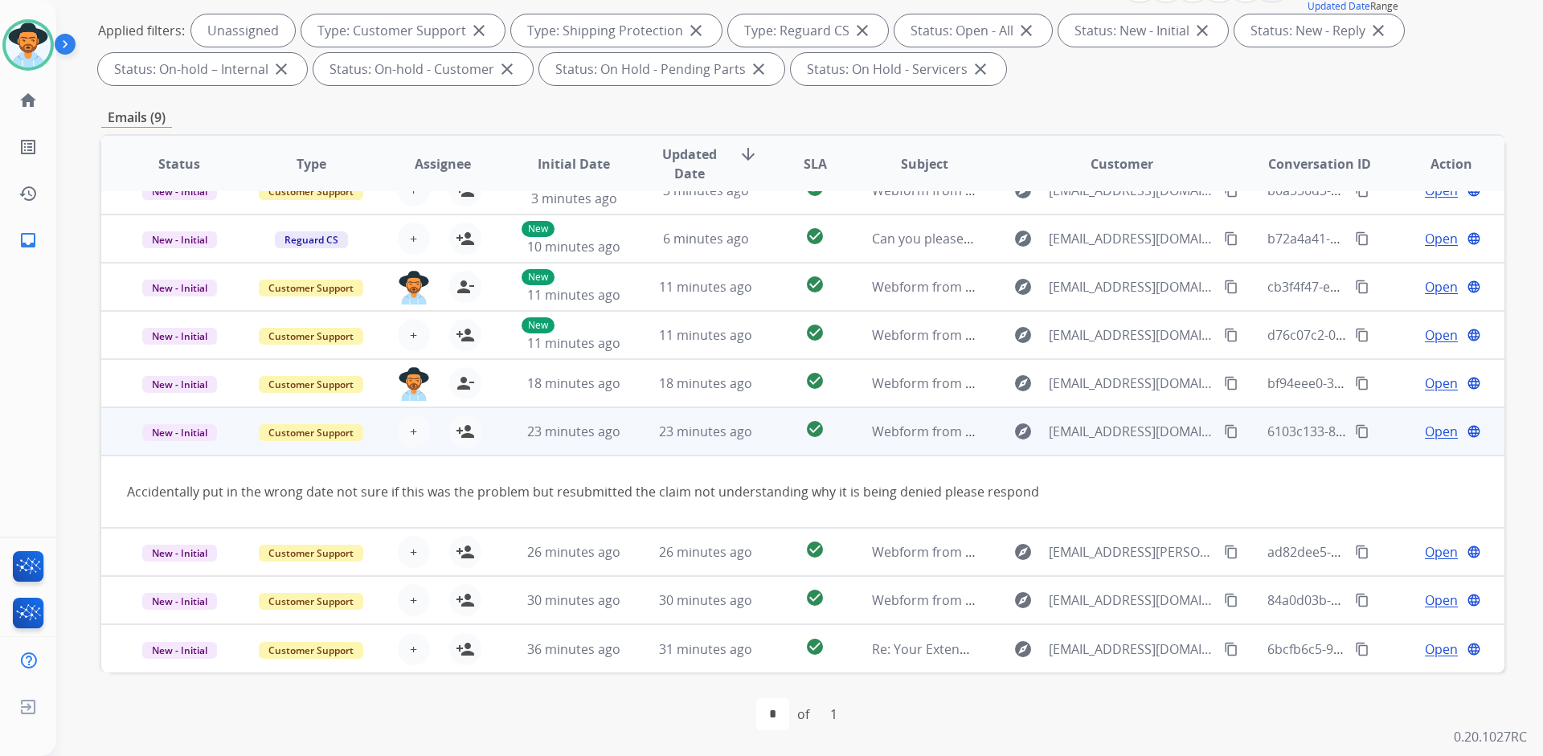
click at [118, 438] on td "New - Initial" at bounding box center [167, 431] width 132 height 48
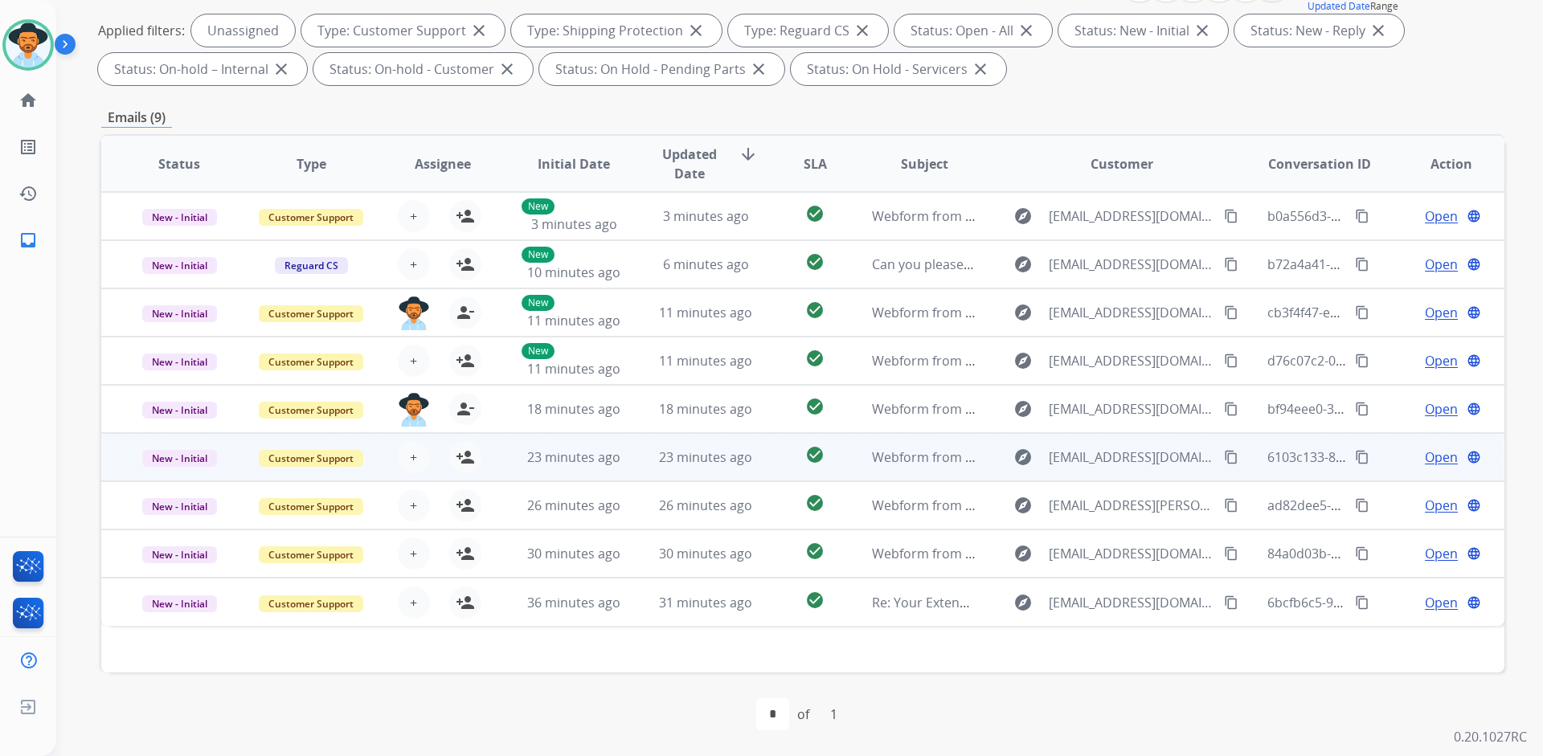
scroll to position [0, 0]
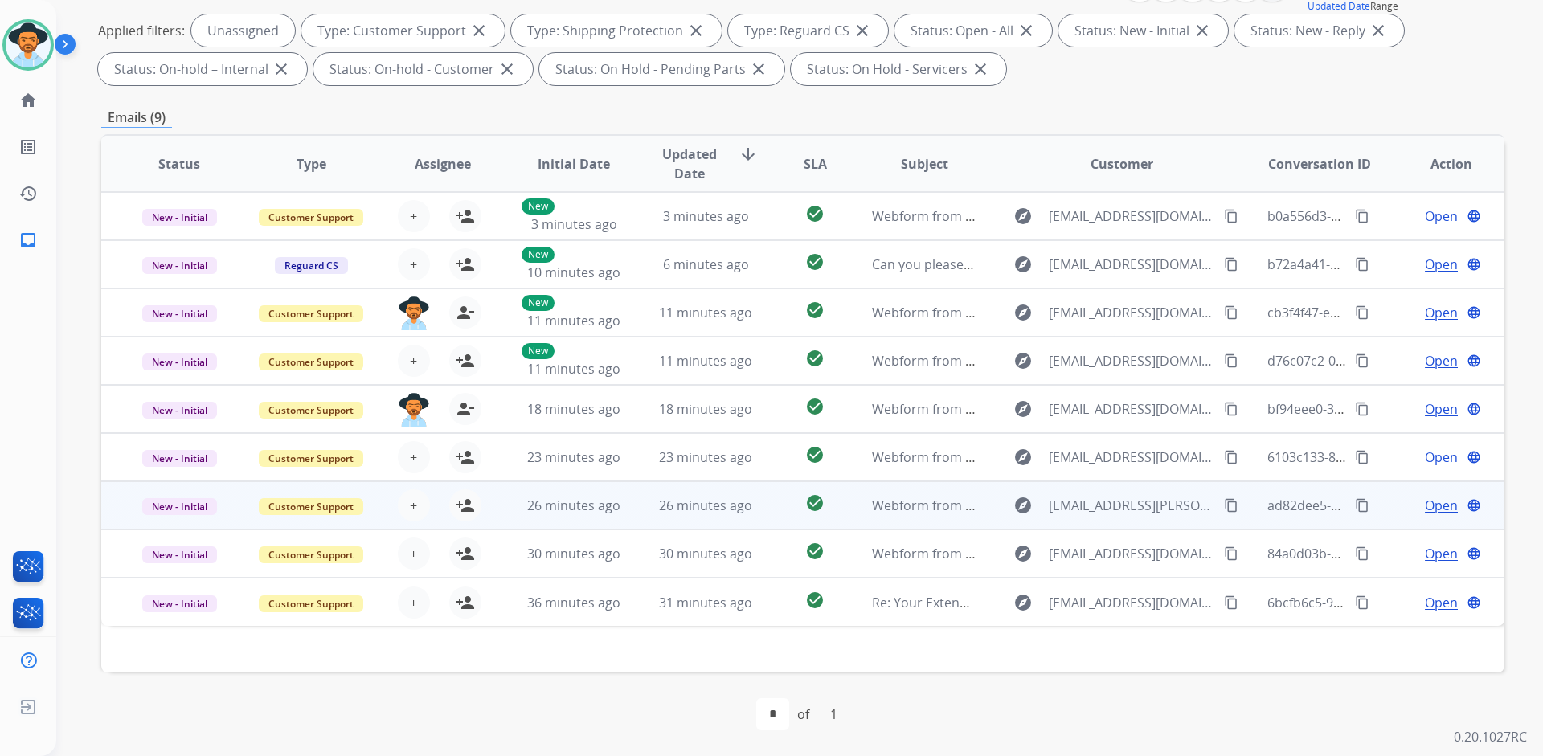
click at [119, 512] on td "New - Initial" at bounding box center [167, 505] width 132 height 48
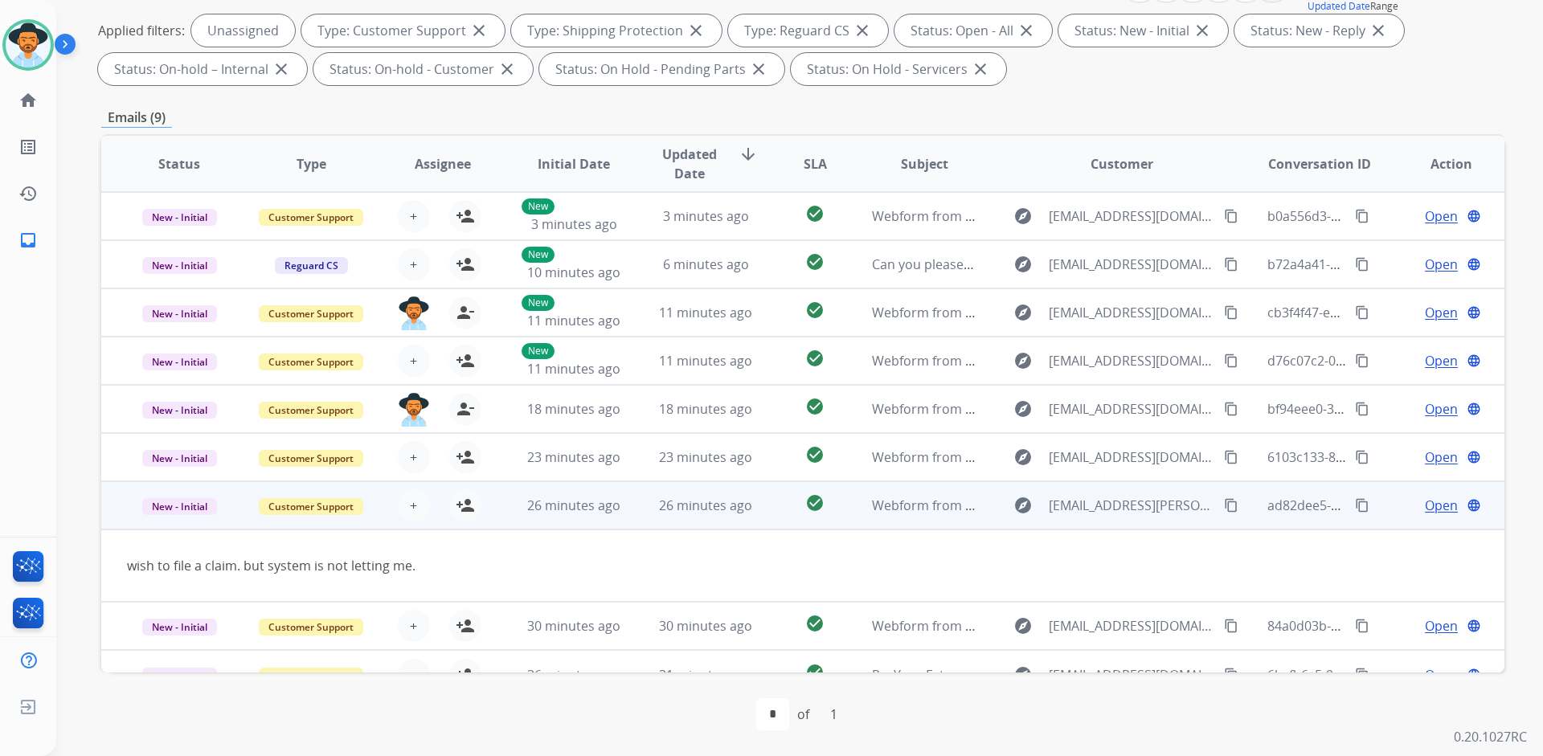
scroll to position [26, 0]
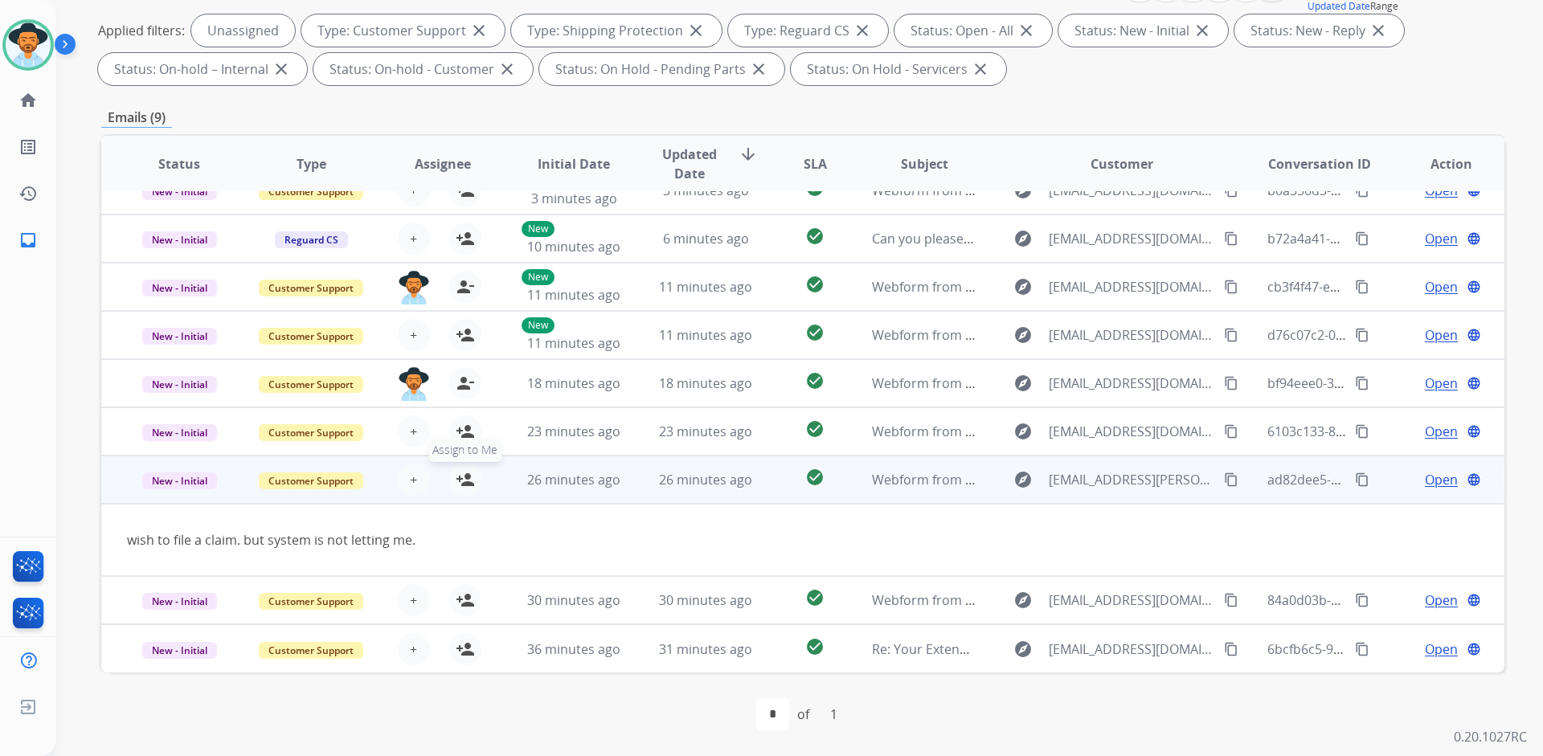
click at [464, 486] on mat-icon "person_add" at bounding box center [465, 479] width 19 height 19
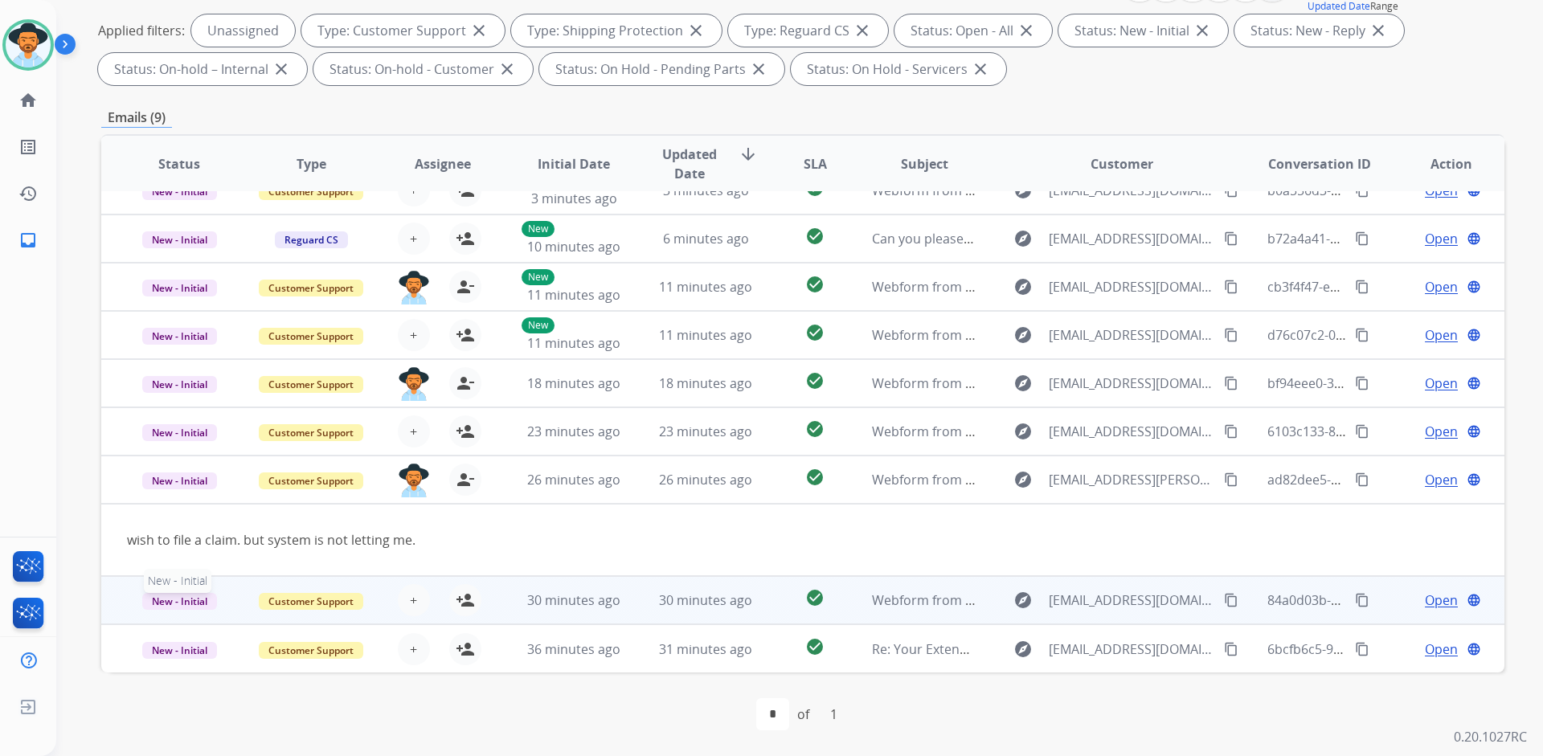
click at [129, 593] on p "New - Initial" at bounding box center [179, 600] width 105 height 19
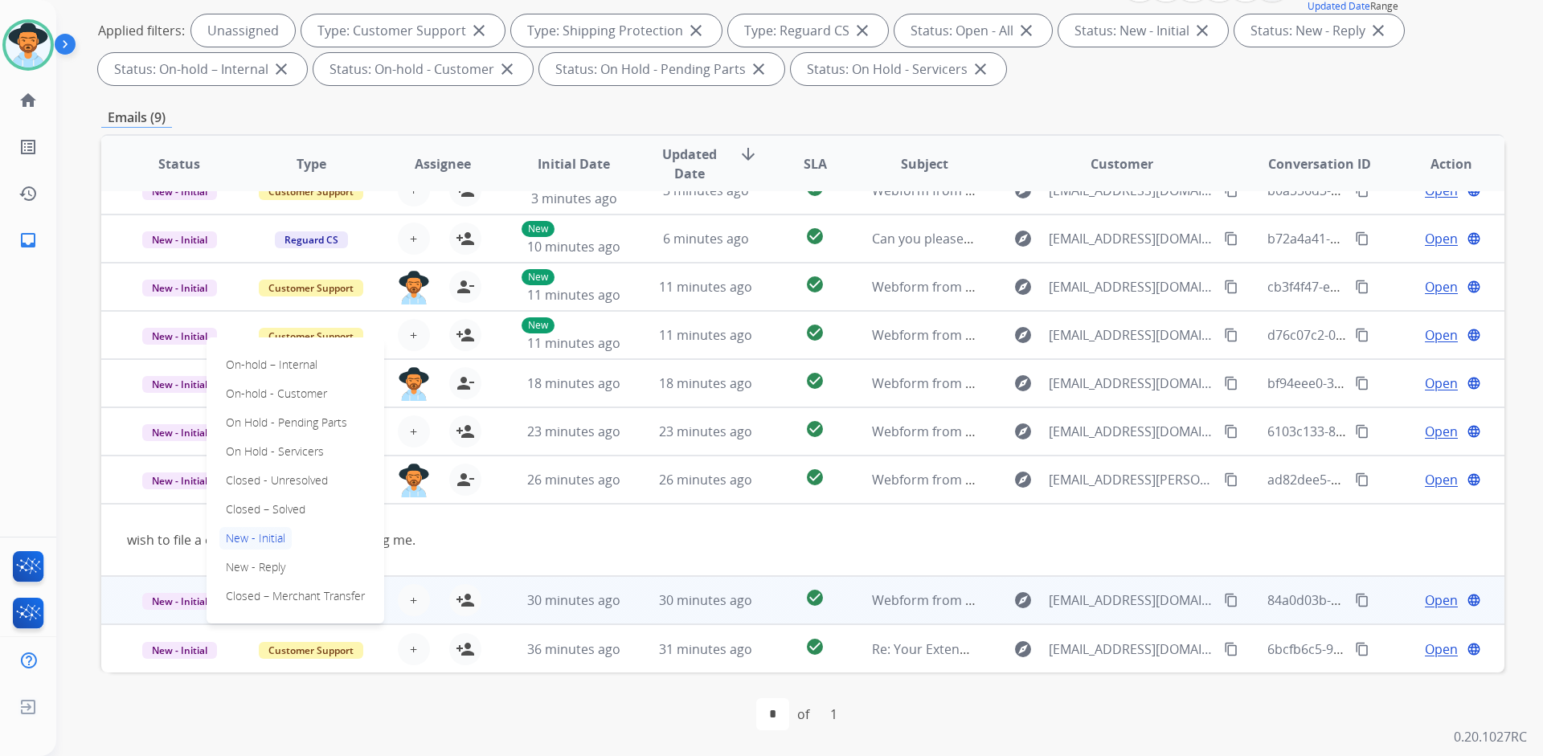
click at [109, 597] on td "New - Initial On-hold – Internal On-hold - Customer On Hold - Pending Parts On …" at bounding box center [167, 600] width 132 height 48
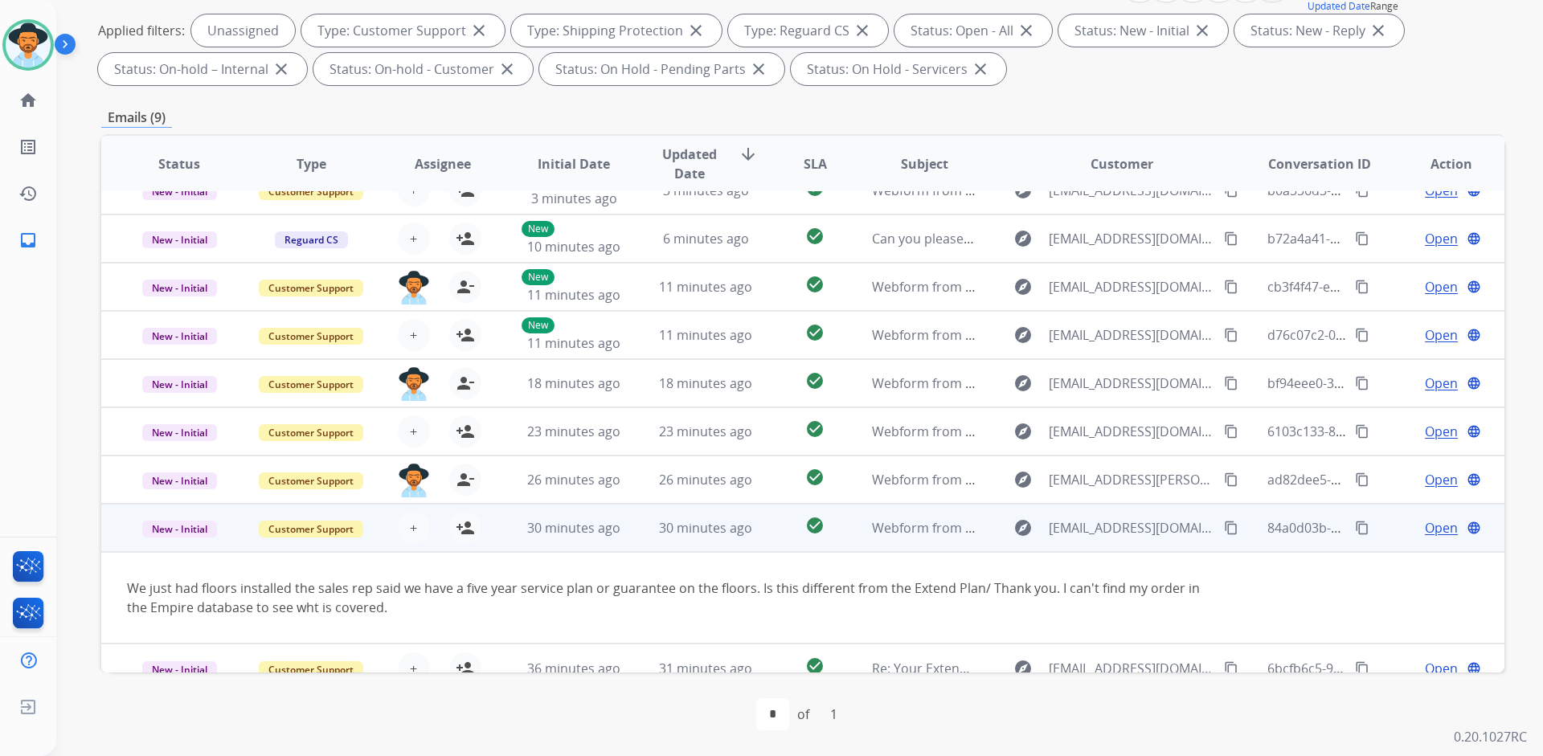
scroll to position [45, 0]
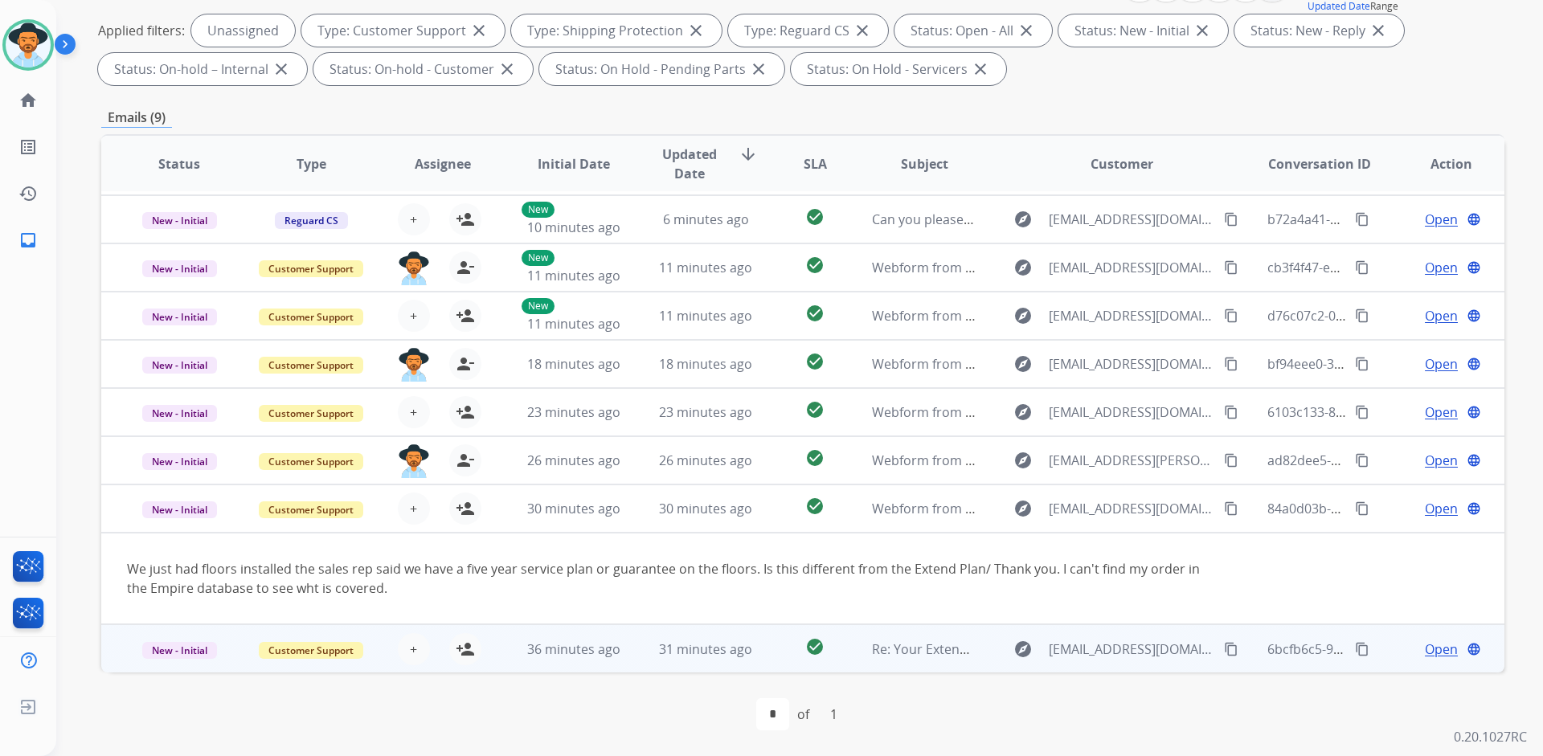
click at [117, 652] on td "New - Initial" at bounding box center [167, 648] width 132 height 48
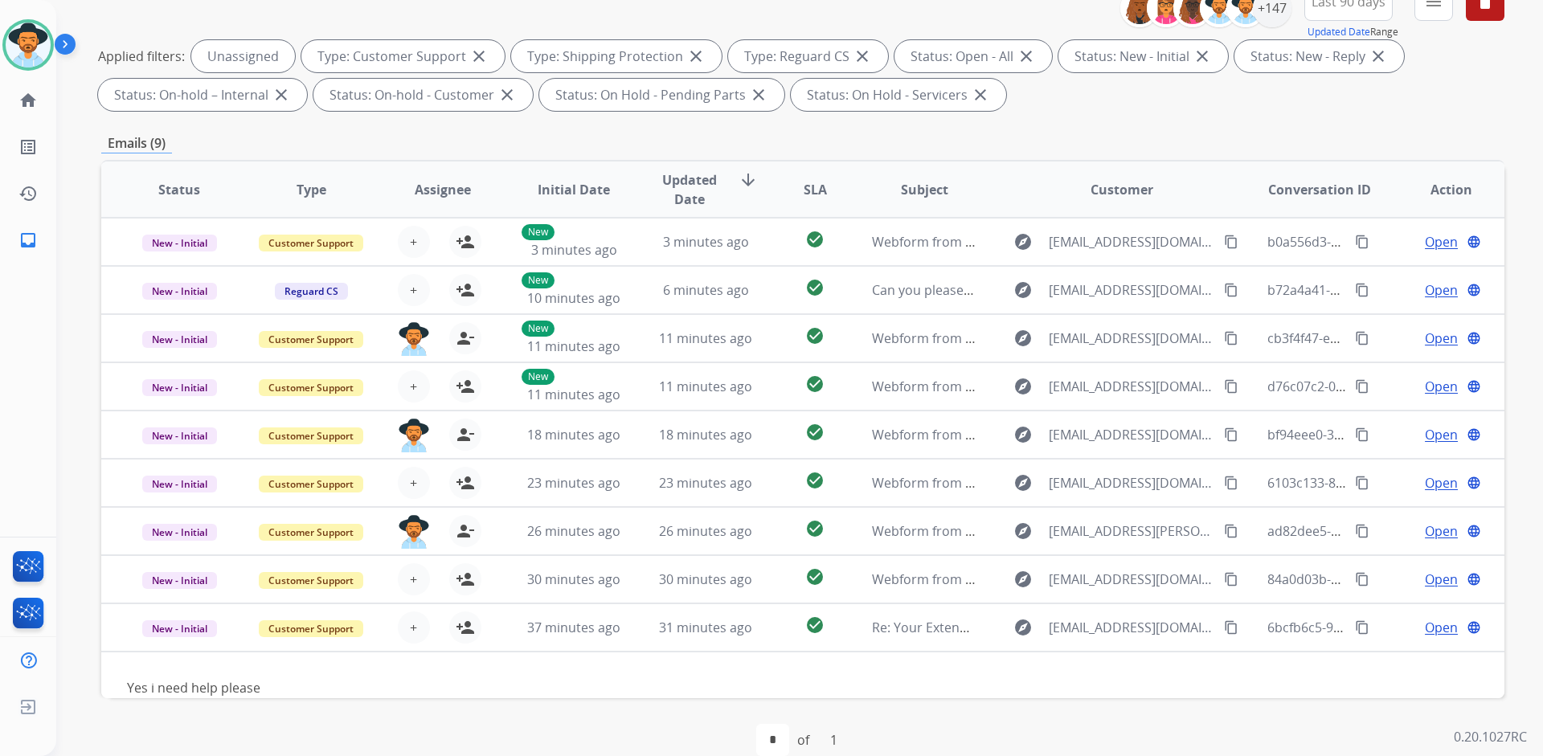
scroll to position [0, 0]
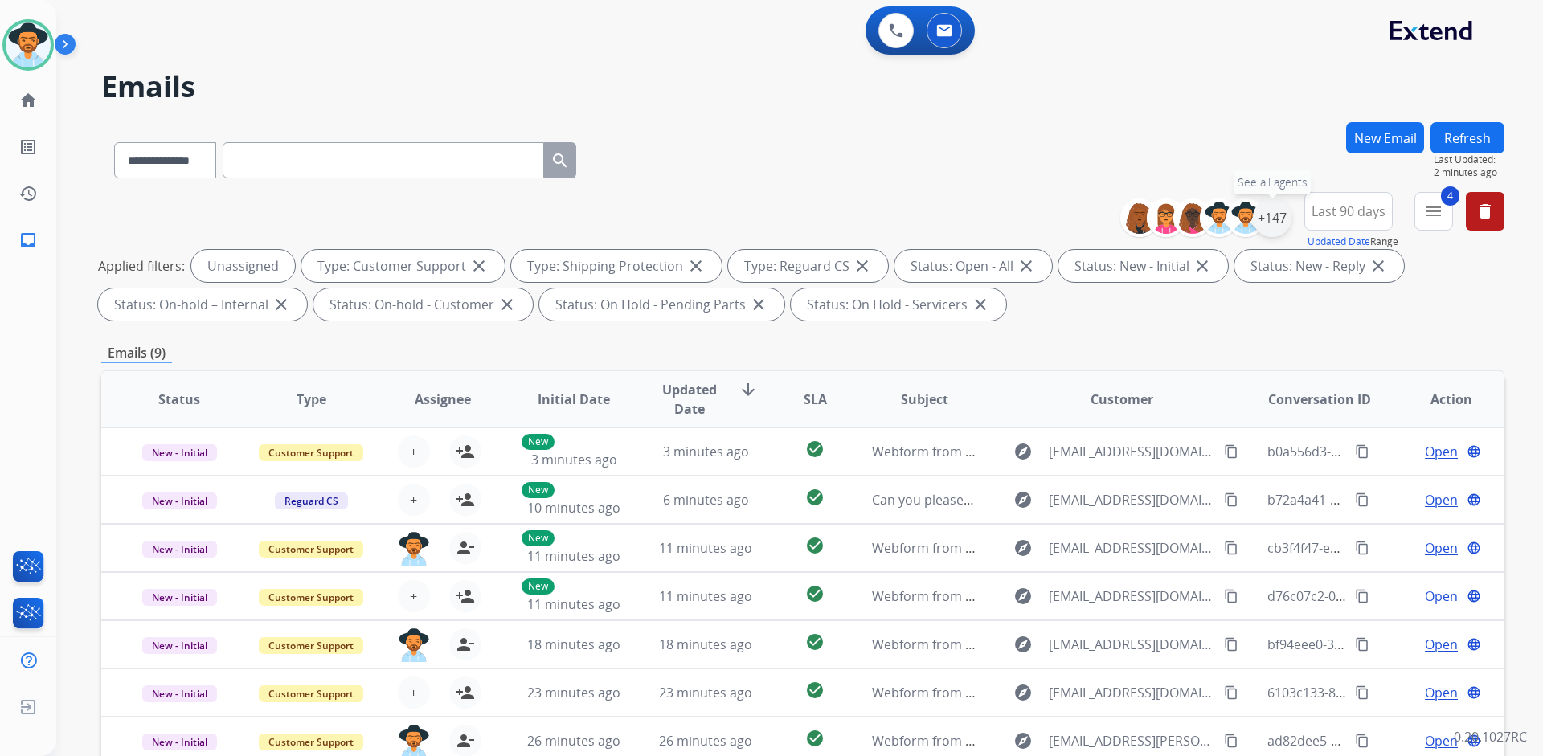
click at [1271, 216] on div "+147" at bounding box center [1272, 217] width 39 height 39
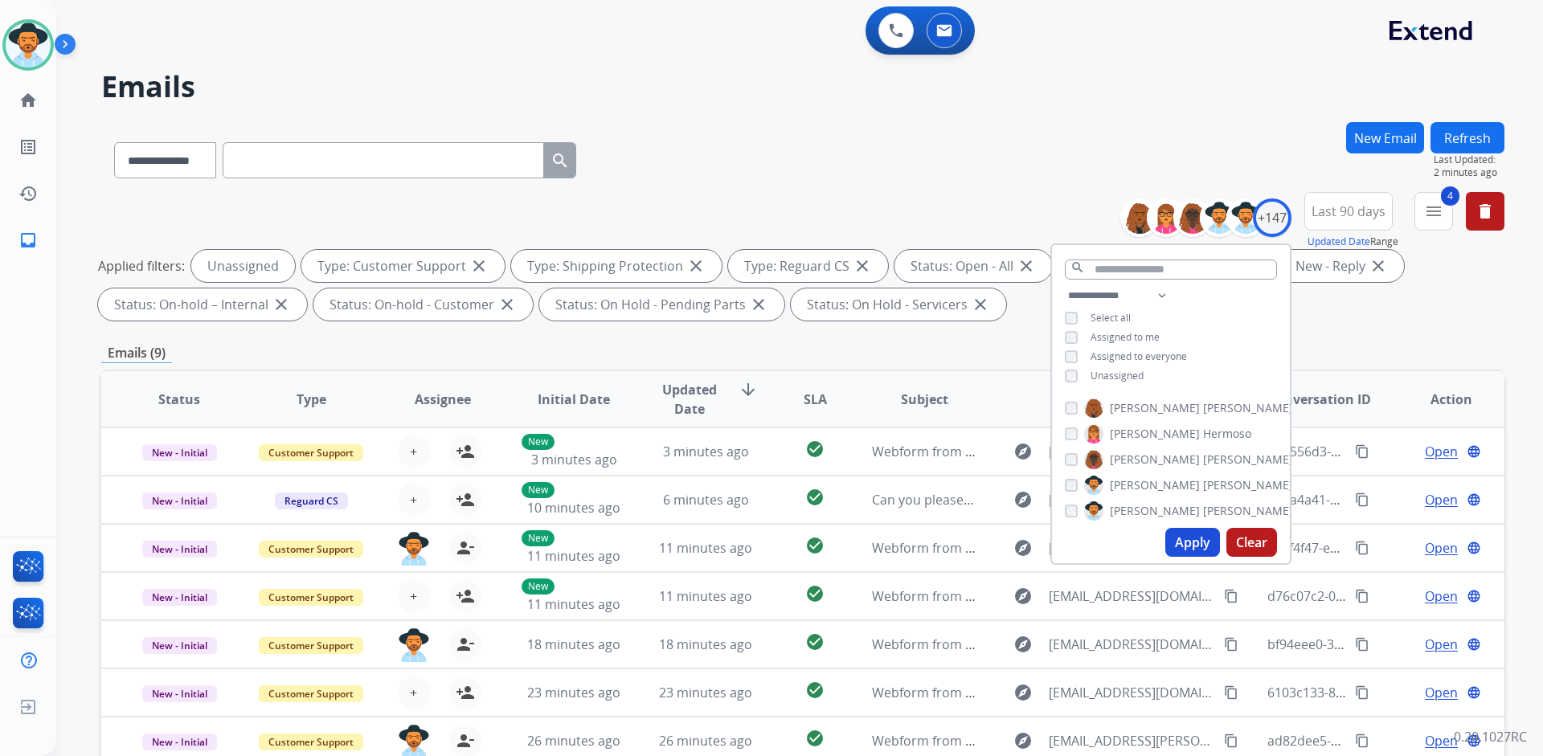
click at [1122, 372] on span "Unassigned" at bounding box center [1116, 376] width 53 height 14
click at [1130, 337] on span "Assigned to me" at bounding box center [1124, 337] width 69 height 14
click at [1198, 541] on button "Apply" at bounding box center [1192, 542] width 55 height 29
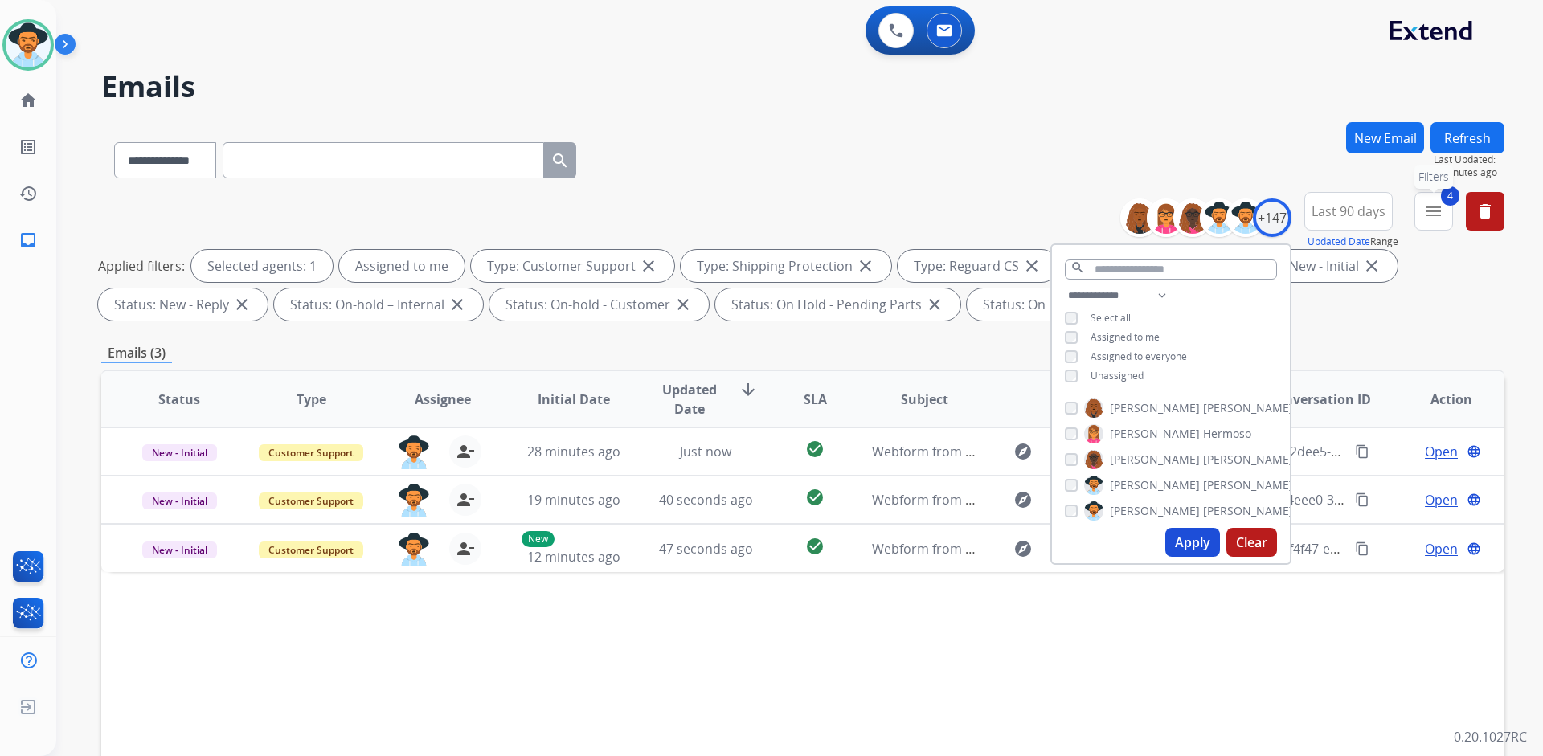
click at [1437, 206] on mat-icon "menu" at bounding box center [1433, 211] width 19 height 19
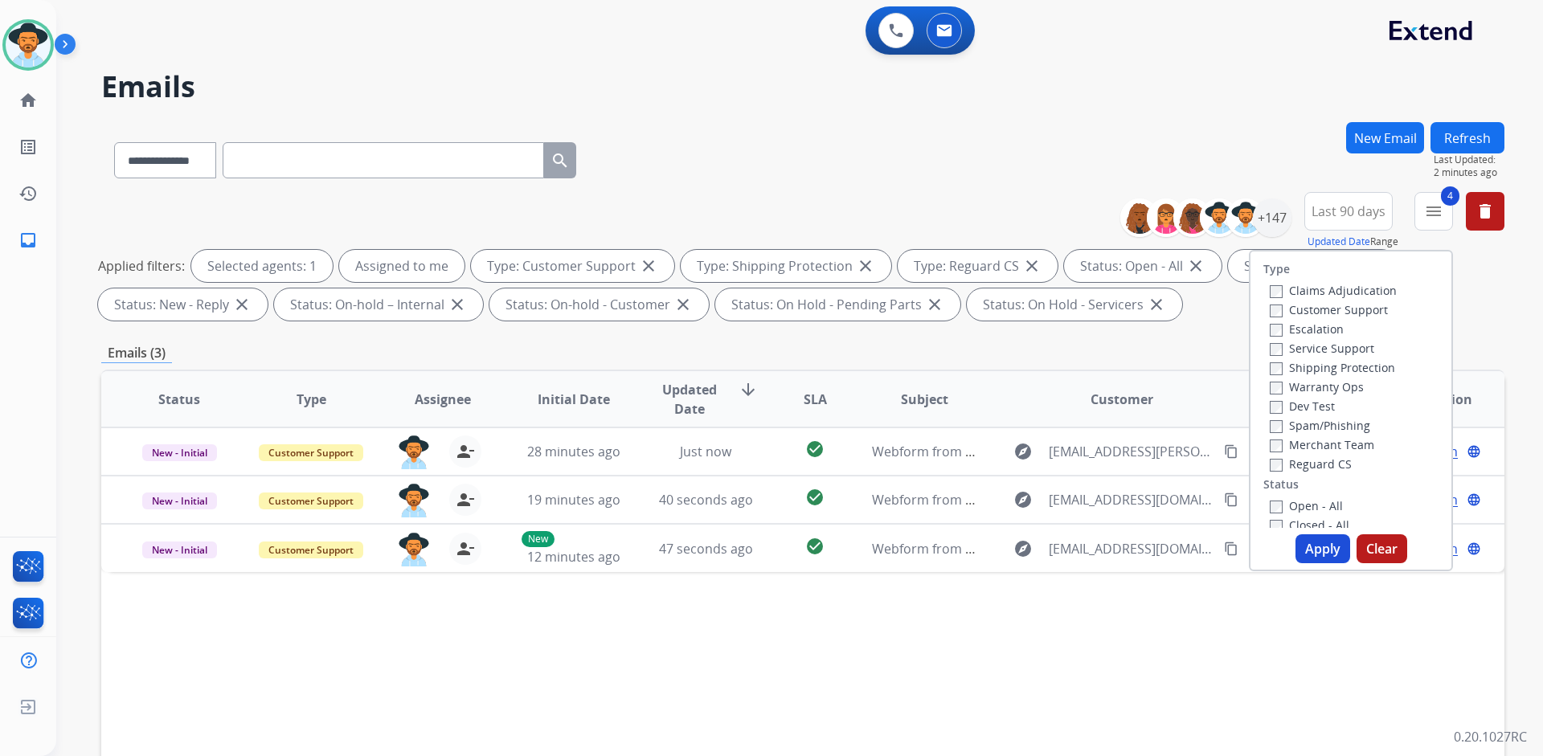
click at [1323, 550] on button "Apply" at bounding box center [1322, 548] width 55 height 29
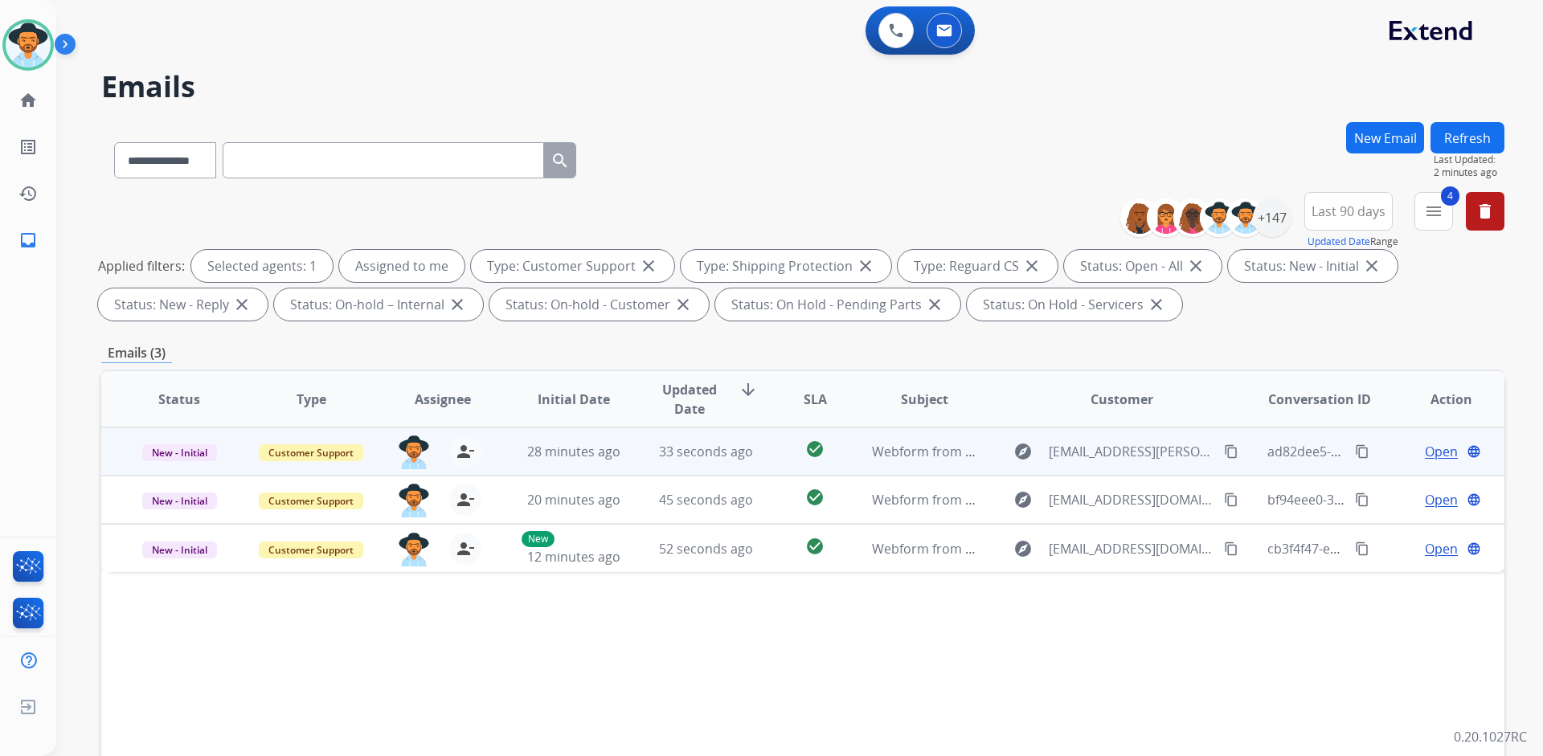
click at [1425, 456] on span "Open" at bounding box center [1441, 451] width 33 height 19
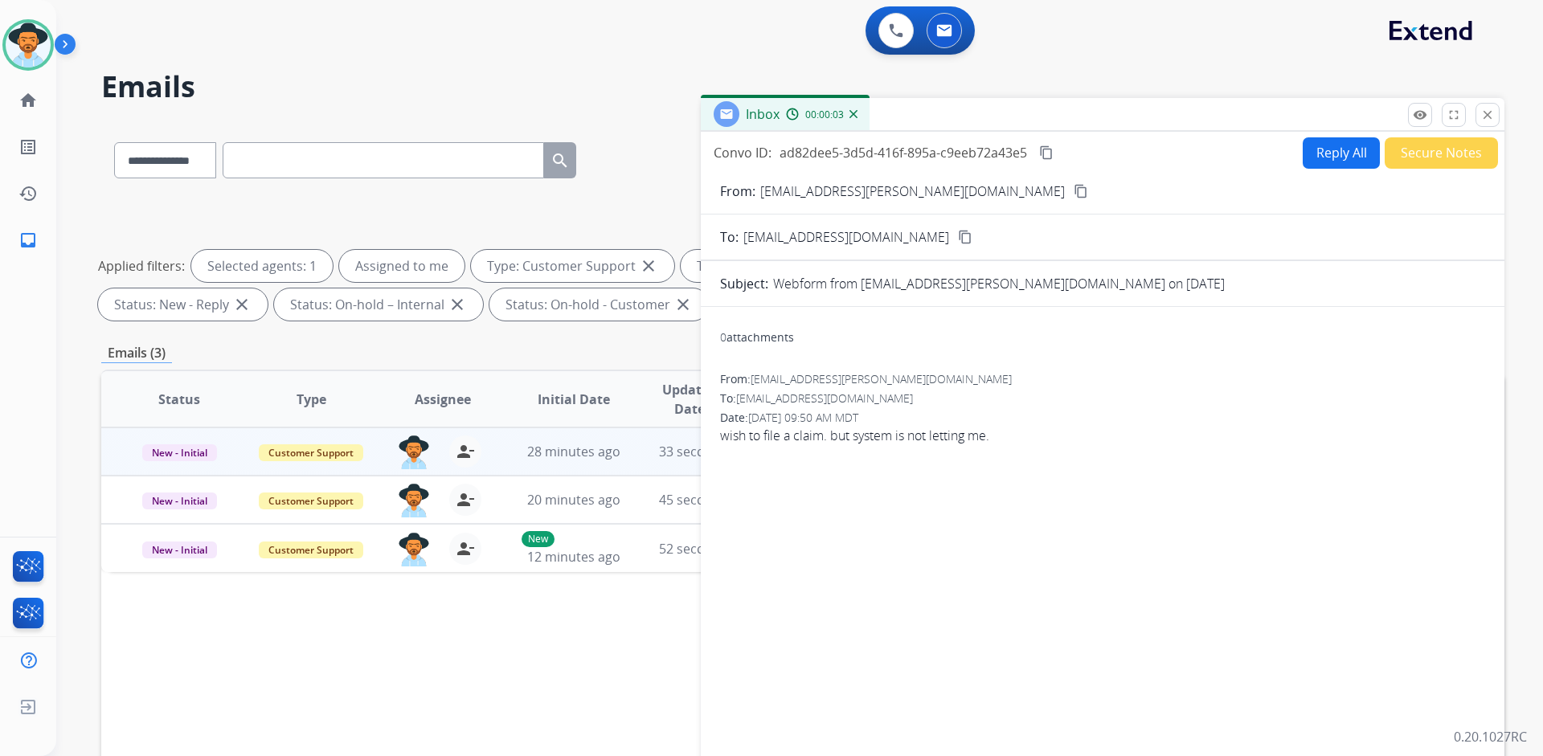
click at [1302, 157] on button "Reply All" at bounding box center [1340, 152] width 77 height 31
select select "**********"
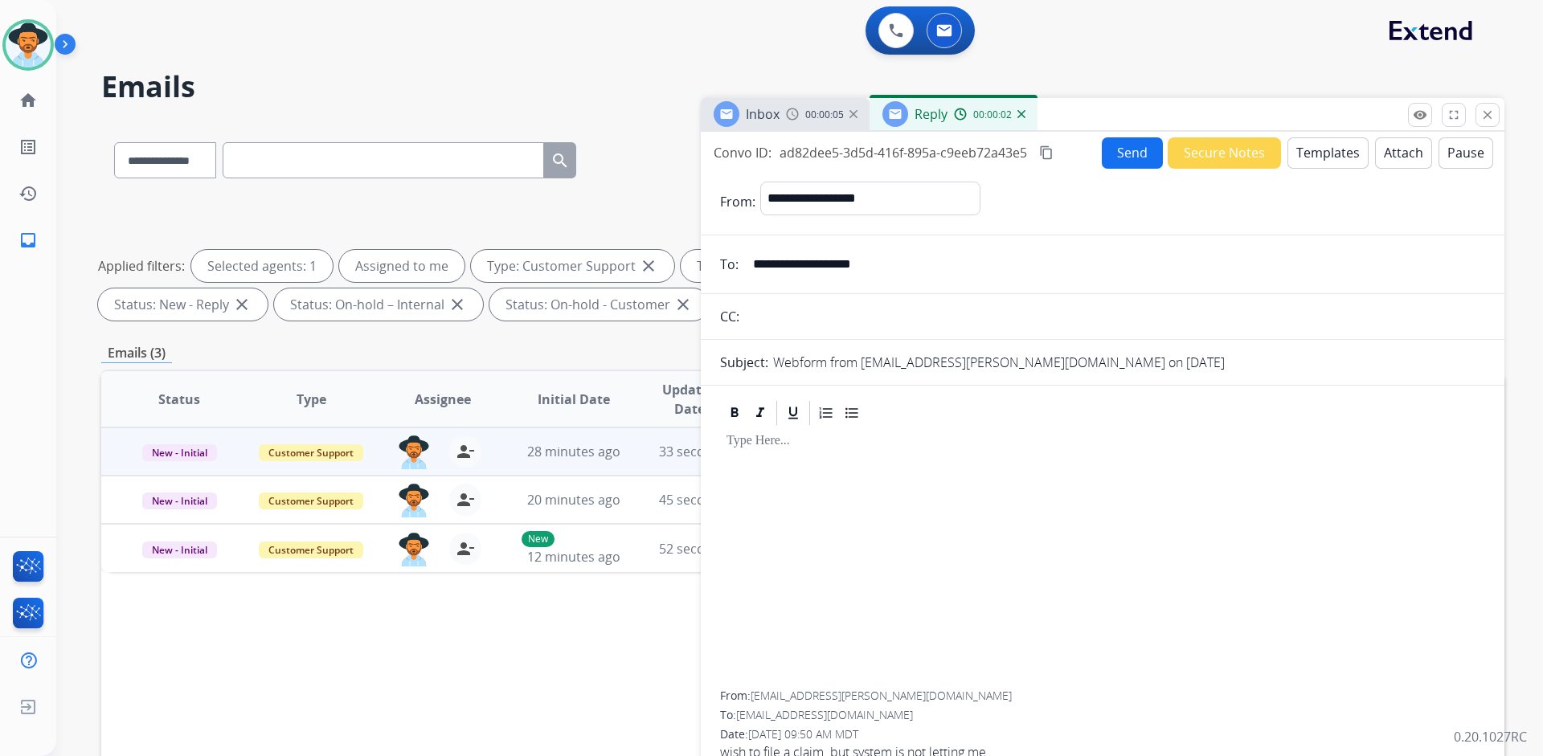
click at [810, 112] on span "00:00:05" at bounding box center [824, 114] width 39 height 13
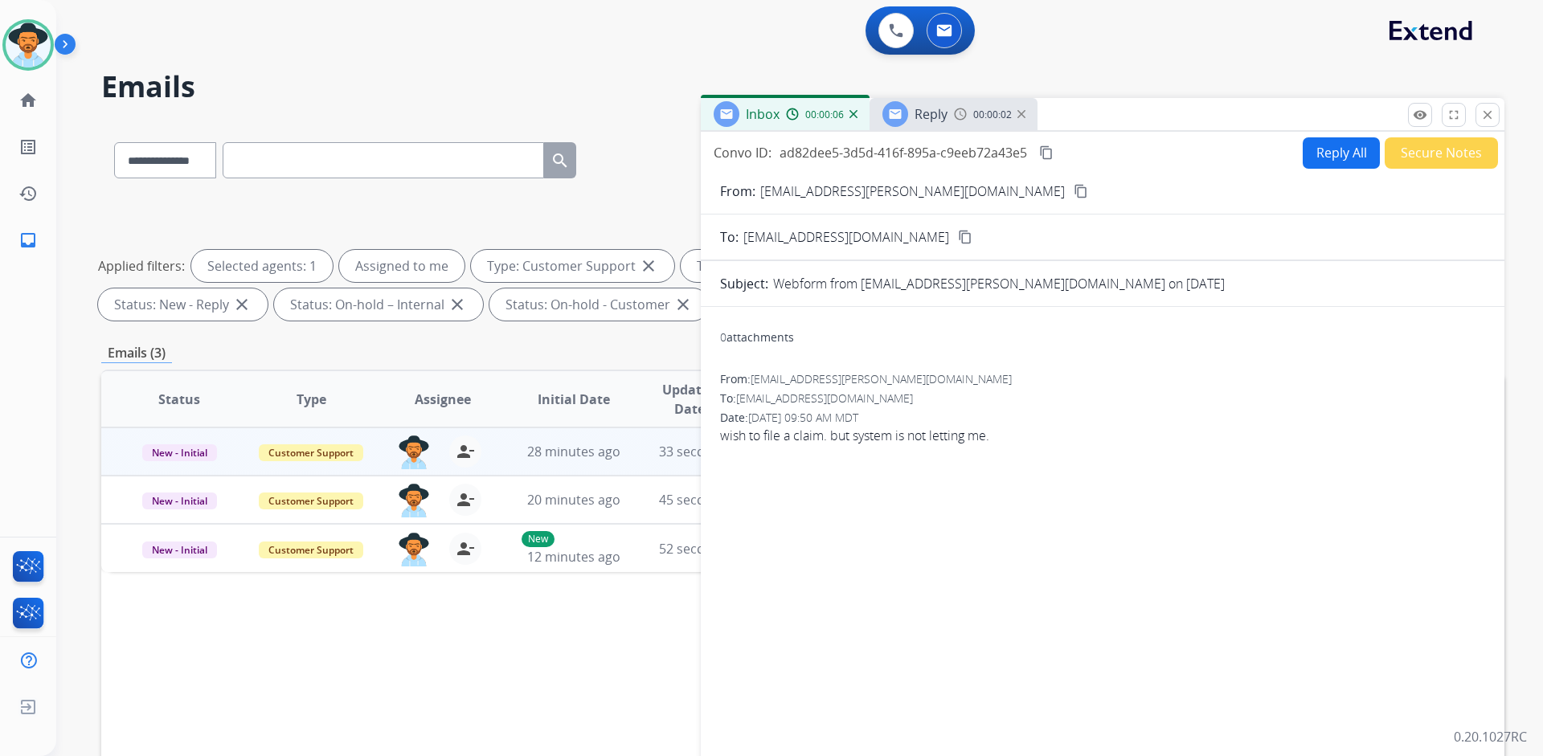
click at [1073, 188] on mat-icon "content_copy" at bounding box center [1080, 191] width 14 height 14
click at [958, 118] on img at bounding box center [960, 114] width 13 height 13
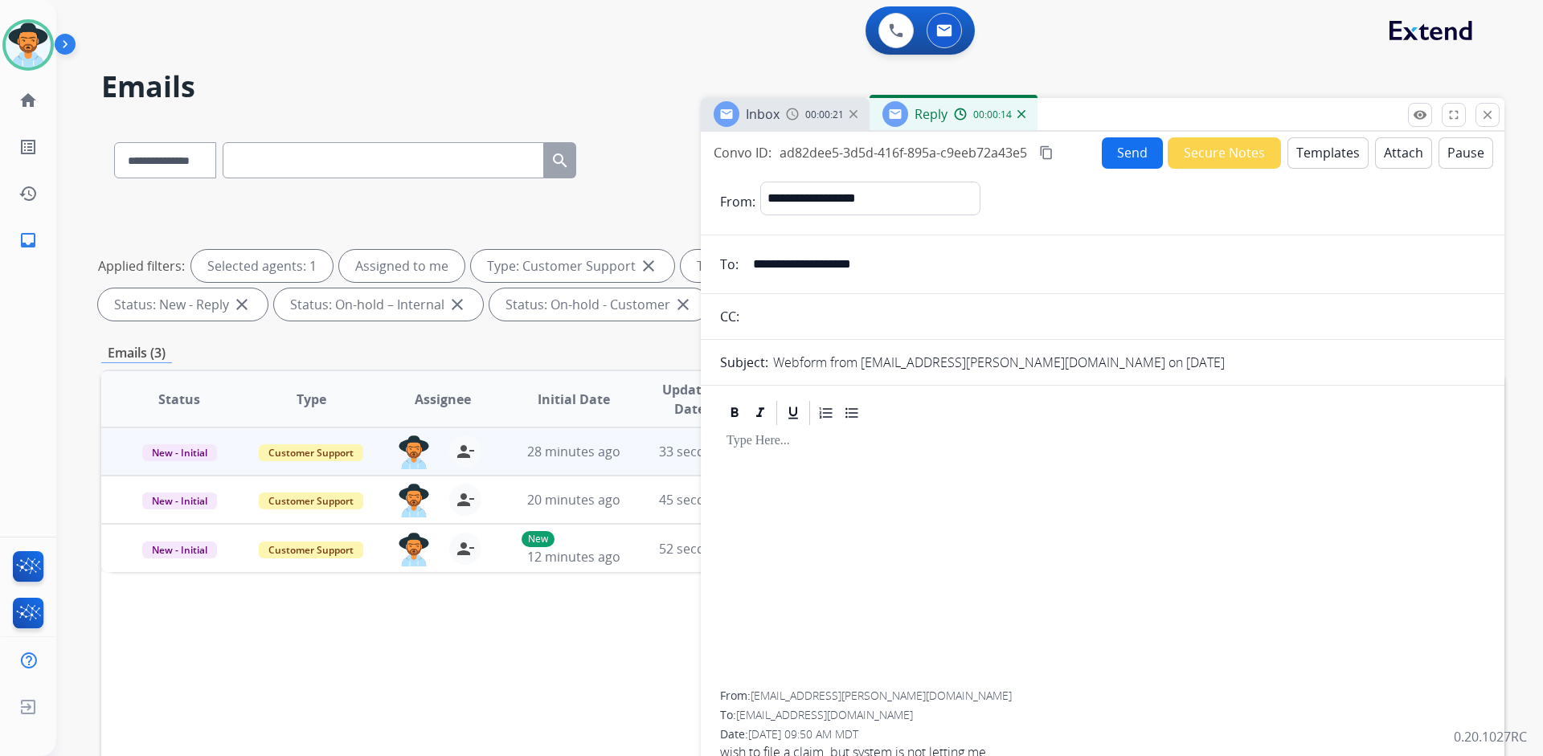
click at [788, 117] on img at bounding box center [792, 114] width 13 height 13
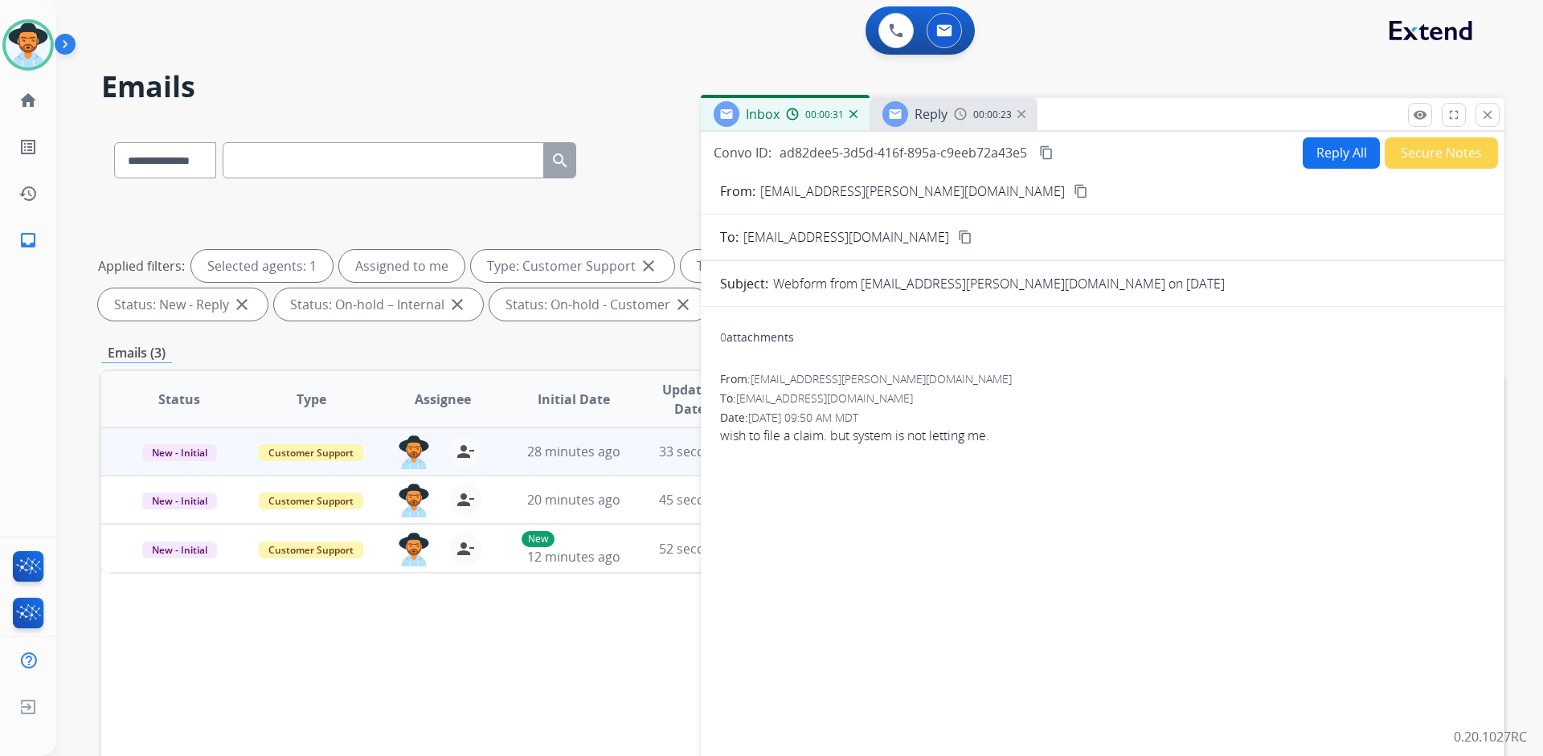
click at [932, 114] on span "Reply" at bounding box center [930, 114] width 33 height 18
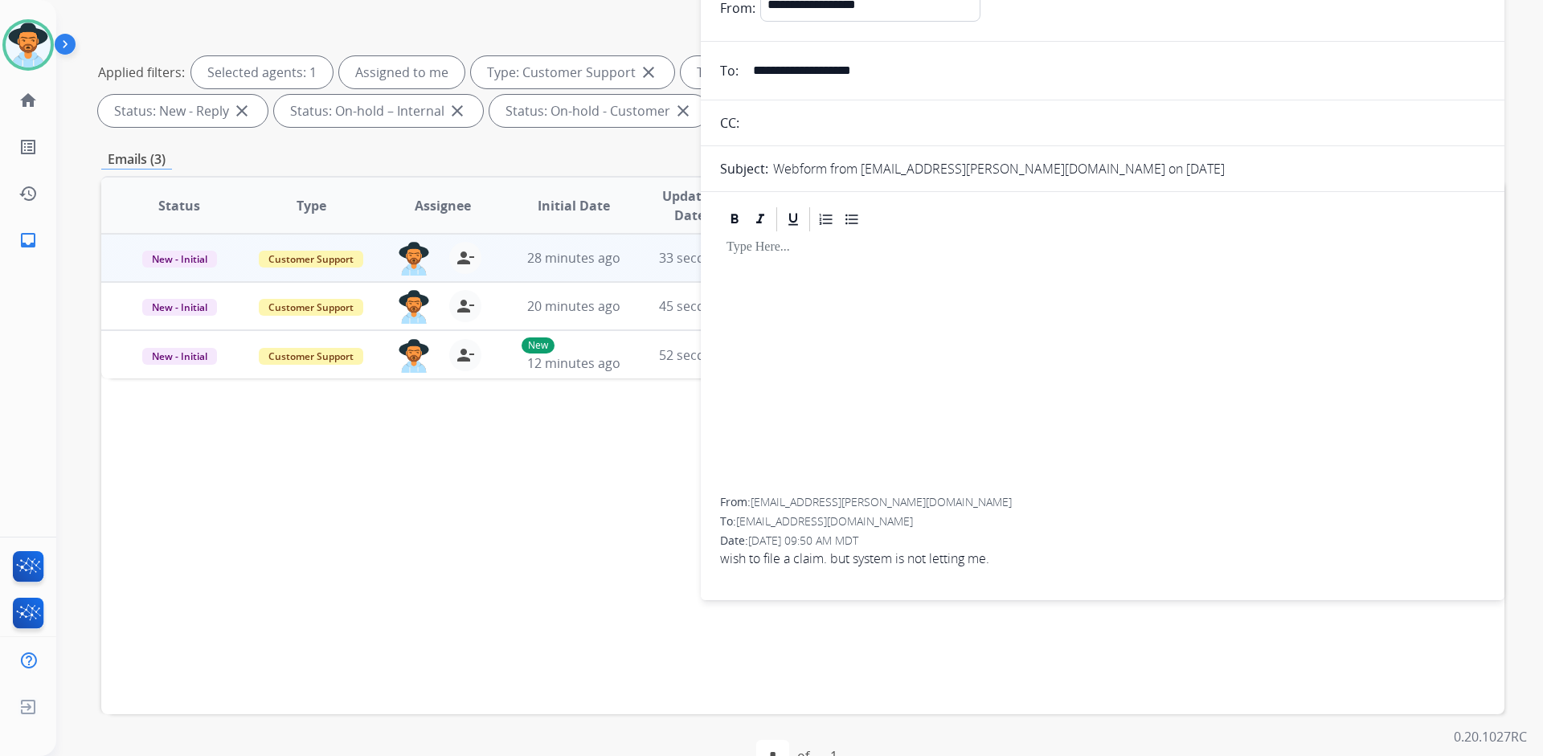
scroll to position [235, 0]
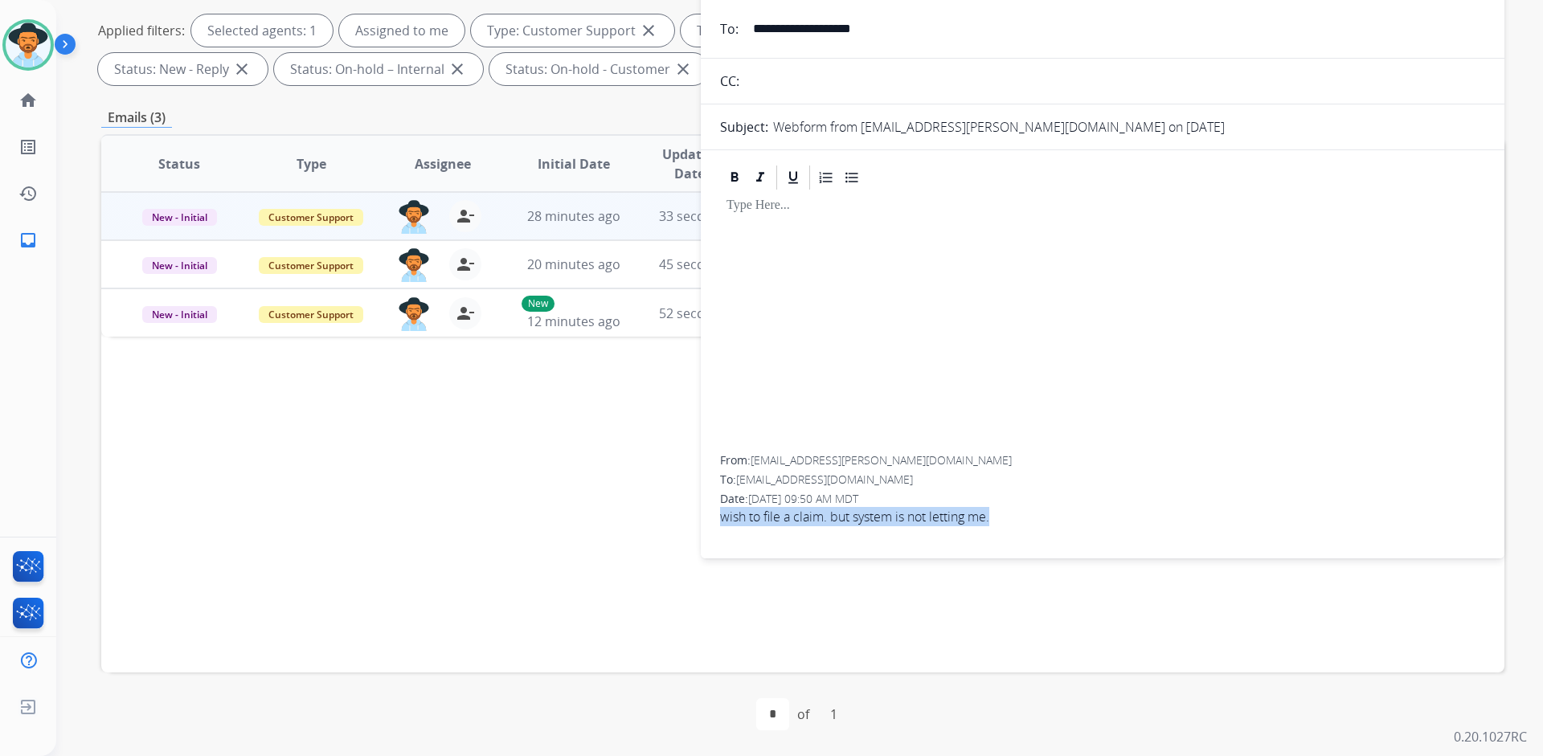
drag, startPoint x: 1007, startPoint y: 521, endPoint x: 713, endPoint y: 535, distance: 294.4
click at [713, 535] on div "From: jweiss@gendelman.com To: support@extend.com Date: 08/16/2025 - 09:50 AM M…" at bounding box center [1102, 351] width 803 height 376
copy span "wish to file a claim. but system is not letting me."
click at [992, 389] on div at bounding box center [1102, 324] width 765 height 264
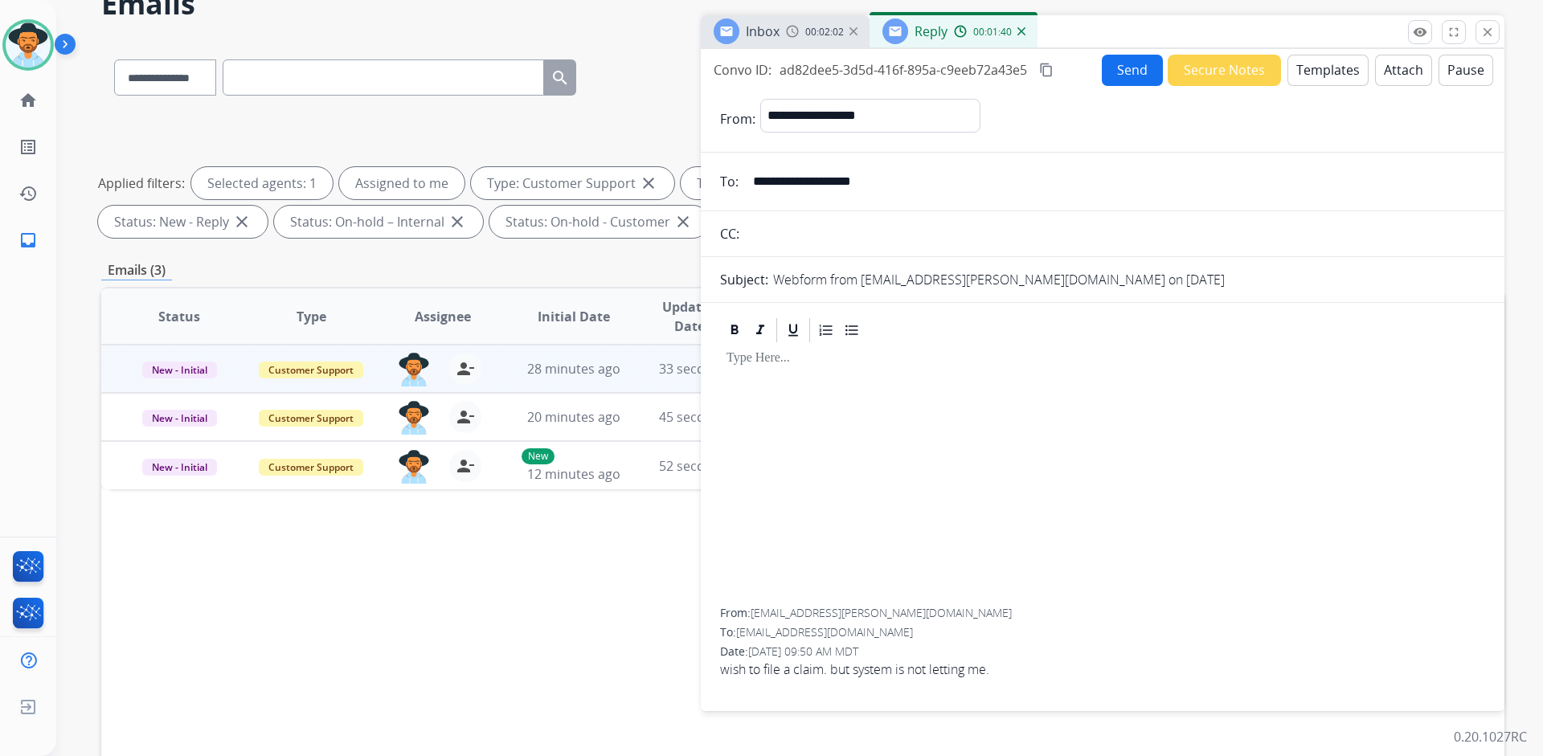
scroll to position [0, 0]
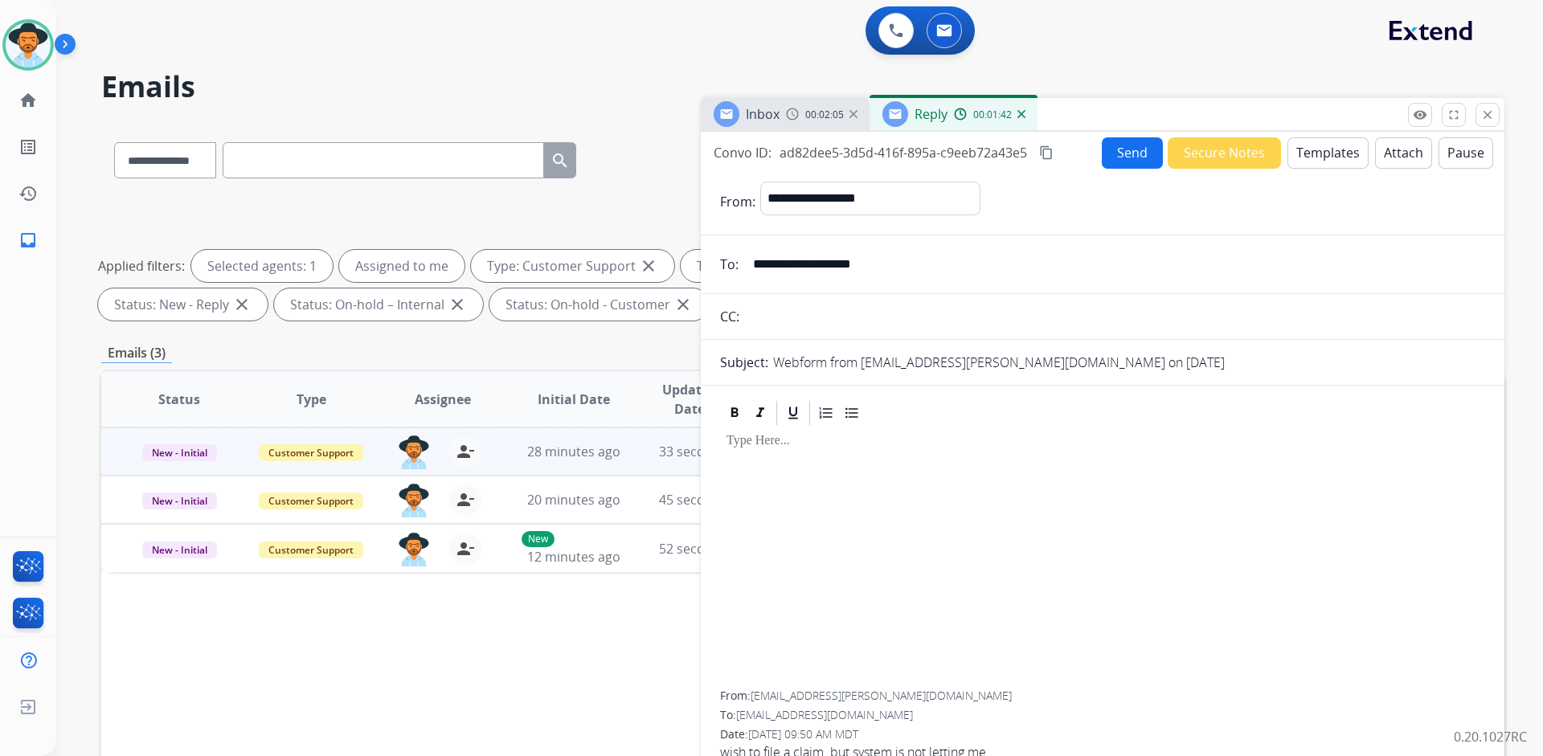
click at [1316, 153] on button "Templates" at bounding box center [1327, 152] width 81 height 31
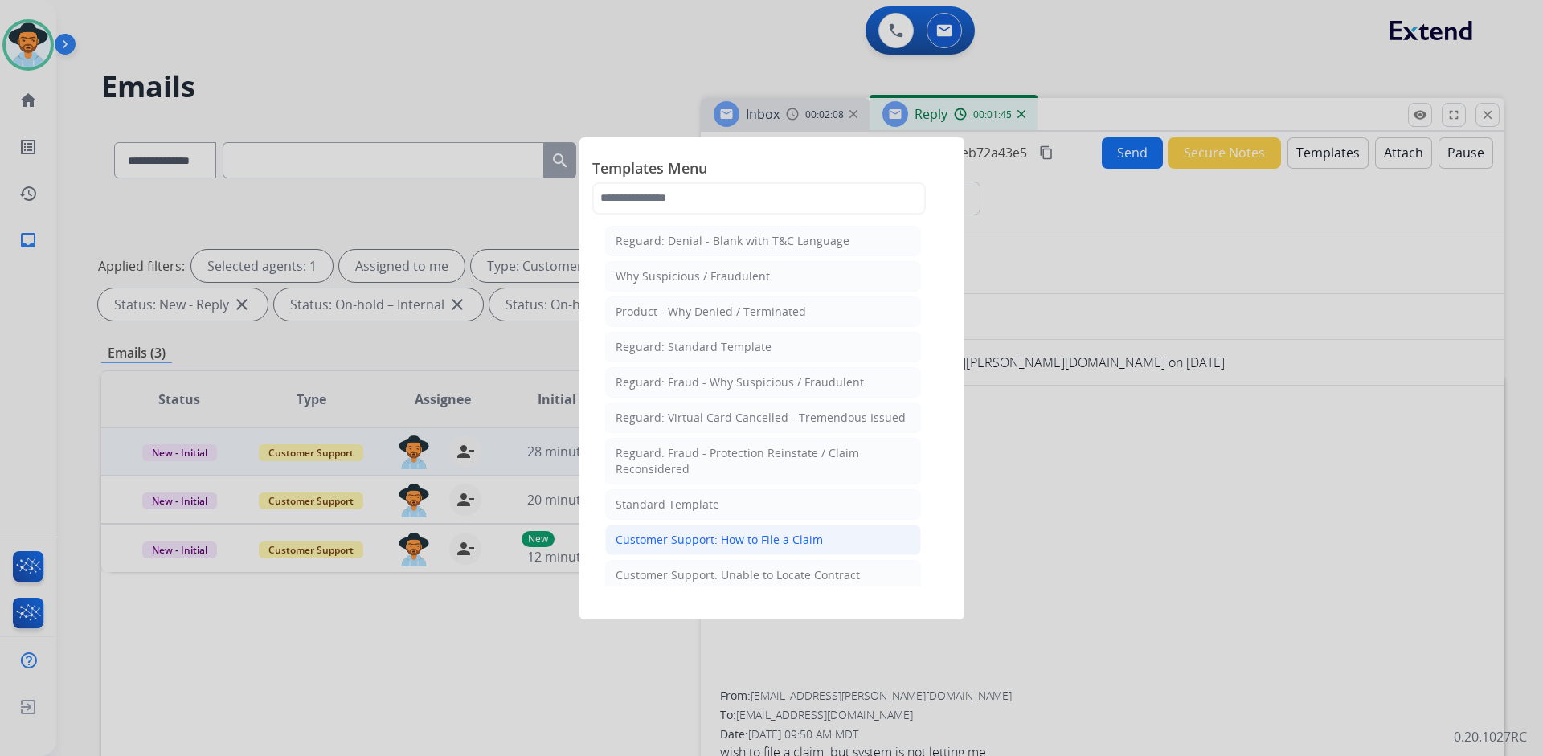
click at [733, 538] on div "Customer Support: How to File a Claim" at bounding box center [718, 540] width 207 height 16
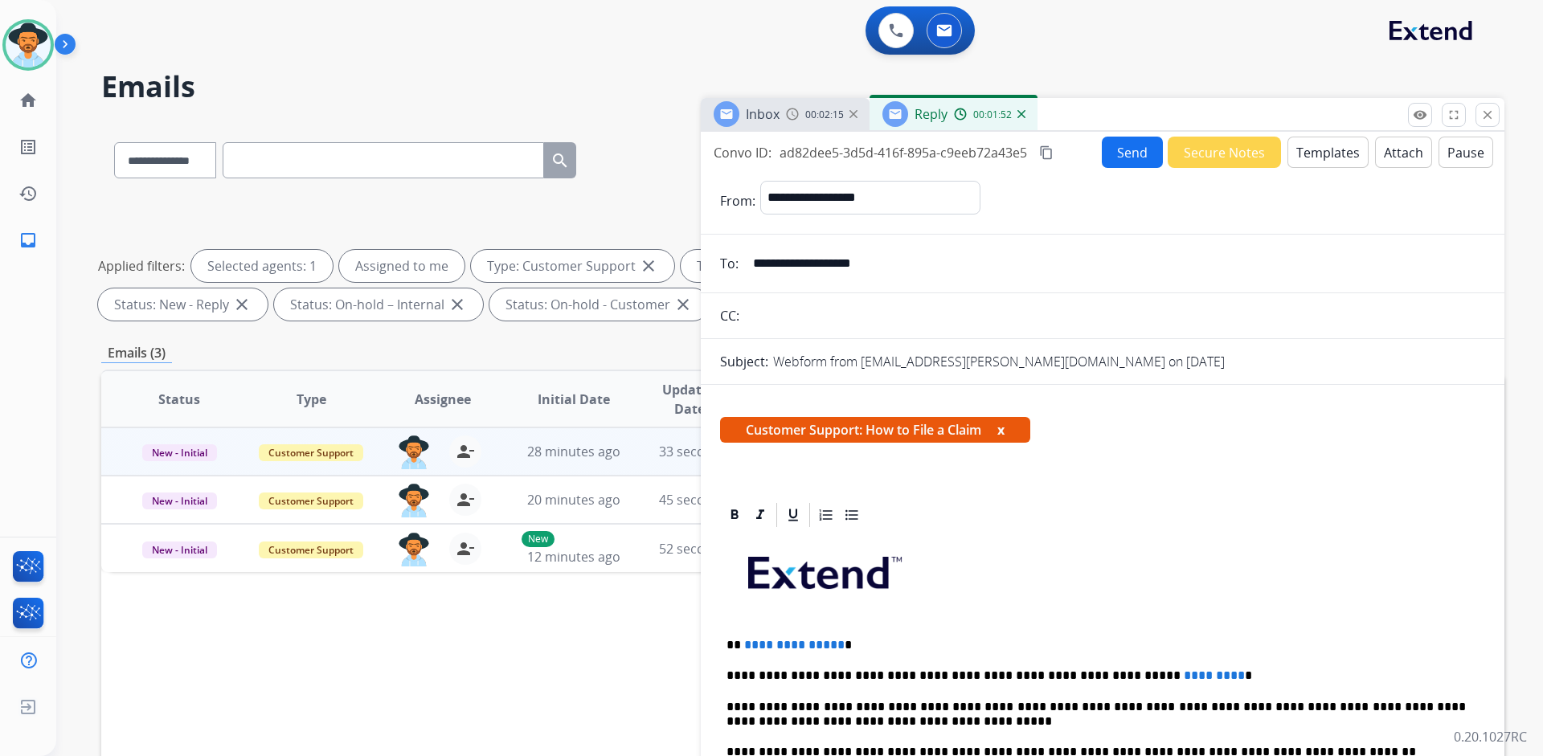
scroll to position [80, 0]
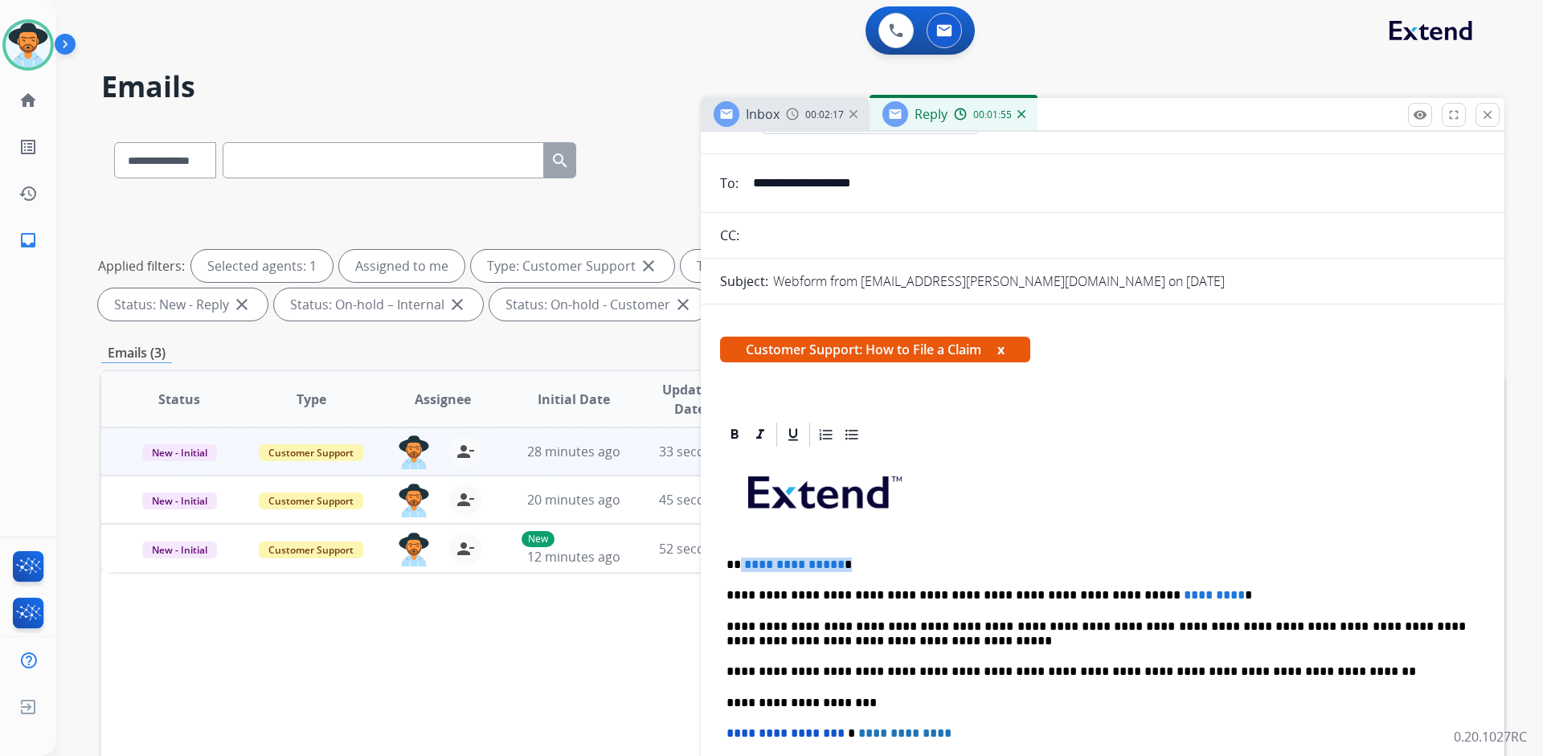
drag, startPoint x: 828, startPoint y: 567, endPoint x: 738, endPoint y: 566, distance: 90.0
click at [738, 566] on p "**********" at bounding box center [1095, 565] width 739 height 14
drag, startPoint x: 1170, startPoint y: 596, endPoint x: 1094, endPoint y: 595, distance: 76.3
click at [1094, 595] on p "**********" at bounding box center [1095, 595] width 739 height 14
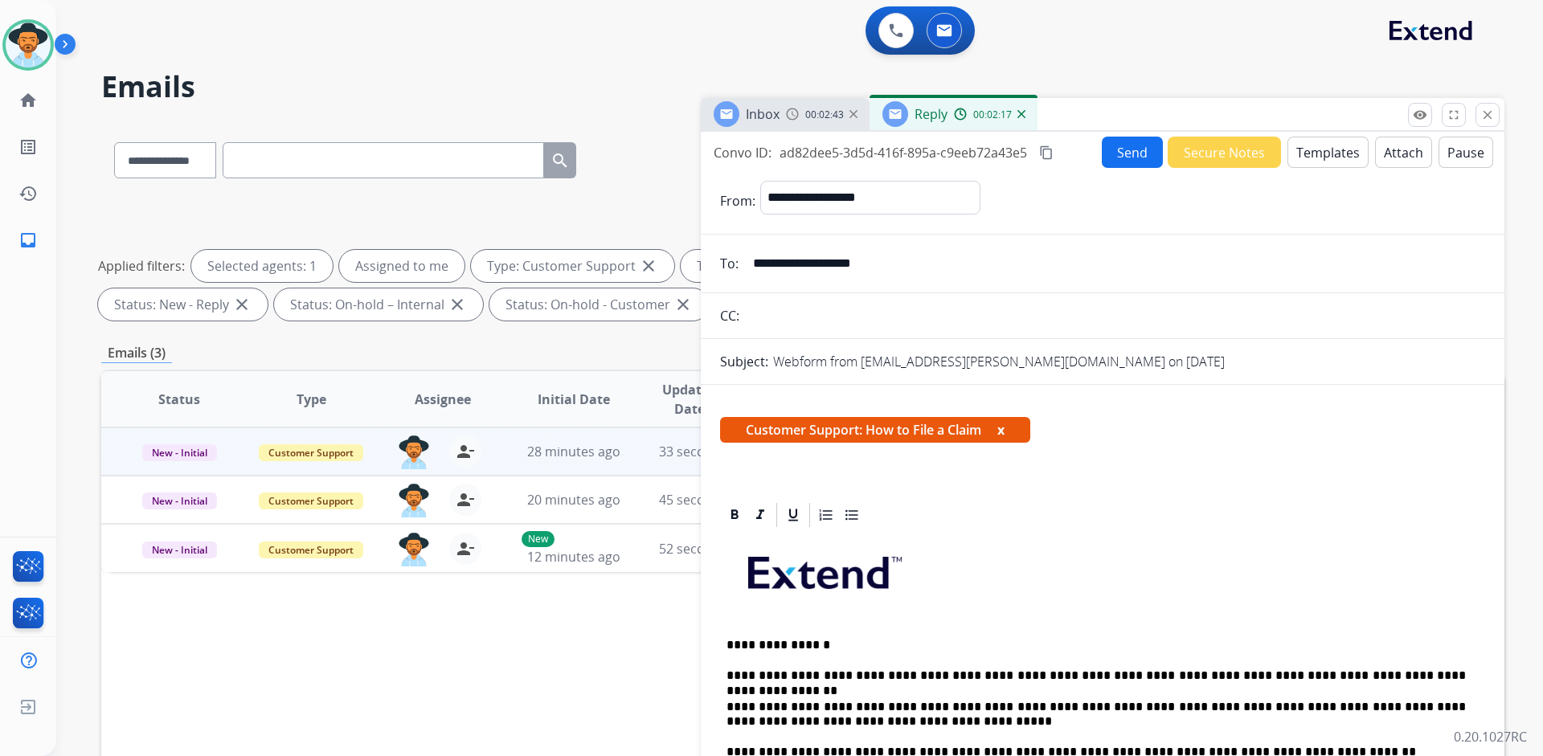
click at [1044, 155] on mat-icon "content_copy" at bounding box center [1046, 152] width 14 height 14
click at [1290, 148] on button "Templates" at bounding box center [1327, 152] width 81 height 31
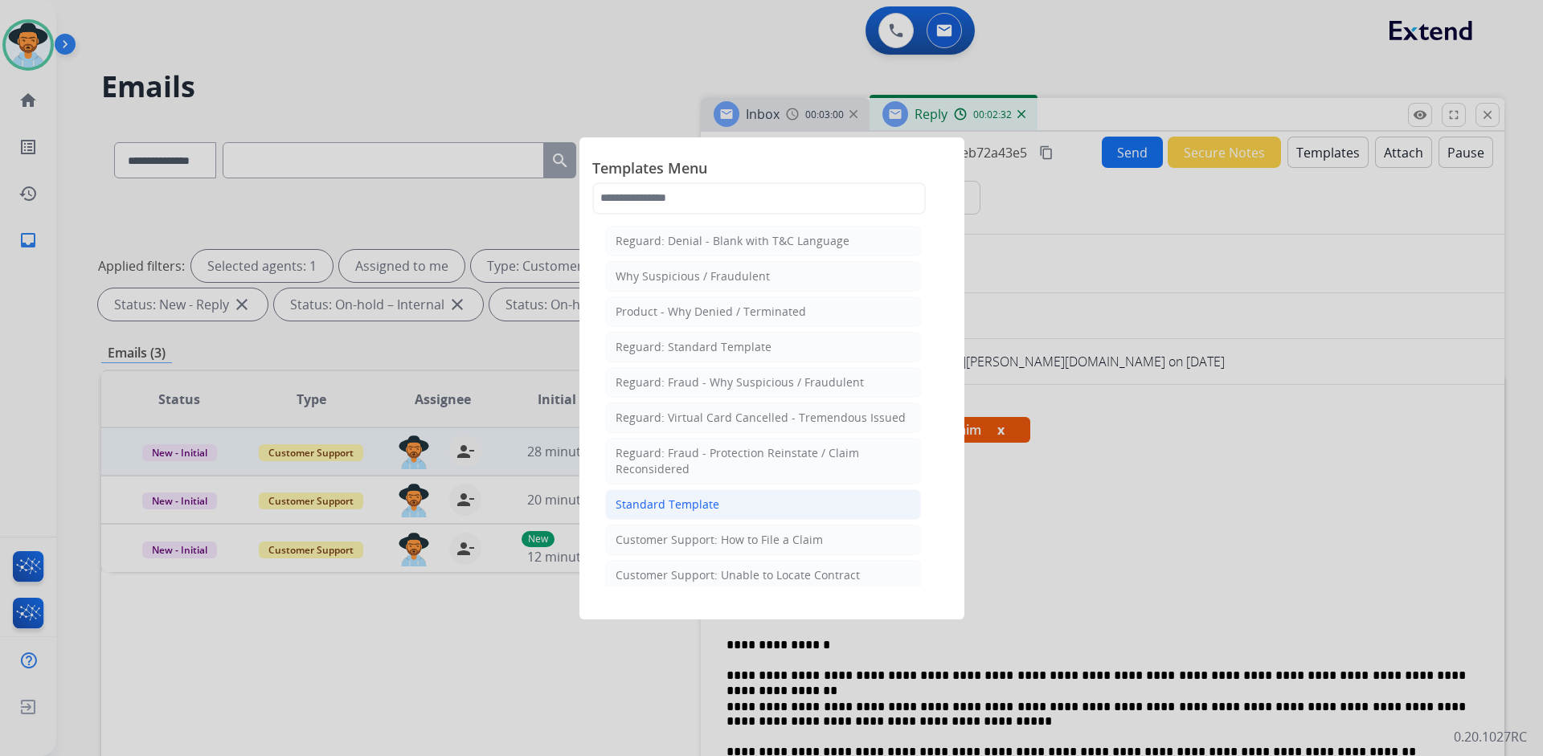
click at [713, 501] on div "Standard Template" at bounding box center [667, 505] width 104 height 16
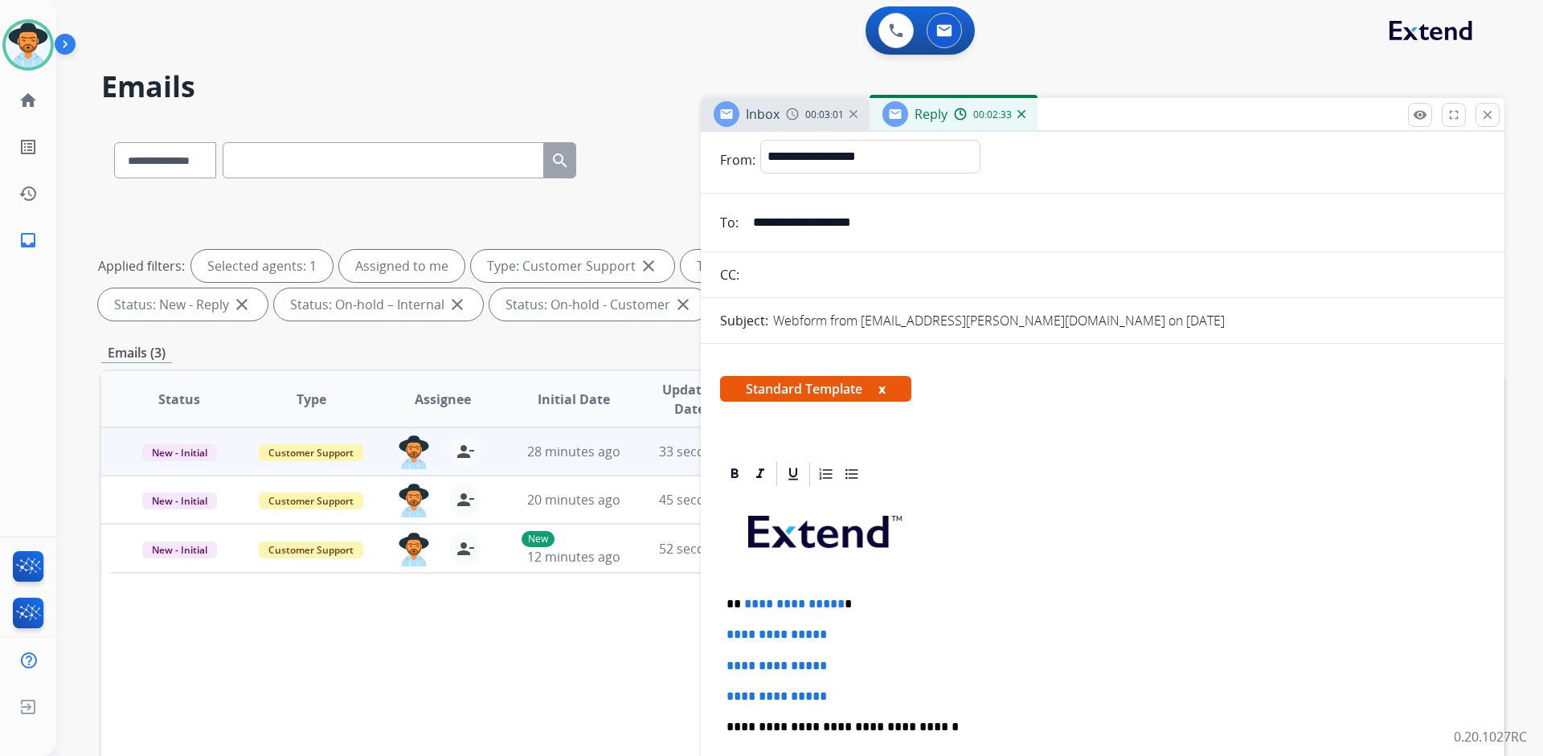
scroll to position [80, 0]
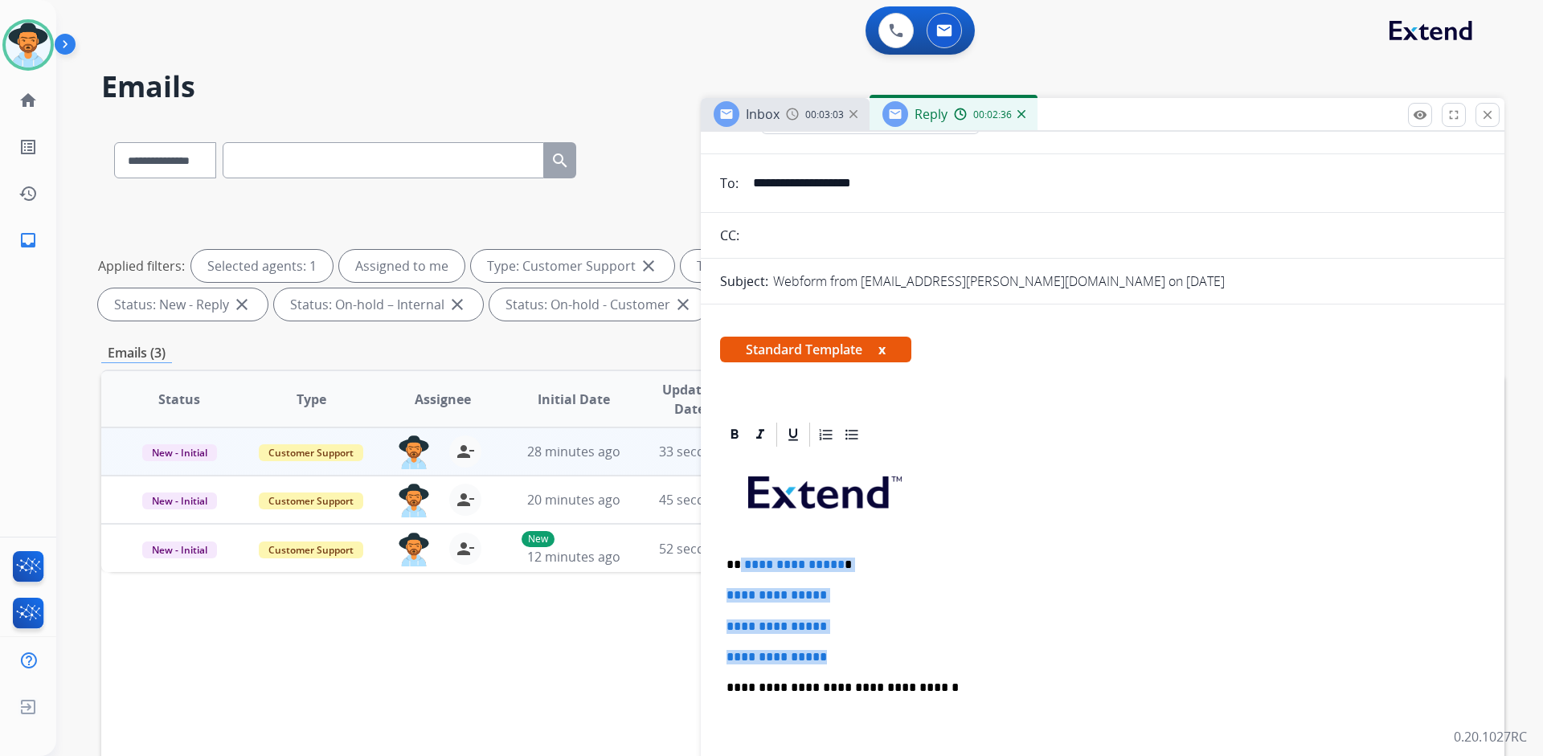
drag, startPoint x: 838, startPoint y: 656, endPoint x: 739, endPoint y: 558, distance: 139.2
click at [739, 558] on div "**********" at bounding box center [1102, 725] width 765 height 553
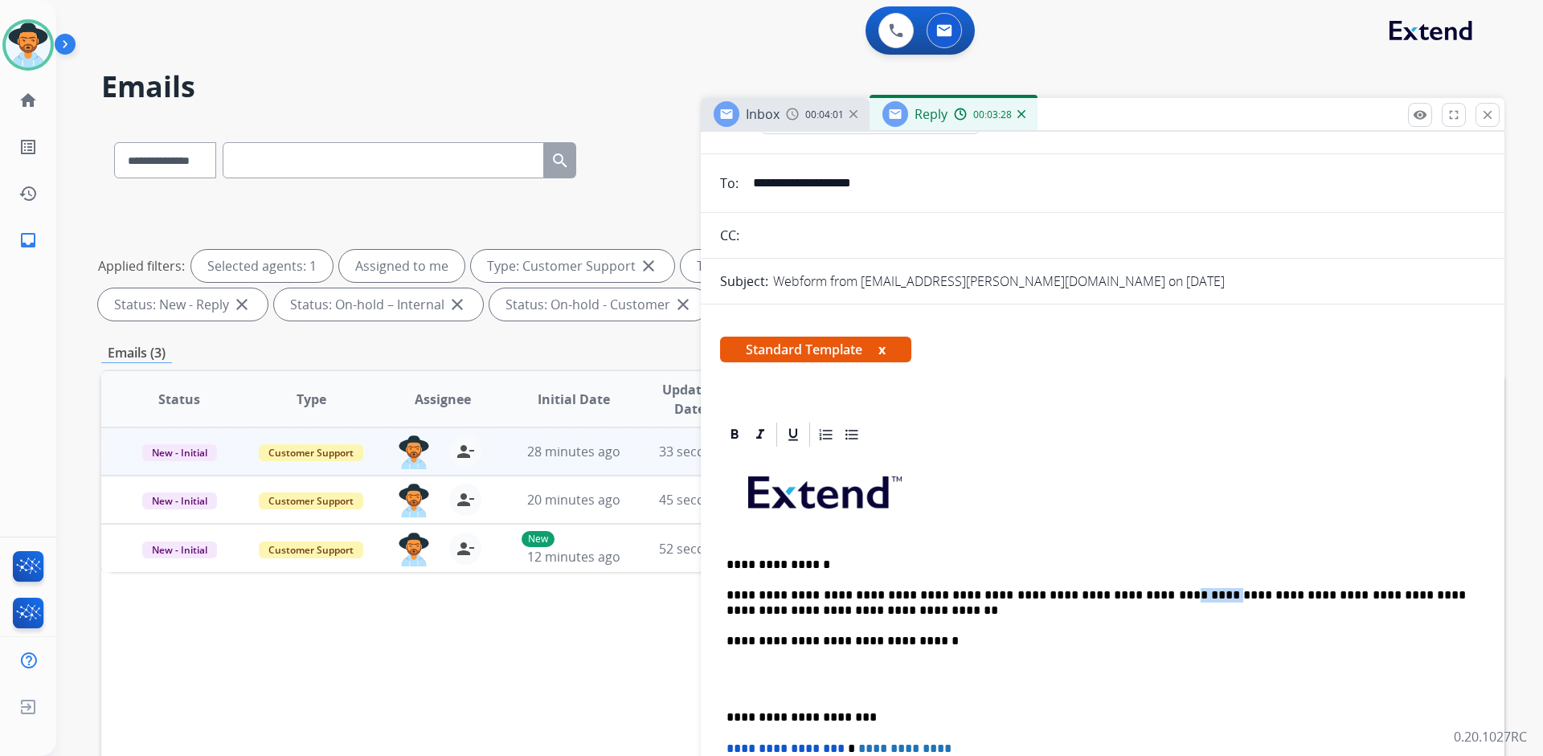
drag, startPoint x: 1137, startPoint y: 597, endPoint x: 1102, endPoint y: 602, distance: 35.7
click at [1102, 602] on p "**********" at bounding box center [1095, 603] width 739 height 30
click at [1301, 595] on p "**********" at bounding box center [1095, 603] width 739 height 30
drag, startPoint x: 881, startPoint y: 615, endPoint x: 1411, endPoint y: 597, distance: 530.6
click at [1411, 597] on p "**********" at bounding box center [1095, 603] width 739 height 30
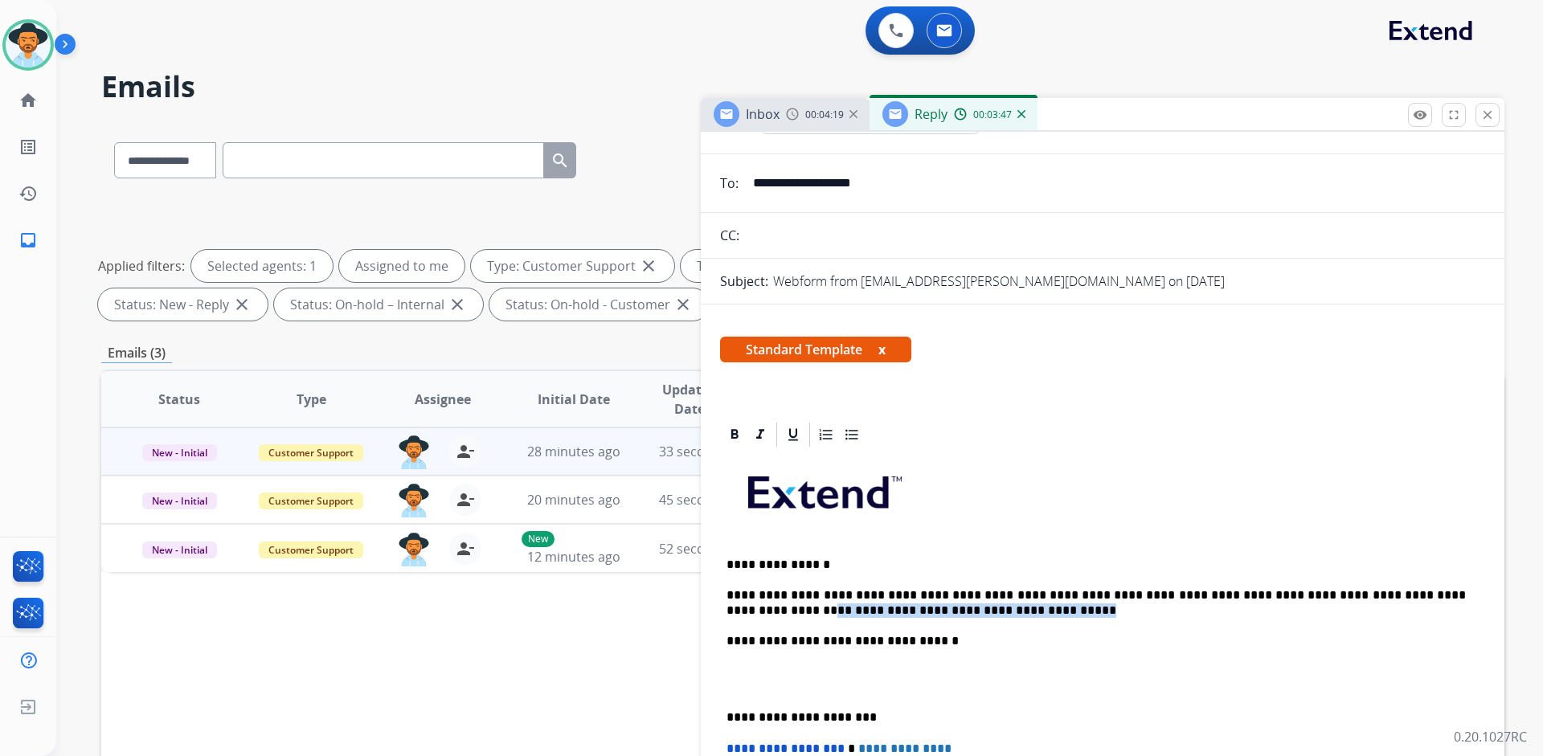
click at [1433, 601] on p "**********" at bounding box center [1095, 603] width 739 height 30
drag, startPoint x: 1429, startPoint y: 597, endPoint x: 1412, endPoint y: 598, distance: 16.9
click at [1412, 598] on p "**********" at bounding box center [1095, 603] width 739 height 30
drag, startPoint x: 1040, startPoint y: 611, endPoint x: 840, endPoint y: 613, distance: 200.9
click at [840, 613] on p "**********" at bounding box center [1095, 603] width 739 height 30
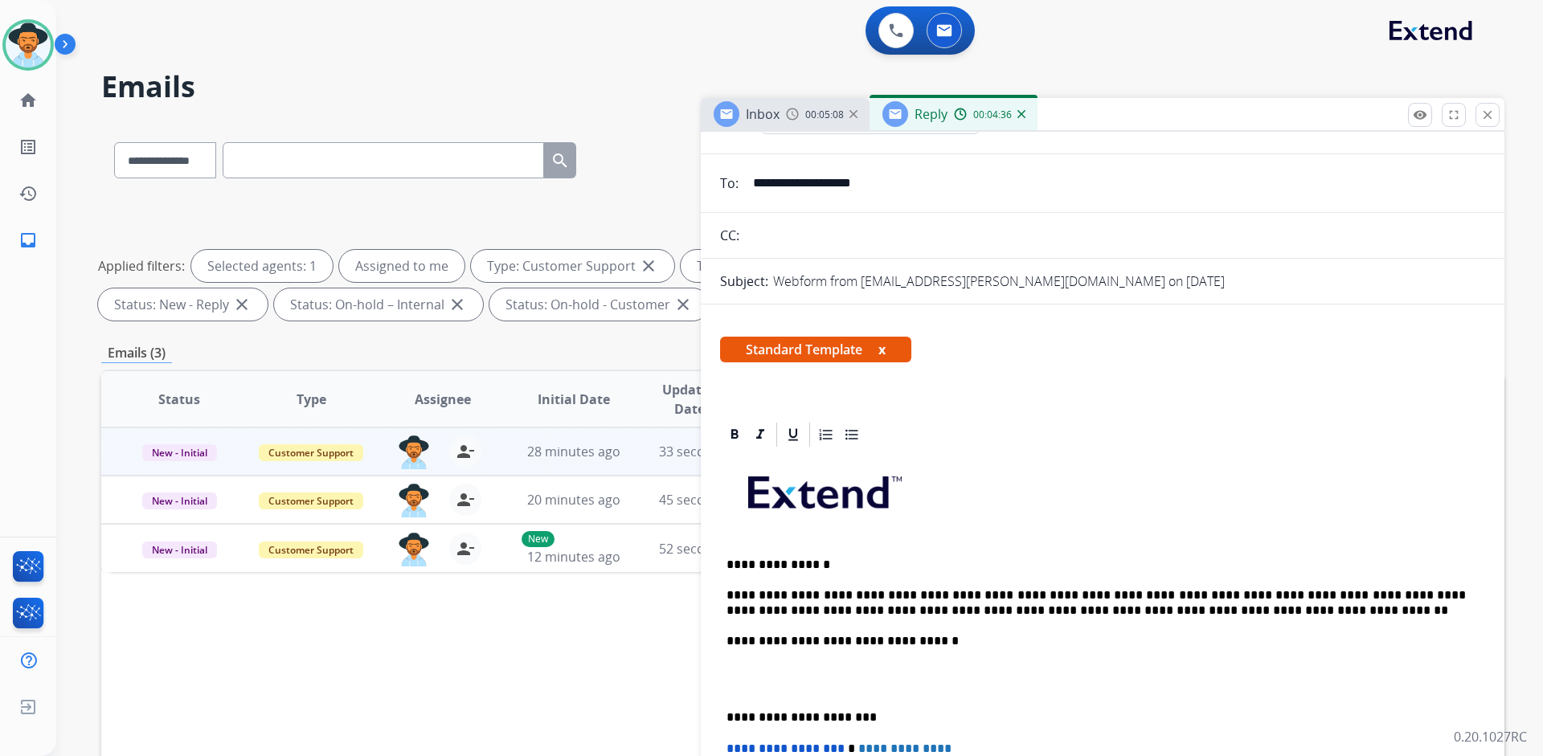
click at [1159, 611] on p "**********" at bounding box center [1095, 603] width 739 height 30
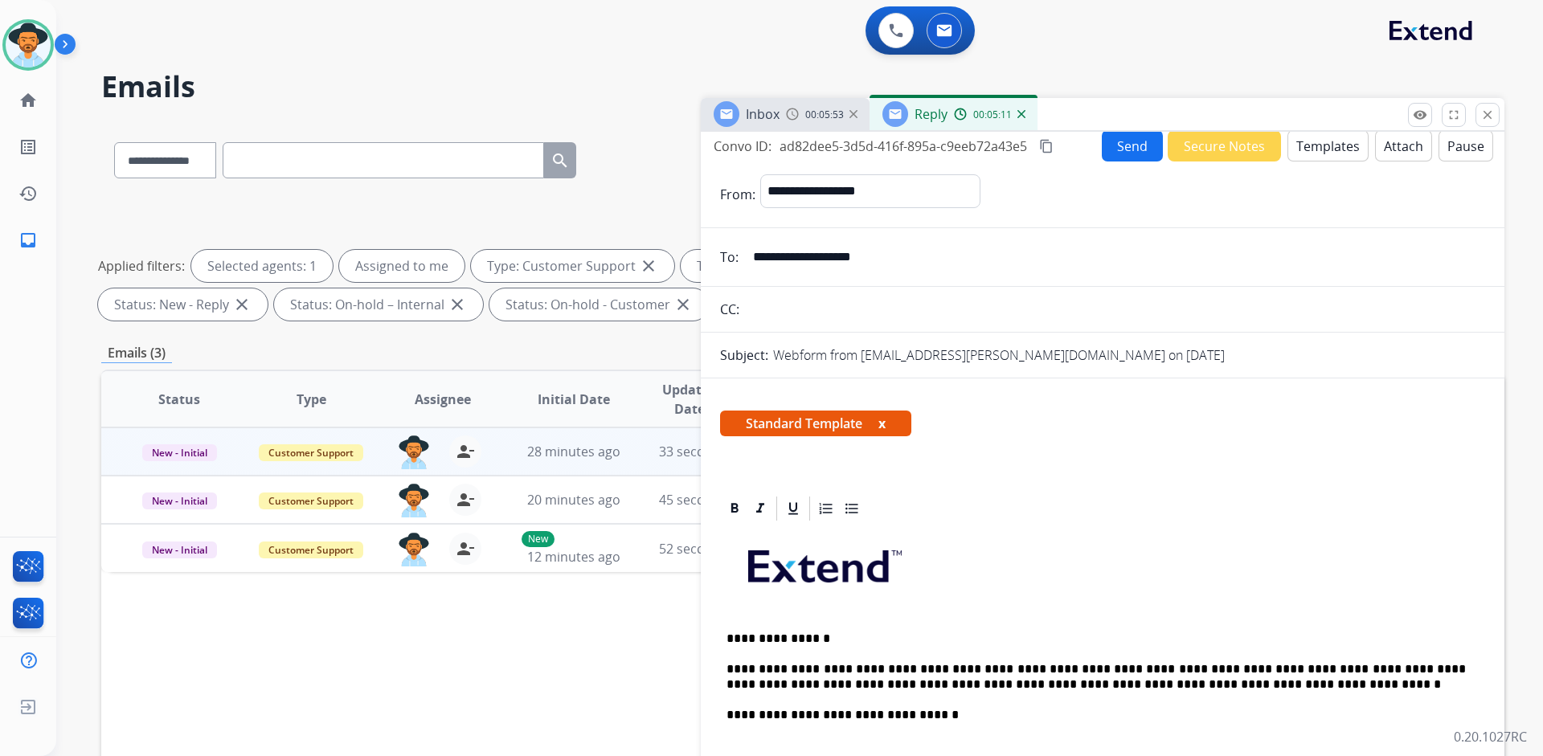
scroll to position [0, 0]
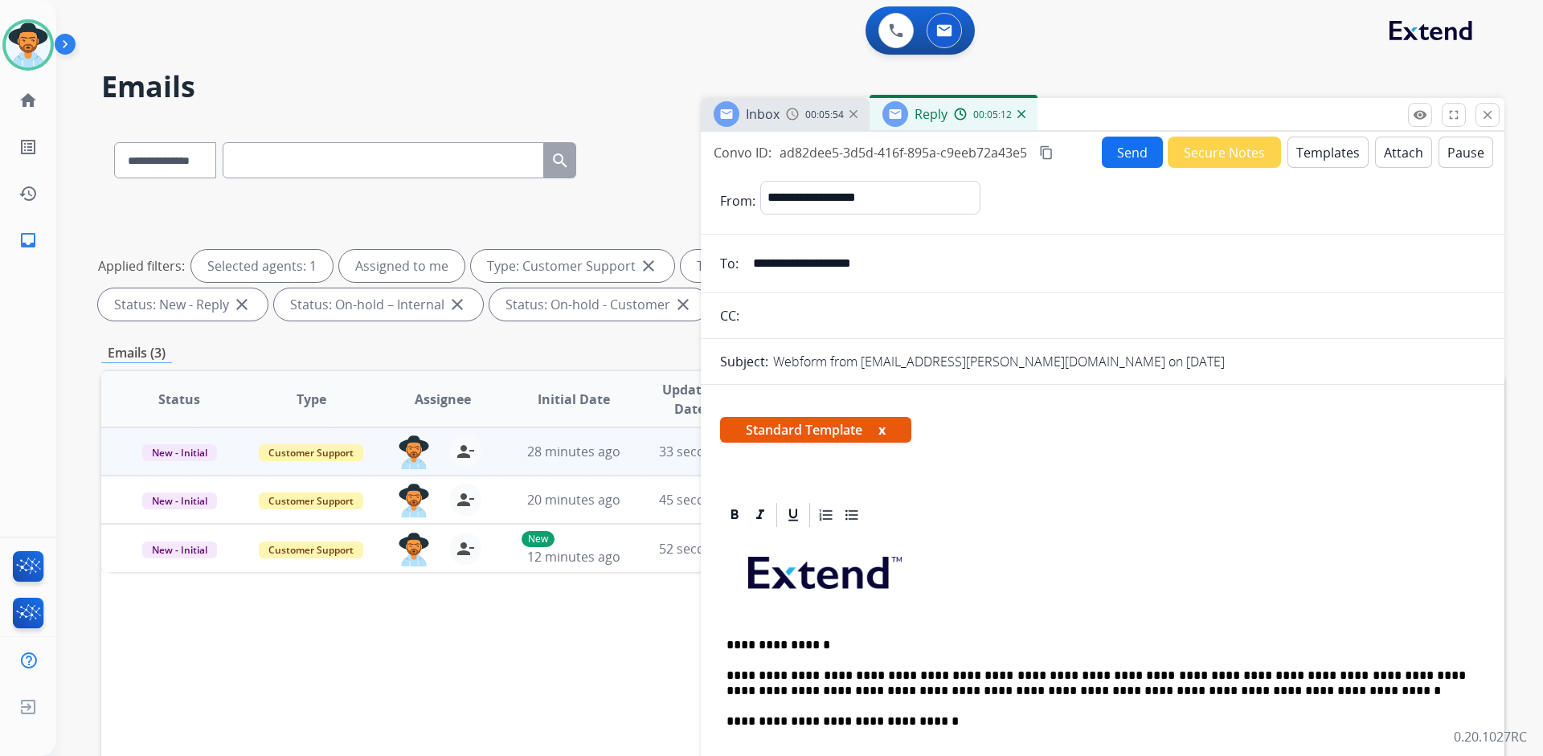
click at [1102, 151] on button "Send" at bounding box center [1132, 152] width 61 height 31
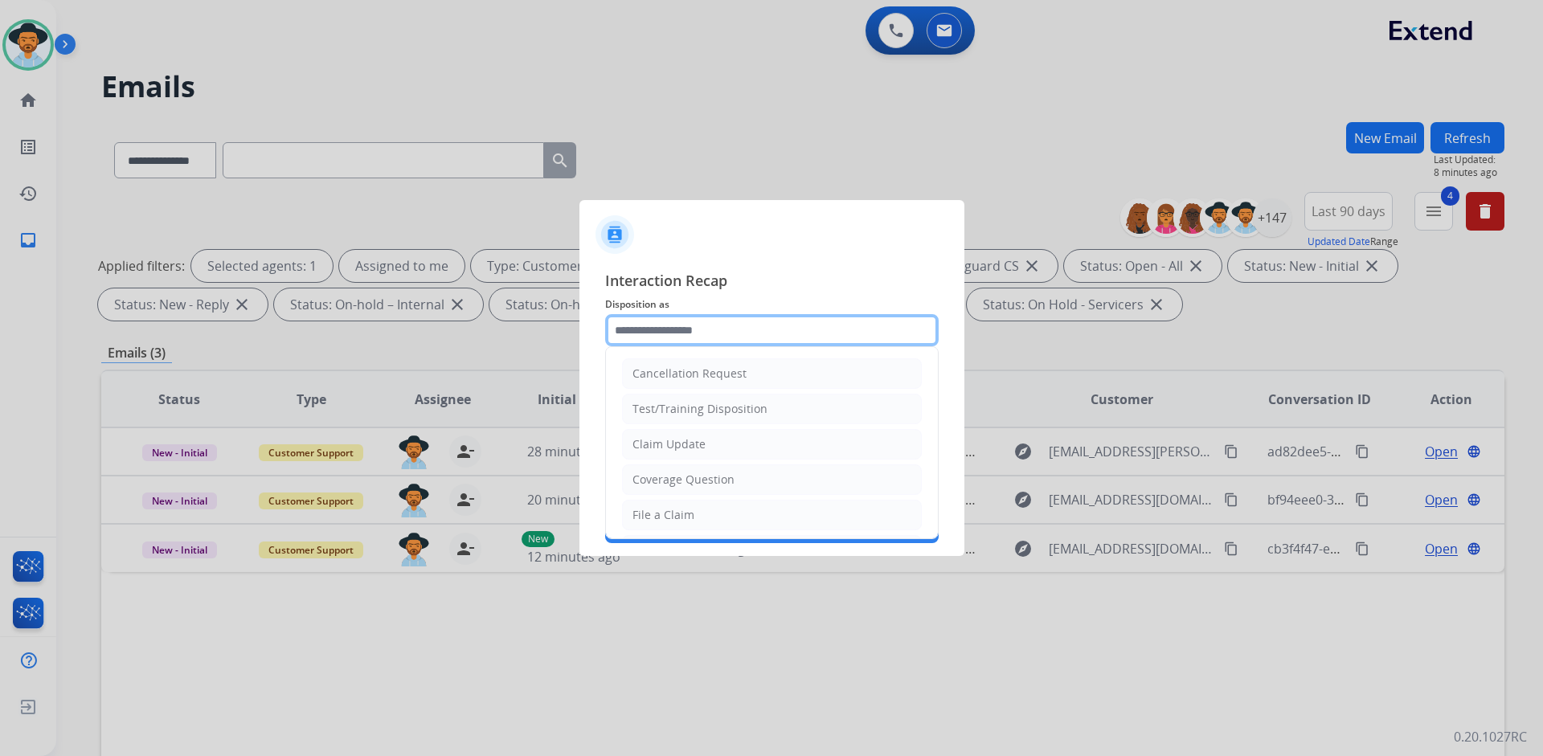
click at [738, 330] on input "text" at bounding box center [771, 330] width 333 height 32
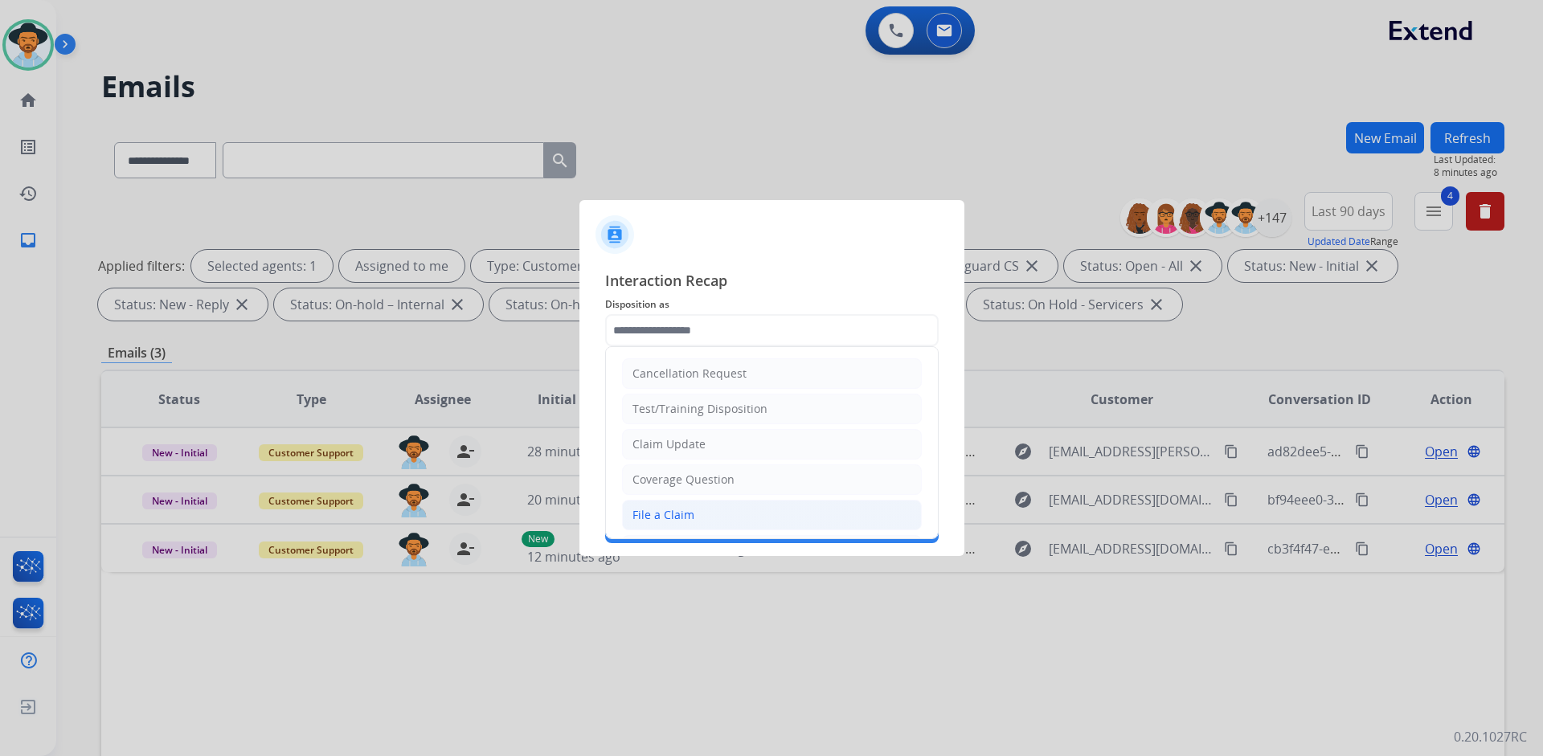
click at [726, 515] on li "File a Claim" at bounding box center [772, 515] width 300 height 31
type input "**********"
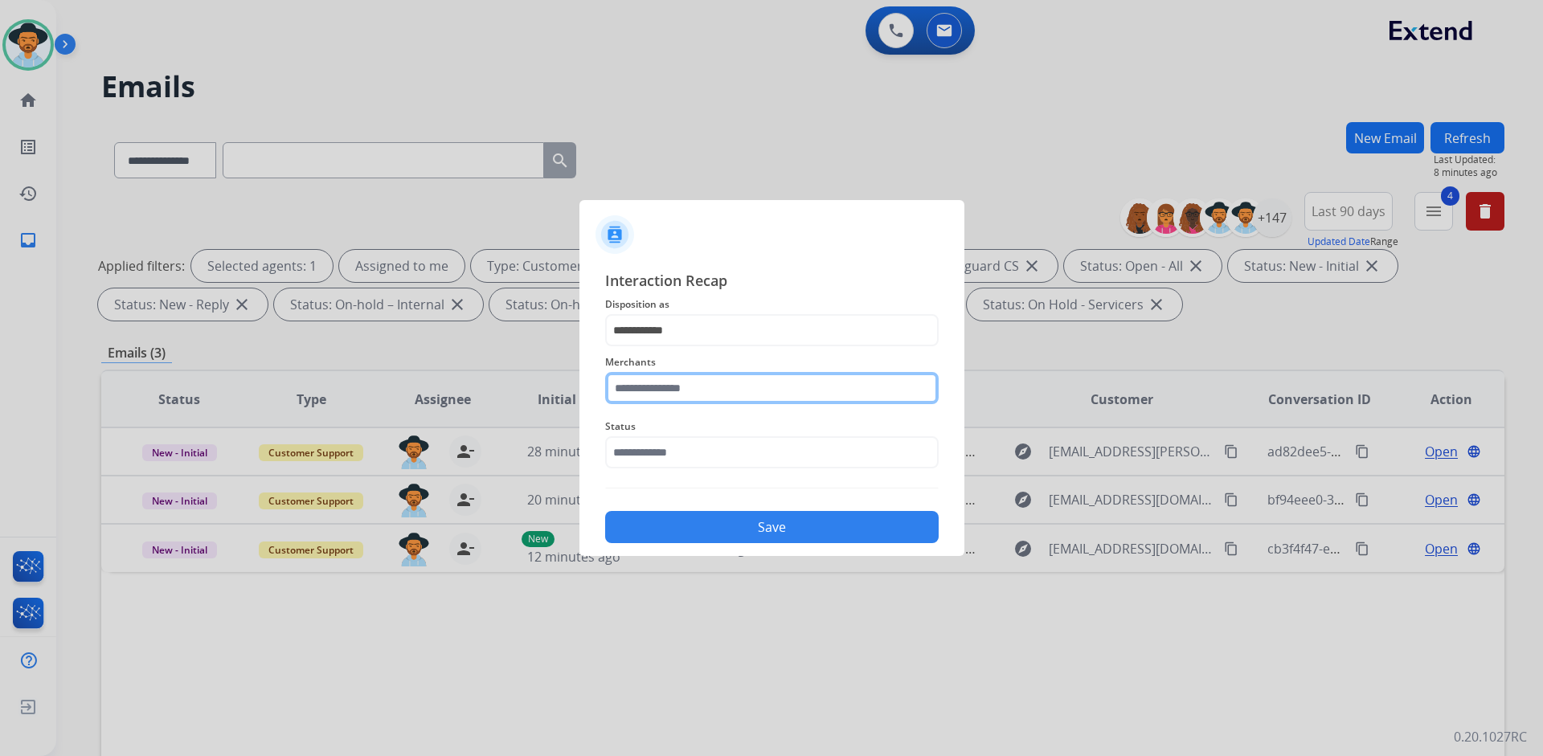
click at [697, 383] on input "text" at bounding box center [771, 388] width 333 height 32
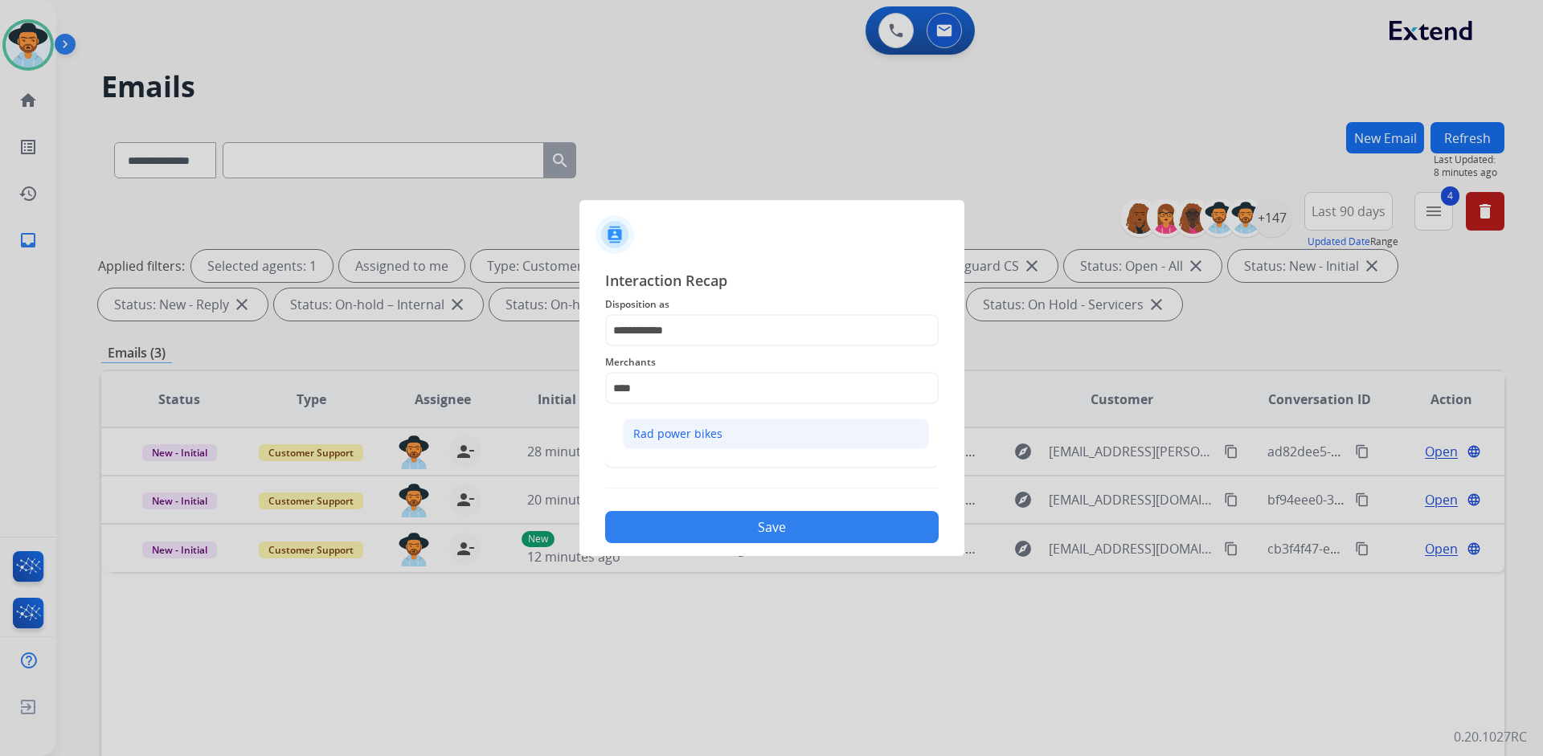
click at [692, 430] on div "Rad power bikes" at bounding box center [677, 434] width 89 height 16
type input "**********"
click at [713, 455] on input "text" at bounding box center [771, 452] width 333 height 32
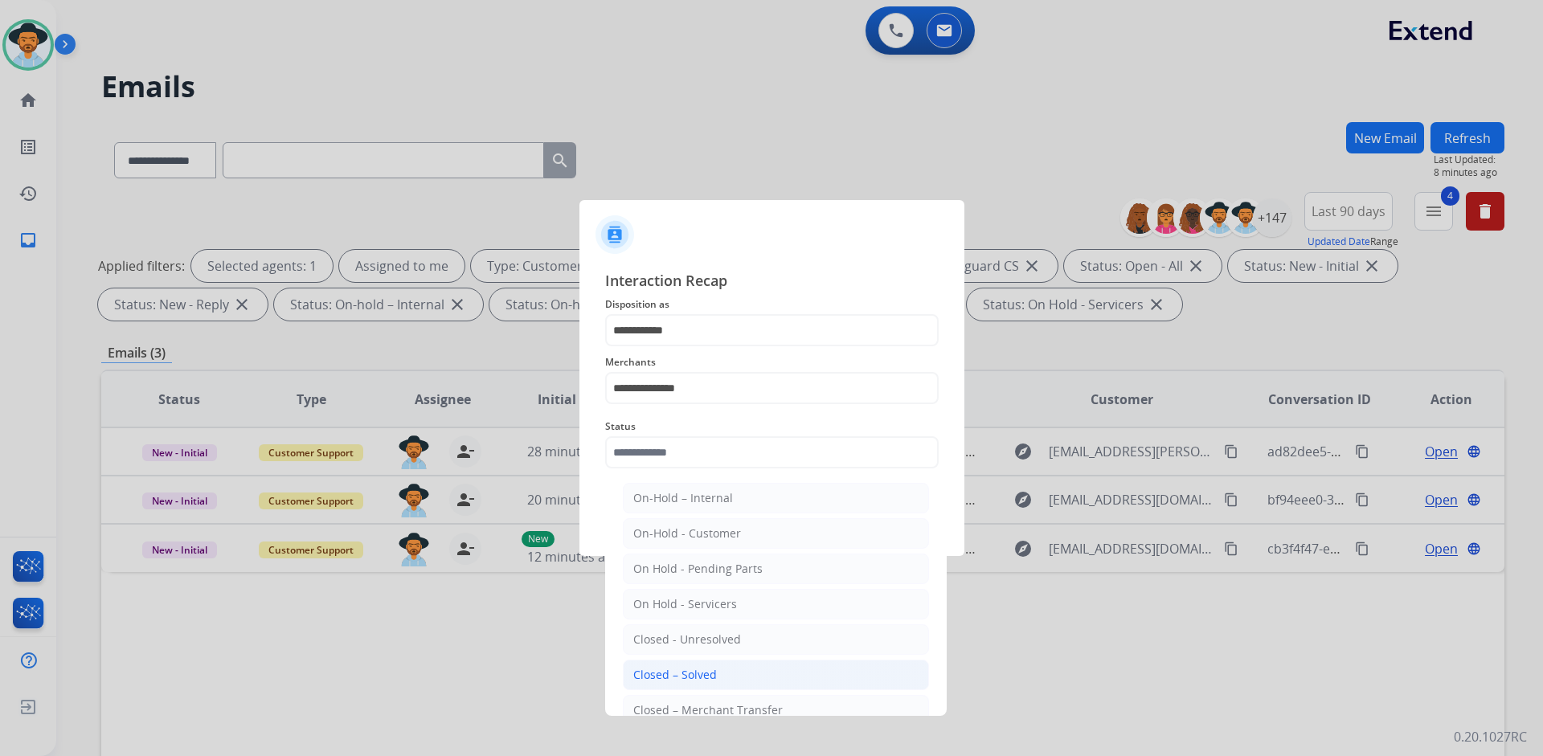
click at [712, 672] on div "Closed – Solved" at bounding box center [675, 675] width 84 height 16
type input "**********"
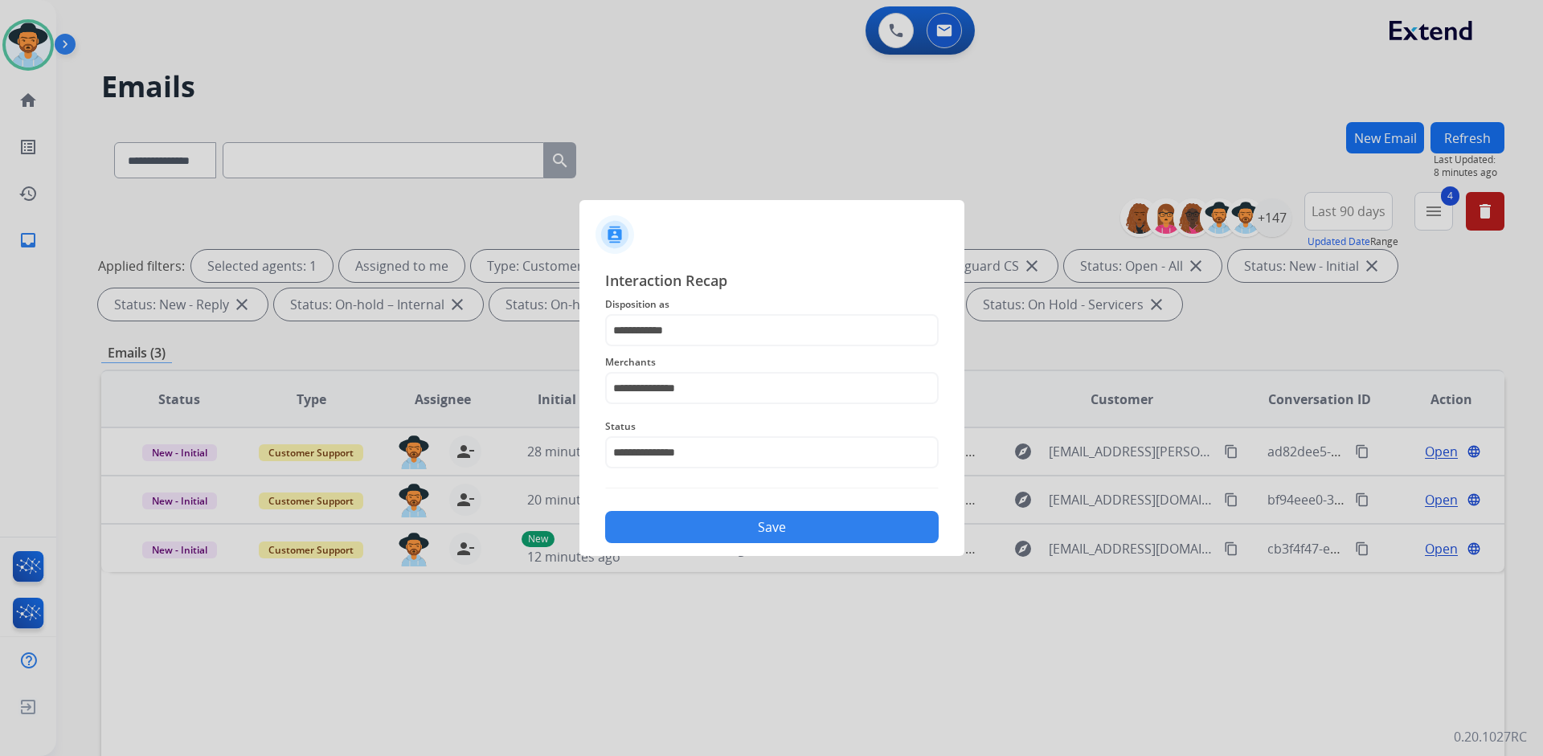
click at [751, 530] on button "Save" at bounding box center [771, 527] width 333 height 32
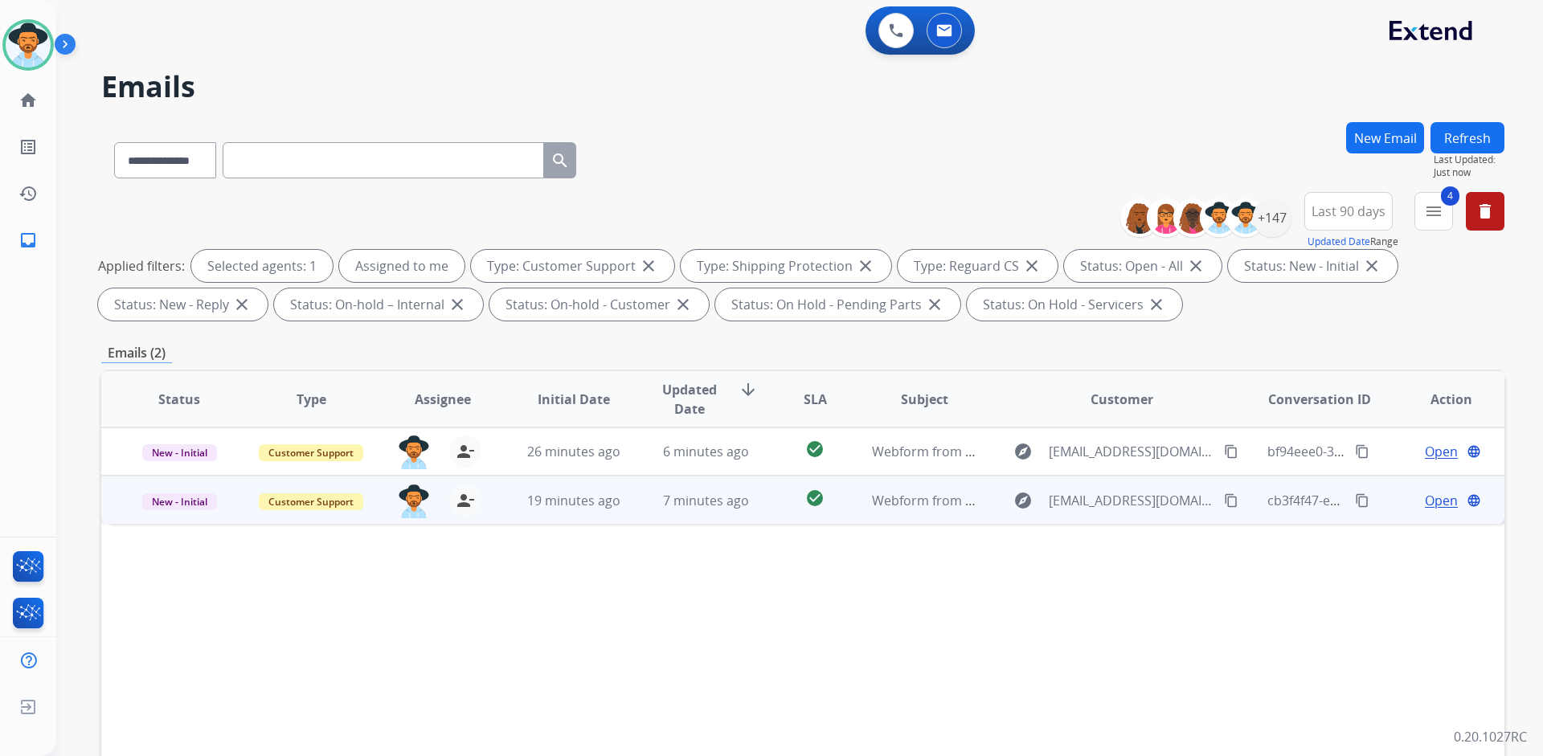
click at [1434, 502] on span "Open" at bounding box center [1441, 500] width 33 height 19
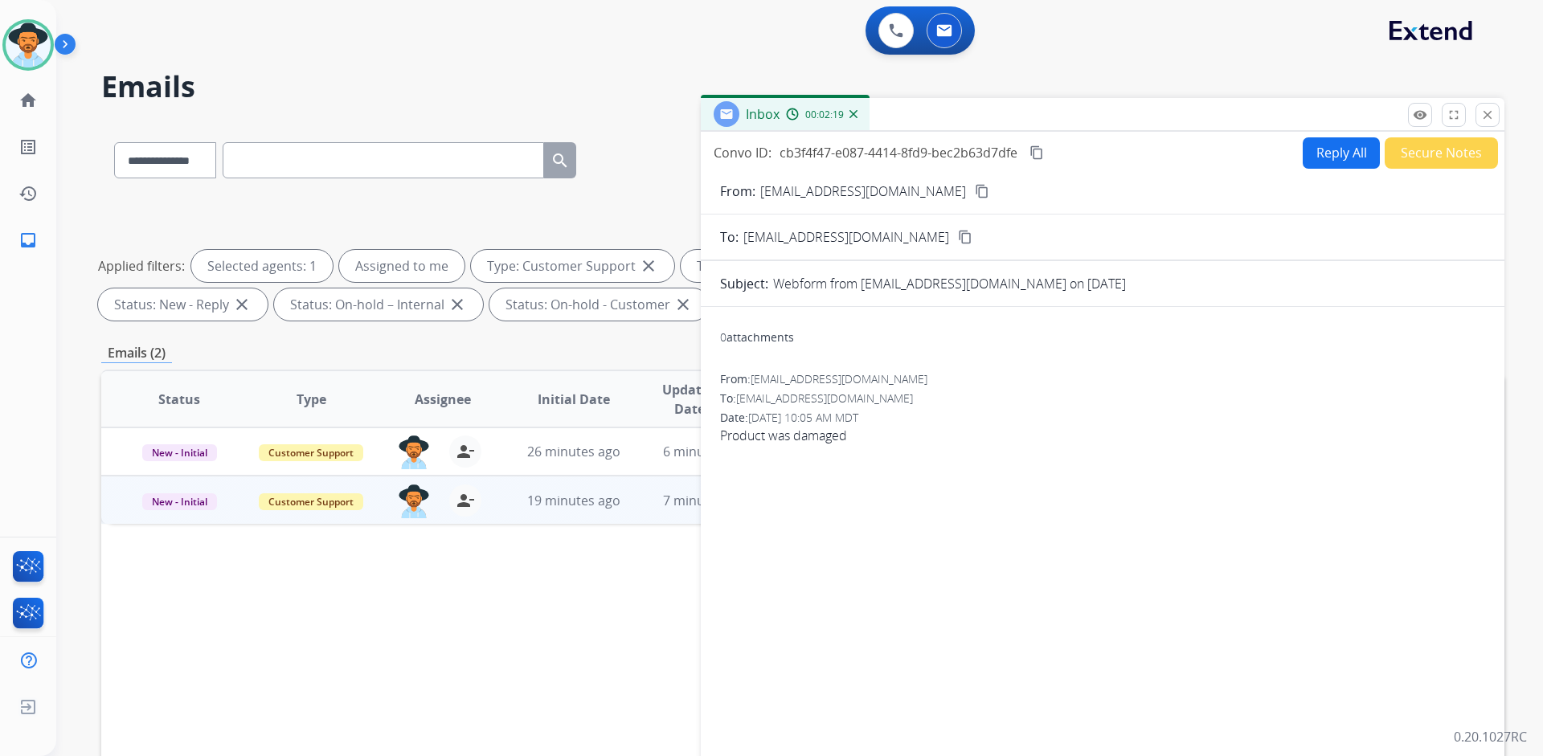
click at [1310, 149] on button "Reply All" at bounding box center [1340, 152] width 77 height 31
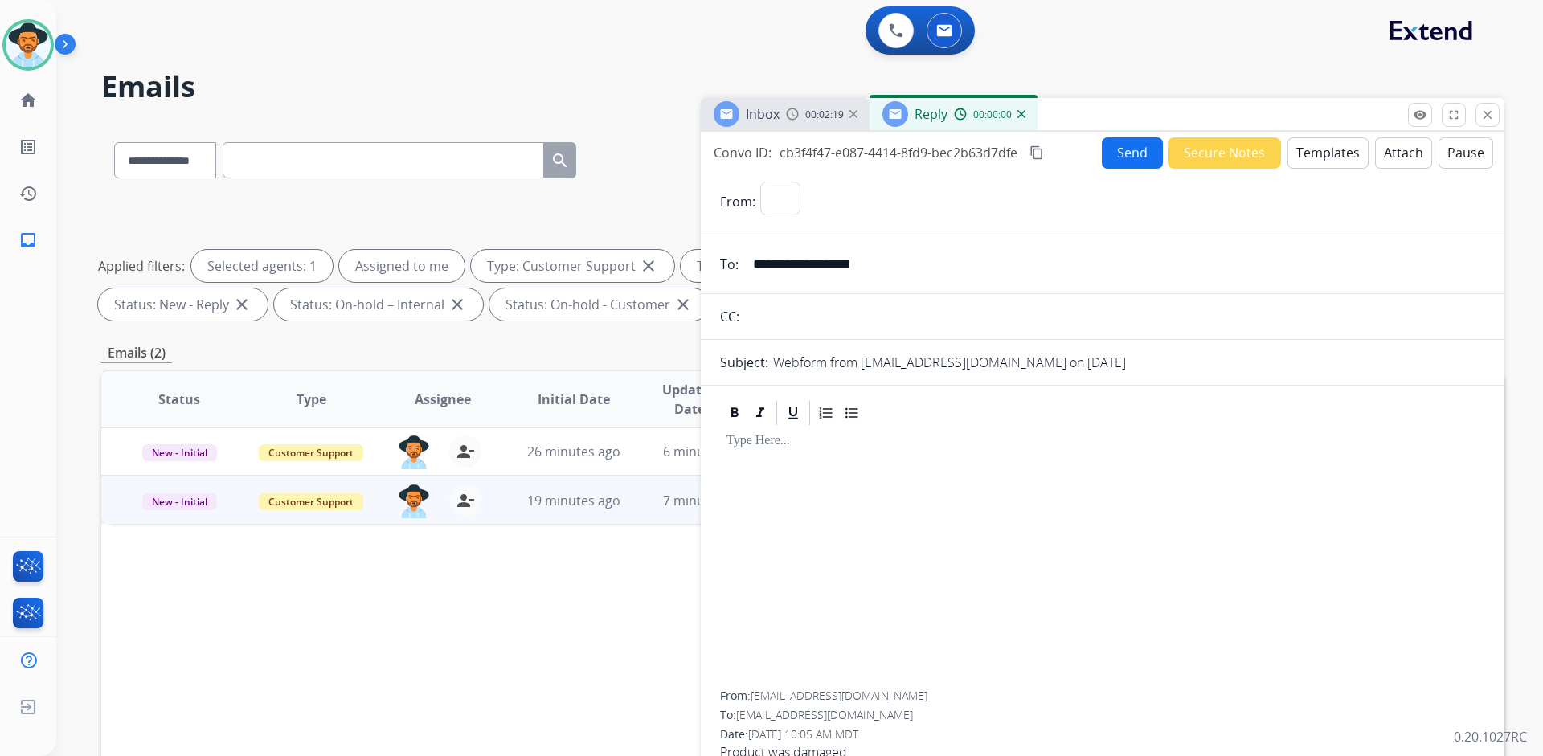
select select "**********"
click at [803, 114] on div "00:02:21" at bounding box center [821, 114] width 71 height 14
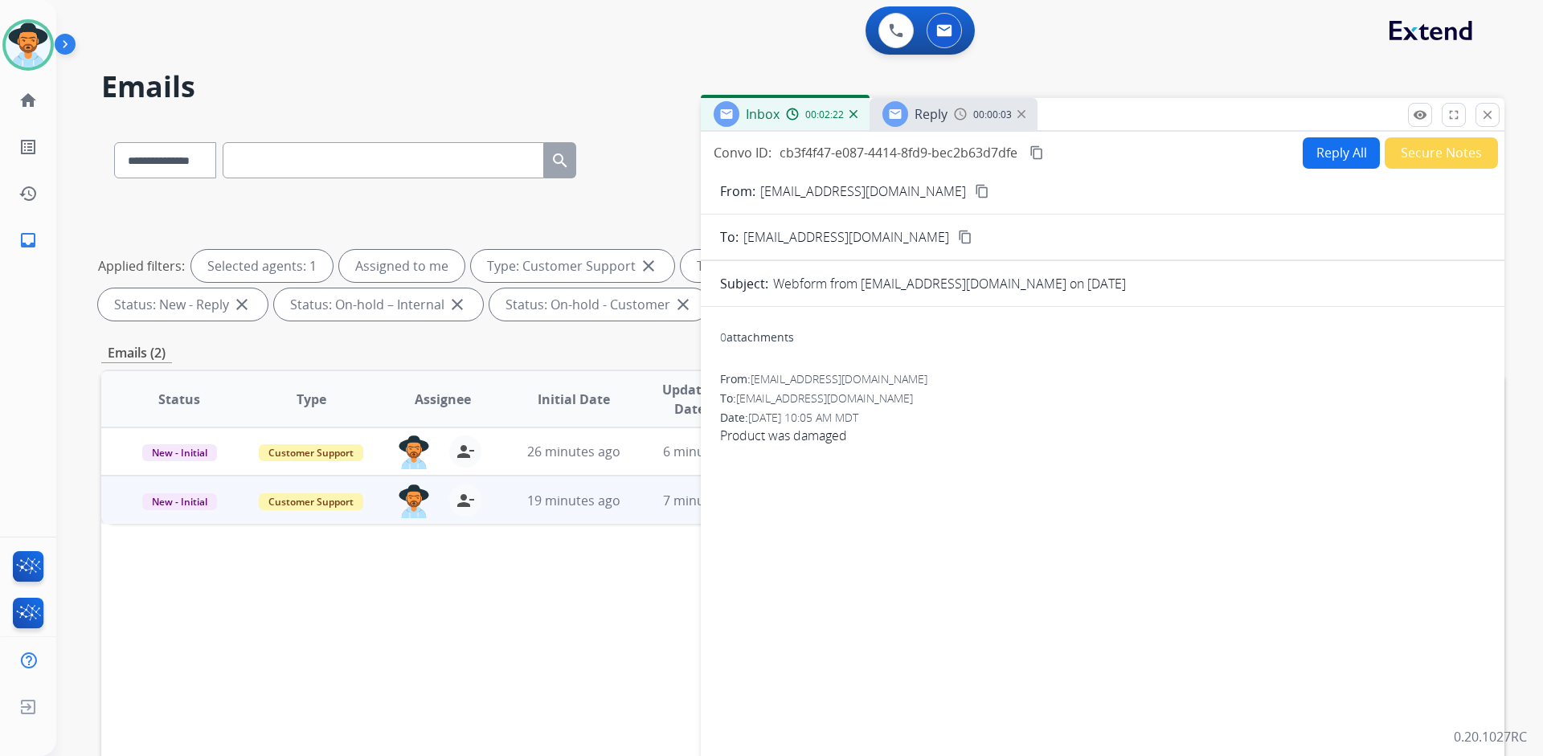
drag, startPoint x: 911, startPoint y: 193, endPoint x: 911, endPoint y: 229, distance: 36.2
click at [975, 192] on mat-icon "content_copy" at bounding box center [982, 191] width 14 height 14
click at [964, 112] on img at bounding box center [960, 114] width 13 height 13
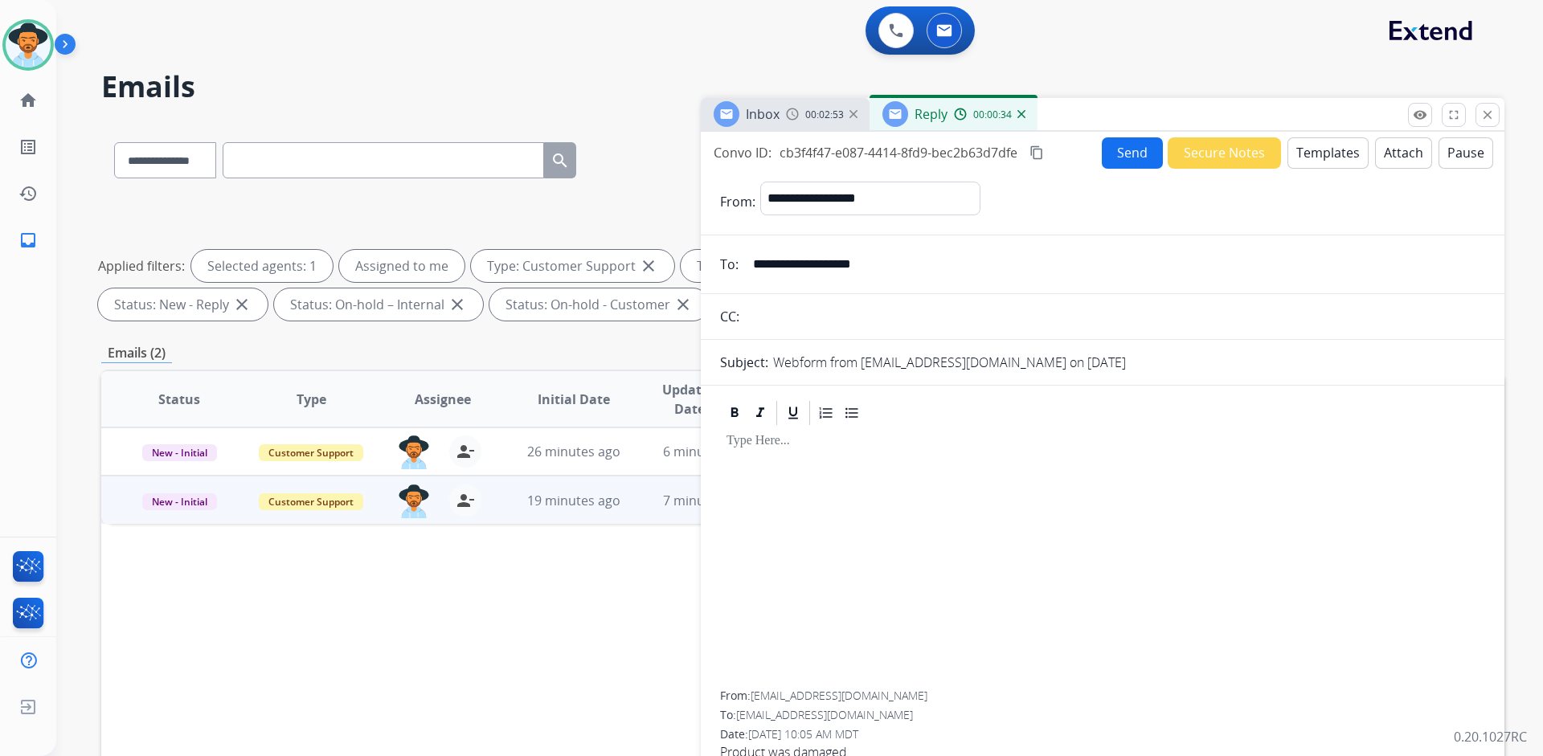
click at [1020, 114] on img at bounding box center [1021, 114] width 8 height 8
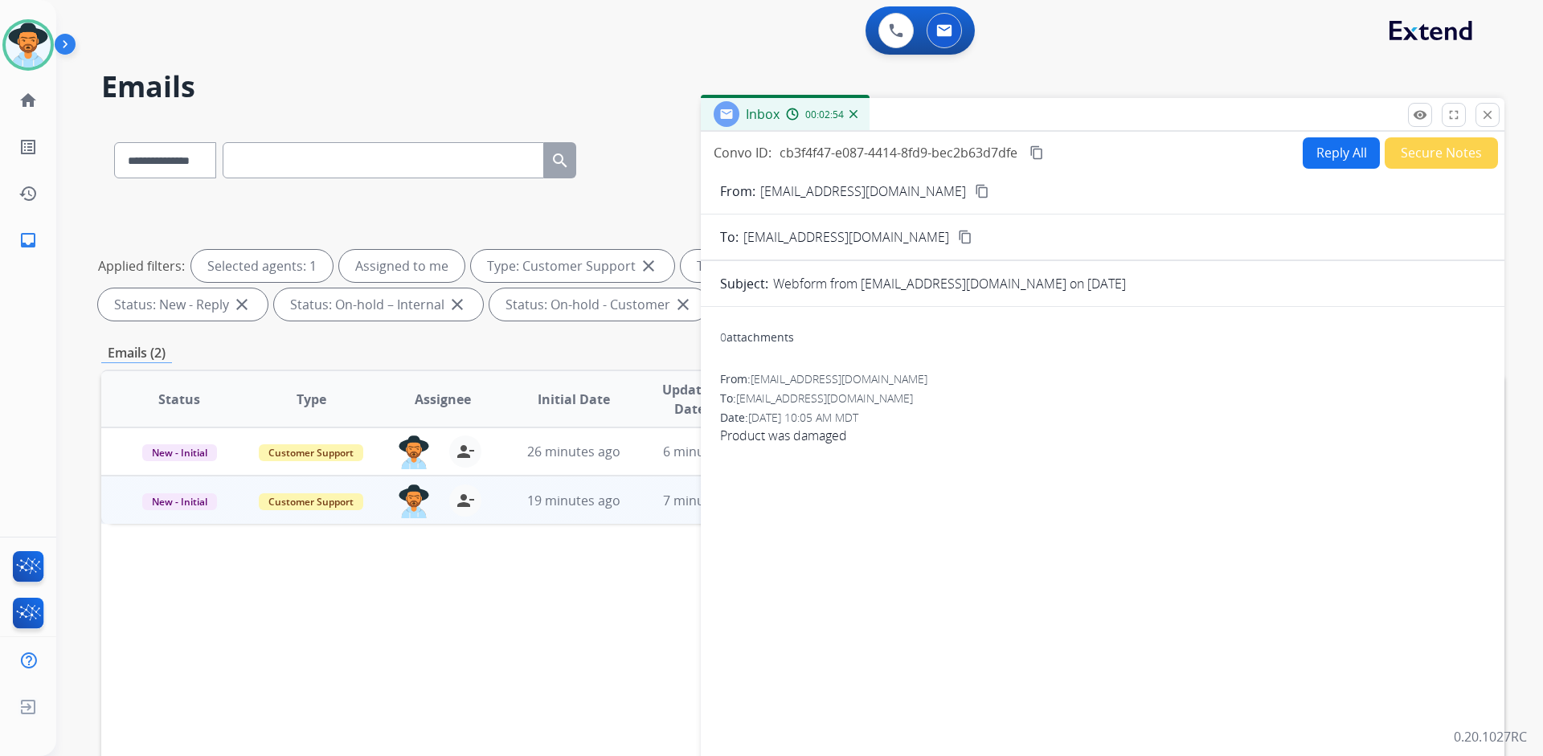
click at [1416, 152] on button "Secure Notes" at bounding box center [1440, 152] width 113 height 31
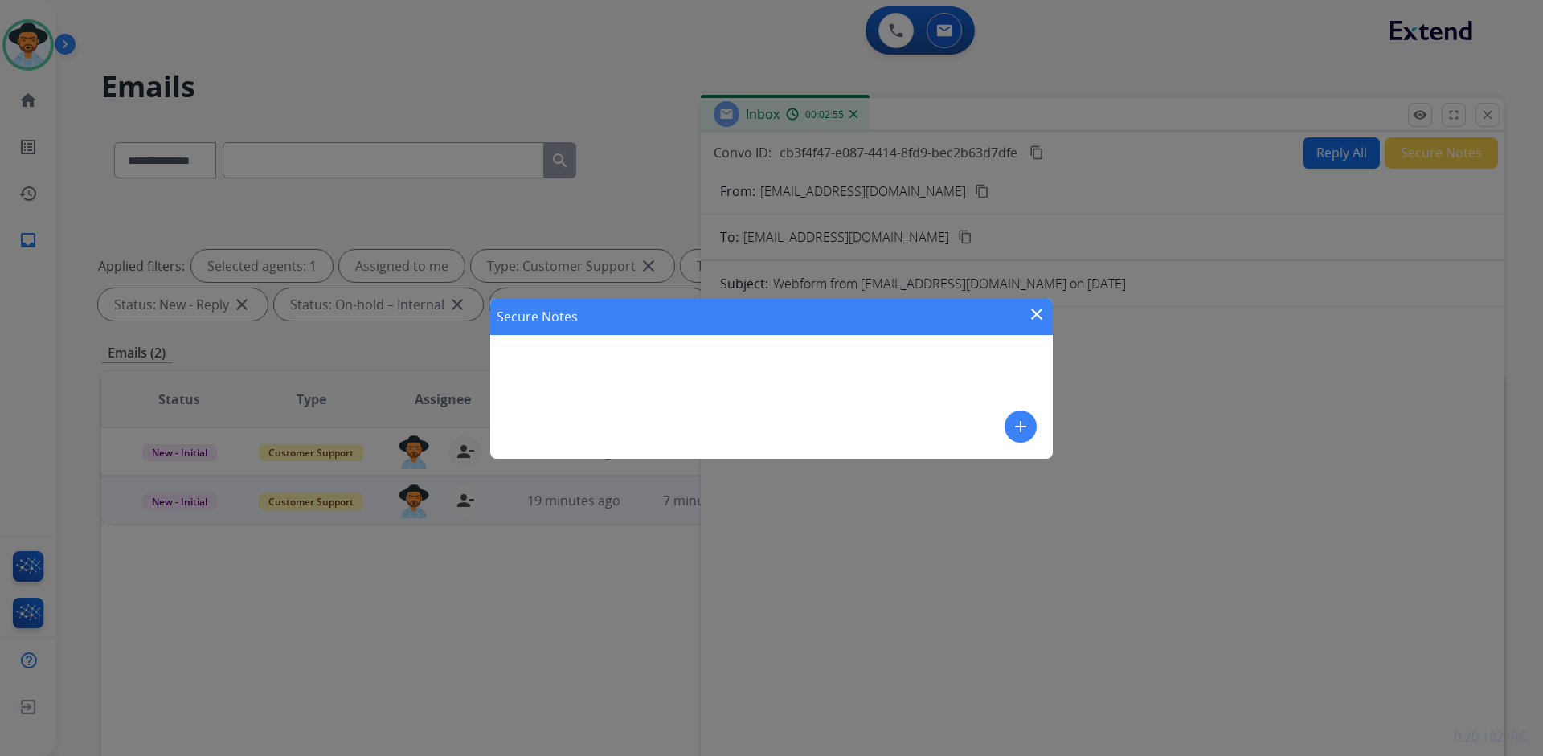
click at [1029, 427] on mat-icon "add" at bounding box center [1020, 426] width 19 height 19
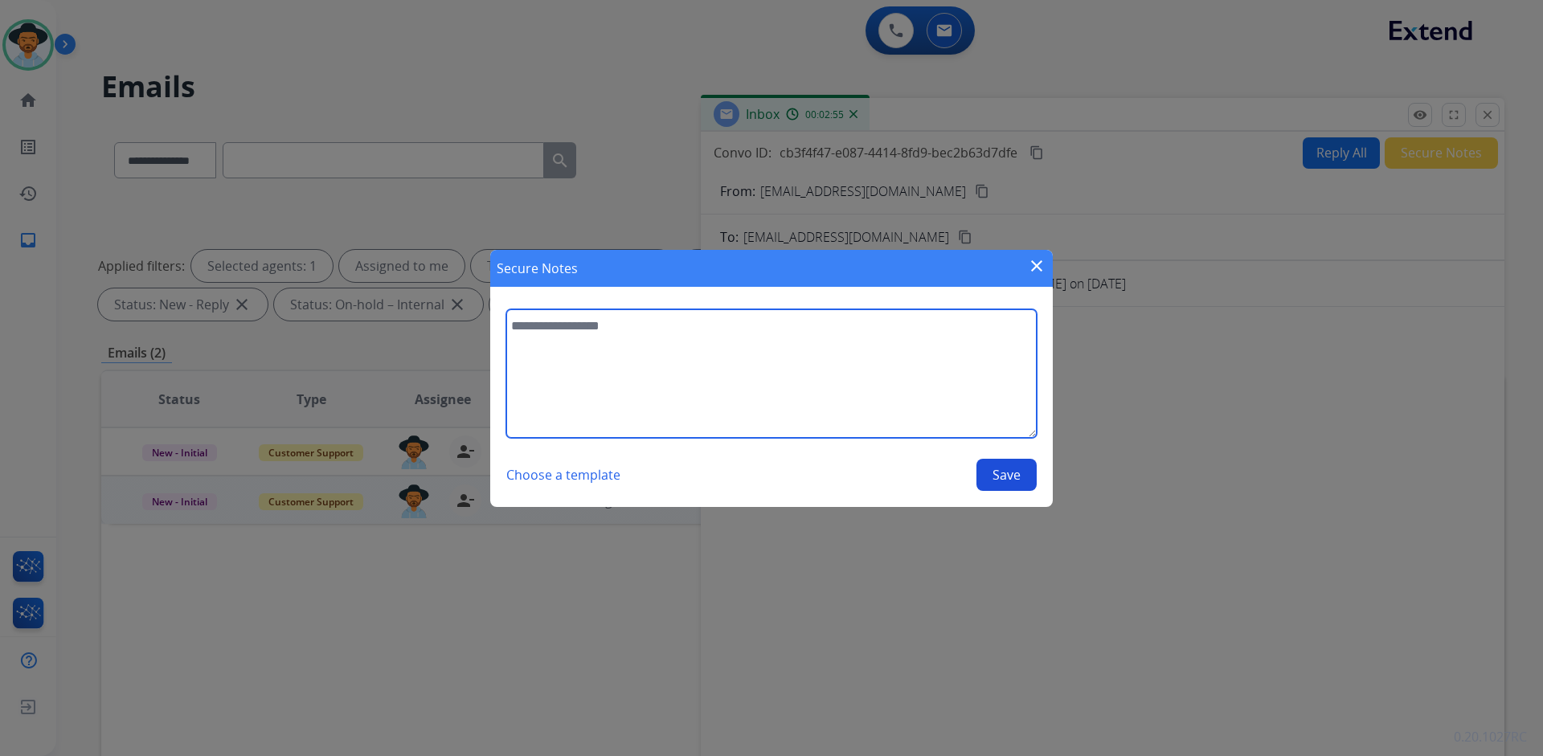
click at [578, 366] on textarea at bounding box center [771, 373] width 530 height 129
type textarea "**********"
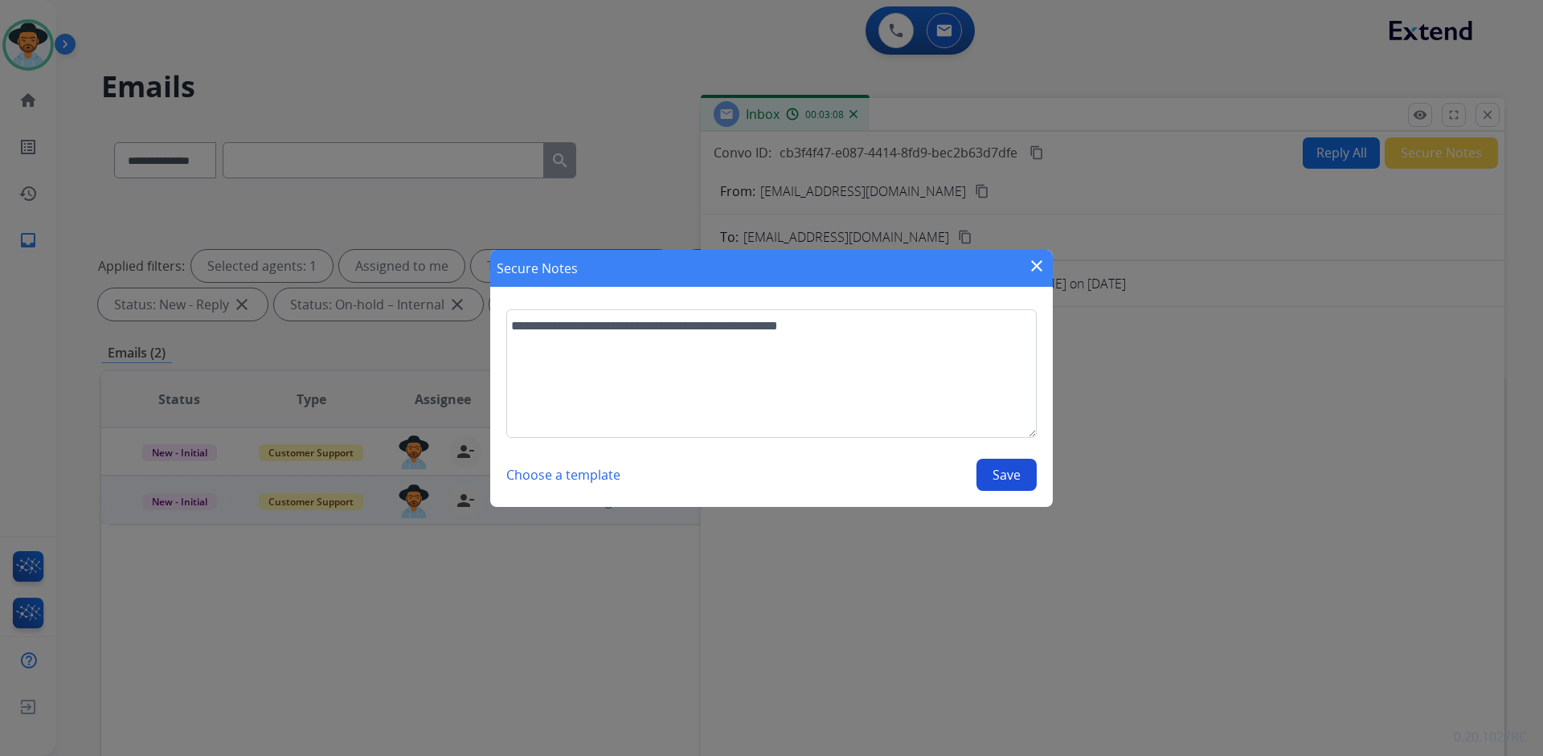
click at [1005, 469] on button "Save" at bounding box center [1006, 475] width 60 height 32
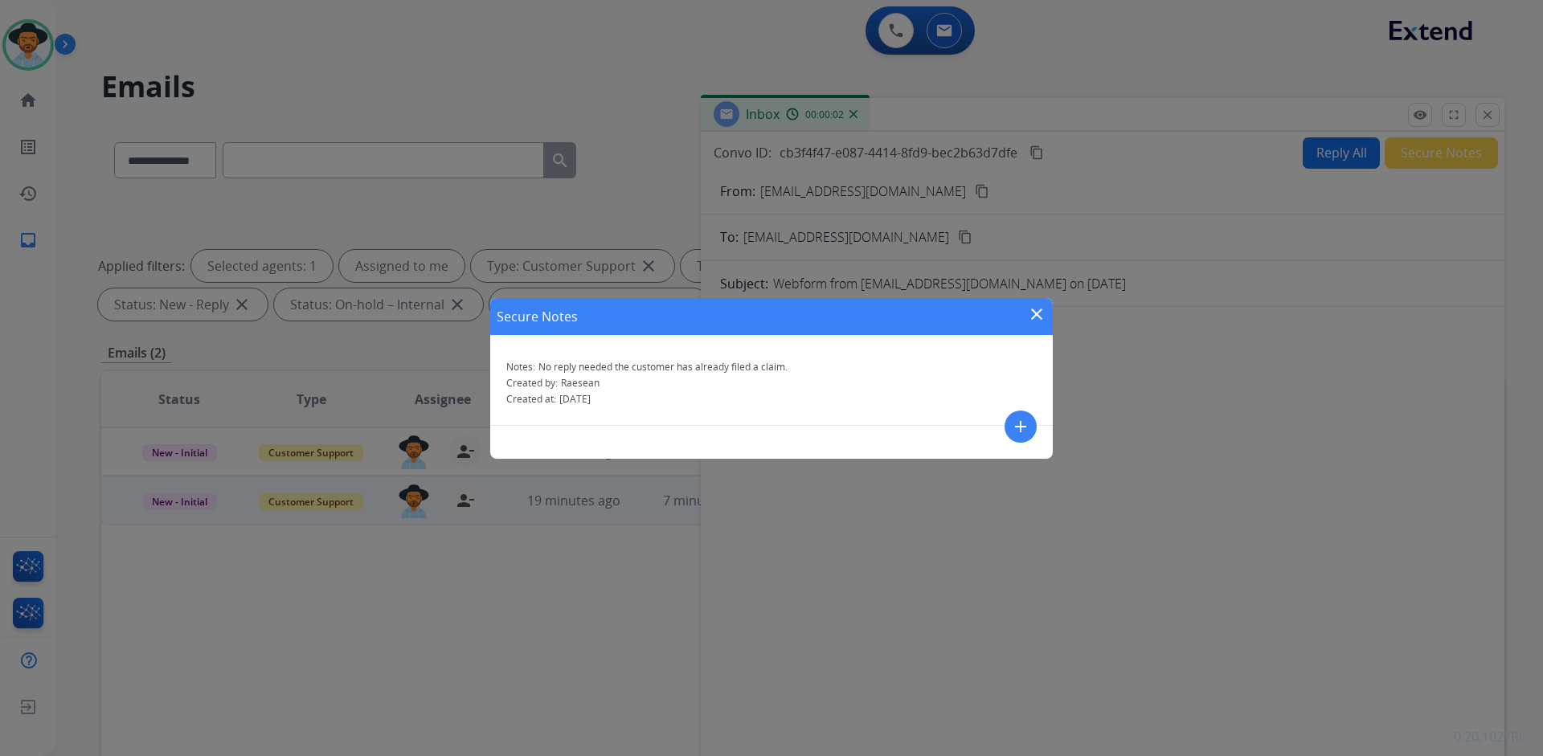
click at [1036, 317] on mat-icon "close" at bounding box center [1036, 314] width 19 height 19
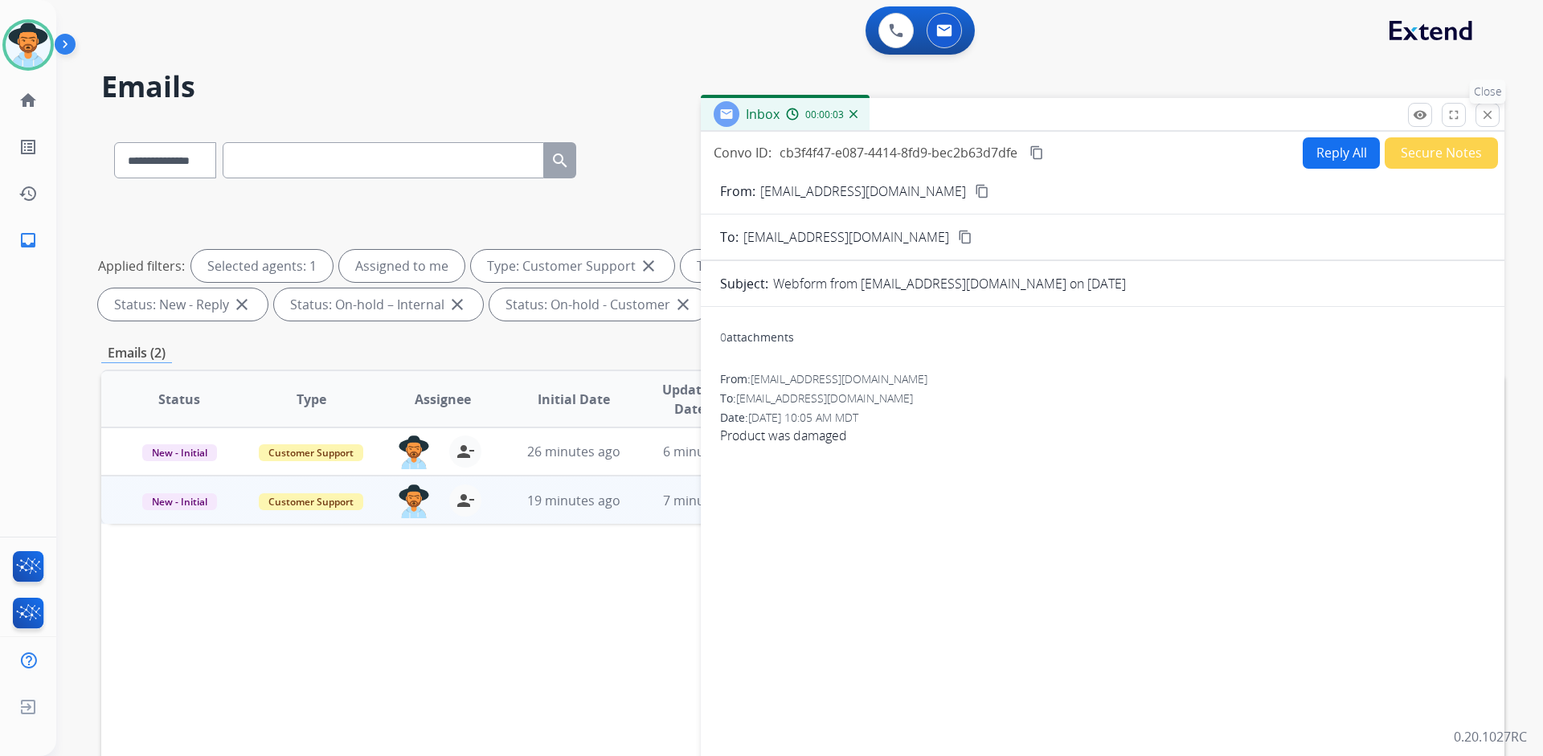
click at [1490, 121] on mat-icon "close" at bounding box center [1487, 115] width 14 height 14
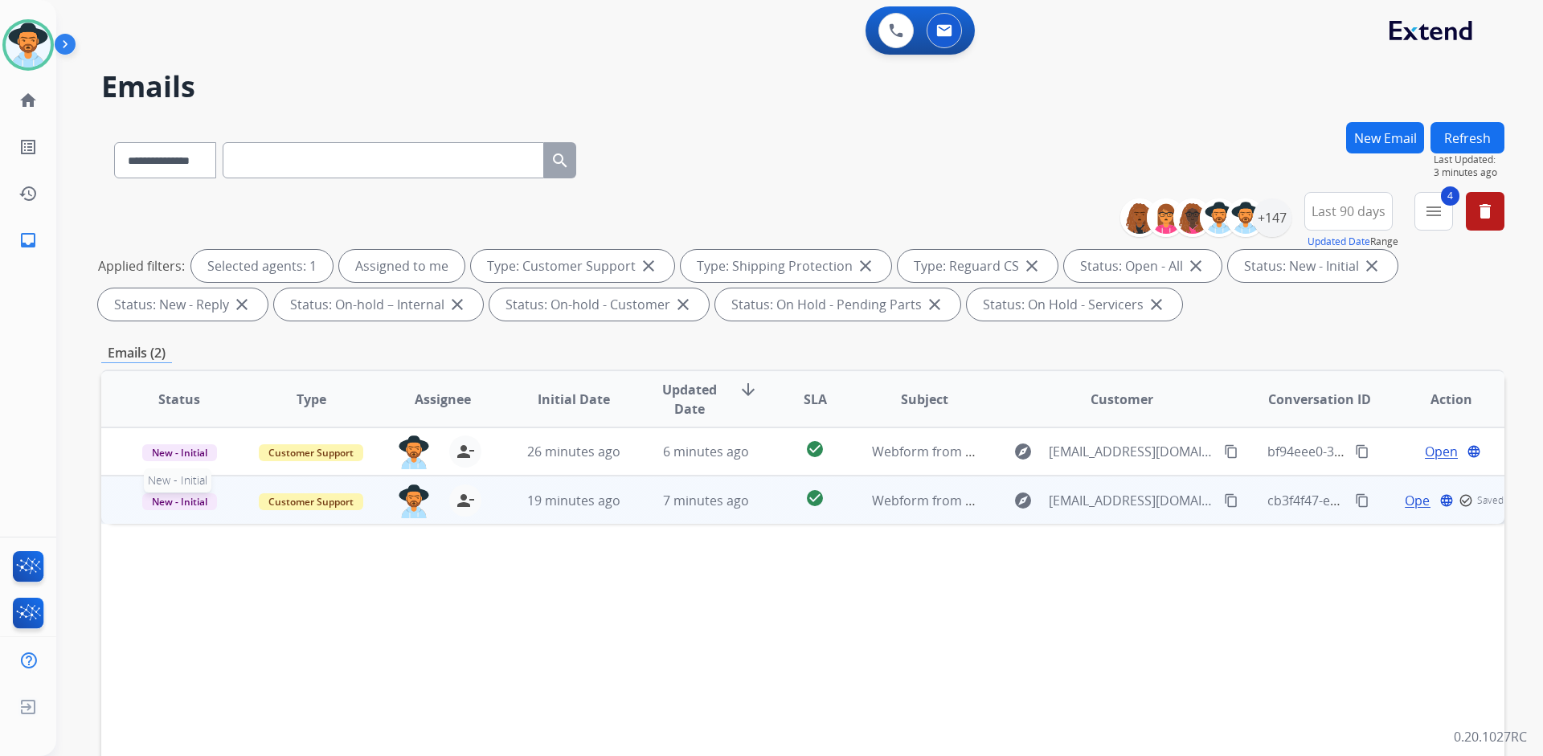
click at [182, 495] on span "New - Initial" at bounding box center [179, 501] width 75 height 17
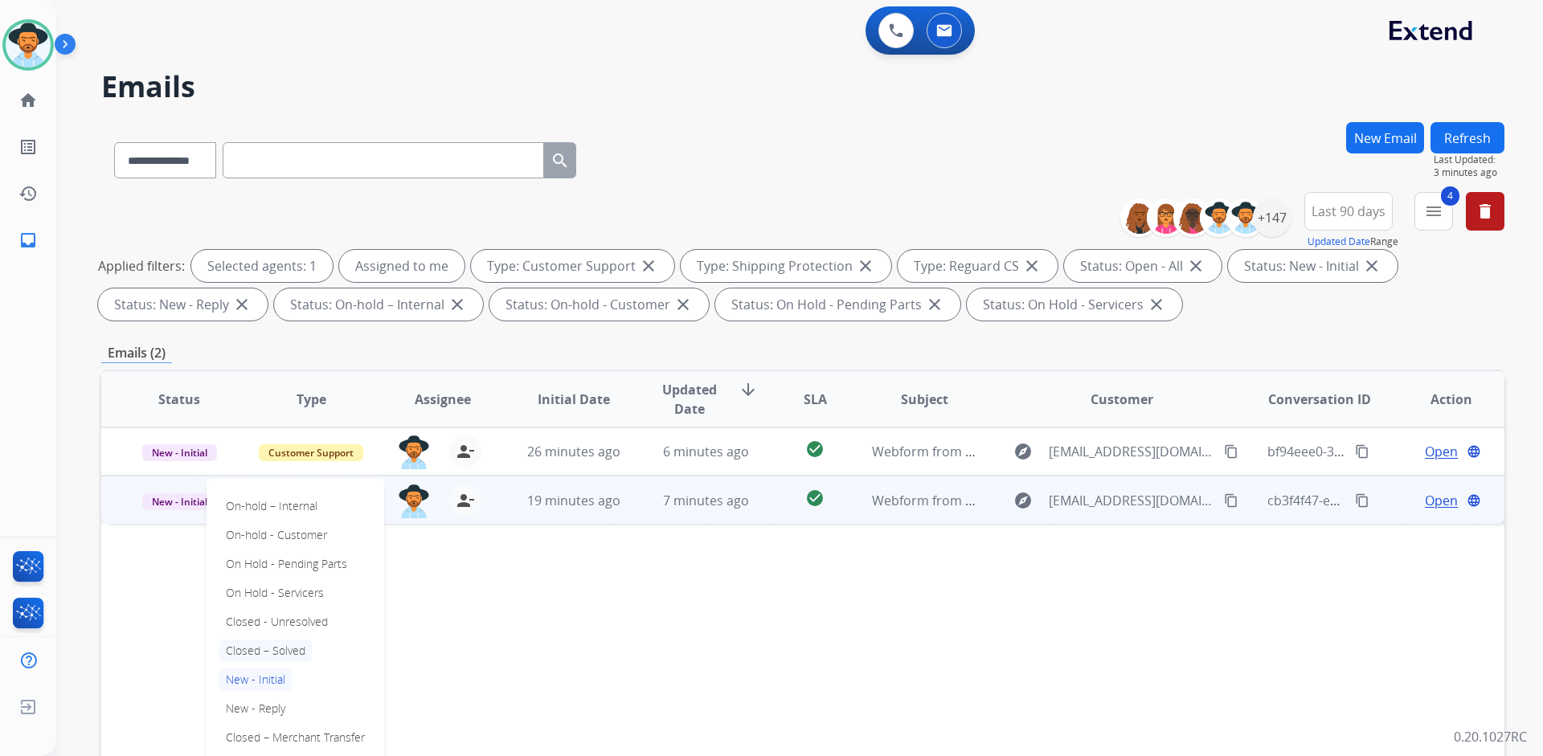
click at [265, 646] on p "Closed – Solved" at bounding box center [265, 651] width 92 height 22
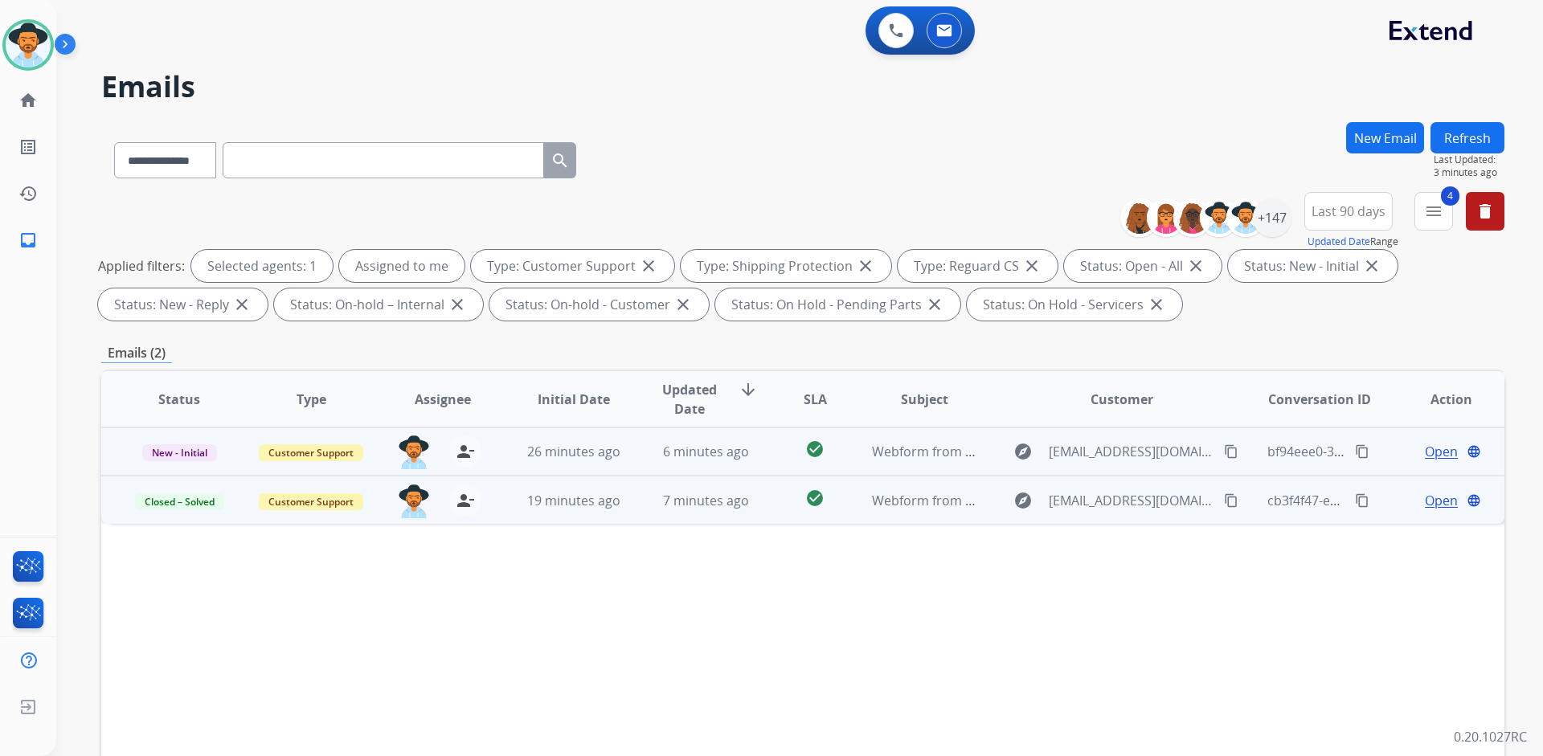
click at [1431, 448] on span "Open" at bounding box center [1441, 451] width 33 height 19
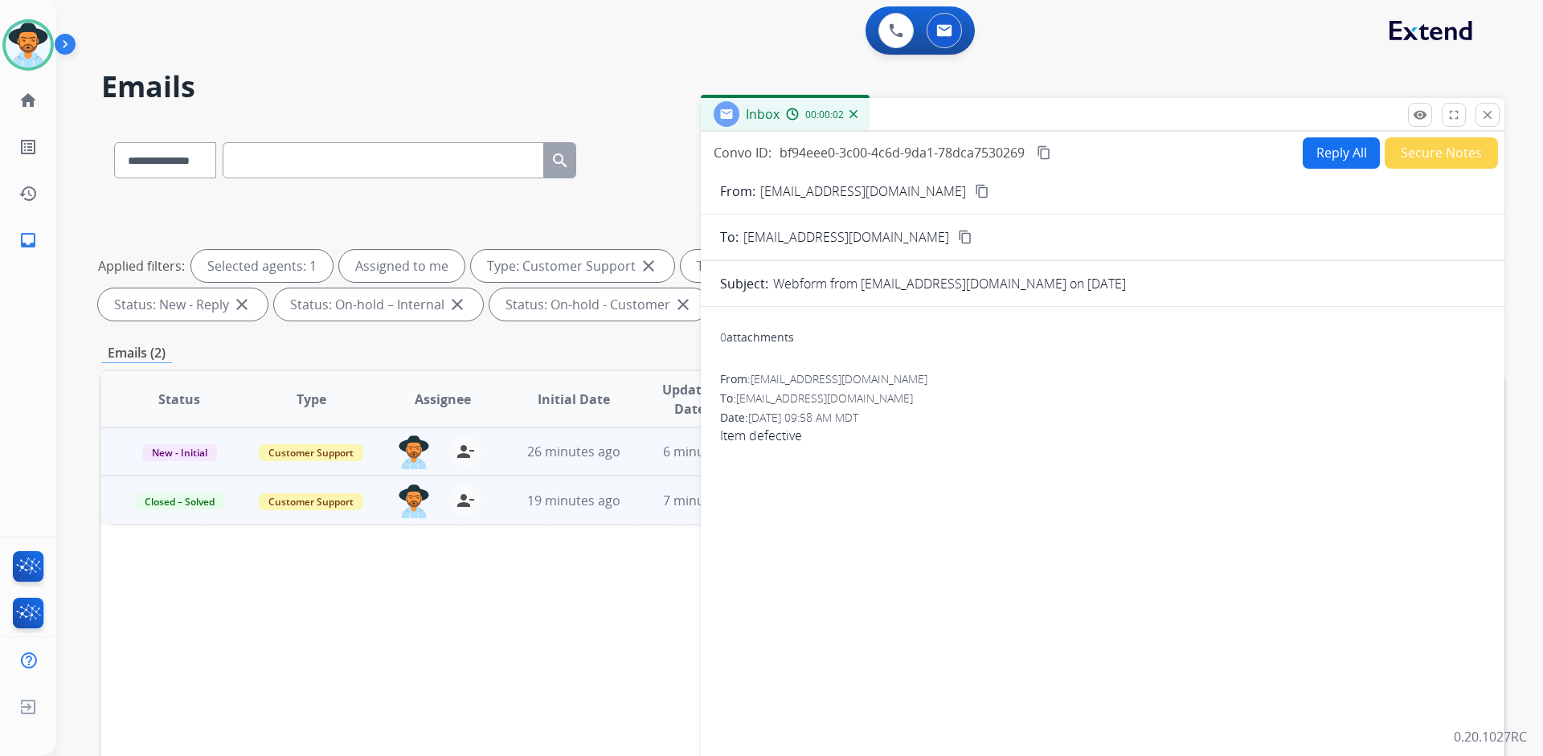
click at [1339, 157] on button "Reply All" at bounding box center [1340, 152] width 77 height 31
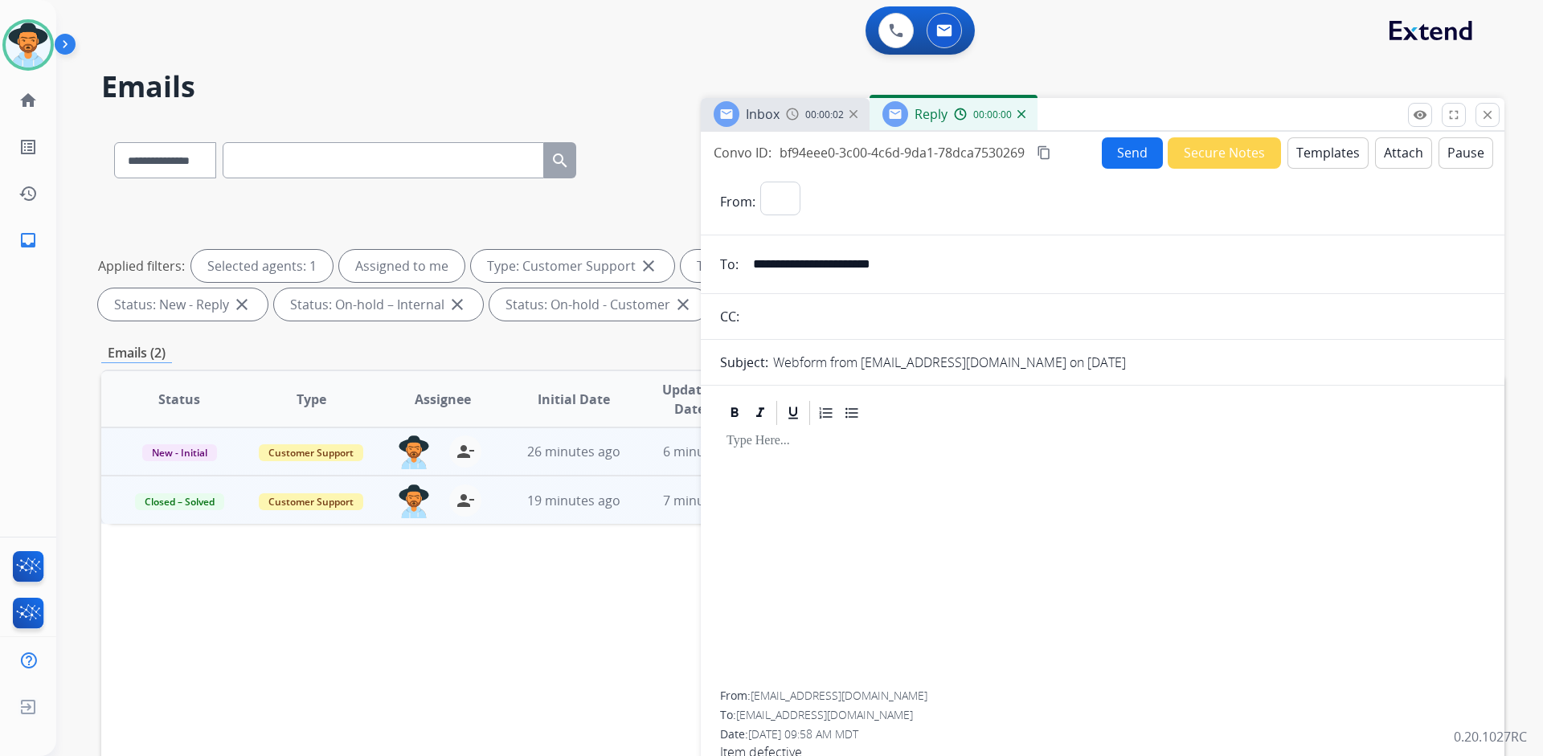
select select "**********"
click at [1322, 156] on button "Templates" at bounding box center [1327, 152] width 81 height 31
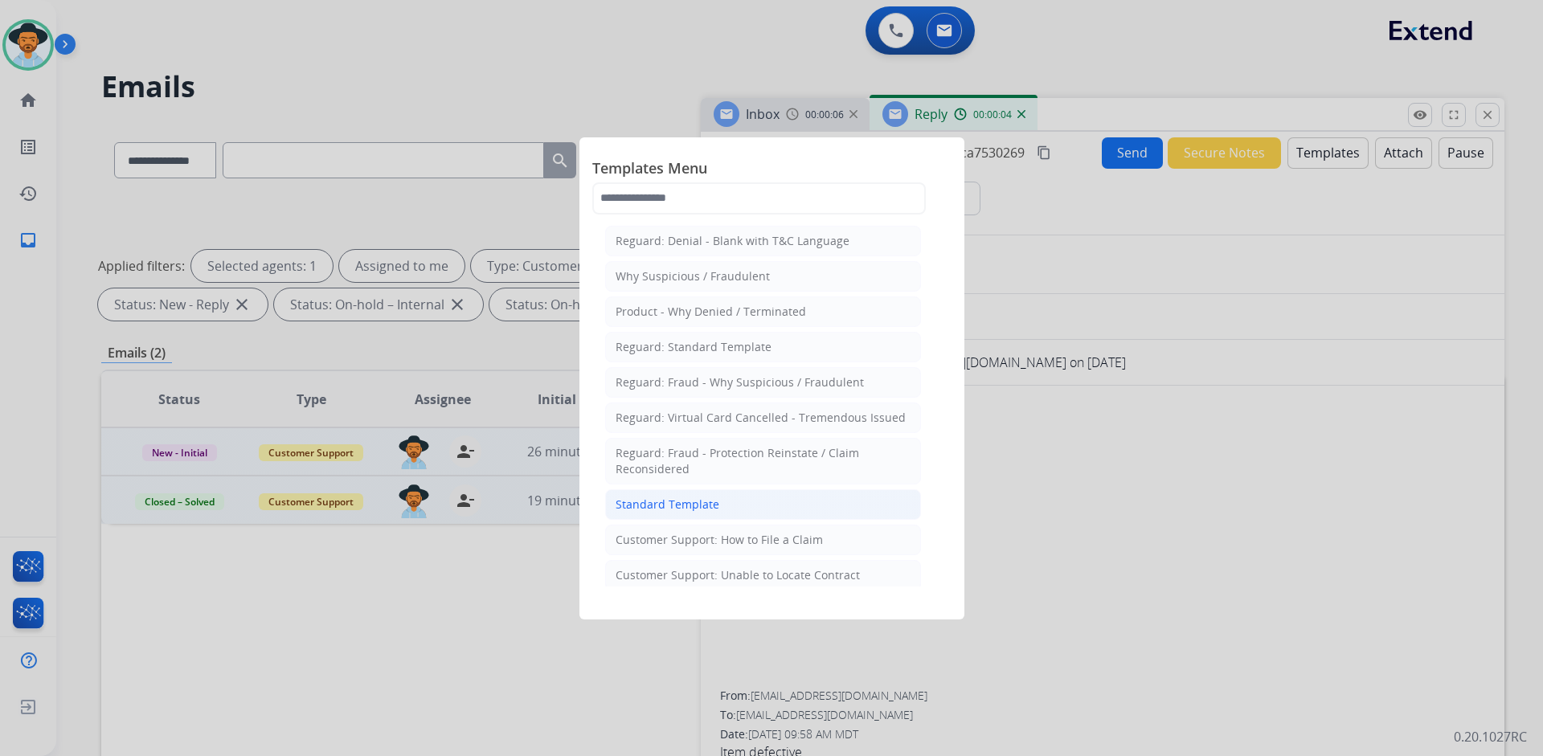
click at [697, 500] on div "Standard Template" at bounding box center [667, 505] width 104 height 16
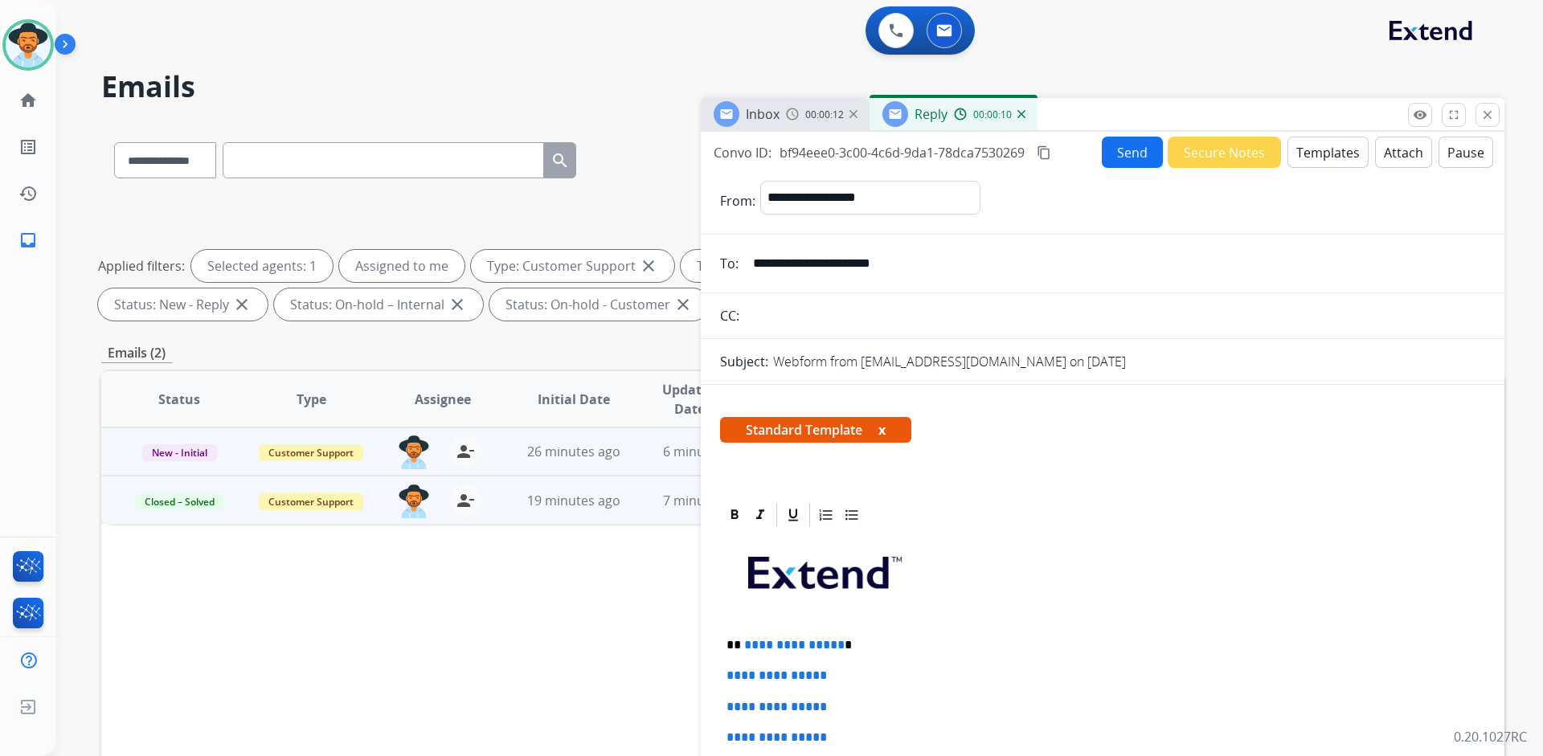
click at [803, 116] on div "00:00:12" at bounding box center [821, 114] width 71 height 14
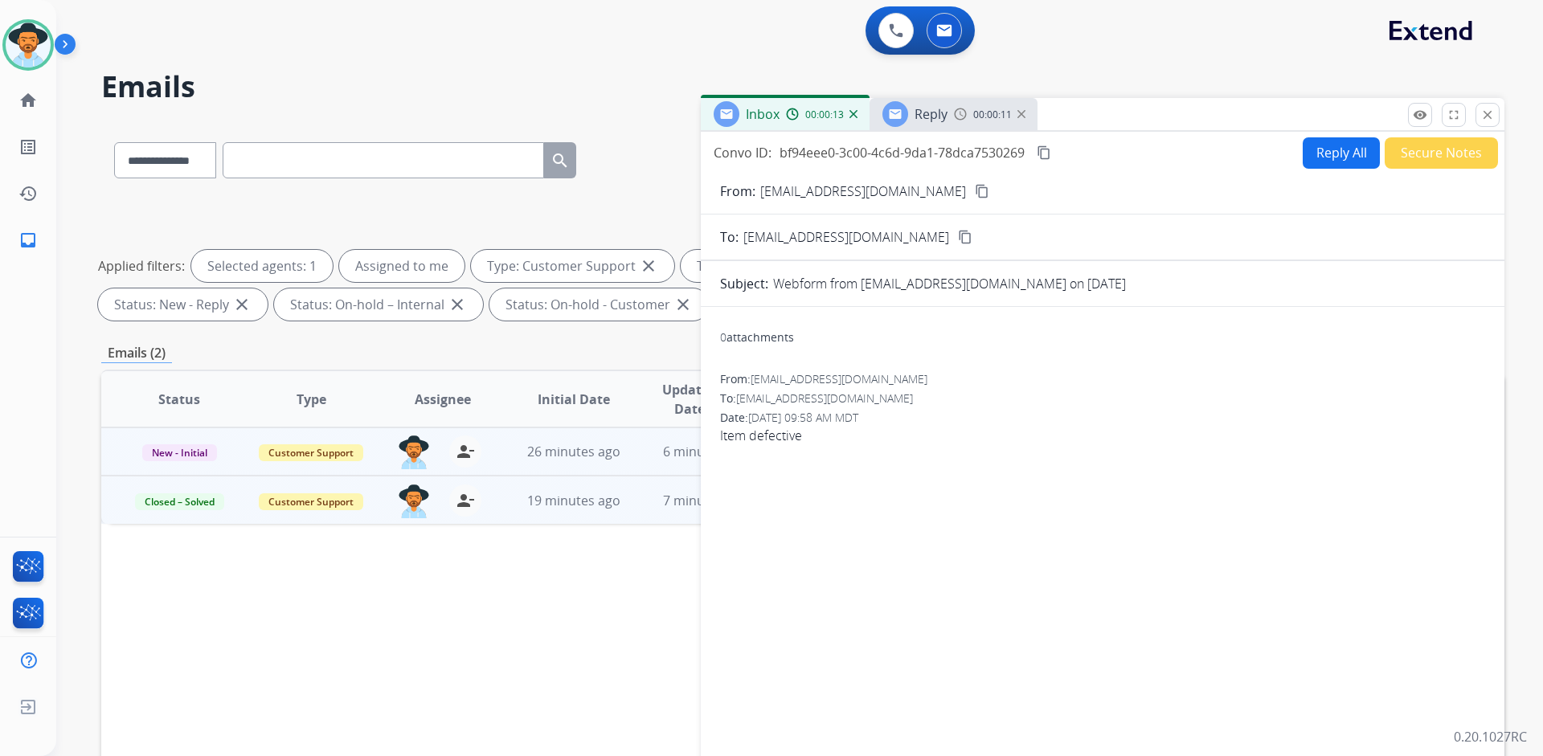
click at [975, 189] on mat-icon "content_copy" at bounding box center [982, 191] width 14 height 14
click at [1022, 118] on div "00:00:31" at bounding box center [989, 114] width 71 height 14
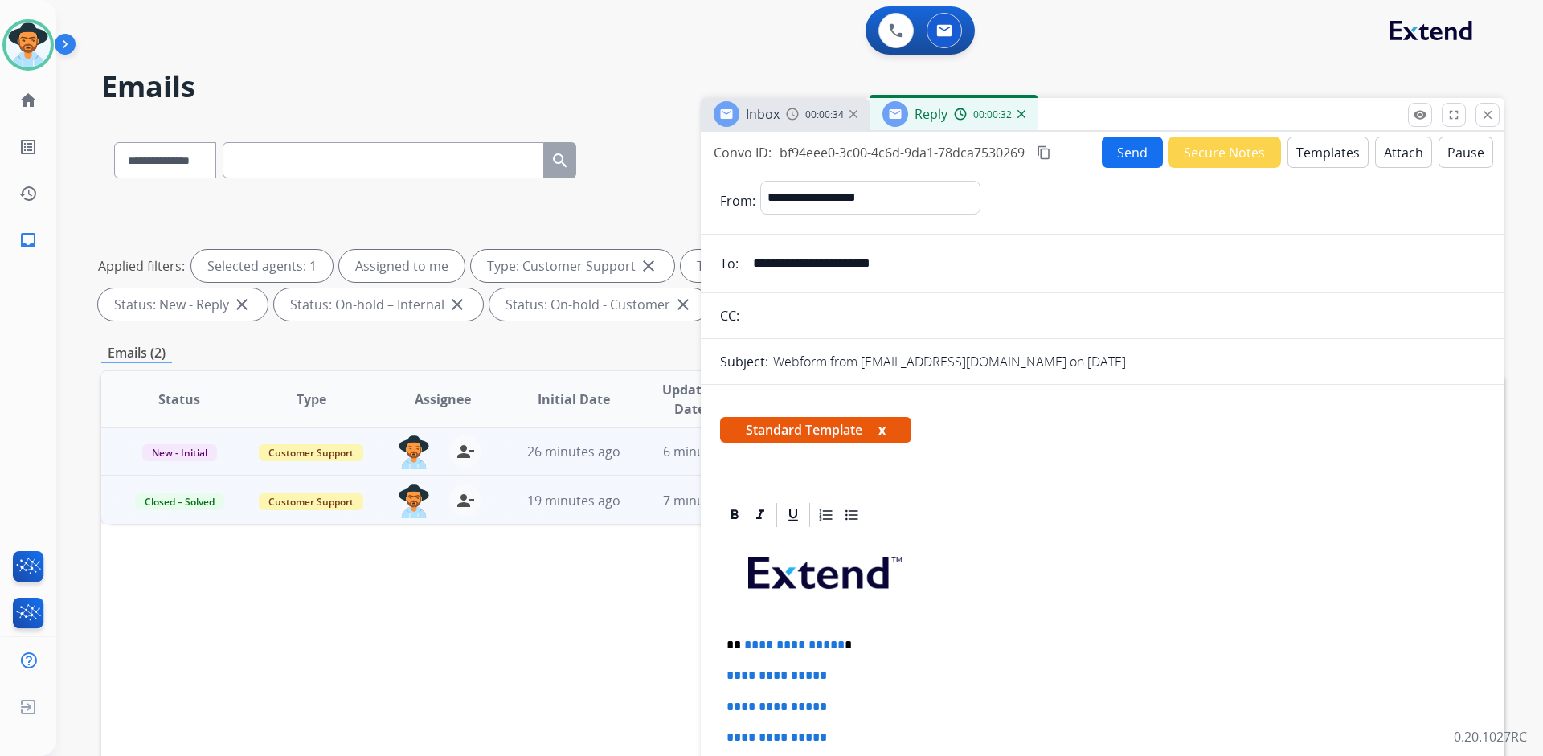
click at [1018, 112] on img at bounding box center [1021, 114] width 8 height 8
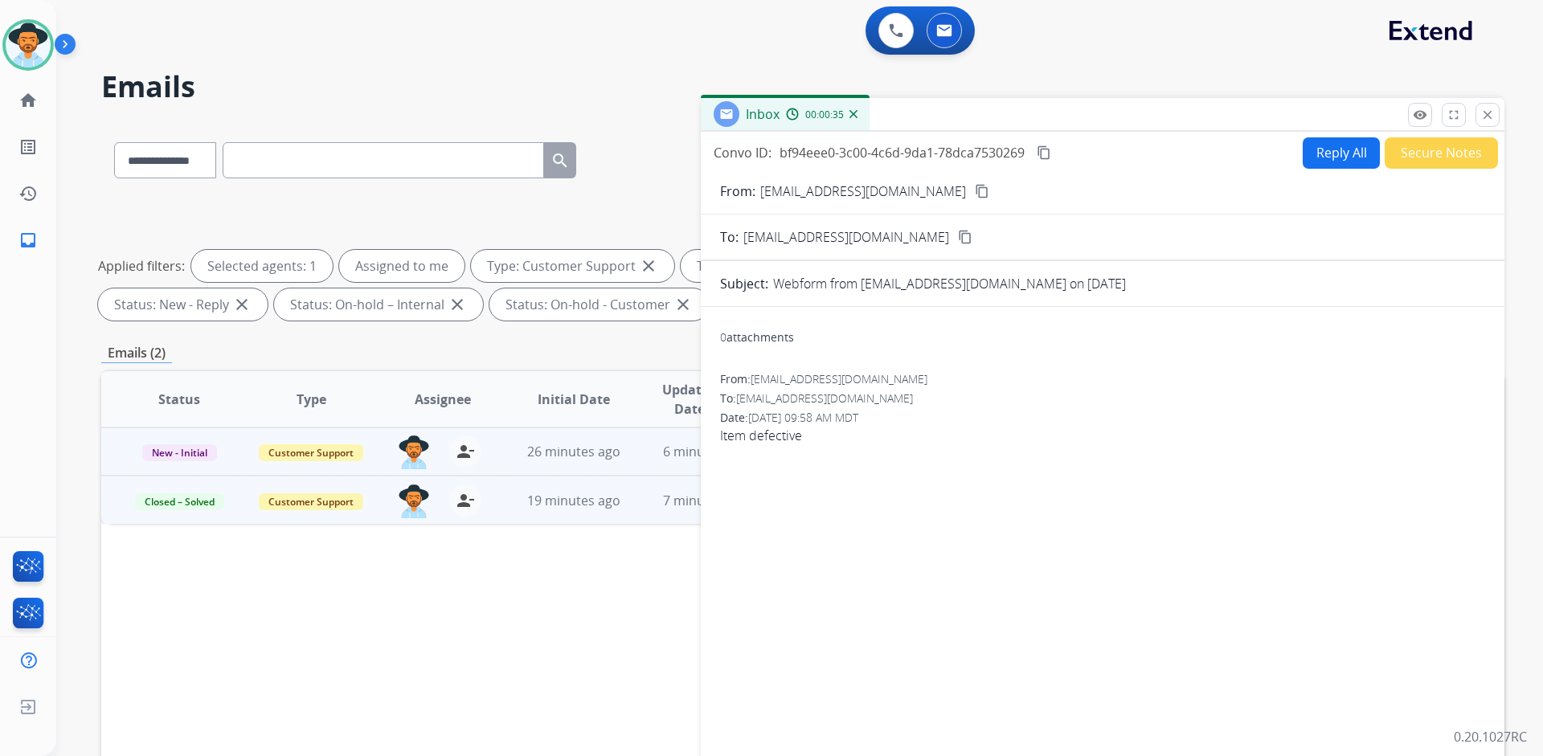
click at [1410, 152] on button "Secure Notes" at bounding box center [1440, 152] width 113 height 31
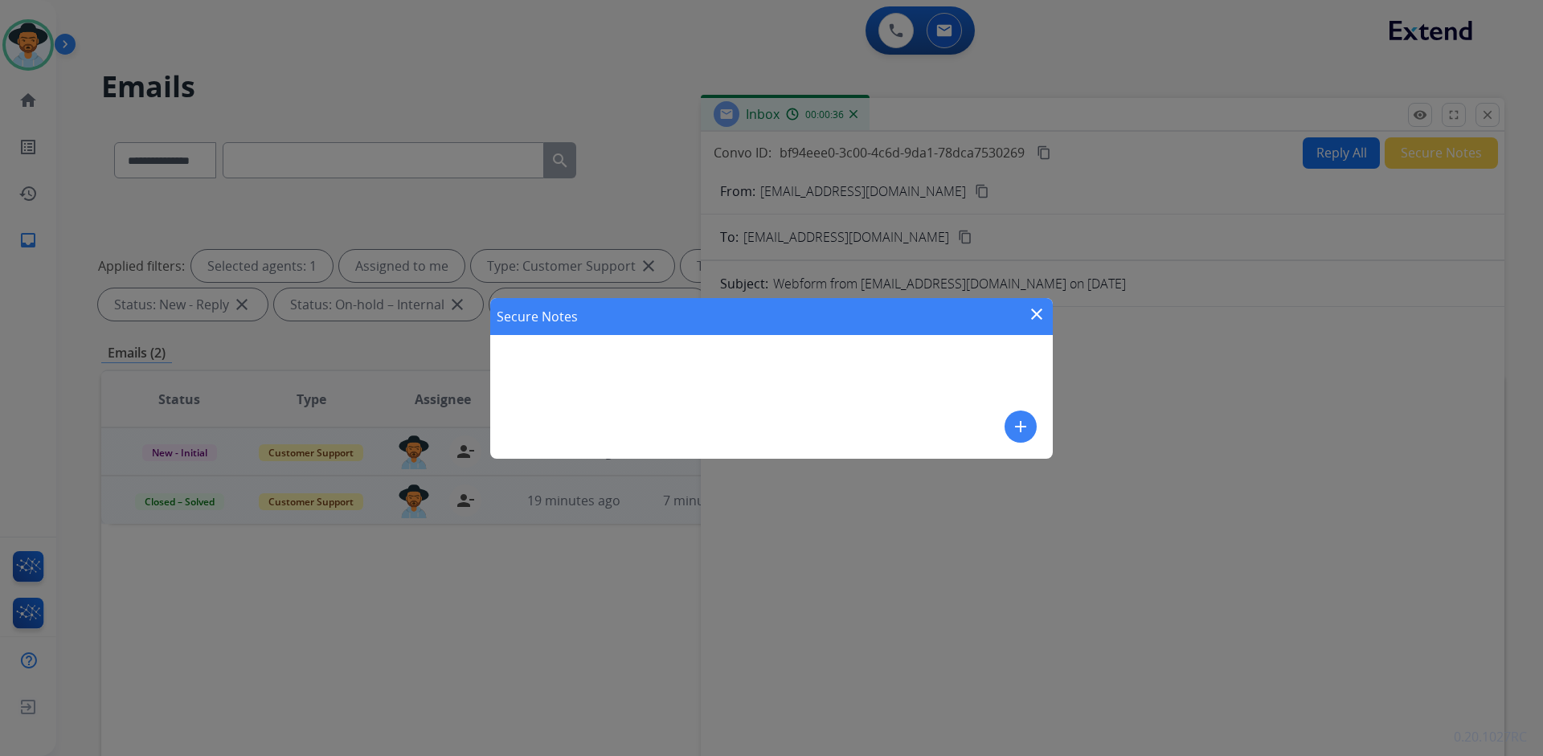
click at [1017, 423] on mat-icon "add" at bounding box center [1020, 426] width 19 height 19
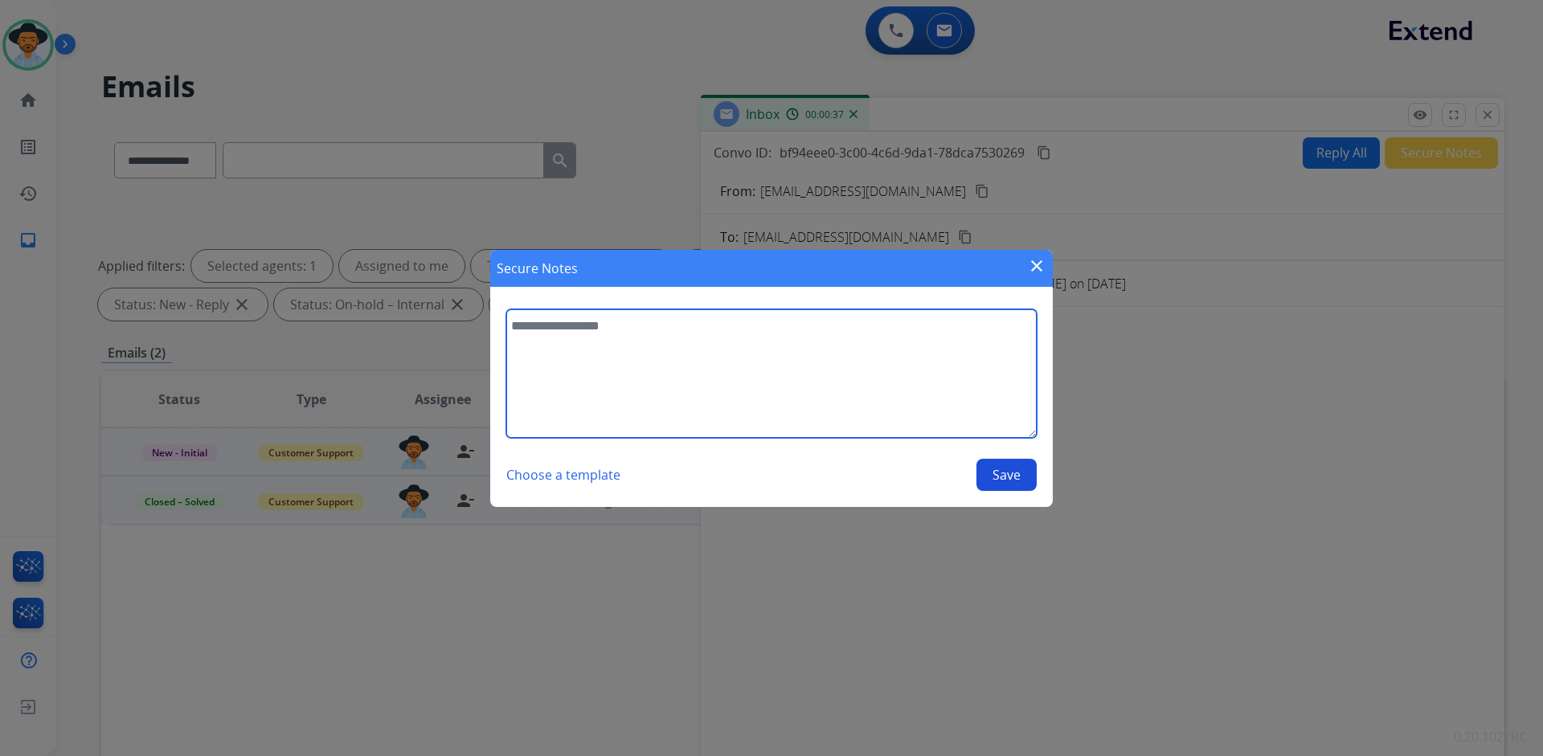
click at [632, 362] on textarea at bounding box center [771, 373] width 530 height 129
click at [811, 327] on textarea "**********" at bounding box center [771, 373] width 530 height 129
click at [880, 325] on textarea "**********" at bounding box center [771, 373] width 530 height 129
type textarea "**********"
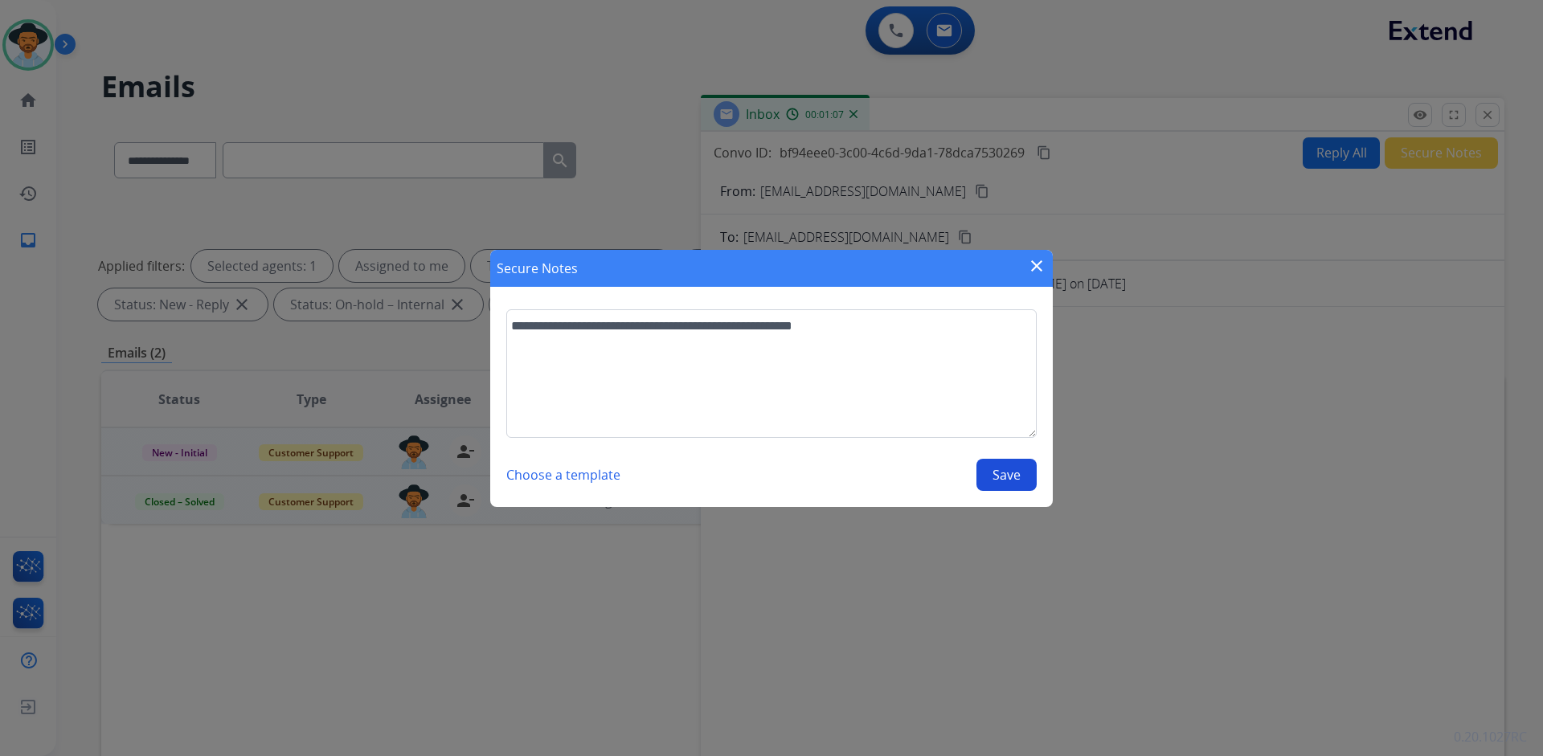
click at [1003, 464] on button "Save" at bounding box center [1006, 475] width 60 height 32
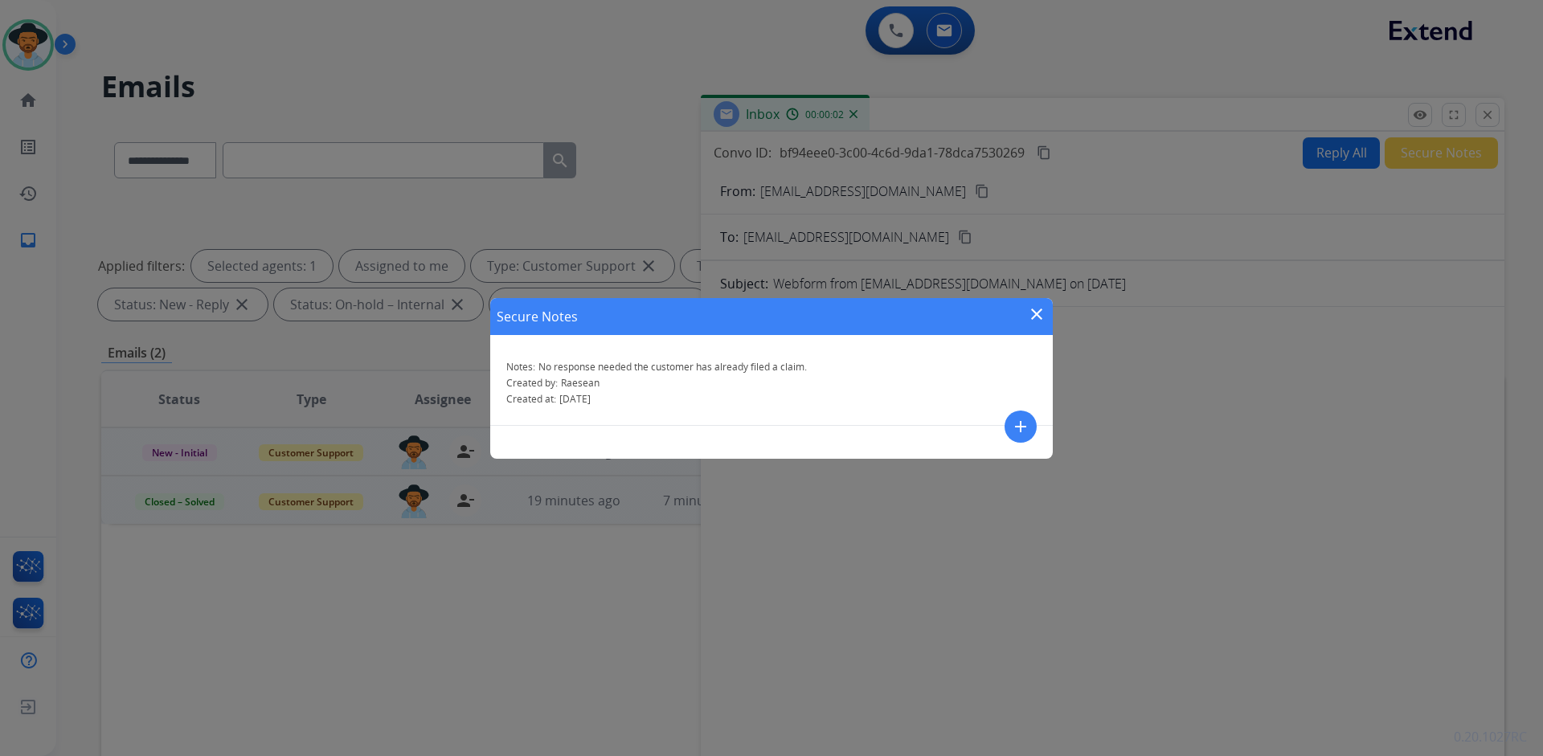
click at [1040, 307] on mat-icon "close" at bounding box center [1036, 314] width 19 height 19
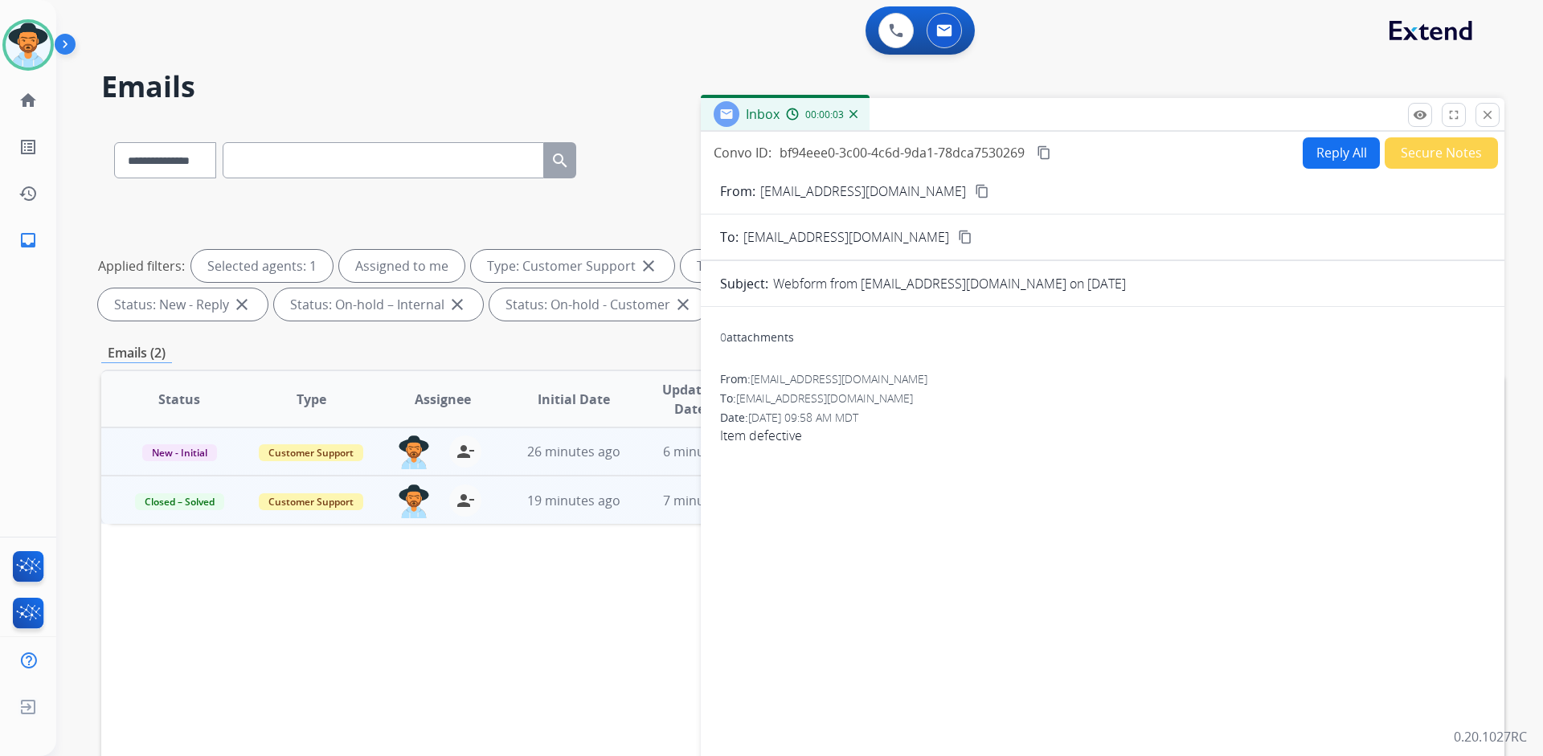
click at [1482, 114] on mat-icon "close" at bounding box center [1487, 115] width 14 height 14
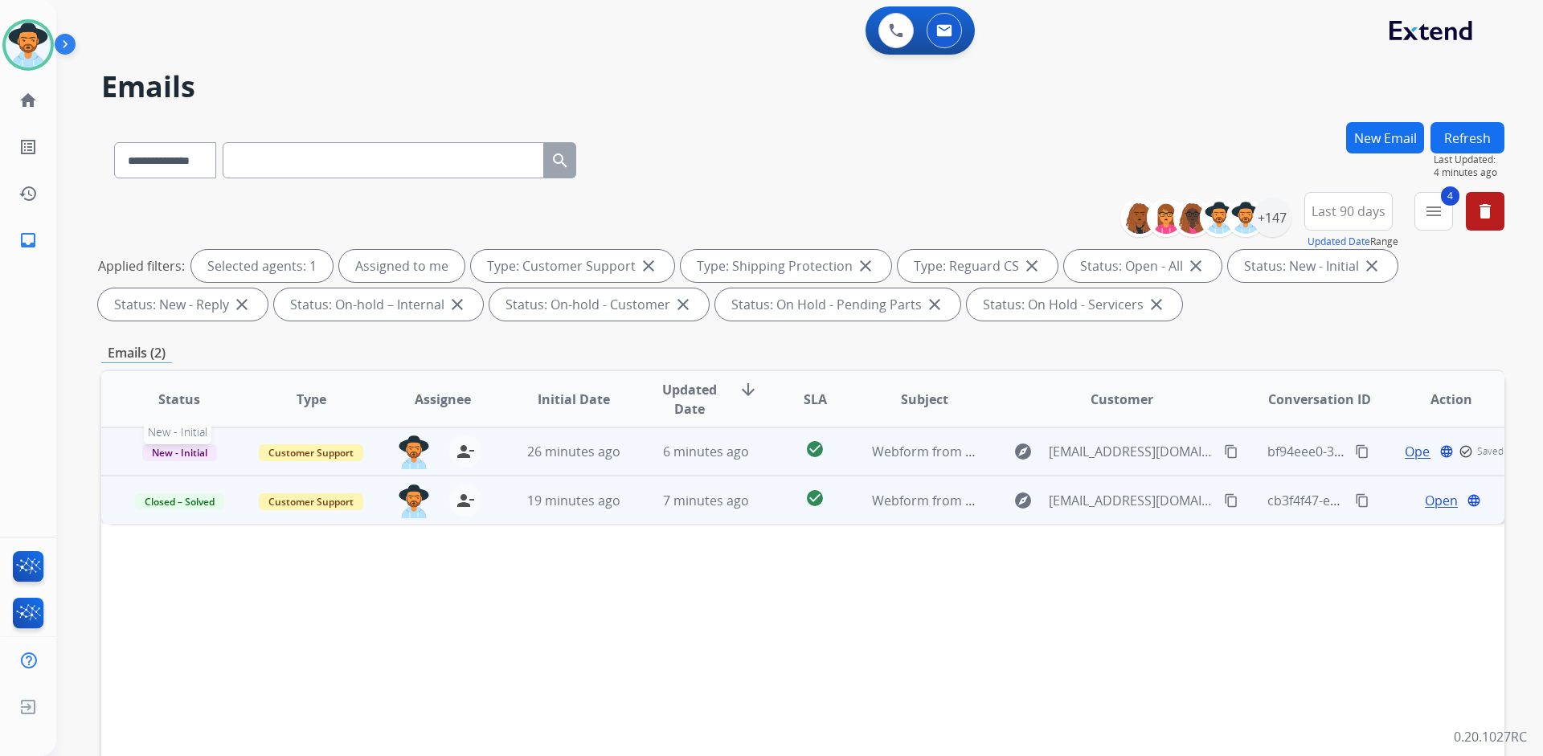
click at [175, 452] on span "New - Initial" at bounding box center [179, 452] width 75 height 17
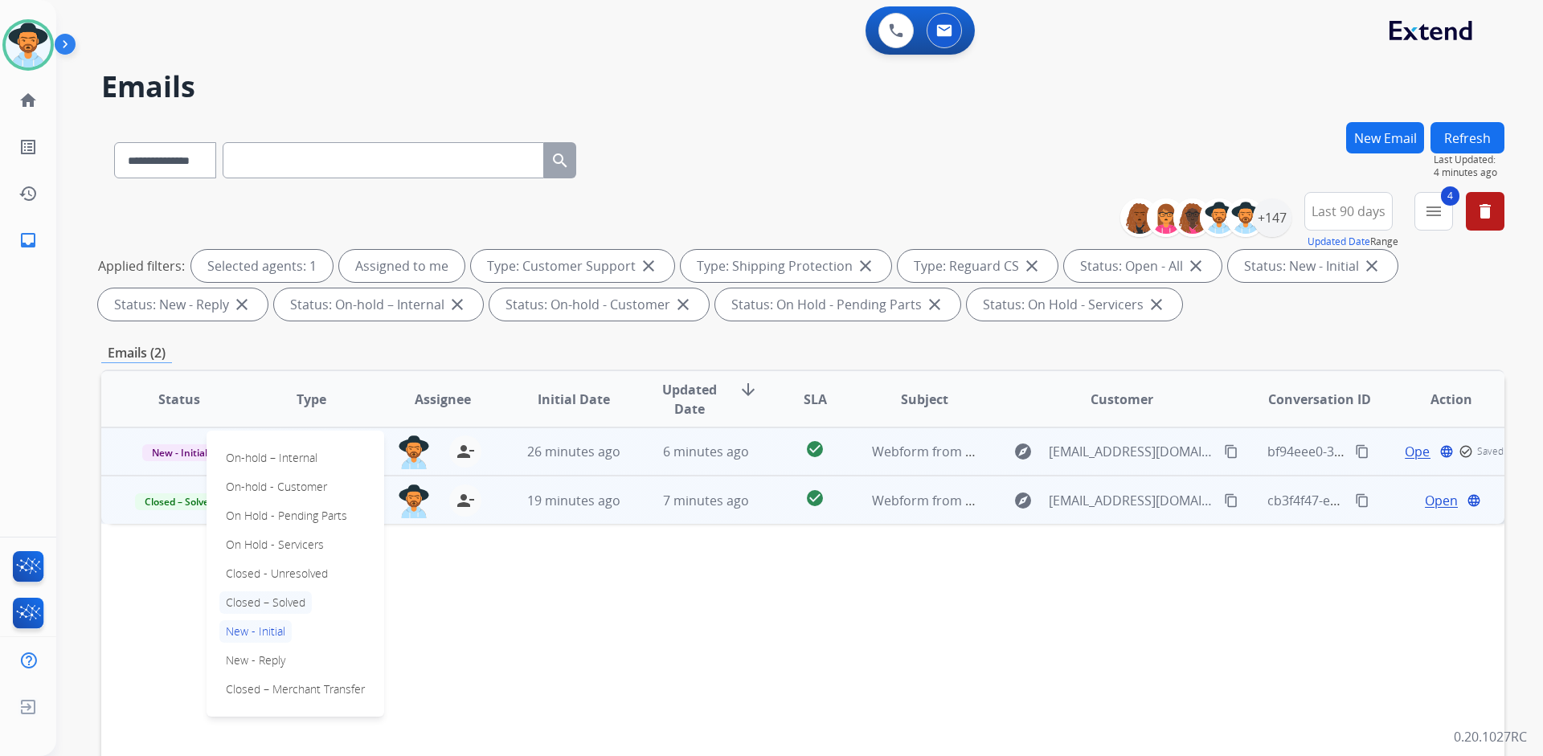
click at [268, 599] on p "Closed – Solved" at bounding box center [265, 602] width 92 height 22
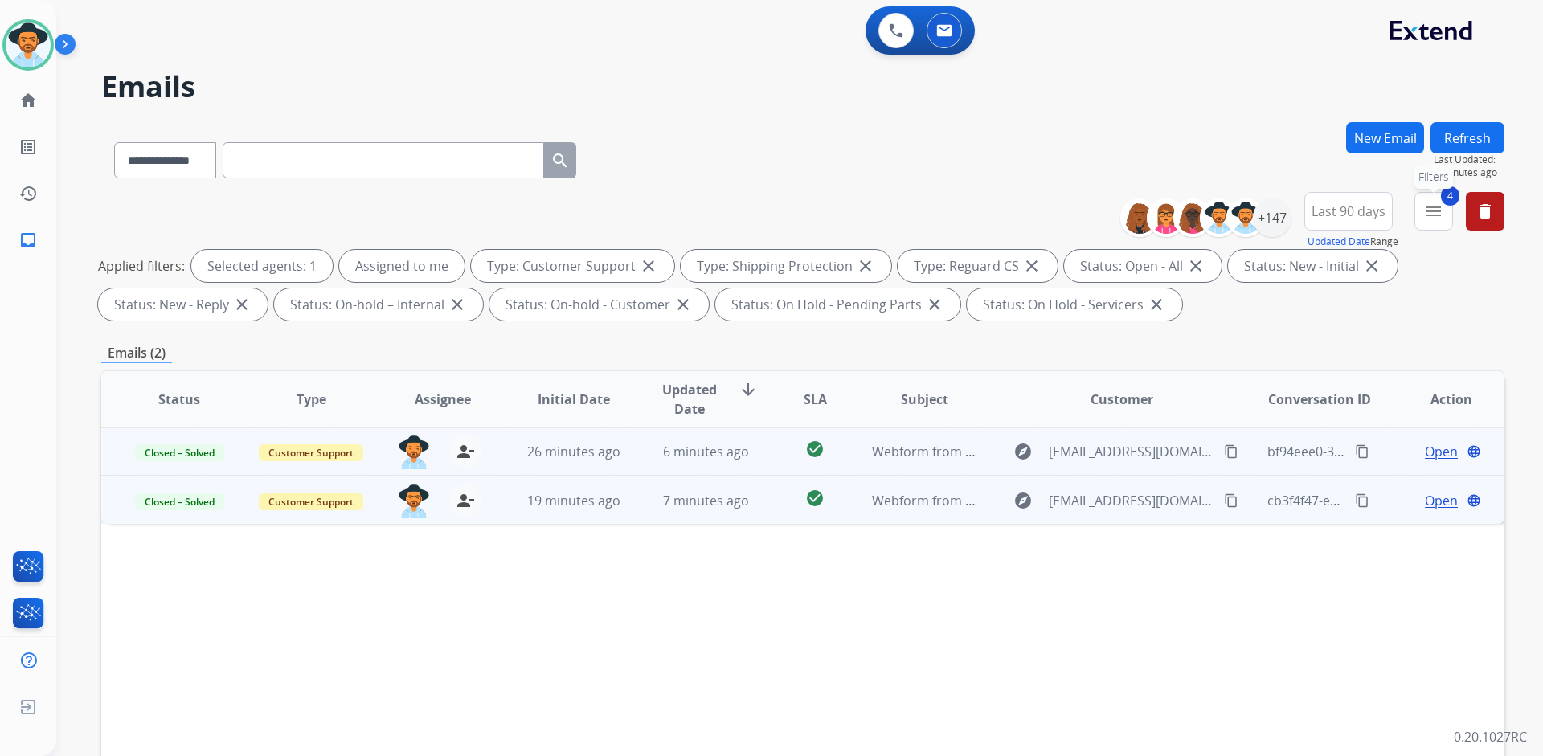
click at [1439, 210] on mat-icon "menu" at bounding box center [1433, 211] width 19 height 19
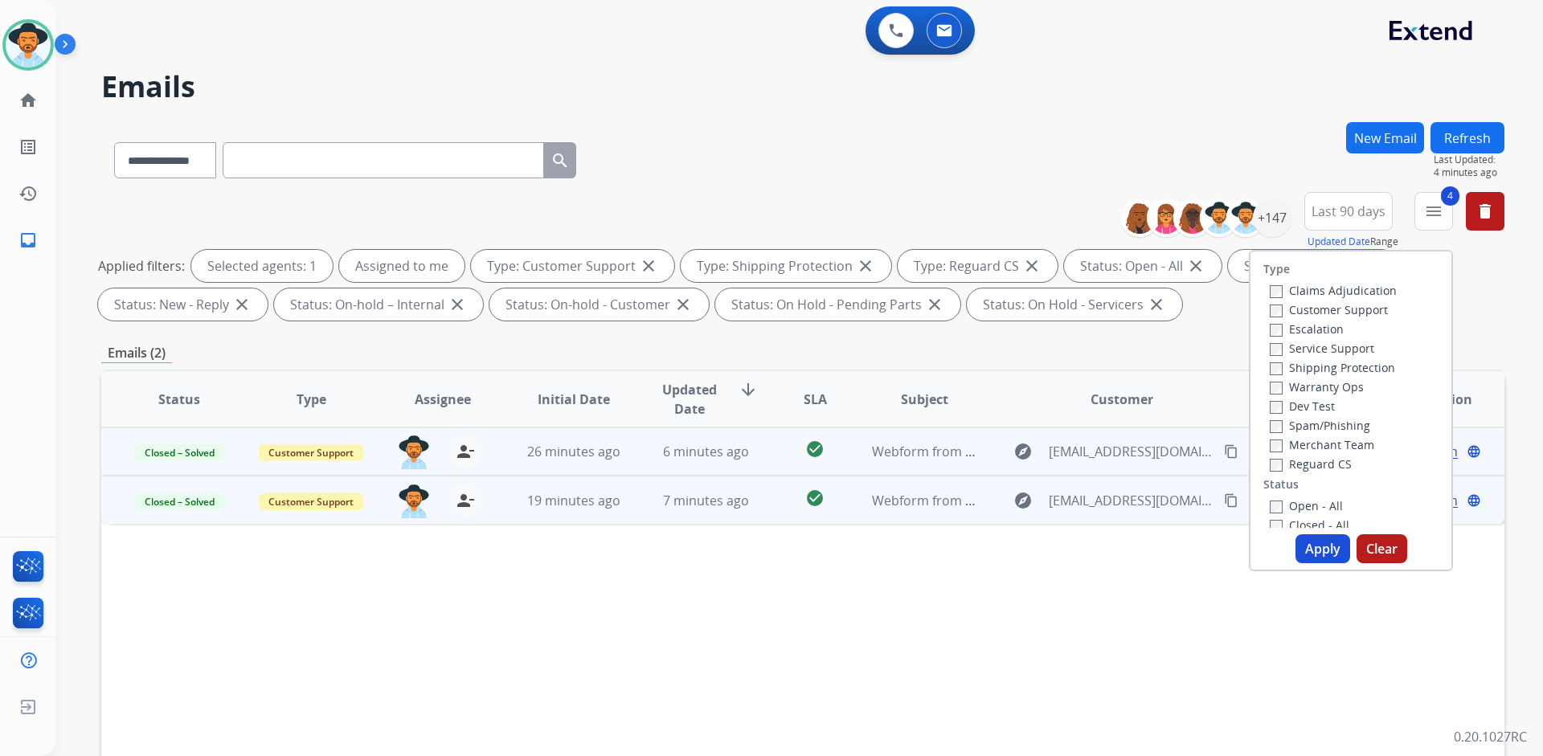
click at [1306, 522] on label "Closed - All" at bounding box center [1309, 524] width 80 height 15
click at [1320, 550] on button "Apply" at bounding box center [1322, 548] width 55 height 29
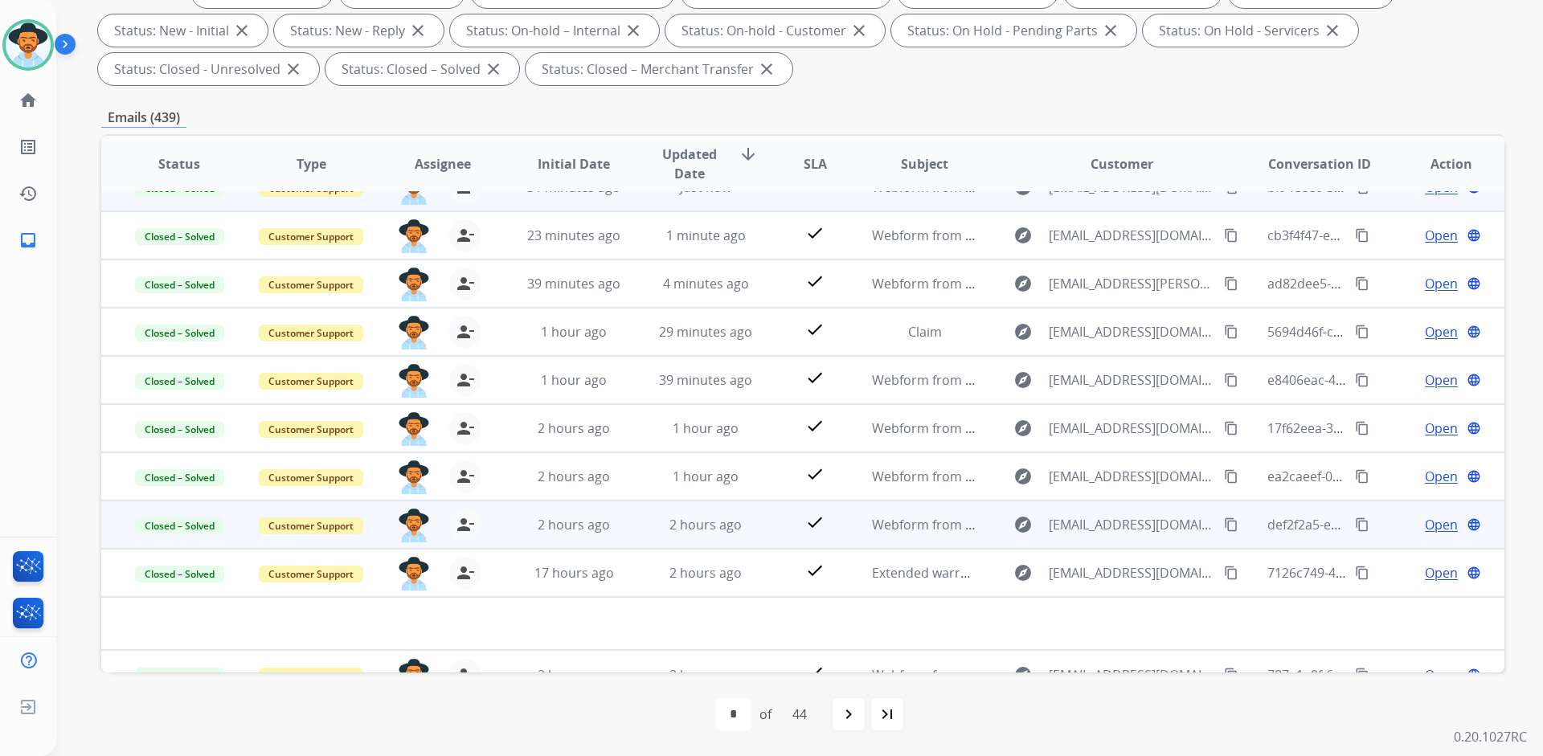
scroll to position [55, 0]
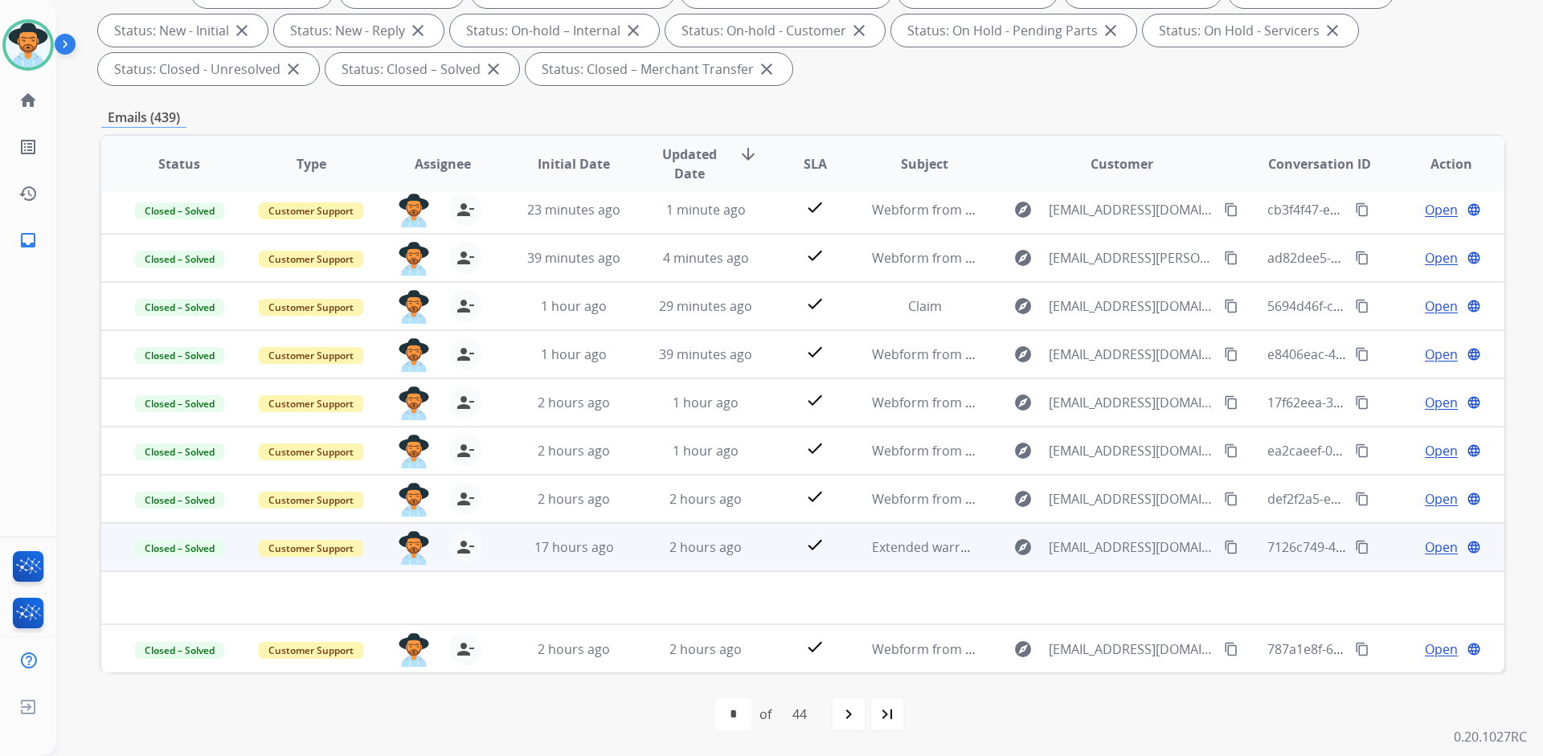
click at [112, 557] on td "Closed – Solved" at bounding box center [167, 547] width 132 height 48
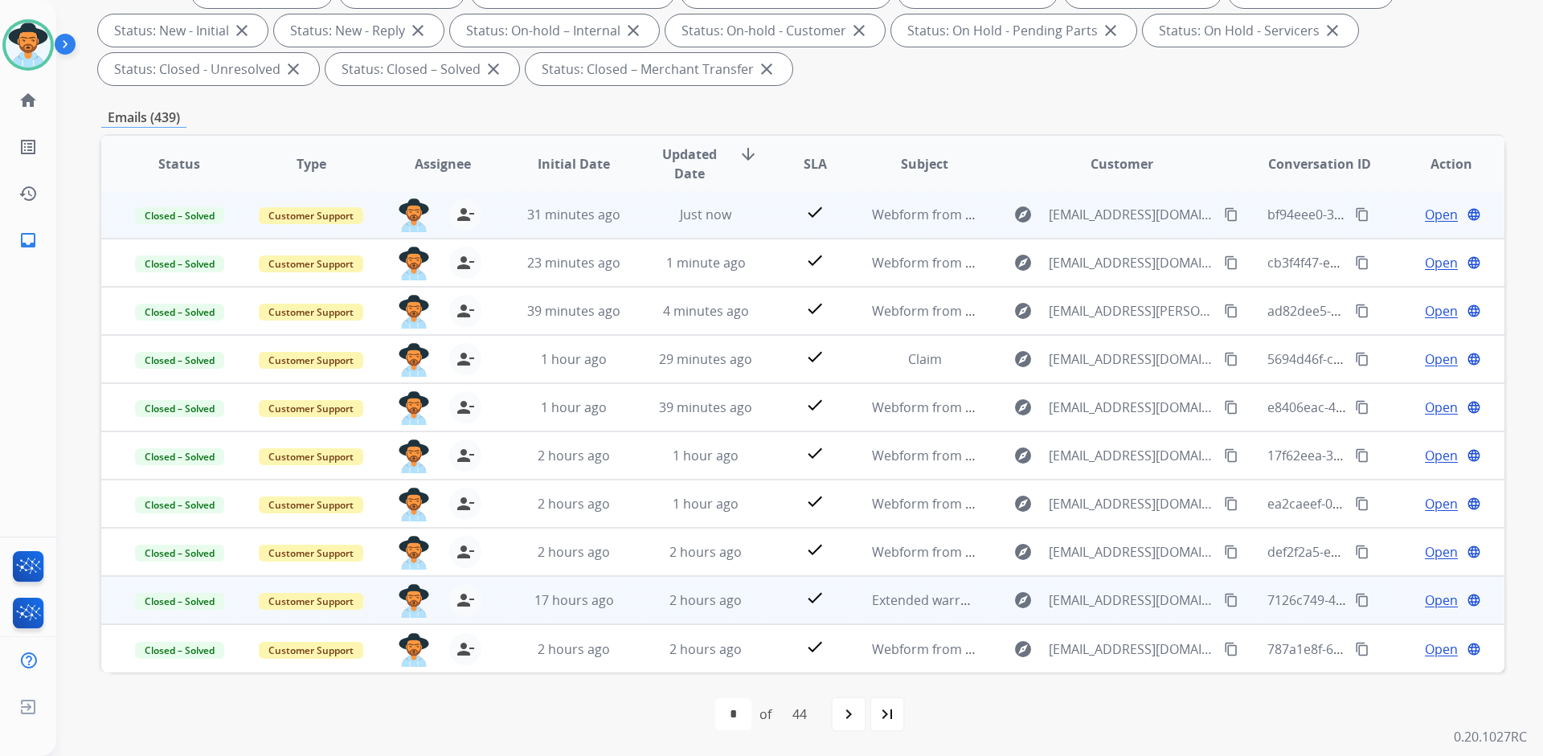
scroll to position [2, 0]
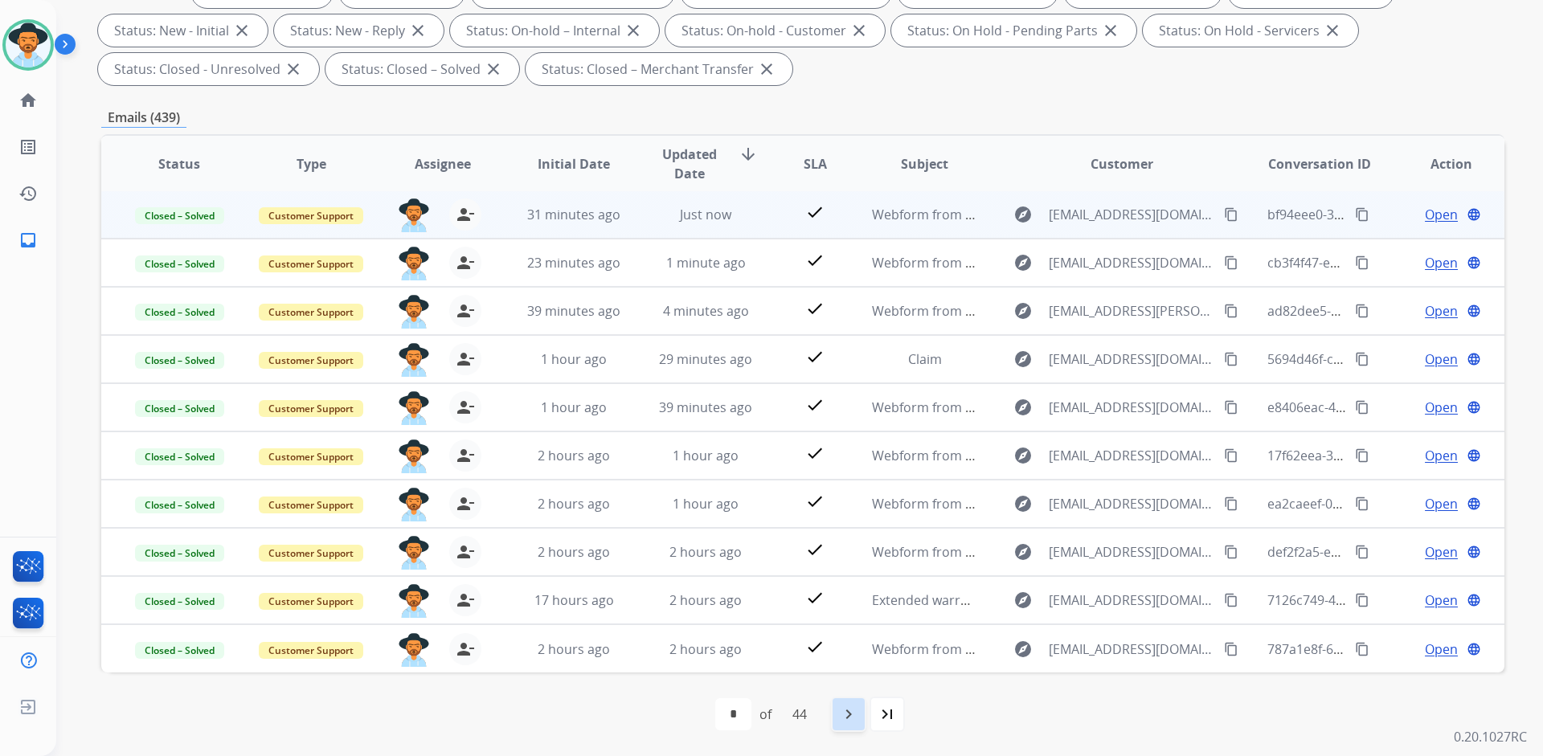
click at [839, 709] on div "navigate_next" at bounding box center [848, 714] width 35 height 35
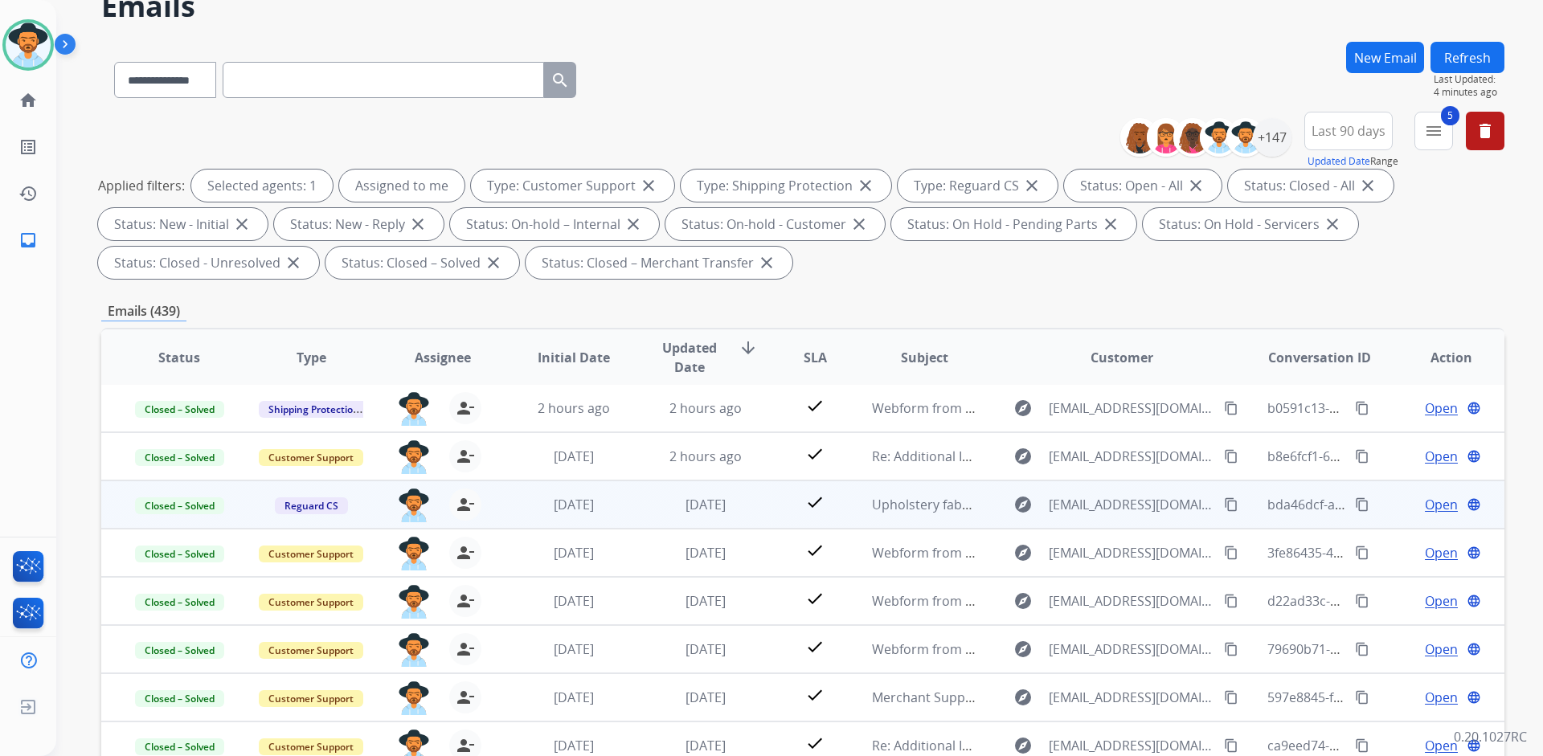
scroll to position [274, 0]
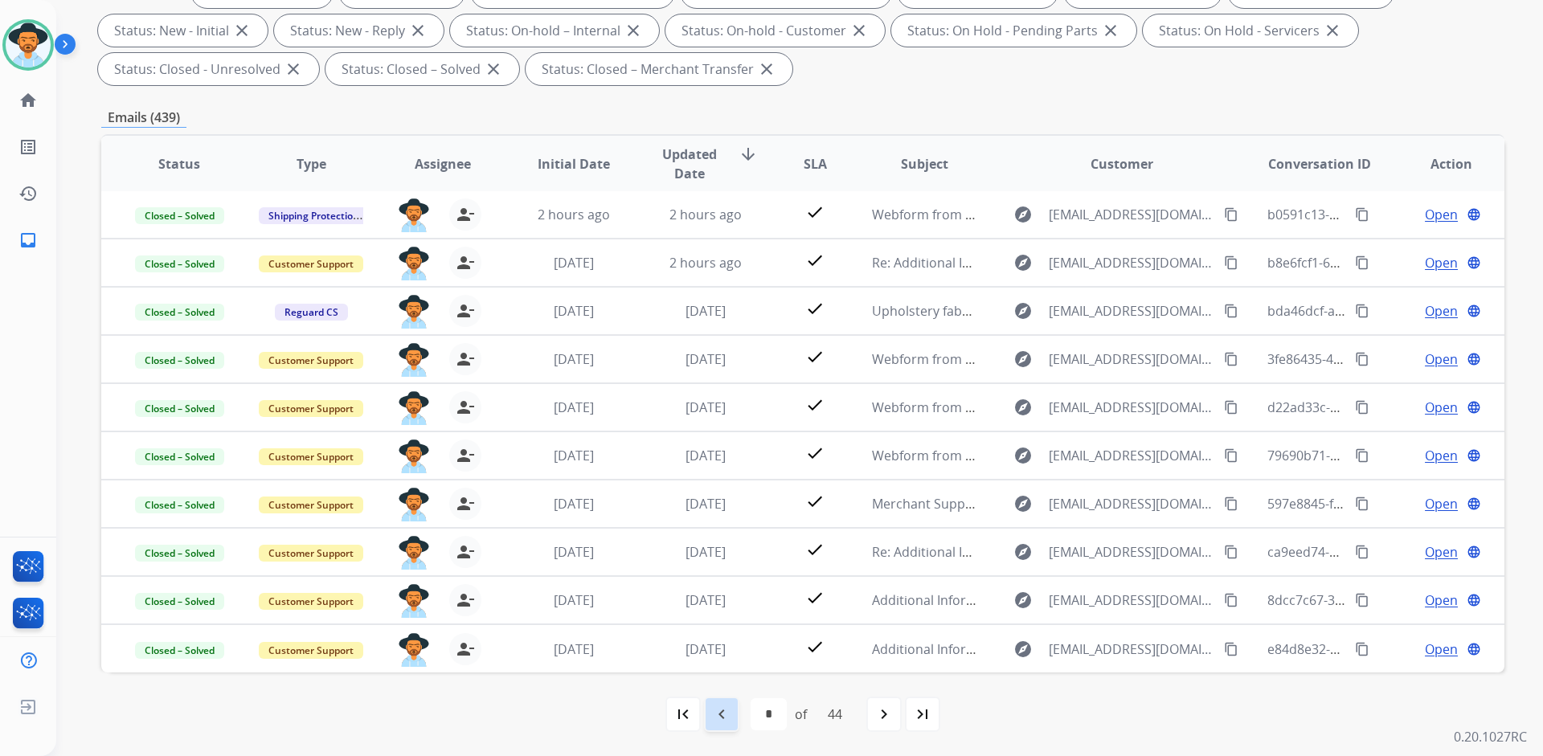
click at [724, 717] on mat-icon "navigate_before" at bounding box center [721, 714] width 19 height 19
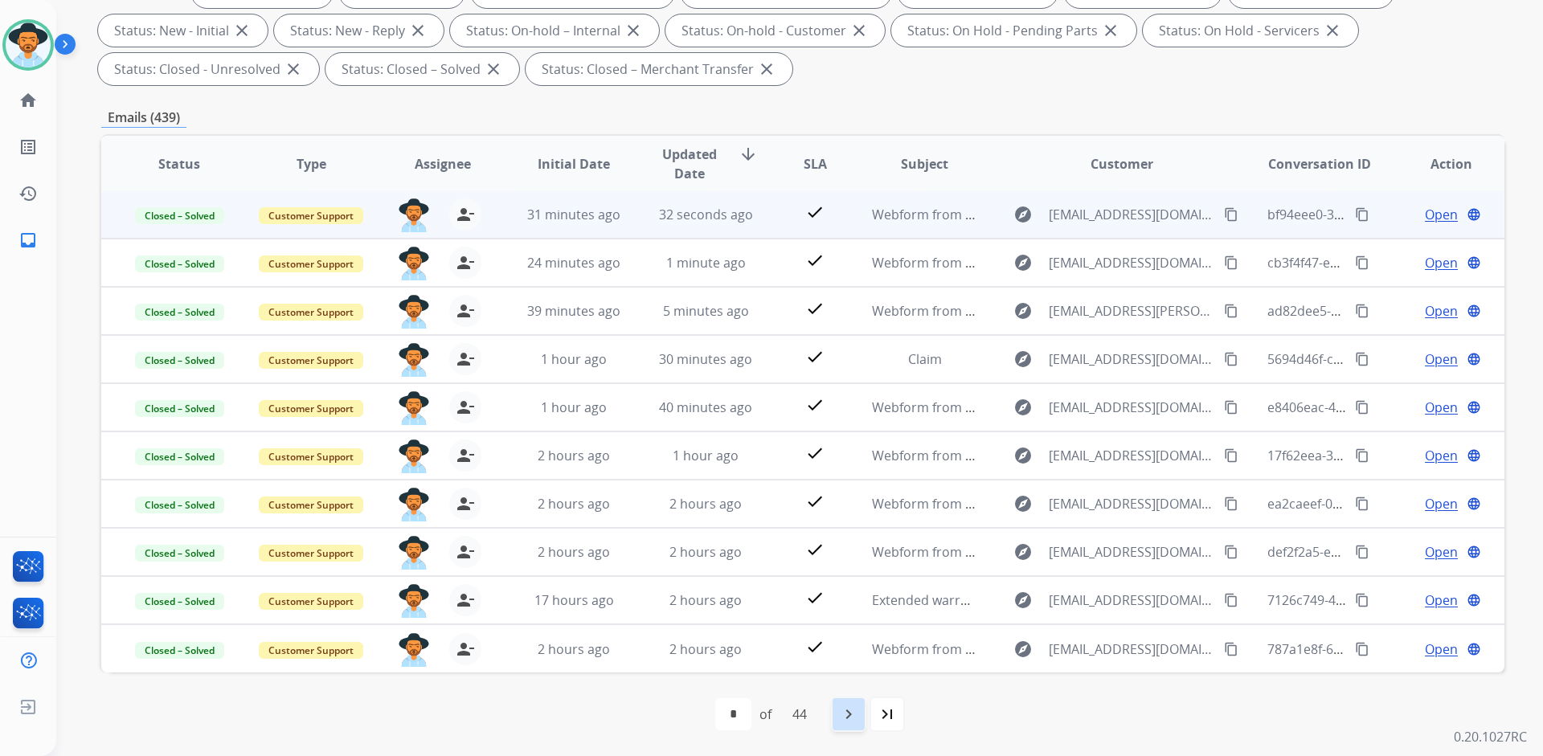
click at [852, 713] on mat-icon "navigate_next" at bounding box center [848, 714] width 19 height 19
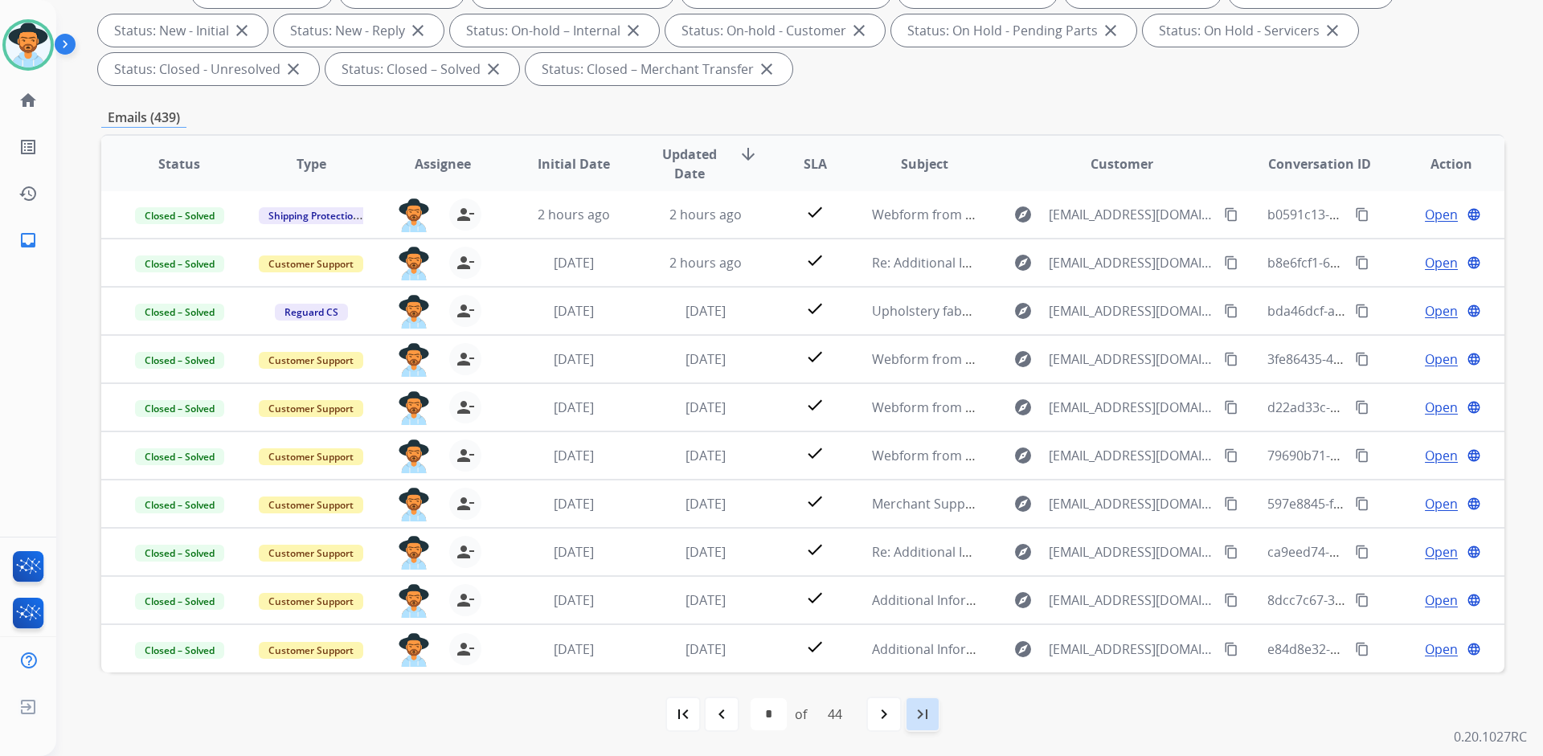
click at [932, 710] on mat-icon "last_page" at bounding box center [922, 714] width 19 height 19
select select "**"
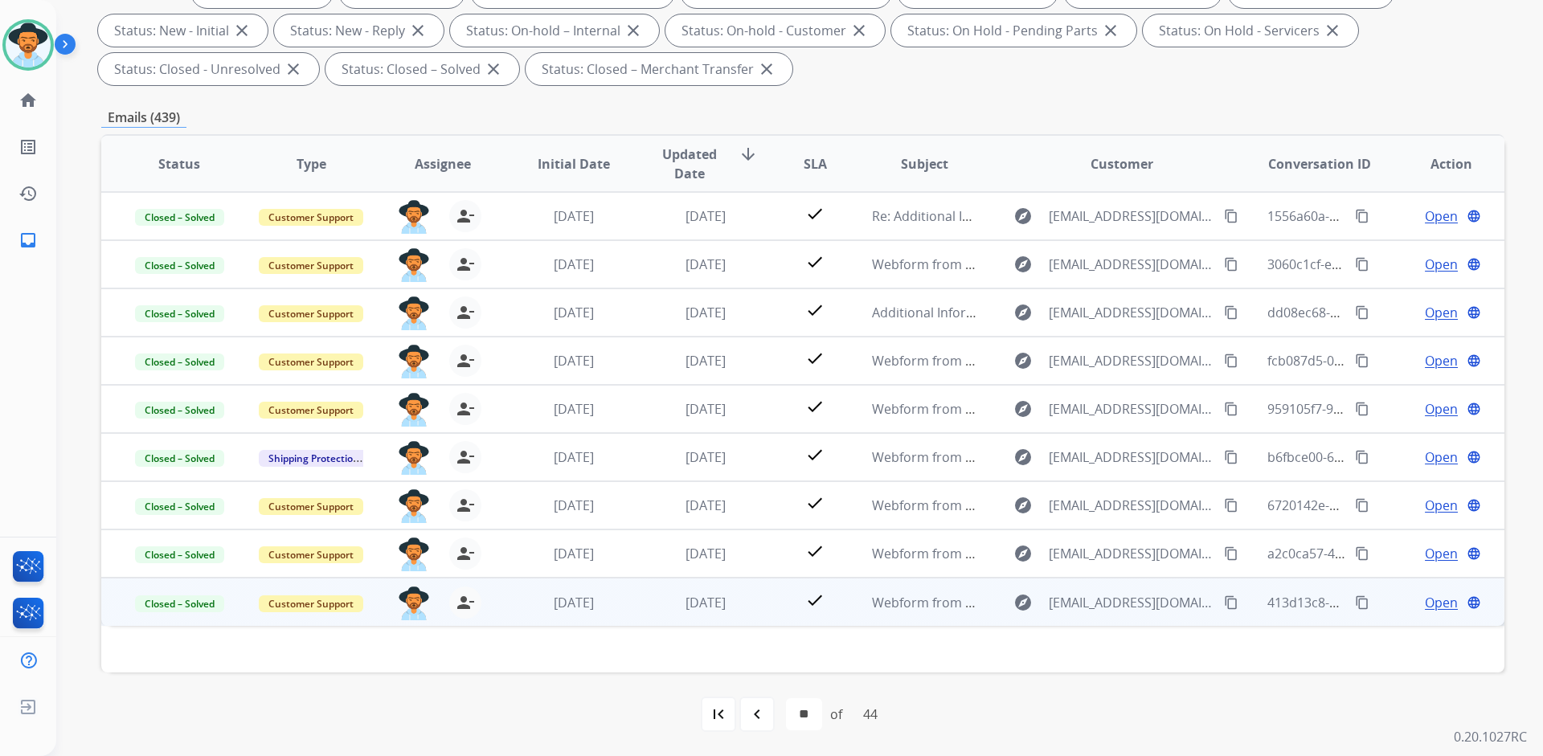
click at [1437, 607] on span "Open" at bounding box center [1441, 602] width 33 height 19
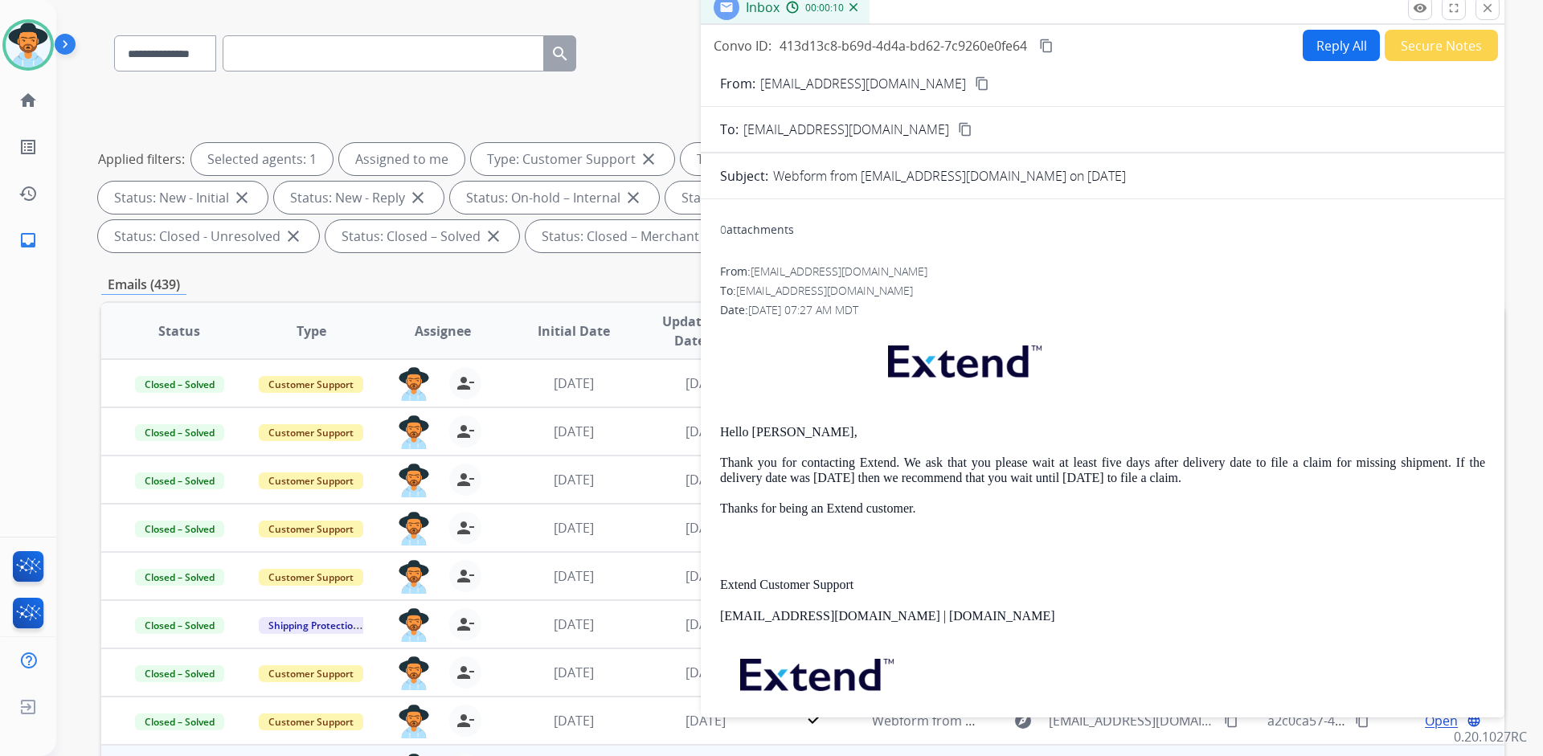
scroll to position [0, 0]
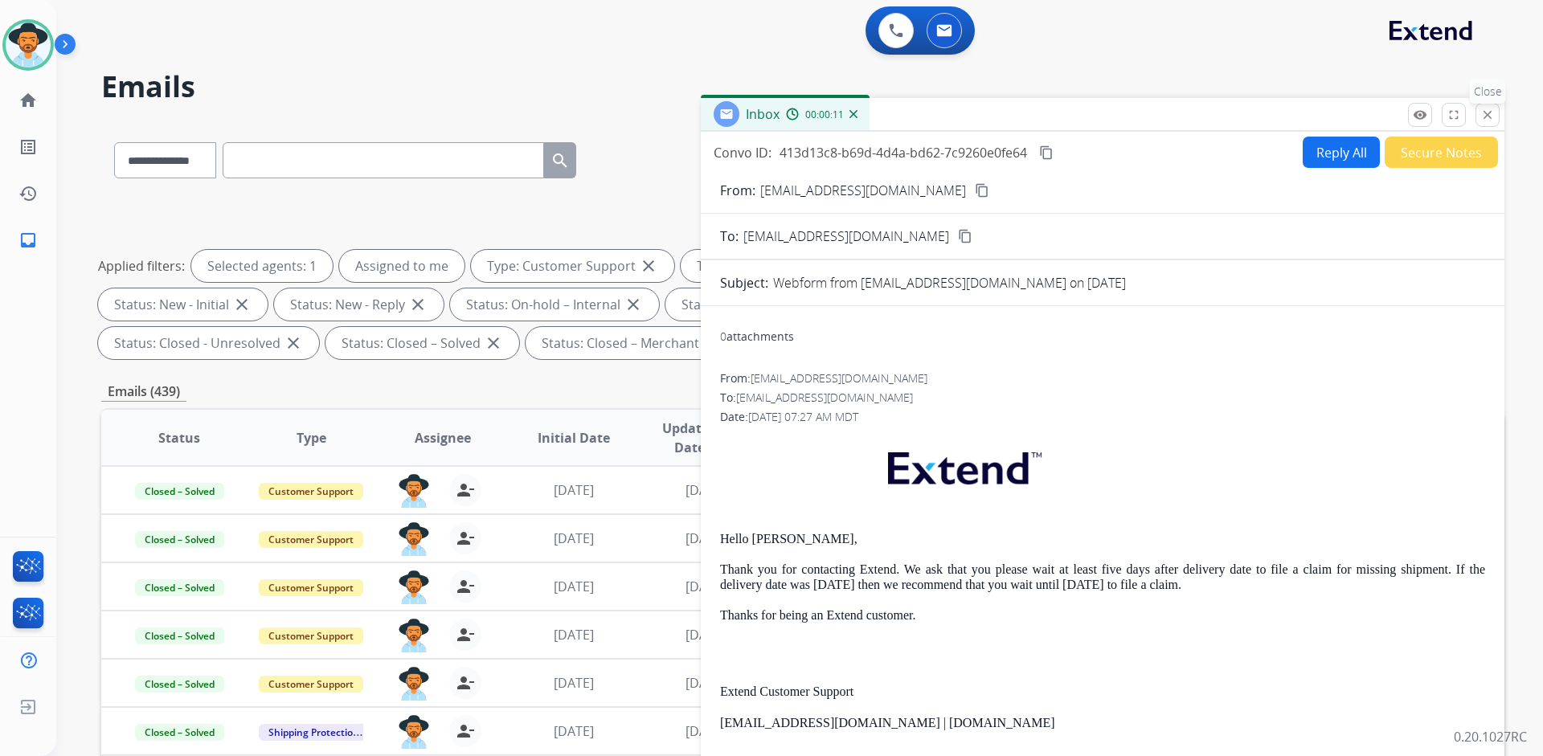
click at [1482, 111] on mat-icon "close" at bounding box center [1487, 115] width 14 height 14
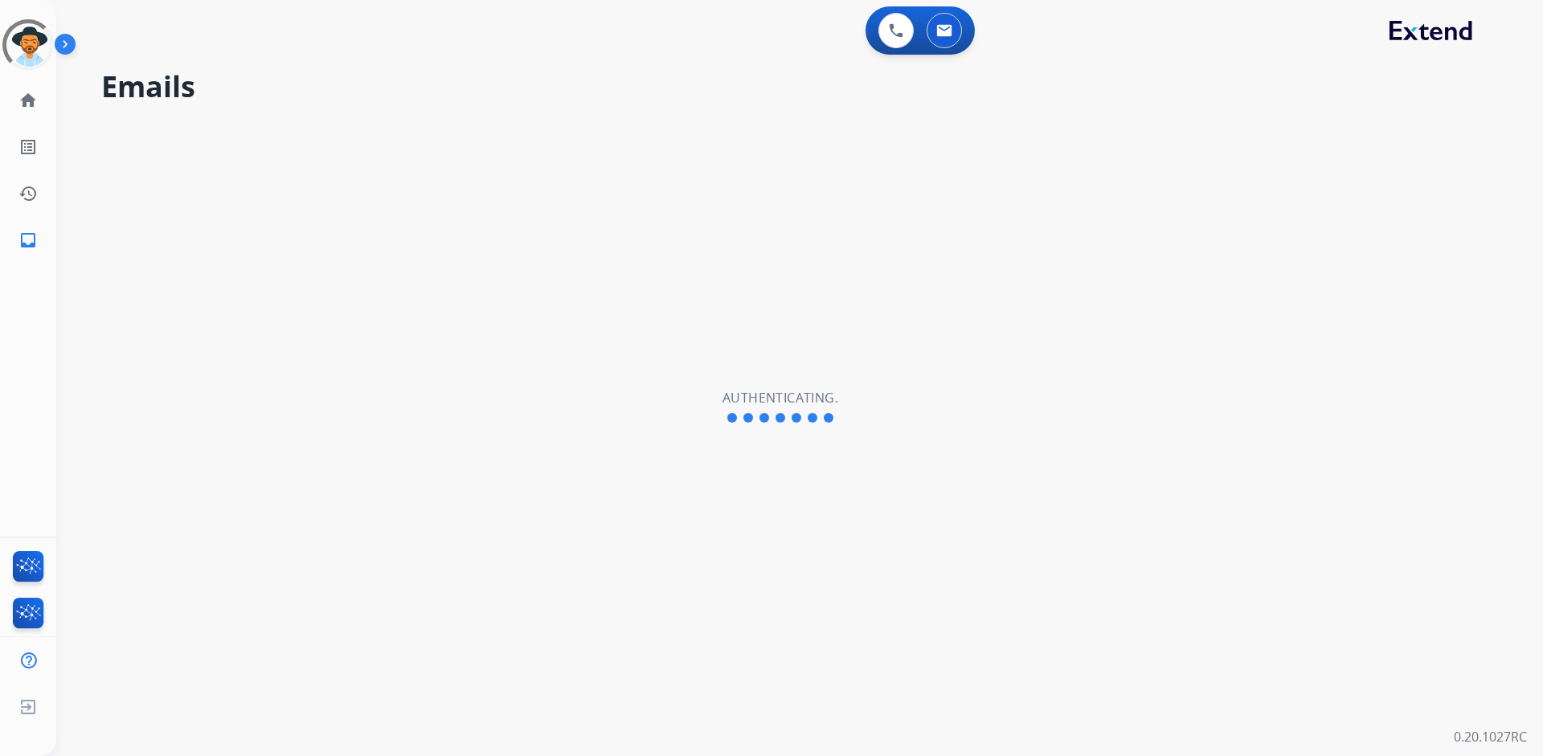
select select "**********"
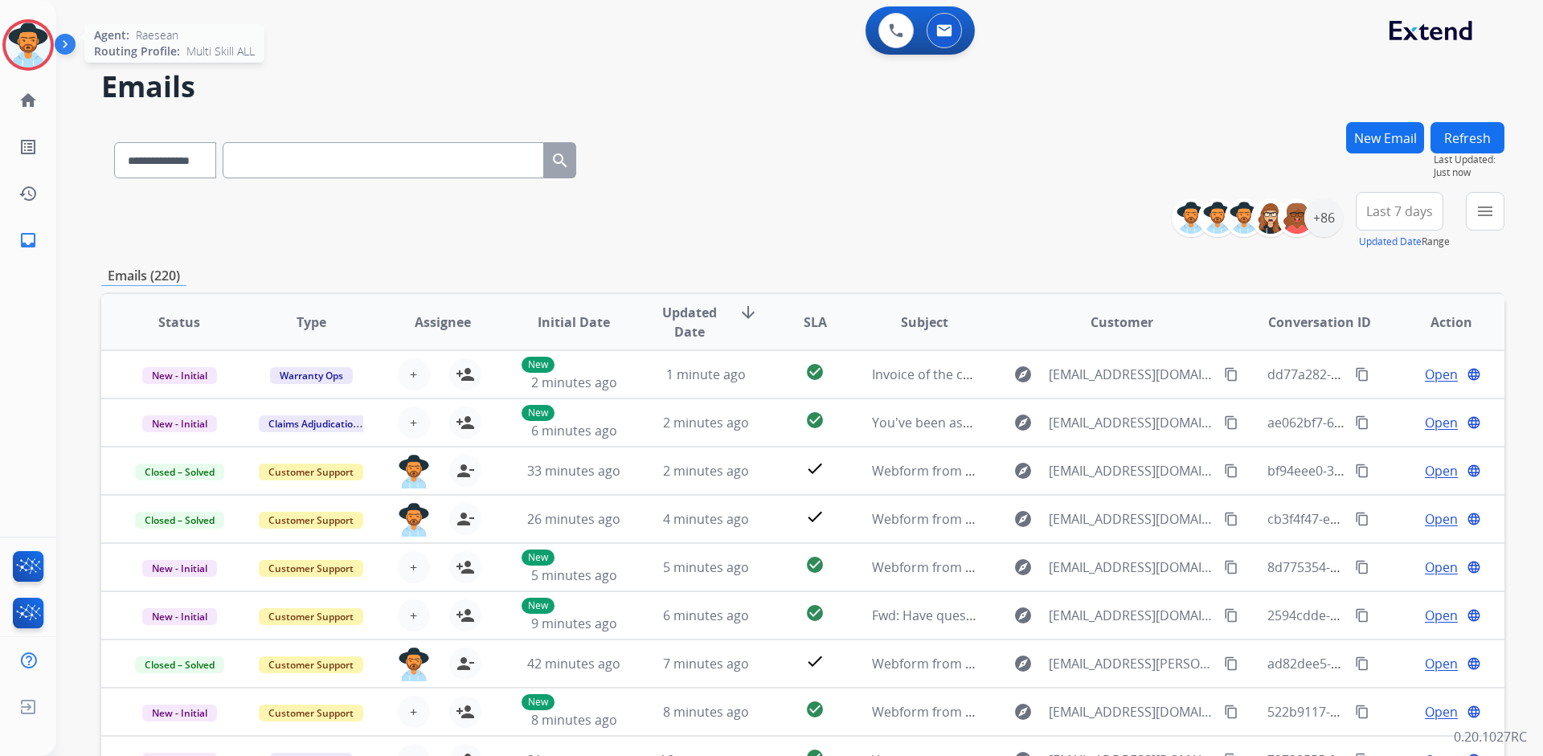
click at [35, 27] on img at bounding box center [28, 44] width 45 height 45
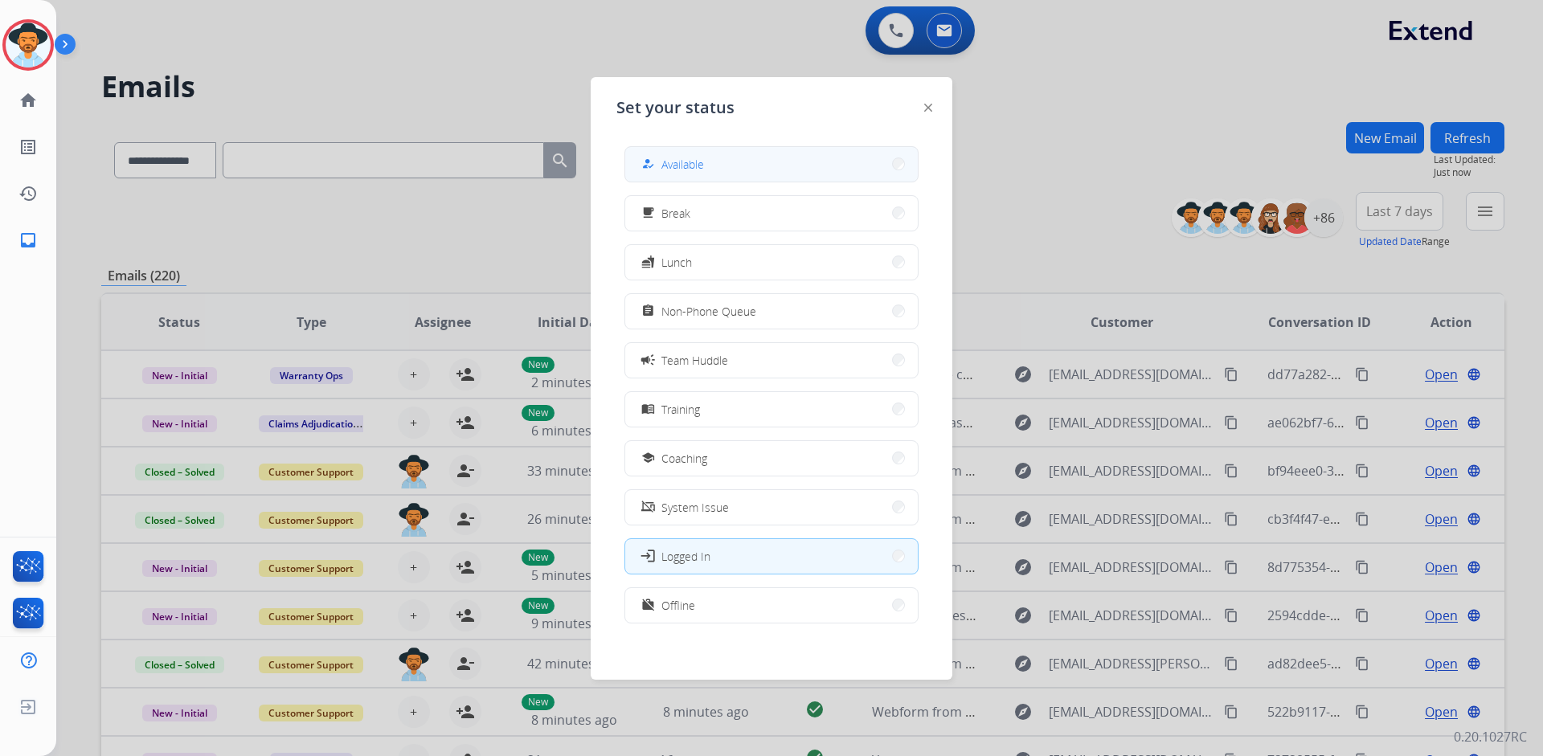
click at [666, 160] on span "Available" at bounding box center [682, 164] width 43 height 17
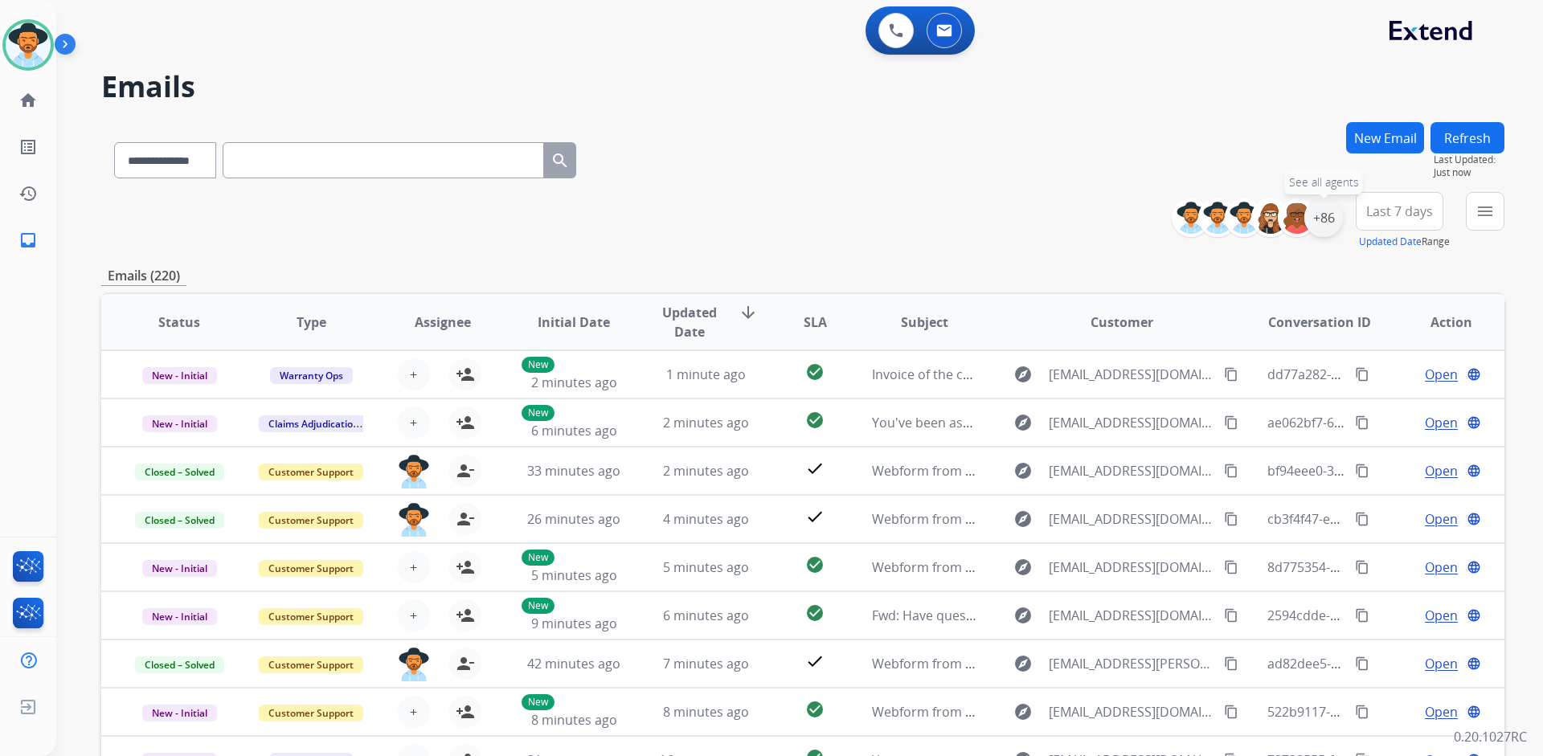
click at [1327, 216] on div "+86" at bounding box center [1323, 217] width 39 height 39
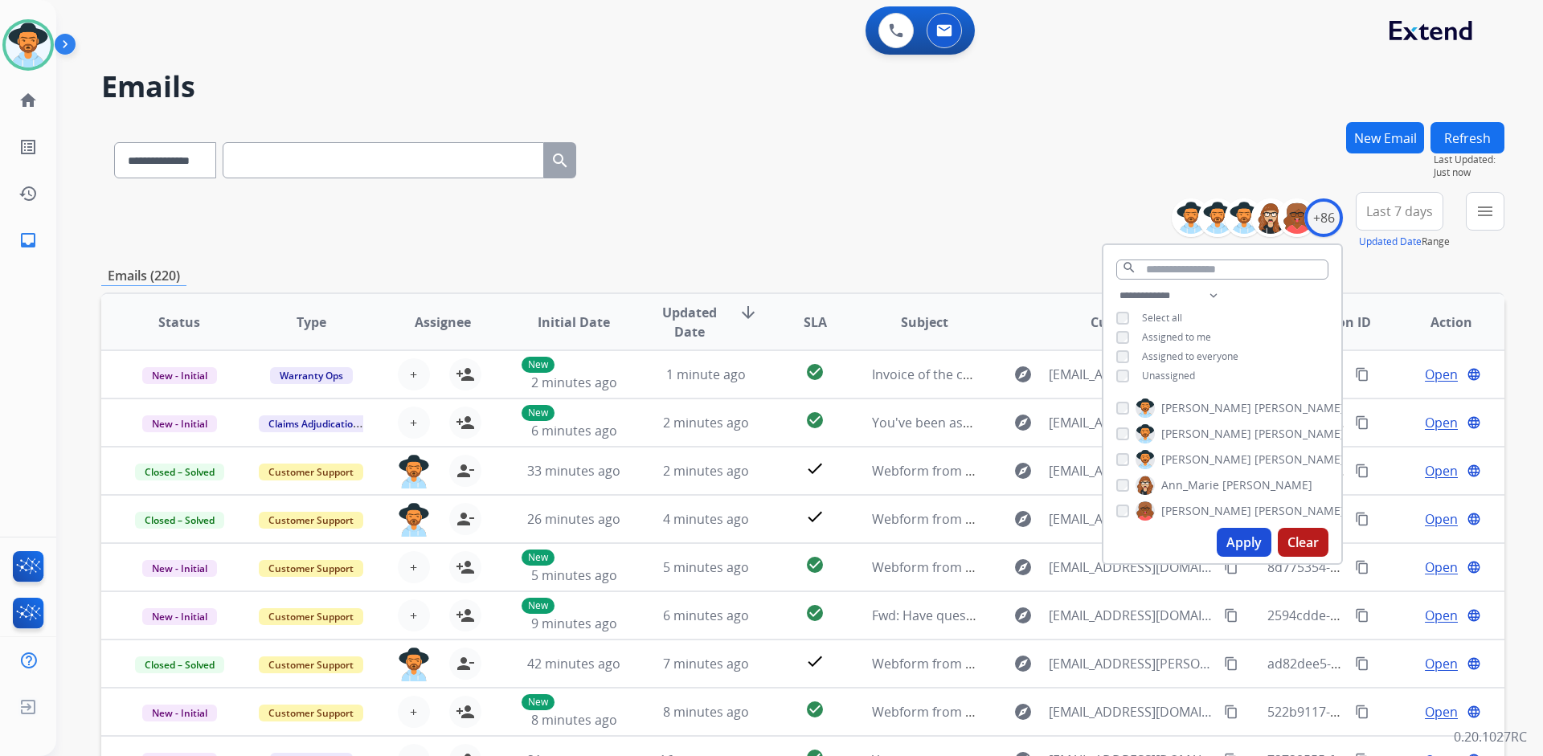
click at [1175, 369] on span "Unassigned" at bounding box center [1168, 376] width 53 height 14
click at [1247, 542] on button "Apply" at bounding box center [1243, 542] width 55 height 29
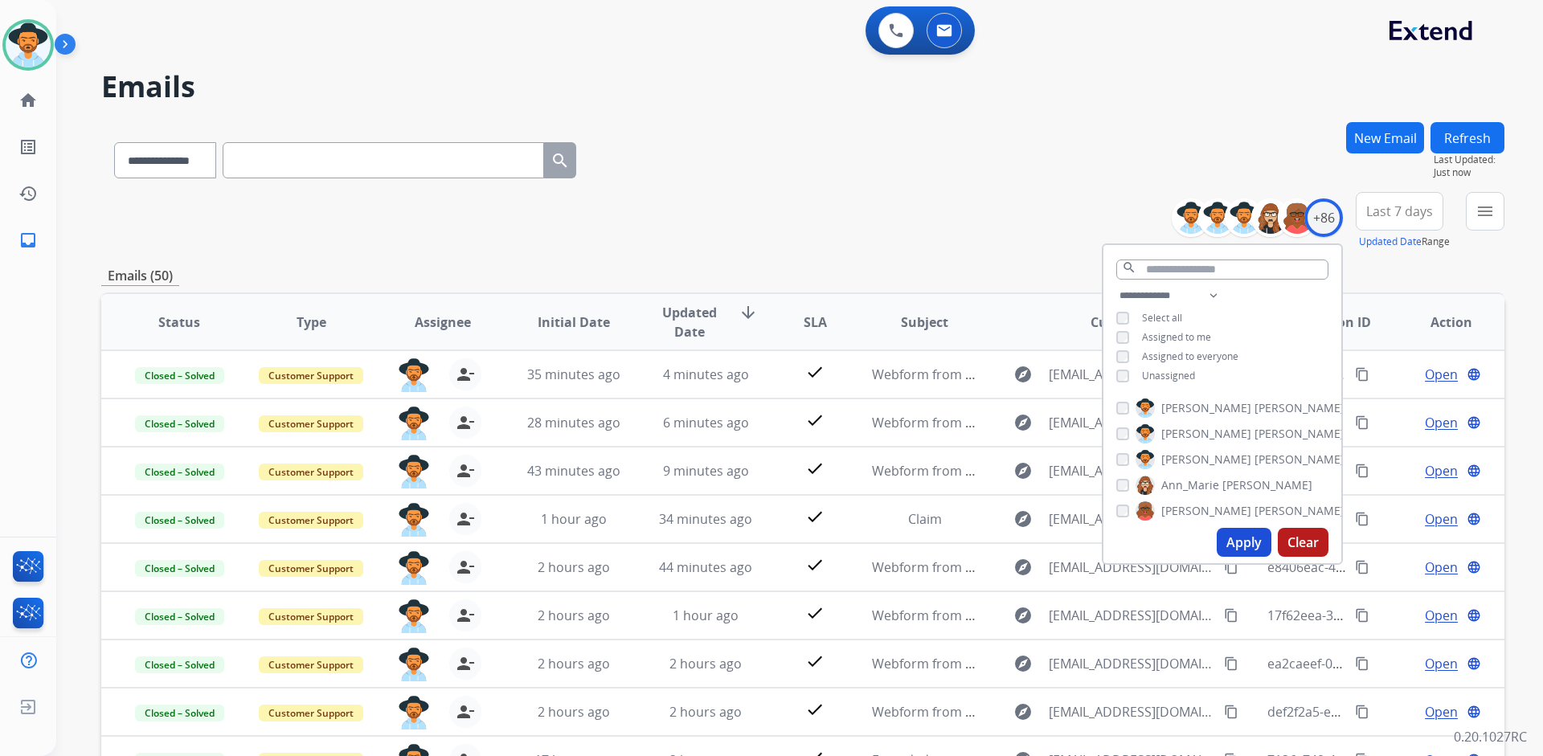
click at [1417, 208] on span "Last 7 days" at bounding box center [1399, 211] width 67 height 6
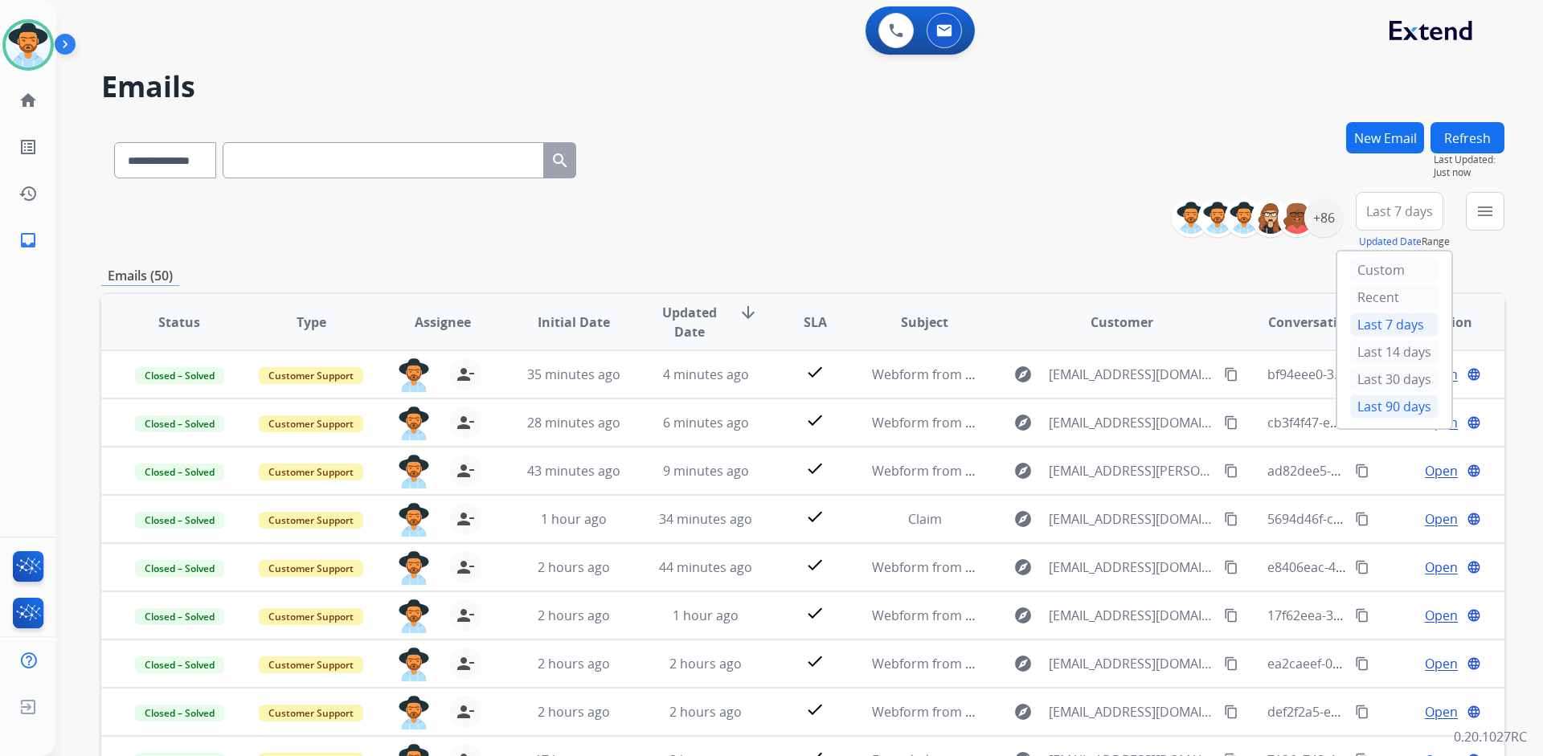
click at [1391, 404] on div "Last 90 days" at bounding box center [1394, 406] width 88 height 24
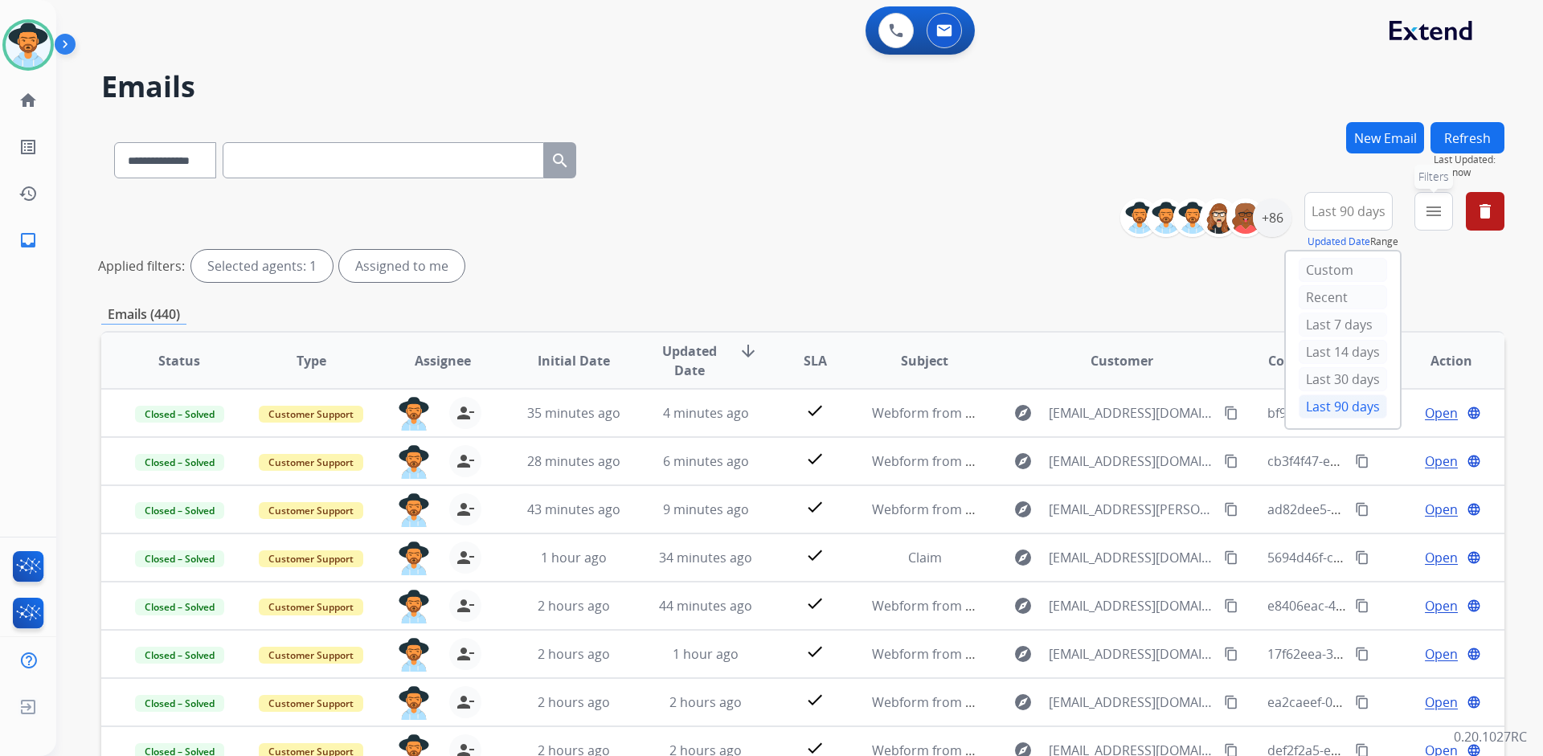
click at [1439, 205] on mat-icon "menu" at bounding box center [1433, 211] width 19 height 19
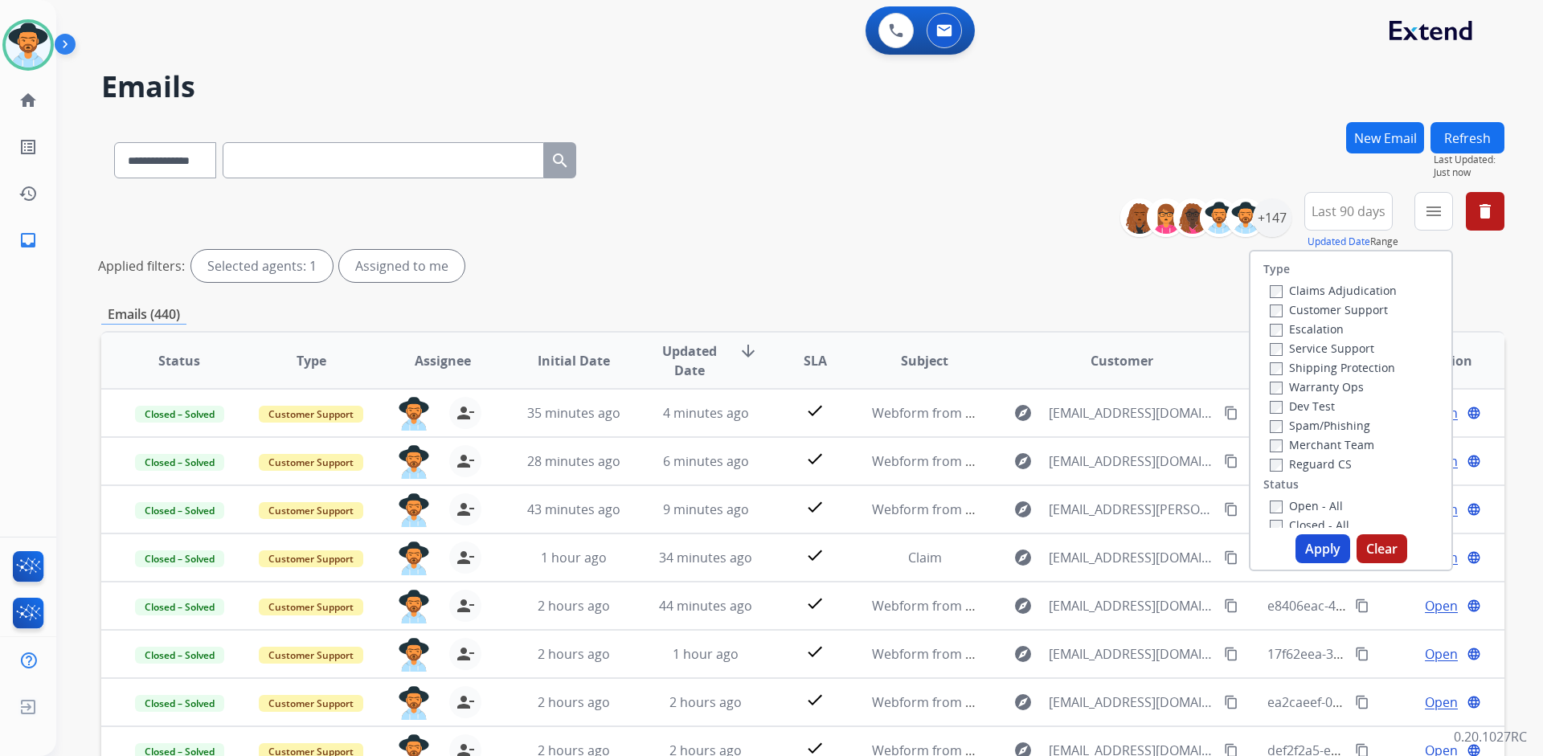
click at [1359, 312] on label "Customer Support" at bounding box center [1328, 309] width 118 height 15
click at [1359, 364] on label "Shipping Protection" at bounding box center [1331, 367] width 125 height 15
click at [1324, 460] on label "Reguard CS" at bounding box center [1310, 463] width 82 height 15
click at [1310, 505] on label "Open - All" at bounding box center [1305, 505] width 73 height 15
click at [1334, 546] on button "Apply" at bounding box center [1322, 548] width 55 height 29
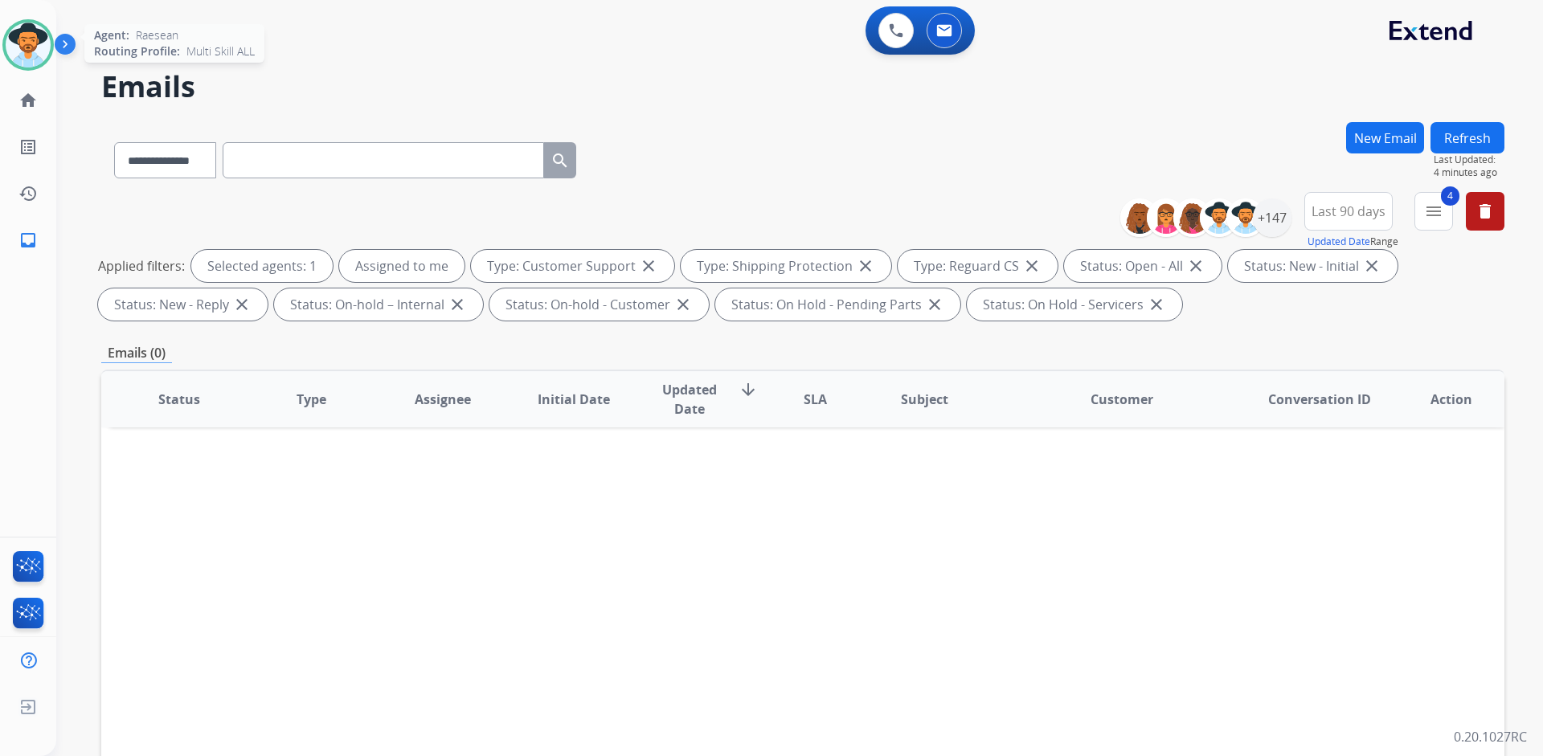
click at [36, 41] on img at bounding box center [28, 44] width 45 height 45
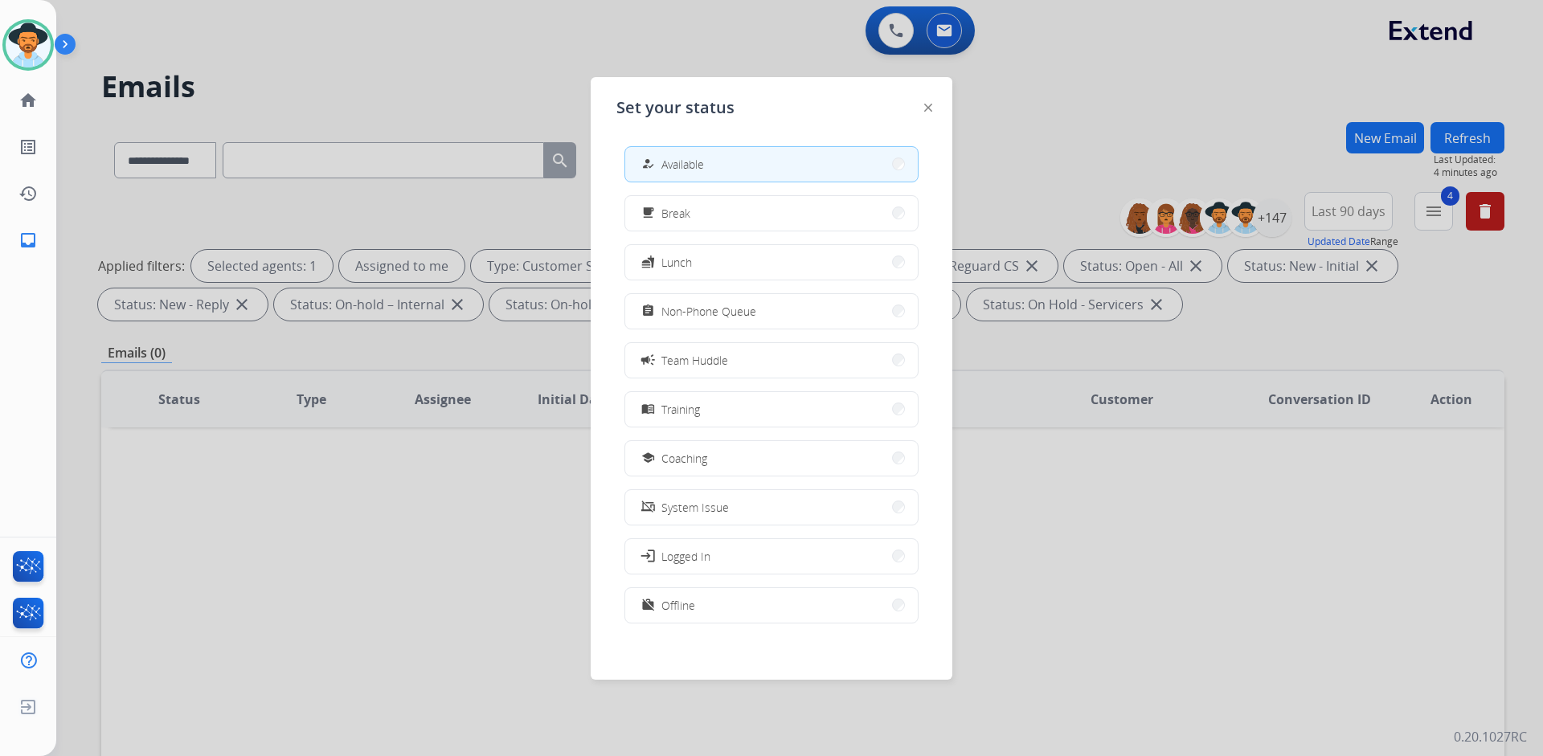
drag, startPoint x: 455, startPoint y: 82, endPoint x: 471, endPoint y: 84, distance: 16.1
click at [459, 82] on div at bounding box center [771, 378] width 1543 height 756
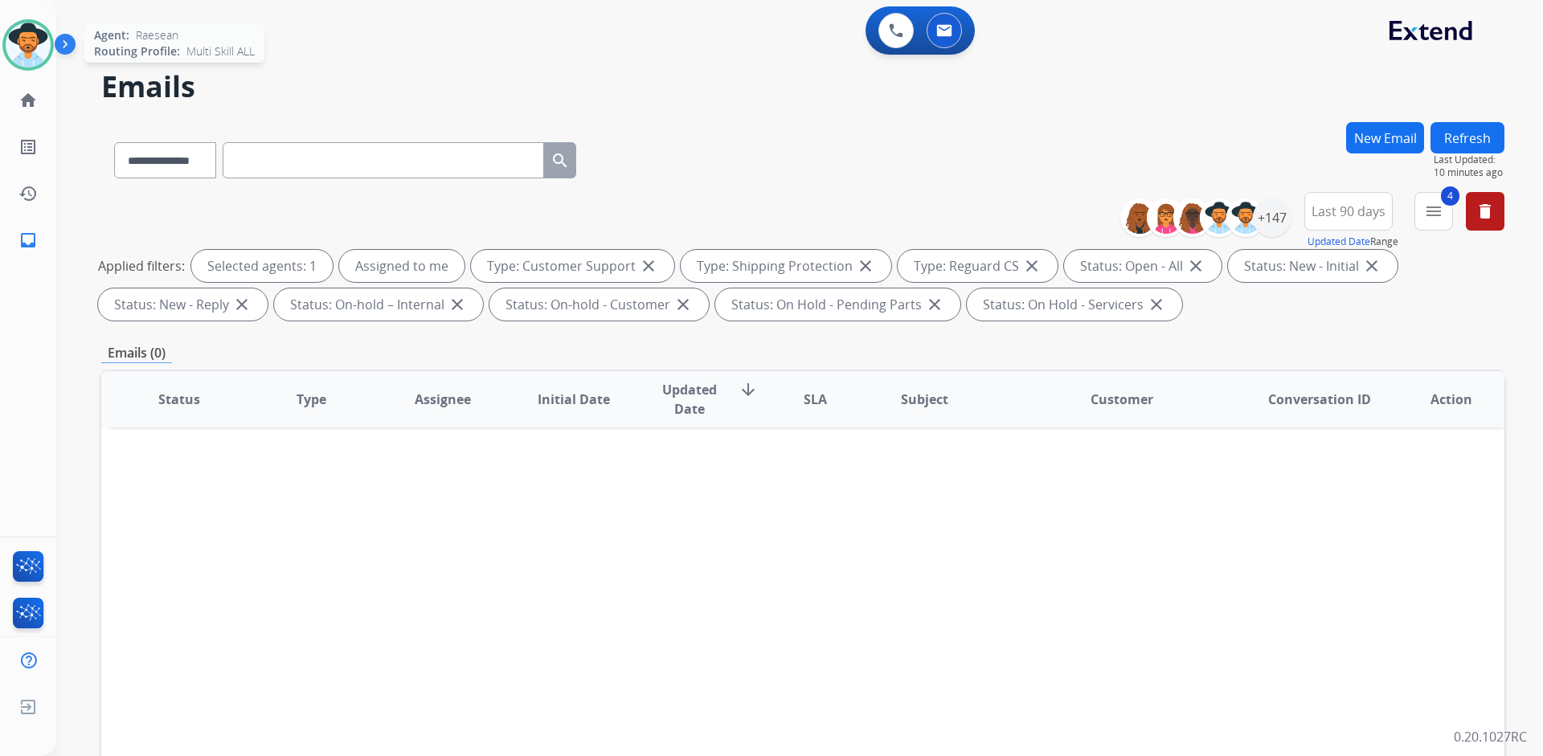
click at [31, 38] on img at bounding box center [28, 44] width 45 height 45
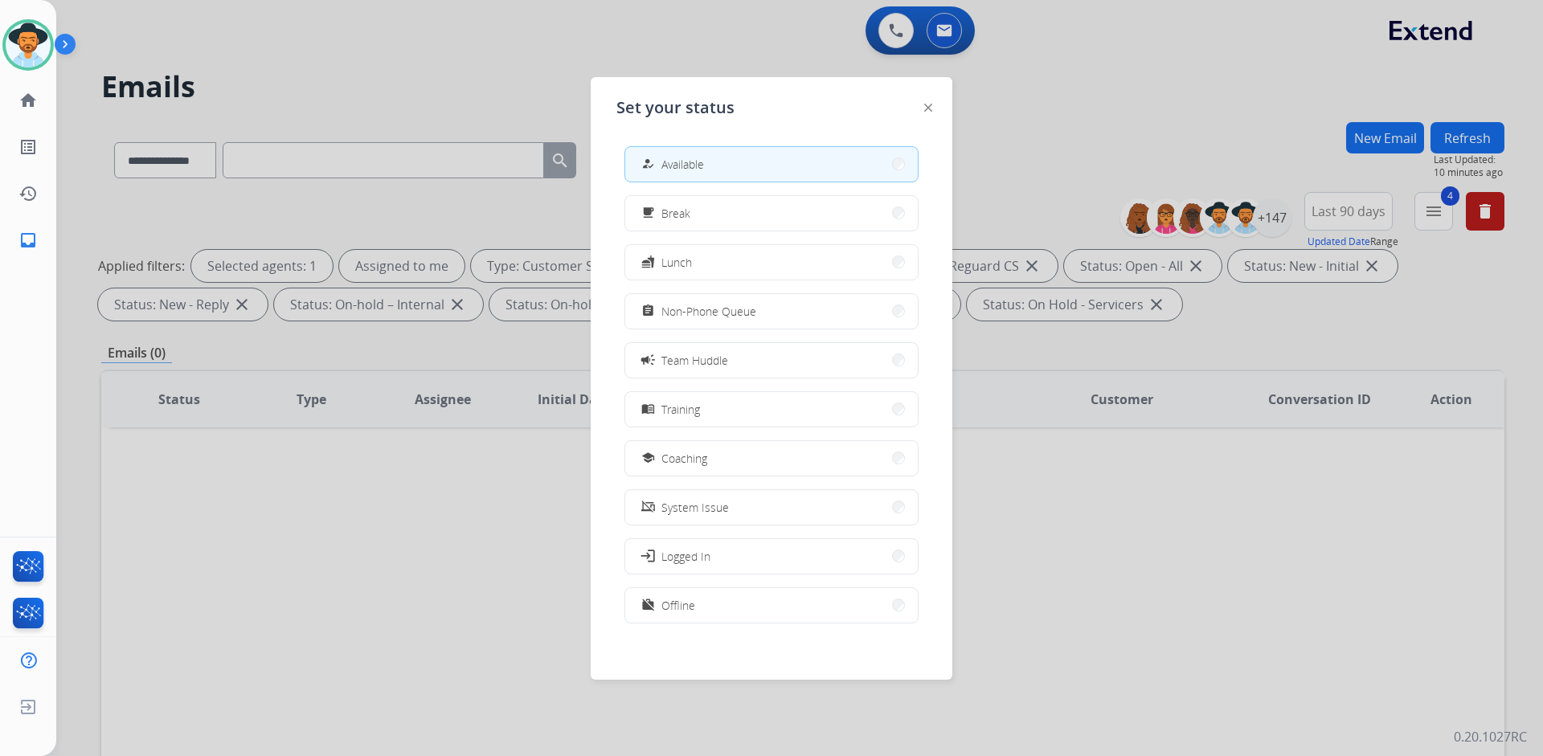
click at [562, 63] on div at bounding box center [771, 378] width 1543 height 756
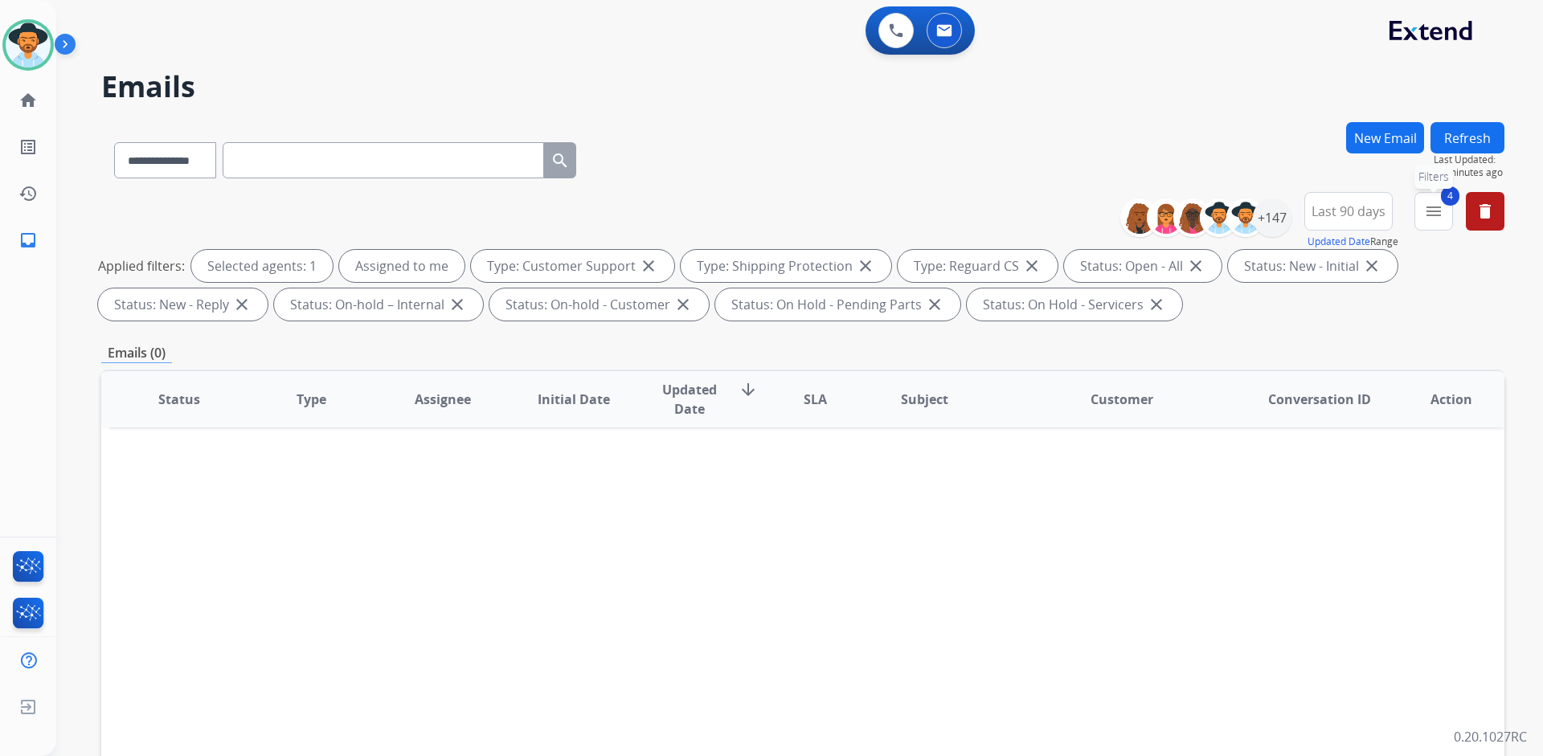
click at [1441, 213] on mat-icon "menu" at bounding box center [1433, 211] width 19 height 19
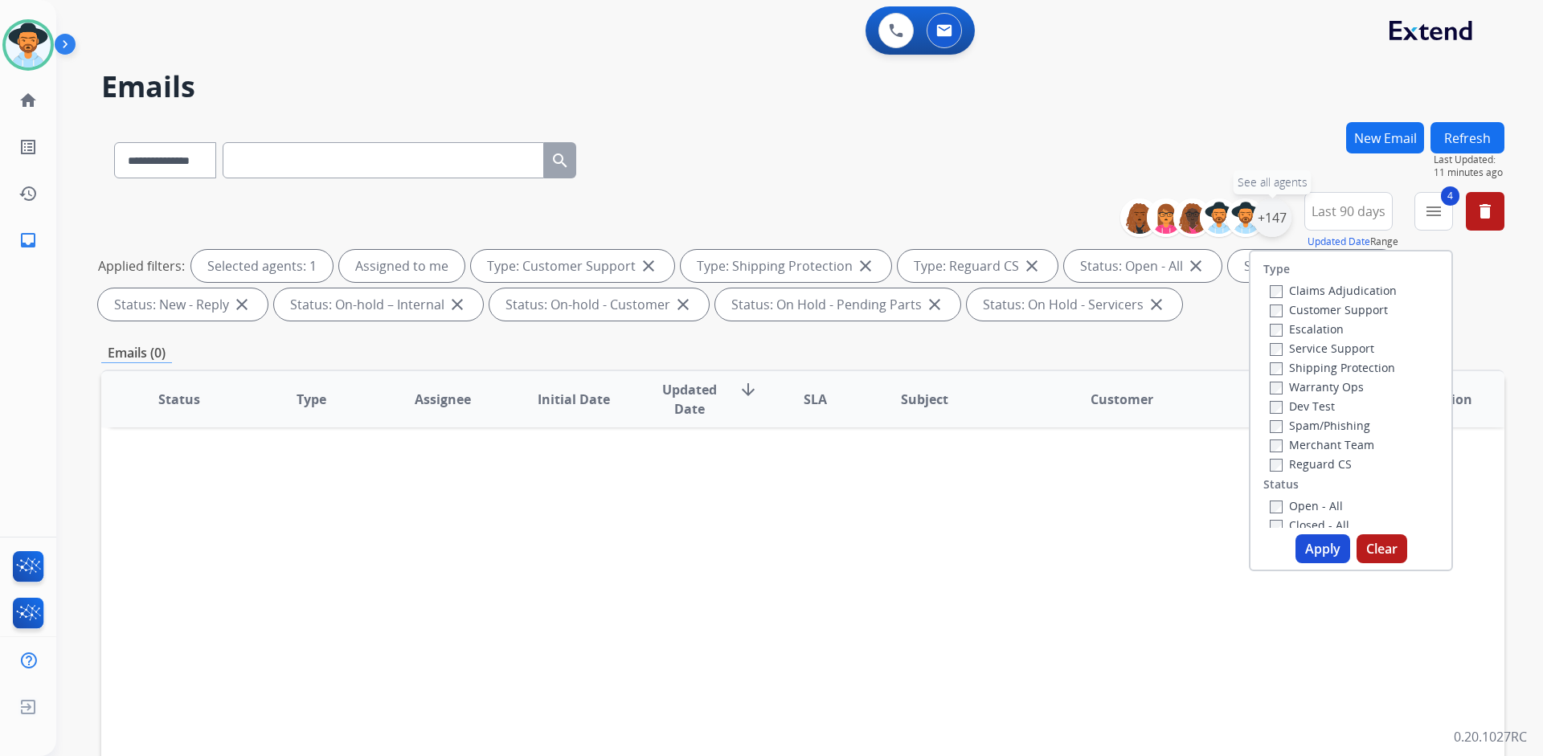
click at [1282, 216] on div "+147" at bounding box center [1272, 217] width 39 height 39
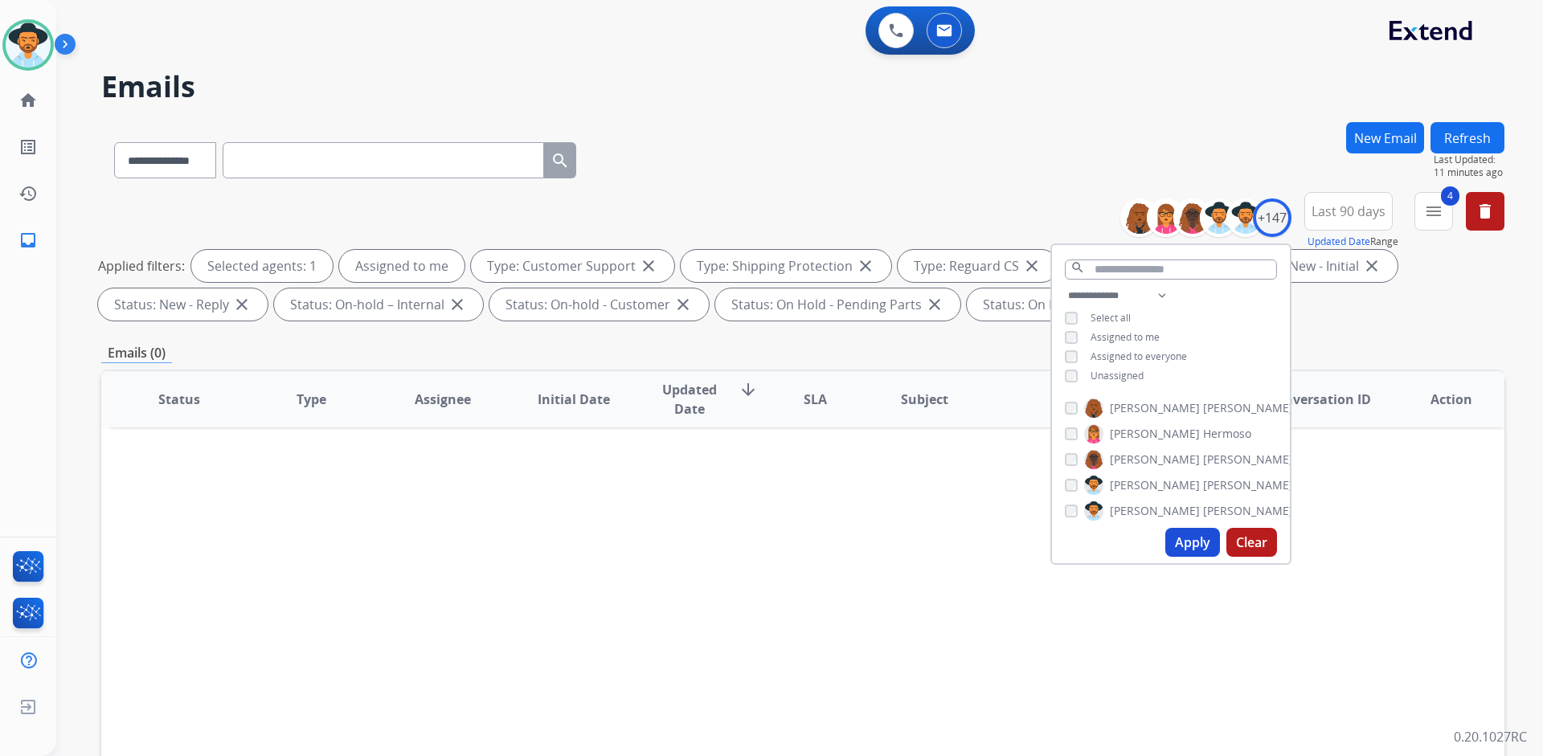
click at [1199, 542] on button "Apply" at bounding box center [1192, 542] width 55 height 29
click at [1196, 534] on button "Apply" at bounding box center [1192, 542] width 55 height 29
click at [1317, 215] on span "Last 90 days" at bounding box center [1348, 211] width 74 height 6
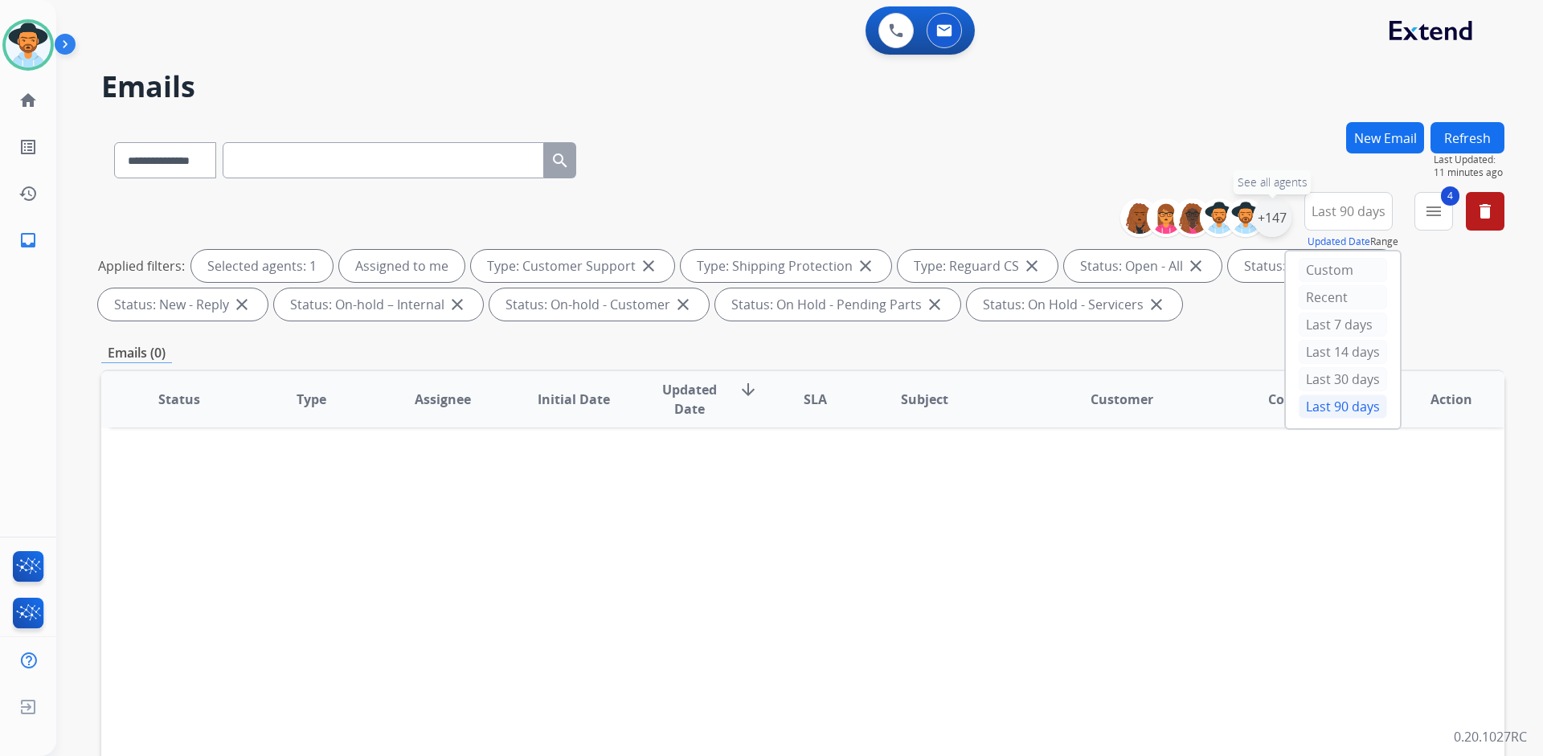
click at [1282, 215] on div "+147" at bounding box center [1272, 217] width 39 height 39
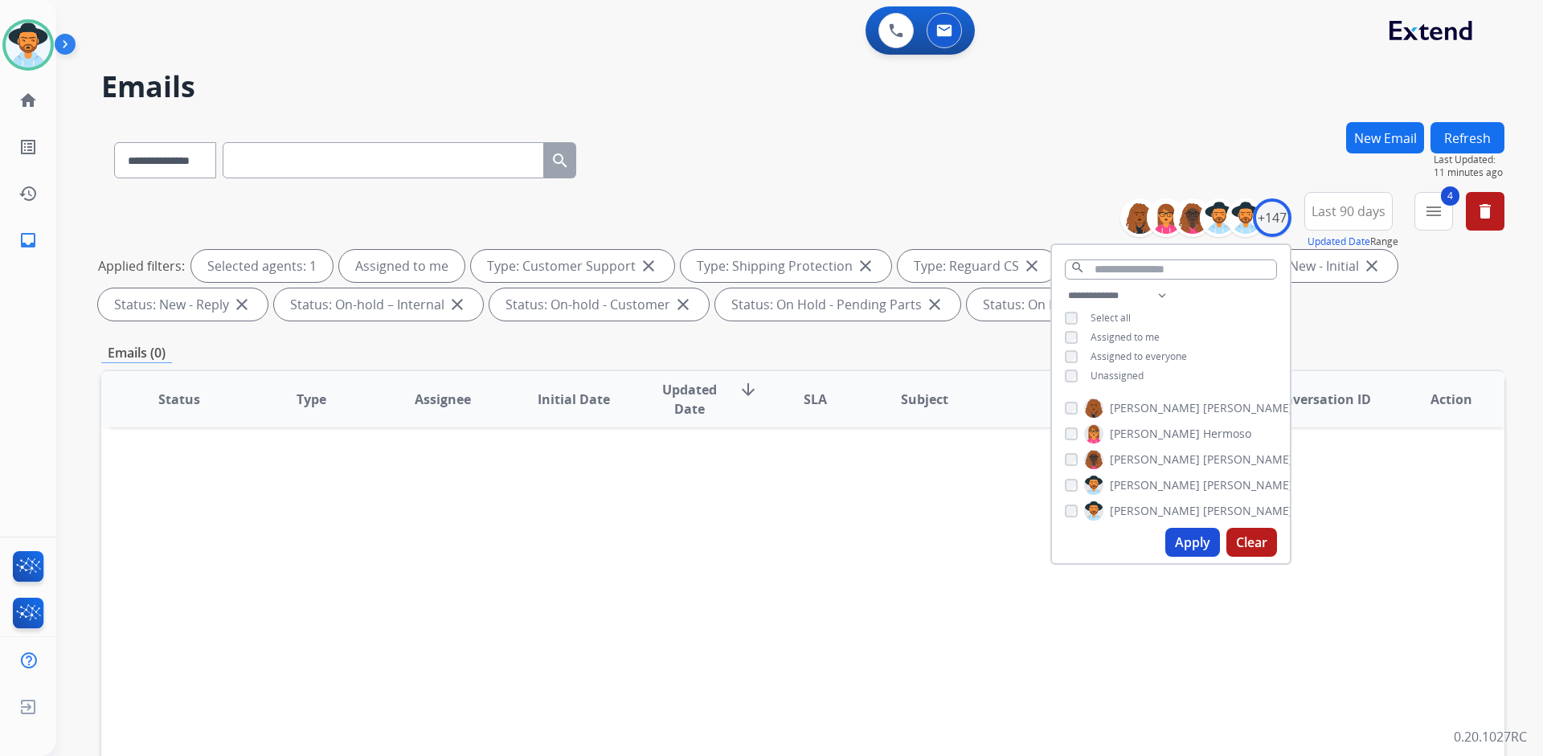
click at [1122, 330] on span "Assigned to me" at bounding box center [1124, 337] width 69 height 14
click at [1121, 369] on span "Unassigned" at bounding box center [1116, 376] width 53 height 14
click at [1200, 543] on button "Apply" at bounding box center [1192, 542] width 55 height 29
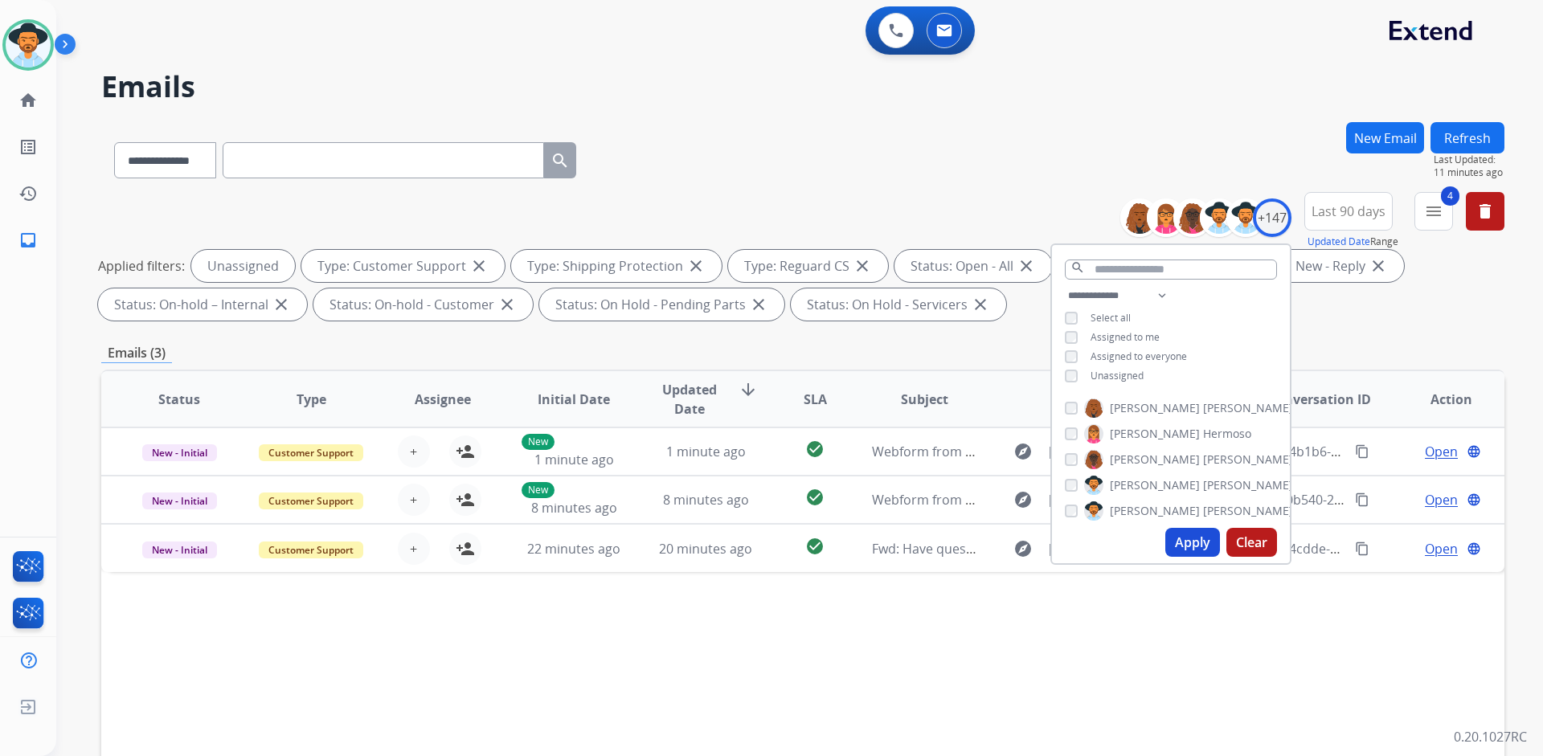
click at [726, 667] on div "Status Type Assignee Initial Date Updated Date arrow_downward SLA Subject Custo…" at bounding box center [802, 639] width 1403 height 538
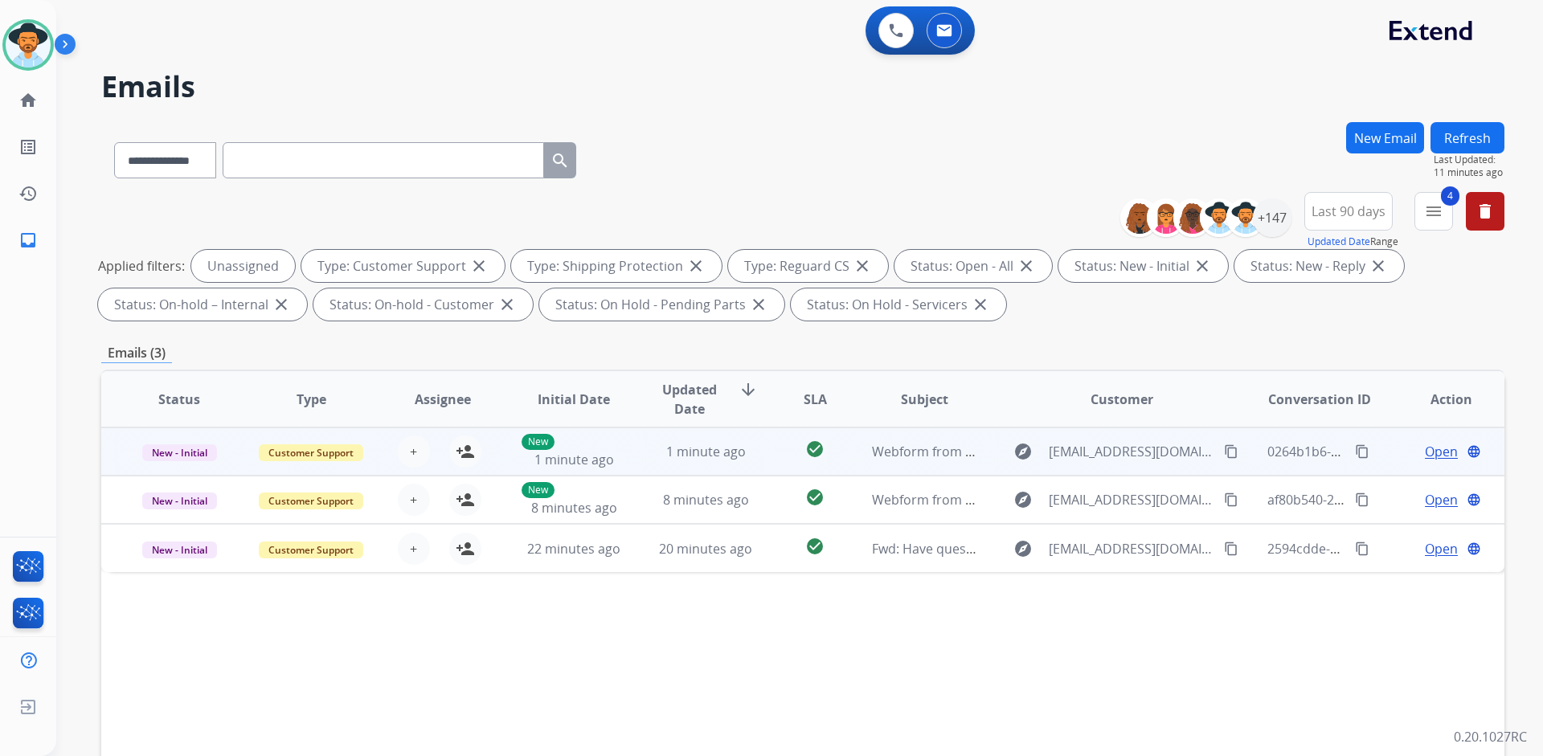
click at [117, 442] on td "New - Initial" at bounding box center [167, 451] width 132 height 48
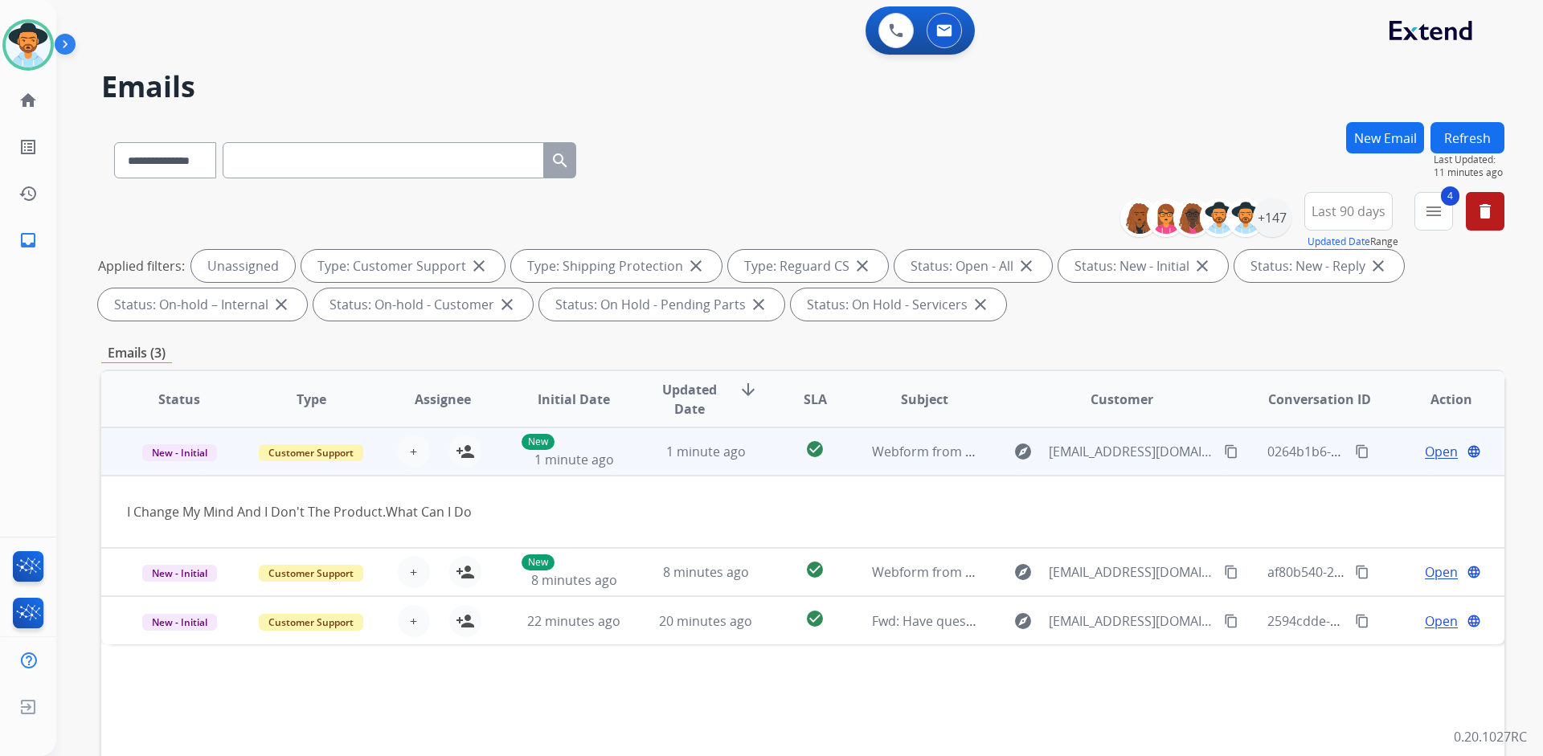
click at [117, 442] on td "New - Initial" at bounding box center [167, 451] width 132 height 48
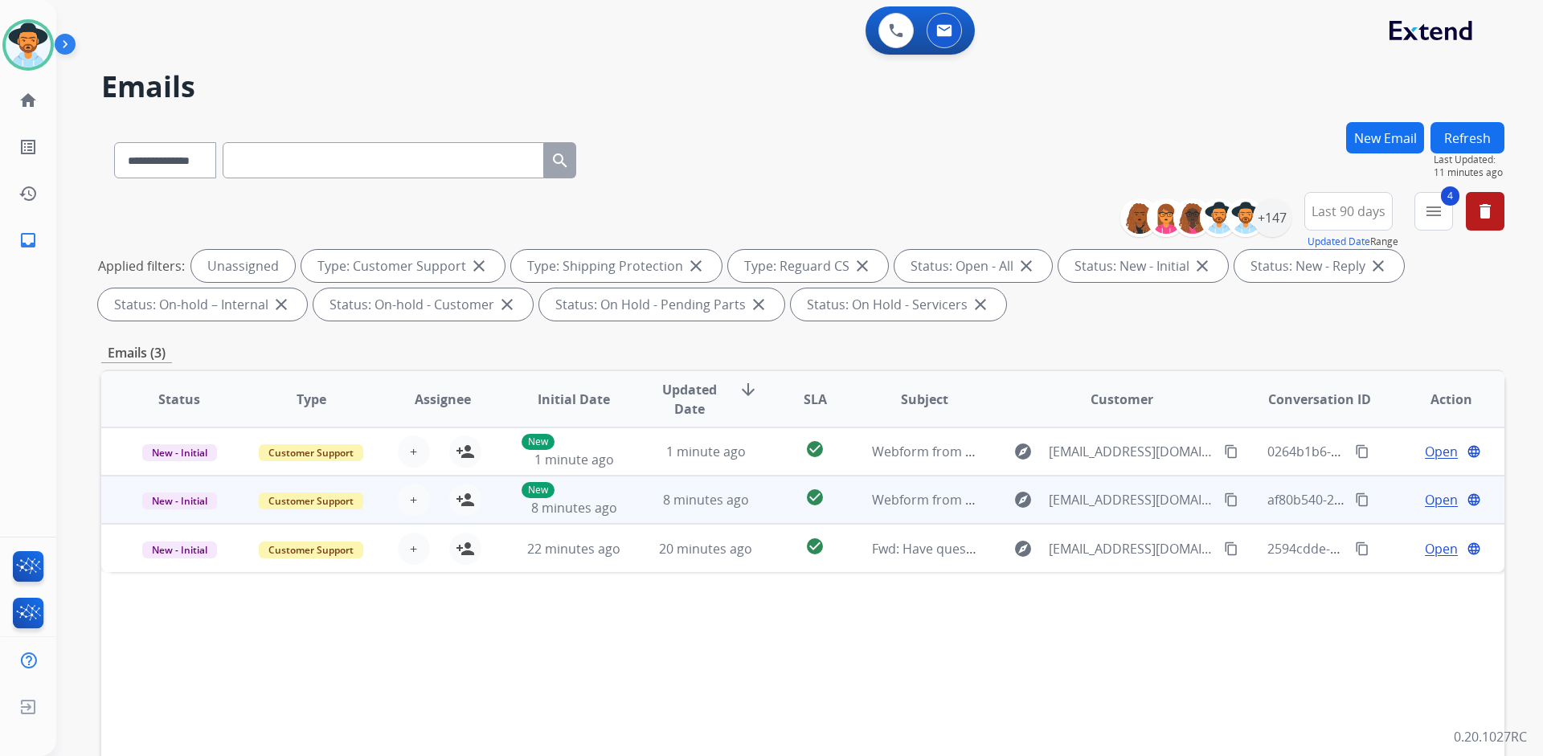
click at [117, 496] on td "New - Initial" at bounding box center [167, 500] width 132 height 48
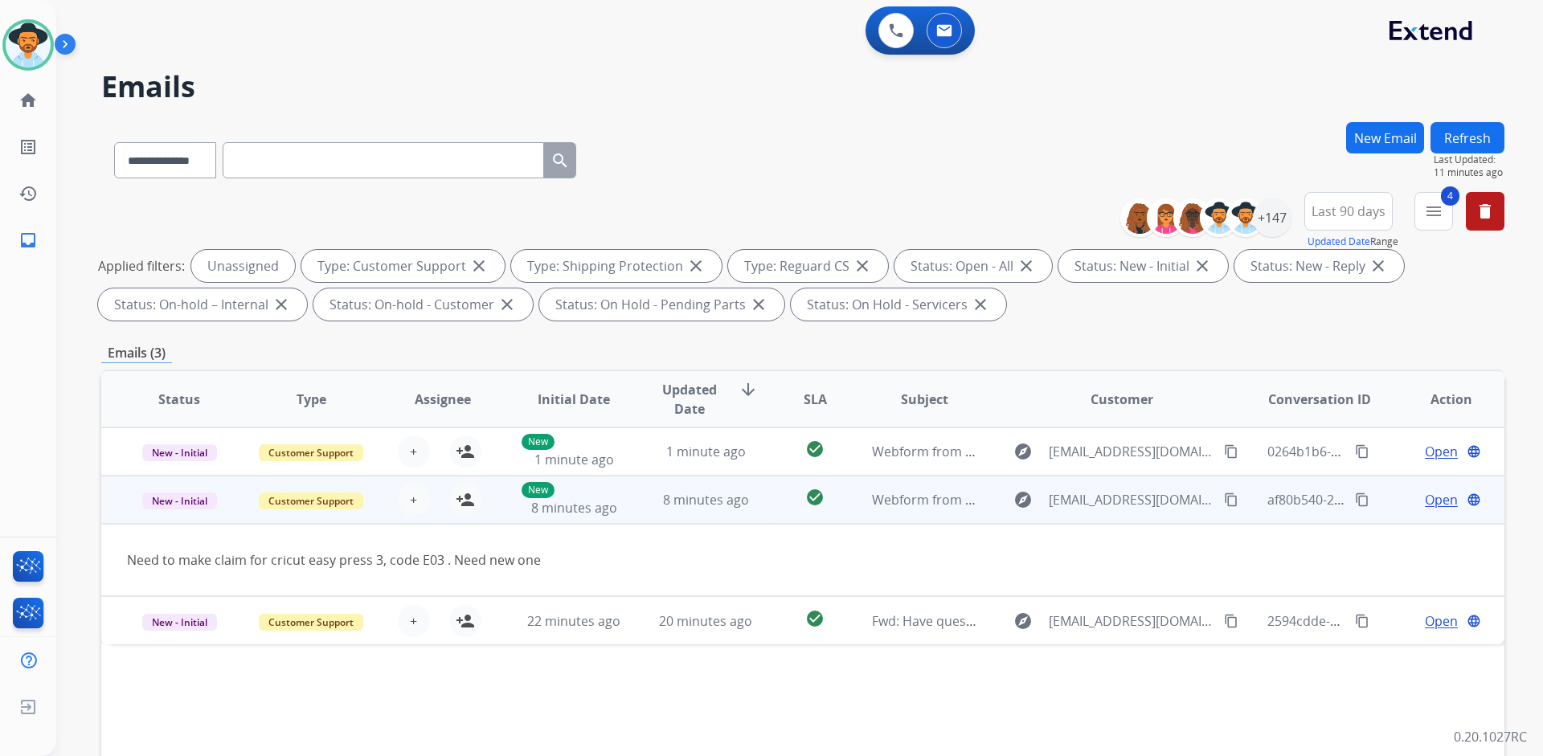
click at [118, 496] on td "New - Initial" at bounding box center [167, 500] width 132 height 48
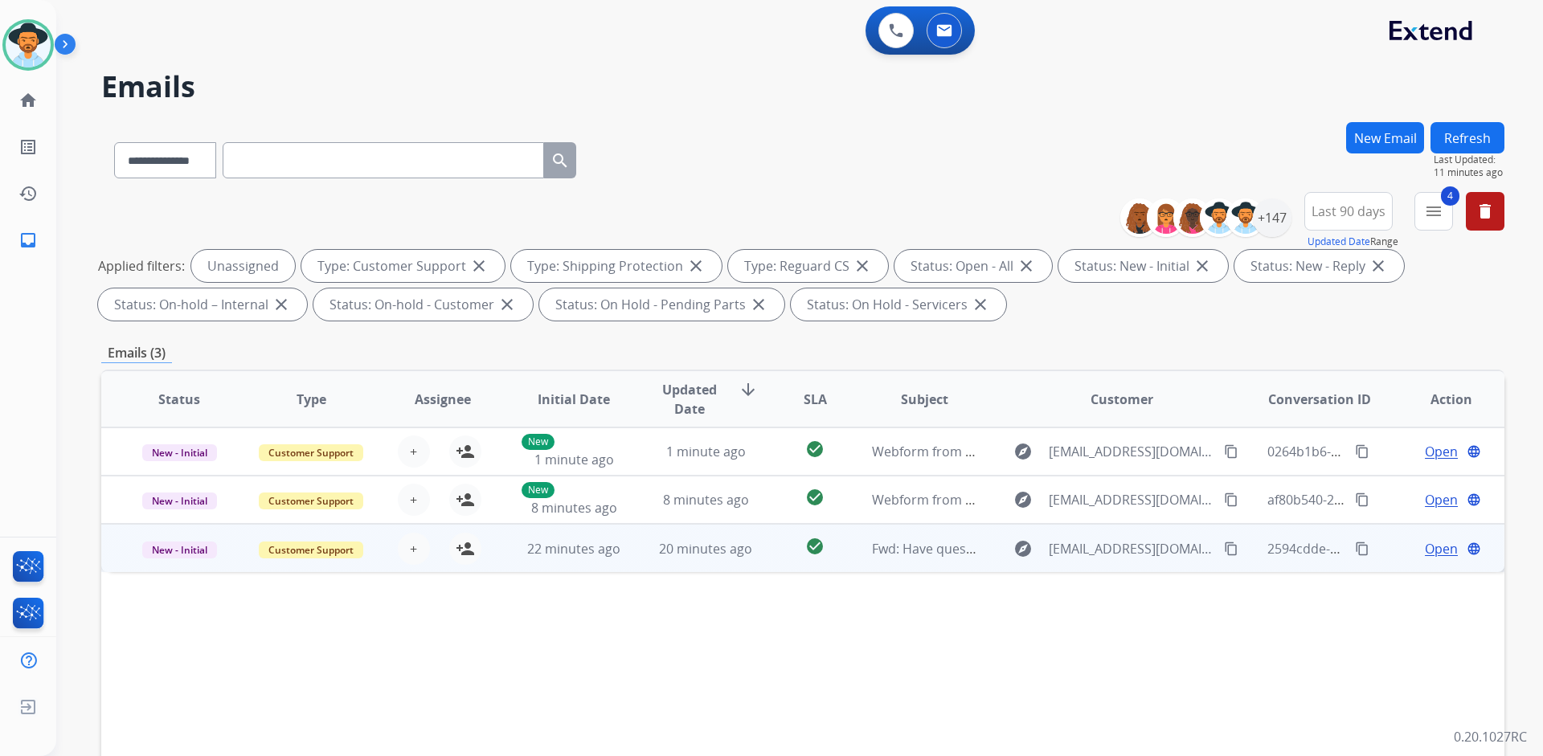
click at [120, 536] on td "New - Initial" at bounding box center [167, 548] width 132 height 48
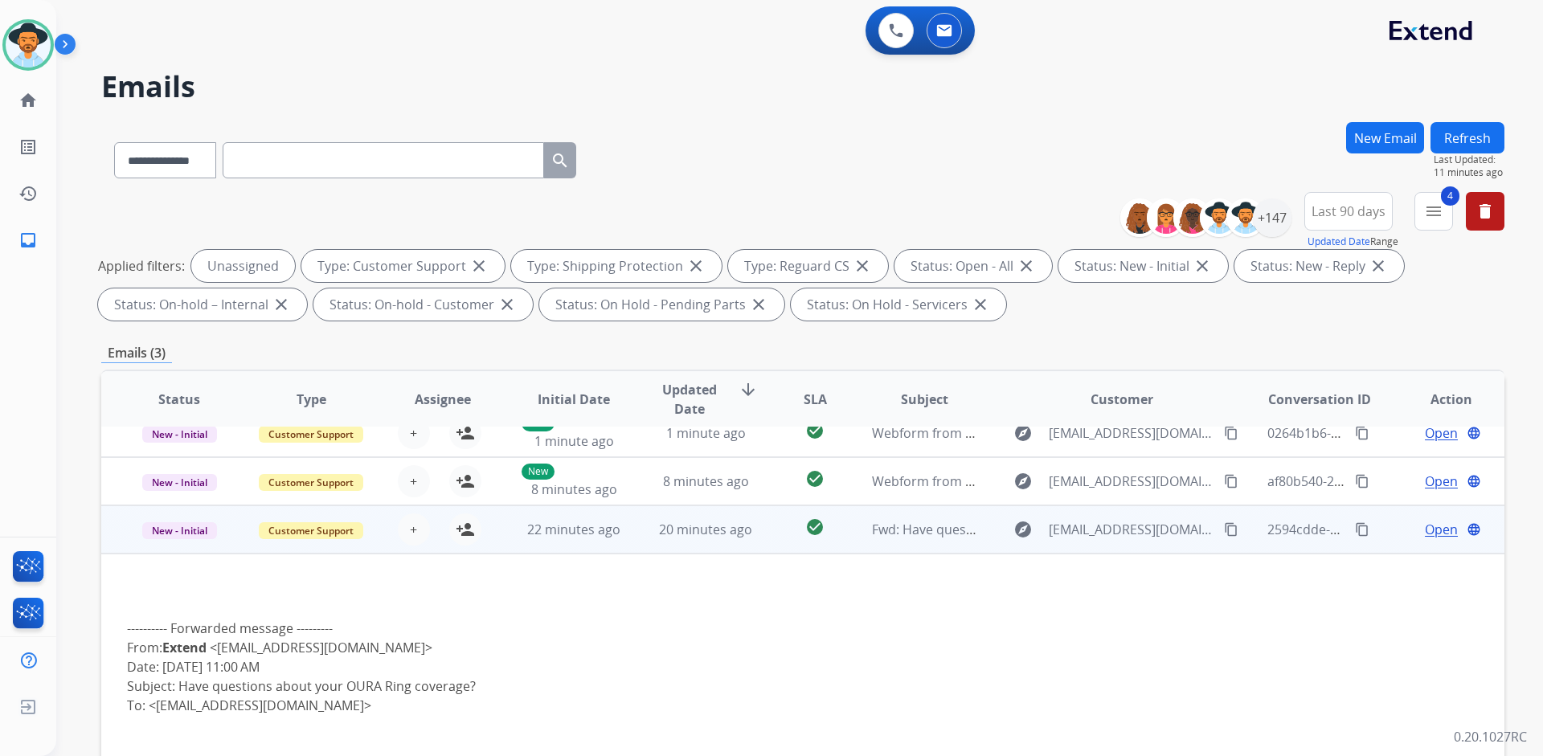
scroll to position [16, 0]
click at [462, 537] on mat-icon "person_add" at bounding box center [465, 531] width 19 height 19
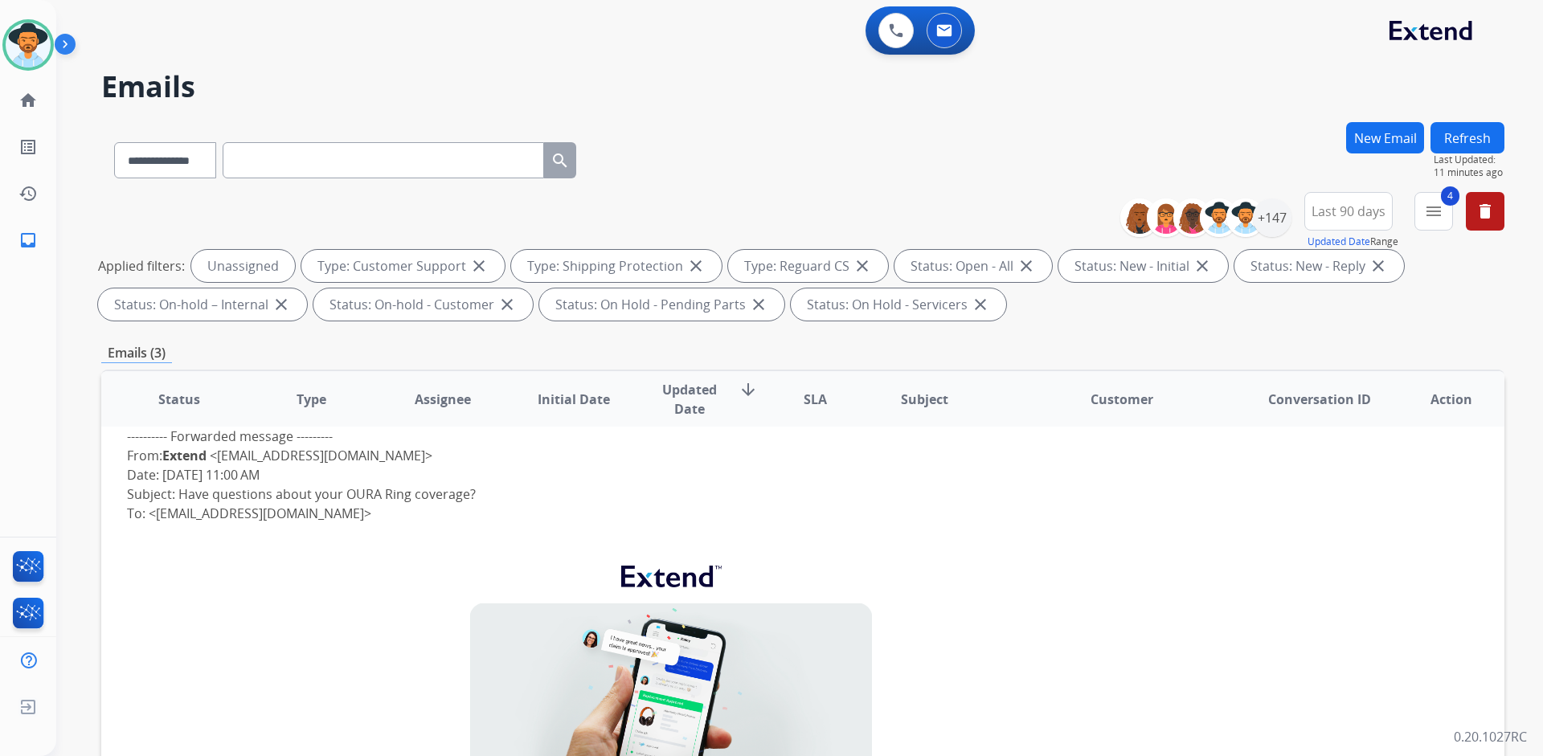
scroll to position [0, 0]
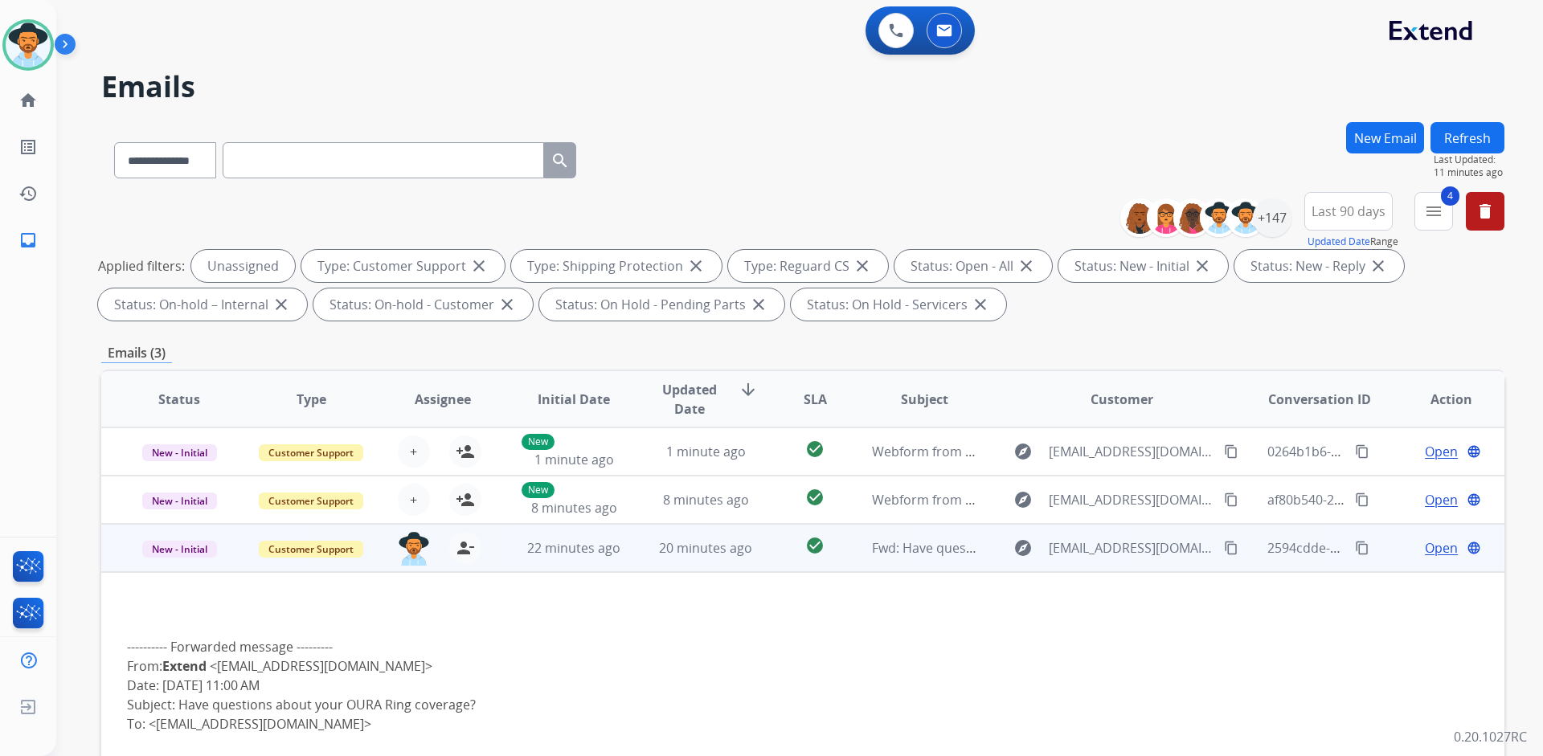
click at [116, 549] on td "New - Initial" at bounding box center [167, 548] width 132 height 48
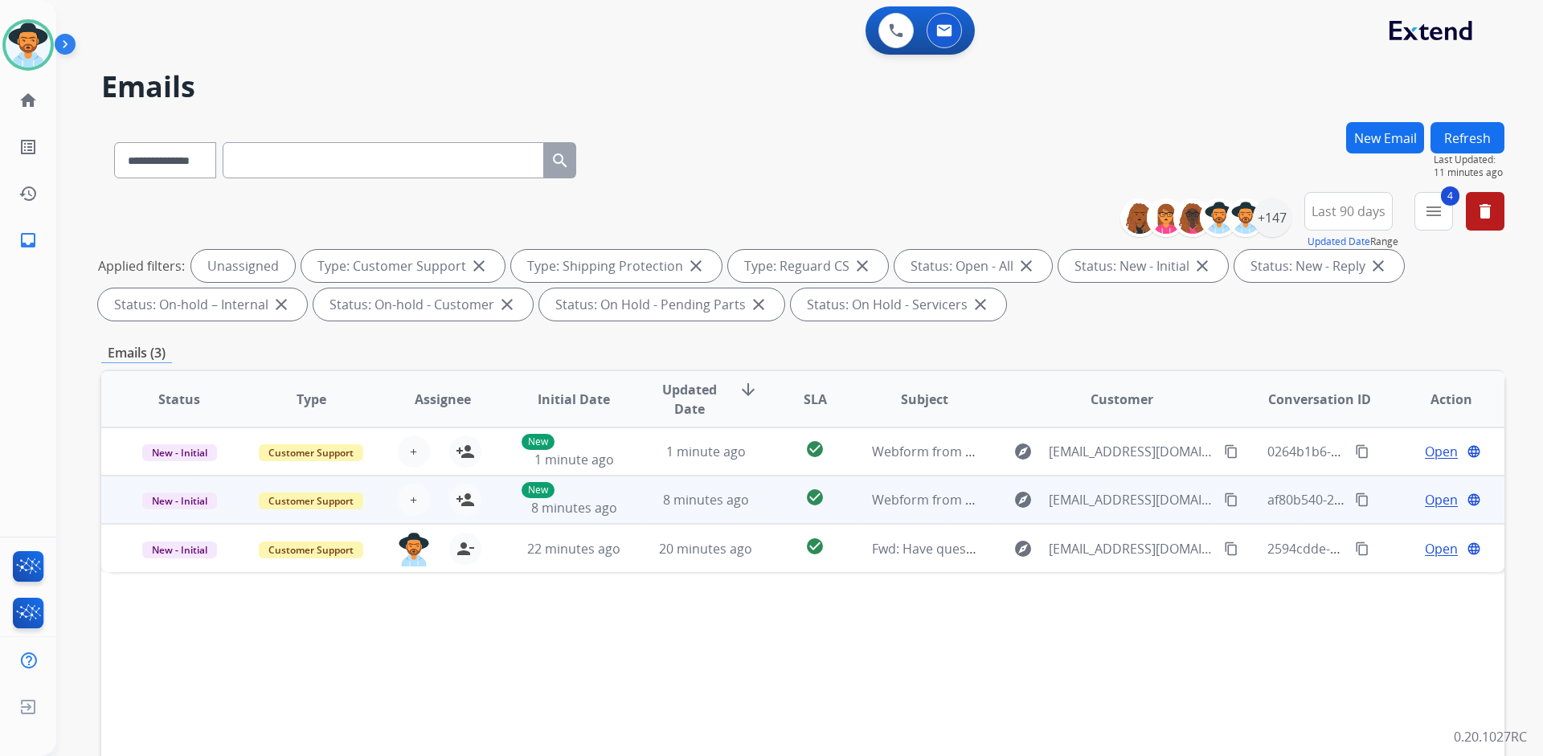
click at [114, 494] on td "New - Initial" at bounding box center [167, 500] width 132 height 48
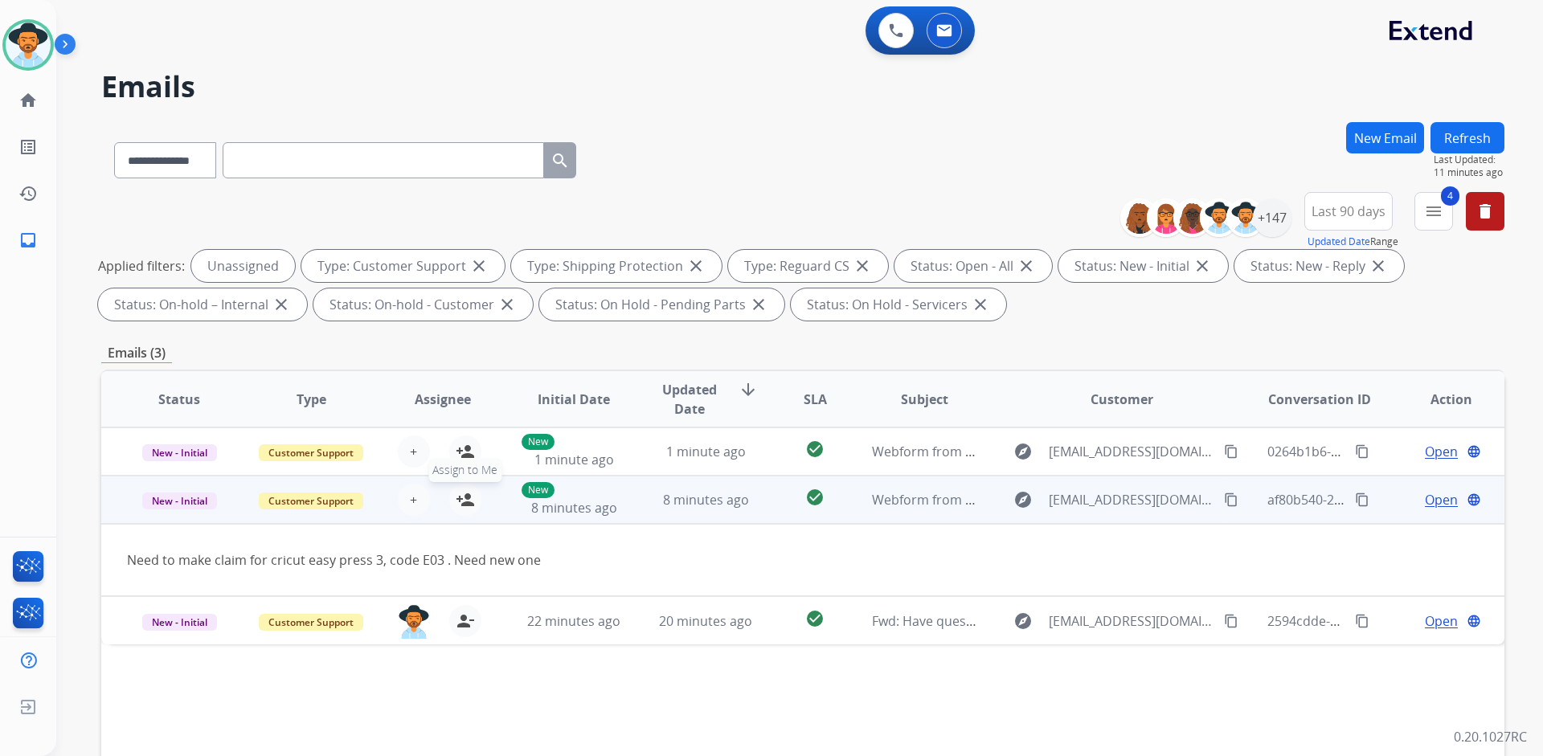
click at [463, 497] on mat-icon "person_add" at bounding box center [465, 499] width 19 height 19
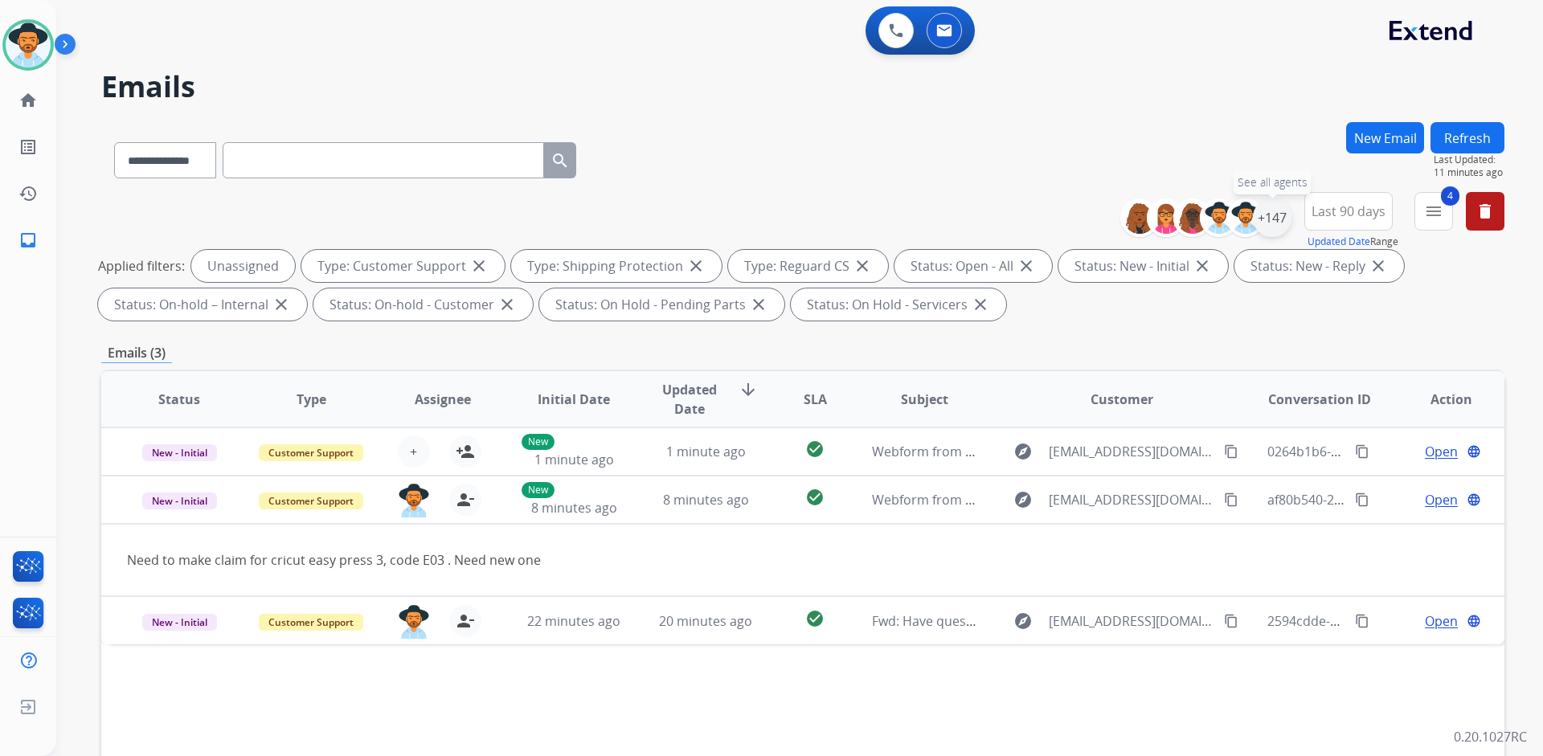
click at [1268, 219] on div "+147" at bounding box center [1272, 217] width 39 height 39
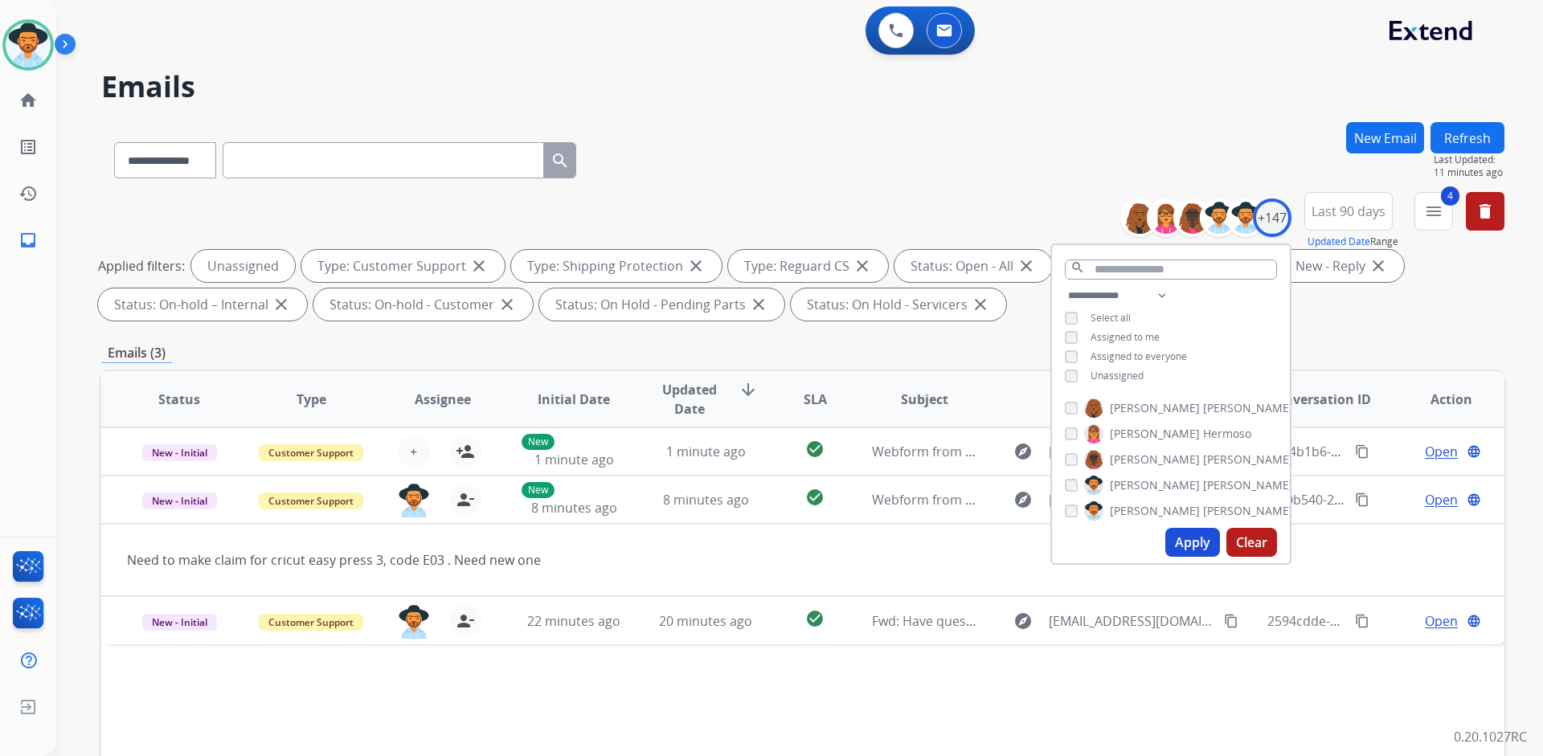
click at [1116, 333] on span "Assigned to me" at bounding box center [1124, 337] width 69 height 14
click at [1116, 373] on span "Unassigned" at bounding box center [1116, 376] width 53 height 14
click at [1188, 544] on button "Apply" at bounding box center [1192, 542] width 55 height 29
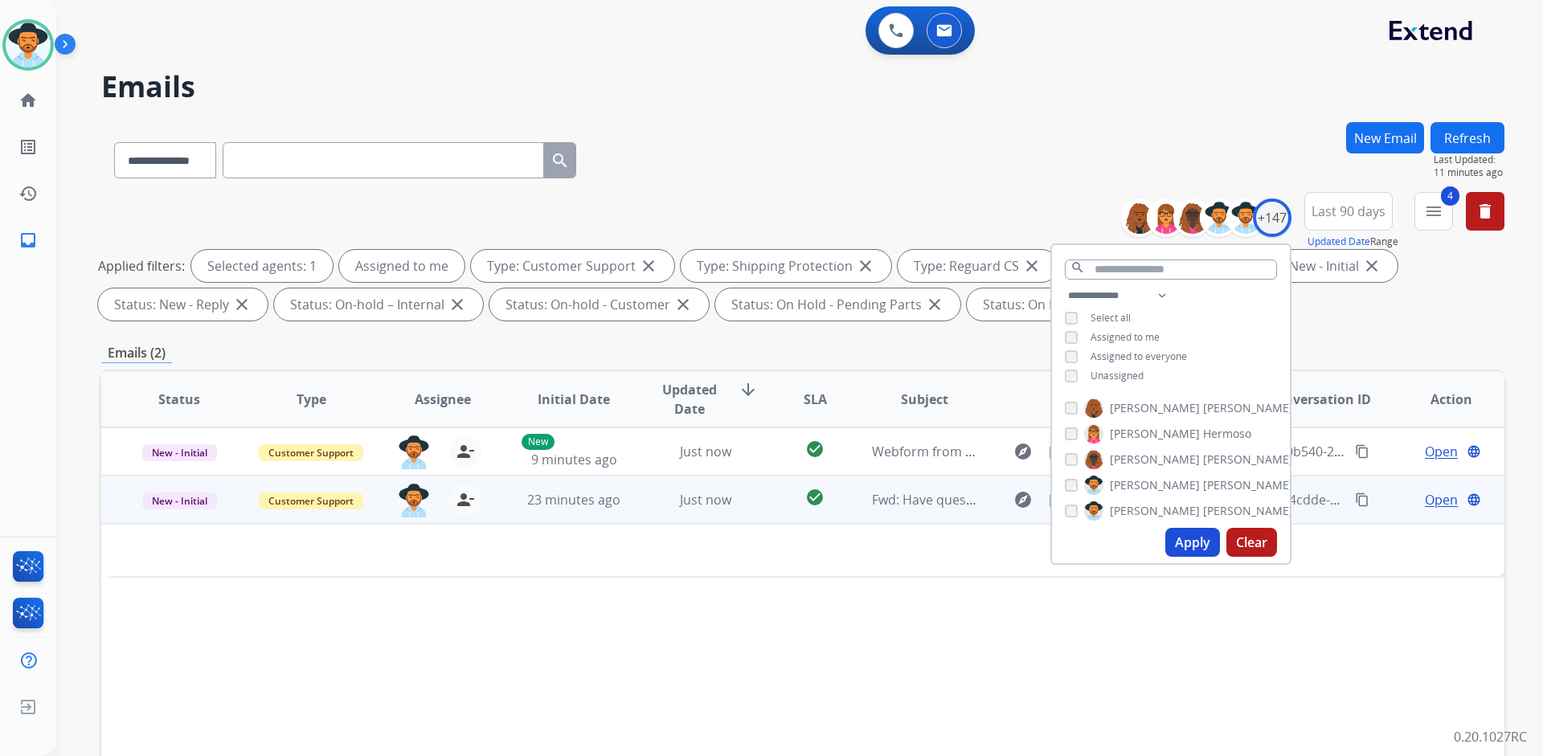
click at [902, 542] on td at bounding box center [671, 550] width 1140 height 52
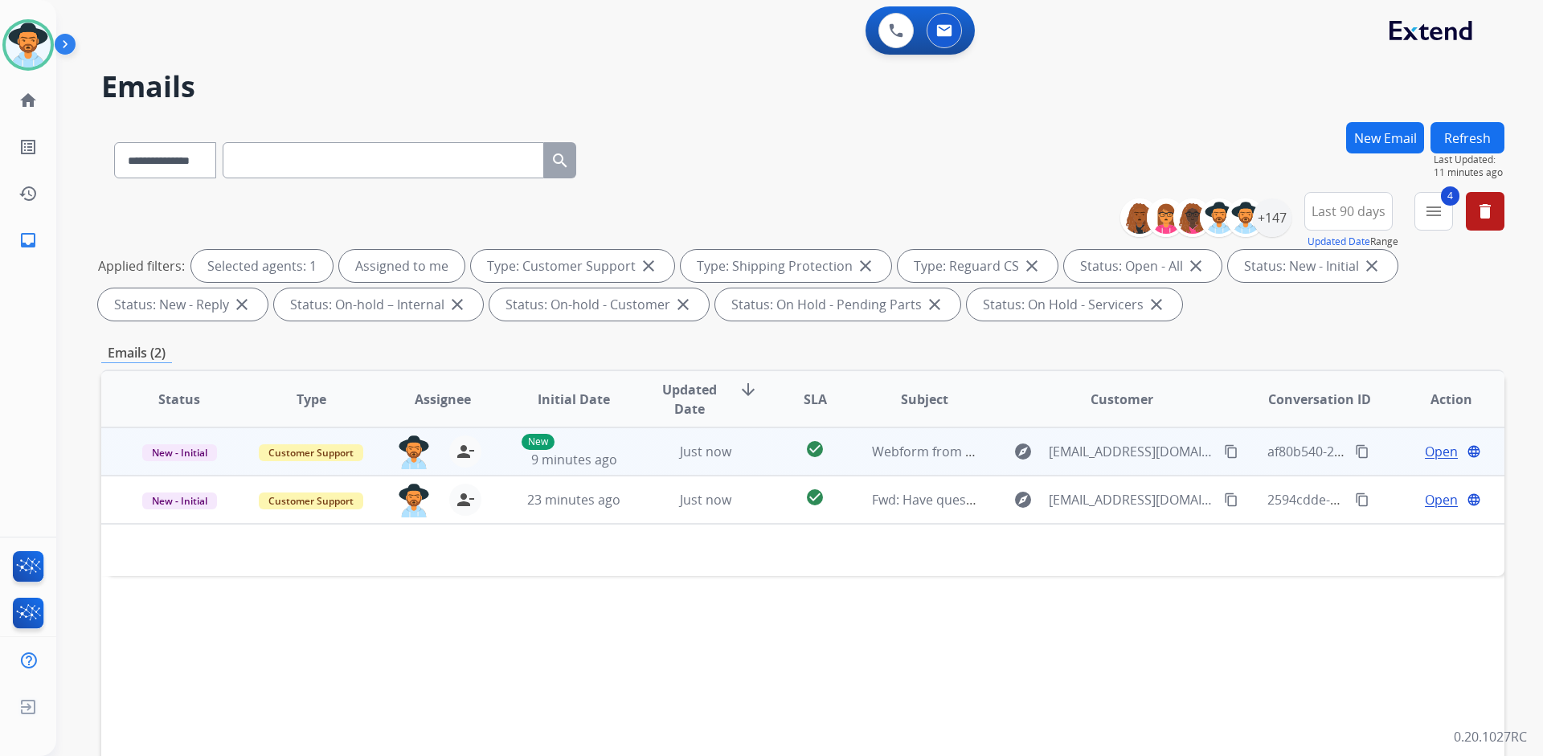
click at [1425, 454] on span "Open" at bounding box center [1441, 451] width 33 height 19
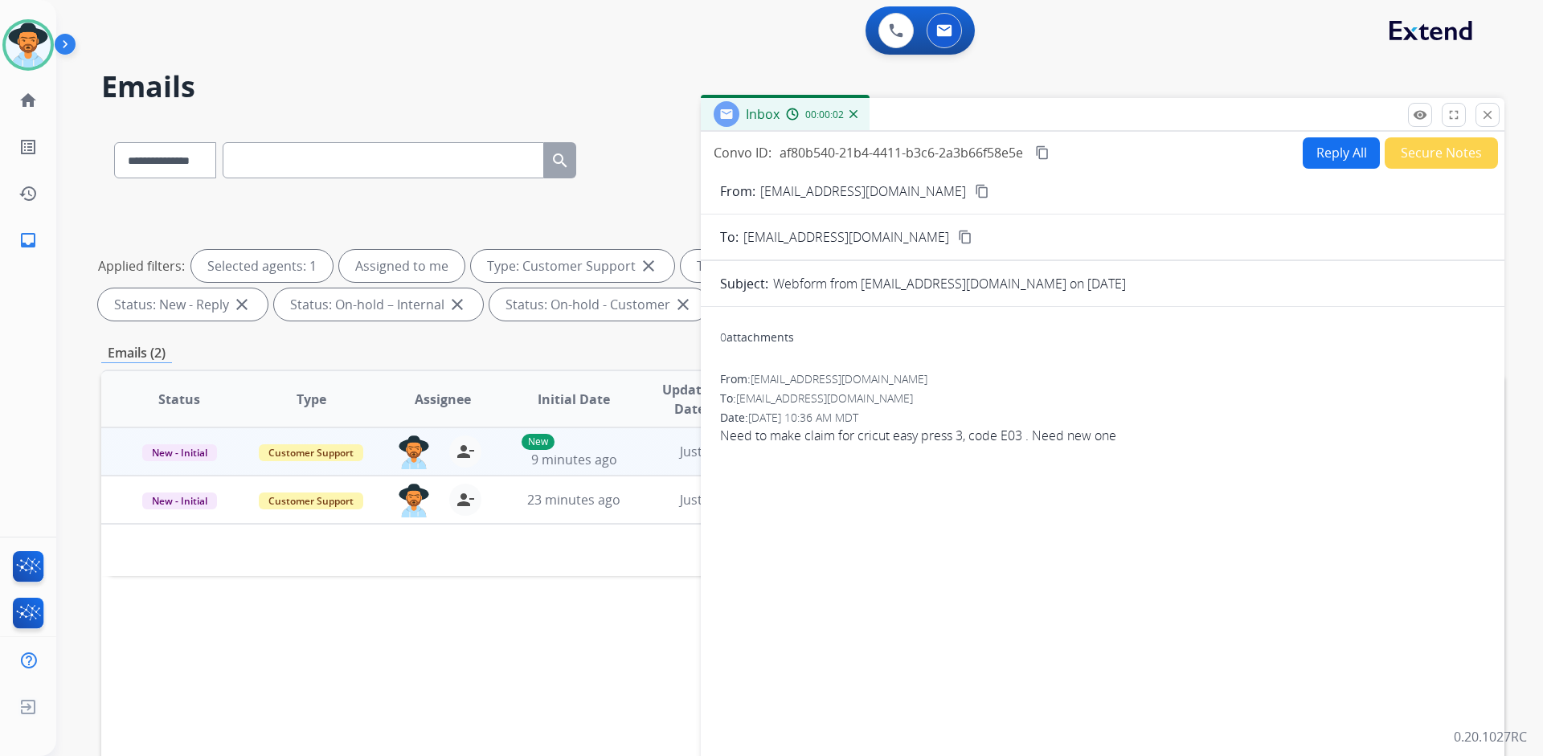
click at [1340, 150] on button "Reply All" at bounding box center [1340, 152] width 77 height 31
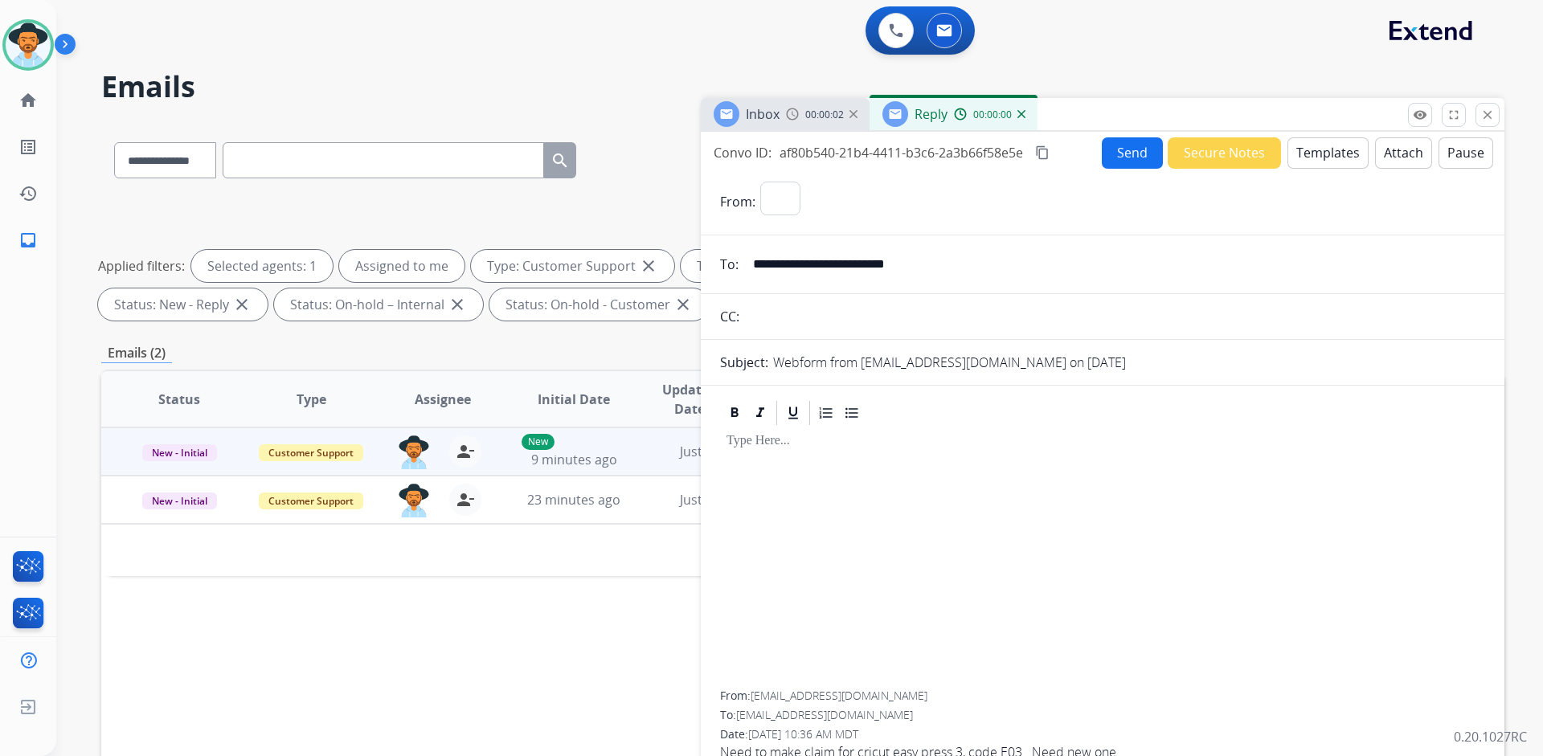
select select "**********"
click at [775, 117] on span "Inbox" at bounding box center [763, 114] width 34 height 18
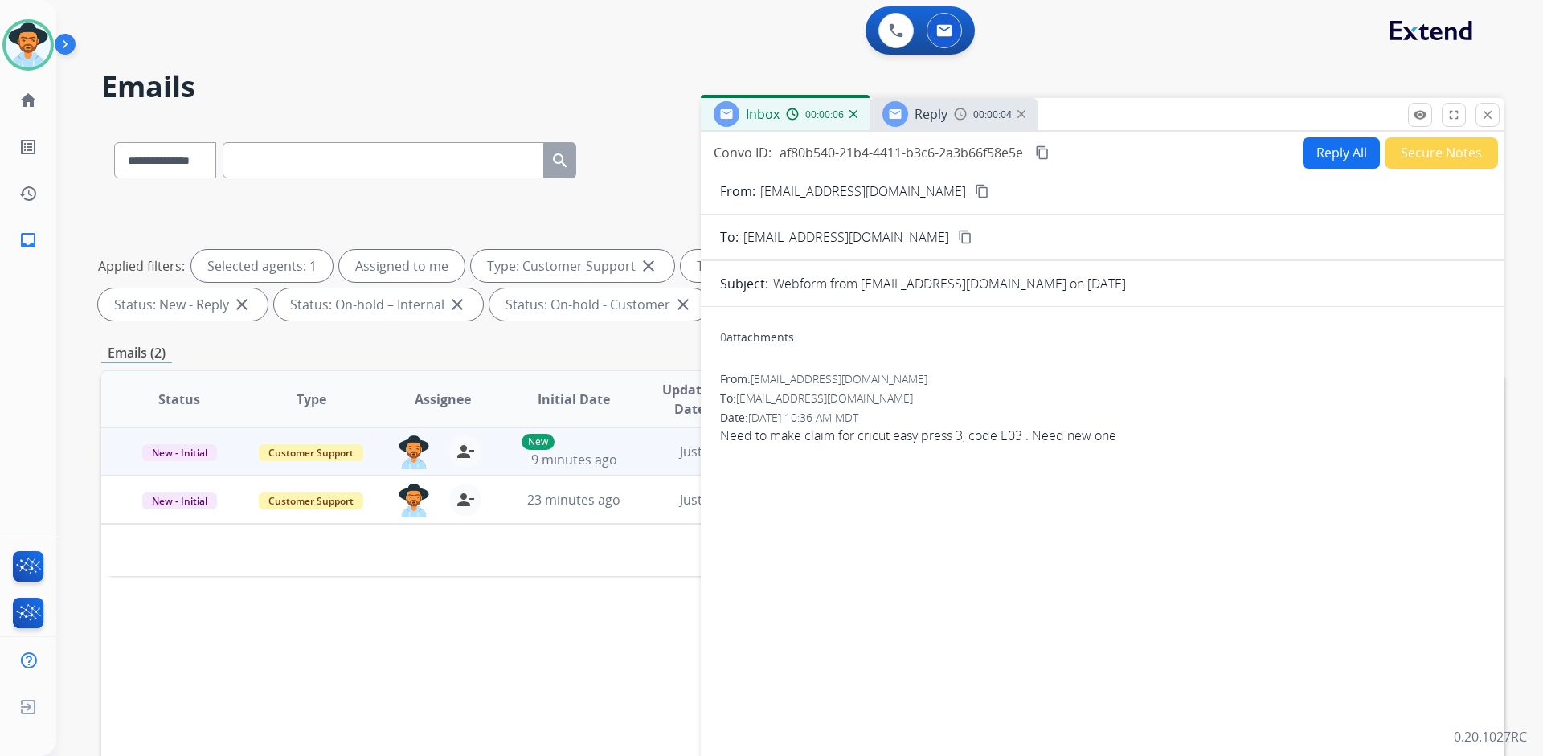
click at [975, 186] on mat-icon "content_copy" at bounding box center [982, 191] width 14 height 14
click at [950, 117] on div "Reply 00:00:49" at bounding box center [953, 114] width 168 height 32
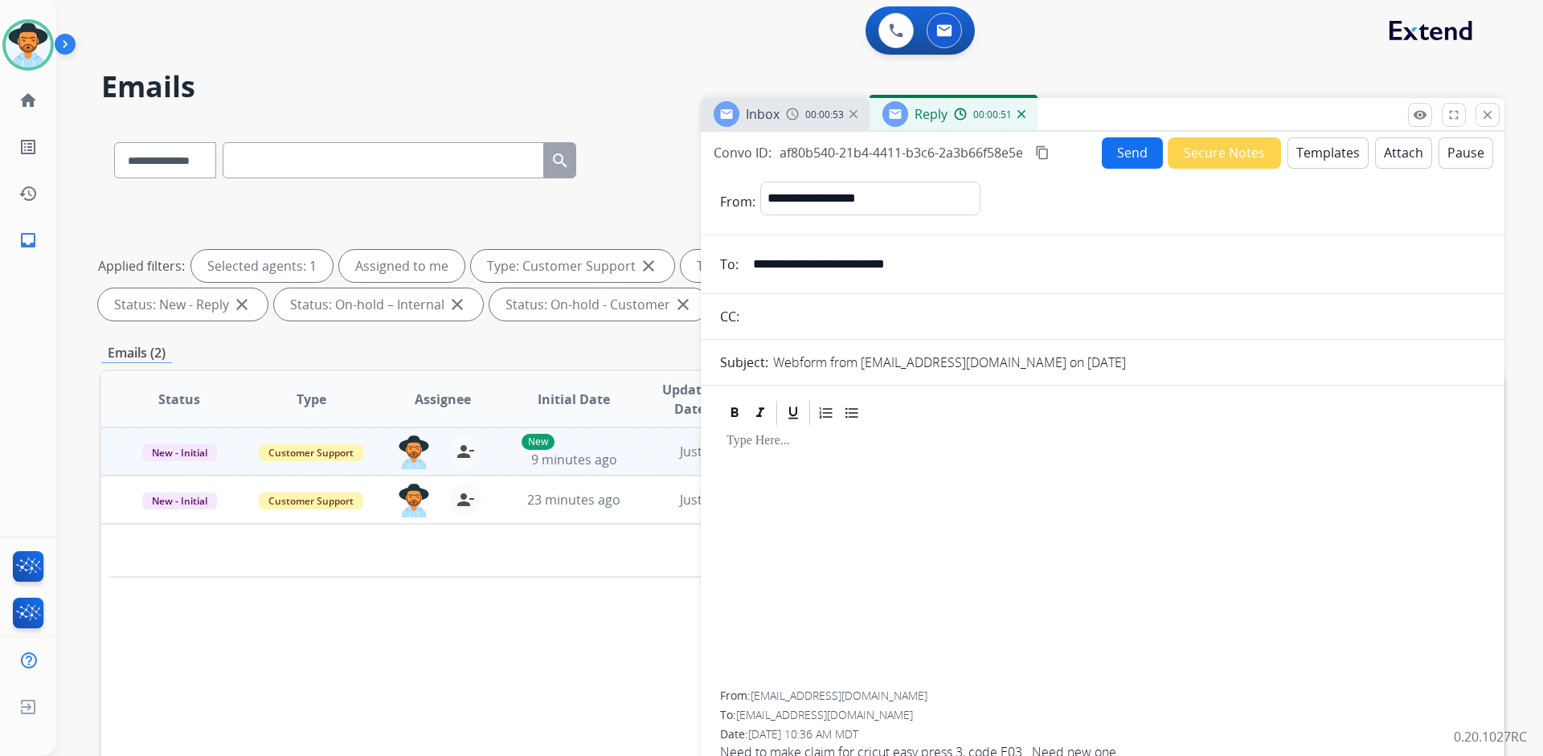
click at [1302, 149] on button "Templates" at bounding box center [1327, 152] width 81 height 31
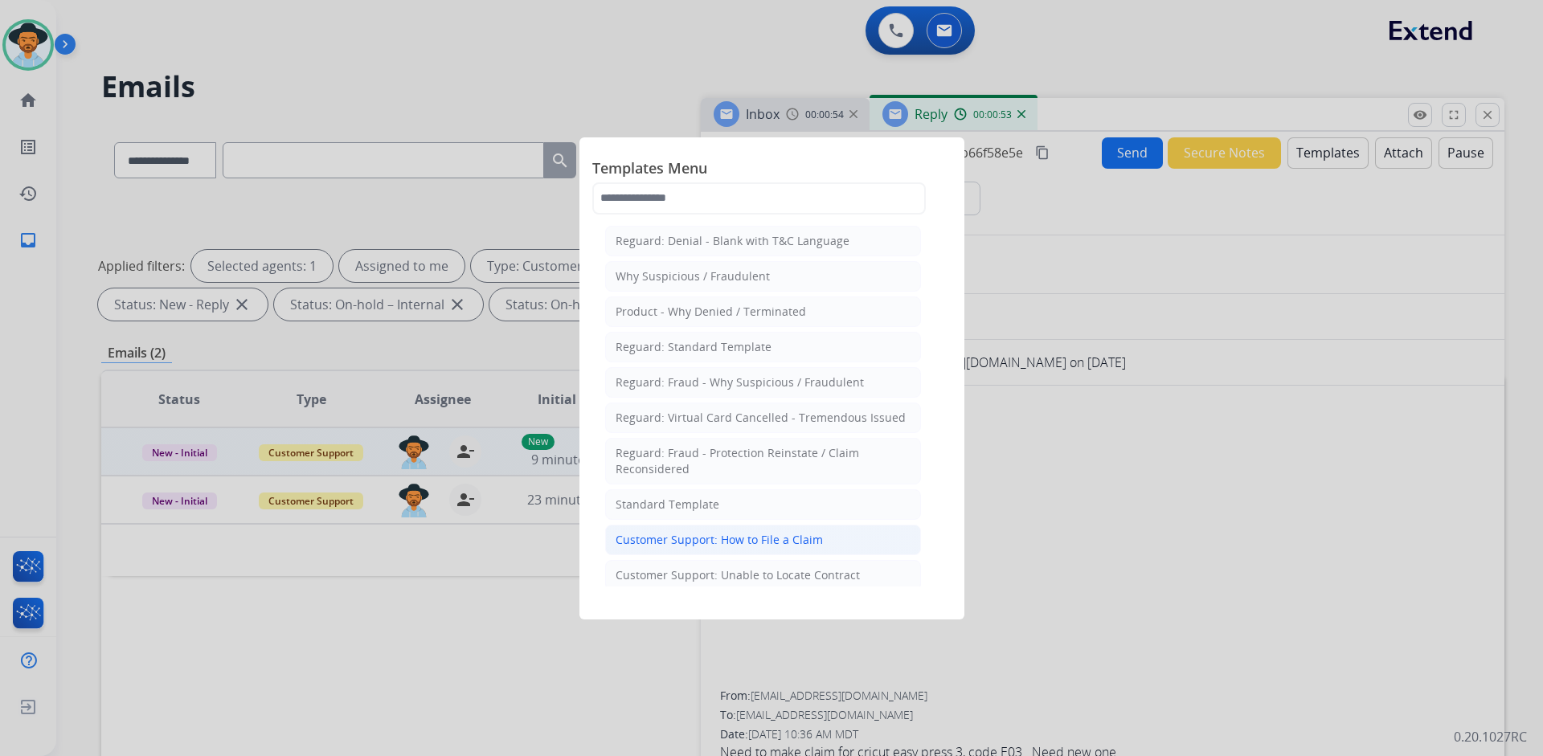
click at [764, 538] on div "Customer Support: How to File a Claim" at bounding box center [718, 540] width 207 height 16
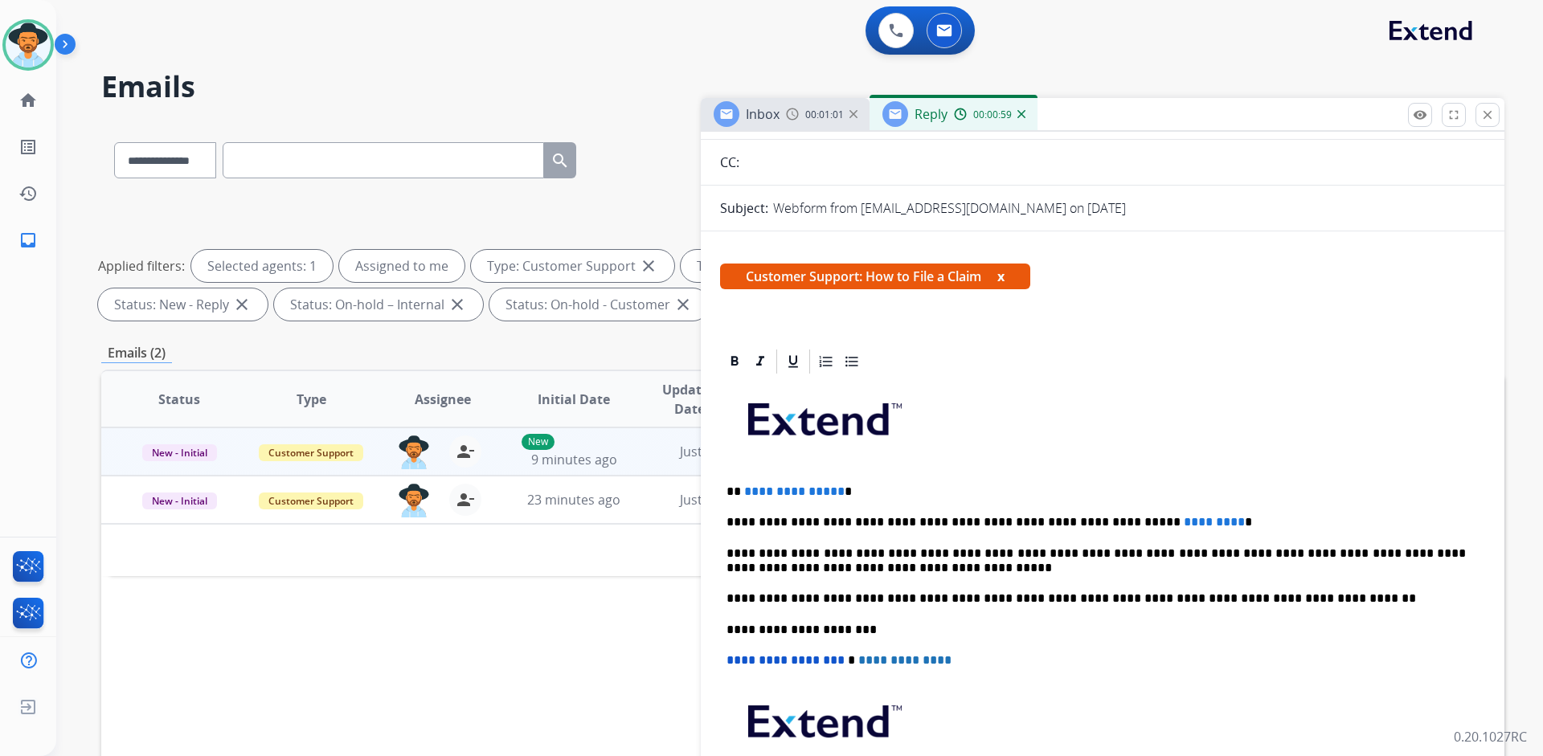
scroll to position [161, 0]
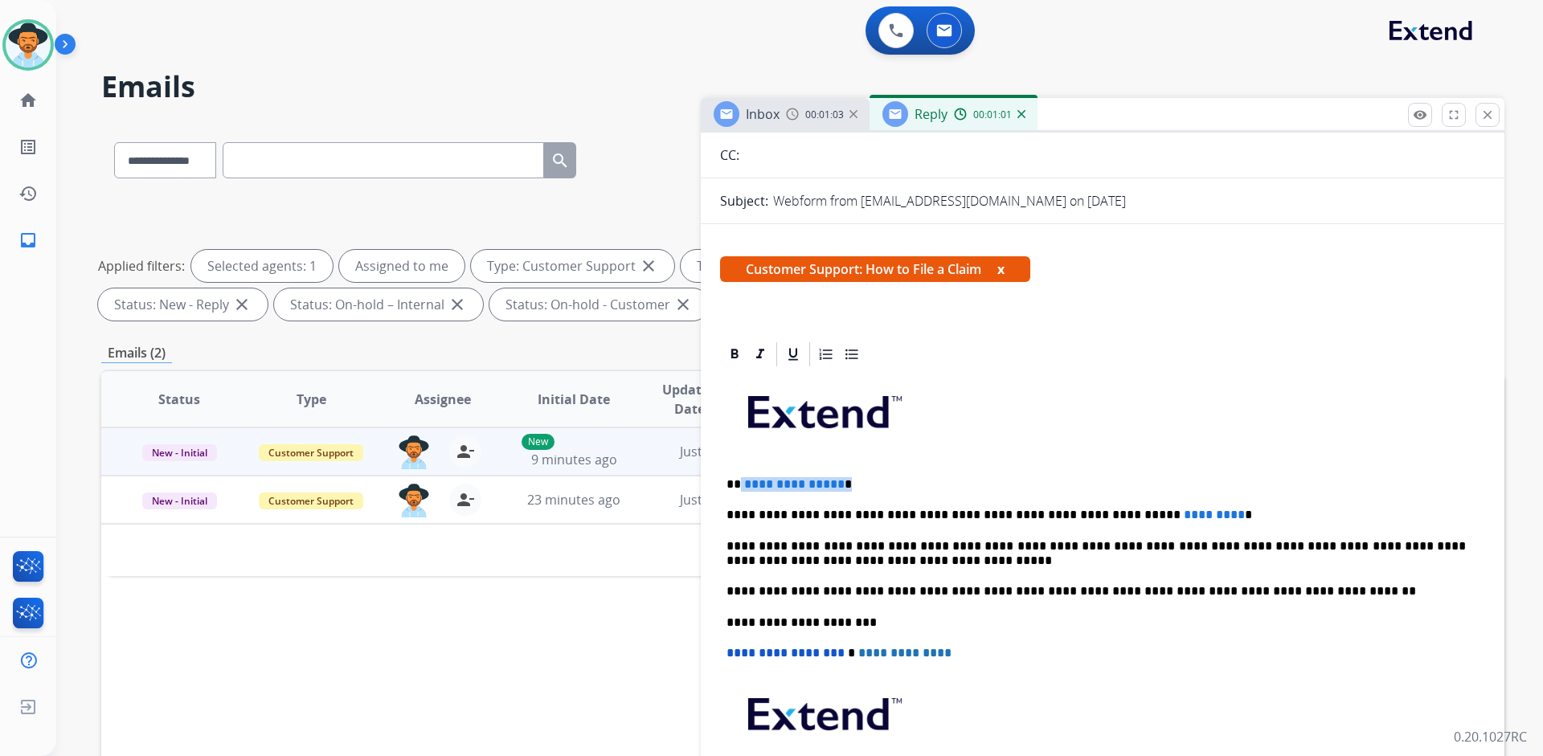
drag, startPoint x: 842, startPoint y: 489, endPoint x: 741, endPoint y: 483, distance: 101.4
click at [741, 483] on p "**********" at bounding box center [1095, 484] width 739 height 14
drag, startPoint x: 1168, startPoint y: 513, endPoint x: 1093, endPoint y: 514, distance: 75.5
click at [1093, 514] on p "**********" at bounding box center [1095, 515] width 739 height 14
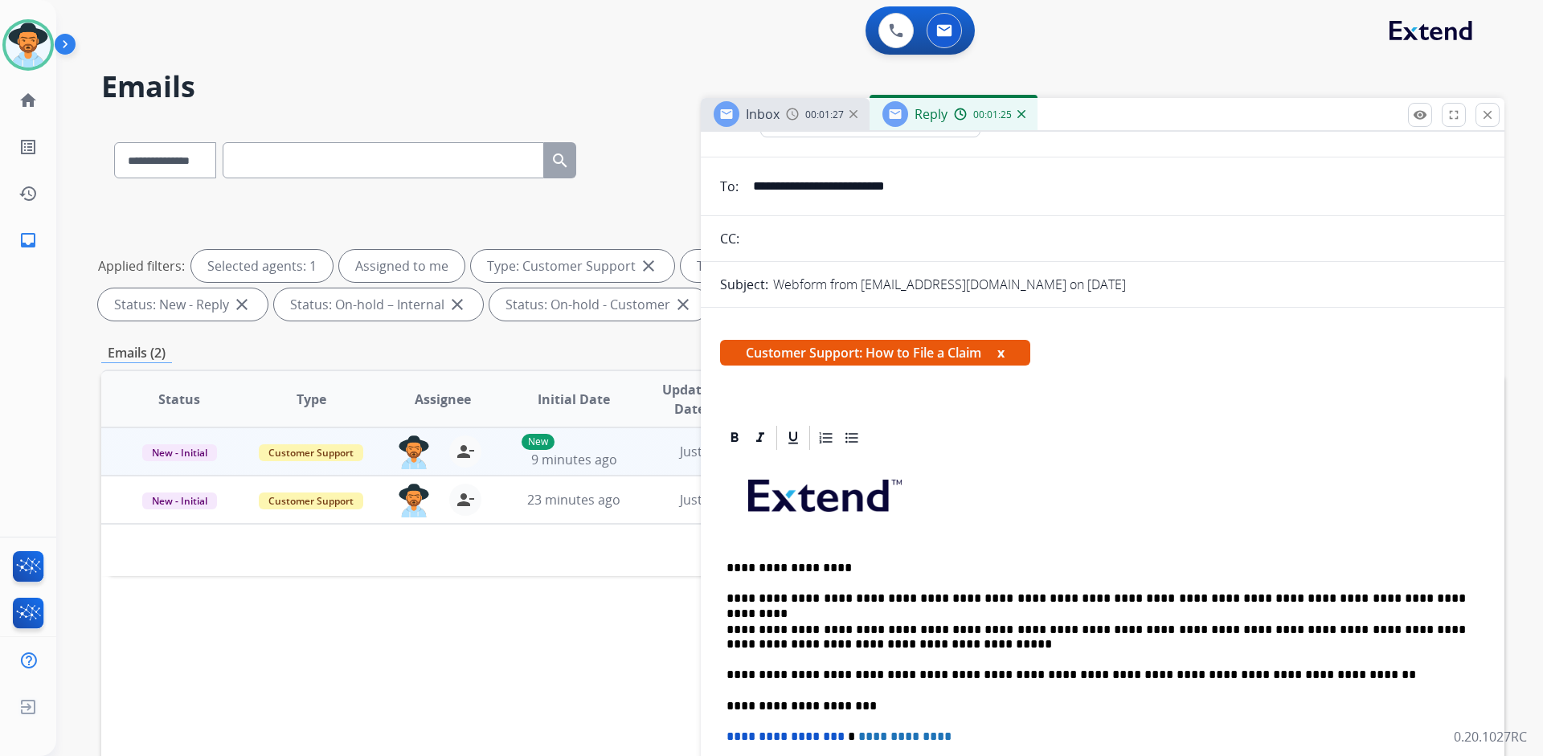
scroll to position [0, 0]
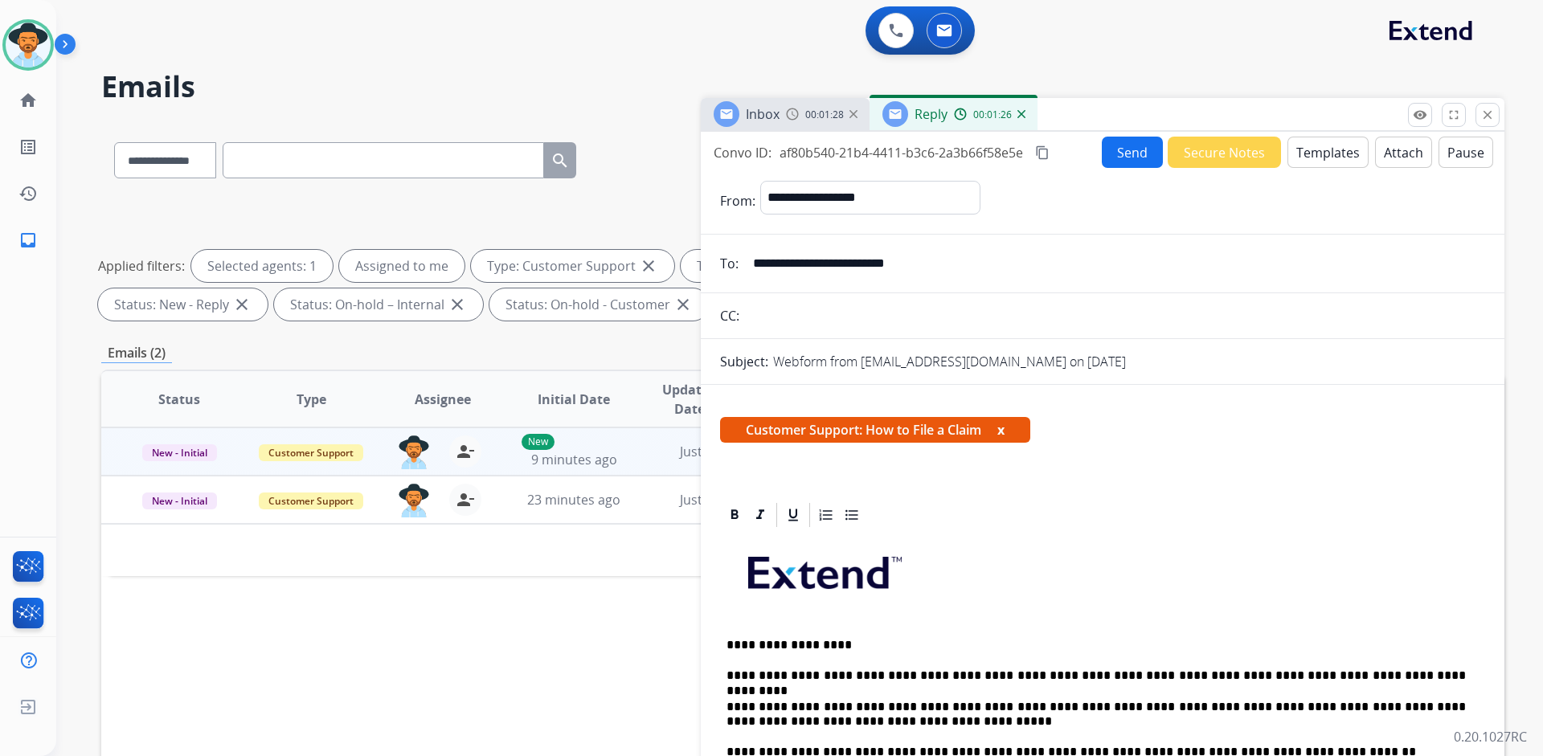
click at [1040, 151] on mat-icon "content_copy" at bounding box center [1042, 152] width 14 height 14
click at [1041, 148] on mat-icon "content_copy" at bounding box center [1042, 152] width 14 height 14
click at [772, 112] on span "Inbox" at bounding box center [763, 114] width 34 height 18
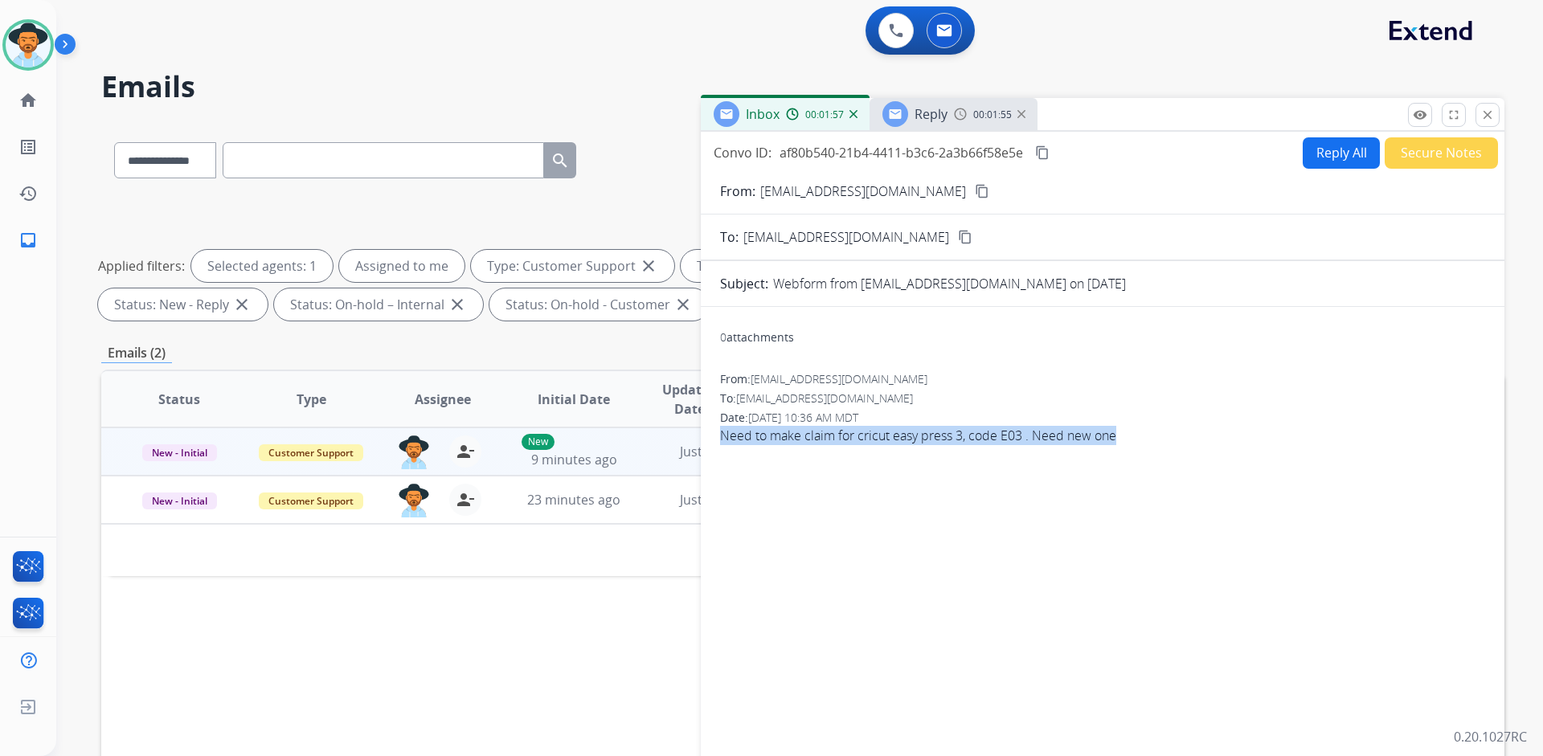
drag, startPoint x: 718, startPoint y: 435, endPoint x: 1156, endPoint y: 435, distance: 437.9
click at [1156, 435] on div "0 attachments From: Lilliesaucier1996@gmail.com To: support@extend.com Date: 08…" at bounding box center [1102, 547] width 803 height 455
copy span "Need to make claim for cricut easy press 3, code E03 . Need new one"
click at [938, 109] on span "Reply" at bounding box center [930, 114] width 33 height 18
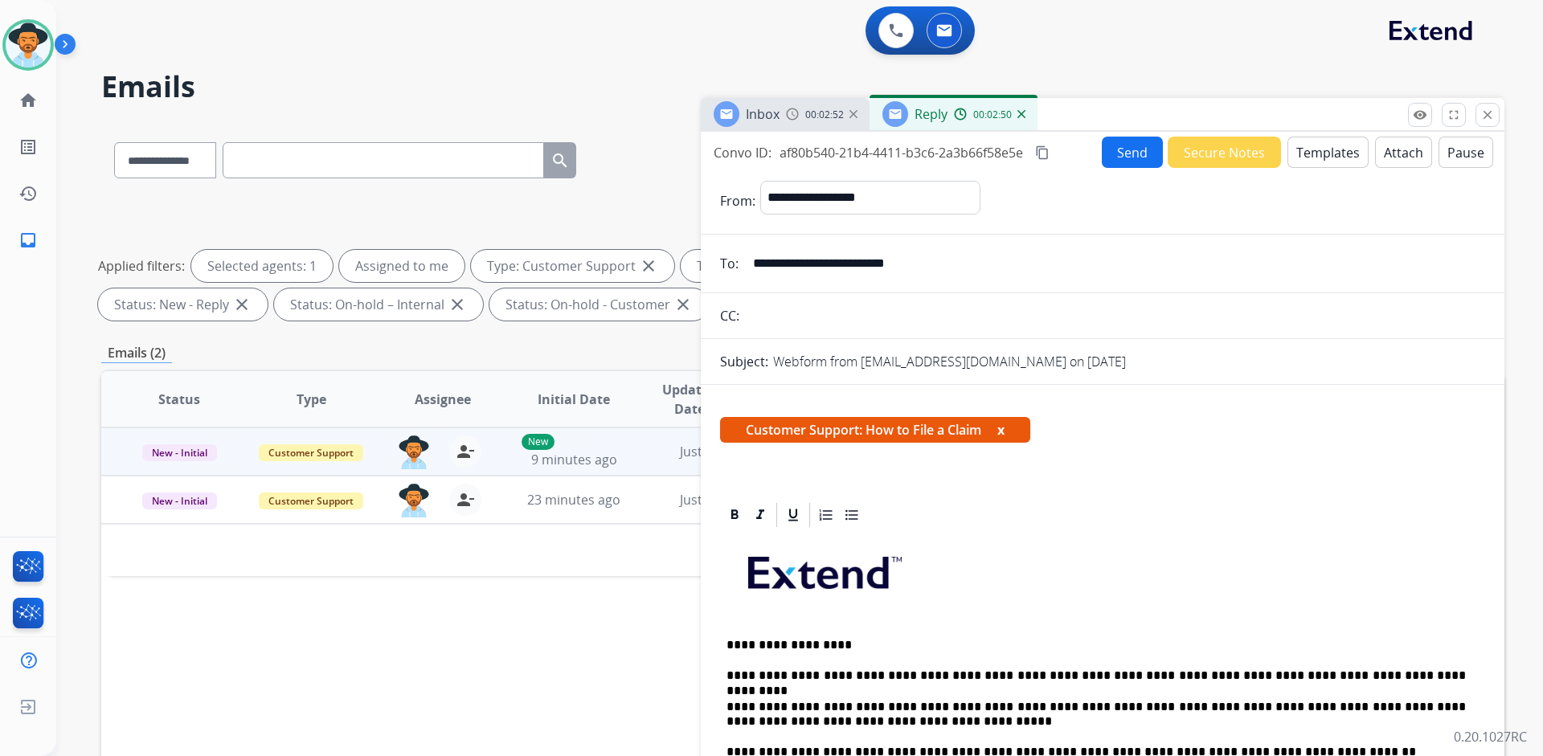
drag, startPoint x: 987, startPoint y: 432, endPoint x: 743, endPoint y: 431, distance: 244.3
click at [743, 431] on span "Customer Support: How to File a Claim x" at bounding box center [875, 430] width 310 height 26
copy span "Customer Support: How to File a Claim"
click at [1170, 494] on div "**********" at bounding box center [1102, 751] width 803 height 732
click at [1118, 143] on button "Send" at bounding box center [1132, 152] width 61 height 31
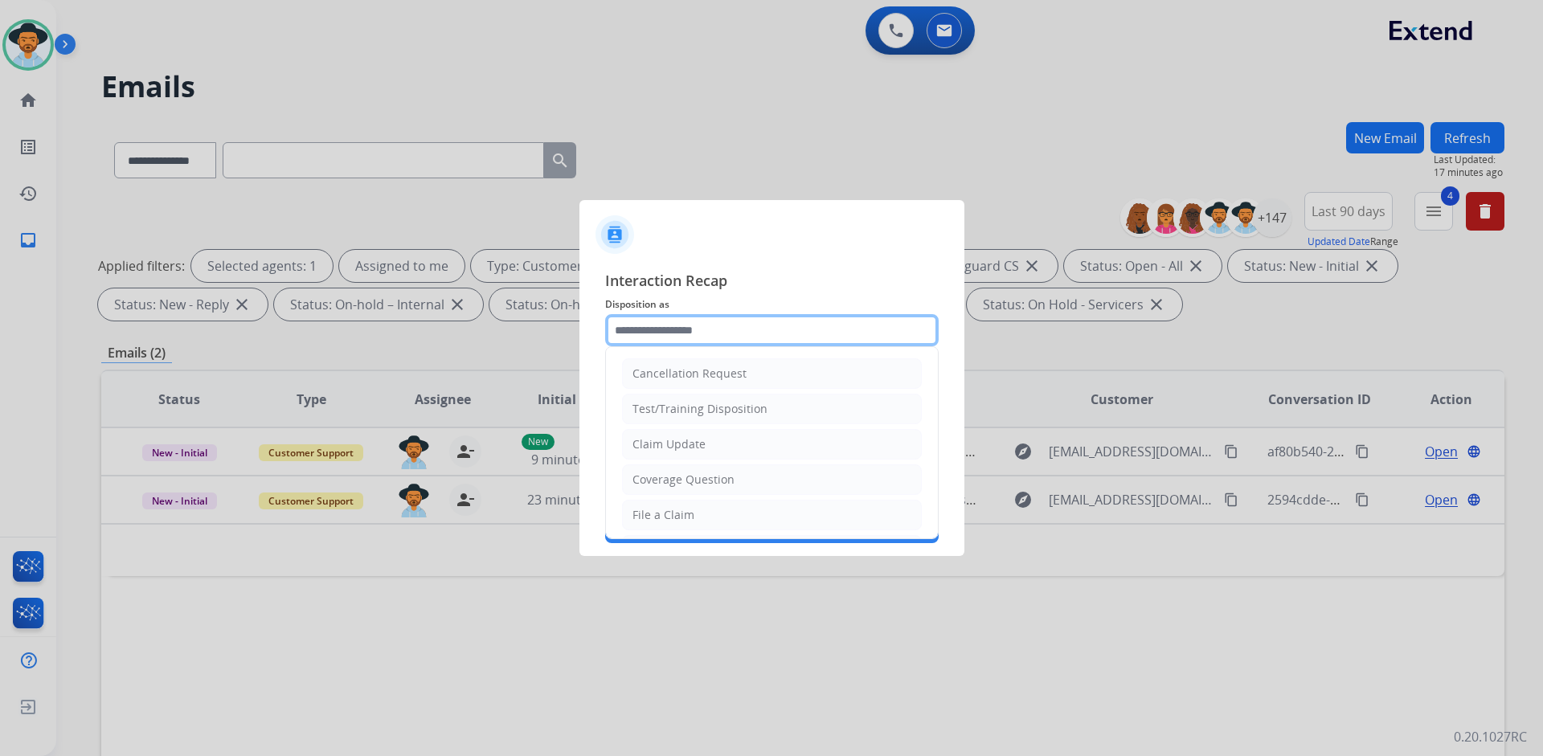
click at [677, 329] on input "text" at bounding box center [771, 330] width 333 height 32
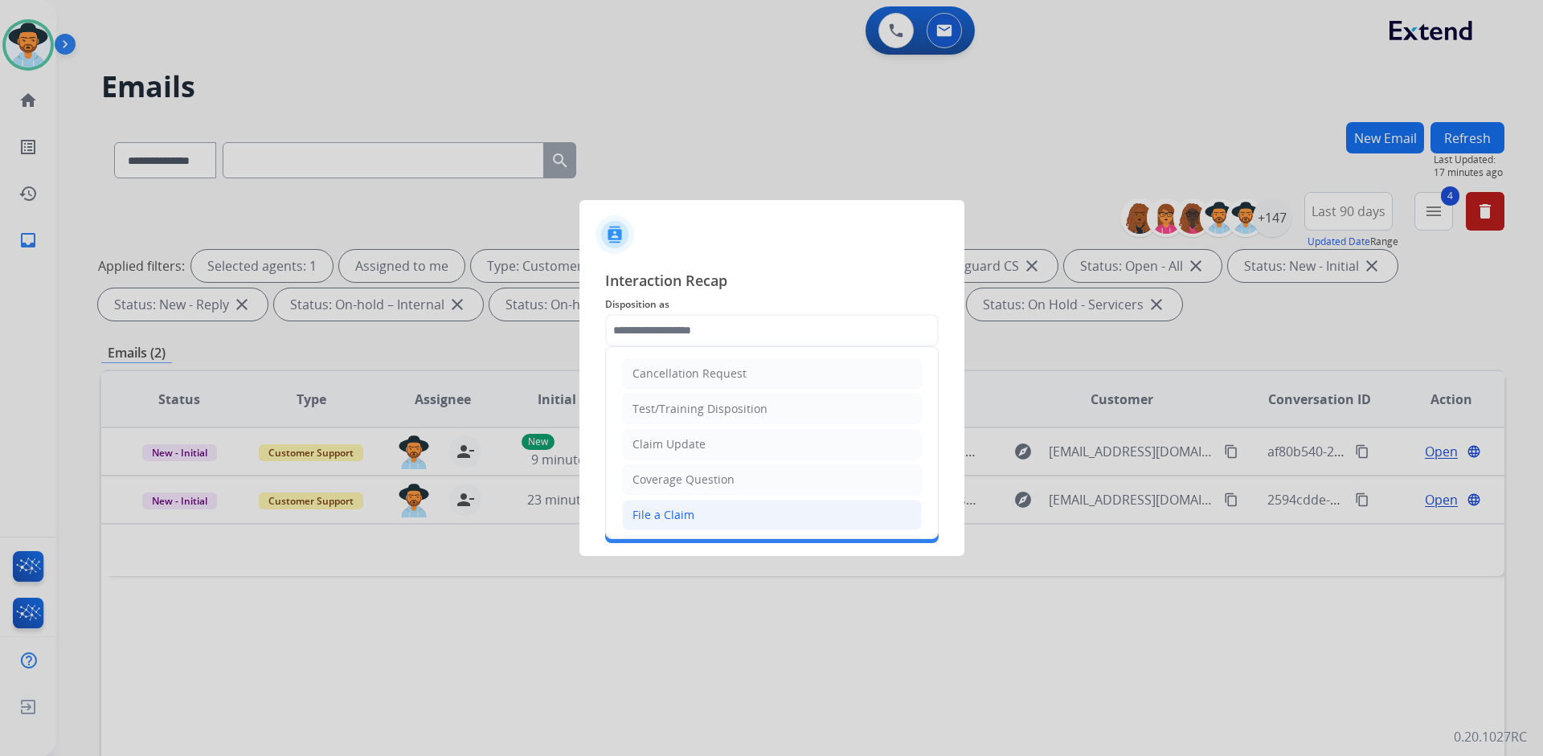
click at [705, 519] on li "File a Claim" at bounding box center [772, 515] width 300 height 31
type input "**********"
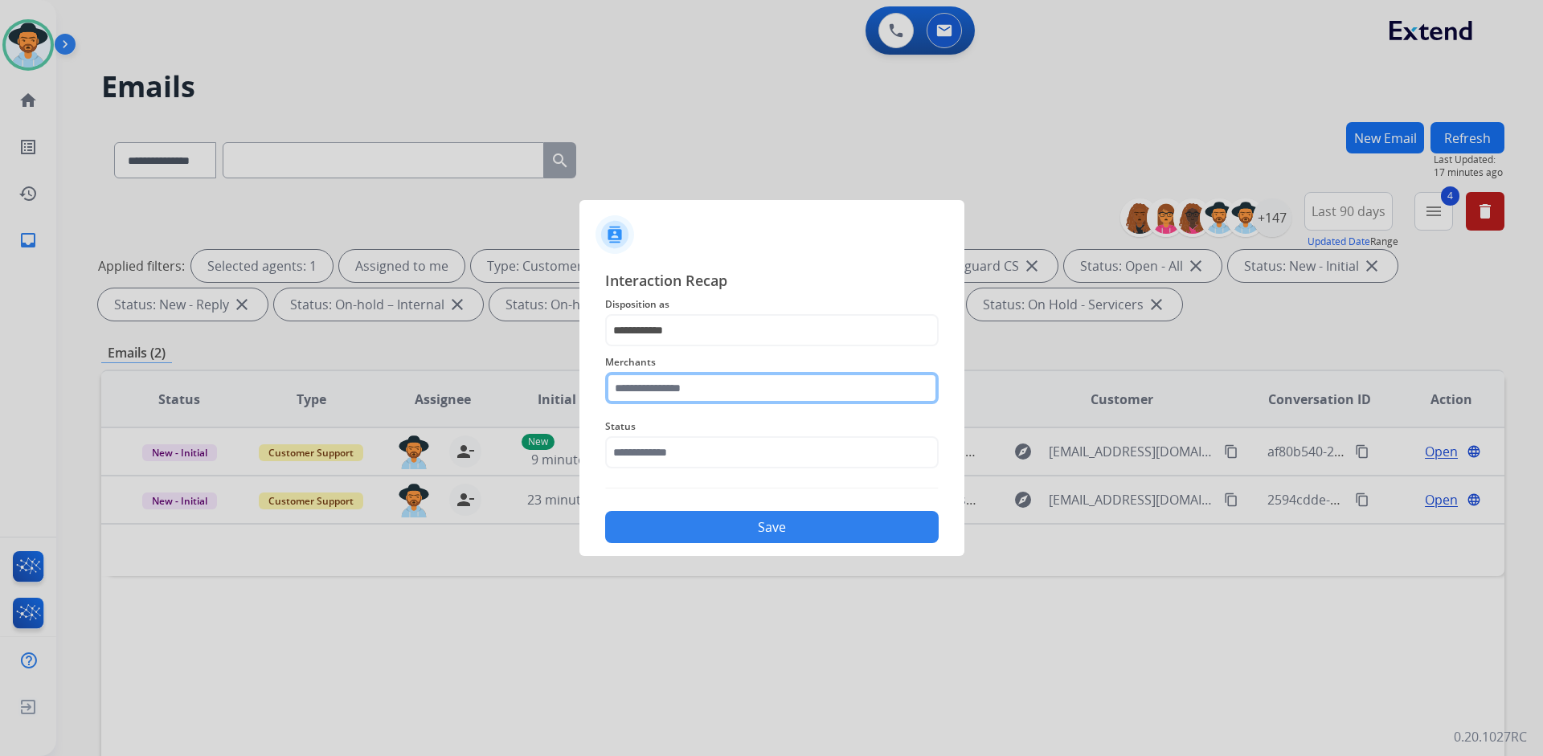
click at [705, 382] on input "text" at bounding box center [771, 388] width 333 height 32
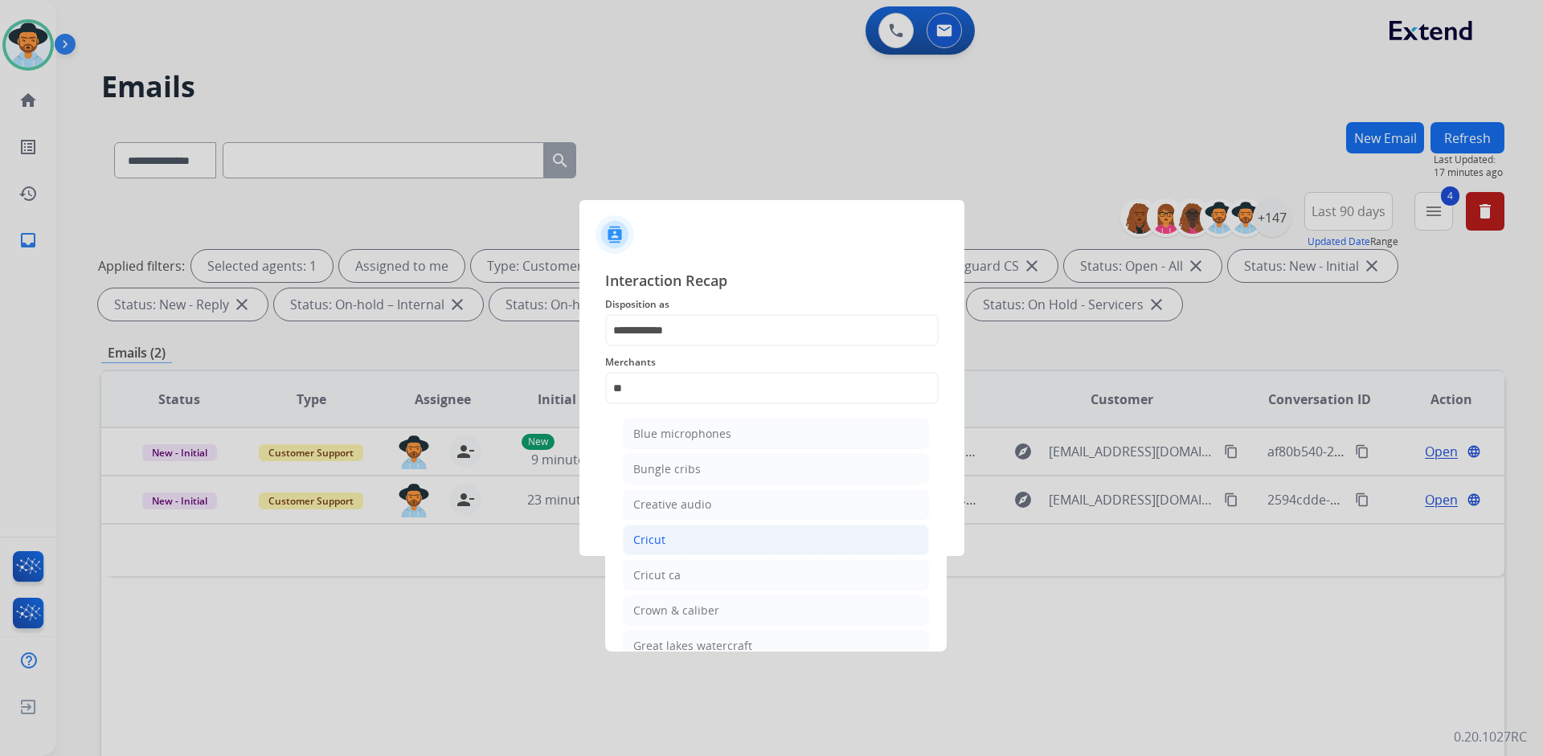
click at [694, 542] on li "Cricut" at bounding box center [776, 540] width 306 height 31
type input "******"
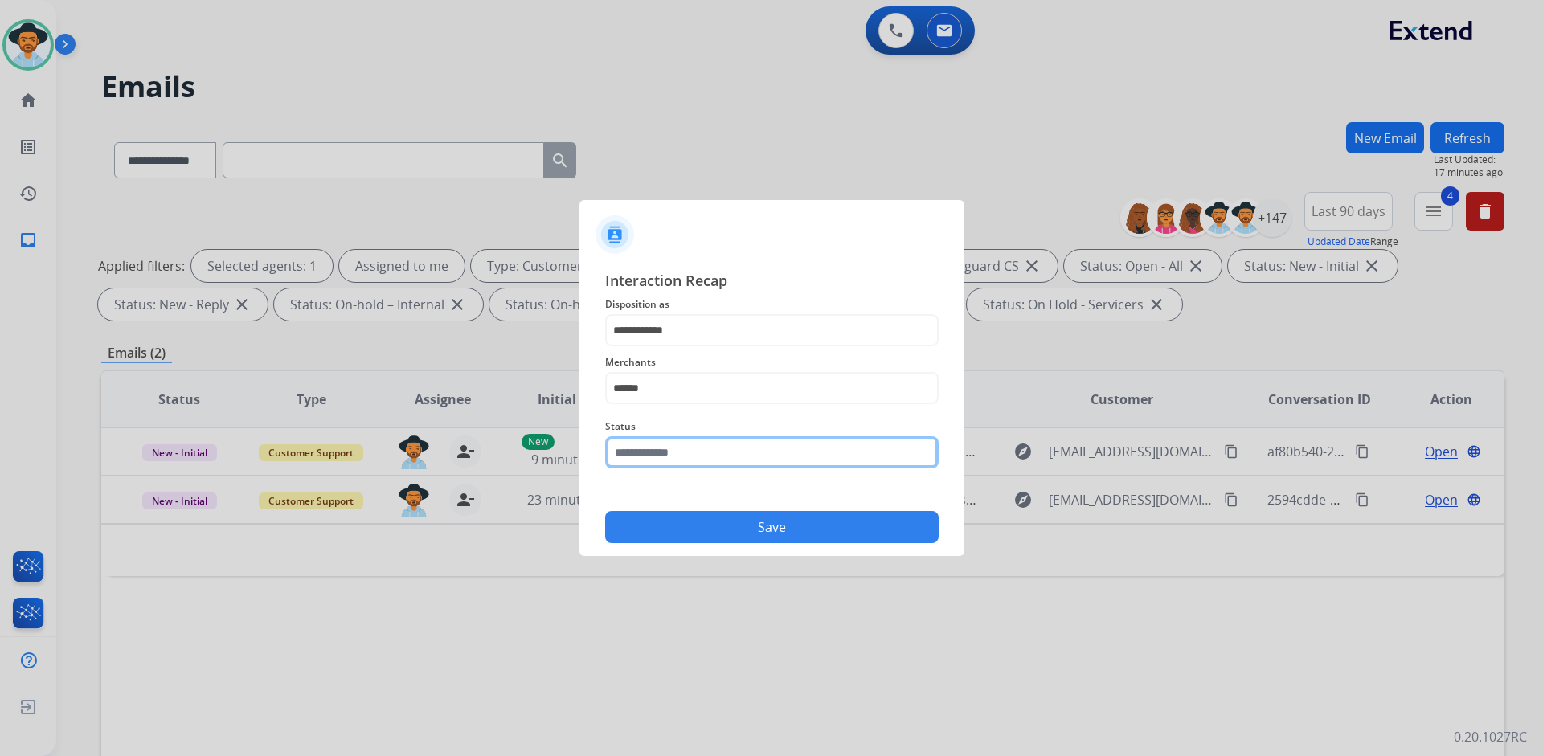
click at [696, 445] on input "text" at bounding box center [771, 452] width 333 height 32
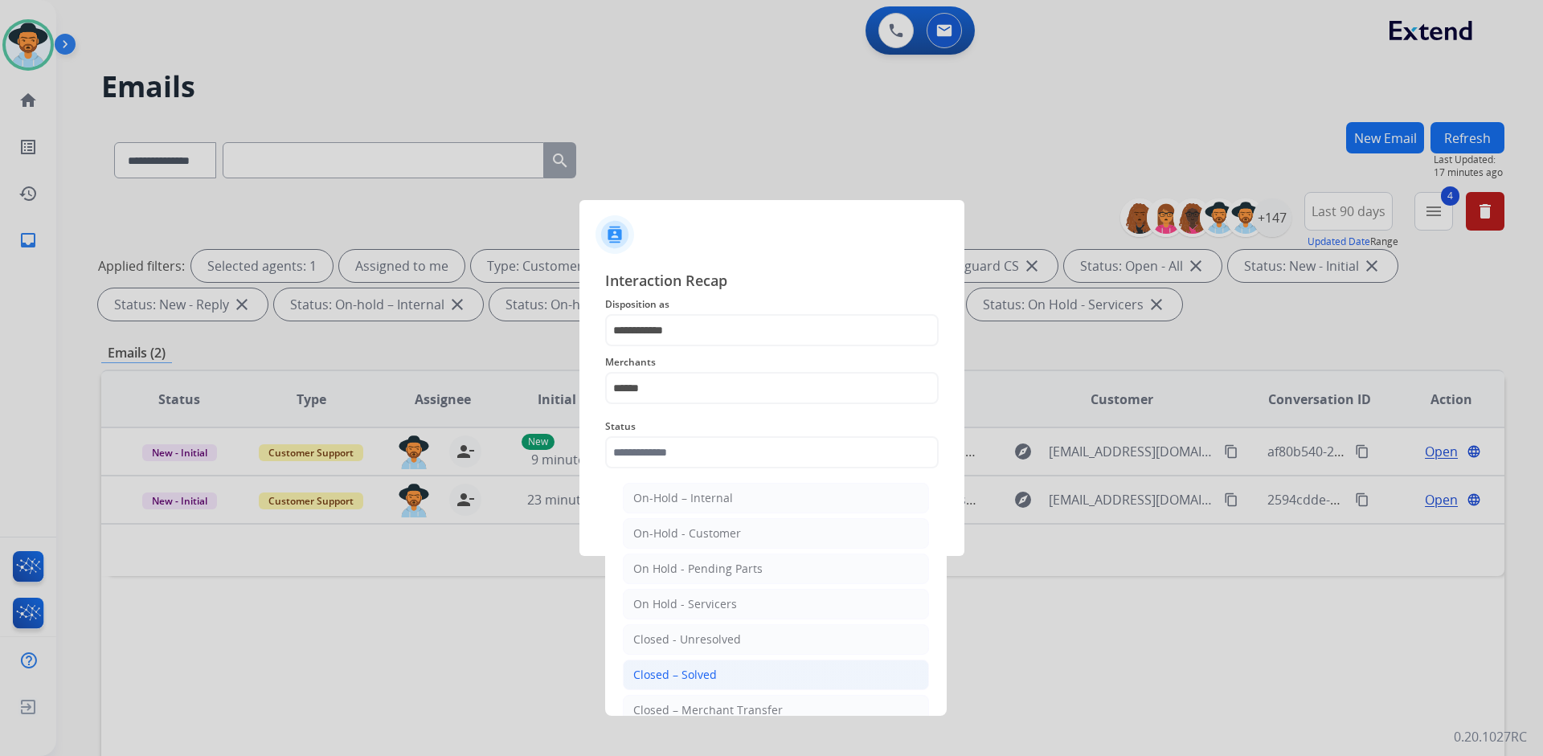
drag, startPoint x: 704, startPoint y: 669, endPoint x: 714, endPoint y: 606, distance: 64.3
click at [704, 668] on div "Closed – Solved" at bounding box center [675, 675] width 84 height 16
type input "**********"
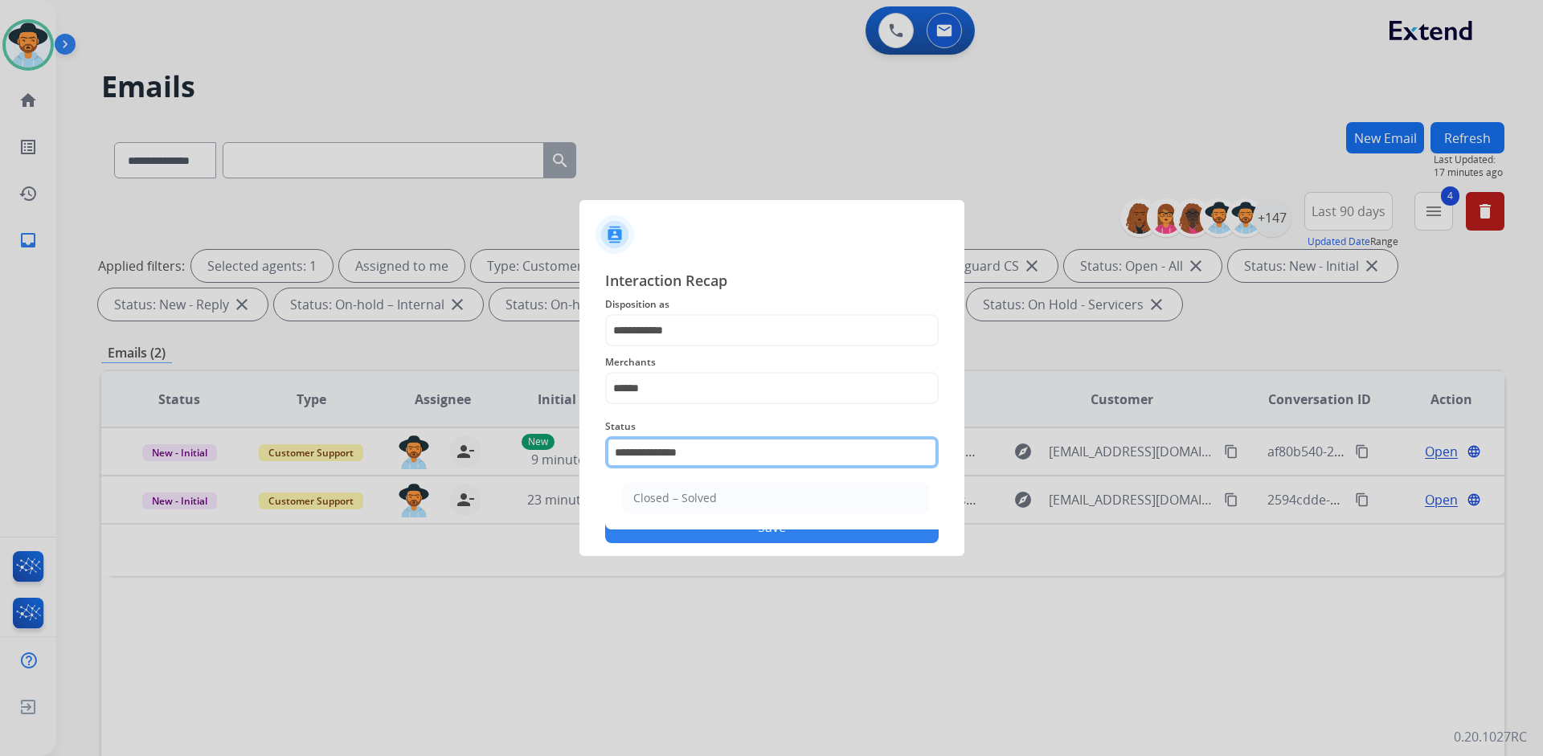
click at [716, 452] on input "**********" at bounding box center [771, 452] width 333 height 32
click at [758, 366] on span "Merchants" at bounding box center [771, 362] width 333 height 19
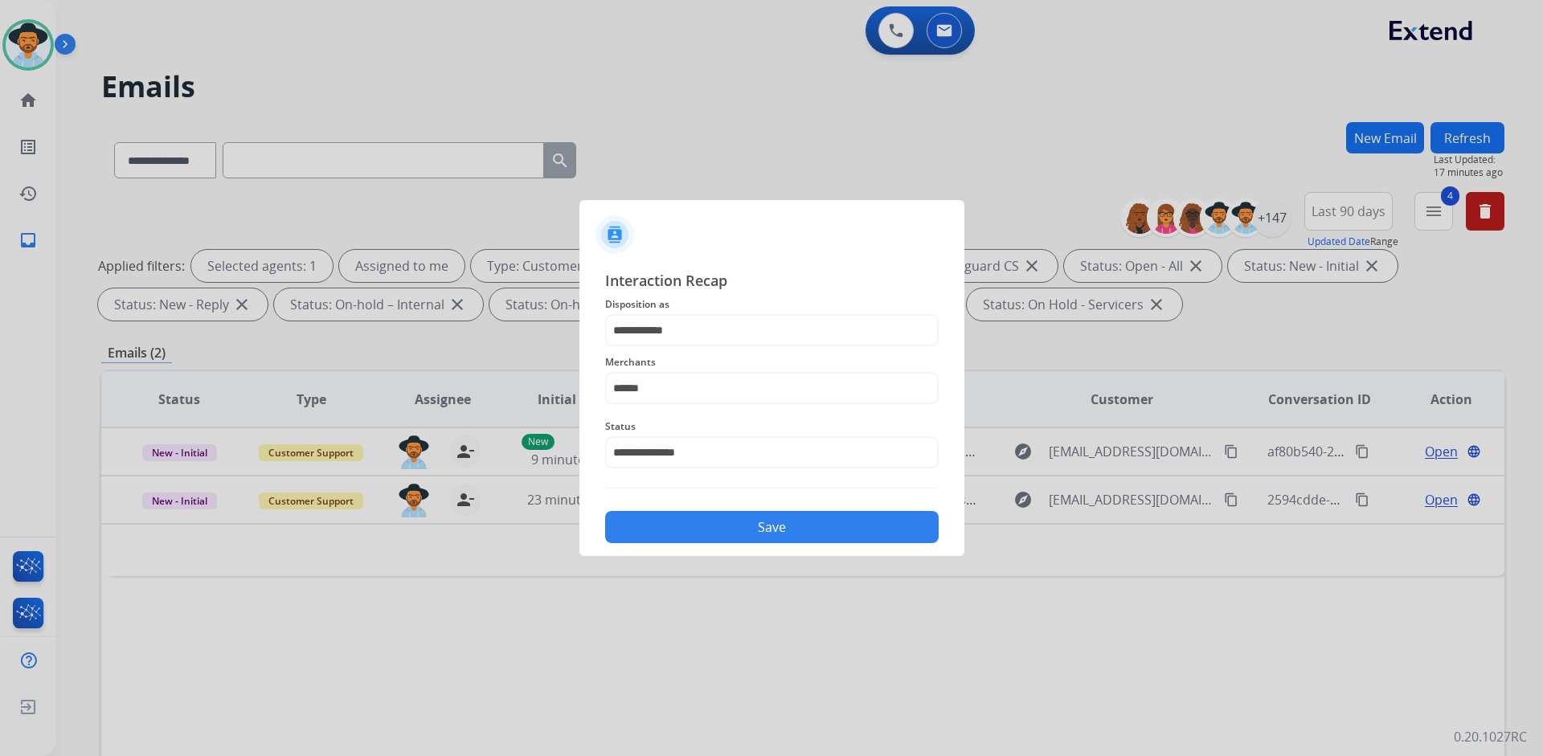
click at [801, 537] on button "Save" at bounding box center [771, 527] width 333 height 32
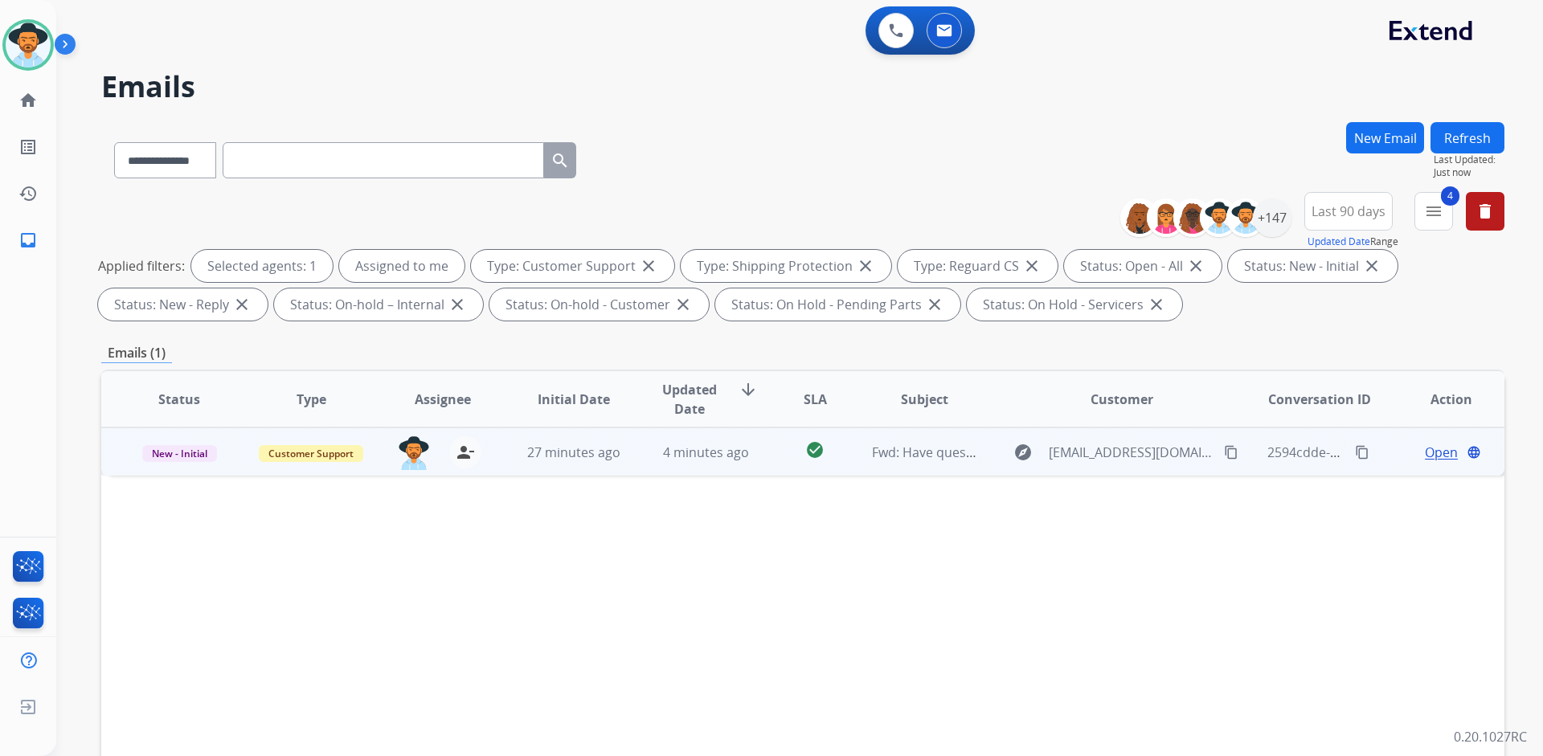
click at [1429, 454] on span "Open" at bounding box center [1441, 452] width 33 height 19
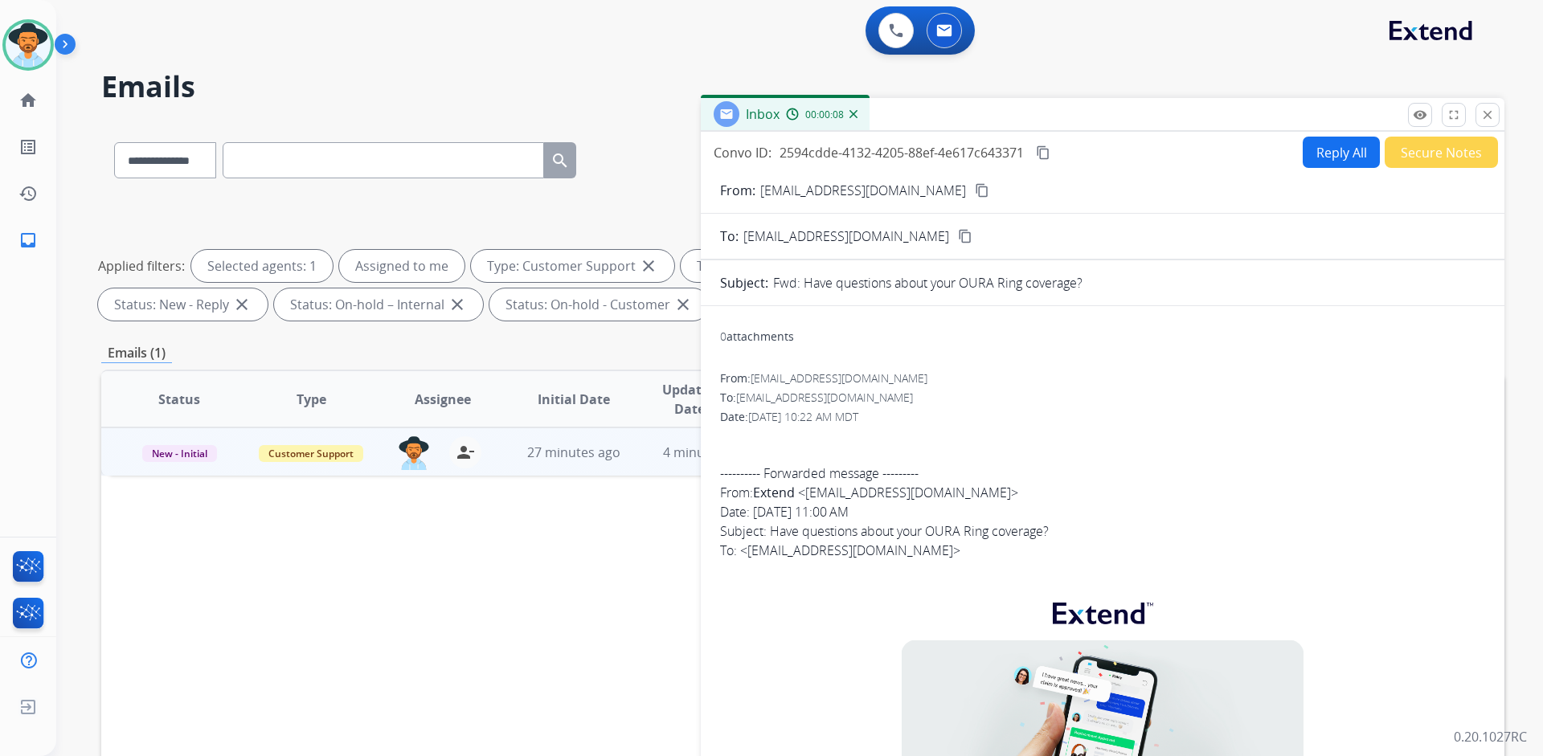
click at [1415, 148] on button "Secure Notes" at bounding box center [1440, 152] width 113 height 31
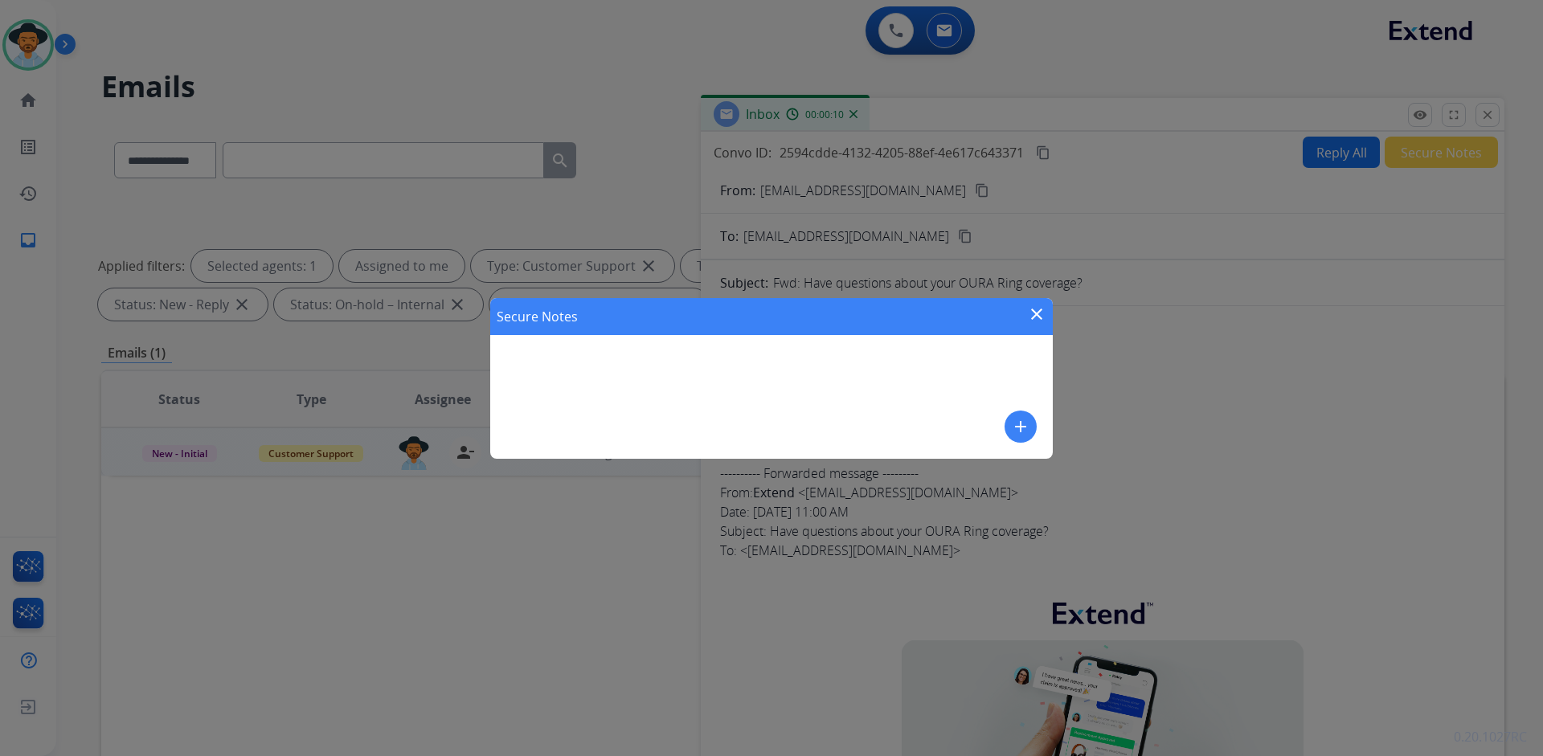
click at [1018, 428] on mat-icon "add" at bounding box center [1020, 426] width 19 height 19
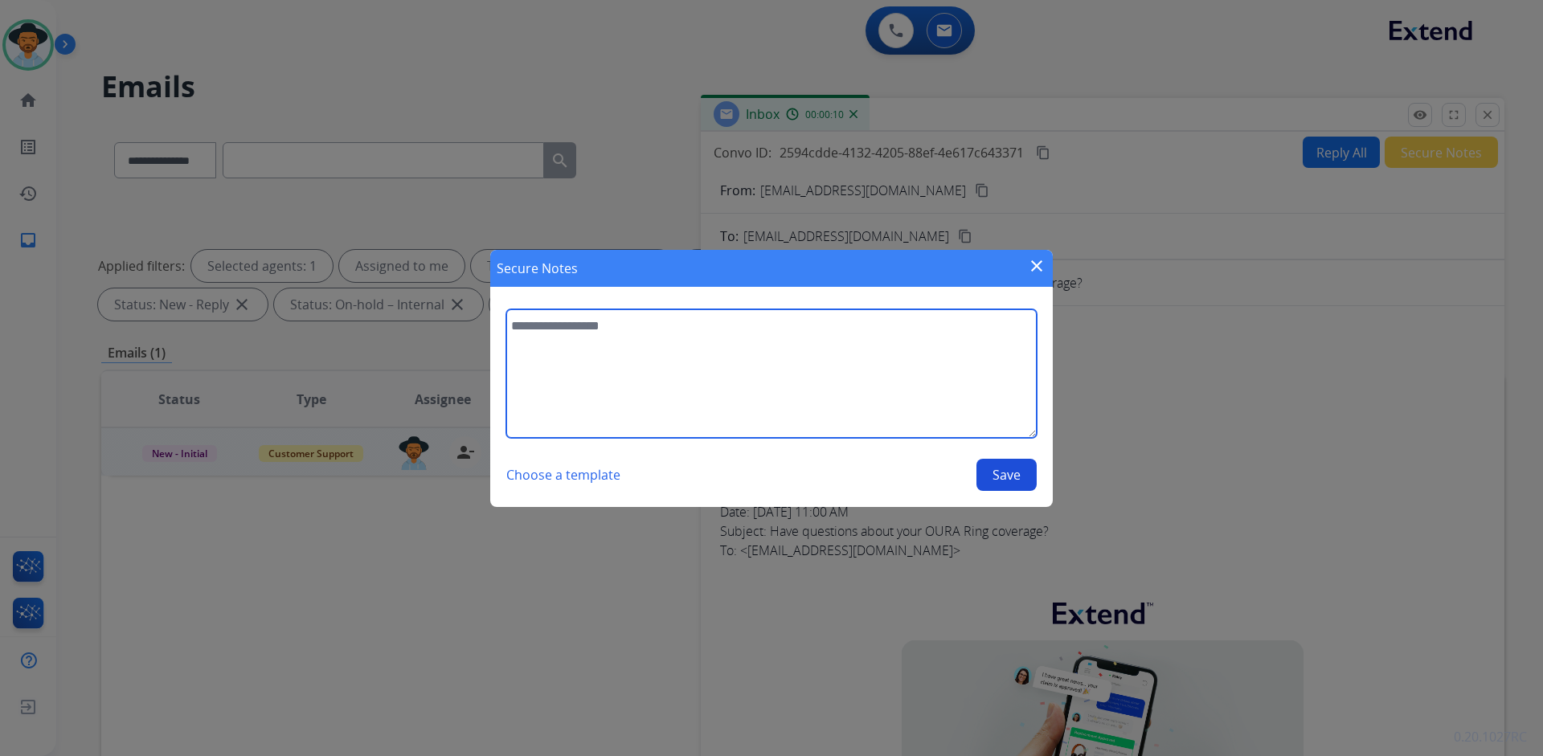
click at [704, 379] on textarea at bounding box center [771, 373] width 530 height 129
type textarea "**********"
drag, startPoint x: 655, startPoint y: 323, endPoint x: 530, endPoint y: 326, distance: 124.6
click at [466, 324] on div "**********" at bounding box center [771, 378] width 1543 height 756
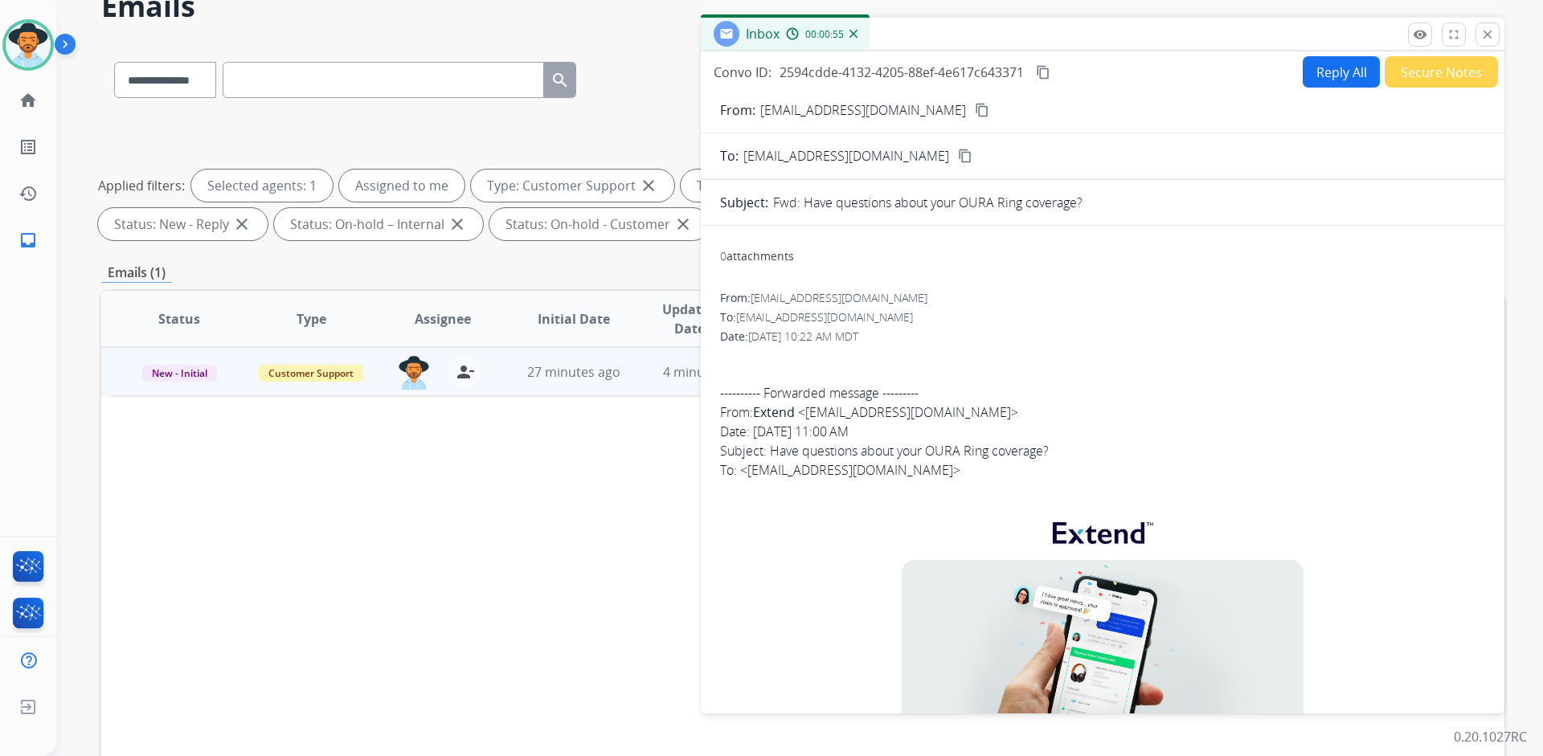
click at [1424, 64] on button "Secure Notes" at bounding box center [1440, 71] width 113 height 31
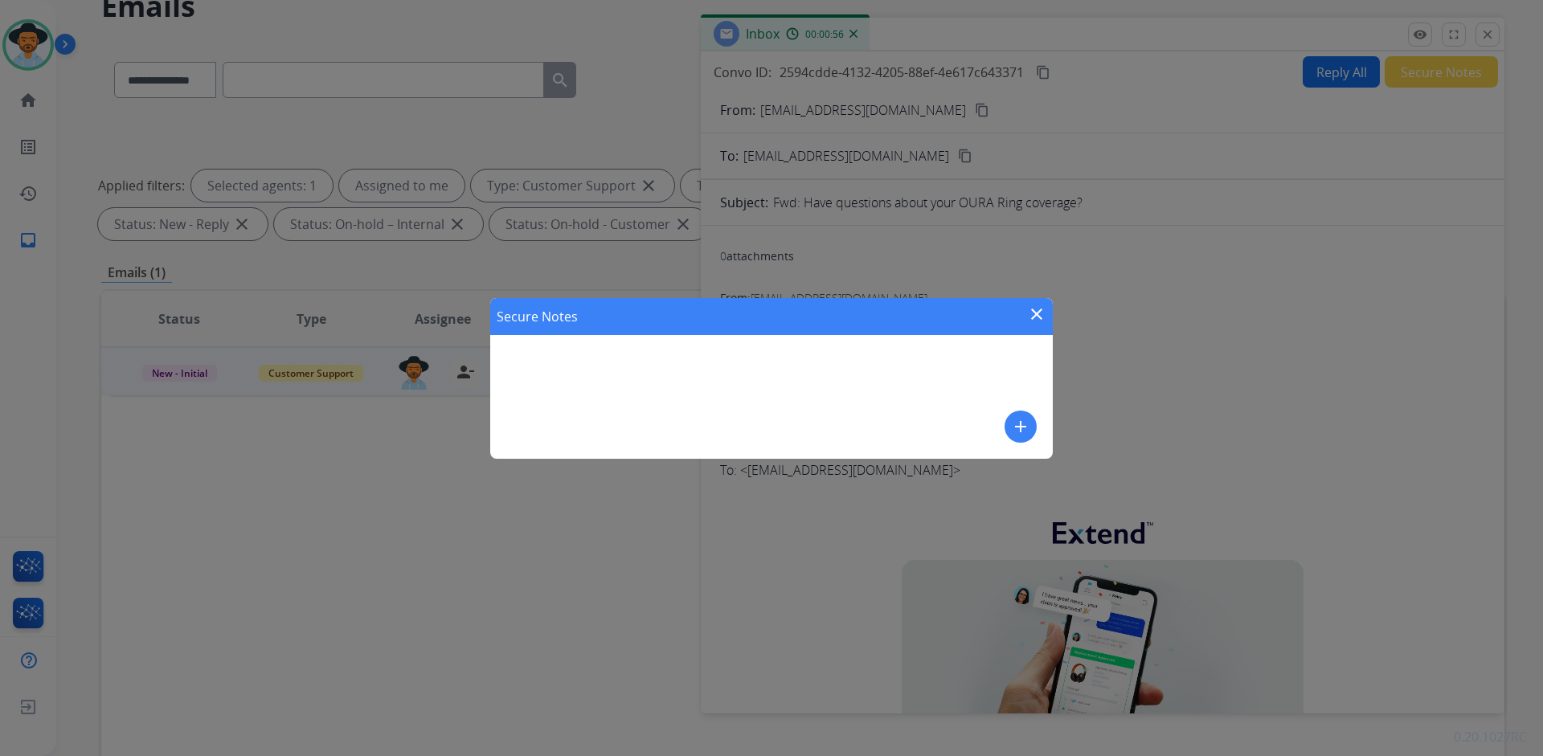
click at [1024, 420] on mat-icon "add" at bounding box center [1020, 426] width 19 height 19
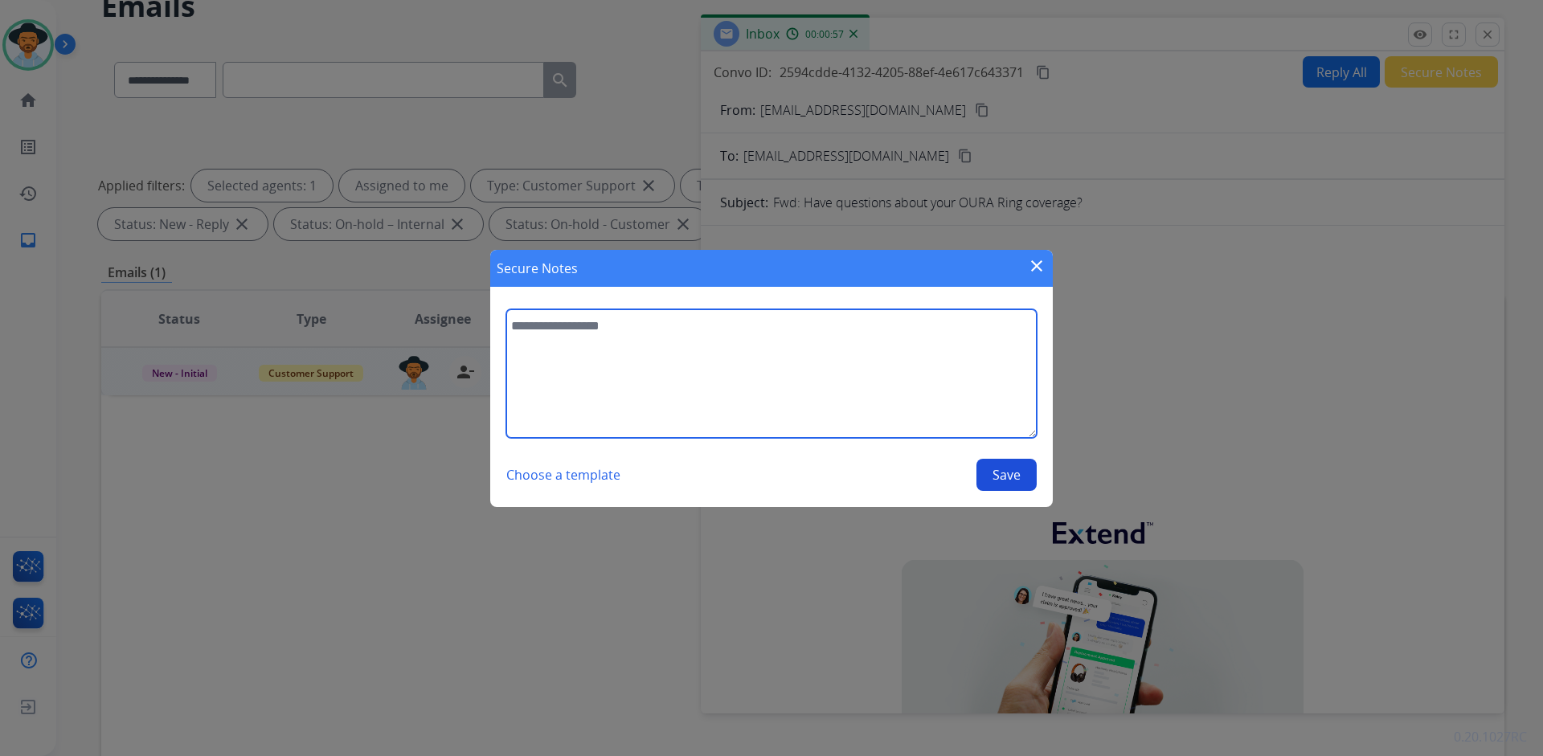
drag, startPoint x: 632, startPoint y: 363, endPoint x: 639, endPoint y: 358, distance: 9.2
click at [632, 362] on textarea at bounding box center [771, 373] width 530 height 129
type textarea "**********"
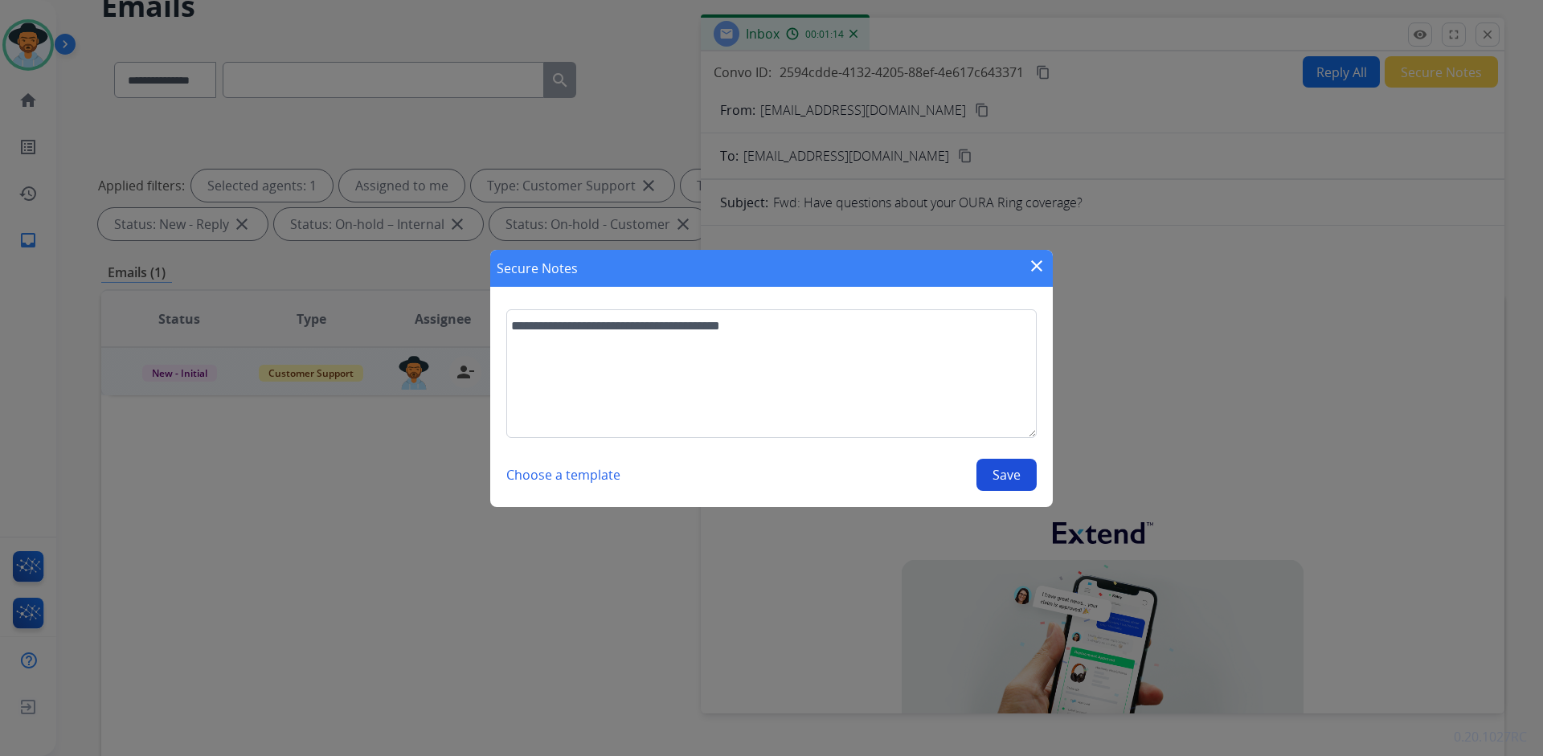
click at [988, 477] on button "Save" at bounding box center [1006, 475] width 60 height 32
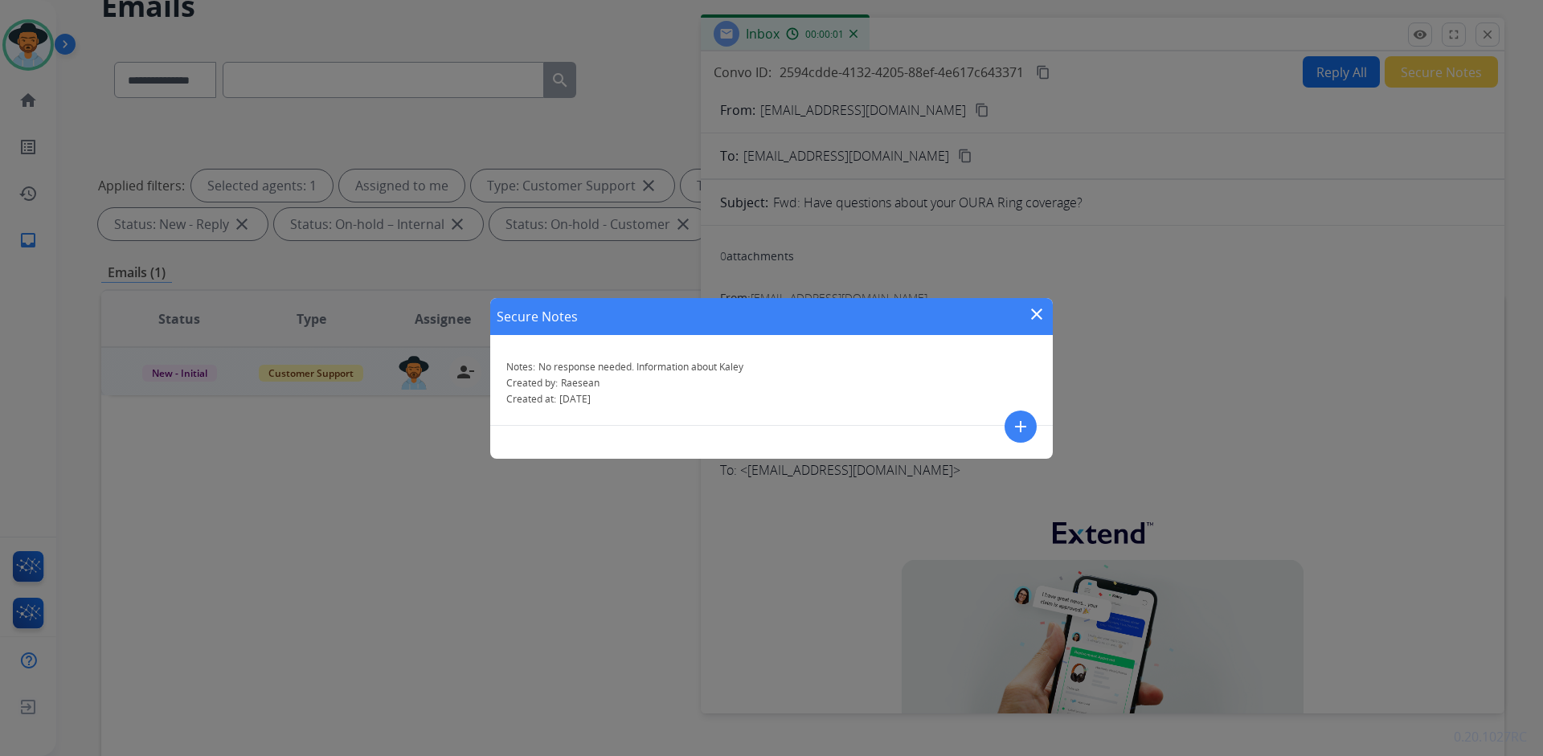
click at [1038, 309] on mat-icon "close" at bounding box center [1036, 314] width 19 height 19
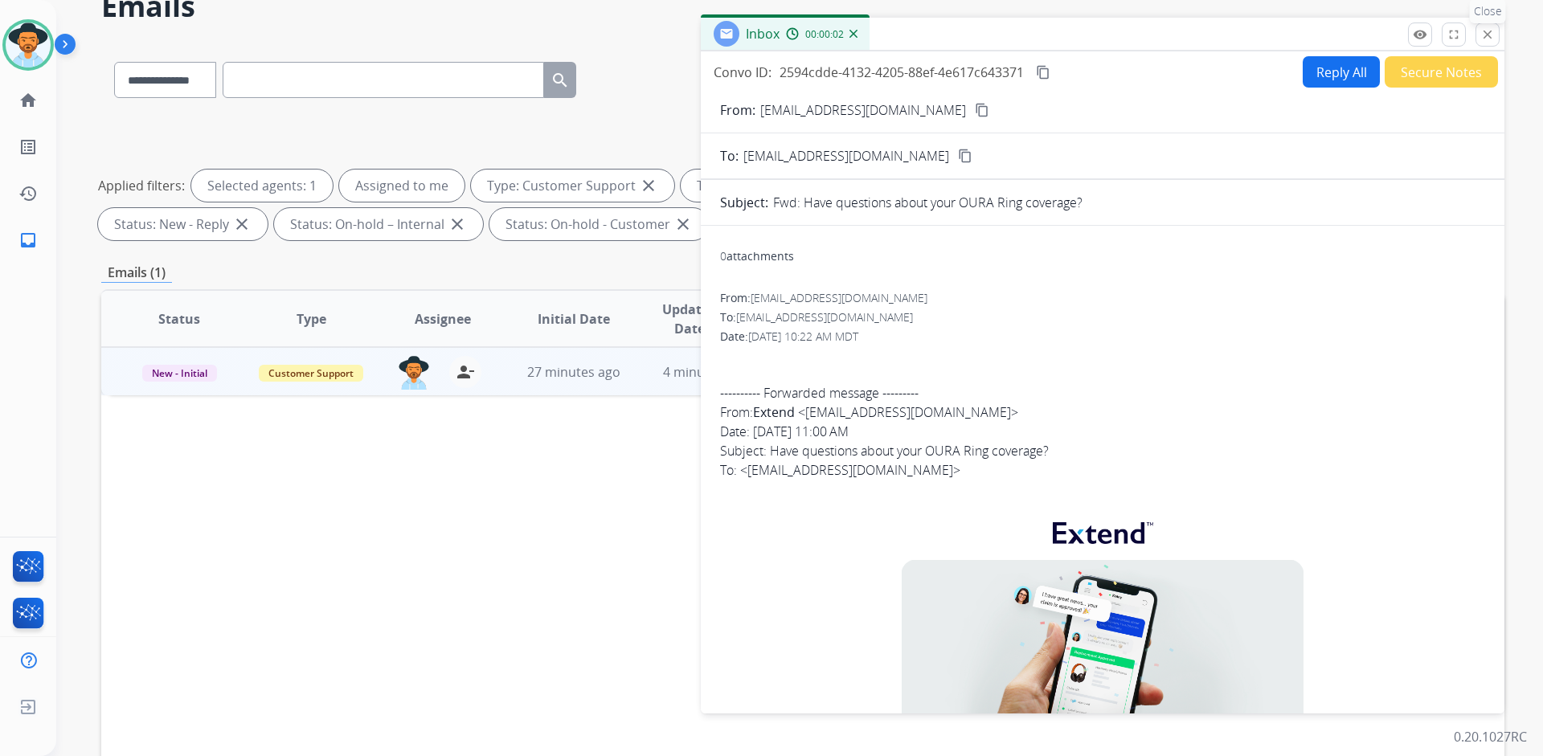
click at [1482, 30] on mat-icon "close" at bounding box center [1487, 34] width 14 height 14
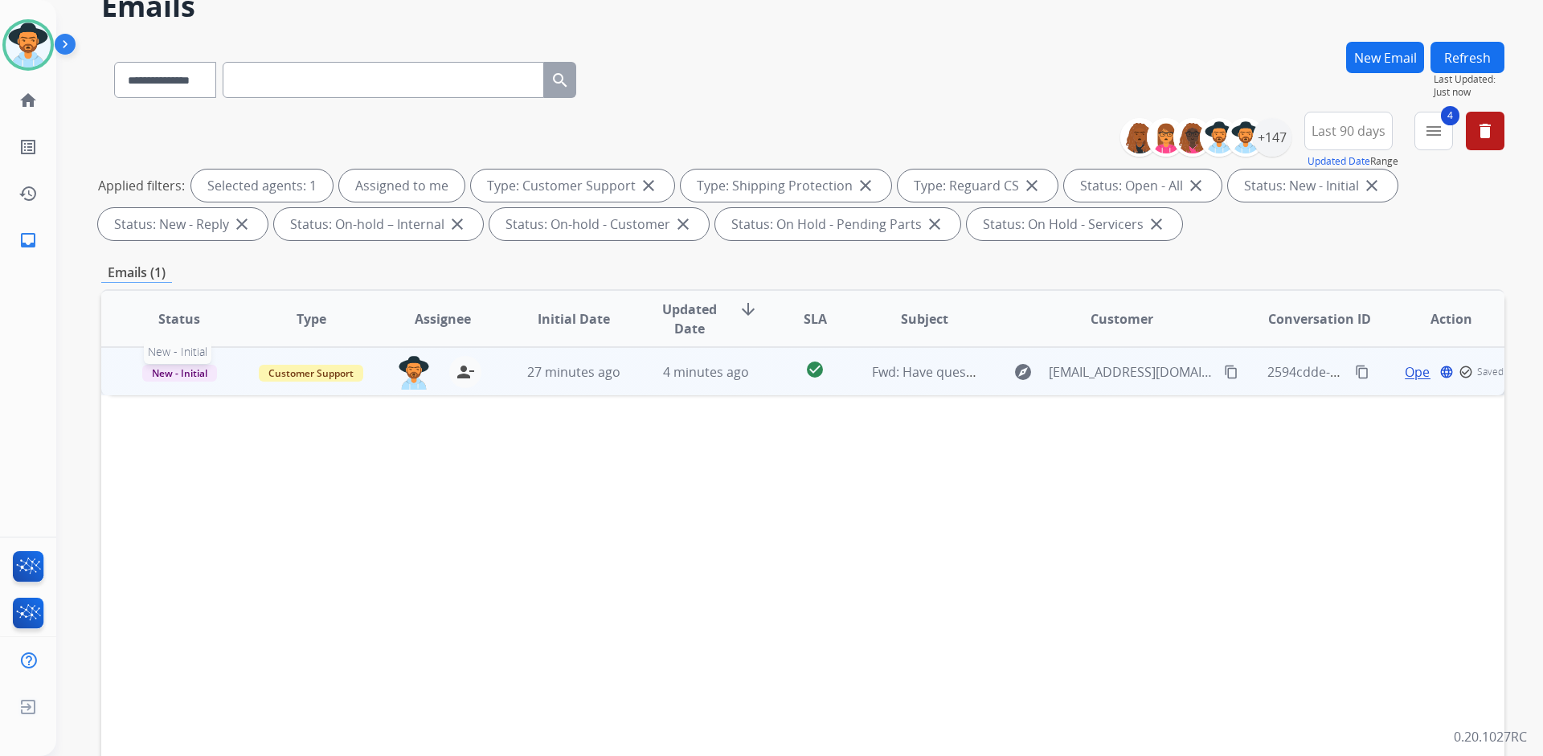
click at [186, 376] on span "New - Initial" at bounding box center [179, 373] width 75 height 17
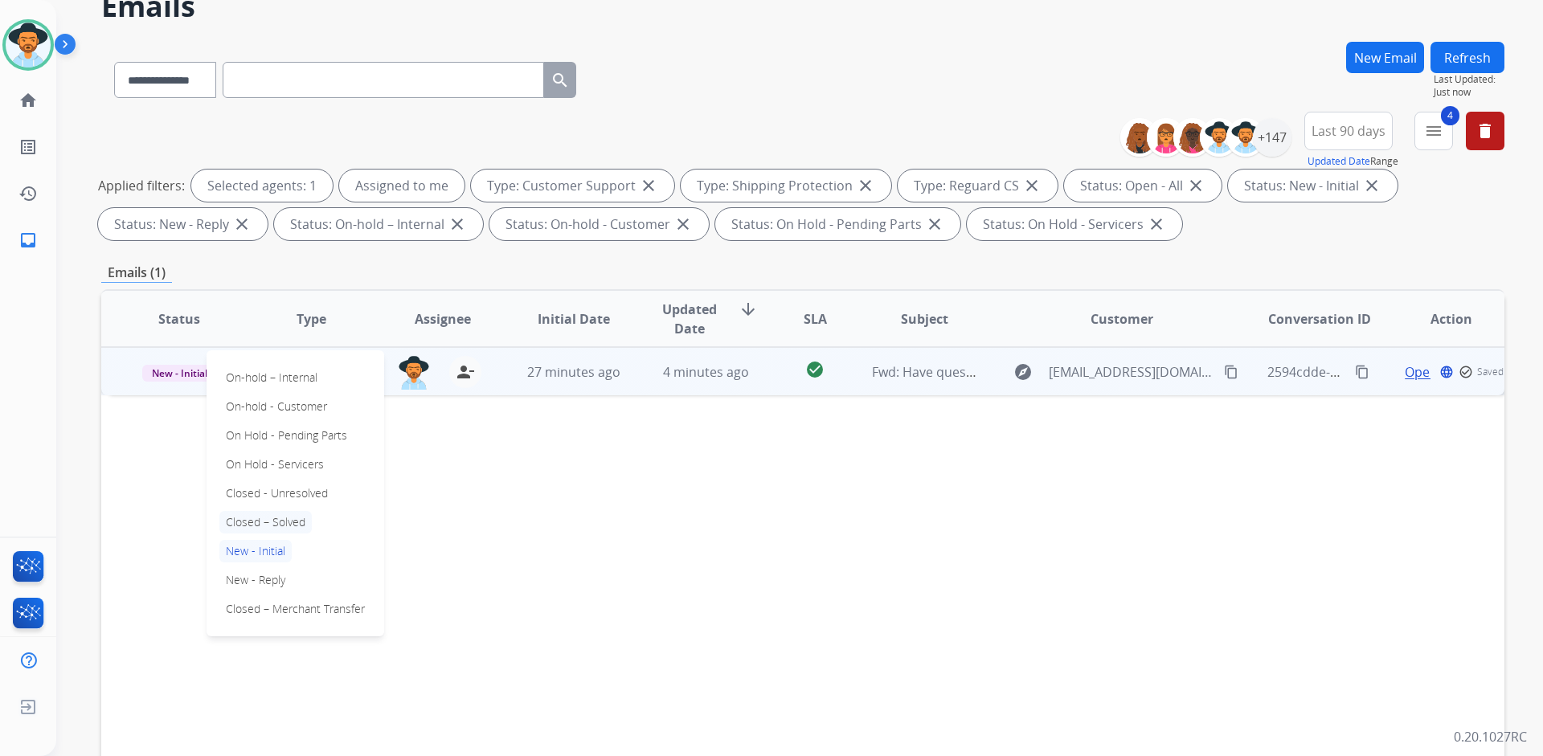
click at [251, 520] on p "Closed – Solved" at bounding box center [265, 522] width 92 height 22
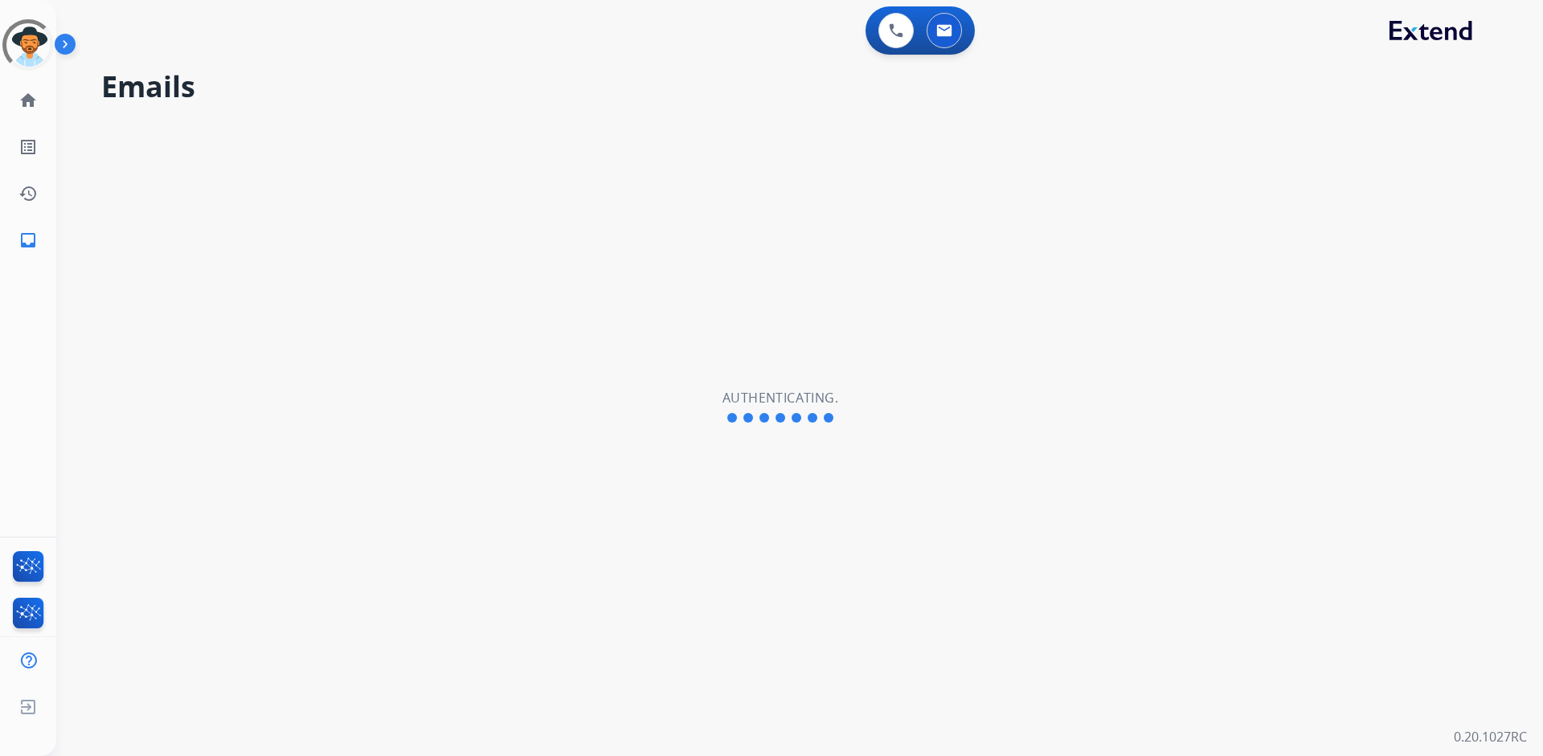
select select "**********"
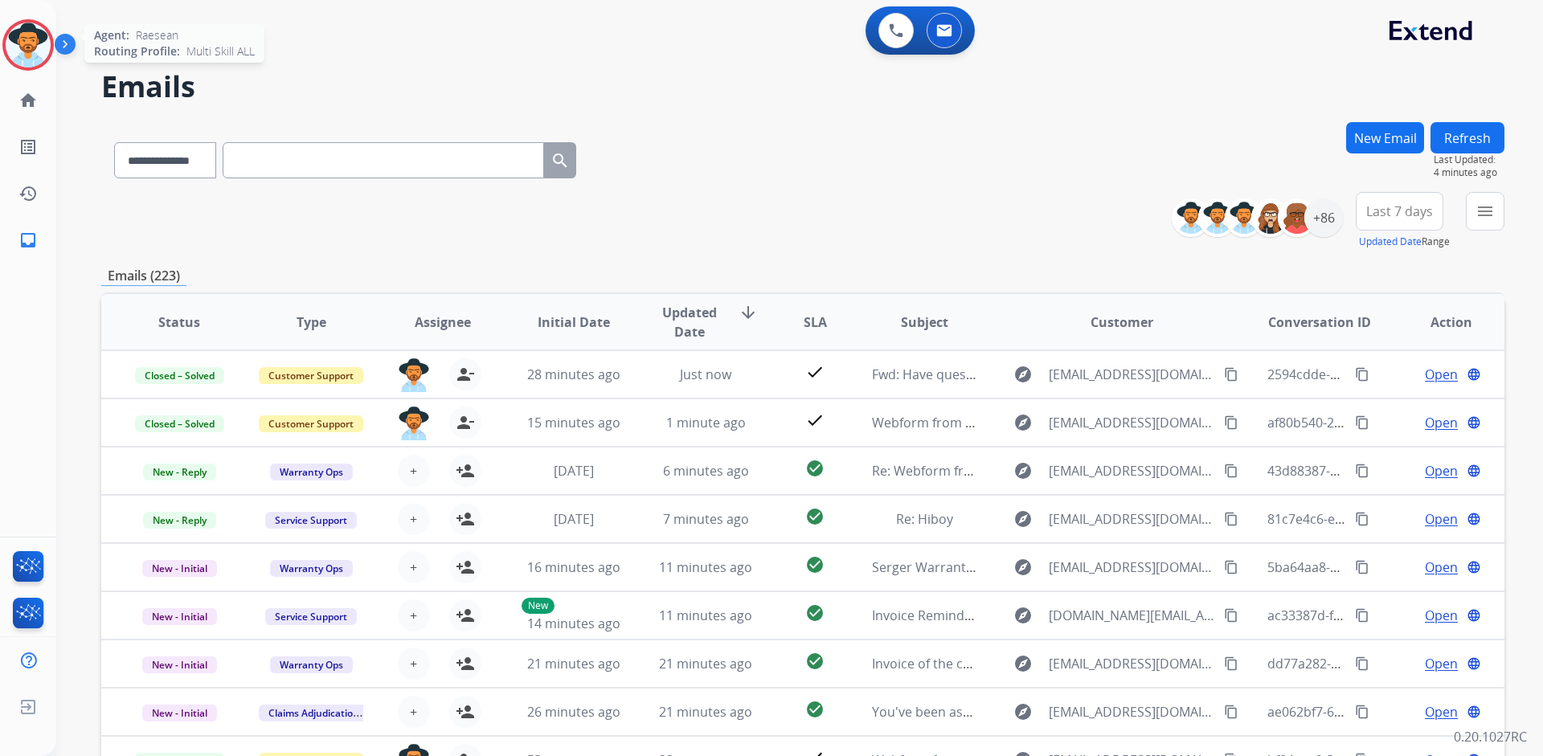
click at [22, 51] on img at bounding box center [28, 44] width 45 height 45
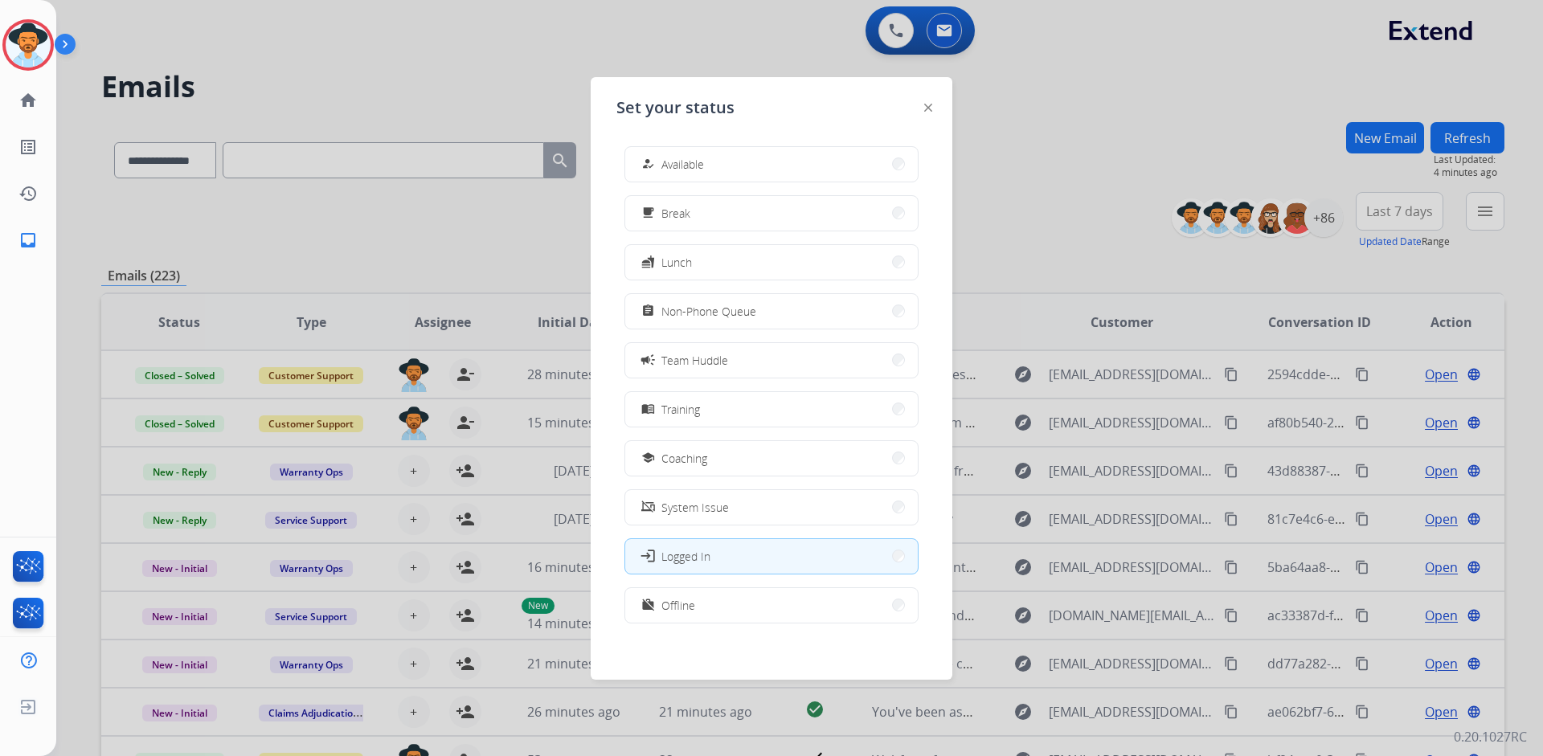
click at [713, 144] on div "how_to_reg Available free_breakfast Break fastfood Lunch assignment Non-Phone Q…" at bounding box center [771, 386] width 310 height 506
click at [726, 163] on button "how_to_reg Available" at bounding box center [771, 164] width 292 height 35
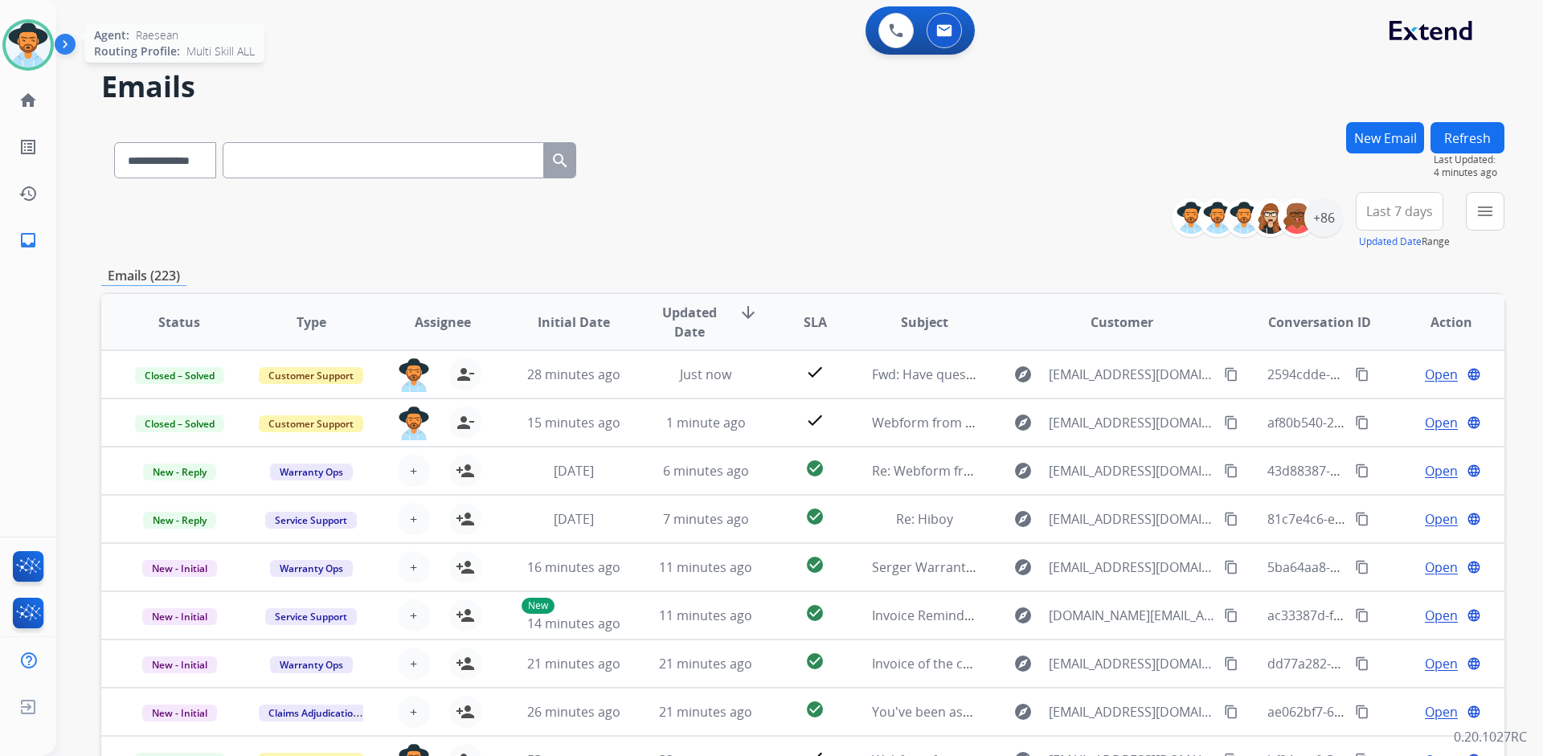
click at [17, 55] on img at bounding box center [28, 44] width 45 height 45
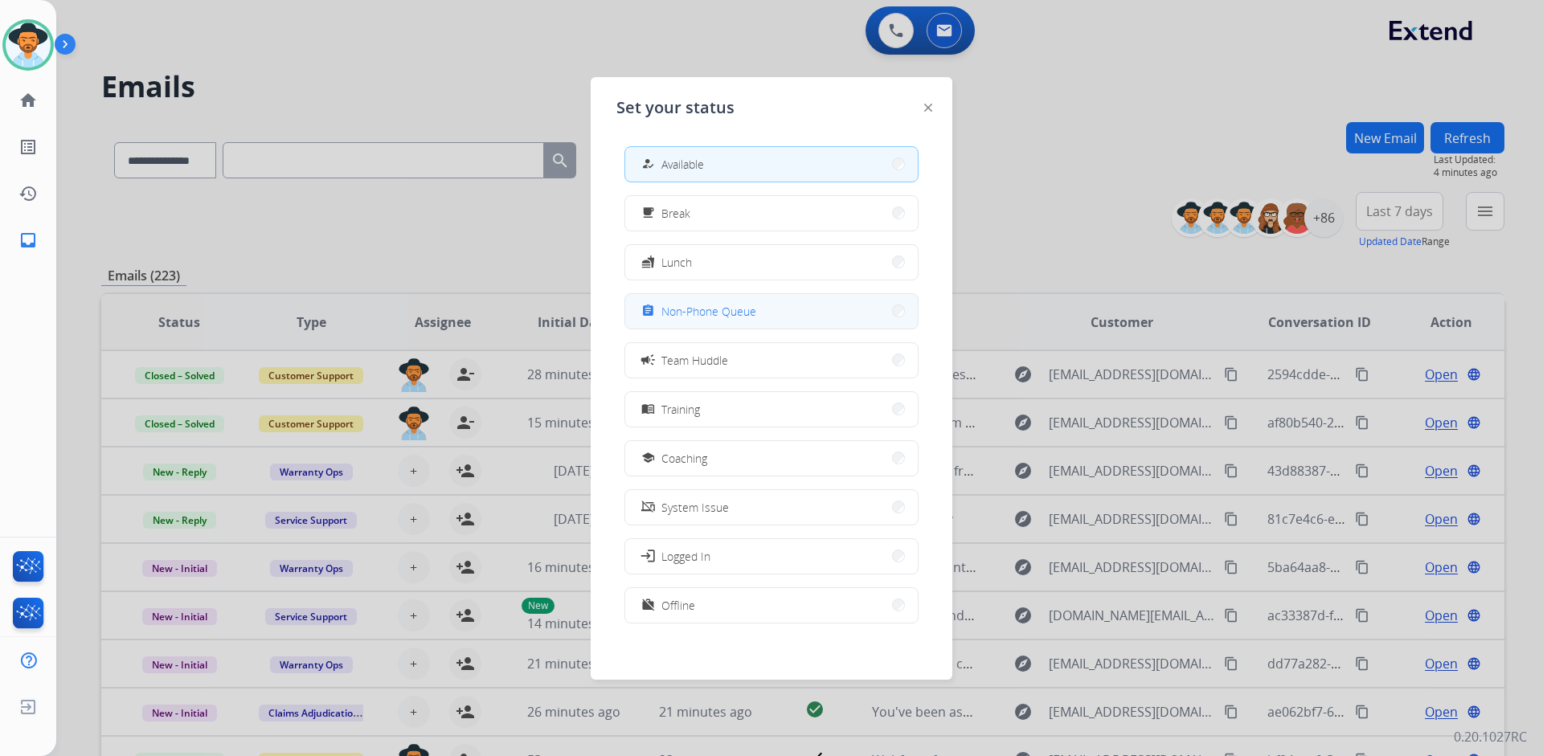
click at [775, 310] on button "assignment Non-Phone Queue" at bounding box center [771, 311] width 292 height 35
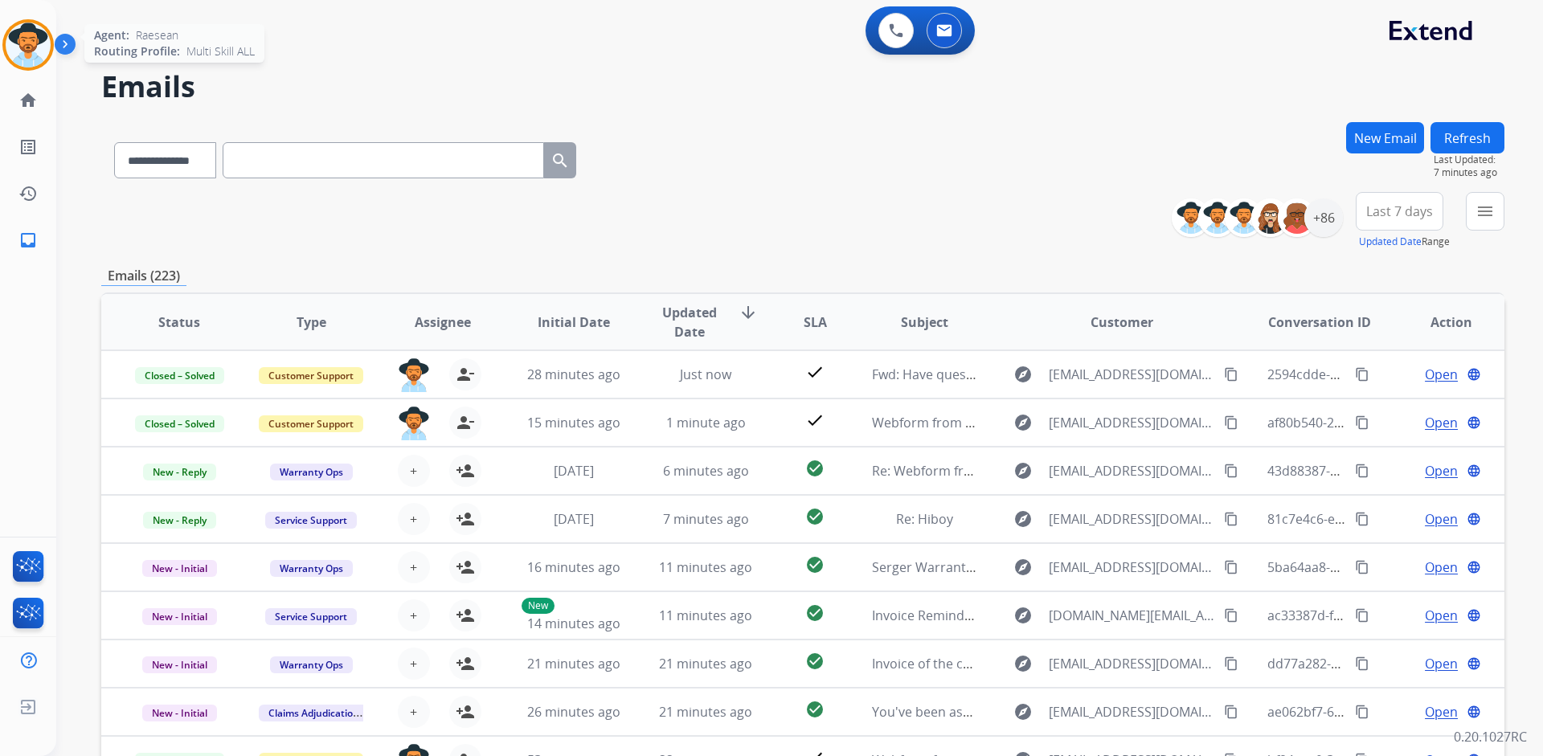
click at [34, 44] on img at bounding box center [28, 44] width 45 height 45
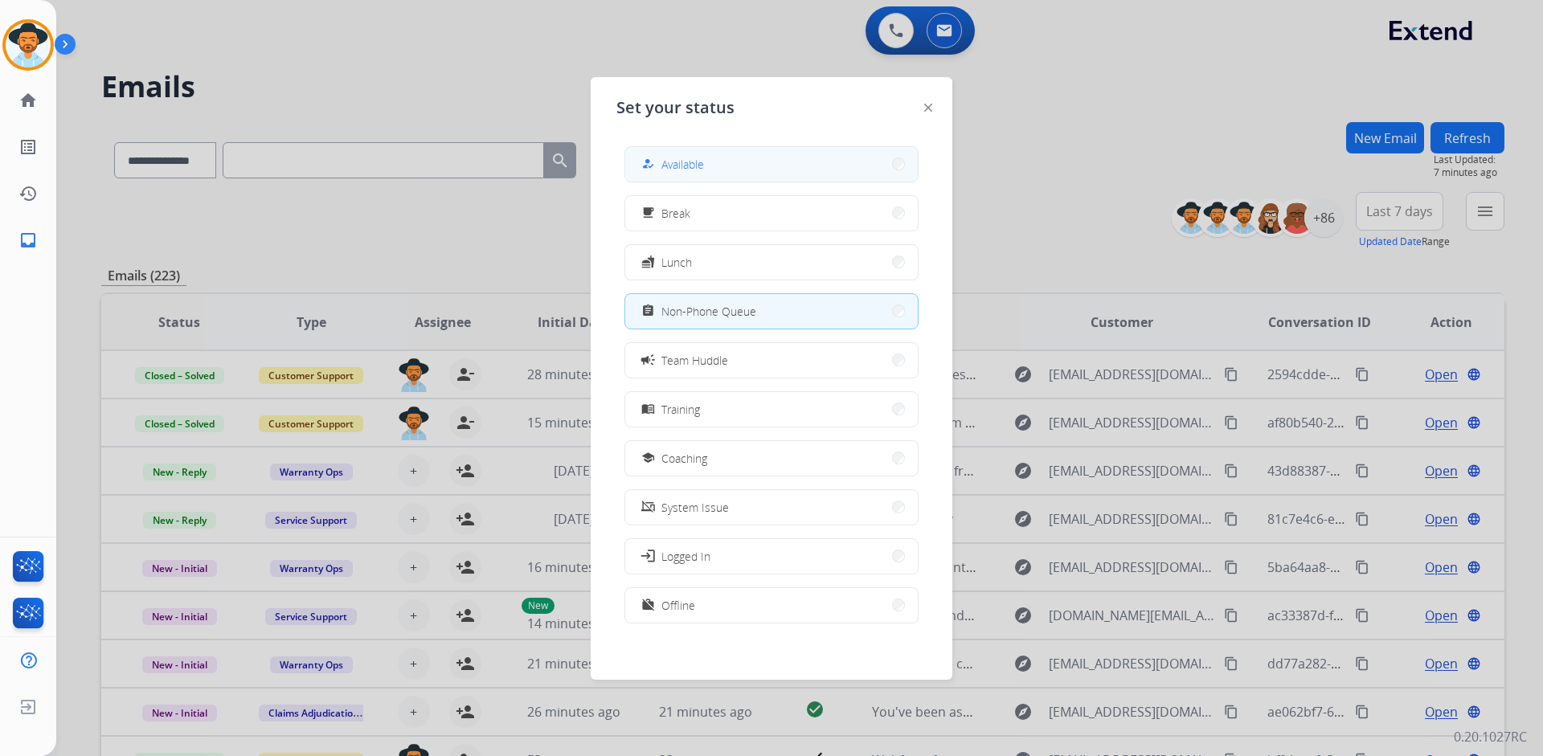
click at [892, 159] on button "how_to_reg Available" at bounding box center [771, 164] width 292 height 35
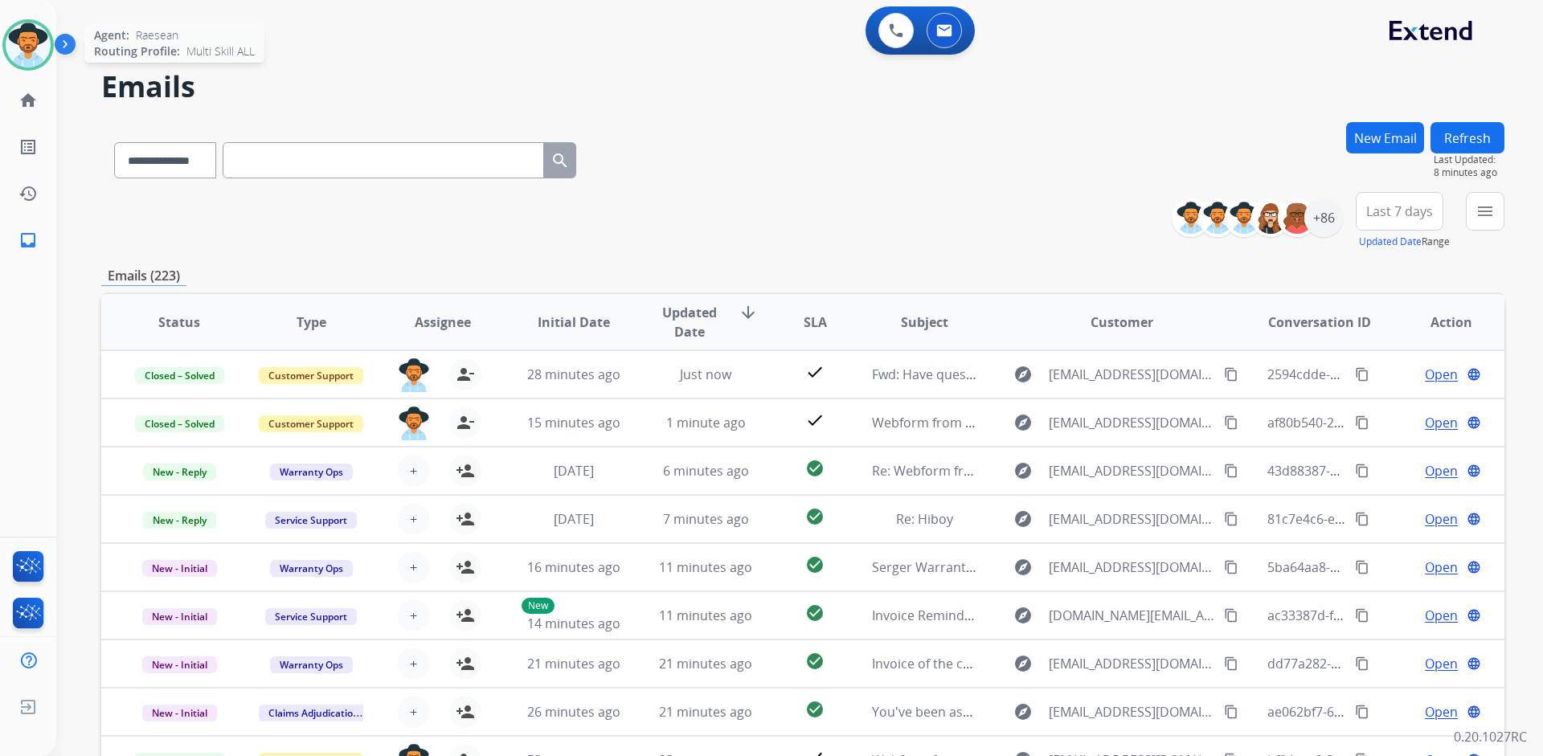
click at [18, 44] on img at bounding box center [28, 44] width 45 height 45
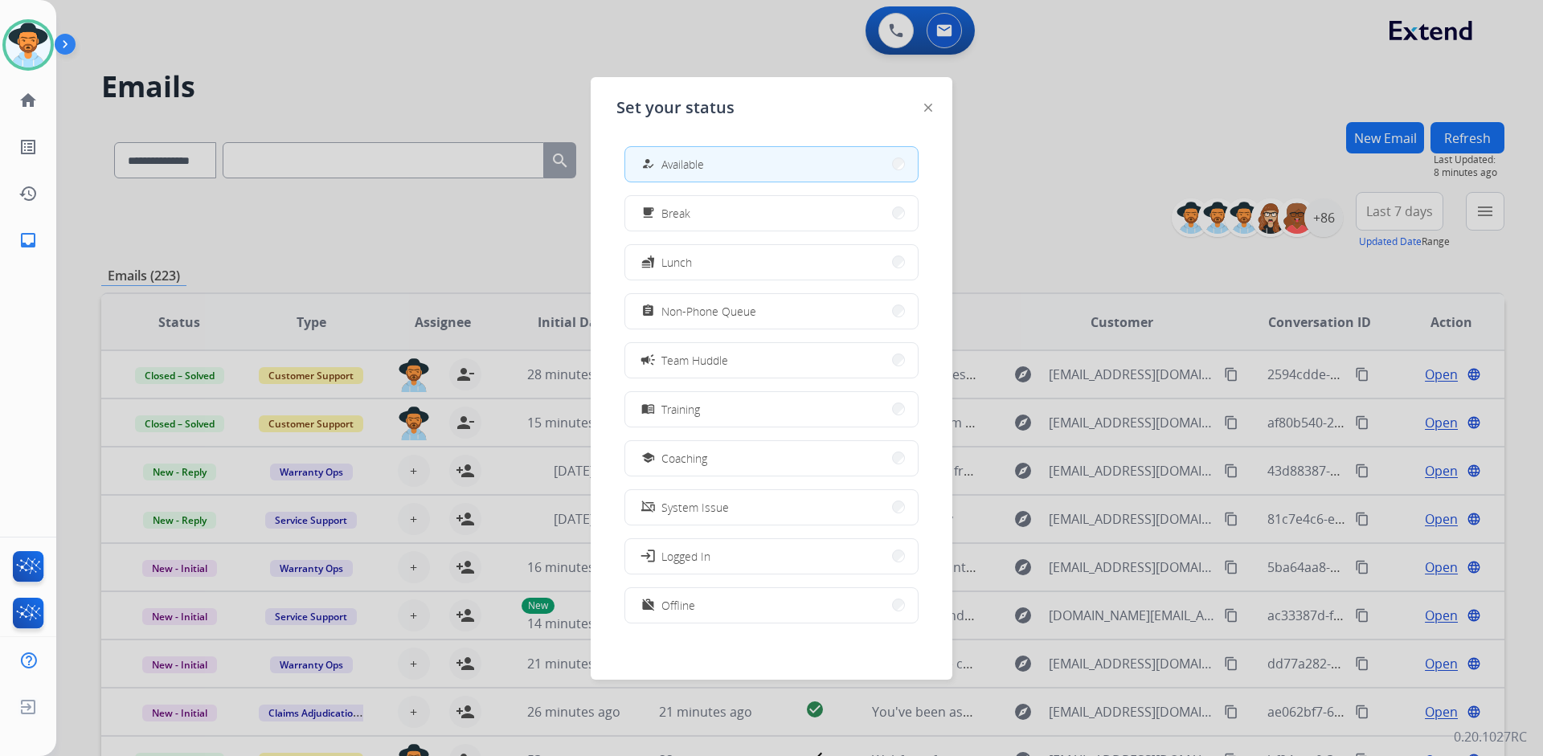
click at [1097, 147] on div at bounding box center [771, 378] width 1543 height 756
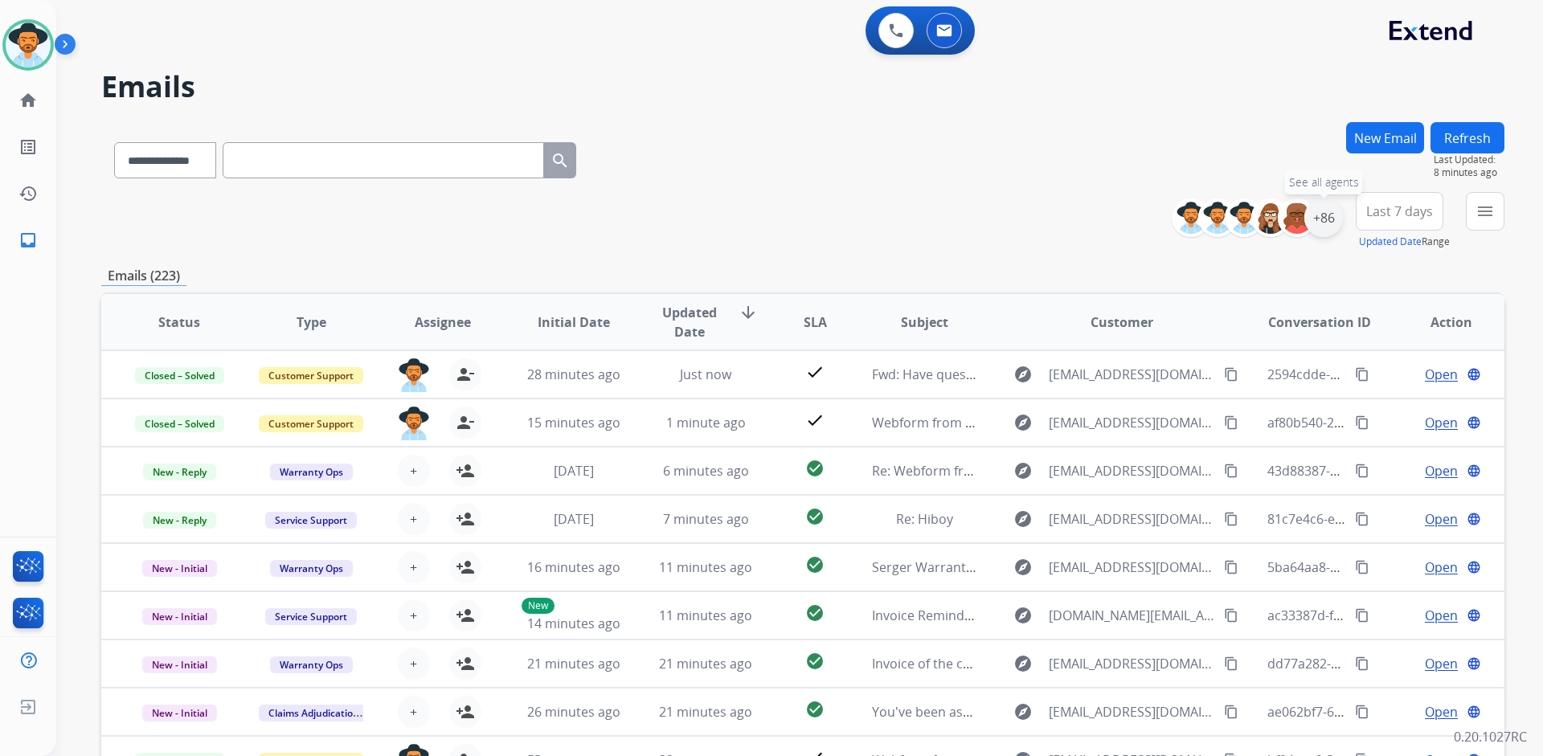
click at [1327, 229] on div "+86" at bounding box center [1323, 217] width 39 height 39
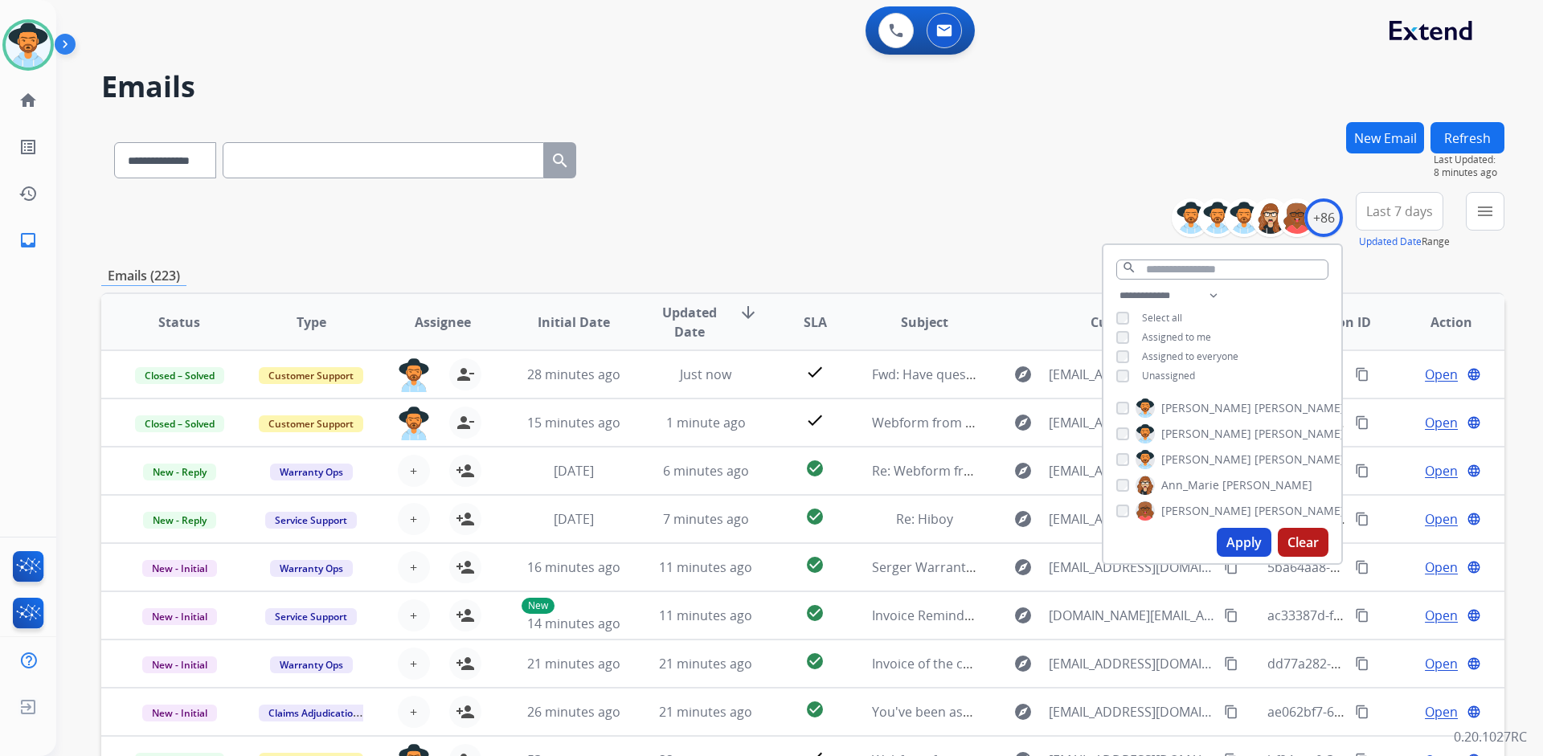
click at [1176, 372] on span "Unassigned" at bounding box center [1168, 376] width 53 height 14
click at [1180, 337] on span "Assigned to me" at bounding box center [1176, 337] width 69 height 14
click at [1178, 374] on span "Unassigned" at bounding box center [1168, 376] width 53 height 14
click at [1228, 537] on button "Apply" at bounding box center [1243, 542] width 55 height 29
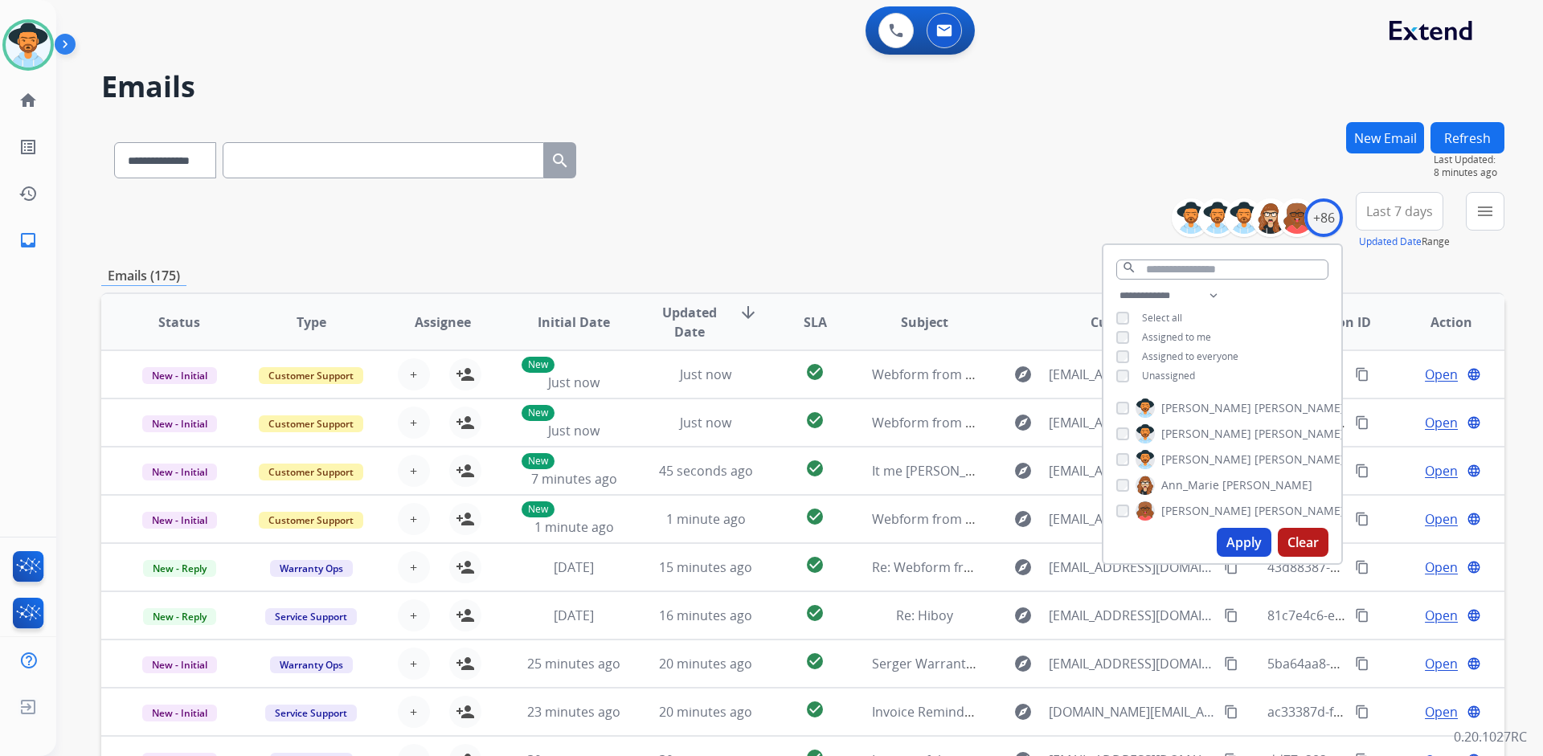
click at [1384, 215] on span "Last 7 days" at bounding box center [1399, 211] width 67 height 6
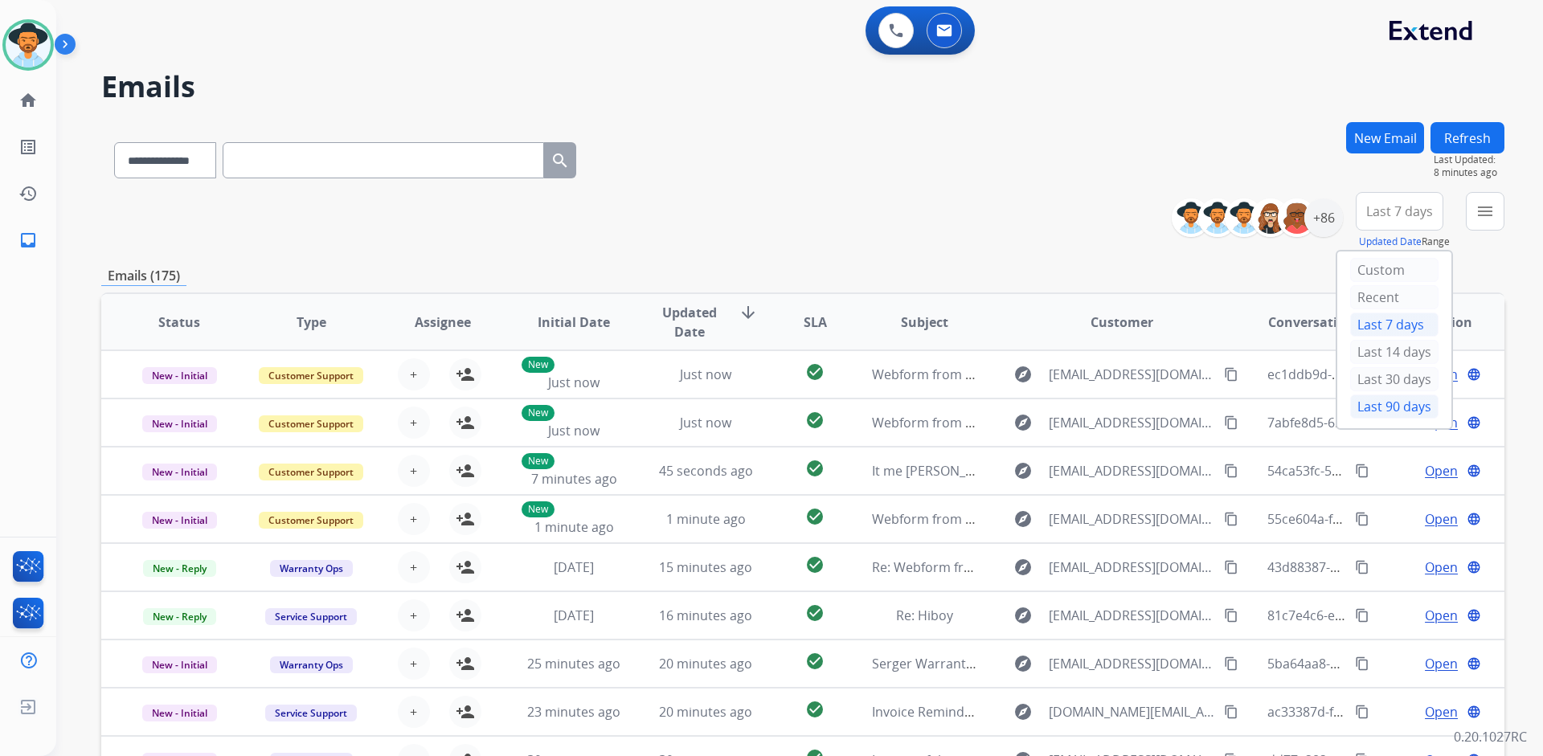
click at [1391, 407] on div "Last 90 days" at bounding box center [1394, 406] width 88 height 24
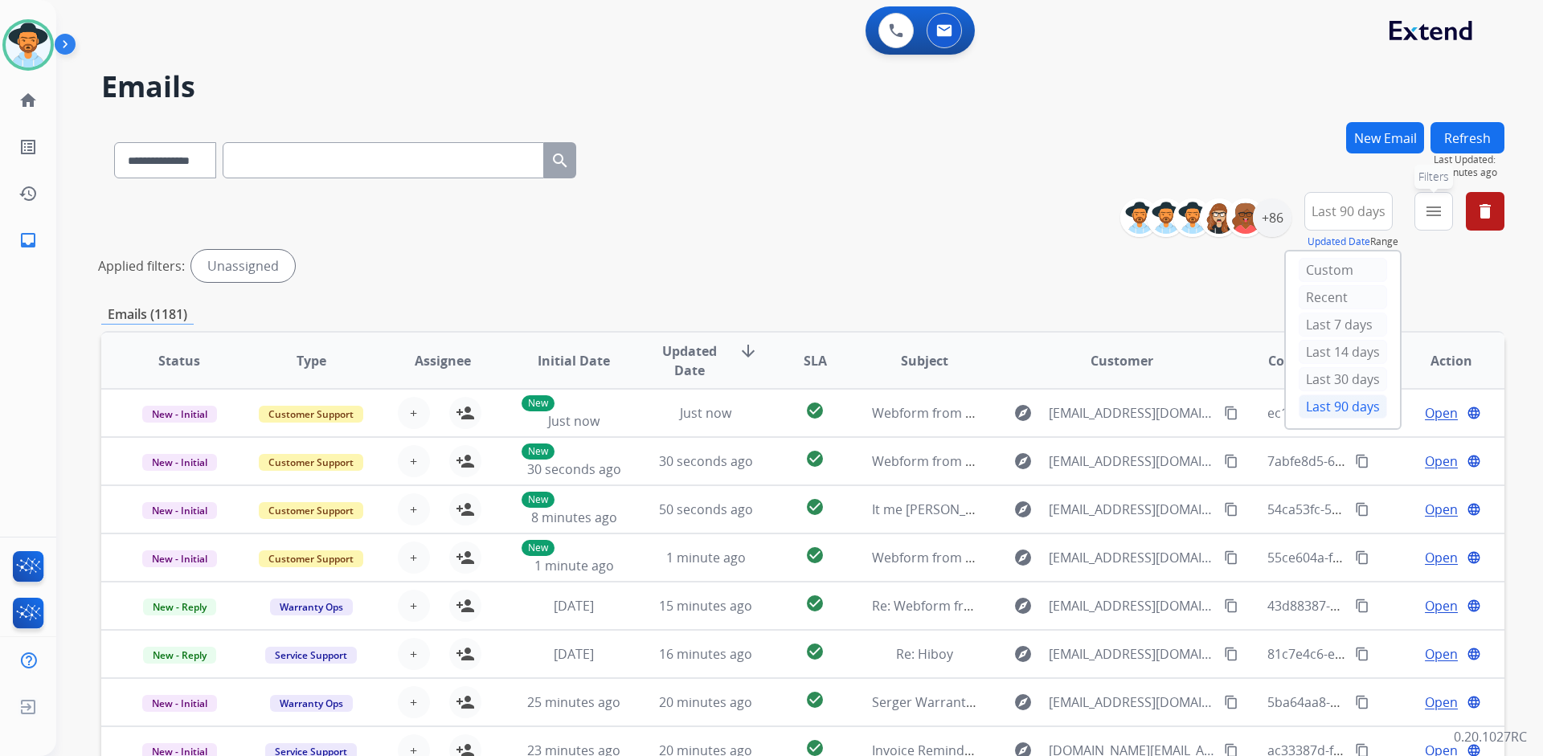
click at [1421, 210] on button "menu Filters" at bounding box center [1433, 211] width 39 height 39
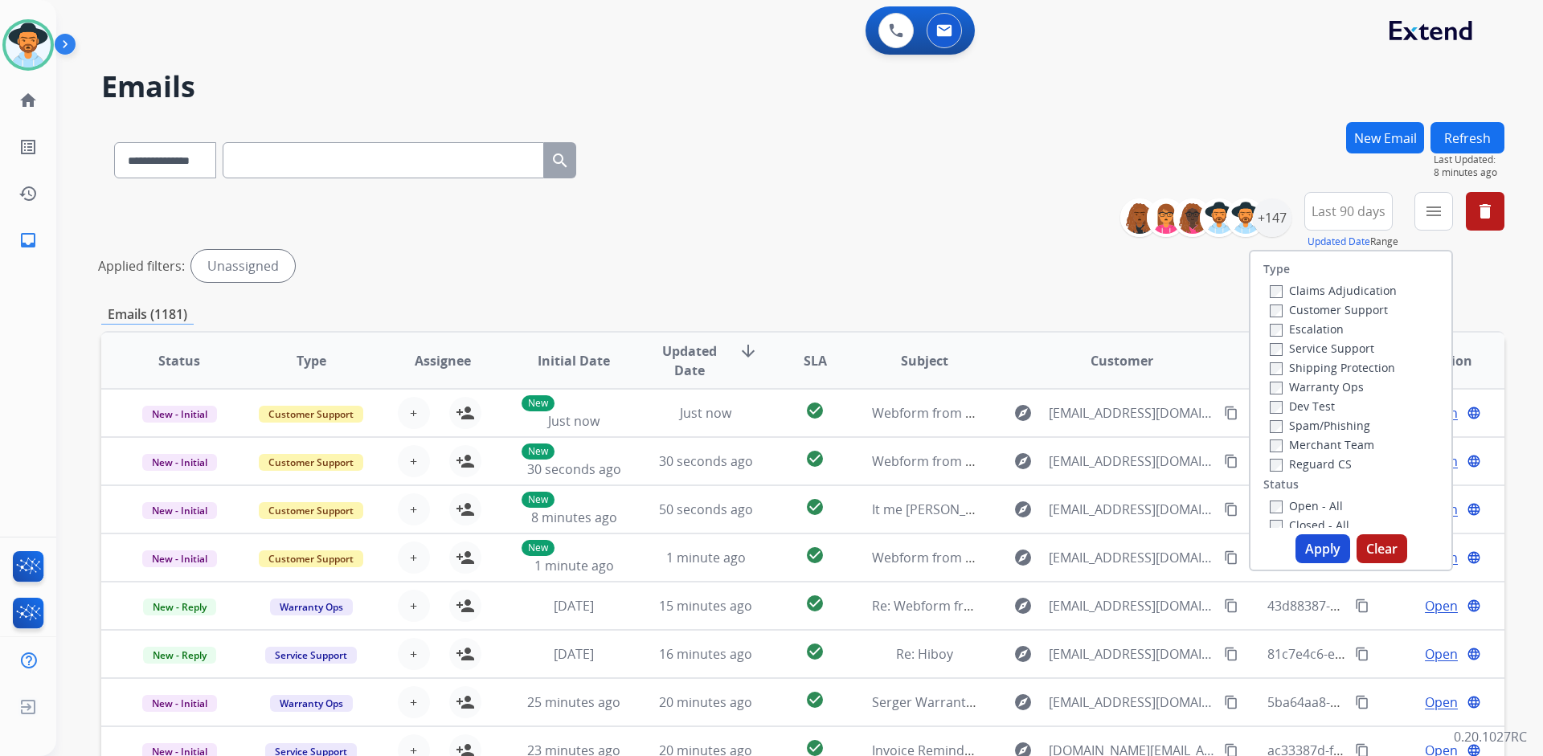
click at [1359, 309] on label "Customer Support" at bounding box center [1328, 309] width 118 height 15
click at [1358, 369] on label "Shipping Protection" at bounding box center [1331, 367] width 125 height 15
click at [1301, 467] on label "Reguard CS" at bounding box center [1310, 463] width 82 height 15
click at [1301, 504] on label "Open - All" at bounding box center [1305, 505] width 73 height 15
click at [1327, 547] on button "Apply" at bounding box center [1322, 548] width 55 height 29
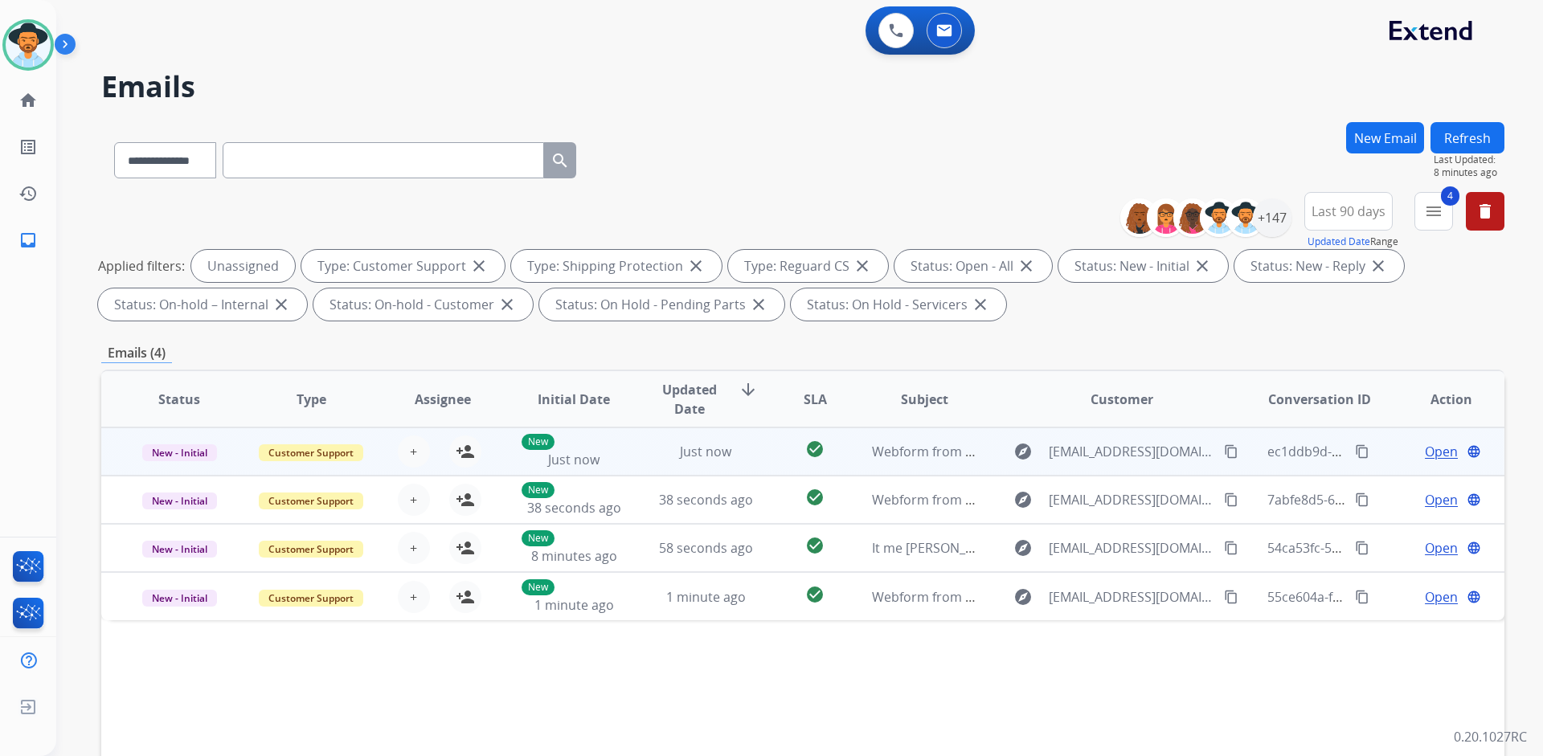
click at [114, 452] on td "New - Initial" at bounding box center [167, 451] width 132 height 48
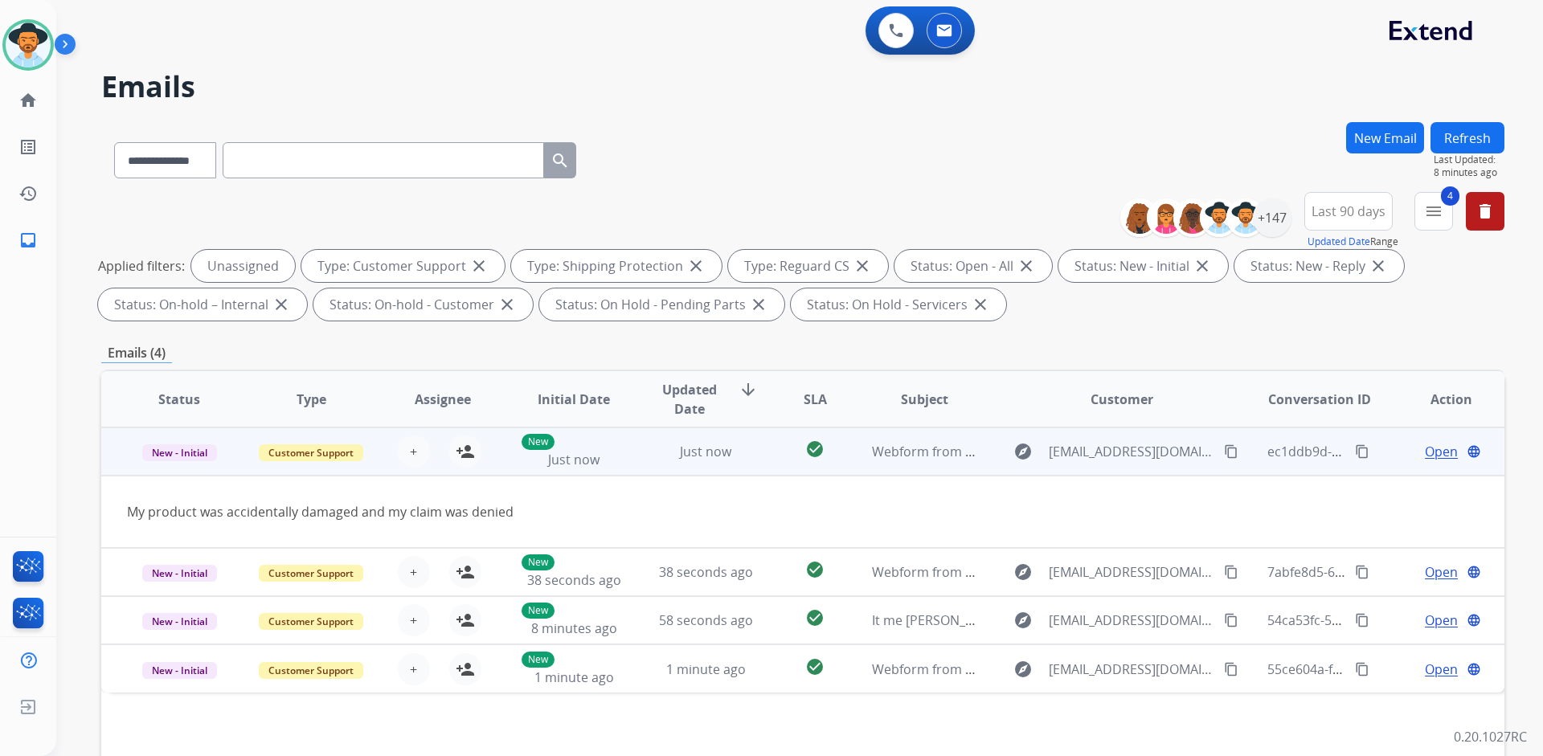
click at [114, 452] on td "New - Initial" at bounding box center [167, 451] width 132 height 48
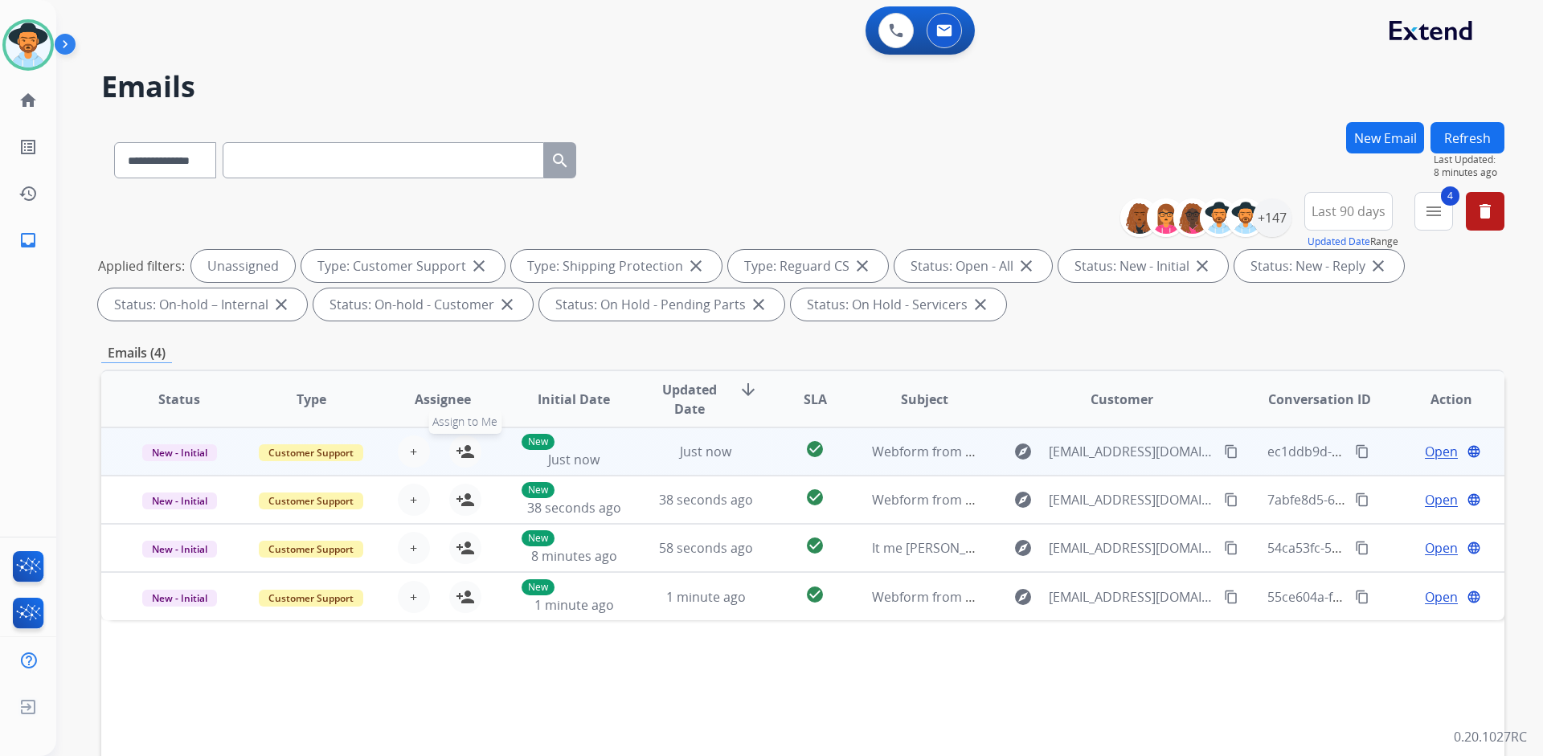
click at [466, 443] on mat-icon "person_add" at bounding box center [465, 451] width 19 height 19
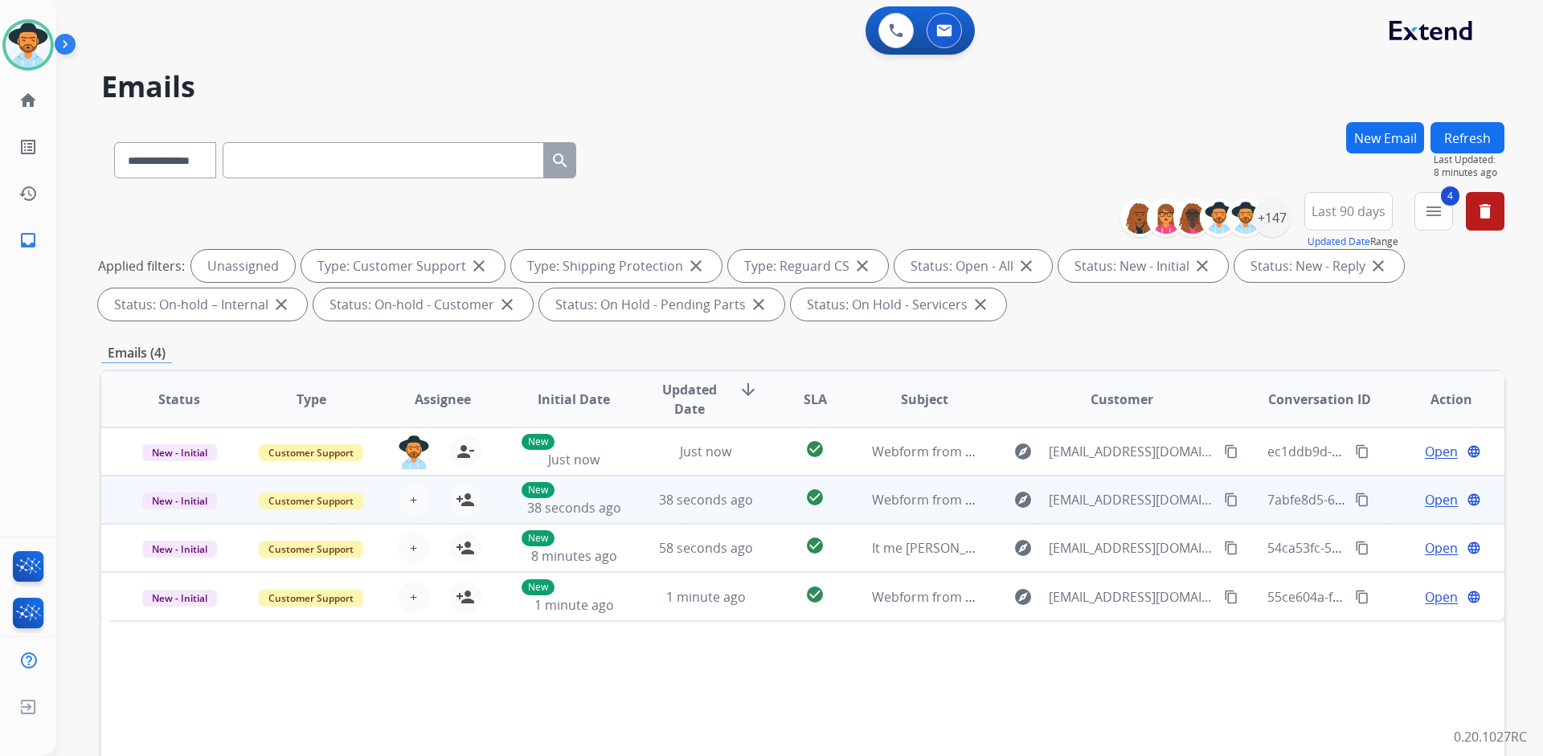
click at [125, 506] on td "New - Initial" at bounding box center [167, 500] width 132 height 48
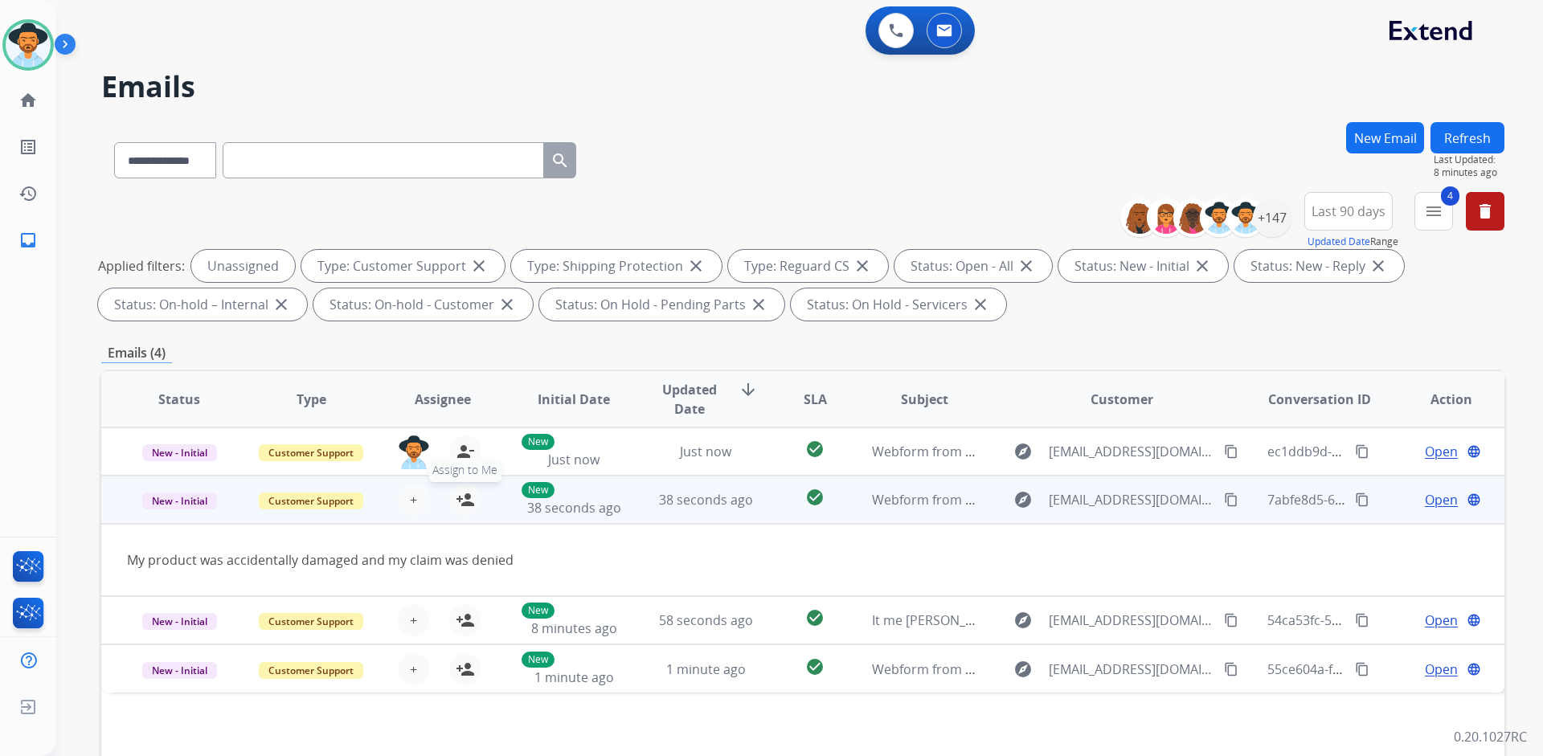
click at [463, 501] on mat-icon "person_add" at bounding box center [465, 499] width 19 height 19
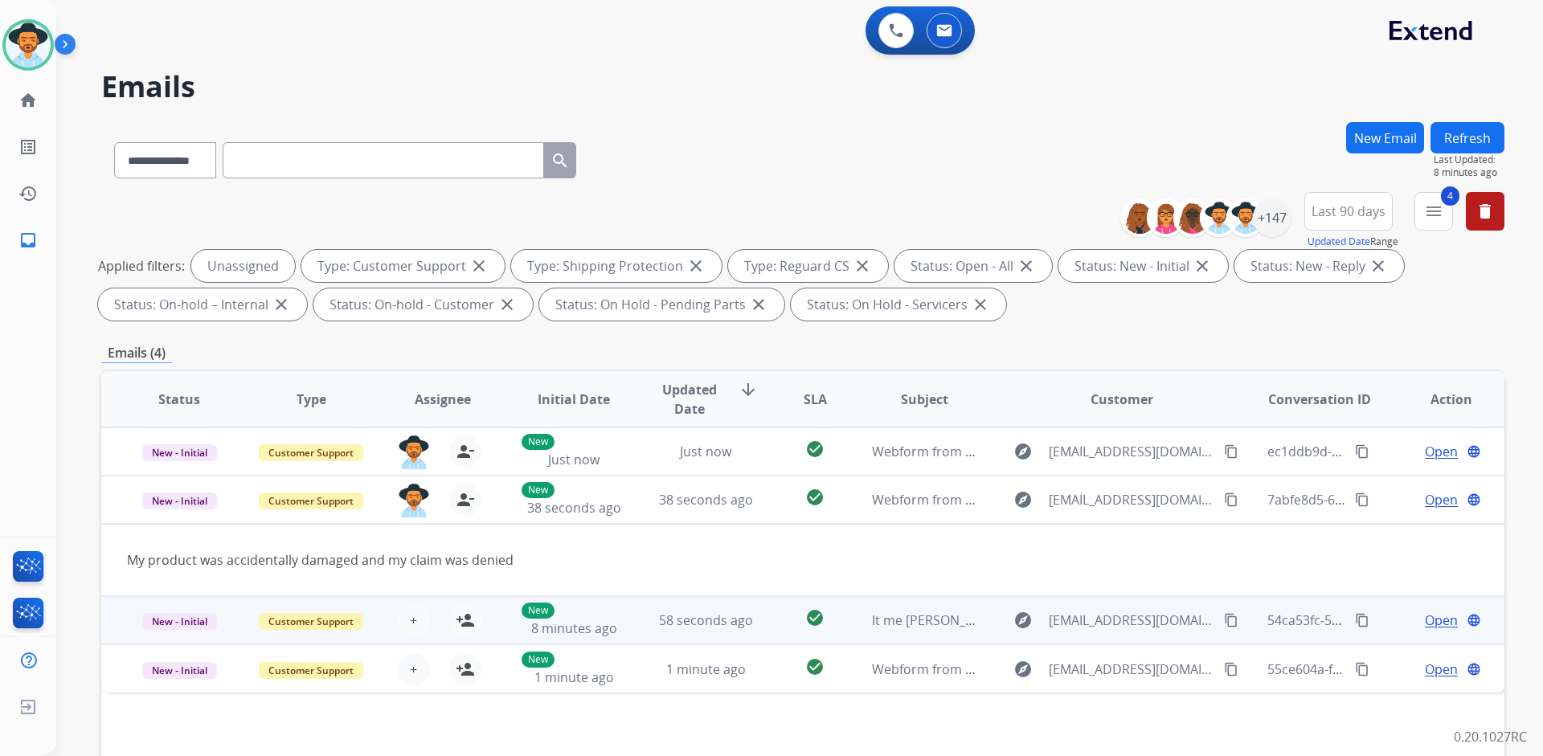
click at [117, 615] on td "New - Initial" at bounding box center [167, 620] width 132 height 48
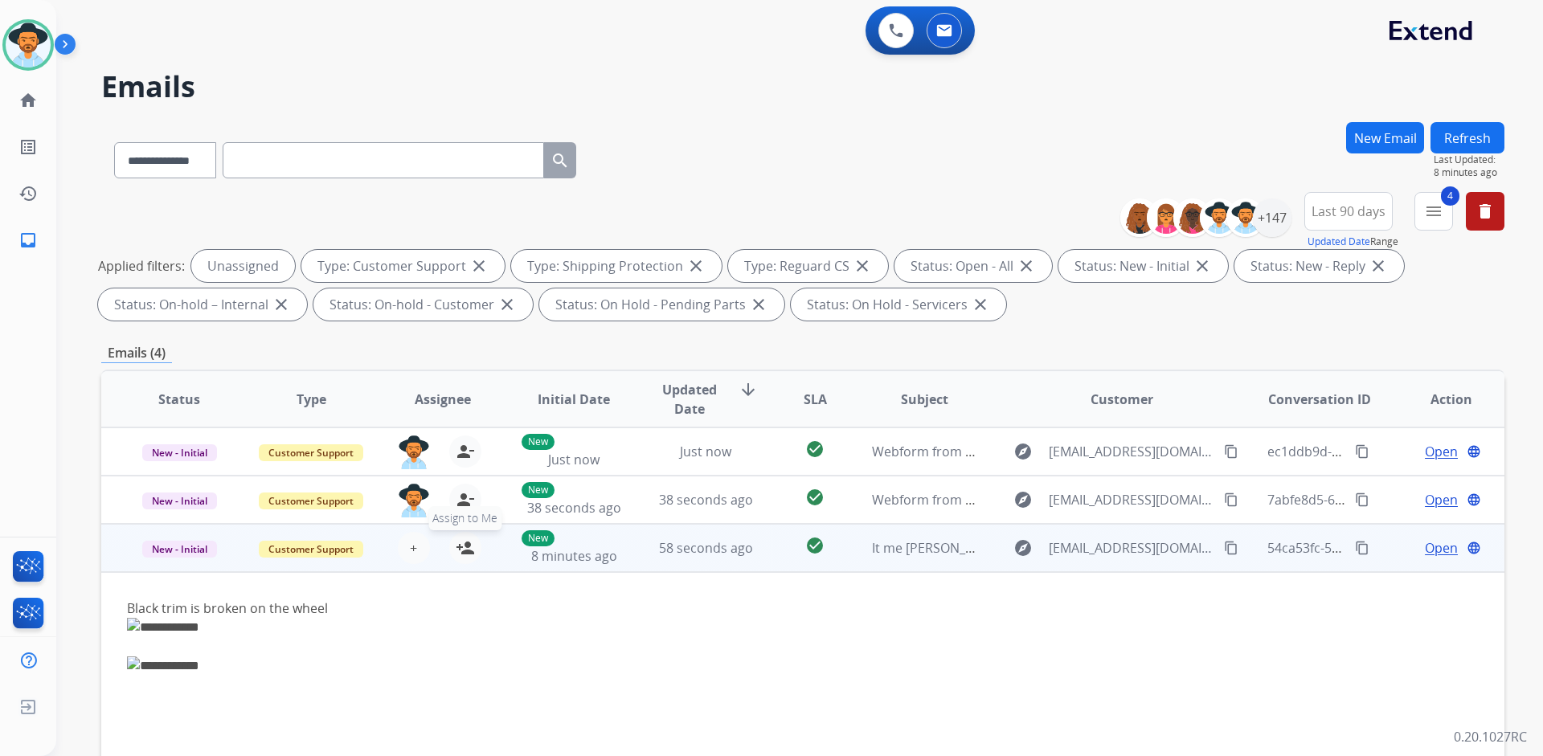
click at [467, 552] on mat-icon "person_add" at bounding box center [465, 547] width 19 height 19
click at [127, 550] on p "New - Initial" at bounding box center [179, 547] width 105 height 19
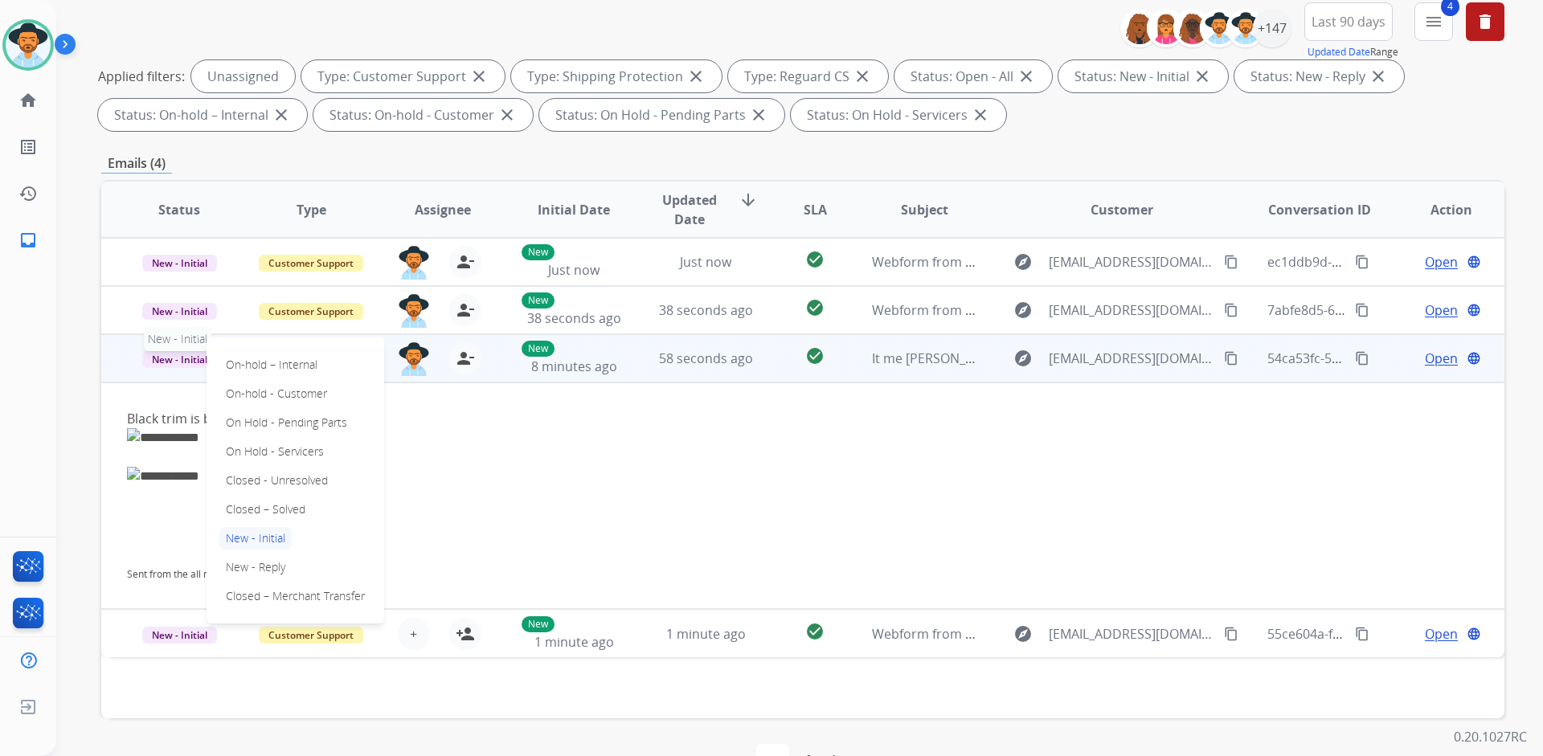
scroll to position [235, 0]
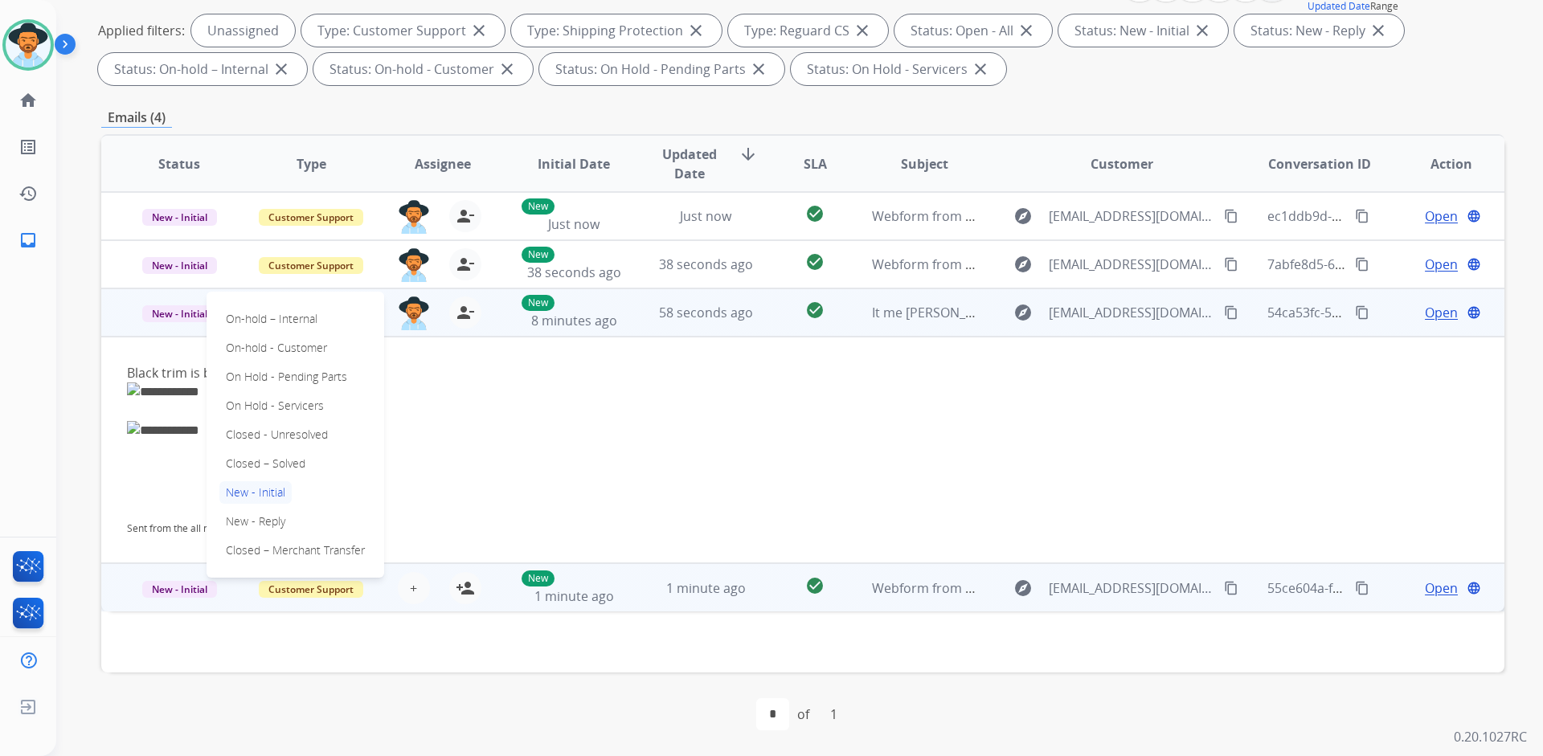
click at [120, 594] on td "New - Initial" at bounding box center [167, 587] width 132 height 48
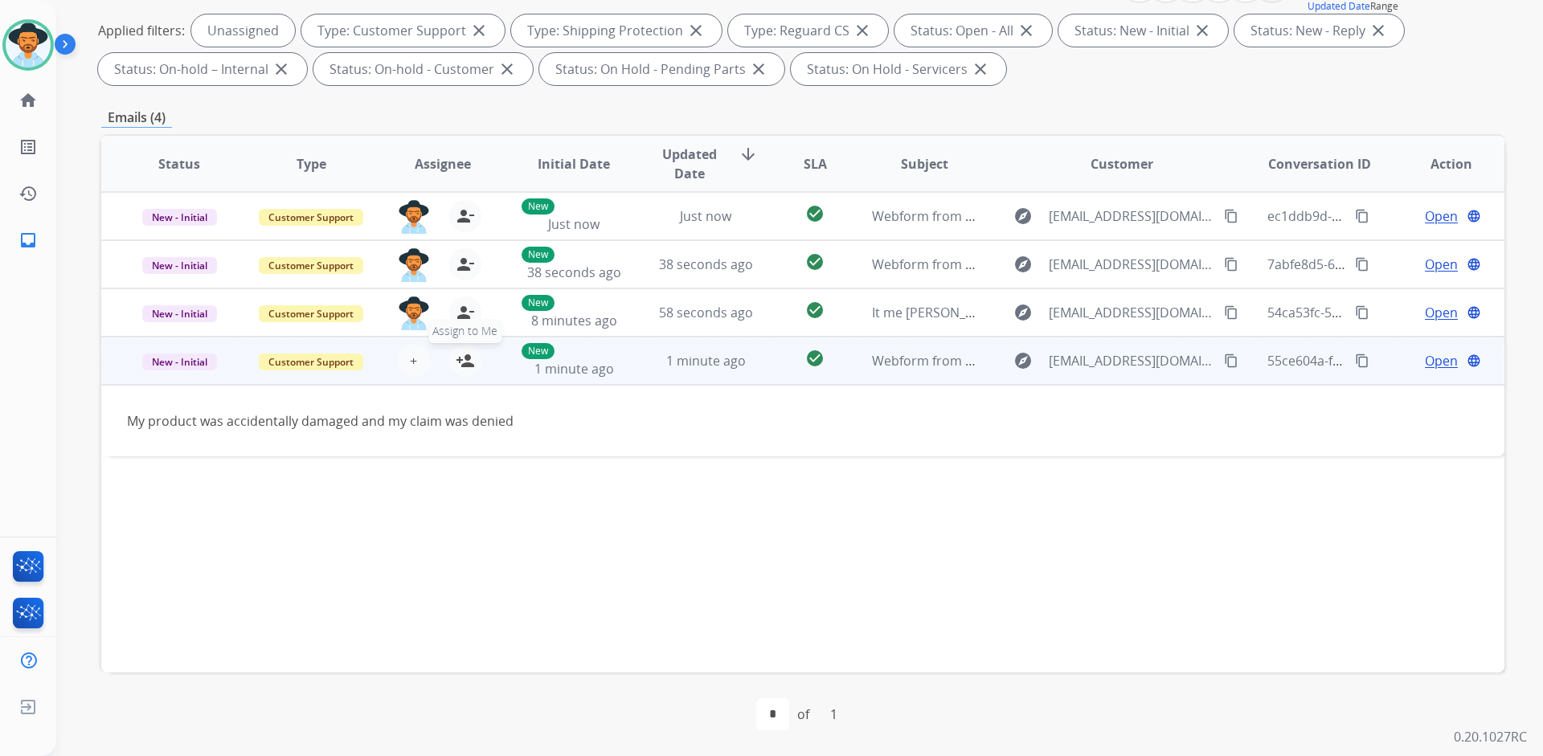
click at [466, 360] on mat-icon "person_add" at bounding box center [465, 360] width 19 height 19
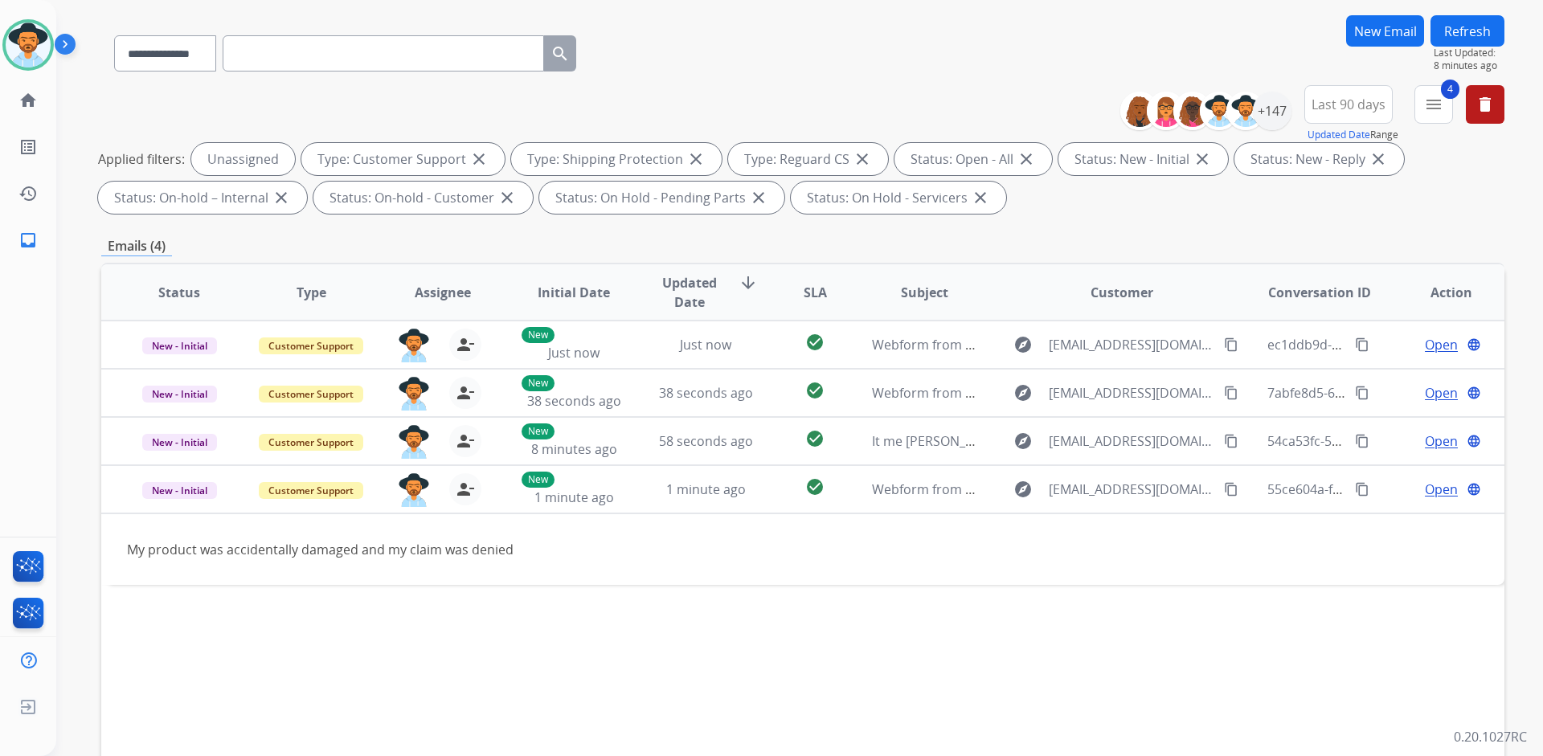
scroll to position [0, 0]
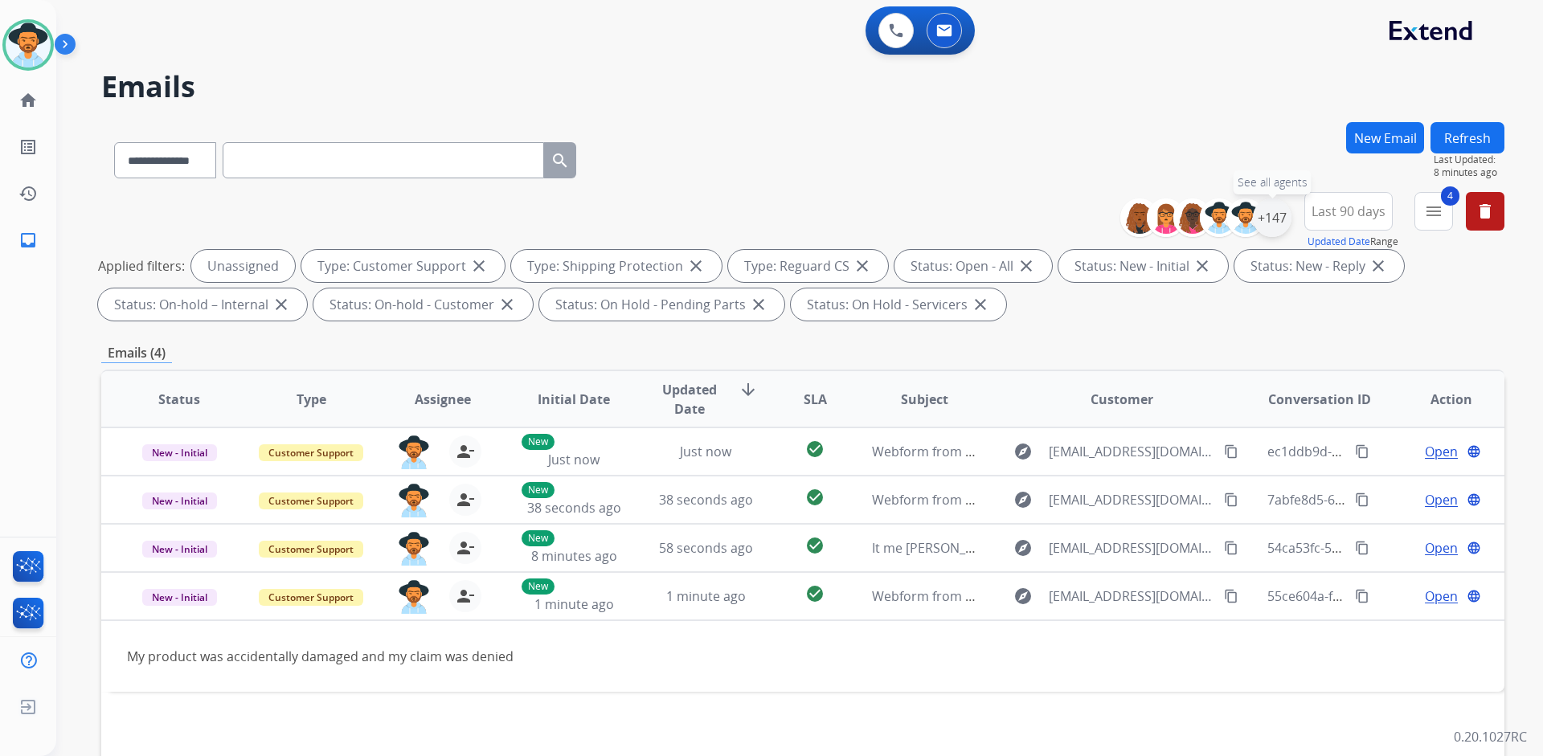
click at [1276, 223] on div "+147" at bounding box center [1272, 217] width 39 height 39
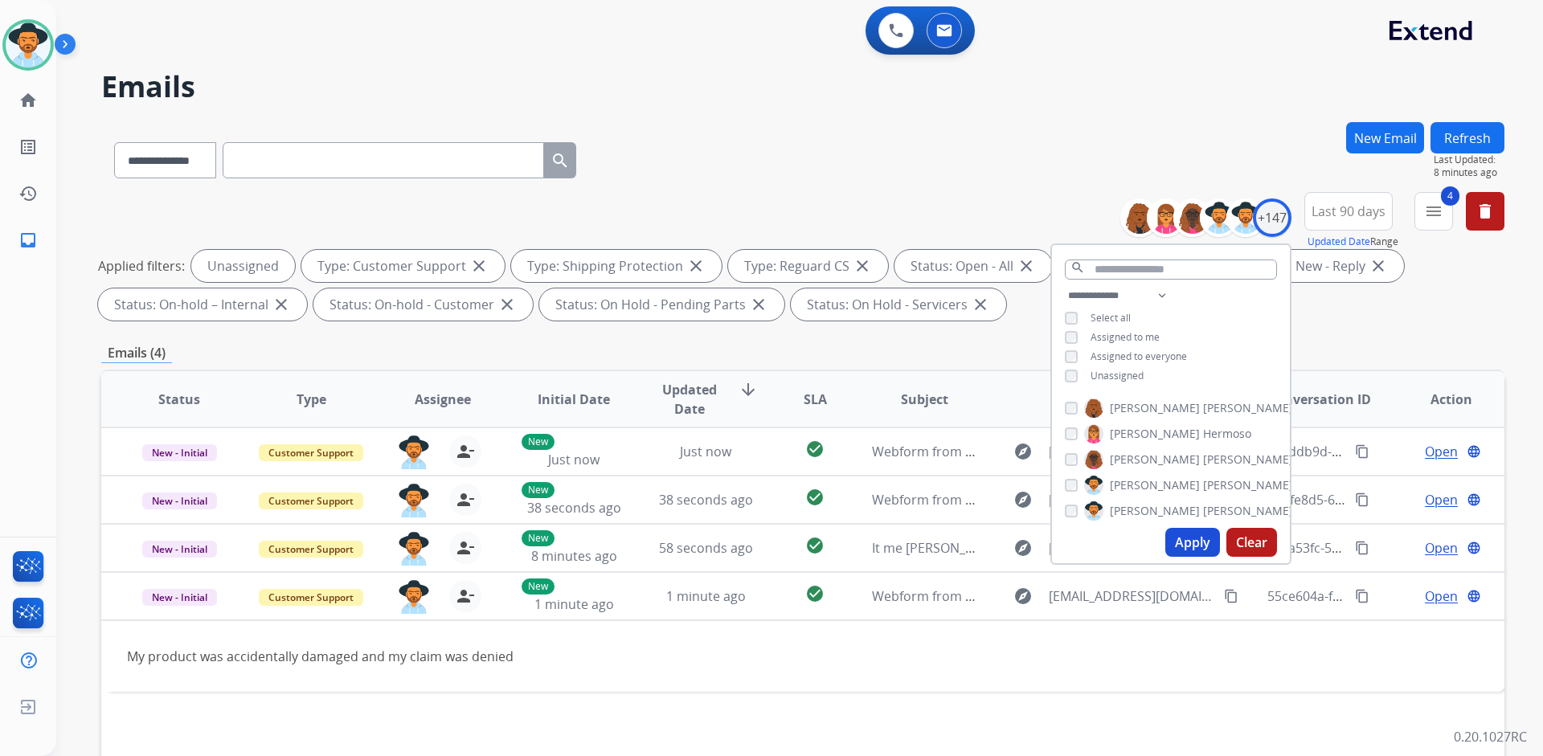
click at [1120, 333] on span "Assigned to me" at bounding box center [1124, 337] width 69 height 14
click at [1125, 374] on span "Unassigned" at bounding box center [1116, 376] width 53 height 14
click at [1189, 544] on button "Apply" at bounding box center [1192, 542] width 55 height 29
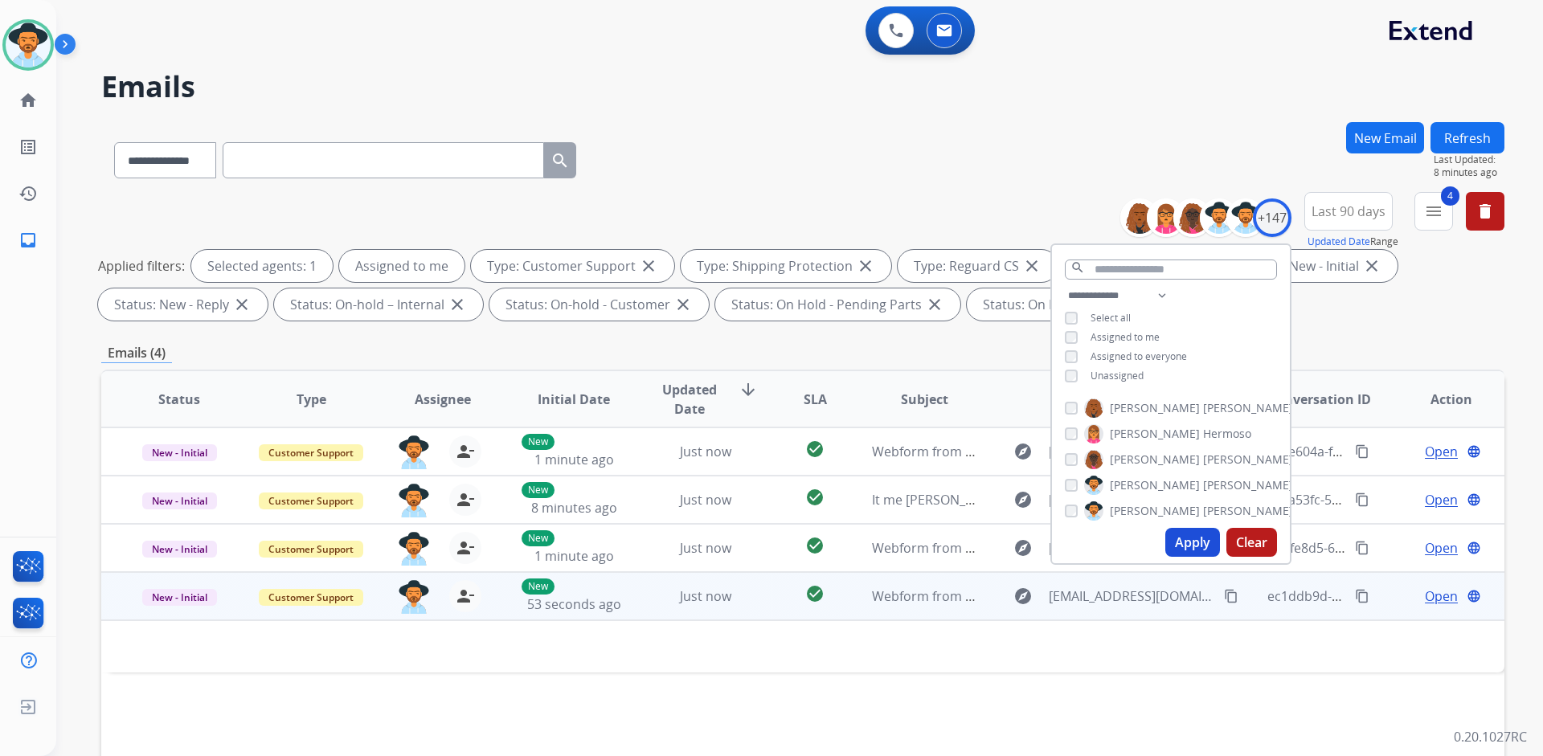
click at [898, 652] on td at bounding box center [671, 646] width 1140 height 52
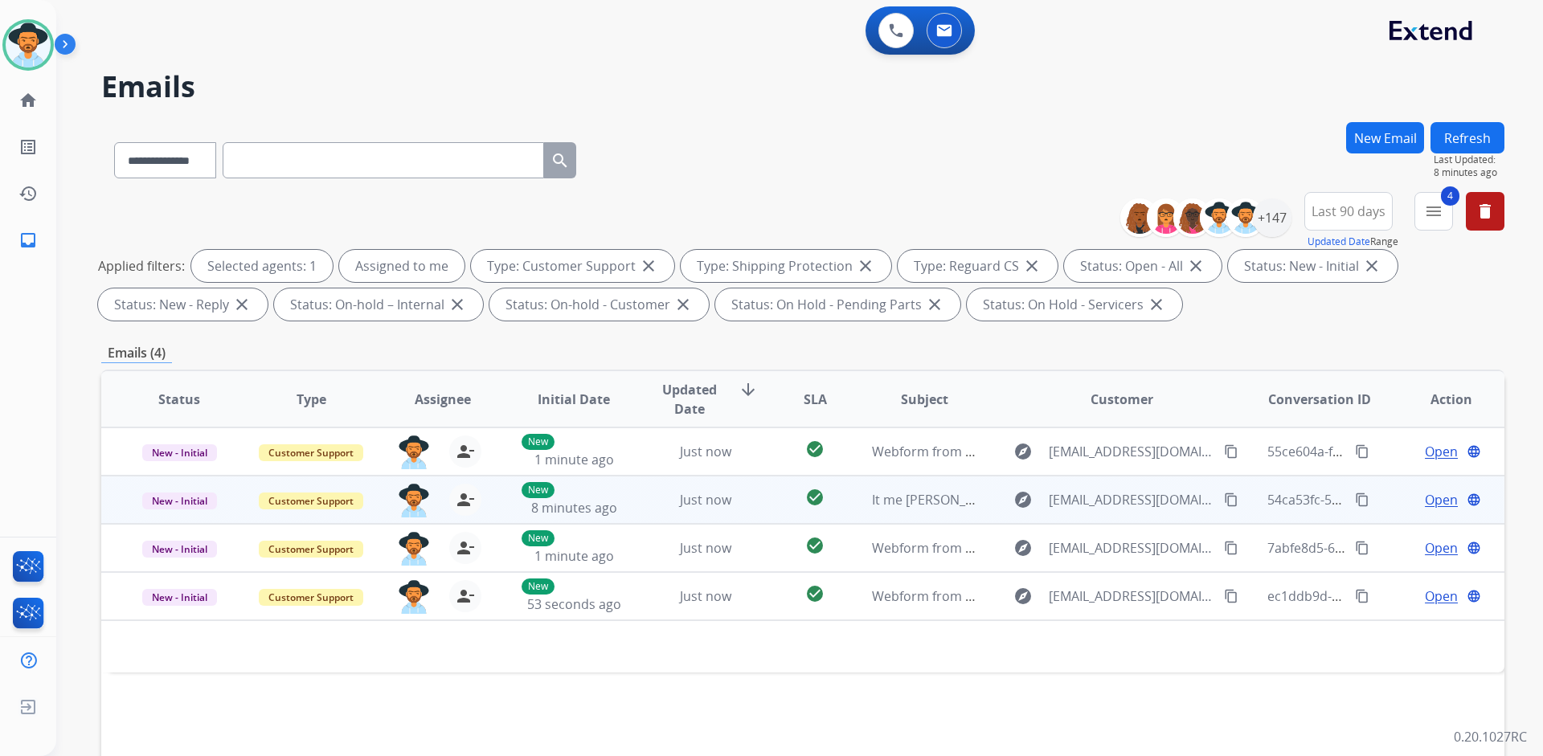
click at [1431, 496] on span "Open" at bounding box center [1441, 499] width 33 height 19
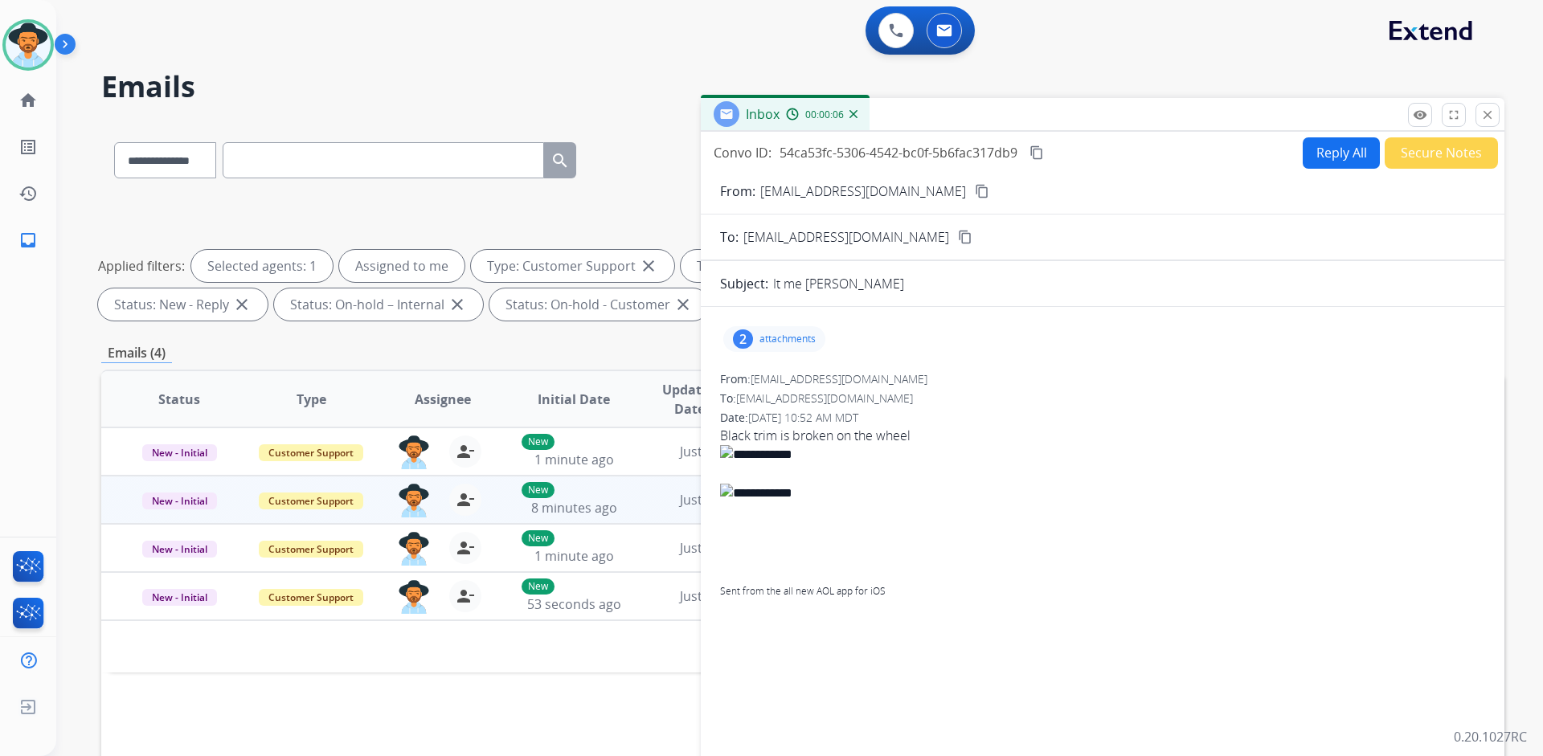
click at [789, 343] on p "attachments" at bounding box center [787, 339] width 56 height 13
click at [774, 382] on div at bounding box center [776, 380] width 80 height 56
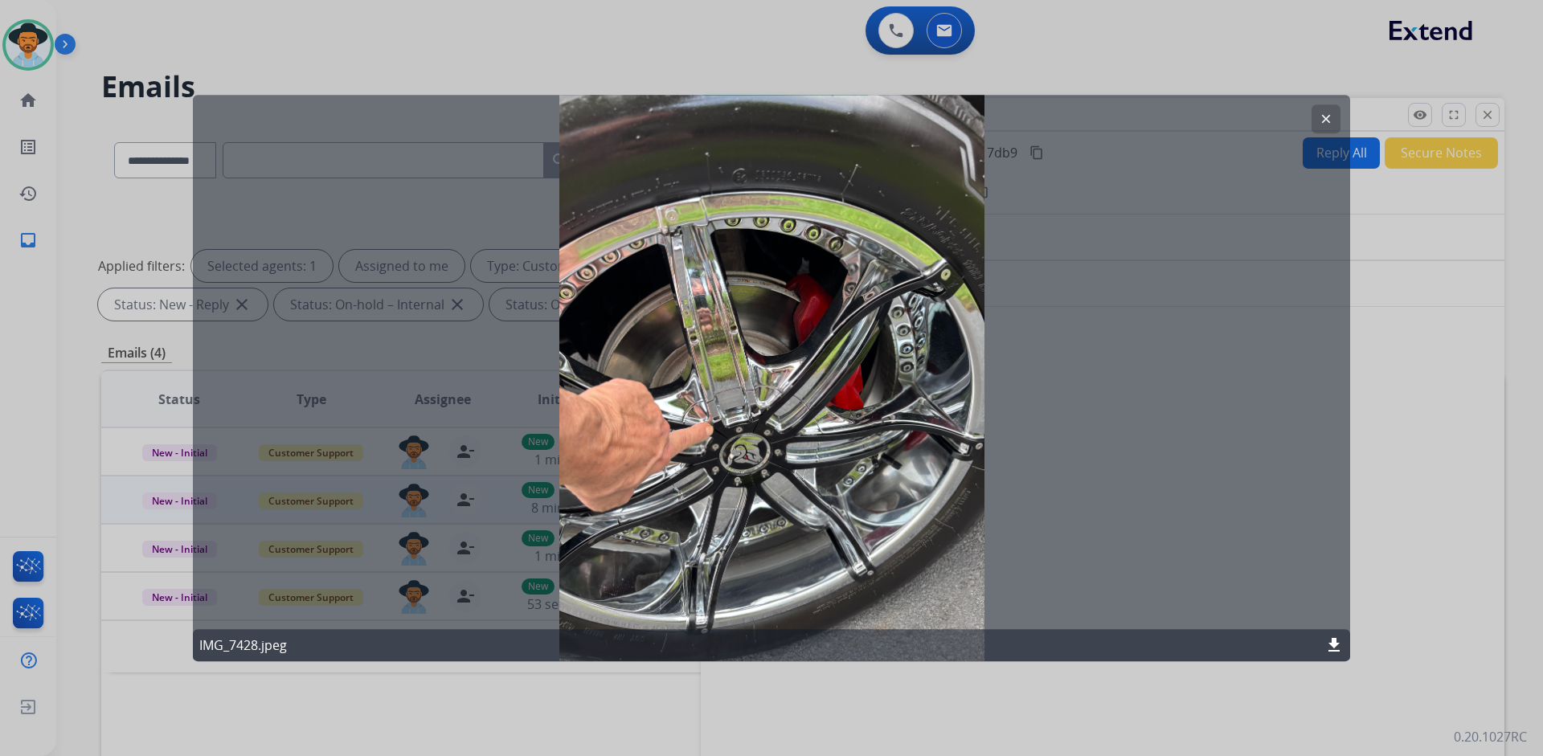
click at [1327, 125] on mat-icon "clear" at bounding box center [1325, 119] width 14 height 14
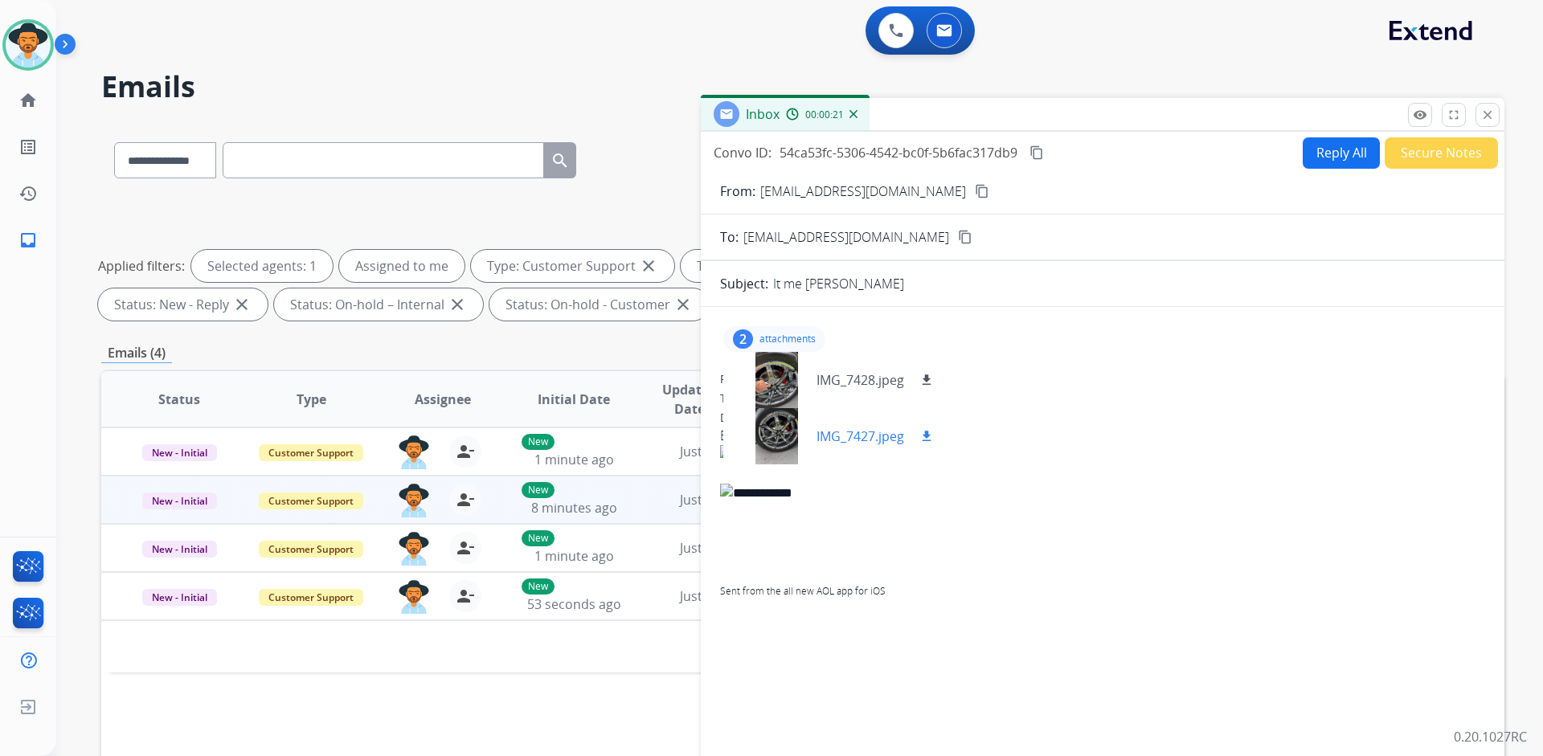
click at [766, 433] on div at bounding box center [776, 436] width 80 height 56
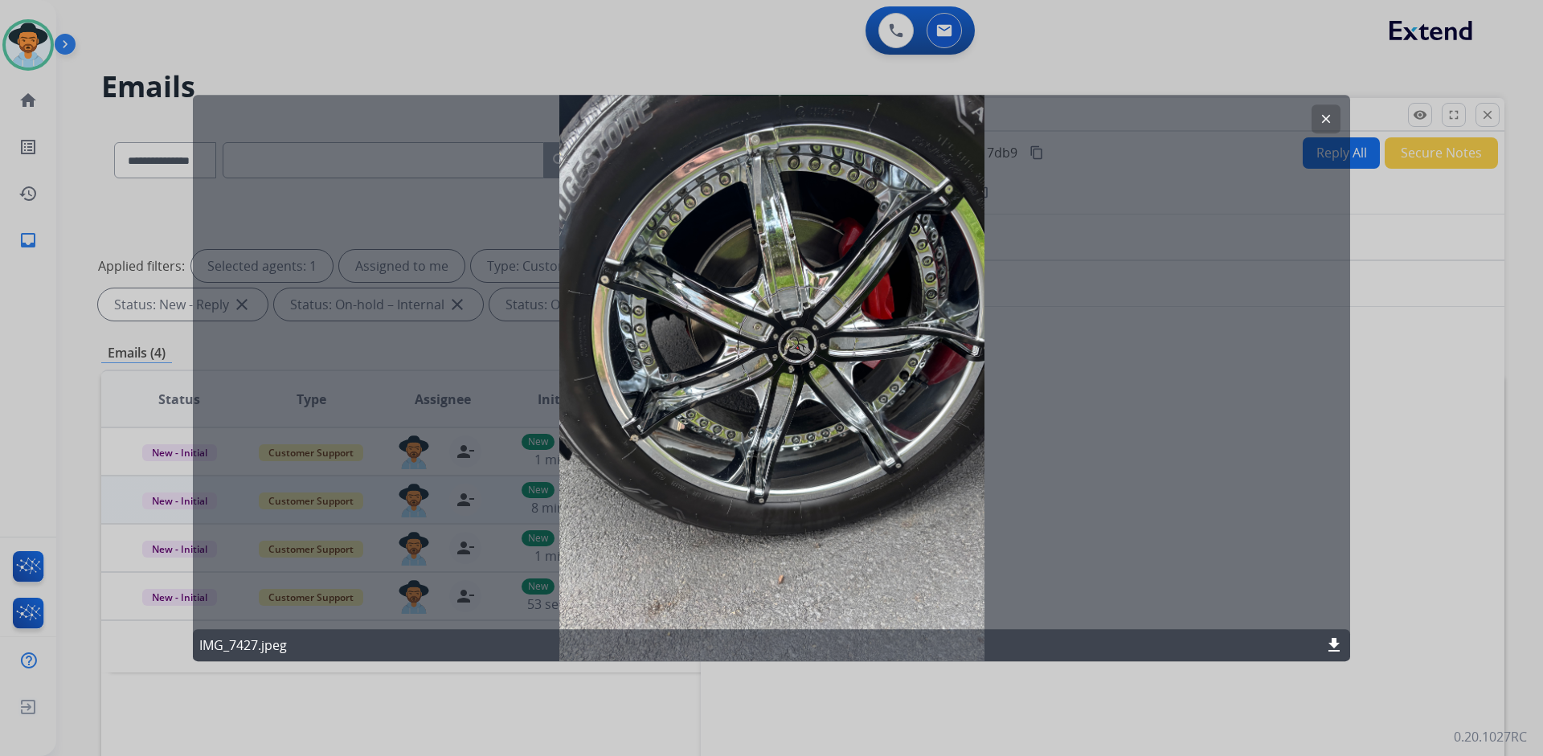
click at [1327, 118] on mat-icon "clear" at bounding box center [1325, 119] width 14 height 14
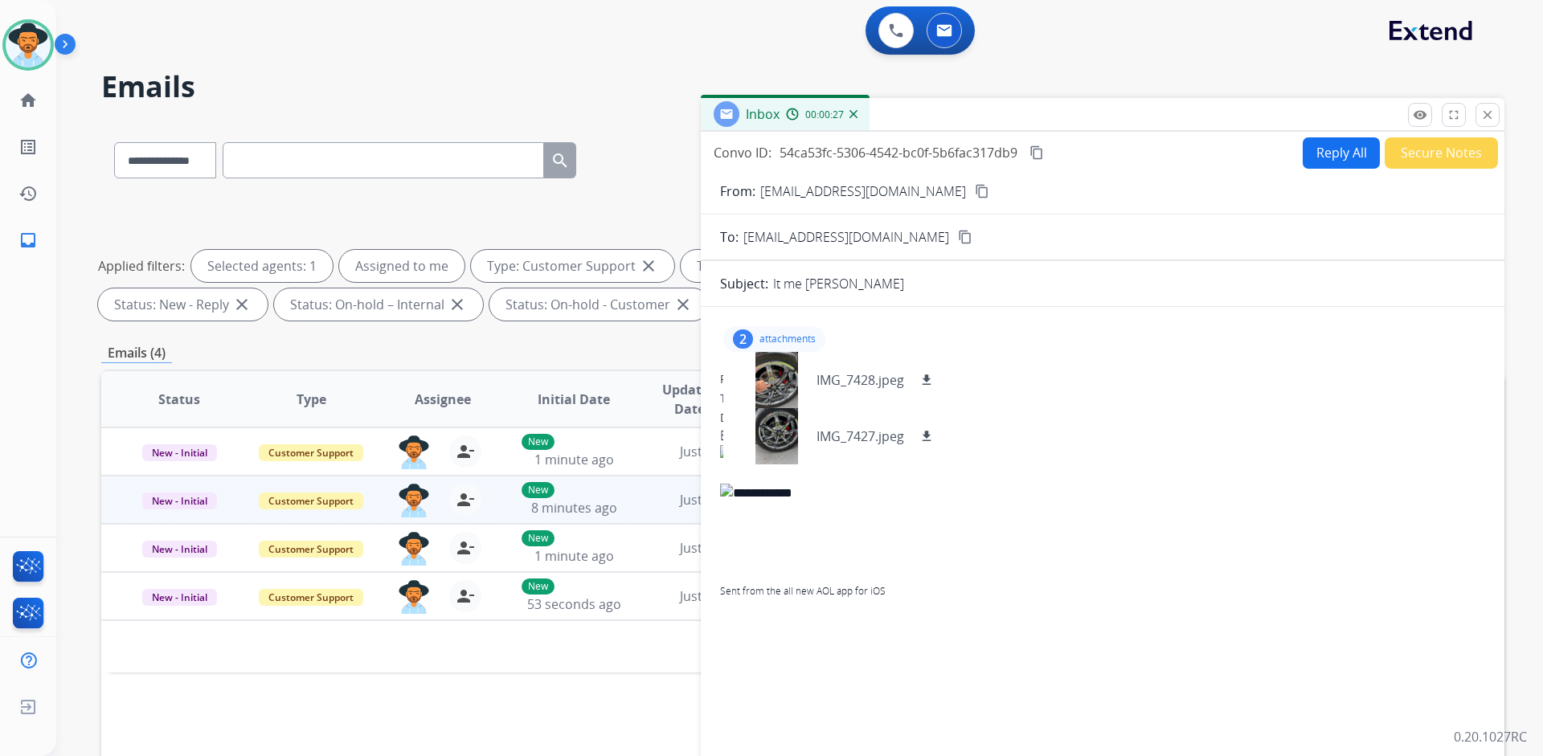
click at [1073, 377] on div "From: hotleo202@aol.com" at bounding box center [1102, 379] width 765 height 16
click at [793, 339] on p "attachments" at bounding box center [787, 339] width 56 height 13
click at [975, 191] on mat-icon "content_copy" at bounding box center [982, 191] width 14 height 14
drag, startPoint x: 921, startPoint y: 440, endPoint x: 715, endPoint y: 440, distance: 205.7
click at [715, 440] on div "2 attachments From: hotleo202@aol.com To: support@extend.com Date: 08/16/2025 -…" at bounding box center [1102, 547] width 803 height 455
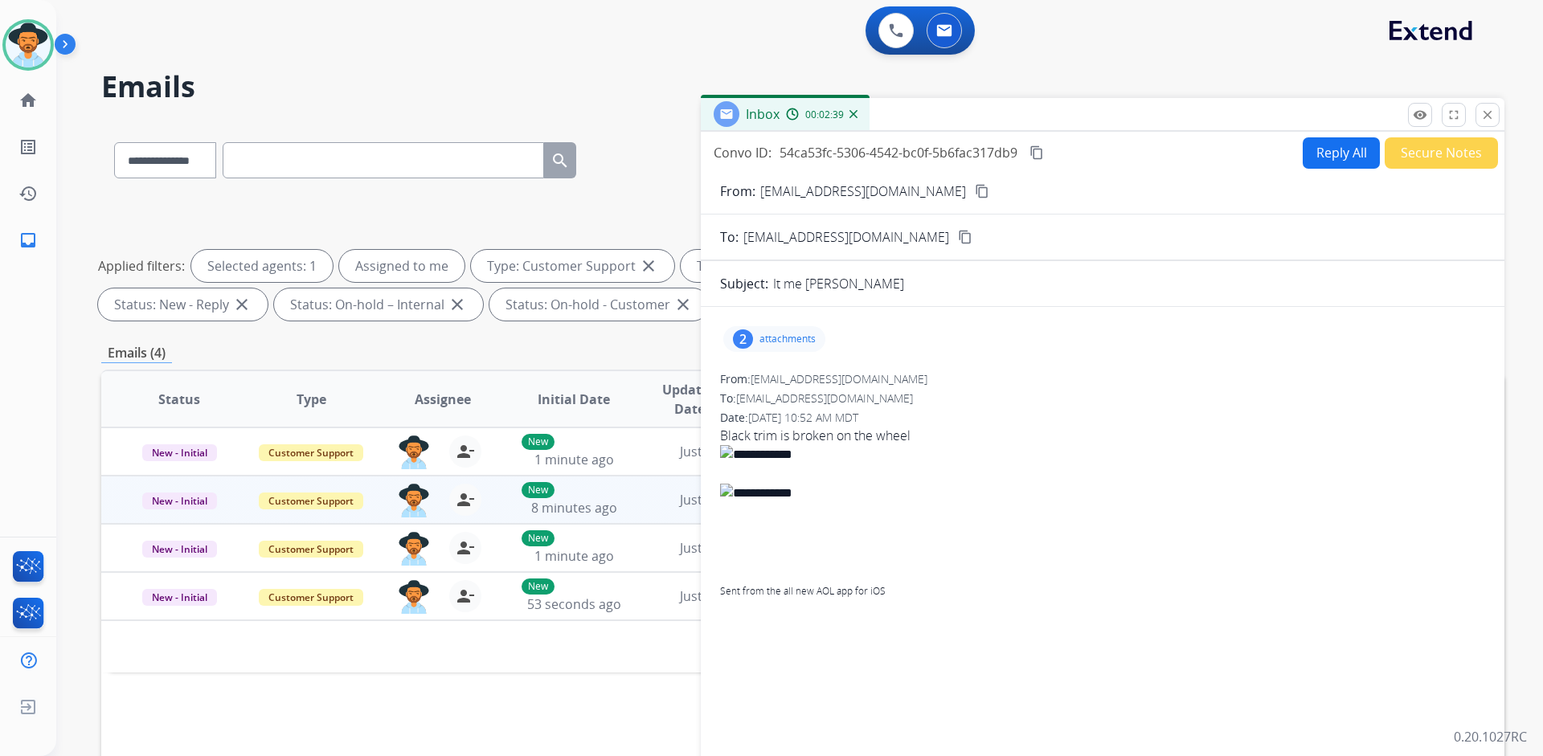
copy span "Black trim is broken on the wheel"
click at [773, 332] on div "2 attachments" at bounding box center [774, 339] width 102 height 26
click at [786, 370] on div at bounding box center [776, 380] width 80 height 56
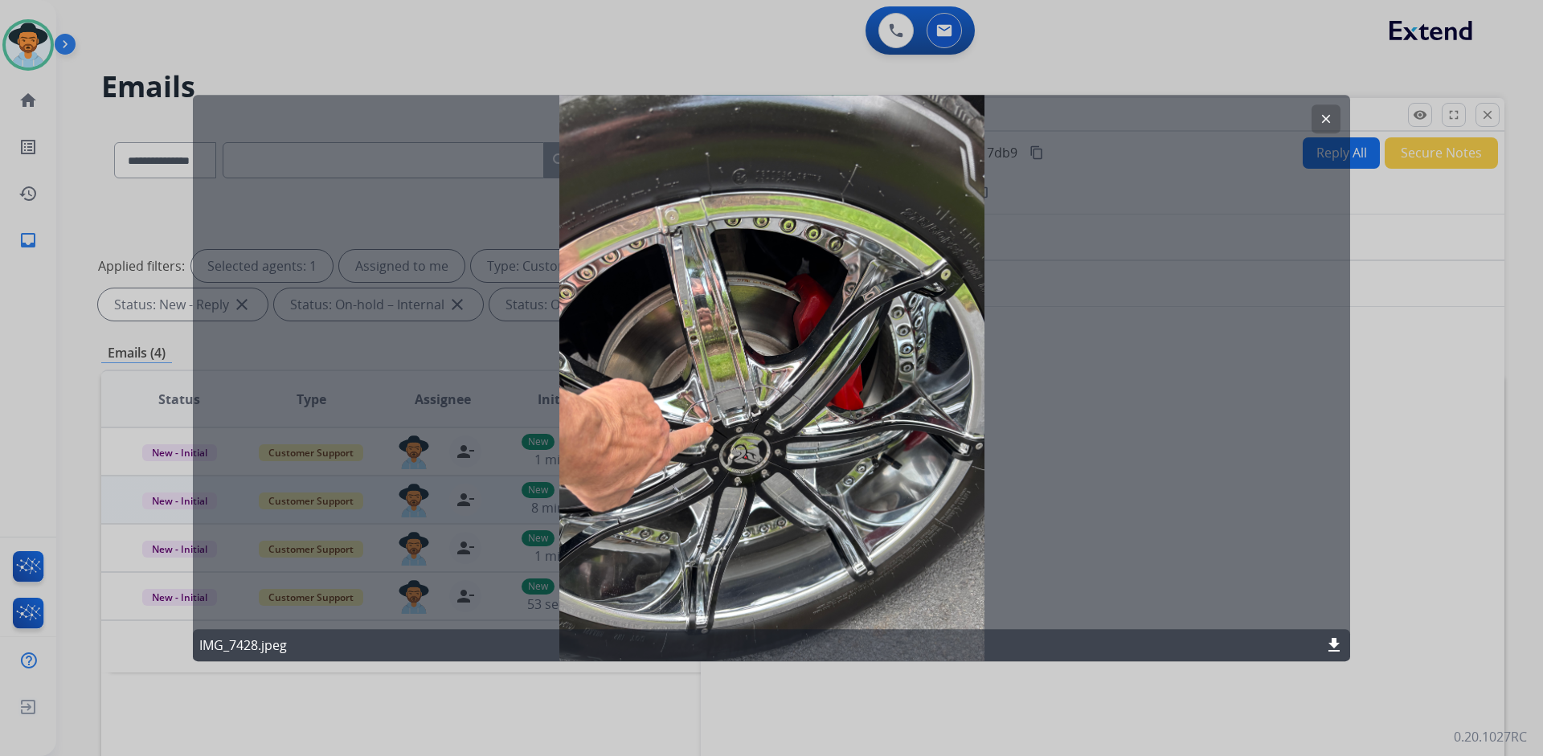
click at [1322, 119] on mat-icon "clear" at bounding box center [1325, 119] width 14 height 14
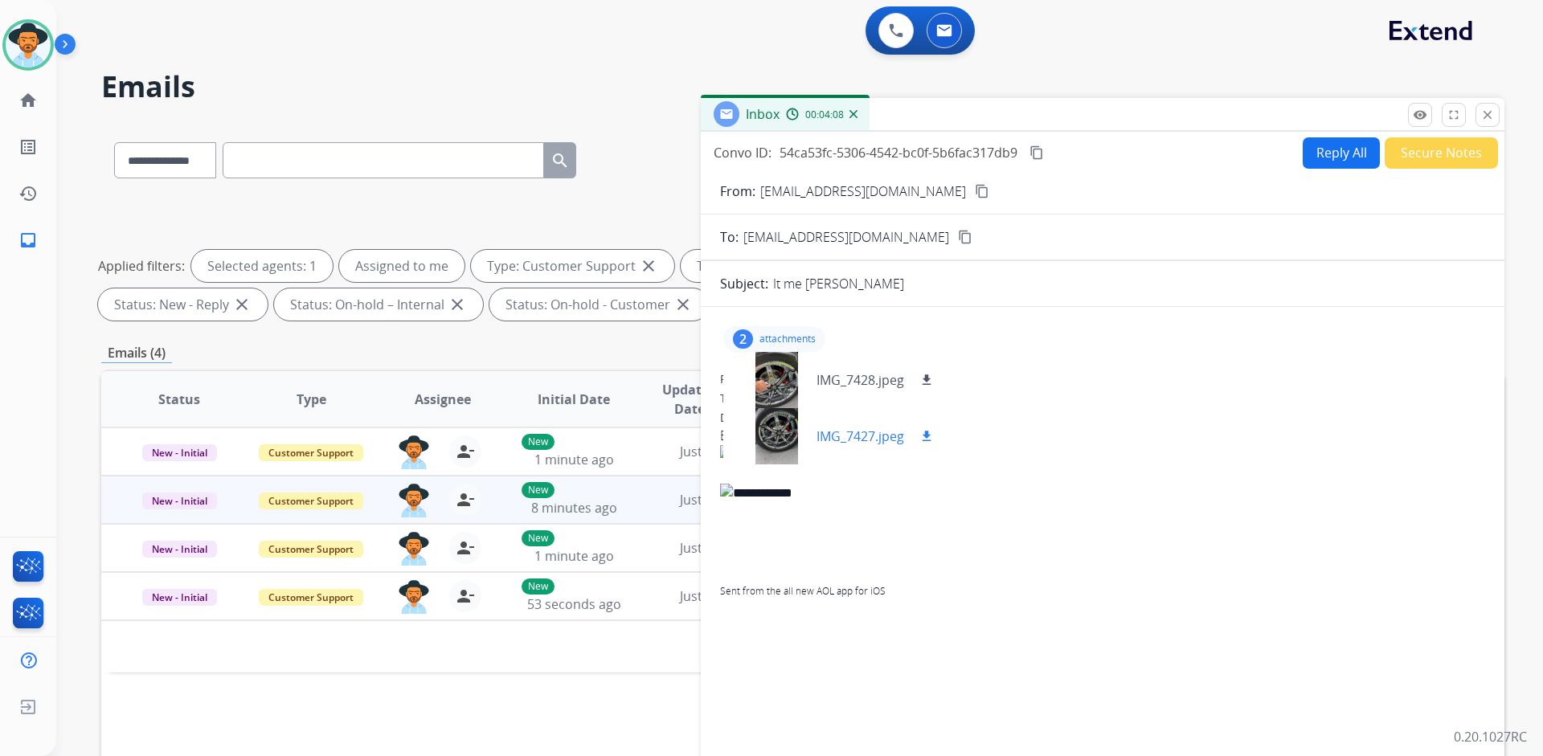
click at [790, 435] on div at bounding box center [776, 436] width 80 height 56
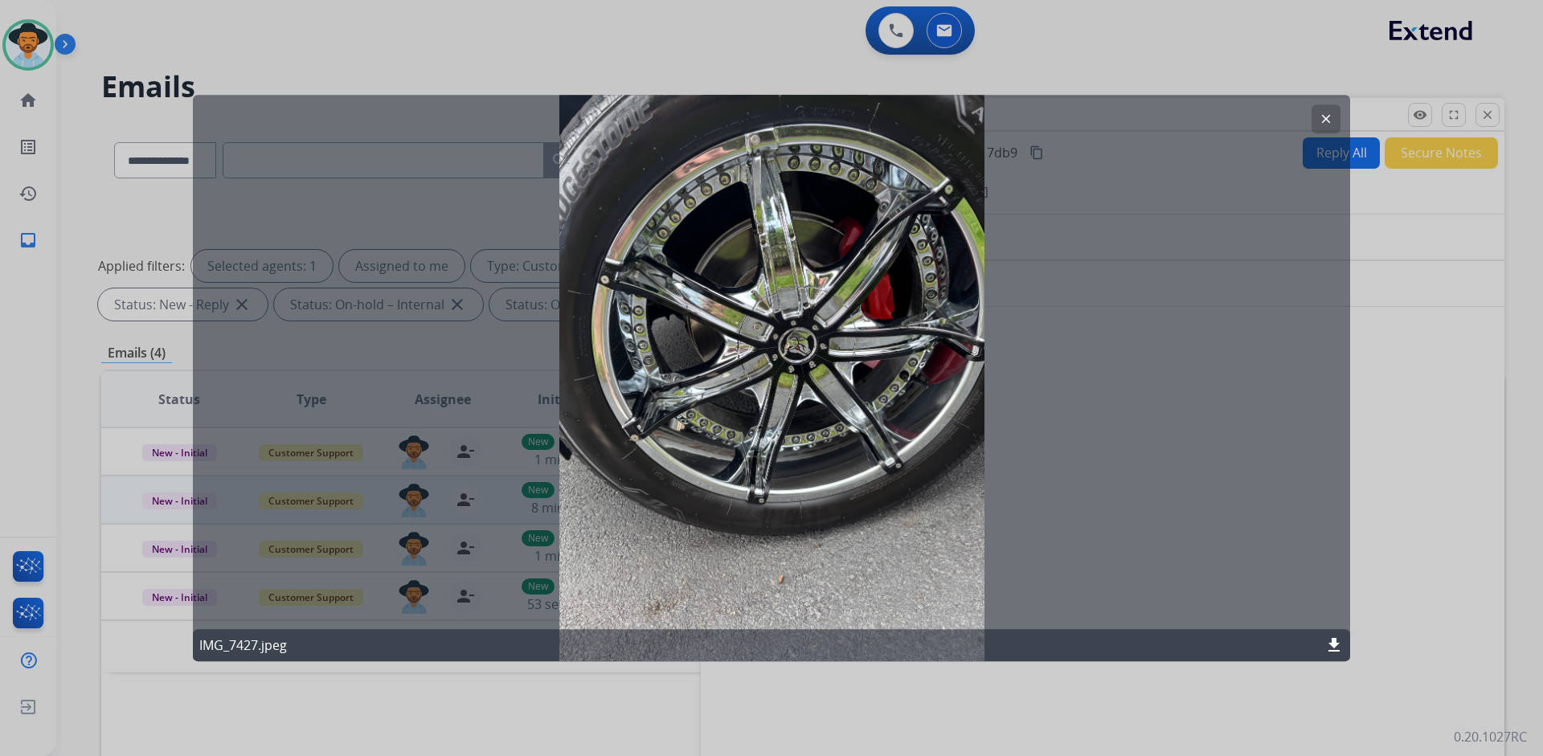
click at [1322, 116] on mat-icon "clear" at bounding box center [1325, 119] width 14 height 14
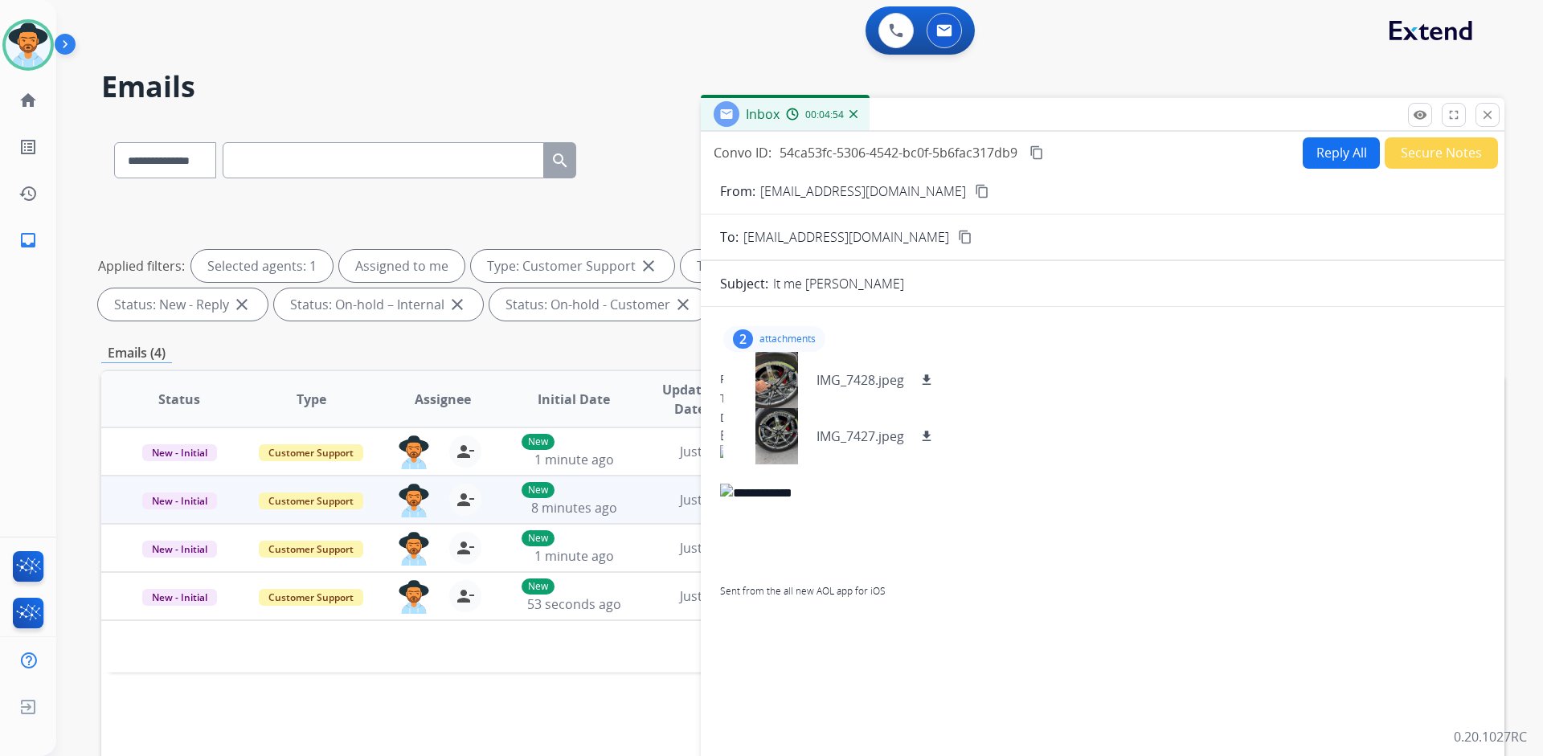
click at [1150, 362] on div "2 attachments IMG_7428.jpeg download IMG_7427.jpeg download From: hotleo202@aol…" at bounding box center [1102, 547] width 803 height 455
click at [804, 330] on div "2 attachments IMG_7428.jpeg download IMG_7427.jpeg download" at bounding box center [774, 339] width 102 height 26
click at [1321, 137] on button "Reply All" at bounding box center [1340, 152] width 77 height 31
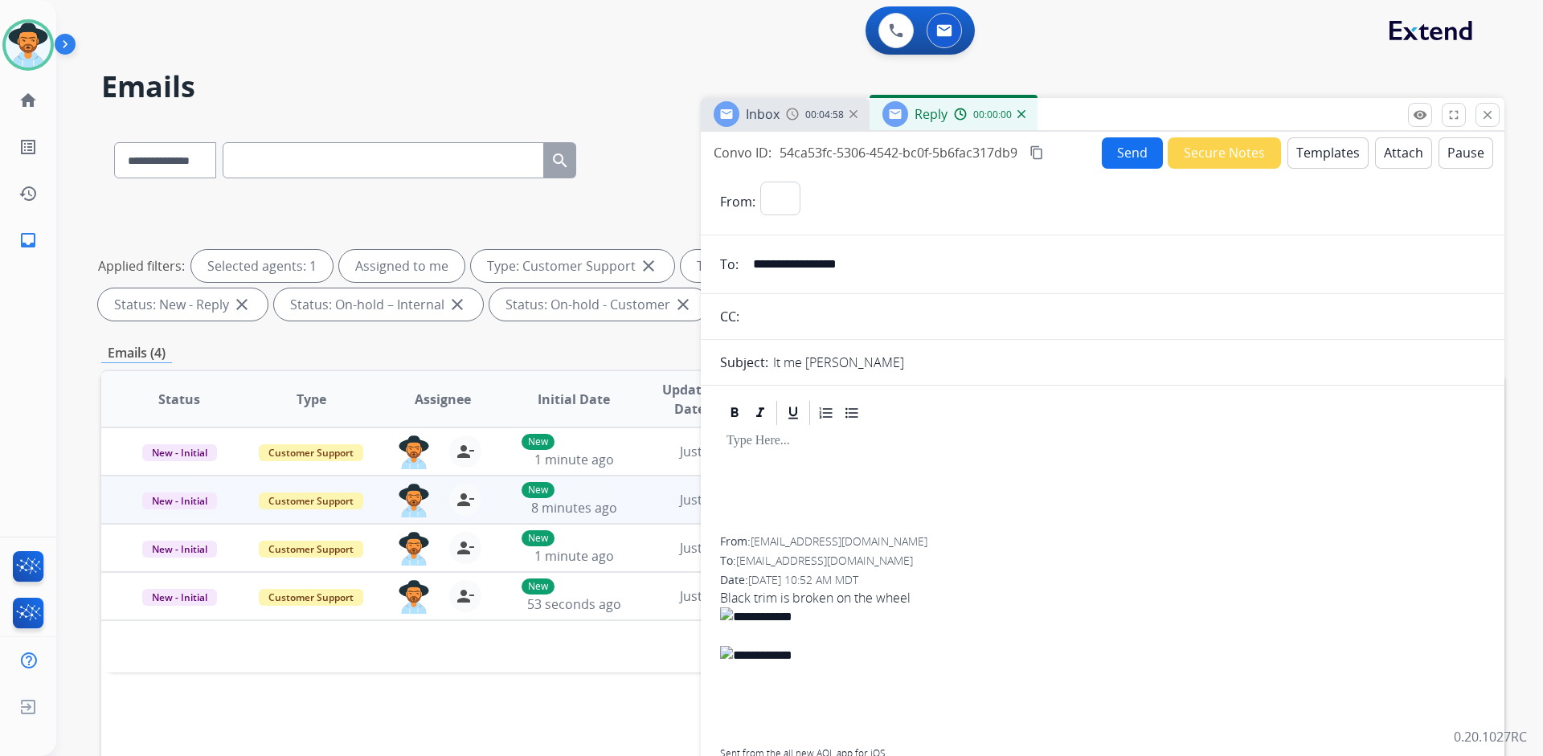
select select "**********"
click at [1319, 157] on button "Templates" at bounding box center [1327, 152] width 81 height 31
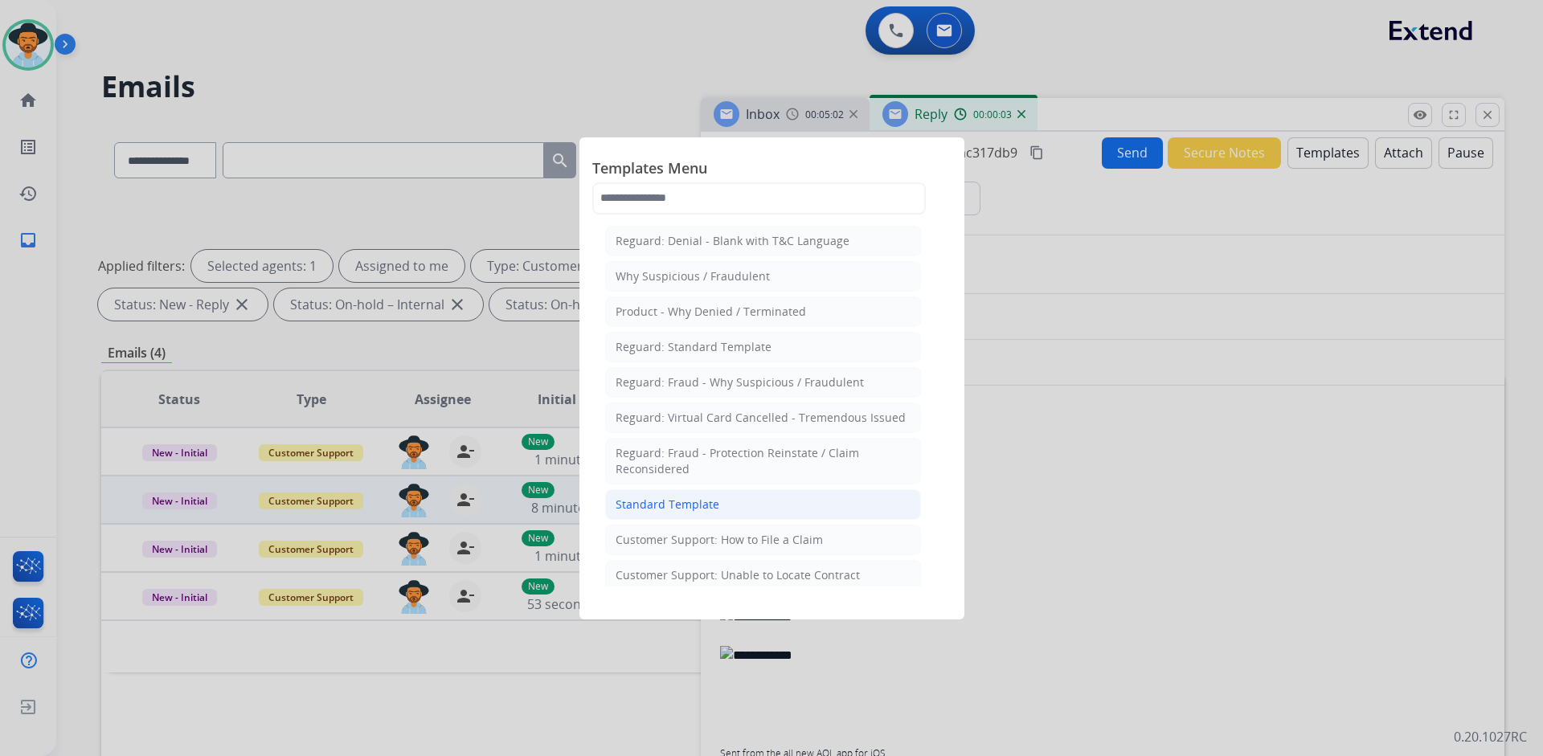
click at [680, 499] on div "Standard Template" at bounding box center [667, 505] width 104 height 16
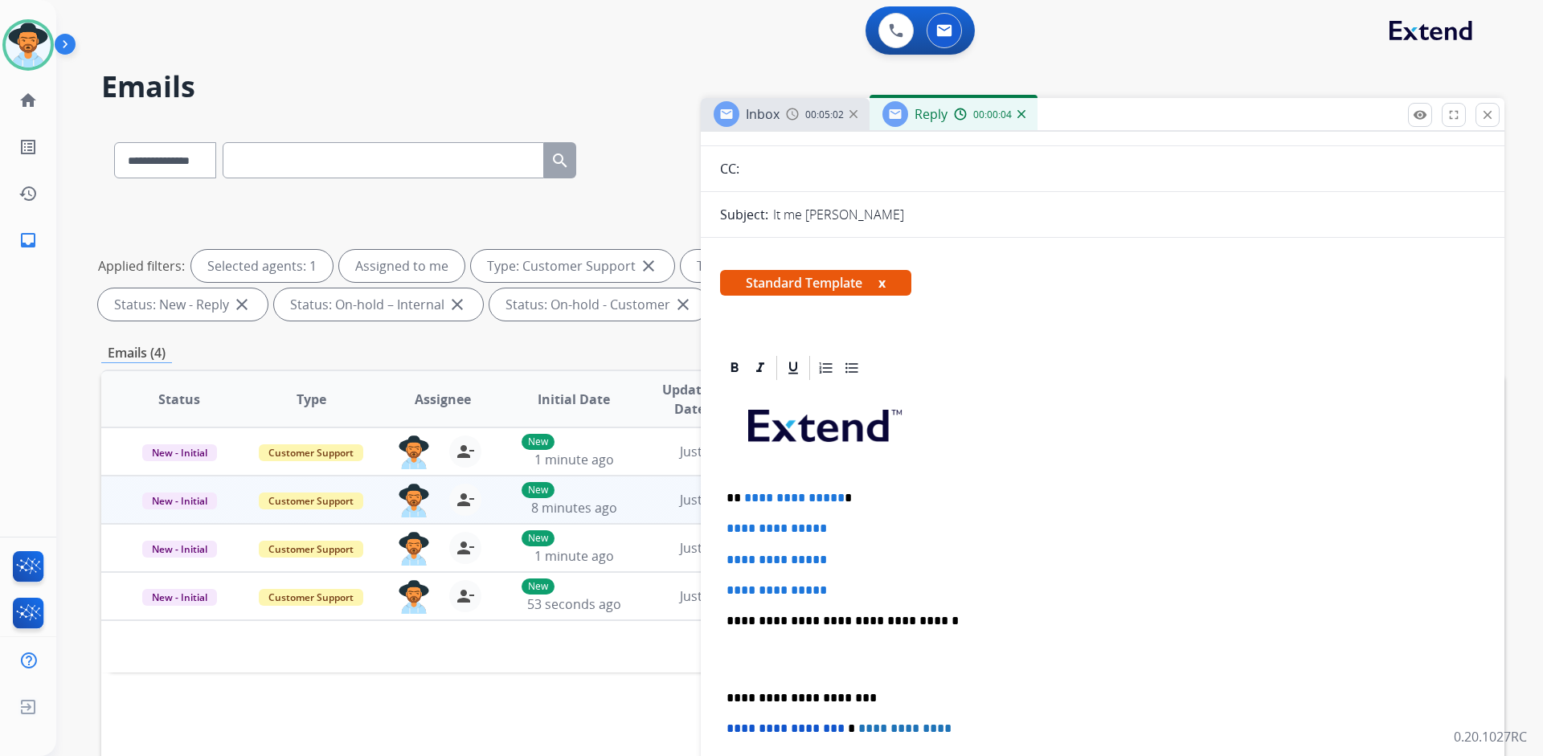
scroll to position [161, 0]
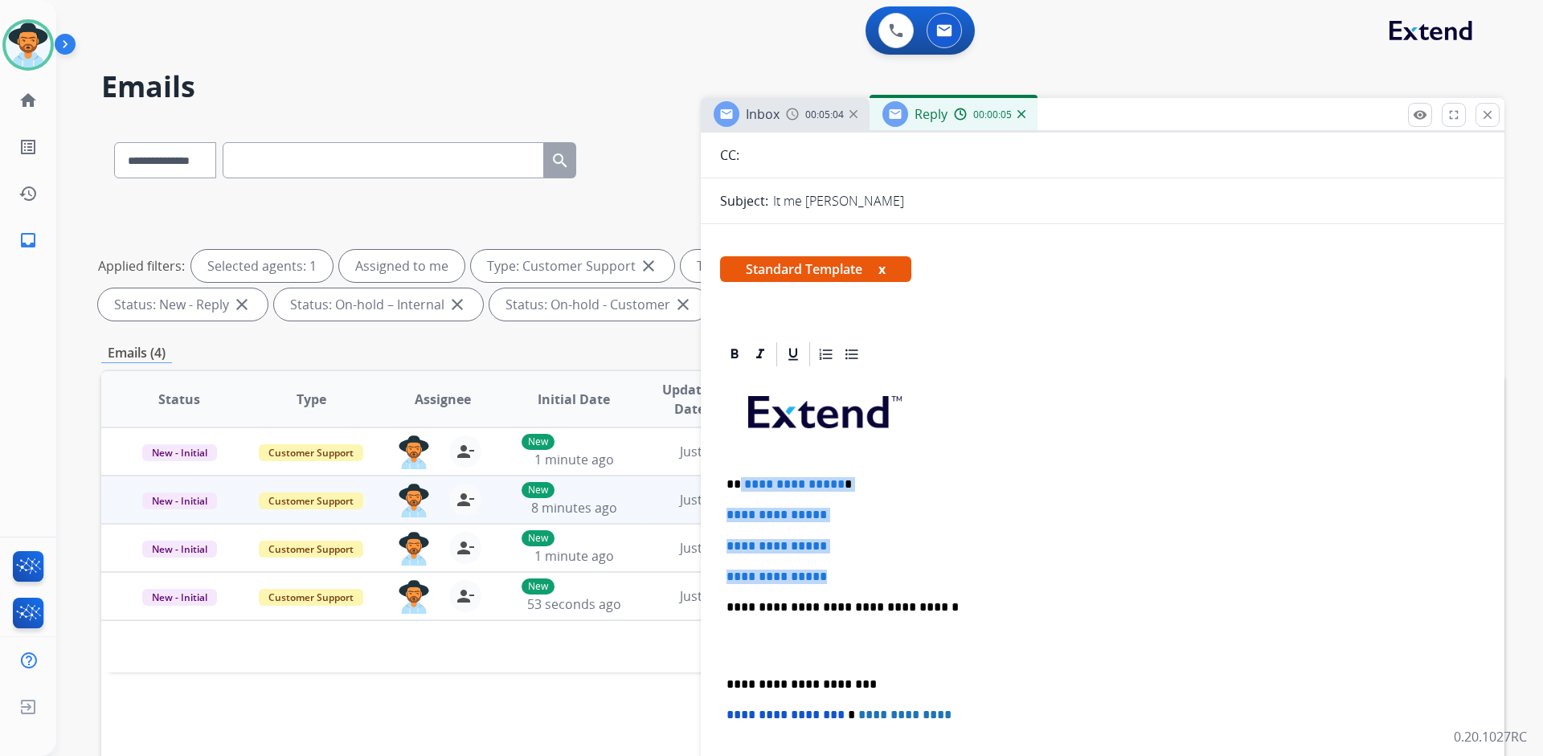
drag, startPoint x: 839, startPoint y: 582, endPoint x: 740, endPoint y: 488, distance: 136.4
click at [740, 488] on div "**********" at bounding box center [1102, 645] width 765 height 553
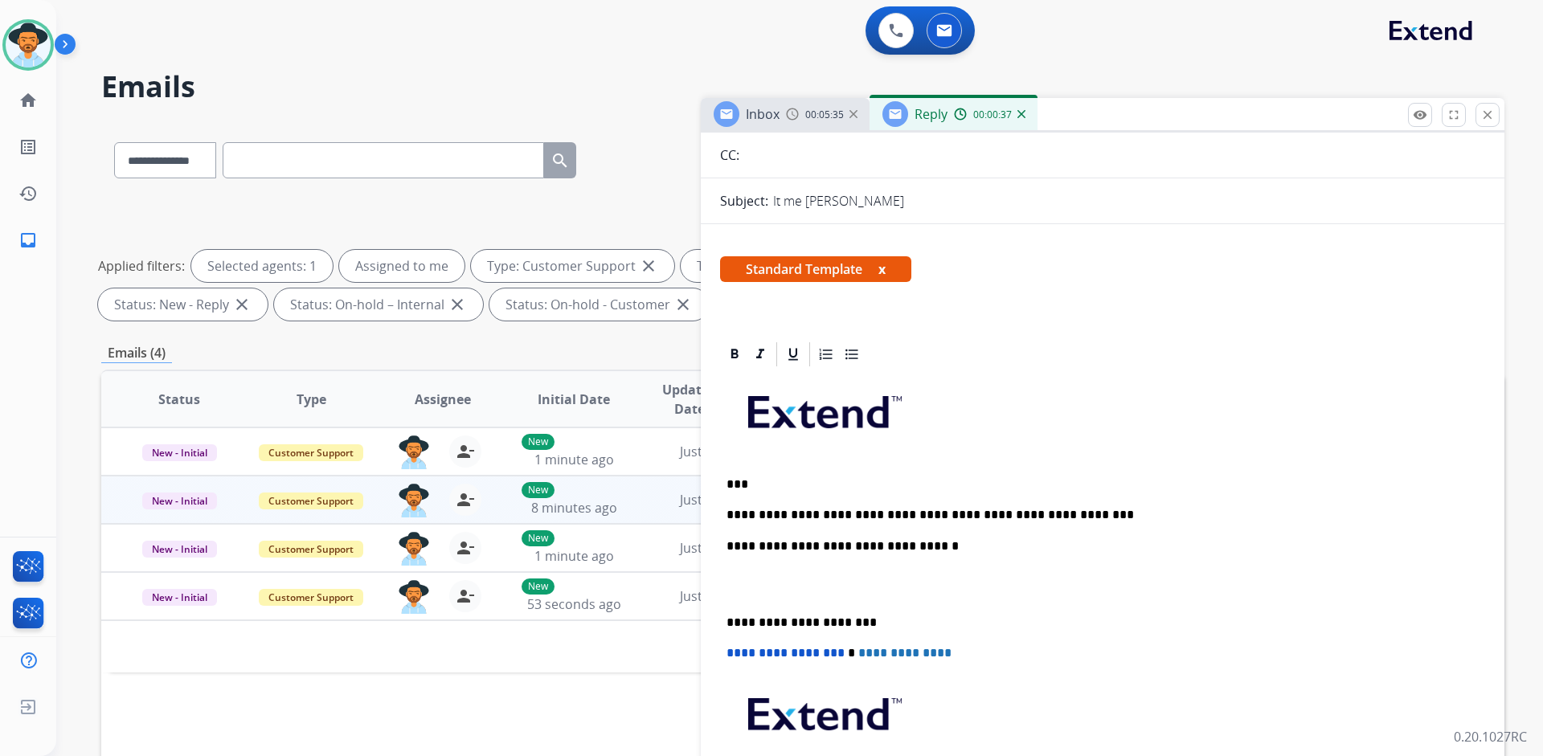
click at [1085, 513] on p "**********" at bounding box center [1095, 515] width 739 height 14
click at [1298, 513] on p "**********" at bounding box center [1095, 515] width 739 height 14
click at [976, 550] on p "**********" at bounding box center [1095, 546] width 739 height 14
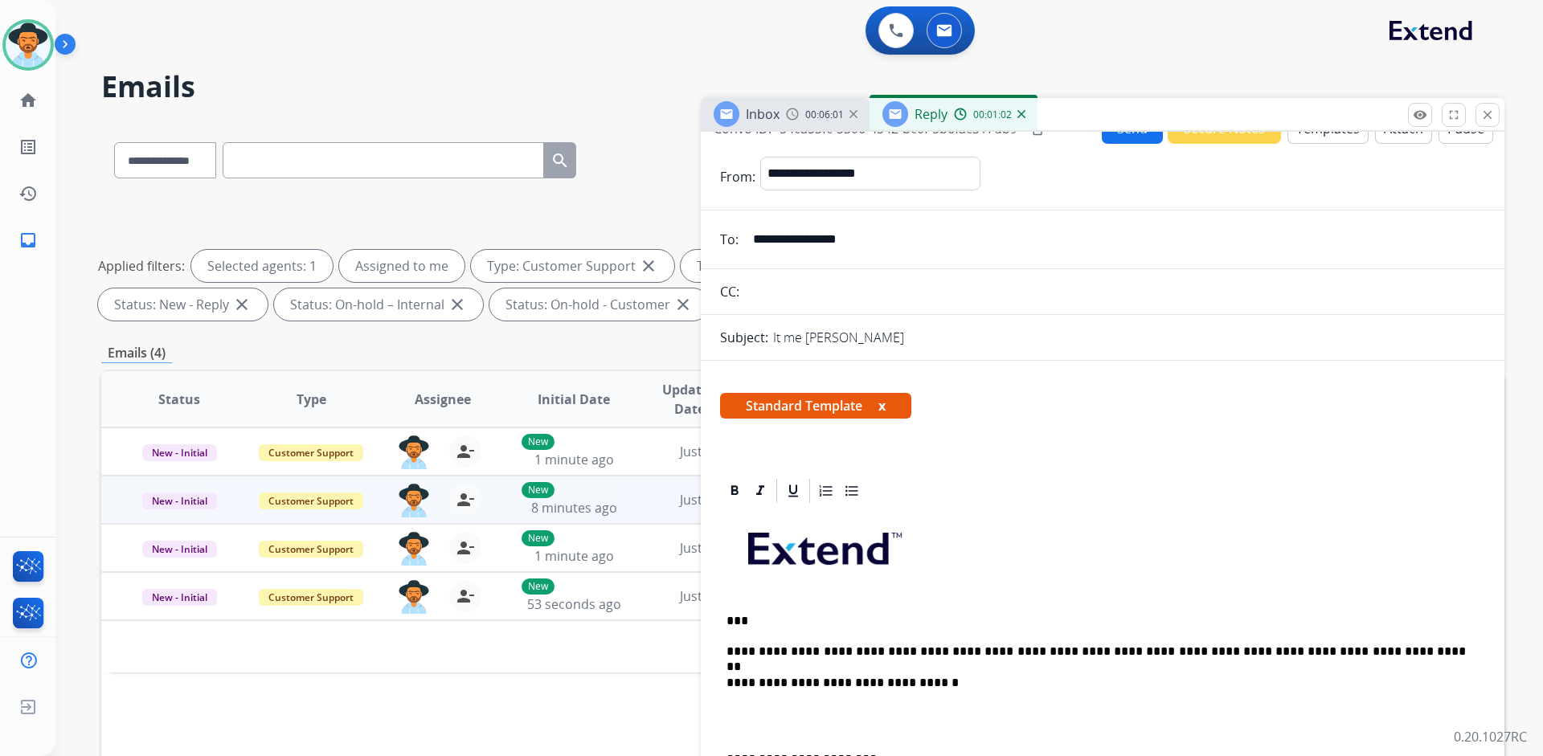
scroll to position [0, 0]
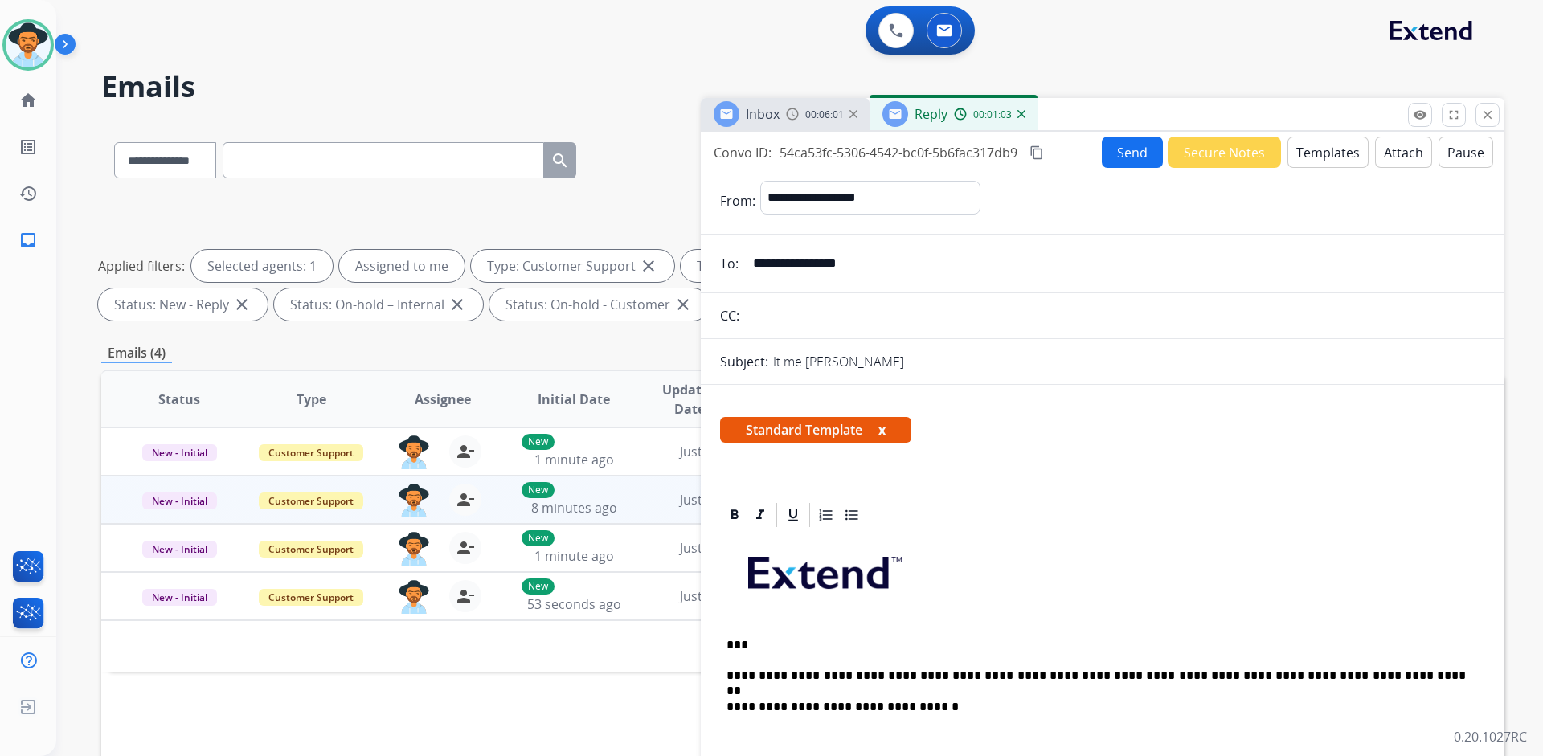
click at [1124, 153] on button "Send" at bounding box center [1132, 152] width 61 height 31
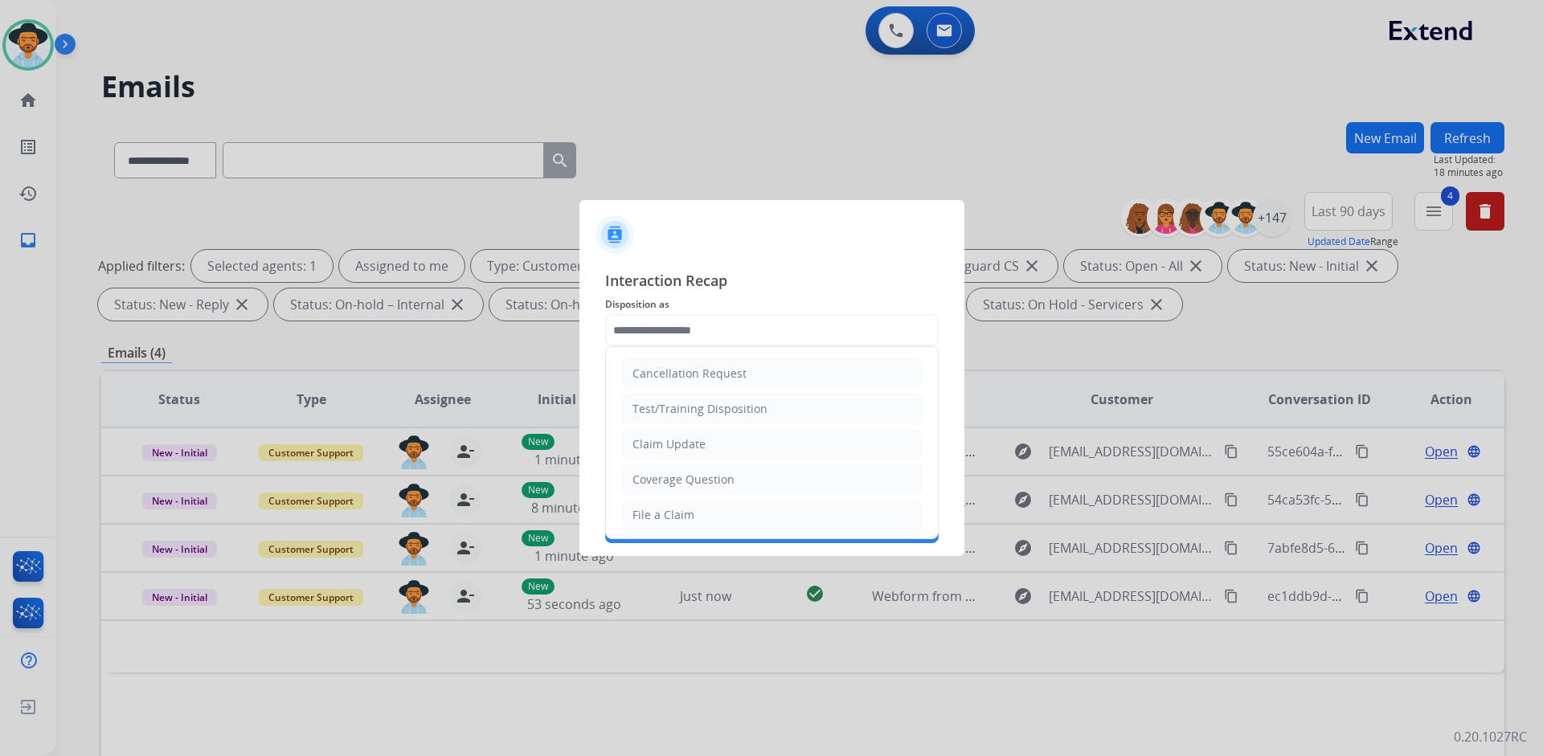
click at [758, 331] on input "text" at bounding box center [771, 330] width 333 height 32
click at [717, 513] on li "File a Claim" at bounding box center [772, 515] width 300 height 31
type input "**********"
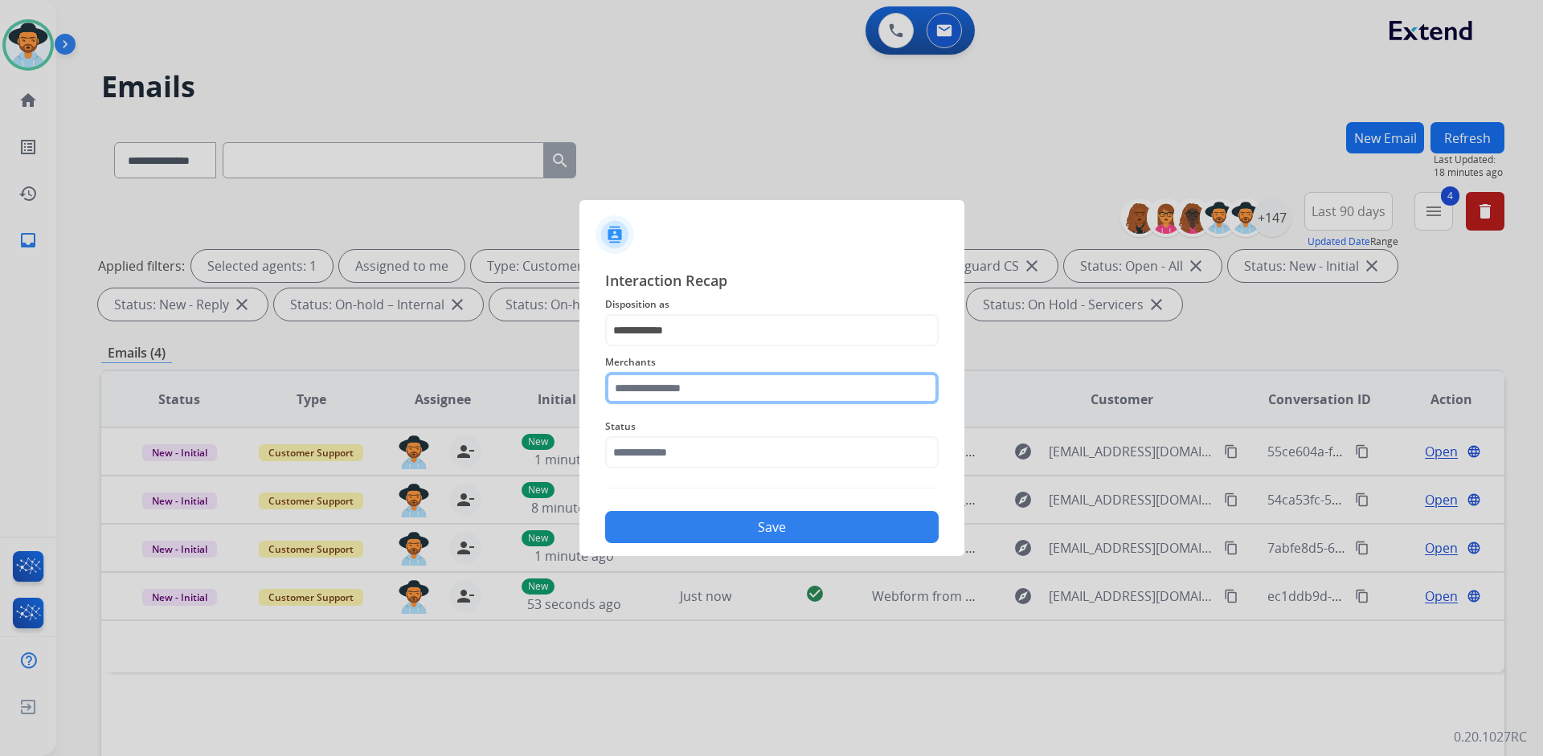
click at [706, 382] on input "text" at bounding box center [771, 388] width 333 height 32
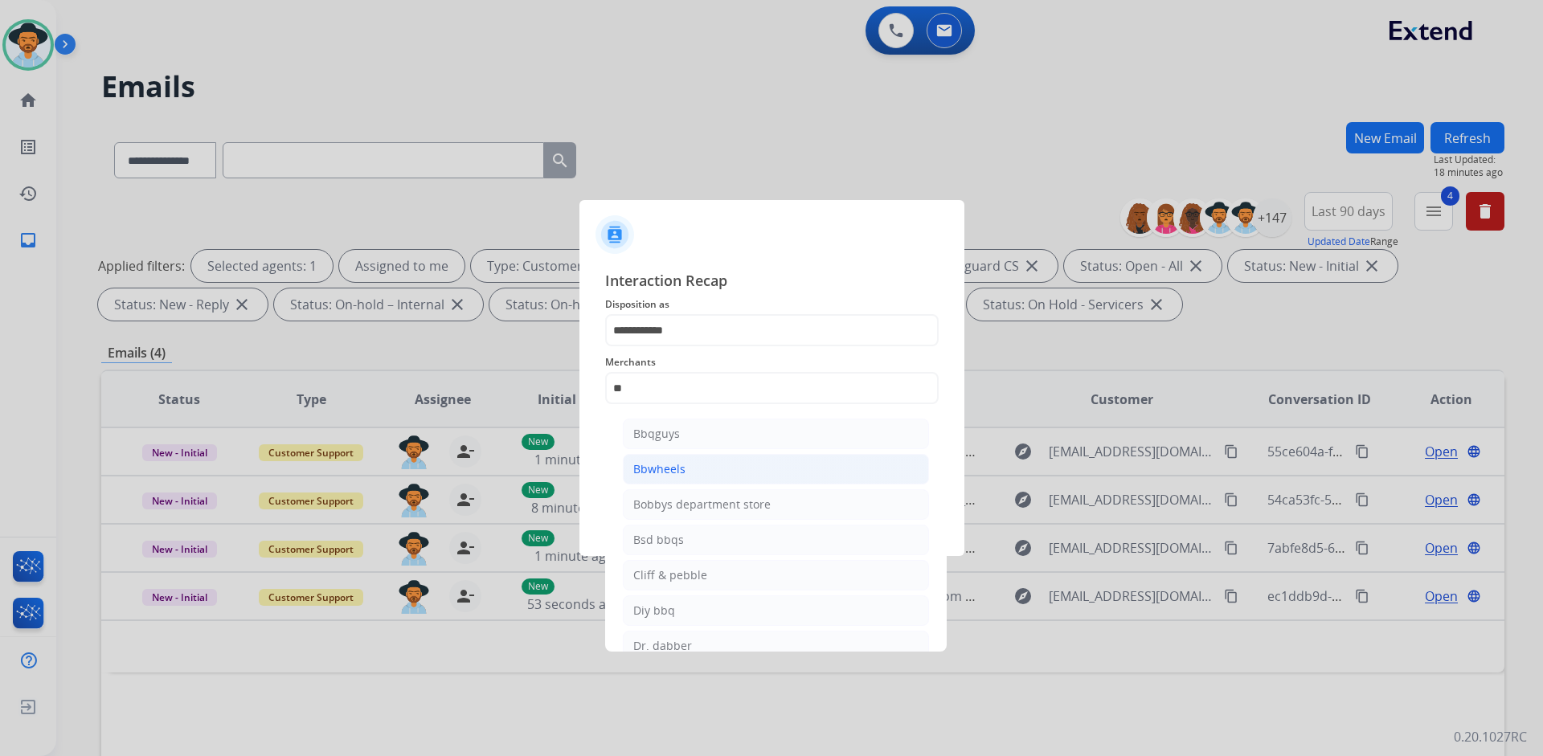
click at [689, 461] on li "Bbwheels" at bounding box center [776, 469] width 306 height 31
type input "********"
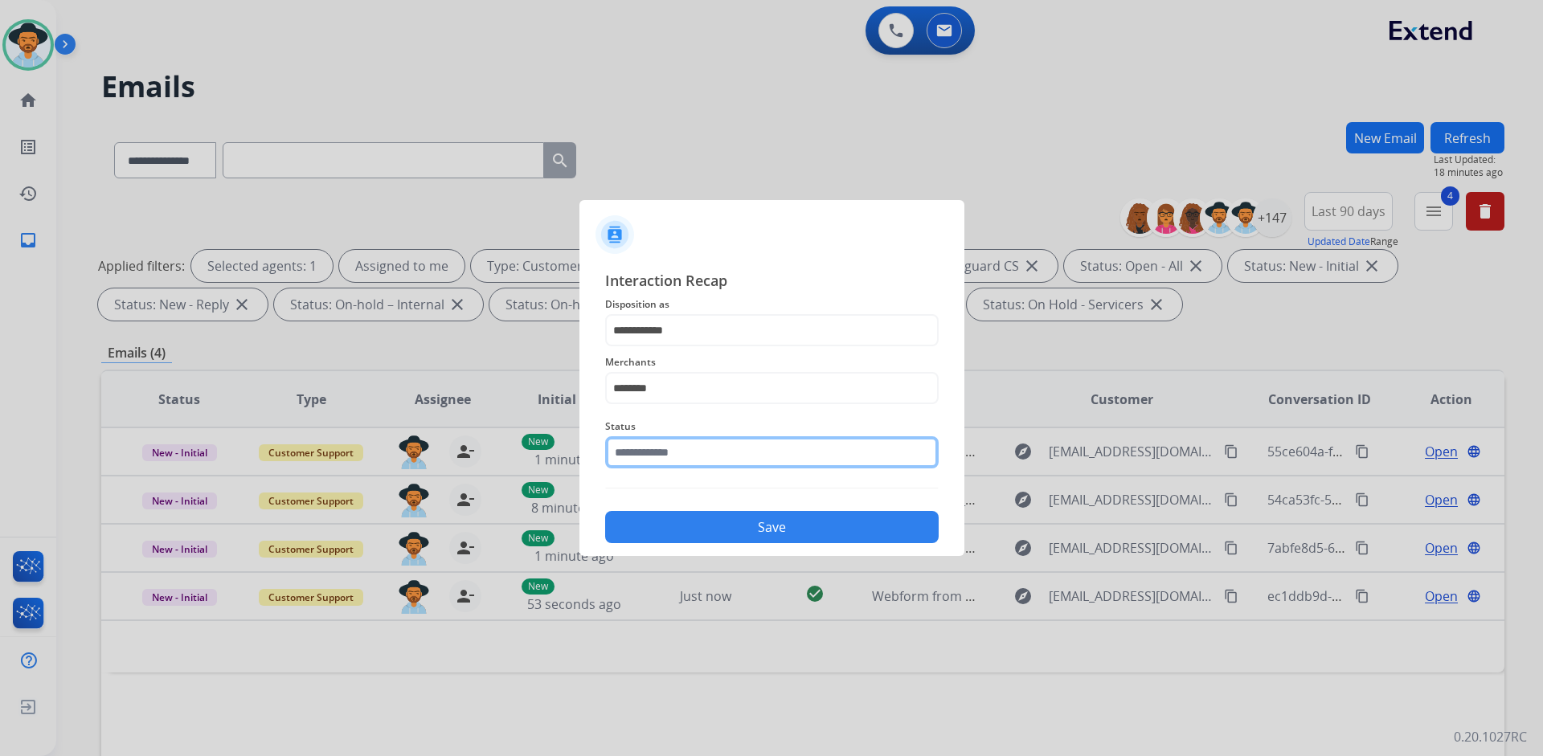
click at [697, 453] on input "text" at bounding box center [771, 452] width 333 height 32
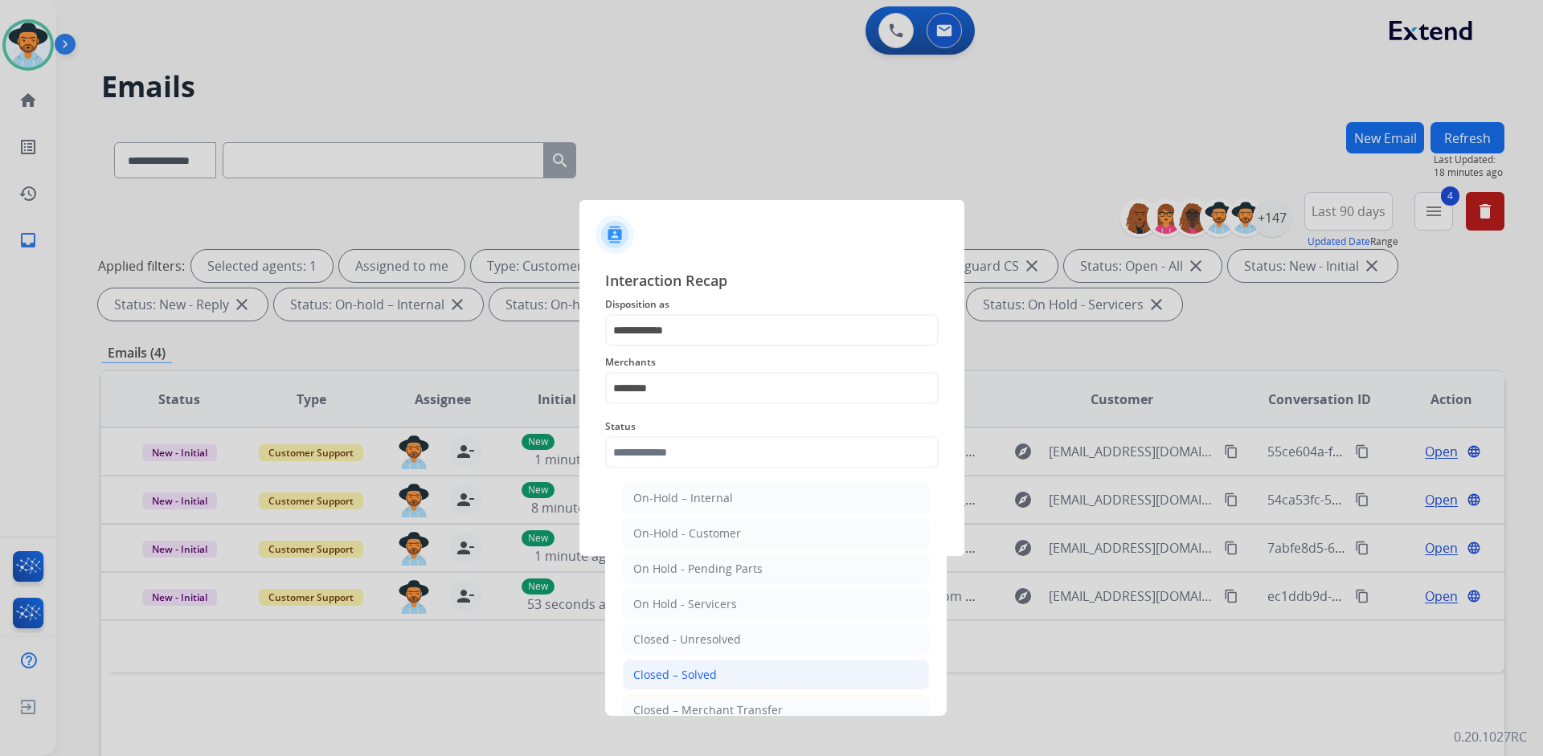
click at [698, 676] on div "Closed – Solved" at bounding box center [675, 675] width 84 height 16
type input "**********"
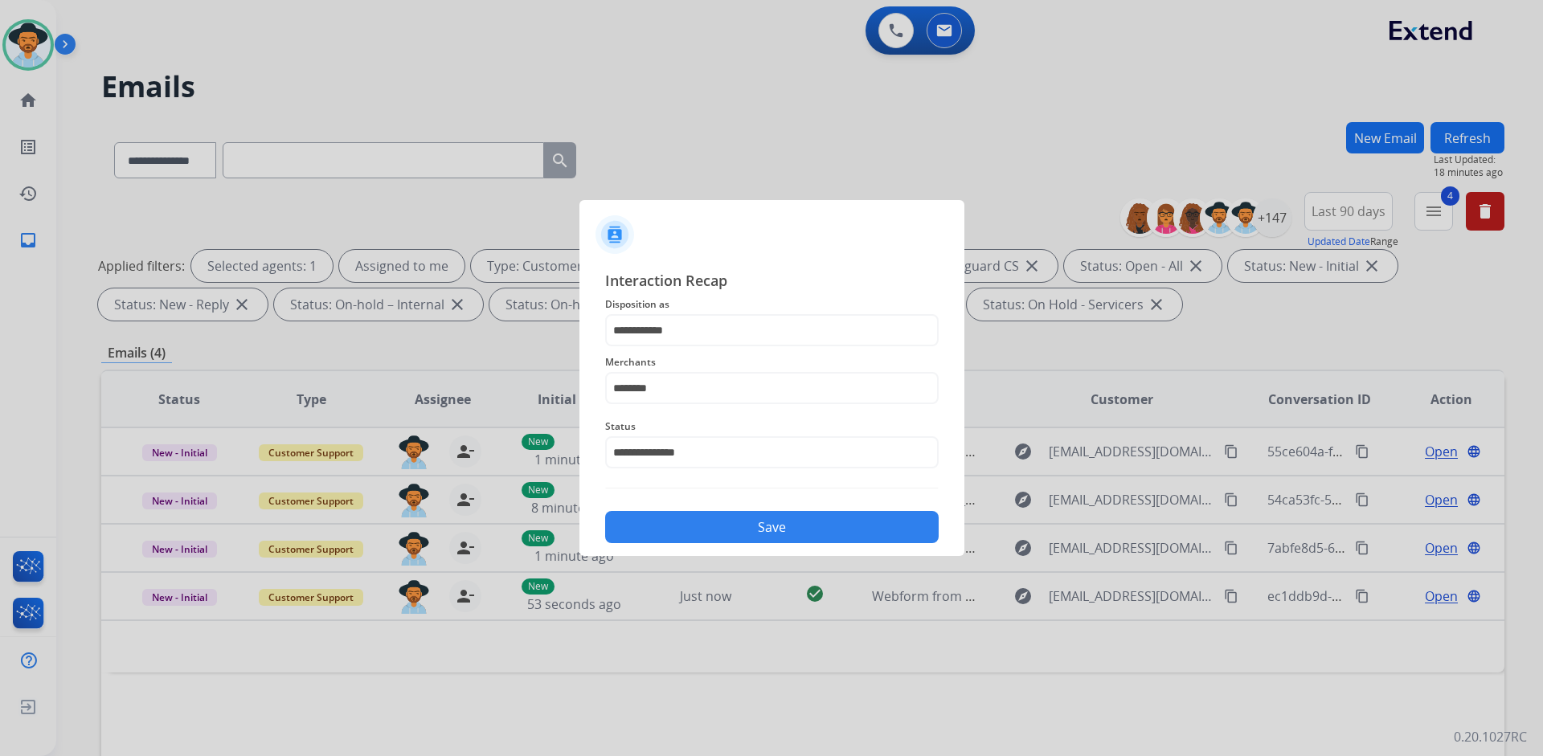
click at [787, 528] on button "Save" at bounding box center [771, 527] width 333 height 32
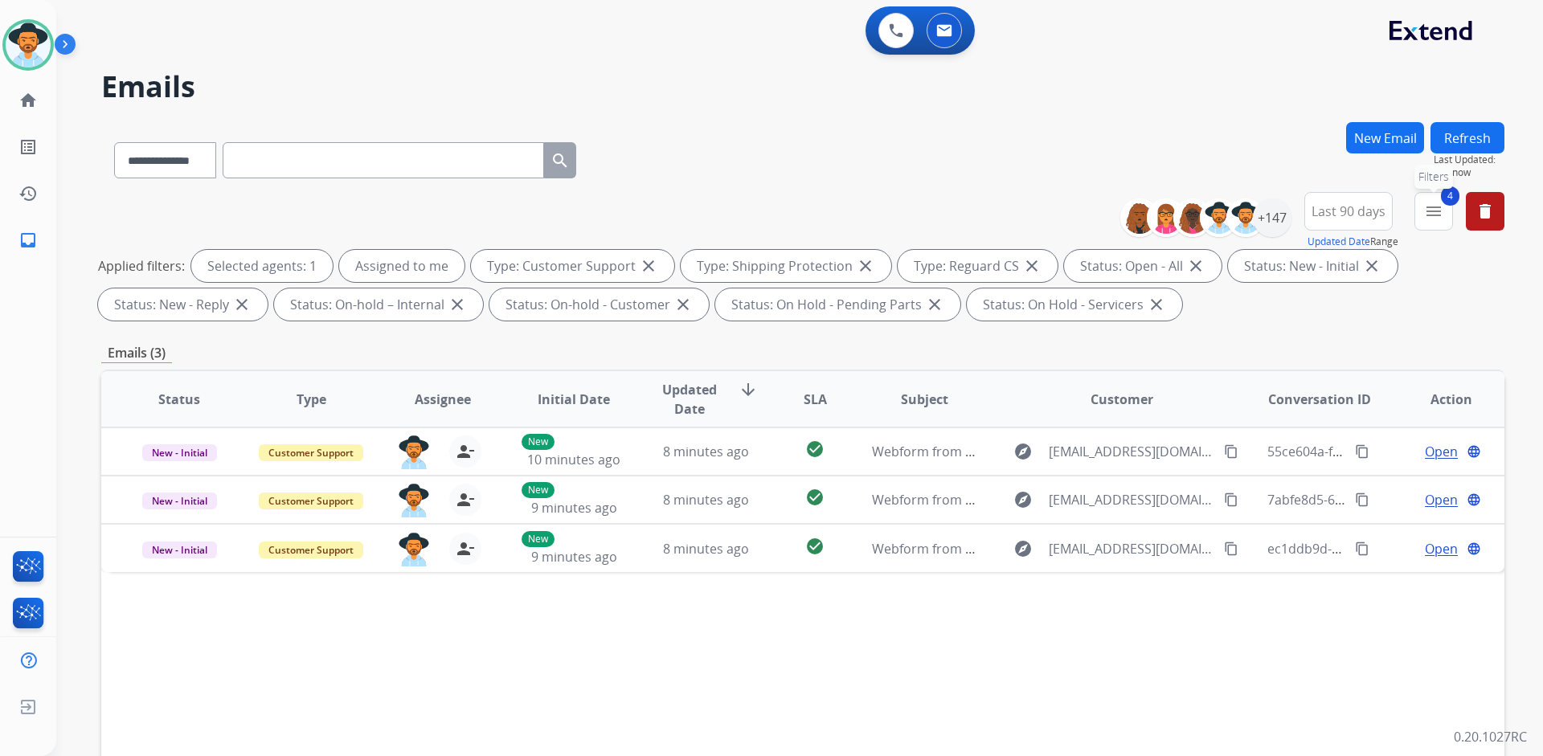
click at [1444, 212] on button "4 menu Filters" at bounding box center [1433, 211] width 39 height 39
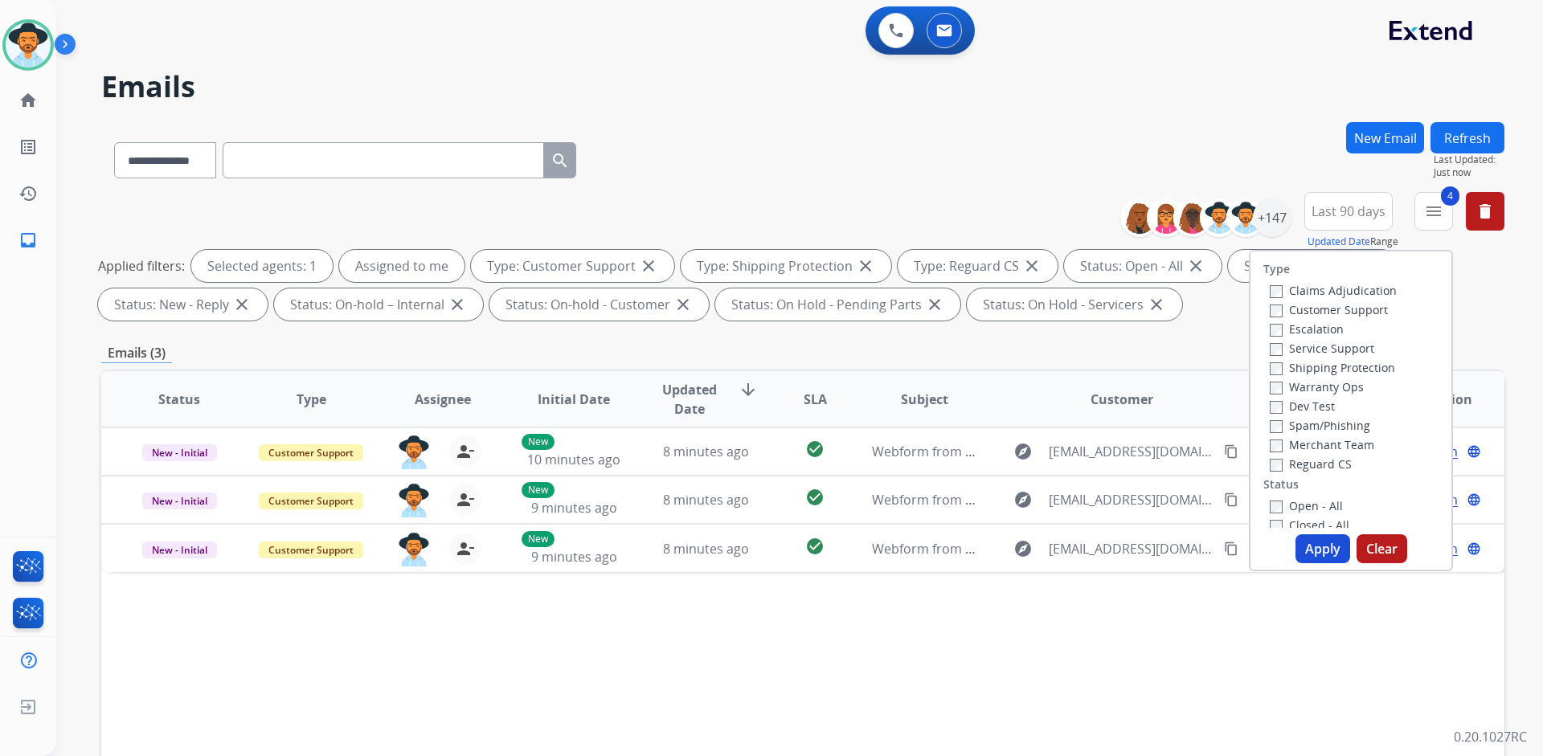
click at [1295, 521] on label "Closed - All" at bounding box center [1309, 524] width 80 height 15
click at [1310, 542] on button "Apply" at bounding box center [1322, 548] width 55 height 29
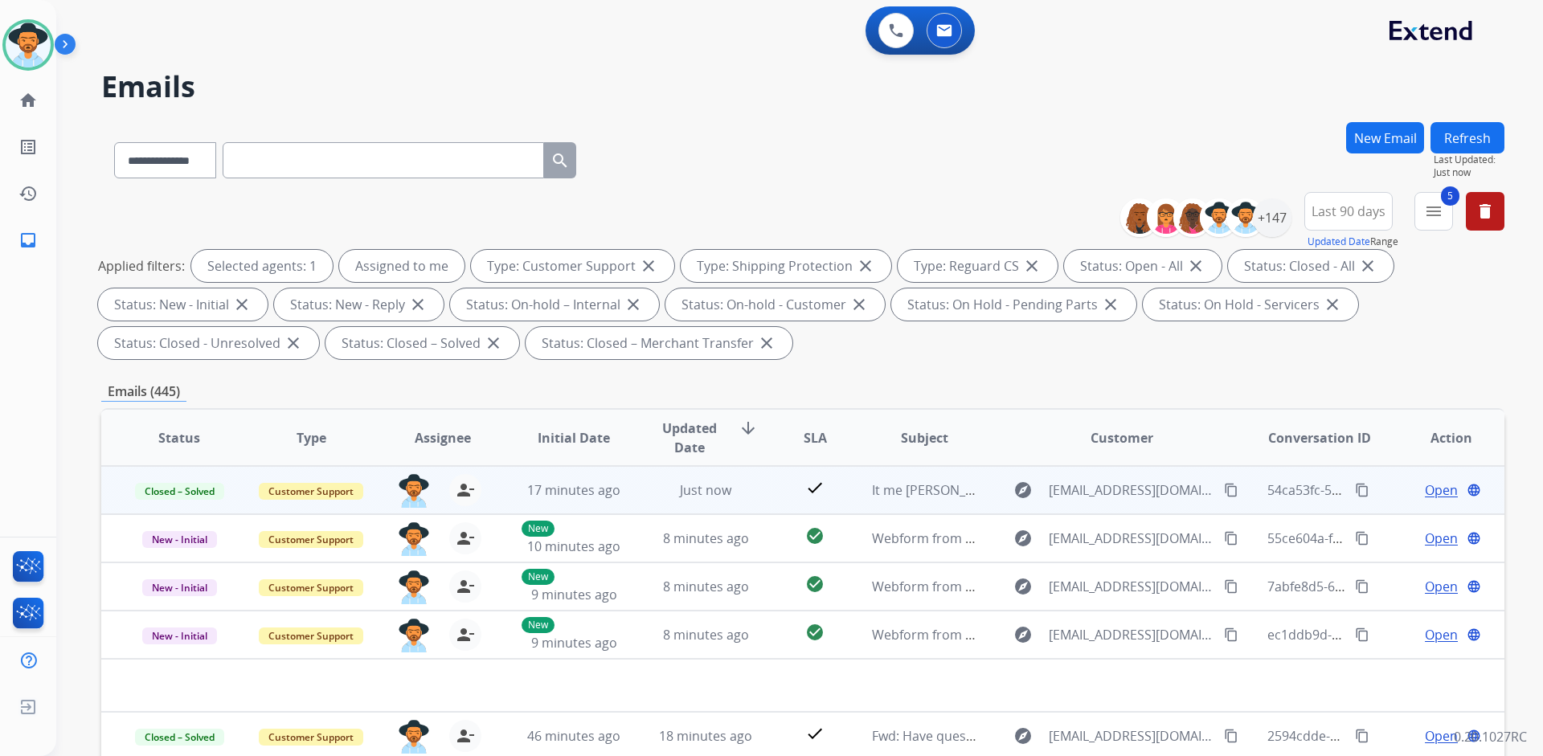
click at [1355, 485] on mat-icon "content_copy" at bounding box center [1362, 490] width 14 height 14
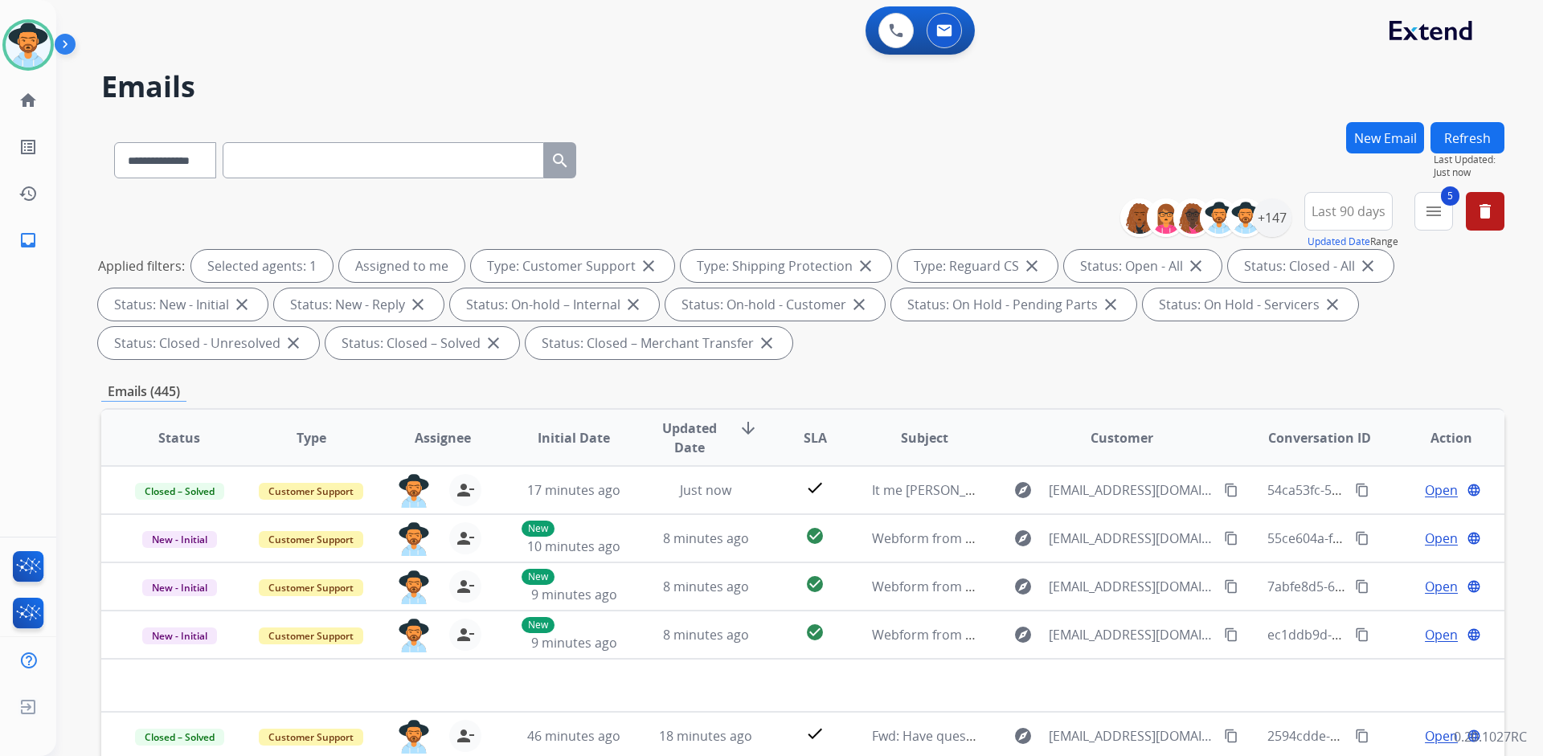
click at [1364, 131] on button "New Email" at bounding box center [1385, 137] width 78 height 31
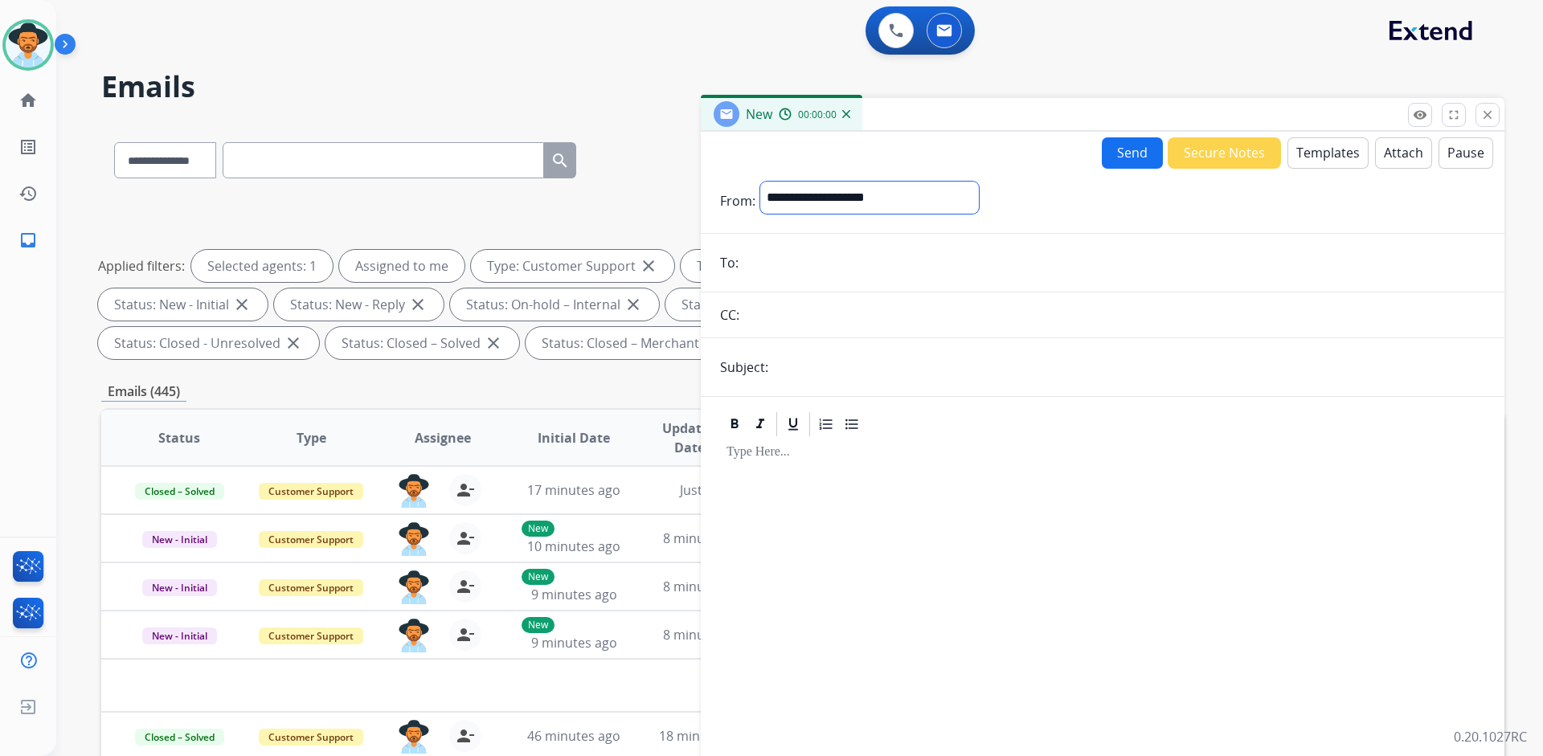
click at [928, 200] on select "**********" at bounding box center [869, 198] width 219 height 32
select select "**********"
click at [760, 182] on select "**********" at bounding box center [869, 198] width 219 height 32
click at [802, 272] on input "email" at bounding box center [1114, 264] width 742 height 32
paste input "**********"
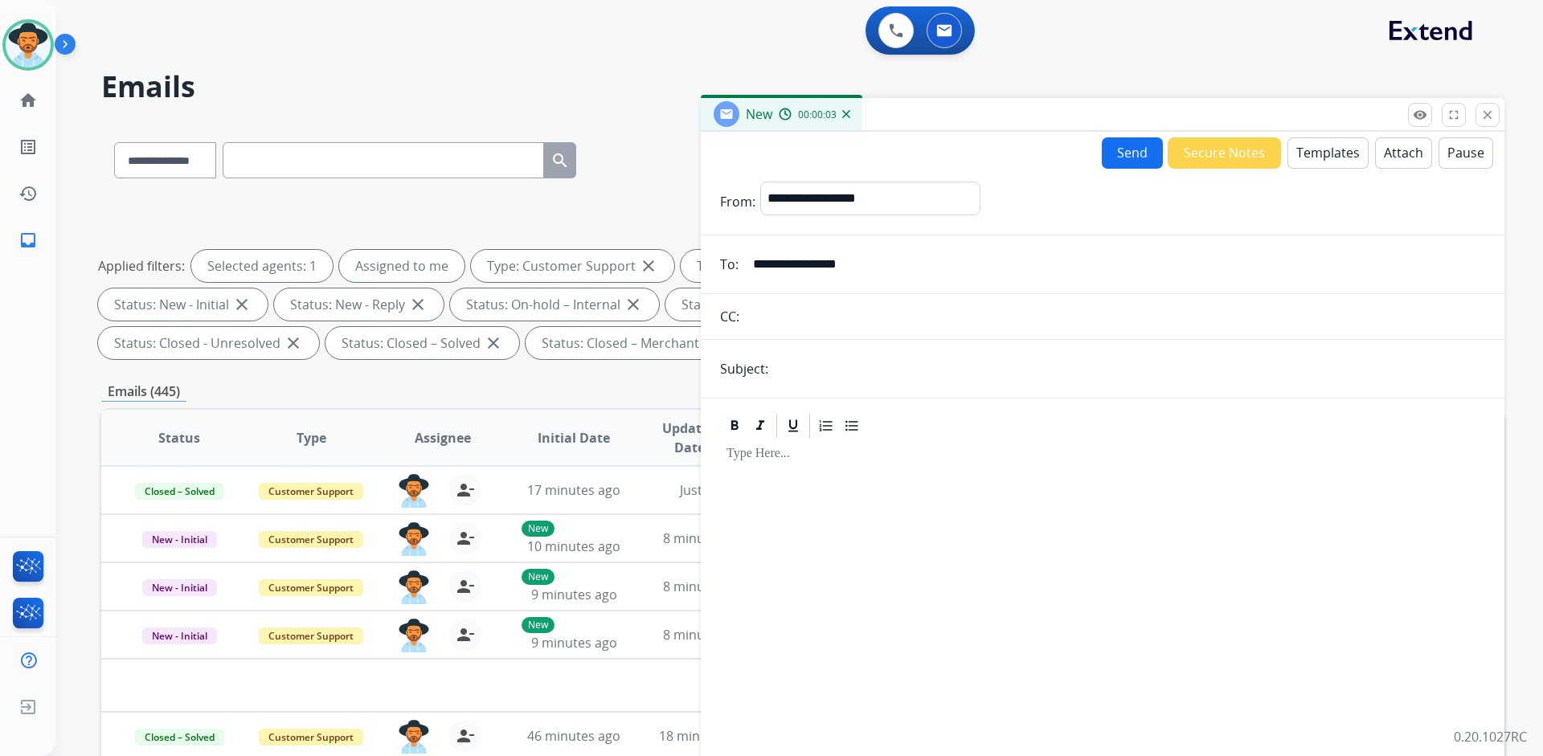
type input "**********"
click at [832, 389] on form "**********" at bounding box center [1102, 493] width 803 height 649
click at [825, 360] on input "text" at bounding box center [1129, 369] width 712 height 32
type input "**********"
click at [1300, 153] on button "Templates" at bounding box center [1327, 152] width 81 height 31
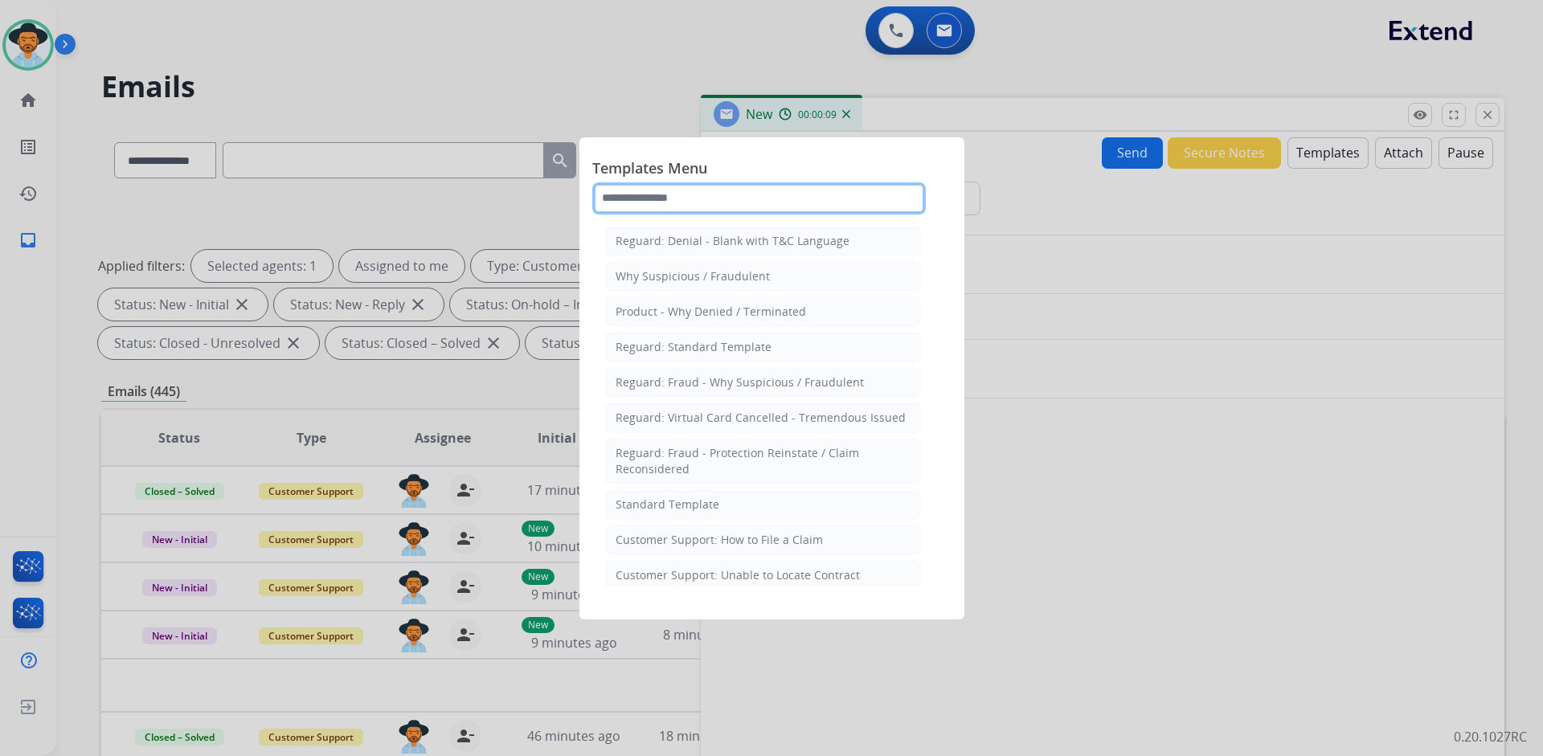
click at [697, 194] on input "text" at bounding box center [758, 198] width 333 height 32
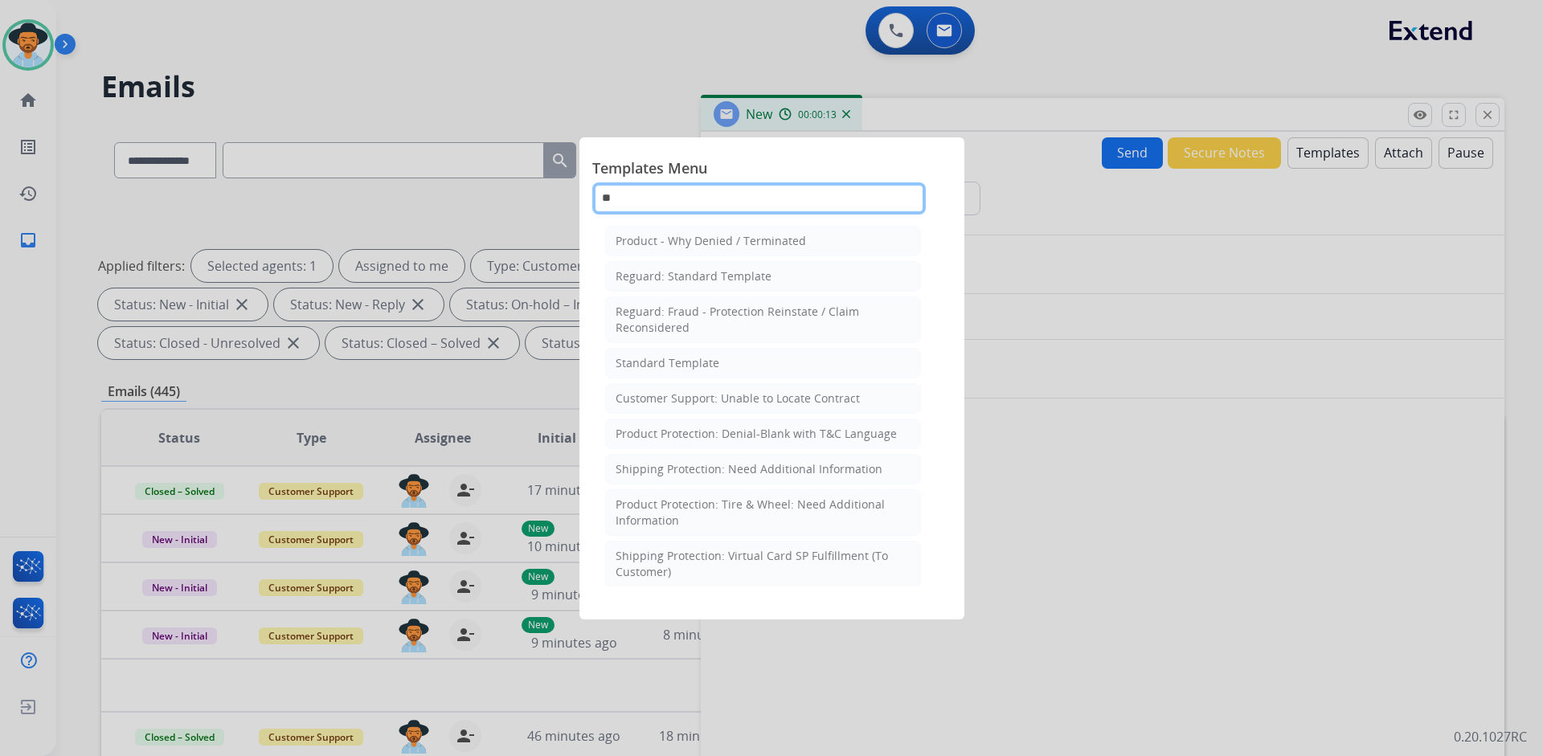
type input "*"
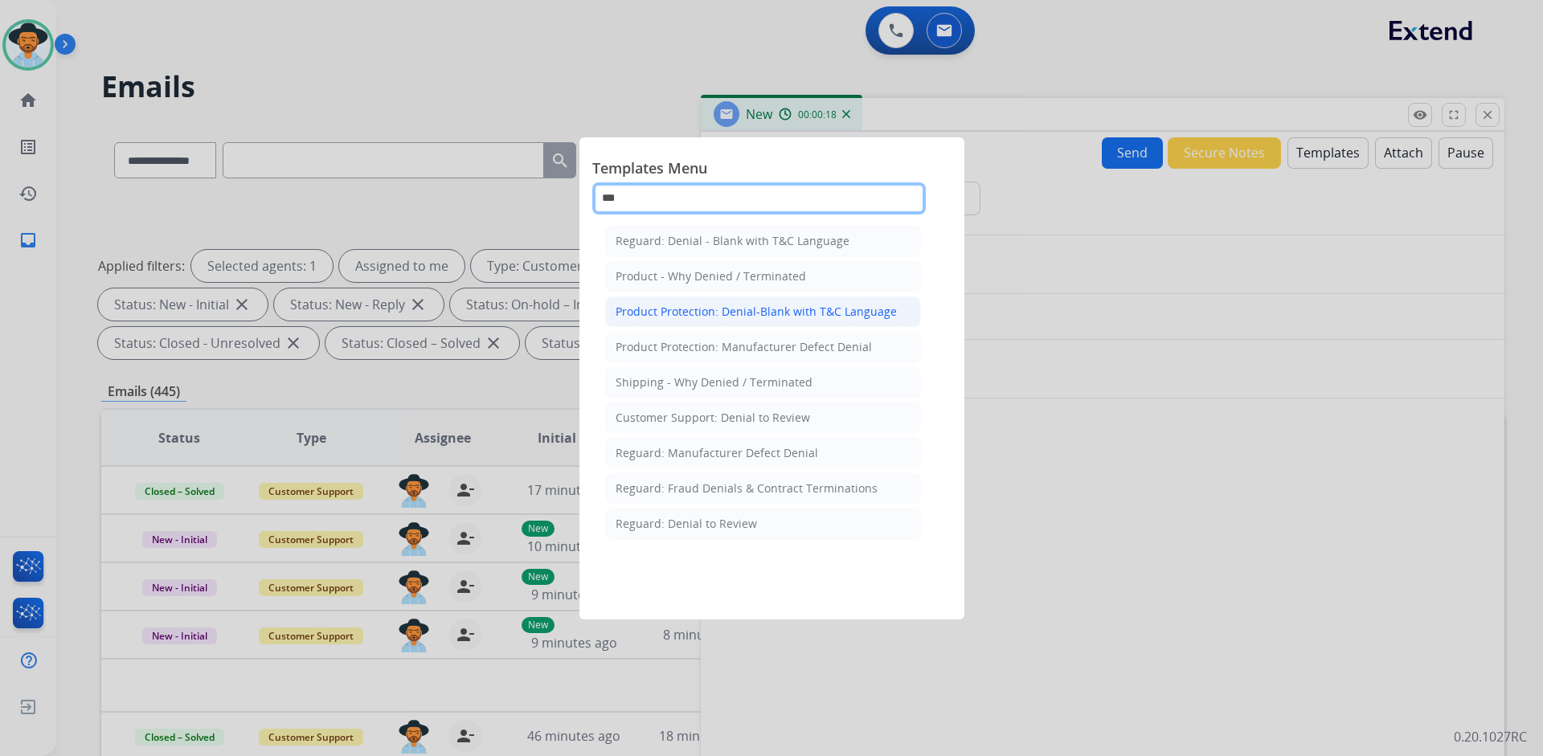
type input "***"
click at [789, 310] on div "Product Protection: Denial-Blank with T&C Language" at bounding box center [755, 312] width 281 height 16
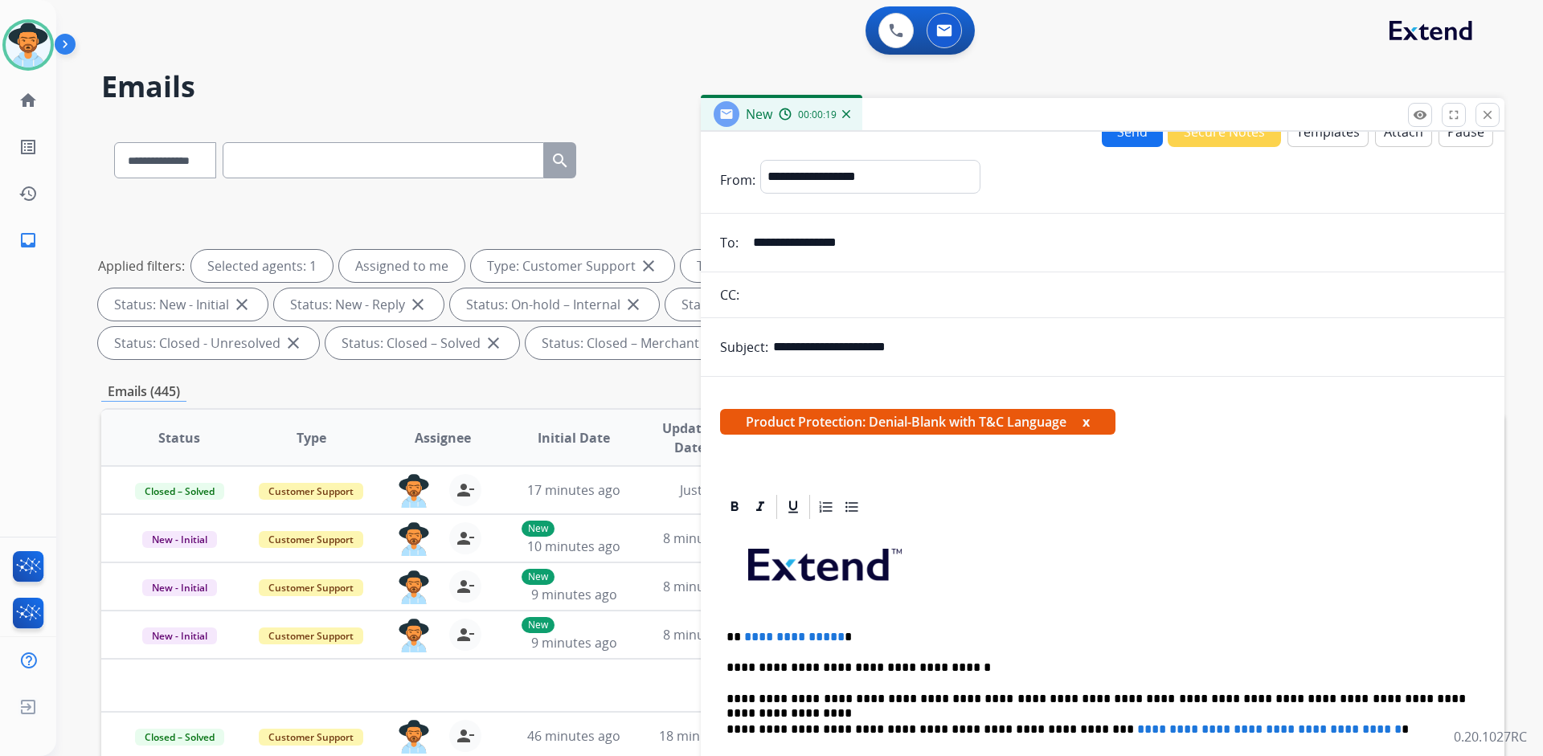
scroll to position [80, 0]
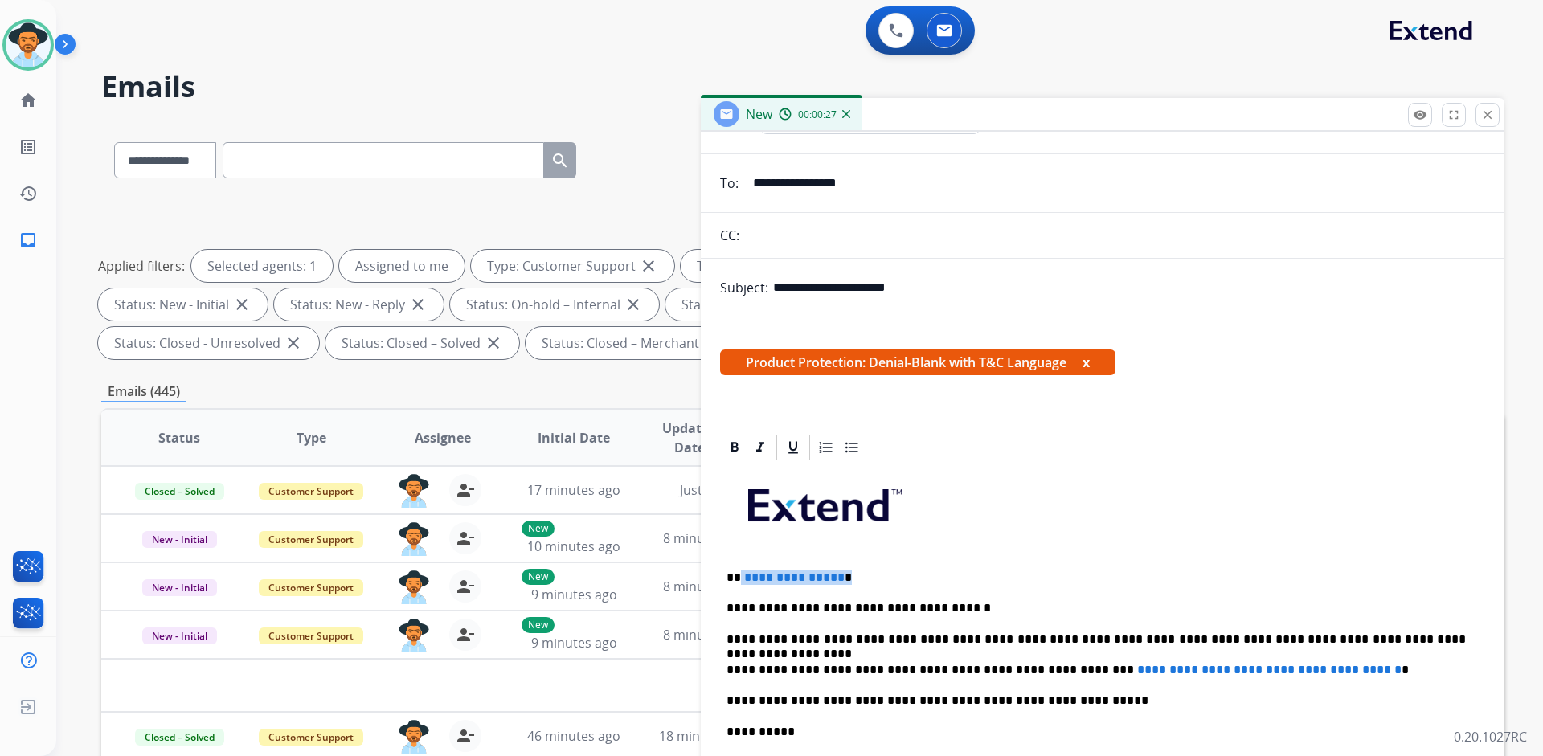
drag, startPoint x: 841, startPoint y: 577, endPoint x: 740, endPoint y: 578, distance: 101.2
click at [740, 578] on p "**********" at bounding box center [1095, 577] width 739 height 14
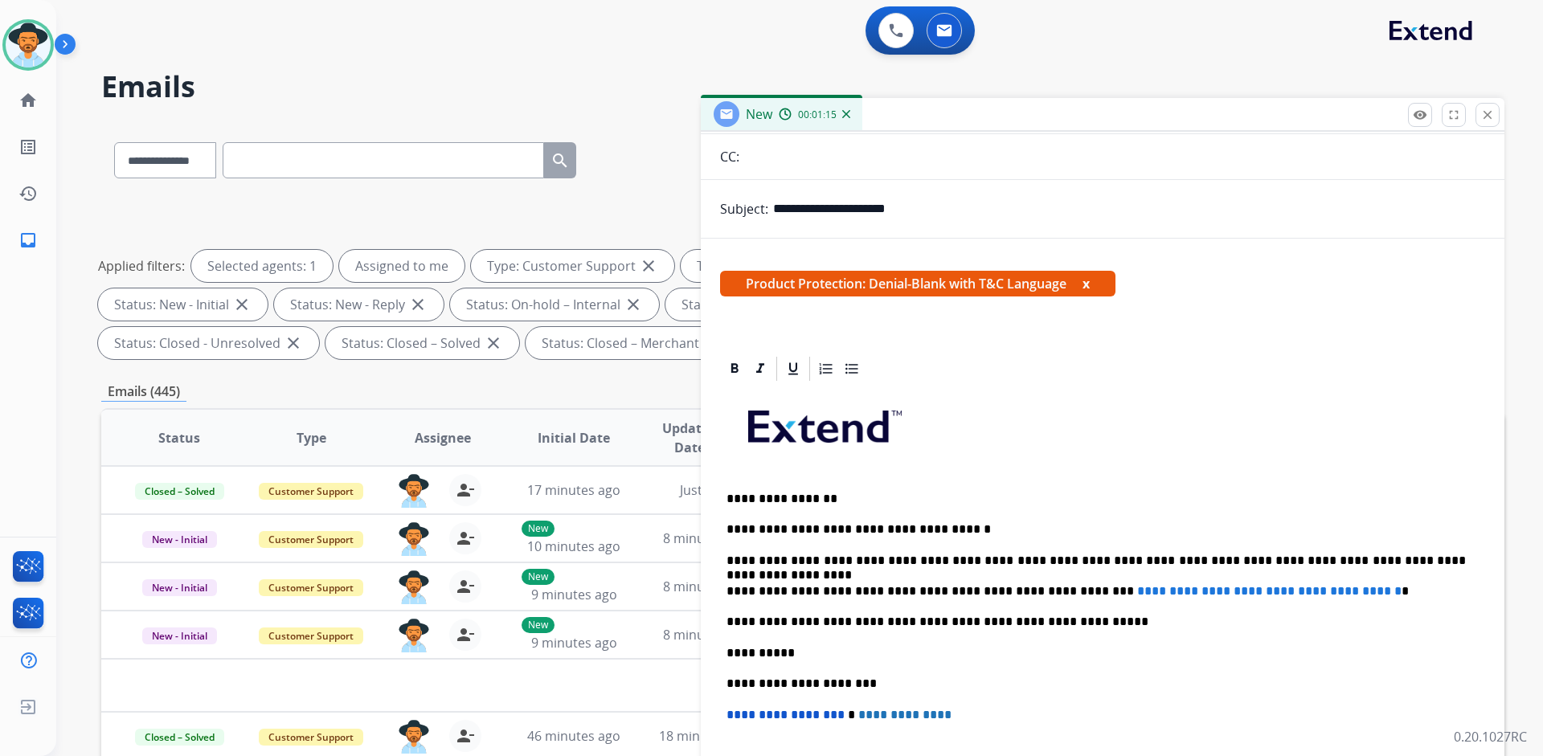
scroll to position [161, 0]
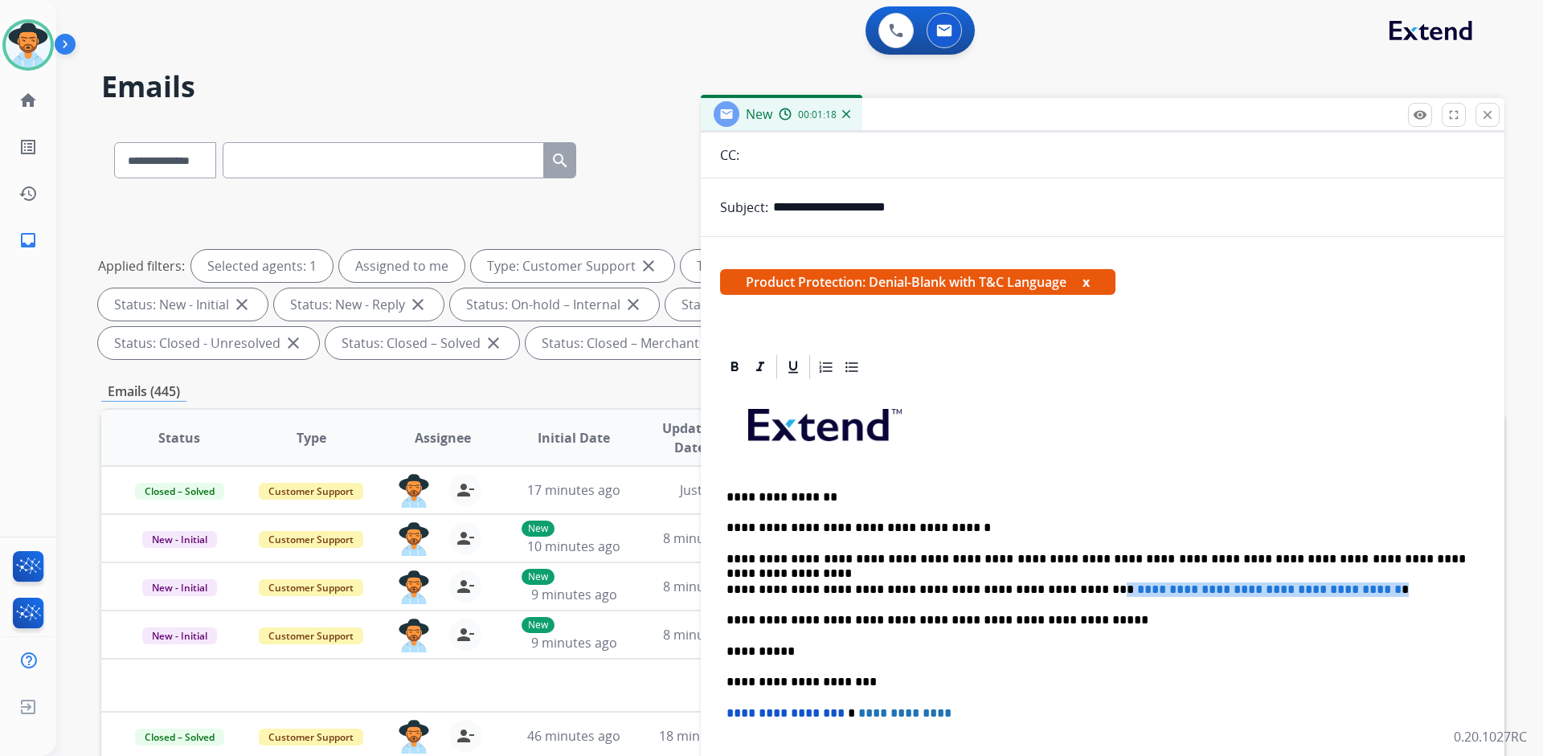
drag, startPoint x: 1386, startPoint y: 591, endPoint x: 1049, endPoint y: 591, distance: 337.5
click at [1049, 591] on p "**********" at bounding box center [1095, 590] width 739 height 14
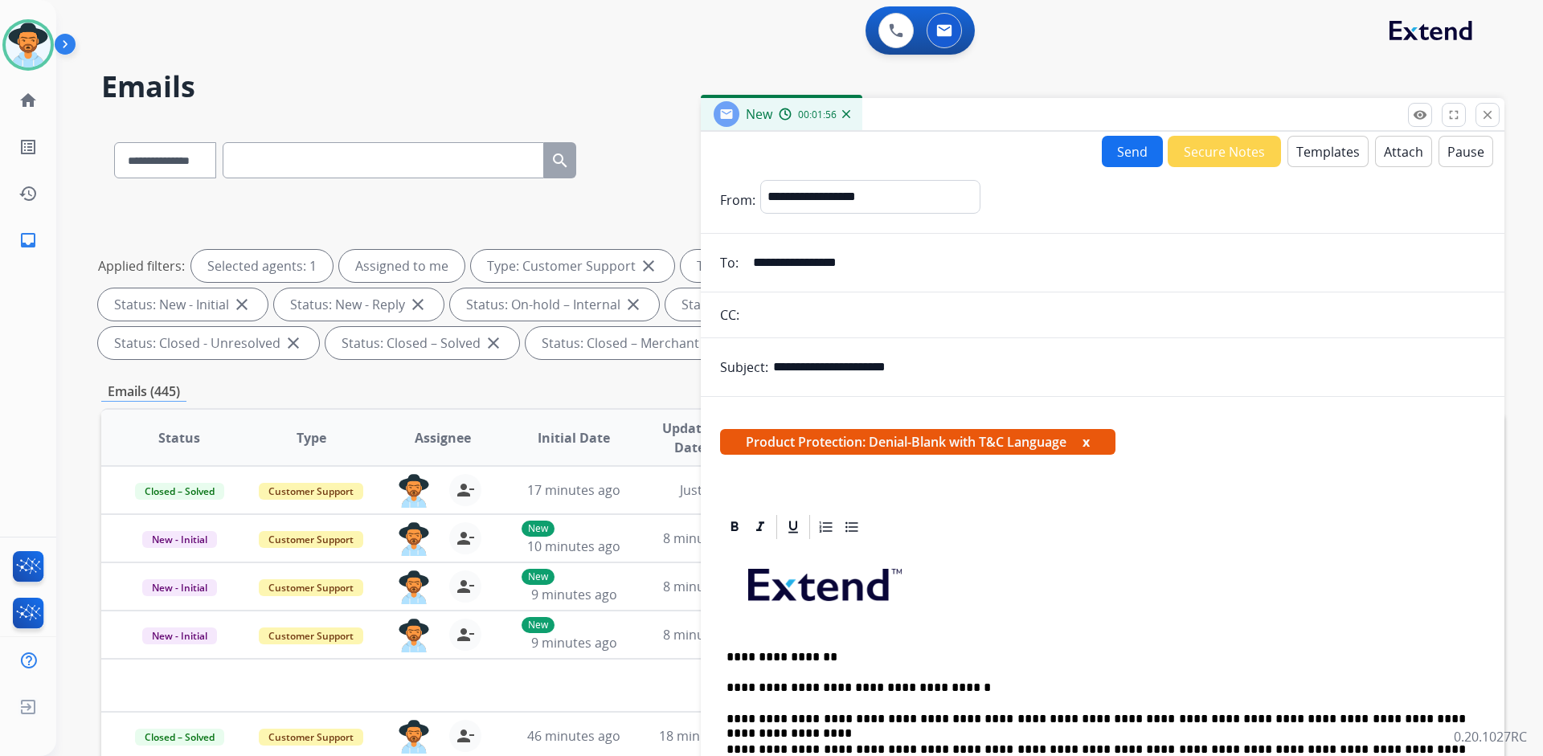
scroll to position [0, 0]
click at [1404, 149] on button "Attach" at bounding box center [1403, 152] width 57 height 31
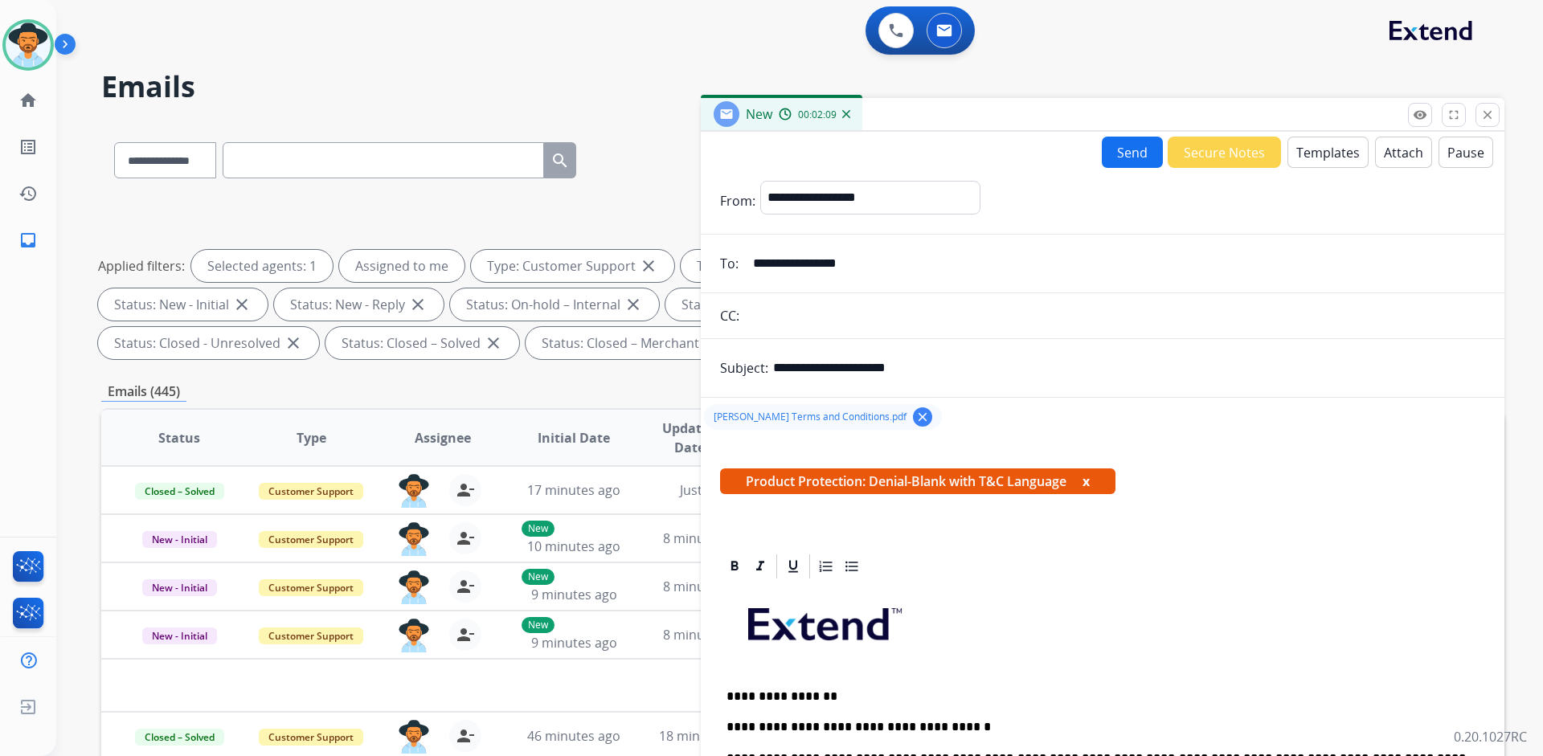
click at [1102, 146] on button "Send" at bounding box center [1132, 152] width 61 height 31
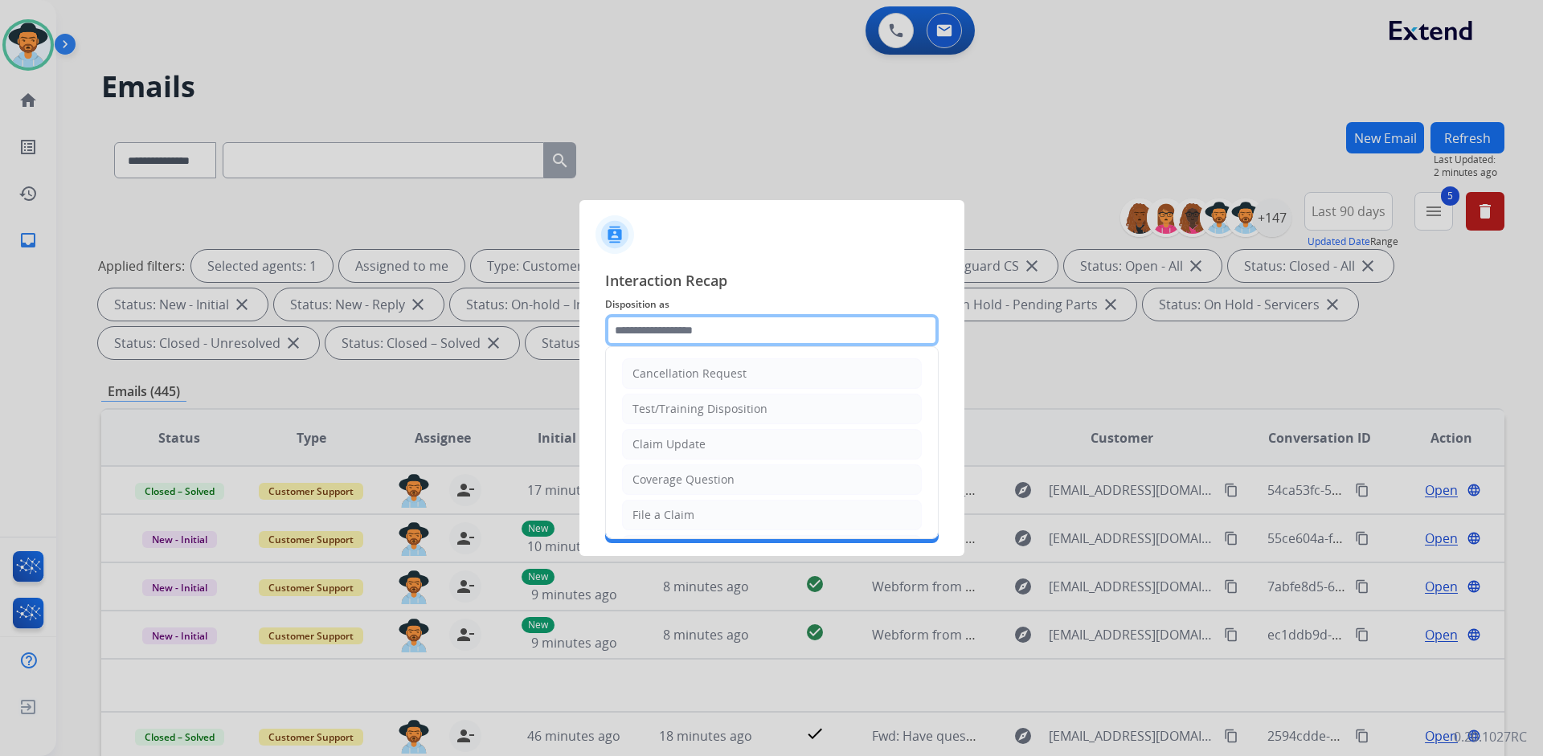
click at [779, 336] on input "text" at bounding box center [771, 330] width 333 height 32
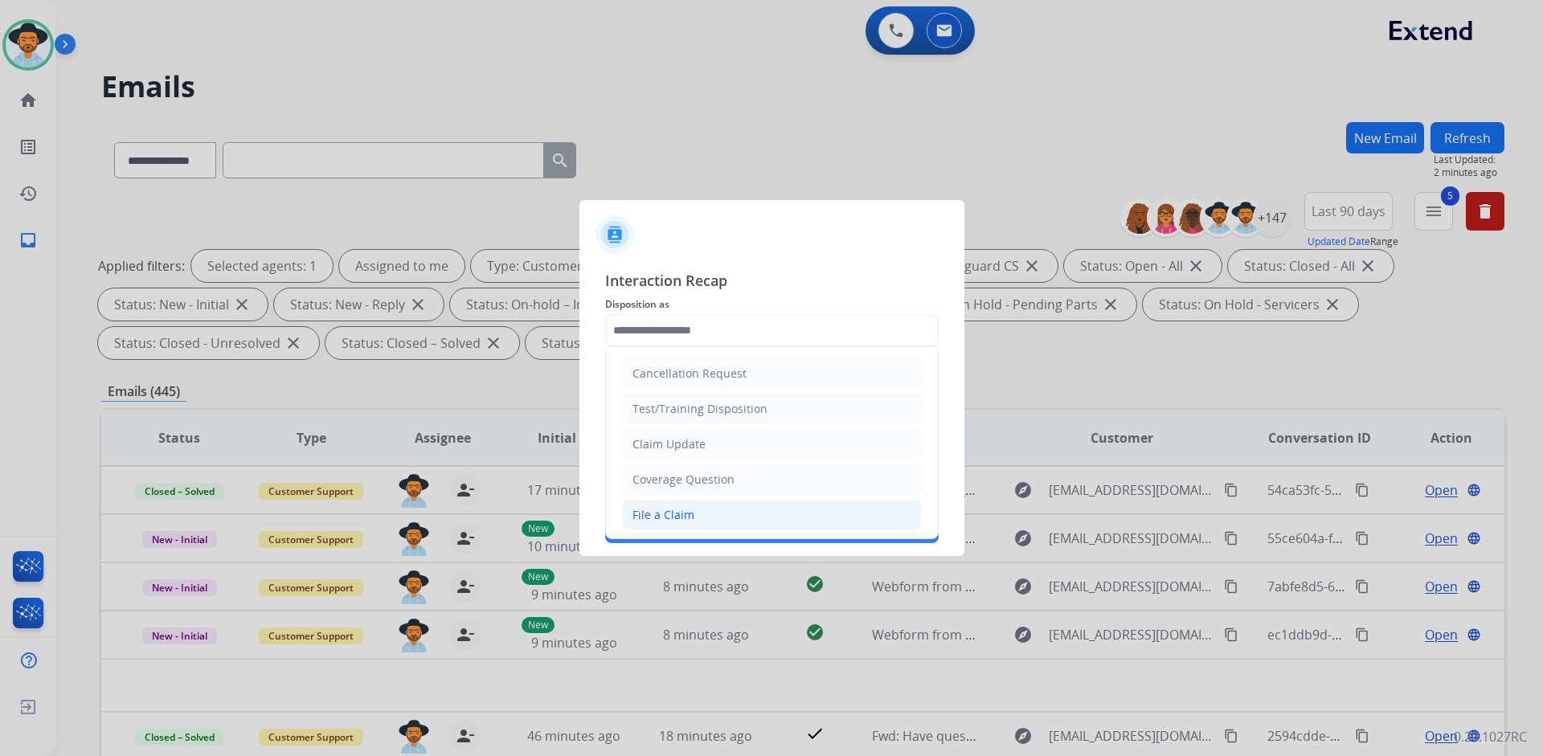
click at [697, 505] on li "File a Claim" at bounding box center [772, 515] width 300 height 31
type input "**********"
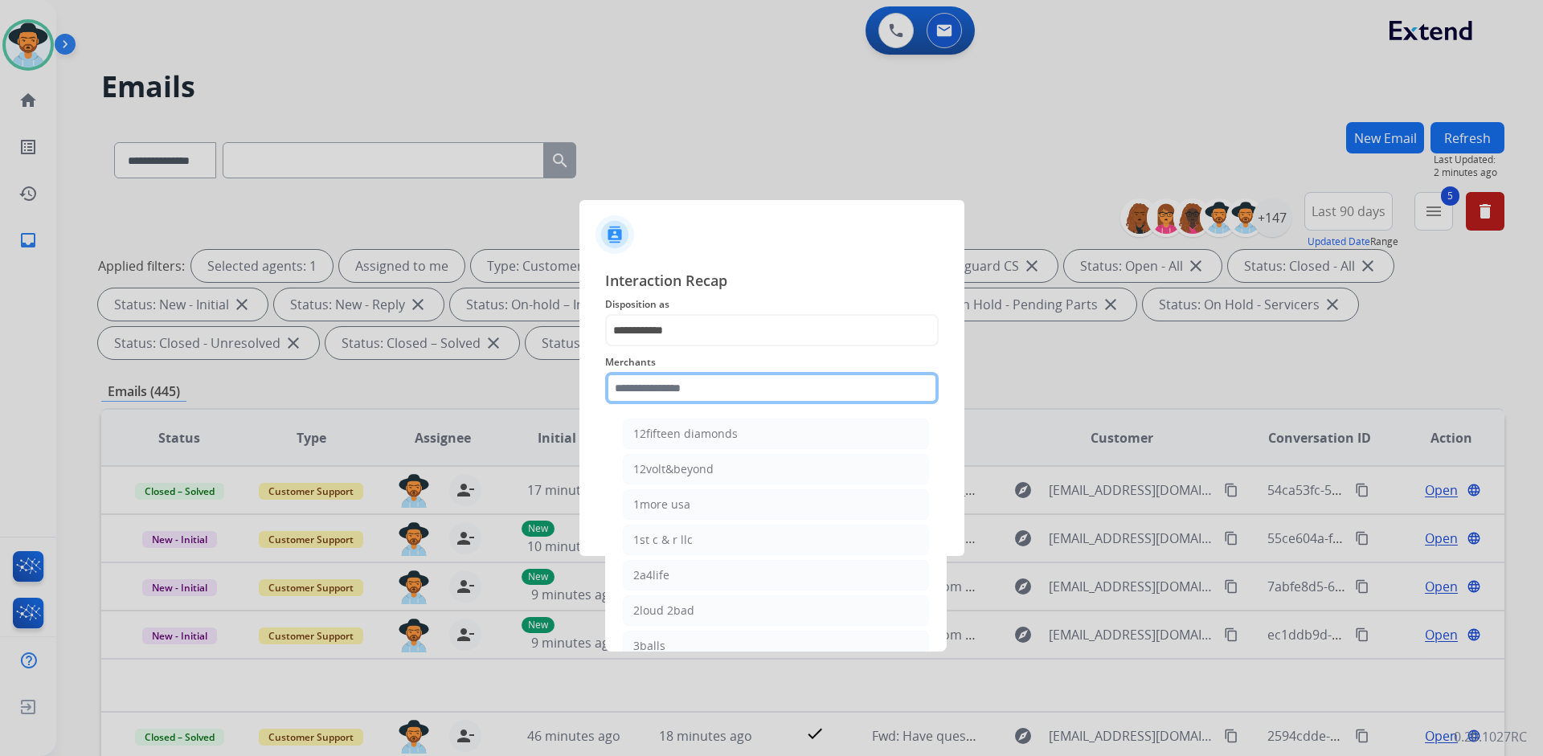
click at [706, 384] on input "text" at bounding box center [771, 388] width 333 height 32
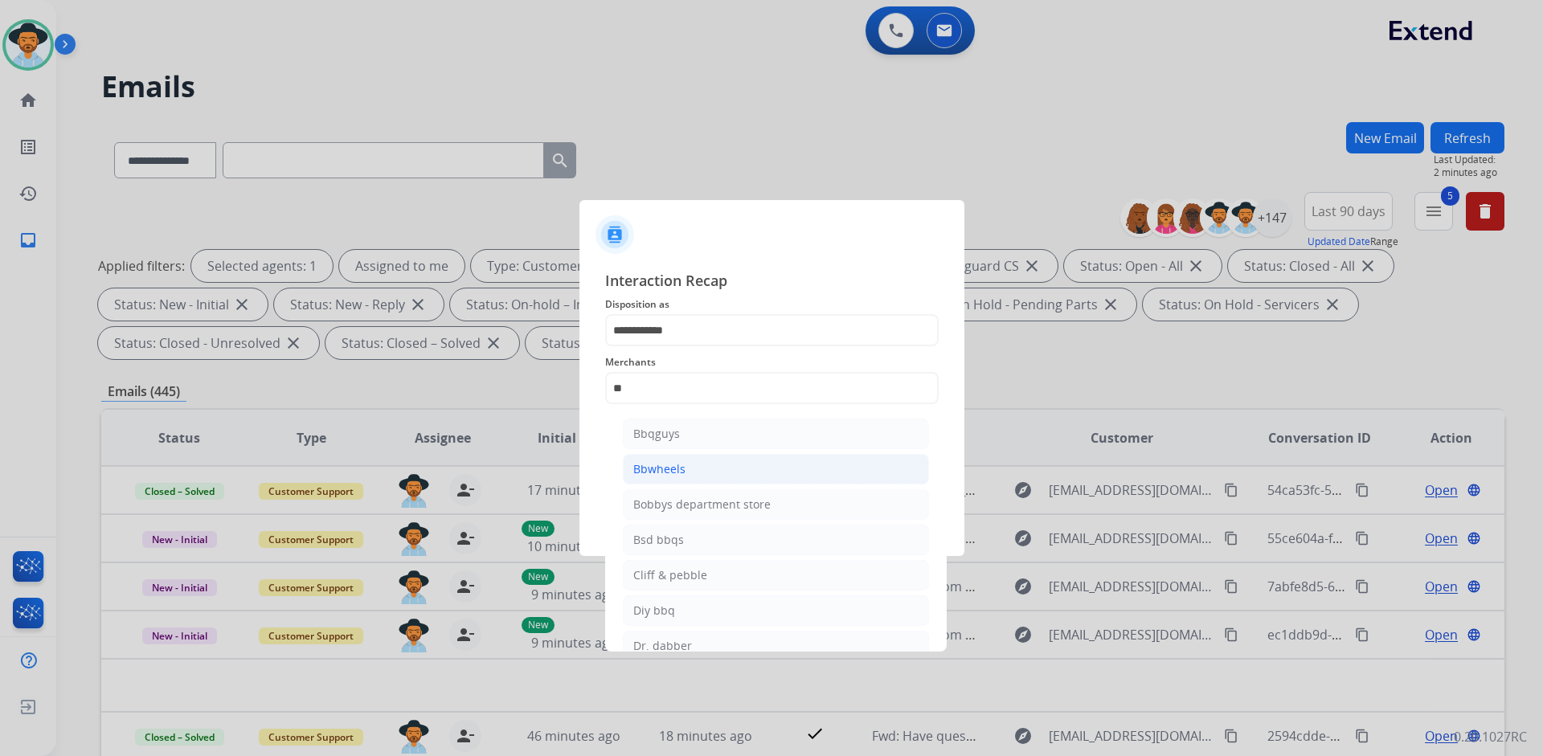
click at [694, 470] on li "Bbwheels" at bounding box center [776, 469] width 306 height 31
type input "********"
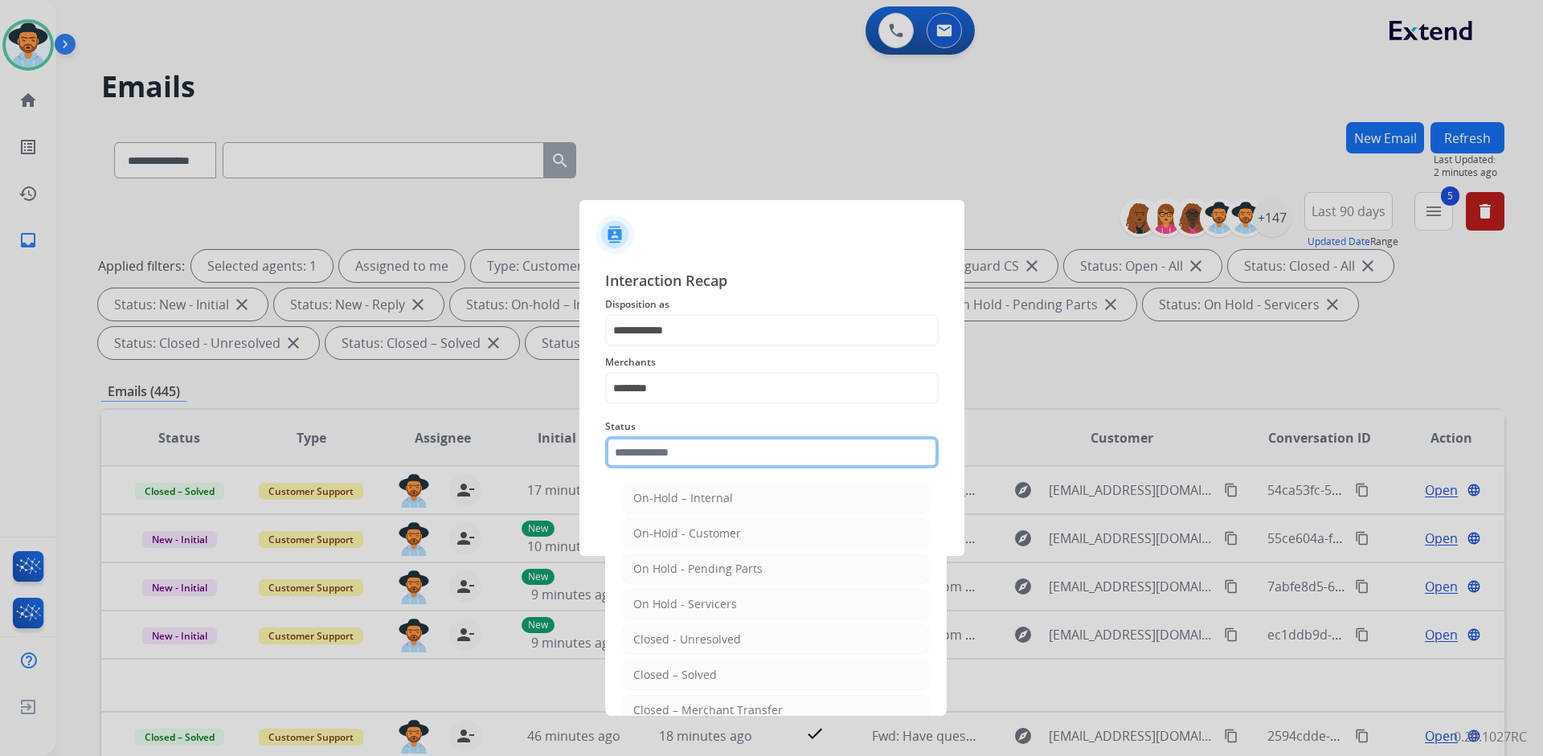
click at [705, 454] on input "text" at bounding box center [771, 452] width 333 height 32
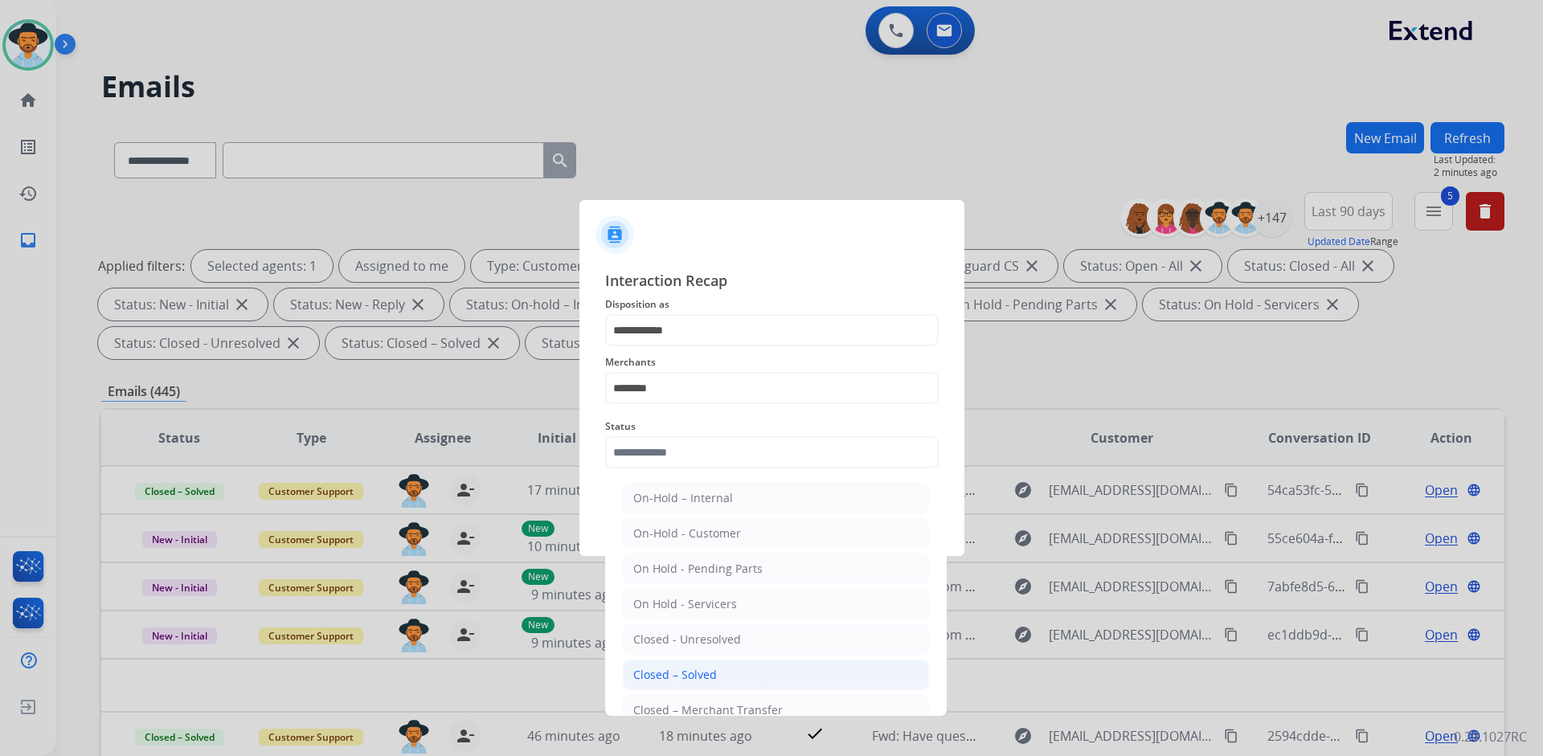
click at [710, 667] on div "Closed – Solved" at bounding box center [675, 675] width 84 height 16
type input "**********"
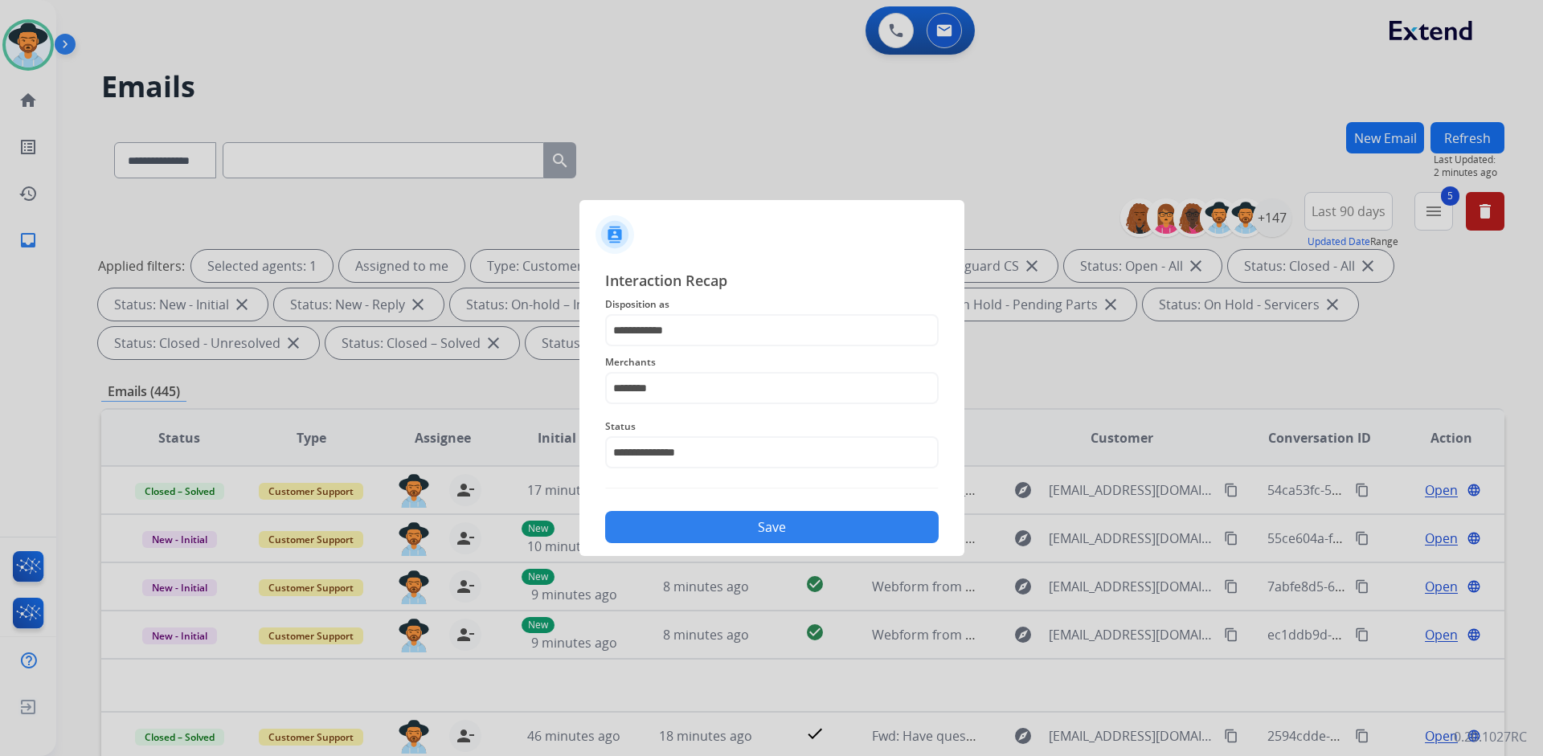
click at [790, 535] on button "Save" at bounding box center [771, 527] width 333 height 32
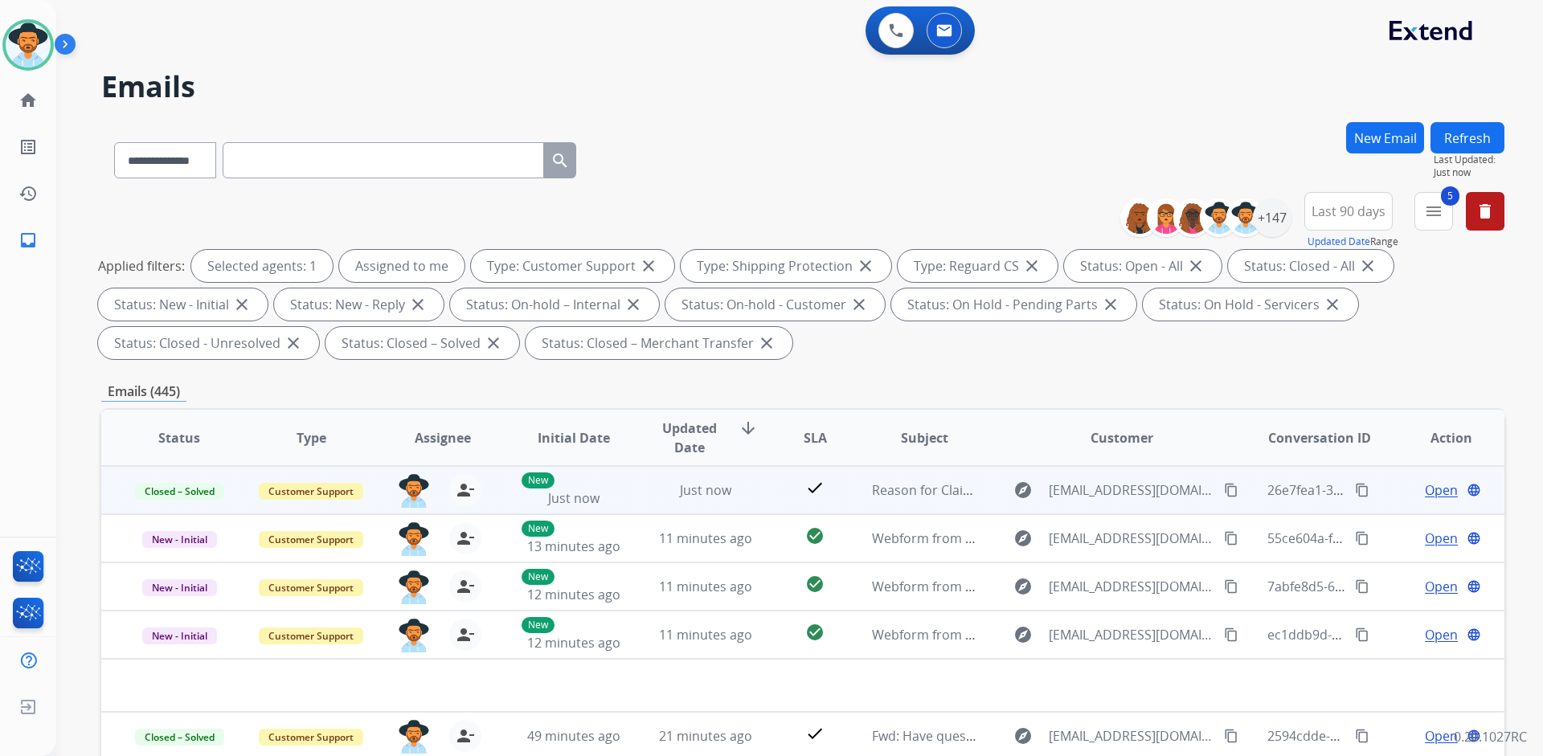
click at [1355, 489] on mat-icon "content_copy" at bounding box center [1362, 490] width 14 height 14
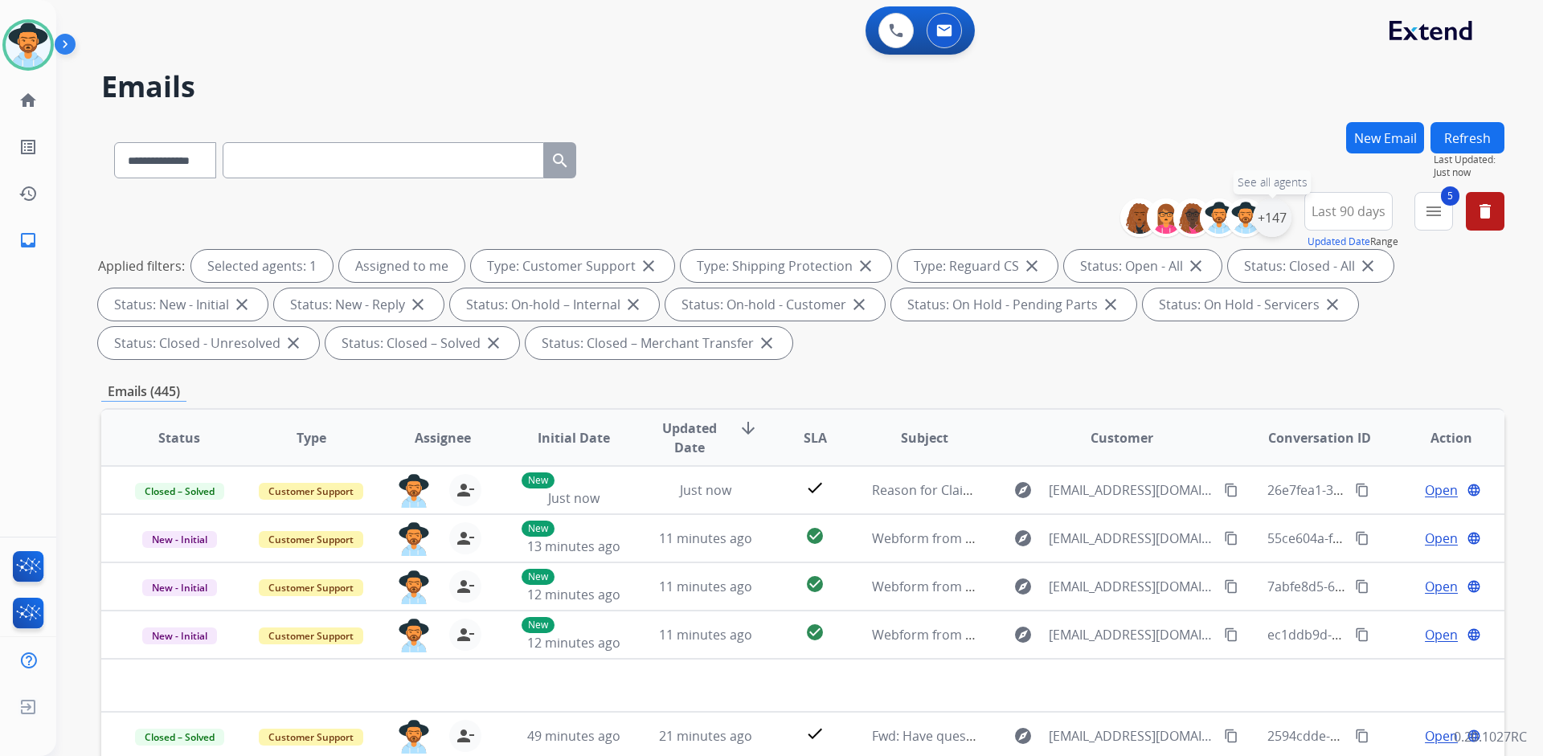
click at [1276, 219] on div "+147" at bounding box center [1272, 217] width 39 height 39
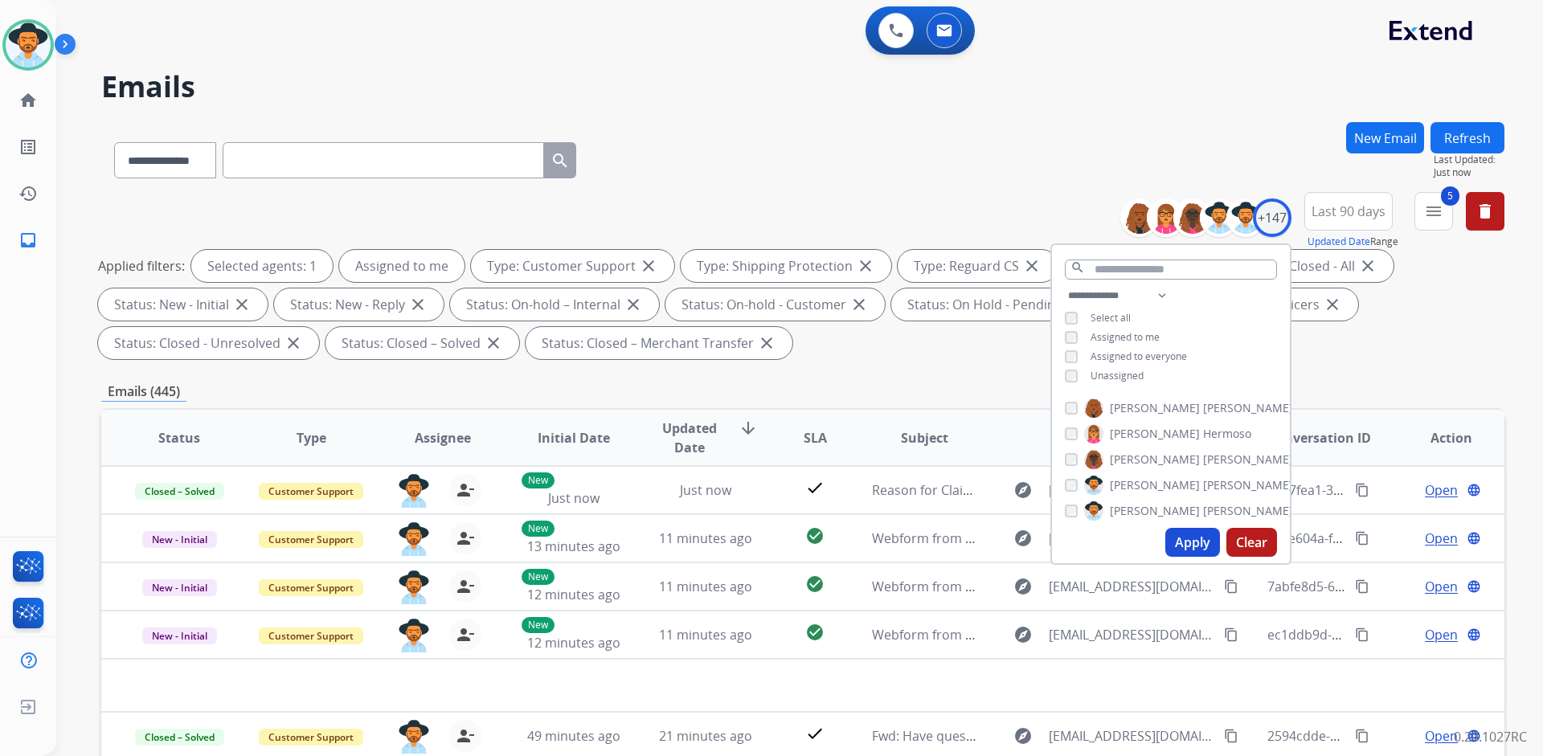
click at [1351, 219] on button "Last 90 days" at bounding box center [1348, 211] width 88 height 39
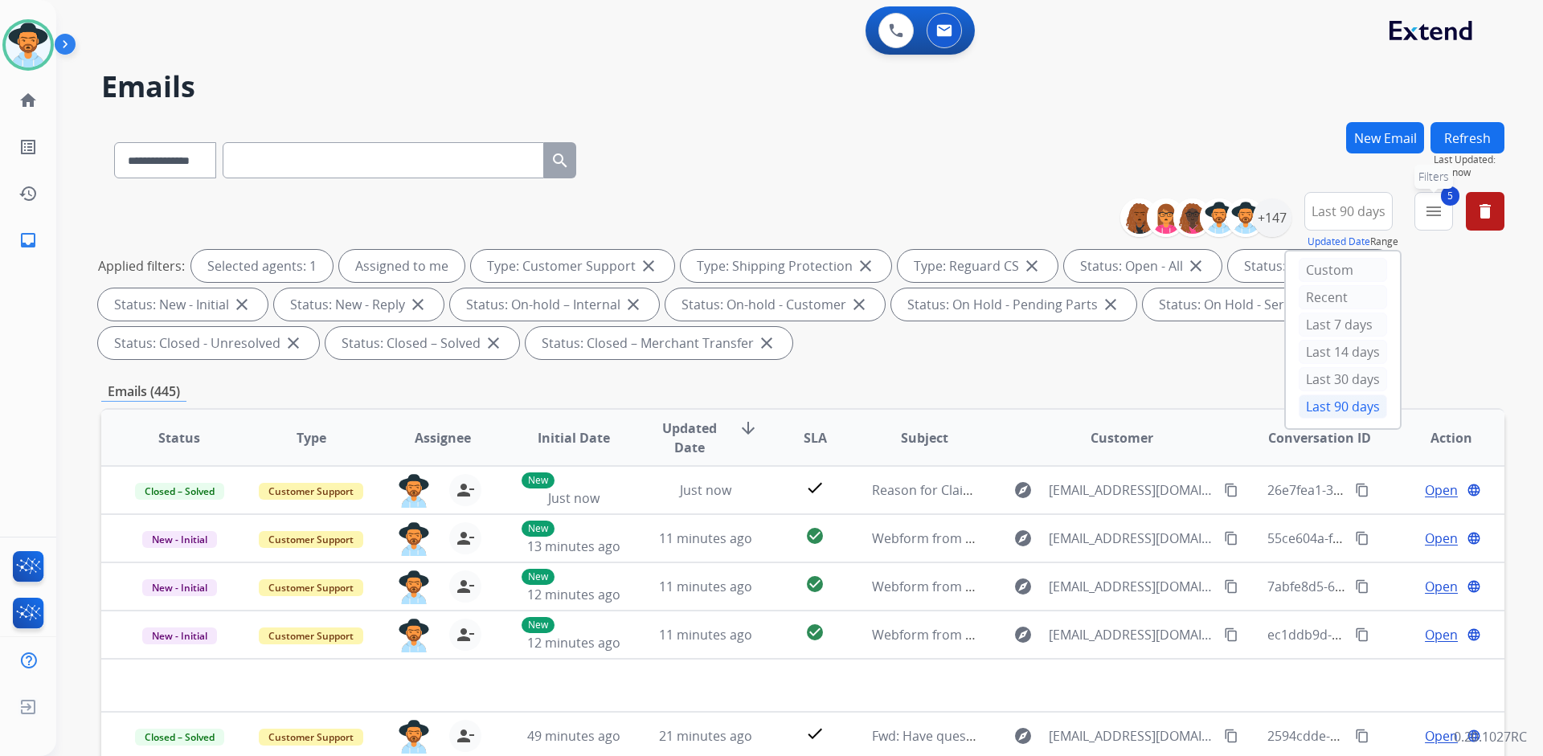
click at [1430, 204] on mat-icon "menu" at bounding box center [1433, 211] width 19 height 19
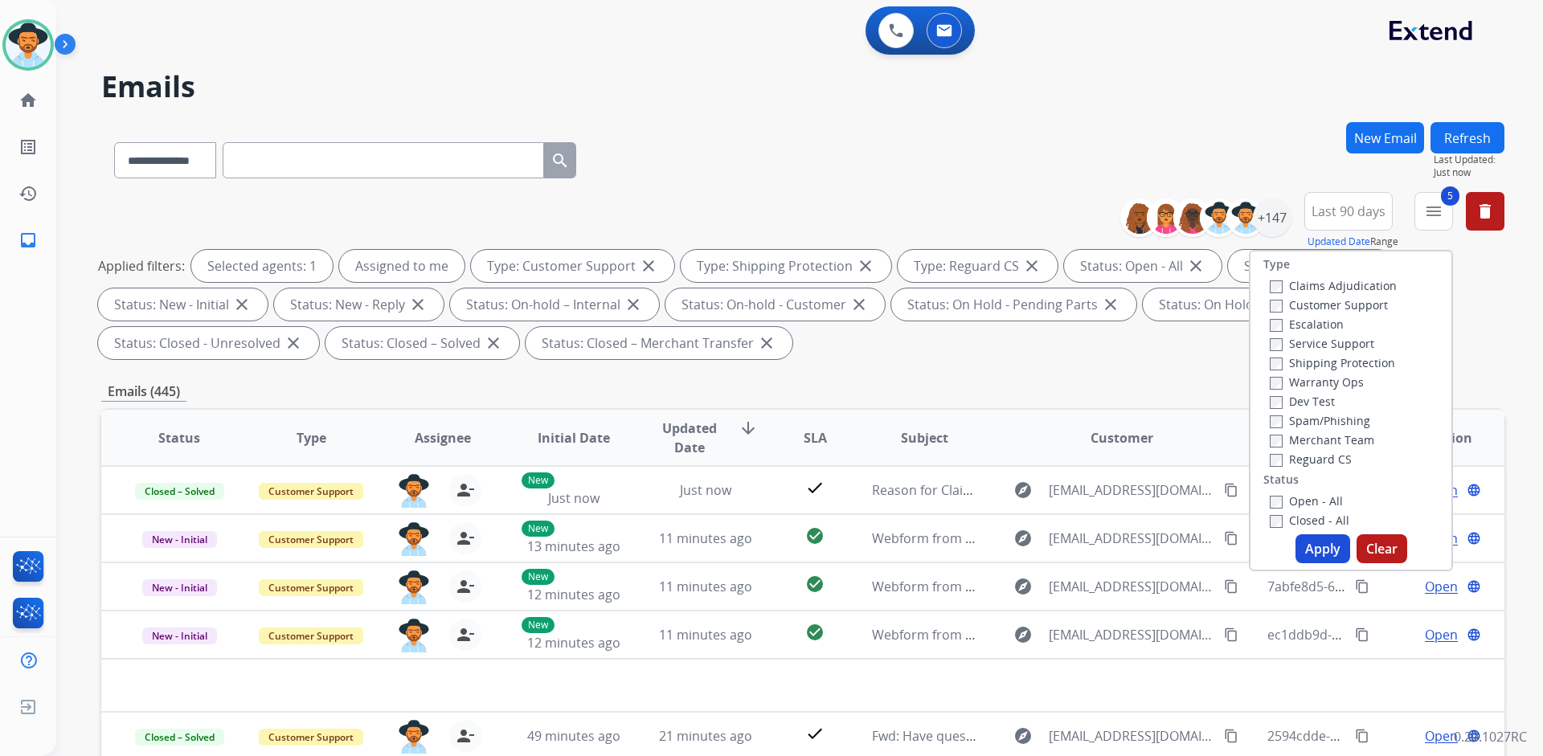
click at [1294, 523] on label "Closed - All" at bounding box center [1309, 520] width 80 height 15
click at [1321, 543] on button "Apply" at bounding box center [1322, 548] width 55 height 29
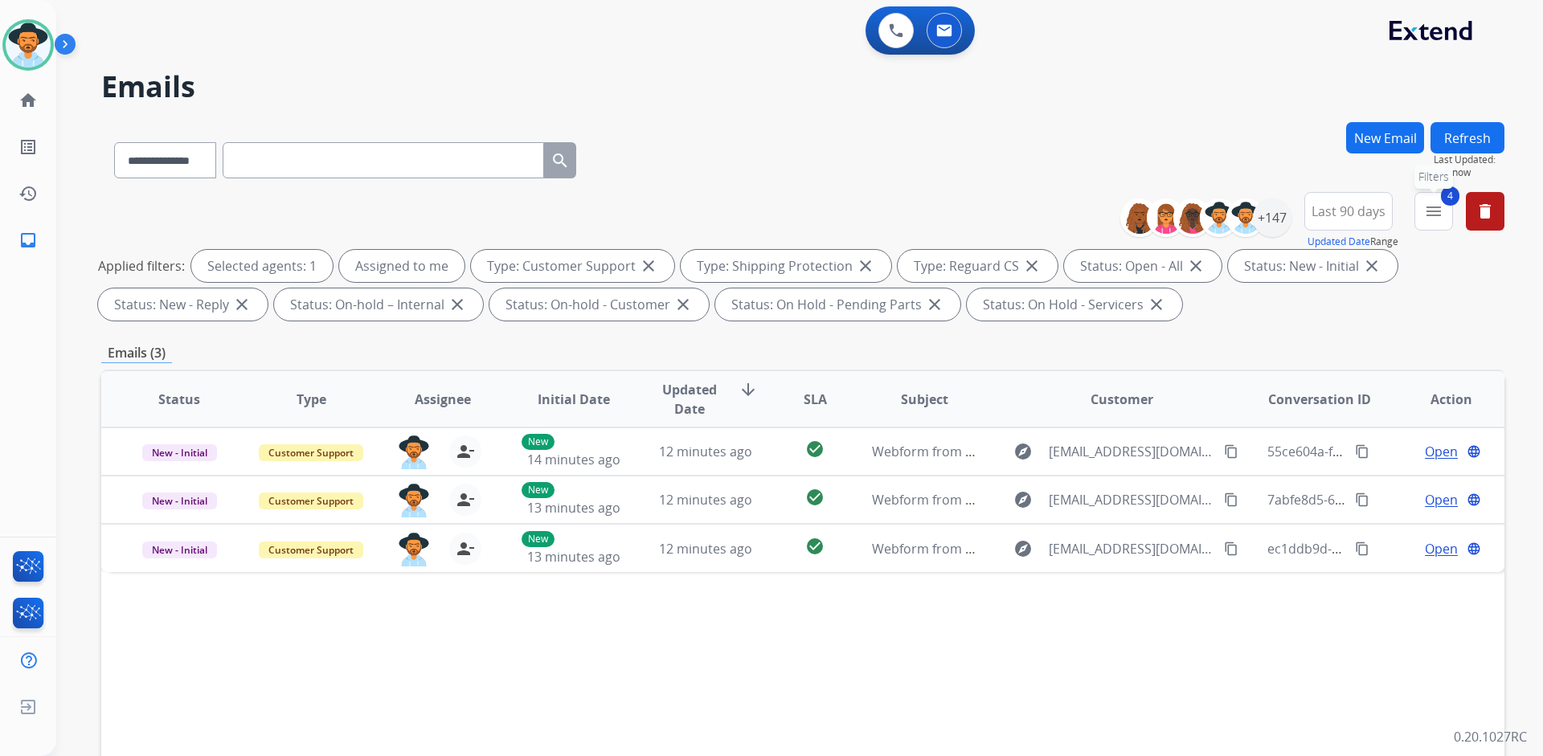
click at [1421, 213] on button "4 menu Filters" at bounding box center [1433, 211] width 39 height 39
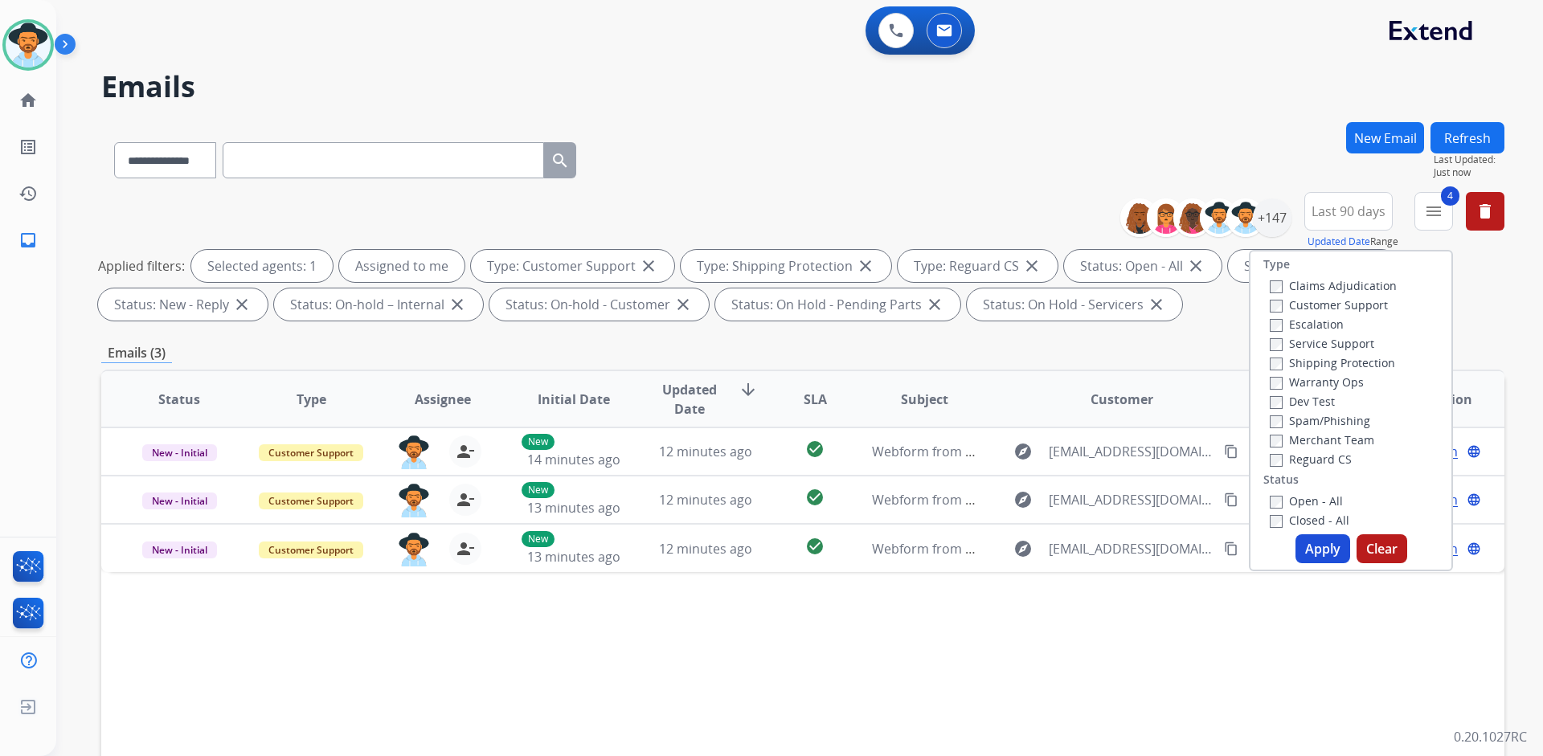
click at [1299, 513] on label "Closed - All" at bounding box center [1309, 520] width 80 height 15
click at [1308, 549] on button "Apply" at bounding box center [1322, 548] width 55 height 29
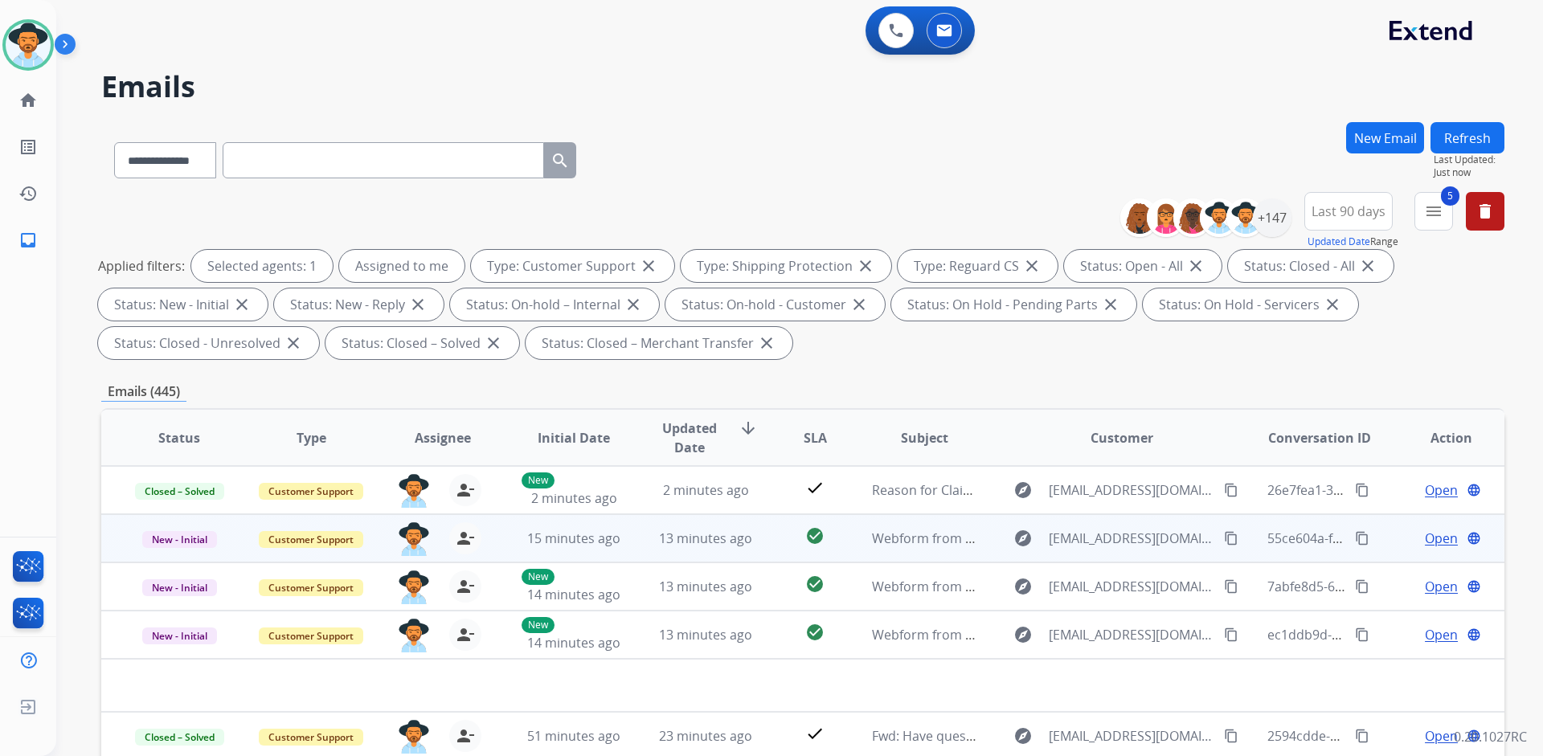
click at [1425, 534] on span "Open" at bounding box center [1441, 538] width 33 height 19
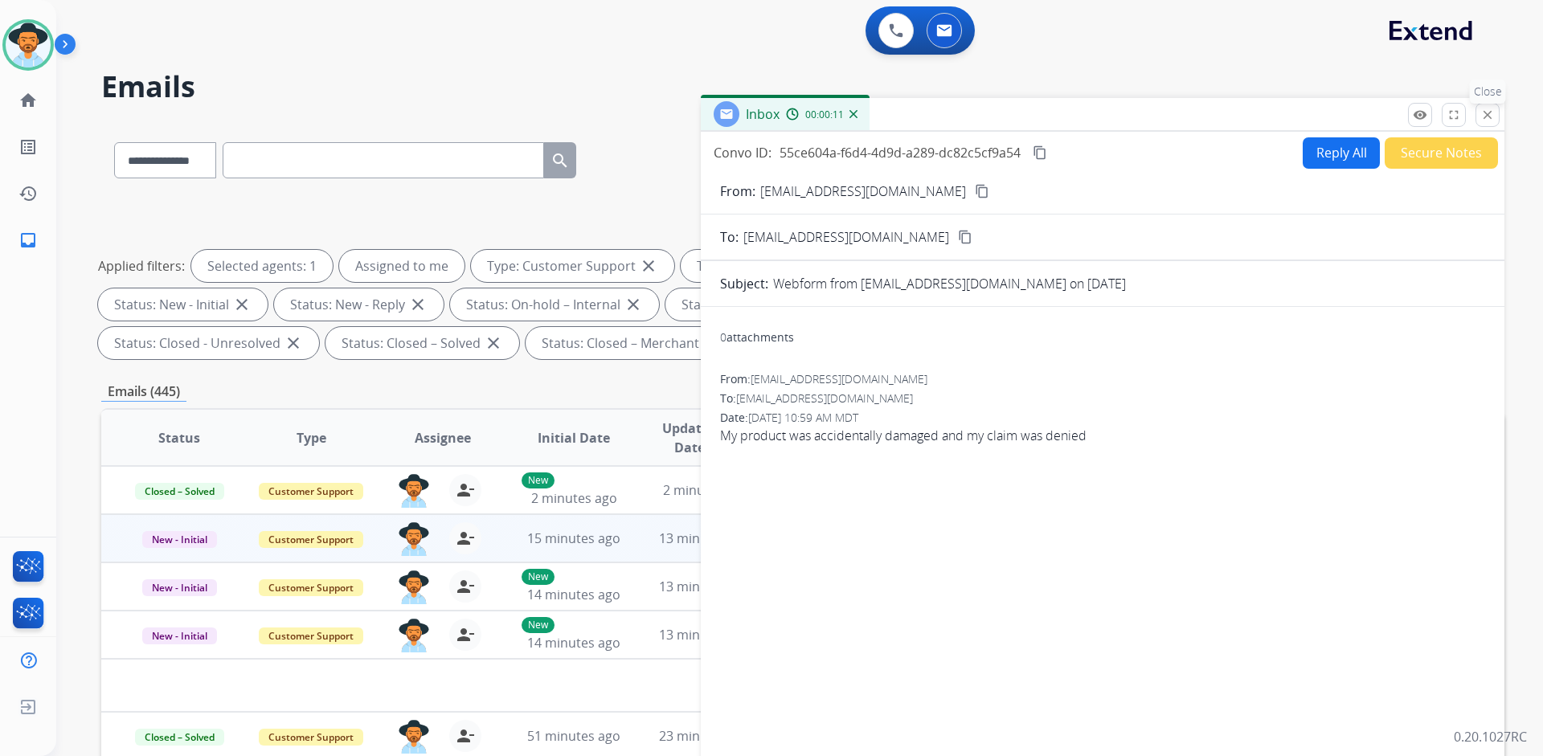
click at [1486, 117] on mat-icon "close" at bounding box center [1487, 115] width 14 height 14
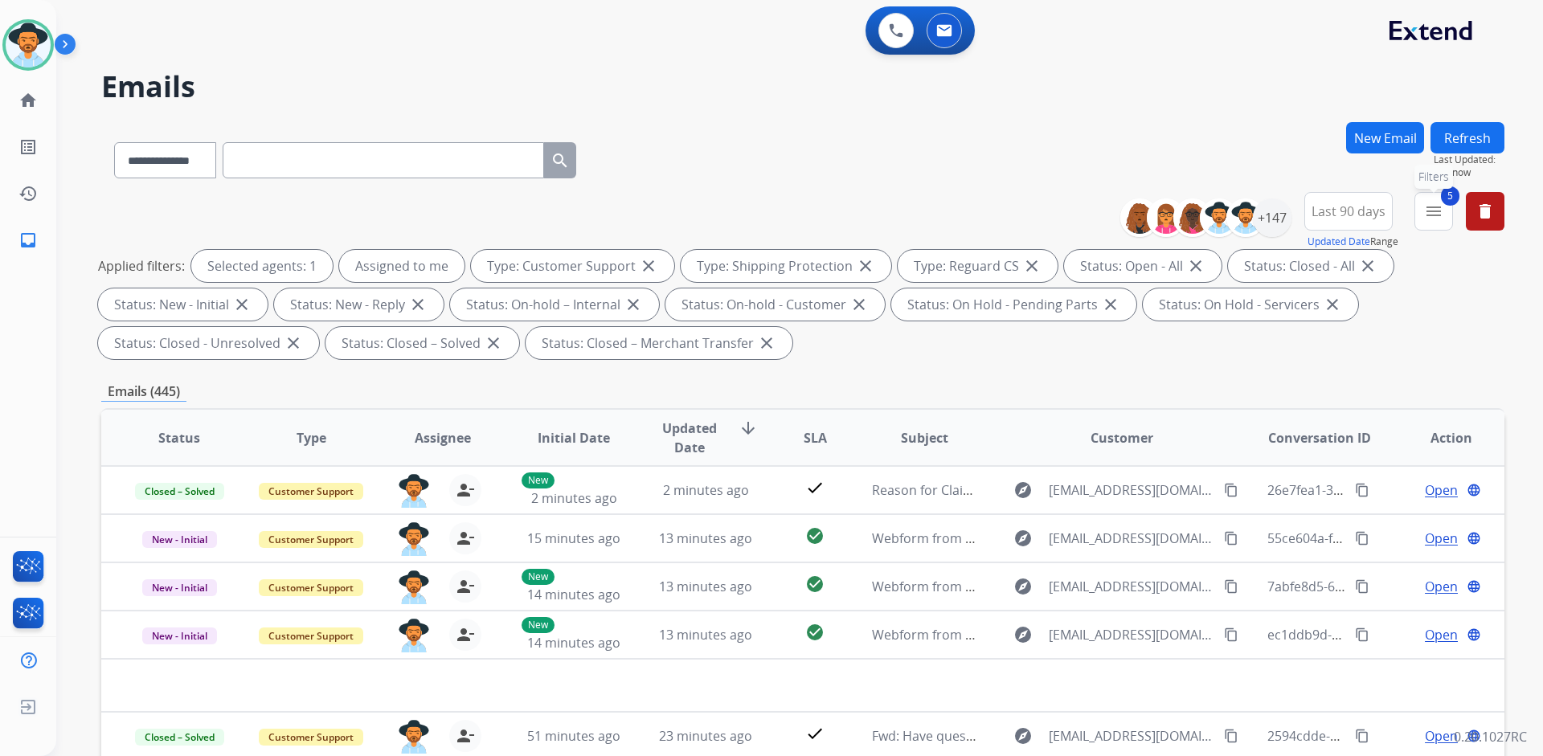
click at [1432, 219] on mat-icon "menu" at bounding box center [1433, 211] width 19 height 19
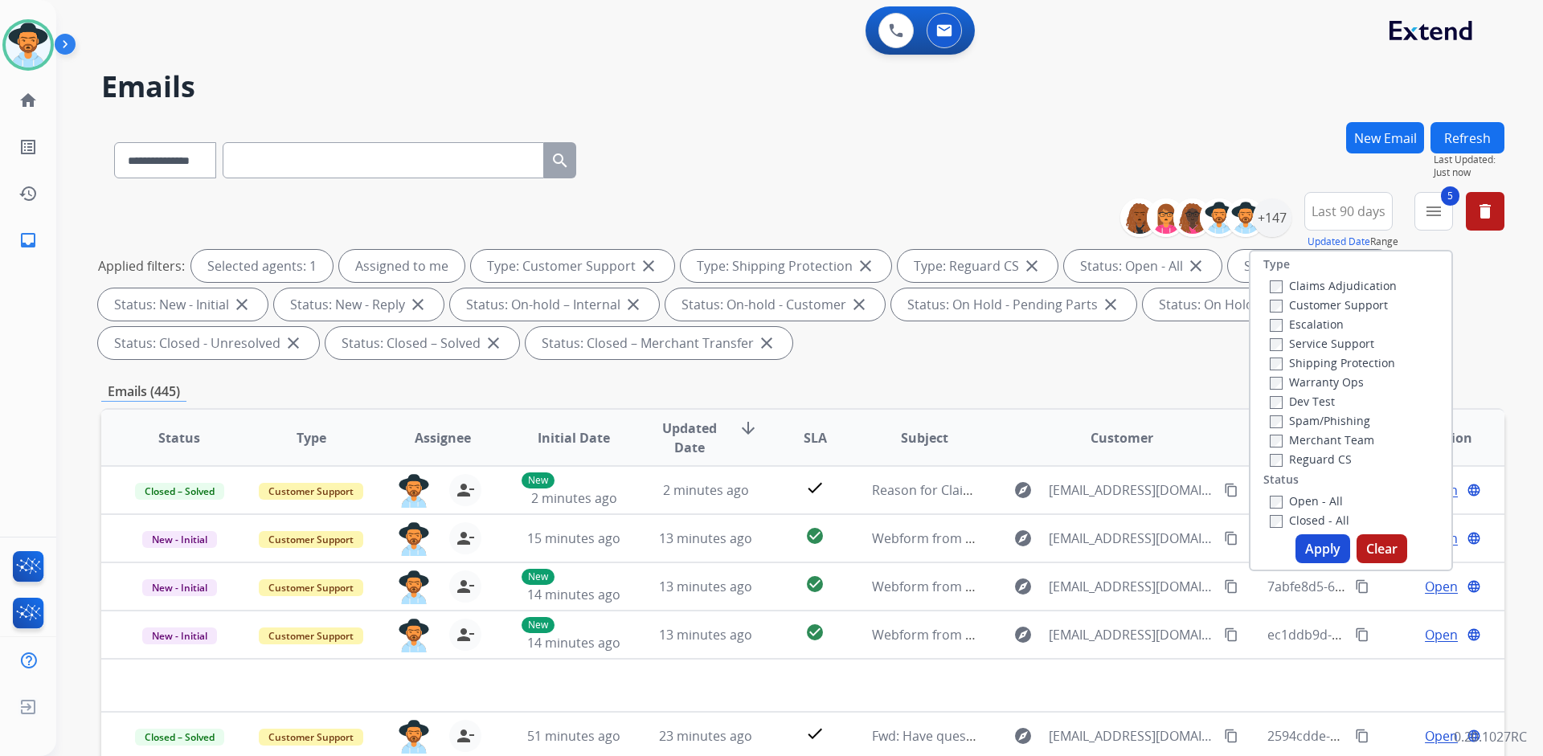
click at [1323, 520] on label "Closed - All" at bounding box center [1309, 520] width 80 height 15
click at [1313, 557] on button "Apply" at bounding box center [1322, 548] width 55 height 29
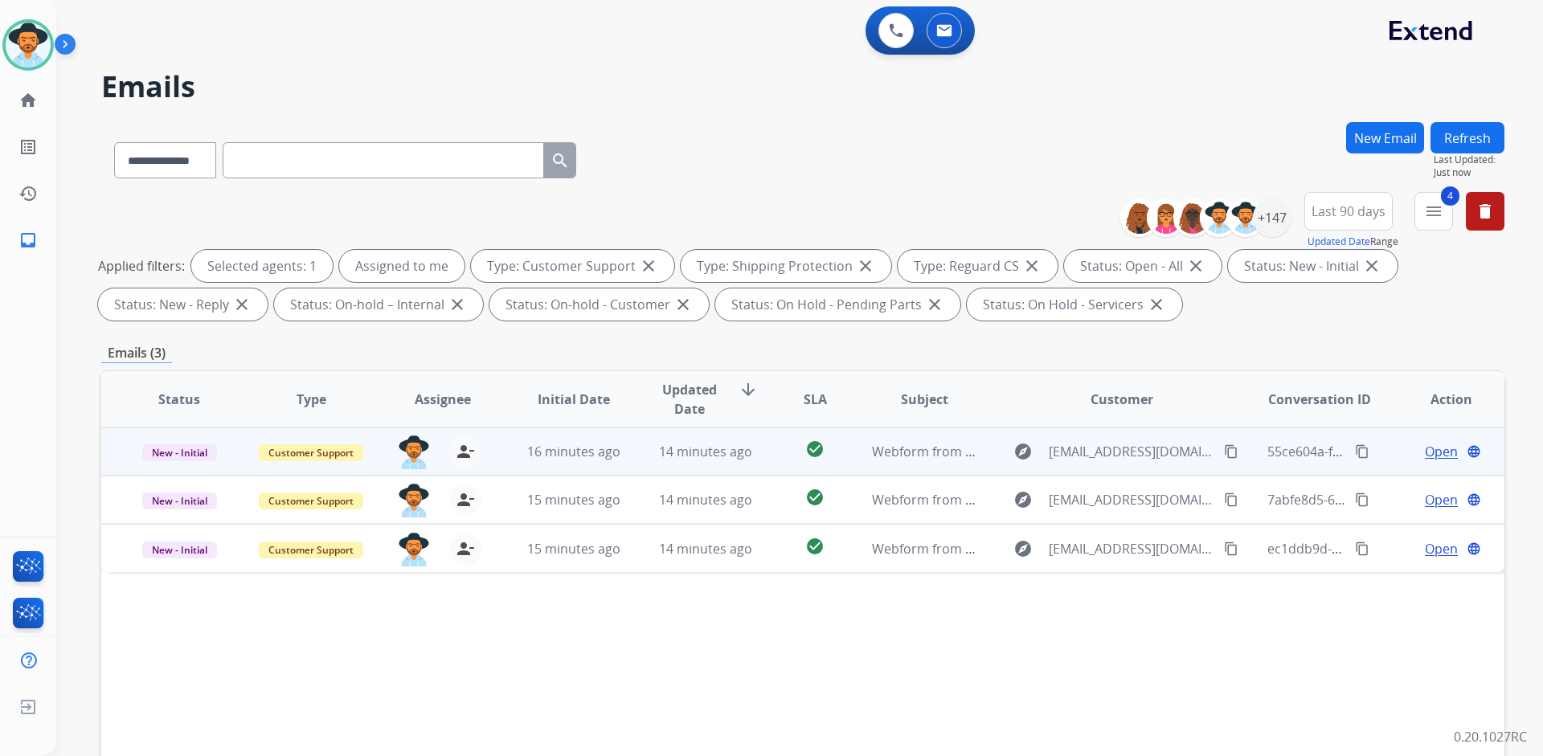
click at [1224, 448] on mat-icon "content_copy" at bounding box center [1231, 451] width 14 height 14
click at [1425, 456] on span "Open" at bounding box center [1441, 451] width 33 height 19
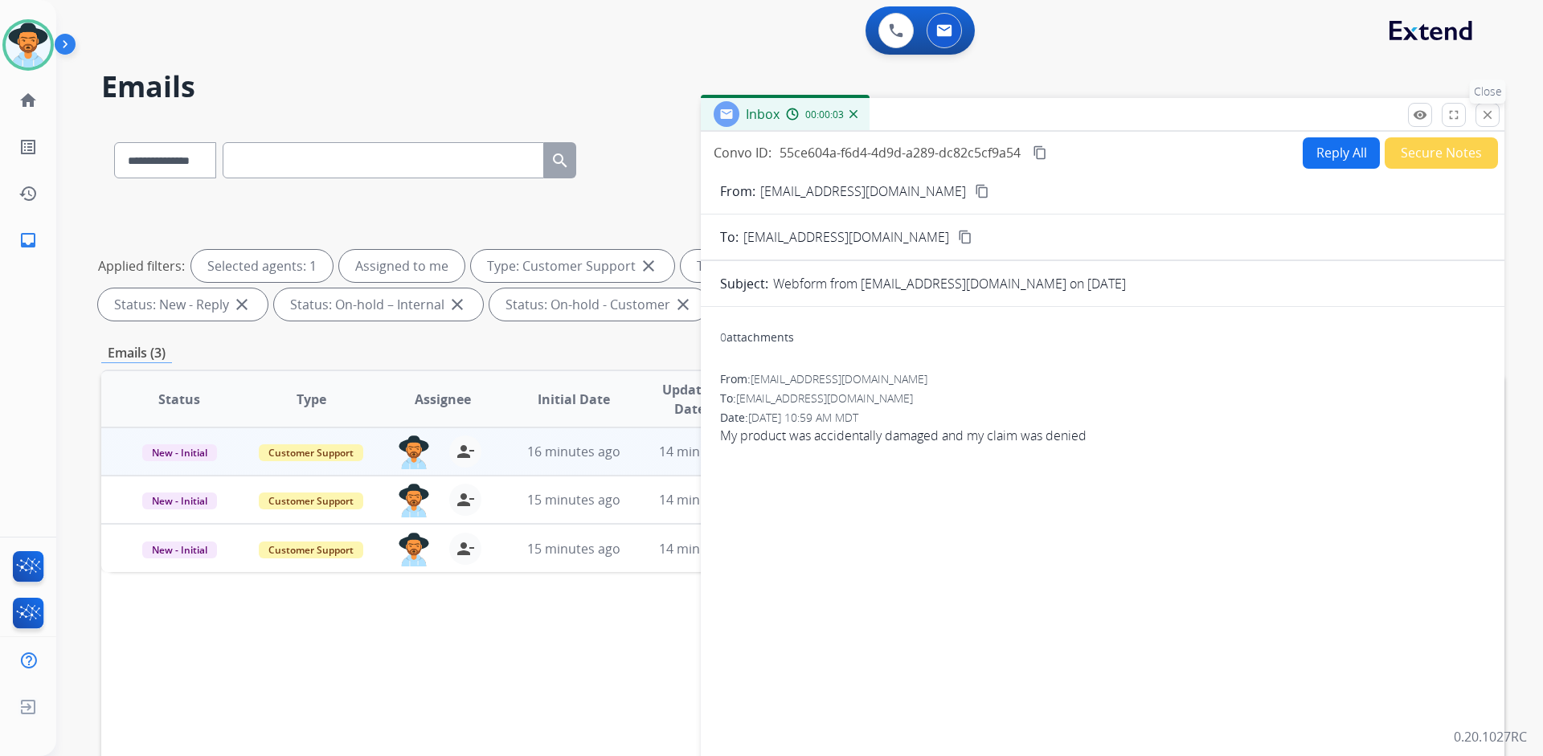
click at [1490, 117] on mat-icon "close" at bounding box center [1487, 115] width 14 height 14
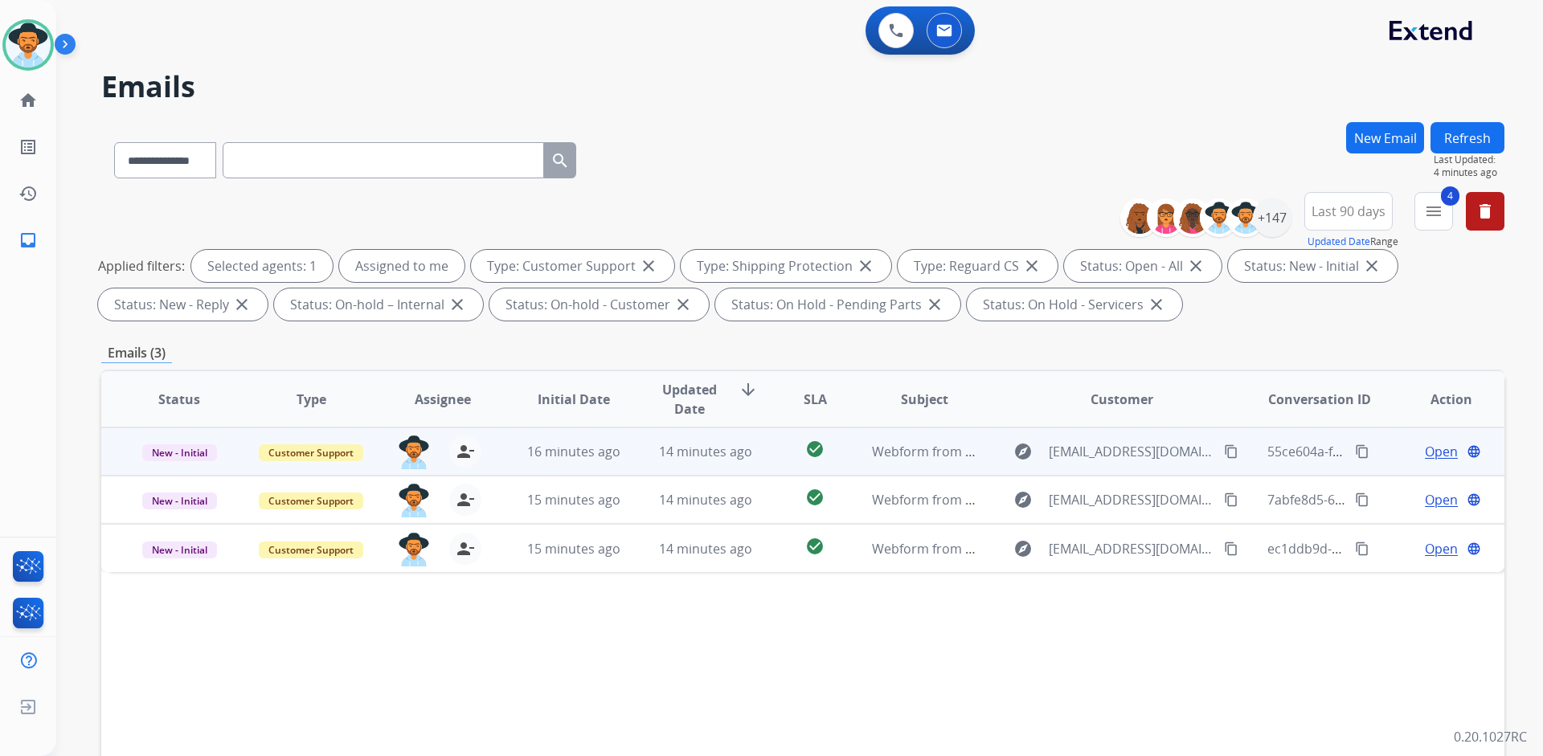
click at [1433, 453] on span "Open" at bounding box center [1441, 451] width 33 height 19
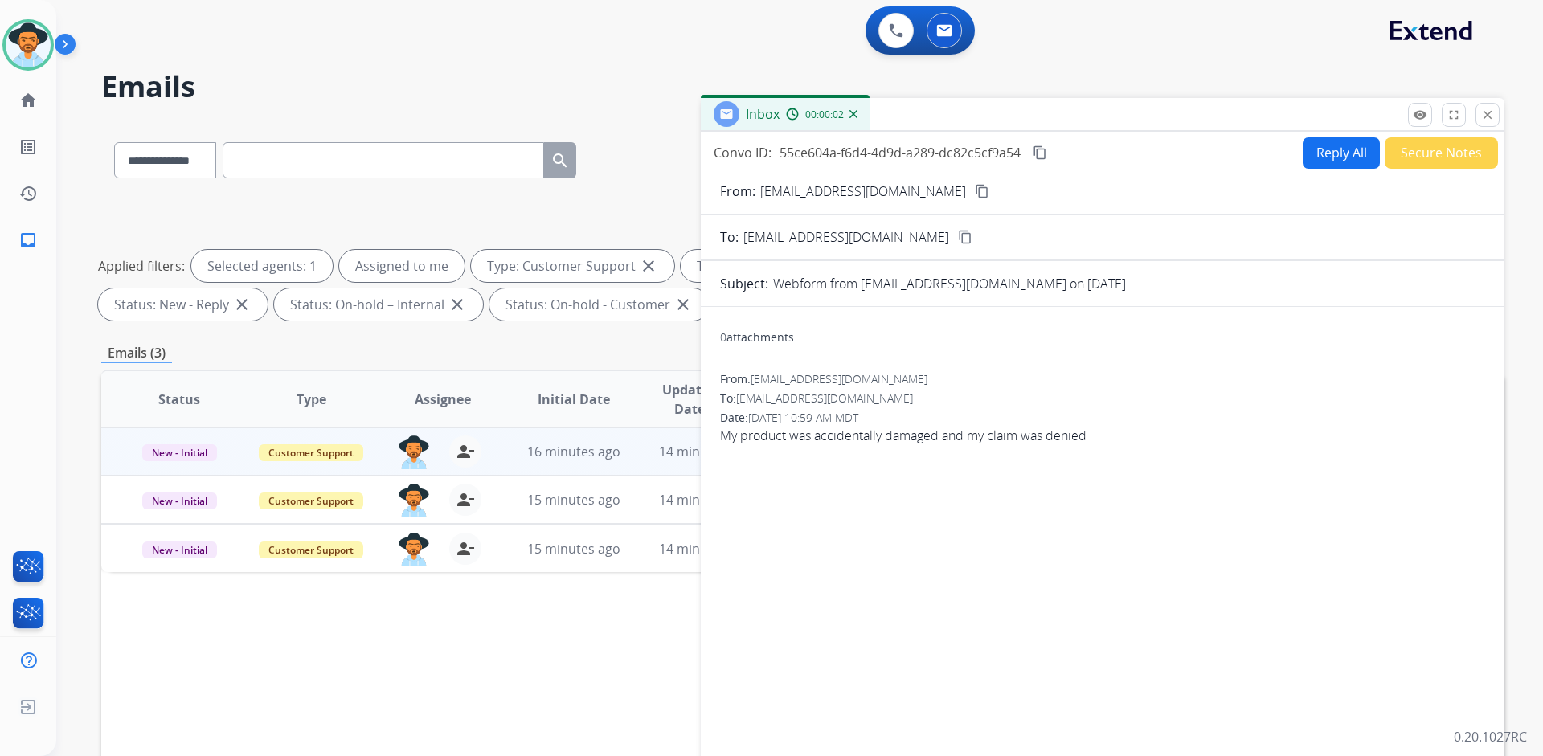
click at [1343, 153] on button "Reply All" at bounding box center [1340, 152] width 77 height 31
select select "**********"
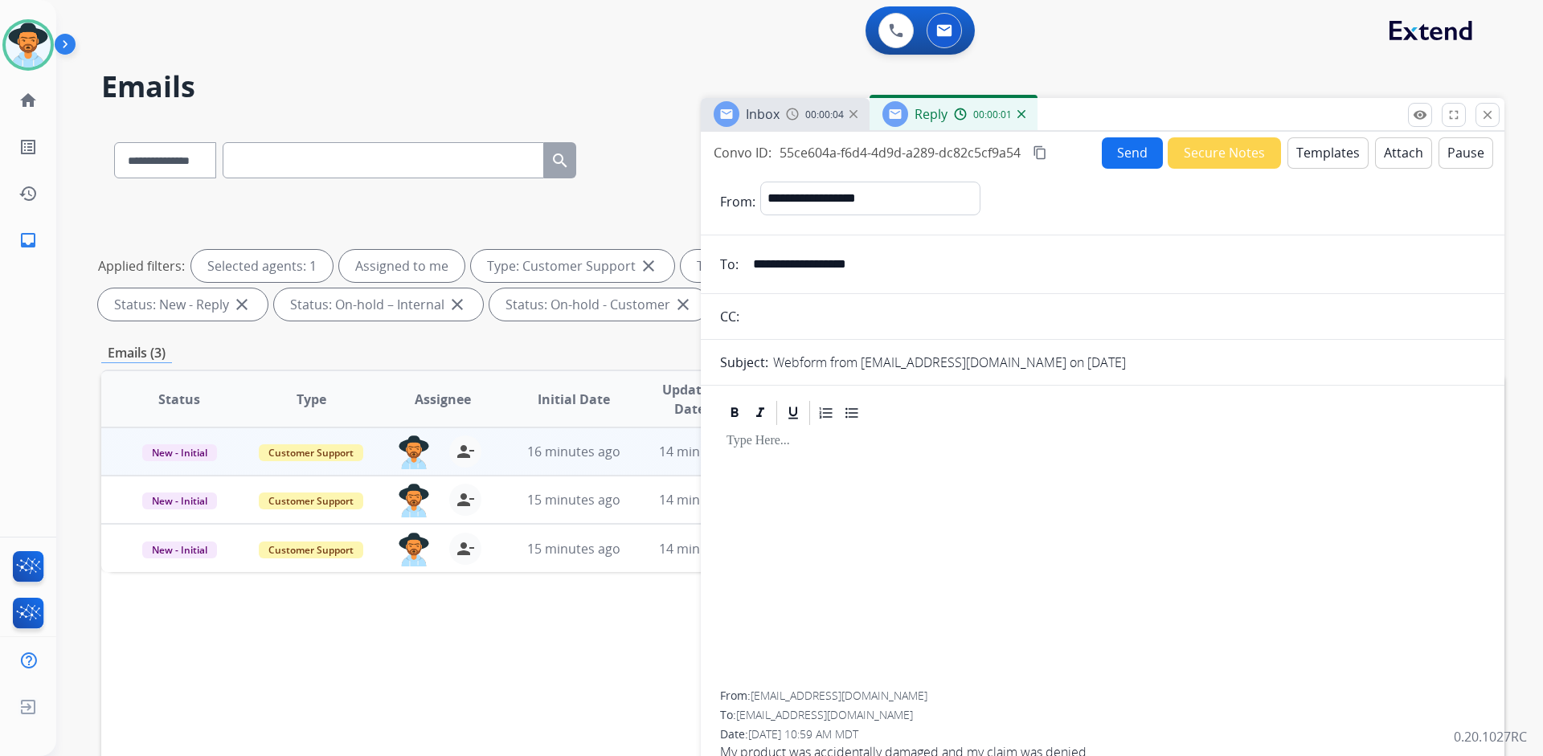
click at [1329, 147] on button "Templates" at bounding box center [1327, 152] width 81 height 31
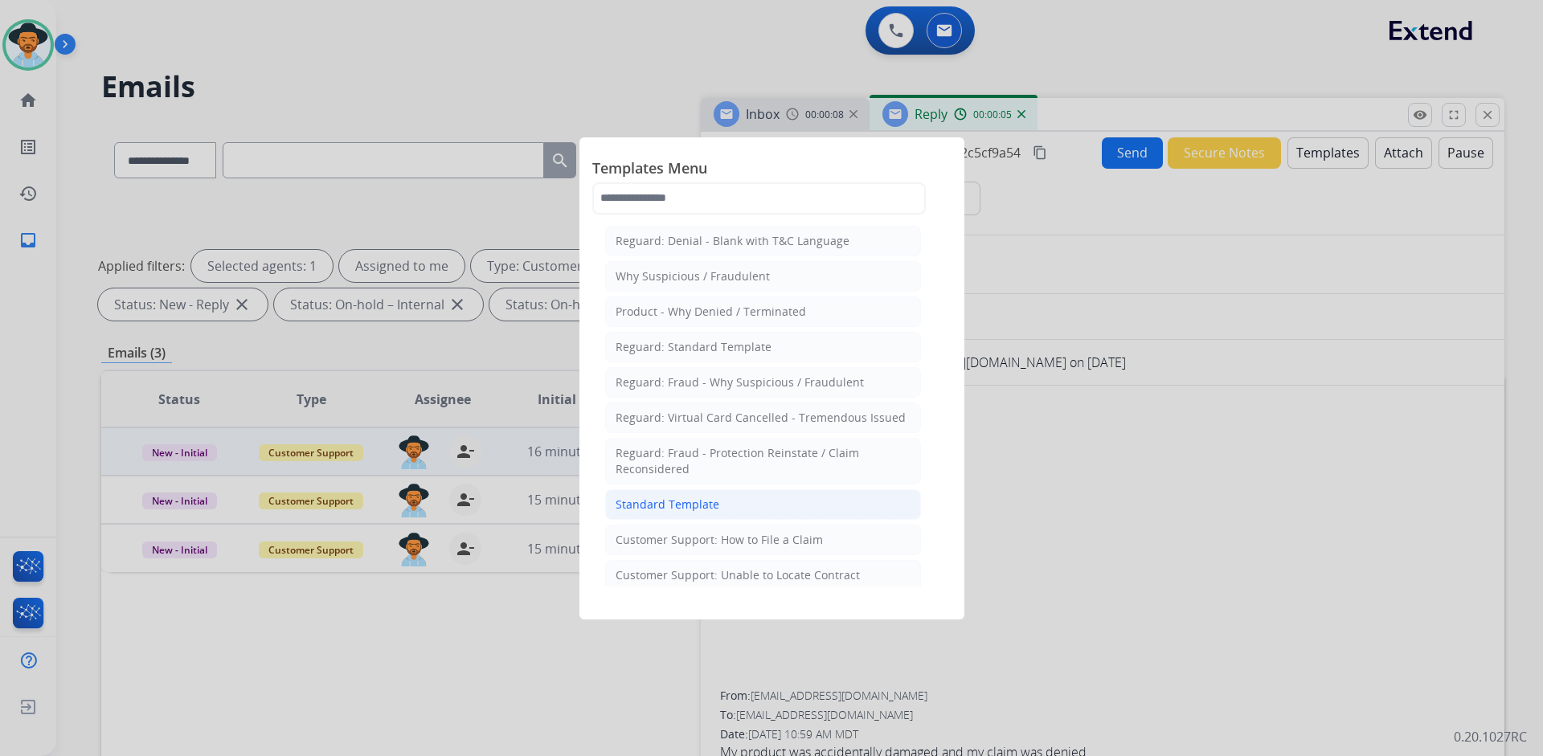
click at [703, 505] on div "Standard Template" at bounding box center [667, 505] width 104 height 16
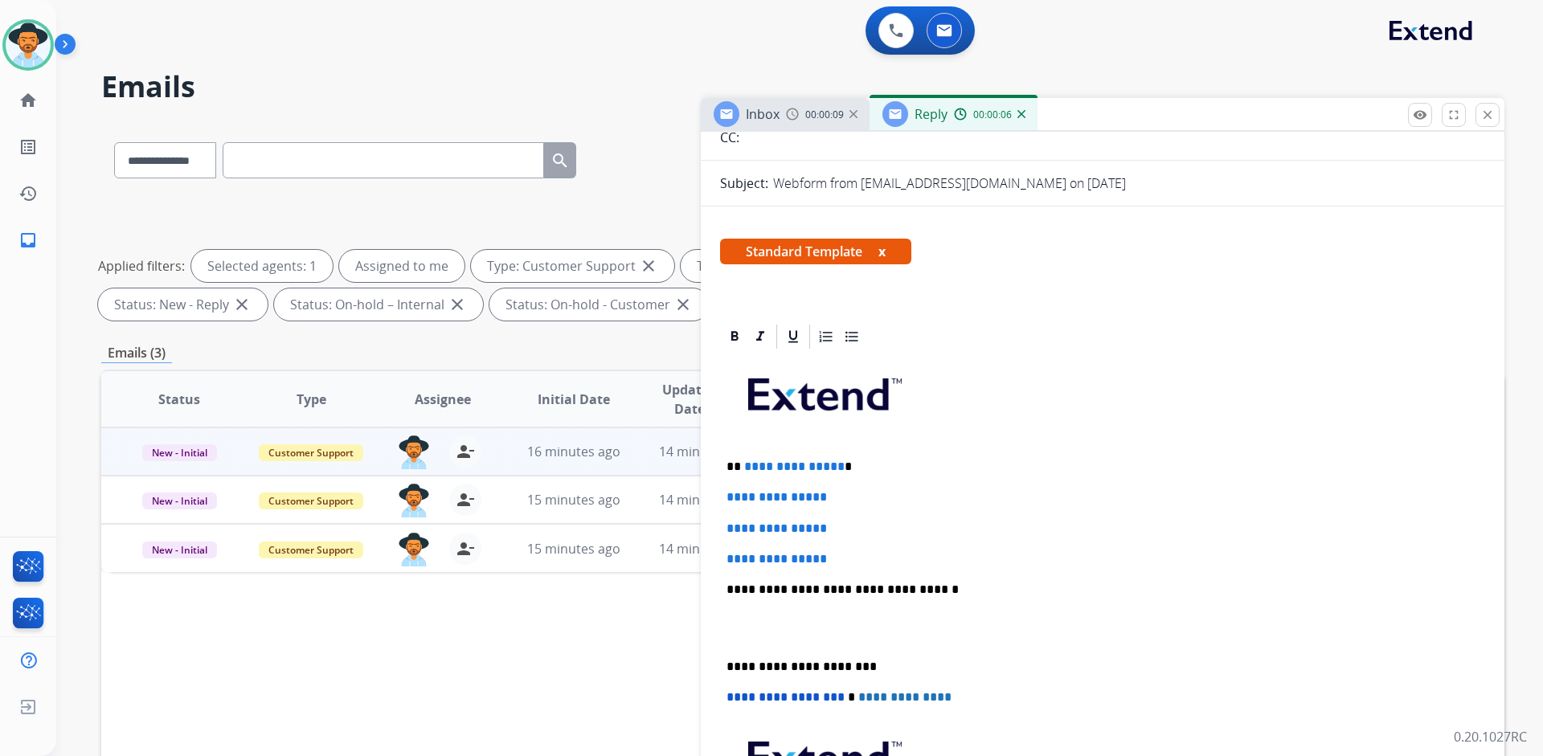
scroll to position [241, 0]
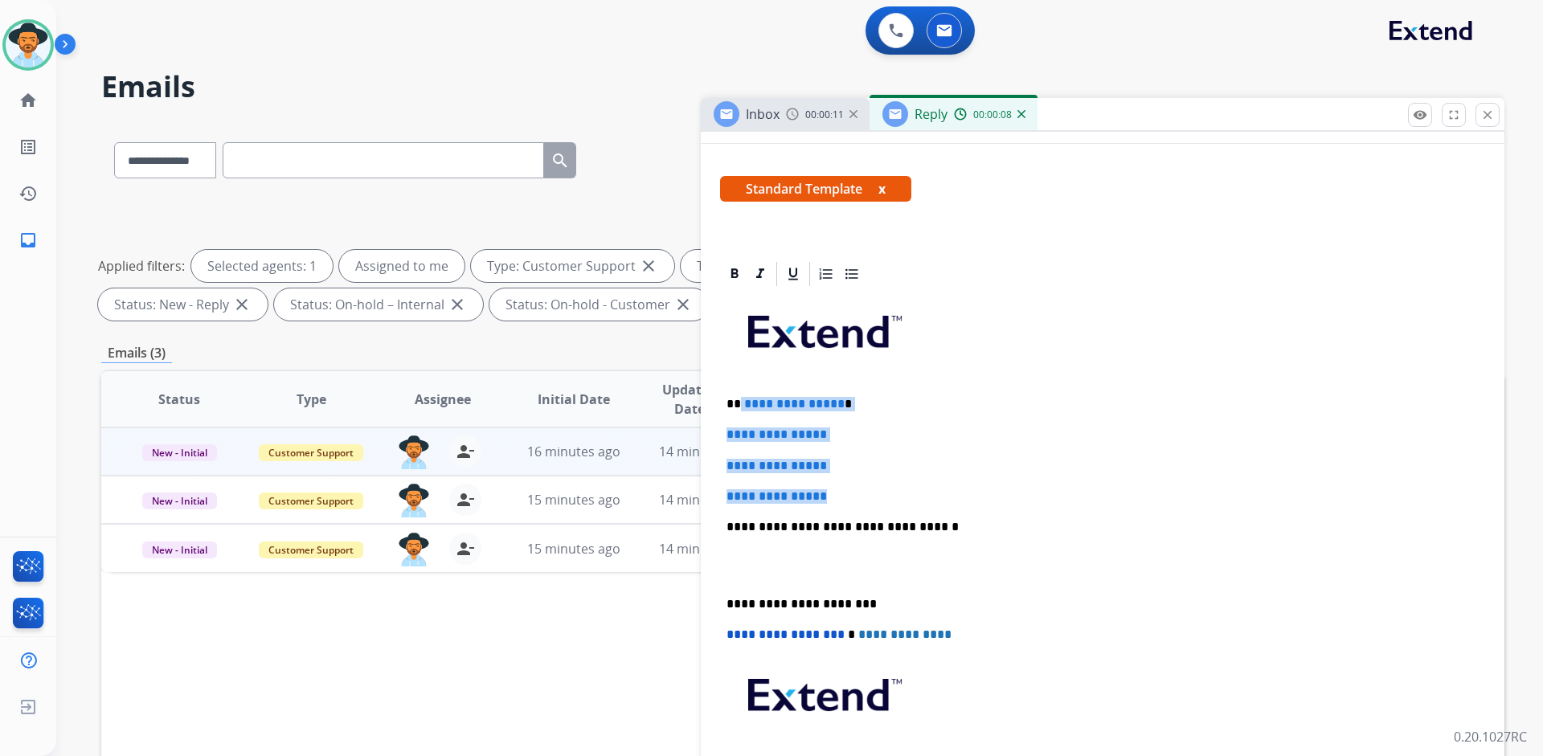
drag, startPoint x: 843, startPoint y: 496, endPoint x: 739, endPoint y: 403, distance: 138.9
click at [739, 403] on div "**********" at bounding box center [1102, 564] width 765 height 553
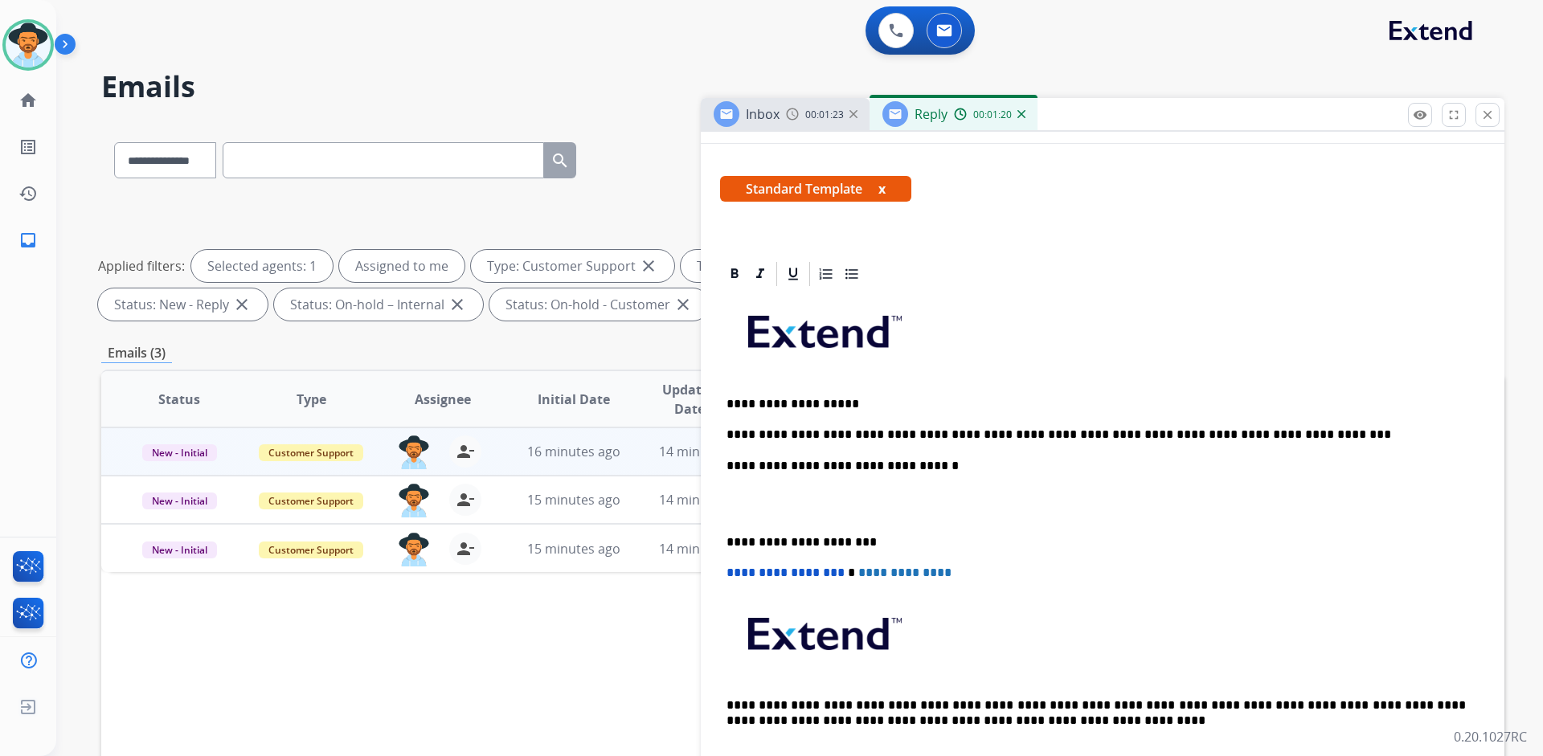
click at [1227, 435] on p "**********" at bounding box center [1095, 434] width 739 height 14
click at [1302, 415] on div "**********" at bounding box center [1102, 533] width 765 height 491
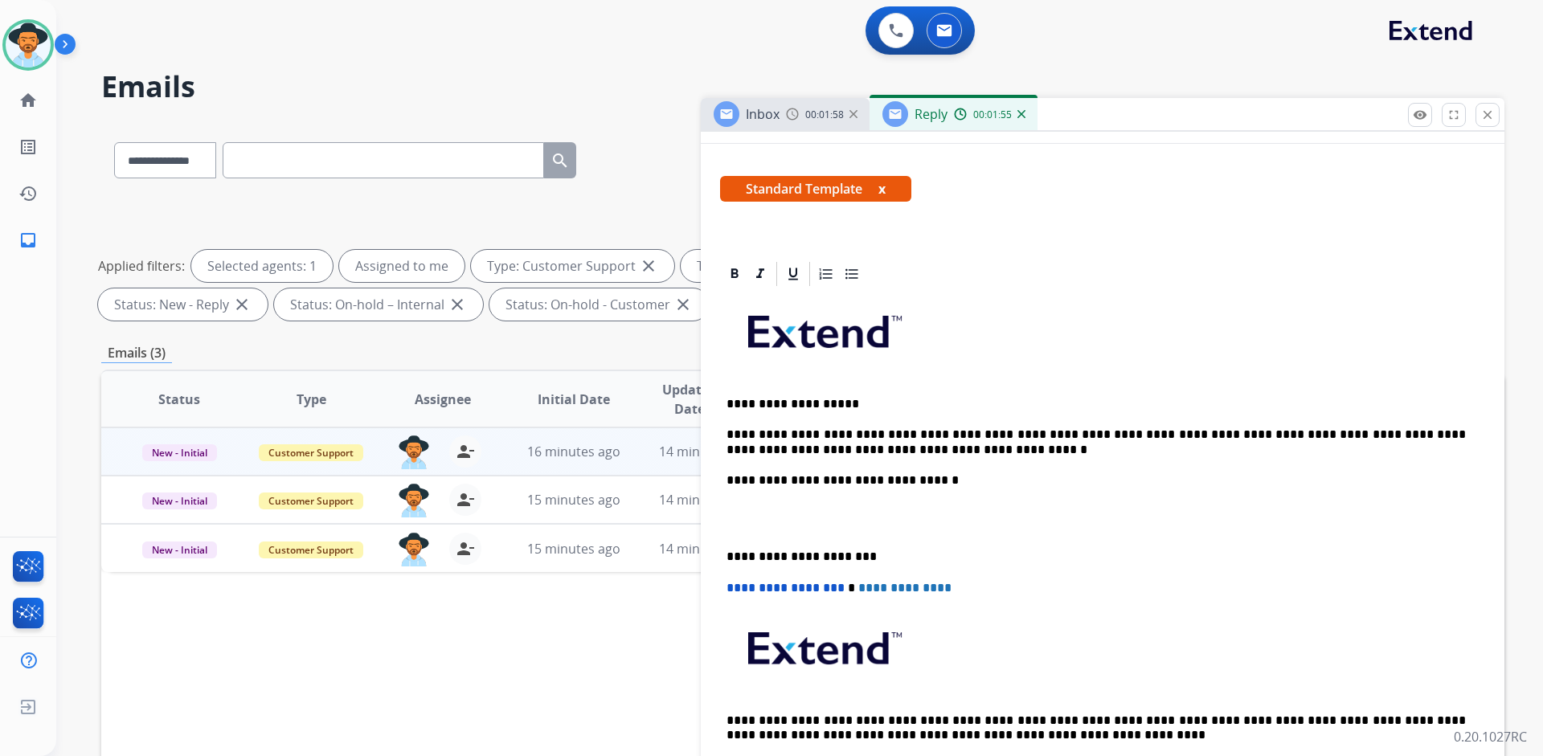
click at [924, 454] on p "**********" at bounding box center [1095, 442] width 739 height 30
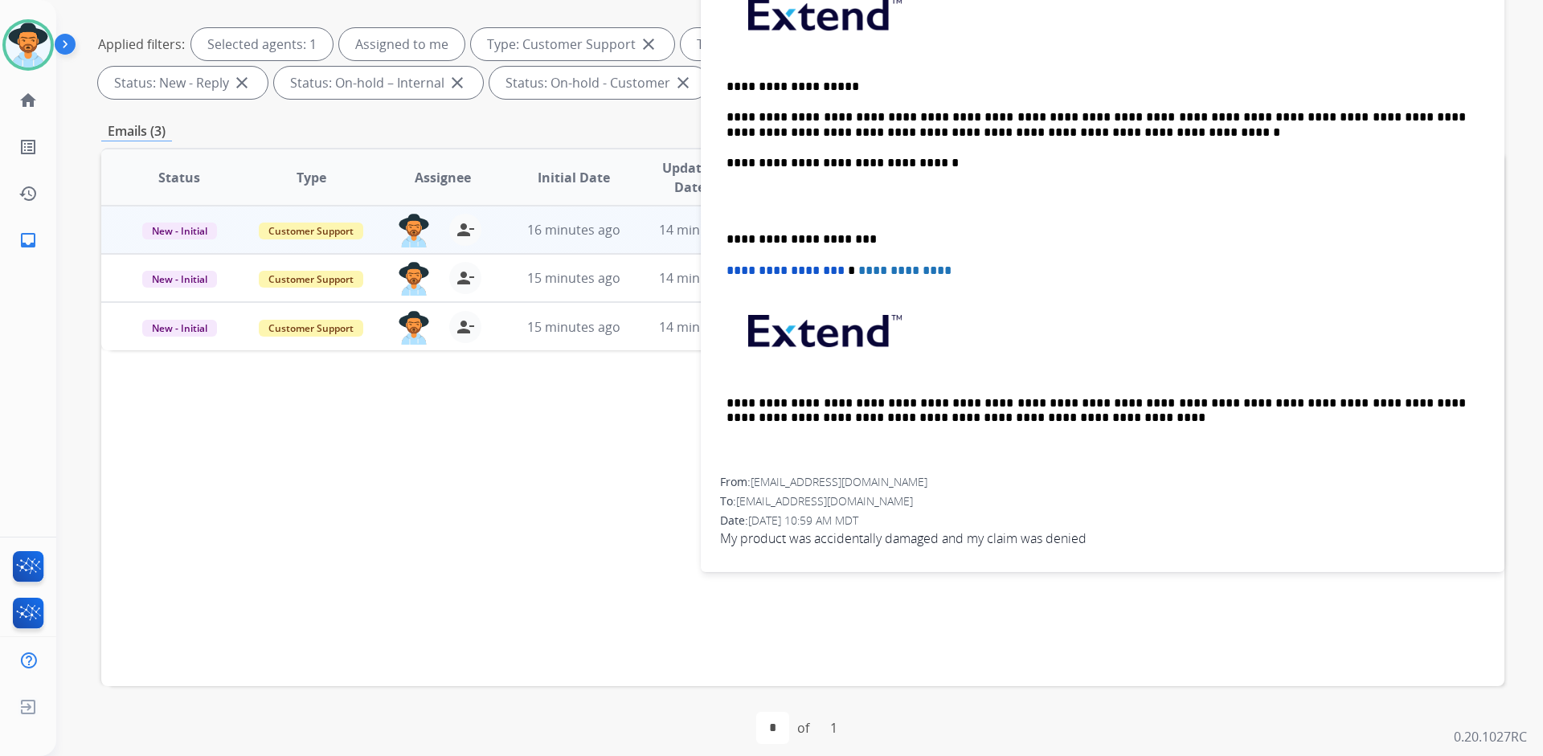
scroll to position [235, 0]
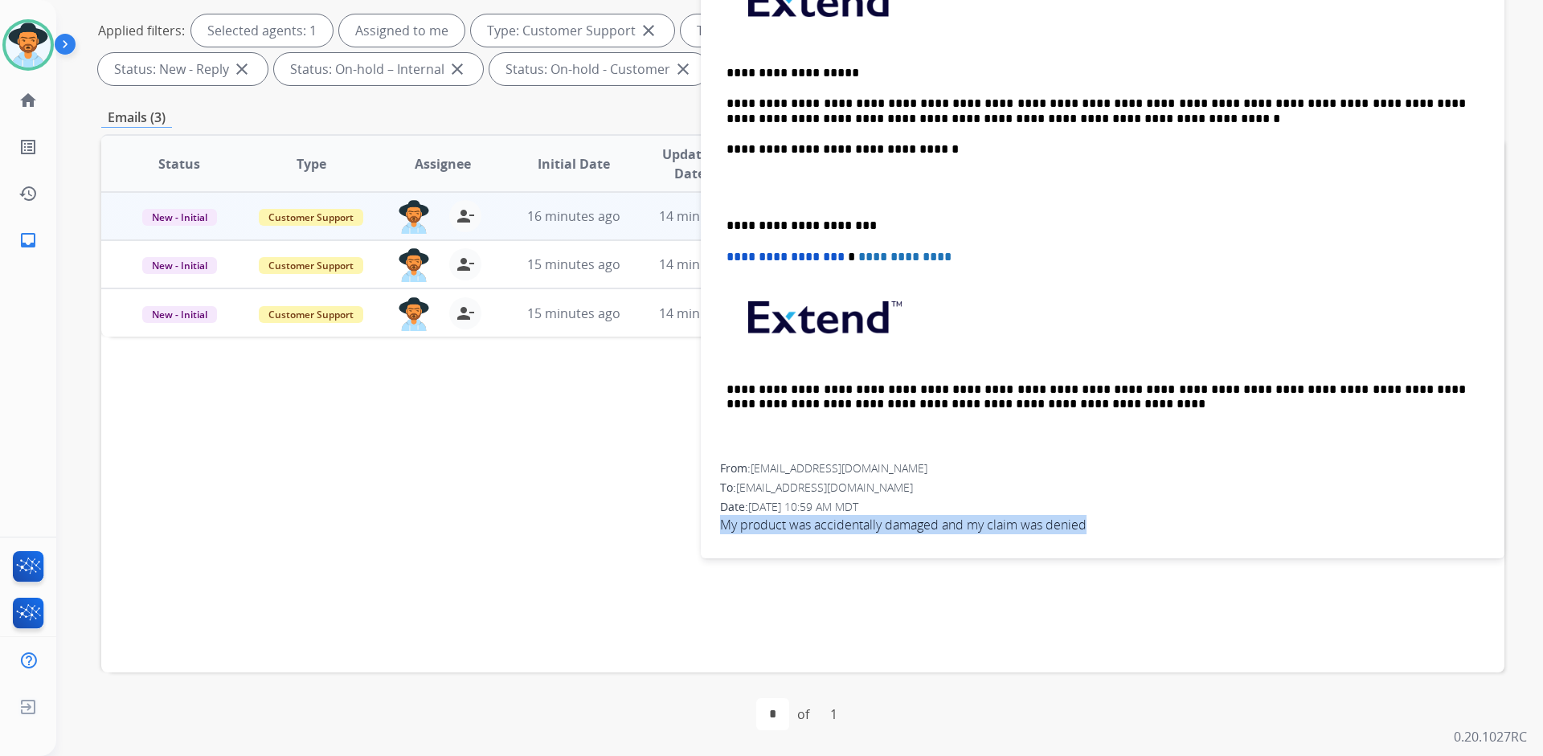
drag, startPoint x: 1102, startPoint y: 519, endPoint x: 711, endPoint y: 526, distance: 391.4
click at [711, 526] on div "**********" at bounding box center [1102, 237] width 803 height 619
copy span "My product was accidentally damaged and my claim was denied"
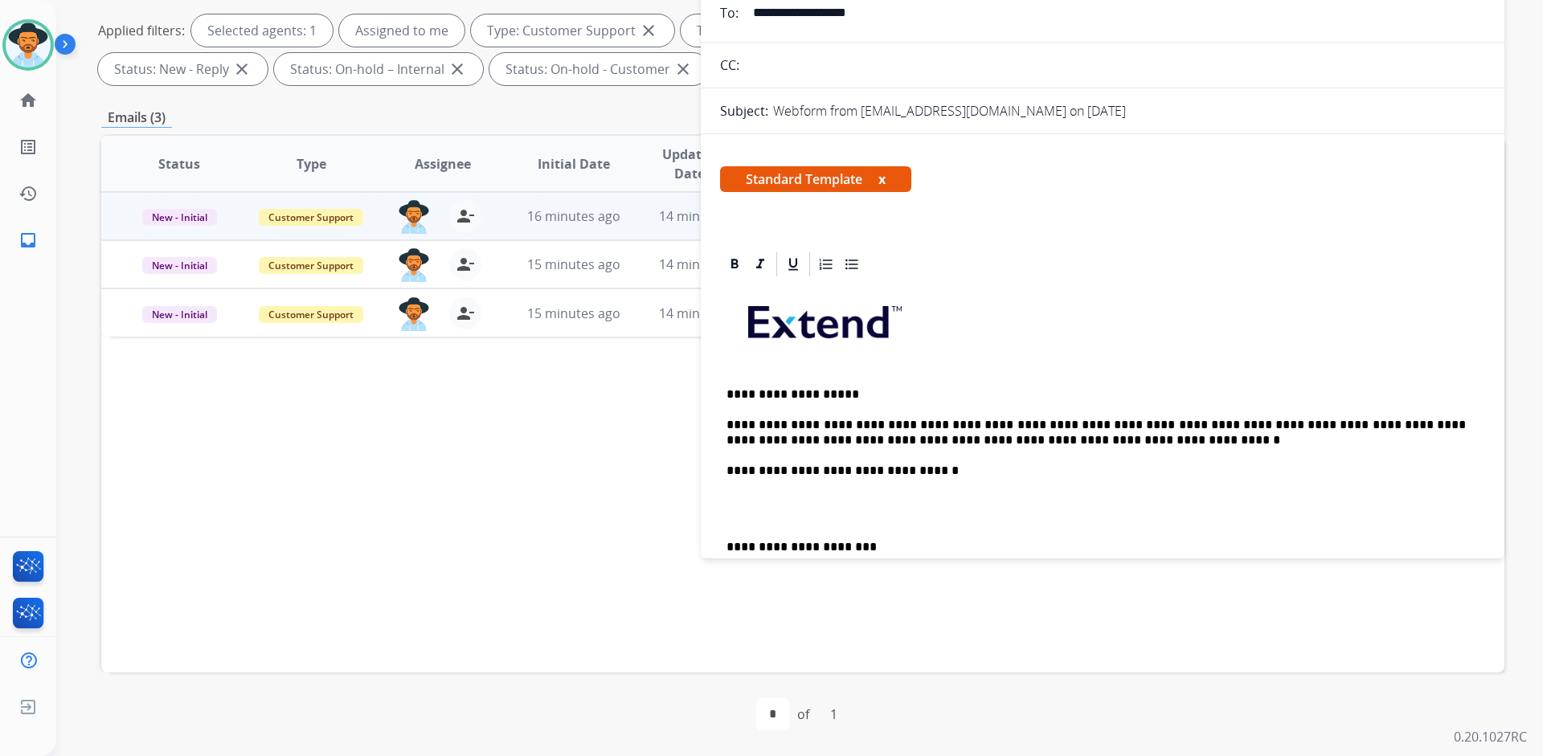
scroll to position [0, 0]
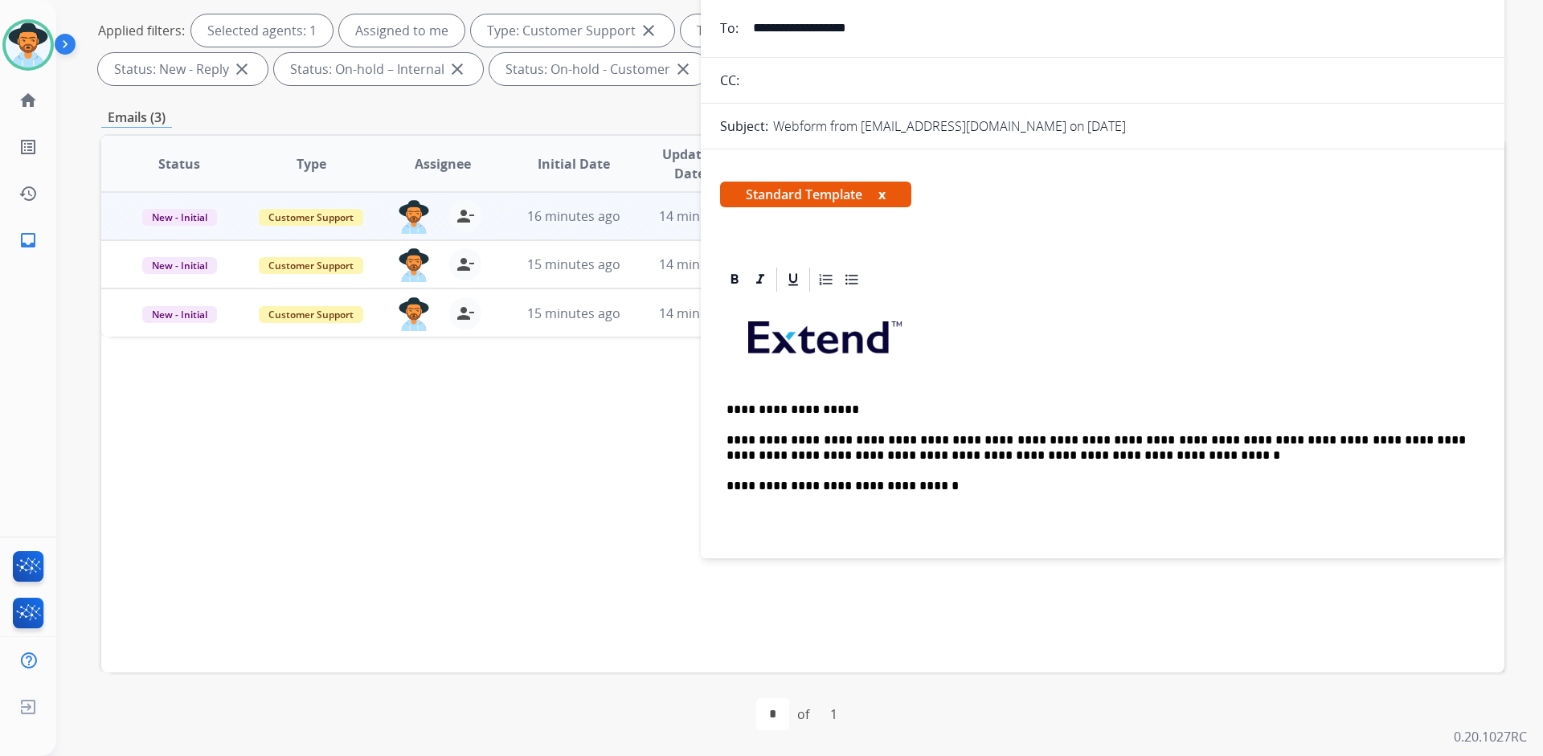
click at [1081, 489] on p "**********" at bounding box center [1095, 486] width 739 height 14
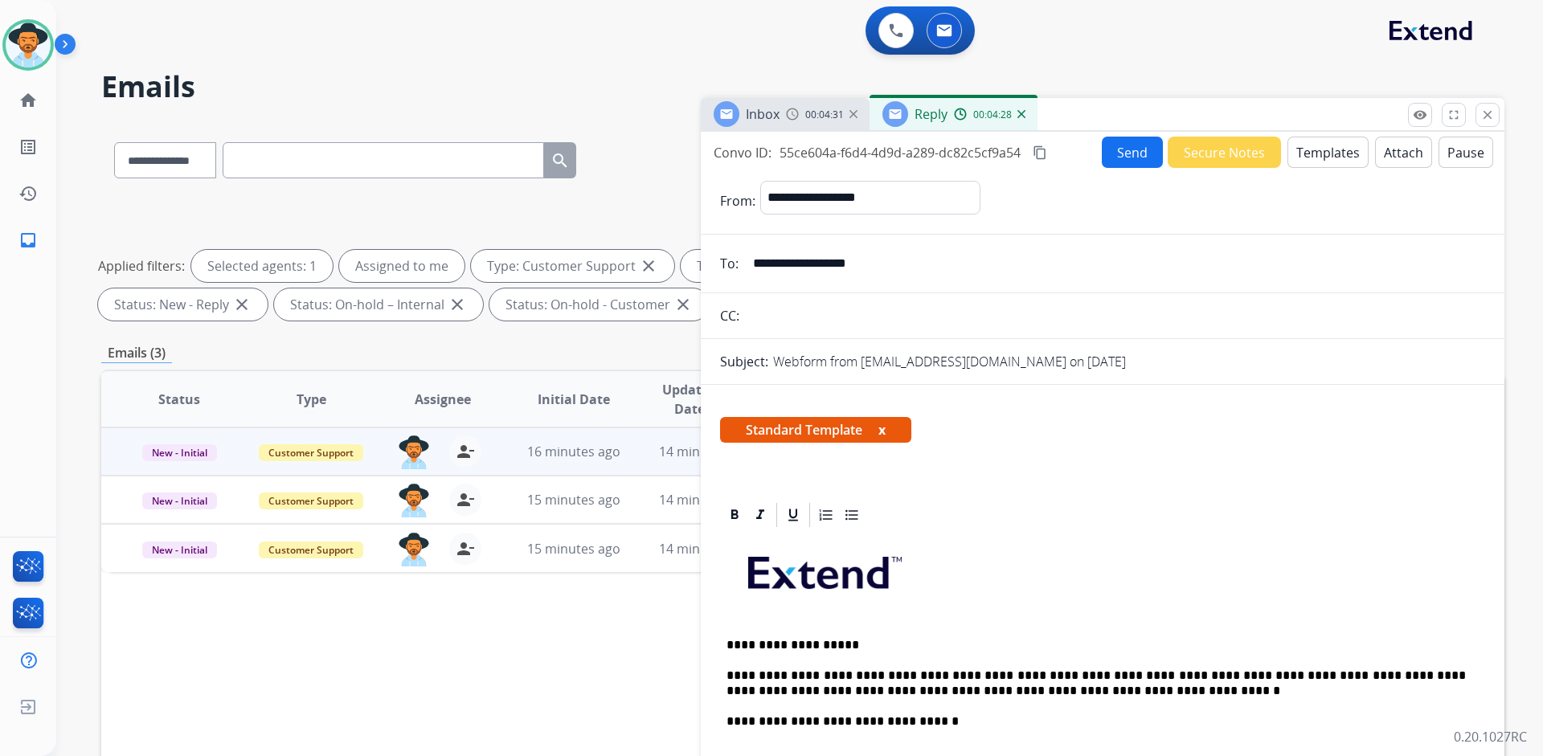
click at [1042, 155] on mat-icon "content_copy" at bounding box center [1039, 152] width 14 height 14
click at [1117, 152] on button "Send" at bounding box center [1132, 152] width 61 height 31
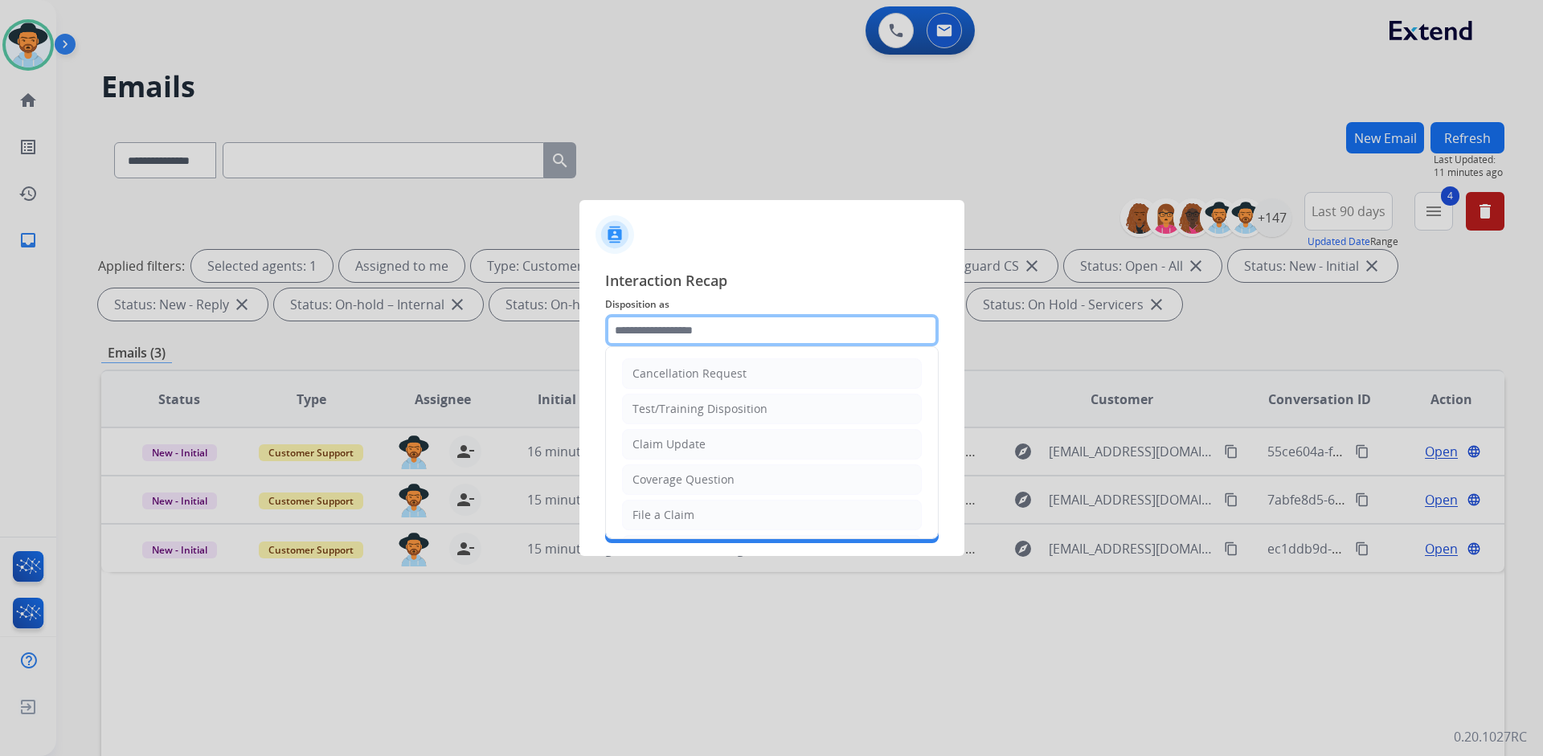
click at [783, 339] on input "text" at bounding box center [771, 330] width 333 height 32
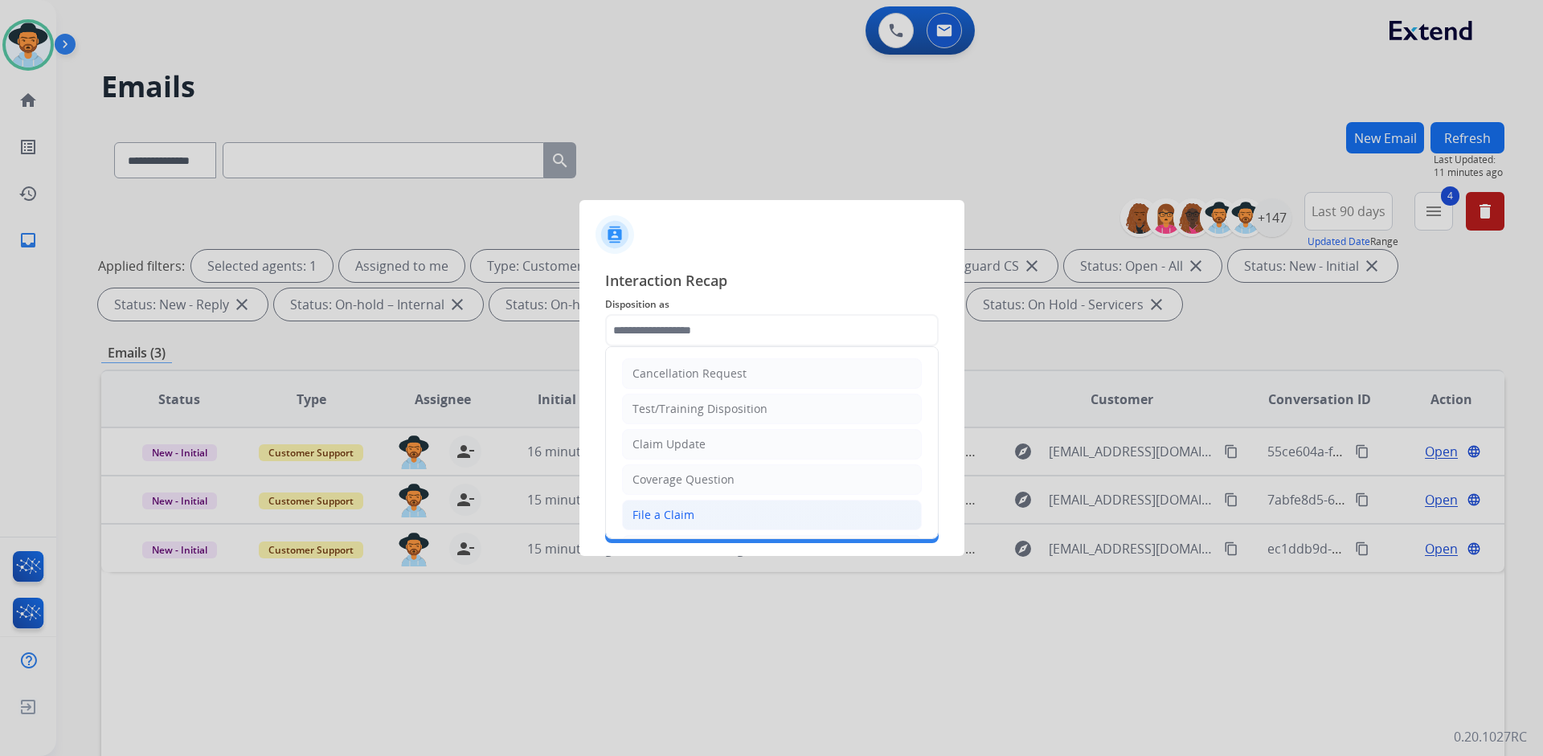
click at [713, 507] on li "File a Claim" at bounding box center [772, 515] width 300 height 31
type input "**********"
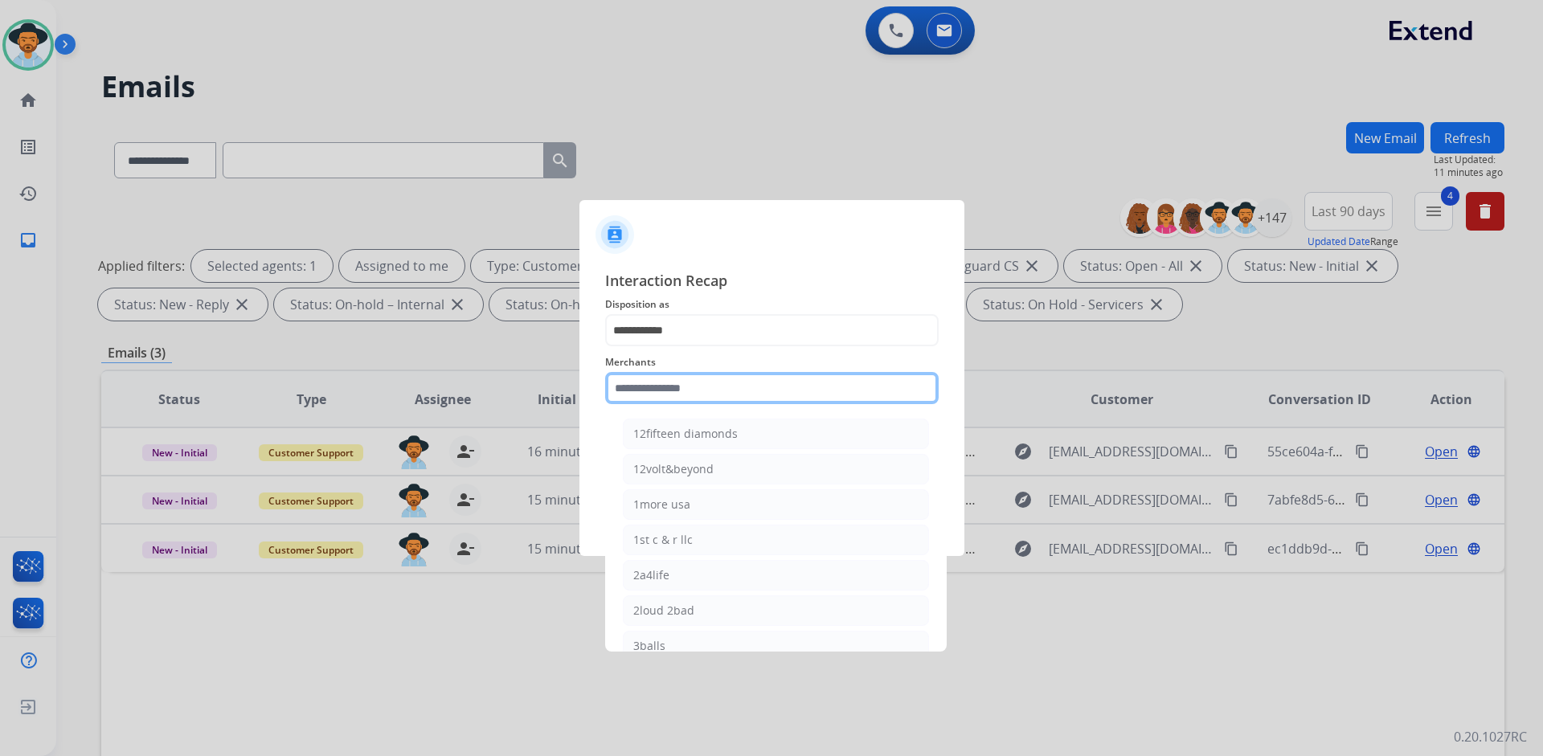
click at [717, 390] on input "text" at bounding box center [771, 388] width 333 height 32
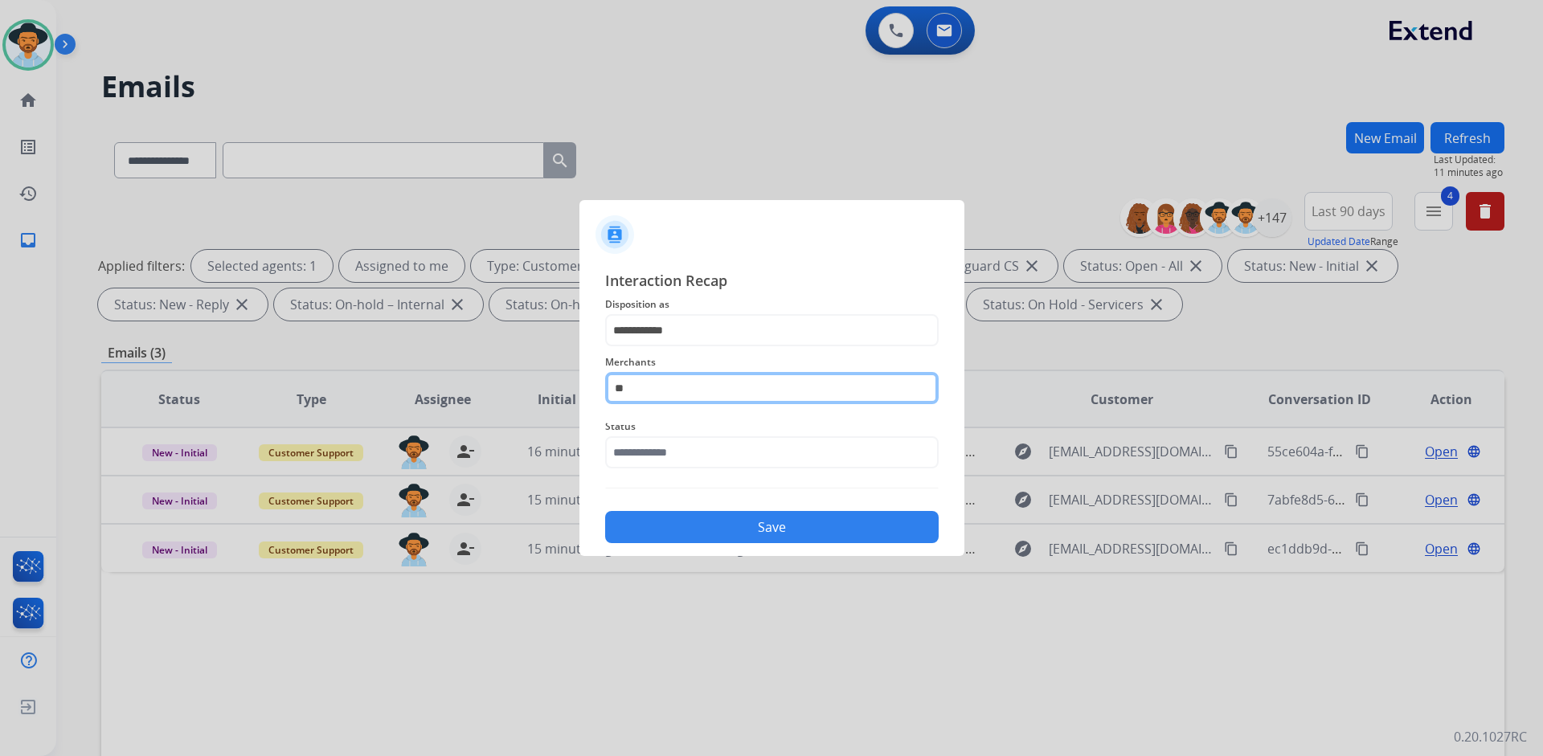
type input "*"
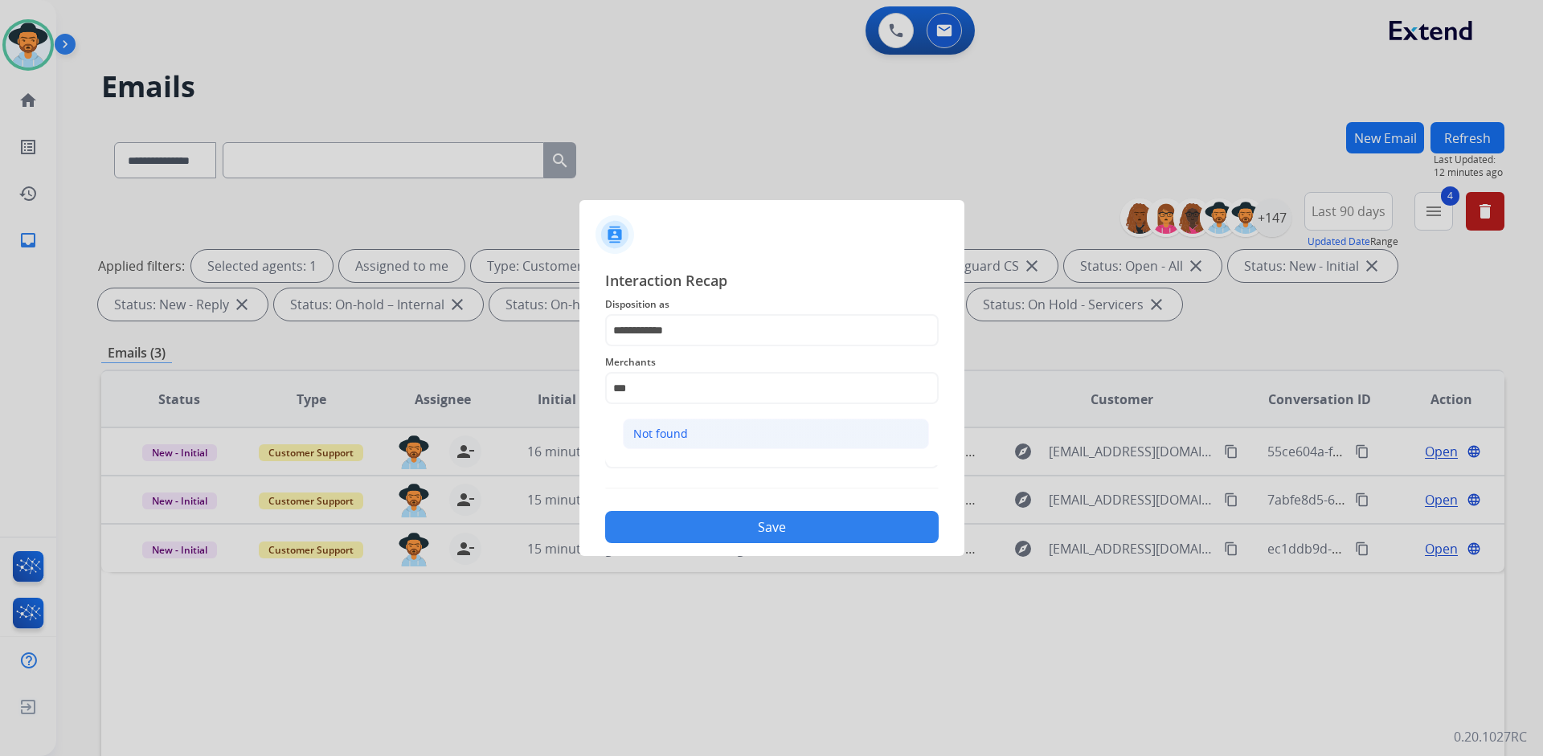
click at [707, 421] on li "Not found" at bounding box center [776, 434] width 306 height 31
type input "*********"
click at [711, 460] on input "text" at bounding box center [771, 452] width 333 height 32
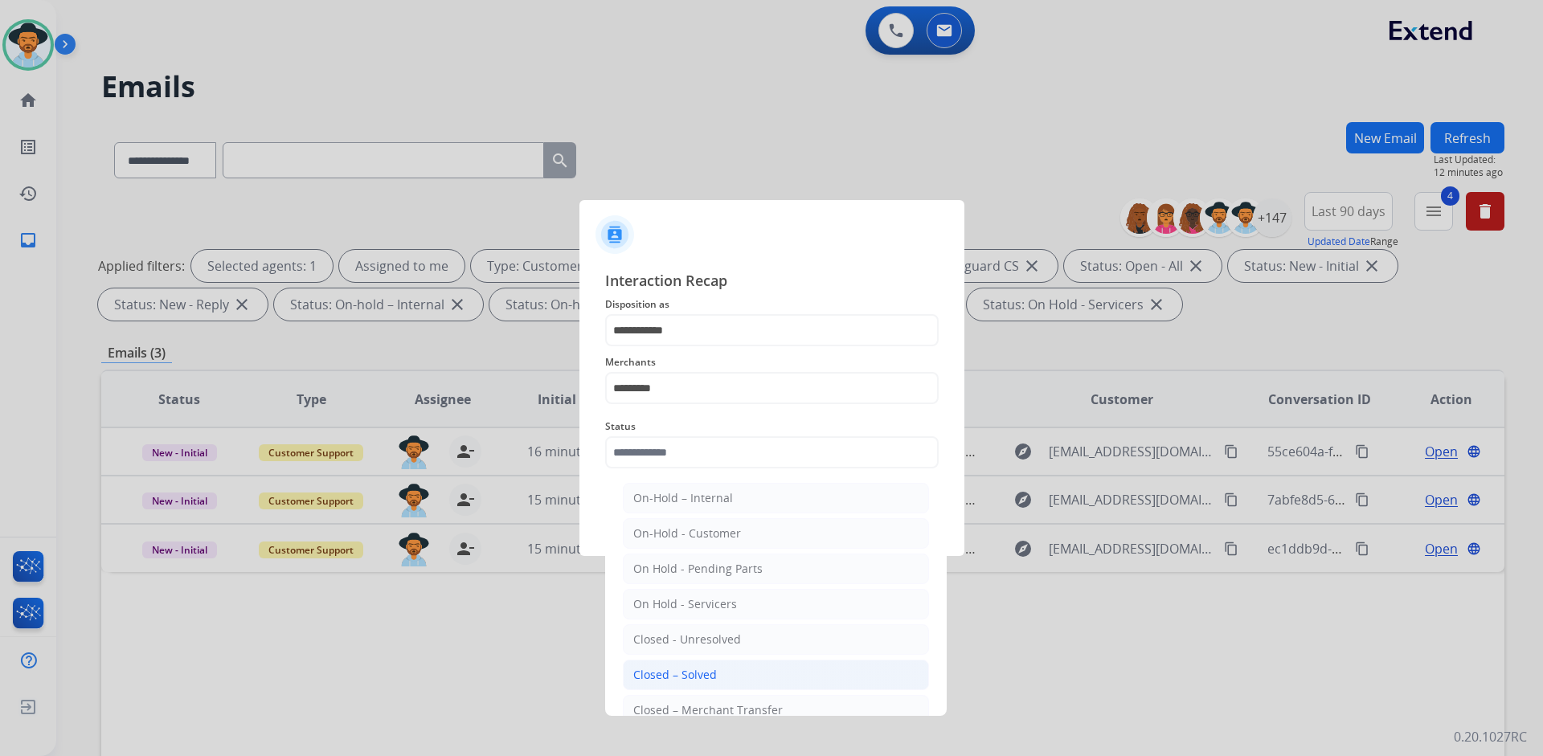
click at [720, 673] on li "Closed – Solved" at bounding box center [776, 675] width 306 height 31
type input "**********"
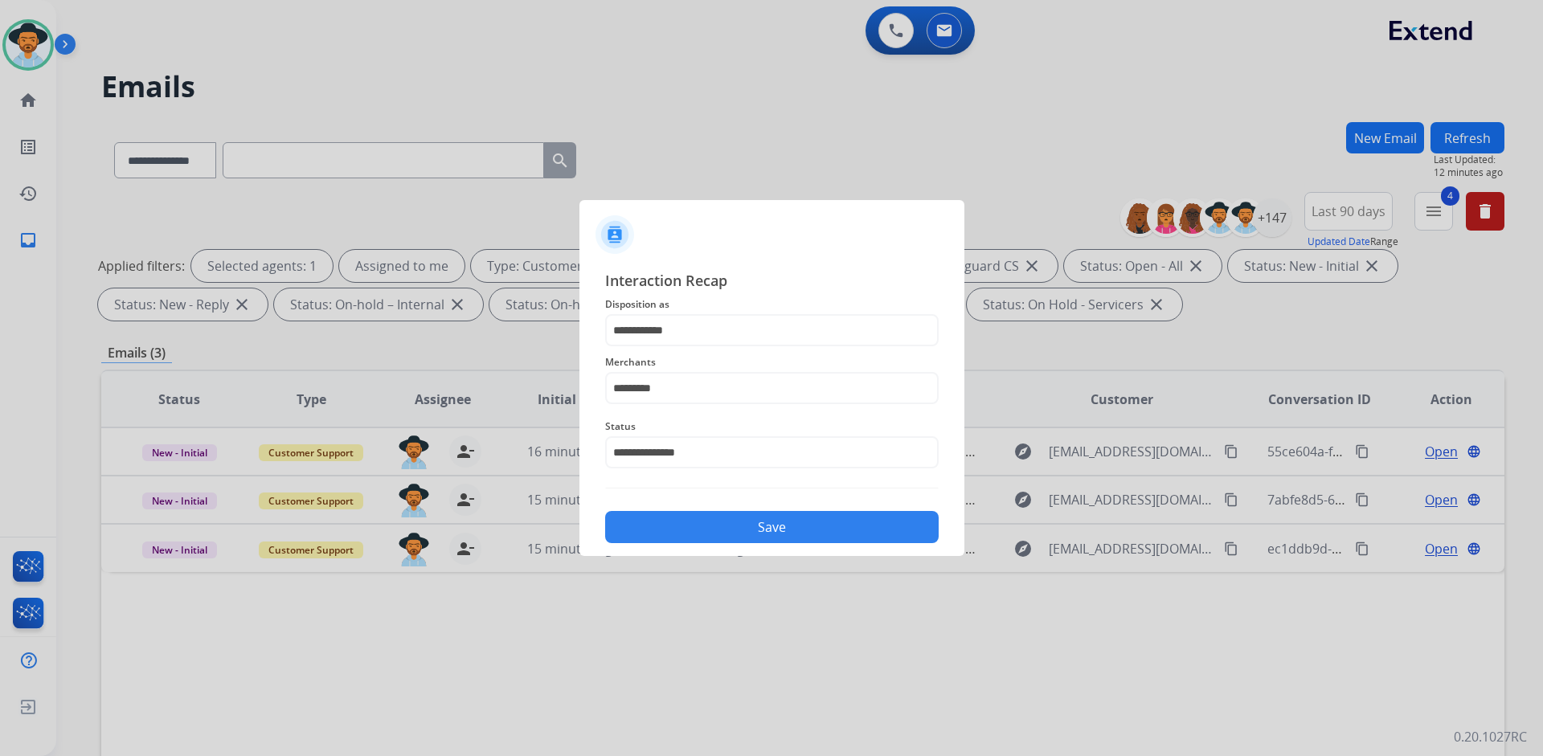
click at [775, 525] on button "Save" at bounding box center [771, 527] width 333 height 32
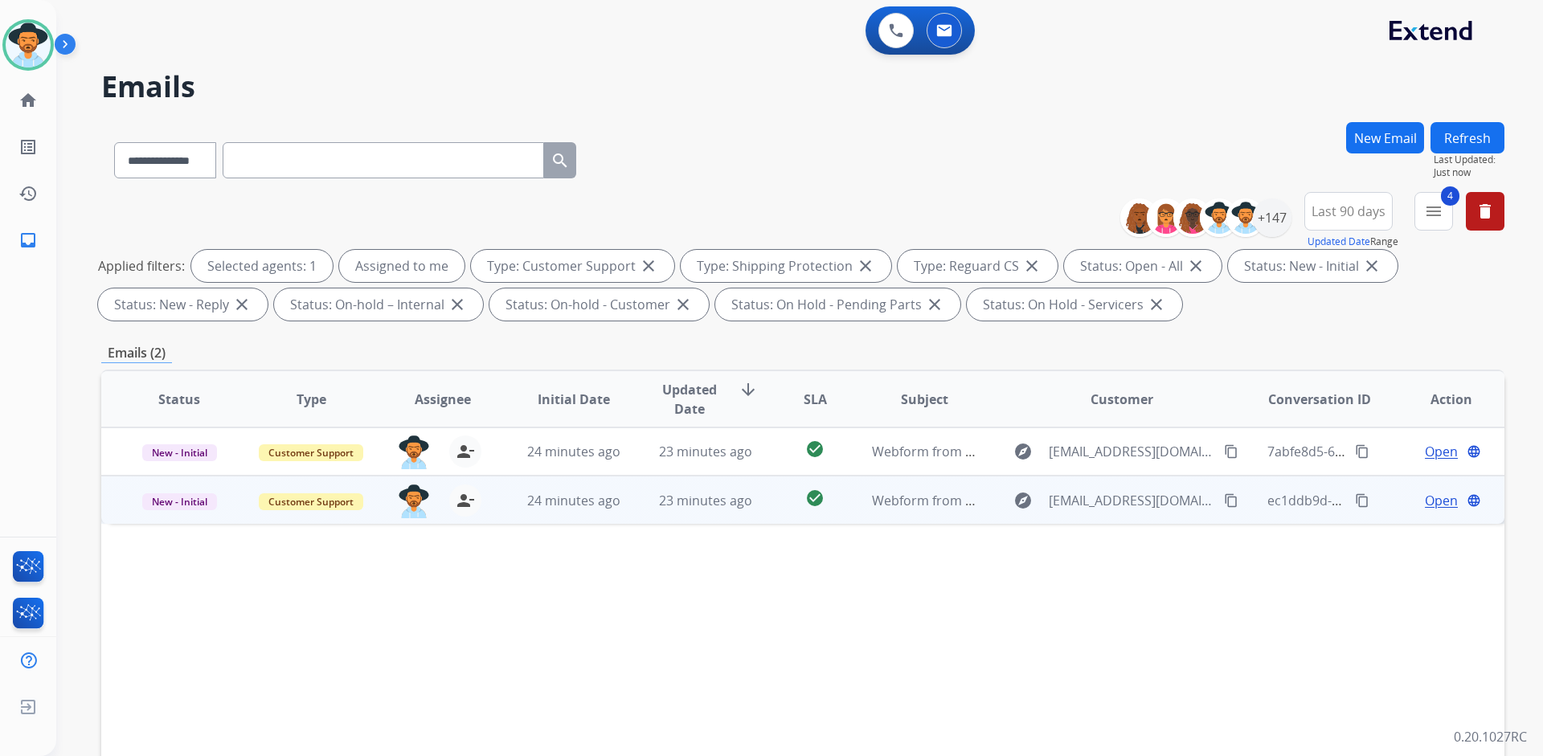
click at [1426, 497] on span "Open" at bounding box center [1441, 500] width 33 height 19
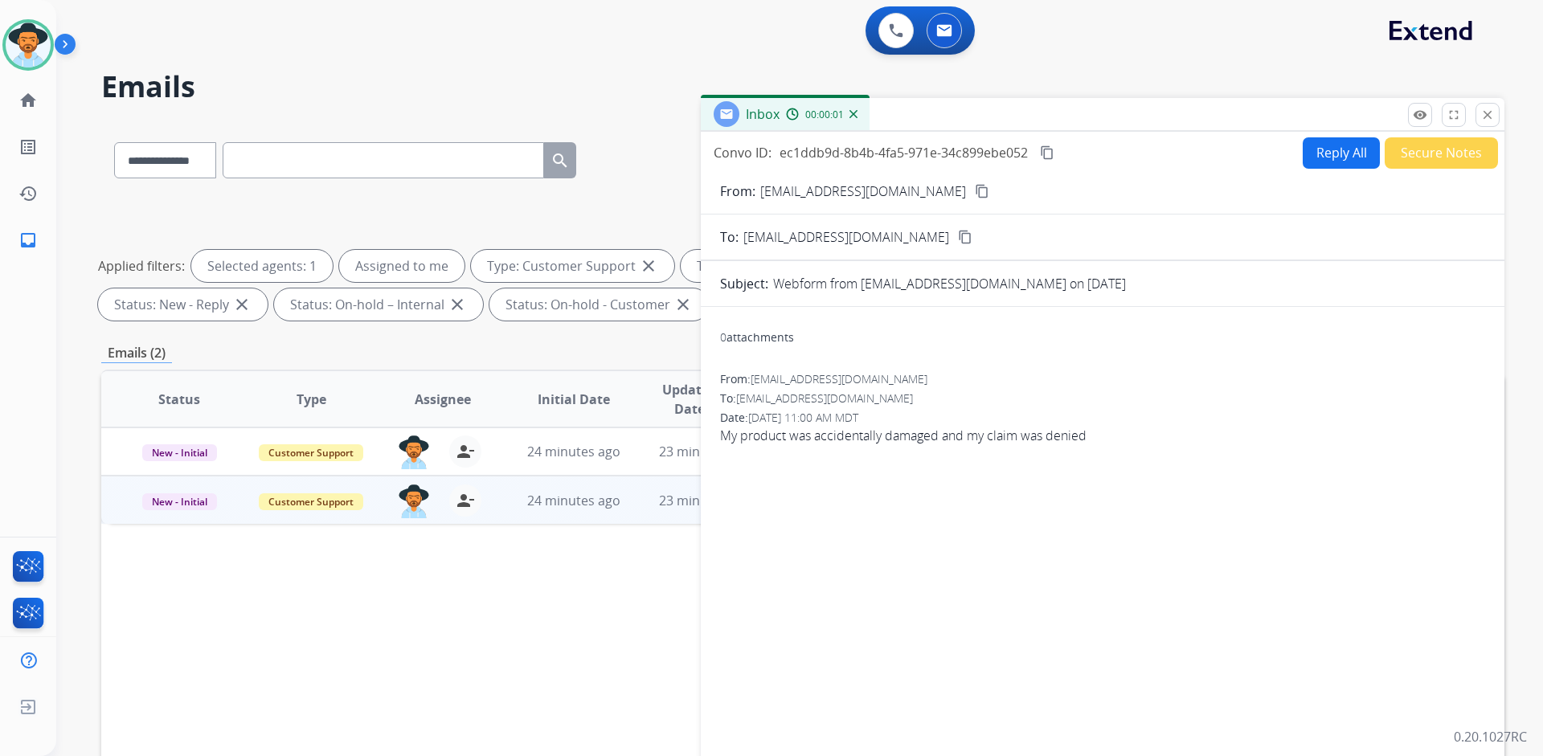
click at [1442, 153] on button "Secure Notes" at bounding box center [1440, 152] width 113 height 31
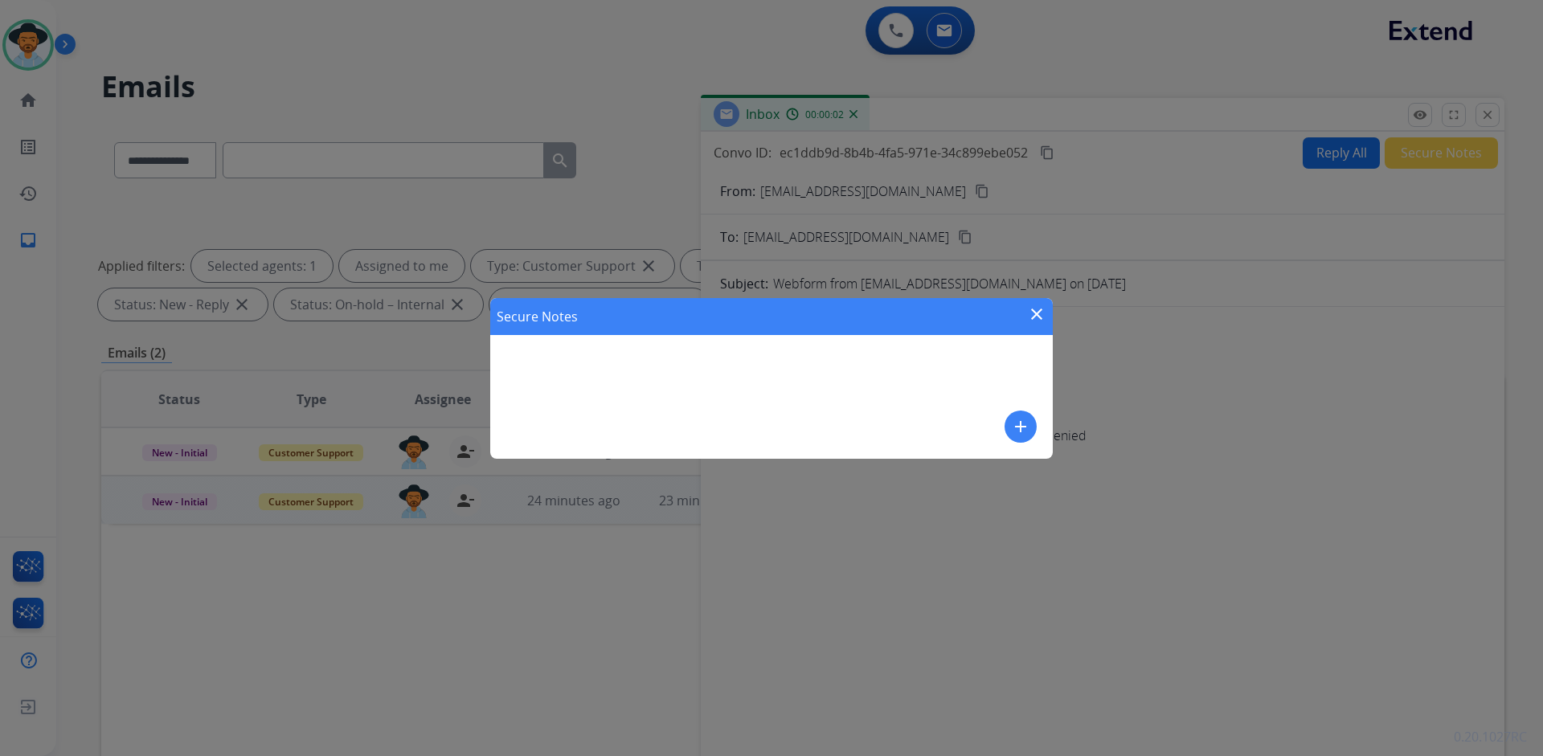
click at [1012, 422] on mat-icon "add" at bounding box center [1020, 426] width 19 height 19
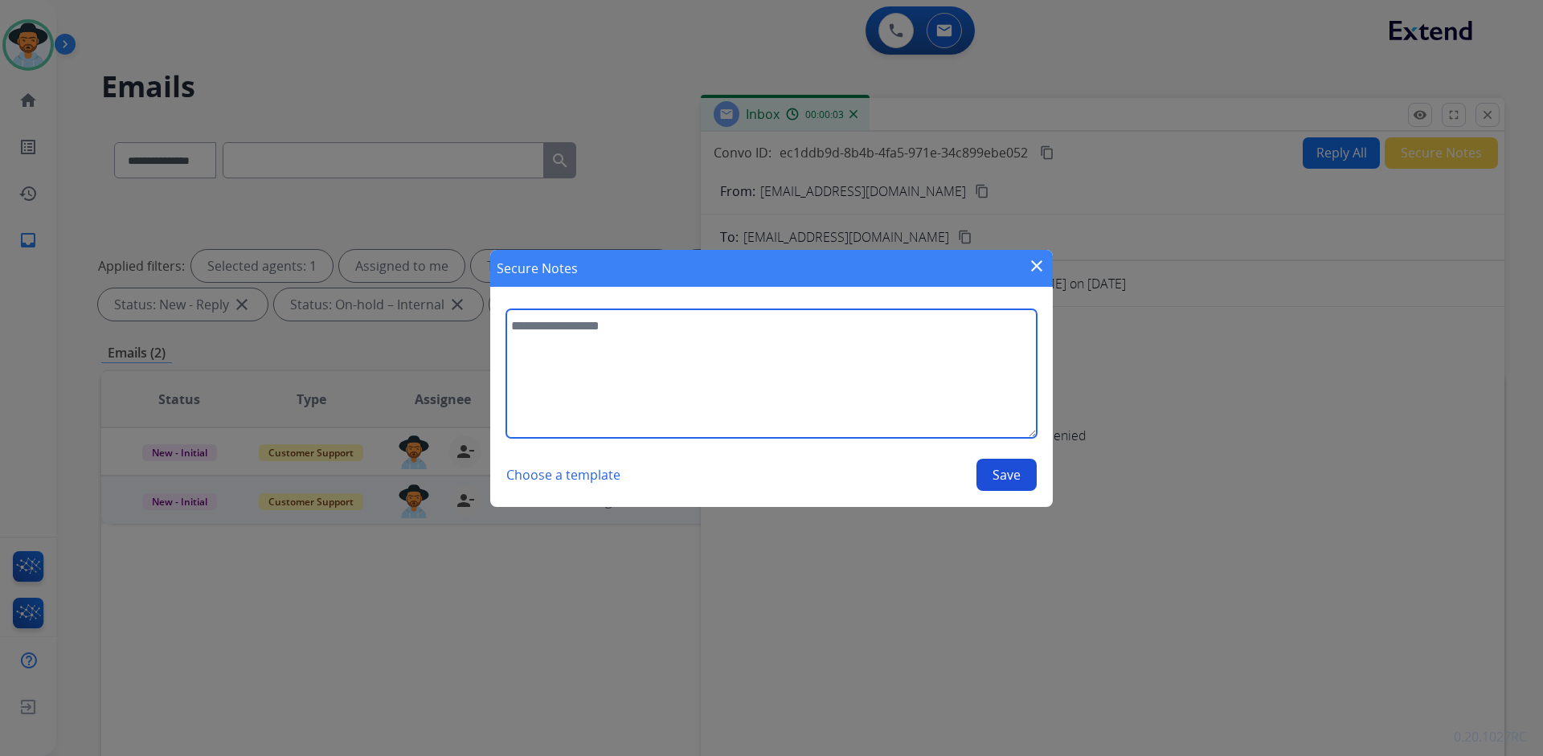
click at [685, 358] on textarea at bounding box center [771, 373] width 530 height 129
click at [671, 329] on textarea "**********" at bounding box center [771, 373] width 530 height 129
click at [545, 328] on textarea "**********" at bounding box center [771, 373] width 530 height 129
click at [1008, 325] on textarea "**********" at bounding box center [771, 373] width 530 height 129
drag, startPoint x: 1008, startPoint y: 326, endPoint x: 501, endPoint y: 329, distance: 506.2
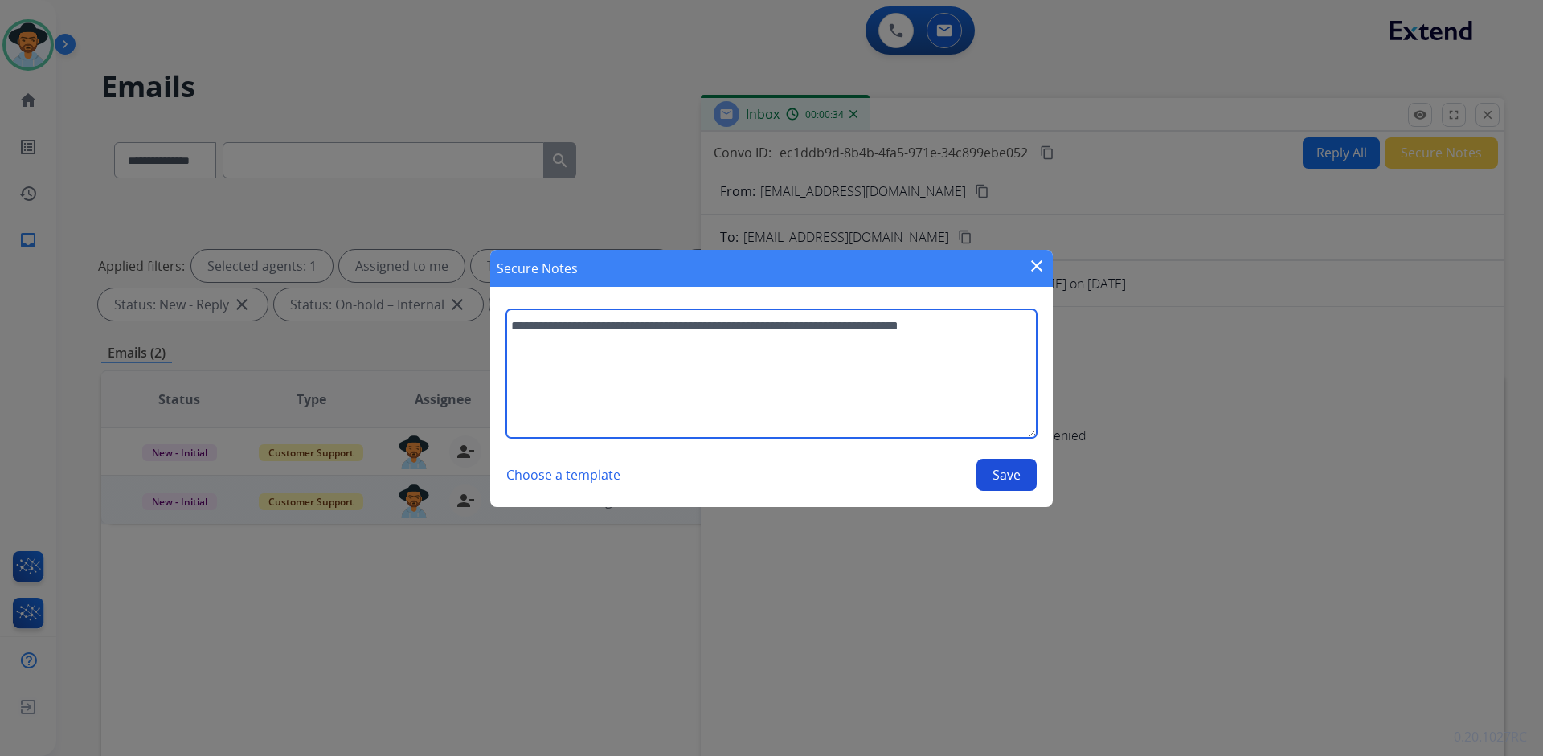
click at [501, 329] on section "**********" at bounding box center [771, 400] width 562 height 214
type textarea "**********"
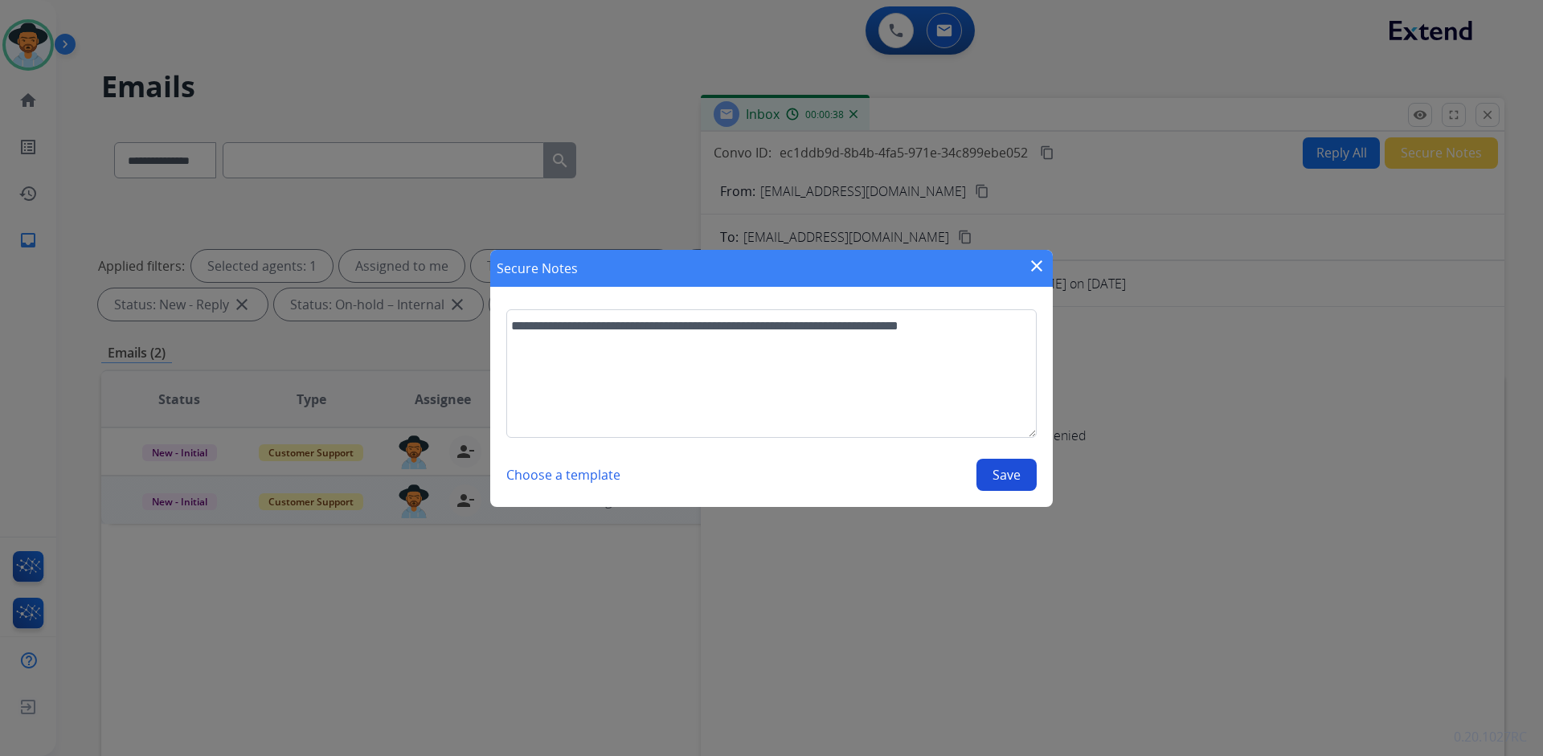
click at [1016, 475] on button "Save" at bounding box center [1006, 475] width 60 height 32
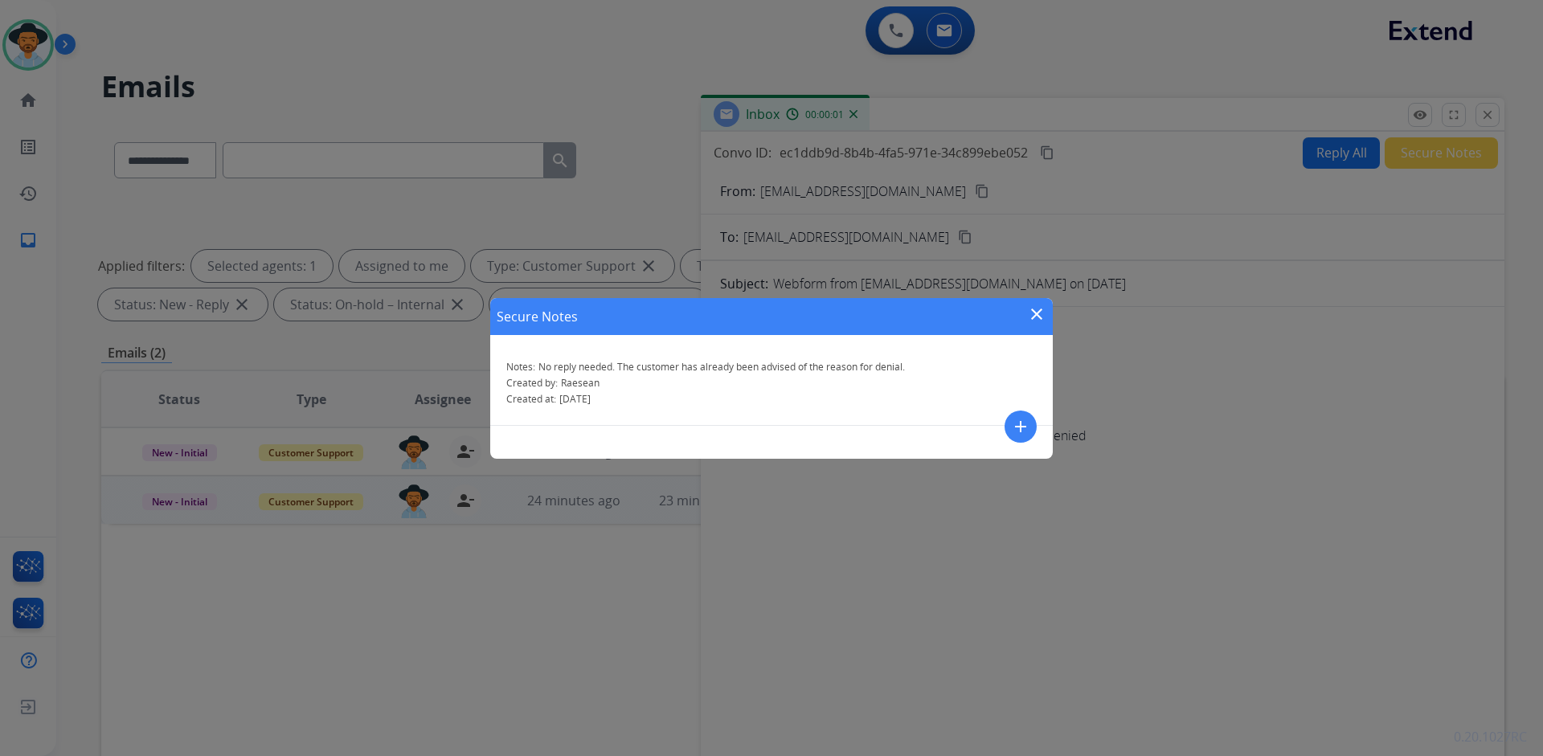
drag, startPoint x: 1041, startPoint y: 316, endPoint x: 1069, endPoint y: 290, distance: 38.1
click at [1045, 312] on mat-icon "close" at bounding box center [1036, 314] width 19 height 19
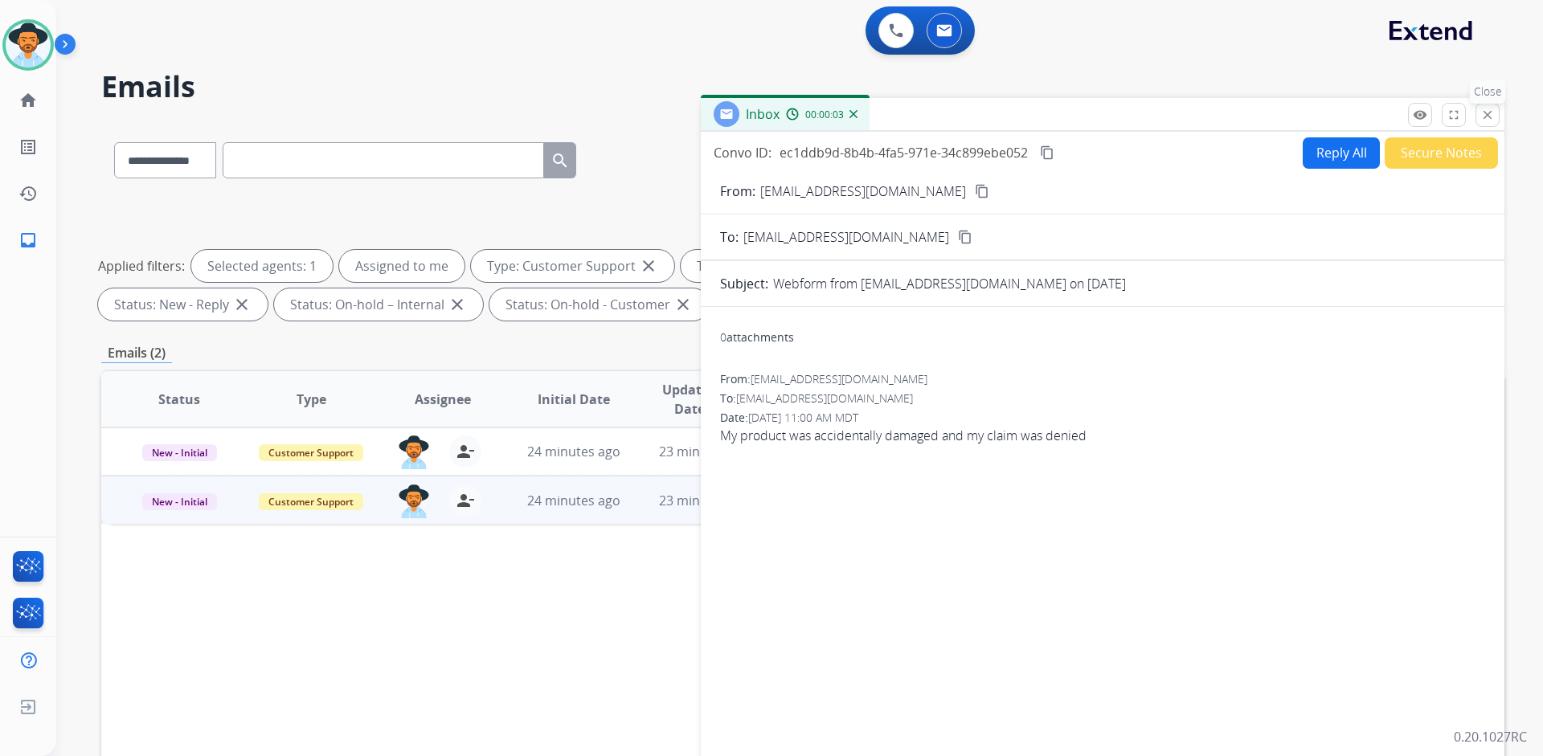
click at [1480, 106] on button "close Close" at bounding box center [1487, 115] width 24 height 24
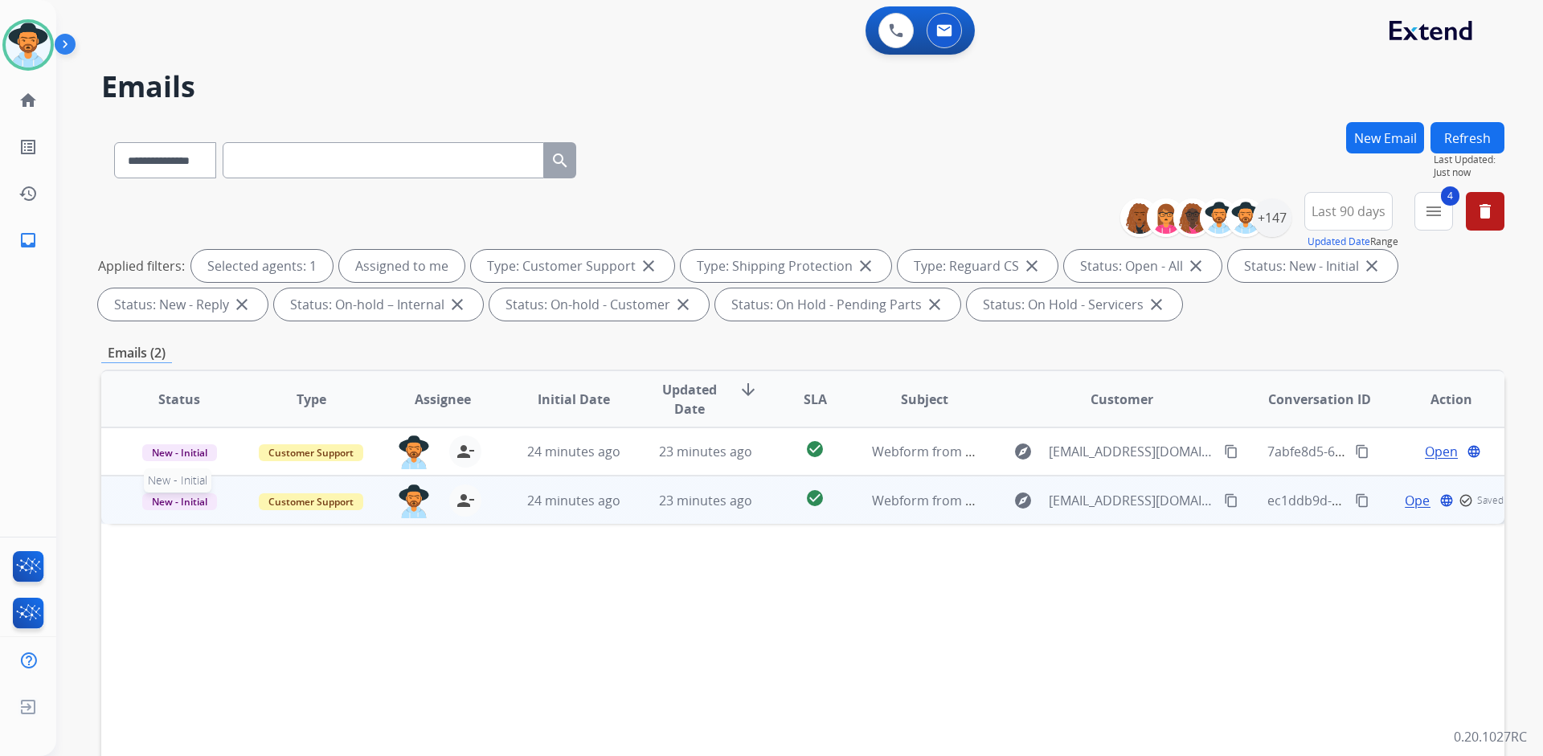
click at [177, 504] on span "New - Initial" at bounding box center [179, 501] width 75 height 17
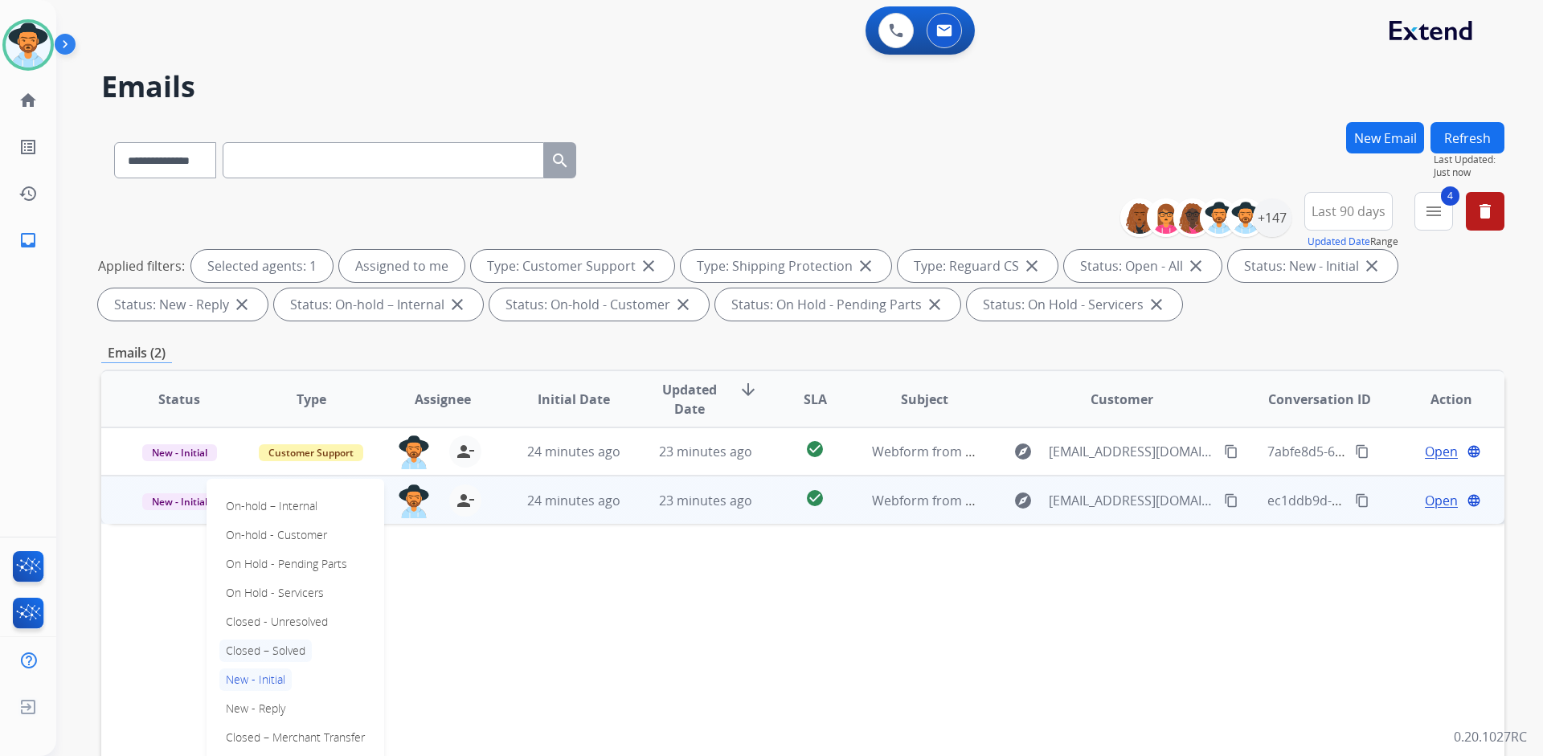
click at [272, 648] on p "Closed – Solved" at bounding box center [265, 651] width 92 height 22
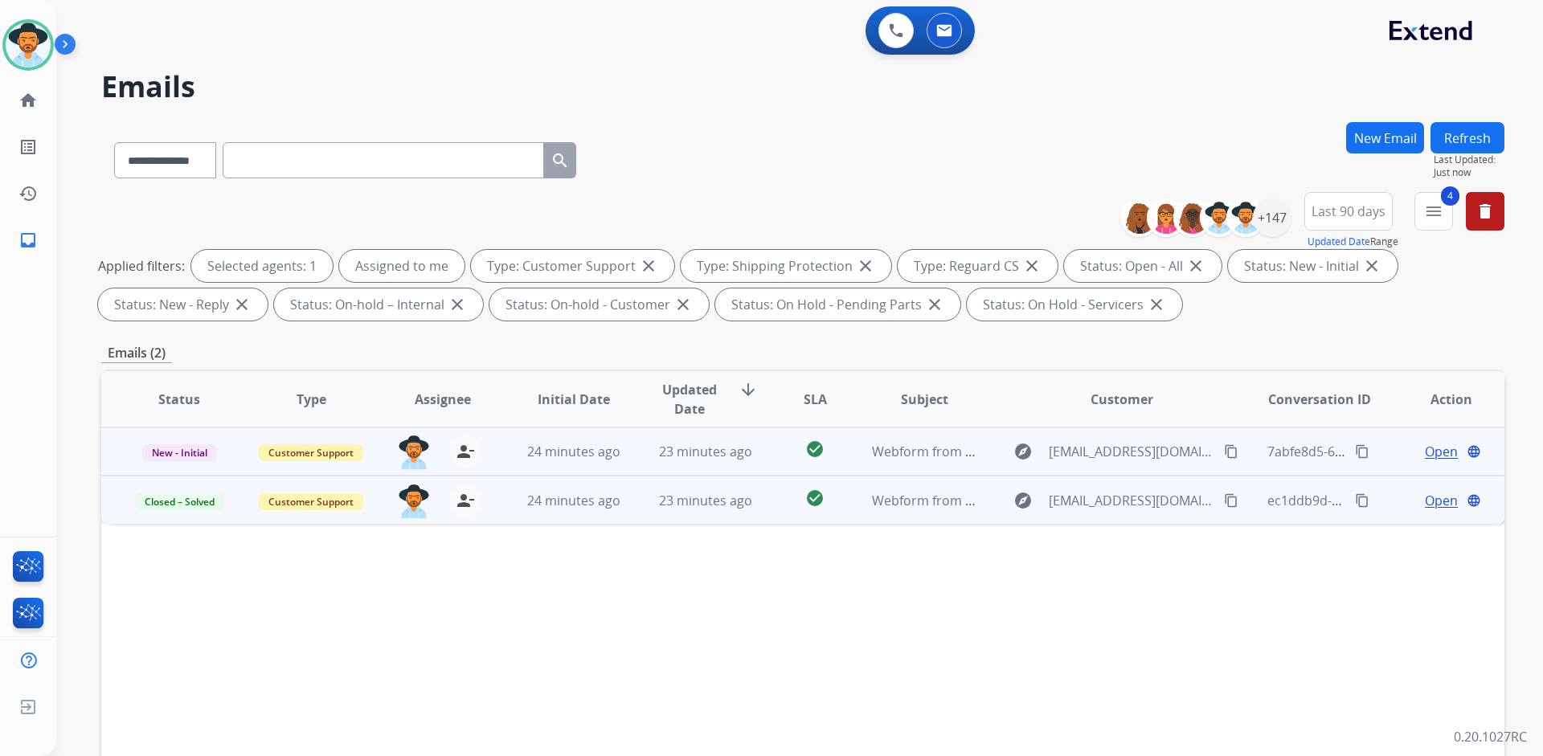
click at [1425, 446] on span "Open" at bounding box center [1441, 451] width 33 height 19
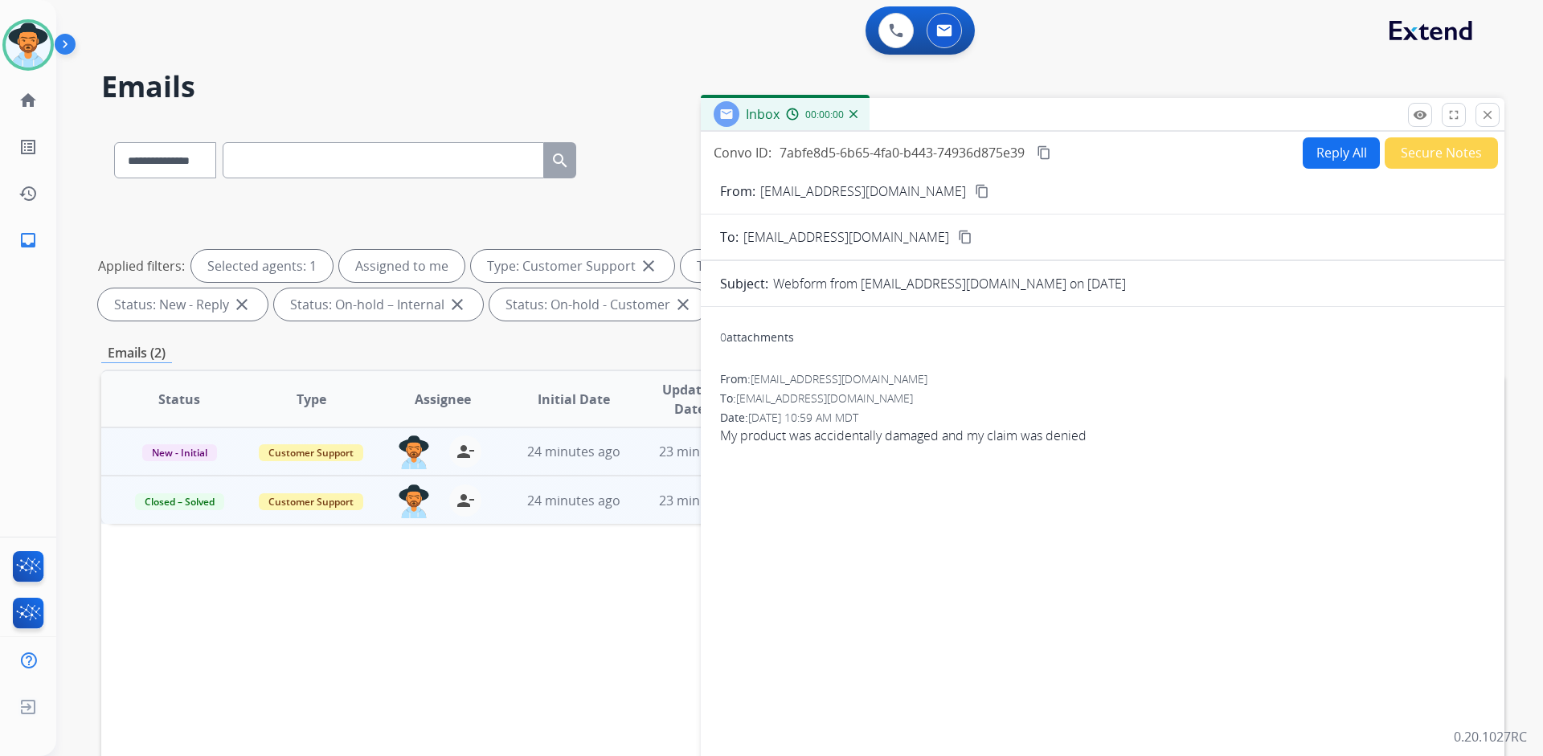
click at [1436, 154] on button "Secure Notes" at bounding box center [1440, 152] width 113 height 31
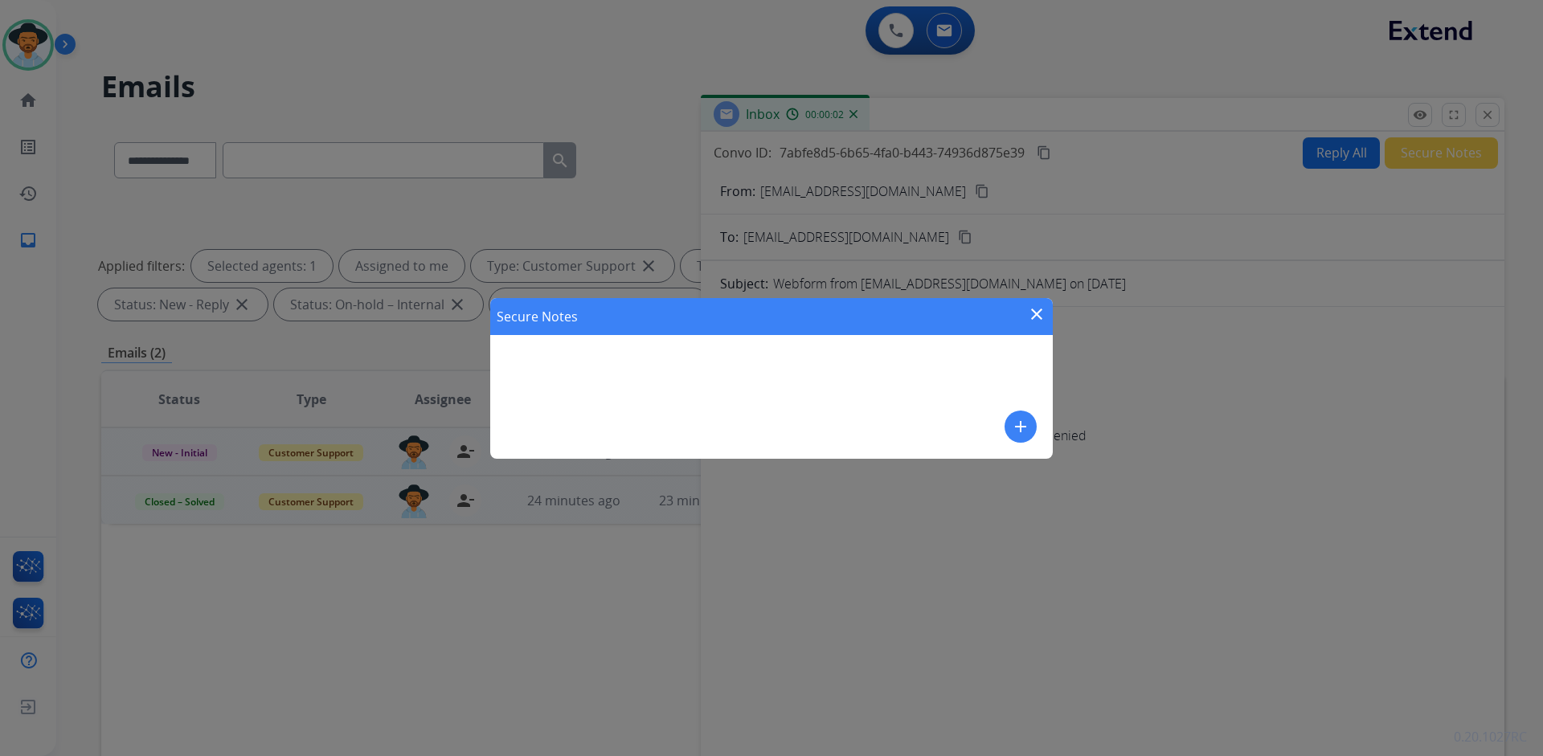
click at [1022, 427] on mat-icon "add" at bounding box center [1020, 426] width 19 height 19
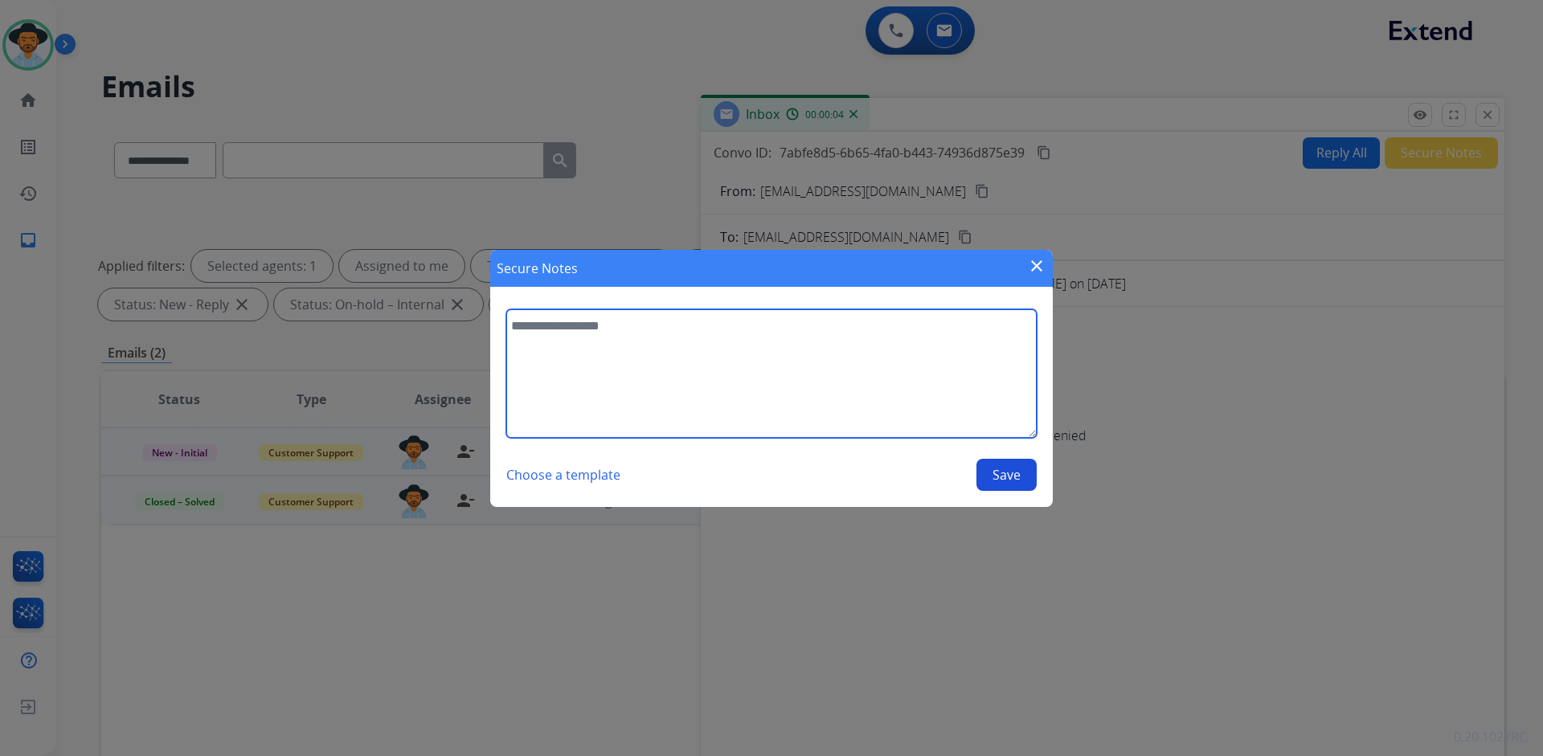
paste textarea "**********"
type textarea "**********"
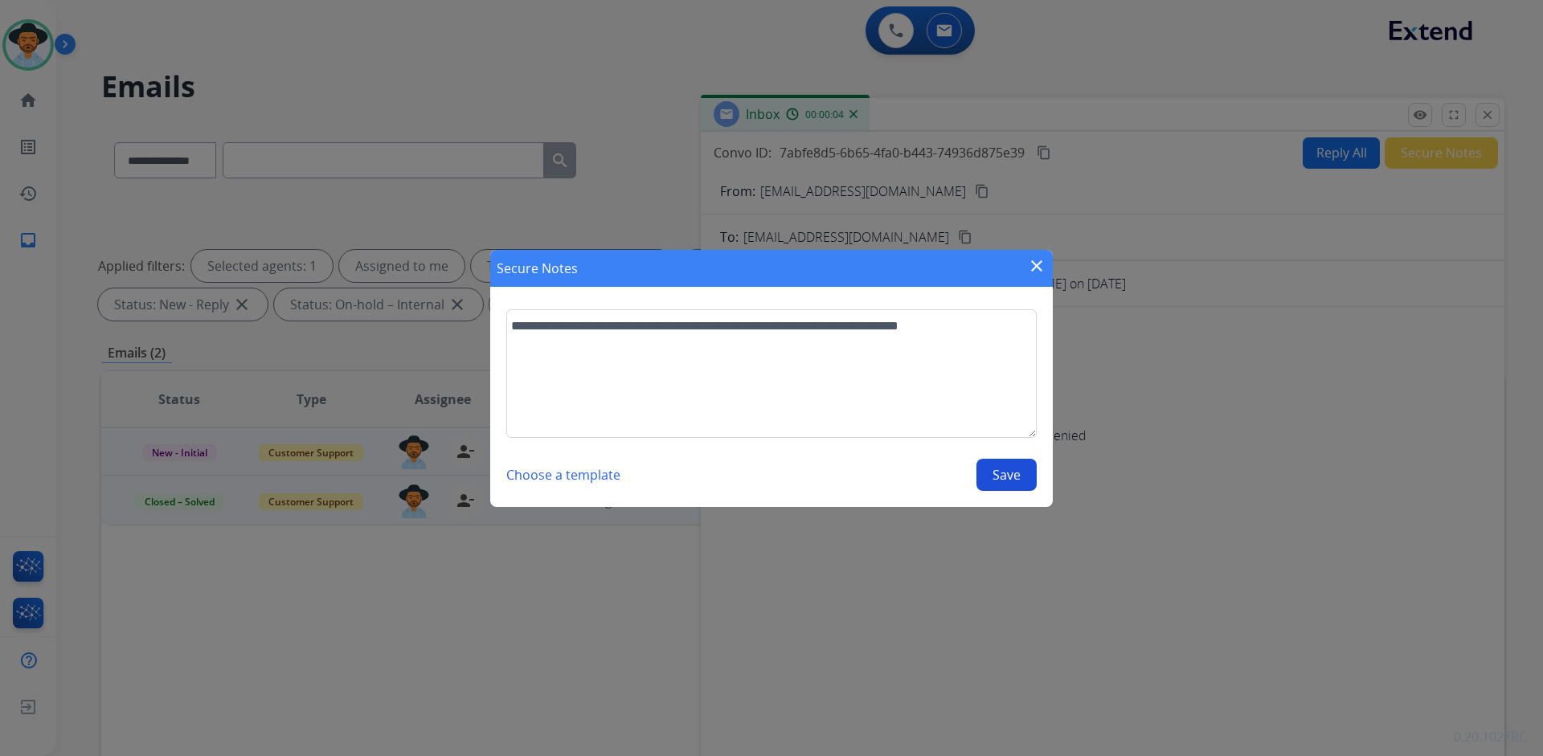
click at [1028, 471] on button "Save" at bounding box center [1006, 475] width 60 height 32
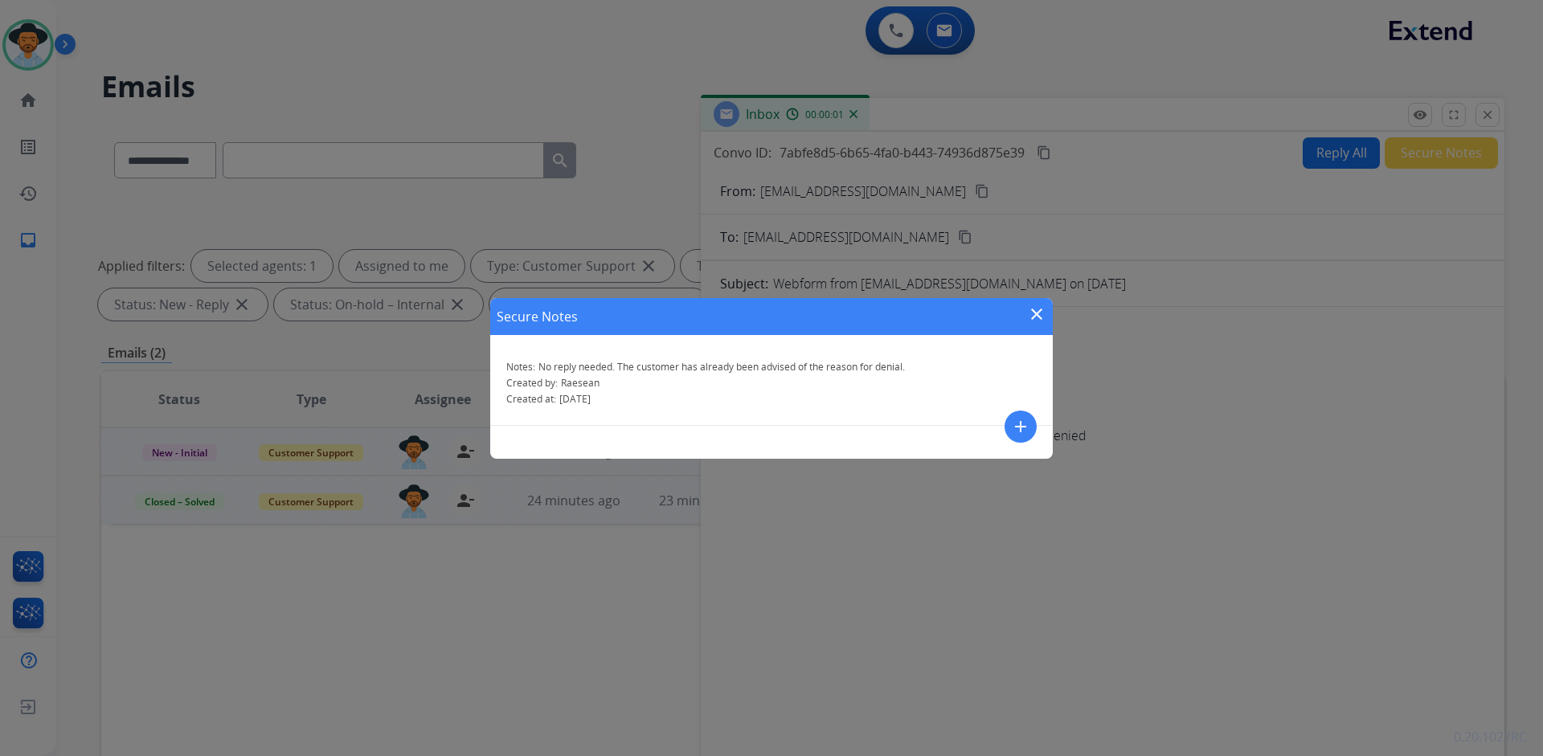
click at [1036, 310] on mat-icon "close" at bounding box center [1036, 314] width 19 height 19
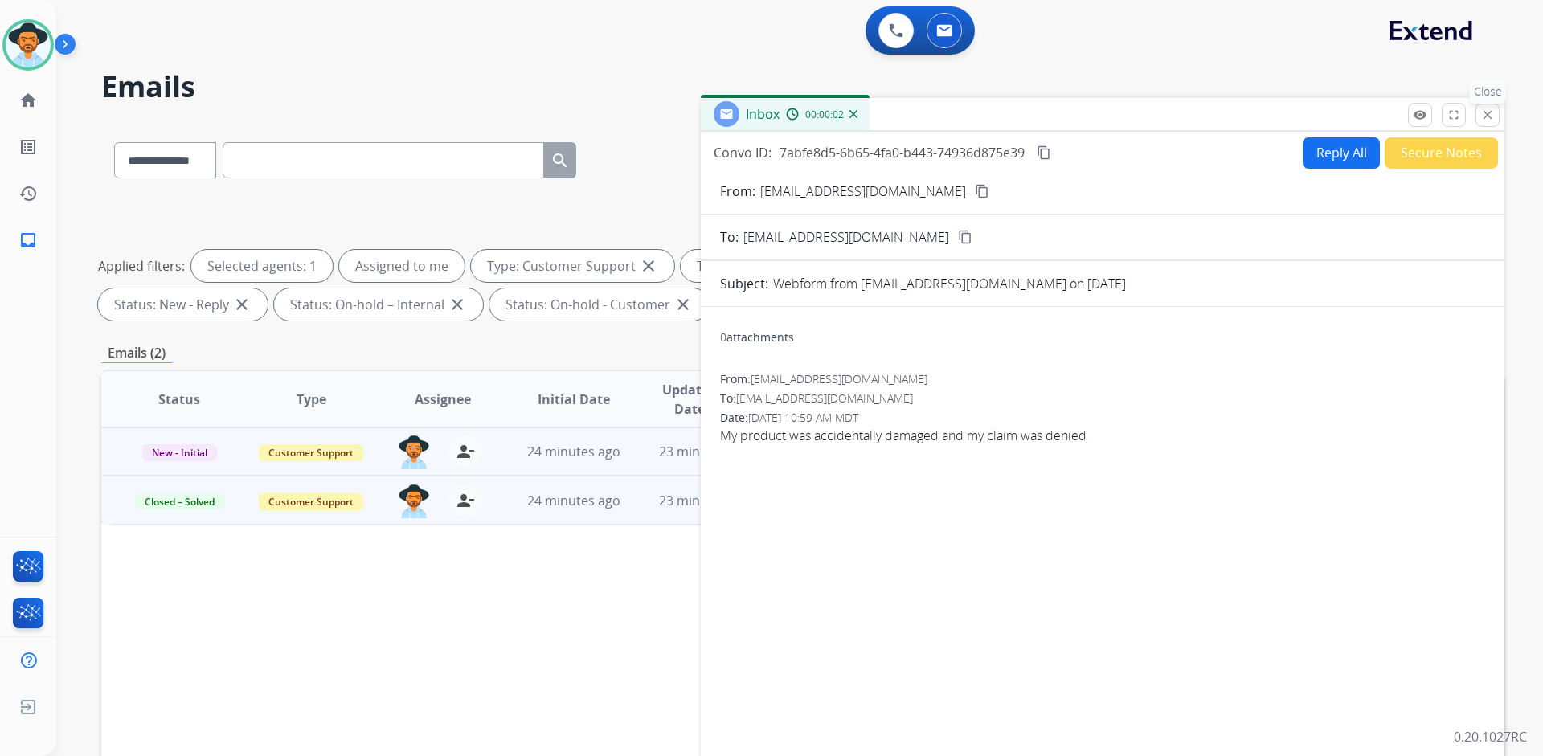
click at [1486, 121] on mat-icon "close" at bounding box center [1487, 115] width 14 height 14
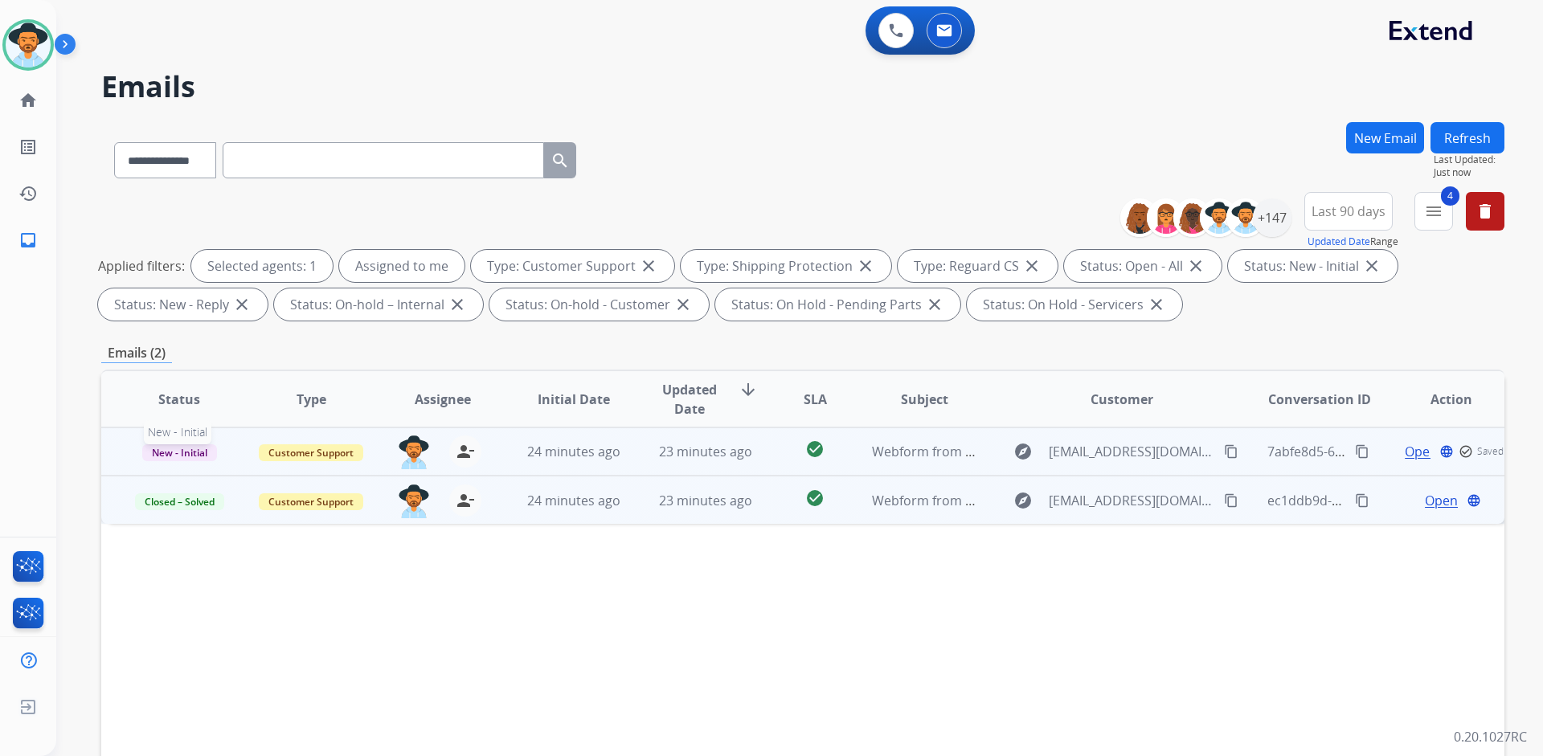
click at [180, 456] on span "New - Initial" at bounding box center [179, 452] width 75 height 17
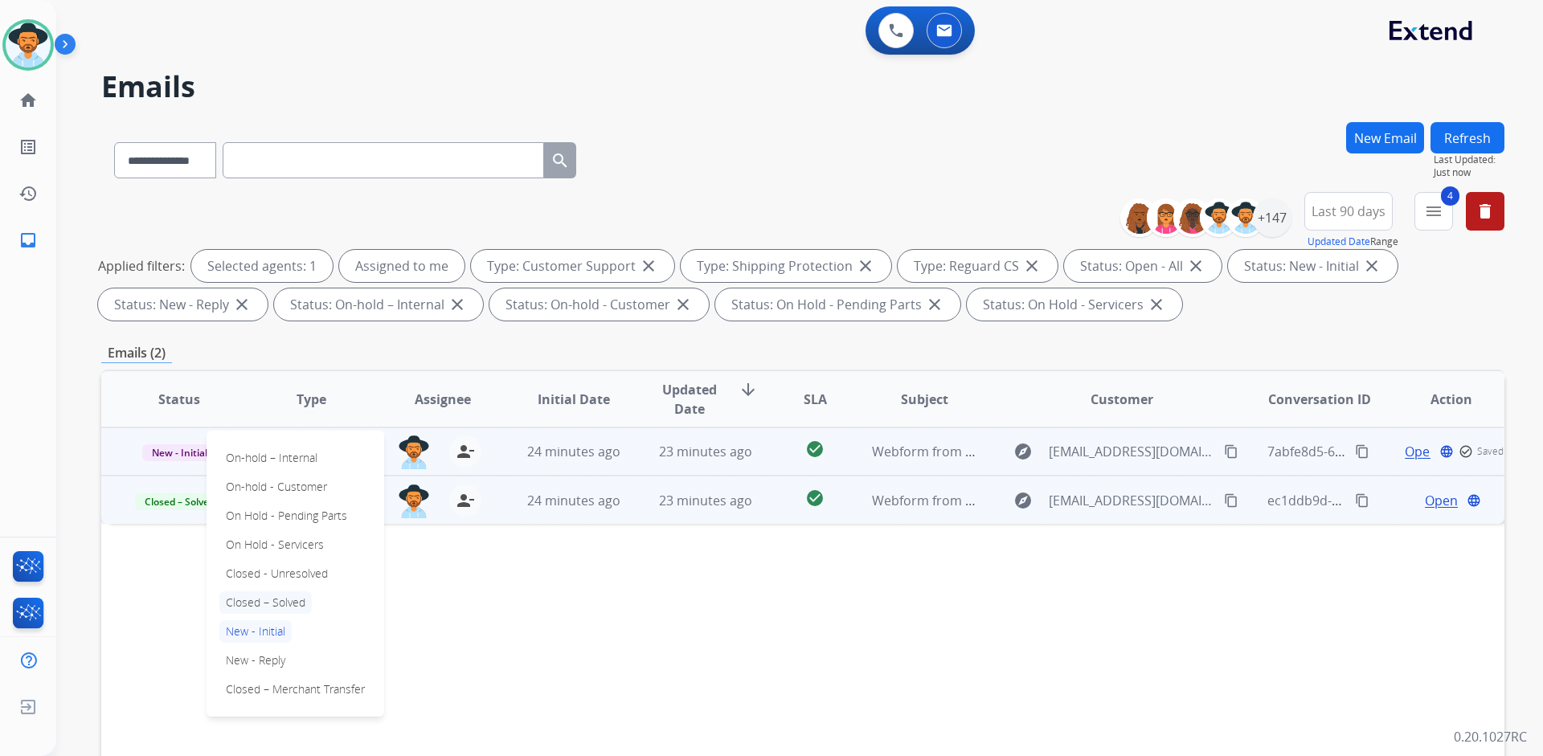
click at [291, 600] on p "Closed – Solved" at bounding box center [265, 602] width 92 height 22
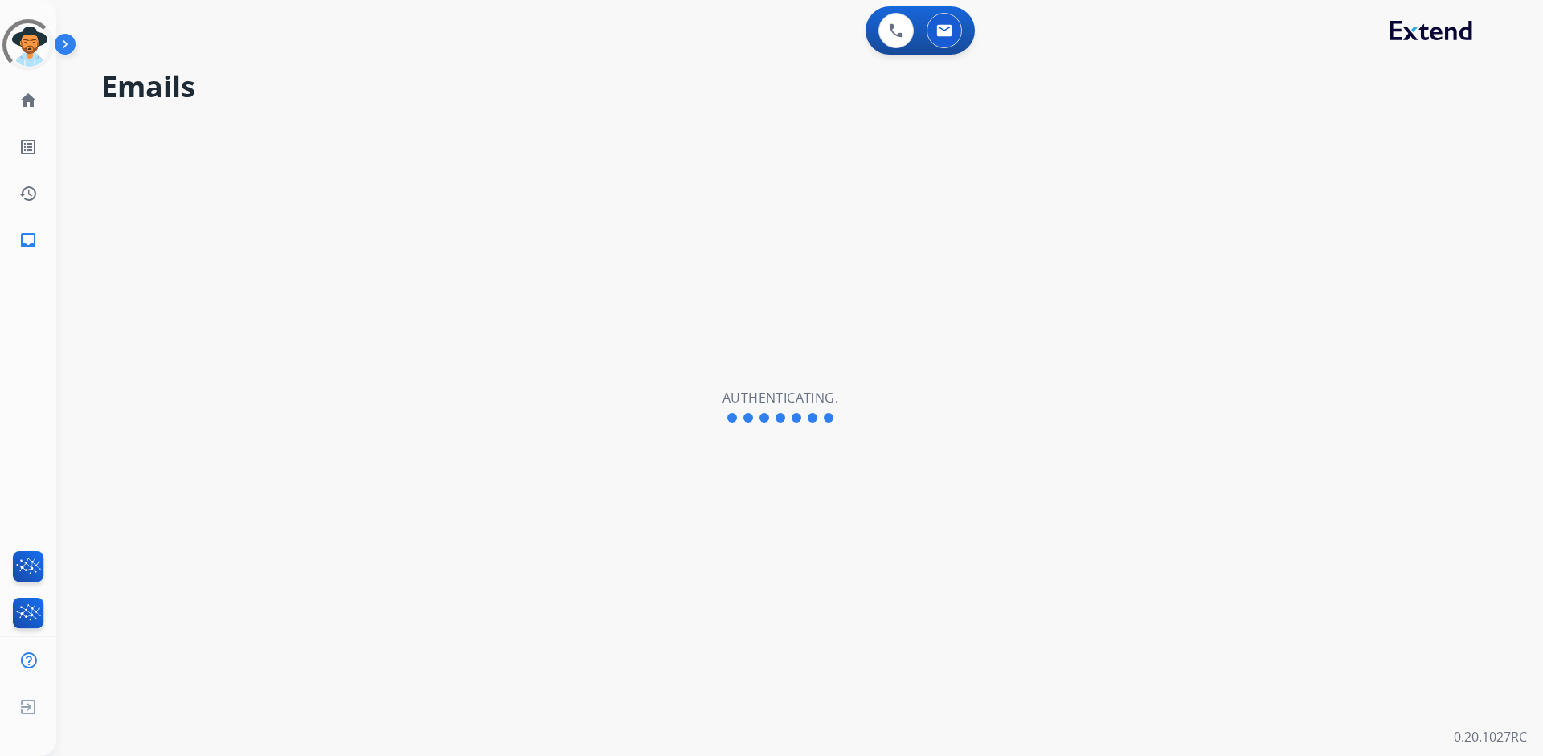
select select "**********"
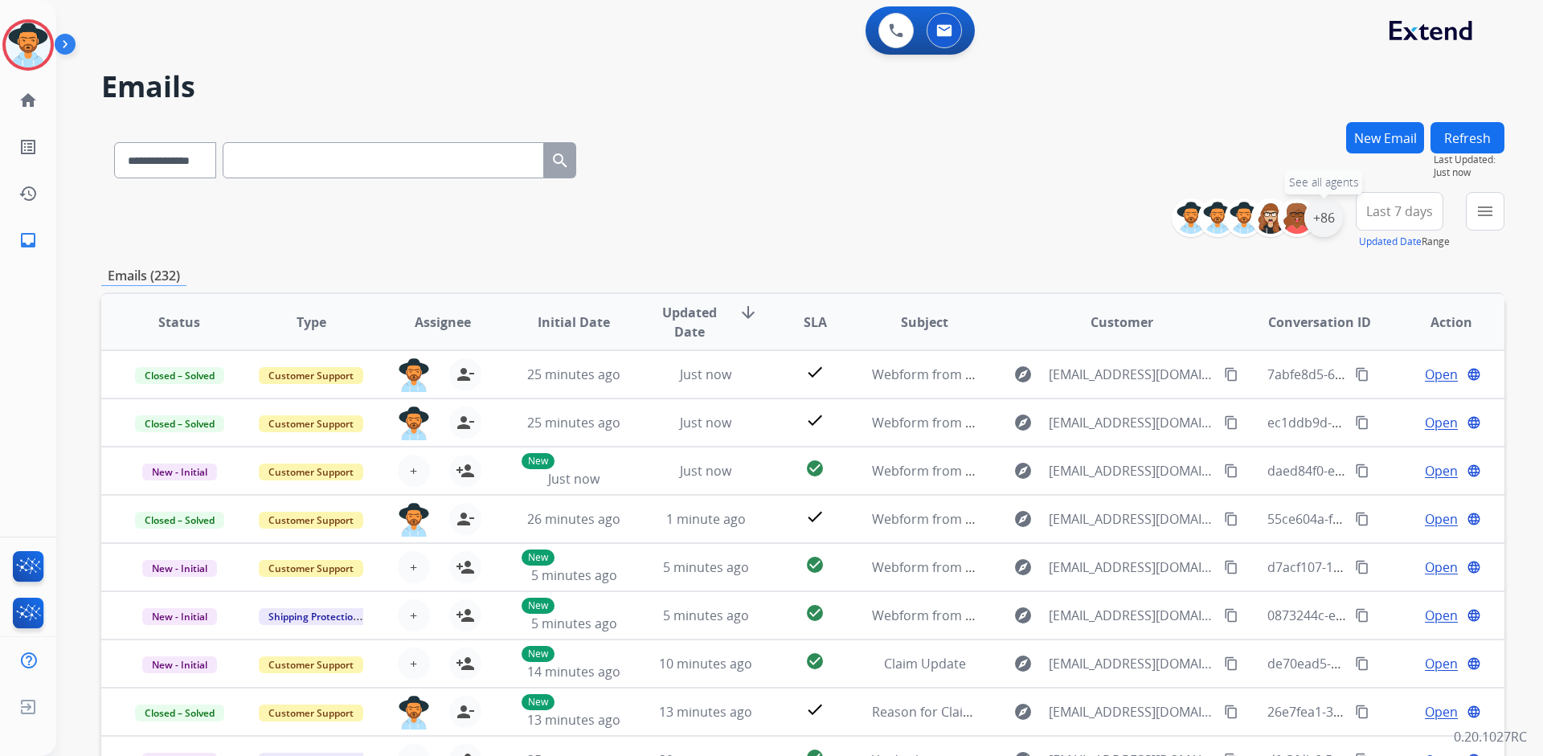
click at [1318, 208] on div "+86" at bounding box center [1323, 217] width 39 height 39
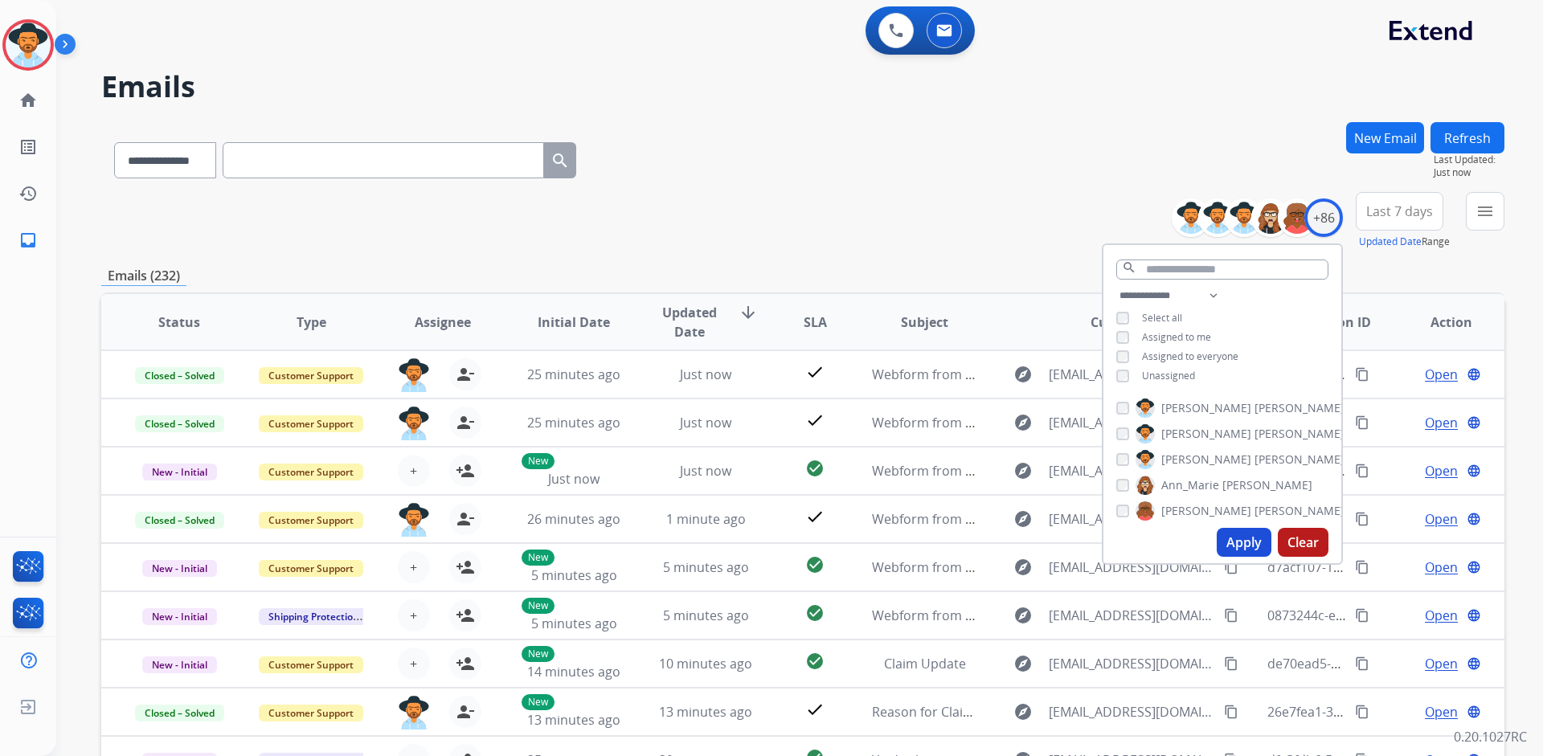
click at [1188, 332] on span "Assigned to me" at bounding box center [1176, 337] width 69 height 14
click at [1227, 539] on button "Apply" at bounding box center [1243, 542] width 55 height 29
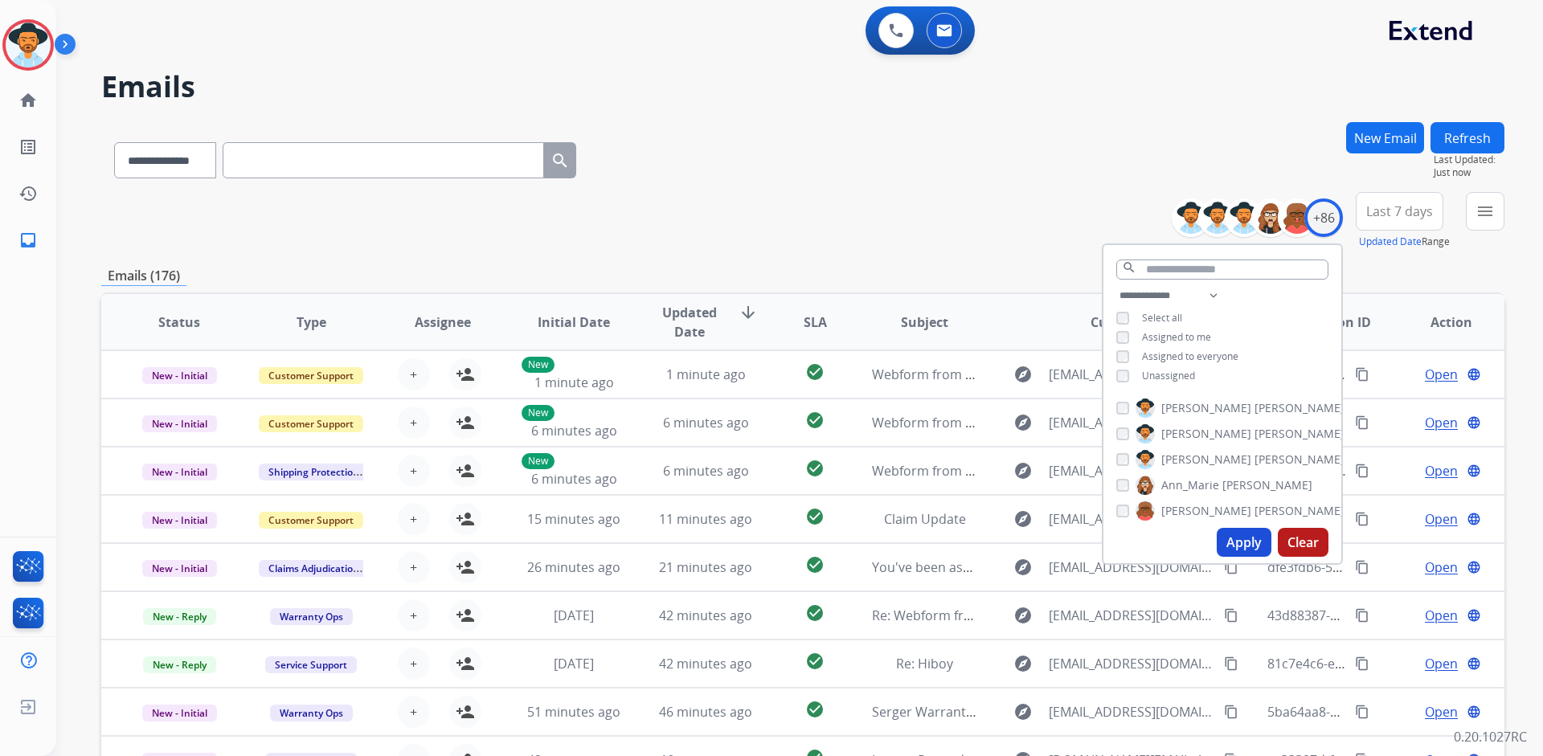
click at [1404, 210] on span "Last 7 days" at bounding box center [1399, 211] width 67 height 6
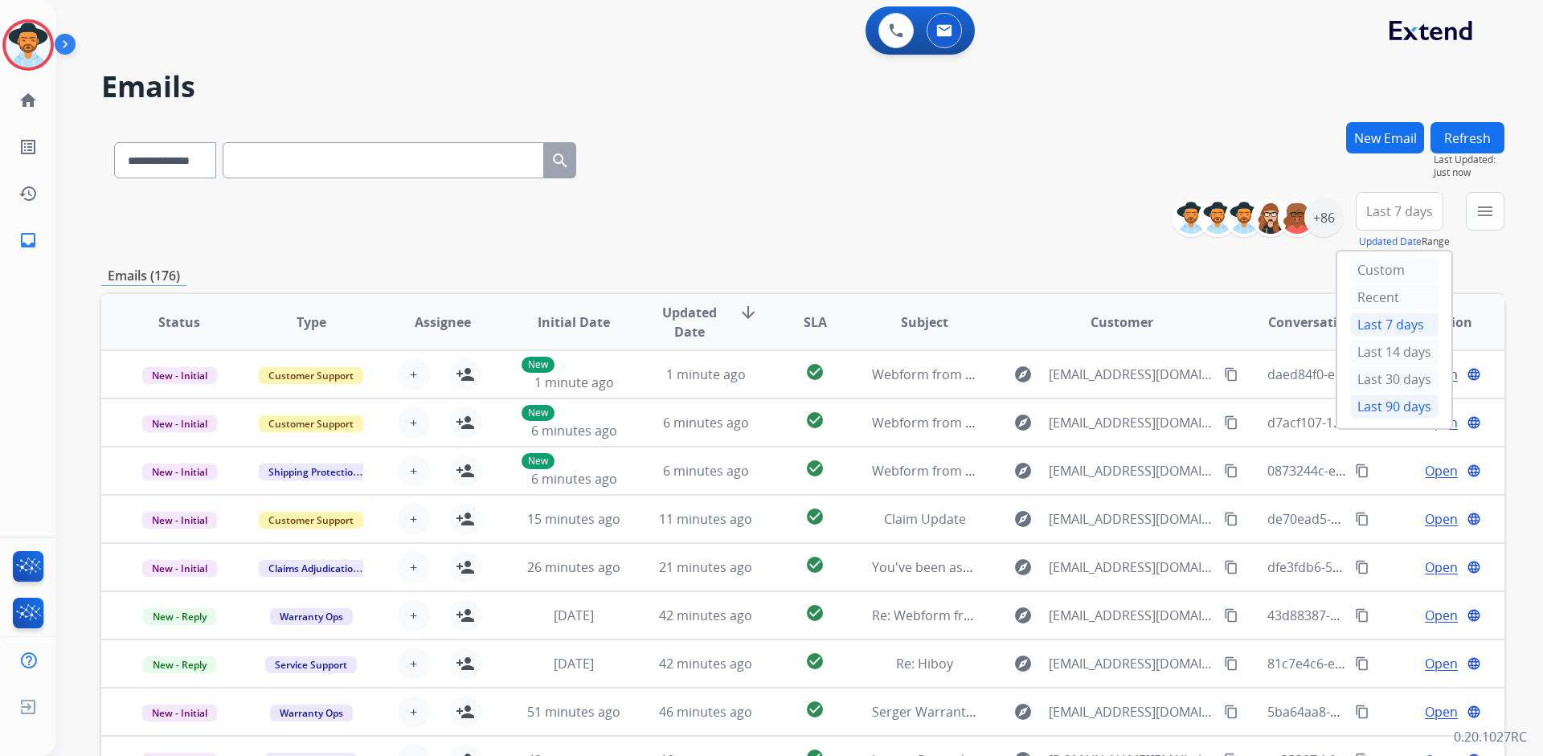
click at [1390, 403] on div "Last 90 days" at bounding box center [1394, 406] width 88 height 24
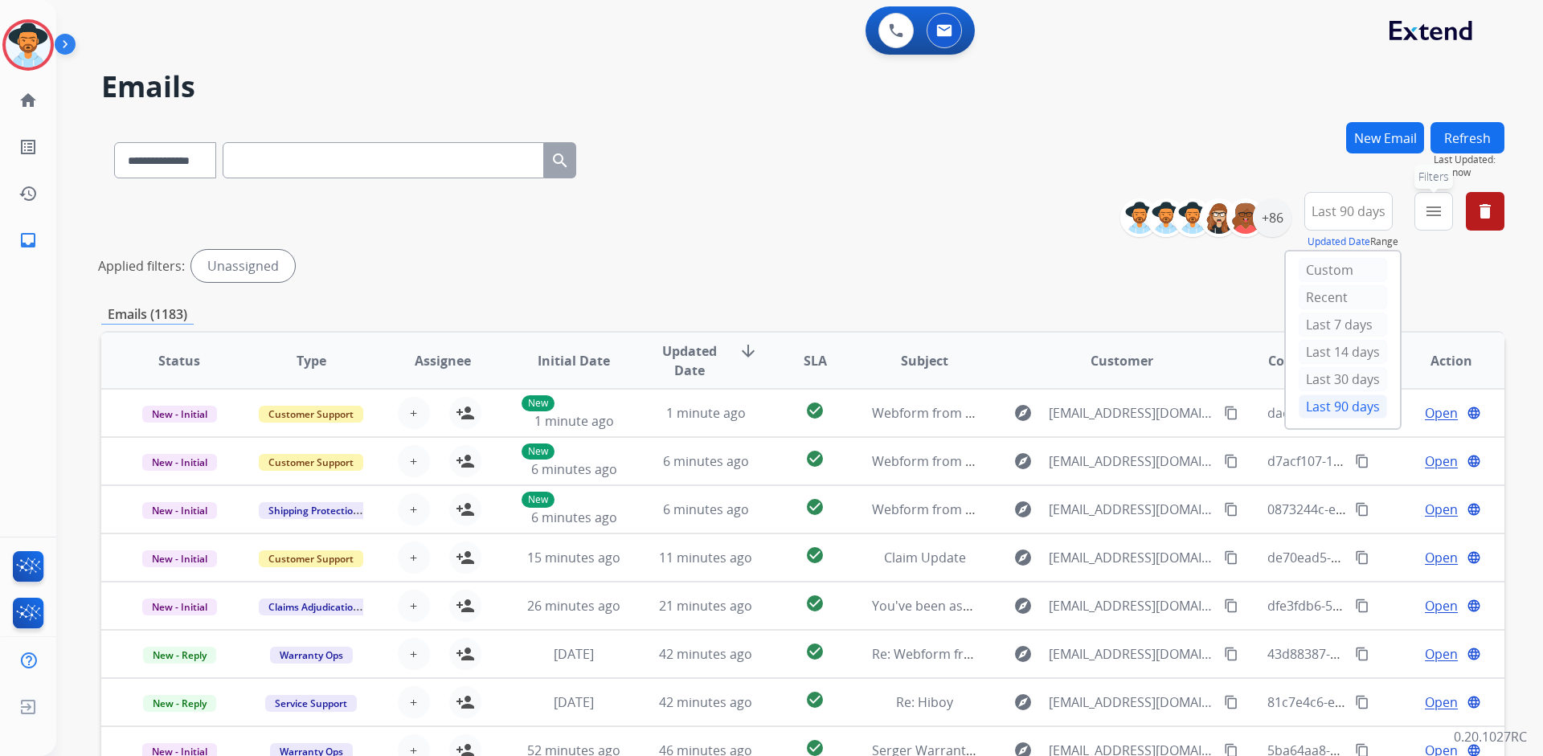
click at [1430, 219] on mat-icon "menu" at bounding box center [1433, 211] width 19 height 19
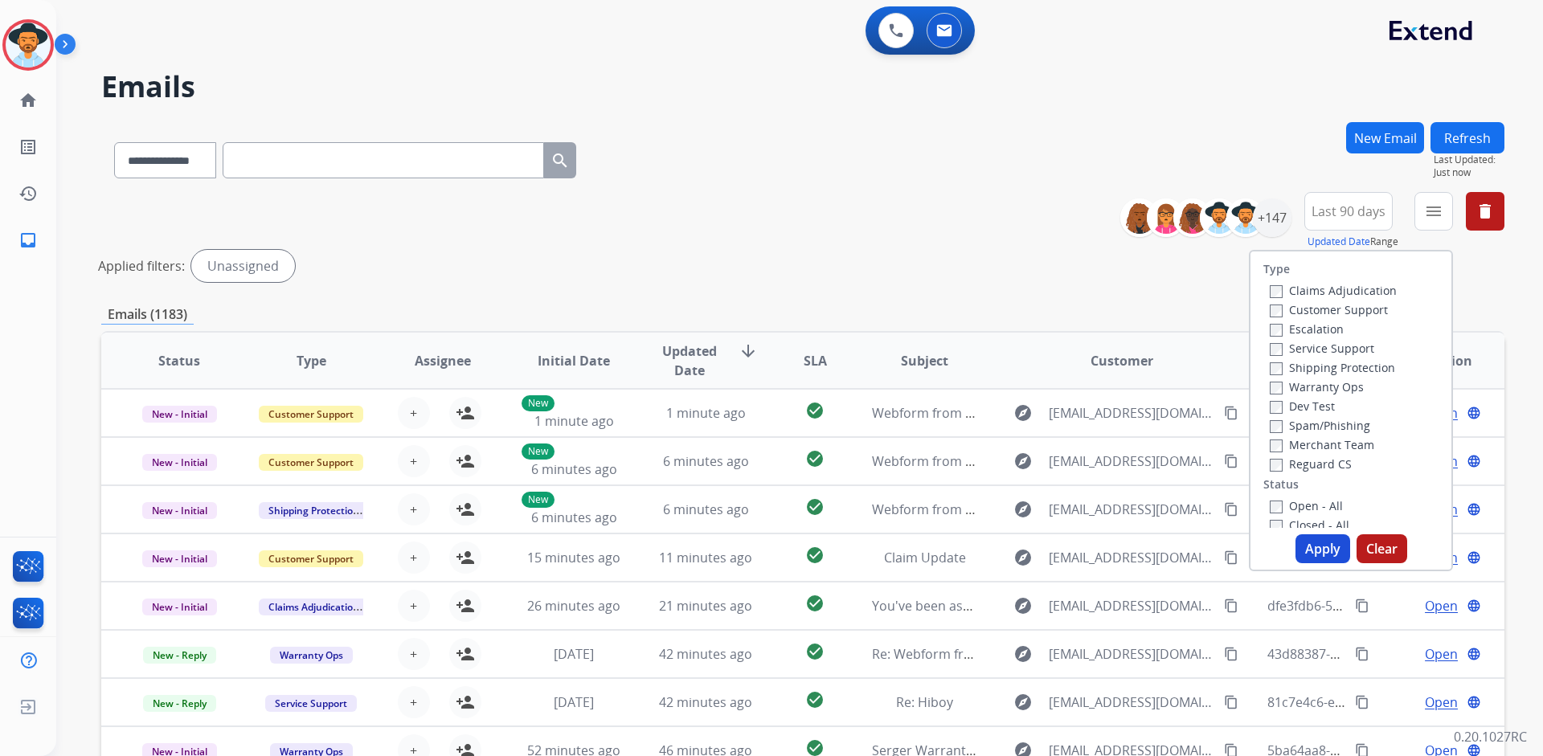
click at [1359, 306] on label "Customer Support" at bounding box center [1328, 309] width 118 height 15
click at [1367, 366] on label "Shipping Protection" at bounding box center [1331, 367] width 125 height 15
click at [1331, 460] on label "Reguard CS" at bounding box center [1310, 463] width 82 height 15
click at [1316, 498] on label "Open - All" at bounding box center [1305, 505] width 73 height 15
click at [1319, 546] on button "Apply" at bounding box center [1322, 548] width 55 height 29
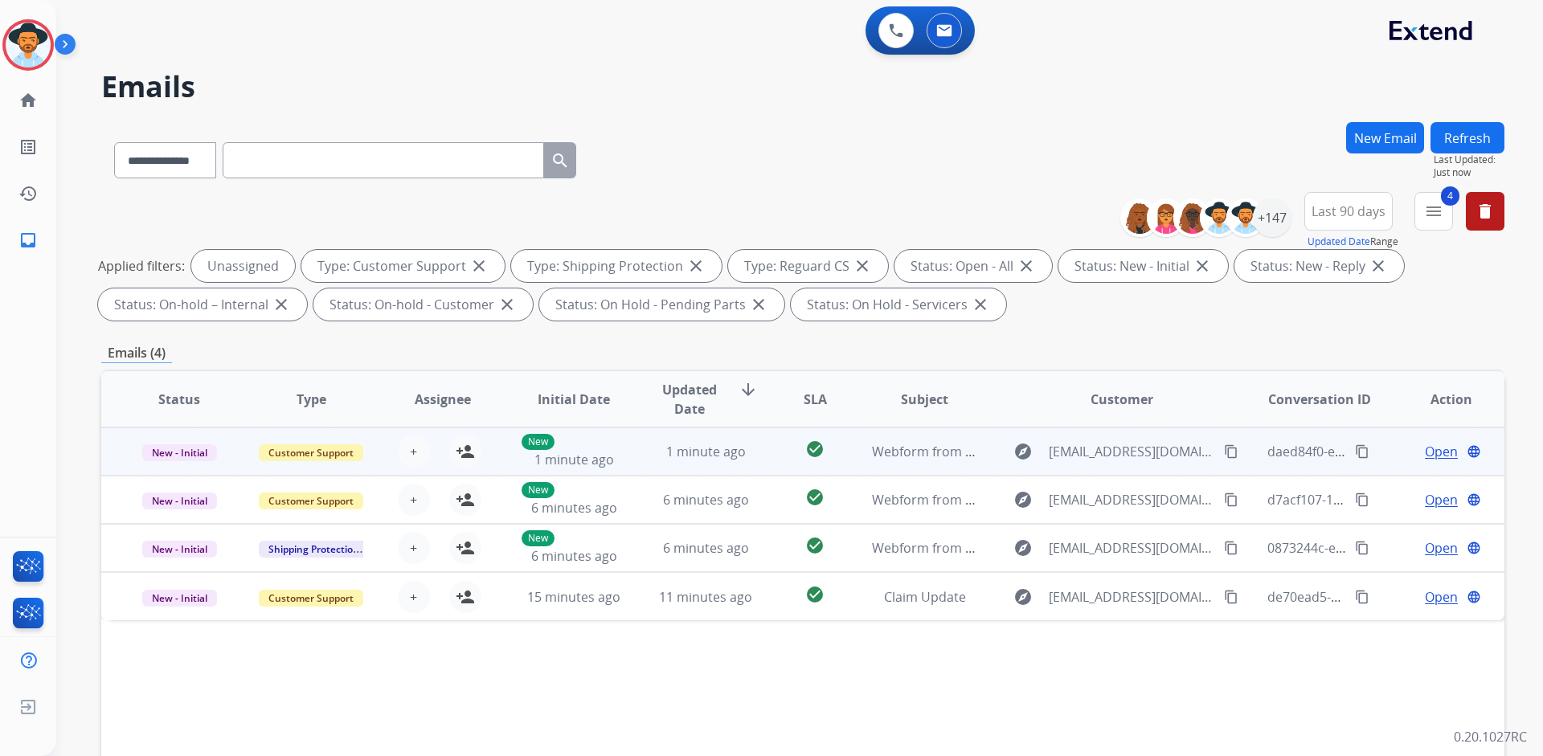
click at [121, 455] on td "New - Initial" at bounding box center [167, 451] width 132 height 48
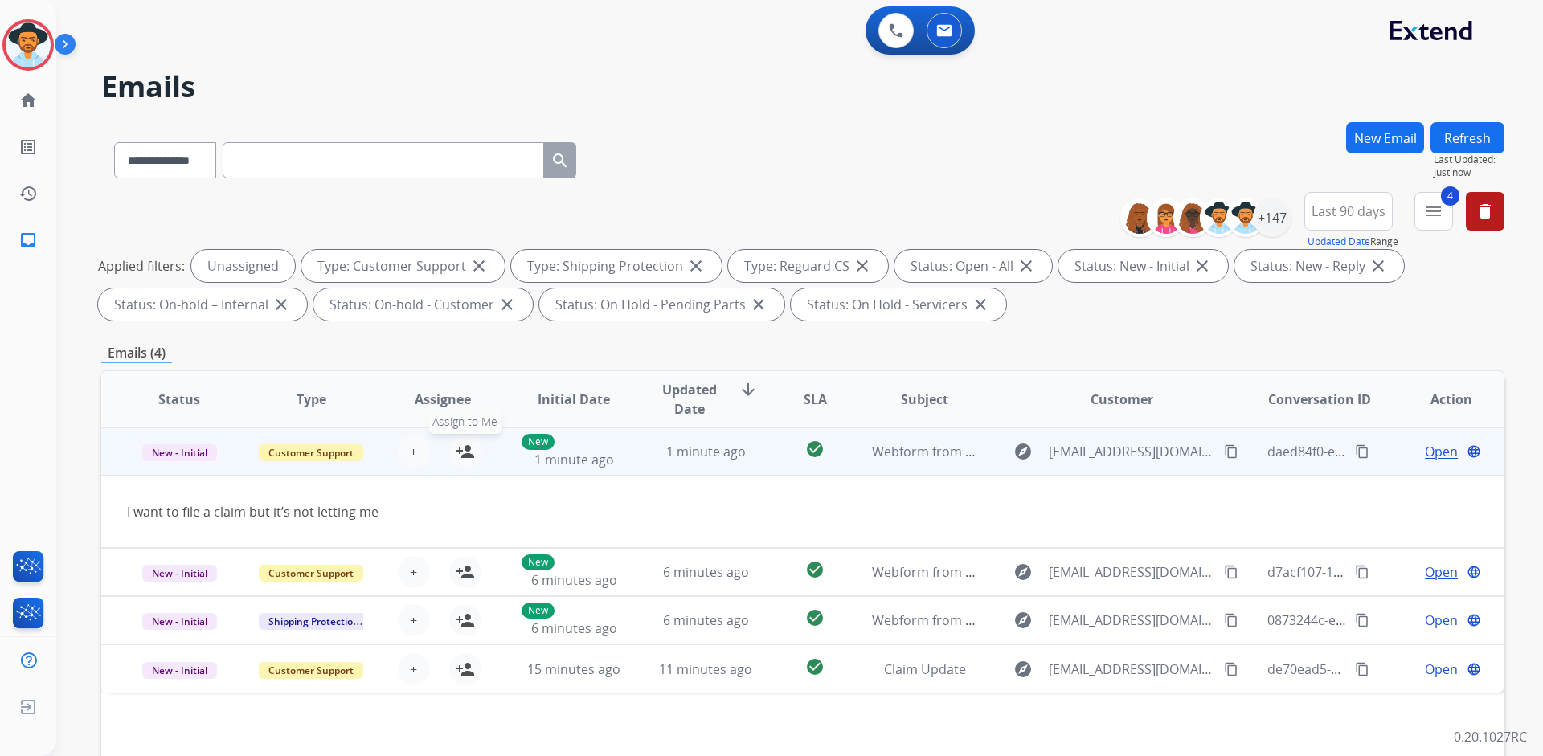
click at [463, 448] on mat-icon "person_add" at bounding box center [465, 451] width 19 height 19
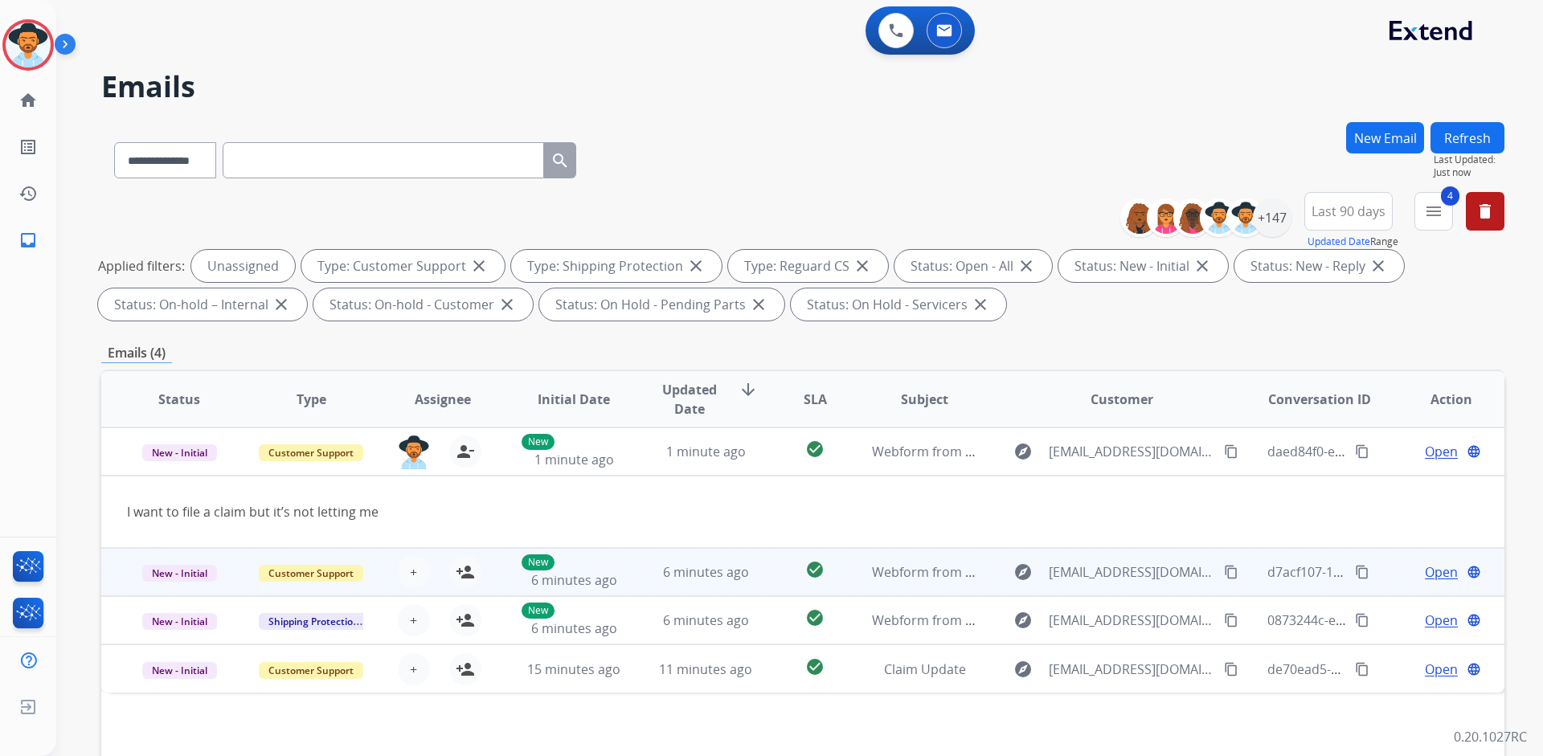
click at [112, 570] on td "New - Initial" at bounding box center [167, 572] width 132 height 48
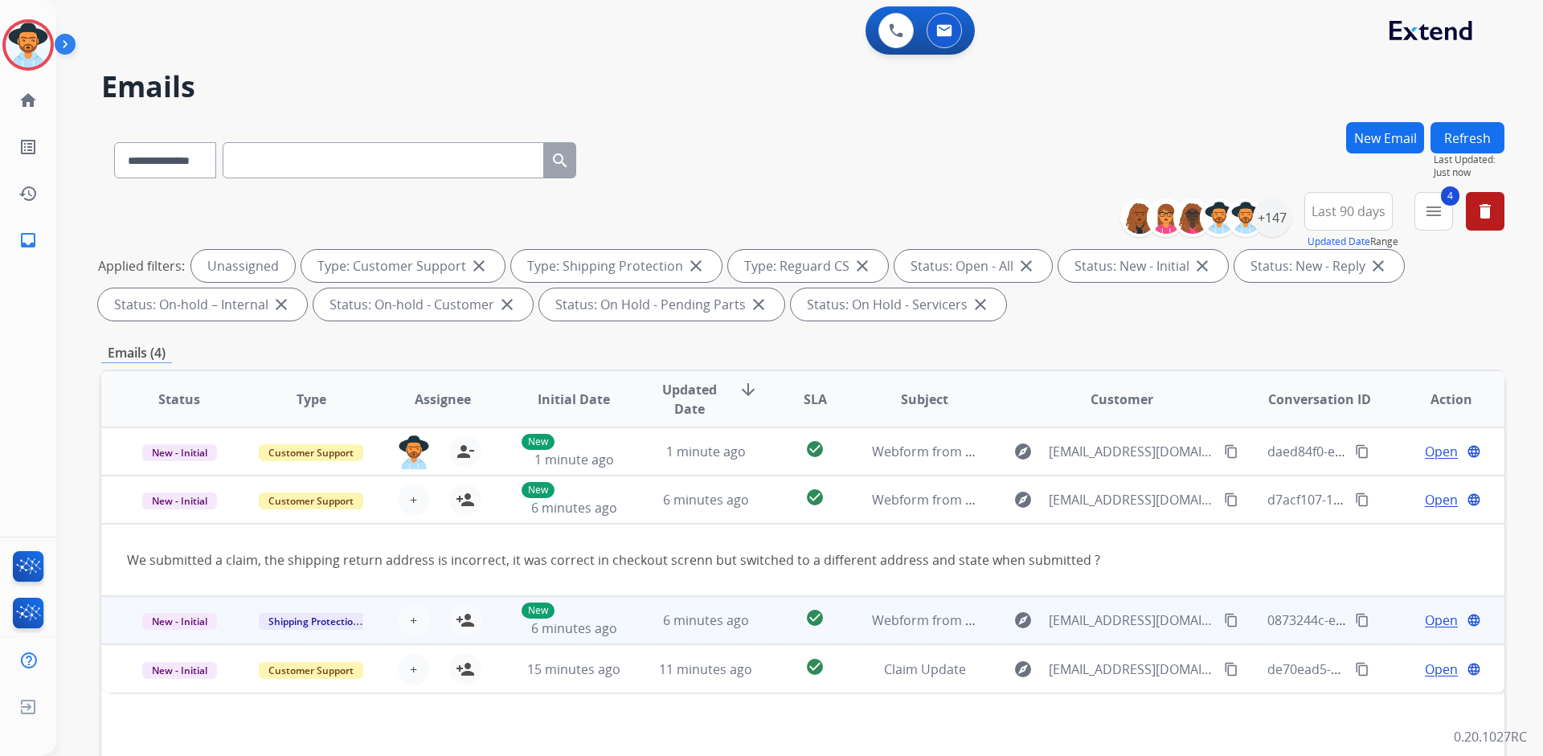
click at [120, 629] on td "New - Initial" at bounding box center [167, 620] width 132 height 48
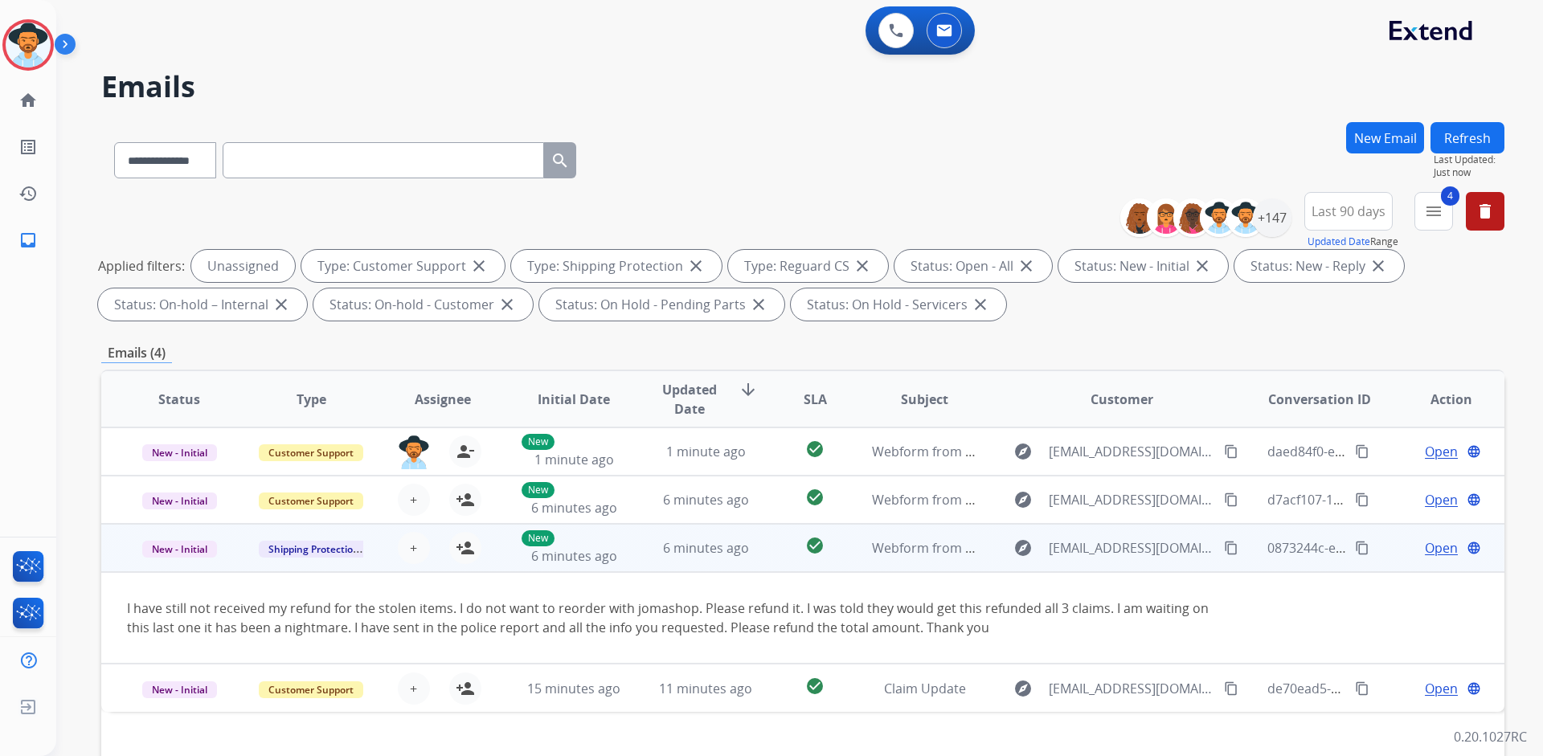
click at [119, 556] on td "New - Initial" at bounding box center [167, 548] width 132 height 48
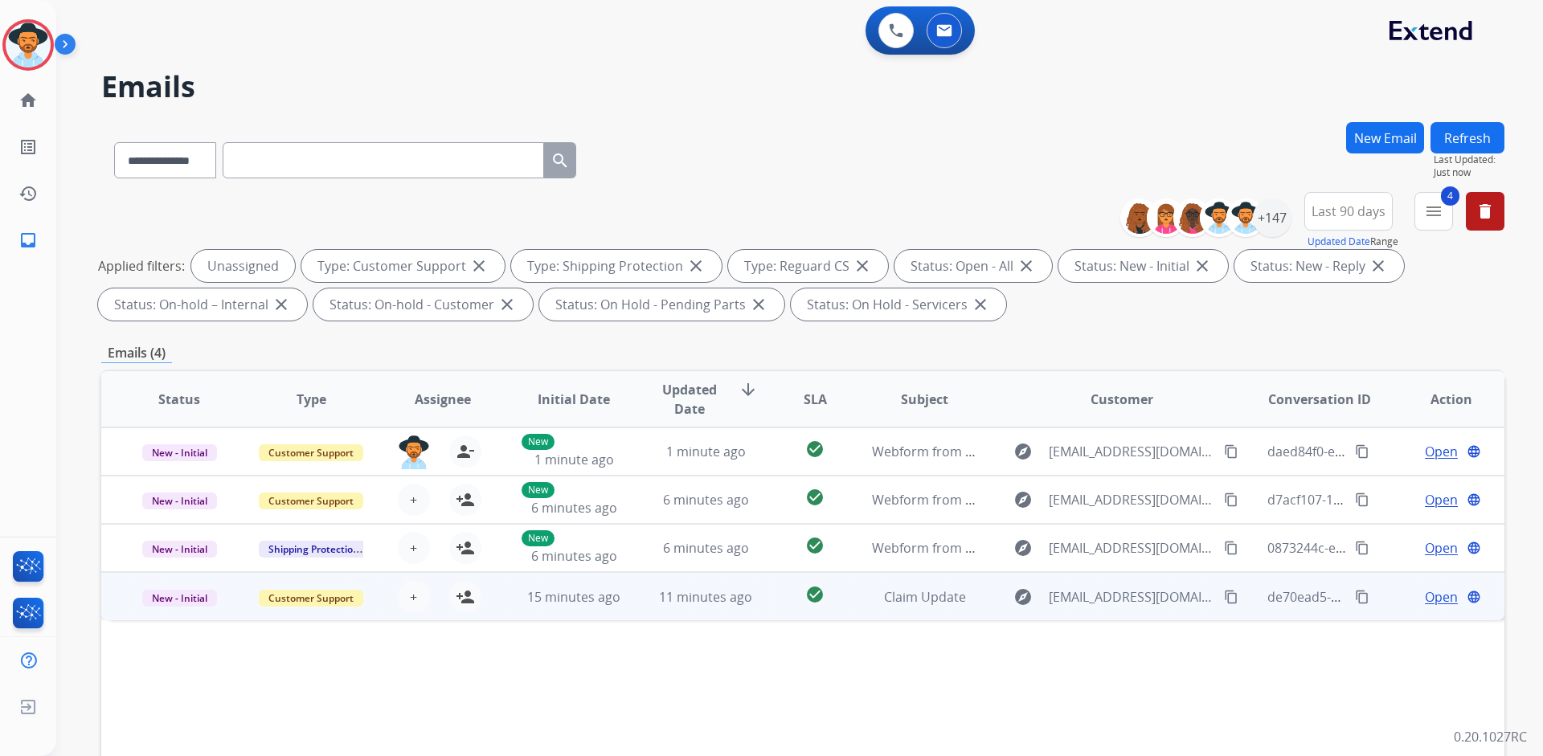
click at [128, 607] on td "New - Initial" at bounding box center [167, 596] width 132 height 48
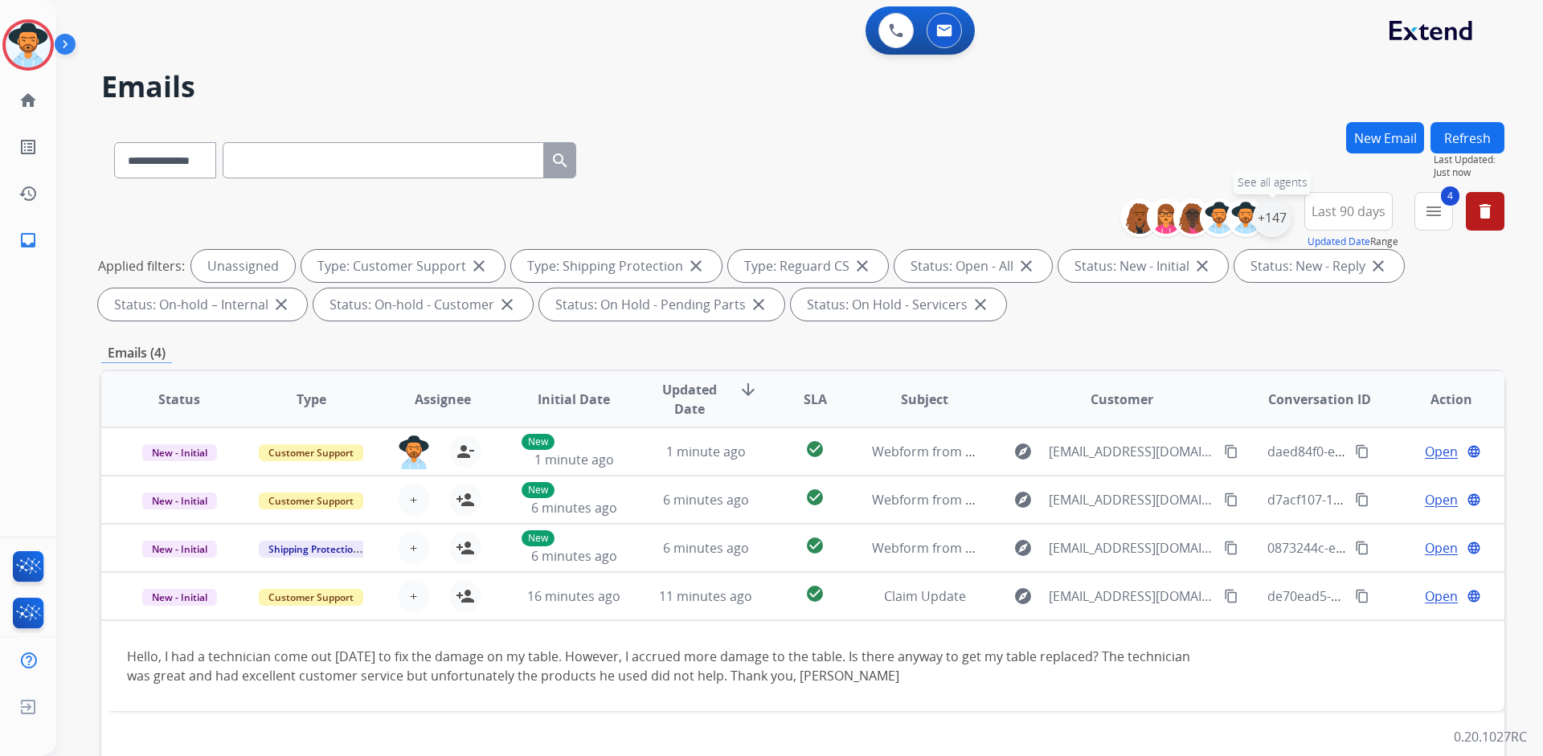
click at [1273, 215] on div "+147" at bounding box center [1272, 217] width 39 height 39
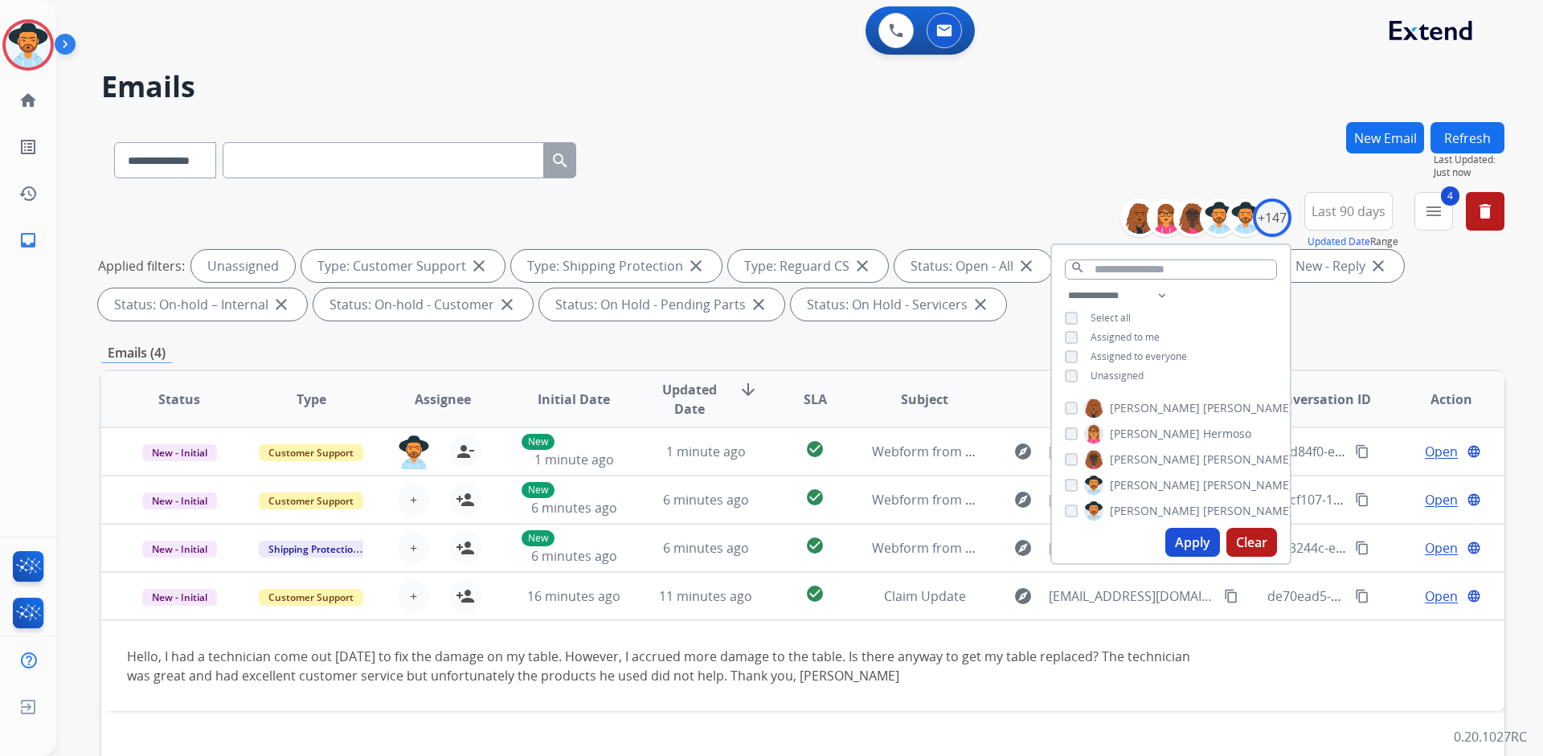
click at [1106, 378] on span "Unassigned" at bounding box center [1116, 376] width 53 height 14
click at [1121, 338] on span "Assigned to me" at bounding box center [1124, 337] width 69 height 14
click at [1197, 549] on button "Apply" at bounding box center [1192, 542] width 55 height 29
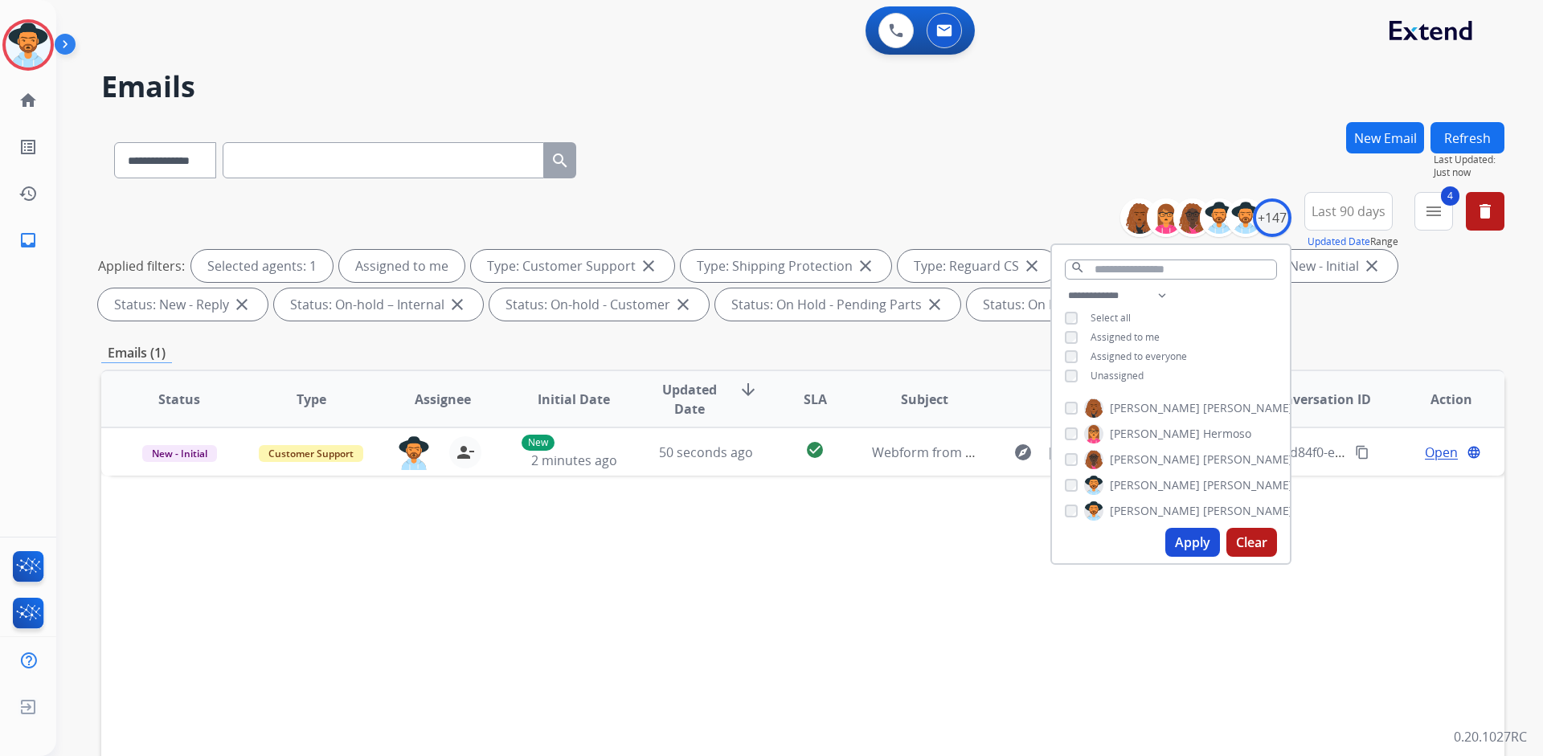
click at [1198, 543] on button "Apply" at bounding box center [1192, 542] width 55 height 29
click at [1433, 212] on mat-icon "menu" at bounding box center [1433, 211] width 19 height 19
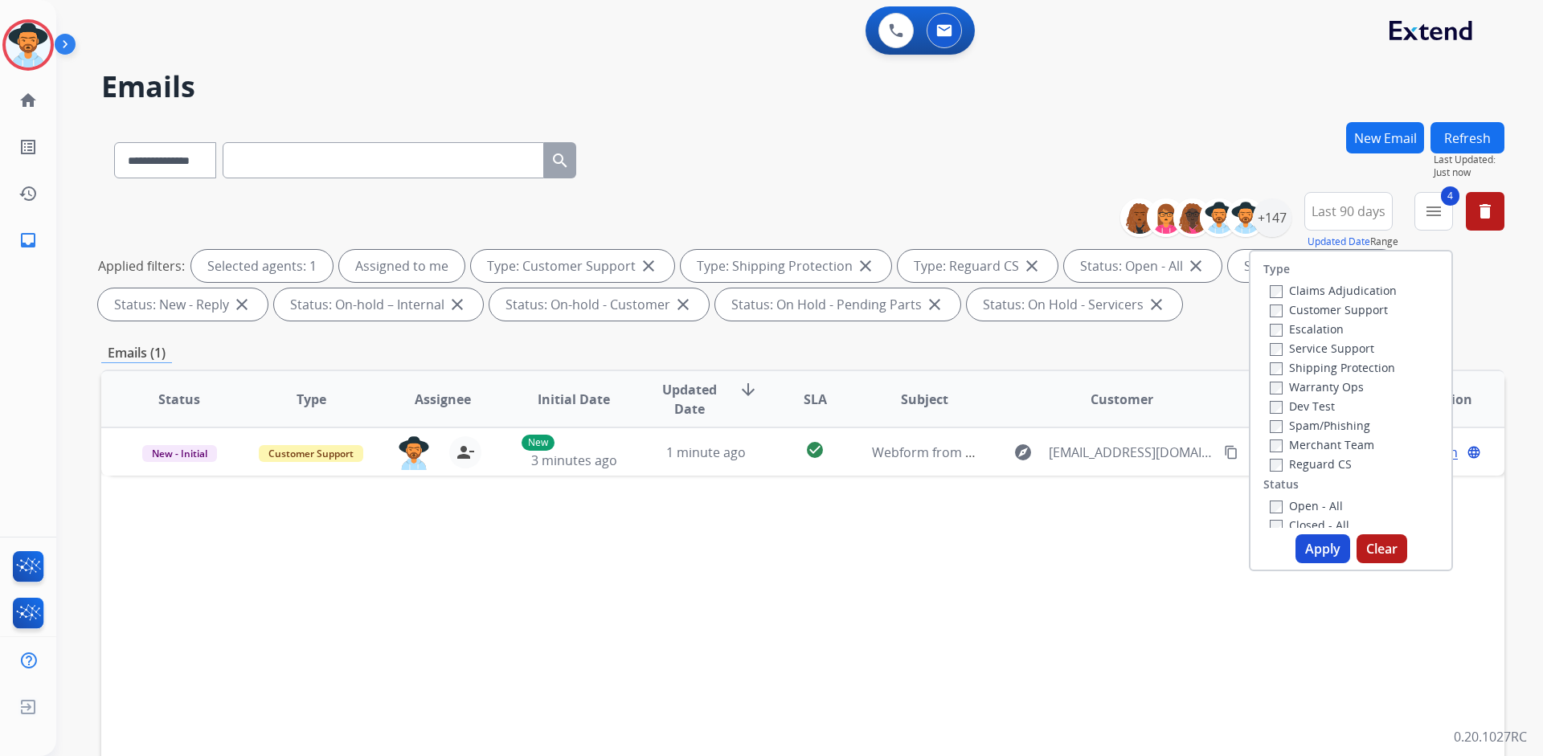
drag, startPoint x: 746, startPoint y: 606, endPoint x: 1190, endPoint y: 513, distance: 454.0
click at [758, 598] on div "Status Type Assignee Initial Date Updated Date arrow_downward SLA Subject Custo…" at bounding box center [802, 639] width 1403 height 538
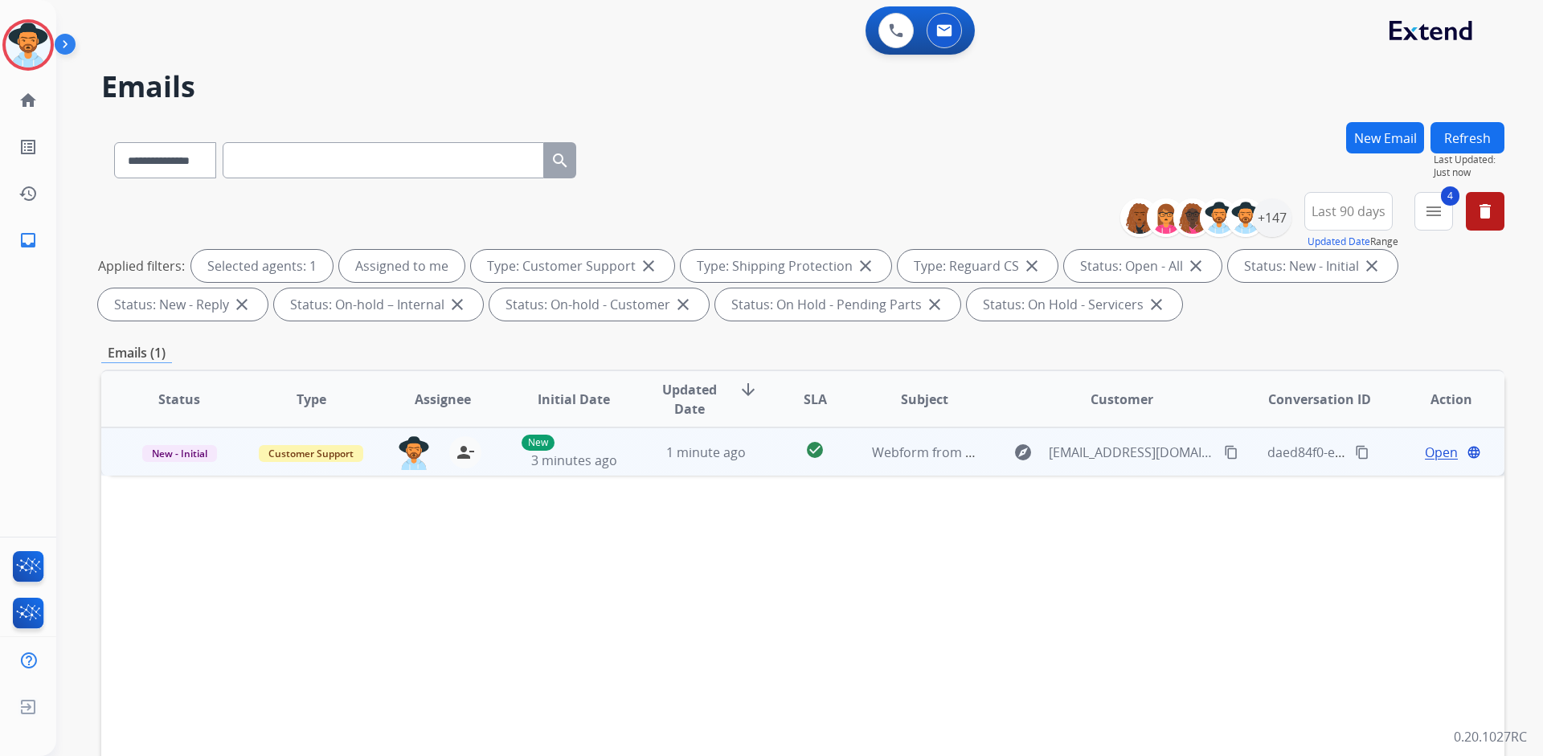
click at [1427, 456] on span "Open" at bounding box center [1441, 452] width 33 height 19
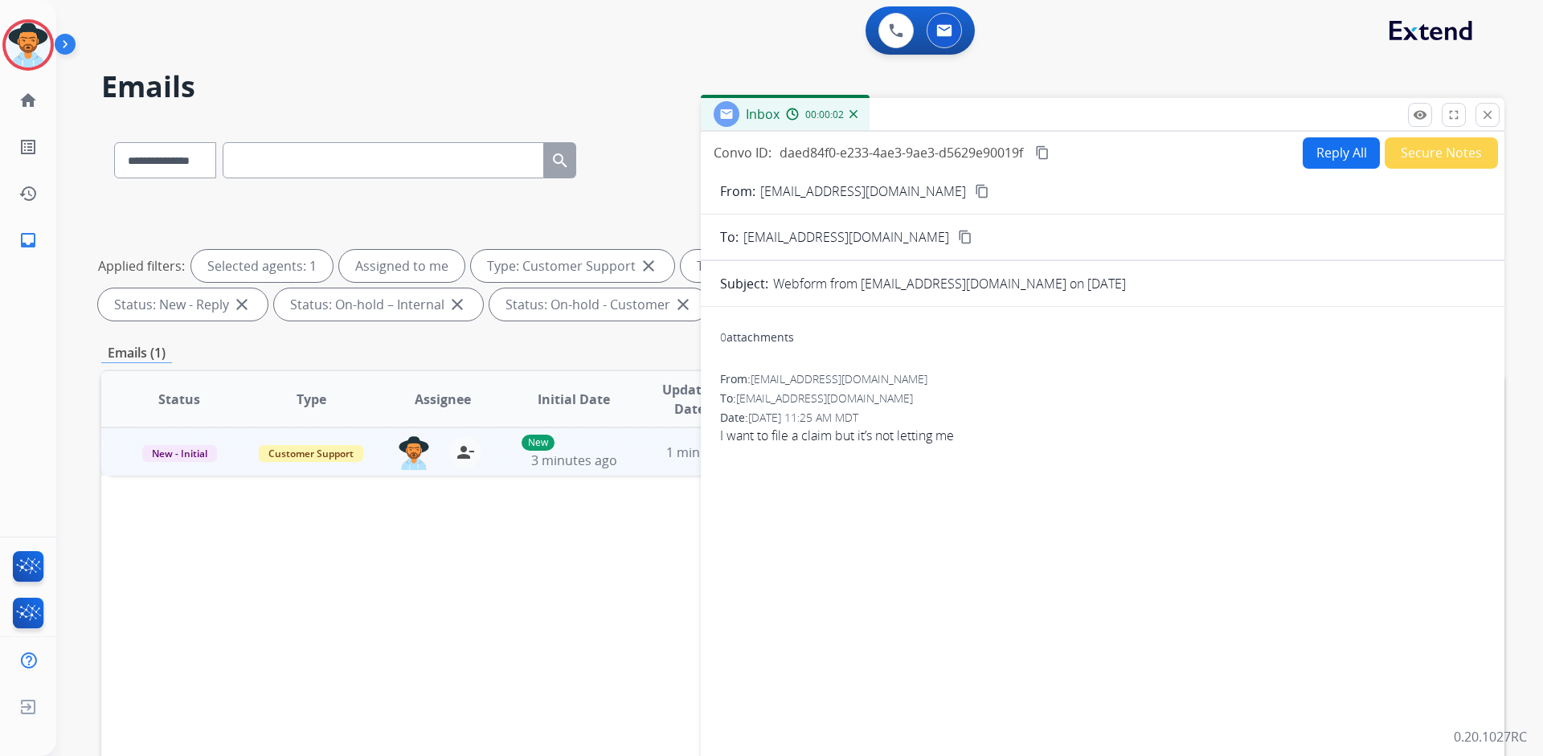
click at [1350, 148] on button "Reply All" at bounding box center [1340, 152] width 77 height 31
select select "**********"
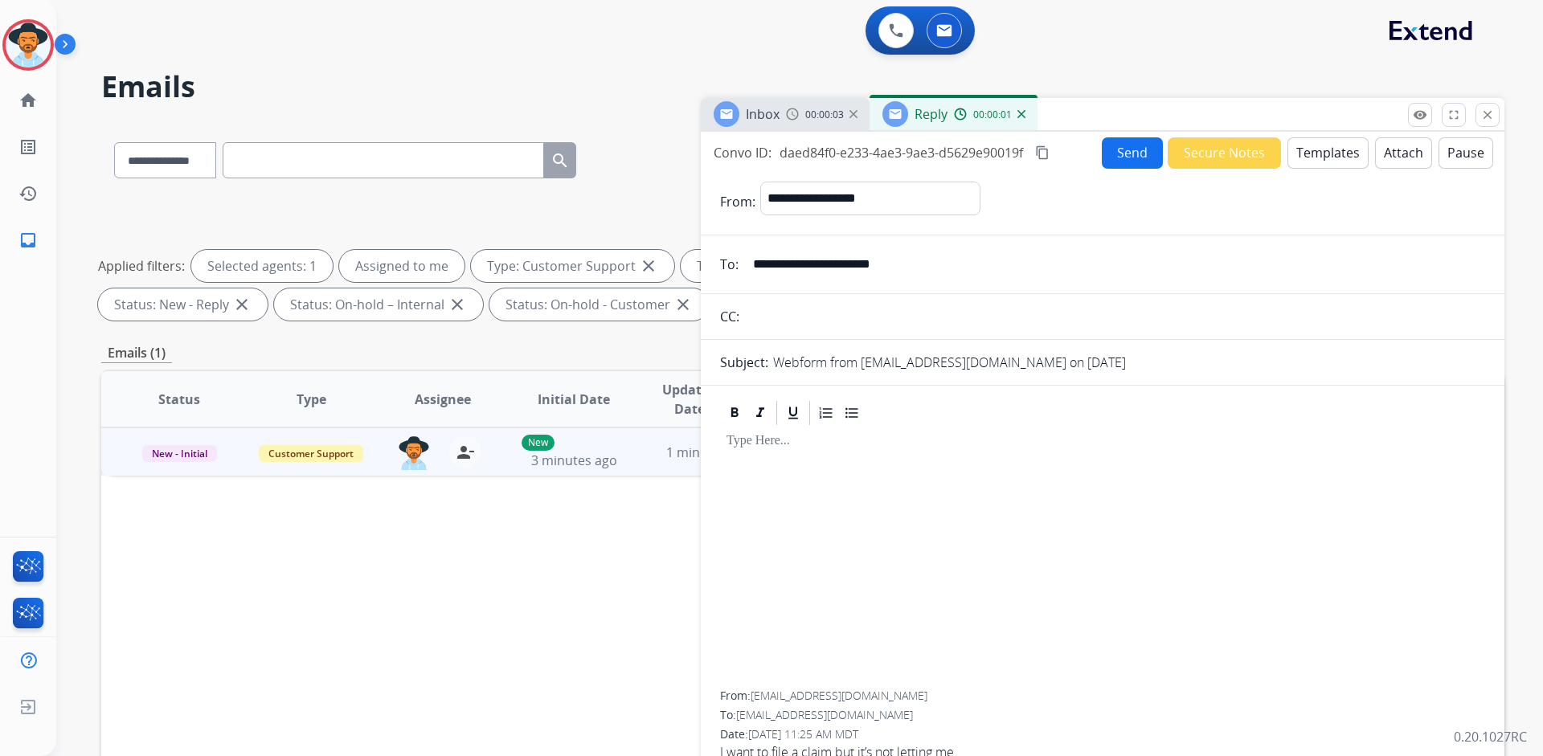
click at [1331, 161] on button "Templates" at bounding box center [1327, 152] width 81 height 31
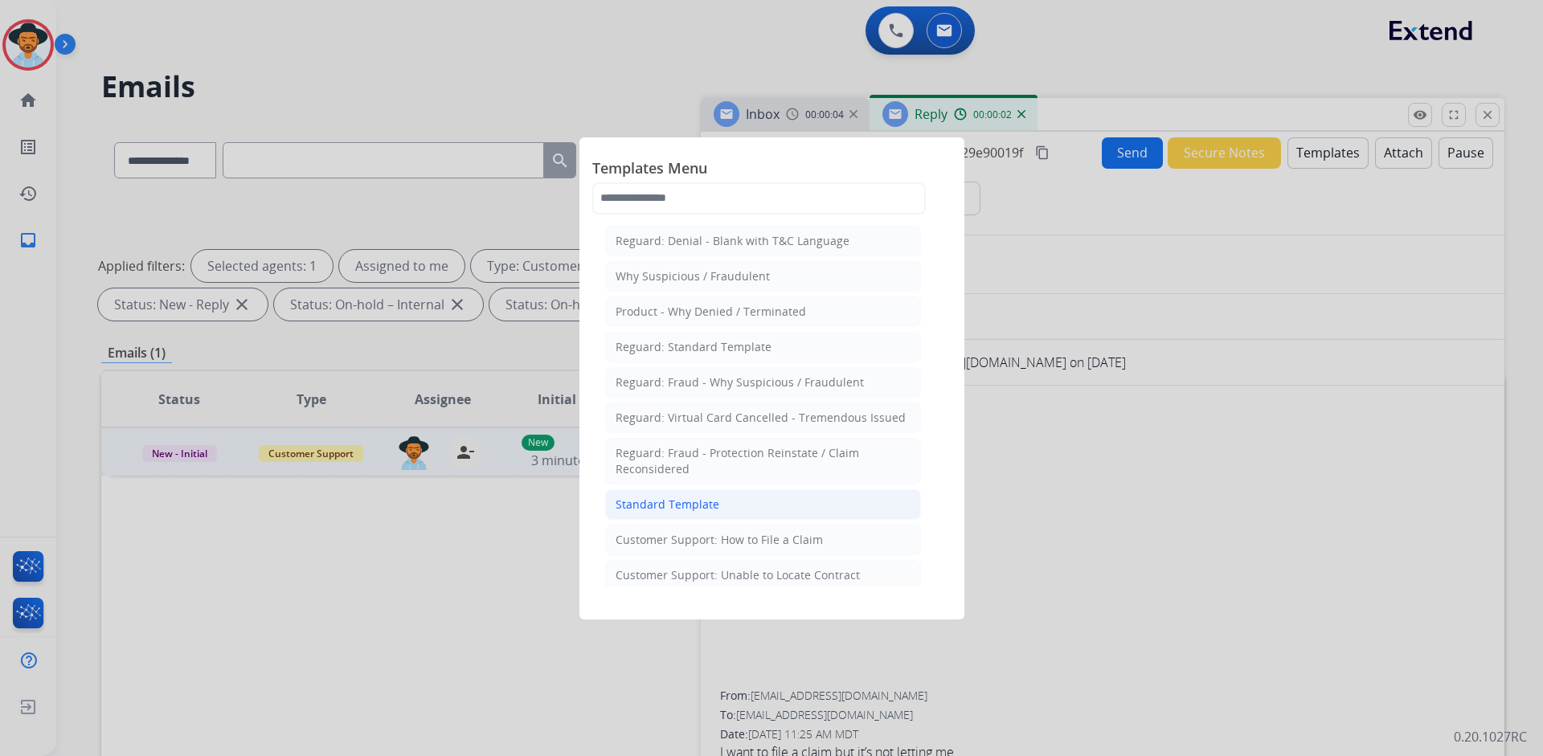
click at [680, 506] on div "Standard Template" at bounding box center [667, 505] width 104 height 16
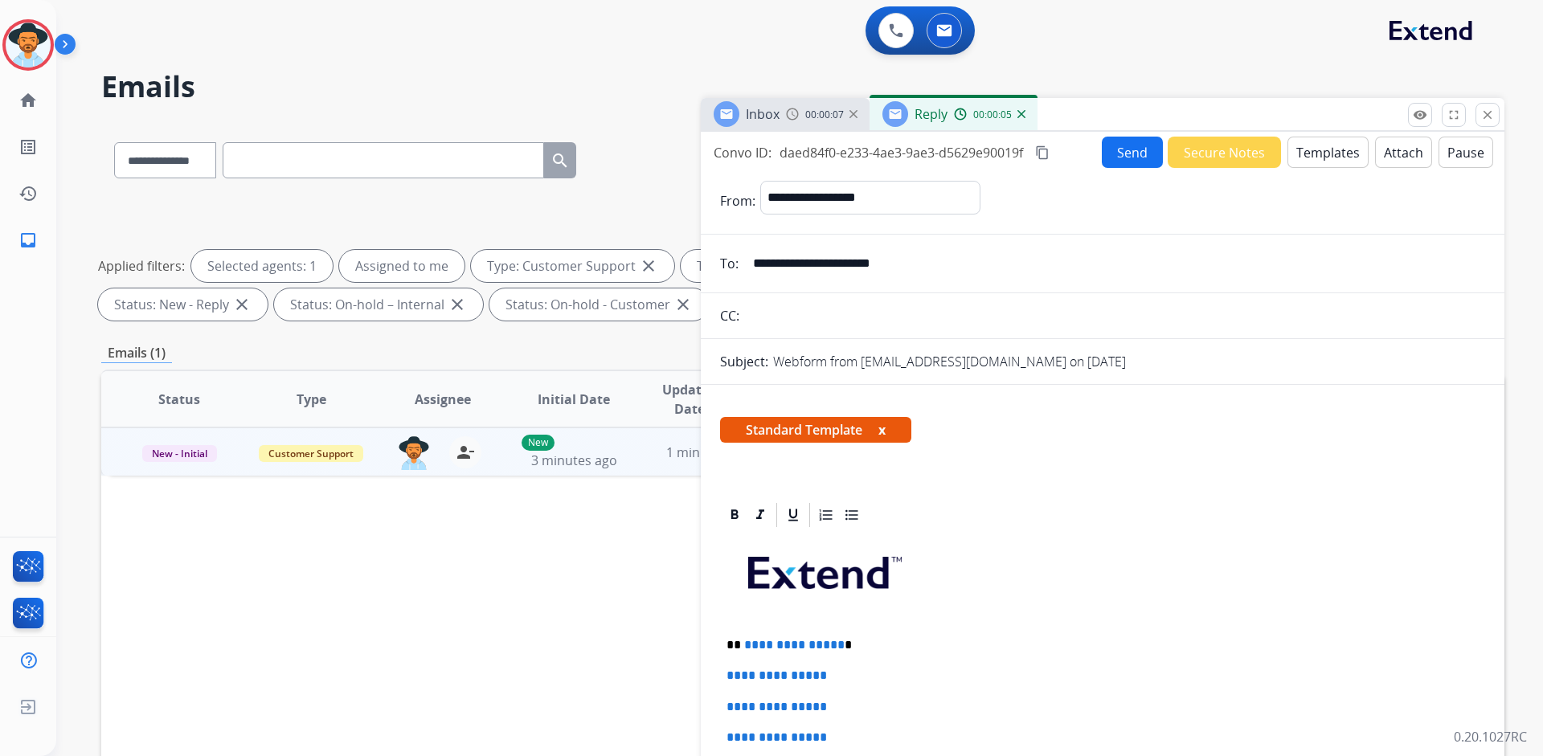
click at [803, 113] on div "00:00:07" at bounding box center [821, 114] width 71 height 14
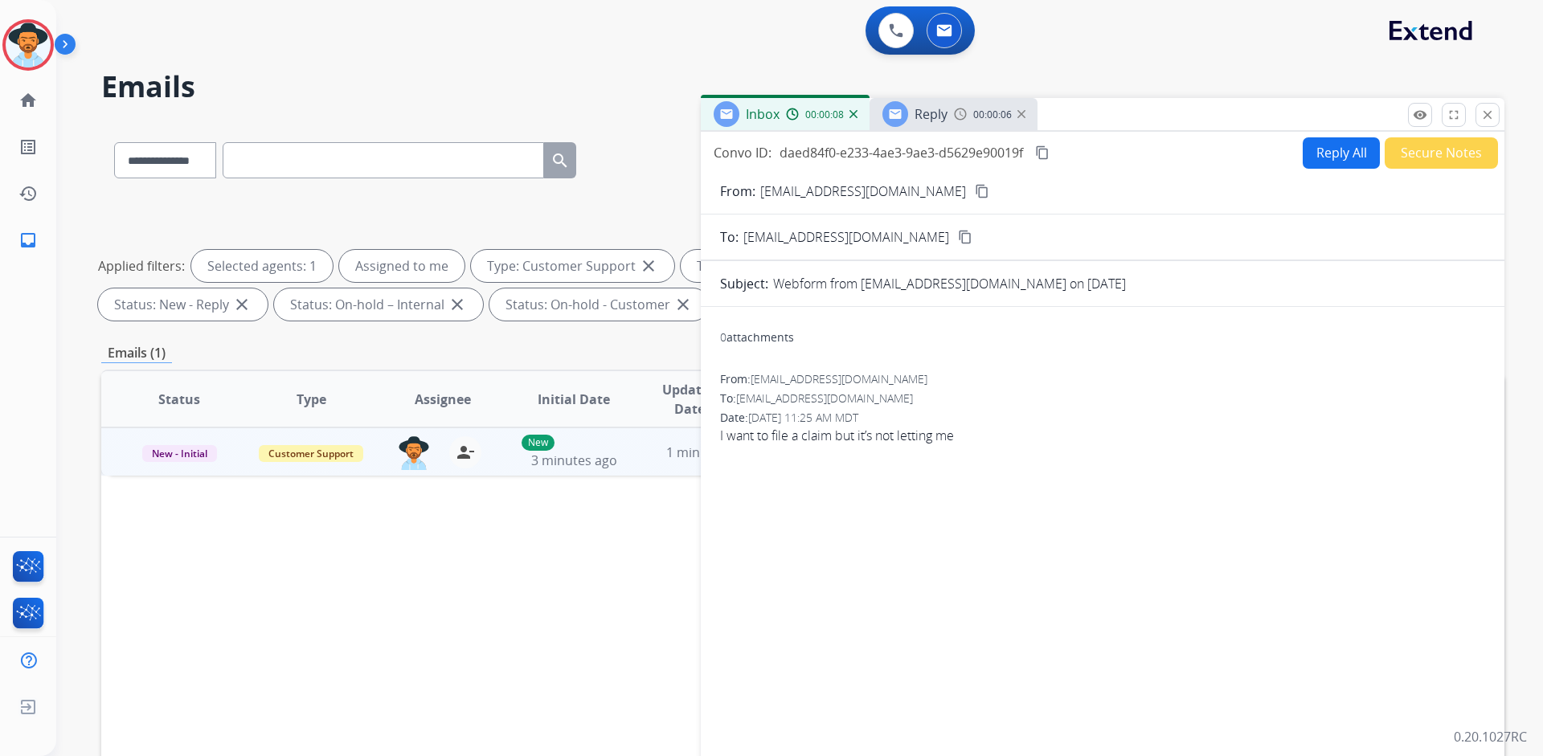
click at [975, 188] on mat-icon "content_copy" at bounding box center [982, 191] width 14 height 14
click at [1482, 108] on mat-icon "close" at bounding box center [1487, 115] width 14 height 14
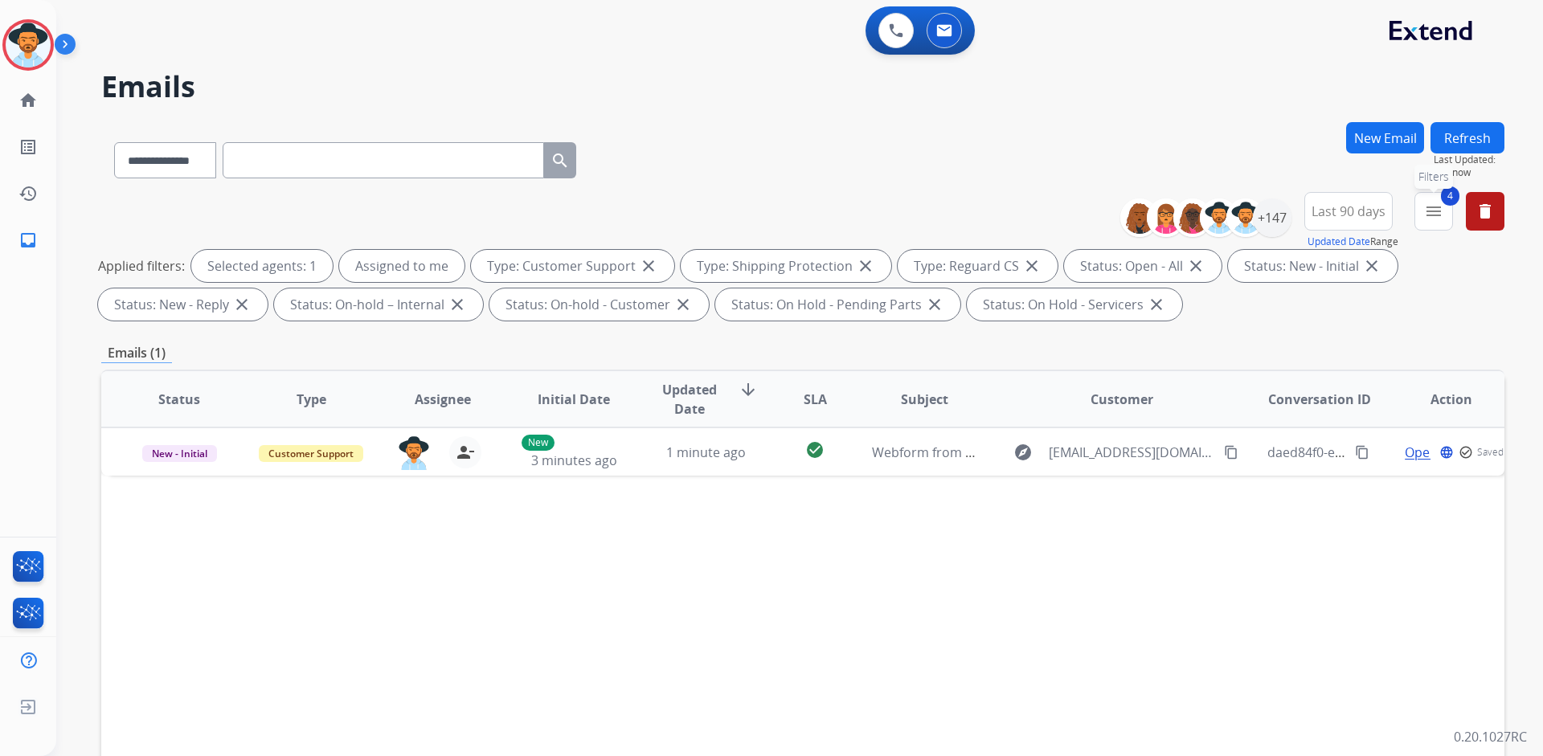
click at [1430, 208] on mat-icon "menu" at bounding box center [1433, 211] width 19 height 19
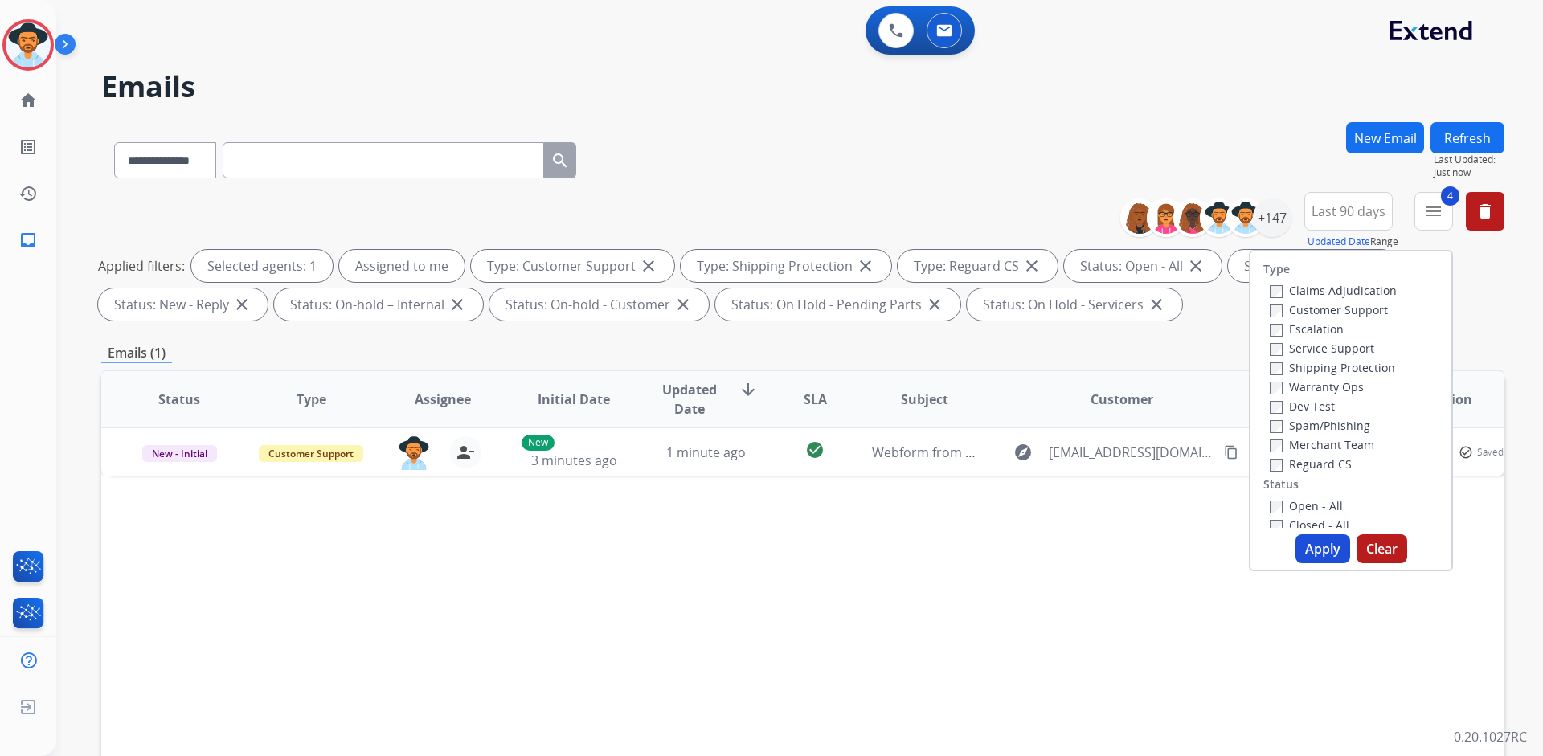
click at [1322, 522] on label "Closed - All" at bounding box center [1309, 524] width 80 height 15
click at [1318, 546] on button "Apply" at bounding box center [1322, 548] width 55 height 29
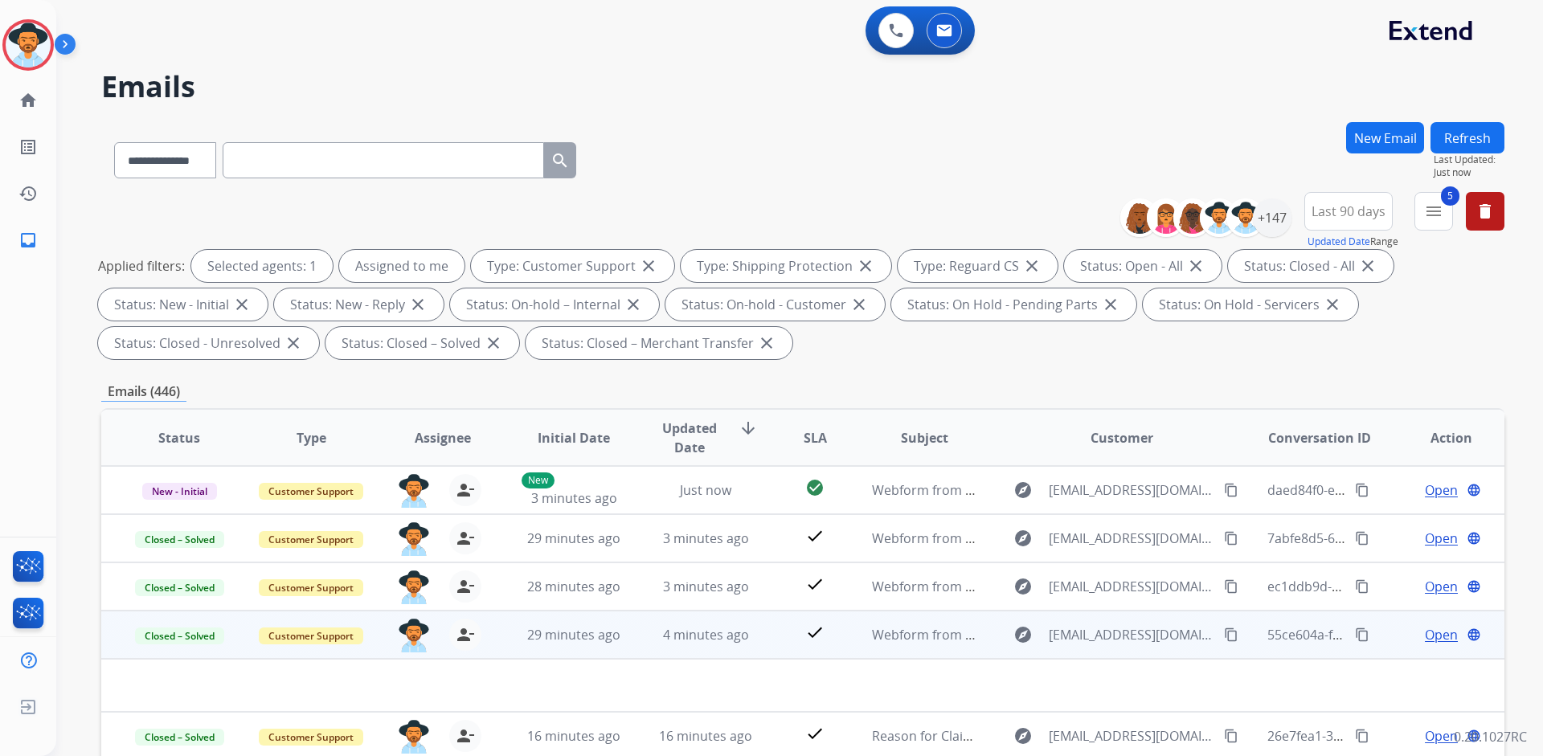
click at [1425, 638] on span "Open" at bounding box center [1441, 634] width 33 height 19
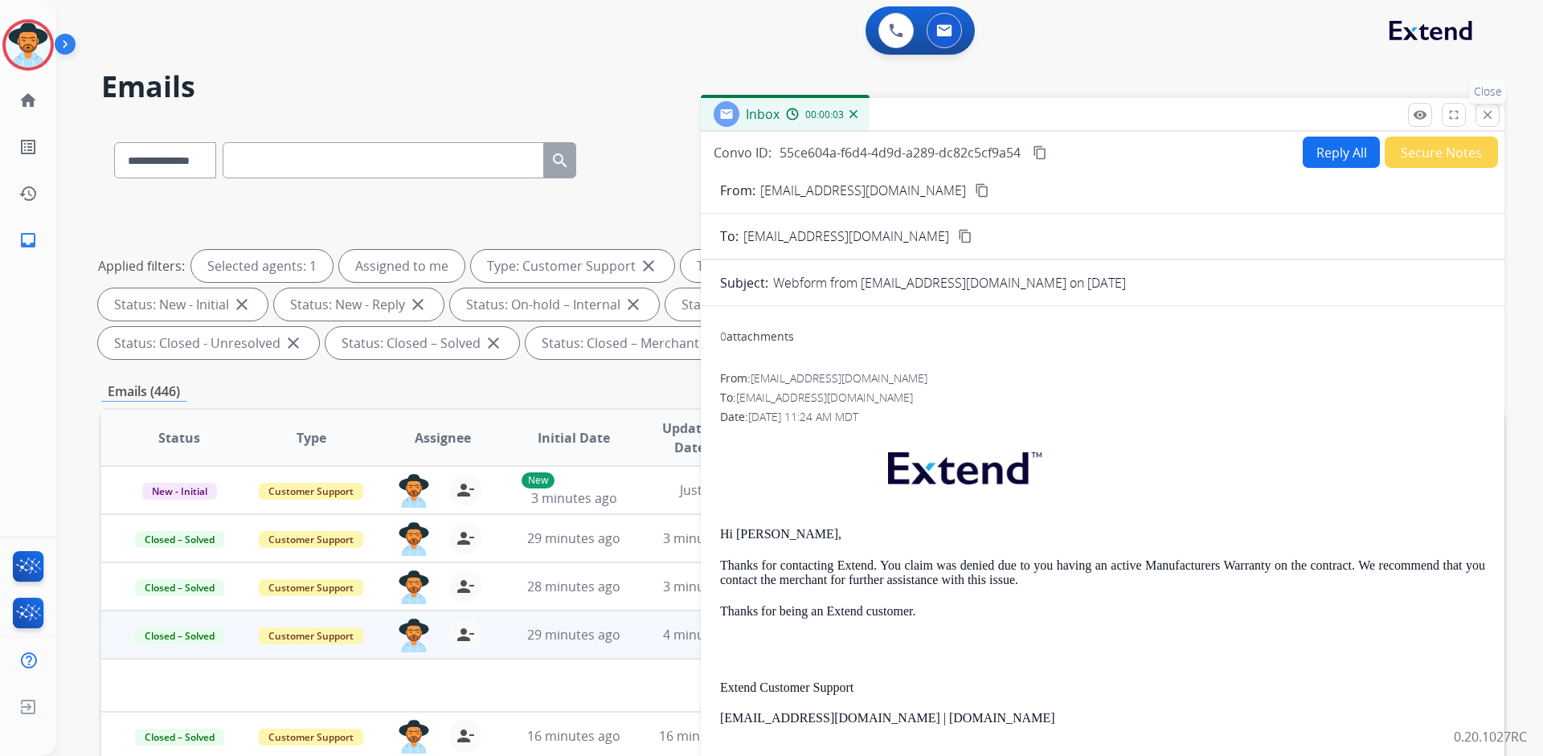
click at [1486, 114] on mat-icon "close" at bounding box center [1487, 115] width 14 height 14
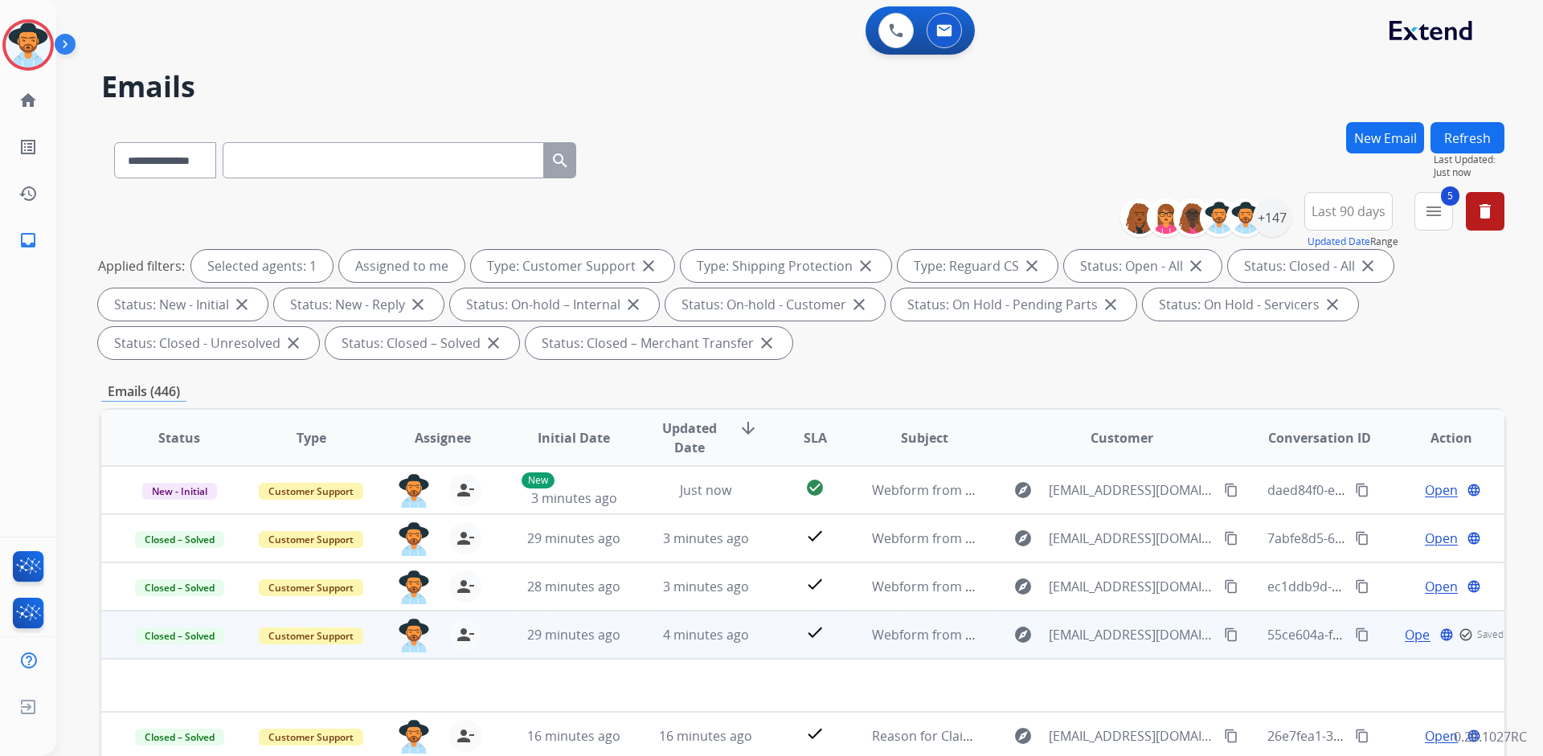
click at [1355, 636] on mat-icon "content_copy" at bounding box center [1362, 635] width 14 height 14
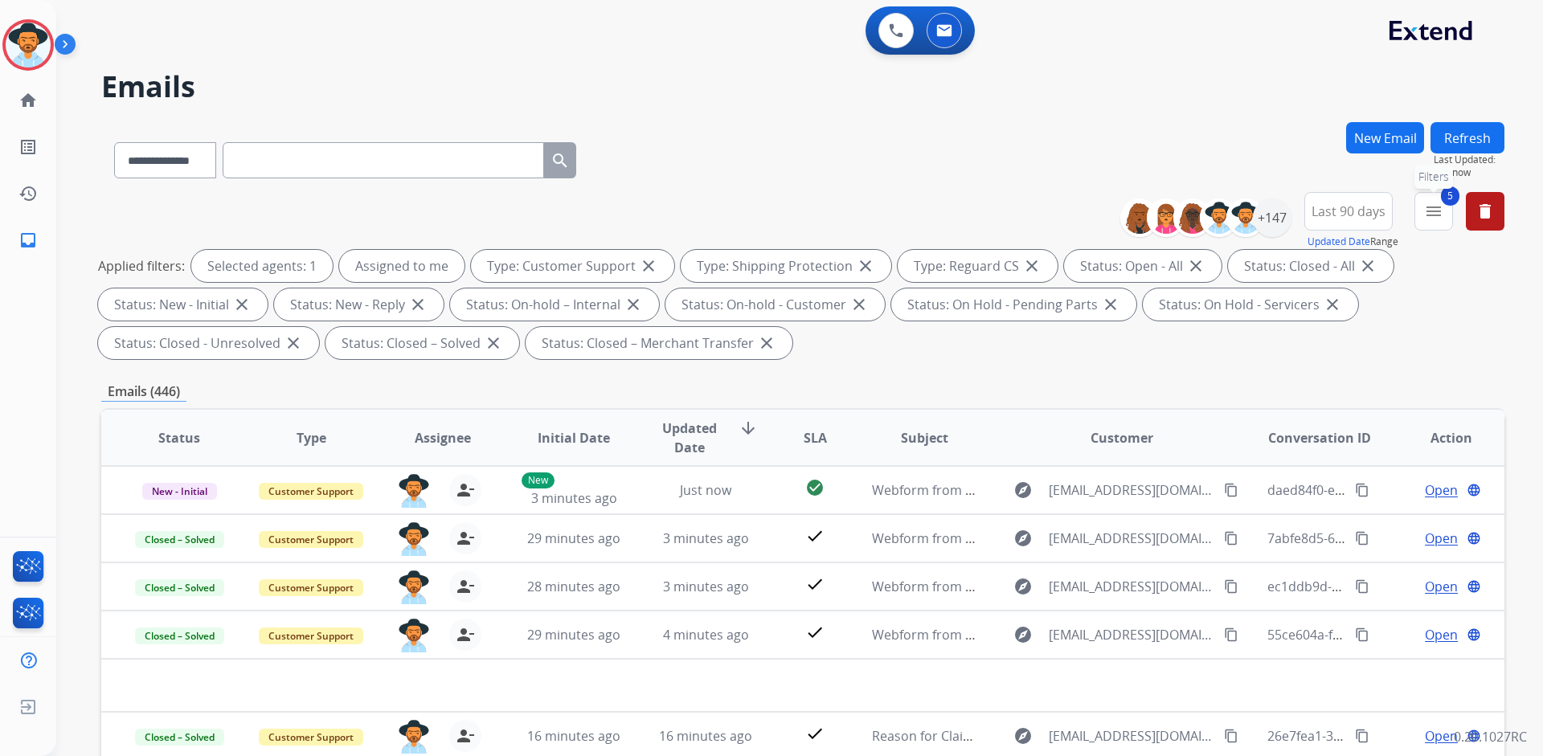
click at [1438, 212] on mat-icon "menu" at bounding box center [1433, 211] width 19 height 19
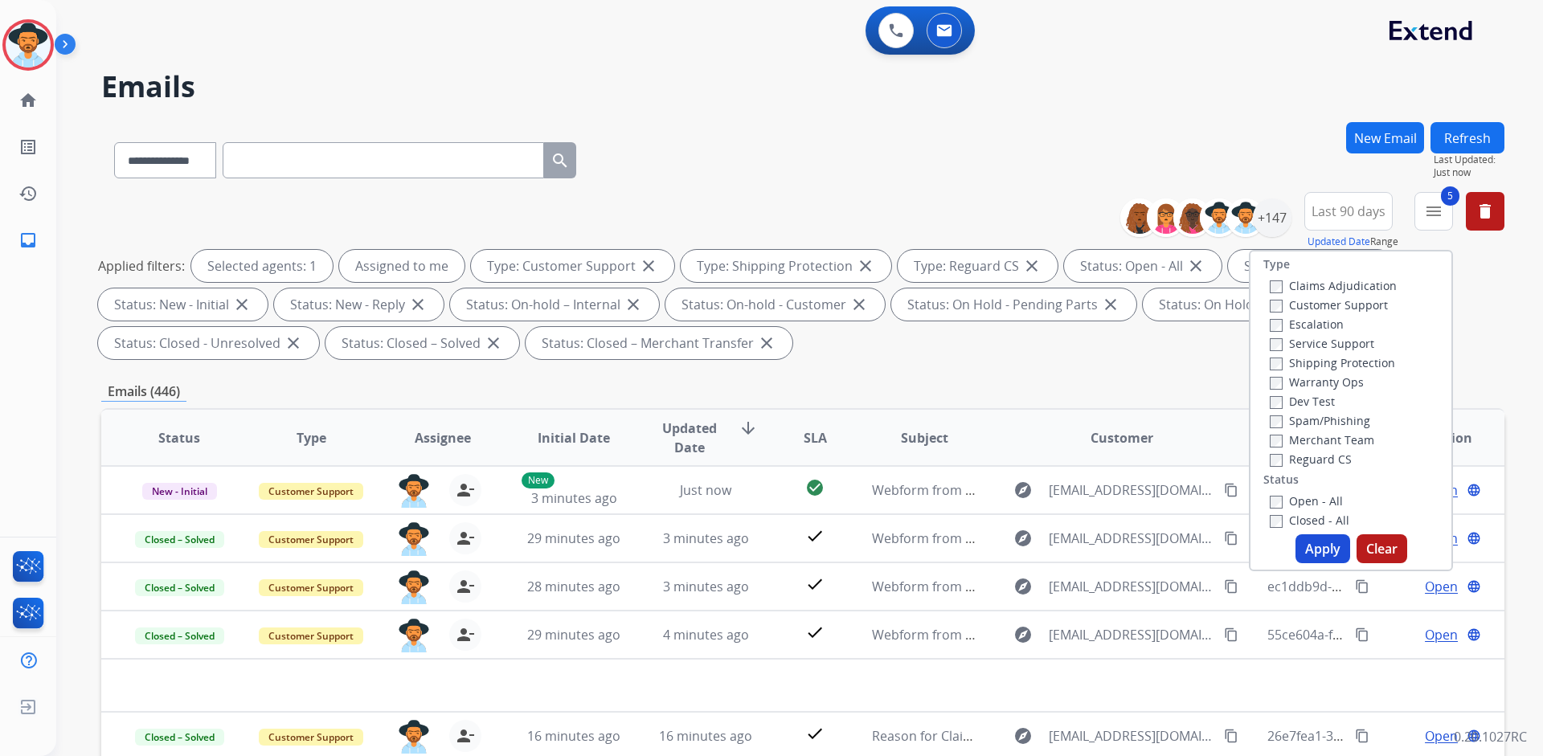
click at [1309, 464] on label "Reguard CS" at bounding box center [1310, 459] width 82 height 15
click at [1313, 460] on label "Reguard CS" at bounding box center [1310, 459] width 82 height 15
click at [1304, 517] on label "Closed - All" at bounding box center [1309, 520] width 80 height 15
click at [1307, 542] on button "Apply" at bounding box center [1322, 548] width 55 height 29
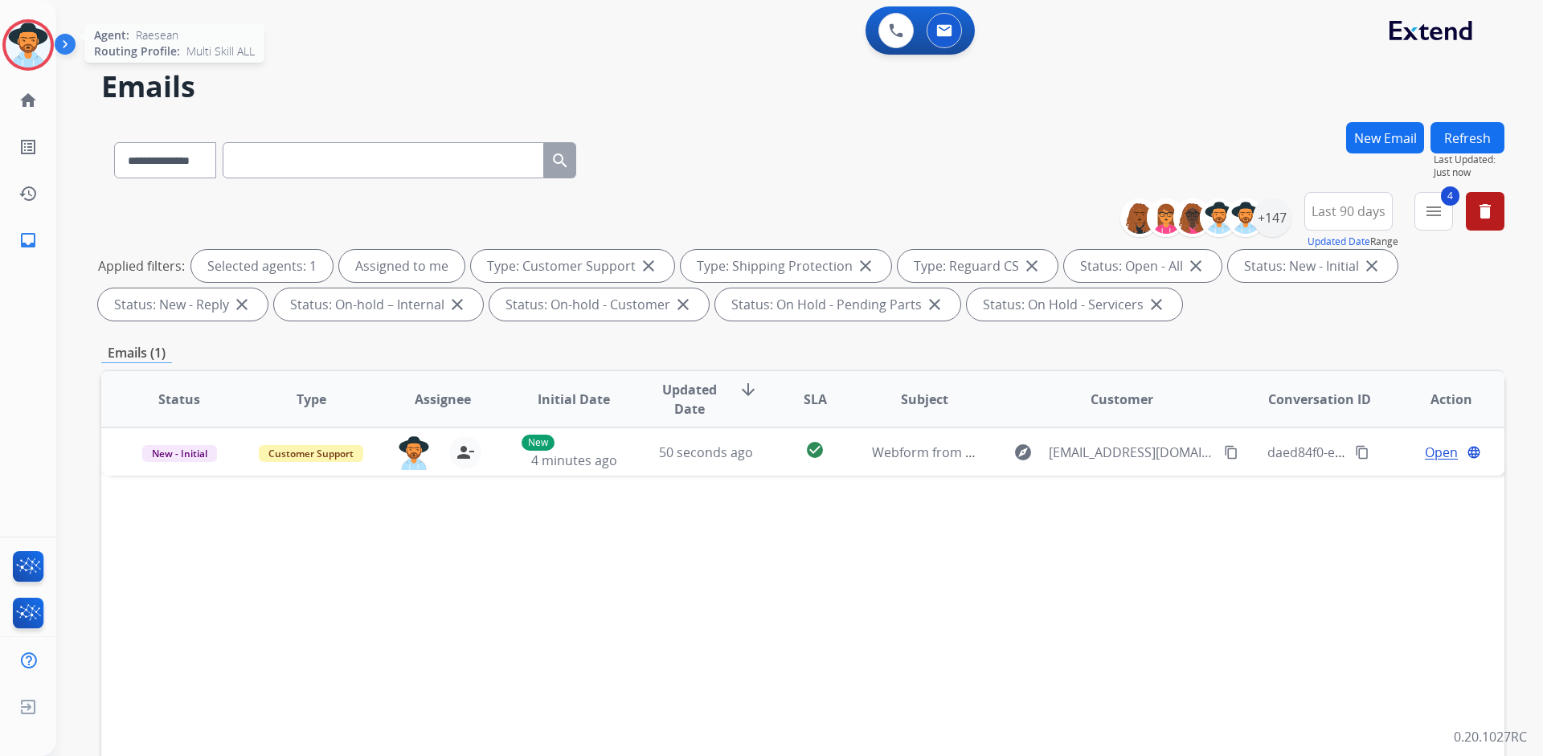
click at [35, 47] on img at bounding box center [28, 44] width 45 height 45
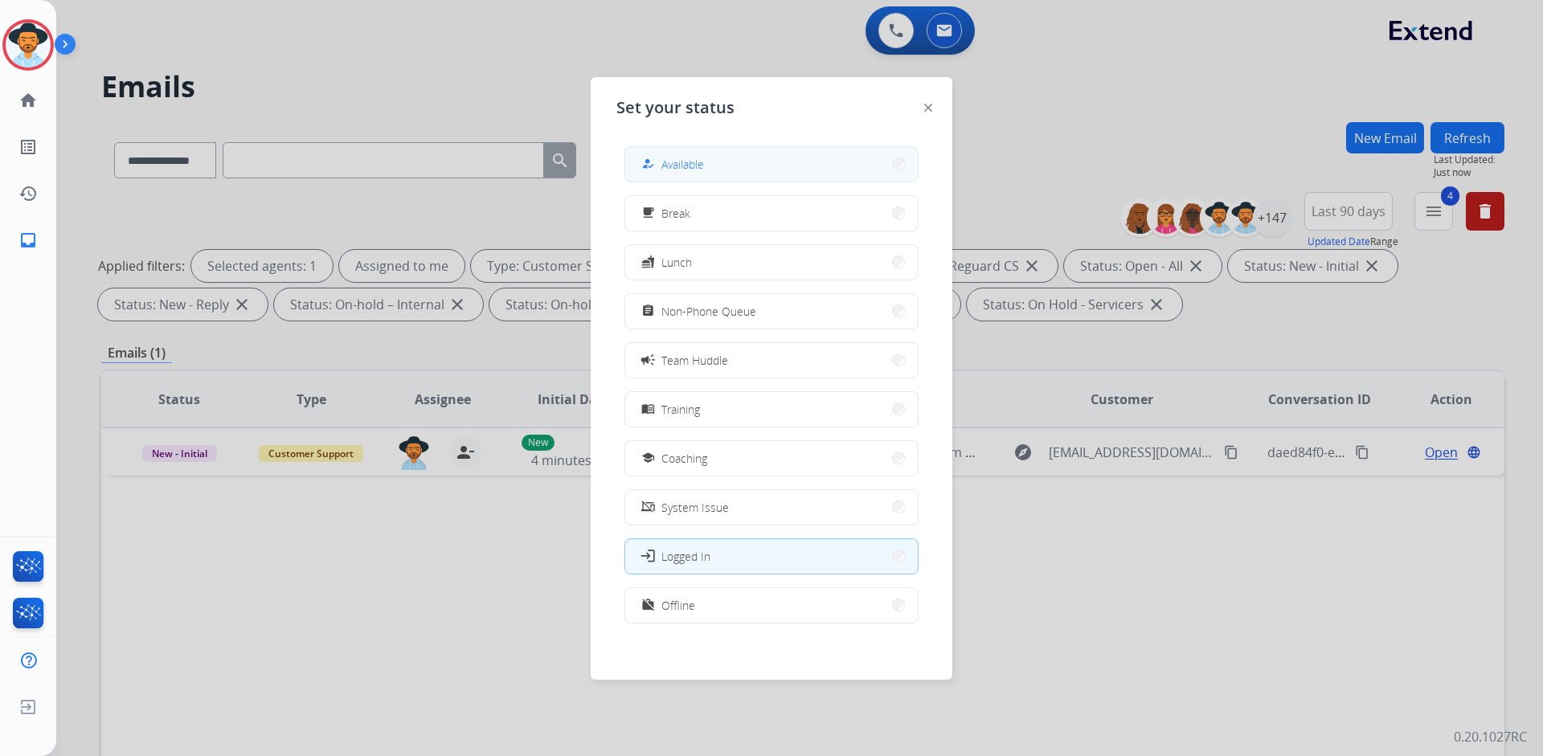
click at [758, 154] on button "how_to_reg Available" at bounding box center [771, 164] width 292 height 35
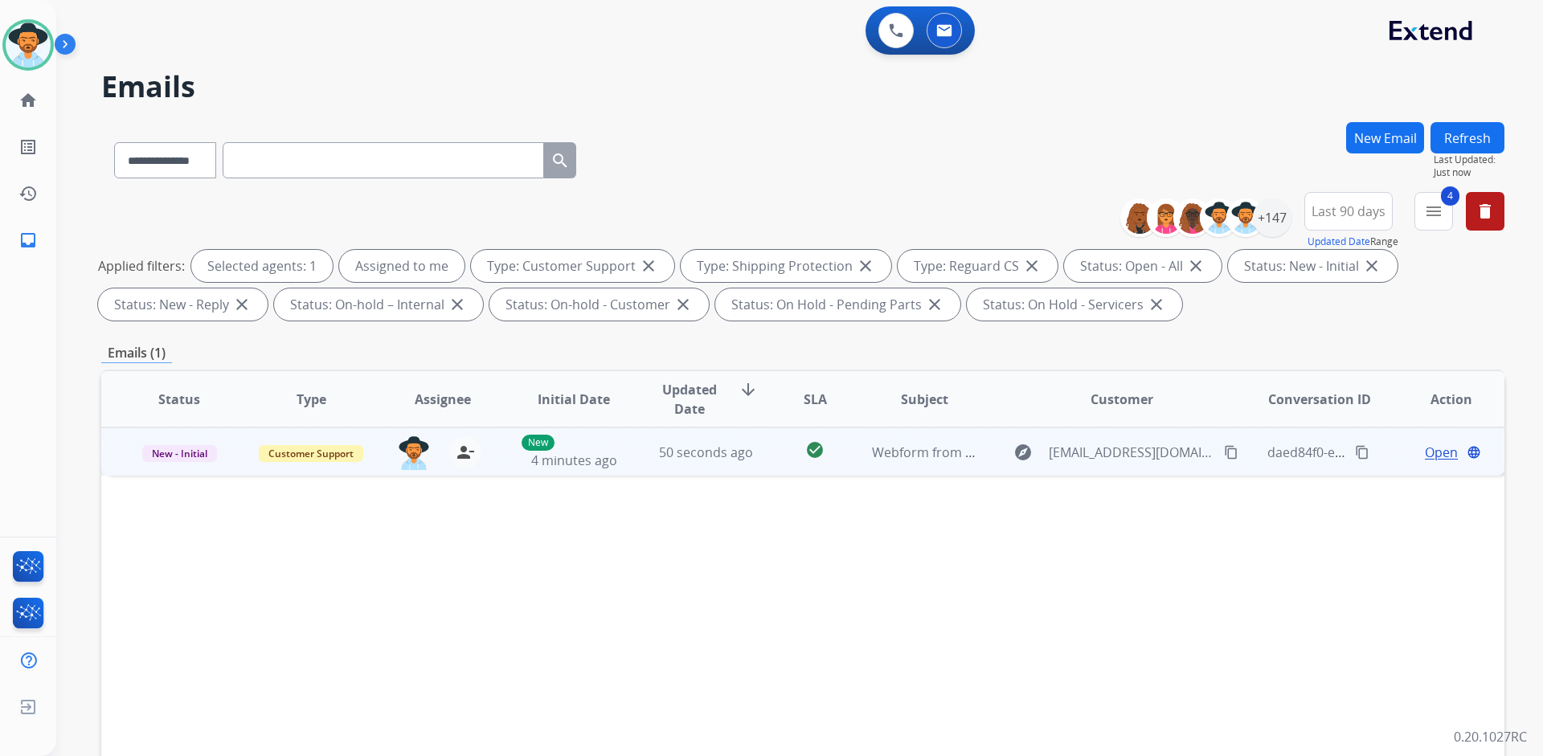
click at [1434, 456] on span "Open" at bounding box center [1441, 452] width 33 height 19
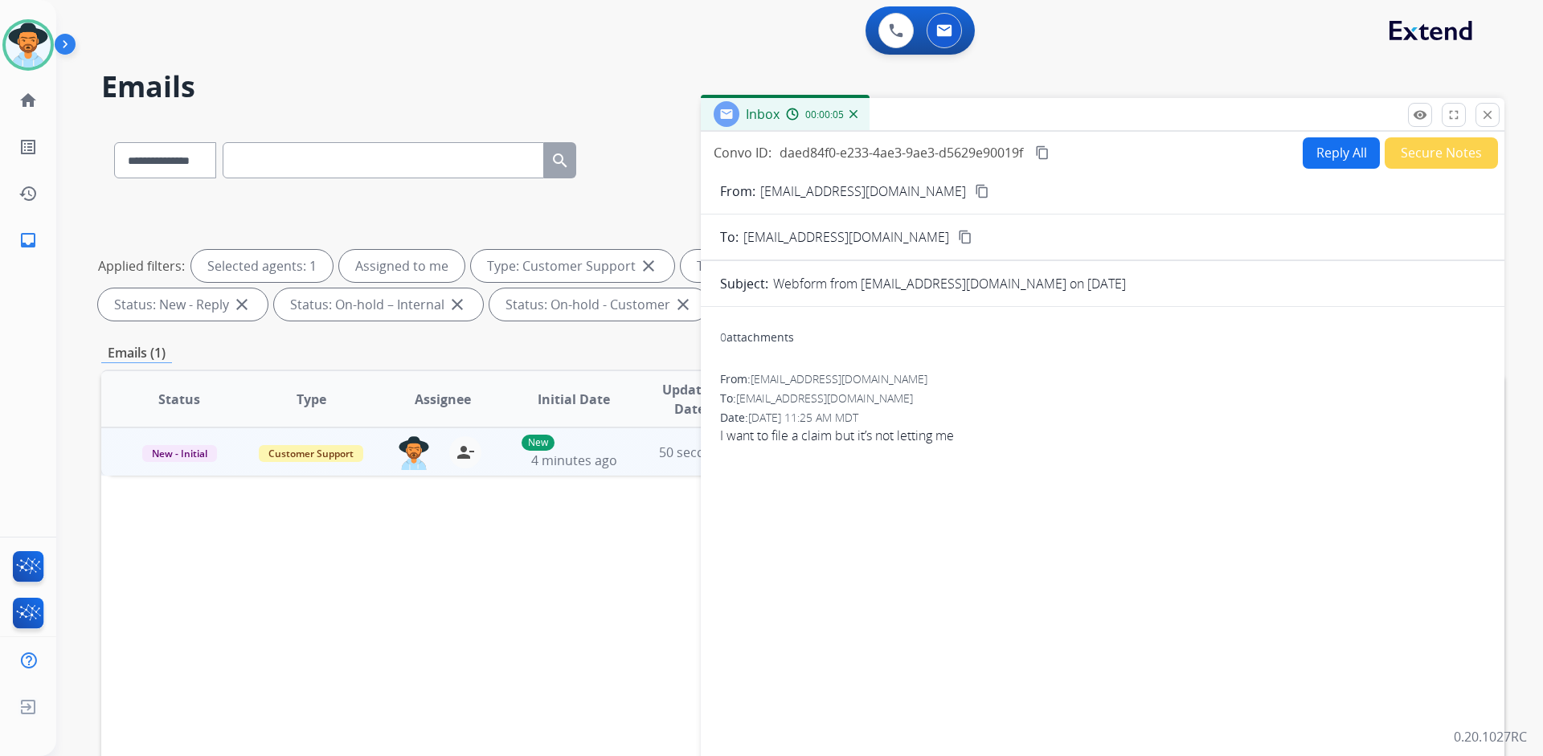
click at [975, 188] on mat-icon "content_copy" at bounding box center [982, 191] width 14 height 14
drag, startPoint x: 971, startPoint y: 435, endPoint x: 715, endPoint y: 435, distance: 256.3
click at [715, 435] on div "0 attachments From: Jackymercado15@gmail.com To: support@extend.com Date: 08/16…" at bounding box center [1102, 547] width 803 height 455
copy span "I want to file a claim but it’s not letting me"
click at [1193, 444] on span "I want to file a claim but it’s not letting me" at bounding box center [1102, 435] width 765 height 19
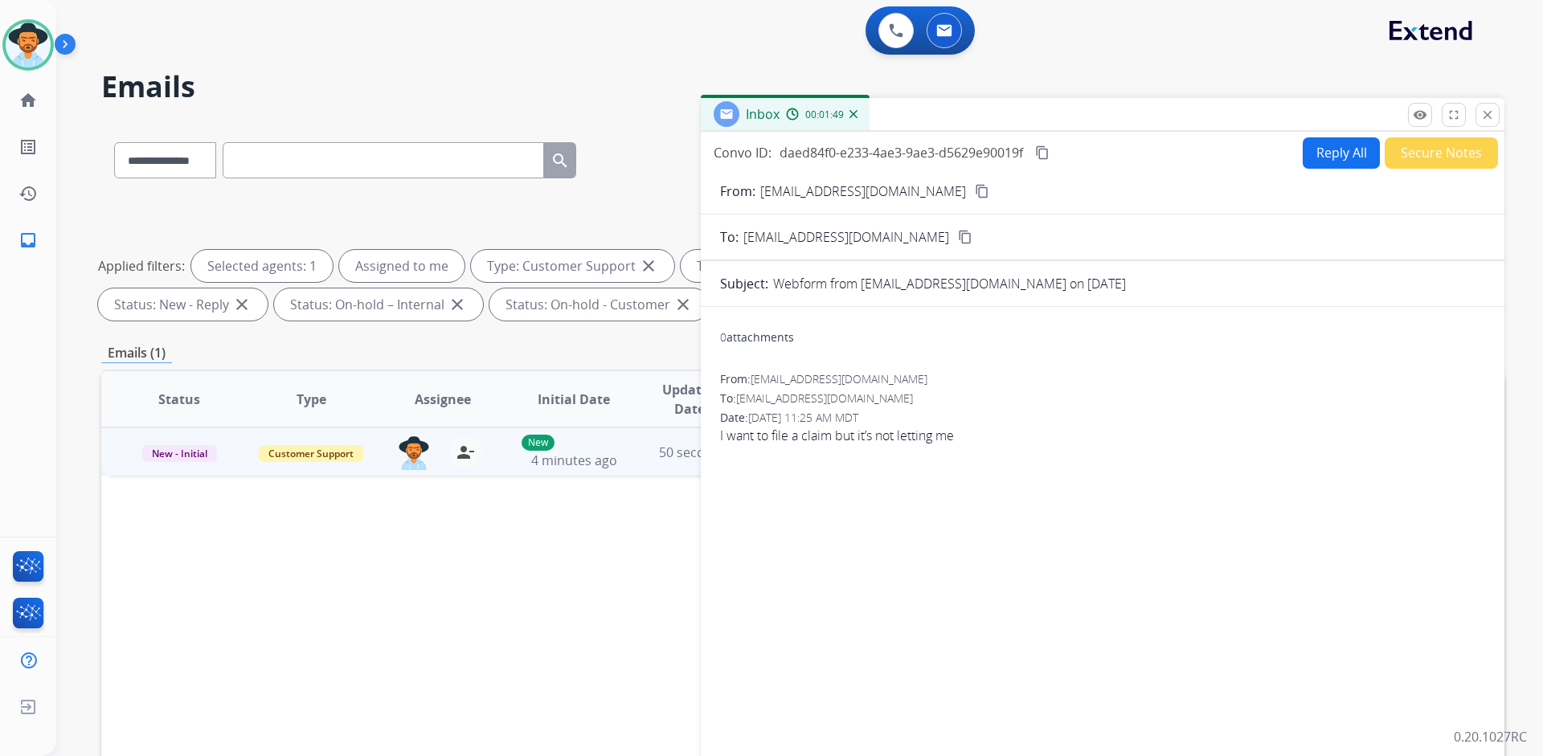
click at [1312, 157] on button "Reply All" at bounding box center [1340, 152] width 77 height 31
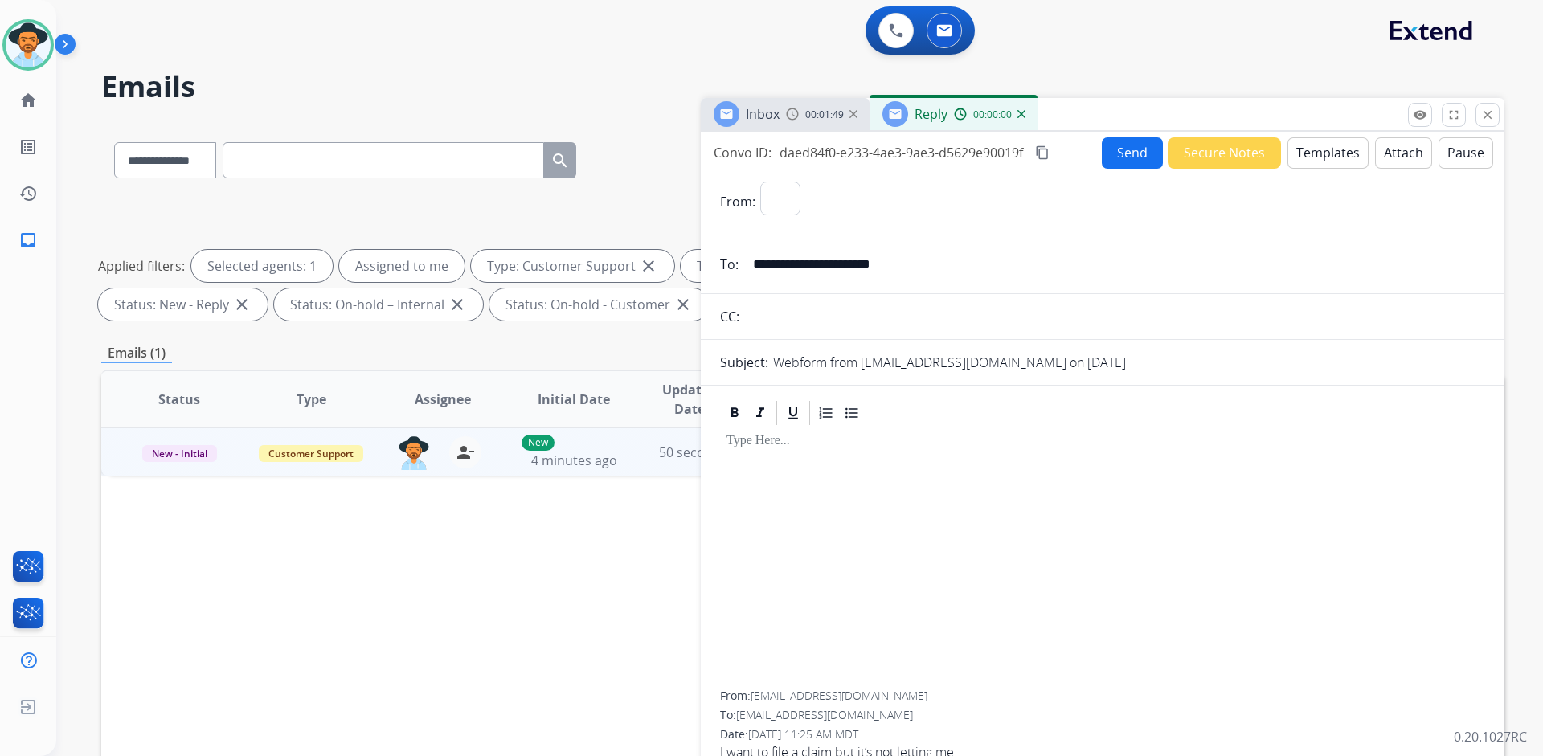
select select "**********"
click at [1307, 157] on button "Templates" at bounding box center [1327, 152] width 81 height 31
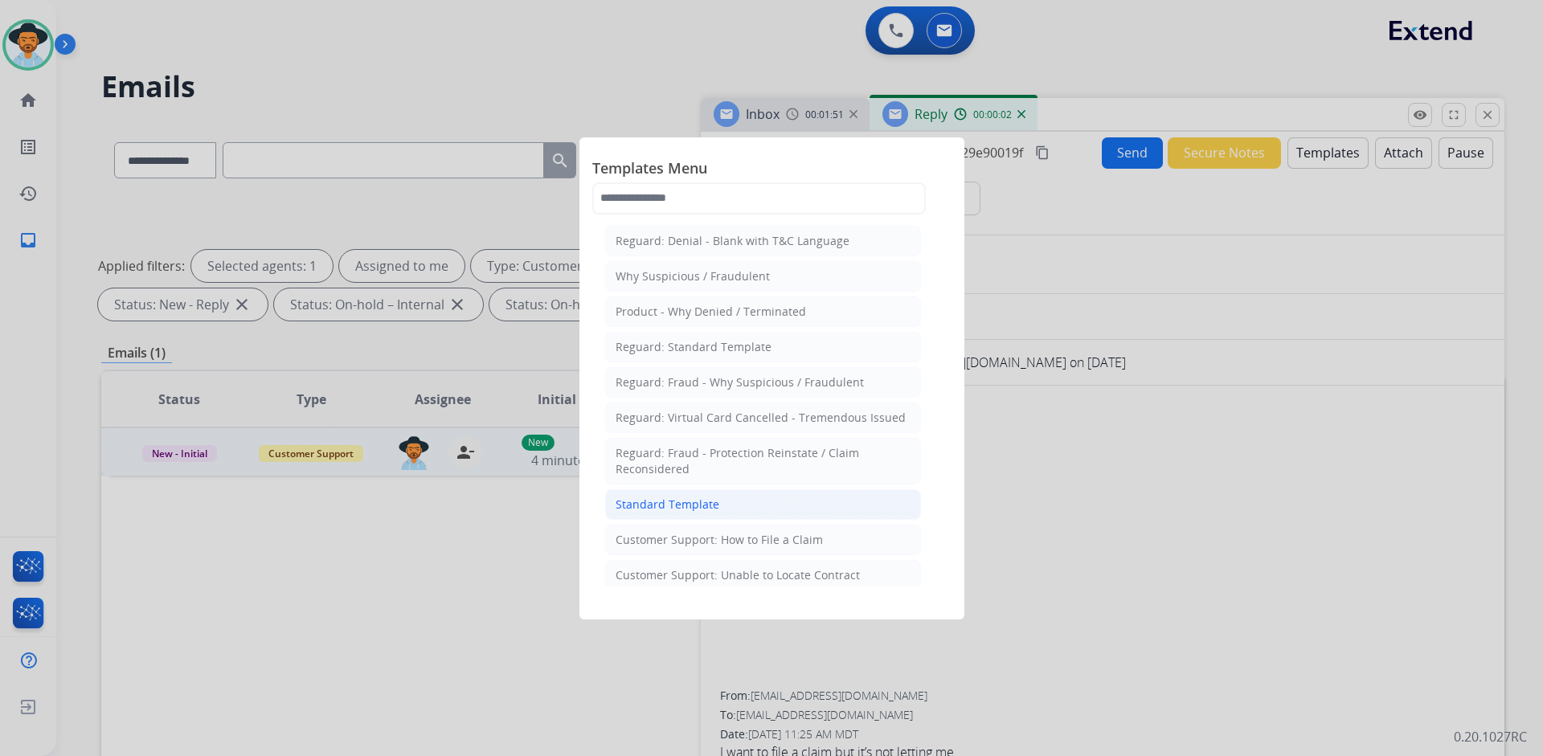
click at [683, 503] on div "Standard Template" at bounding box center [667, 505] width 104 height 16
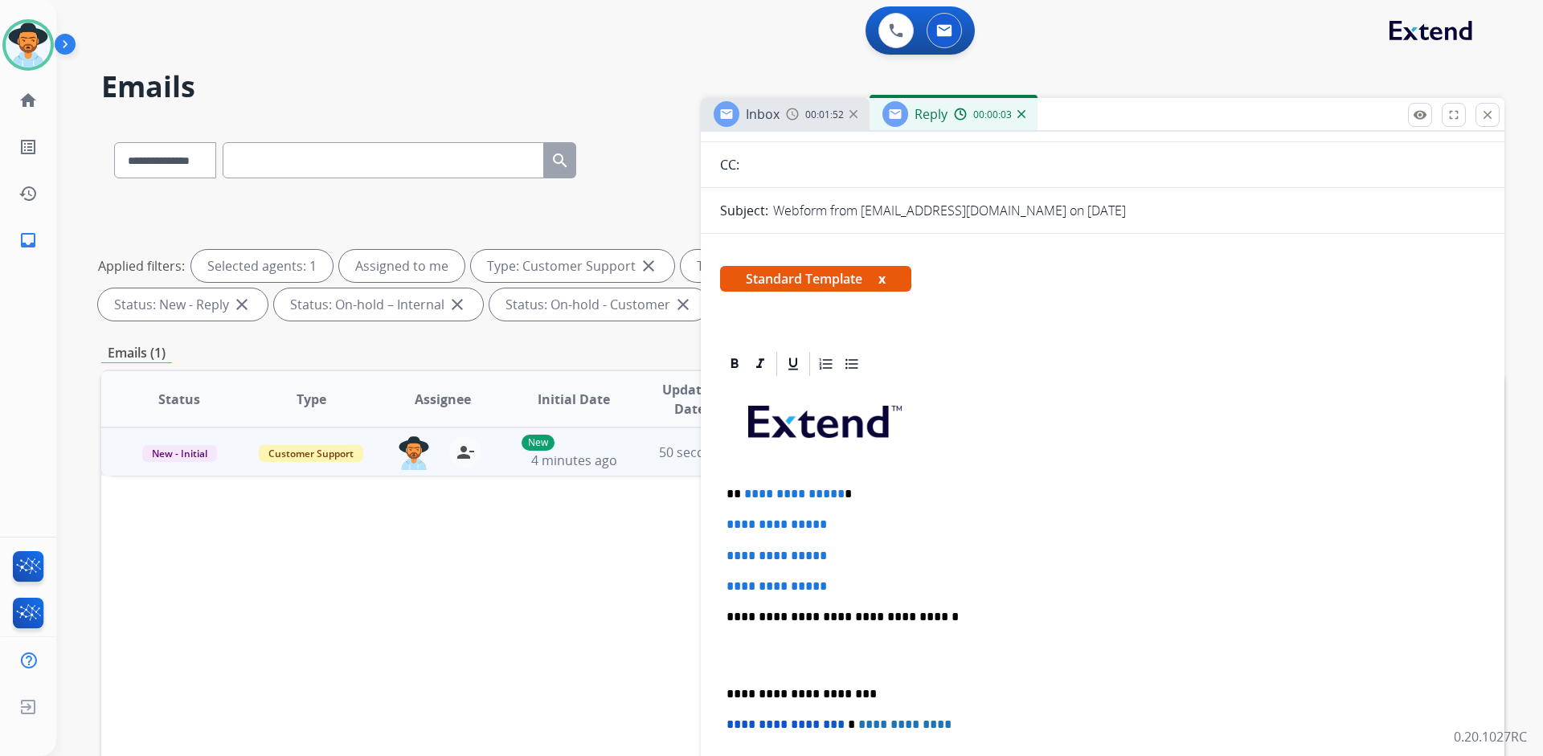
scroll to position [161, 0]
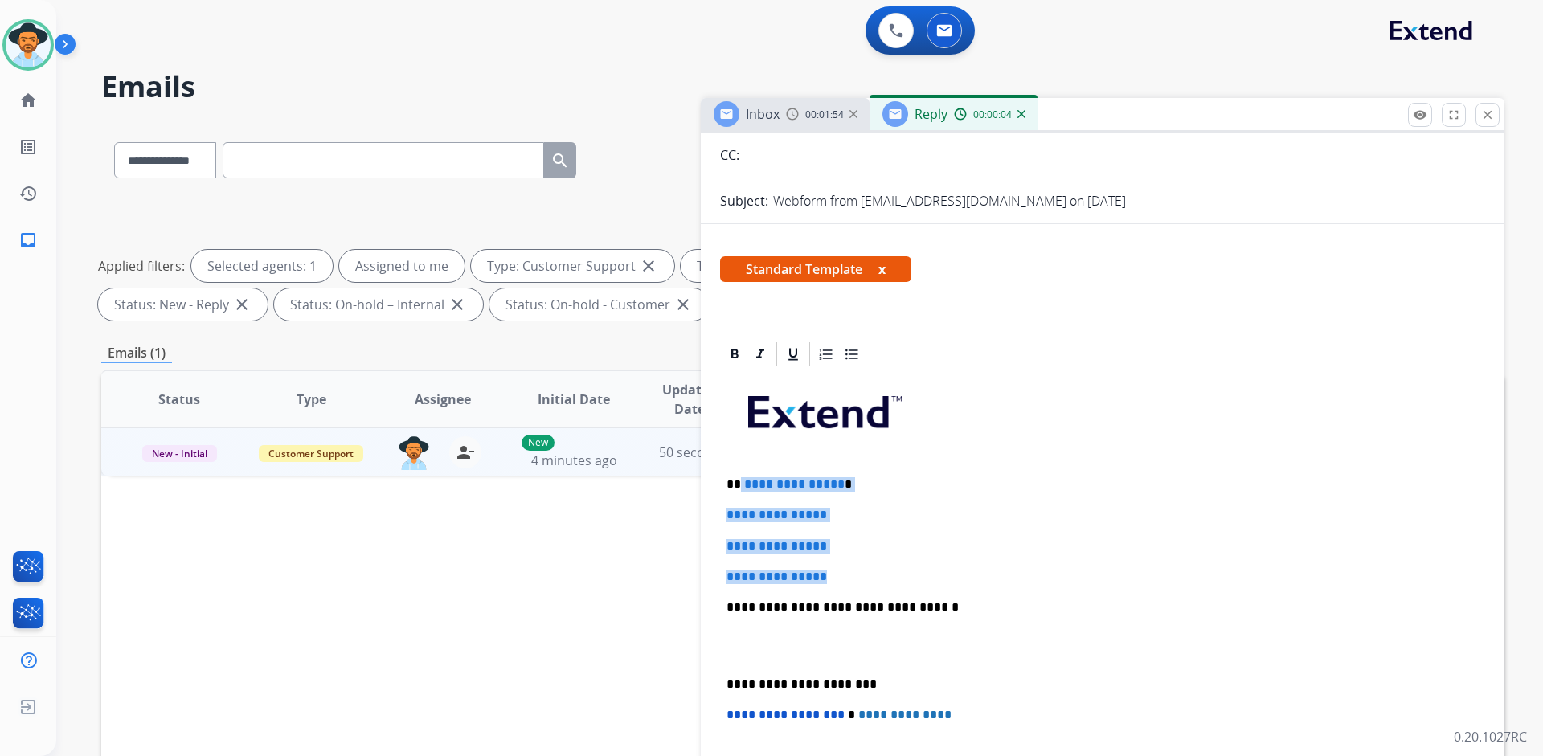
drag, startPoint x: 838, startPoint y: 581, endPoint x: 741, endPoint y: 488, distance: 134.7
click at [741, 488] on div "**********" at bounding box center [1102, 645] width 765 height 553
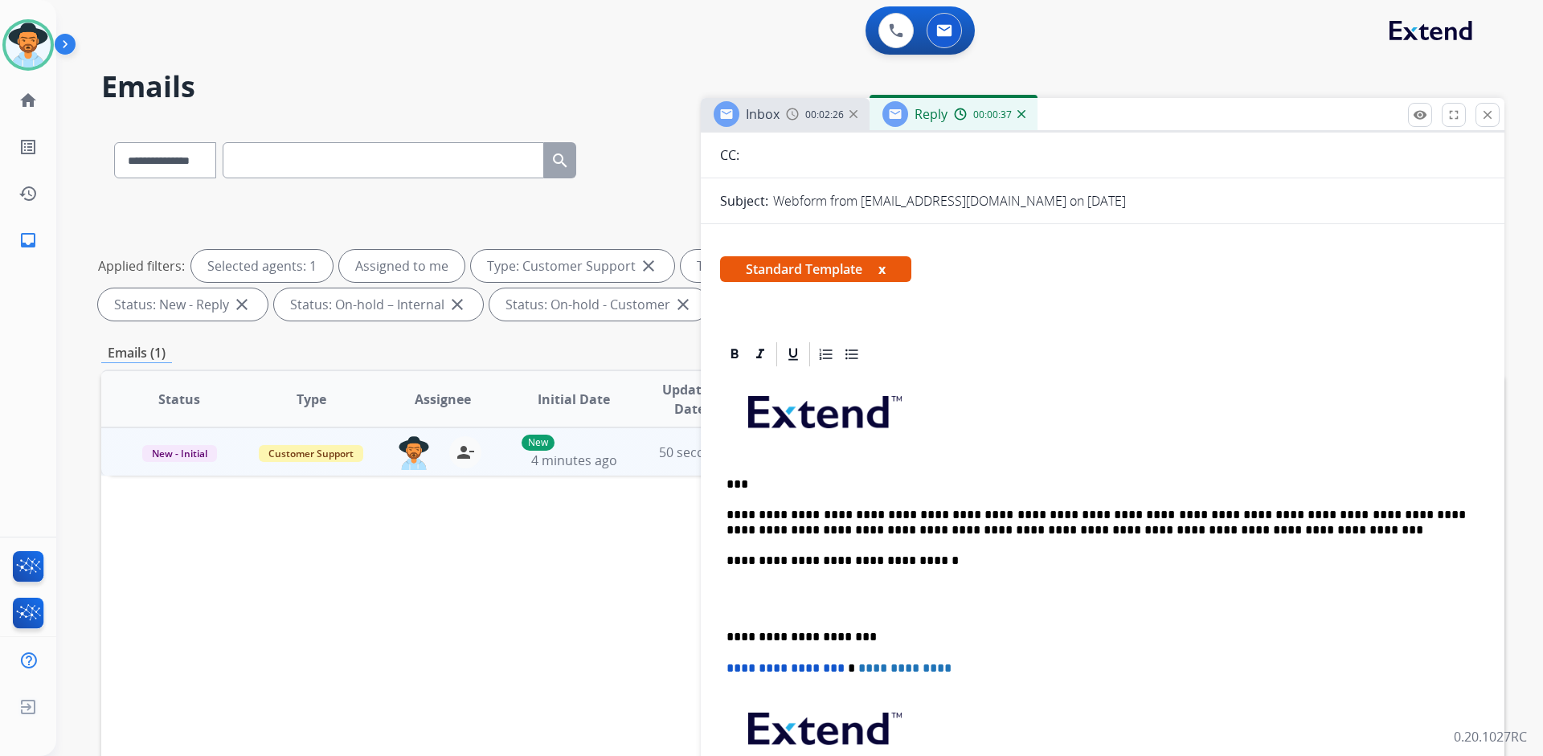
click at [1144, 534] on p "**********" at bounding box center [1095, 523] width 739 height 30
click at [739, 480] on p "***" at bounding box center [1095, 484] width 739 height 14
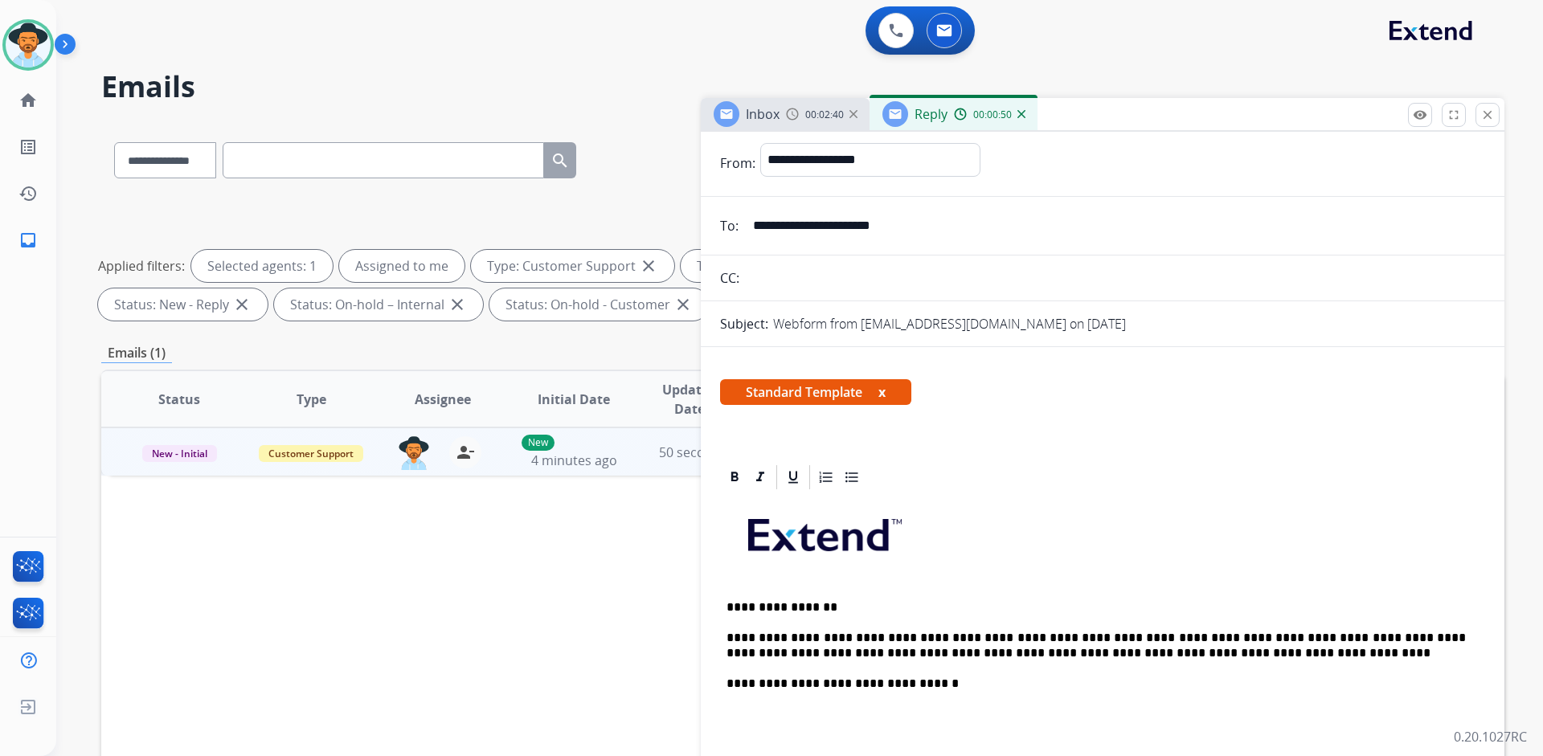
scroll to position [0, 0]
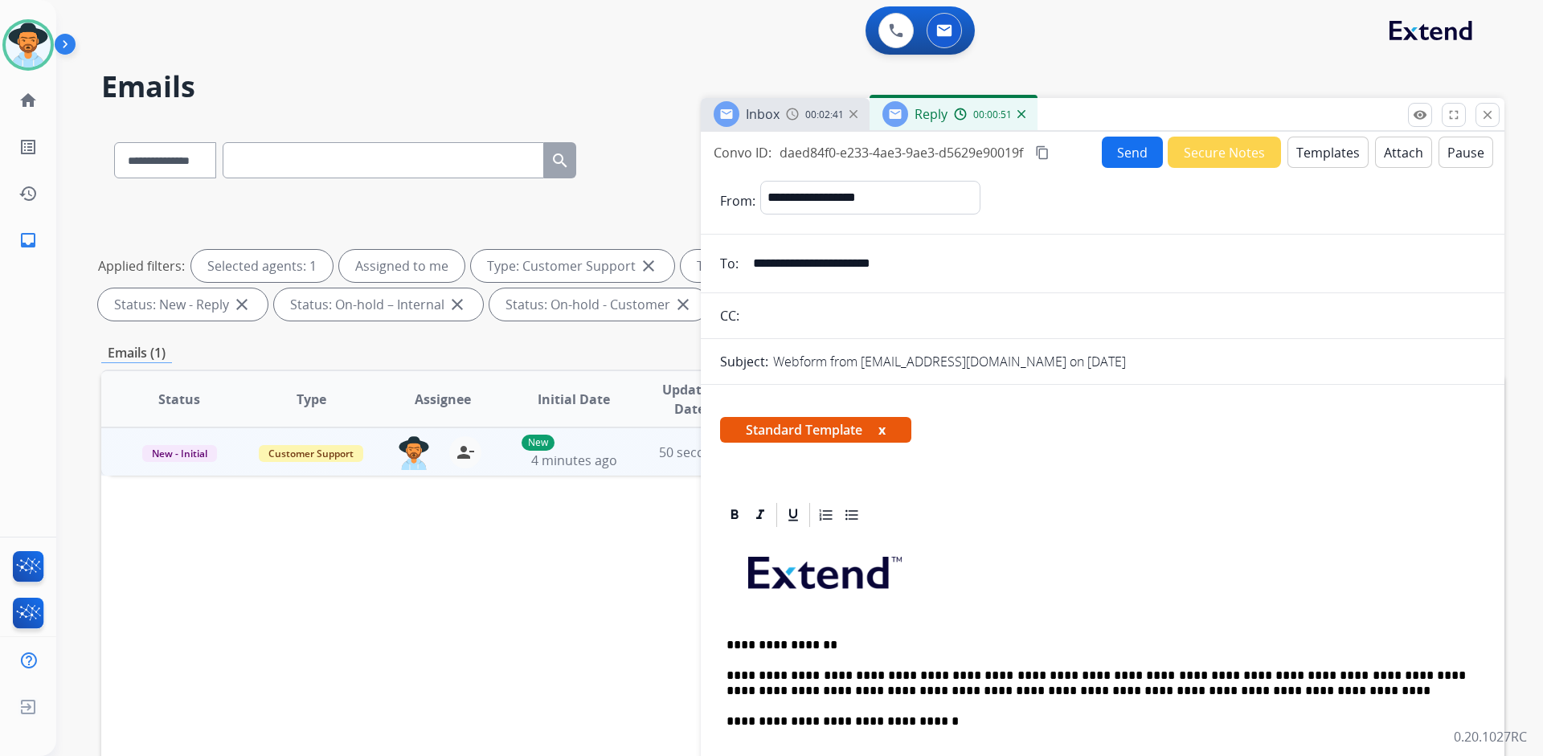
click at [1044, 149] on mat-icon "content_copy" at bounding box center [1042, 152] width 14 height 14
click at [1252, 526] on div at bounding box center [1102, 515] width 765 height 29
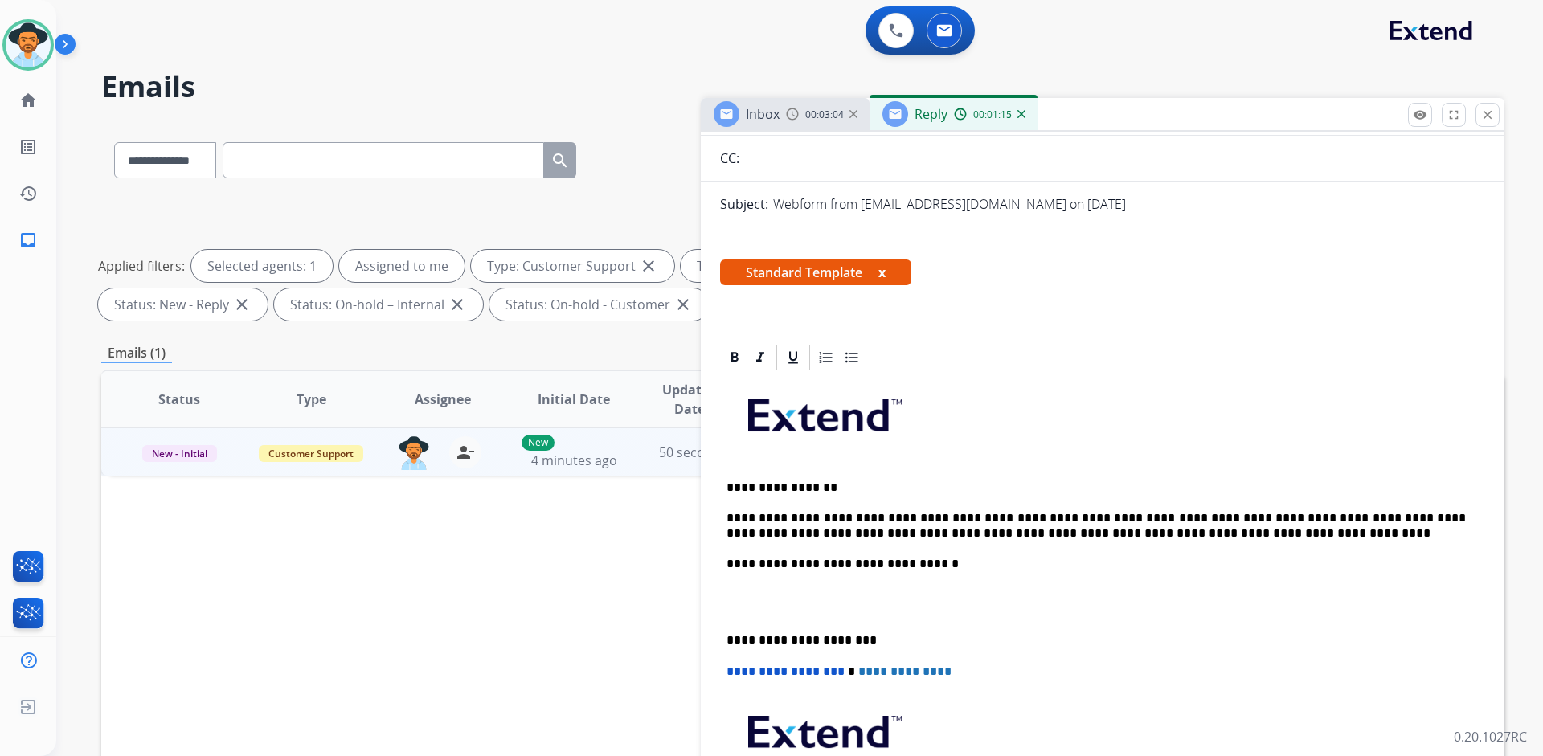
scroll to position [161, 0]
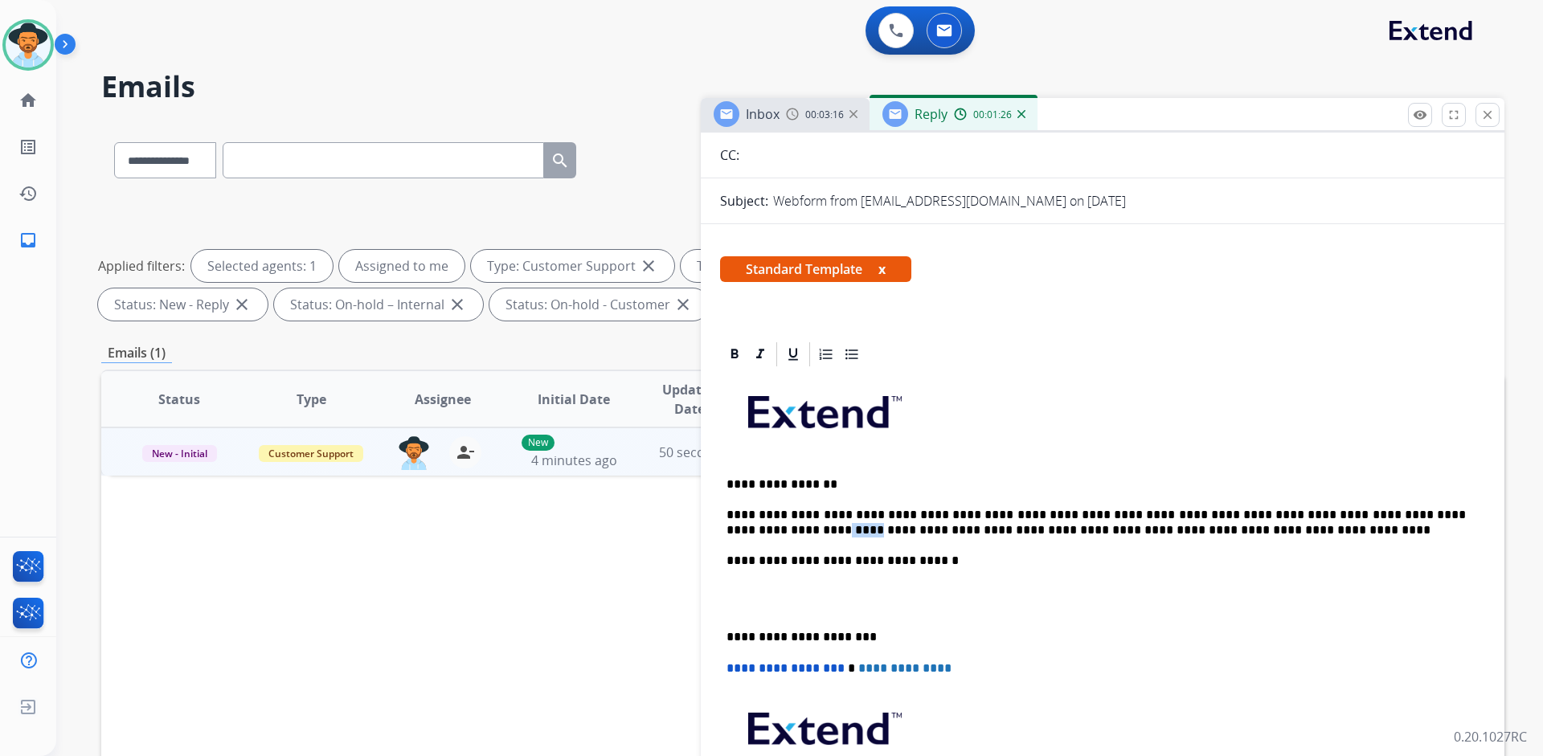
drag, startPoint x: 1468, startPoint y: 513, endPoint x: 1443, endPoint y: 514, distance: 24.9
click at [1443, 514] on p "**********" at bounding box center [1095, 523] width 739 height 30
drag, startPoint x: 848, startPoint y: 530, endPoint x: 827, endPoint y: 531, distance: 21.7
click at [827, 531] on p "**********" at bounding box center [1095, 523] width 739 height 30
click at [1257, 530] on p "**********" at bounding box center [1095, 523] width 739 height 30
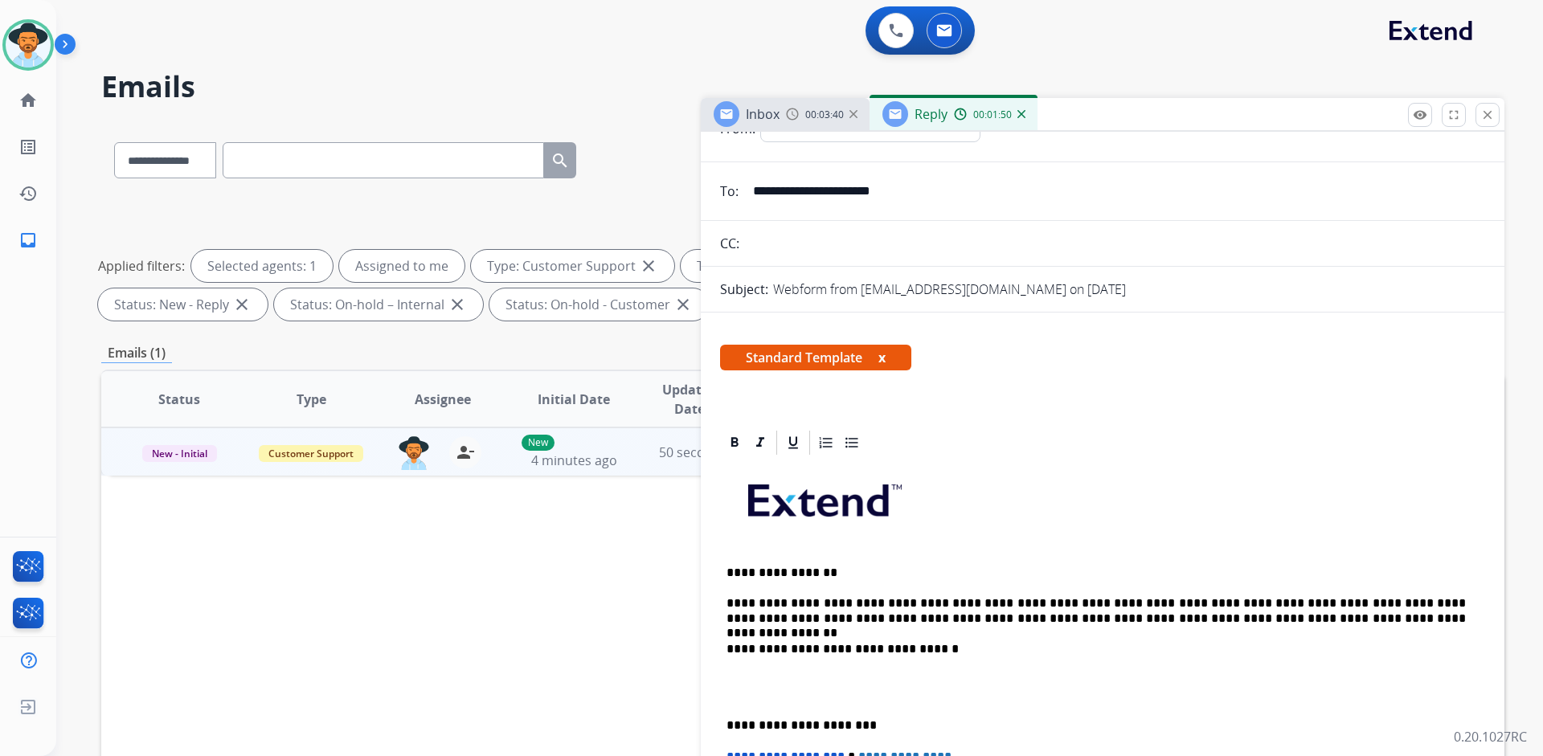
scroll to position [0, 0]
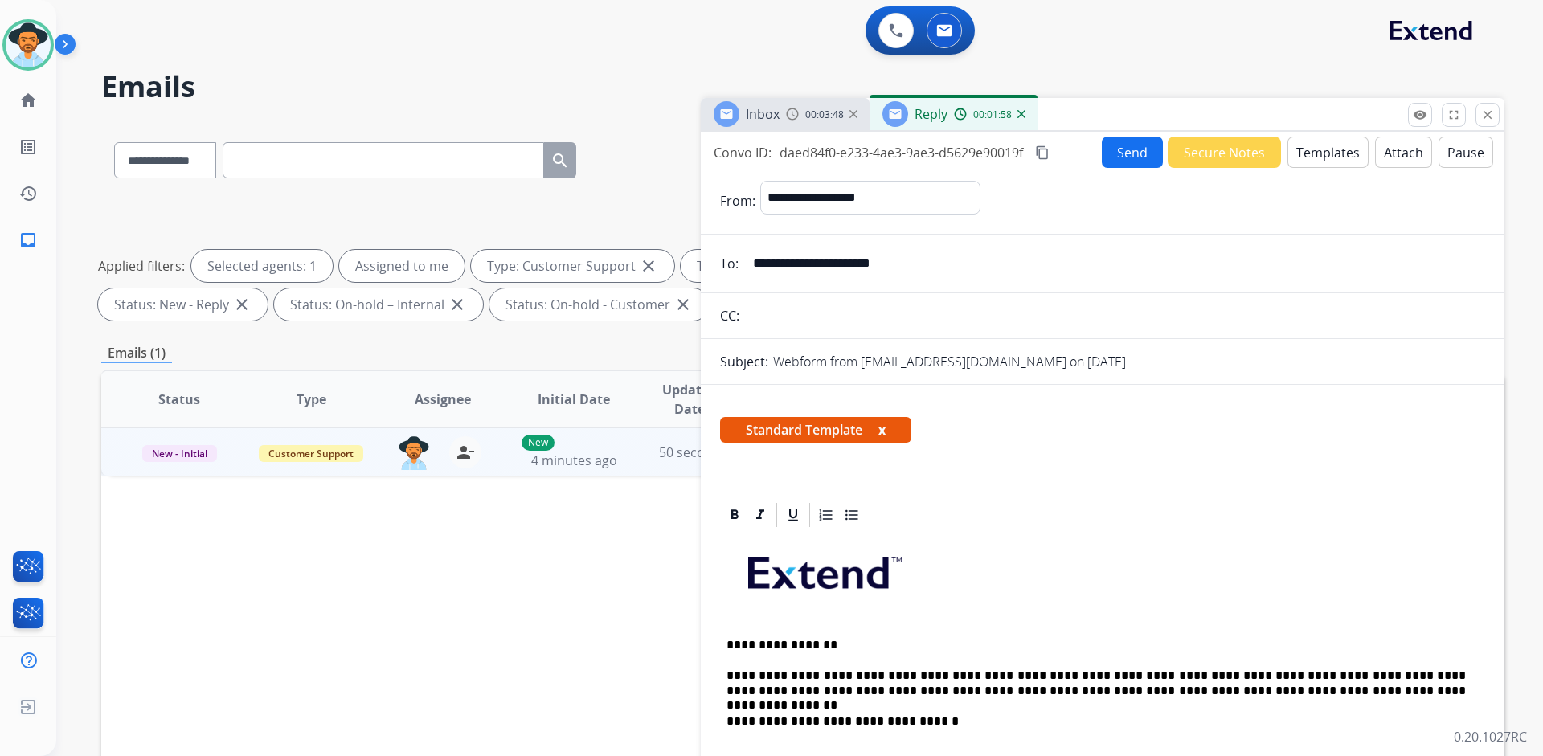
click at [1126, 152] on button "Send" at bounding box center [1132, 152] width 61 height 31
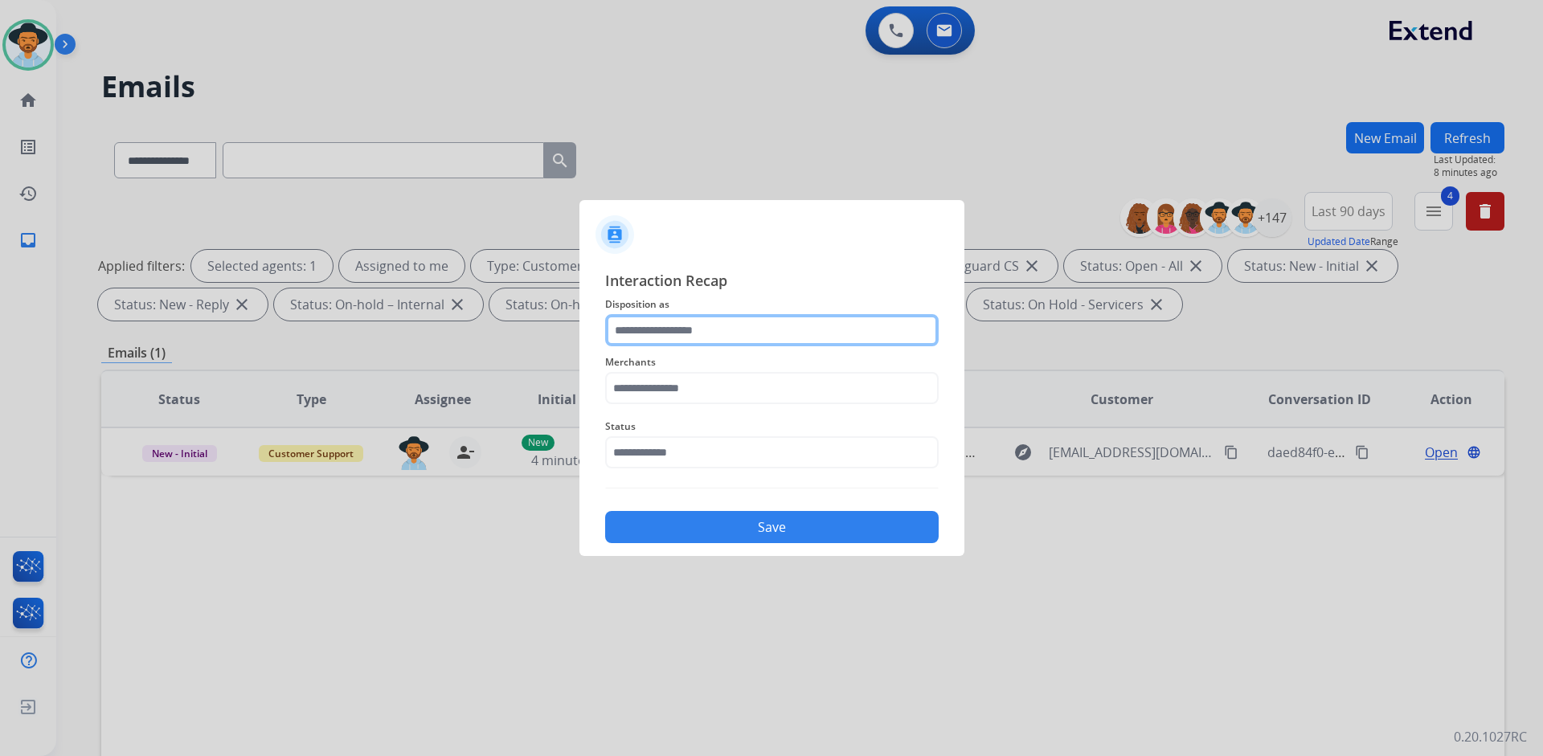
click at [725, 330] on input "text" at bounding box center [771, 330] width 333 height 32
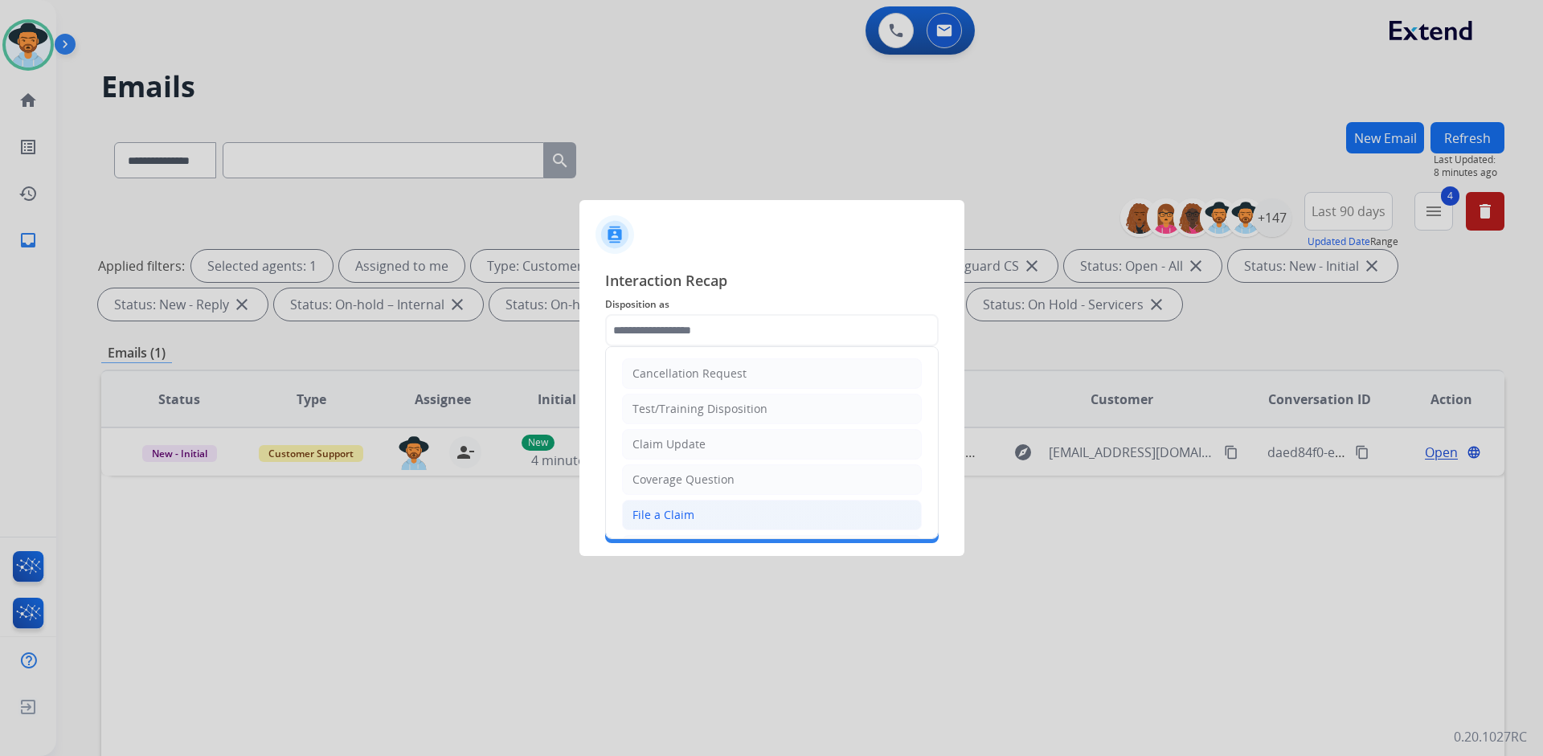
click at [683, 515] on div "File a Claim" at bounding box center [663, 515] width 62 height 16
type input "**********"
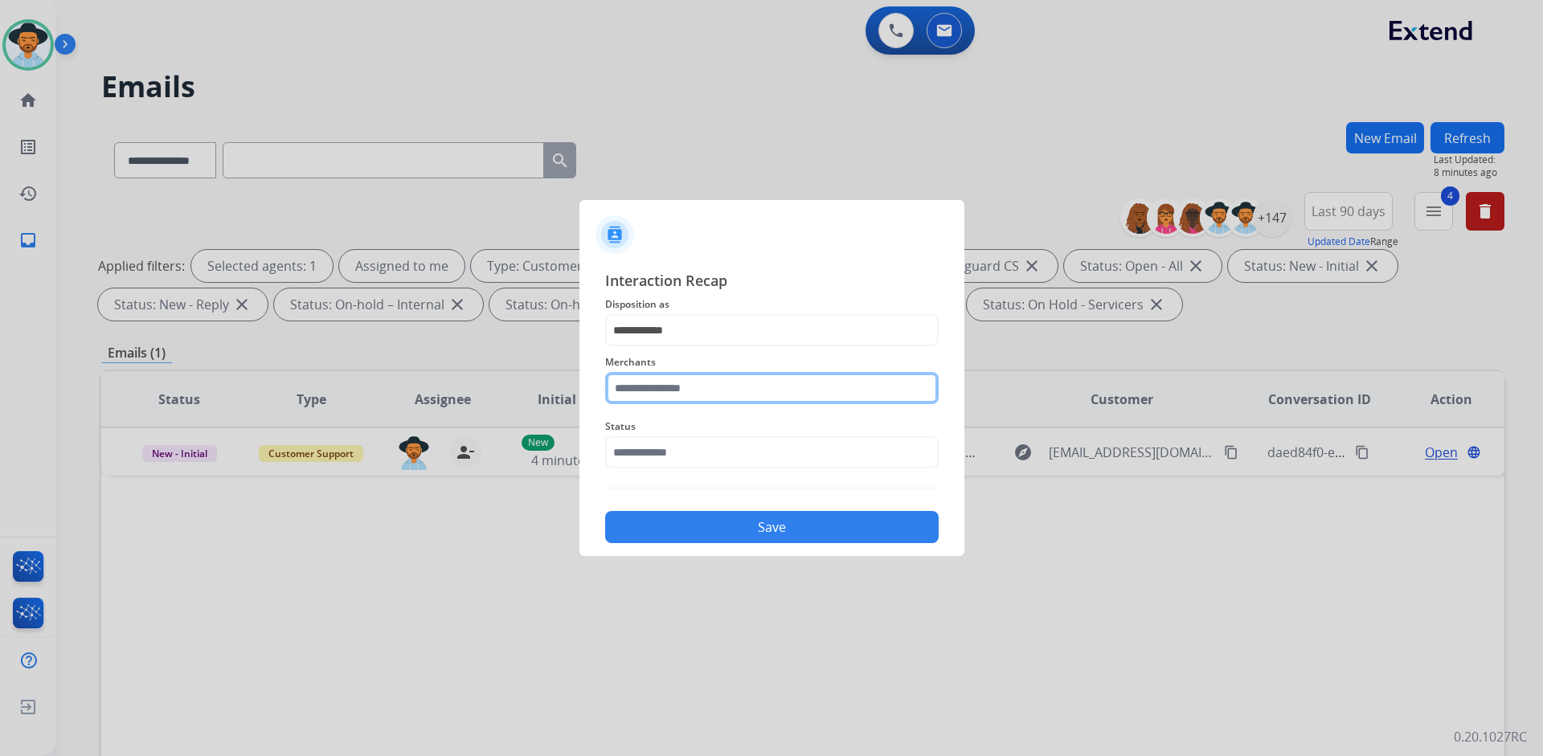
click at [689, 395] on input "text" at bounding box center [771, 388] width 333 height 32
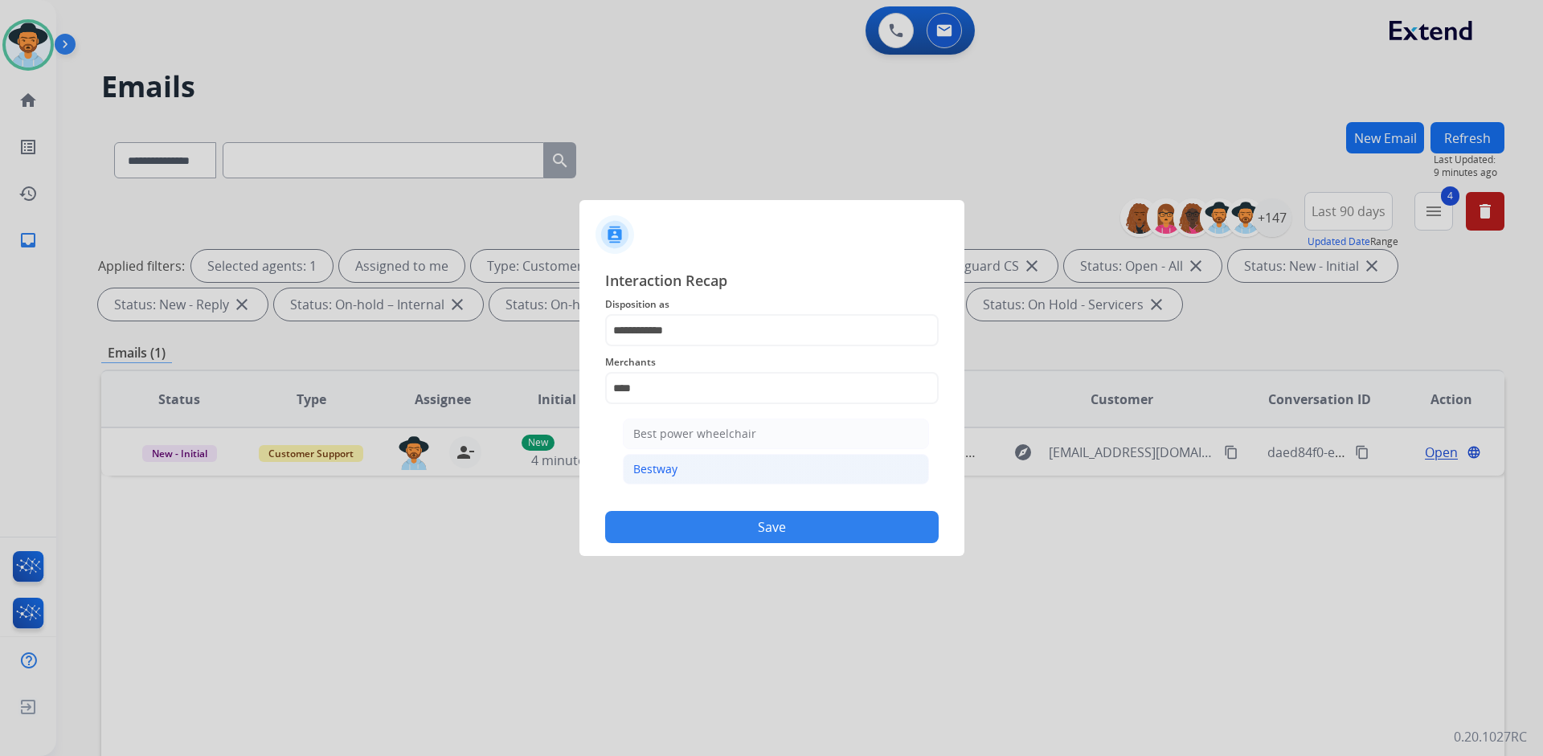
click at [685, 471] on li "Bestway" at bounding box center [776, 469] width 306 height 31
type input "*******"
click at [683, 452] on input "text" at bounding box center [771, 452] width 333 height 32
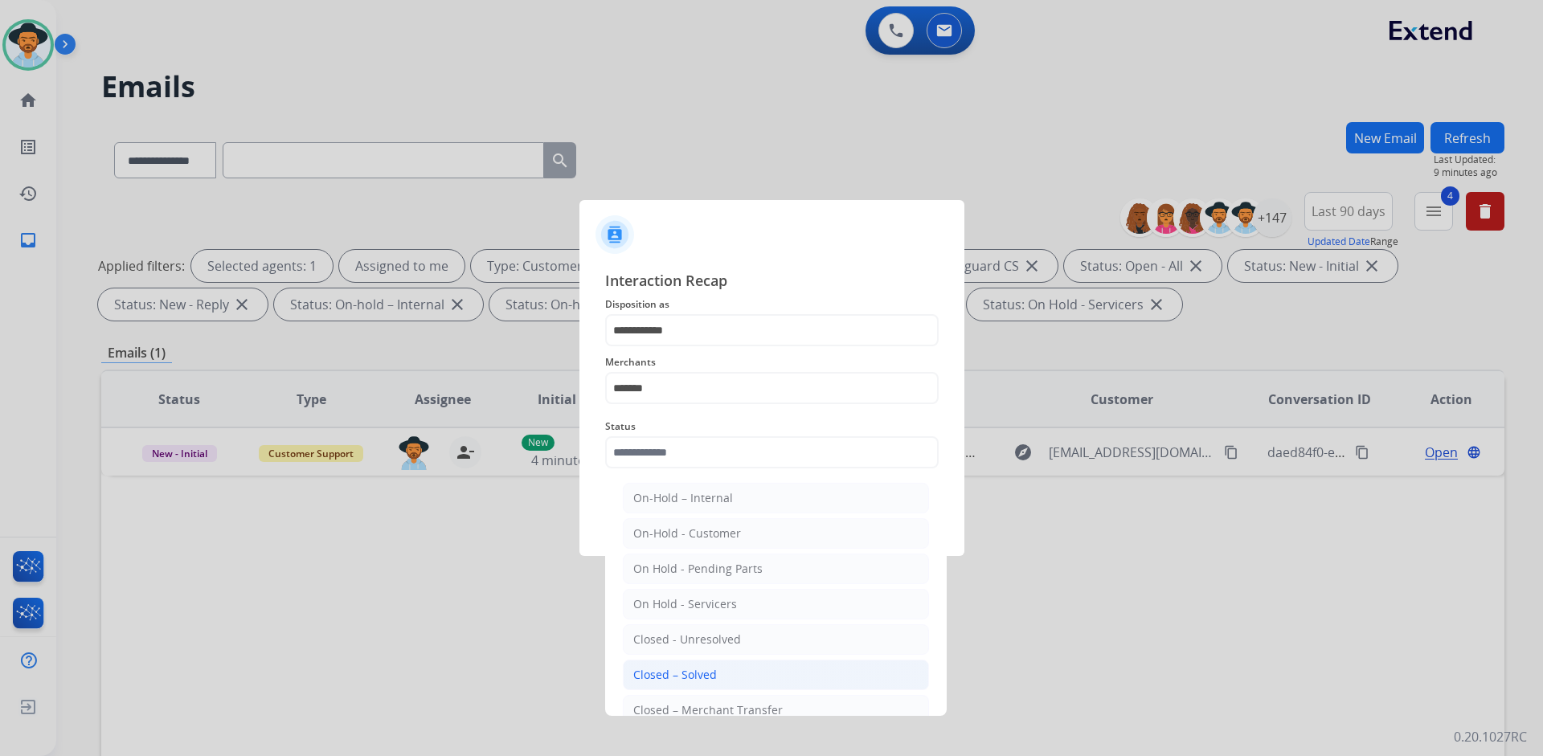
click at [671, 668] on div "Closed – Solved" at bounding box center [675, 675] width 84 height 16
type input "**********"
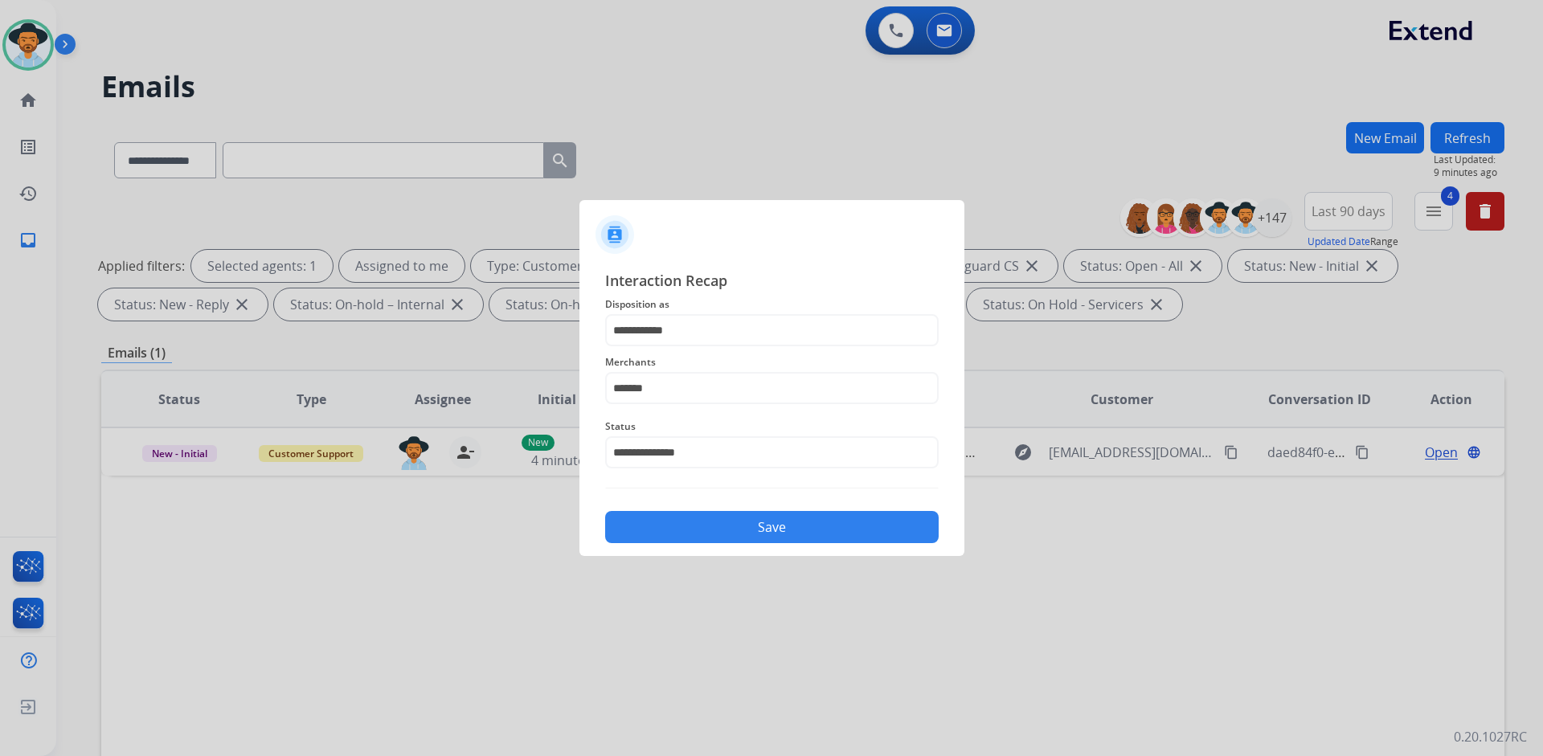
click at [753, 532] on button "Save" at bounding box center [771, 527] width 333 height 32
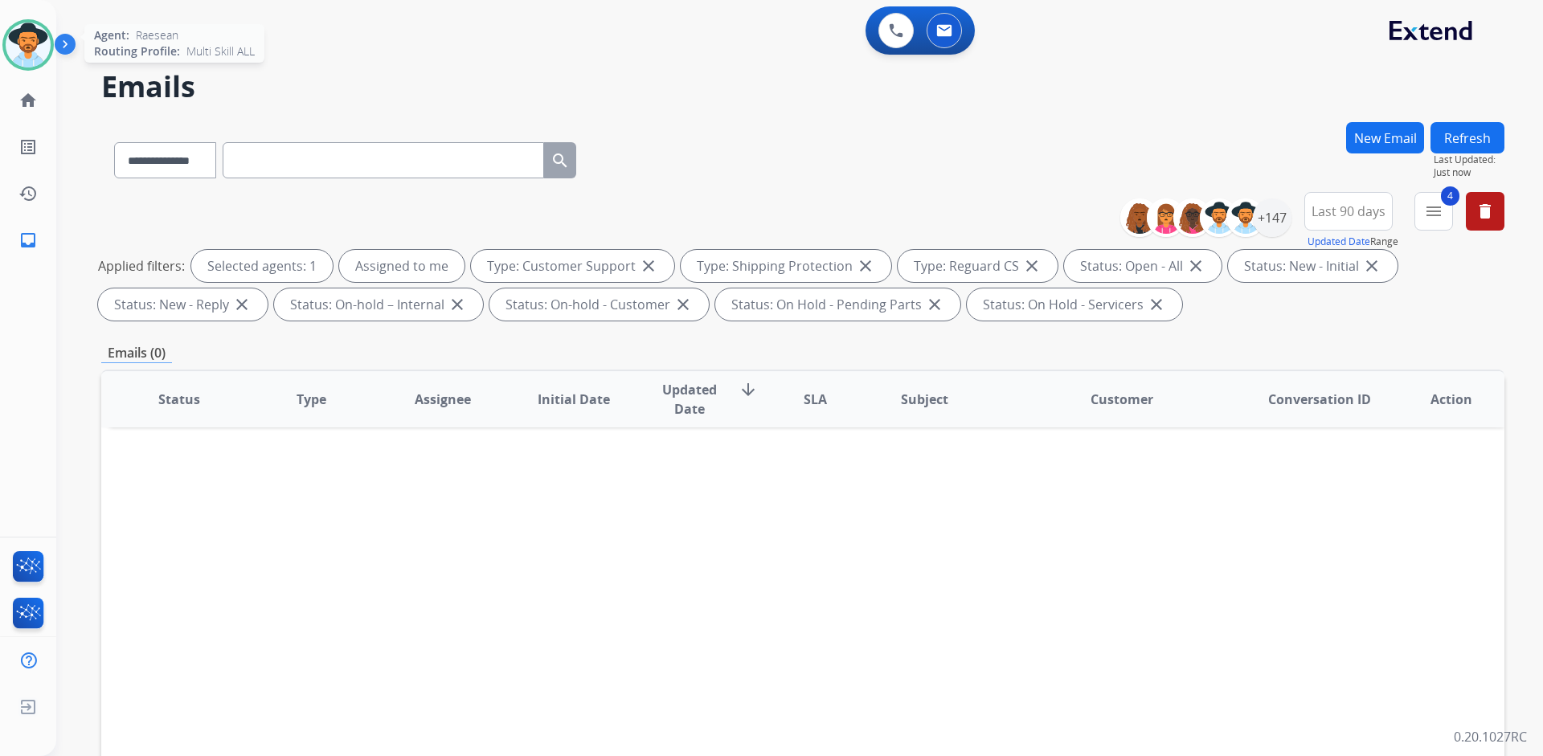
click at [34, 43] on img at bounding box center [28, 44] width 45 height 45
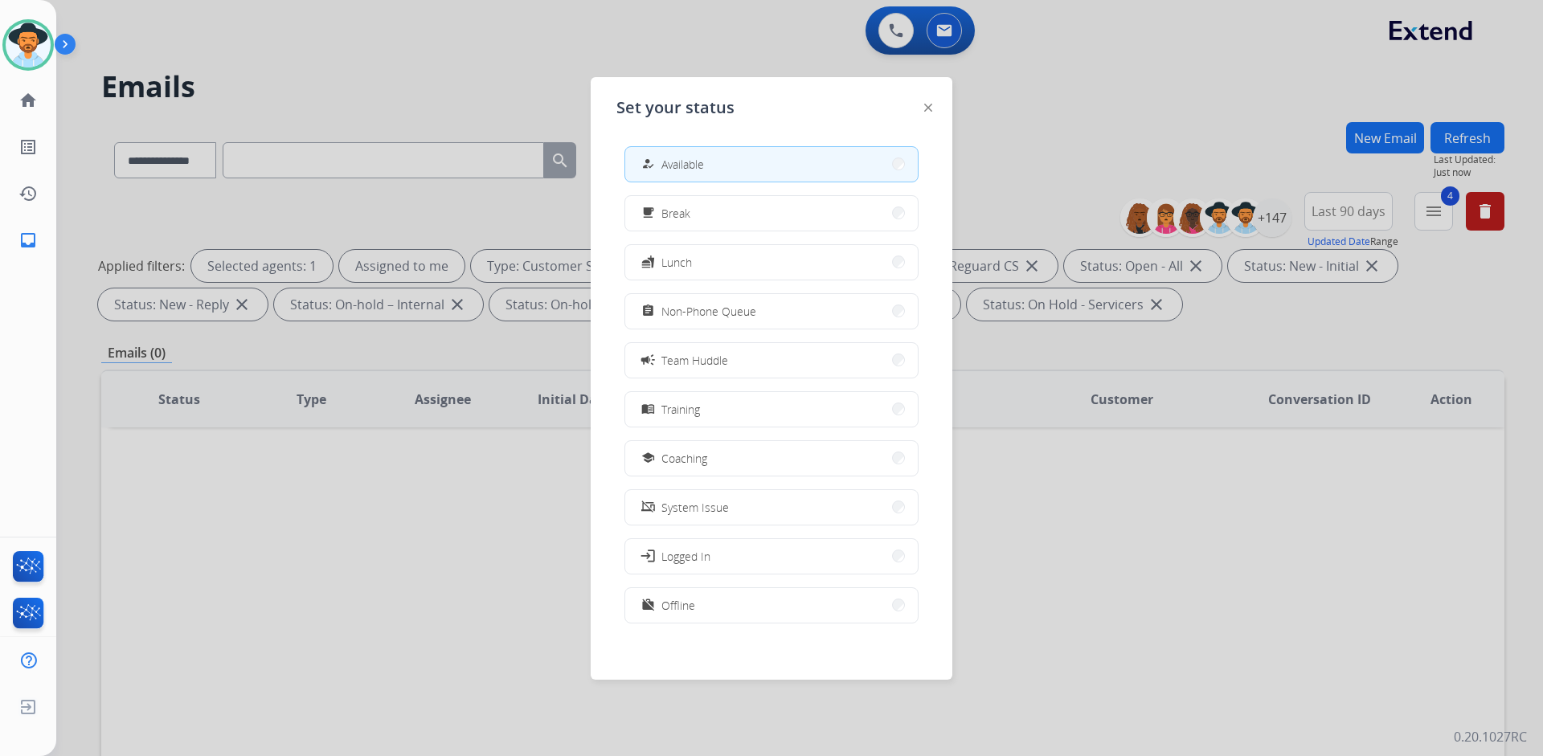
click at [308, 57] on div at bounding box center [771, 378] width 1543 height 756
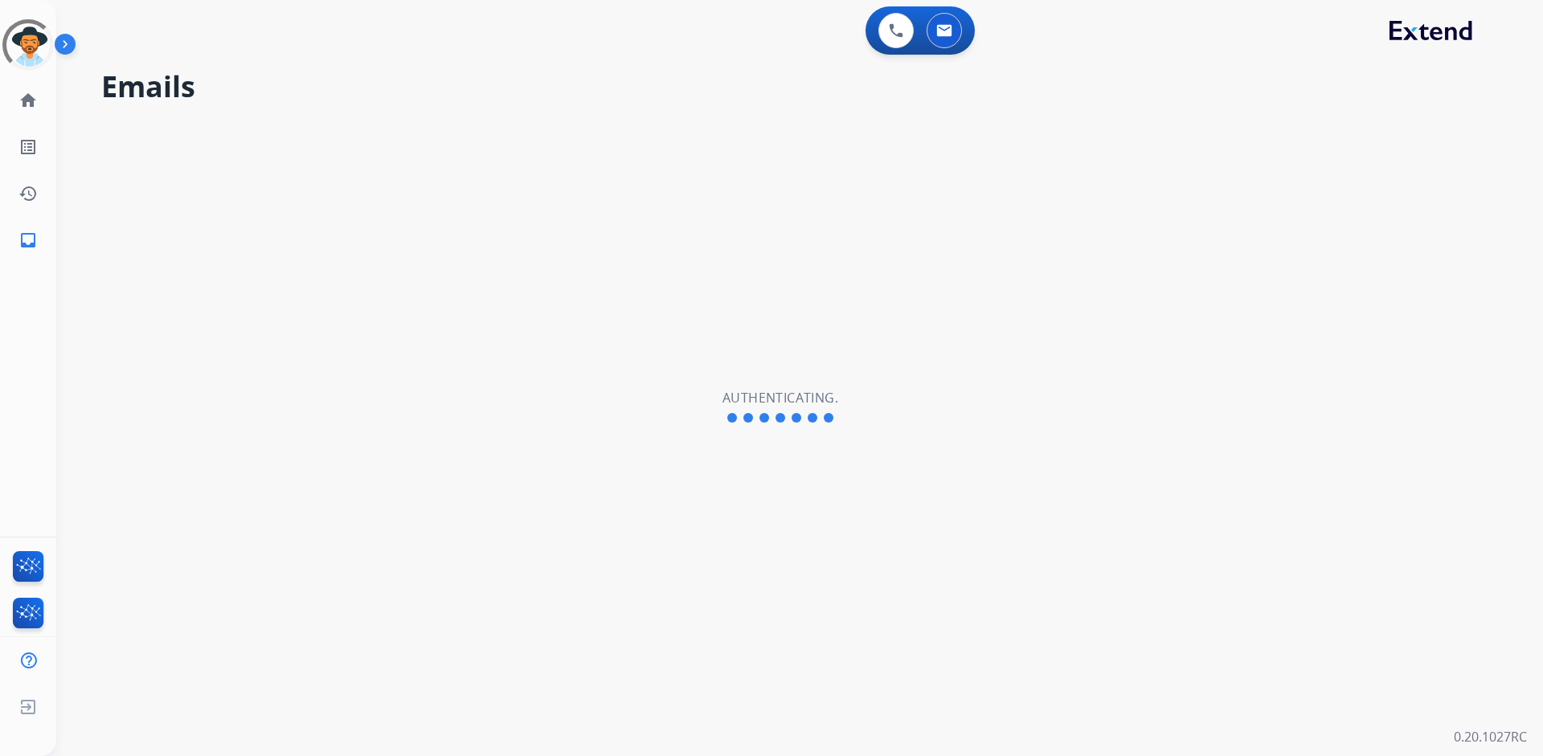
select select "**********"
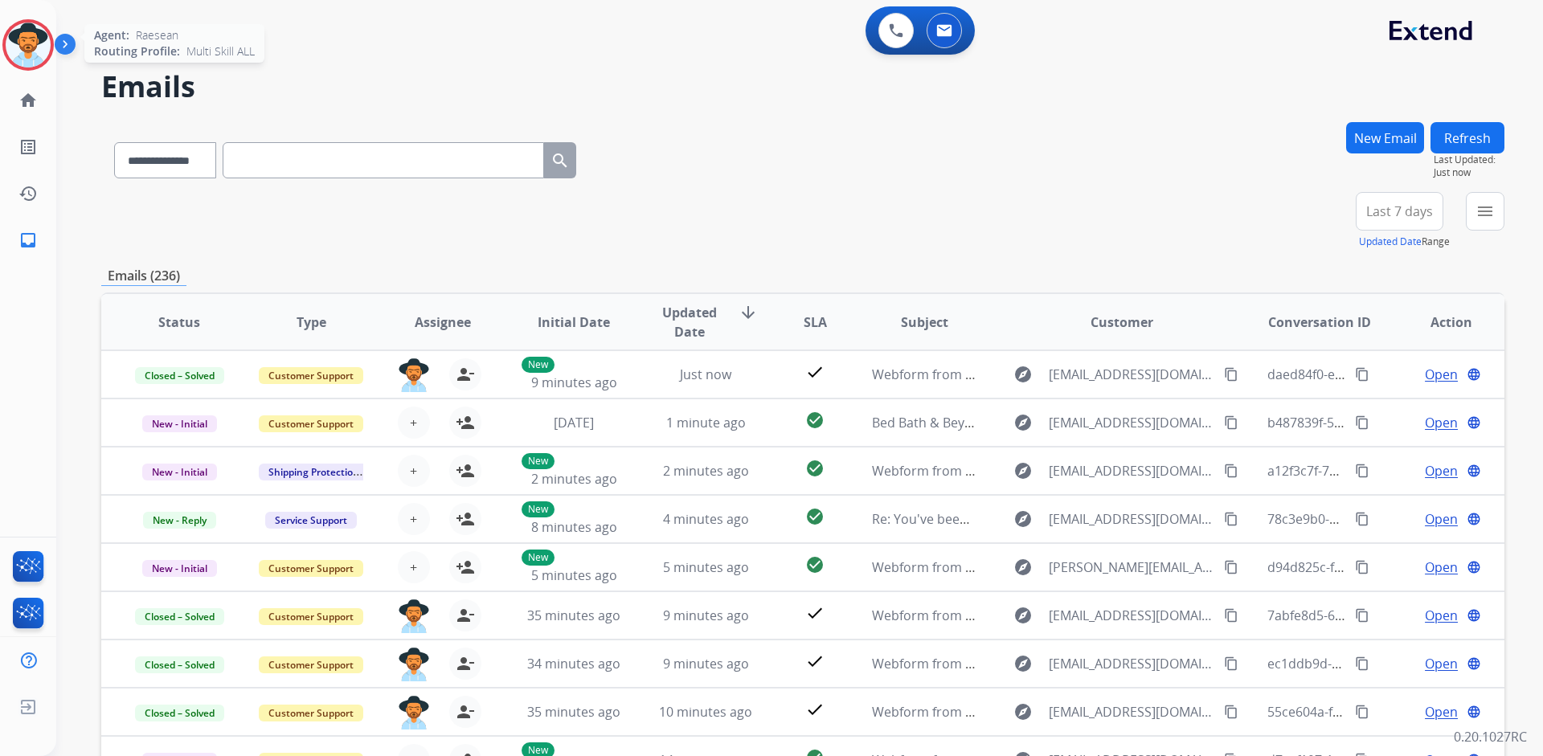
click at [43, 42] on img at bounding box center [28, 44] width 45 height 45
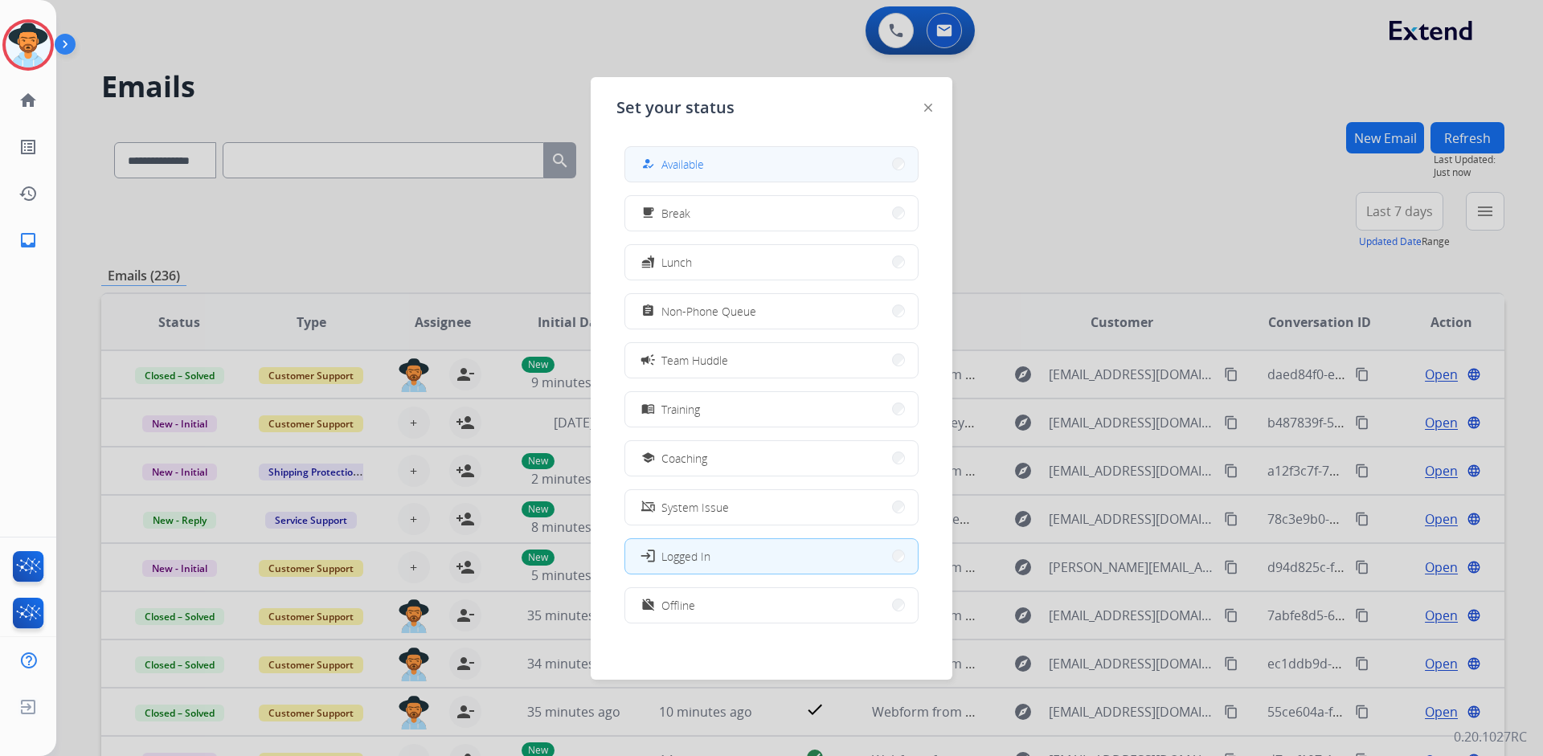
click at [676, 160] on span "Available" at bounding box center [682, 164] width 43 height 17
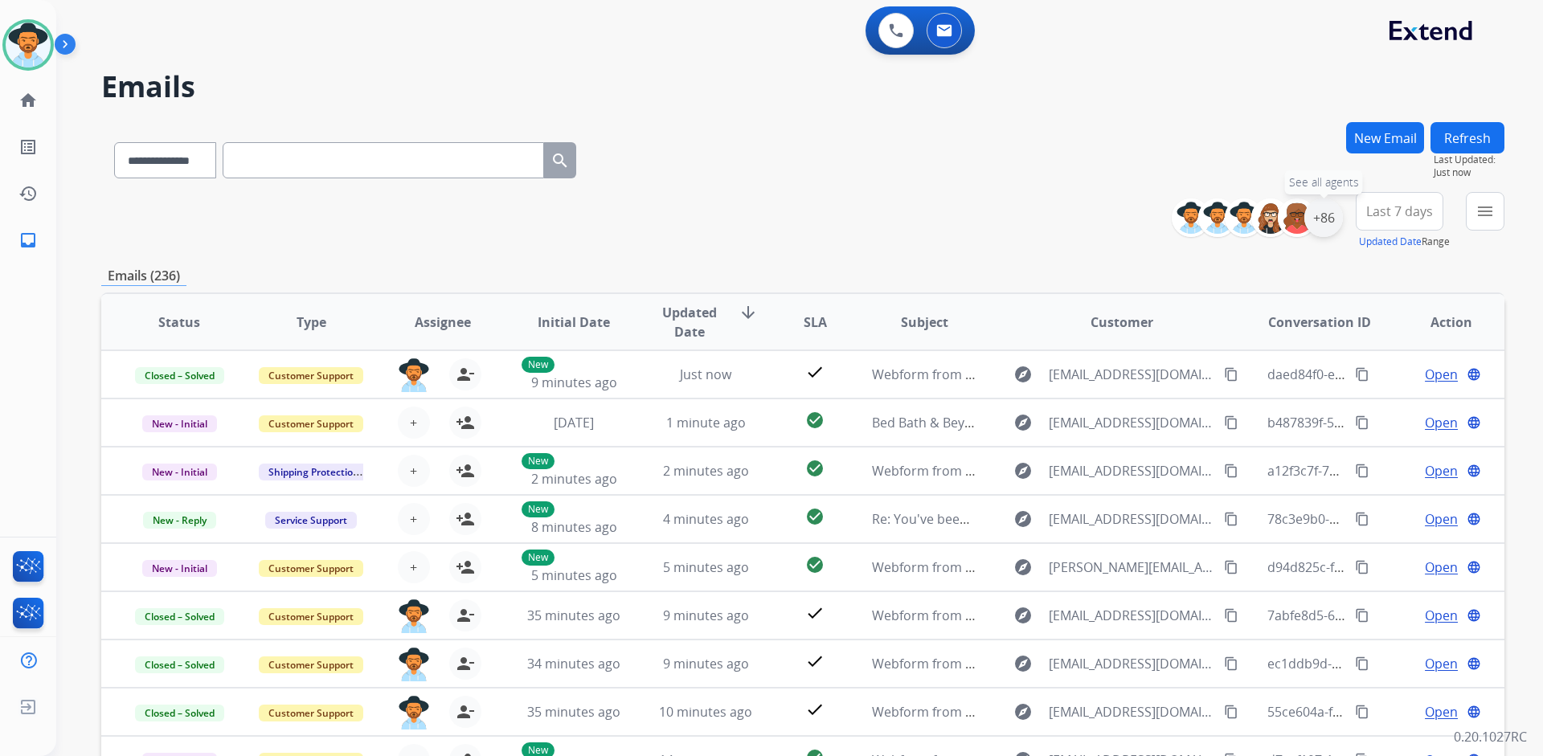
click at [1330, 223] on div "+86" at bounding box center [1323, 217] width 39 height 39
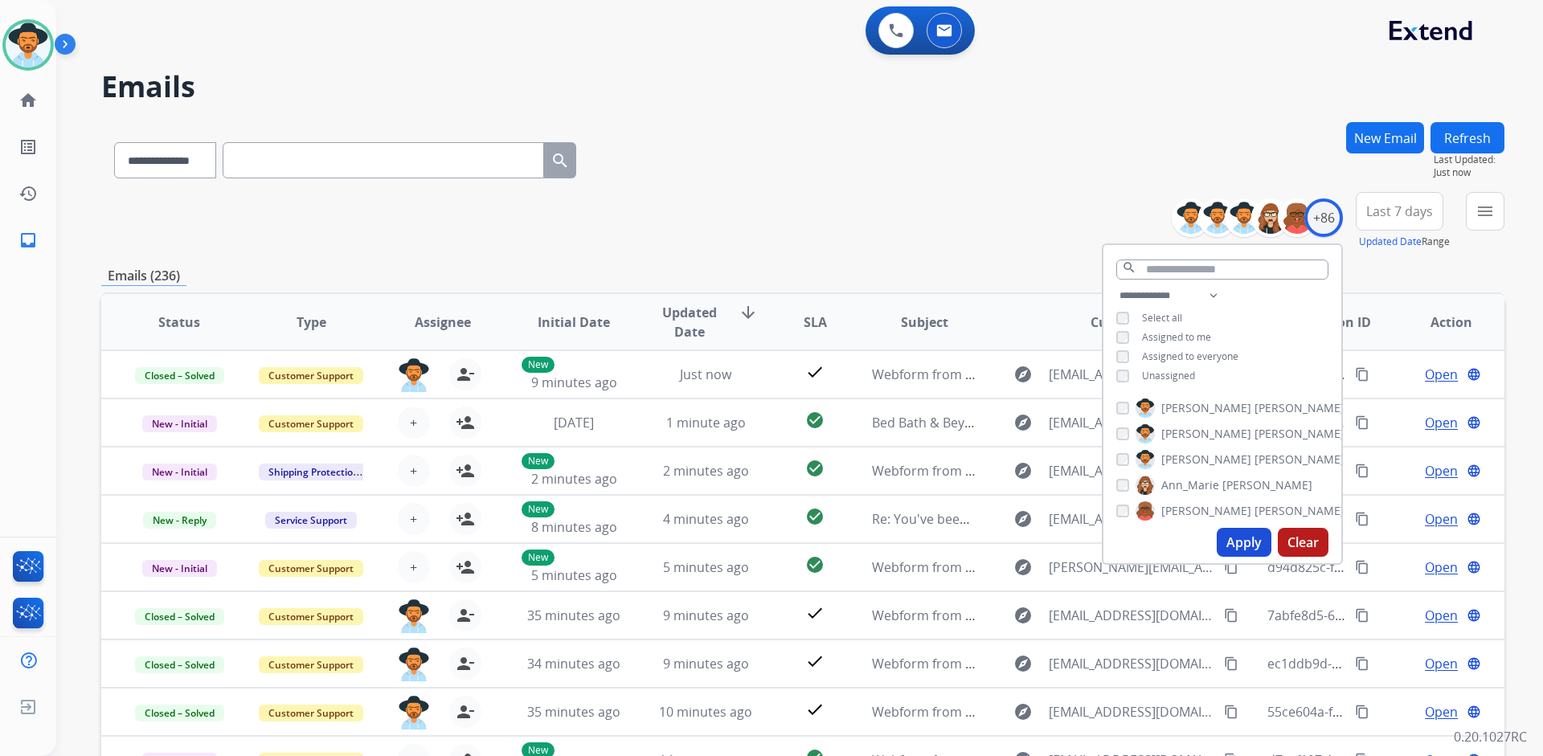
click at [1165, 373] on span "Unassigned" at bounding box center [1168, 376] width 53 height 14
click at [1231, 533] on button "Apply" at bounding box center [1243, 542] width 55 height 29
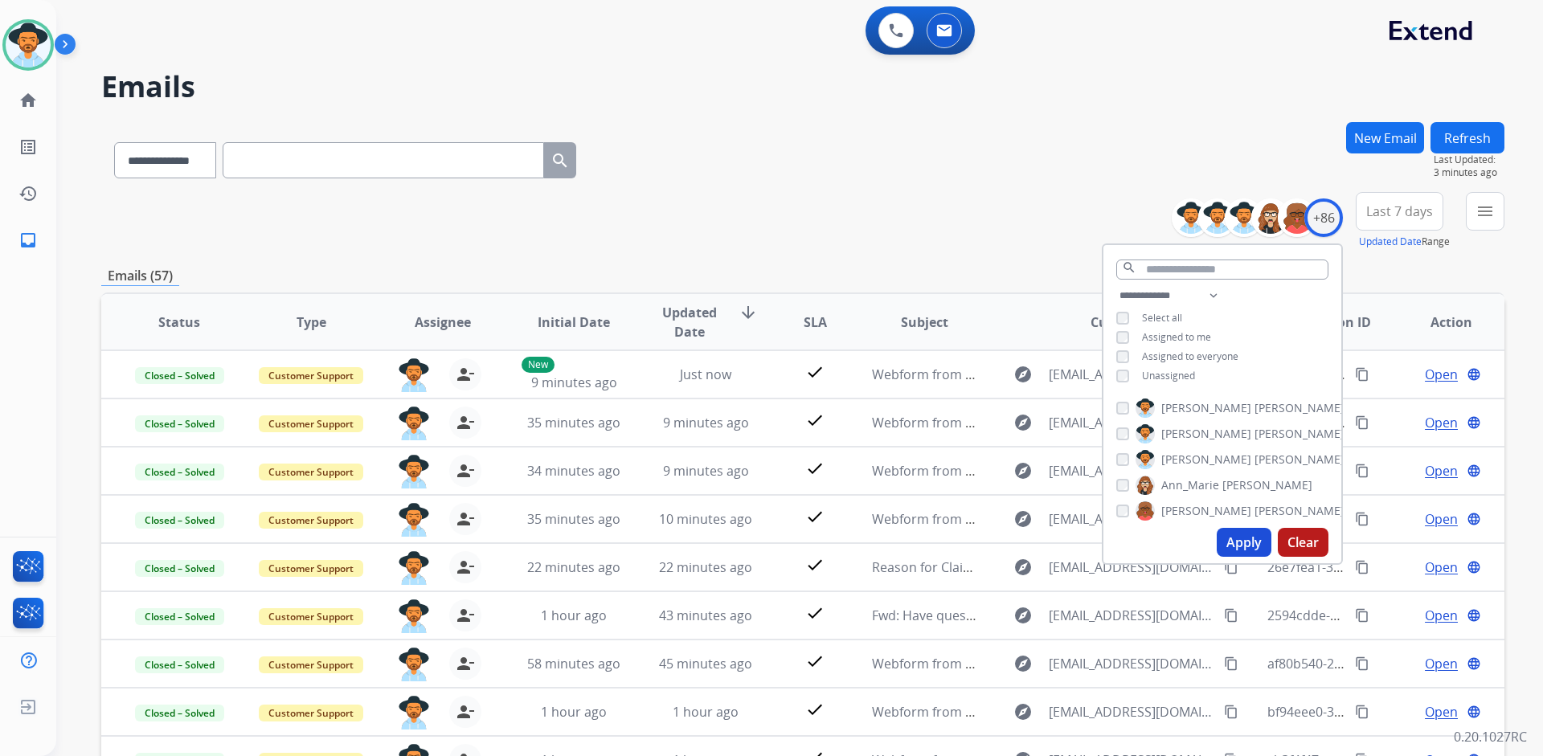
click at [1246, 542] on button "Apply" at bounding box center [1243, 542] width 55 height 29
click at [38, 39] on img at bounding box center [28, 44] width 45 height 45
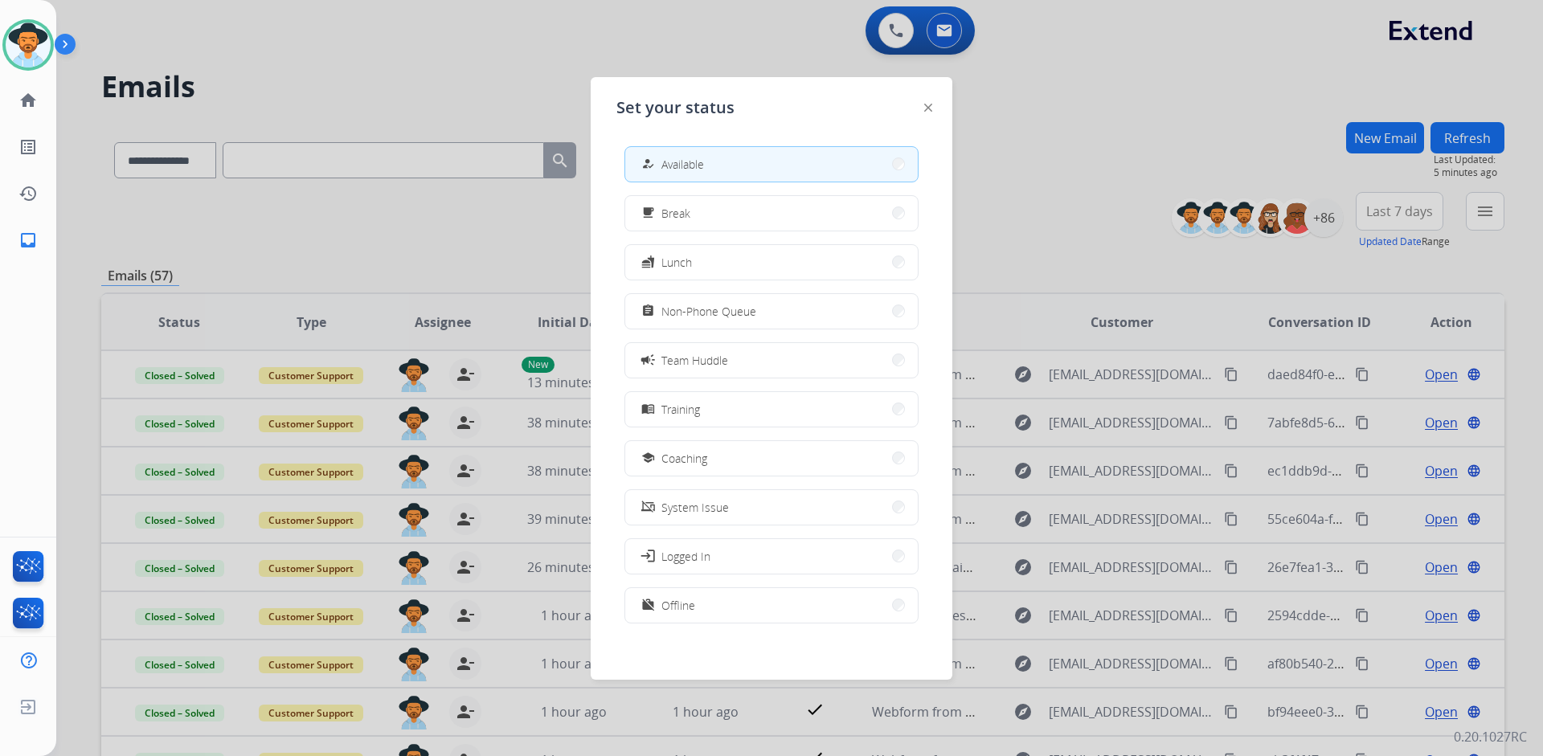
click at [525, 86] on div at bounding box center [771, 378] width 1543 height 756
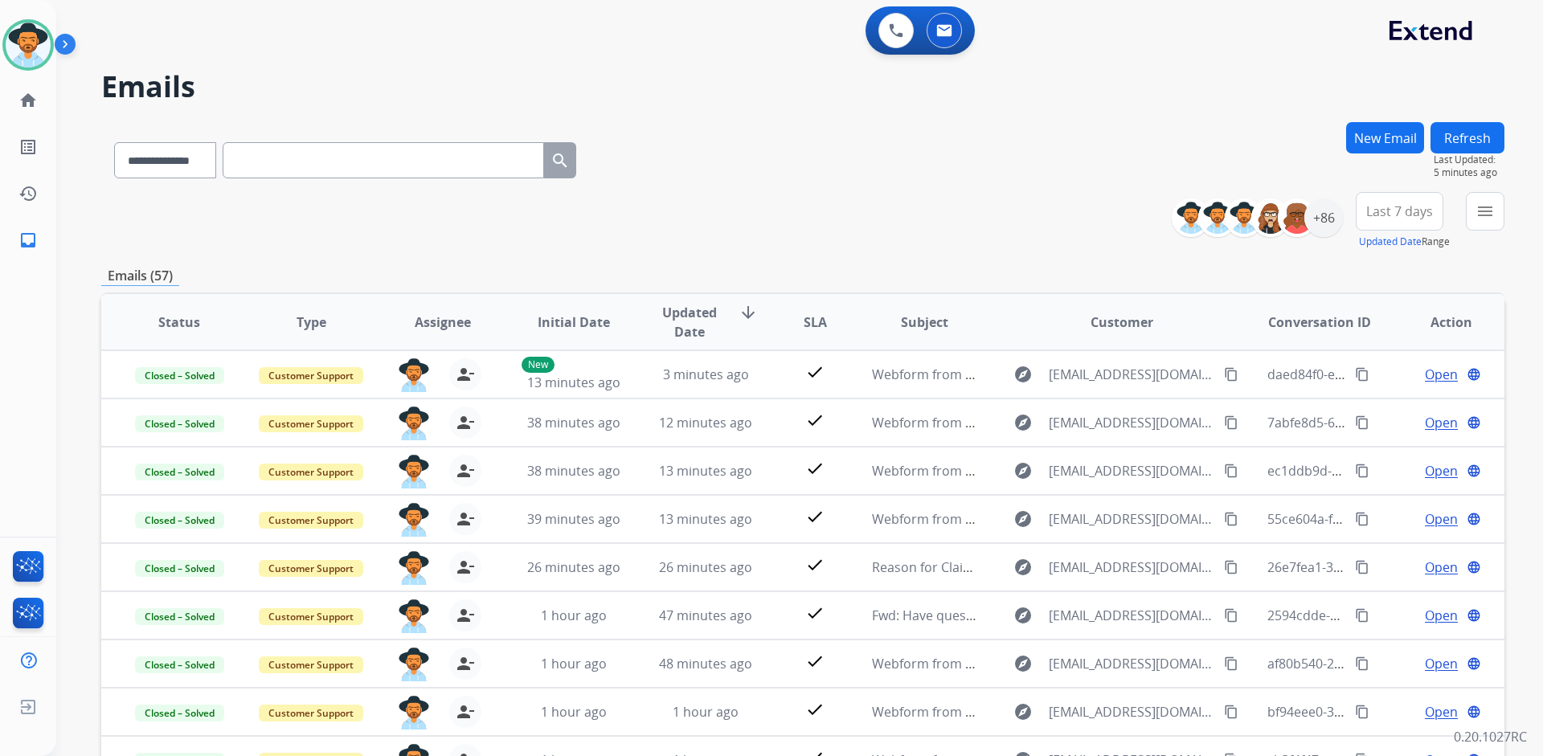
click at [1404, 215] on span "Last 7 days" at bounding box center [1399, 211] width 67 height 6
click at [1322, 219] on div "+86" at bounding box center [1323, 217] width 39 height 39
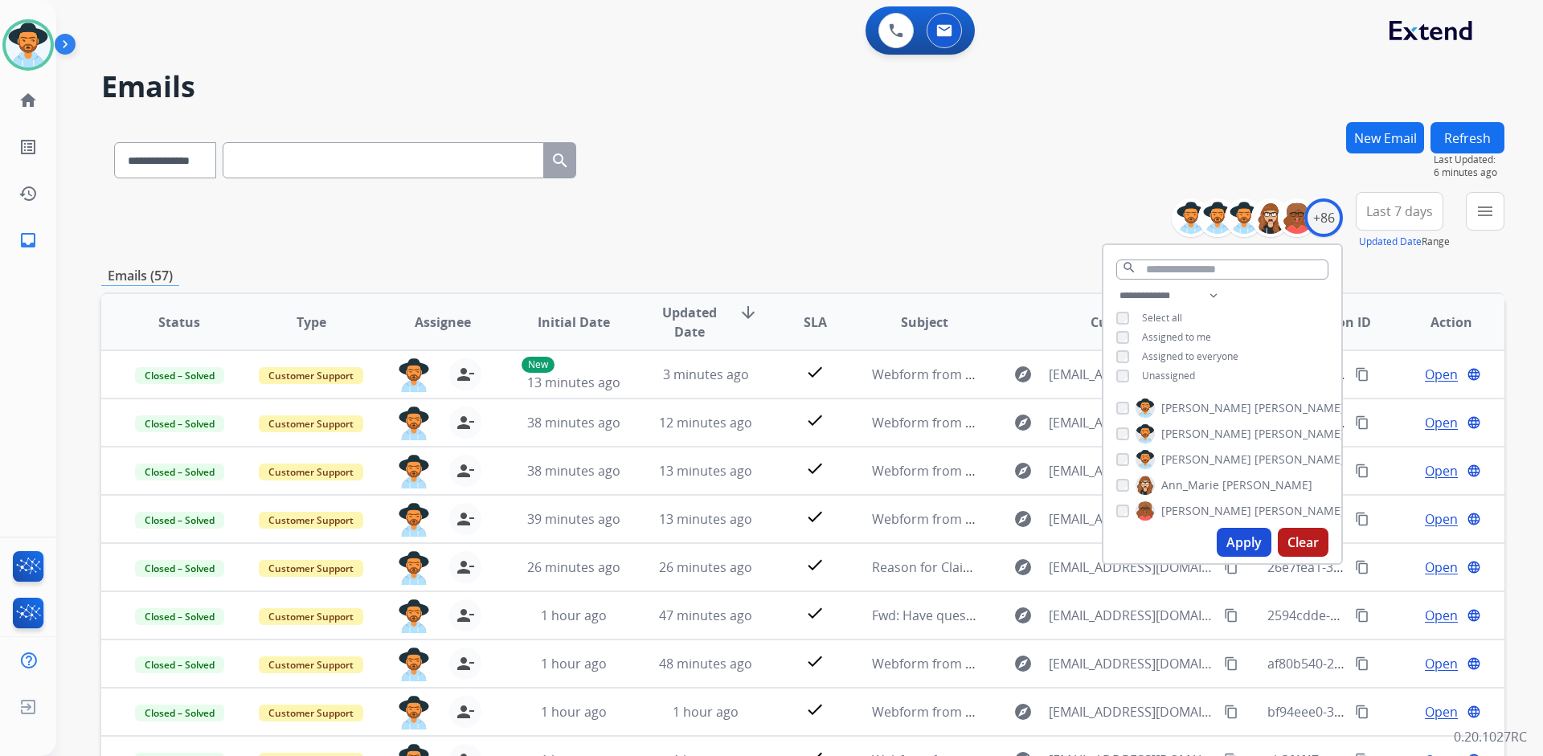
click at [1428, 208] on span "Last 7 days" at bounding box center [1399, 211] width 67 height 6
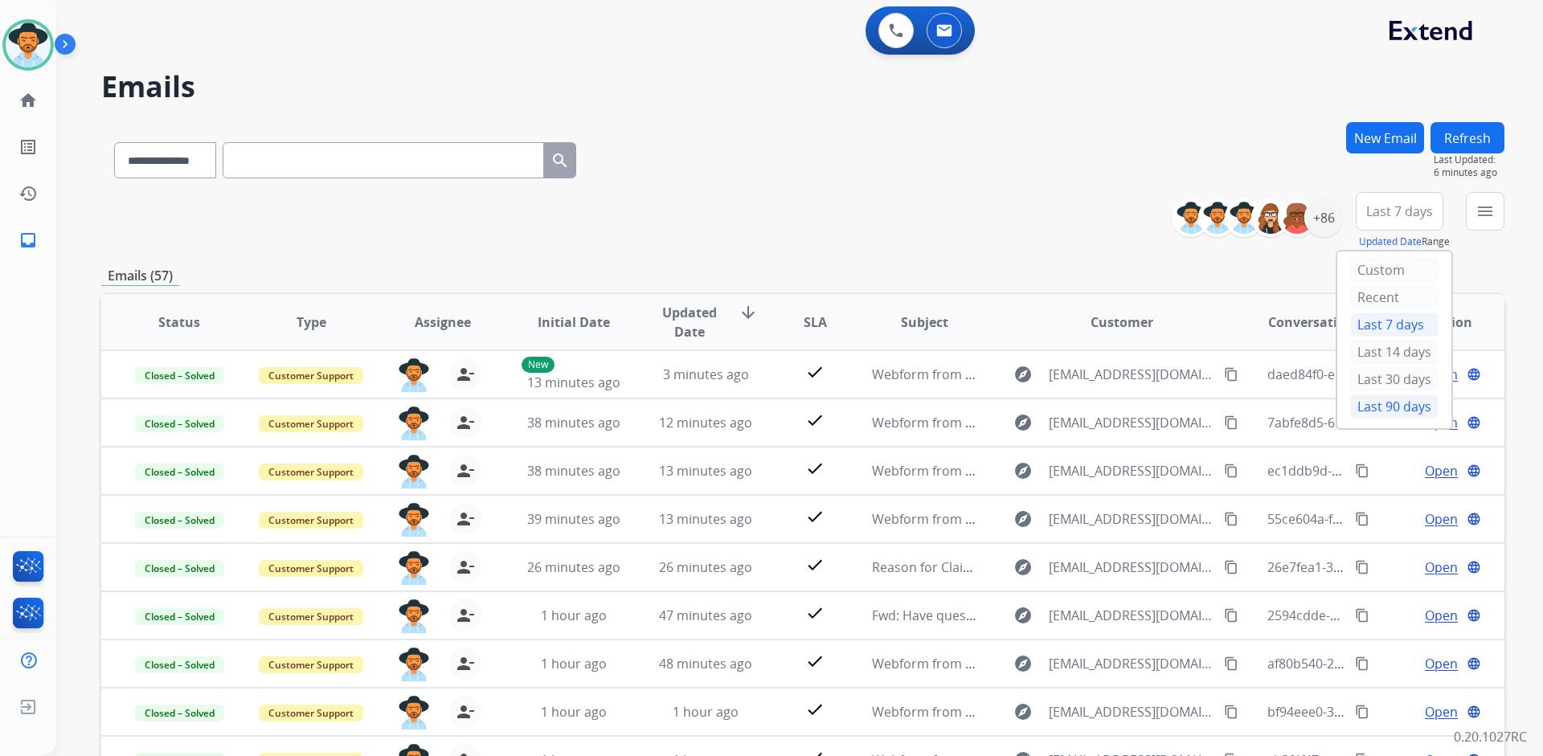
click at [1377, 404] on div "Last 90 days" at bounding box center [1394, 406] width 88 height 24
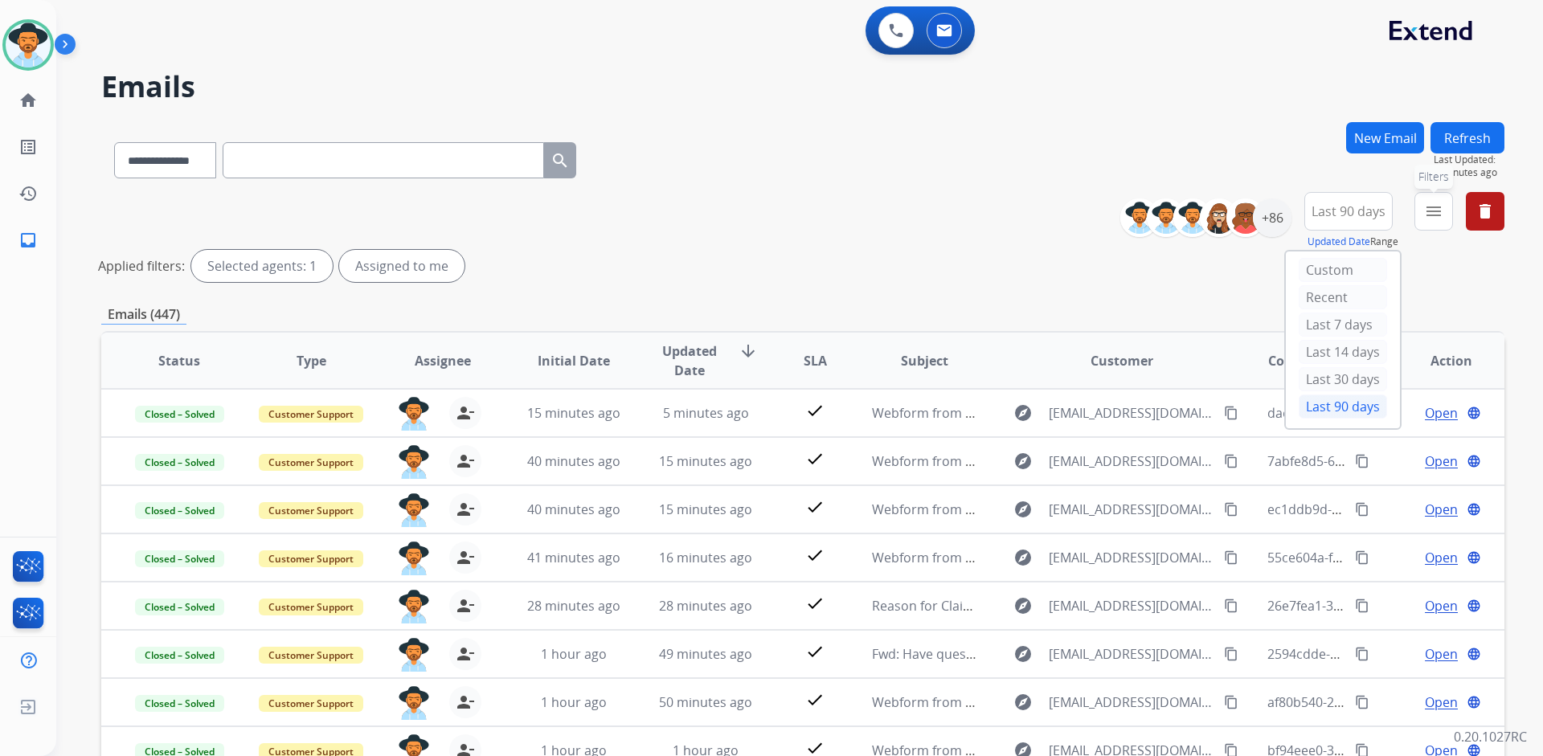
click at [1433, 213] on mat-icon "menu" at bounding box center [1433, 211] width 19 height 19
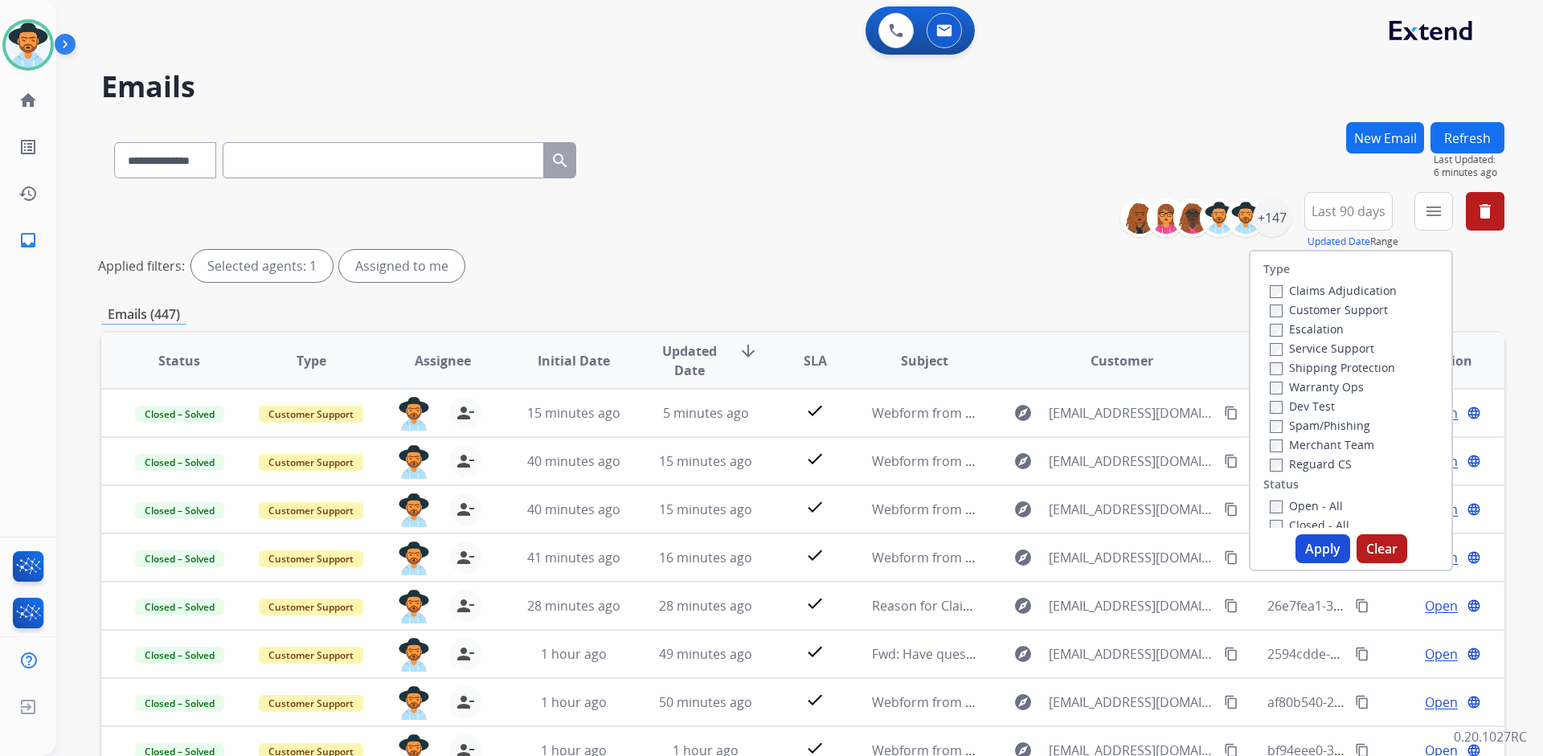
click at [1333, 311] on label "Customer Support" at bounding box center [1328, 309] width 118 height 15
click at [1341, 370] on label "Shipping Protection" at bounding box center [1331, 367] width 125 height 15
click at [1322, 459] on label "Reguard CS" at bounding box center [1310, 463] width 82 height 15
click at [1306, 504] on label "Open - All" at bounding box center [1305, 505] width 73 height 15
click at [1316, 538] on button "Apply" at bounding box center [1322, 548] width 55 height 29
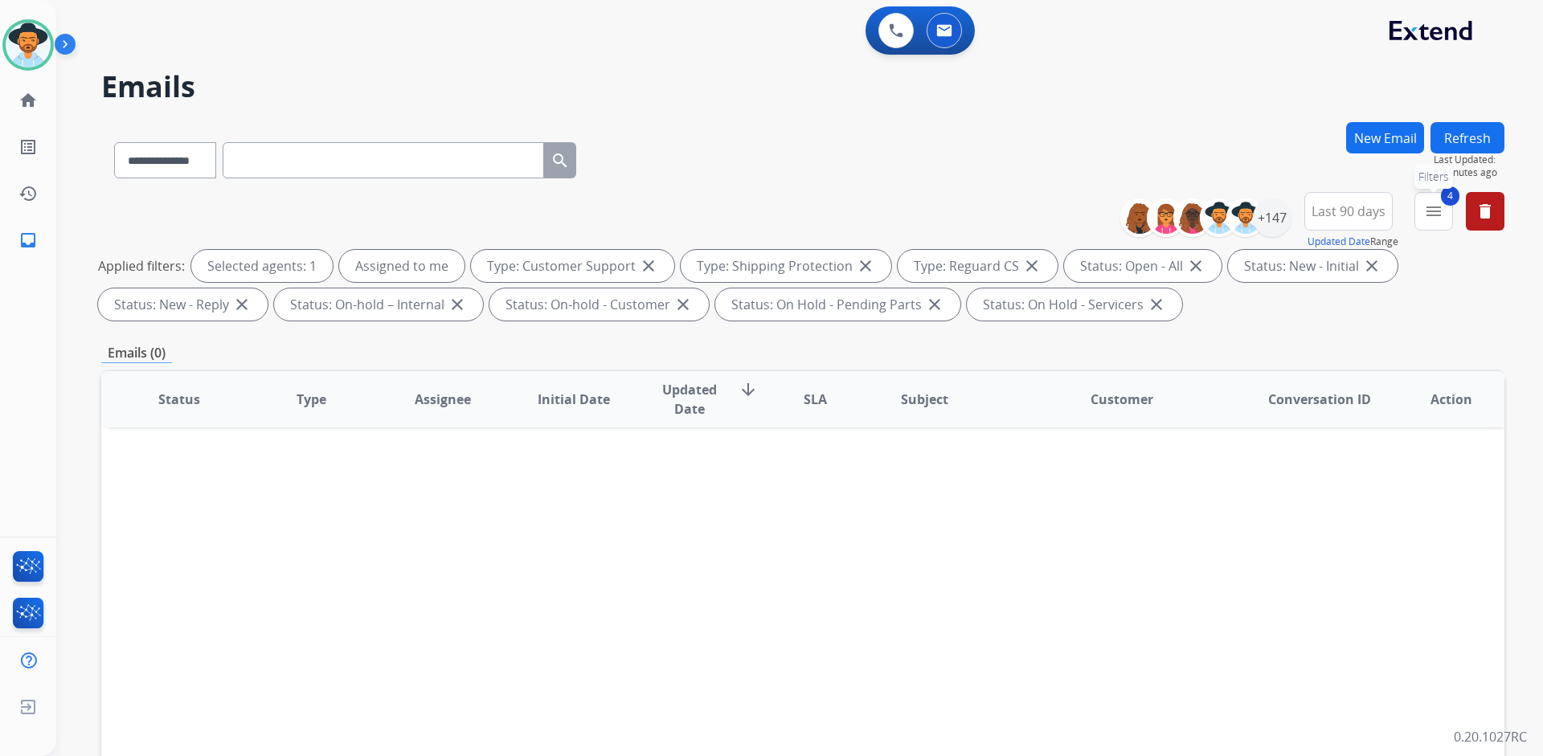
click at [1427, 214] on mat-icon "menu" at bounding box center [1433, 211] width 19 height 19
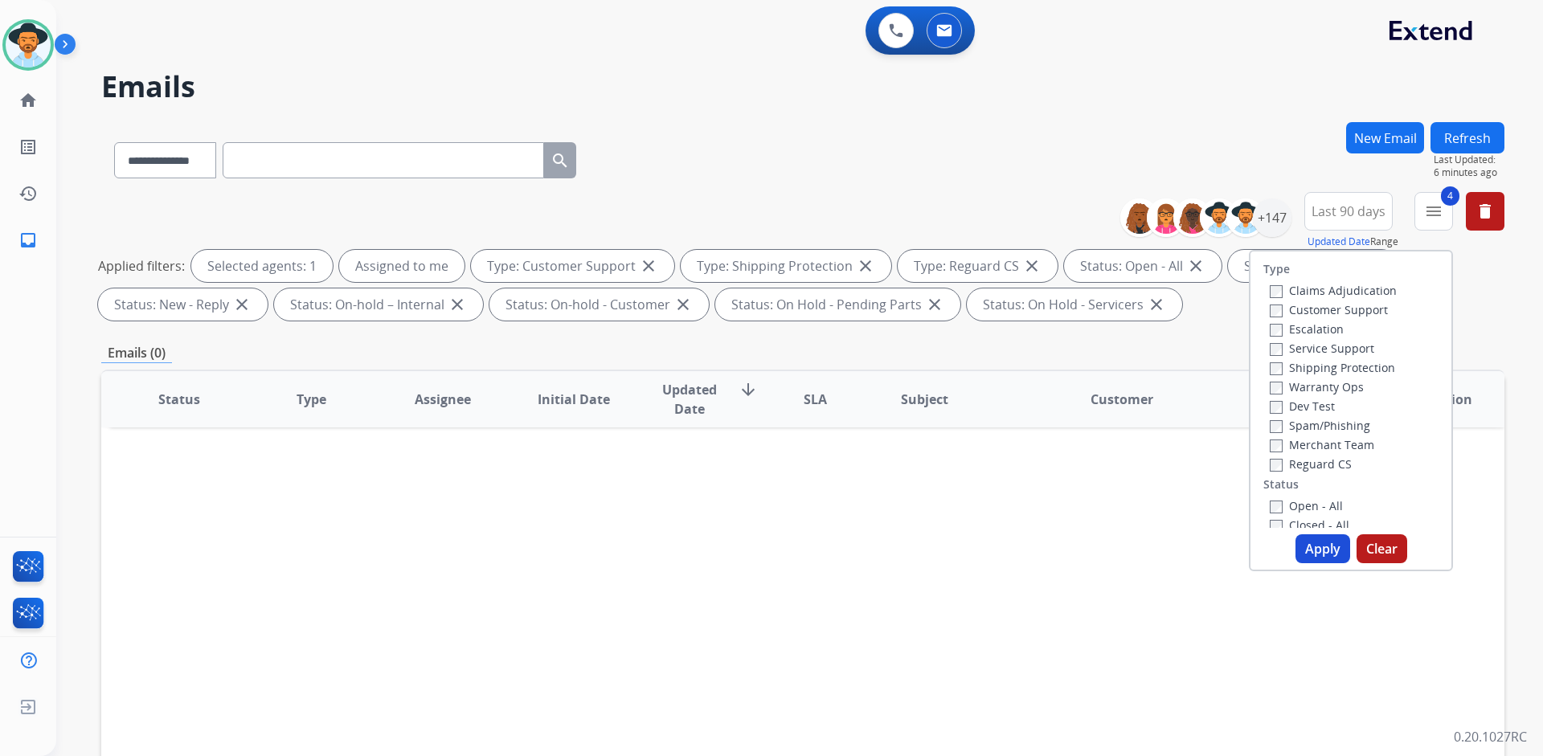
click at [1312, 521] on label "Closed - All" at bounding box center [1309, 524] width 80 height 15
click at [1311, 502] on label "Open - All" at bounding box center [1305, 500] width 73 height 15
click at [1310, 540] on button "Apply" at bounding box center [1322, 548] width 55 height 29
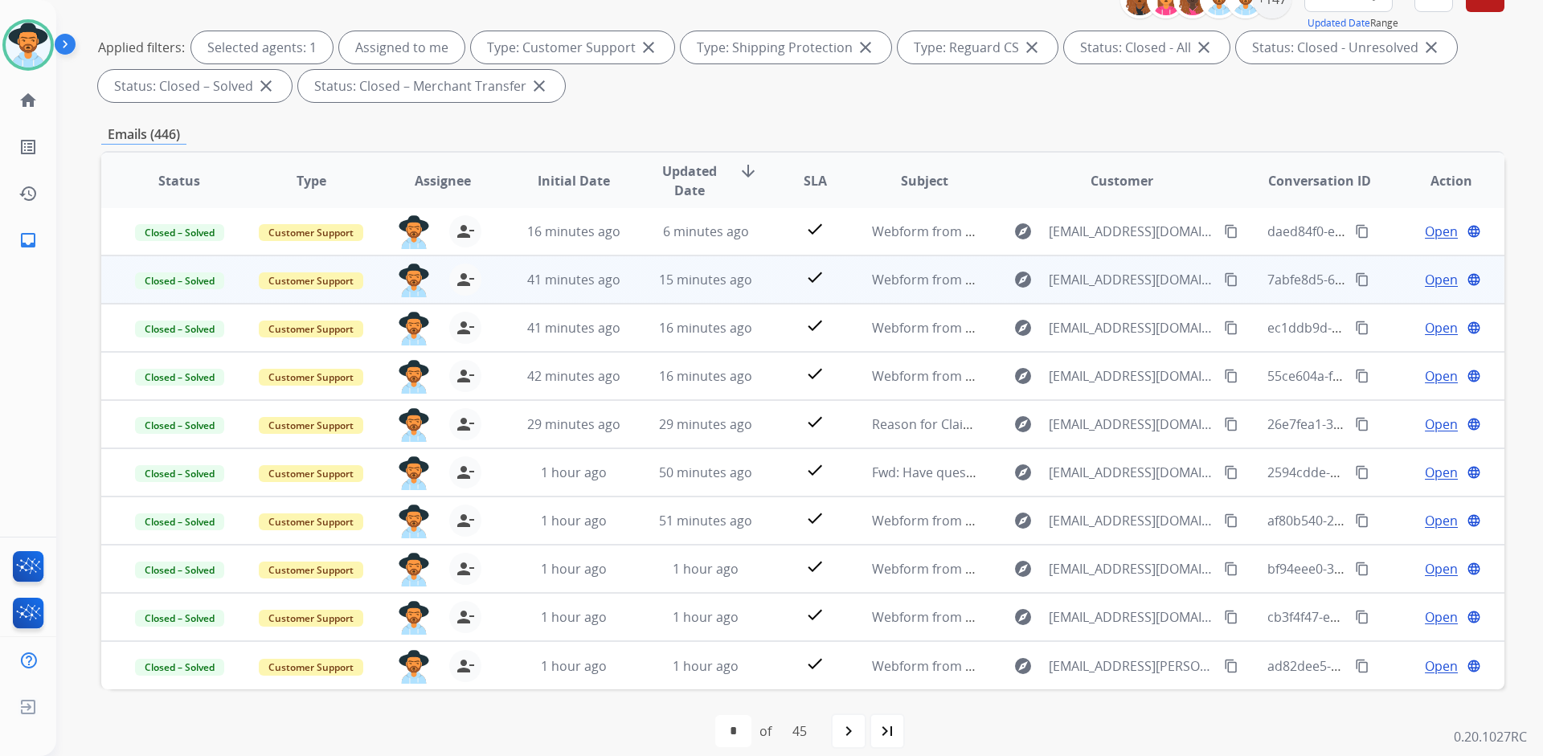
scroll to position [235, 0]
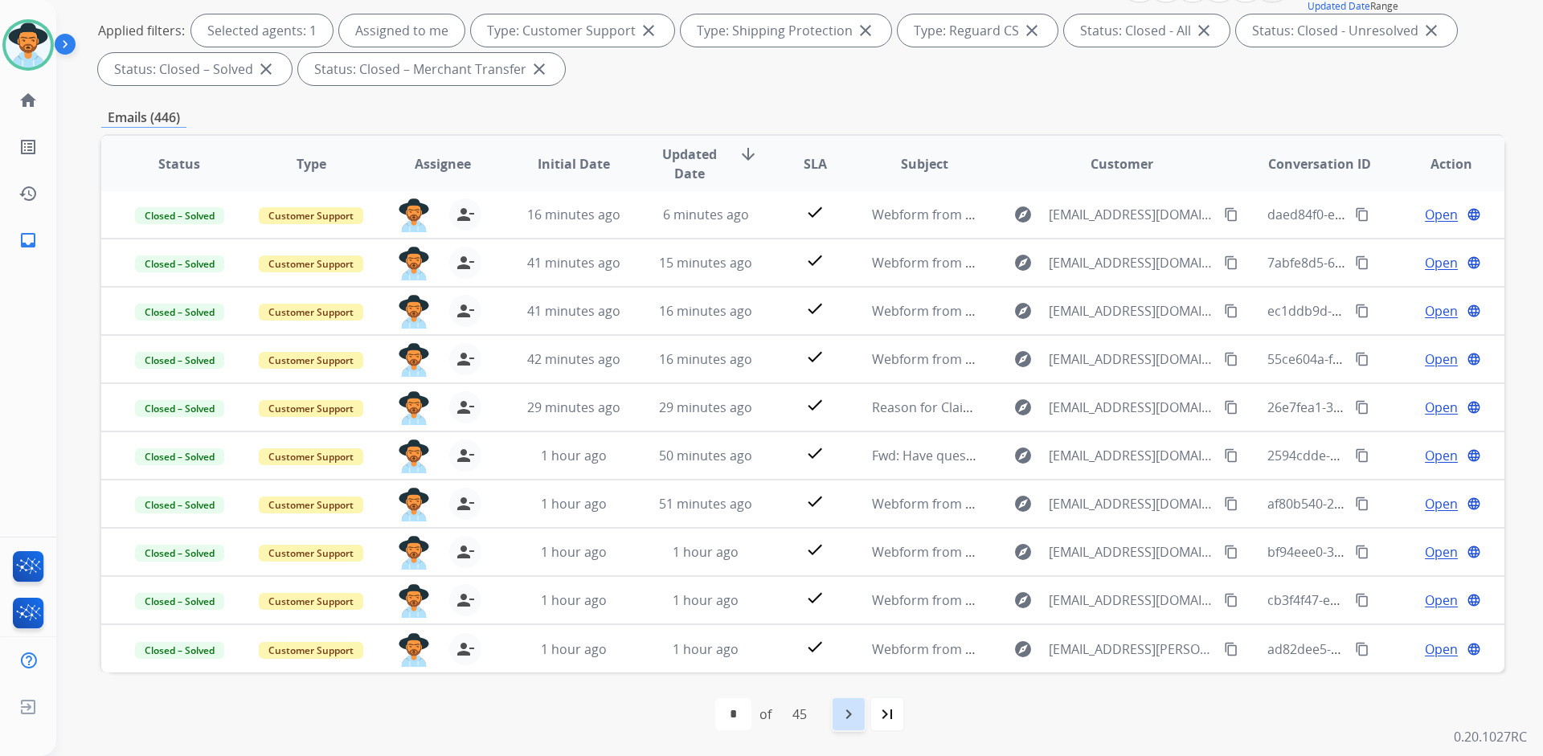
click at [856, 707] on mat-icon "navigate_next" at bounding box center [848, 714] width 19 height 19
click at [689, 719] on mat-icon "first_page" at bounding box center [682, 714] width 19 height 19
select select "*"
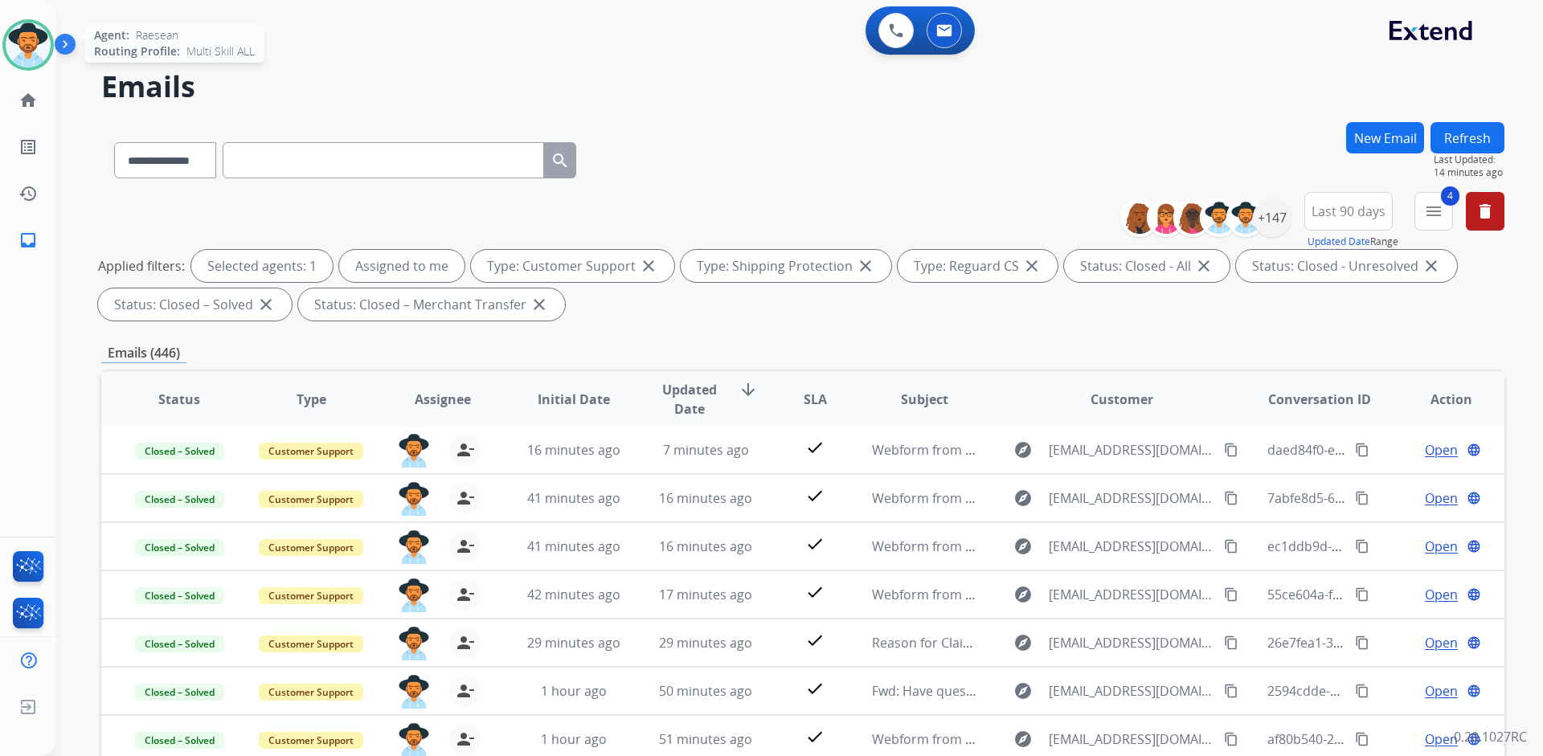
click at [30, 34] on img at bounding box center [28, 44] width 45 height 45
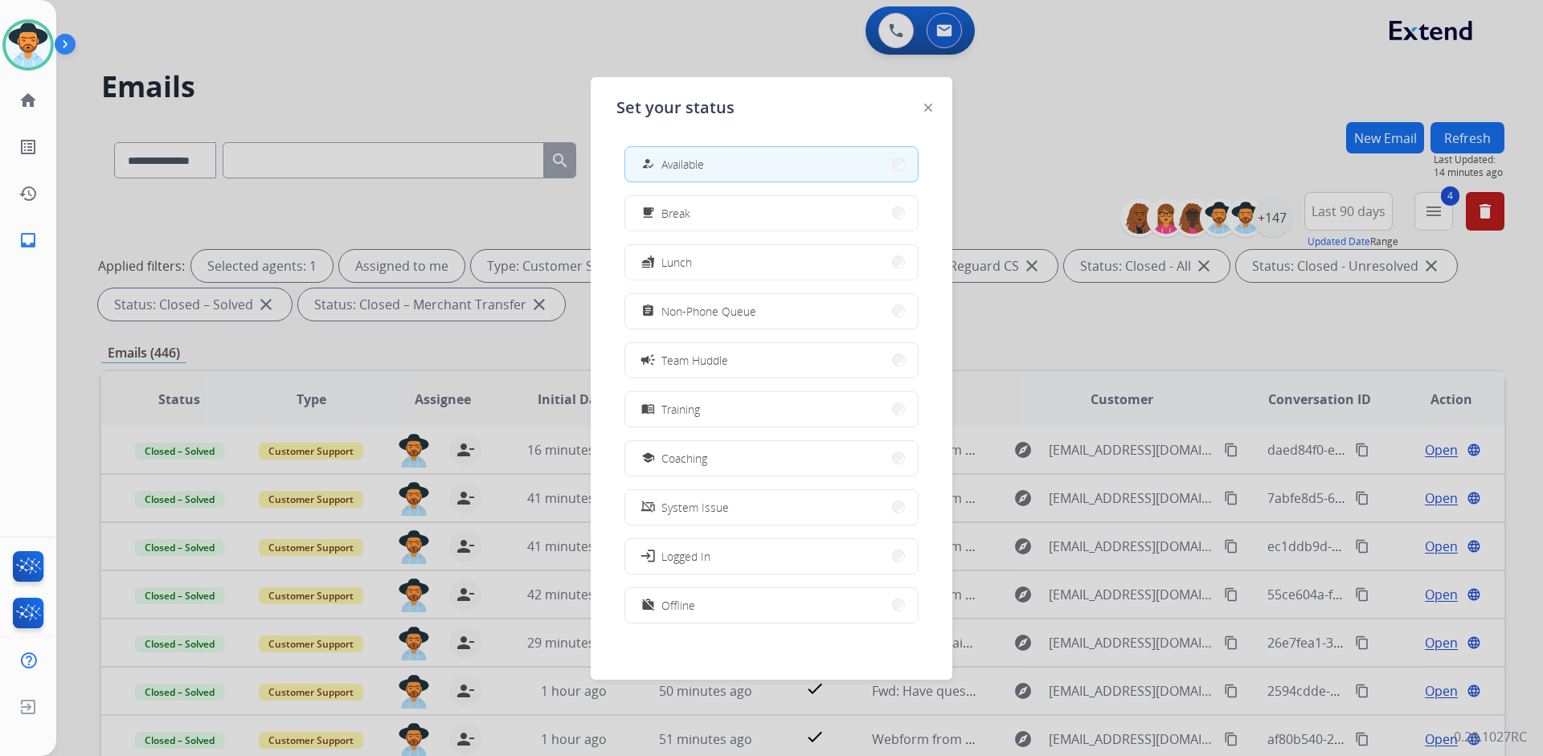
click at [437, 61] on div at bounding box center [771, 378] width 1543 height 756
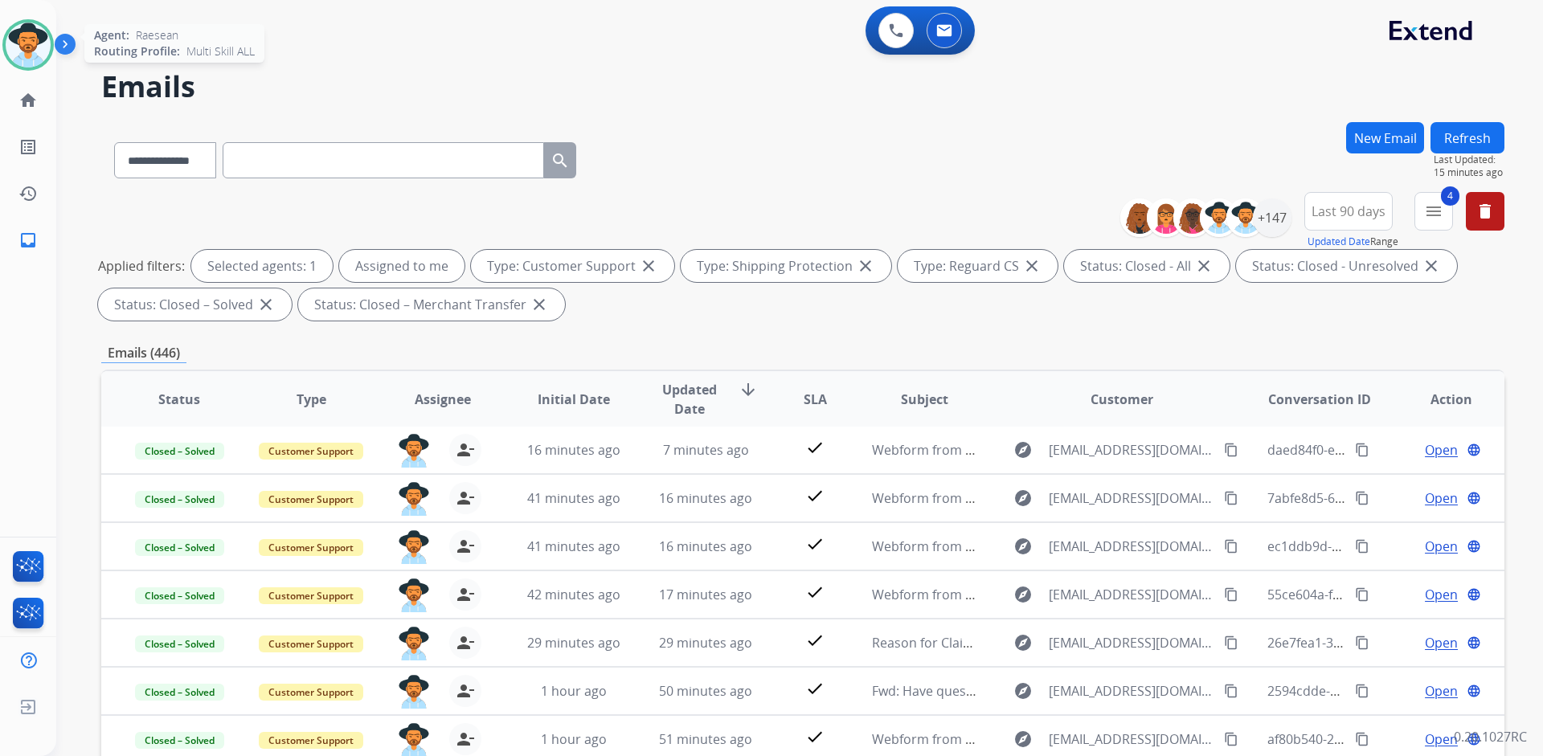
click at [29, 50] on img at bounding box center [28, 44] width 45 height 45
